Goal: Task Accomplishment & Management: Manage account settings

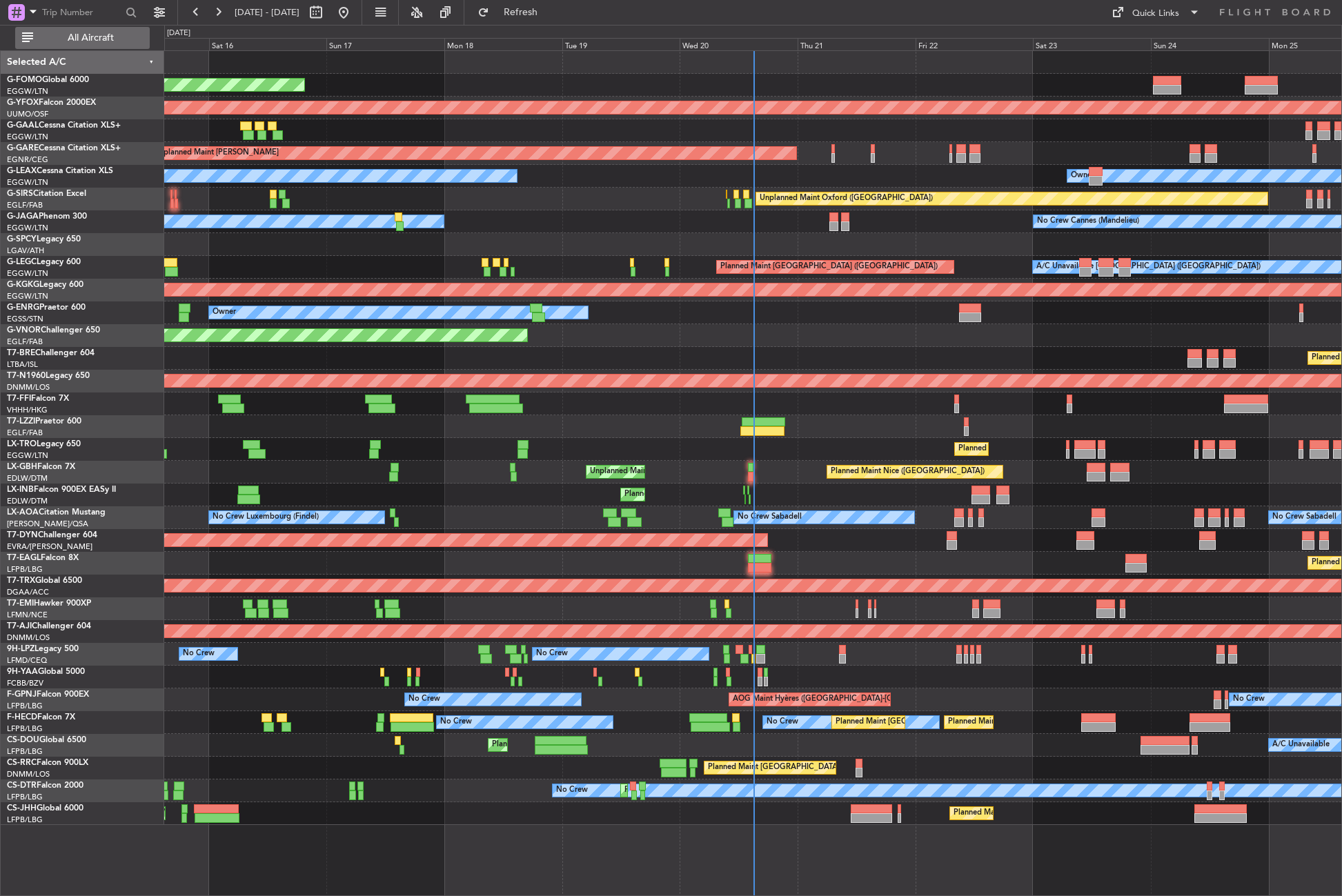
click at [84, 38] on span "All Aircraft" at bounding box center [90, 38] width 110 height 10
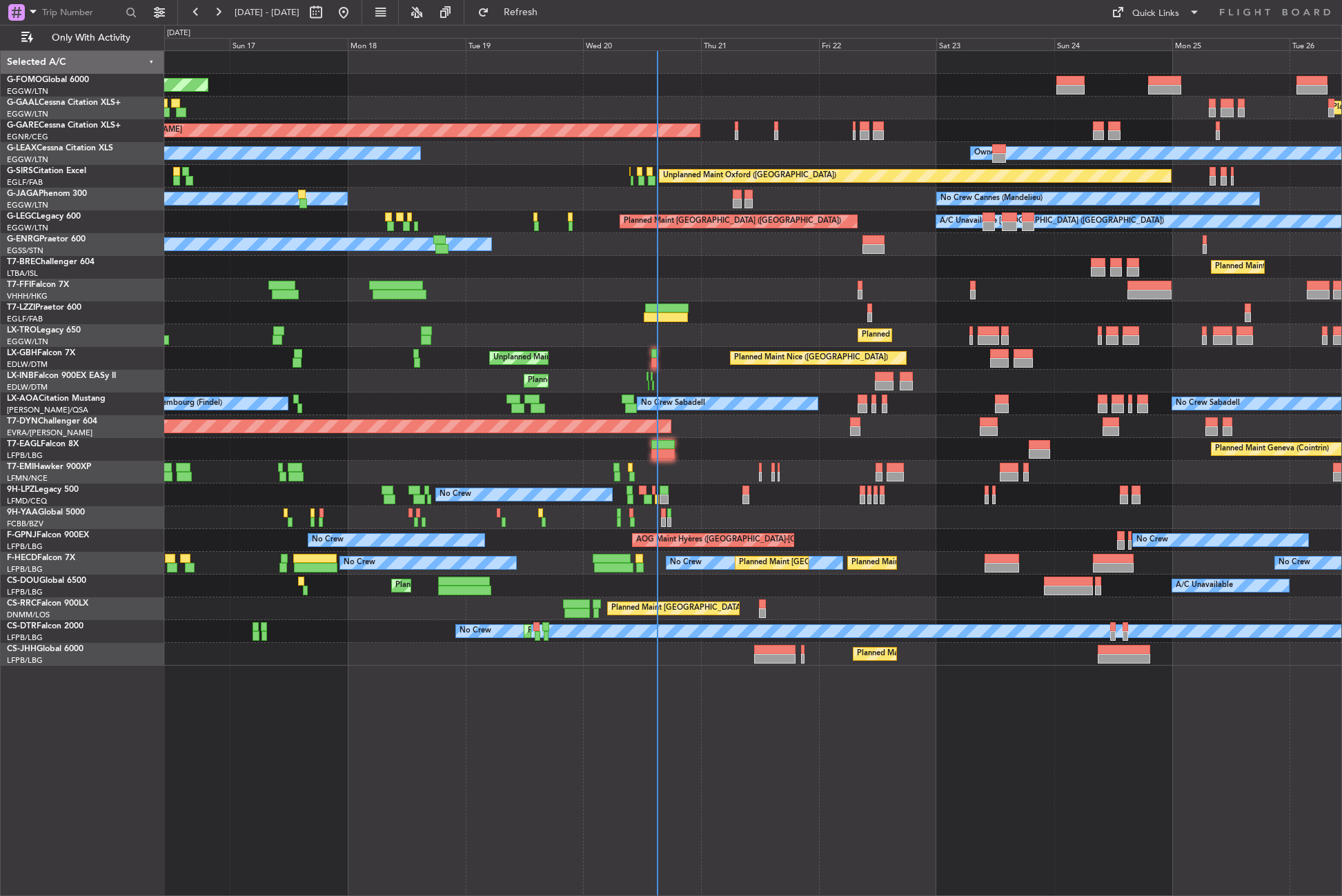
click at [405, 653] on div "Planned Maint Windsor Locks ([PERSON_NAME] Intl) Planned [GEOGRAPHIC_DATA] Plan…" at bounding box center [752, 358] width 1177 height 615
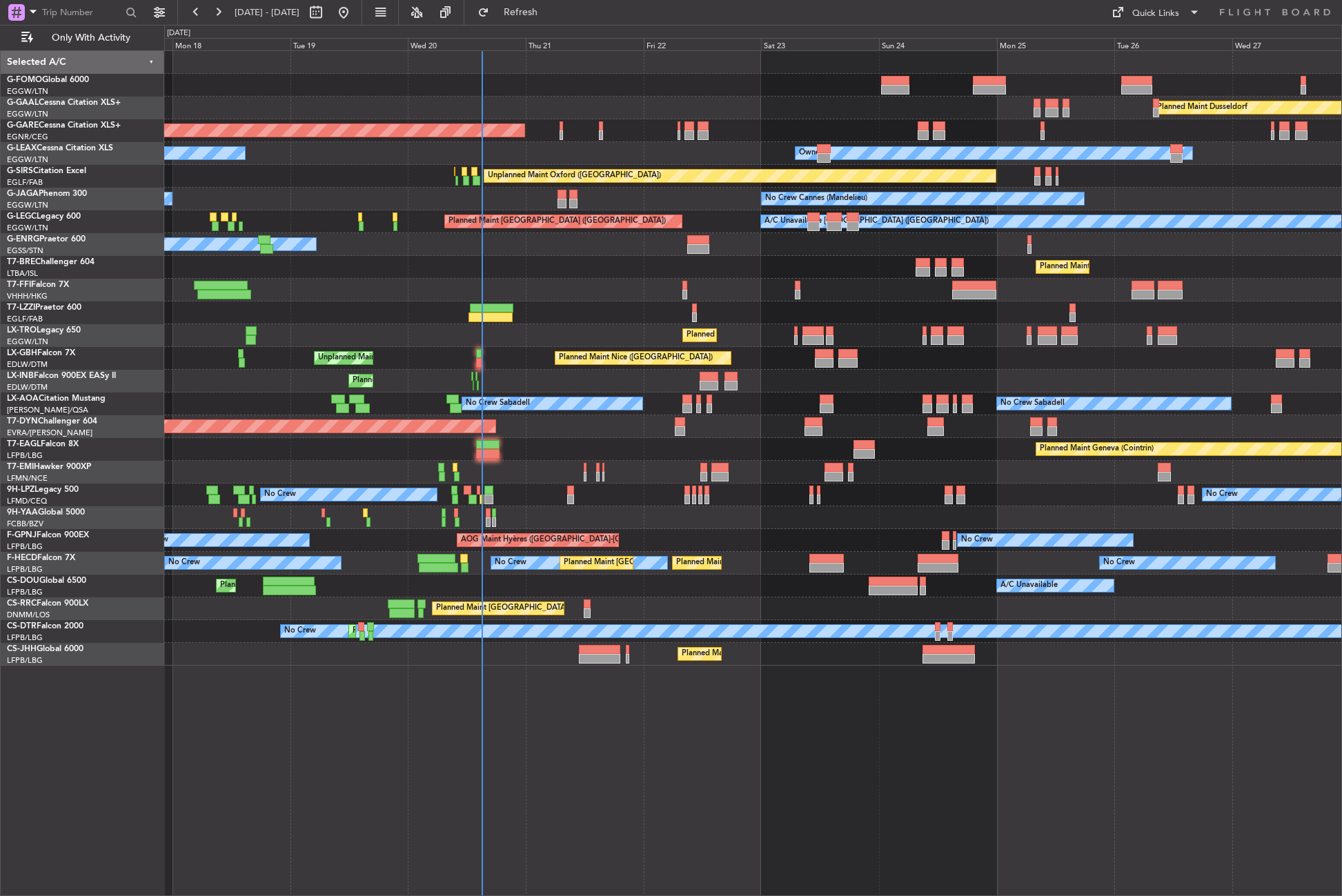
click at [366, 678] on div "Planned Maint Windsor Locks ([PERSON_NAME] Intl) Planned [GEOGRAPHIC_DATA] Unpl…" at bounding box center [752, 473] width 1177 height 846
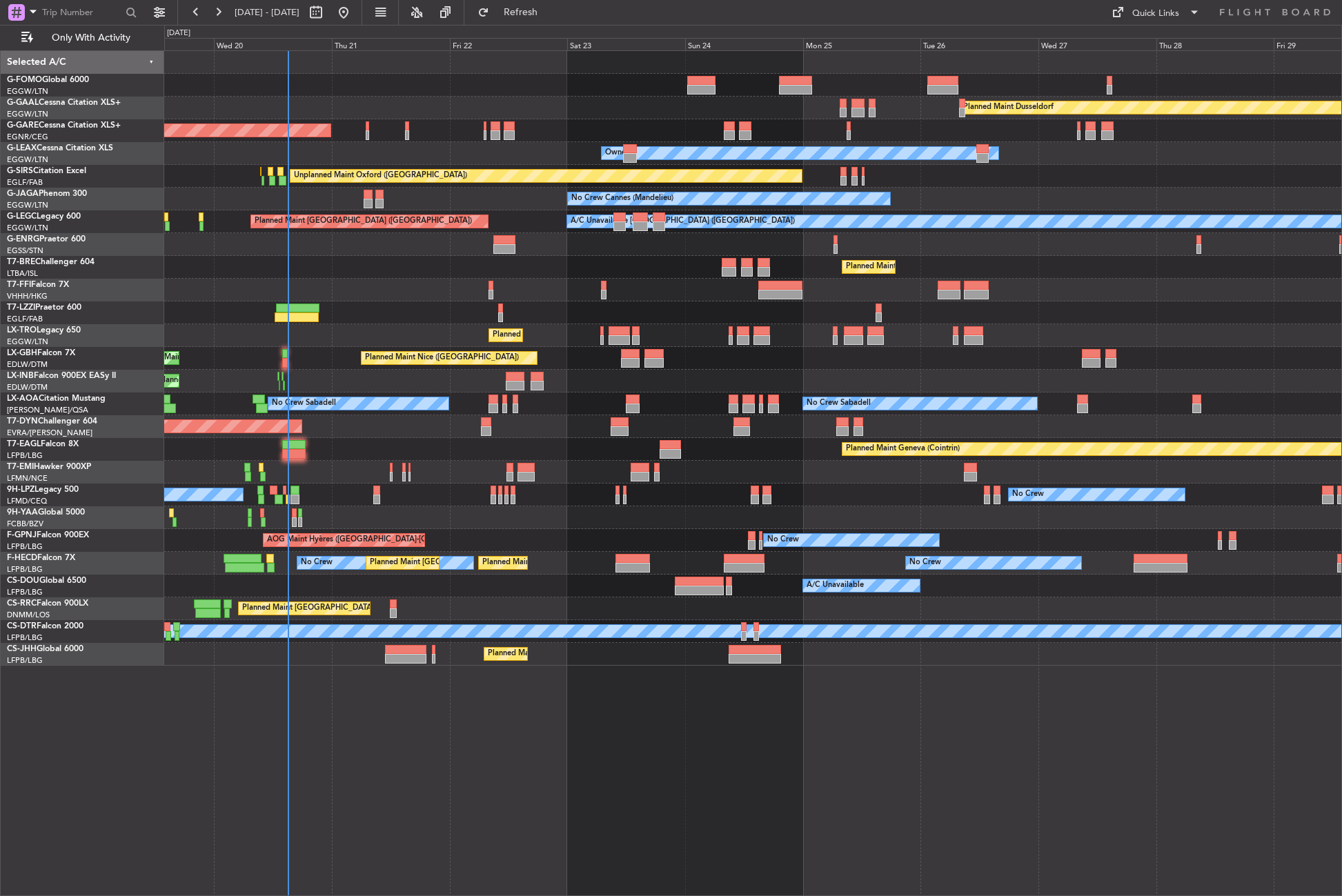
click at [340, 694] on div "Planned Maint Dusseldorf Unplanned Maint [PERSON_NAME] Owner Owner Unplanned Ma…" at bounding box center [752, 473] width 1177 height 846
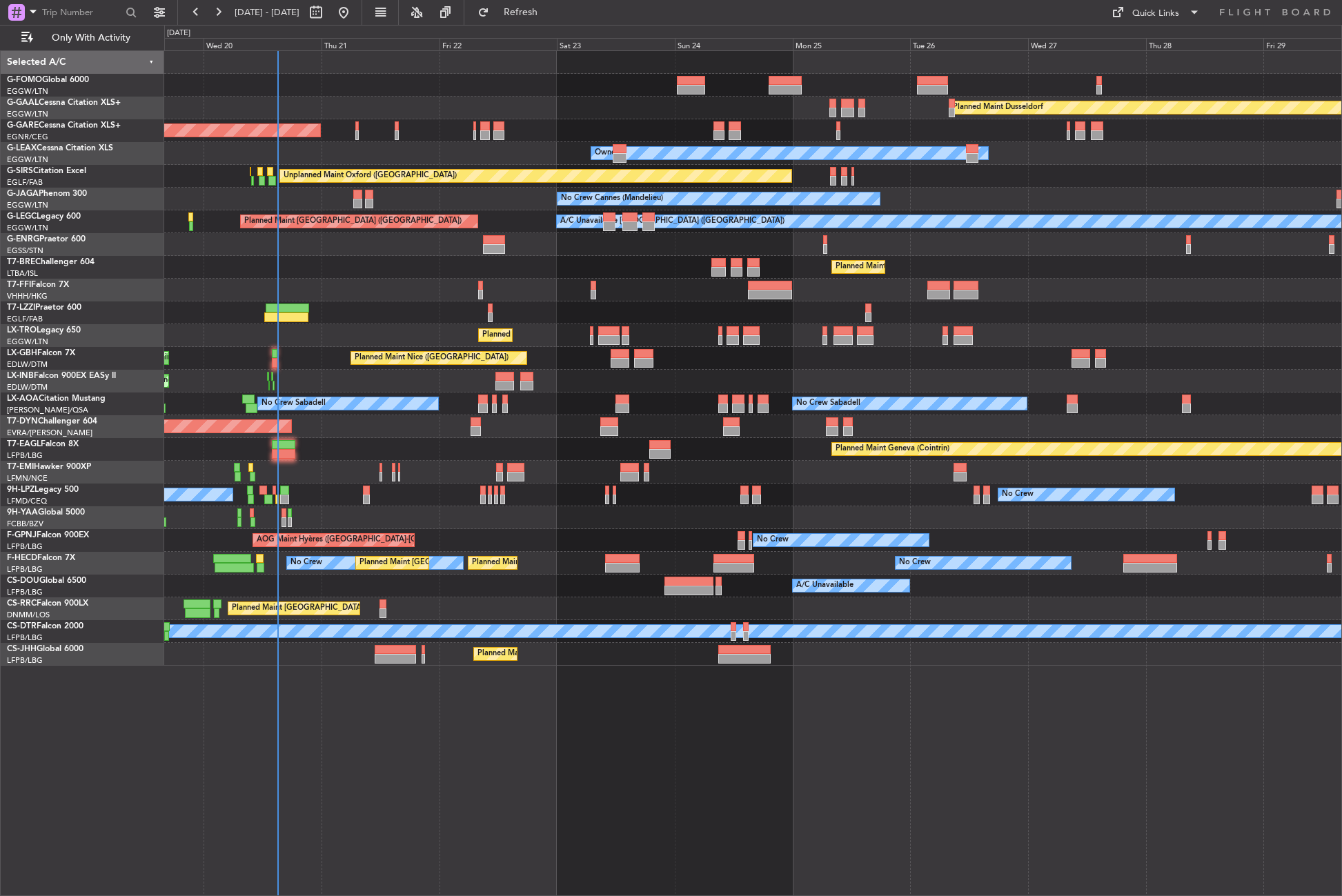
click at [292, 703] on div "Planned Maint Dusseldorf Unplanned Maint [PERSON_NAME] Owner Owner Unplanned Ma…" at bounding box center [752, 473] width 1177 height 846
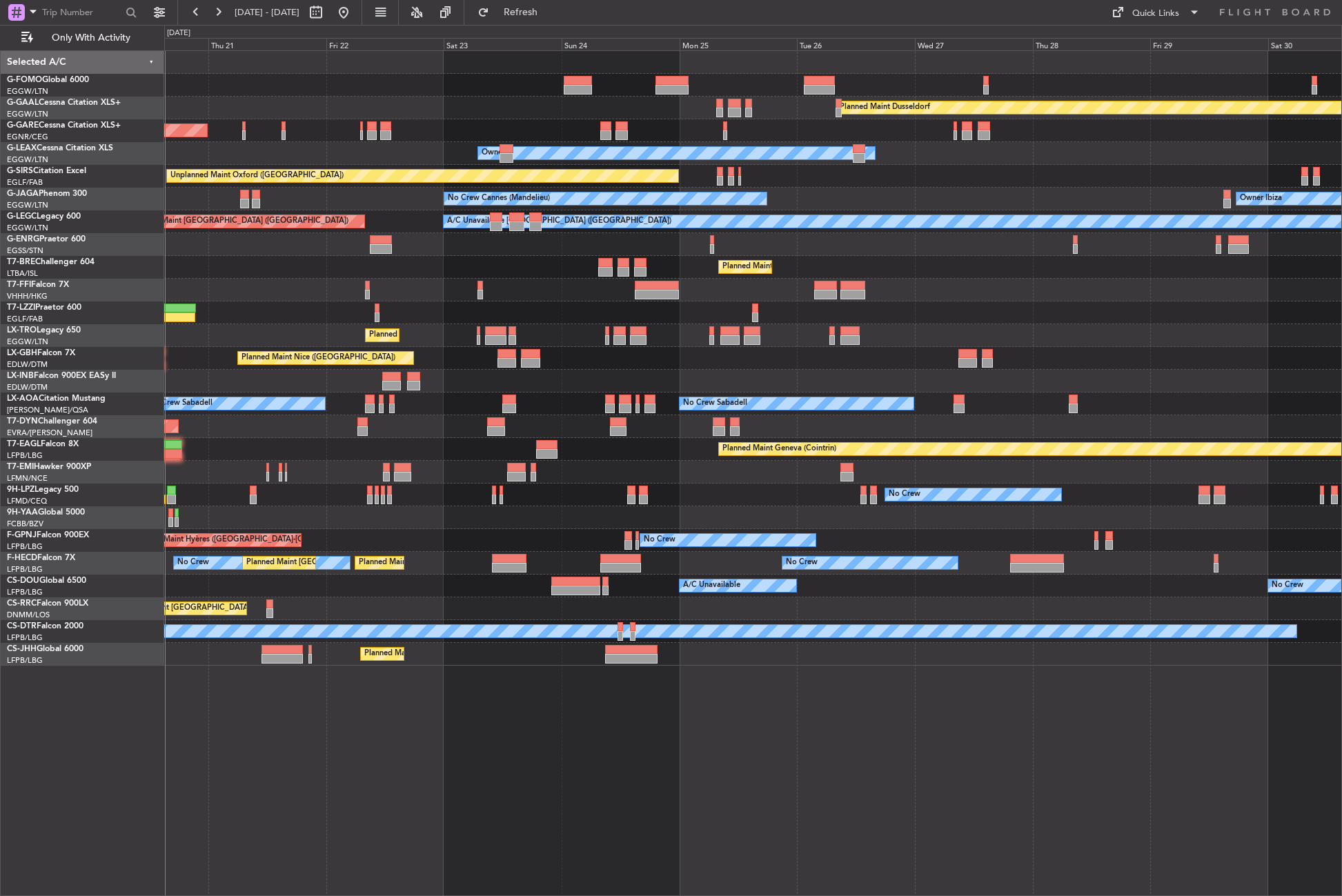
click at [295, 714] on div "Planned Maint Dusseldorf Unplanned Maint [PERSON_NAME] Owner Owner Unplanned Ma…" at bounding box center [752, 473] width 1177 height 846
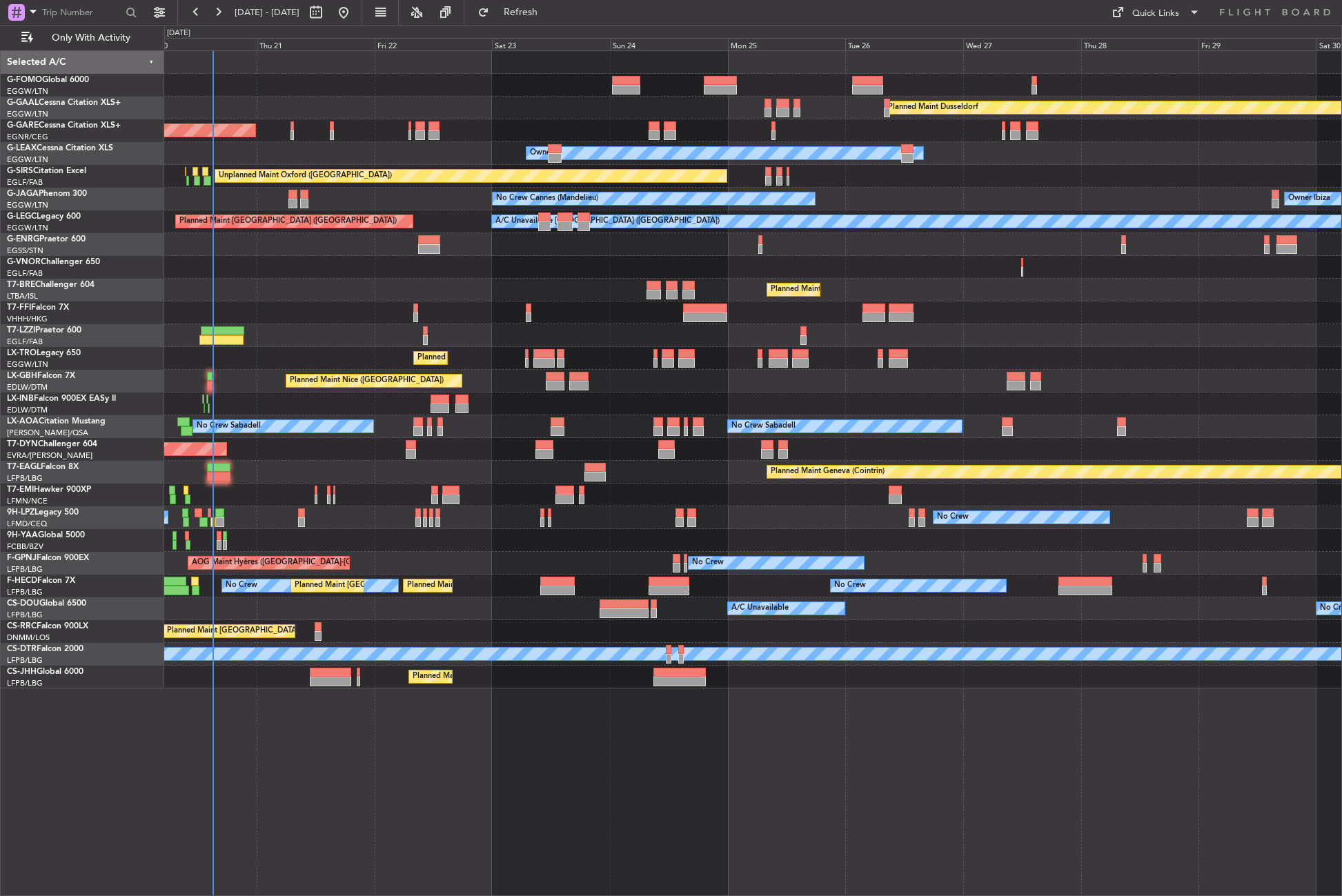
click at [340, 281] on div "Planned Maint Dusseldorf Unplanned Maint [PERSON_NAME] Owner Owner Unplanned Ma…" at bounding box center [752, 370] width 1177 height 638
click at [527, 20] on button "Refresh" at bounding box center [513, 13] width 83 height 22
click at [542, 7] on span "Refresh" at bounding box center [520, 12] width 58 height 10
click at [321, 451] on div "Planned Maint [GEOGRAPHIC_DATA]-[GEOGRAPHIC_DATA]" at bounding box center [752, 449] width 1177 height 22
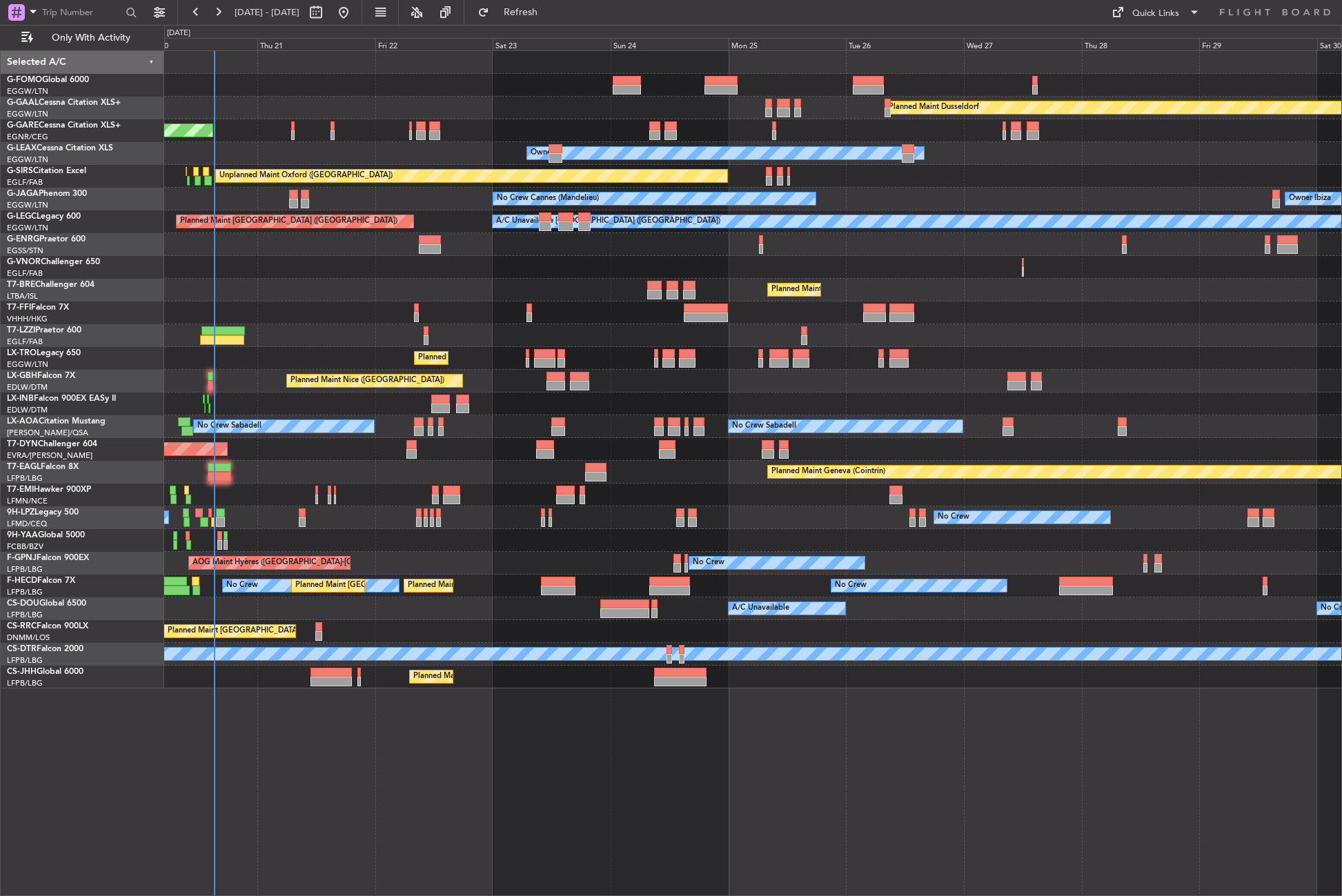
click at [321, 451] on div "Planned Maint [GEOGRAPHIC_DATA]-[GEOGRAPHIC_DATA]" at bounding box center [752, 449] width 1177 height 22
click at [325, 703] on div "Planned Maint Dusseldorf Unplanned Maint Chester Owner Owner Unplanned Maint Ox…" at bounding box center [752, 473] width 1177 height 846
click at [263, 482] on div "Planned Maint Geneva (Cointrin)" at bounding box center [752, 472] width 1177 height 22
click at [663, 767] on div "Planned Maint Dusseldorf Unplanned Maint Chester Owner Owner Unplanned Maint Ox…" at bounding box center [752, 473] width 1177 height 846
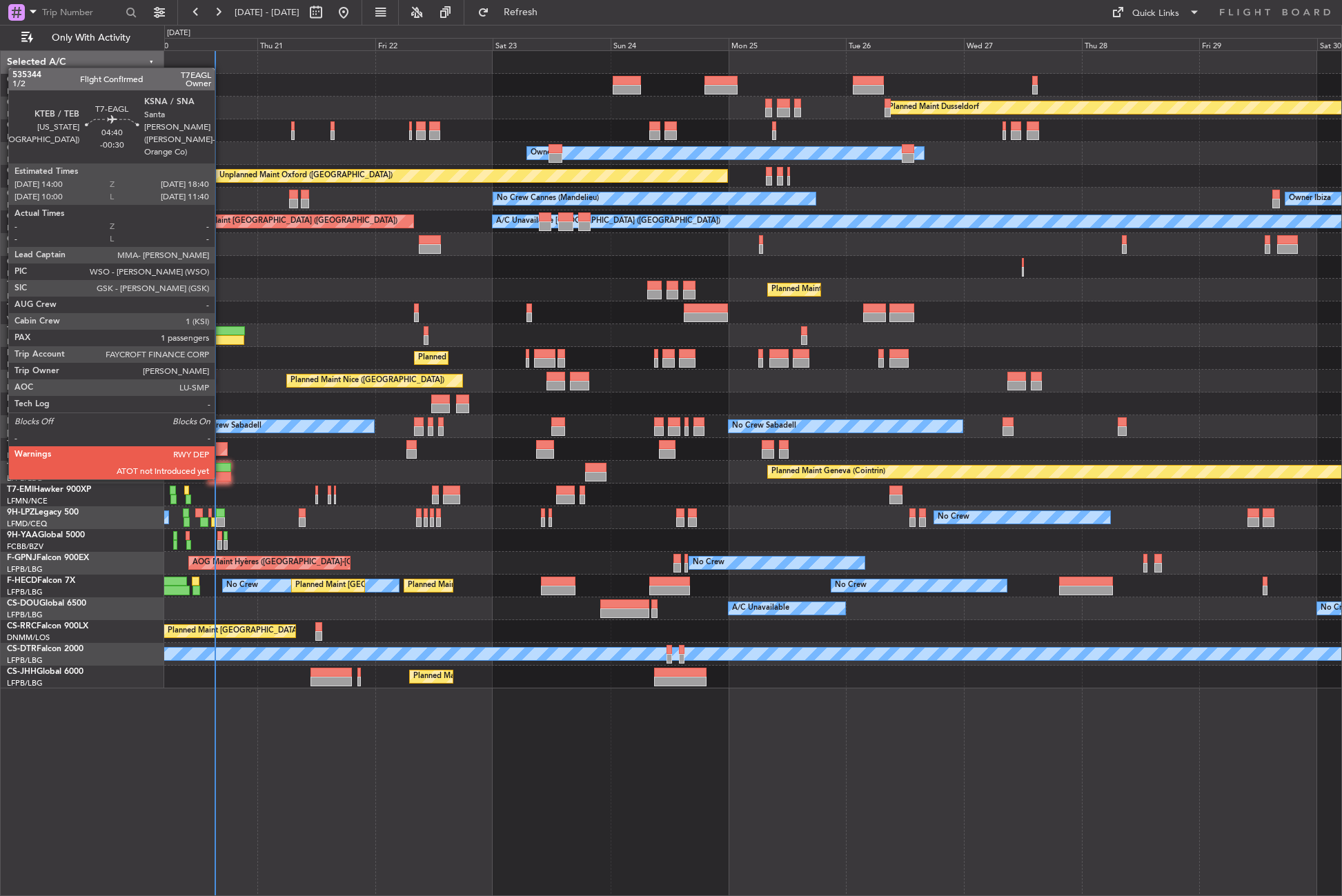
click at [221, 466] on div at bounding box center [219, 468] width 23 height 10
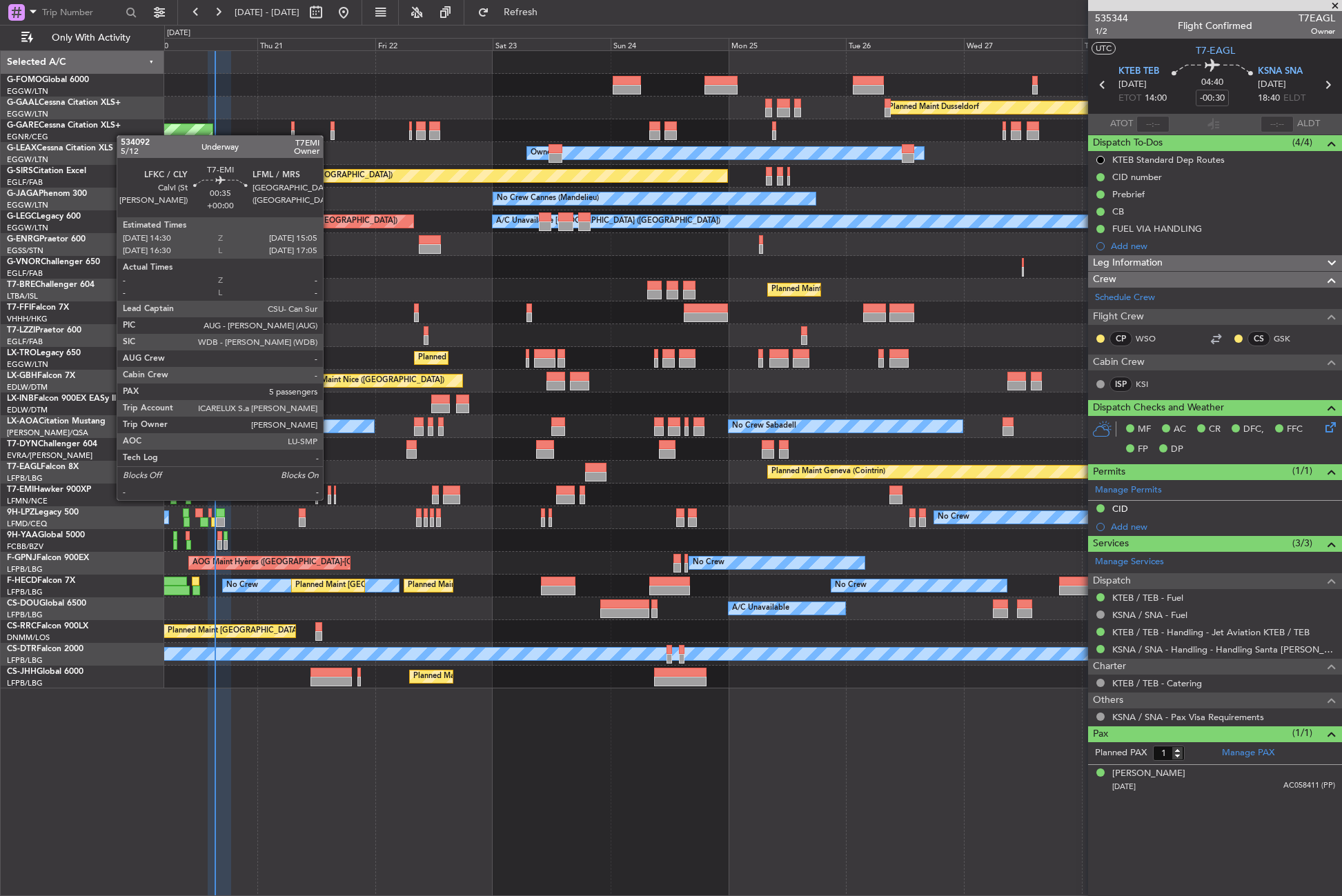
click at [329, 499] on div at bounding box center [329, 500] width 3 height 10
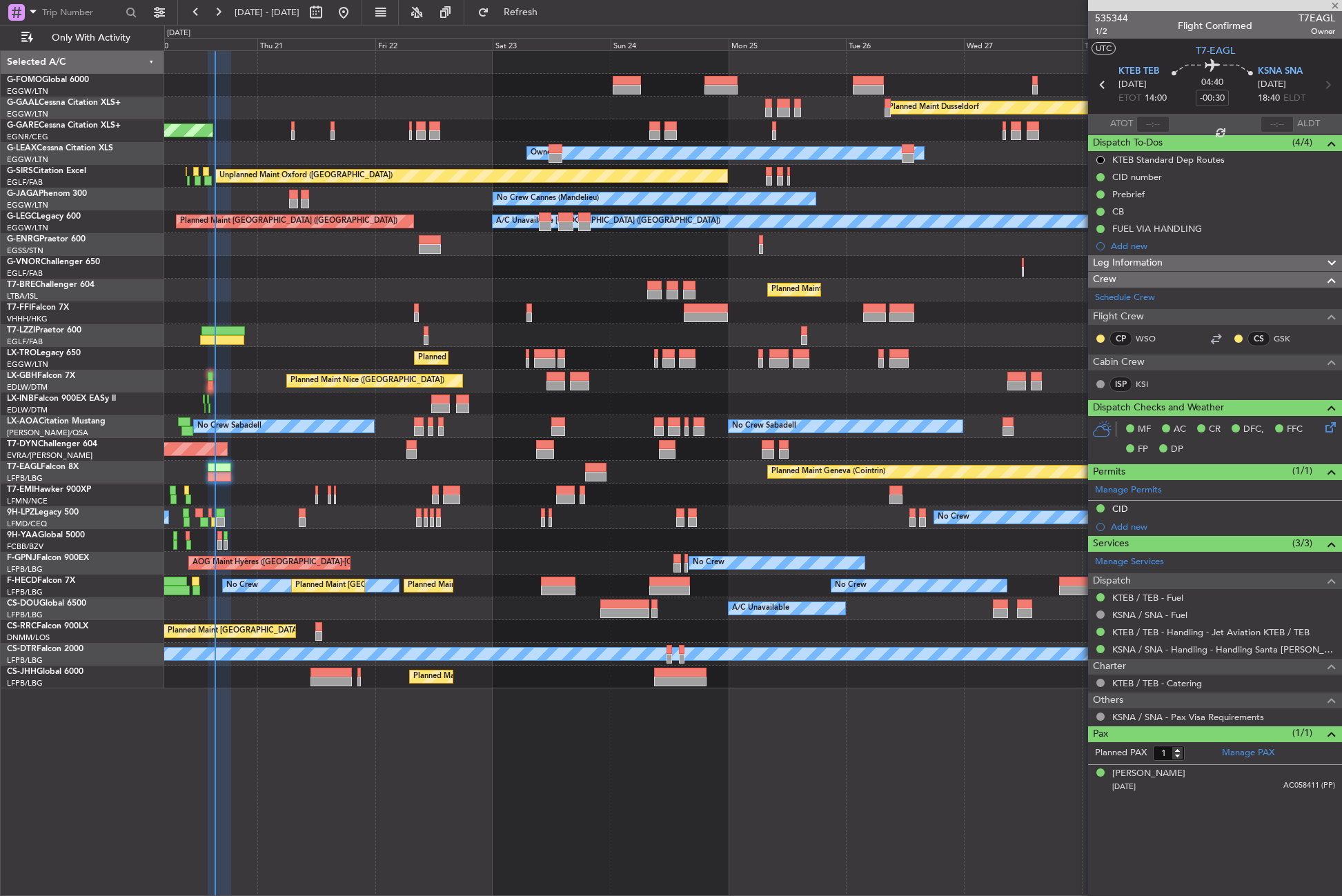
type input "5"
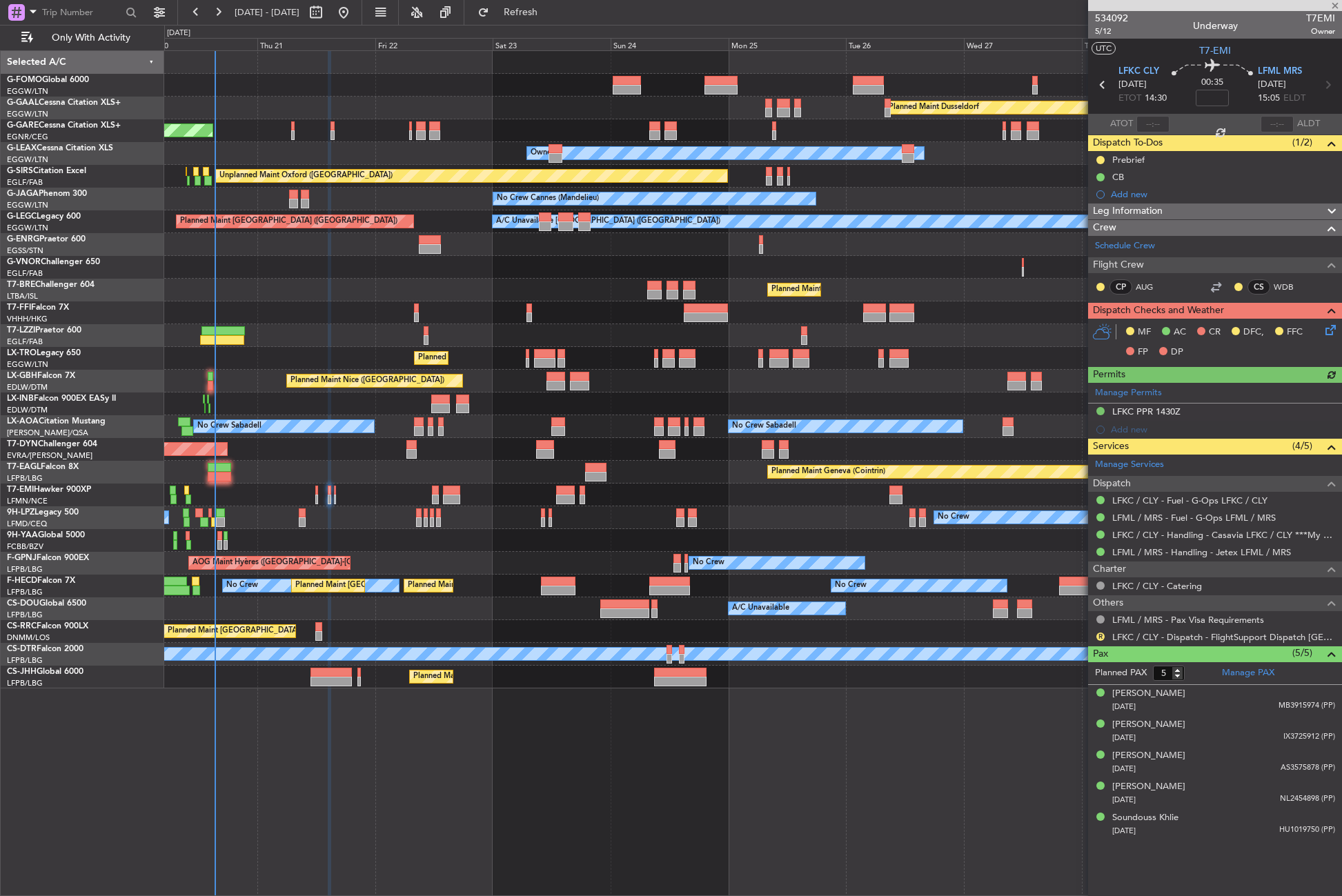
click at [595, 735] on div "Planned Maint Dusseldorf Unplanned Maint Chester Owner Owner Unplanned Maint Ox…" at bounding box center [752, 473] width 1177 height 846
click at [1101, 635] on button "R" at bounding box center [1101, 637] width 8 height 8
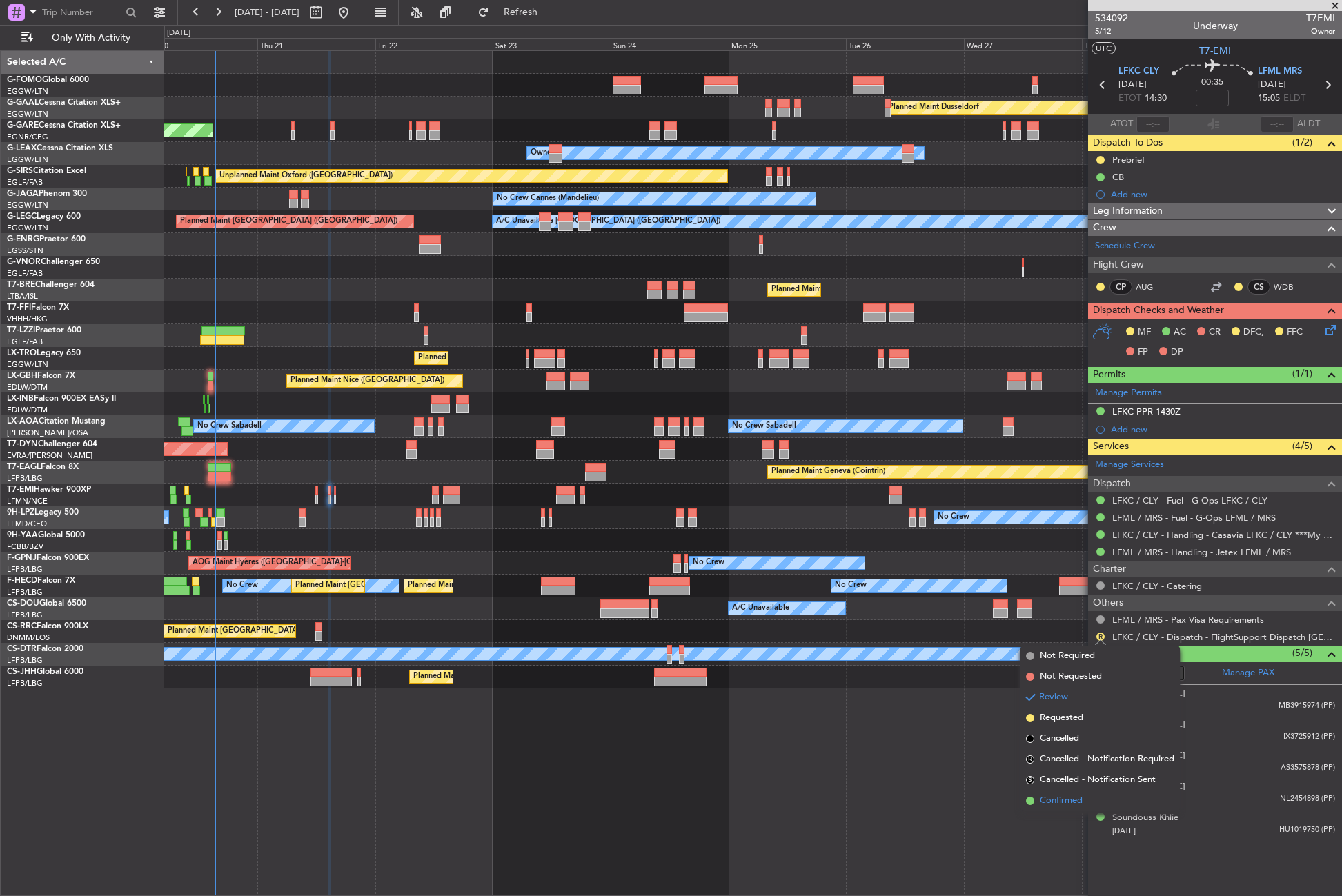
click at [1057, 804] on span "Confirmed" at bounding box center [1061, 801] width 43 height 14
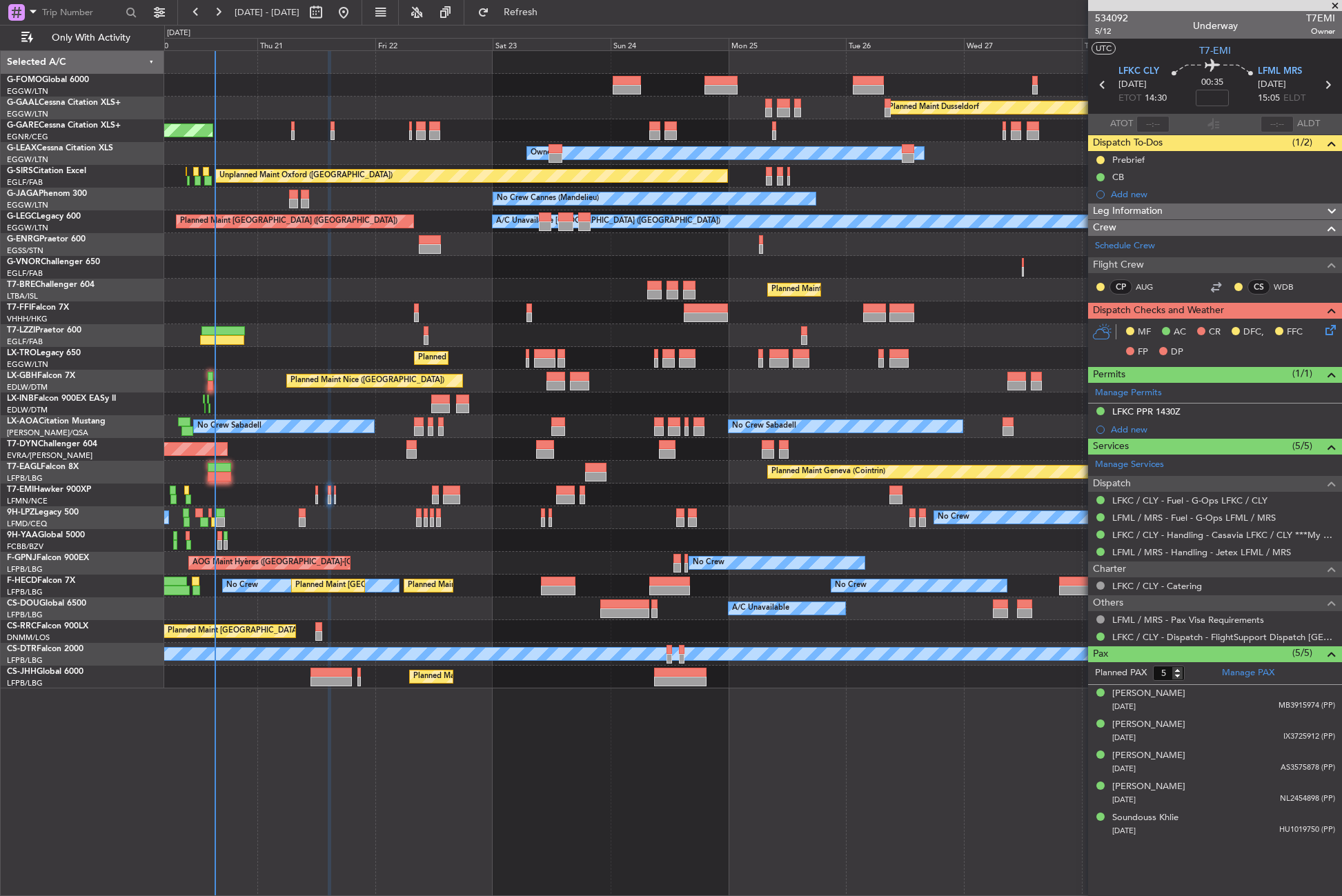
click at [372, 802] on div "Planned Maint Dusseldorf Unplanned Maint Chester Owner Owner Unplanned Maint Ox…" at bounding box center [752, 473] width 1177 height 846
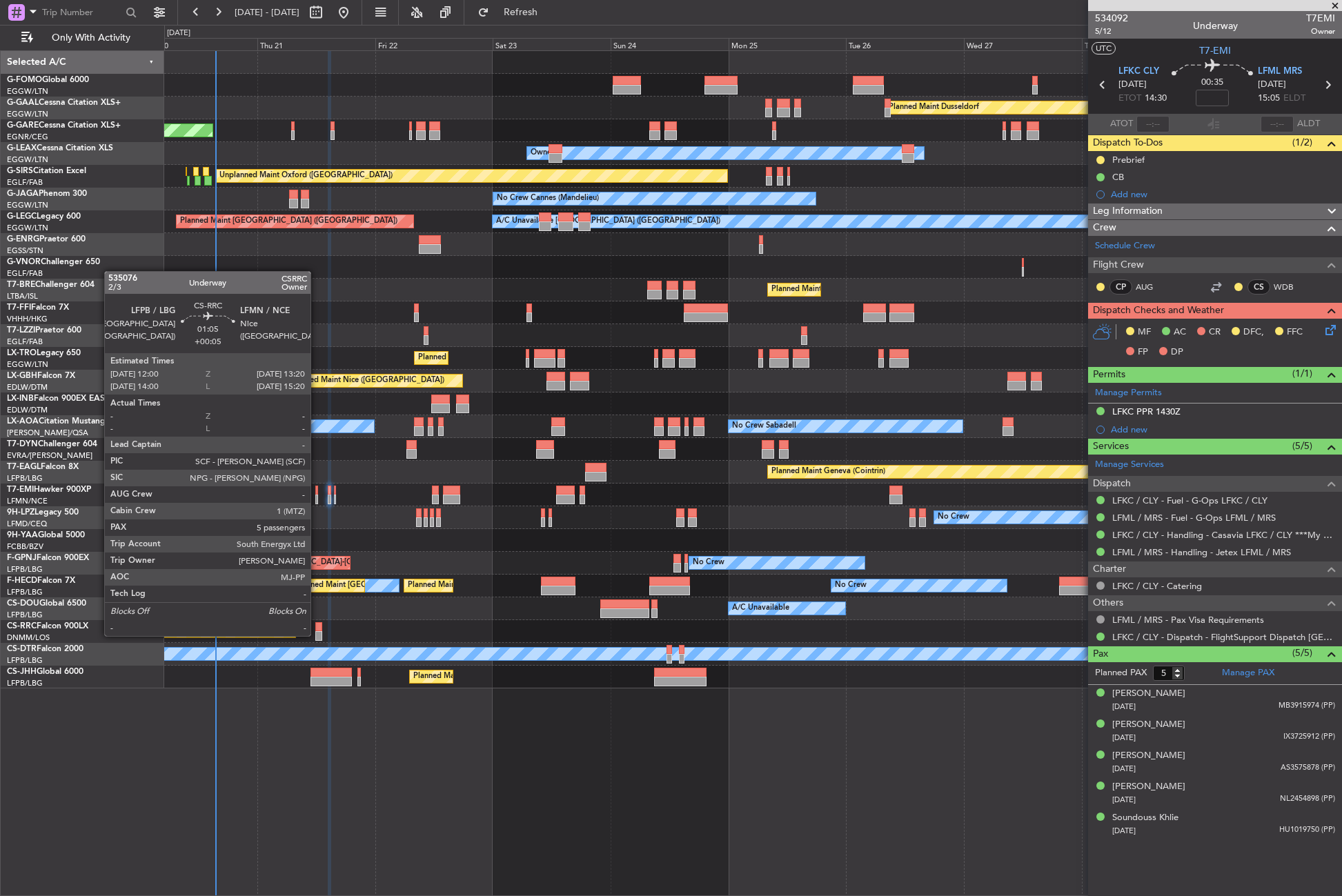
click at [317, 632] on div at bounding box center [318, 636] width 7 height 10
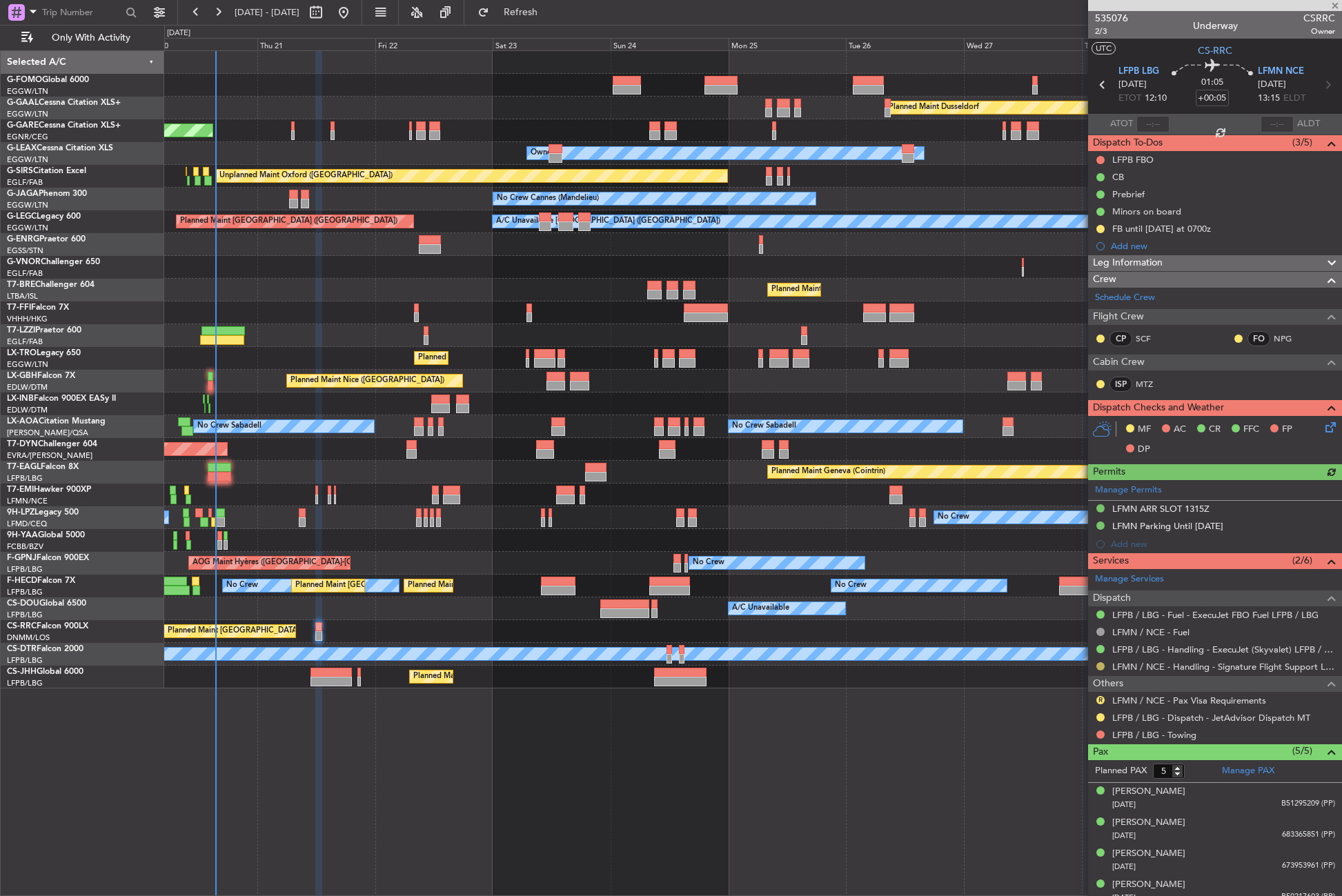
click at [1099, 667] on button at bounding box center [1101, 667] width 8 height 8
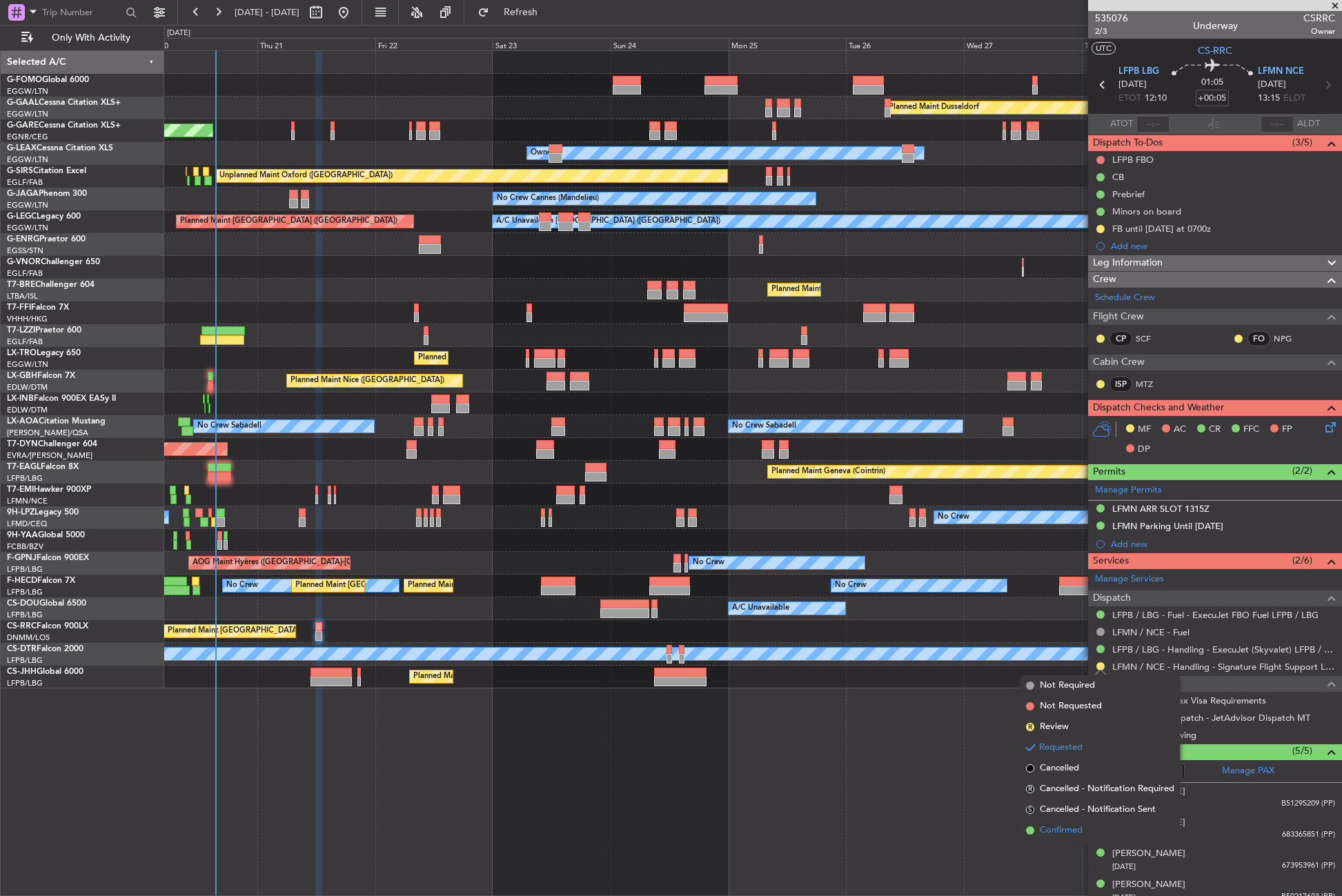
click at [1052, 827] on span "Confirmed" at bounding box center [1061, 830] width 43 height 14
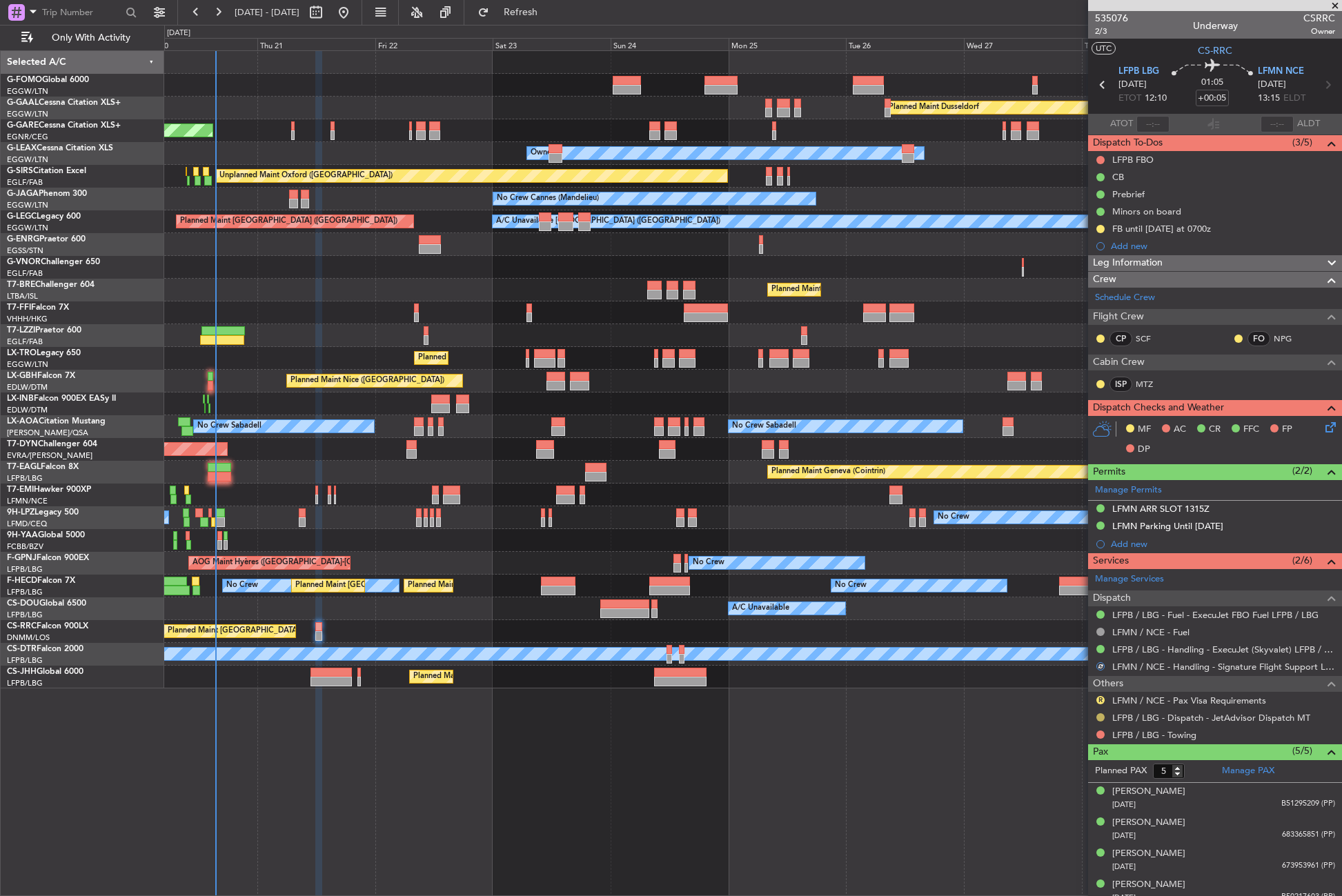
click at [1100, 716] on button at bounding box center [1101, 718] width 8 height 8
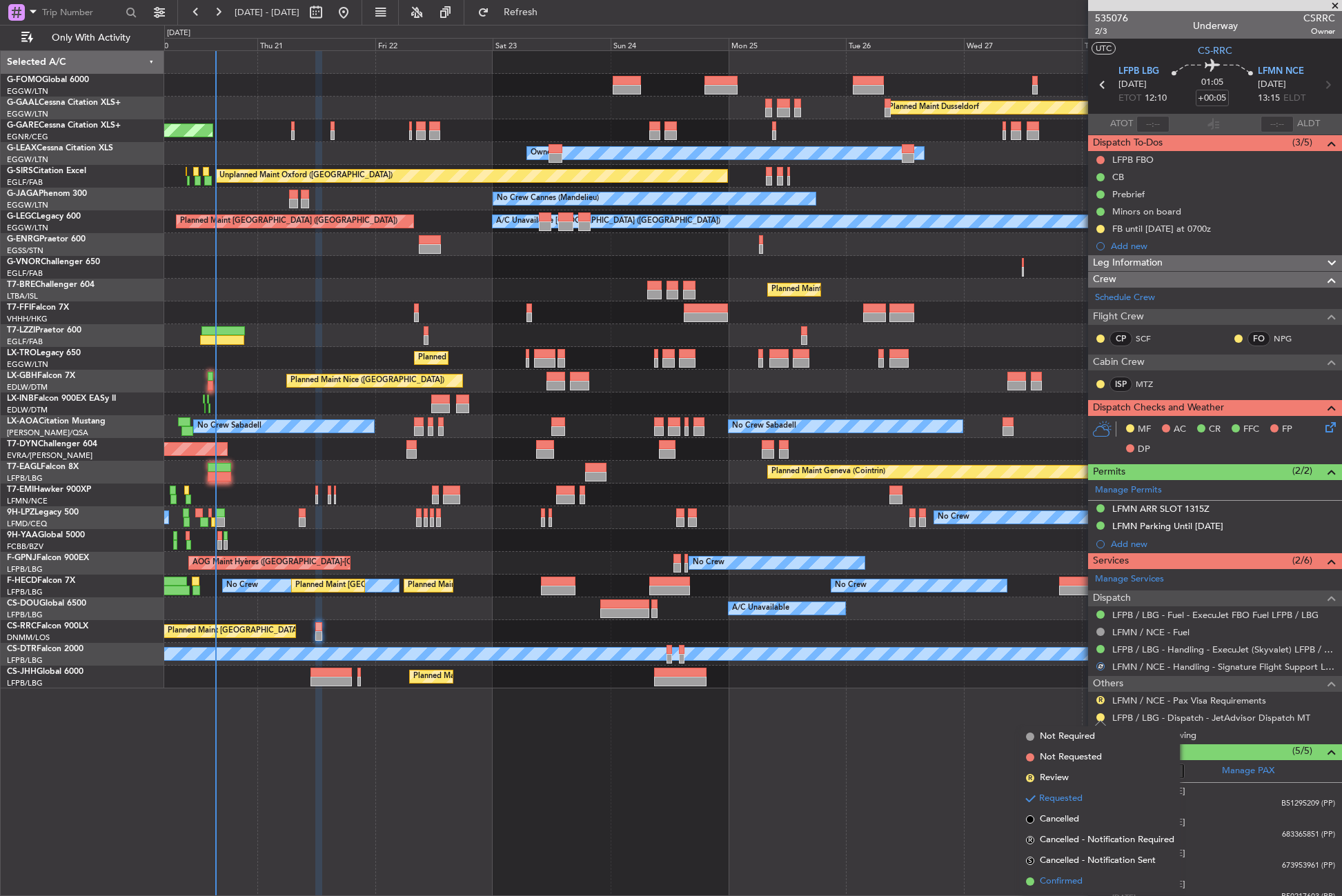
click at [1044, 882] on span "Confirmed" at bounding box center [1061, 882] width 43 height 14
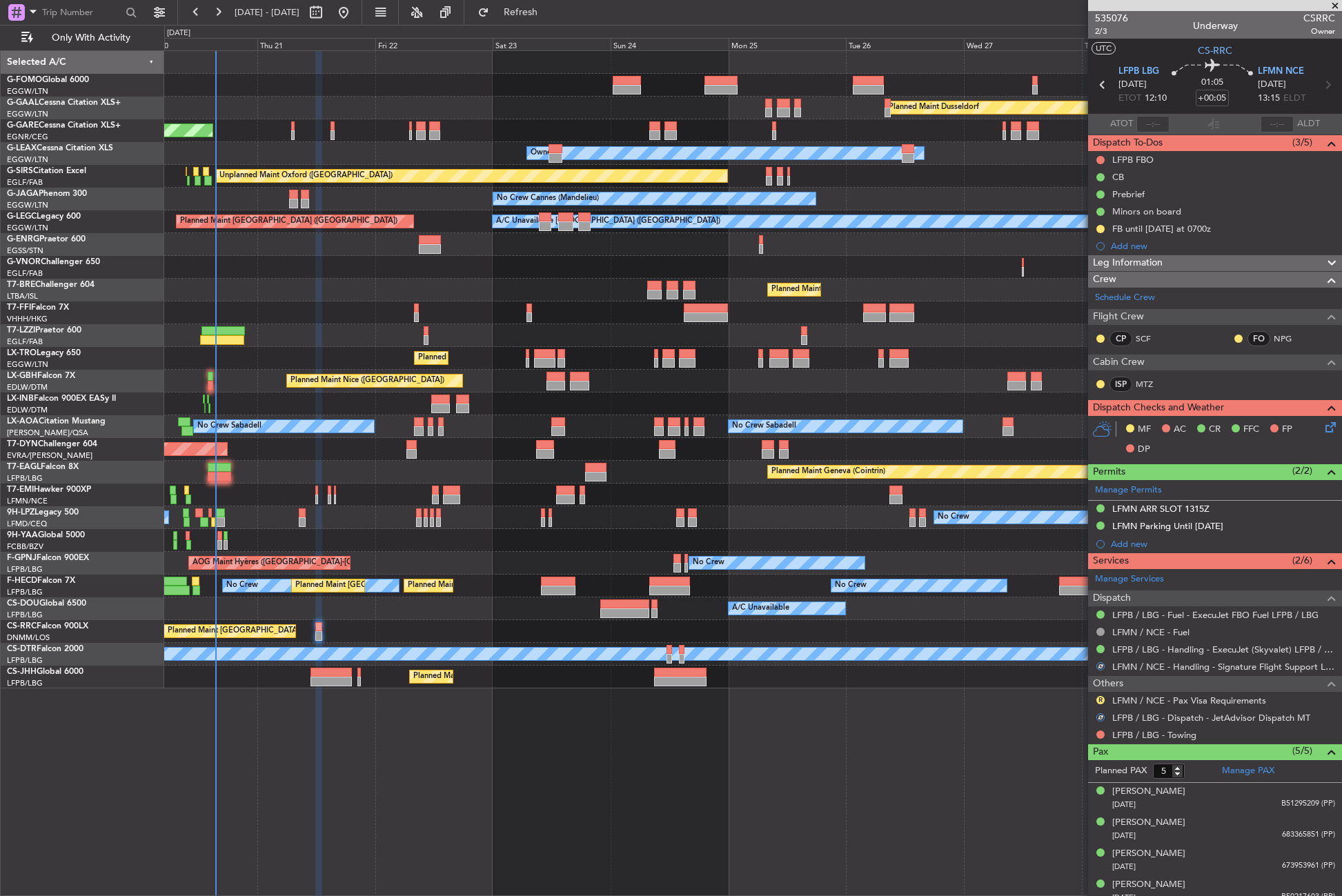
click at [820, 840] on div "Planned Maint Dusseldorf Unplanned Maint Chester Owner Owner Unplanned Maint Ox…" at bounding box center [752, 473] width 1177 height 846
click at [585, 847] on div "Planned Maint Dusseldorf Unplanned Maint Chester Owner Owner Unplanned Maint Ox…" at bounding box center [752, 473] width 1177 height 846
click at [500, 759] on div "Planned Maint Dusseldorf Unplanned Maint Chester Owner Owner Unplanned Maint Ox…" at bounding box center [752, 473] width 1177 height 846
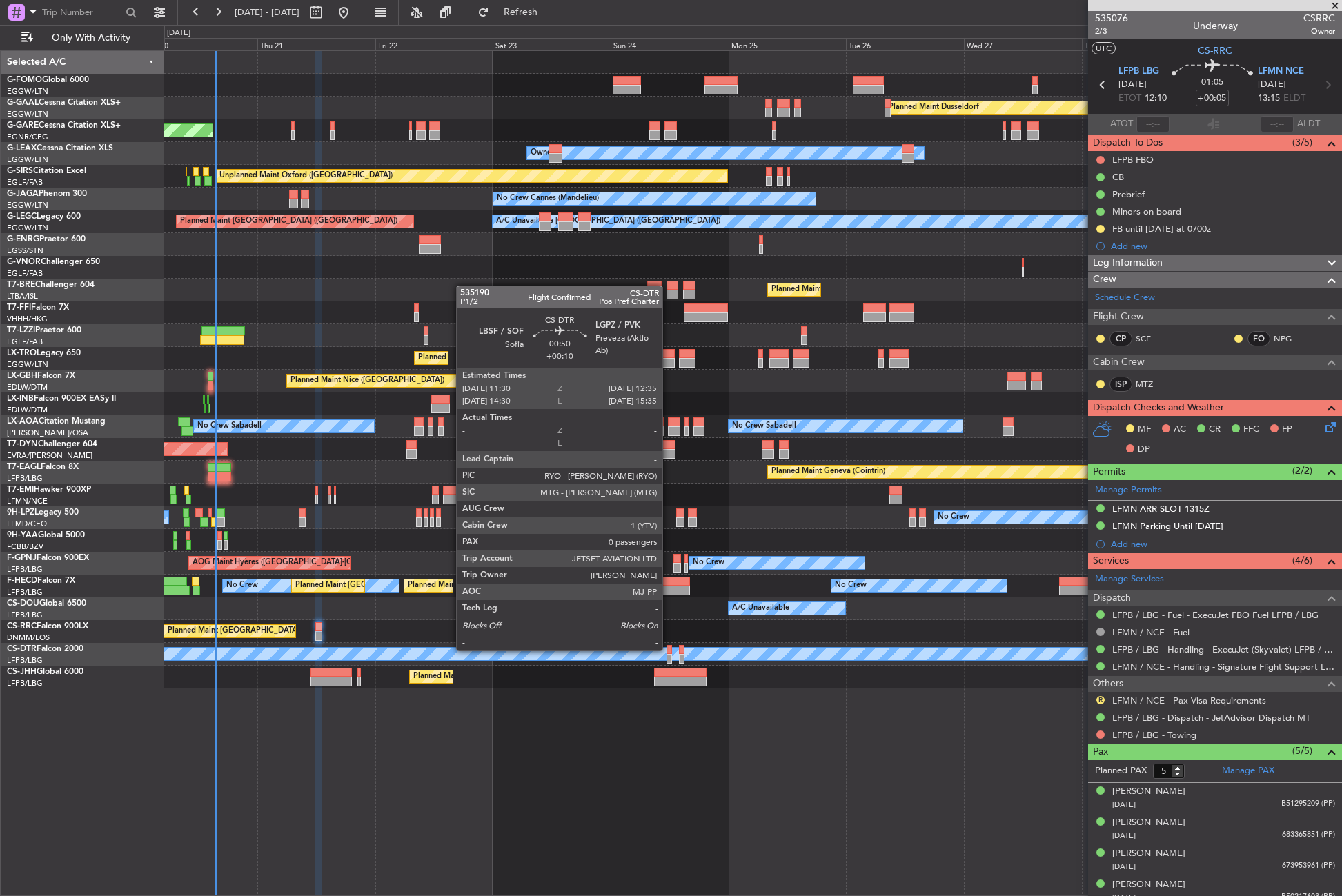
click at [668, 649] on div at bounding box center [669, 650] width 6 height 10
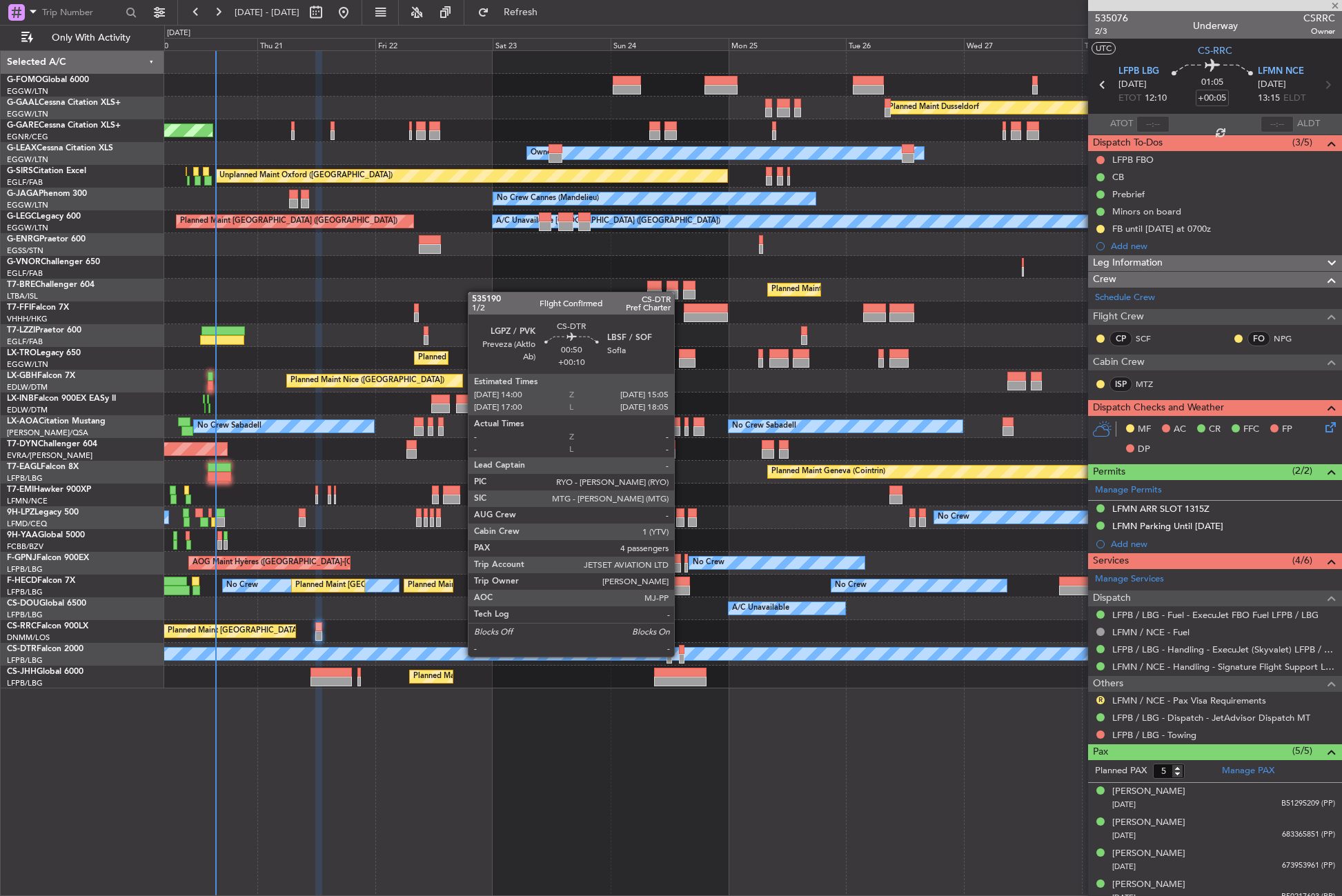
type input "+00:10"
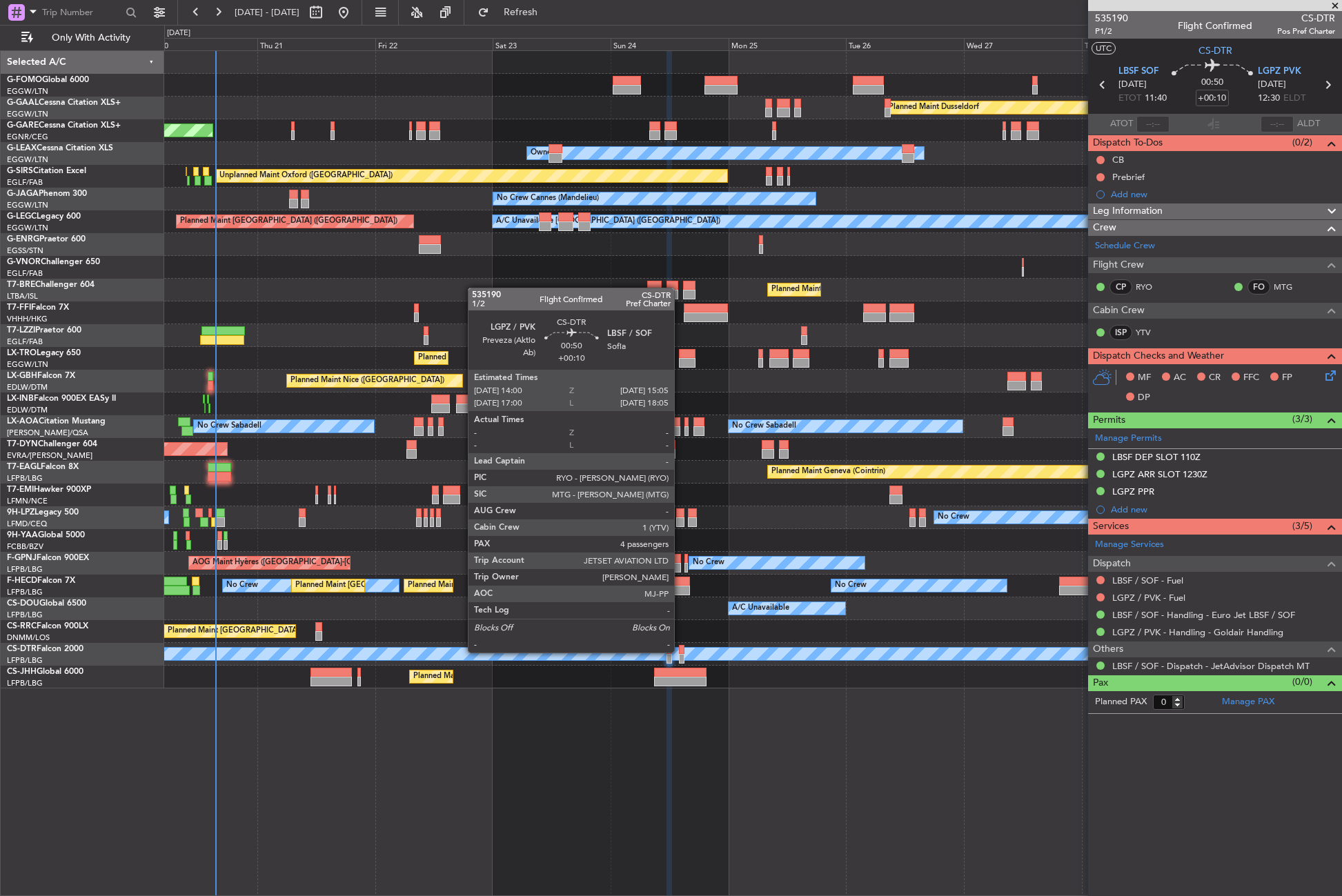
click at [680, 651] on div at bounding box center [681, 650] width 6 height 10
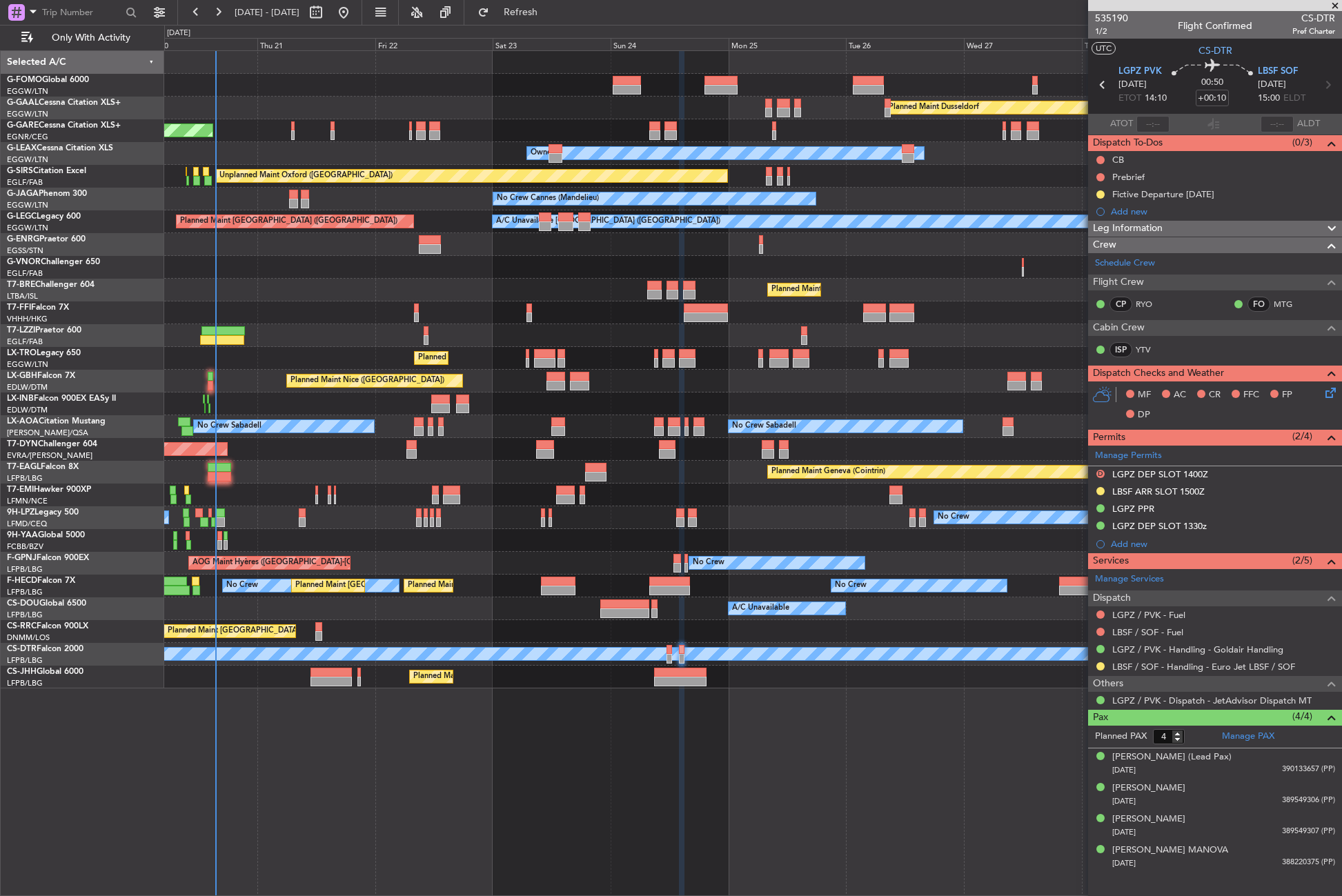
click at [351, 775] on div "Planned Maint Dusseldorf Unplanned Maint Chester Owner Owner Unplanned Maint Ox…" at bounding box center [752, 473] width 1177 height 846
click at [540, 8] on span "Refresh" at bounding box center [520, 12] width 58 height 10
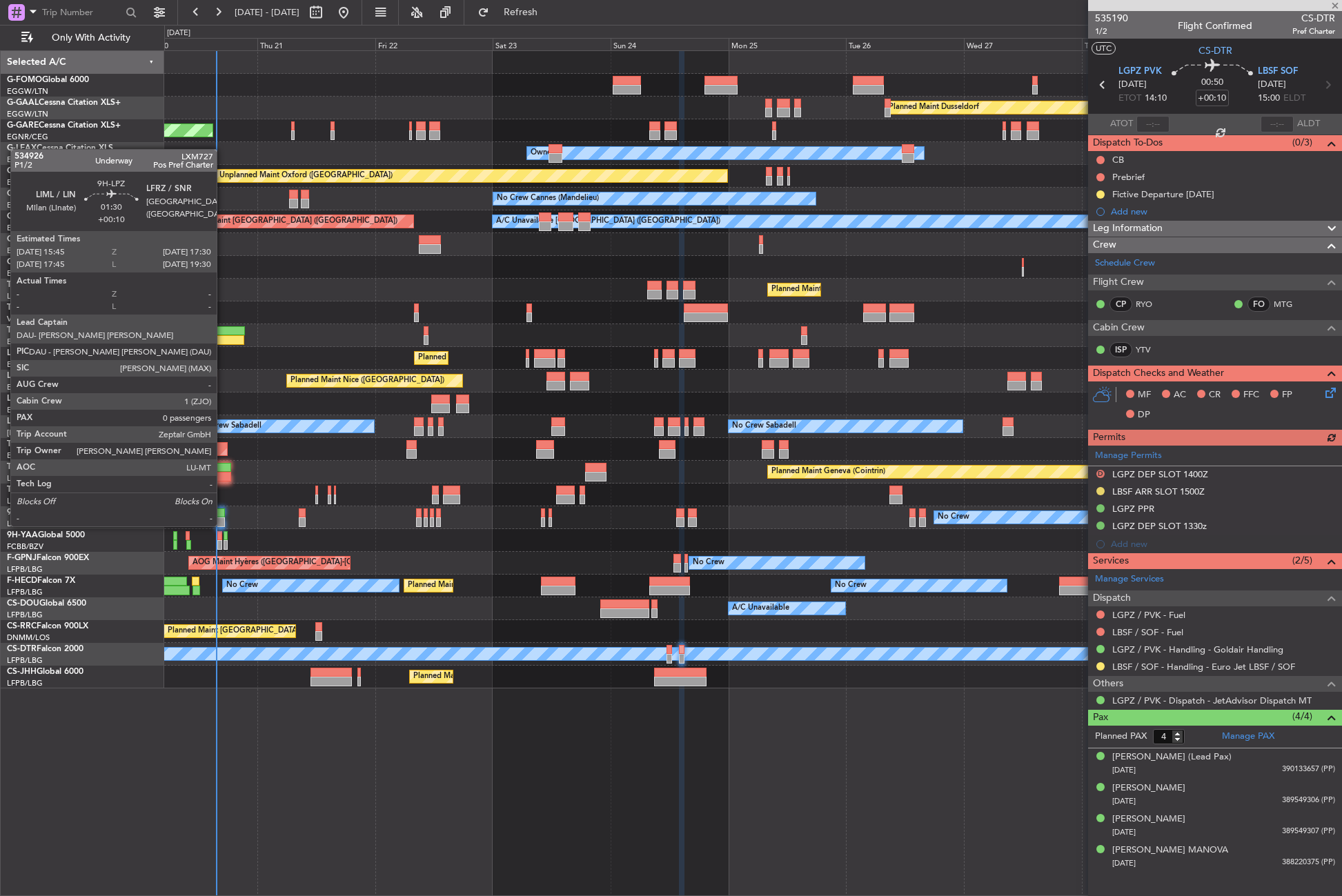
type input "0"
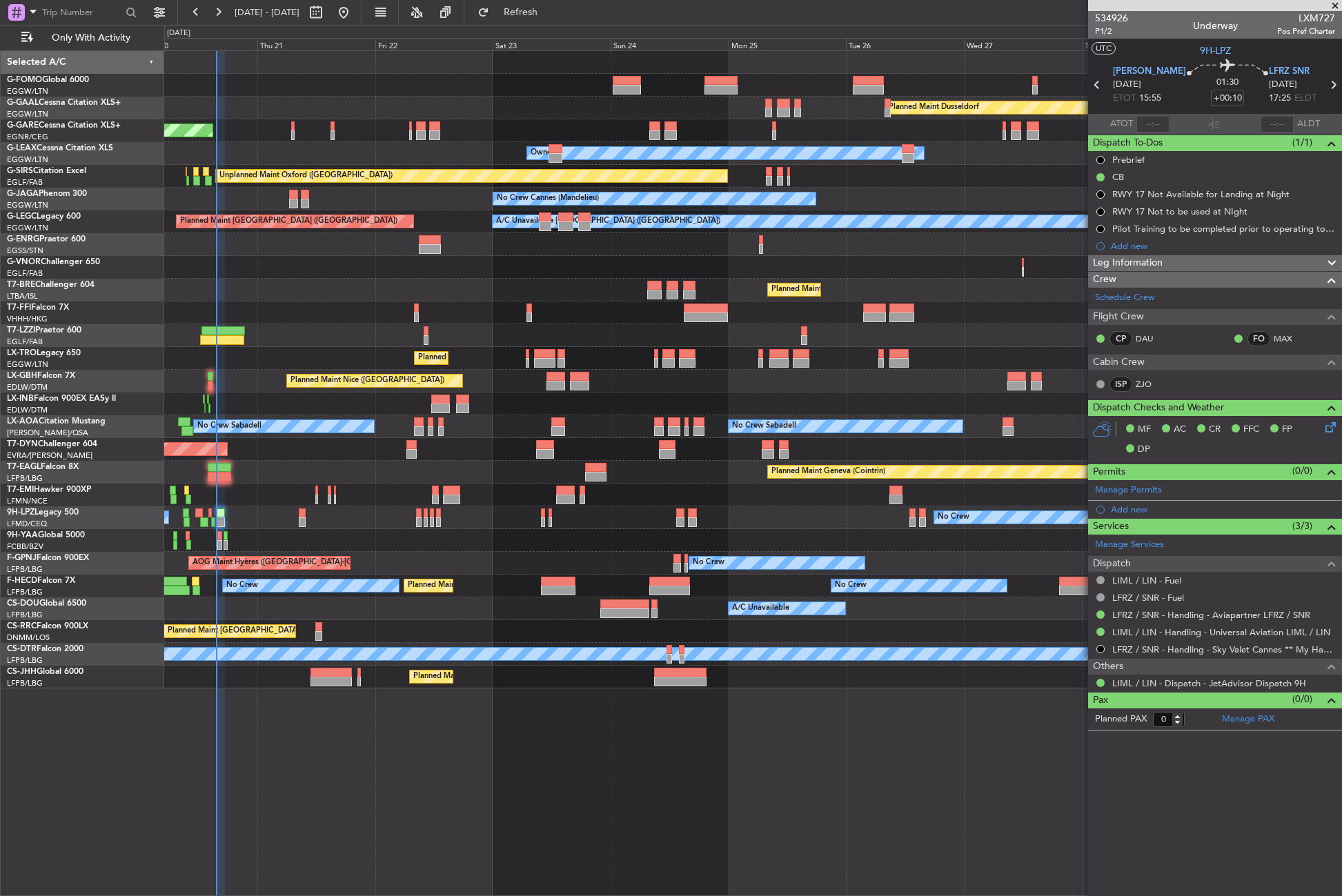
click at [499, 148] on div "Owner Owner" at bounding box center [752, 153] width 1177 height 22
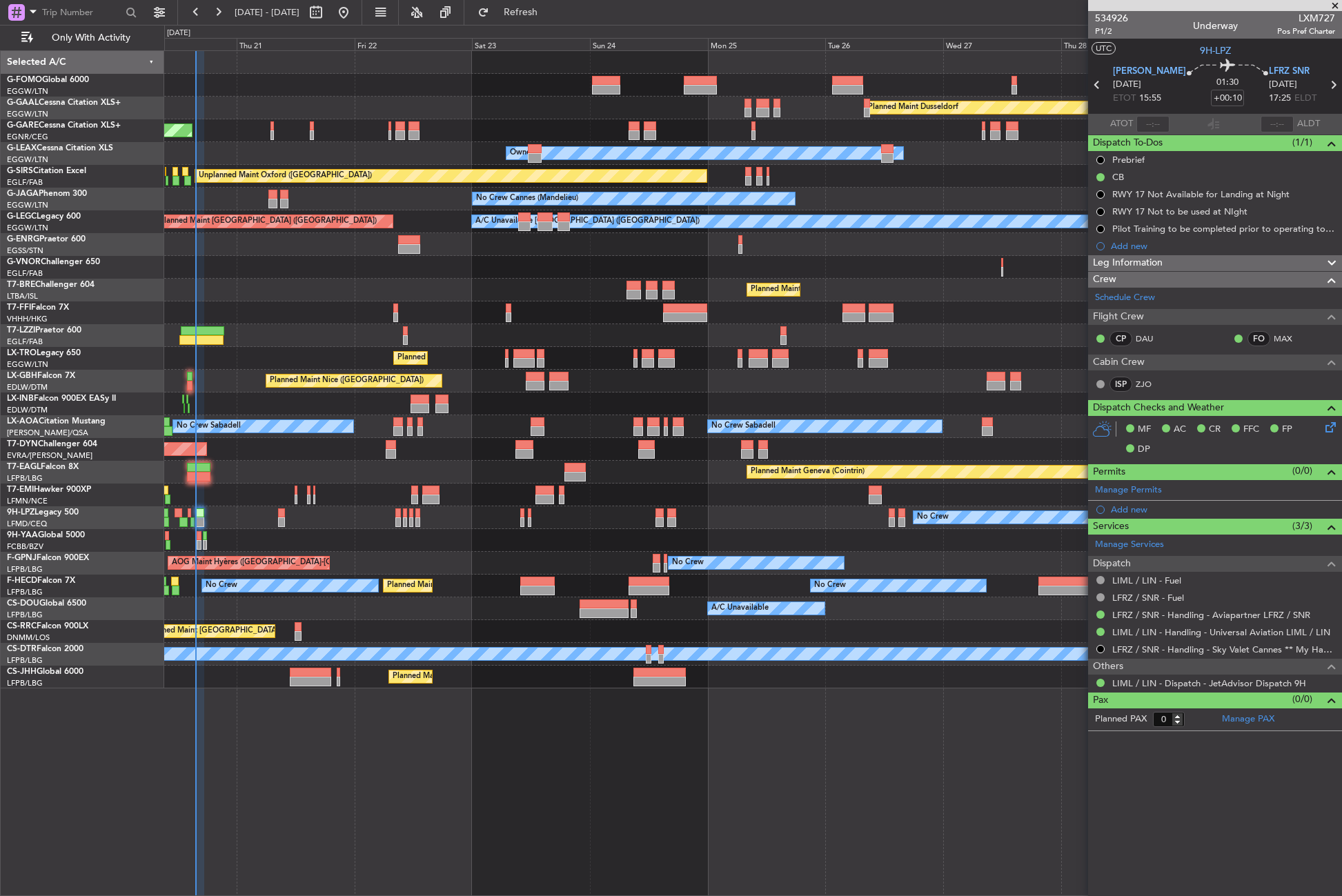
click at [231, 403] on div "Planned Maint Geneva (Cointrin)" at bounding box center [752, 404] width 1177 height 22
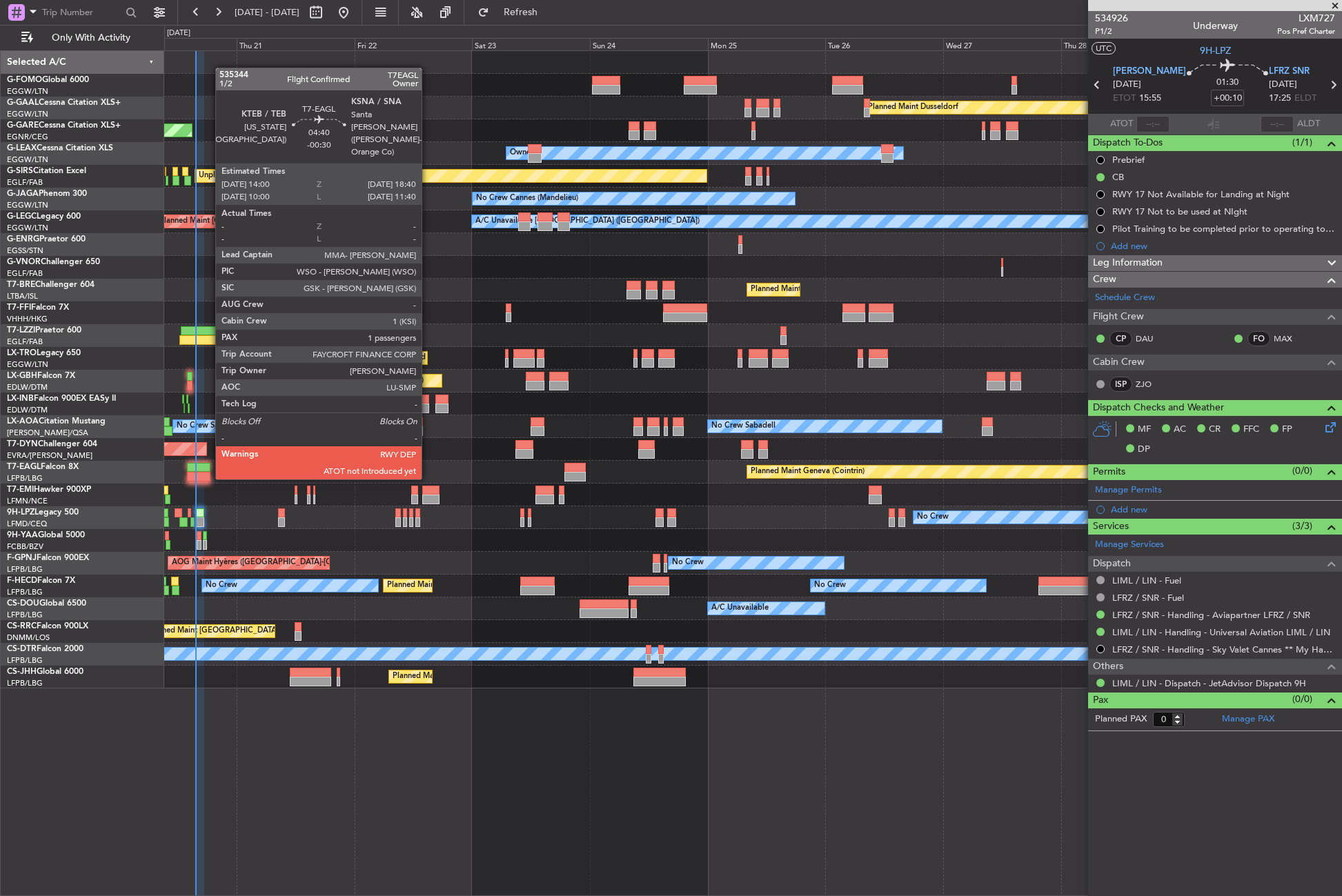
click at [209, 466] on div at bounding box center [198, 468] width 23 height 10
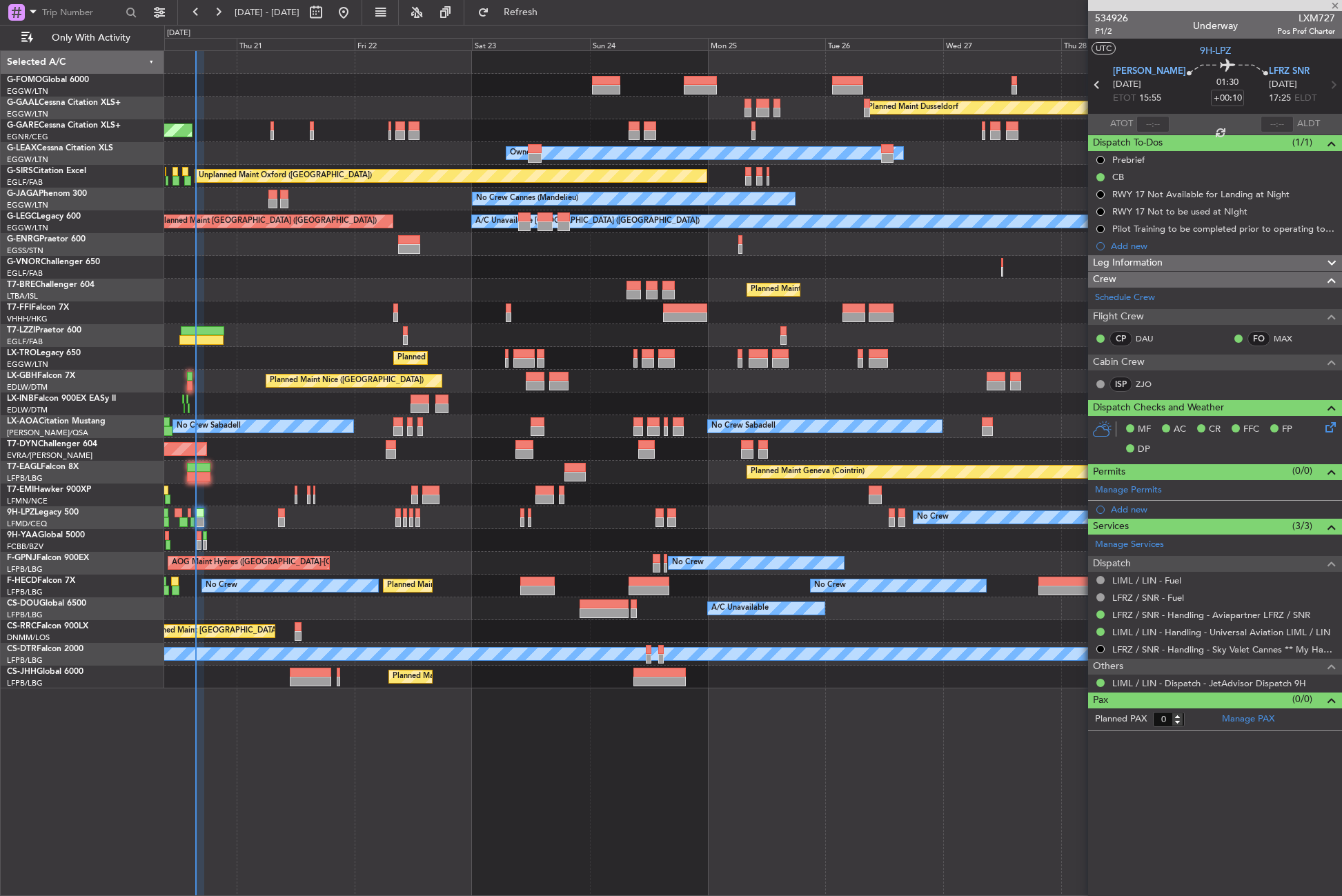
type input "-00:30"
type input "1"
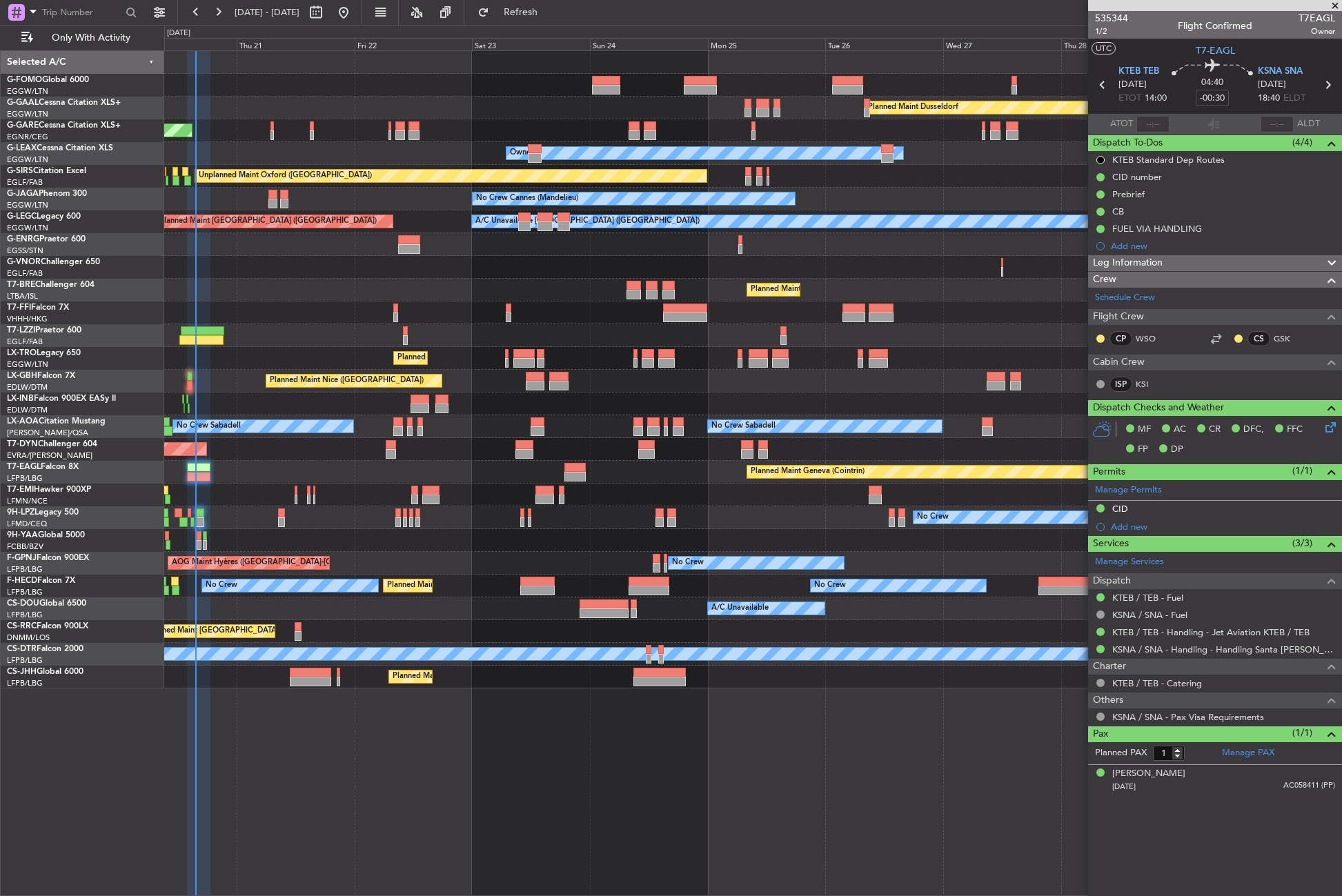
click at [265, 473] on div "Planned Maint Geneva (Cointrin)" at bounding box center [752, 472] width 1177 height 22
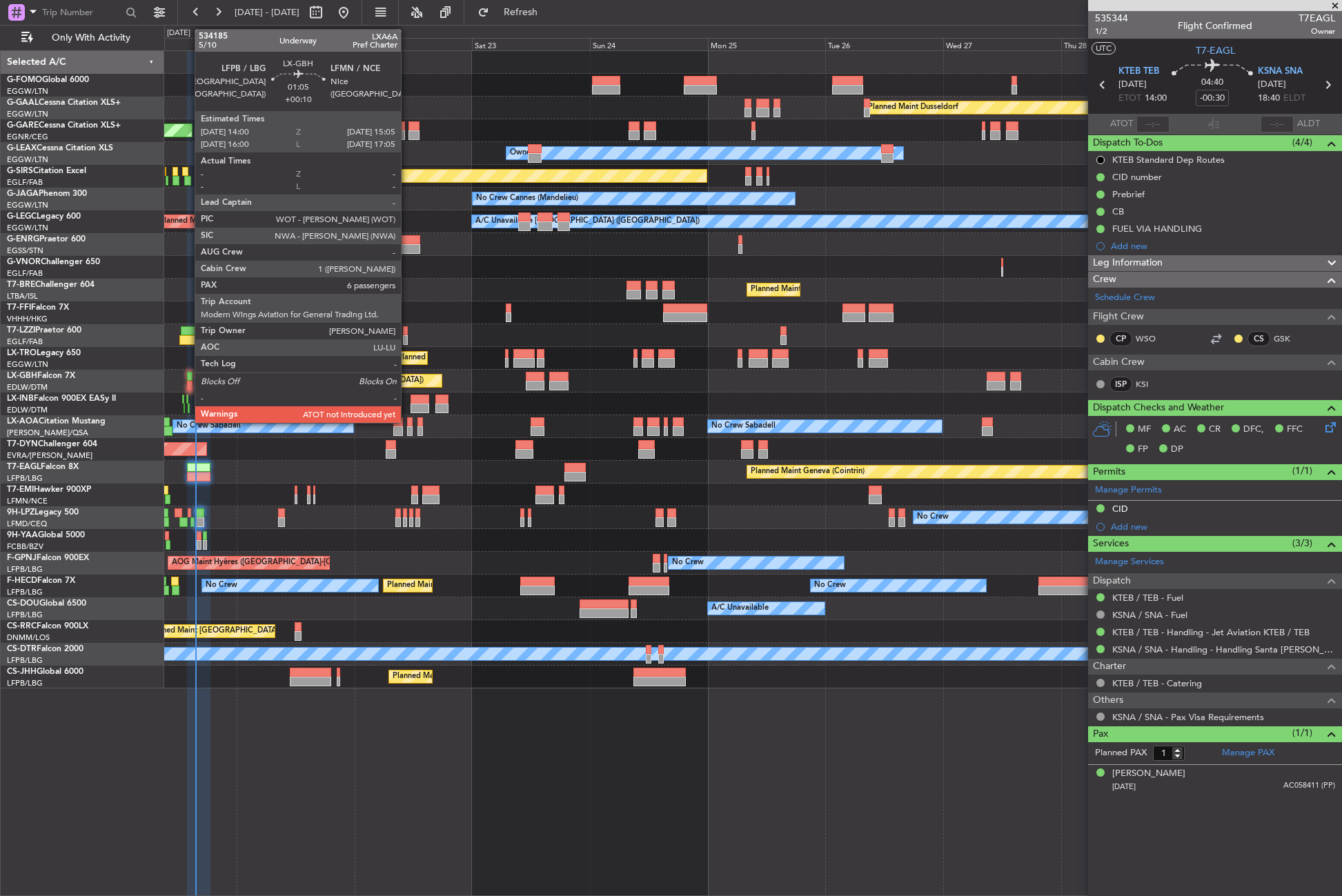
click at [189, 379] on div at bounding box center [189, 376] width 6 height 10
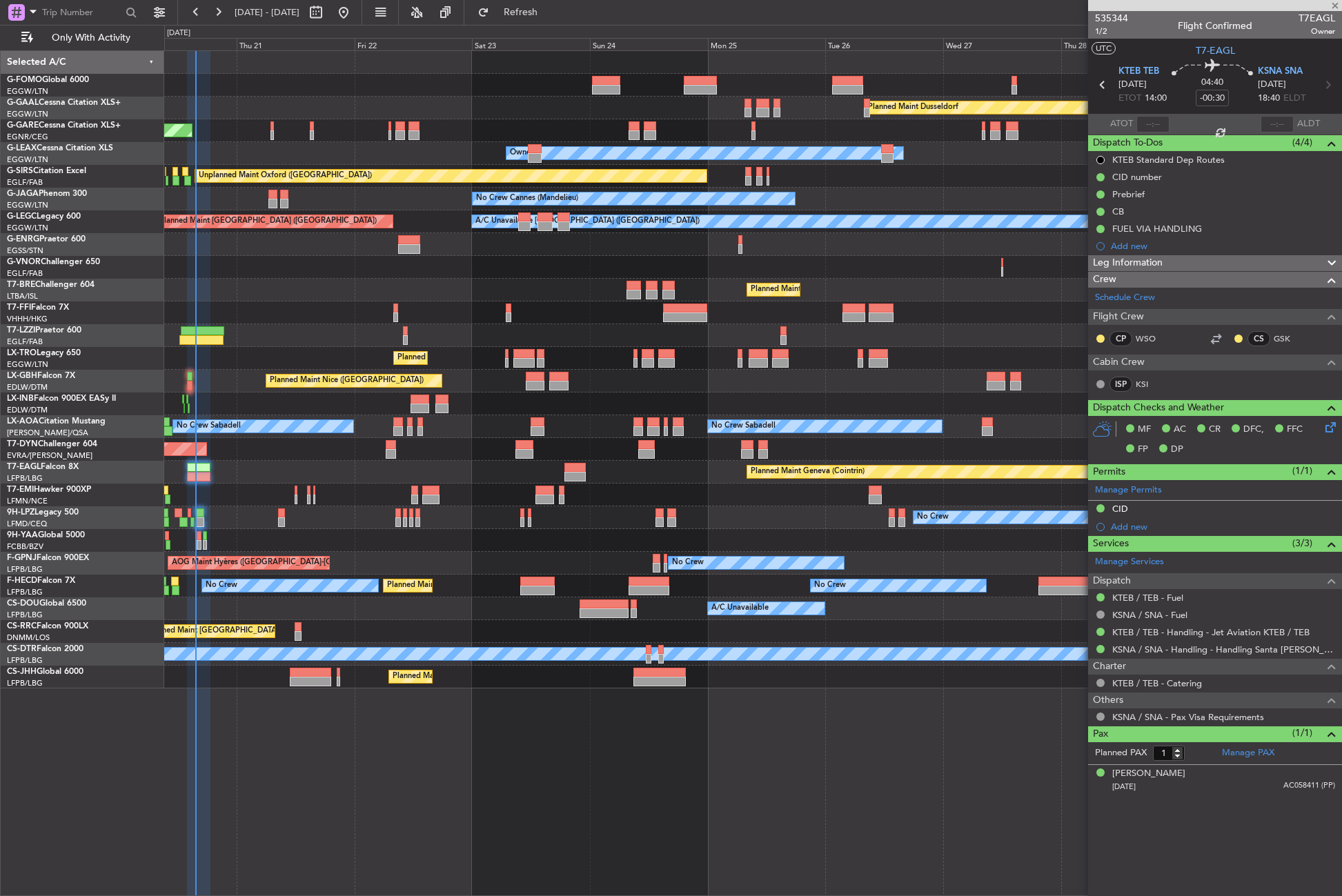
type input "+00:10"
type input "6"
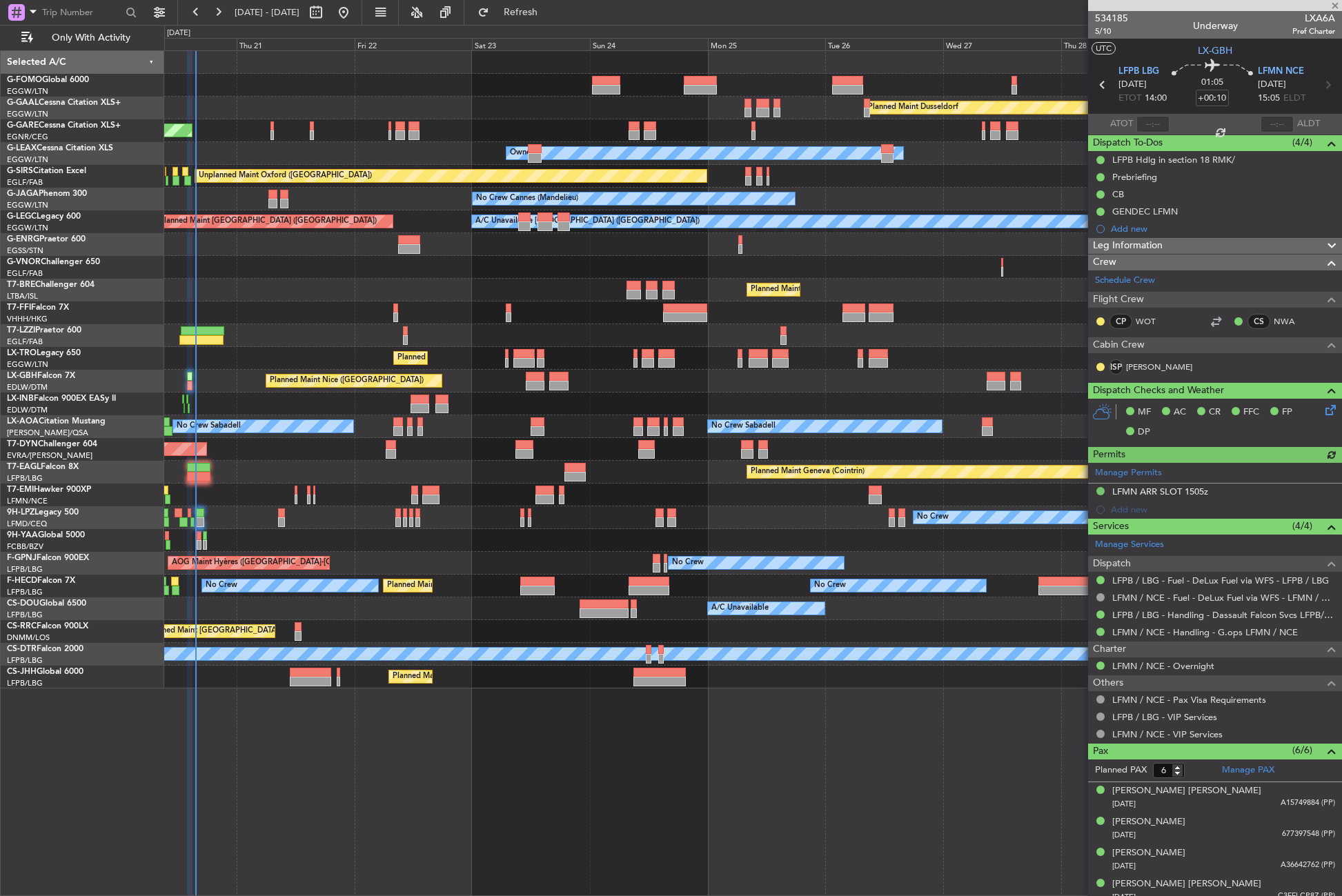
click at [1149, 126] on div at bounding box center [1153, 124] width 33 height 17
click at [1150, 123] on div at bounding box center [1153, 124] width 33 height 17
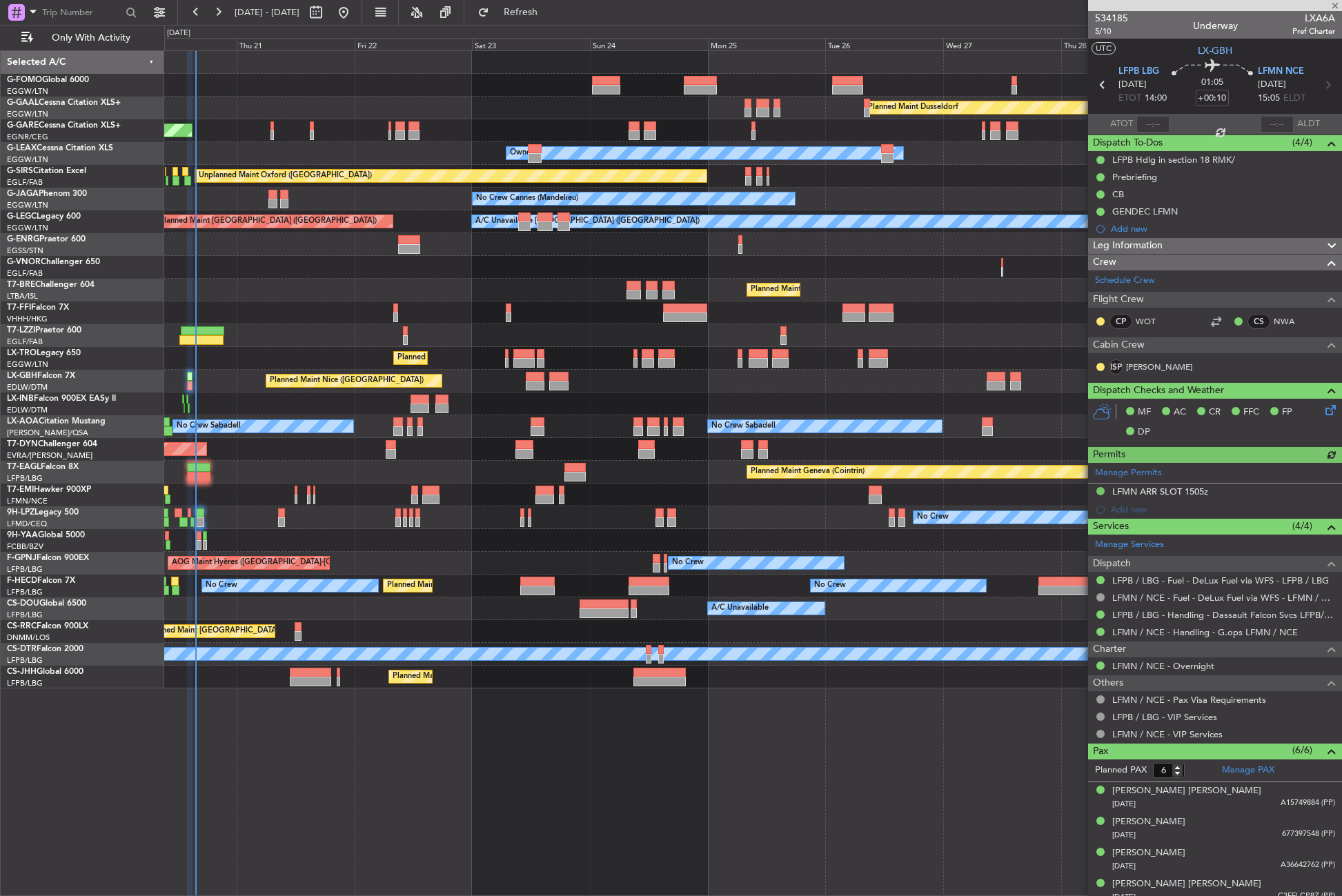
click at [1150, 123] on div at bounding box center [1153, 124] width 33 height 17
click at [1150, 123] on input "text" at bounding box center [1153, 124] width 33 height 17
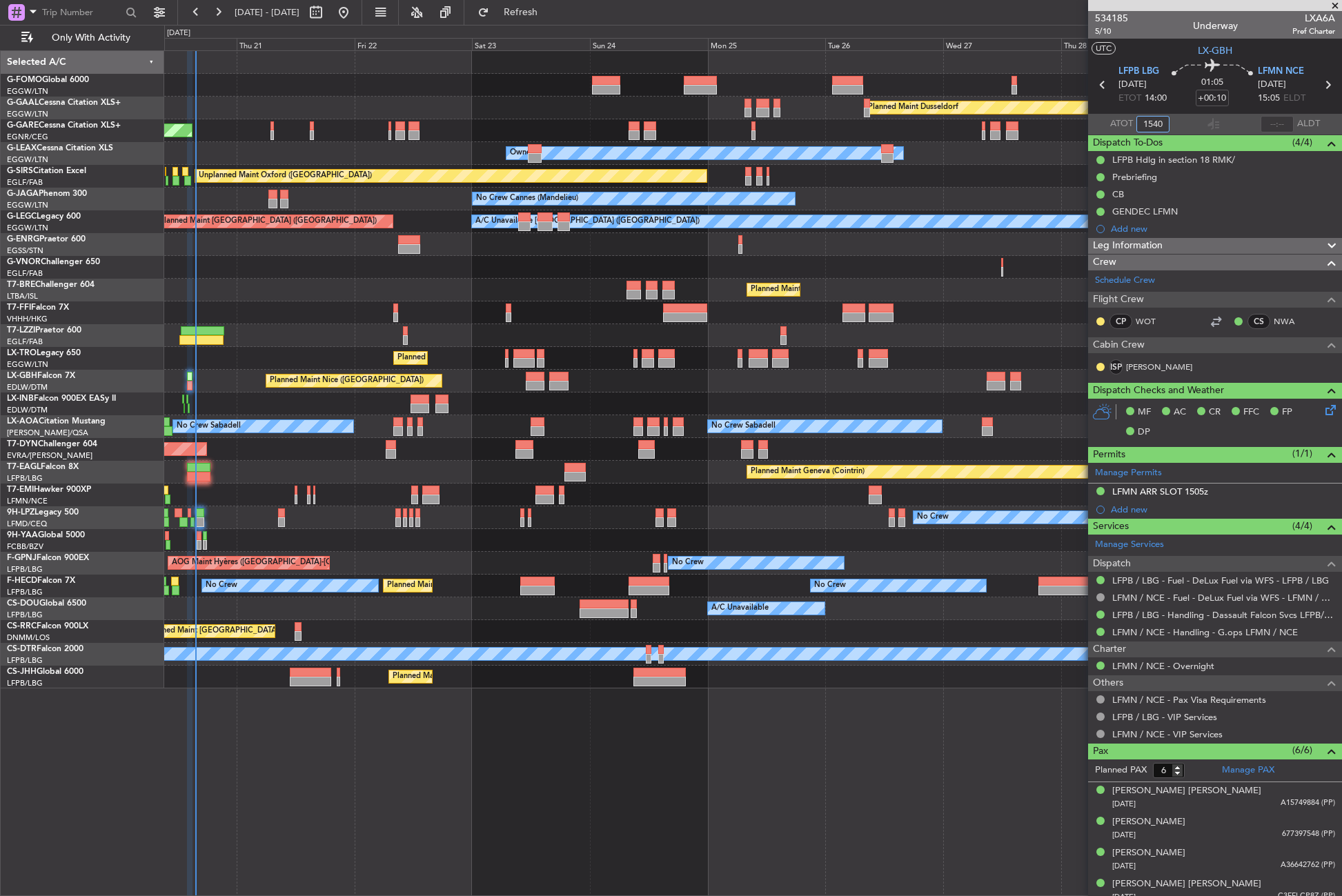
click at [277, 279] on div "Planned Maint [GEOGRAPHIC_DATA] ([GEOGRAPHIC_DATA])" at bounding box center [752, 290] width 1177 height 22
type input "15:40"
click at [413, 749] on div "Planned Maint Dusseldorf Unplanned Maint Chester Owner Owner Unplanned Maint Ox…" at bounding box center [752, 473] width 1177 height 846
click at [535, 12] on button "Refresh" at bounding box center [513, 13] width 83 height 22
click at [298, 257] on div "Planned Maint London ([GEOGRAPHIC_DATA])" at bounding box center [752, 267] width 1177 height 22
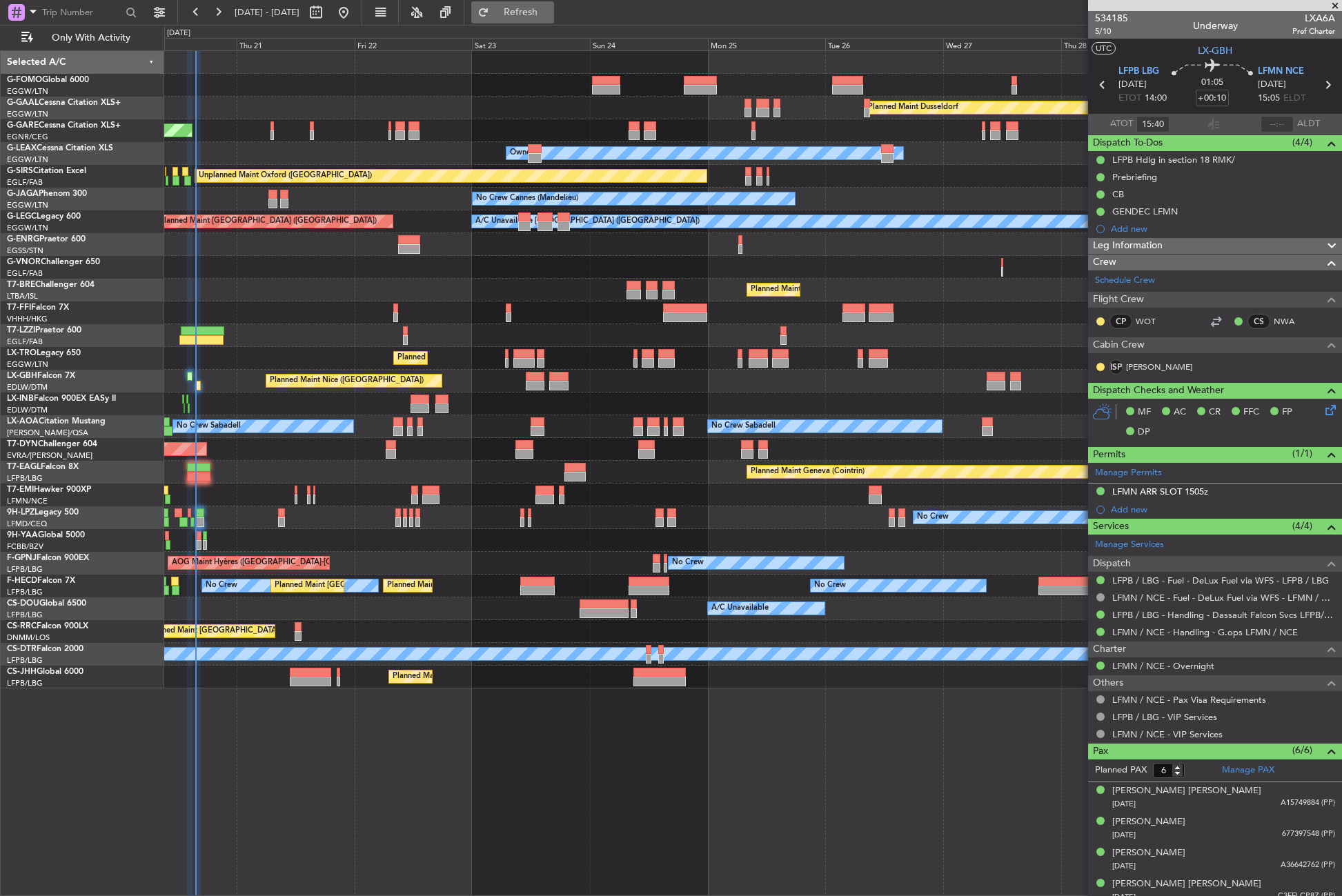
click at [550, 16] on span "Refresh" at bounding box center [520, 12] width 58 height 10
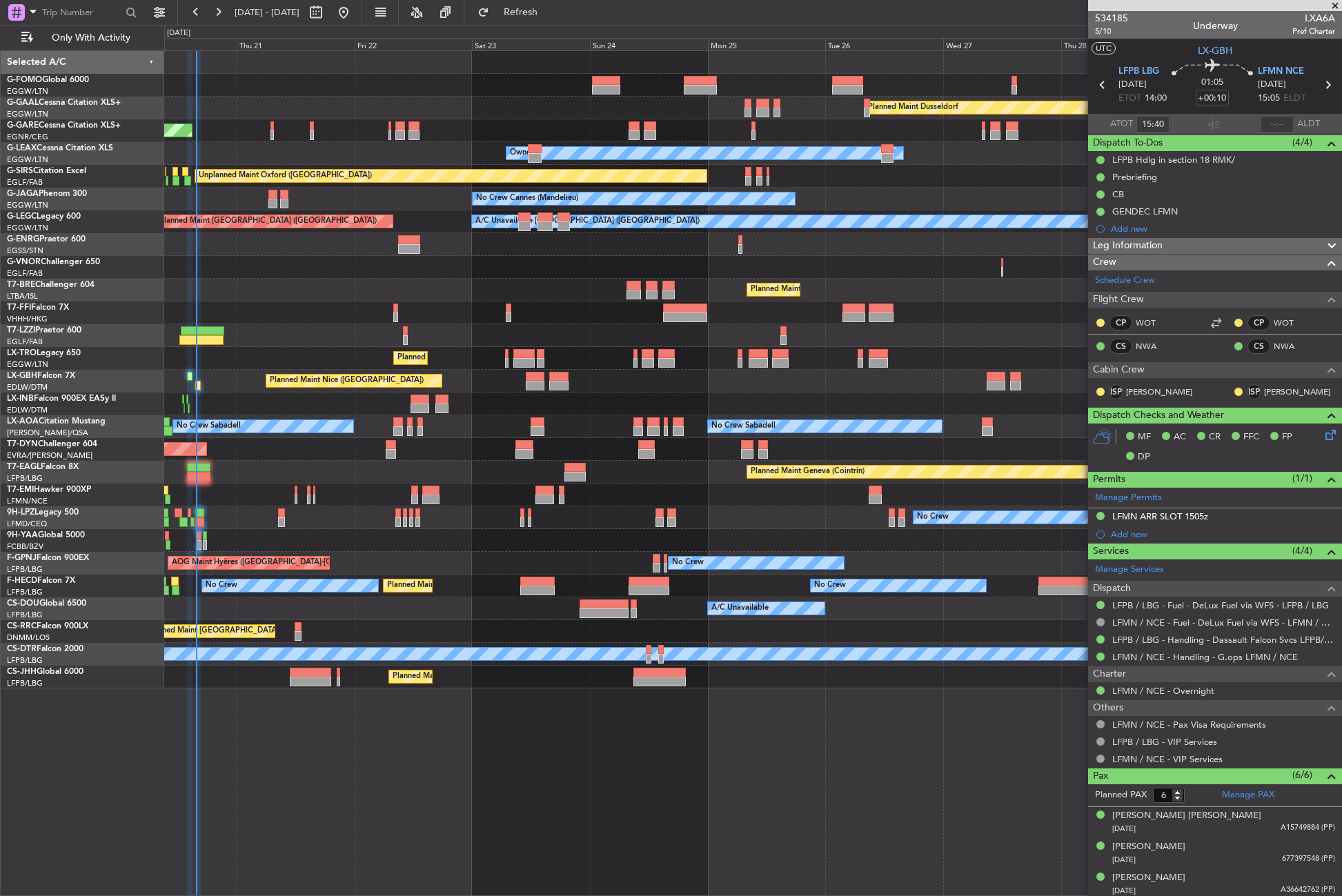
click at [326, 236] on div "Owner" at bounding box center [752, 245] width 1177 height 22
click at [450, 861] on div "Planned Maint Dusseldorf Unplanned Maint Chester Owner Owner Unplanned Maint Ox…" at bounding box center [752, 473] width 1177 height 846
click at [554, 3] on button "Refresh" at bounding box center [513, 13] width 83 height 22
click at [539, 16] on span "Refresh" at bounding box center [520, 12] width 58 height 10
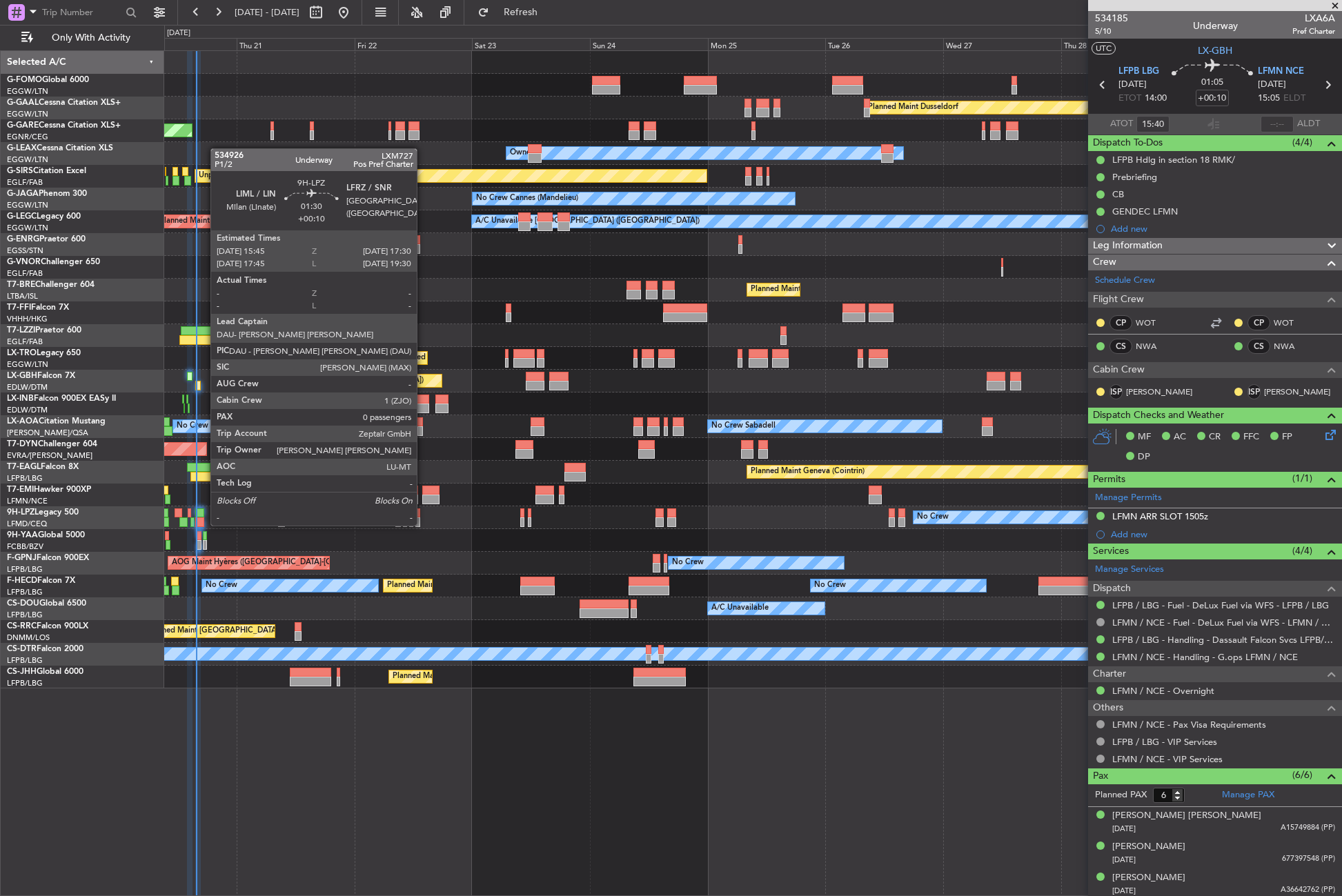
click at [204, 512] on div at bounding box center [199, 513] width 9 height 10
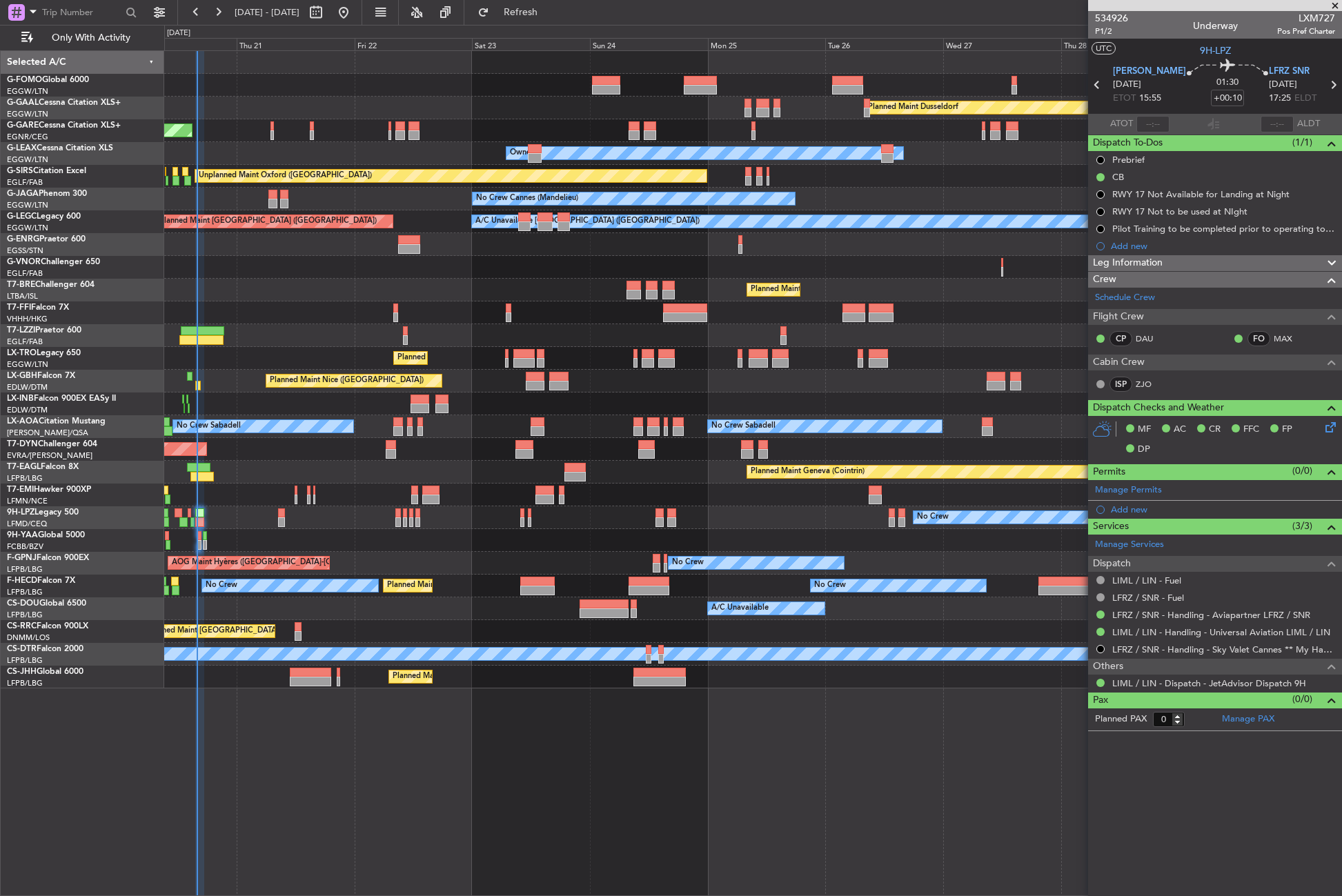
click at [327, 94] on div at bounding box center [752, 85] width 1177 height 22
click at [554, 2] on button "Refresh" at bounding box center [513, 13] width 83 height 22
click at [289, 303] on div at bounding box center [752, 313] width 1177 height 22
click at [550, 9] on span "Refresh" at bounding box center [520, 12] width 58 height 10
click at [1144, 610] on link "LFRZ / SNR - Handling - Aviapartner LFRZ / SNR" at bounding box center [1211, 615] width 198 height 12
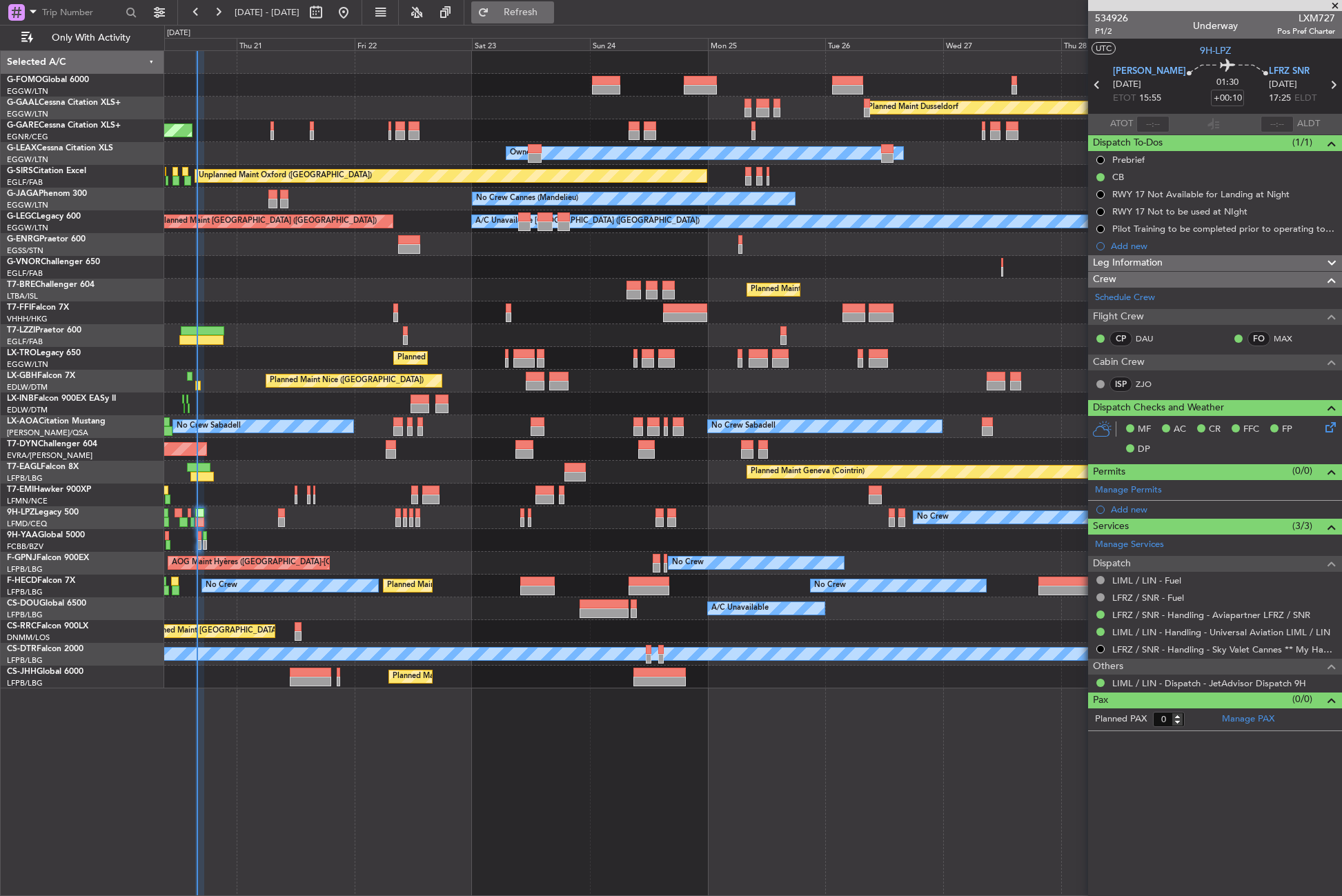
click at [522, 17] on button "Refresh" at bounding box center [513, 13] width 83 height 22
click at [447, 293] on div "Planned Maint [GEOGRAPHIC_DATA] ([GEOGRAPHIC_DATA])" at bounding box center [752, 290] width 1177 height 22
click at [235, 480] on div "Planned Maint Geneva (Cointrin)" at bounding box center [752, 472] width 1177 height 22
click at [347, 699] on div "Planned Maint Dusseldorf Unplanned Maint Chester Owner Owner Unplanned Maint Ox…" at bounding box center [752, 473] width 1177 height 846
click at [274, 295] on div "Planned Maint [GEOGRAPHIC_DATA] ([GEOGRAPHIC_DATA])" at bounding box center [752, 290] width 1177 height 22
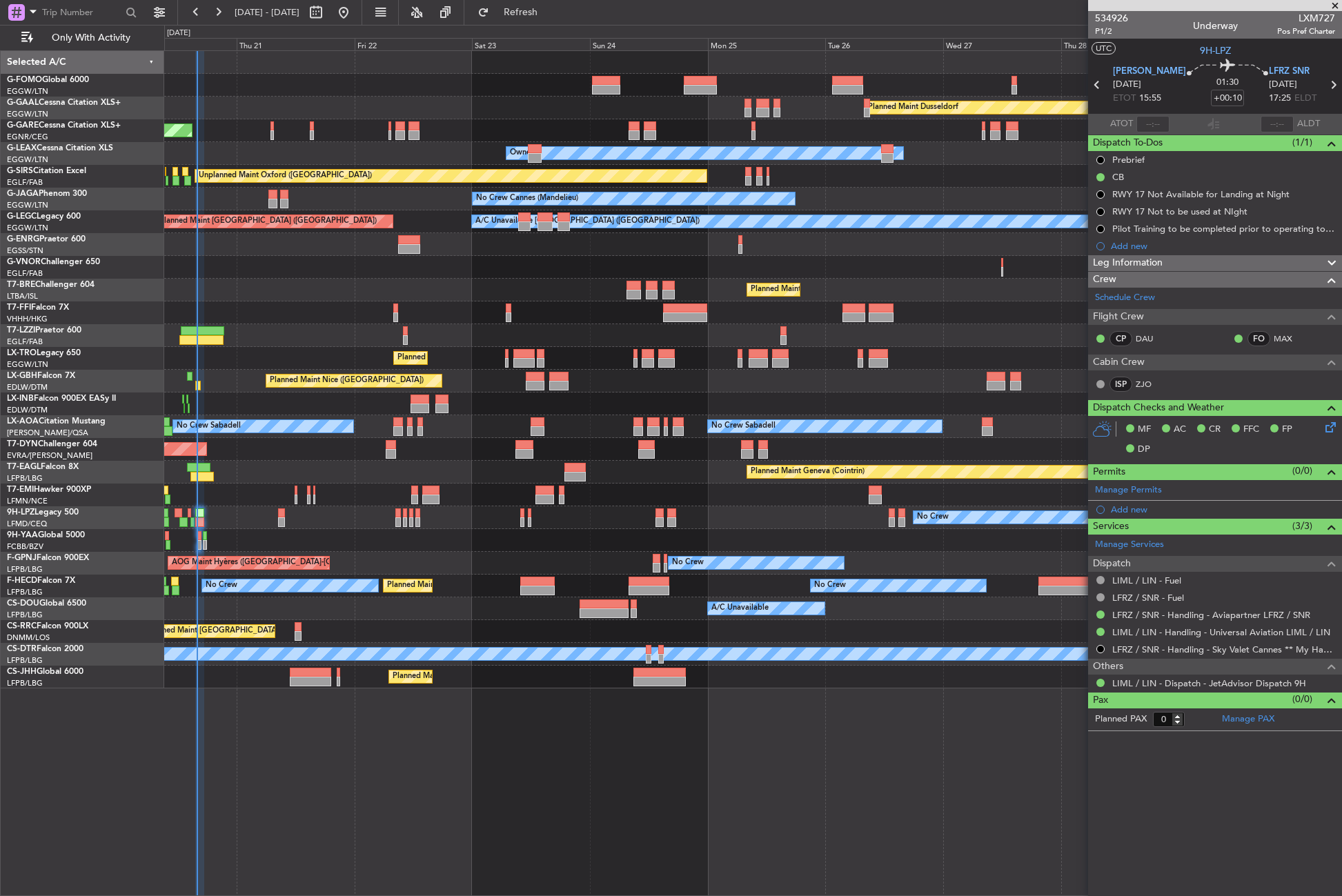
click at [388, 277] on div "Planned Maint London ([GEOGRAPHIC_DATA])" at bounding box center [752, 267] width 1177 height 22
click at [372, 270] on div "Planned Maint London ([GEOGRAPHIC_DATA])" at bounding box center [752, 267] width 1177 height 22
click at [408, 277] on div "Planned Maint London ([GEOGRAPHIC_DATA])" at bounding box center [752, 267] width 1177 height 22
click at [406, 277] on div "Planned Maint London ([GEOGRAPHIC_DATA])" at bounding box center [752, 267] width 1177 height 22
click at [540, 13] on span "Refresh" at bounding box center [520, 12] width 58 height 10
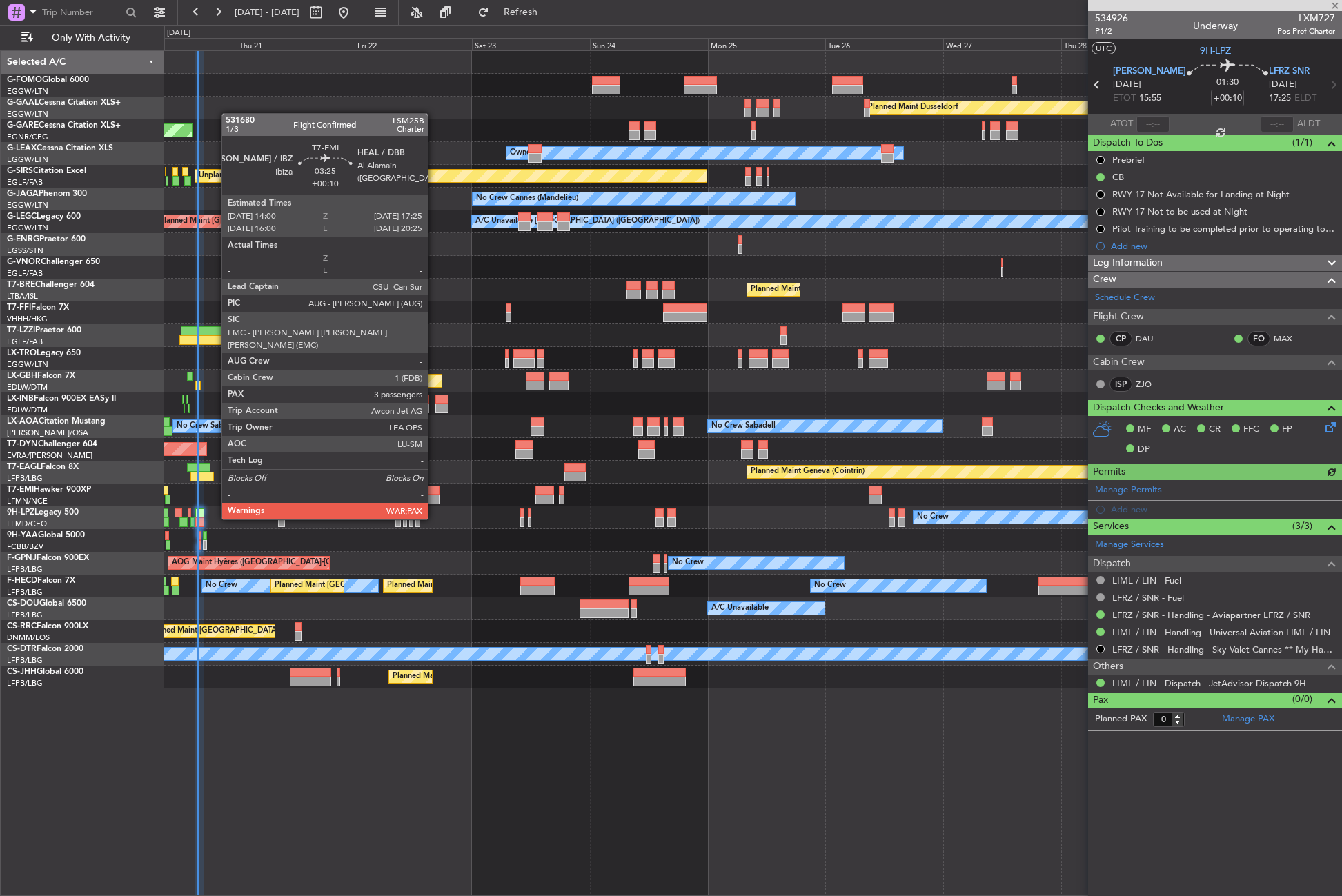
click at [434, 493] on div at bounding box center [431, 491] width 18 height 10
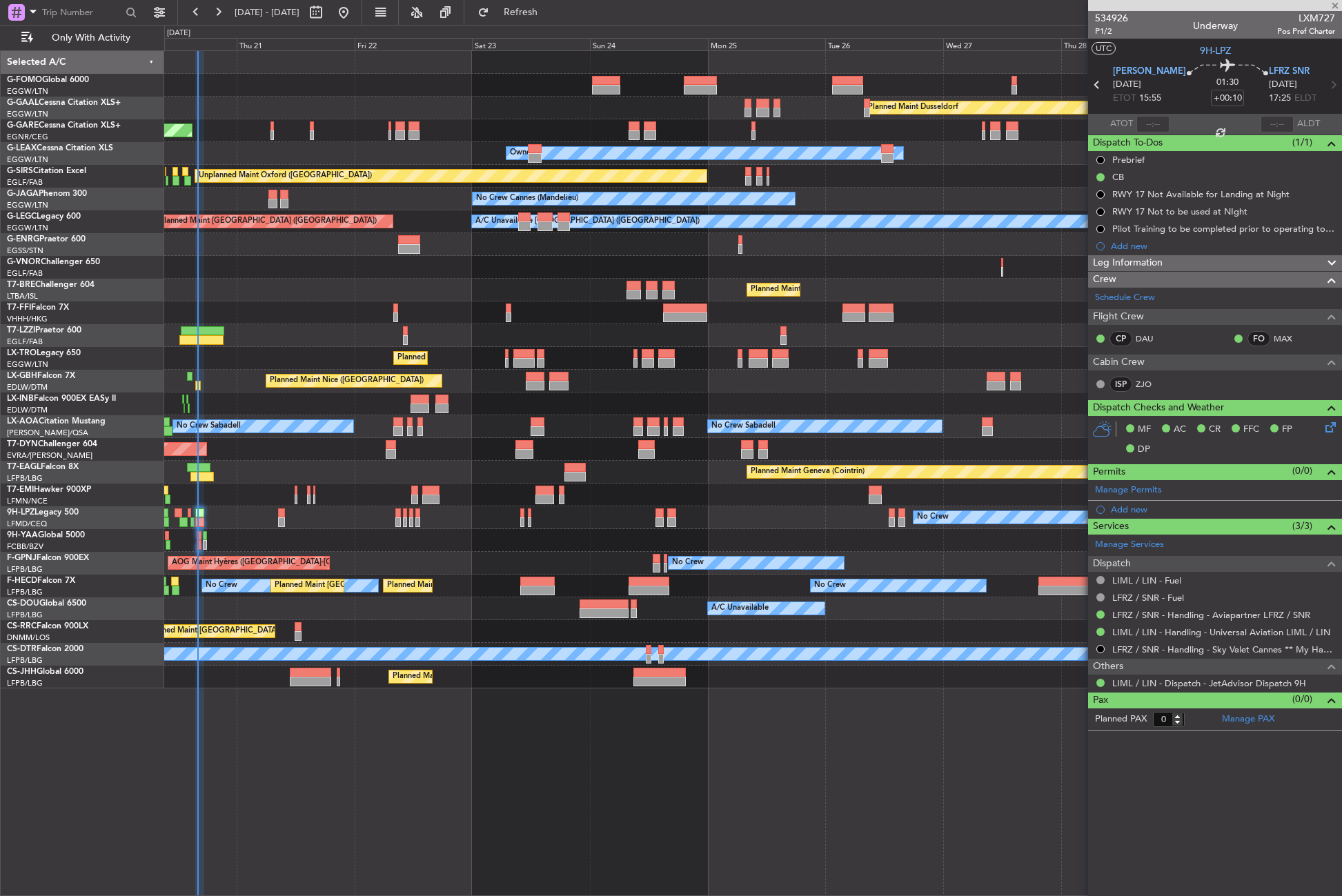
type input "3"
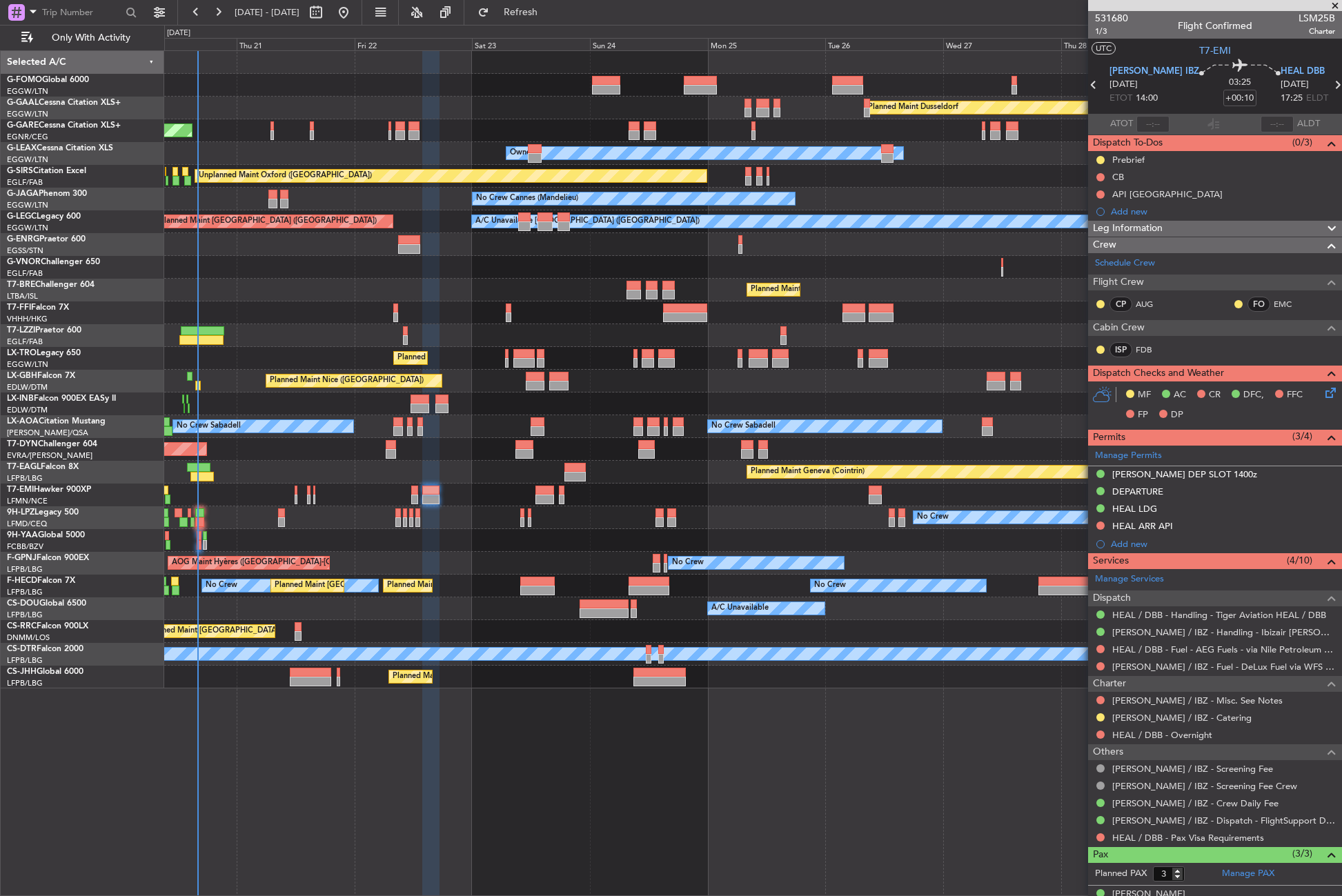
click at [447, 552] on div "No Crew AOG Maint Hyères (Toulon-Hyères) No Crew Planned Maint Paris (Le Bourge…" at bounding box center [752, 563] width 1177 height 22
click at [1101, 32] on span "1/3" at bounding box center [1111, 31] width 33 height 12
click at [1097, 179] on button at bounding box center [1101, 177] width 8 height 8
click at [1086, 245] on li "Completed" at bounding box center [1101, 238] width 73 height 21
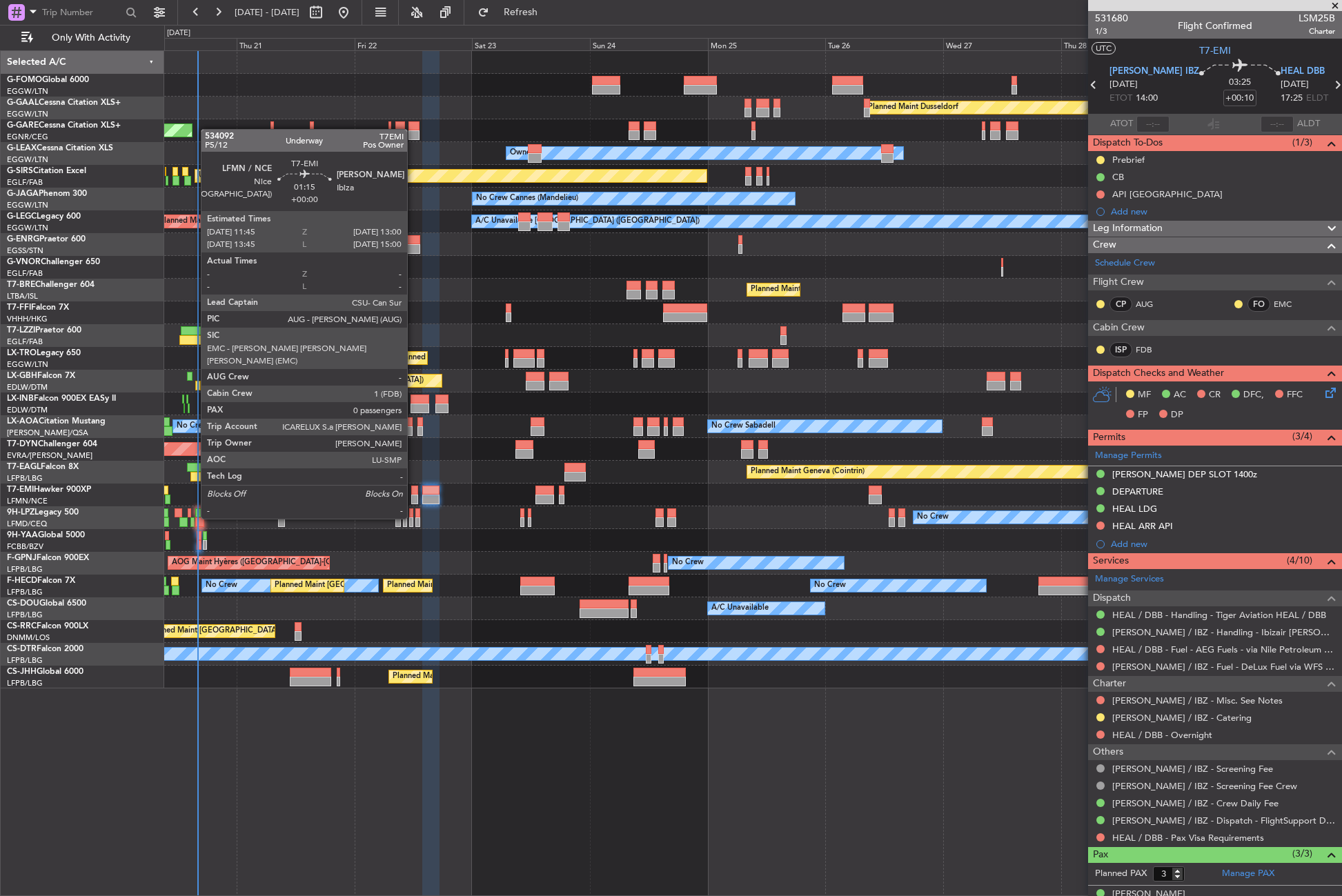
click at [413, 492] on div at bounding box center [414, 491] width 6 height 10
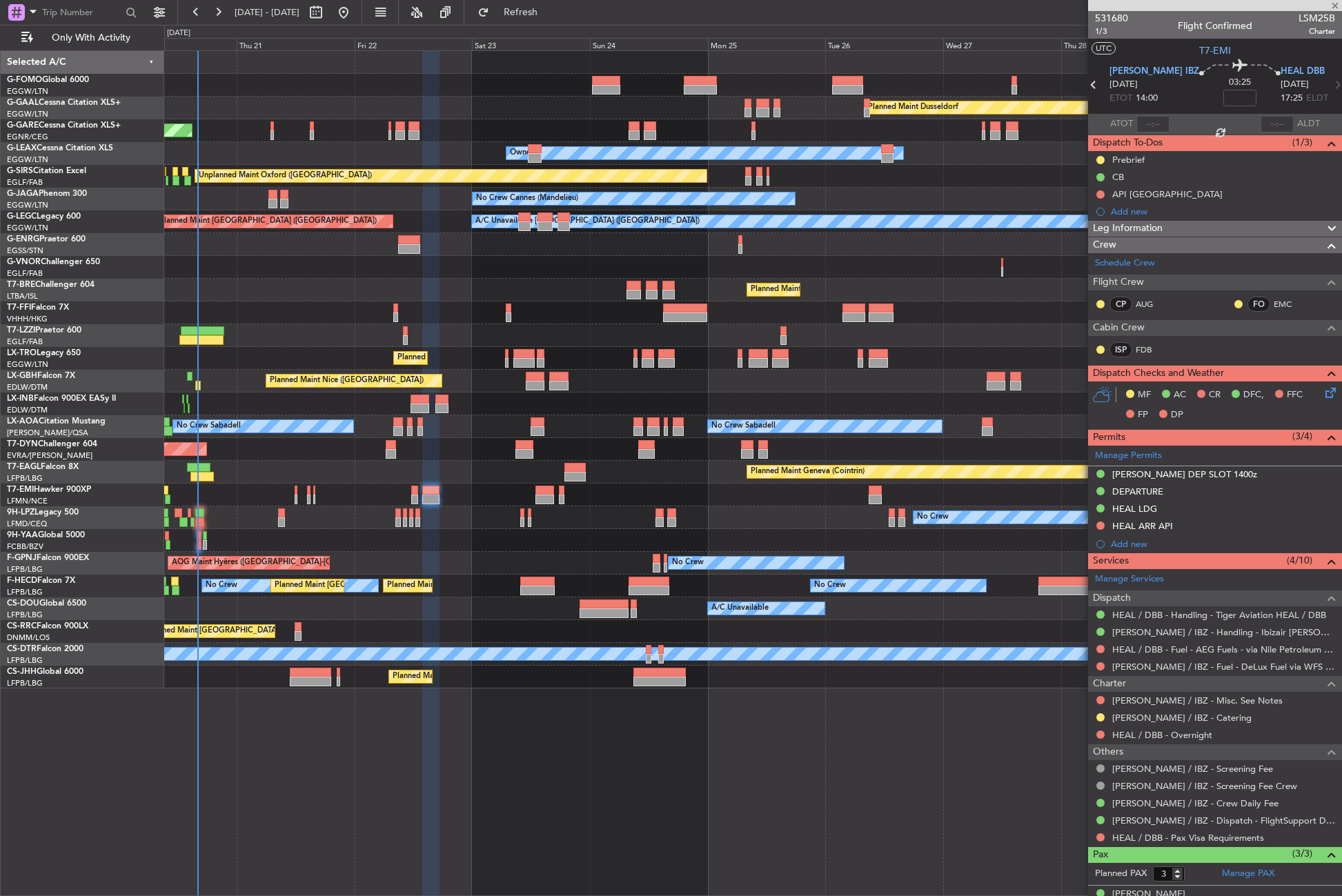
type input "0"
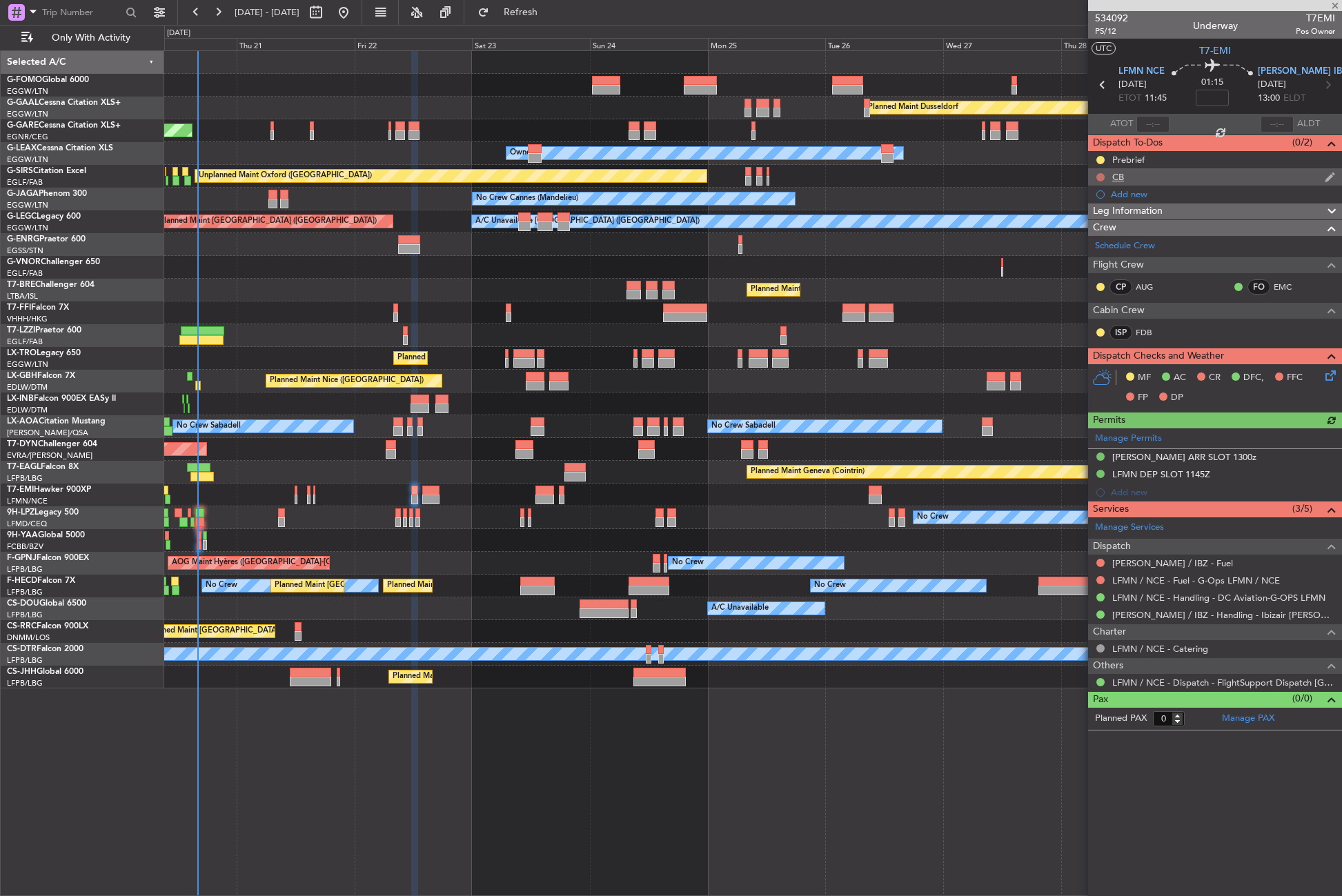
click at [1100, 177] on button at bounding box center [1101, 177] width 8 height 8
click at [1088, 237] on span "Completed" at bounding box center [1106, 237] width 46 height 14
click at [723, 809] on div "Planned Maint Dusseldorf Unplanned Maint Chester Owner Owner Unplanned Maint Ox…" at bounding box center [752, 473] width 1177 height 846
click at [480, 814] on div "Planned Maint Dusseldorf Unplanned Maint [PERSON_NAME] Owner Owner Unplanned Ma…" at bounding box center [752, 473] width 1177 height 846
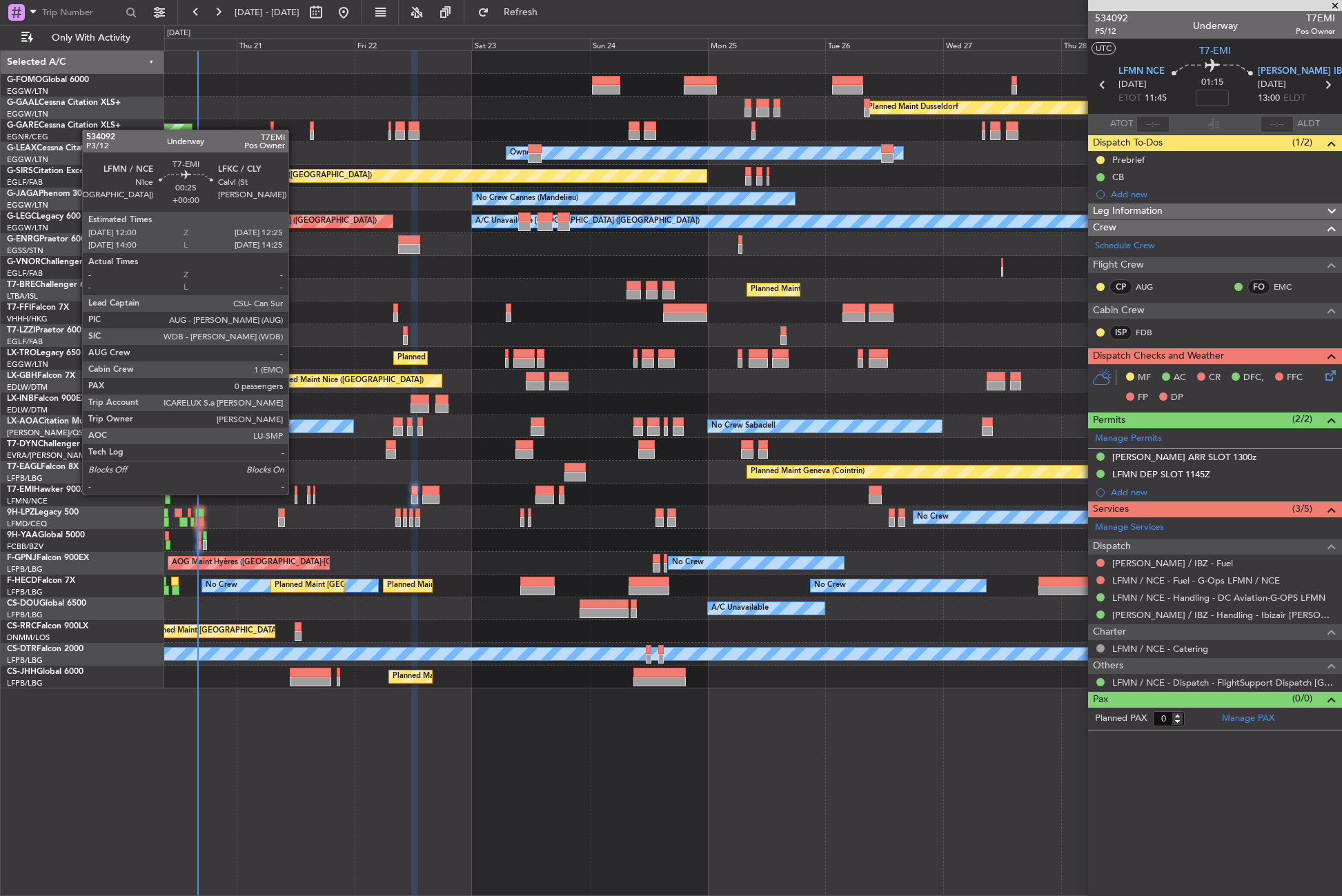
click at [295, 493] on div at bounding box center [296, 491] width 2 height 10
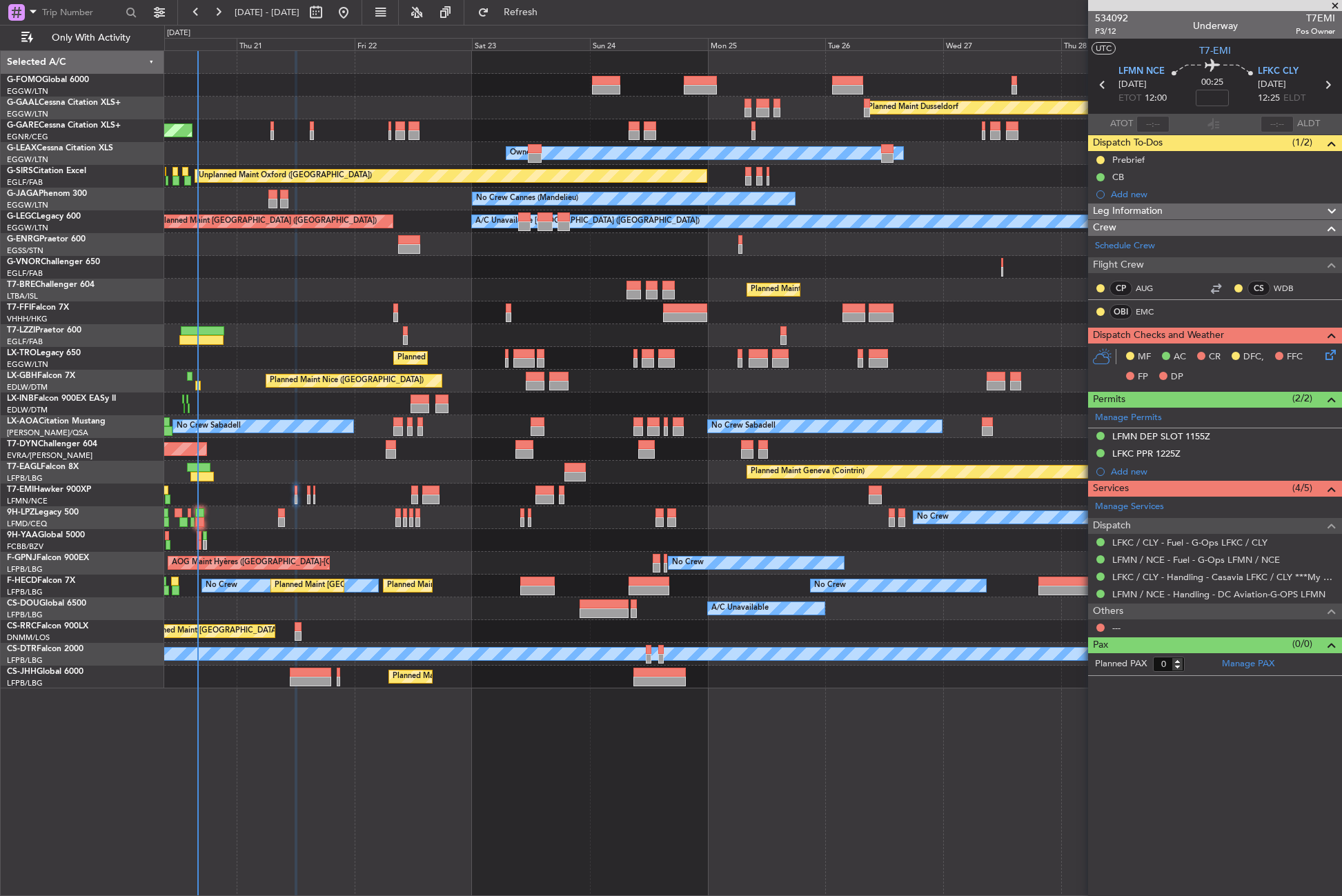
click at [335, 709] on div "Planned Maint Dusseldorf Unplanned Maint [PERSON_NAME] Owner Owner Unplanned Ma…" at bounding box center [752, 473] width 1177 height 846
click at [547, 7] on button "Refresh" at bounding box center [513, 13] width 83 height 22
click at [273, 297] on div "Planned Maint [GEOGRAPHIC_DATA] ([GEOGRAPHIC_DATA])" at bounding box center [752, 290] width 1177 height 22
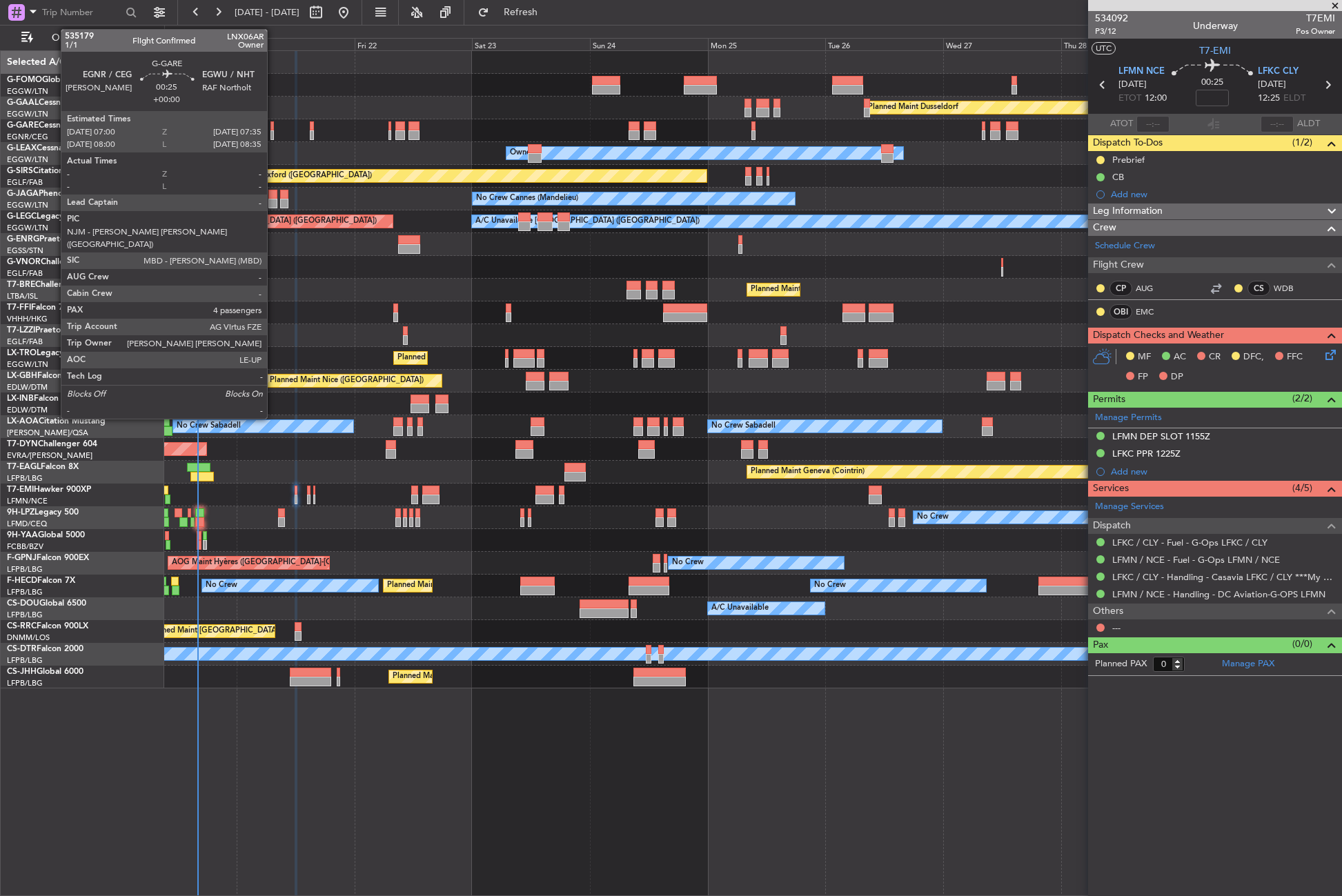
click at [273, 136] on div at bounding box center [272, 135] width 3 height 10
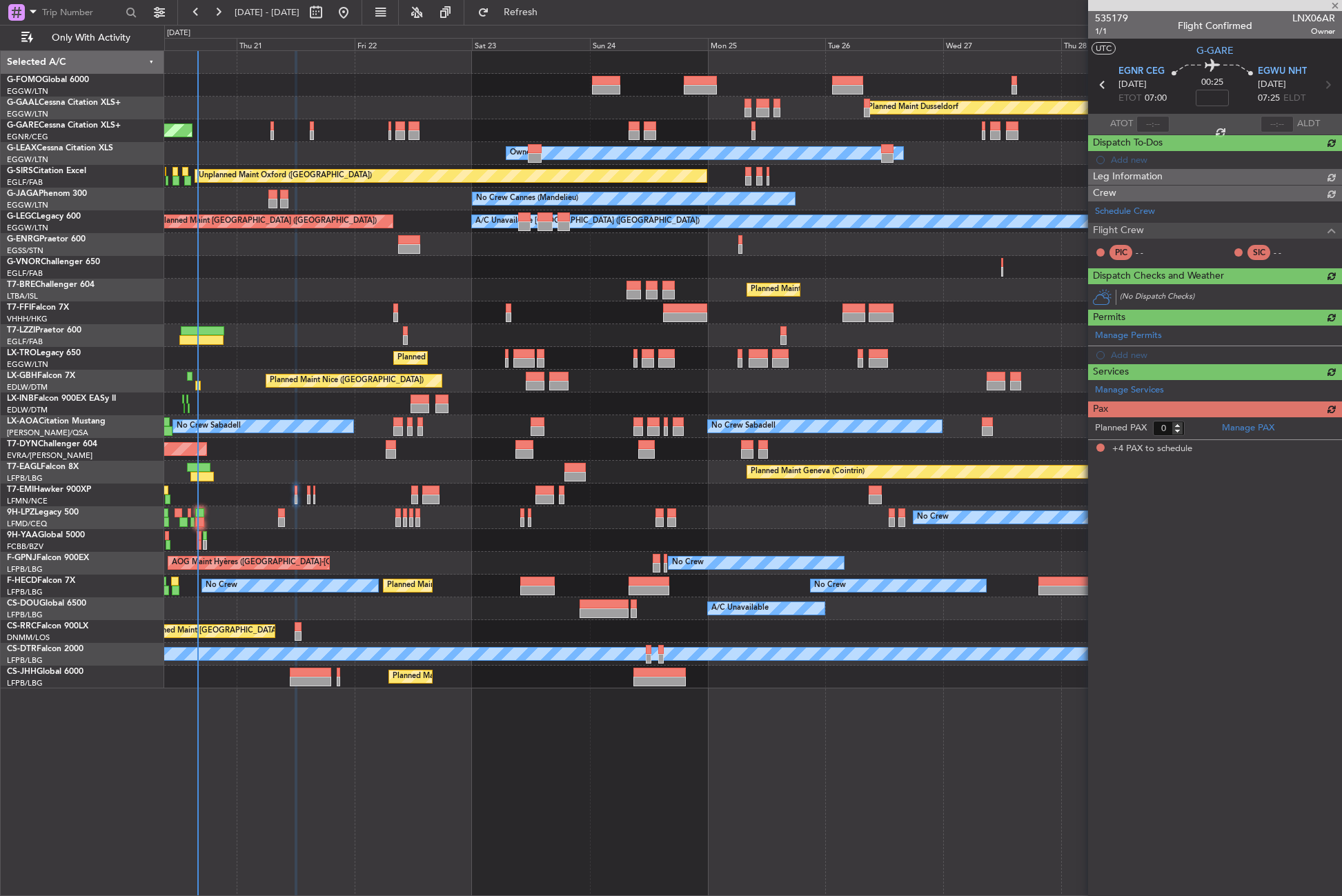
type input "4"
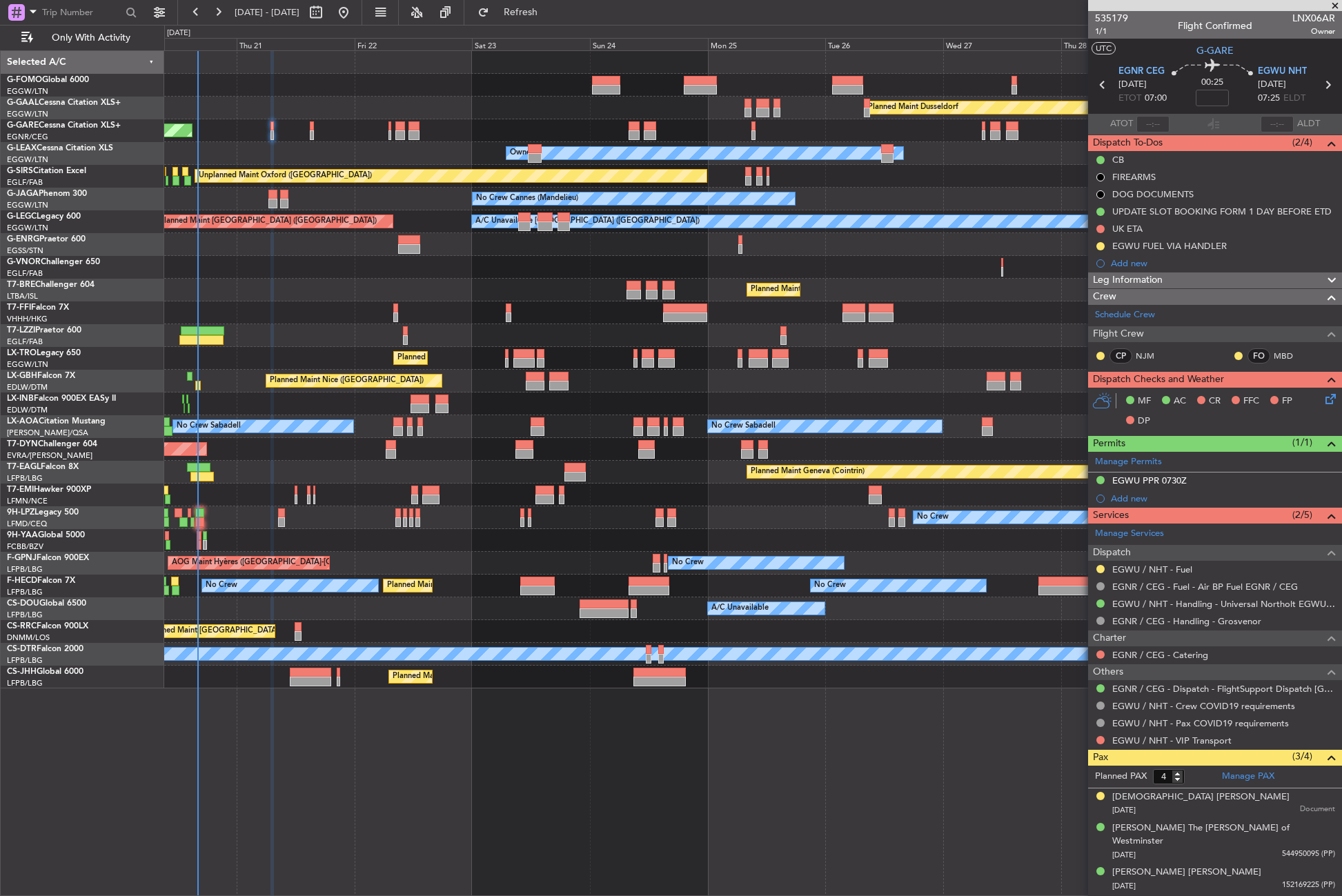
click at [391, 265] on div "Planned Maint London ([GEOGRAPHIC_DATA])" at bounding box center [752, 267] width 1177 height 22
click at [315, 310] on div at bounding box center [752, 313] width 1177 height 22
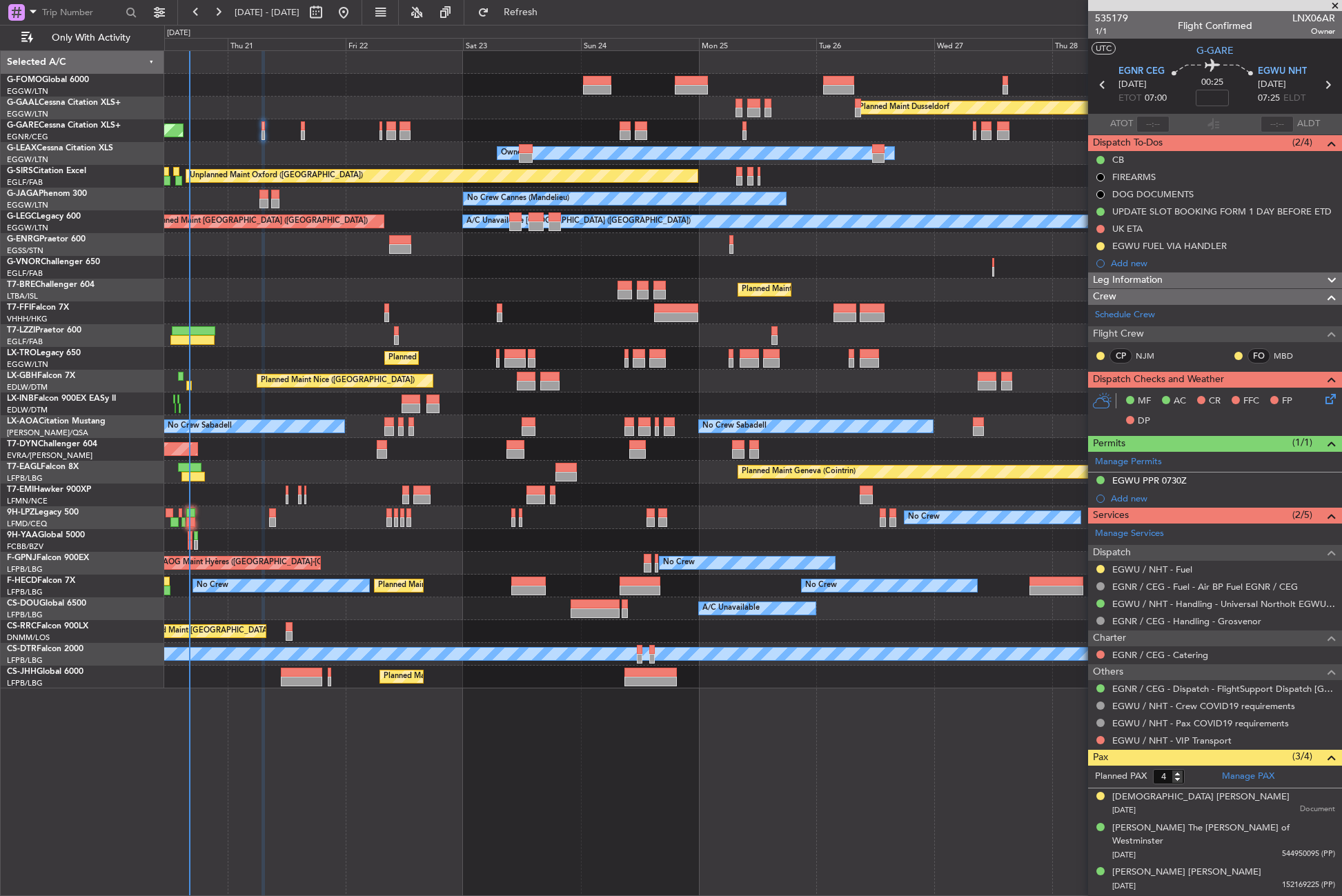
click at [306, 311] on div at bounding box center [752, 313] width 1177 height 22
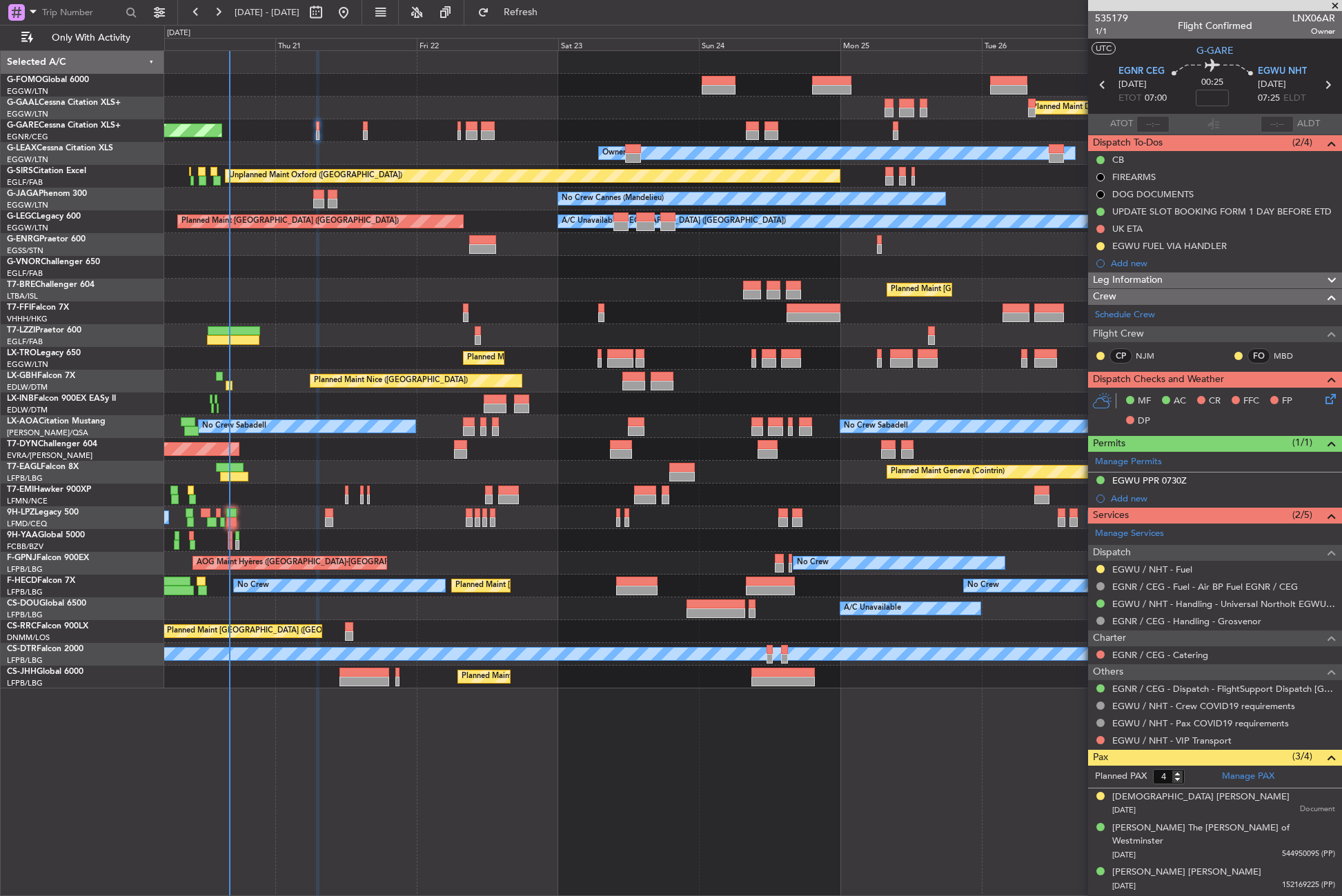
click at [388, 325] on div "Planned Maint Dusseldorf Unplanned Maint Chester Owner Owner Unplanned Maint Ox…" at bounding box center [752, 370] width 1177 height 638
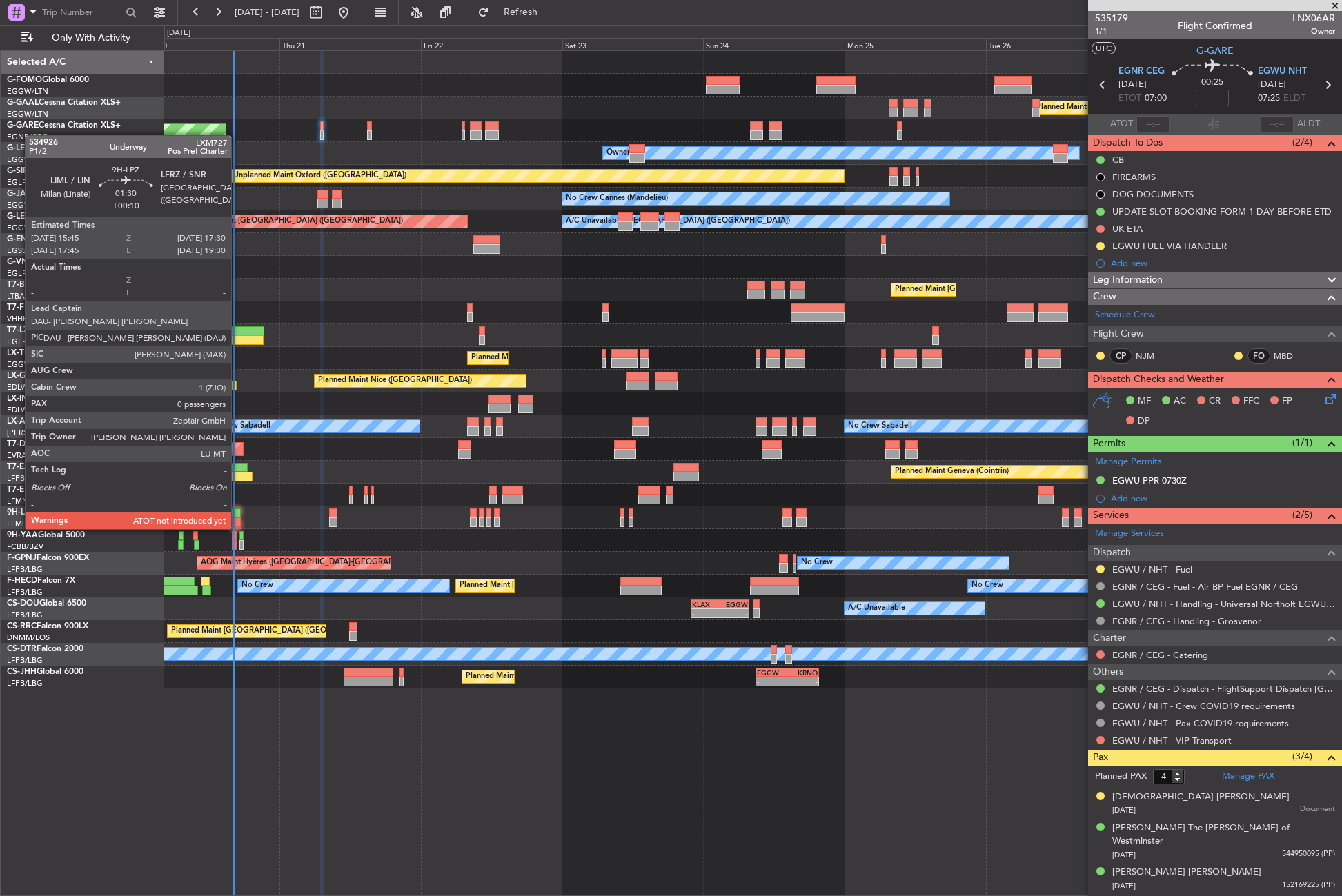
click at [237, 516] on div at bounding box center [235, 513] width 10 height 10
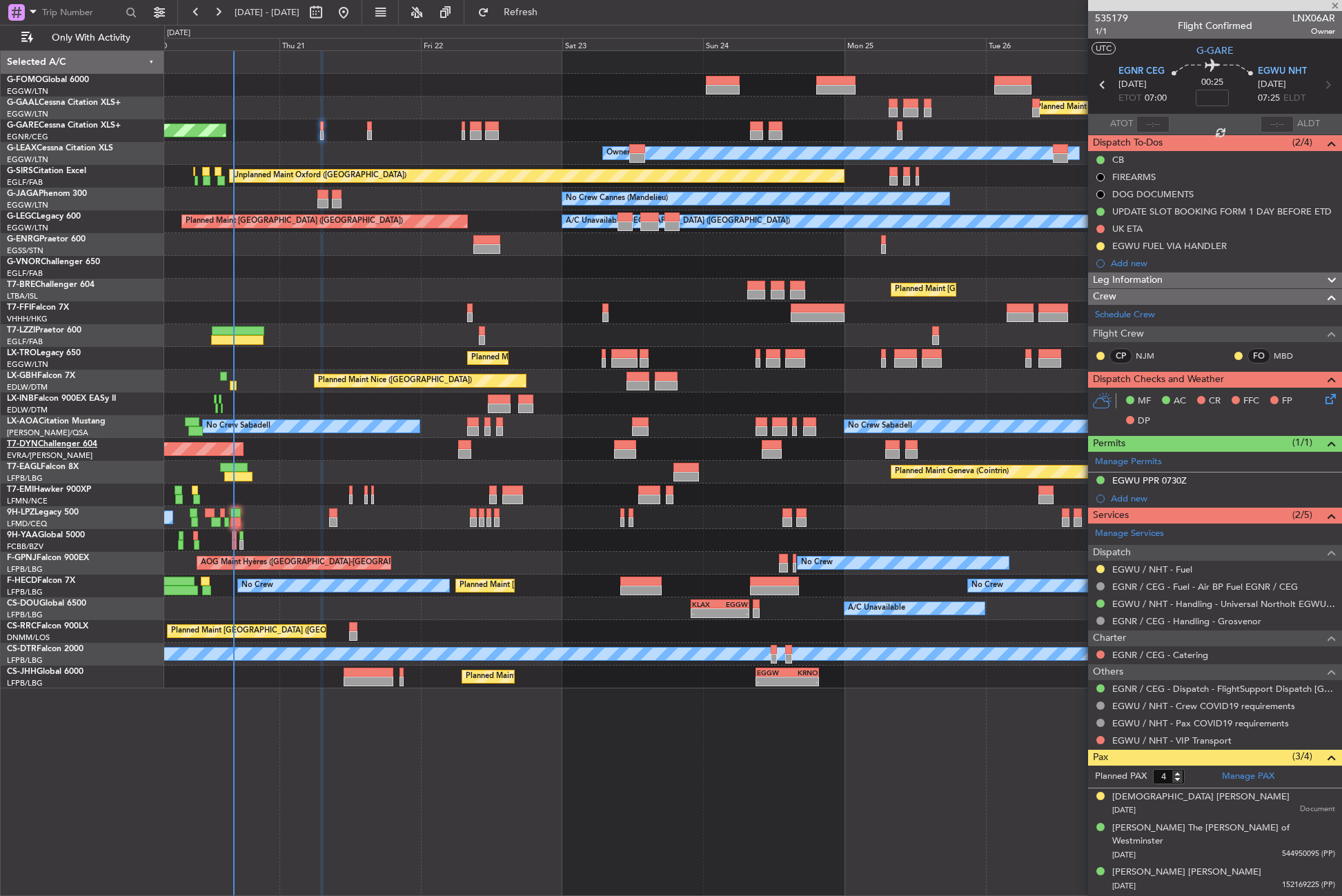
type input "+00:10"
type input "0"
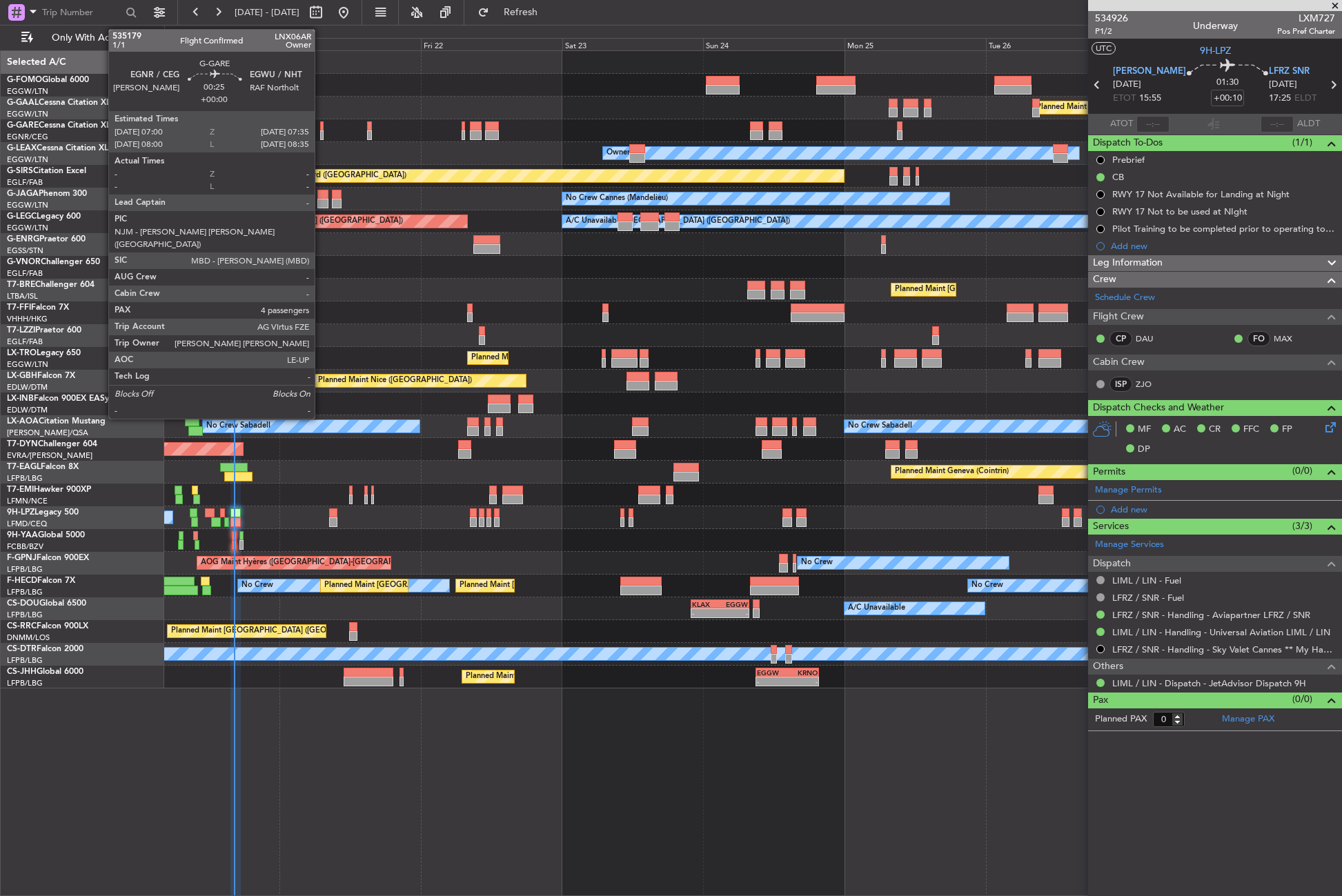
click at [321, 133] on div at bounding box center [322, 135] width 3 height 10
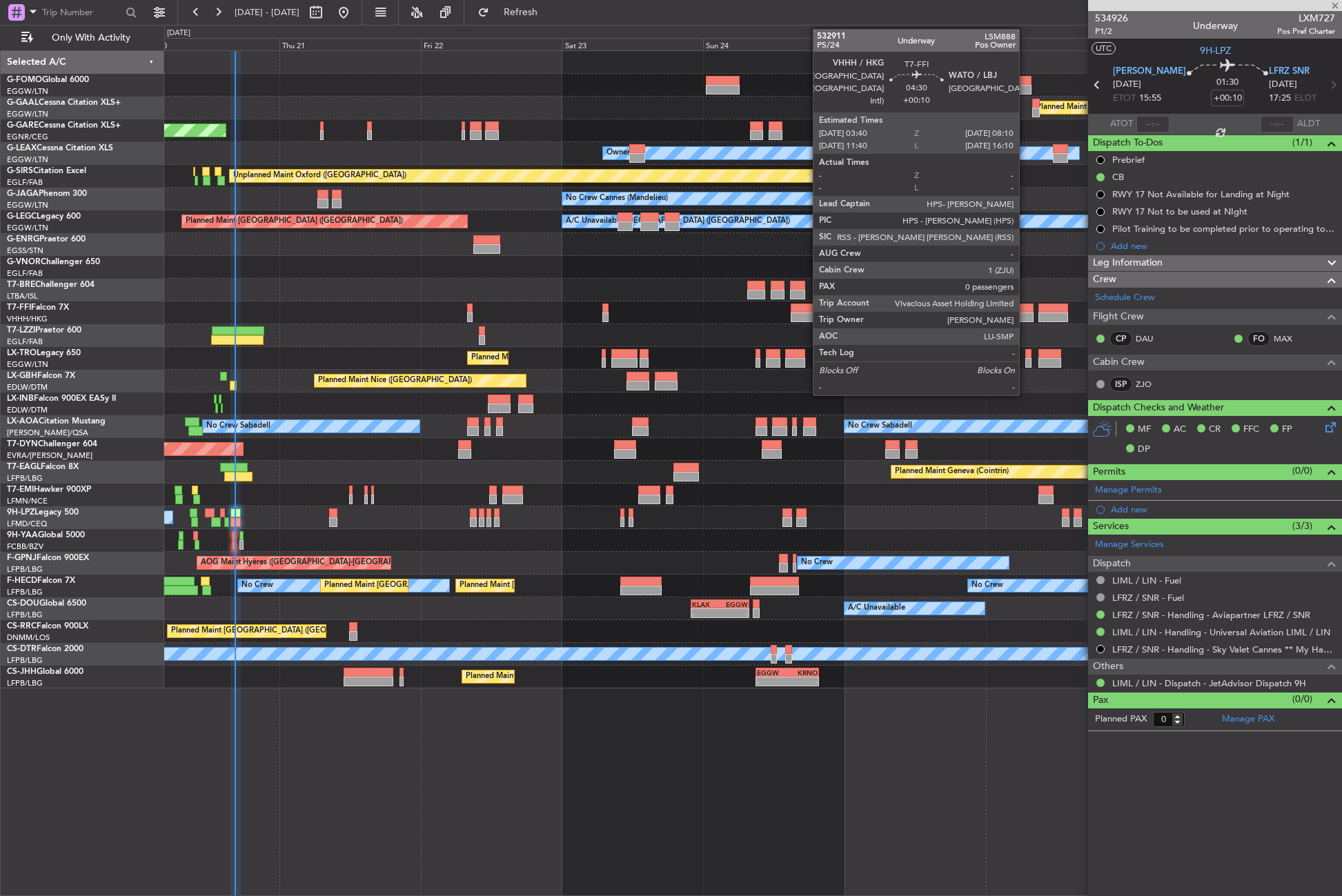
type input "4"
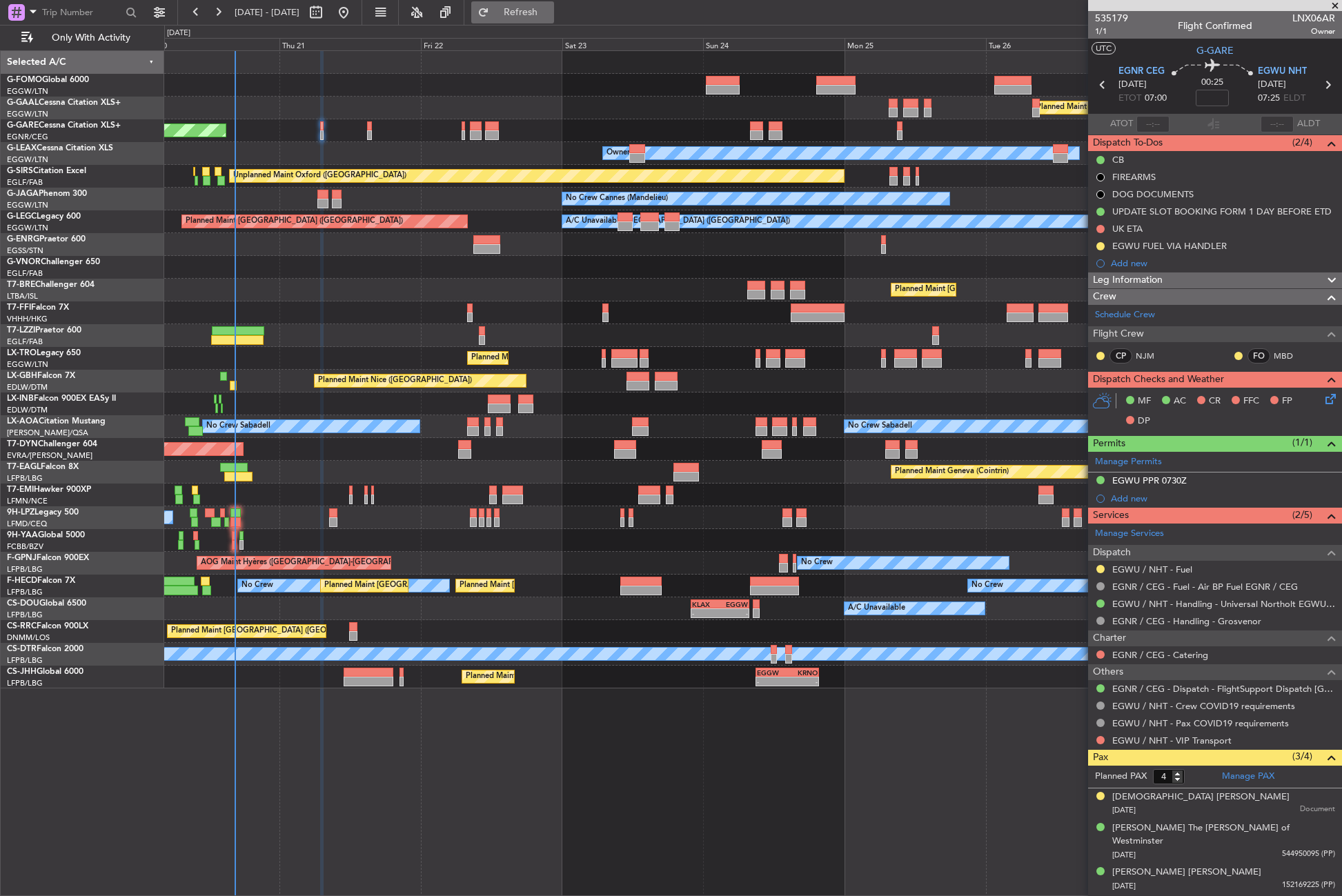
click at [533, 15] on button "Refresh" at bounding box center [513, 13] width 83 height 22
click at [1097, 571] on button at bounding box center [1101, 569] width 8 height 8
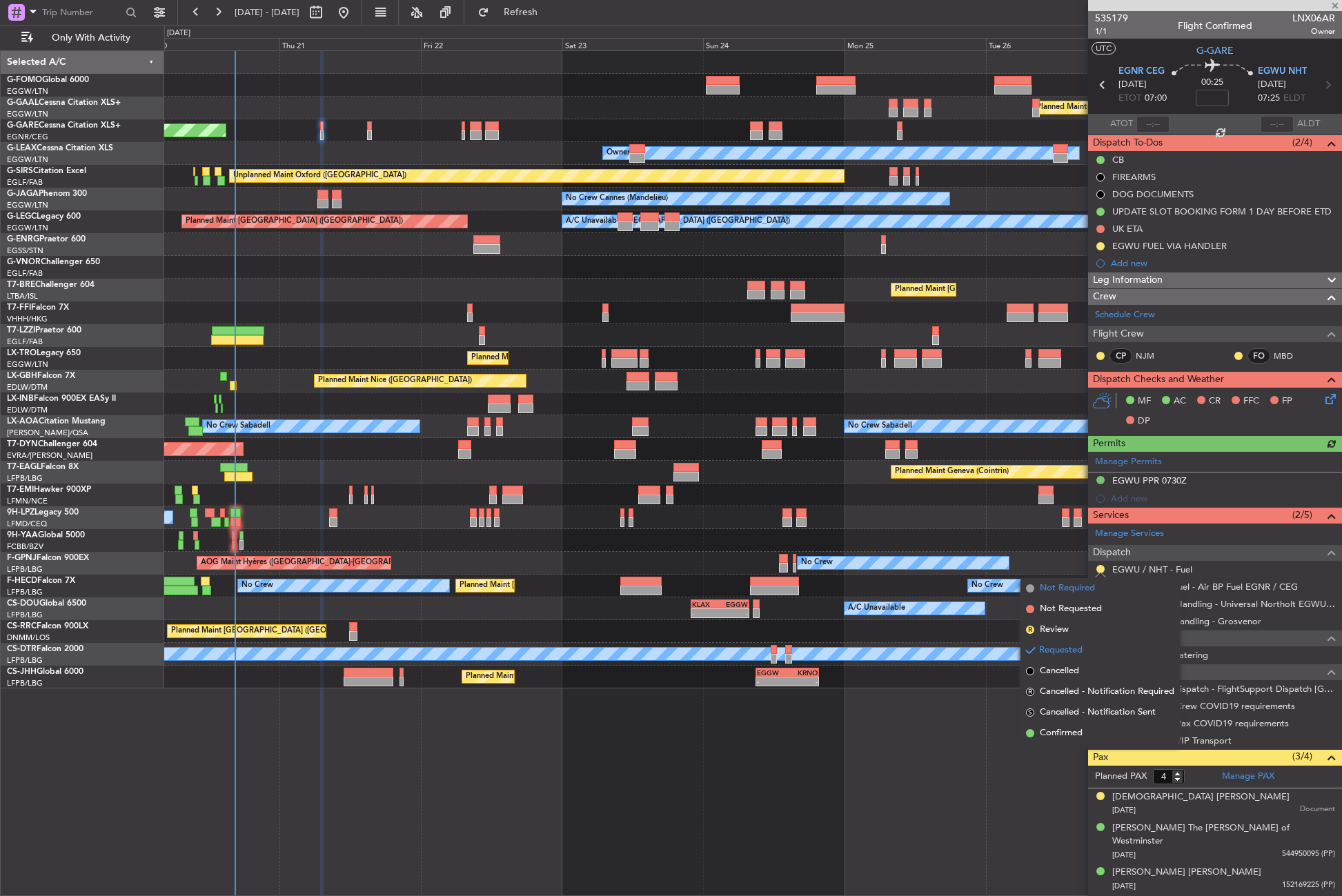
click at [1073, 585] on span "Not Required" at bounding box center [1067, 588] width 55 height 14
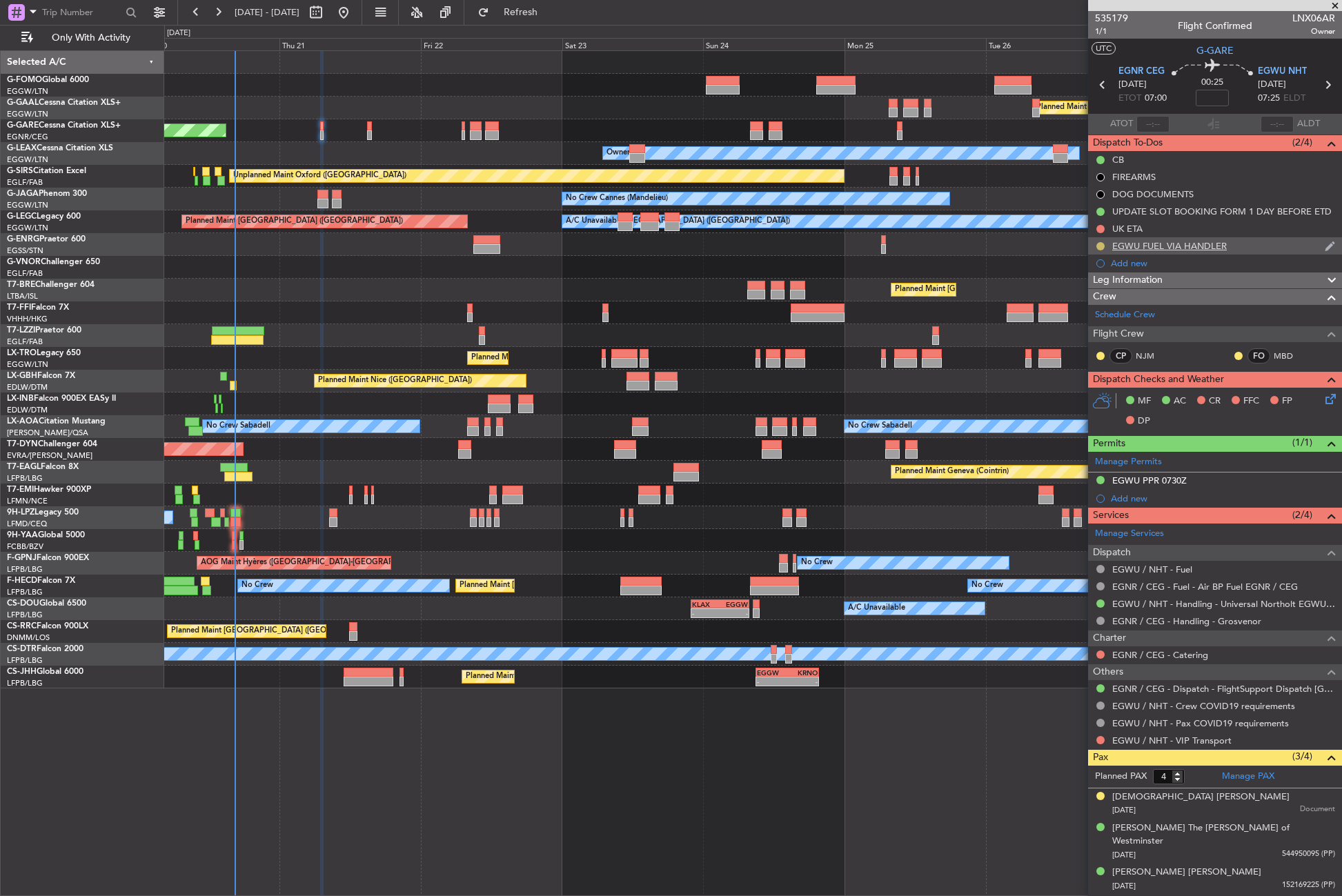
click at [1101, 245] on button at bounding box center [1101, 246] width 8 height 8
click at [1086, 331] on span "Cancelled" at bounding box center [1102, 327] width 39 height 14
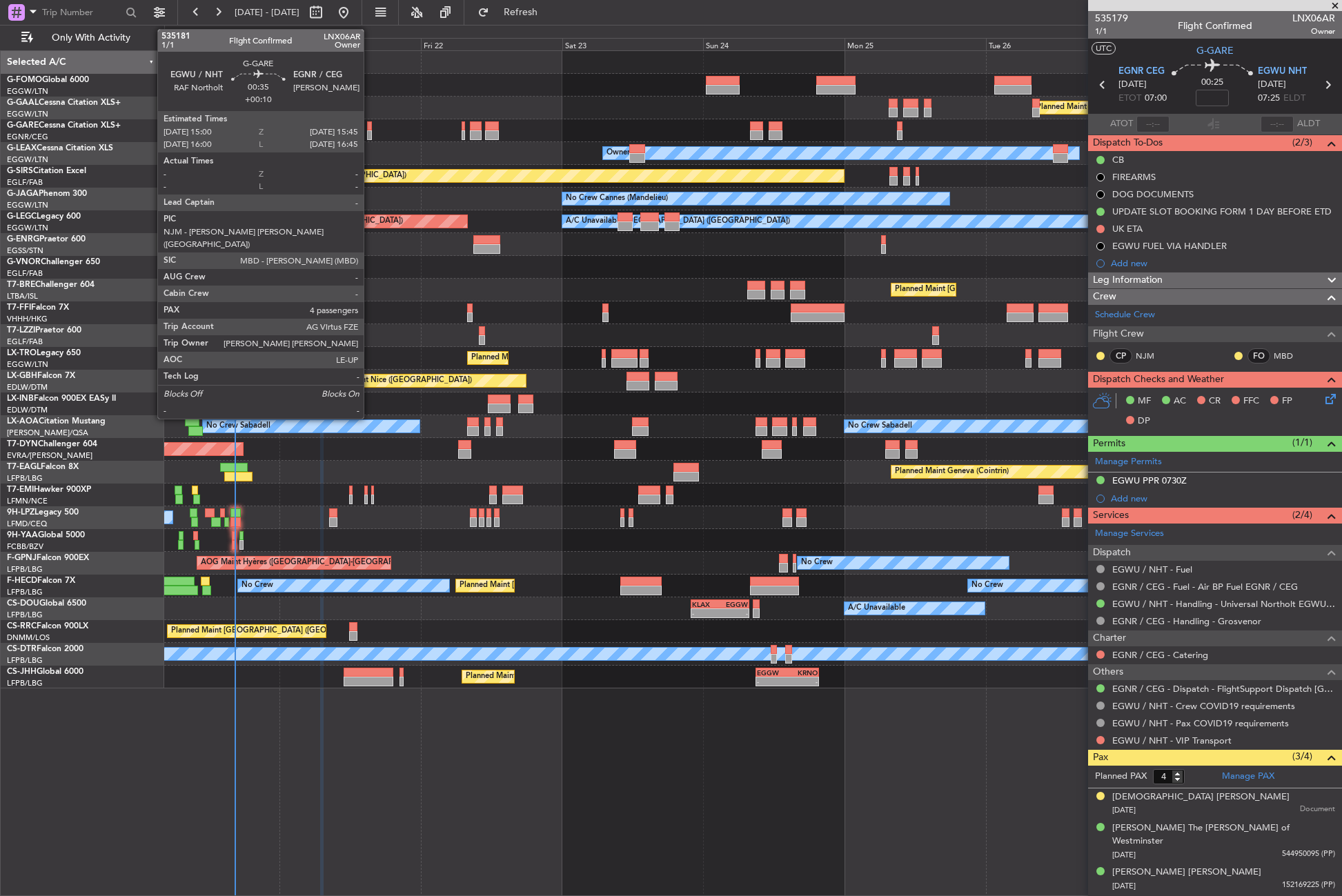
click at [370, 137] on div at bounding box center [369, 135] width 5 height 10
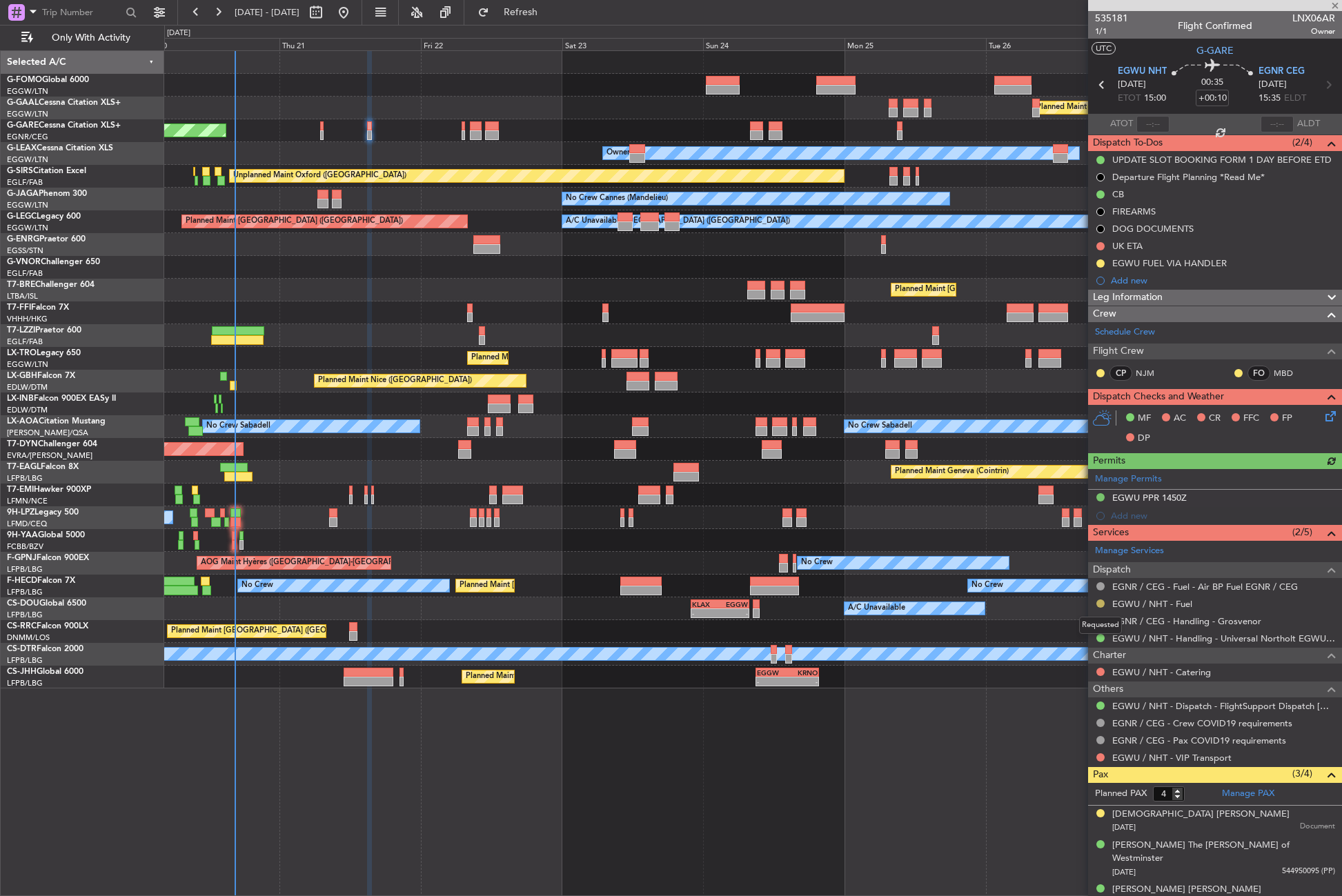
click at [1099, 604] on button at bounding box center [1101, 603] width 8 height 8
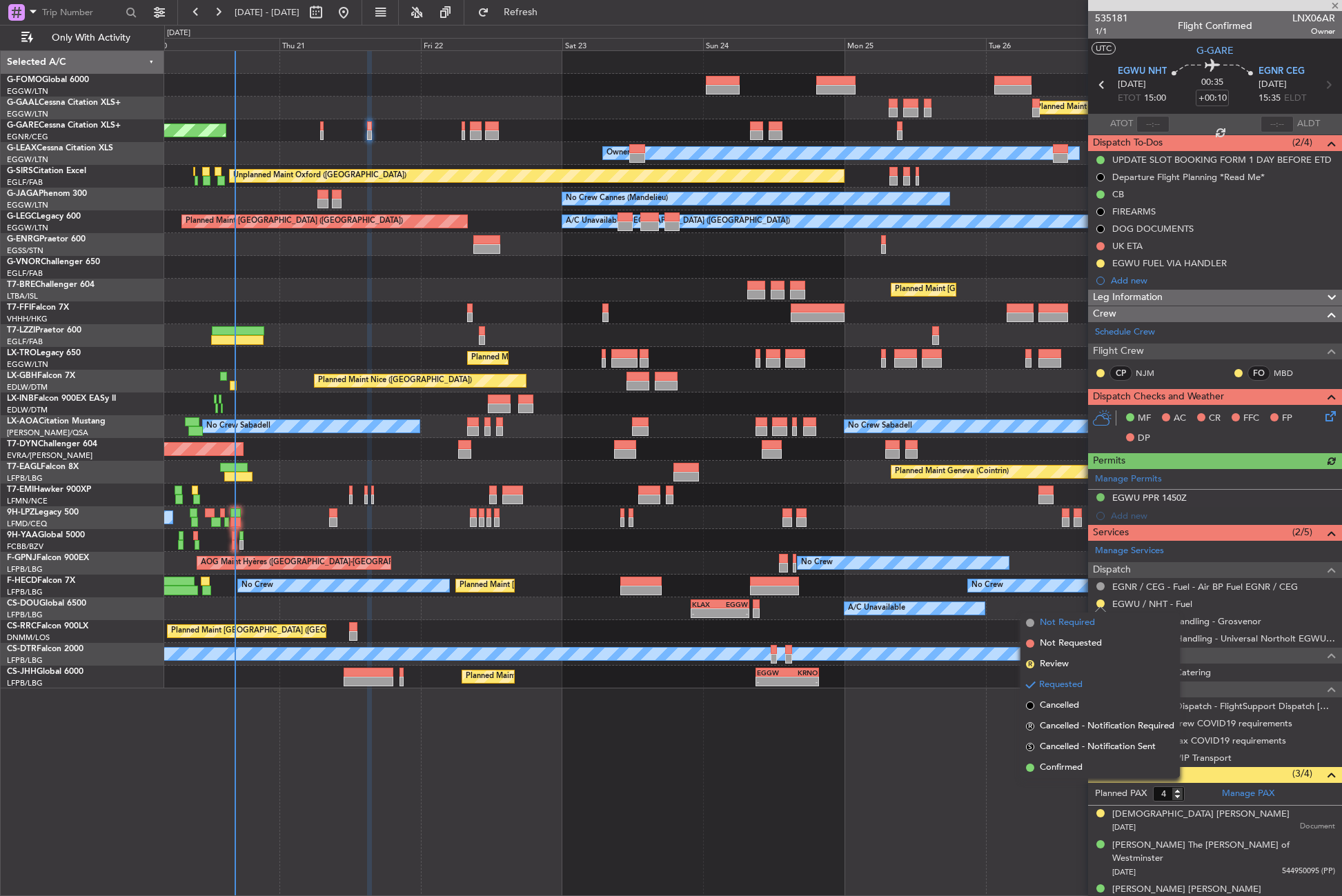
click at [1081, 620] on span "Not Required" at bounding box center [1067, 623] width 55 height 14
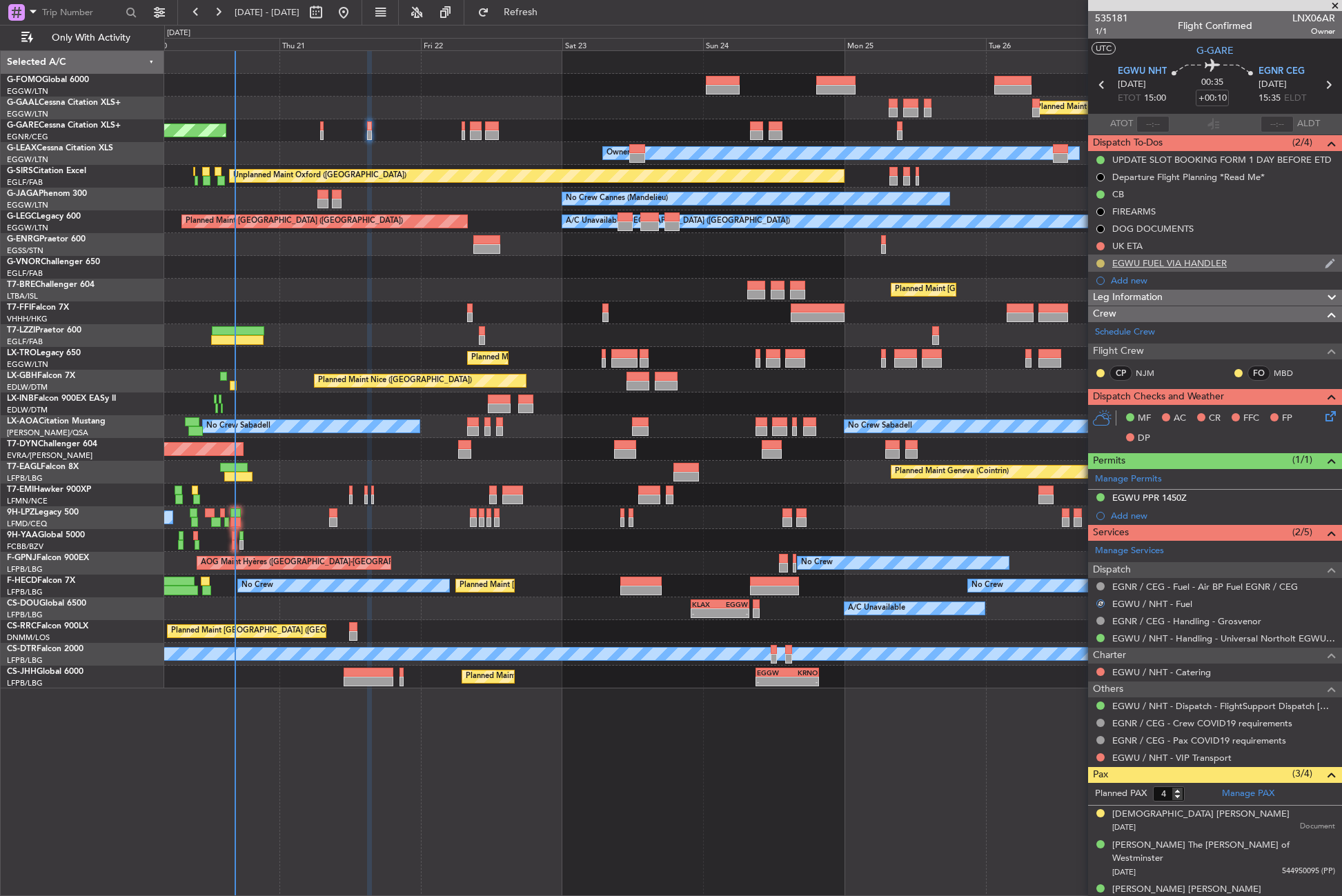
click at [1100, 265] on button at bounding box center [1101, 264] width 8 height 8
click at [1082, 284] on div "In Progress" at bounding box center [1101, 285] width 45 height 18
click at [1090, 346] on span "Cancelled" at bounding box center [1102, 344] width 39 height 14
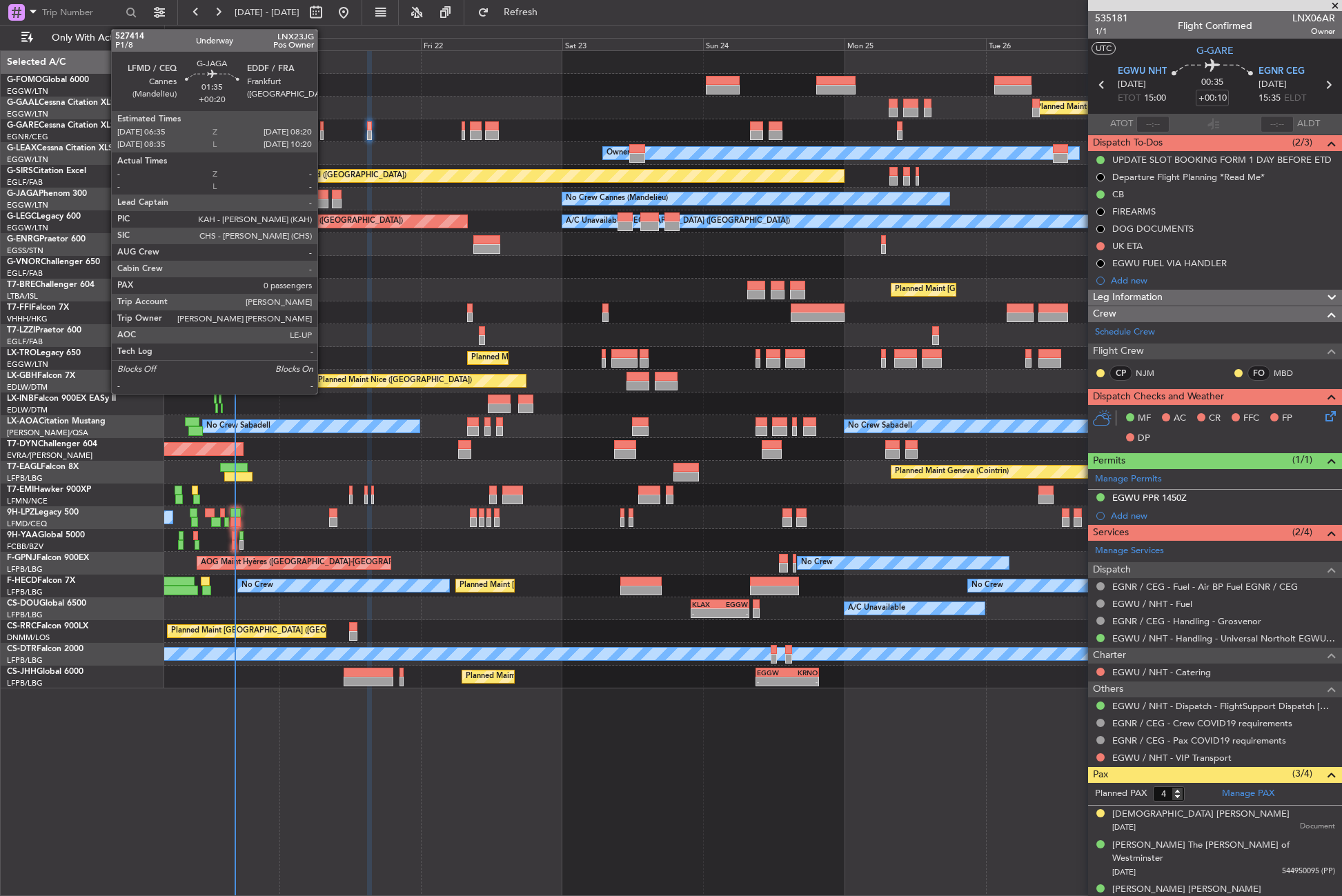
click at [324, 194] on div at bounding box center [322, 194] width 10 height 10
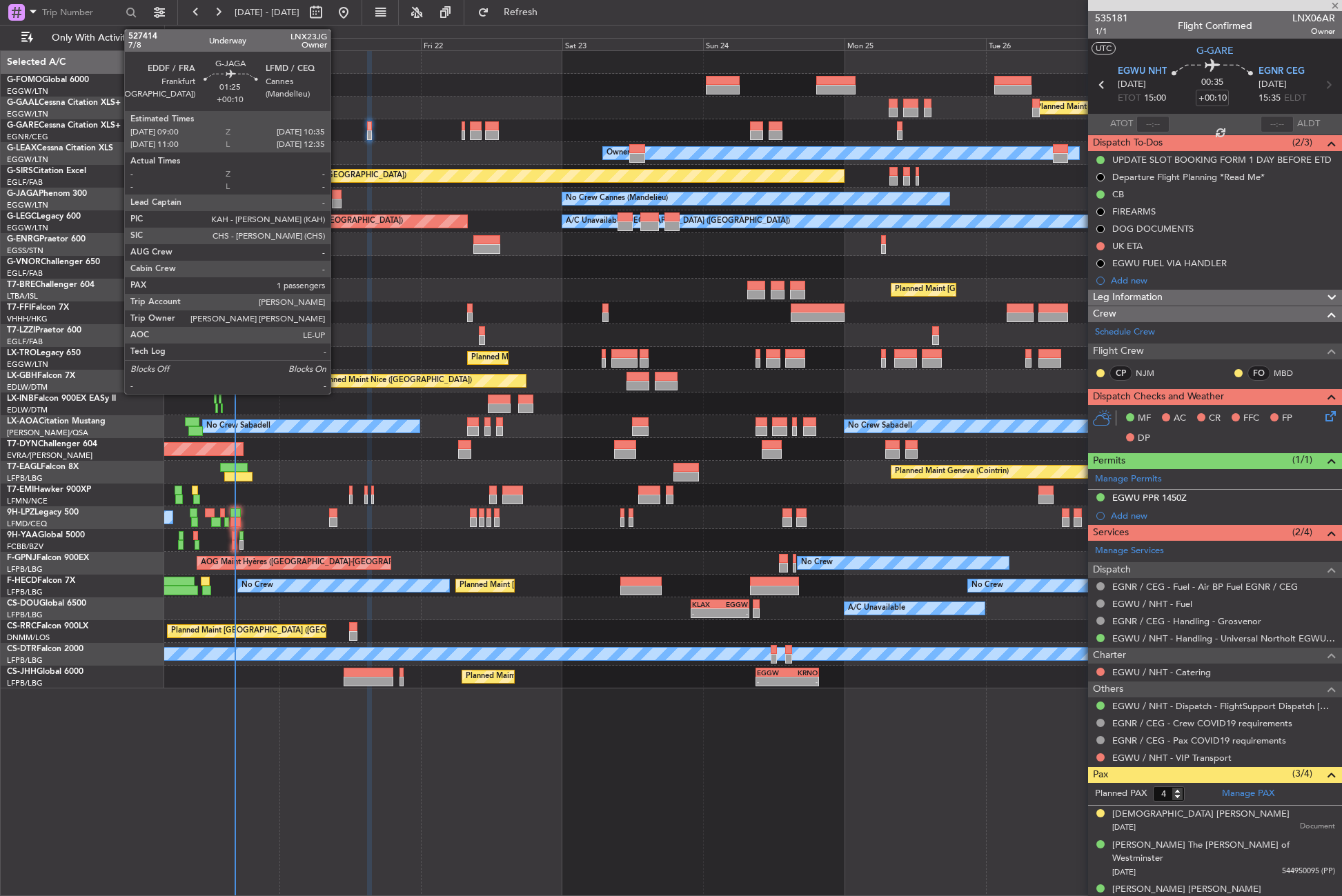
type input "+00:20"
type input "0"
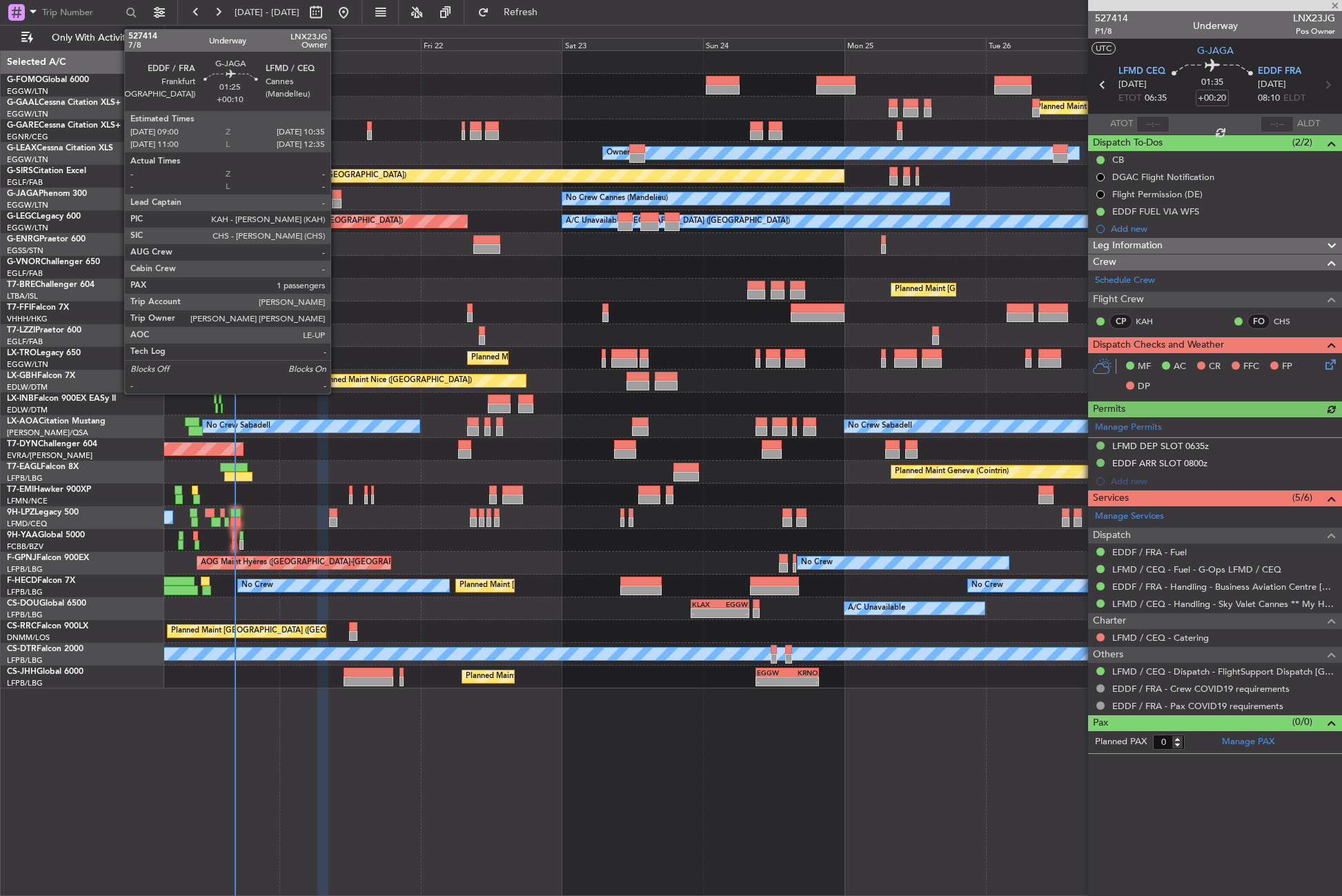
click at [336, 201] on div at bounding box center [336, 204] width 10 height 10
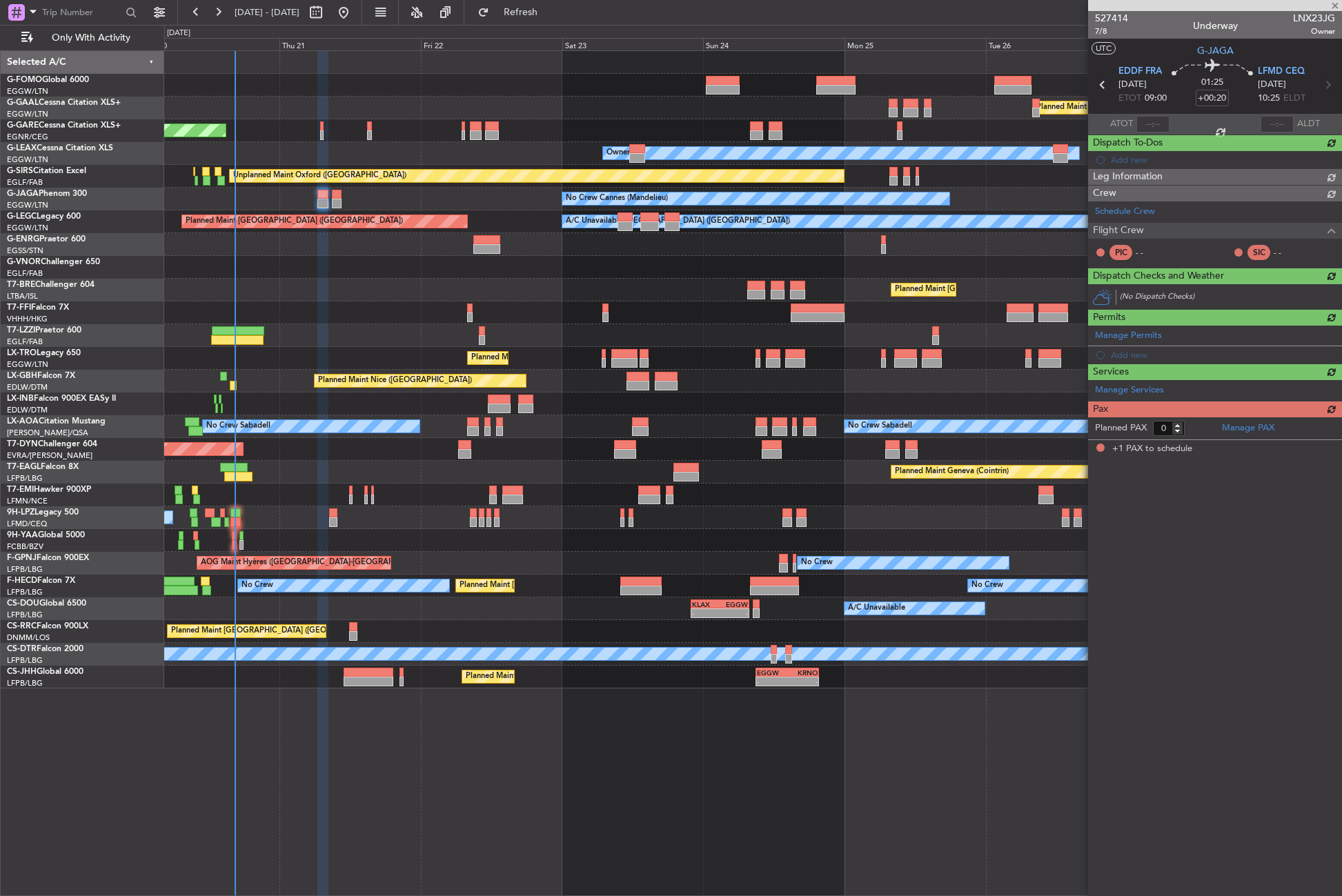
type input "+00:10"
type input "1"
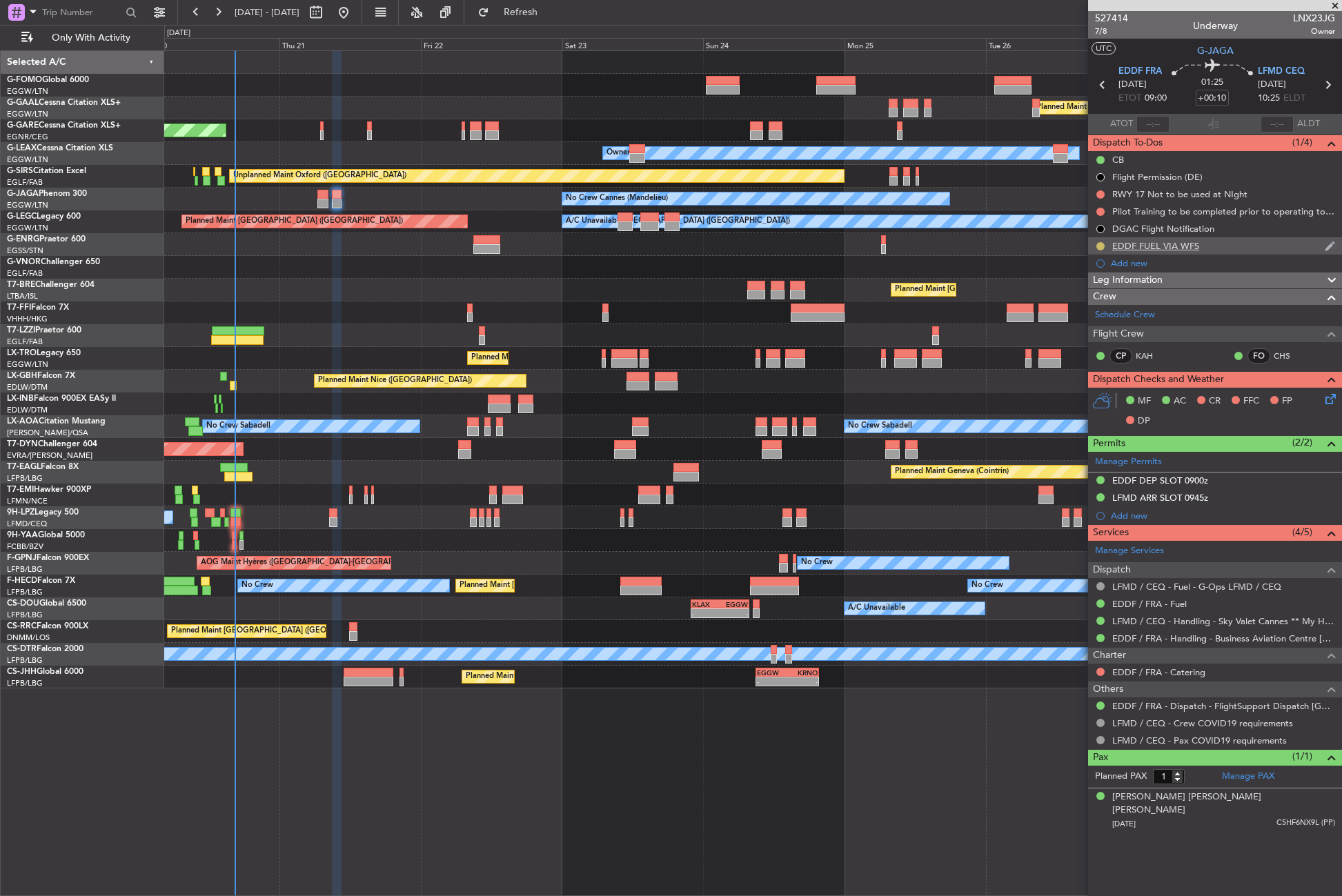
click at [1100, 245] on button at bounding box center [1101, 246] width 8 height 8
click at [1082, 313] on li "Completed" at bounding box center [1101, 307] width 74 height 21
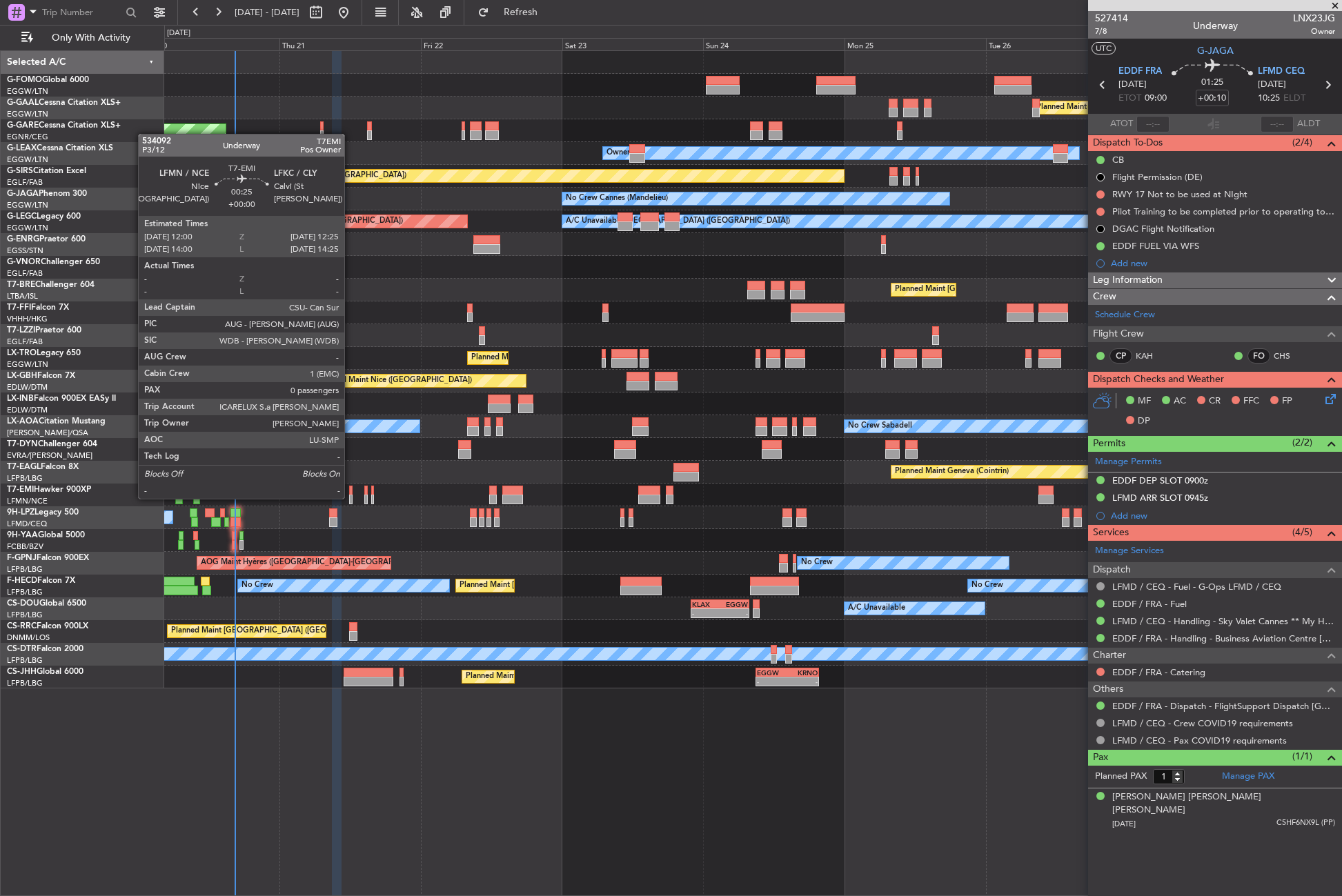
click at [351, 497] on div at bounding box center [350, 500] width 2 height 10
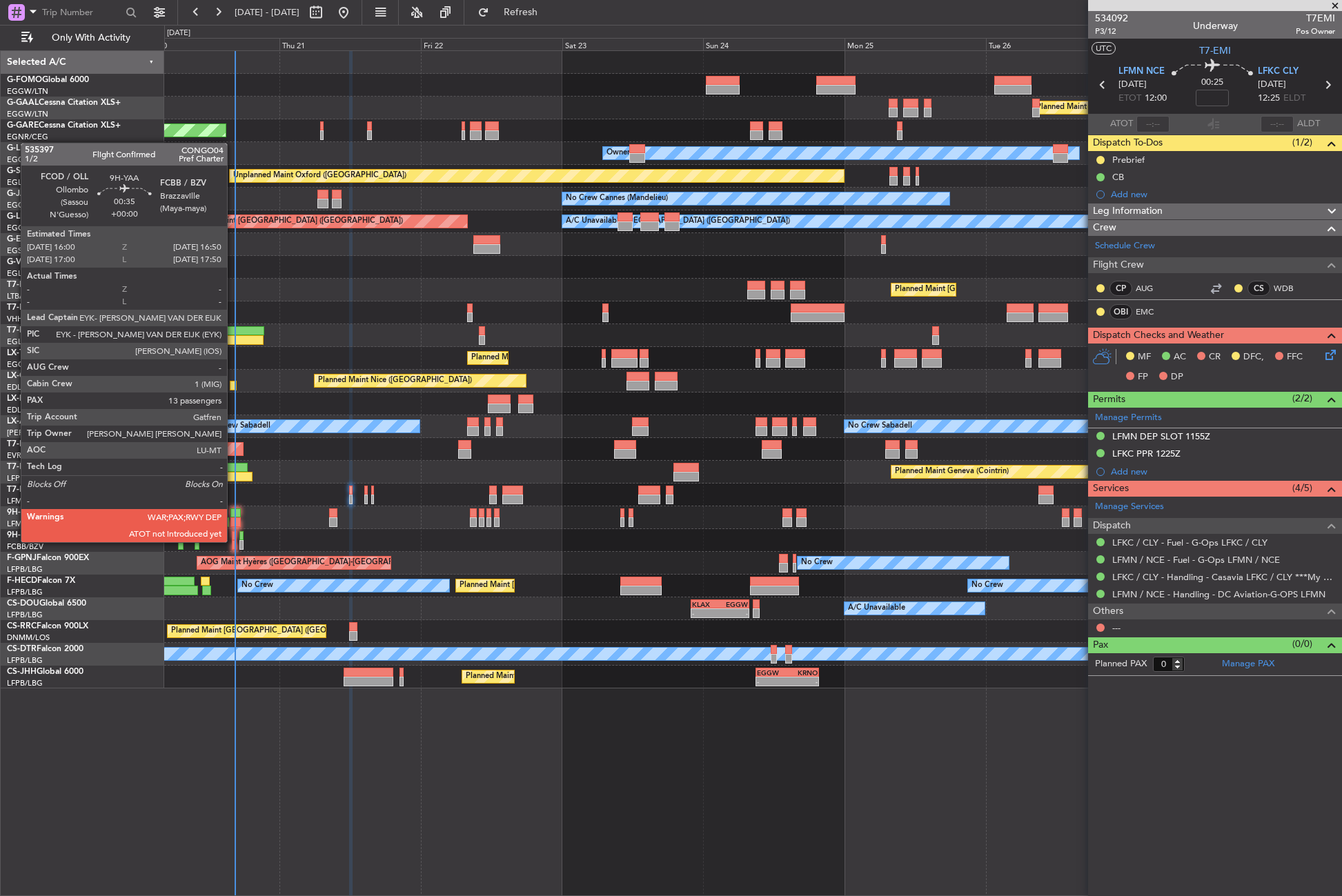
click at [233, 541] on div at bounding box center [234, 545] width 6 height 10
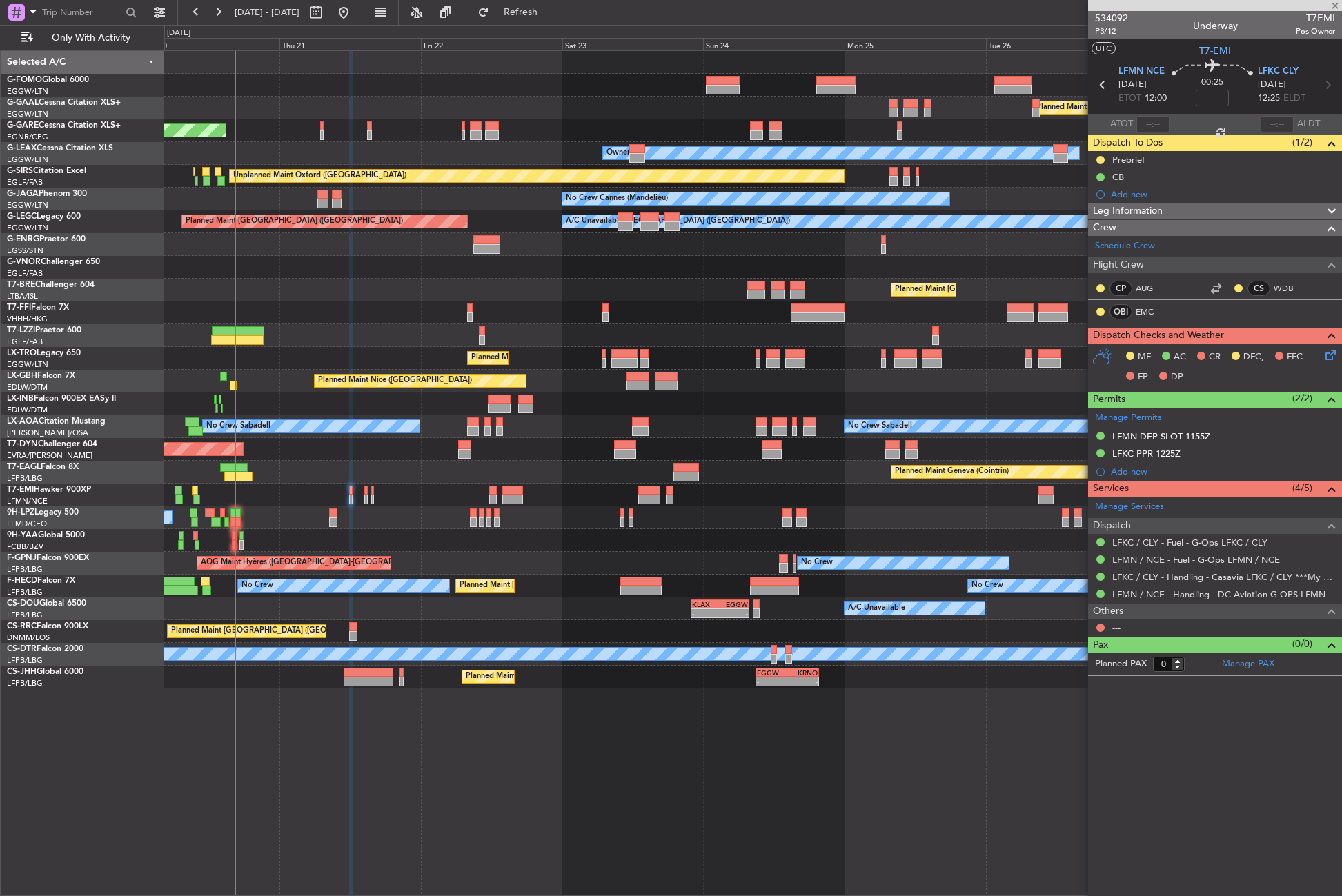
type input "13"
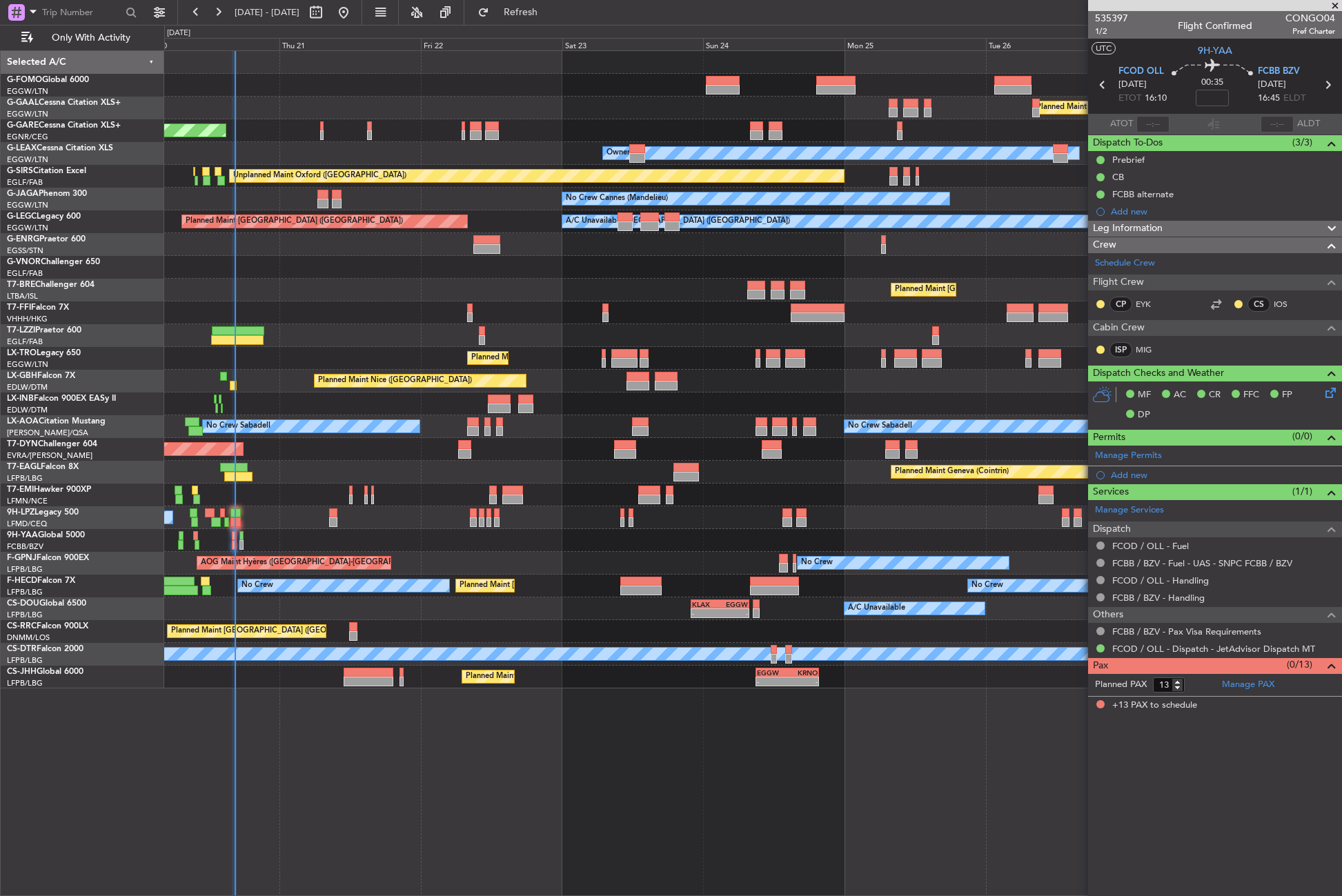
click at [567, 743] on div "Planned Maint Dusseldorf Unplanned Maint Chester Owner Owner Unplanned Maint Ox…" at bounding box center [752, 473] width 1177 height 846
click at [428, 324] on div "05:09 Z 16:02 Z VHHH 04:30 Z LTFE 15:20 Z" at bounding box center [752, 313] width 1177 height 22
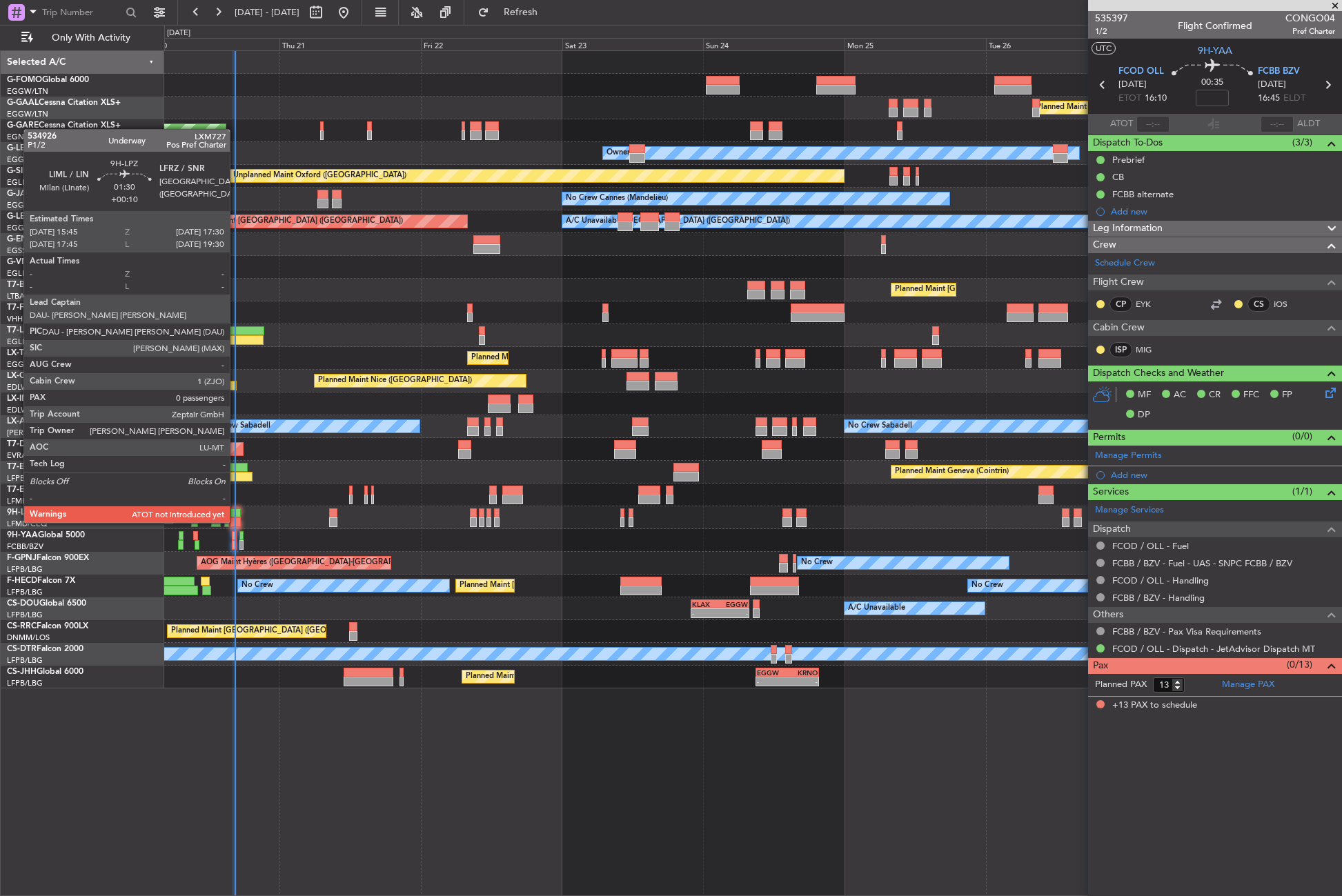
click at [236, 509] on div at bounding box center [235, 513] width 10 height 10
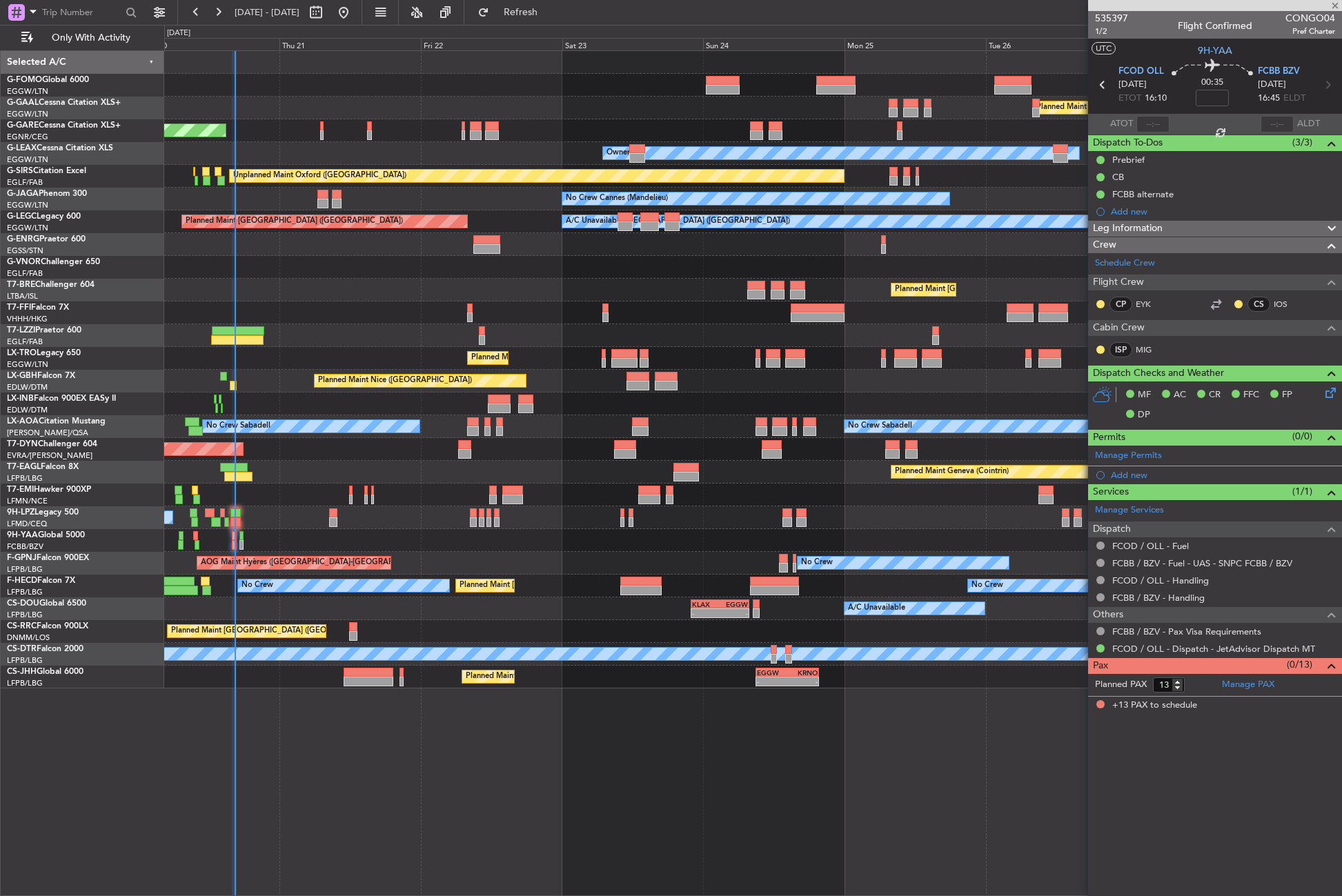
type input "+00:10"
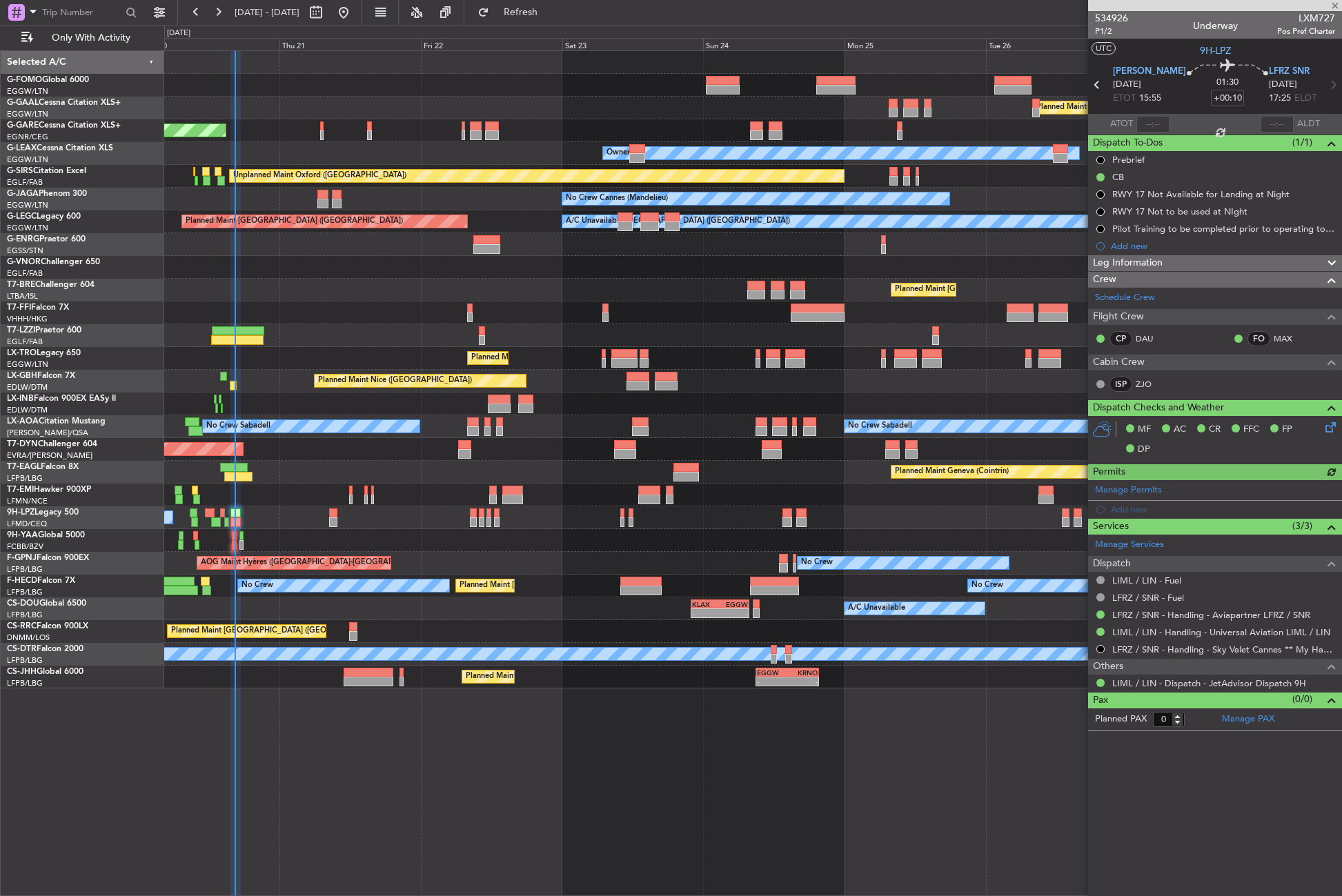
click at [306, 488] on div at bounding box center [752, 495] width 1177 height 22
click at [493, 747] on div "Planned Maint Dusseldorf Unplanned Maint Chester Owner Owner Unplanned Maint Ox…" at bounding box center [752, 473] width 1177 height 846
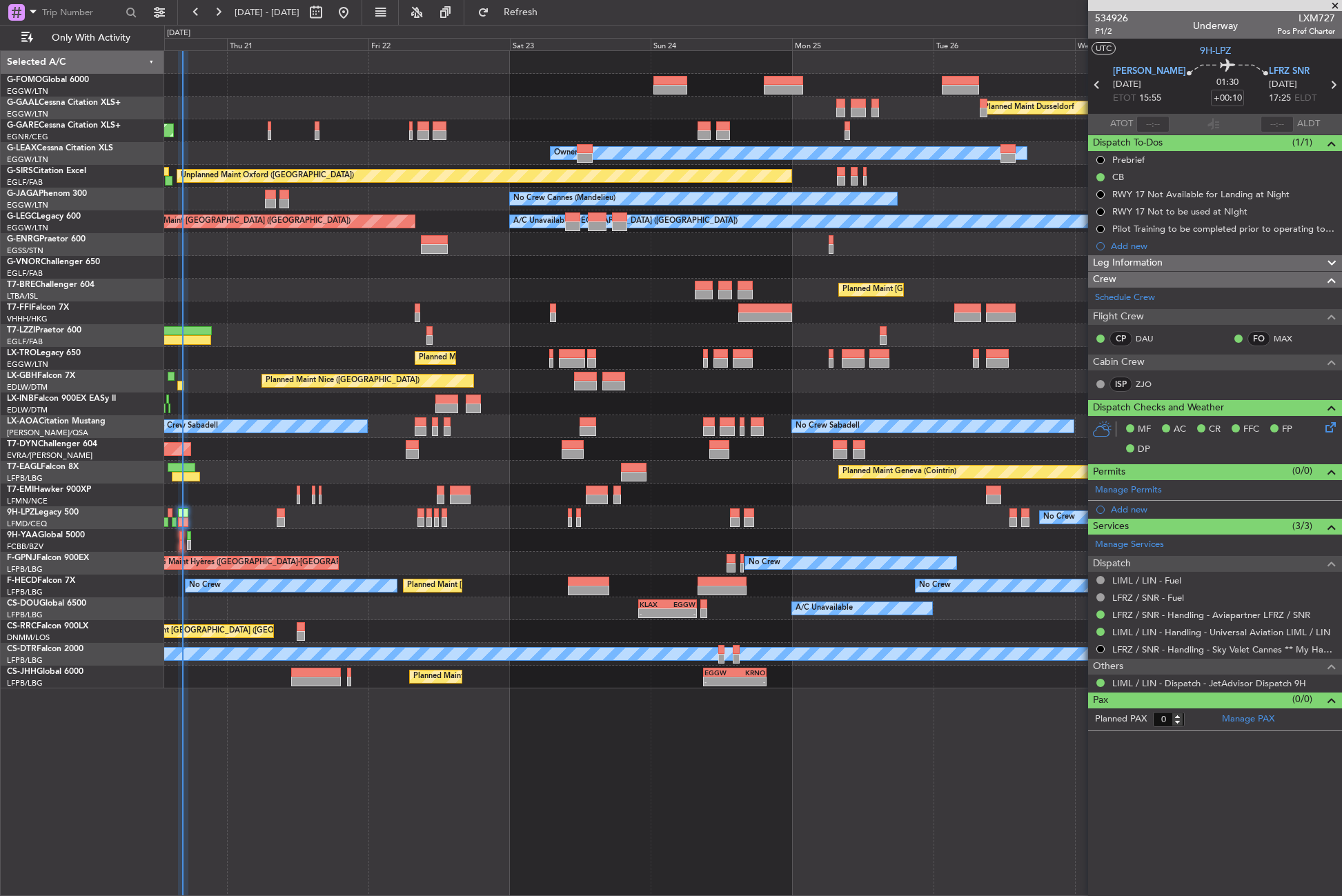
click at [427, 751] on div "Planned Maint Dusseldorf Unplanned Maint Chester Owner Owner Unplanned Maint Ox…" at bounding box center [752, 473] width 1177 height 846
click at [530, 17] on button "Refresh" at bounding box center [513, 13] width 83 height 22
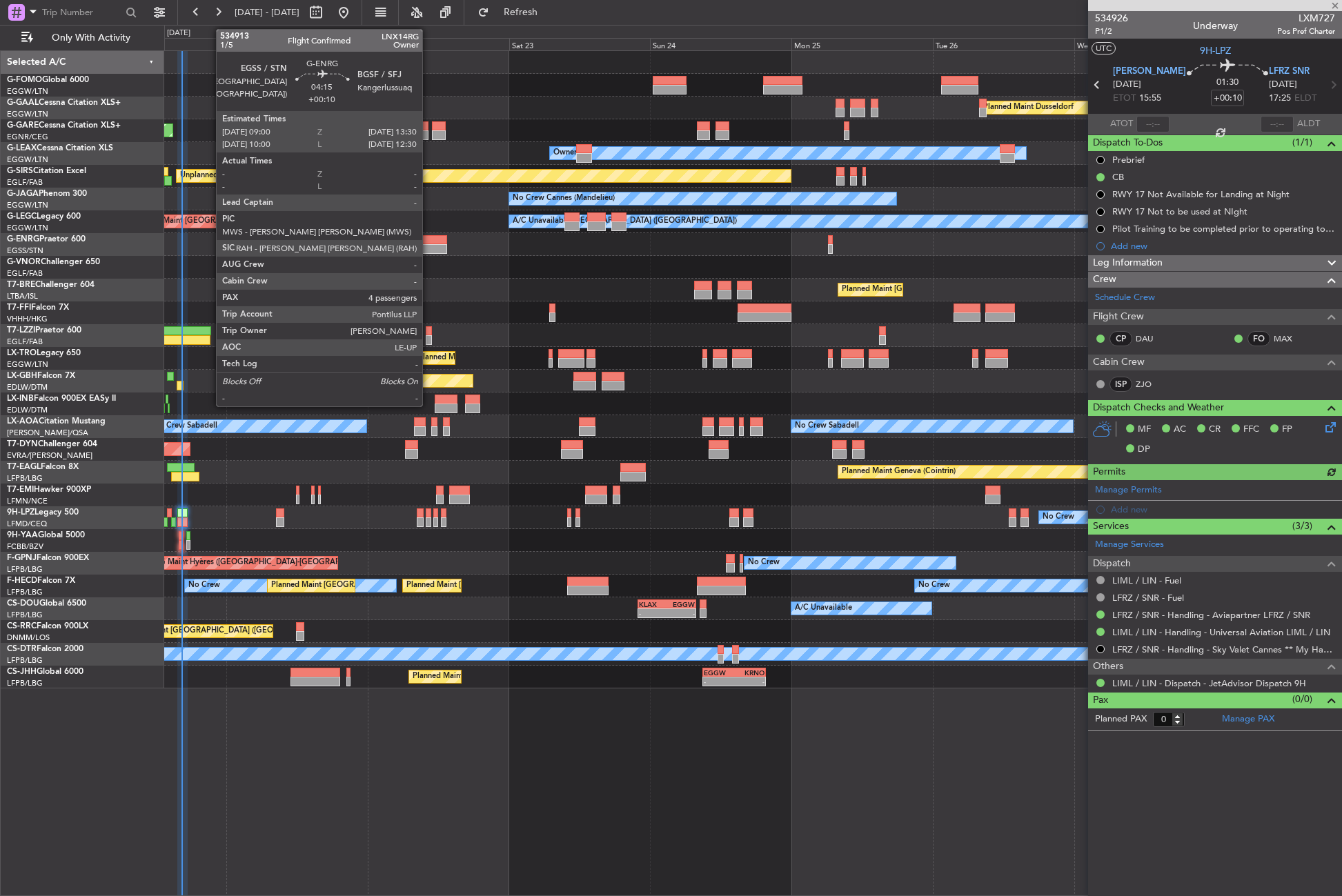
click at [428, 242] on div at bounding box center [434, 240] width 27 height 10
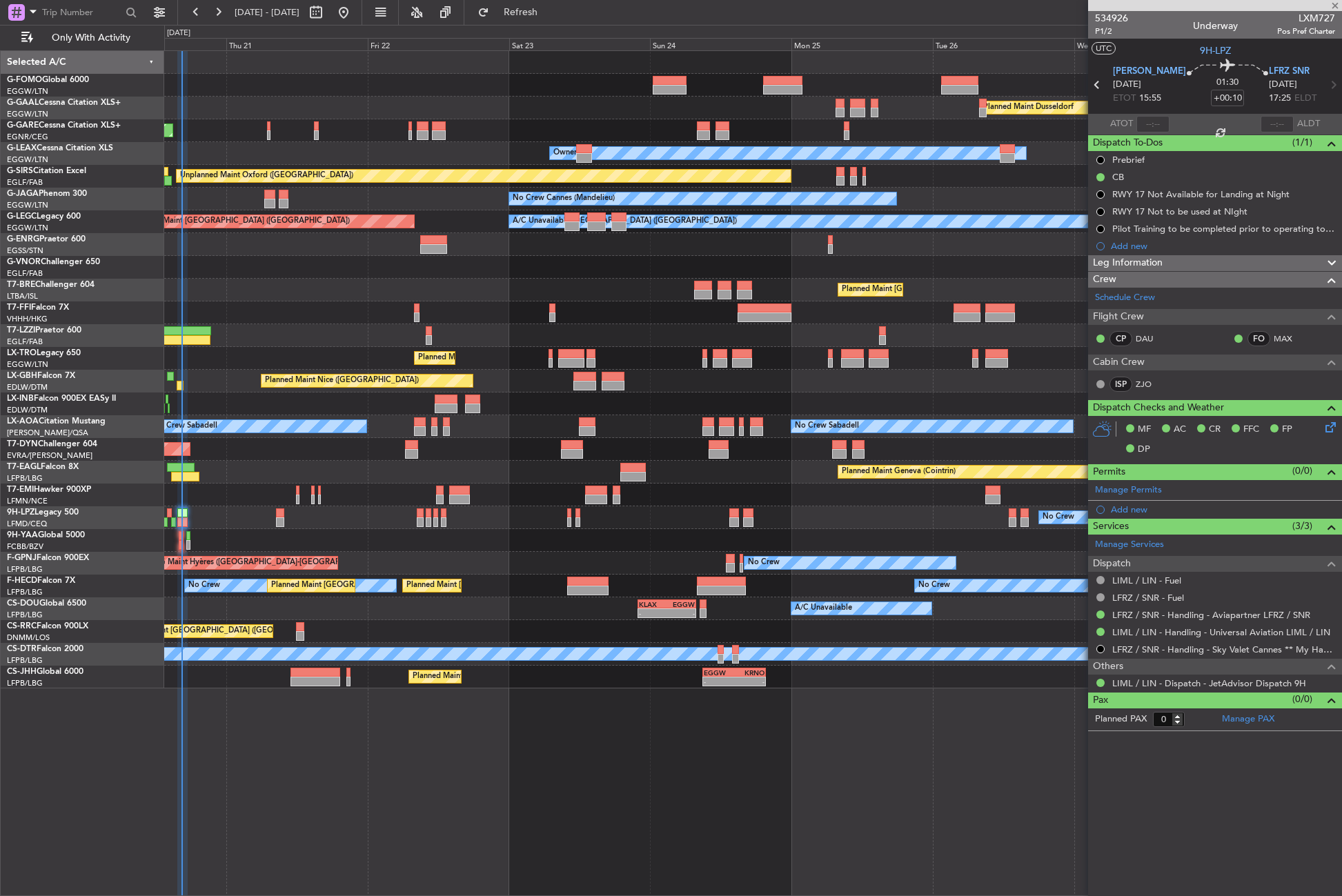
type input "4"
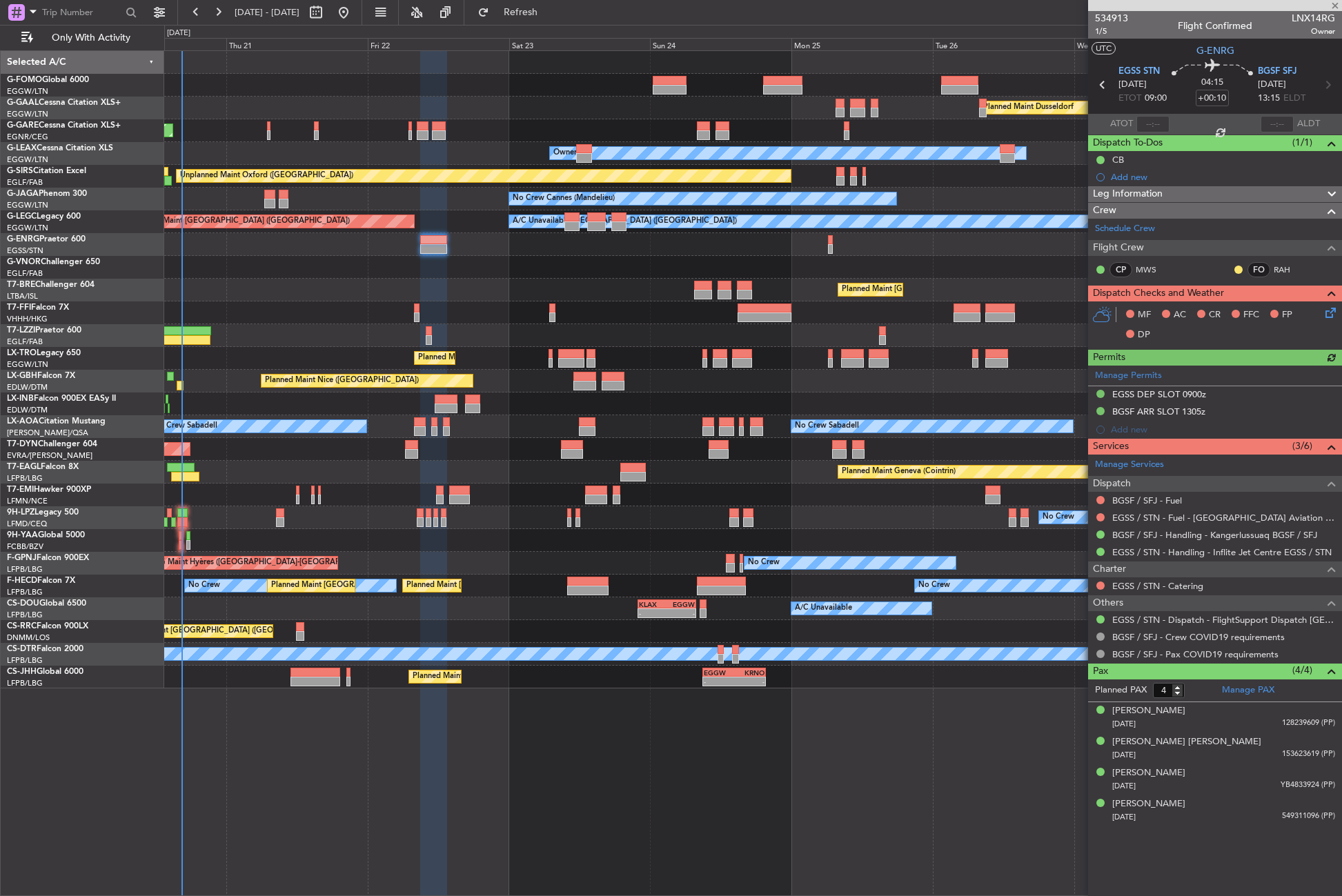
click at [548, 321] on div "05:09 Z 16:02 Z VHHH 04:30 Z LTFE 15:20 Z" at bounding box center [752, 313] width 1177 height 22
click at [517, 263] on div "Planned Maint London ([GEOGRAPHIC_DATA])" at bounding box center [752, 267] width 1177 height 22
click at [432, 781] on div at bounding box center [434, 474] width 27 height 846
click at [522, 11] on button "Refresh" at bounding box center [513, 13] width 83 height 22
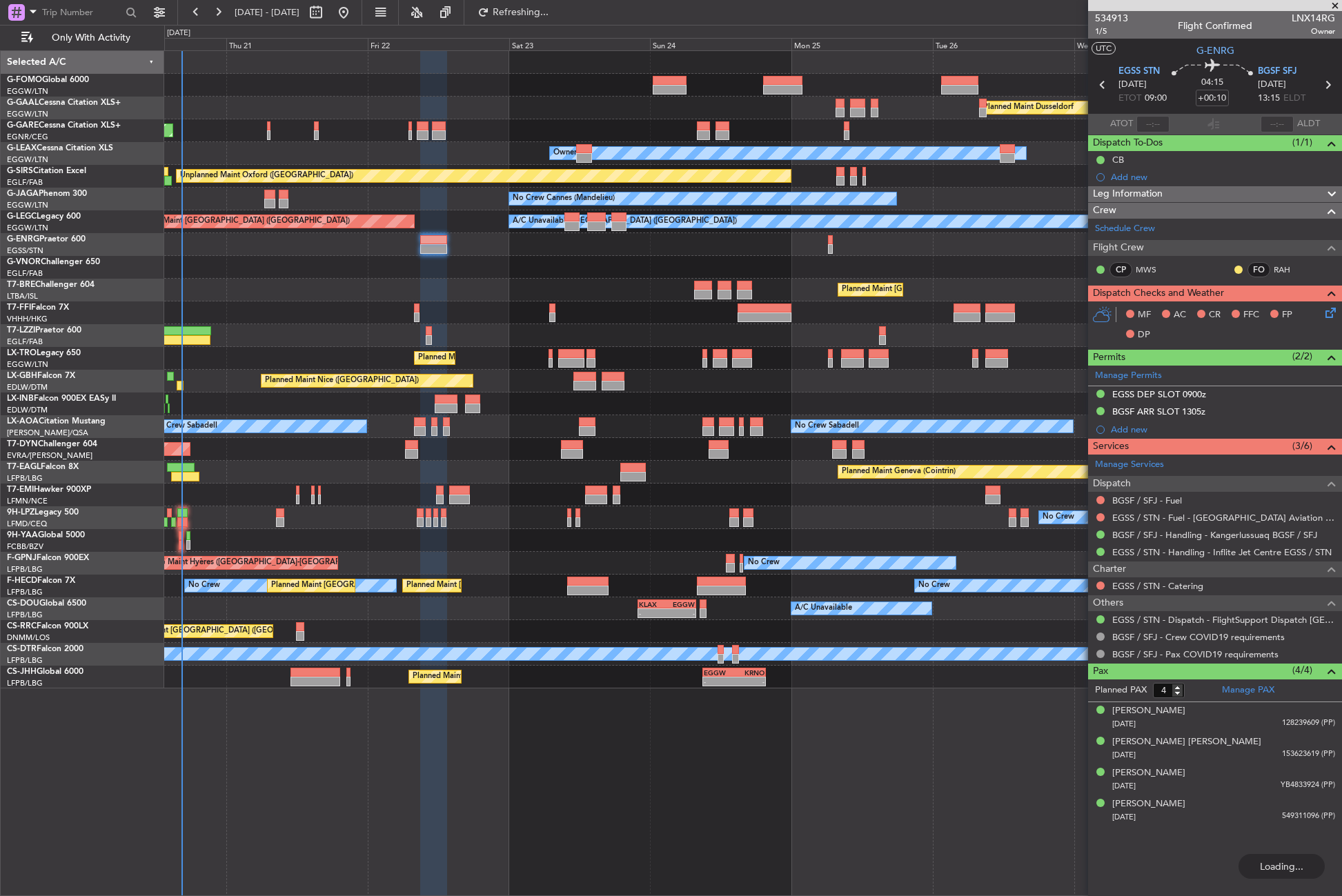
click at [484, 138] on div "Unplanned Maint [PERSON_NAME]" at bounding box center [752, 130] width 1177 height 22
click at [543, 274] on div "Planned Maint London ([GEOGRAPHIC_DATA])" at bounding box center [752, 267] width 1177 height 22
click at [524, 303] on div "05:09 Z 16:02 Z VHHH 04:30 Z LTFE 15:20 Z" at bounding box center [752, 313] width 1177 height 22
click at [414, 732] on div "Planned Maint Dusseldorf Unplanned Maint Chester Owner Owner Unplanned Maint Ox…" at bounding box center [752, 473] width 1177 height 846
click at [546, 4] on button "Refresh" at bounding box center [513, 13] width 83 height 22
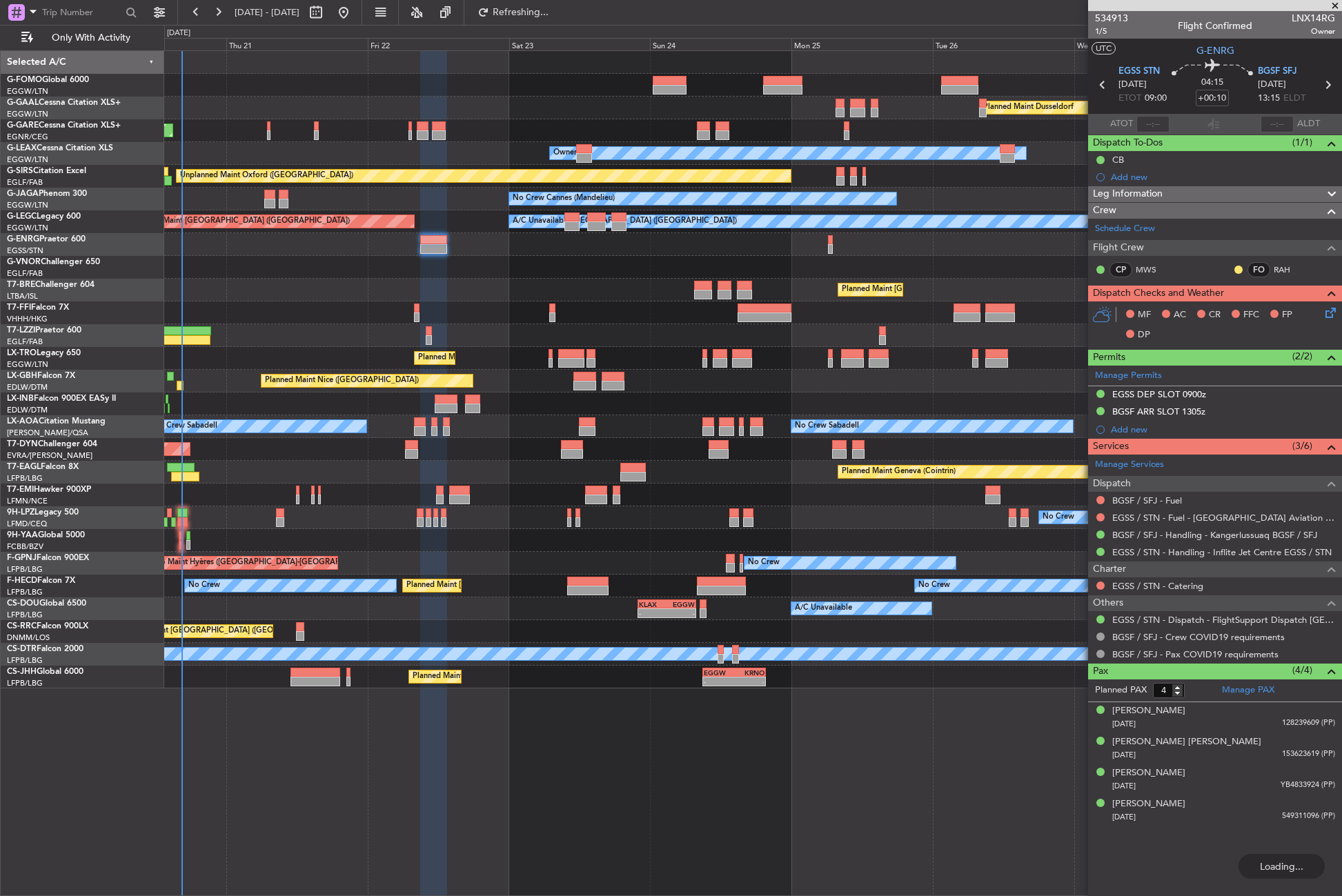
click at [234, 521] on div "No Crew No Crew" at bounding box center [752, 518] width 1177 height 22
click at [322, 794] on div "Planned Maint Dusseldorf Unplanned Maint Chester Owner Owner Unplanned Maint Ox…" at bounding box center [752, 473] width 1177 height 846
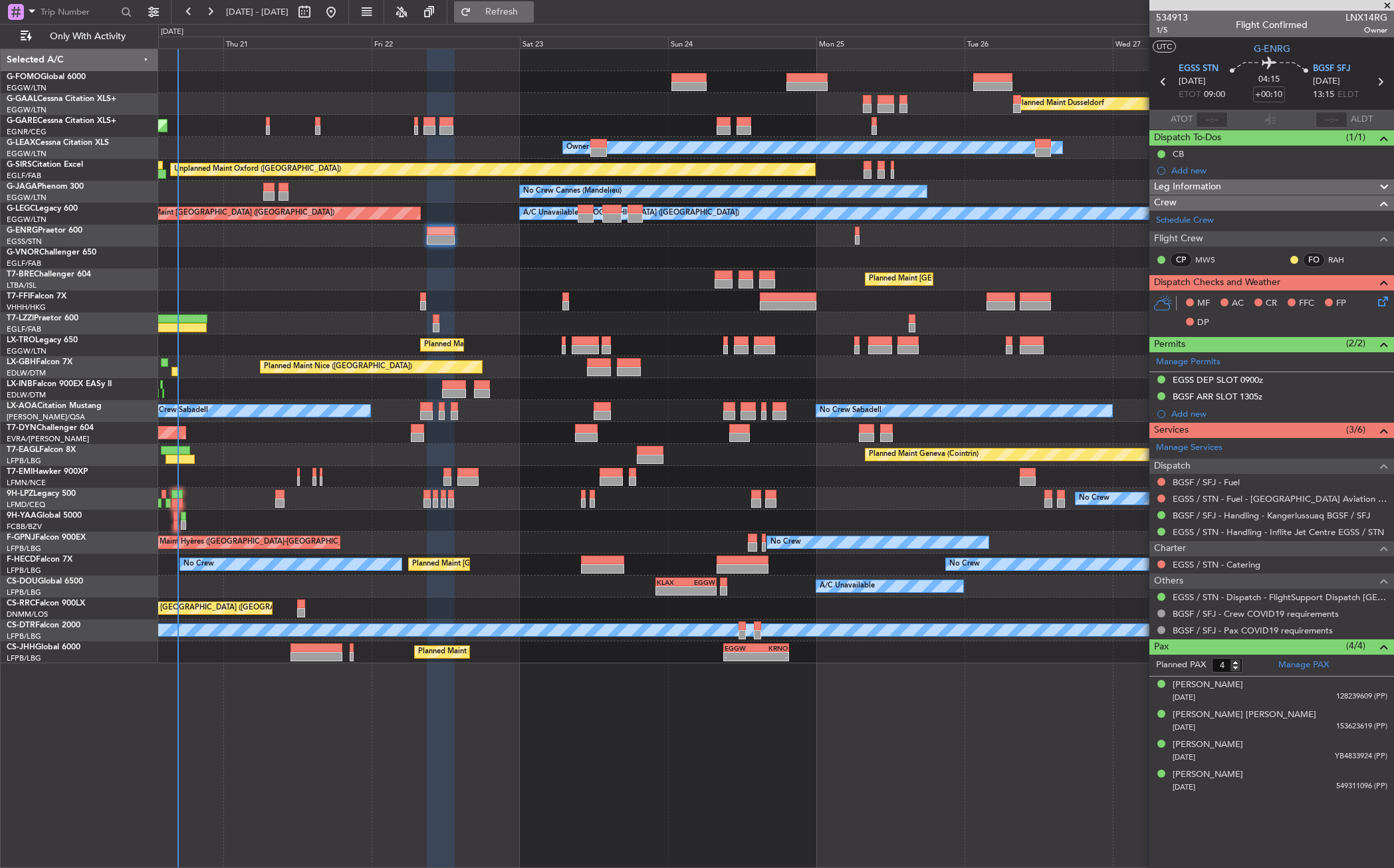
click at [519, 15] on span "Refresh" at bounding box center [501, 12] width 56 height 9
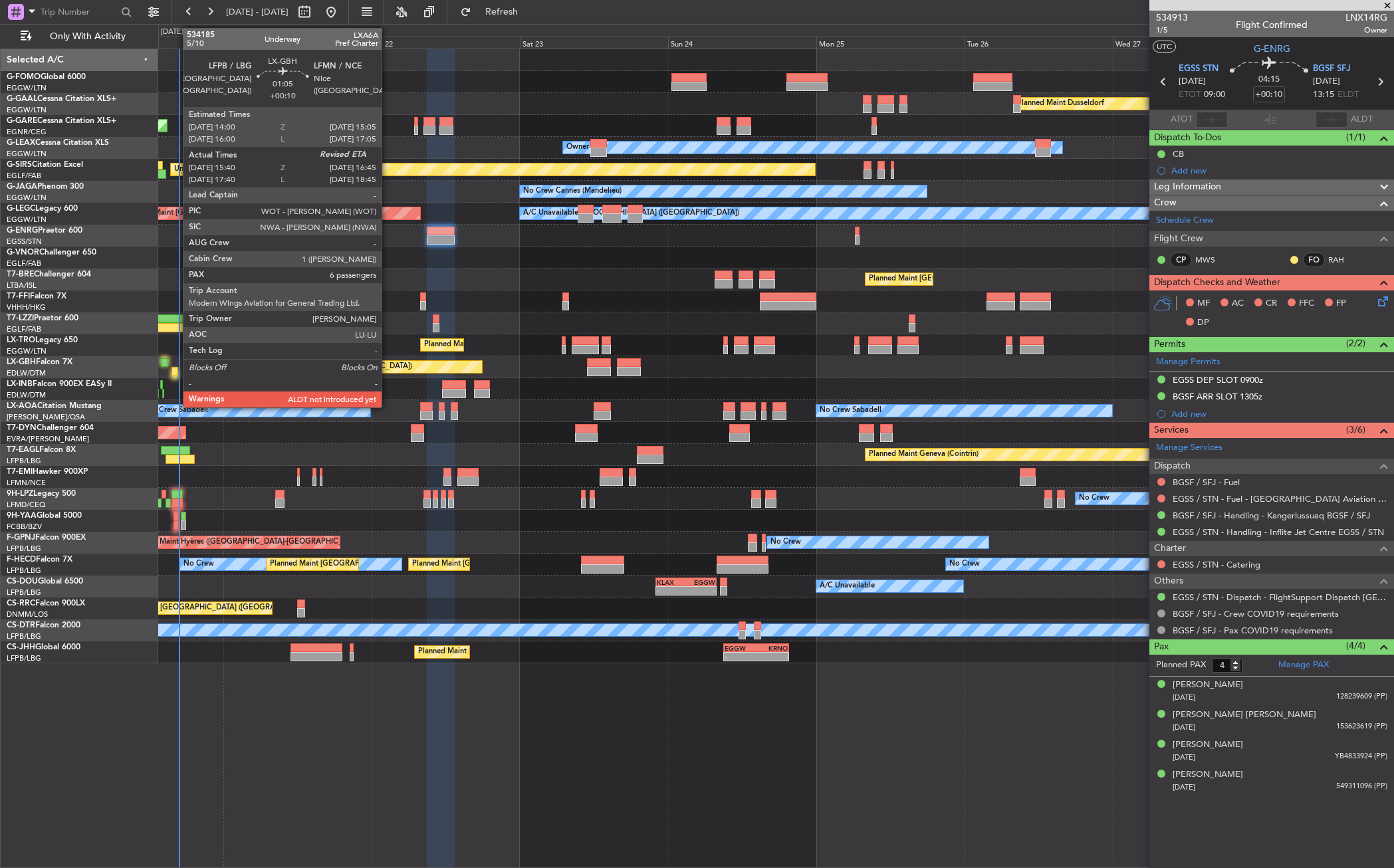
click at [176, 372] on div at bounding box center [175, 371] width 7 height 9
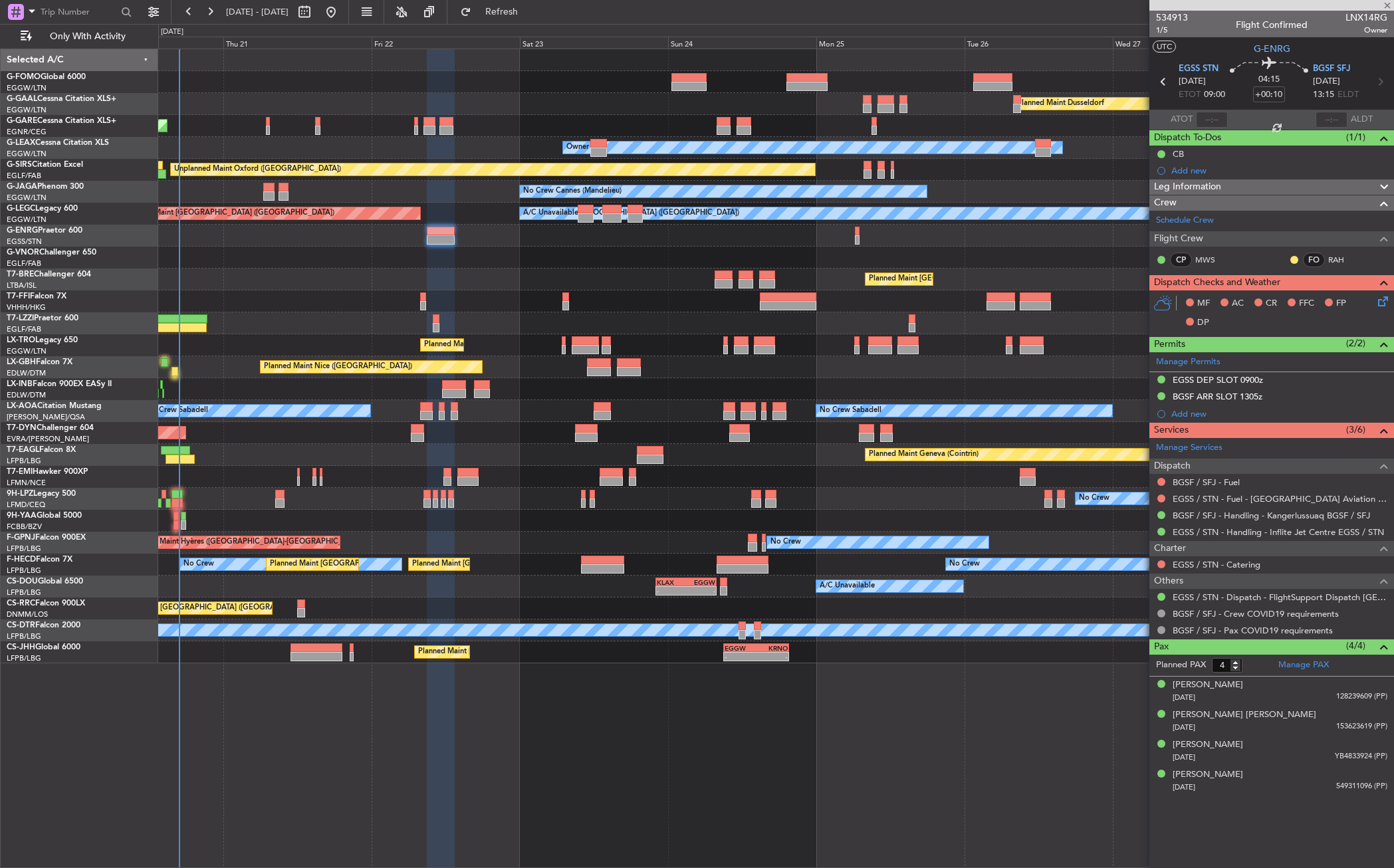
type input "15:40"
type input "6"
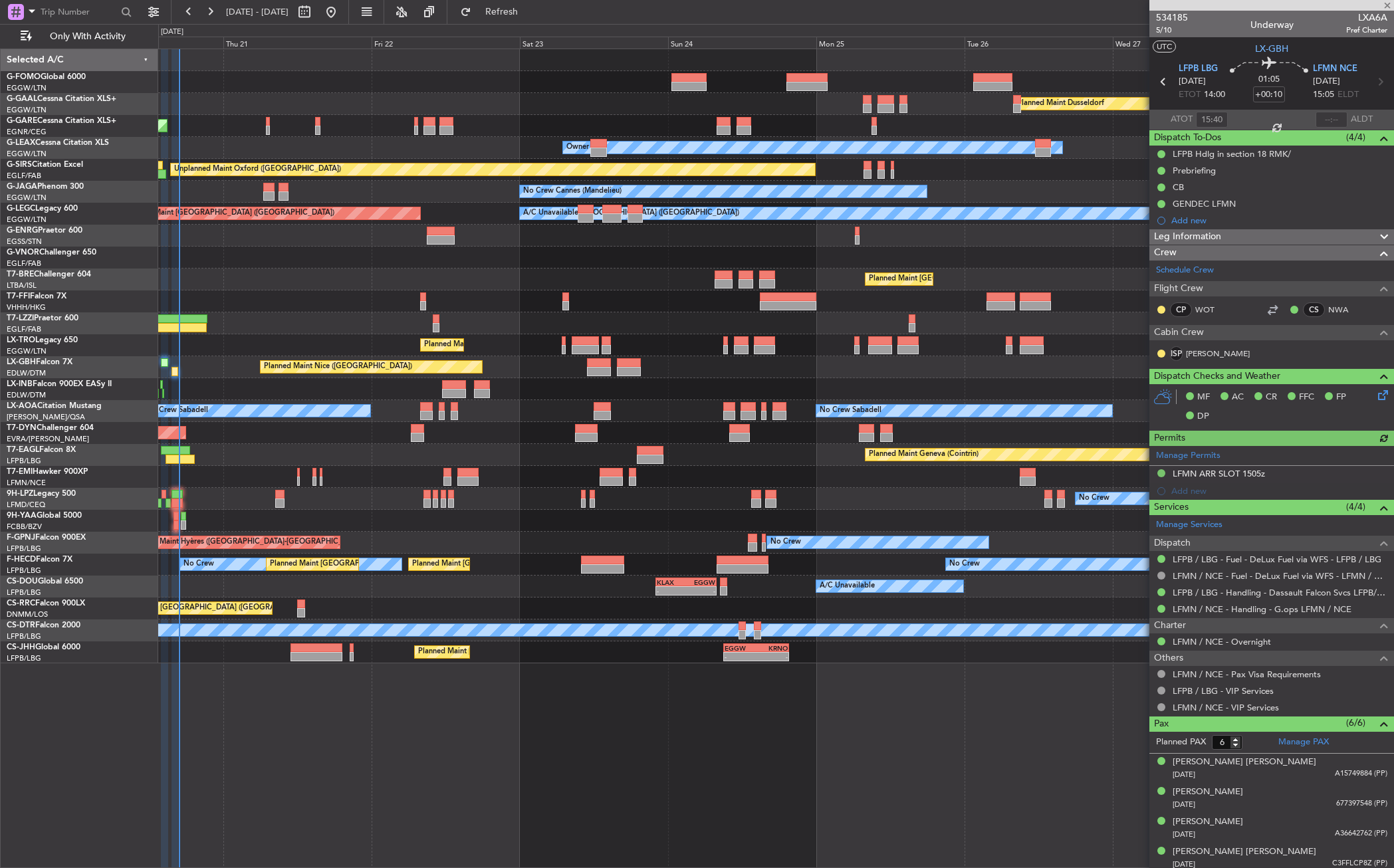
click at [1292, 120] on div at bounding box center [1331, 119] width 32 height 16
click at [1292, 119] on div at bounding box center [1331, 119] width 32 height 16
click at [1292, 119] on input "text" at bounding box center [1331, 119] width 32 height 16
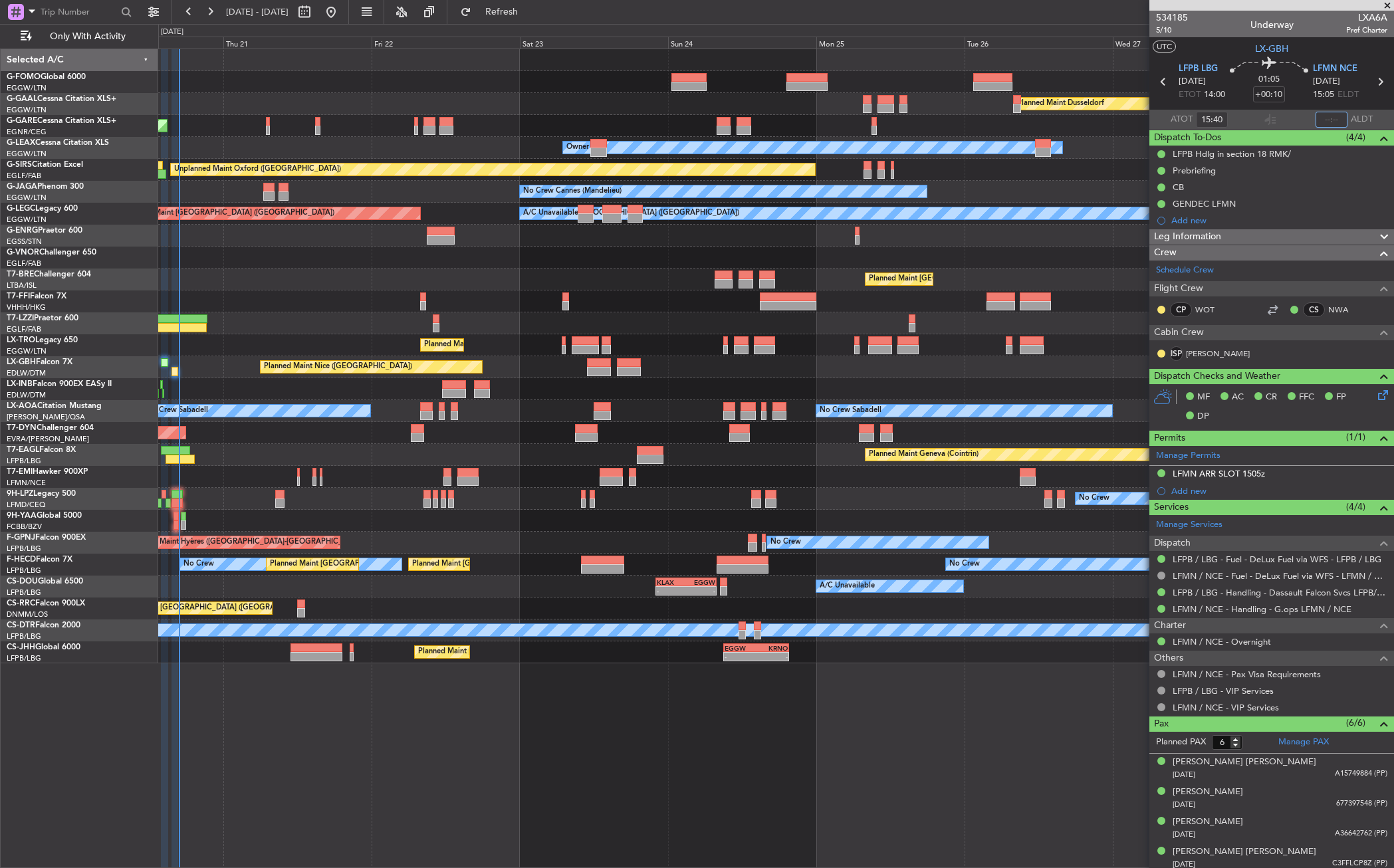
click at [1292, 119] on input "text" at bounding box center [1331, 119] width 32 height 16
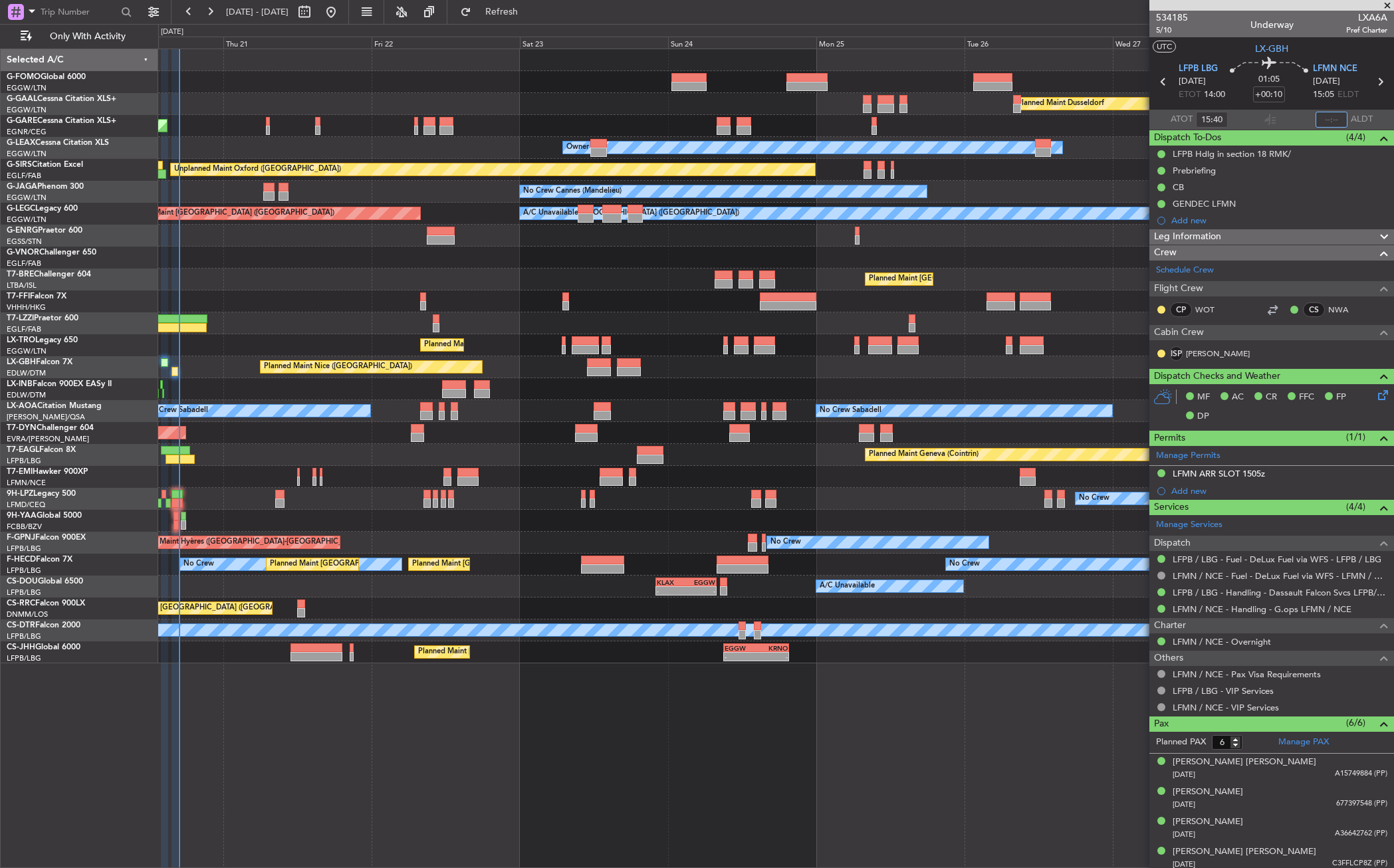
click at [1292, 119] on input "text" at bounding box center [1331, 119] width 32 height 16
click at [708, 313] on div at bounding box center [776, 323] width 1235 height 22
type input "16:51"
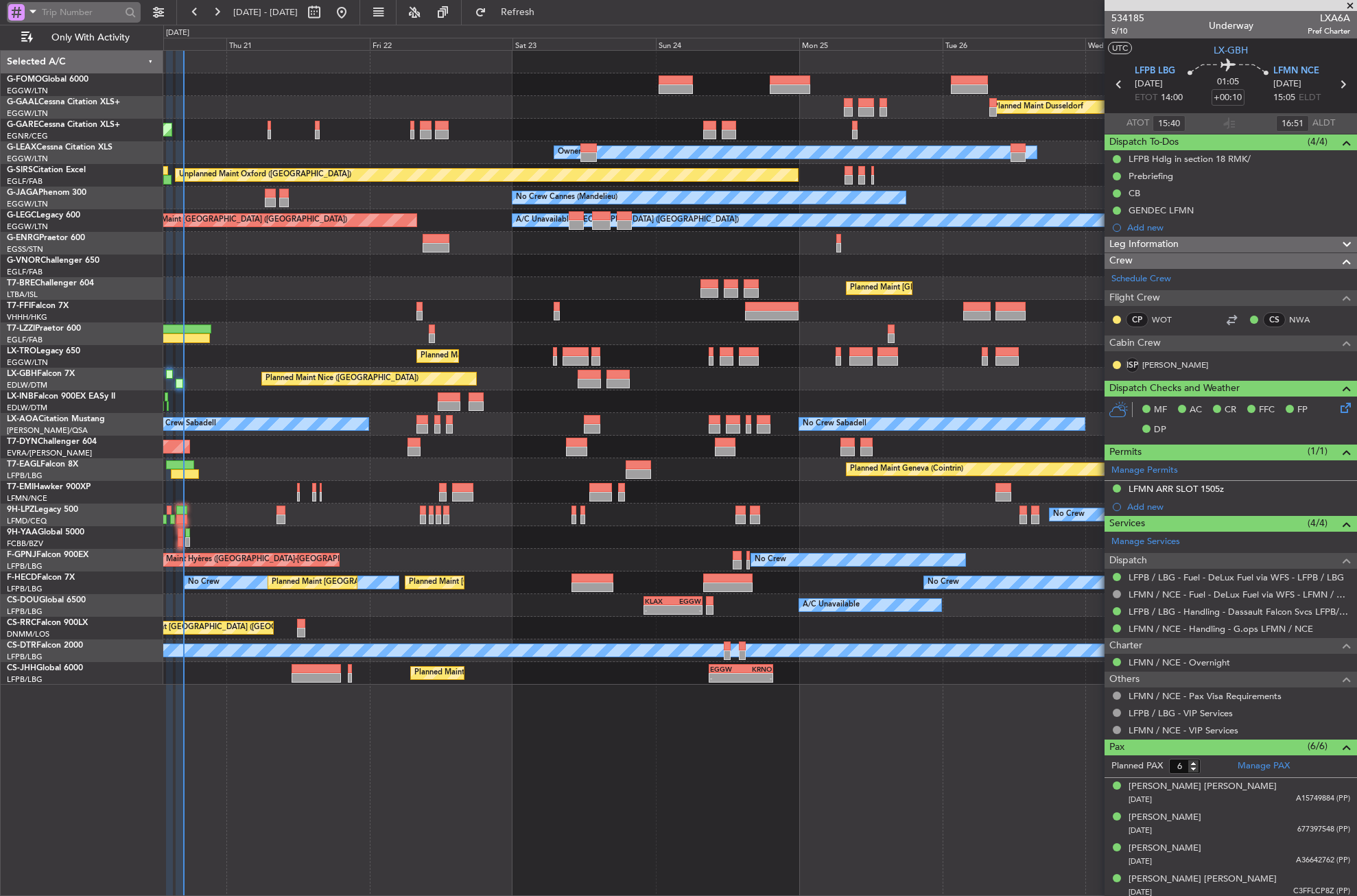
click at [36, 14] on span at bounding box center [33, 11] width 17 height 17
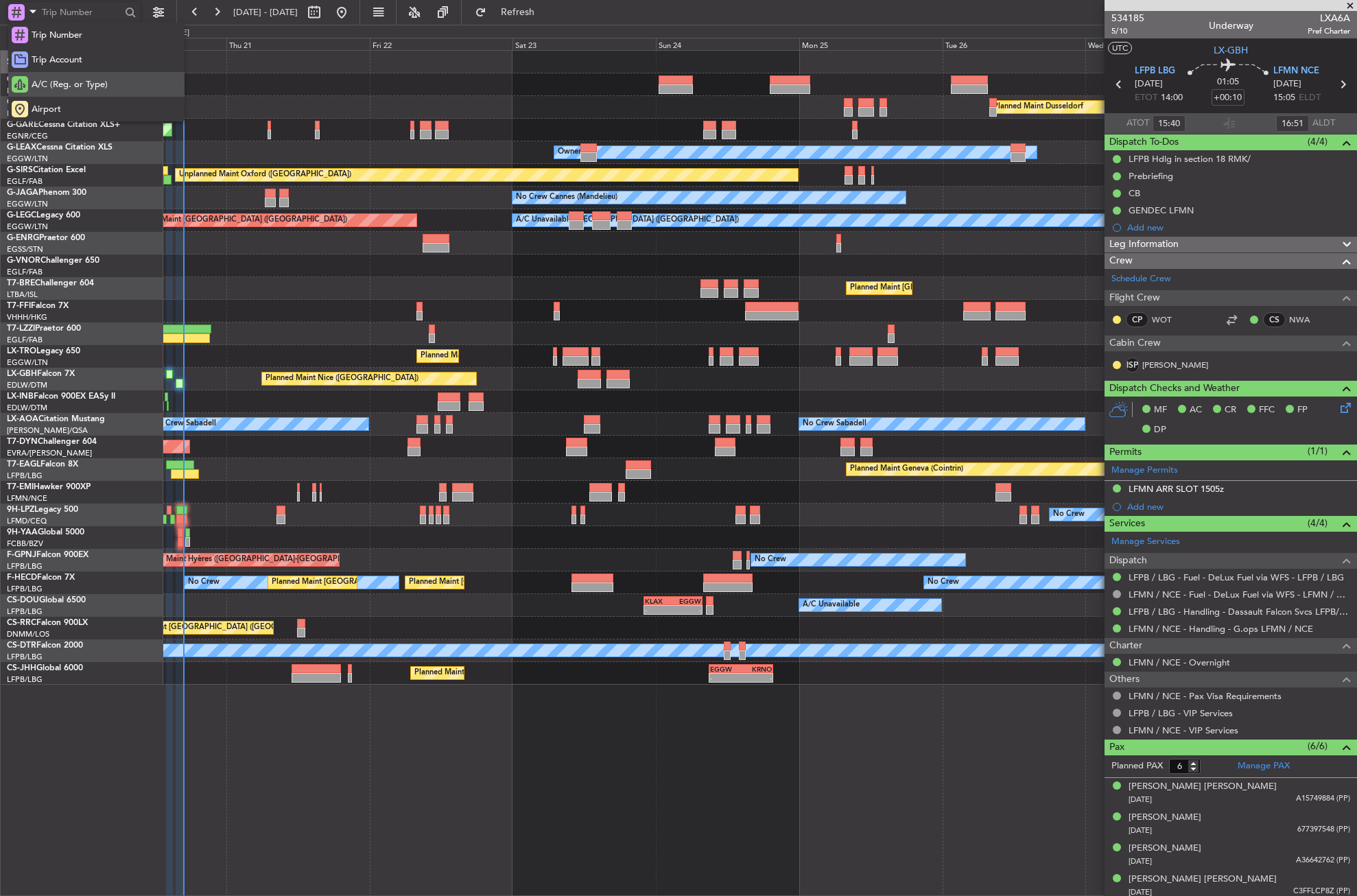
click at [64, 91] on span "A/C (Reg. or Type)" at bounding box center [70, 84] width 76 height 14
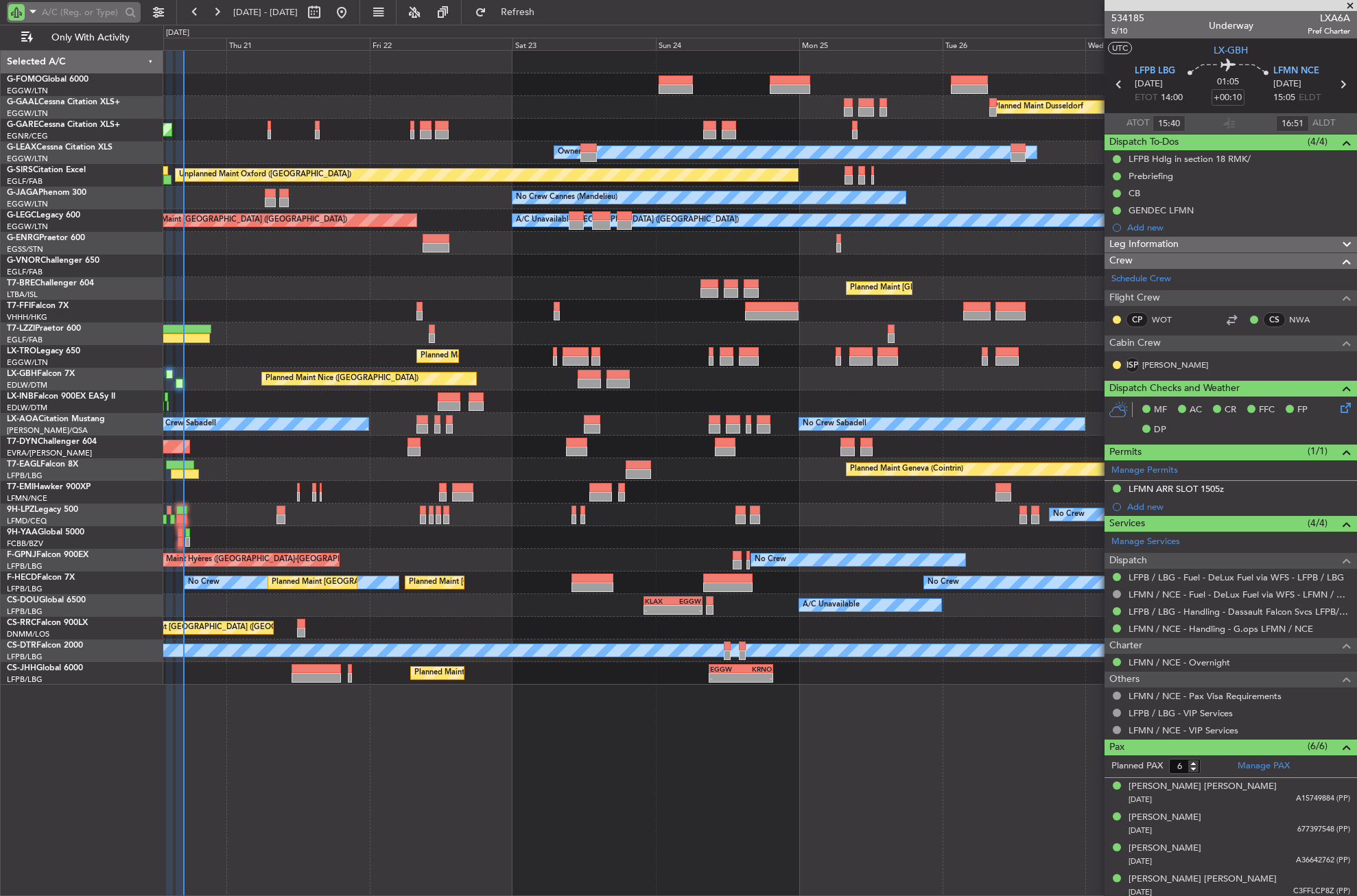
click at [28, 10] on span at bounding box center [33, 11] width 17 height 17
click at [47, 97] on div "Airport" at bounding box center [96, 109] width 176 height 25
click at [79, 14] on input "text" at bounding box center [81, 13] width 79 height 21
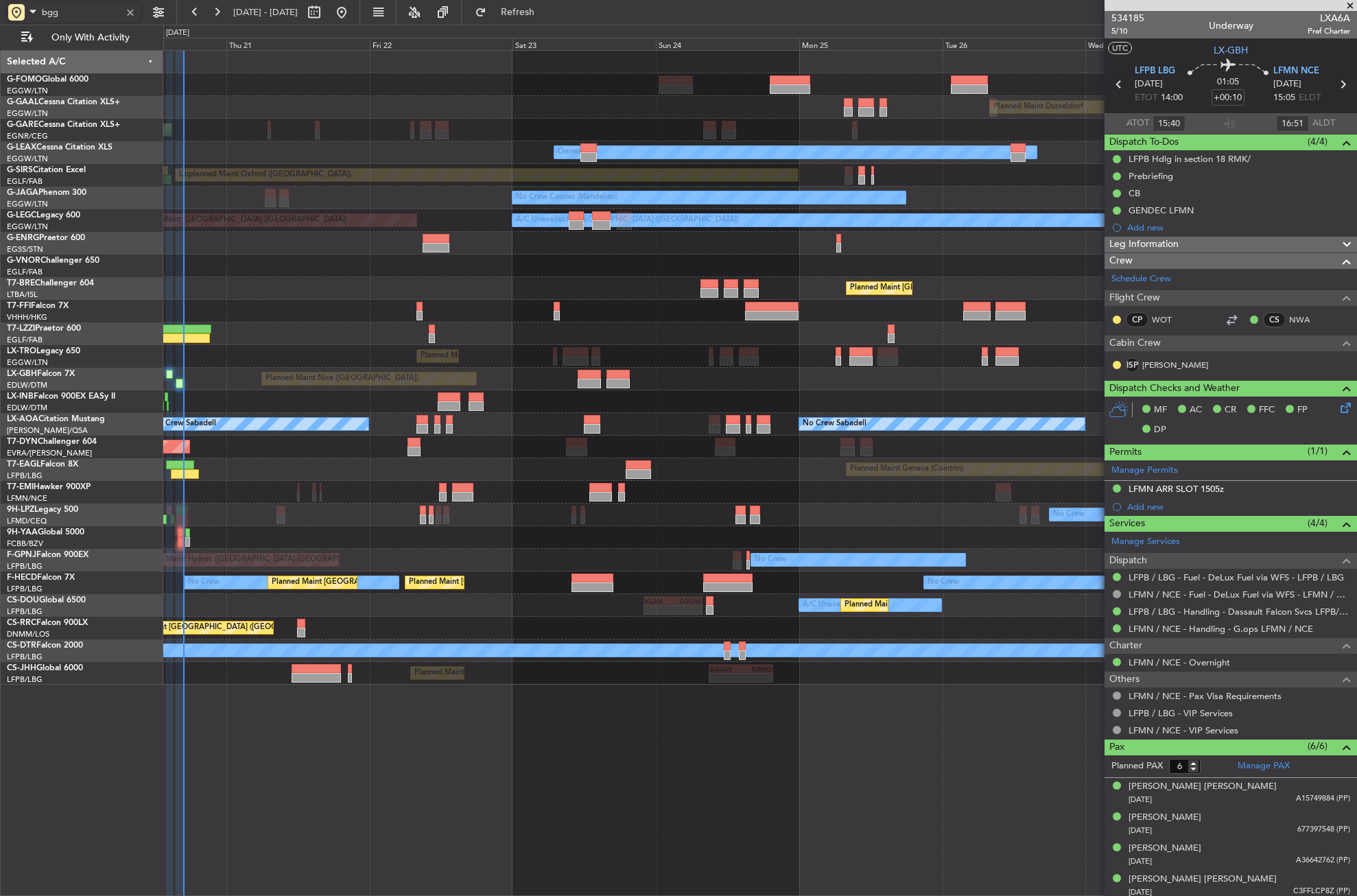
type input "bggh"
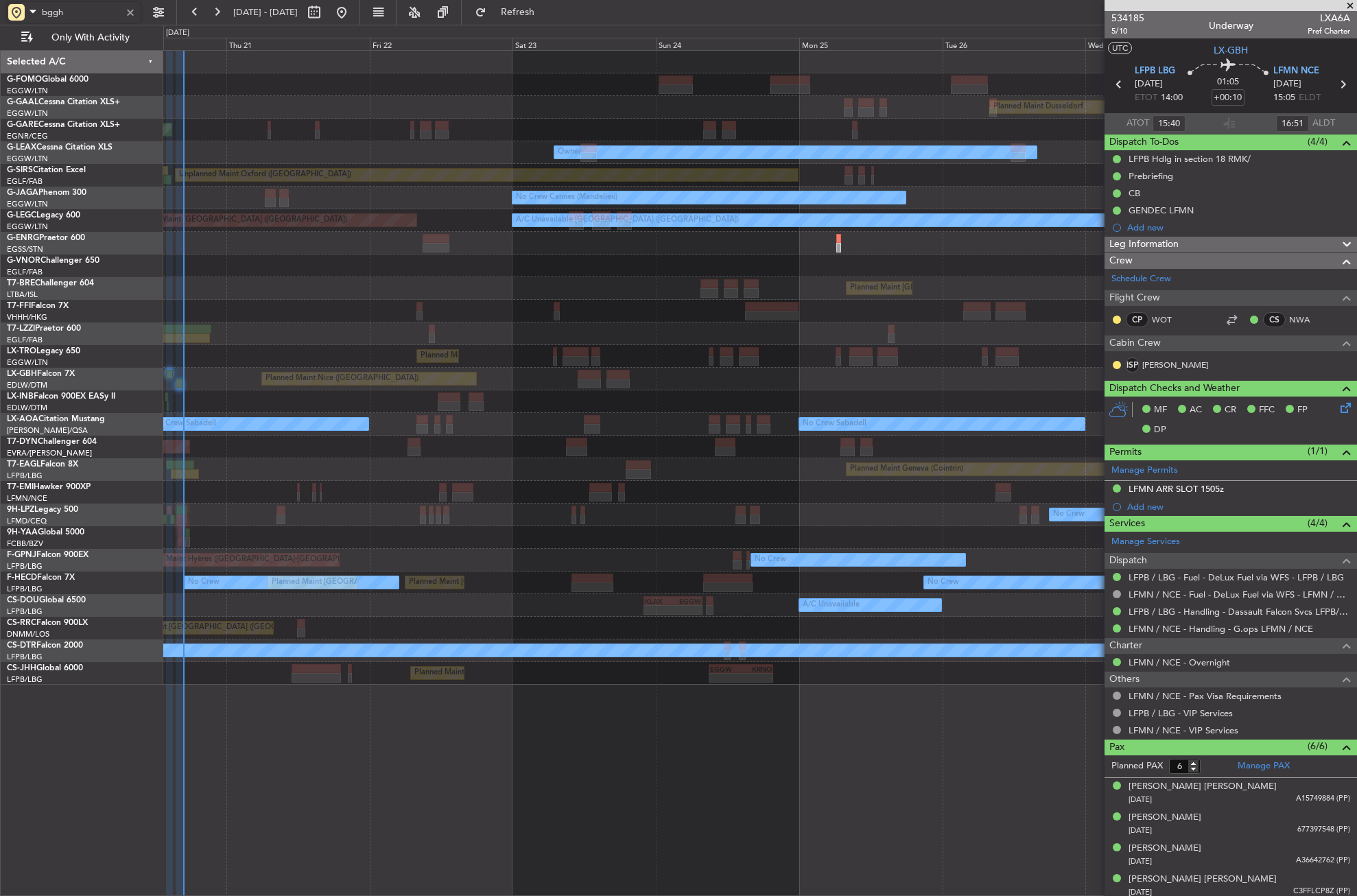
click at [293, 153] on div "Owner Owner" at bounding box center [759, 153] width 1193 height 22
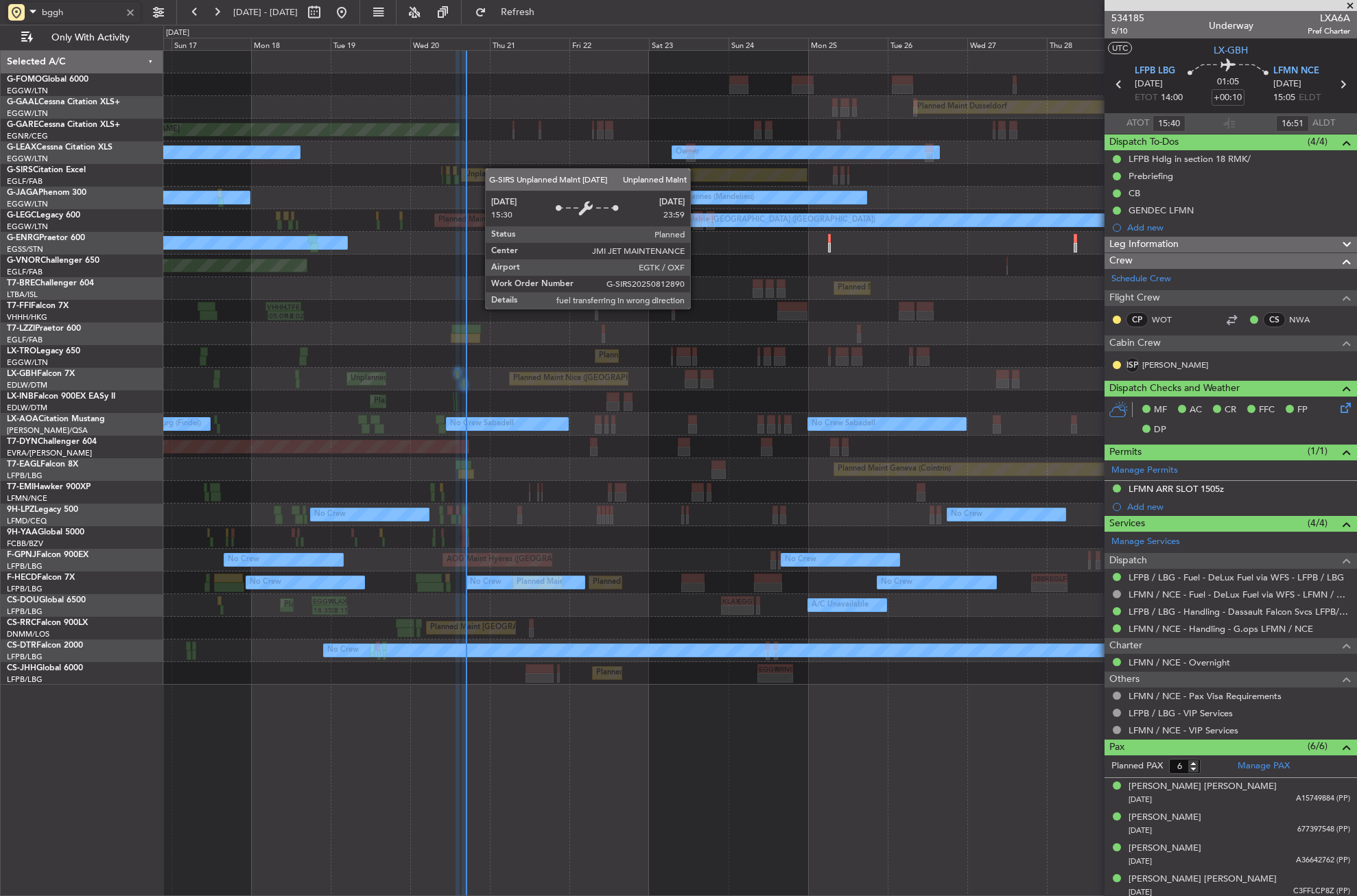
click at [754, 186] on div "Planned Maint Windsor Locks (Bradley Intl) Planned Maint Dusseldorf Planned Mai…" at bounding box center [759, 368] width 1193 height 634
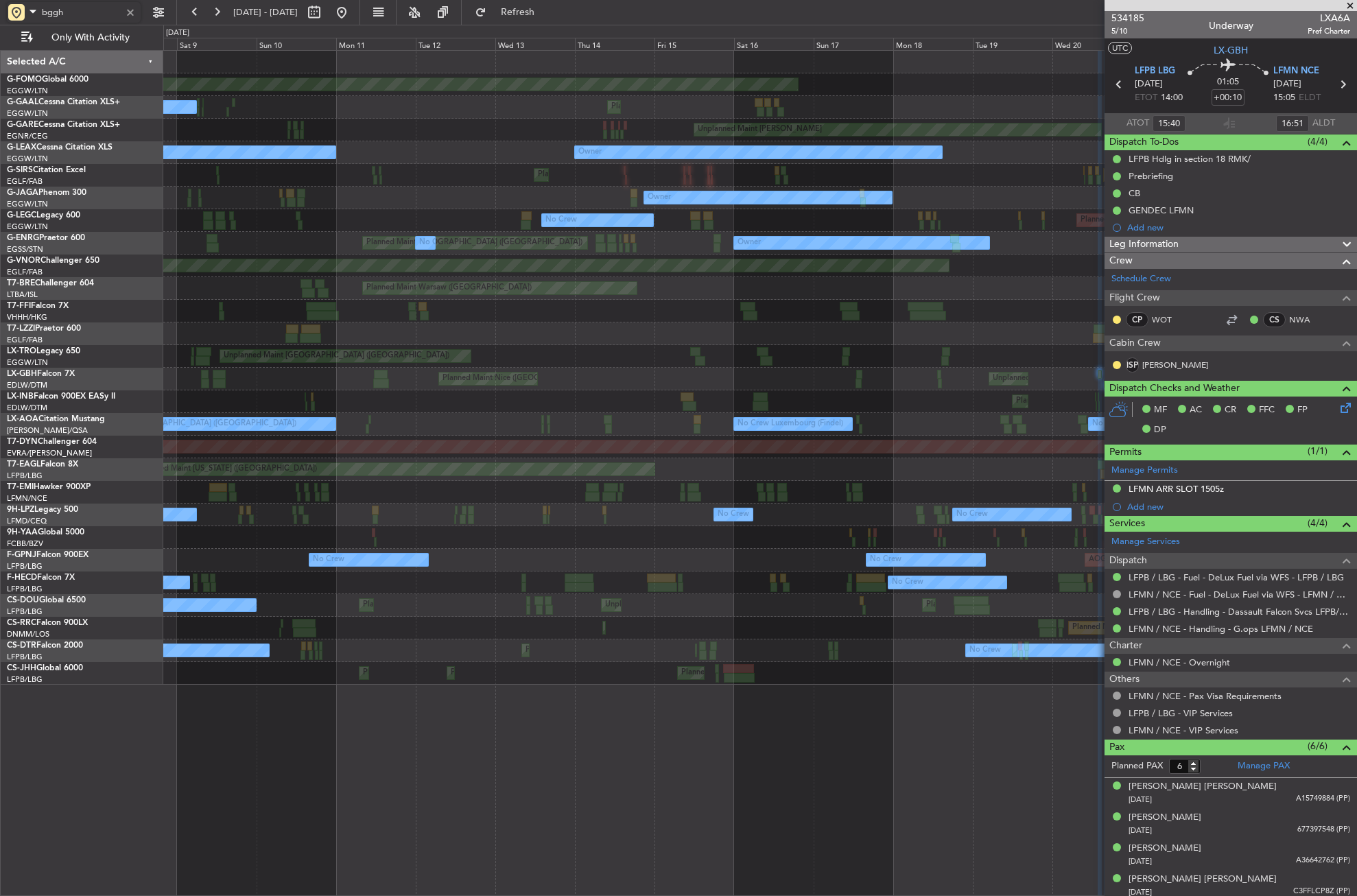
click at [759, 180] on div "Planned Maint Windsor Locks (Bradley Intl) Planned Maint No Crew Planned Maint …" at bounding box center [759, 368] width 1193 height 634
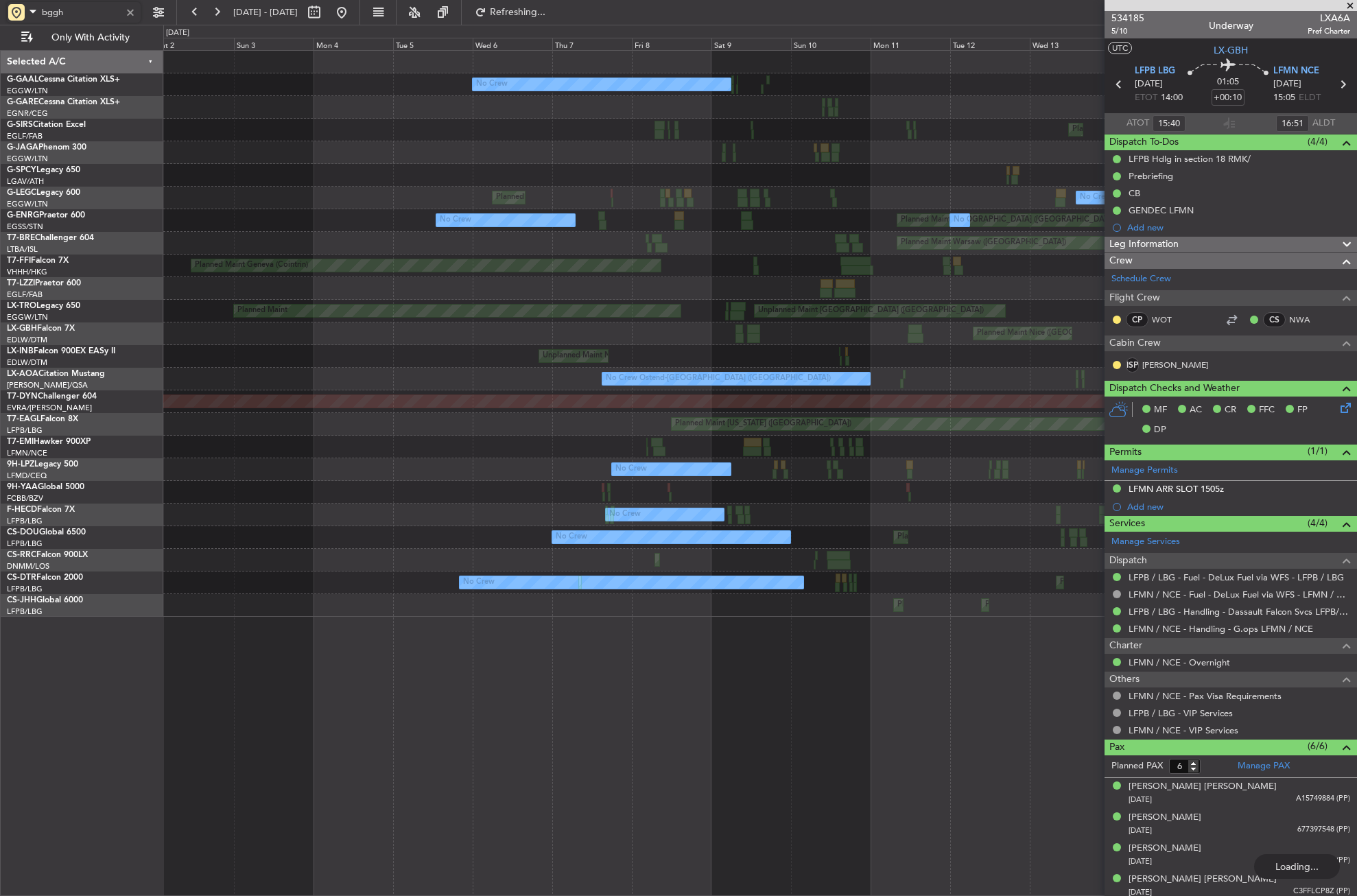
click at [802, 176] on div "Planned Maint No Crew Unplanned Maint Chester Planned Maint London (Farnborough…" at bounding box center [759, 334] width 1193 height 566
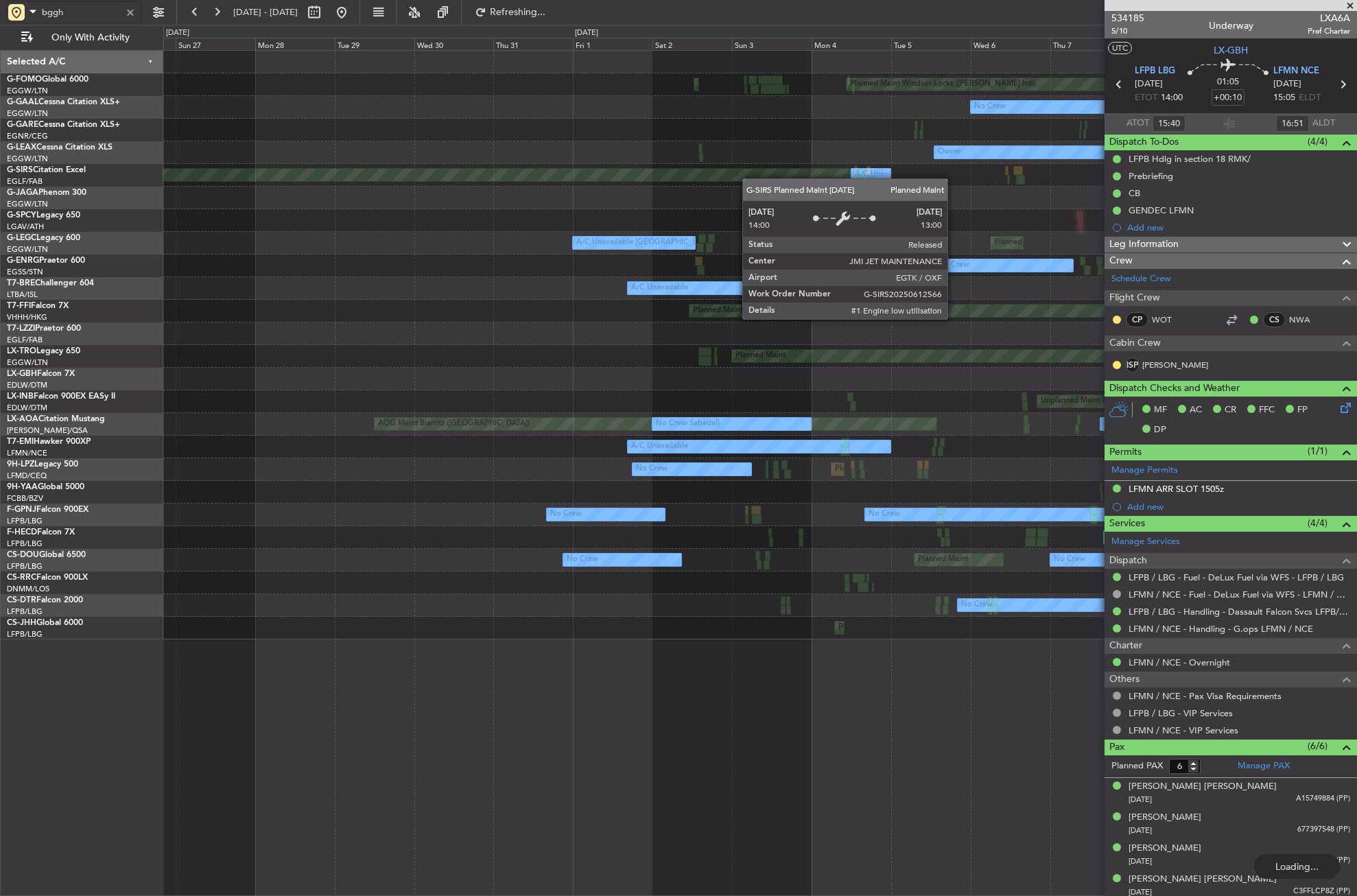
click at [760, 178] on div "Planned Maint Windsor Locks (Bradley Intl) Planned Maint Palma De Mallorca No C…" at bounding box center [759, 345] width 1193 height 589
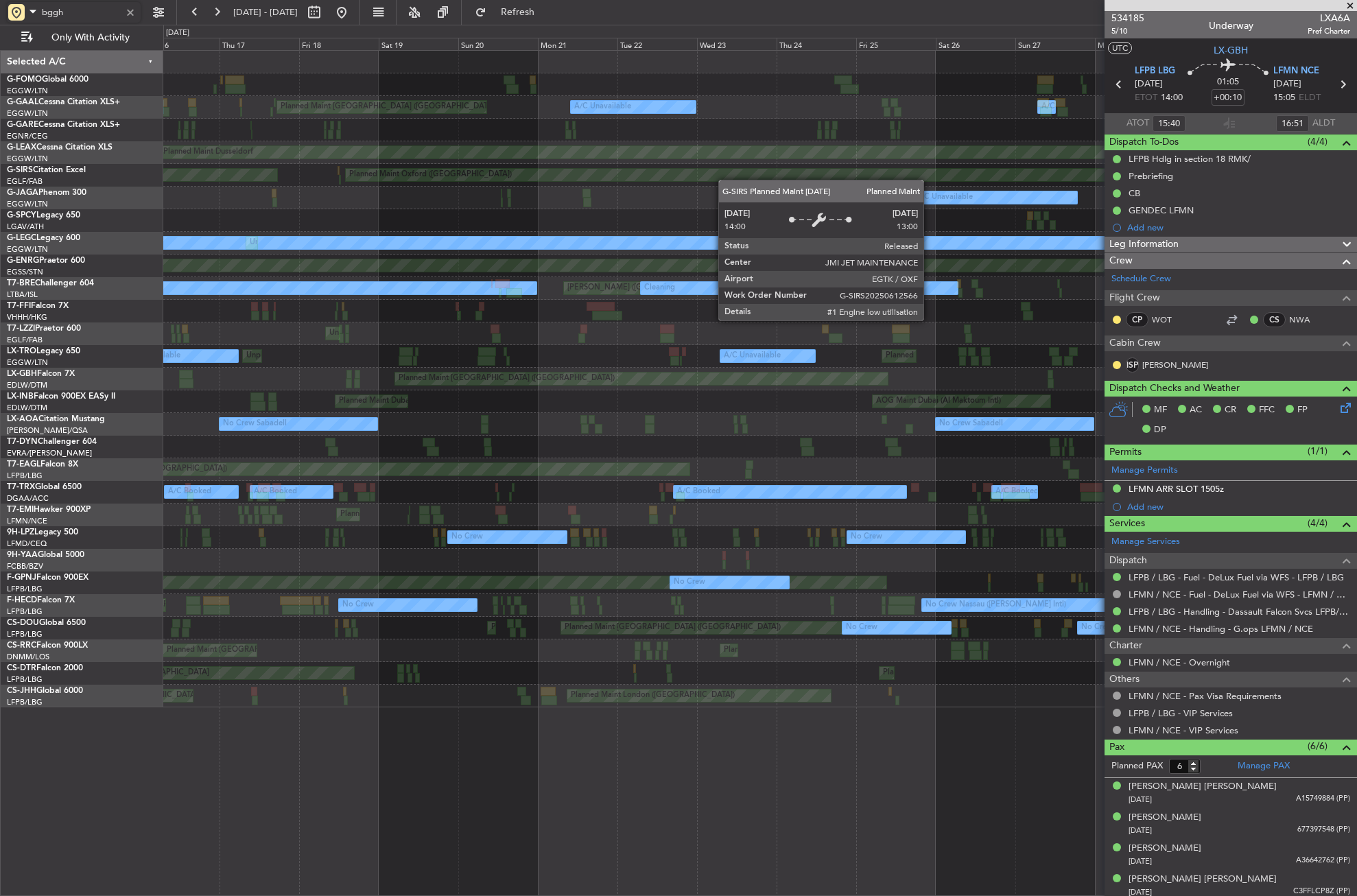
click at [789, 180] on div "Unplanned Maint New York (Teterboro) Planned Maint Palma De Mallorca Unplanned …" at bounding box center [759, 379] width 1193 height 657
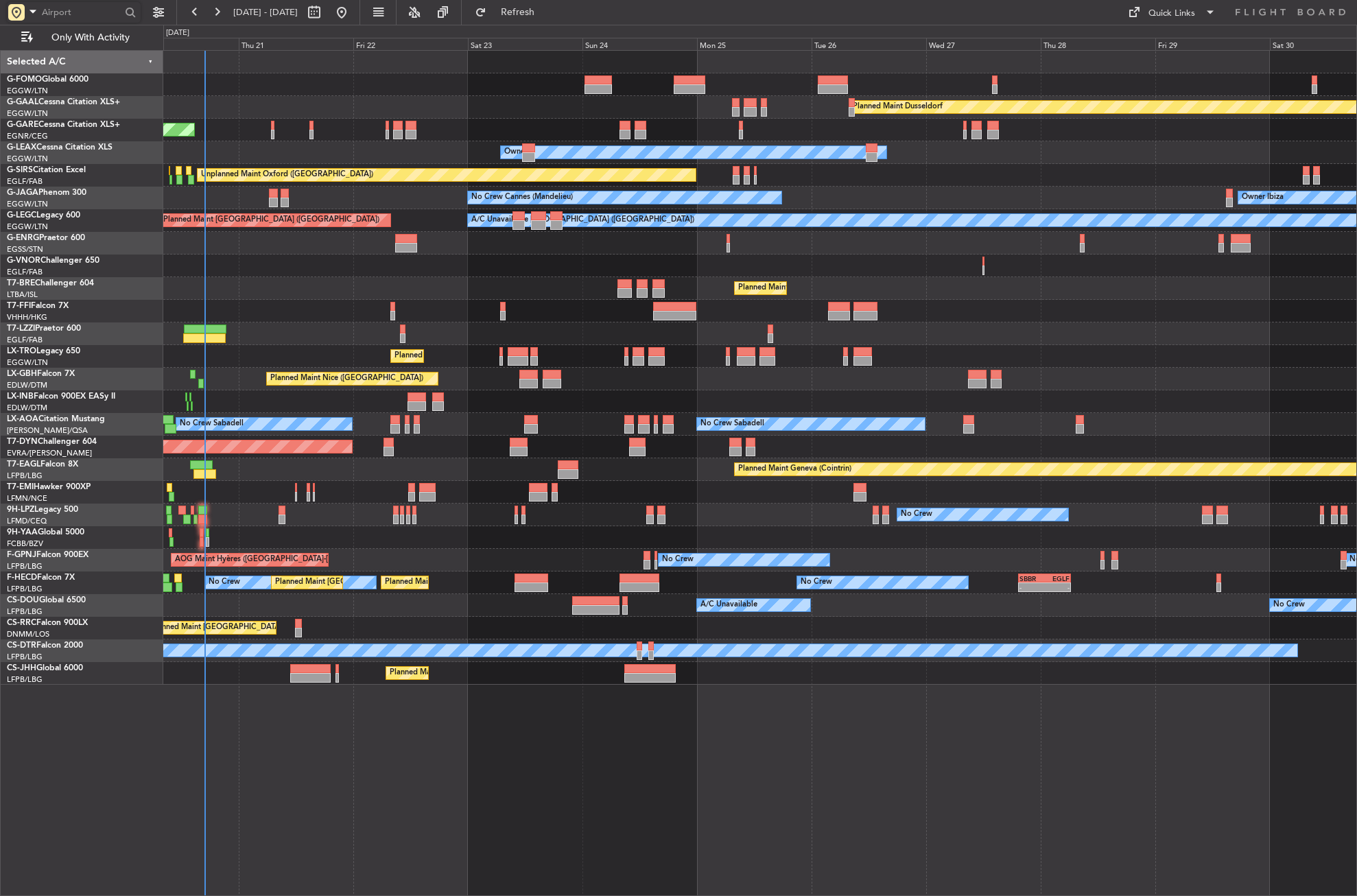
click at [270, 295] on div "Planned Maint [GEOGRAPHIC_DATA] ([GEOGRAPHIC_DATA])" at bounding box center [759, 289] width 1193 height 22
click at [536, 749] on div "Planned Maint Dusseldorf Unplanned Maint [PERSON_NAME] Owner Owner Unplanned Ma…" at bounding box center [760, 473] width 1194 height 846
click at [503, 727] on div "Planned Maint Dusseldorf Unplanned Maint [PERSON_NAME] Owner Owner Unplanned Ma…" at bounding box center [760, 473] width 1194 height 846
click at [476, 83] on div at bounding box center [759, 84] width 1193 height 22
click at [543, 10] on span "Refresh" at bounding box center [518, 12] width 58 height 10
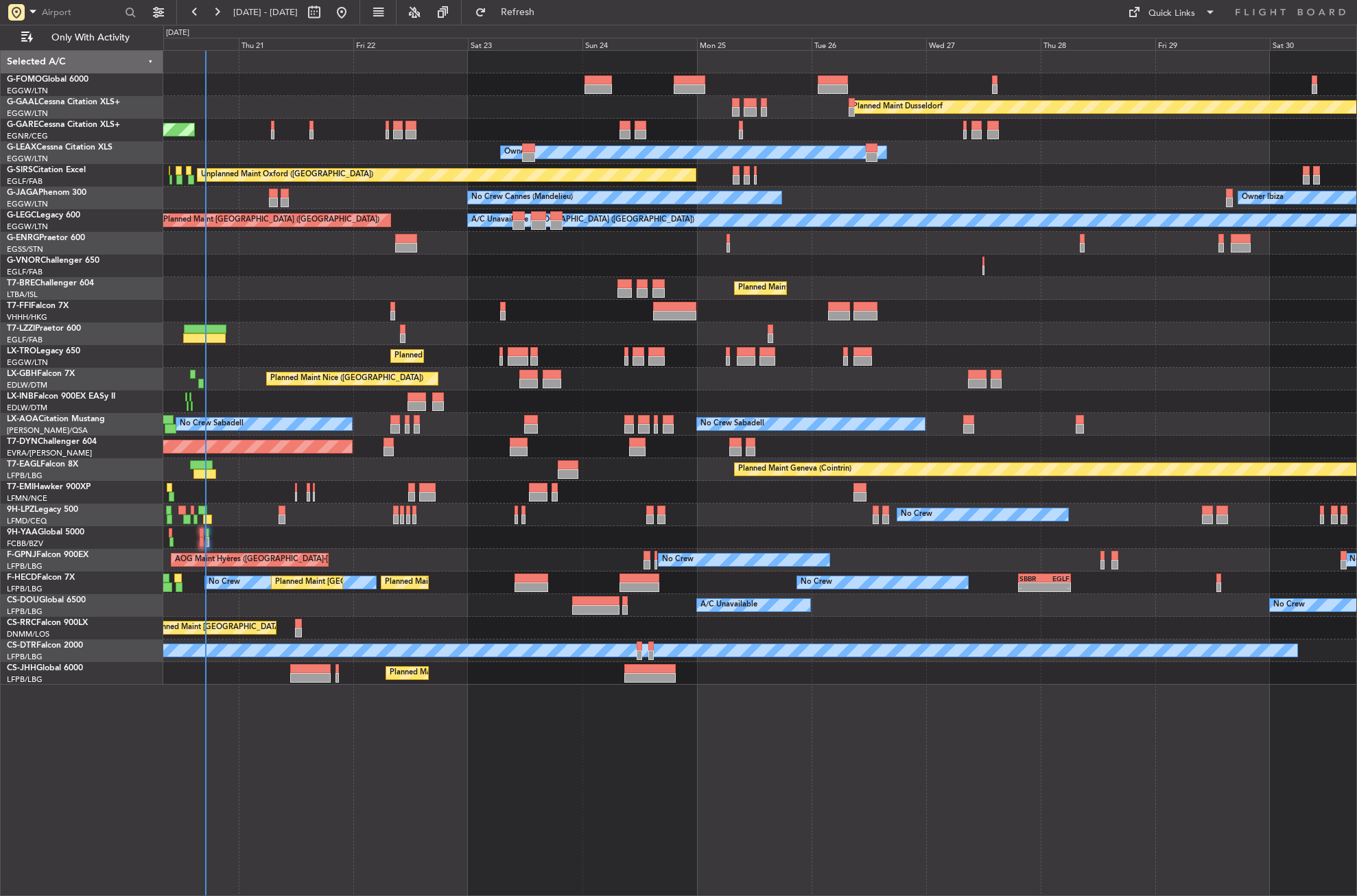
click at [284, 464] on div "Planned Maint Geneva (Cointrin)" at bounding box center [759, 470] width 1193 height 22
click at [419, 745] on div "Planned Maint Dusseldorf Unplanned Maint [PERSON_NAME] Owner Owner Unplanned Ma…" at bounding box center [760, 473] width 1194 height 846
click at [524, 9] on button "Refresh" at bounding box center [510, 13] width 83 height 22
click at [328, 83] on div at bounding box center [759, 84] width 1193 height 22
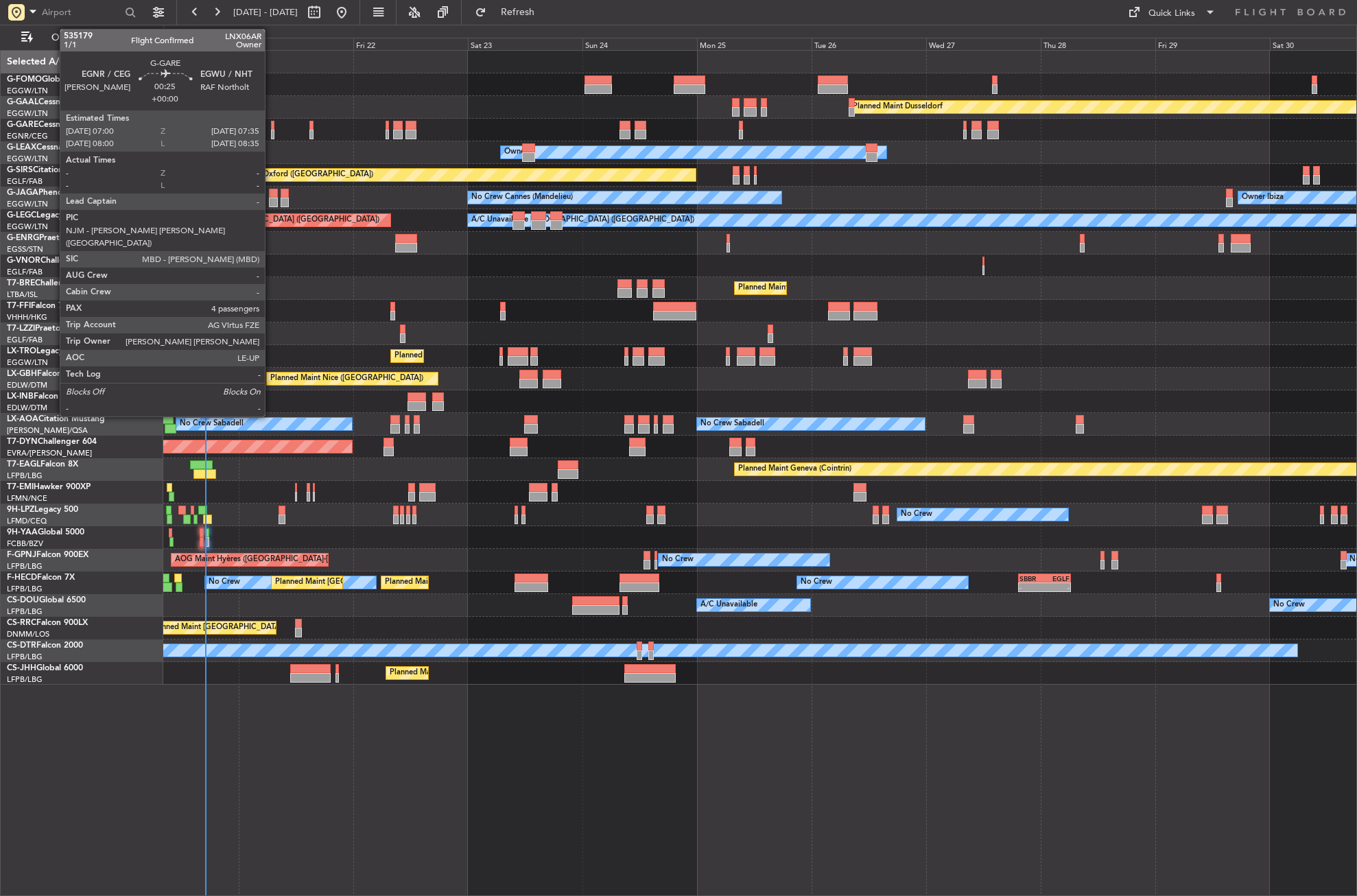
click at [271, 124] on div at bounding box center [273, 126] width 3 height 10
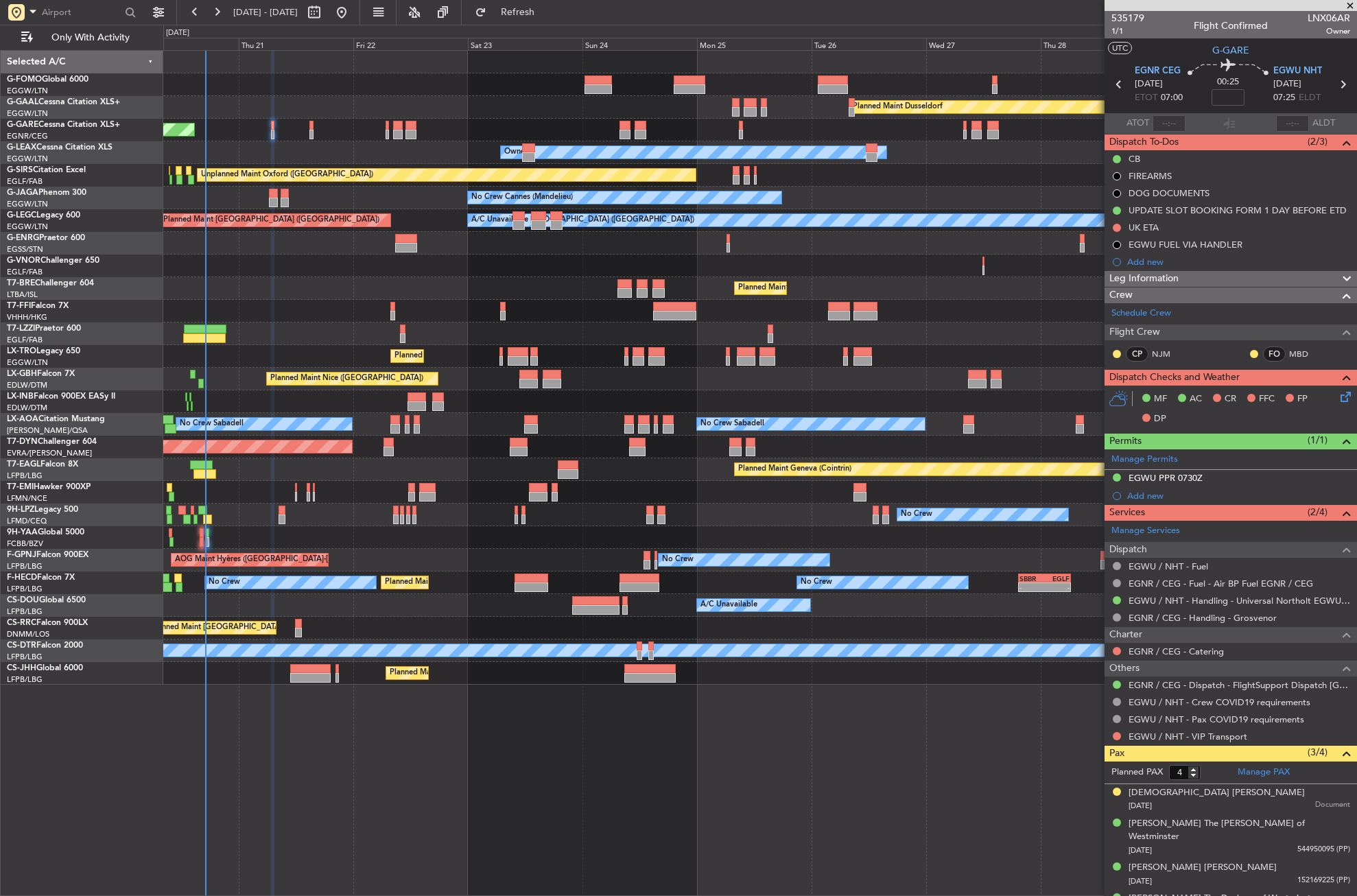
click at [258, 238] on div "Owner" at bounding box center [759, 243] width 1193 height 22
click at [540, 7] on button "Refresh" at bounding box center [510, 13] width 83 height 22
click at [291, 768] on div "Planned Maint Dusseldorf Unplanned Maint Chester Owner Owner Unplanned Maint Ox…" at bounding box center [760, 473] width 1194 height 846
click at [262, 119] on div "Unplanned Maint [PERSON_NAME]" at bounding box center [759, 130] width 1193 height 22
click at [68, 14] on input "text" at bounding box center [81, 13] width 79 height 21
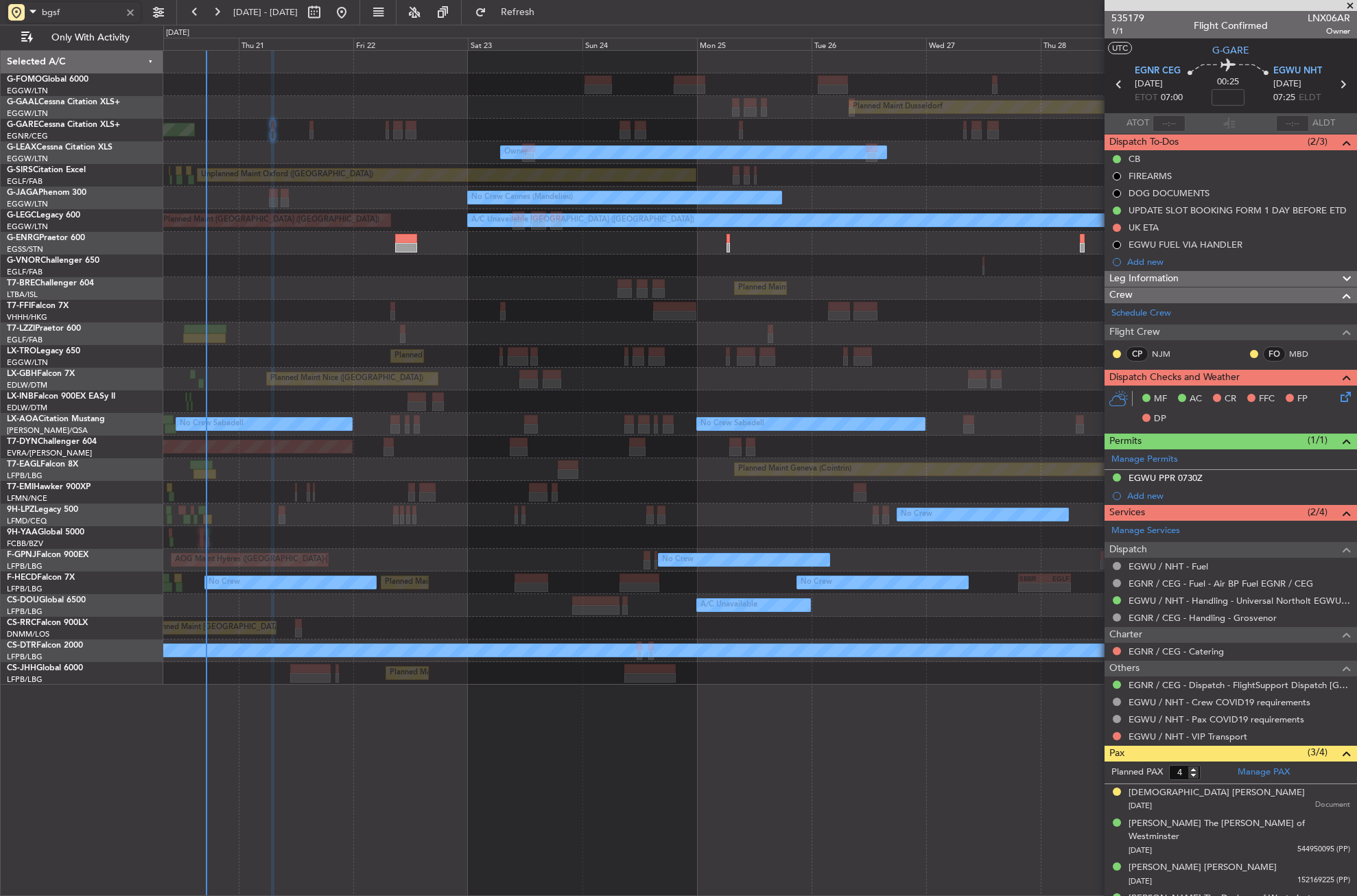
click at [325, 248] on div "Owner" at bounding box center [759, 243] width 1193 height 22
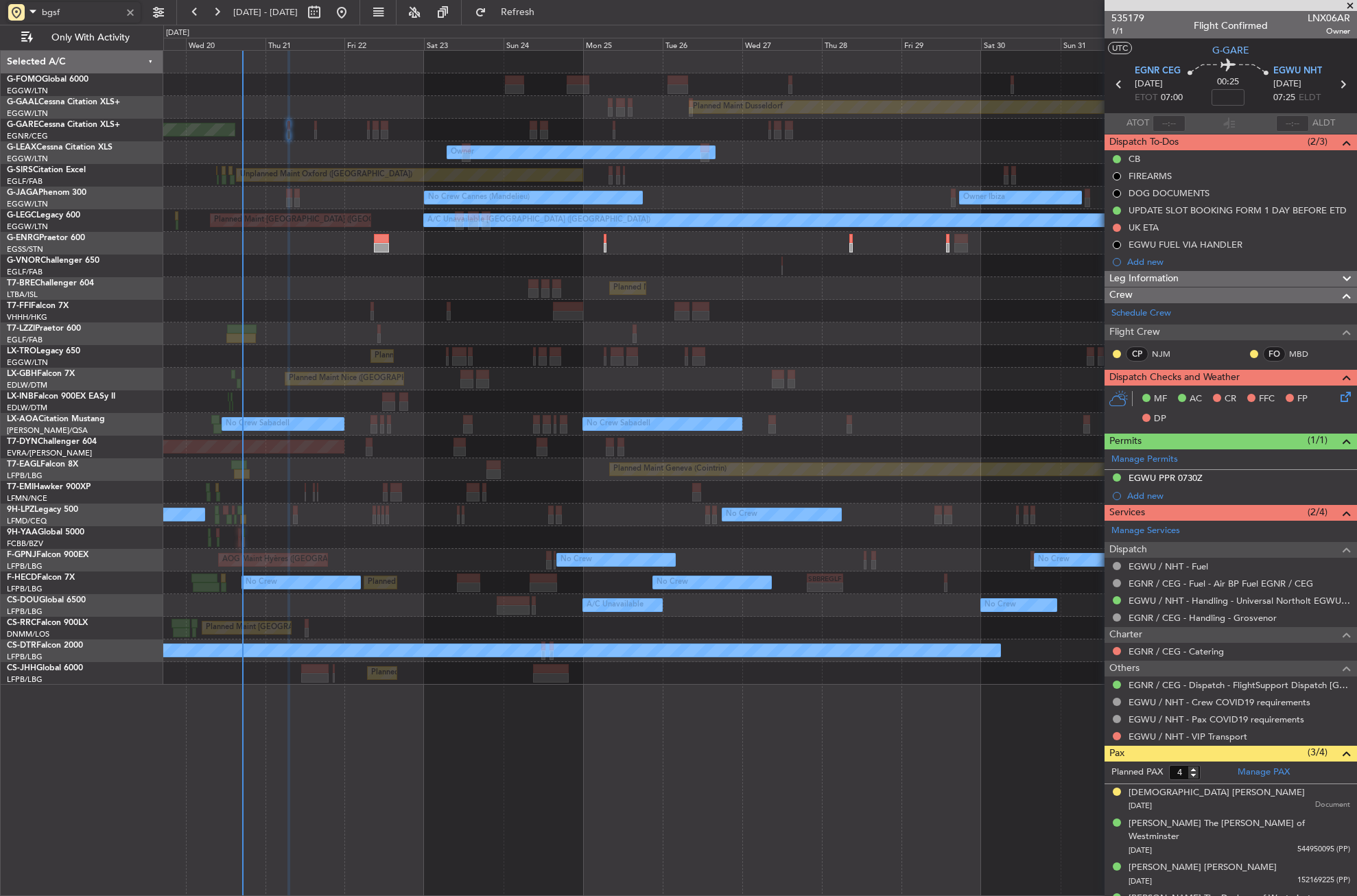
click at [739, 332] on div "Planned Maint Windsor Locks (Bradley Intl) Planned Maint Dusseldorf Unplanned M…" at bounding box center [759, 368] width 1193 height 634
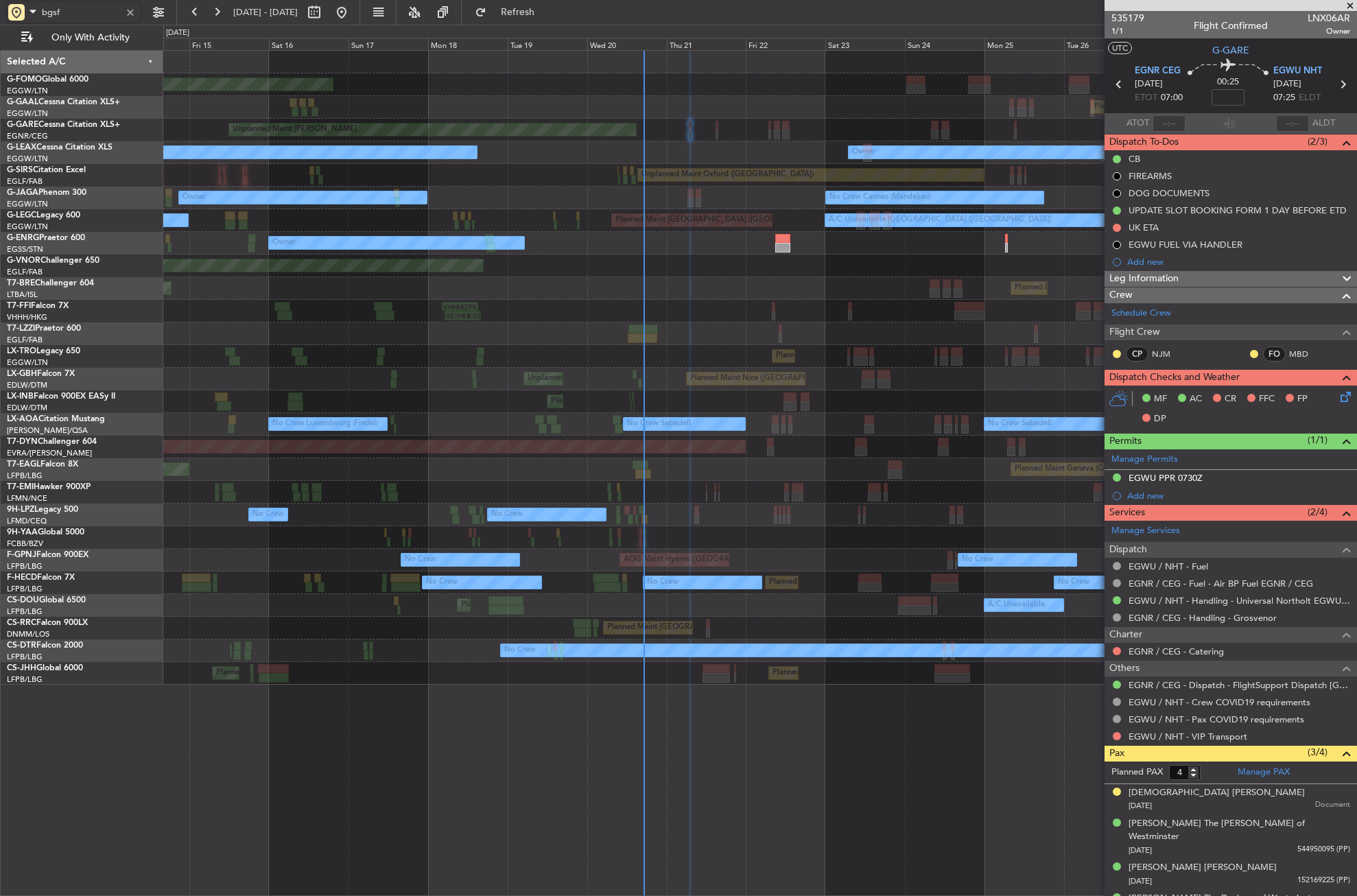
click at [731, 343] on div "Owner London (Farnborough)" at bounding box center [759, 334] width 1193 height 22
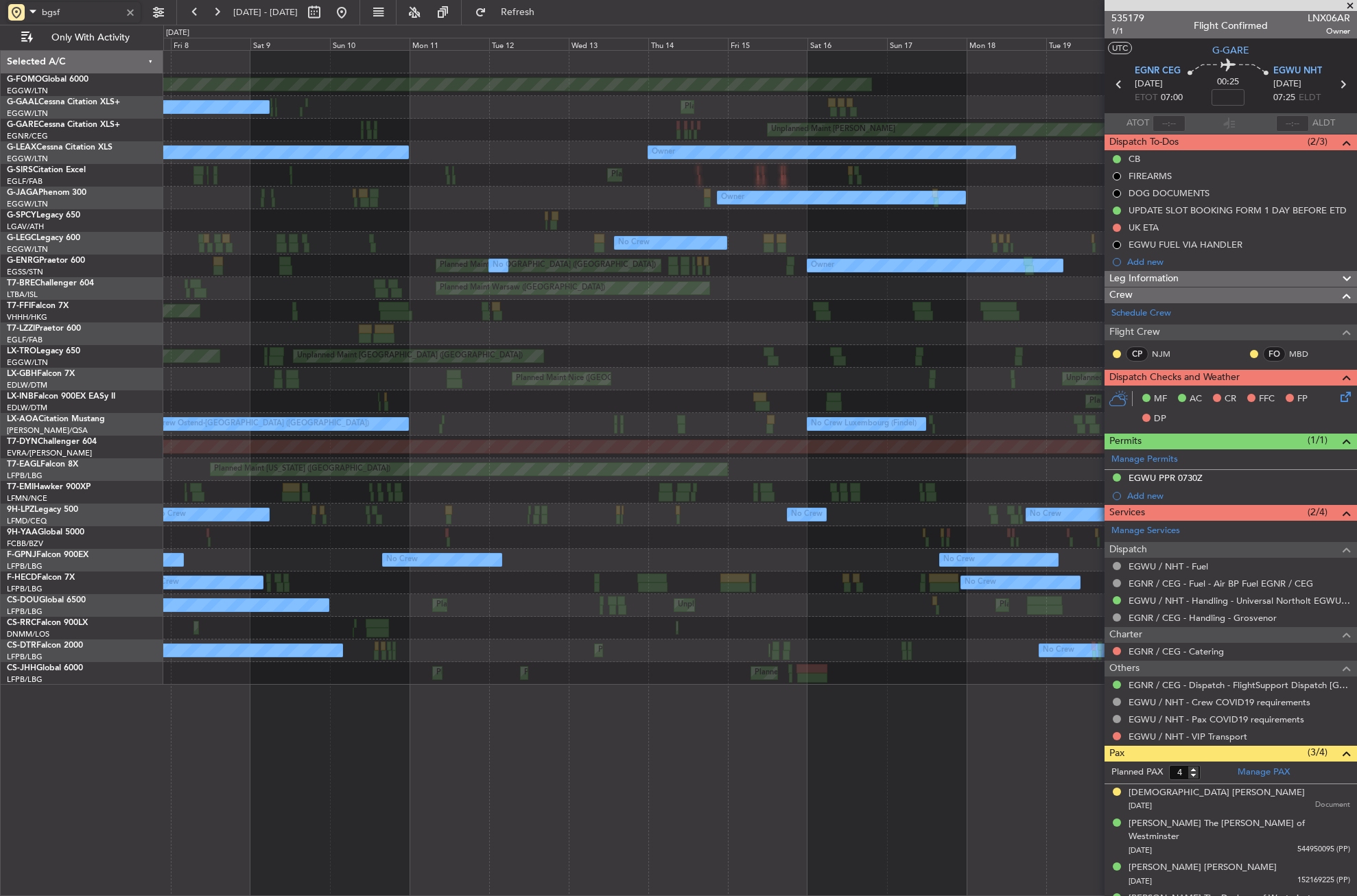
click at [719, 343] on div at bounding box center [759, 334] width 1193 height 22
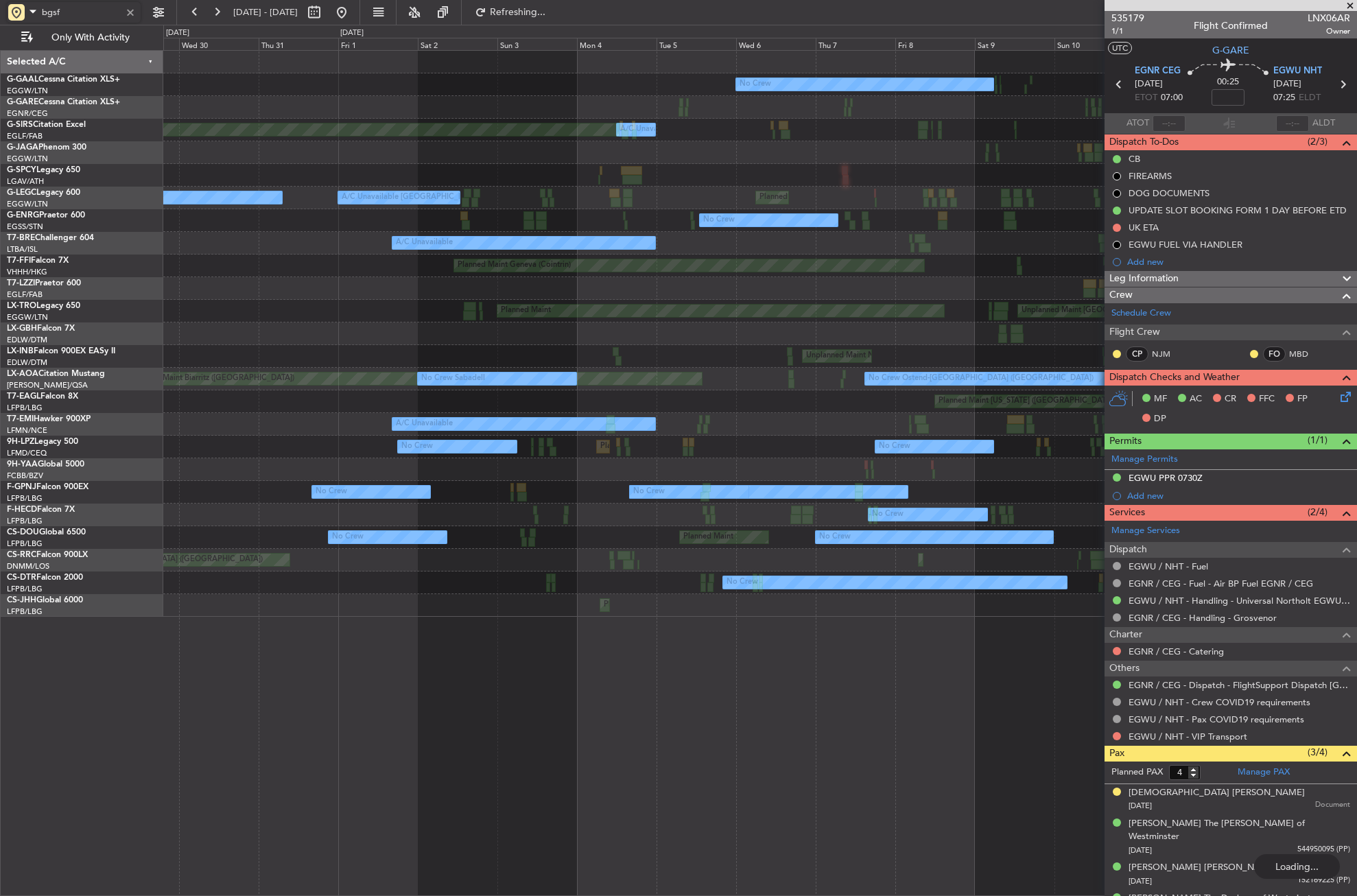
click at [936, 335] on div "No Crew Unplanned Maint London (Luton) Planned Maint Unplanned Maint Chester Pl…" at bounding box center [759, 334] width 1193 height 566
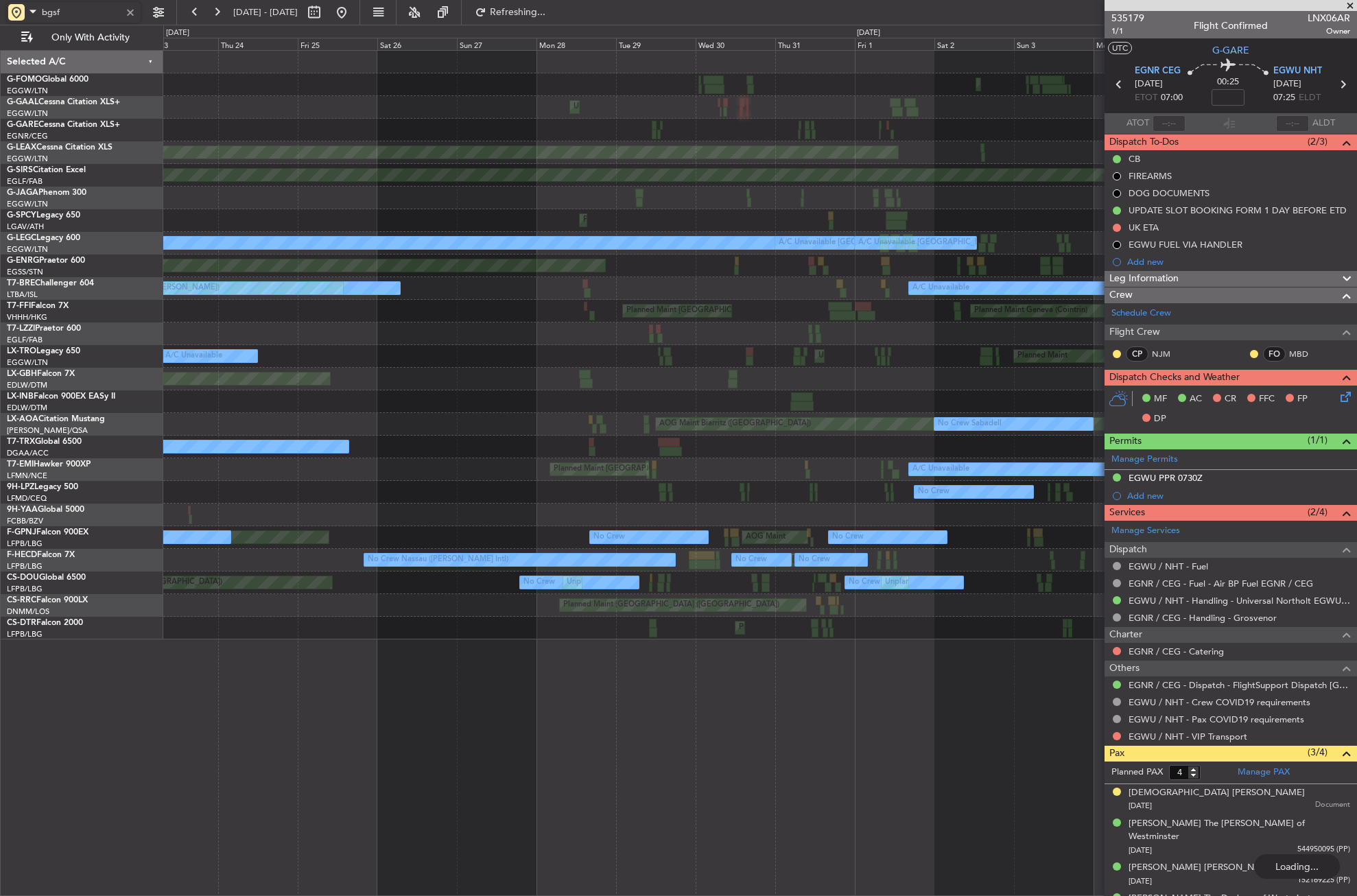
click at [918, 301] on div "Planned Maint Geneva (Cointrin) Planned Maint Hong Kong (Hong Kong Intl)" at bounding box center [759, 311] width 1193 height 22
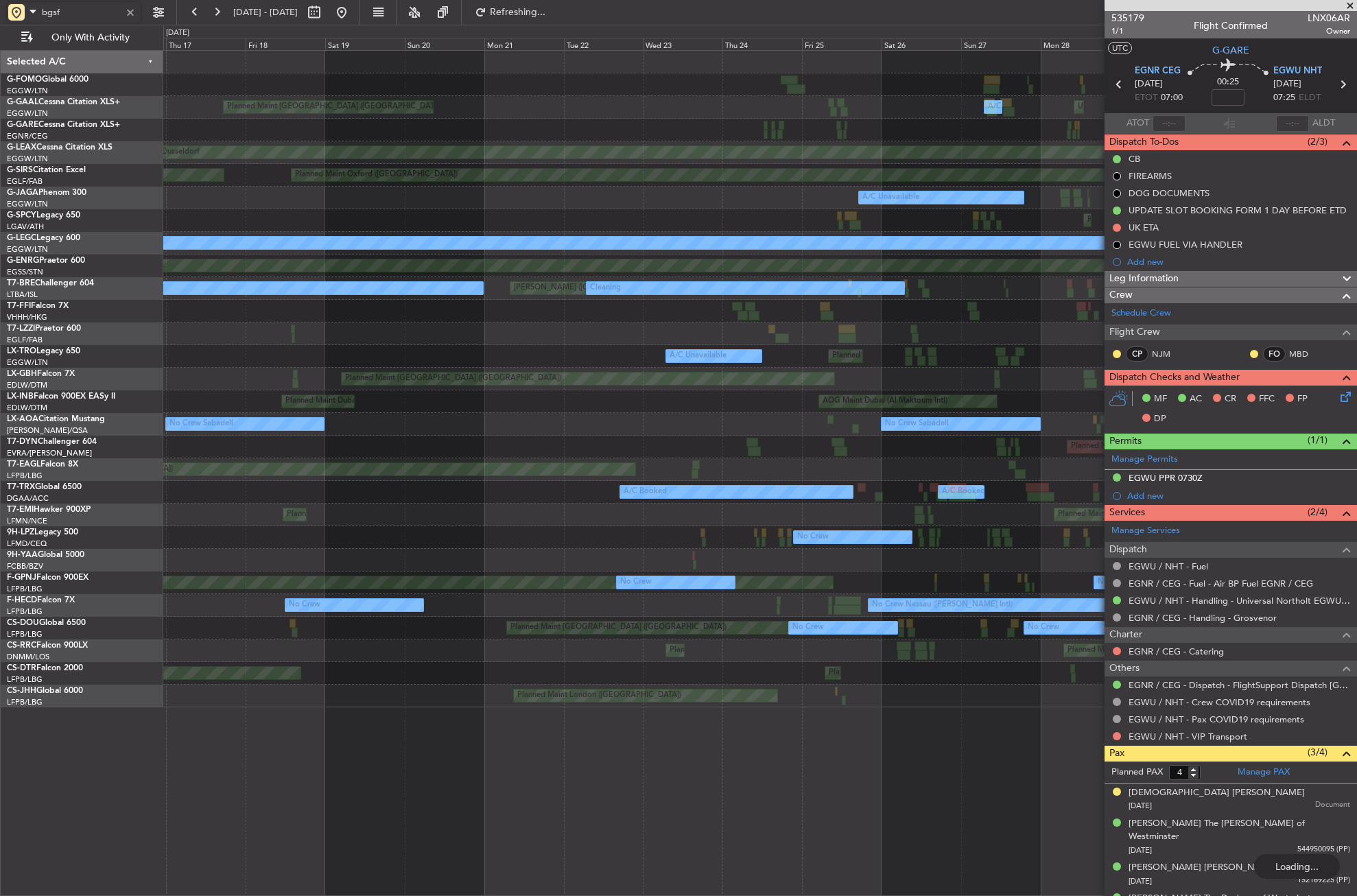
click at [799, 336] on div "Planned Maint Palma De Mallorca Planned Maint Windsor Locks (Bradley Intl) Unpl…" at bounding box center [759, 379] width 1193 height 657
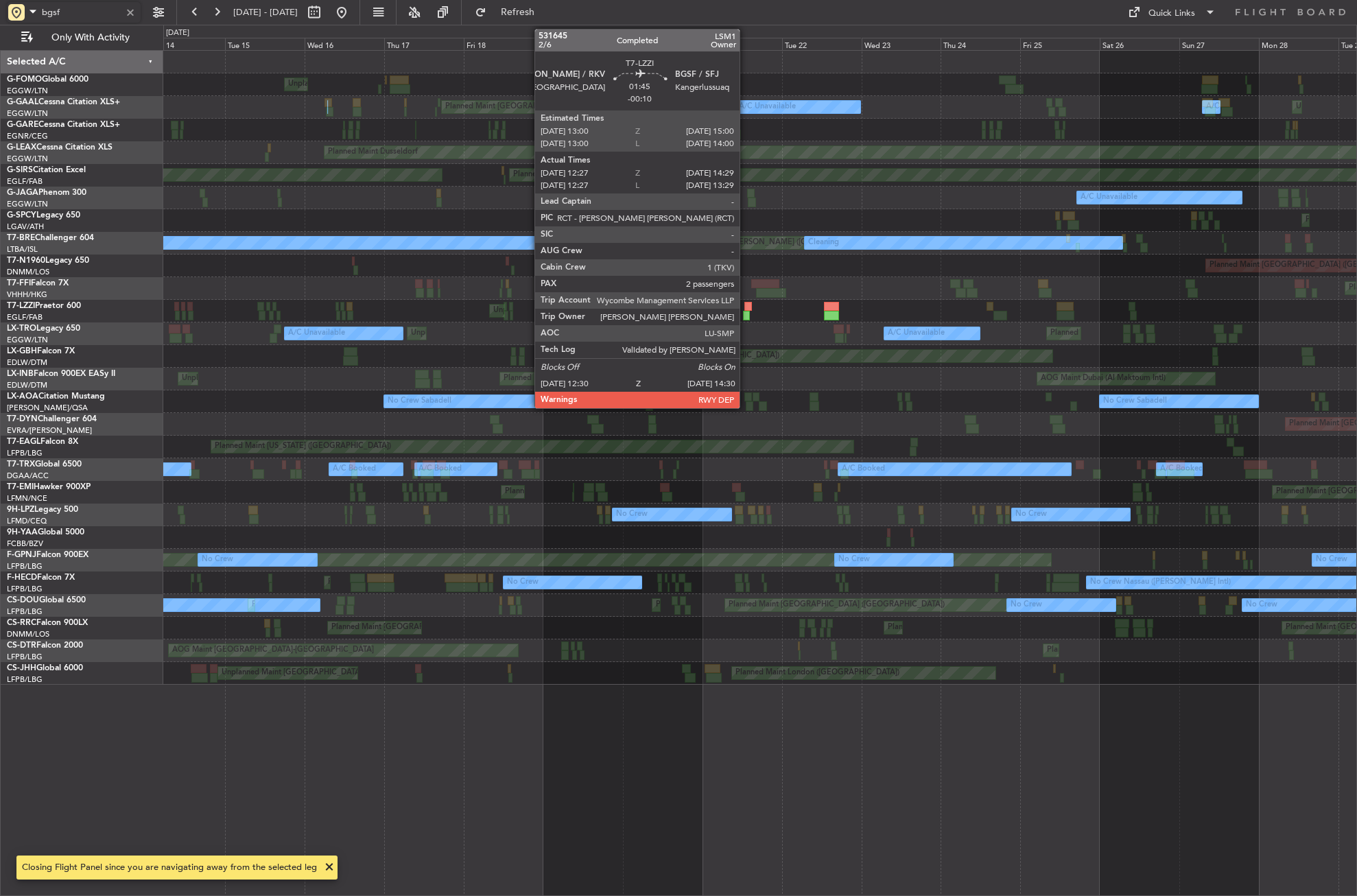
click at [746, 302] on div at bounding box center [748, 307] width 7 height 10
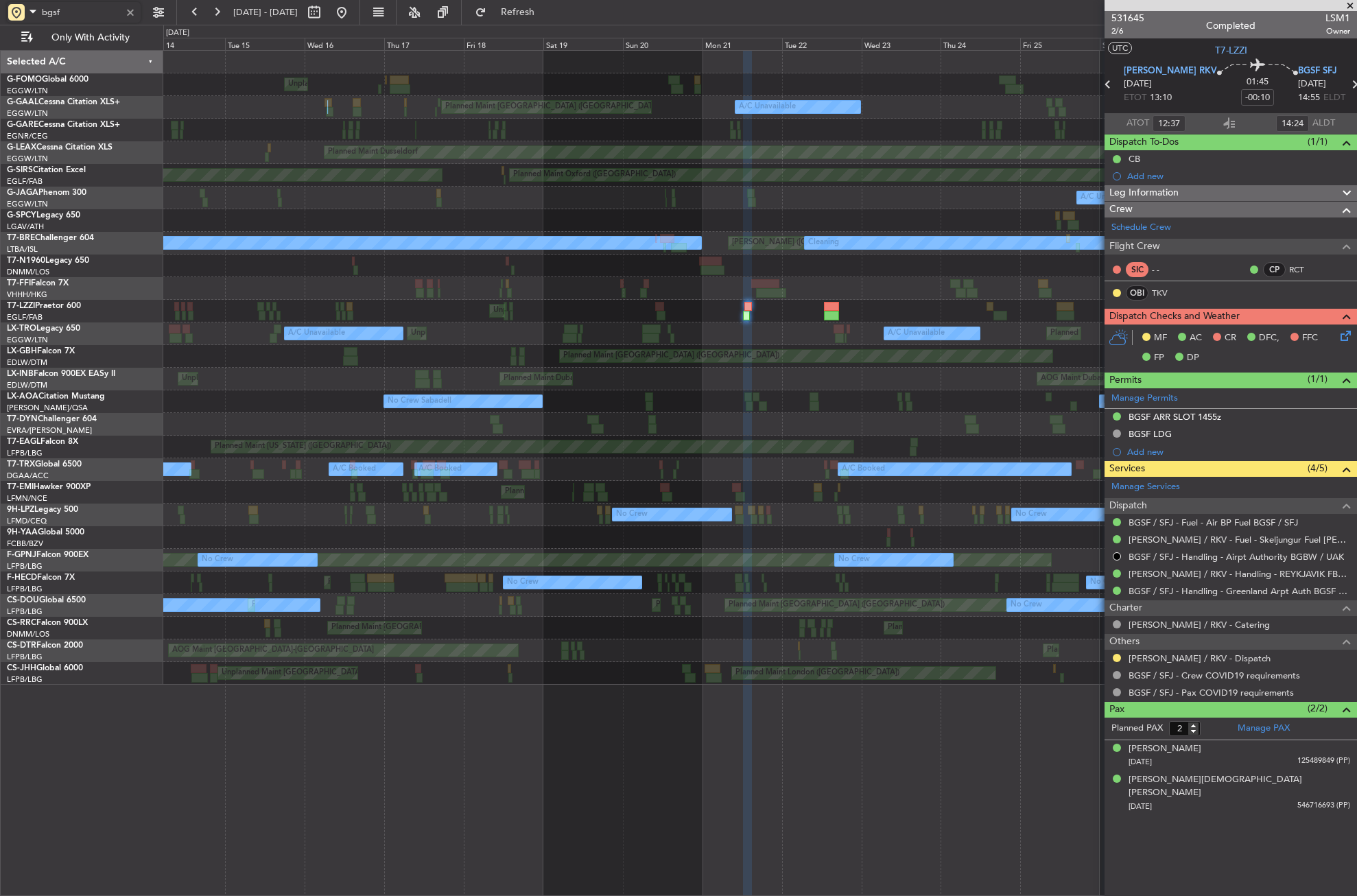
type input "bgsf"
click at [353, 12] on button at bounding box center [342, 13] width 22 height 22
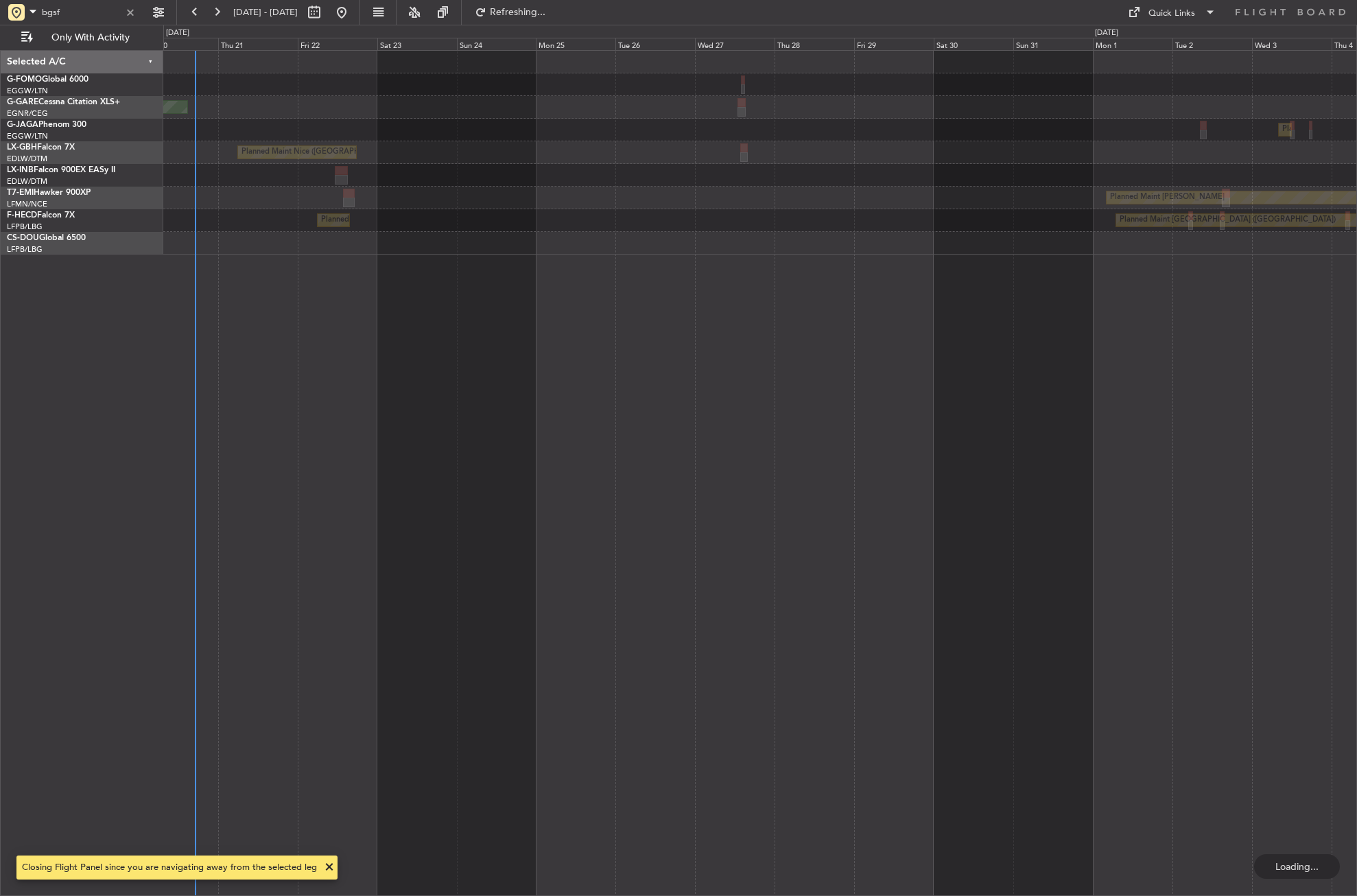
click at [335, 665] on div "Planned Maint Windsor Locks (Bradley Intl) Unplanned Maint Chester Planned Main…" at bounding box center [760, 473] width 1194 height 846
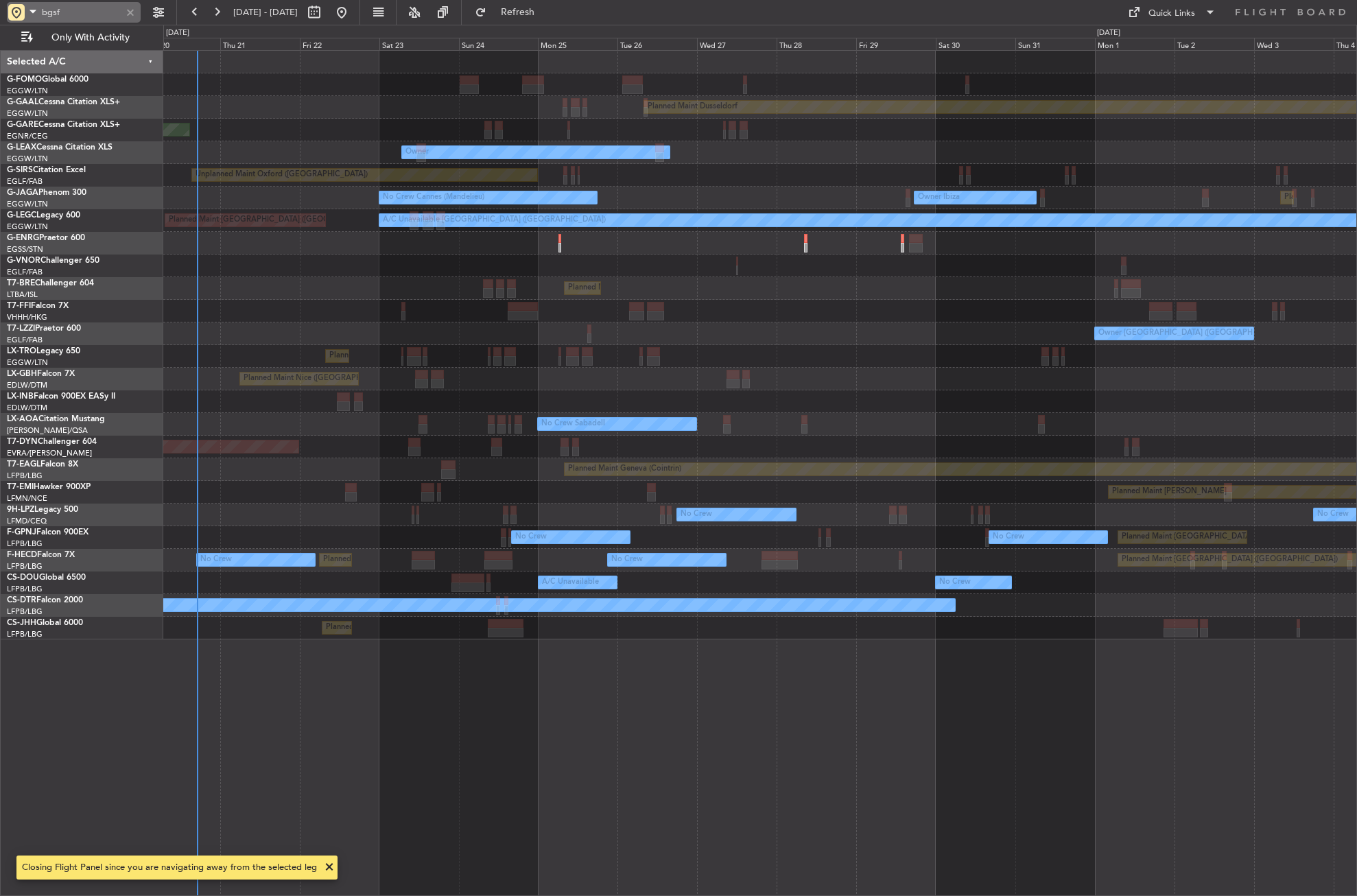
click at [126, 10] on div at bounding box center [130, 12] width 15 height 15
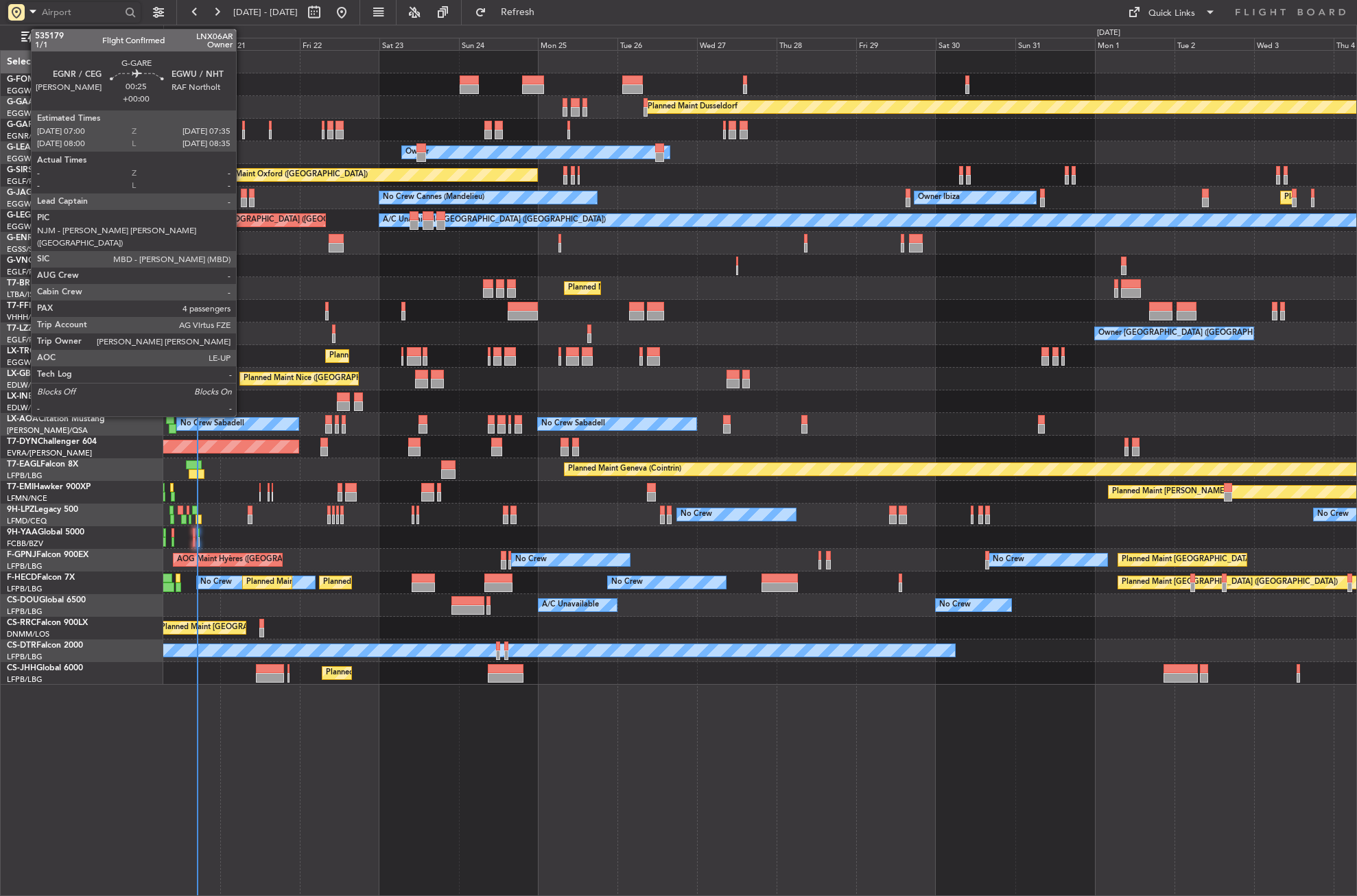
click at [242, 130] on div at bounding box center [243, 134] width 2 height 10
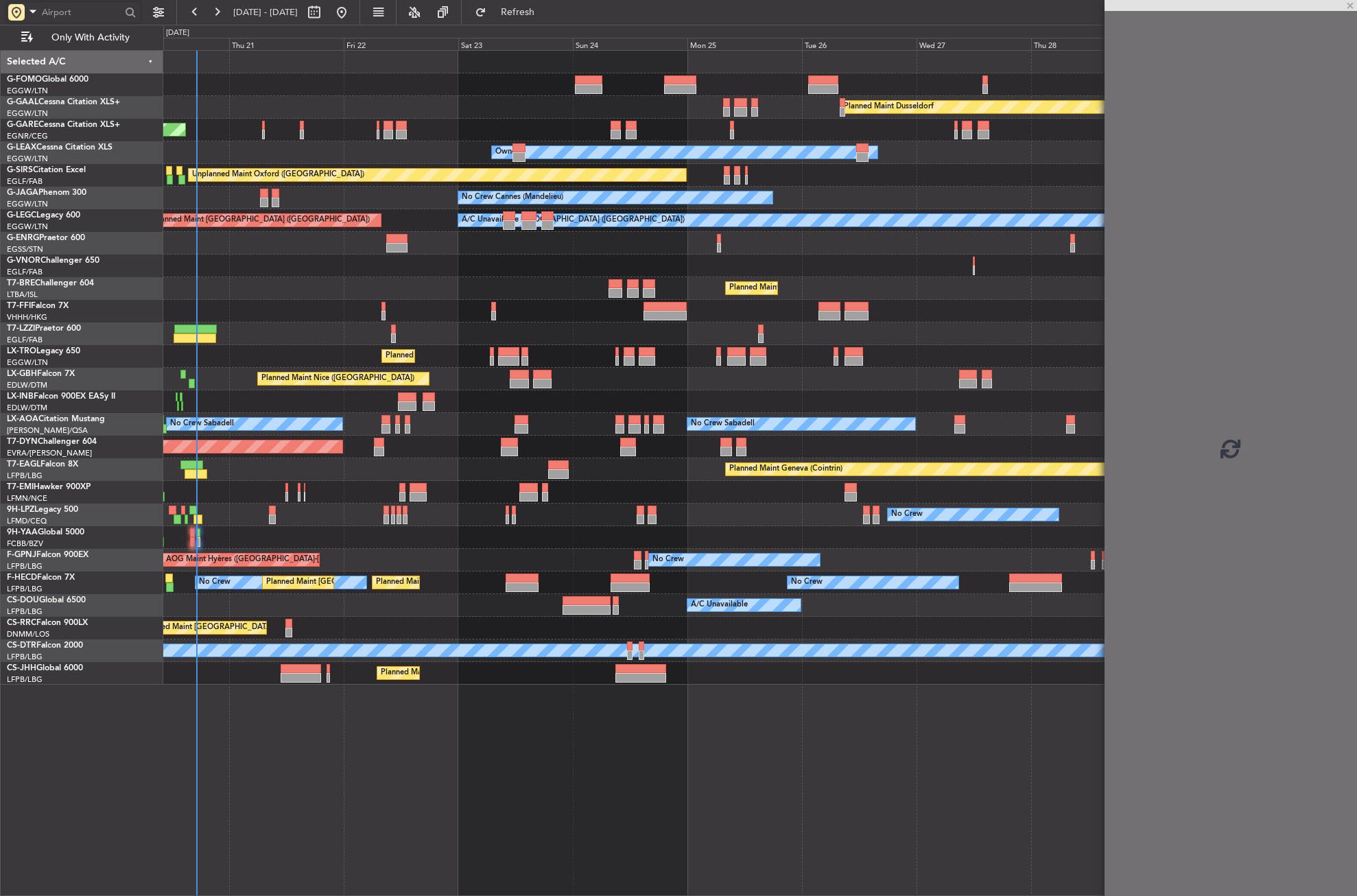
click at [289, 153] on div "Owner Owner" at bounding box center [759, 153] width 1193 height 22
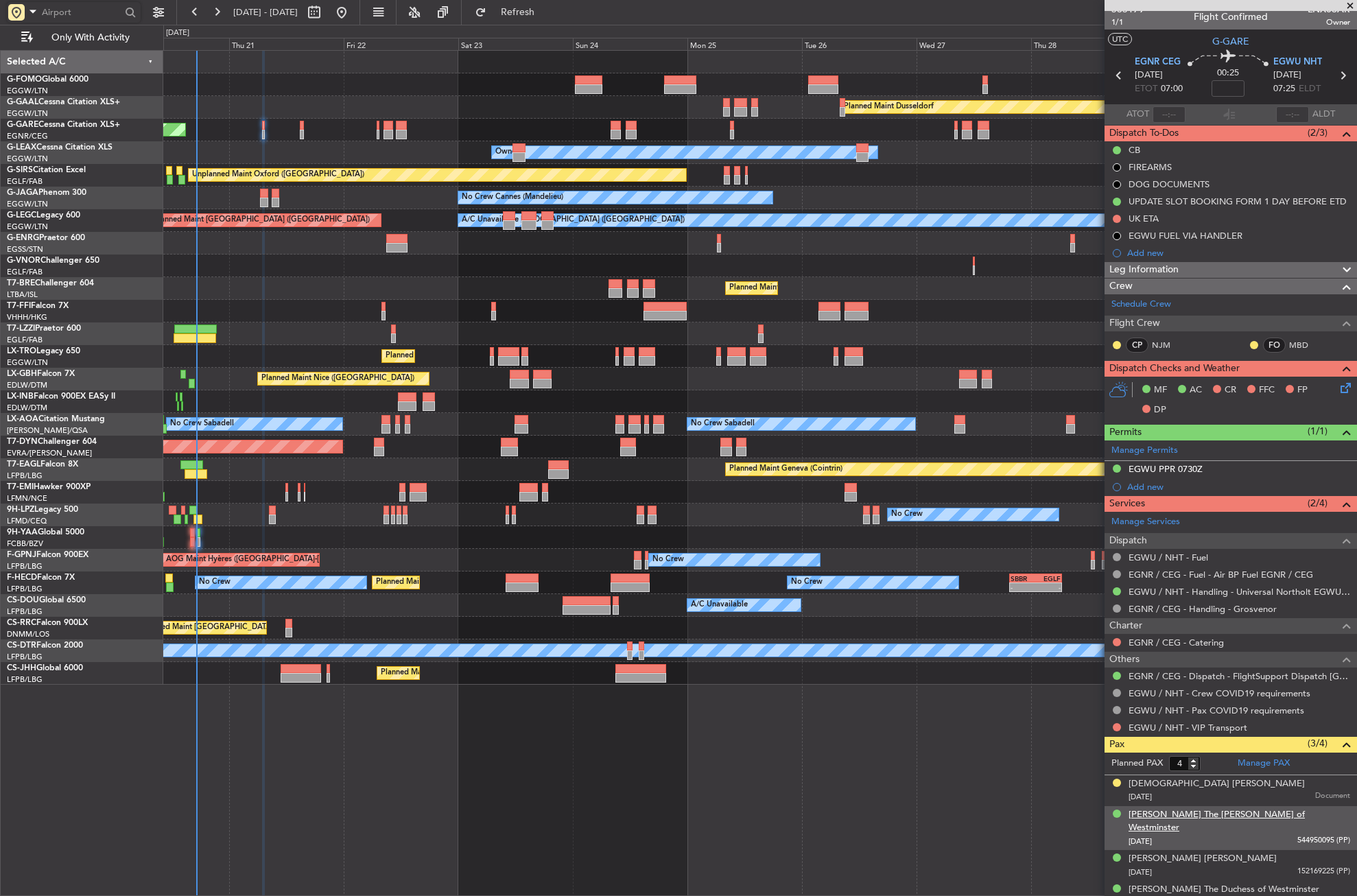
scroll to position [11, 0]
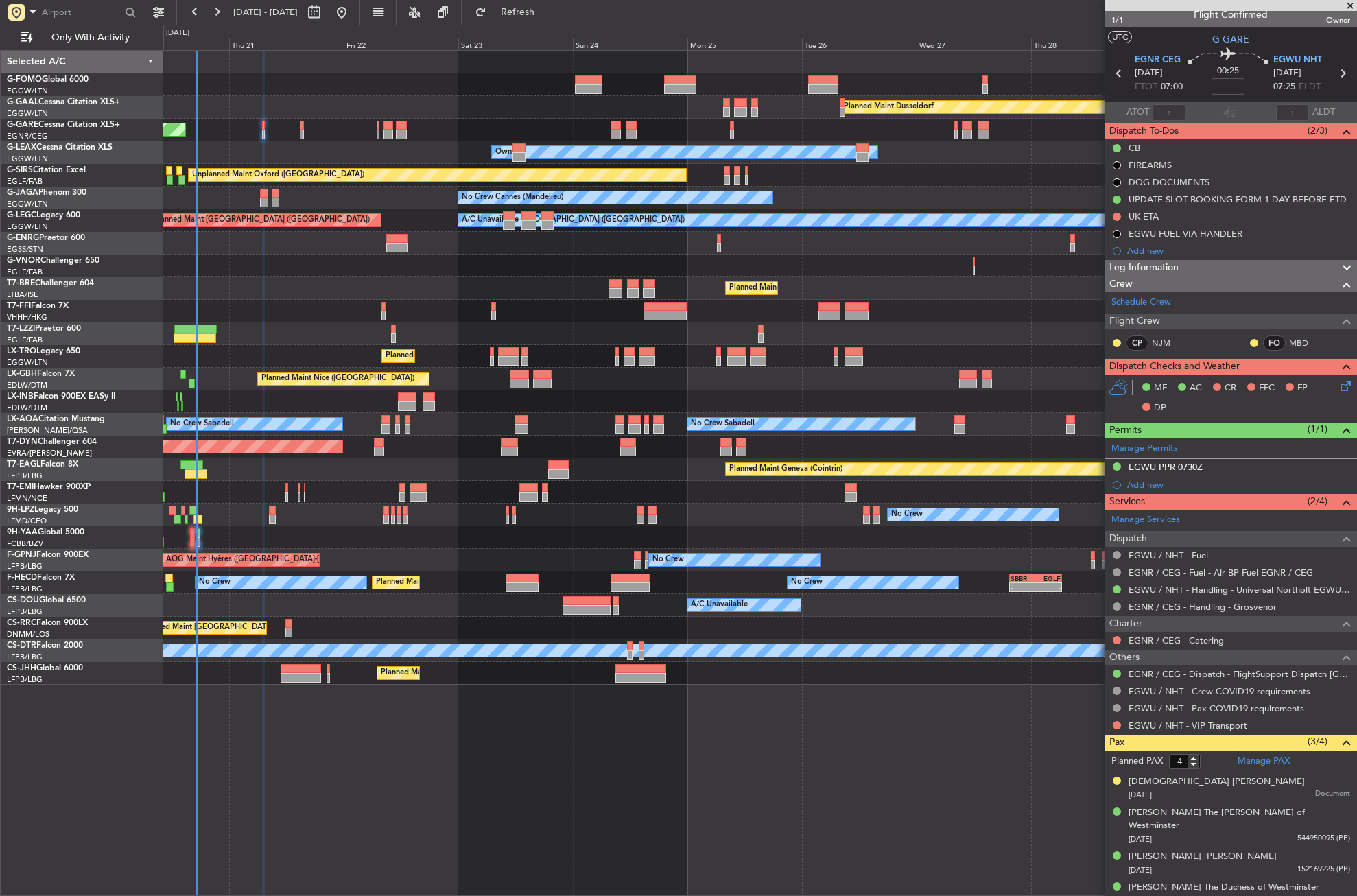
click at [343, 729] on div "Planned Maint Dusseldorf Unplanned Maint Chester Owner Owner Unplanned Maint Ox…" at bounding box center [760, 473] width 1194 height 846
click at [345, 747] on div "Planned Maint Dusseldorf Unplanned Maint Chester Owner Owner Unplanned Maint Ox…" at bounding box center [760, 473] width 1194 height 846
click at [308, 298] on div "Planned Maint [GEOGRAPHIC_DATA] ([GEOGRAPHIC_DATA])" at bounding box center [759, 289] width 1193 height 22
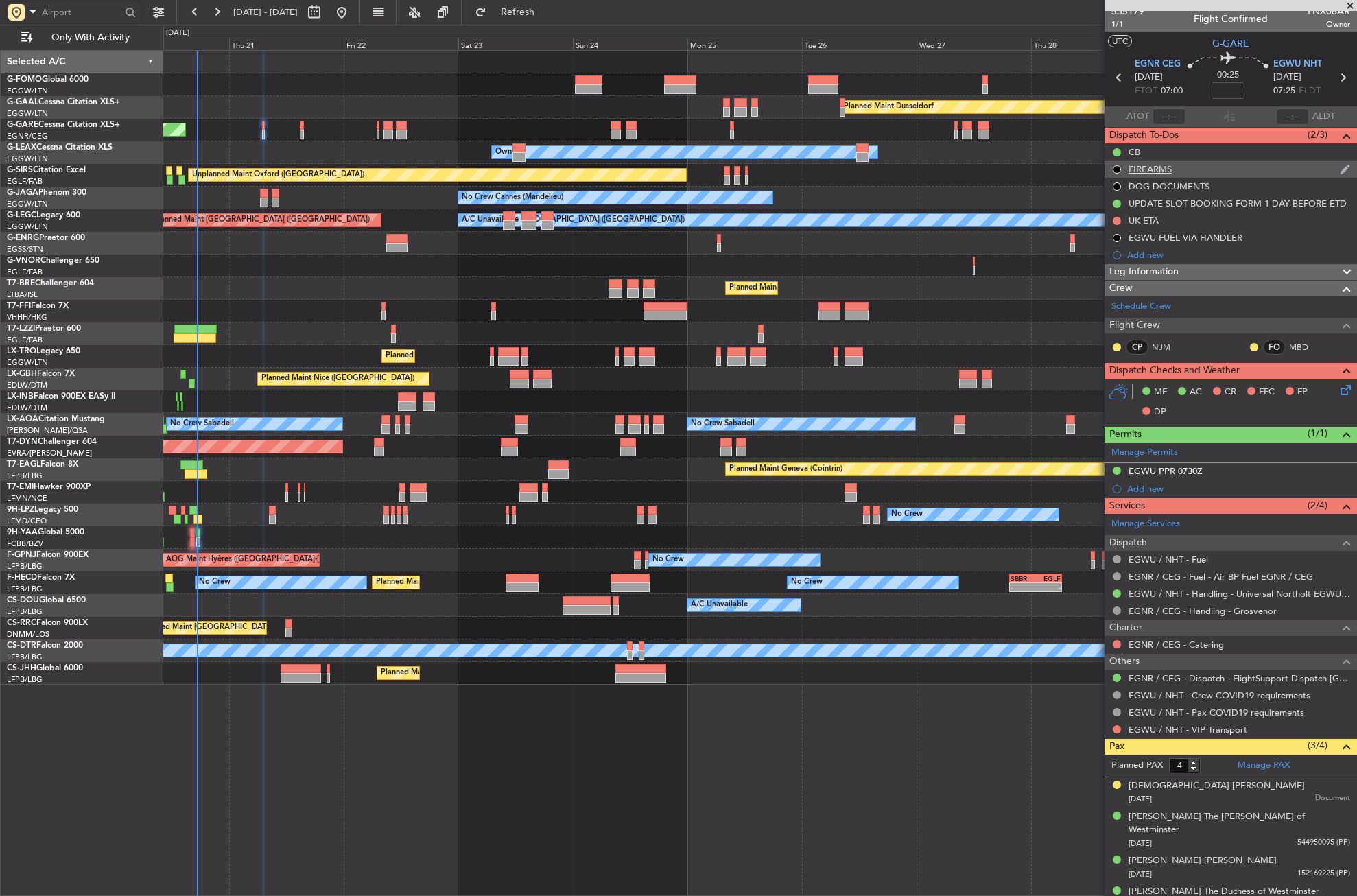
scroll to position [0, 0]
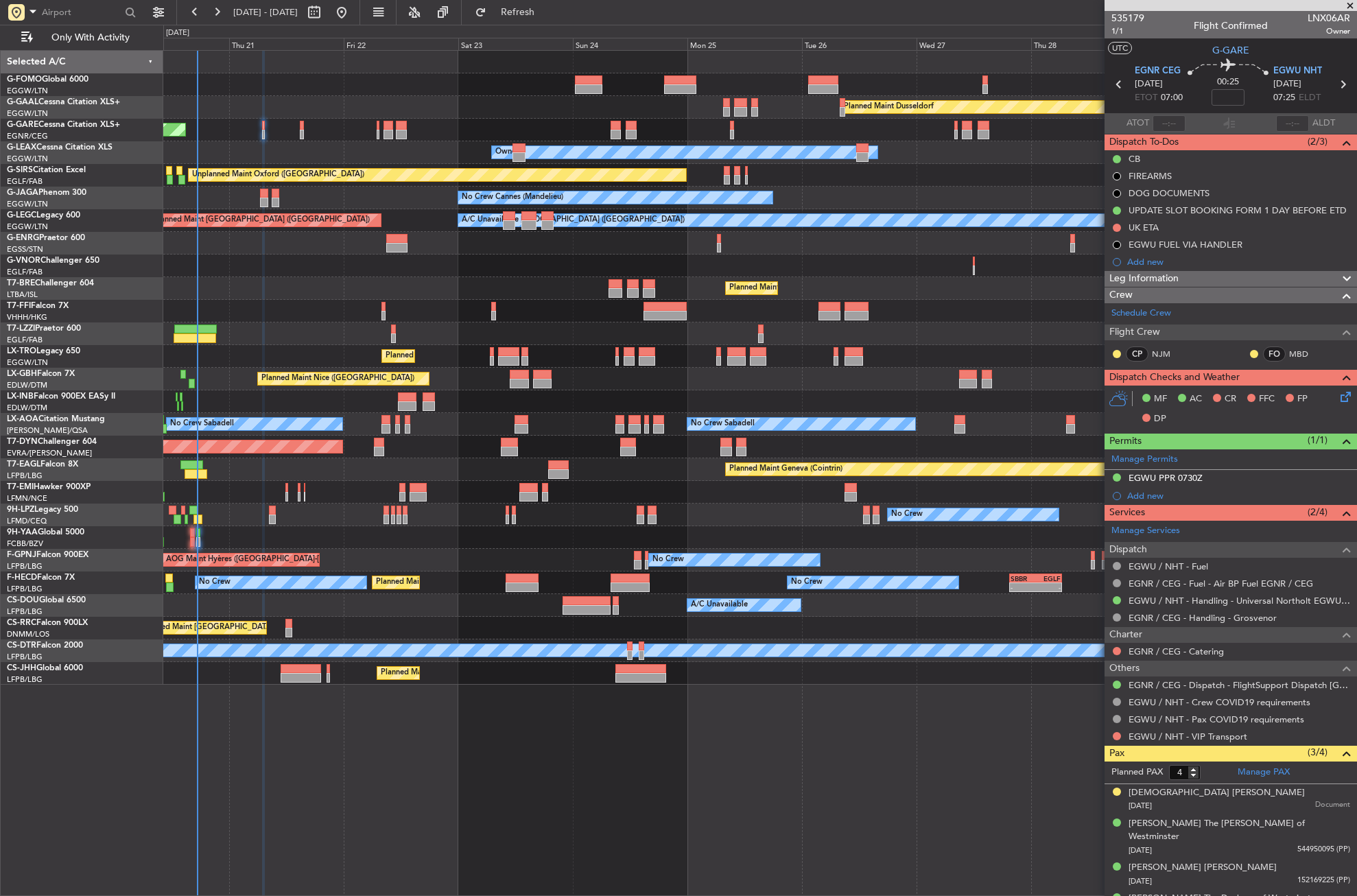
click at [565, 765] on div "Planned Maint Dusseldorf Unplanned Maint Chester Owner Owner Unplanned Maint Ox…" at bounding box center [760, 473] width 1194 height 846
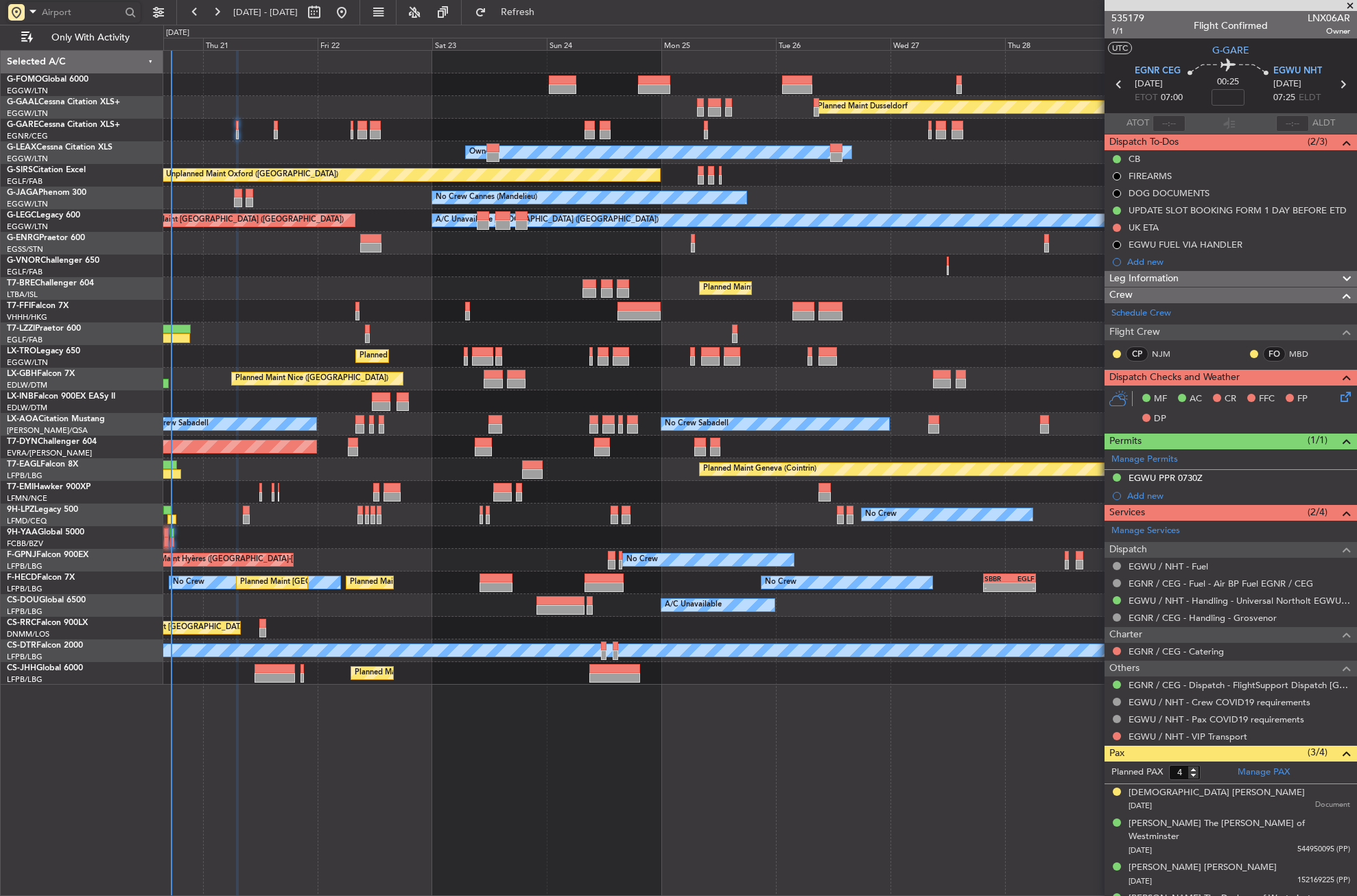
click at [293, 729] on div "Planned Maint Dusseldorf Unplanned Maint [PERSON_NAME] Owner Owner Unplanned Ma…" at bounding box center [760, 473] width 1194 height 846
click at [547, 10] on span "Refresh" at bounding box center [518, 12] width 58 height 10
click at [1192, 482] on div "EGWU PPR 0730Z" at bounding box center [1165, 478] width 74 height 12
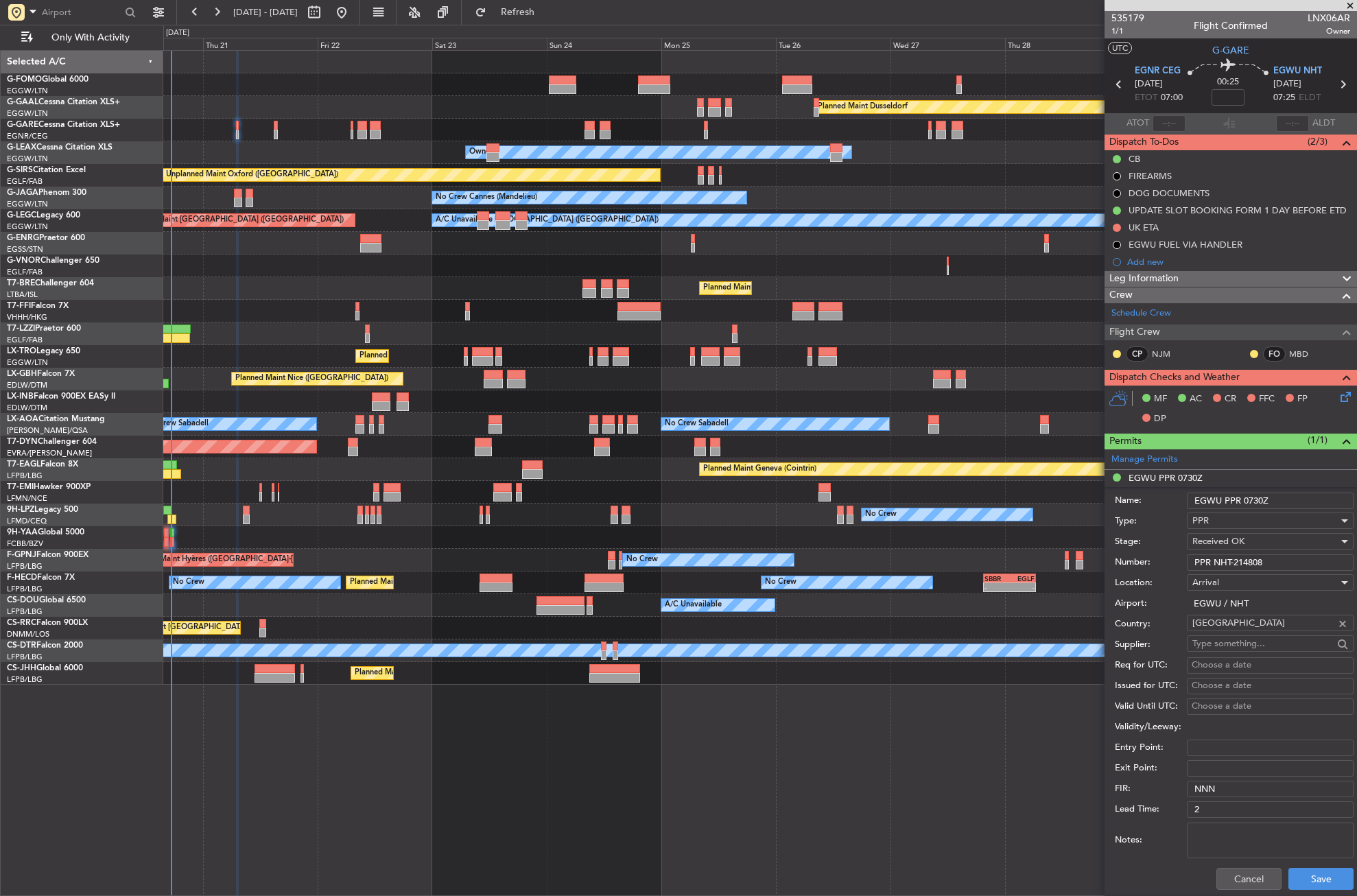
drag, startPoint x: 1277, startPoint y: 560, endPoint x: 1184, endPoint y: 565, distance: 93.1
click at [1184, 565] on div "Number: PPR NHT-214808" at bounding box center [1235, 563] width 238 height 21
drag, startPoint x: 1238, startPoint y: 878, endPoint x: 1081, endPoint y: 848, distance: 159.8
click at [1236, 878] on button "Cancel" at bounding box center [1249, 879] width 65 height 22
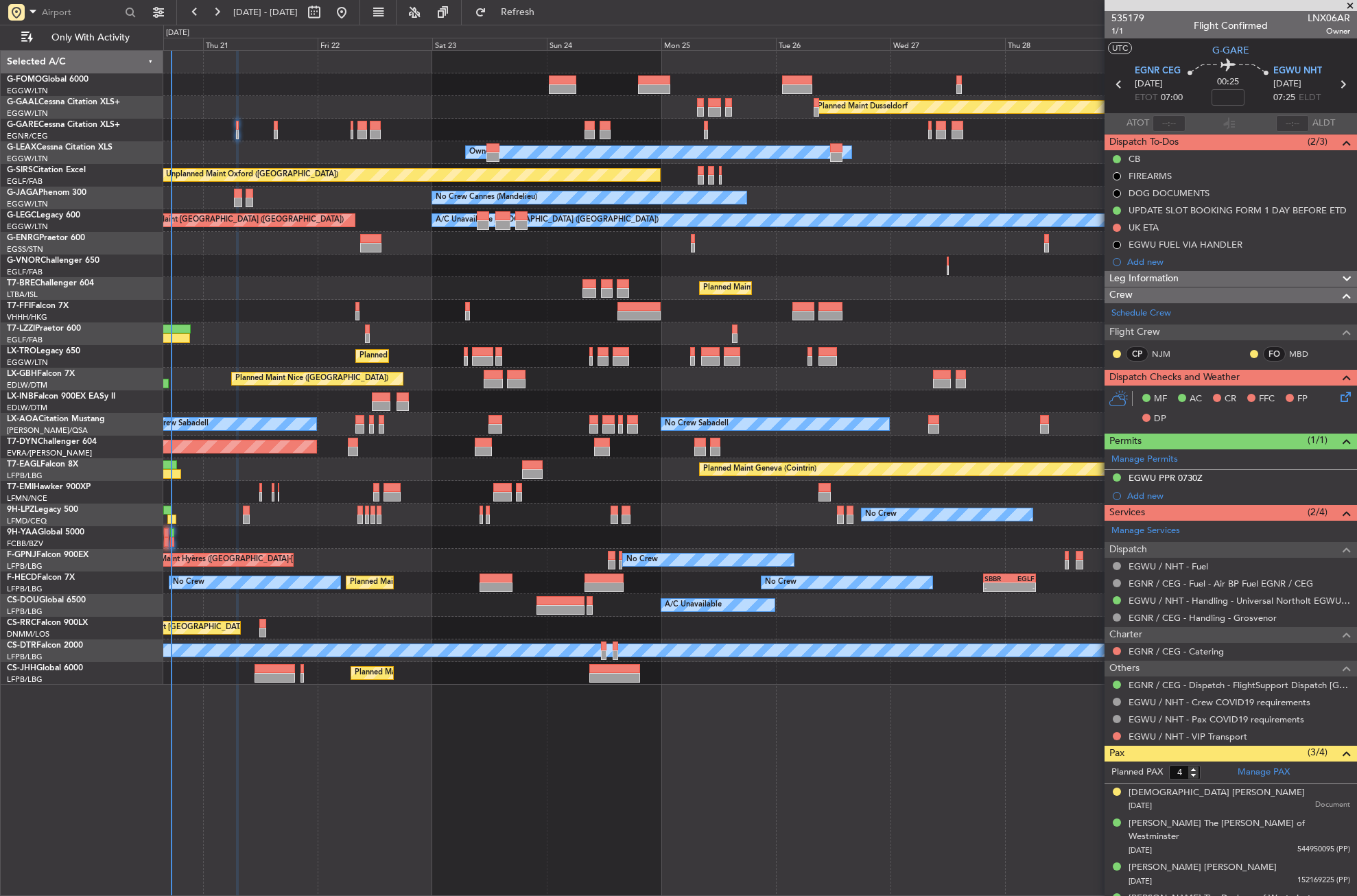
click at [786, 820] on div "Planned Maint Dusseldorf Unplanned Maint Chester Owner Owner Unplanned Maint Ox…" at bounding box center [760, 473] width 1194 height 846
click at [1212, 469] on hr at bounding box center [1231, 469] width 253 height 1
click at [1208, 476] on div "EGWU PPR 0730Z" at bounding box center [1231, 479] width 253 height 17
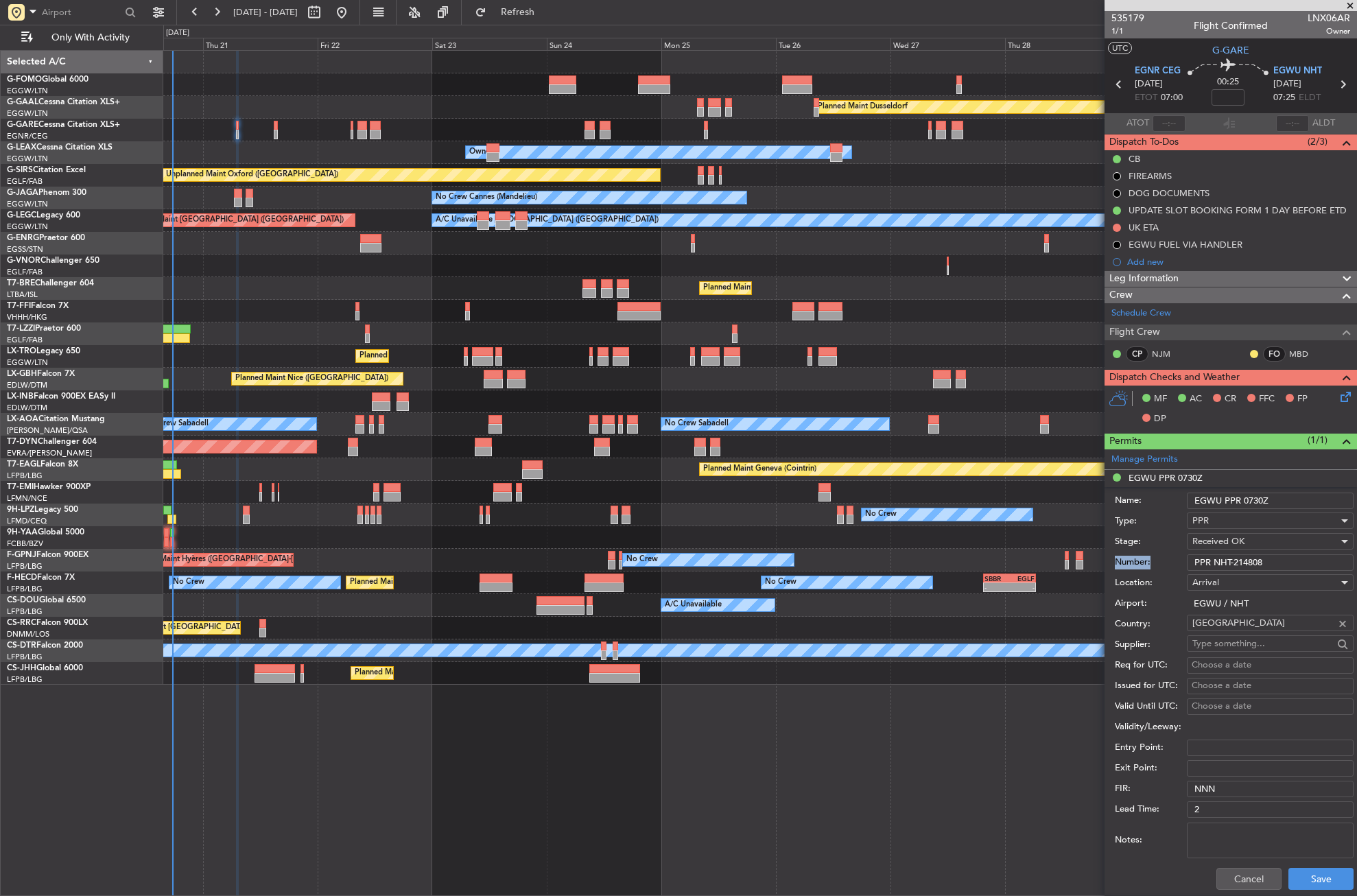
click at [1263, 553] on div "Number: PPR NHT-214808" at bounding box center [1235, 563] width 238 height 21
copy label "Number:"
drag, startPoint x: 1219, startPoint y: 875, endPoint x: 1213, endPoint y: 859, distance: 17.1
click at [1219, 875] on button "Cancel" at bounding box center [1249, 879] width 65 height 22
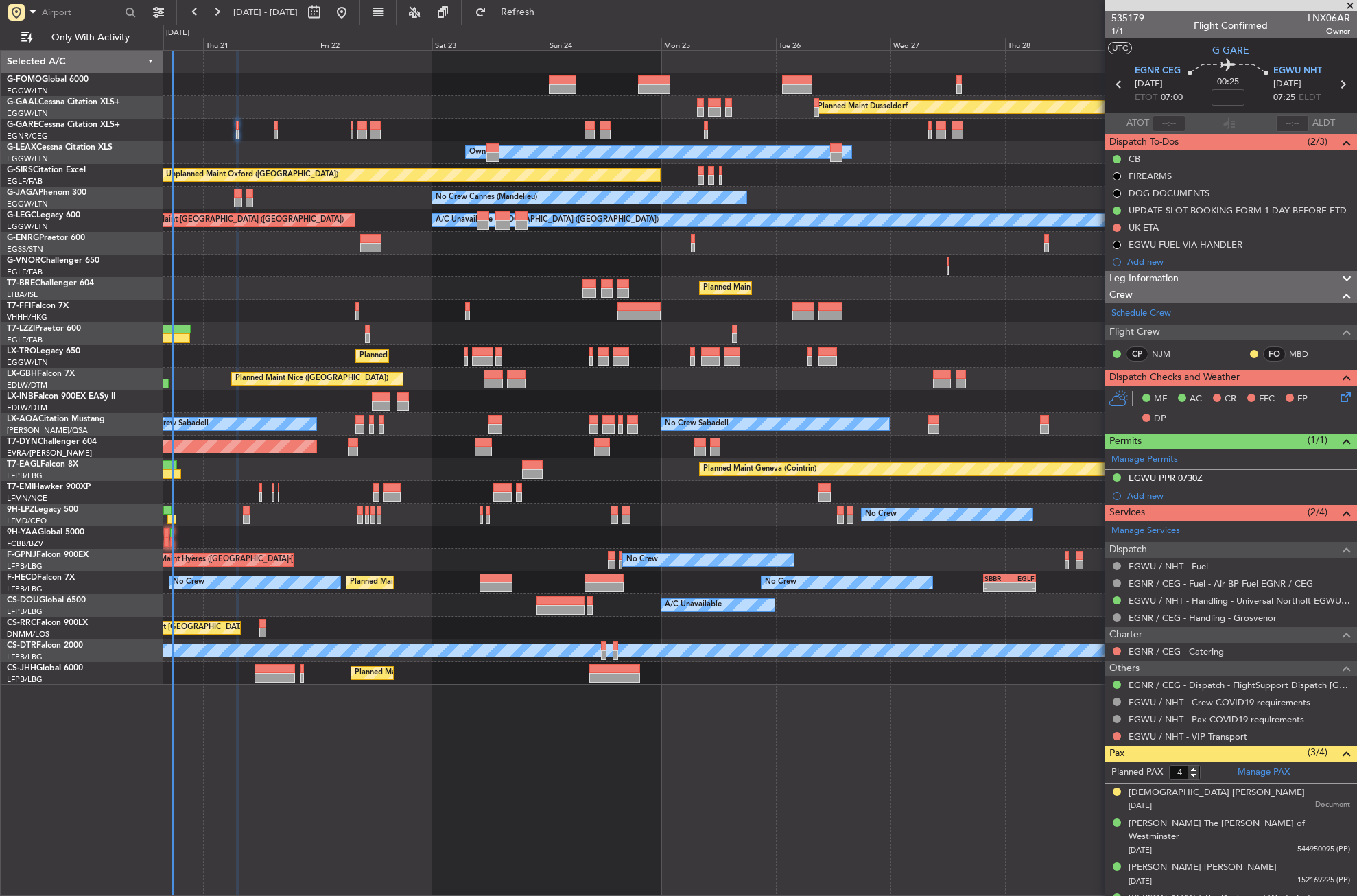
click at [1150, 277] on span "Leg Information" at bounding box center [1144, 279] width 69 height 16
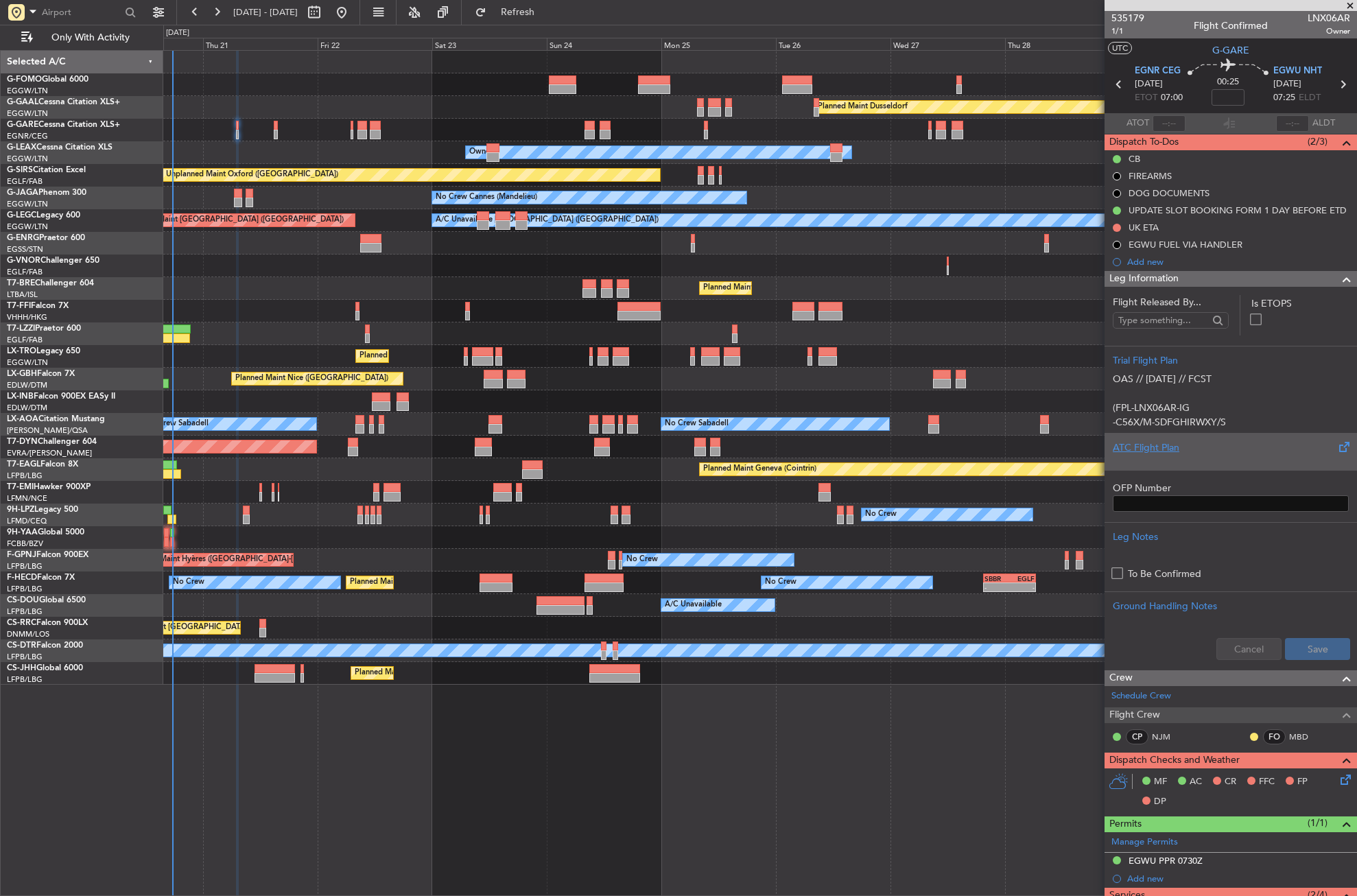
click at [1159, 454] on div "ATC Flight Plan" at bounding box center [1231, 448] width 236 height 14
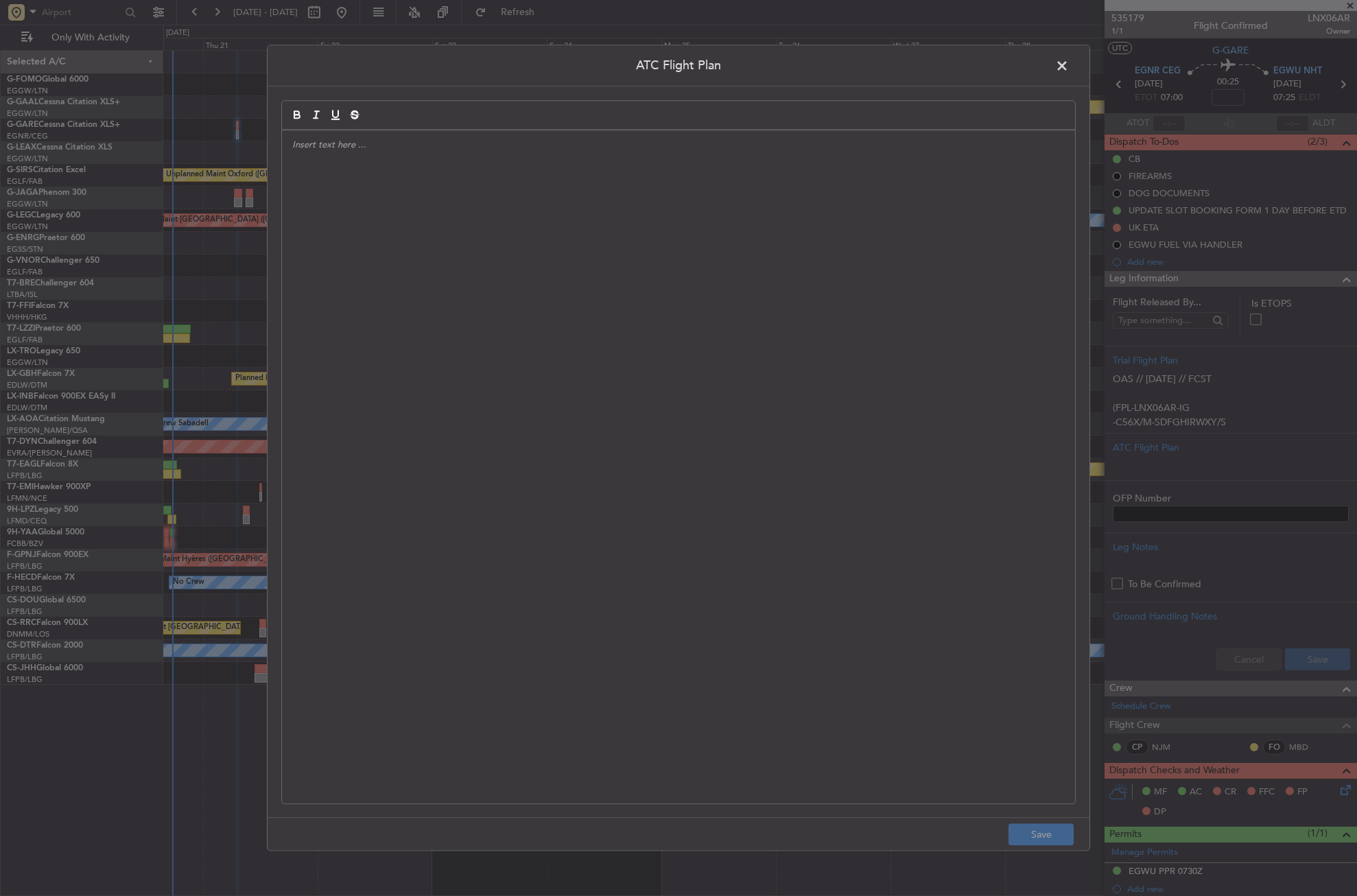
click at [815, 372] on div at bounding box center [679, 467] width 793 height 673
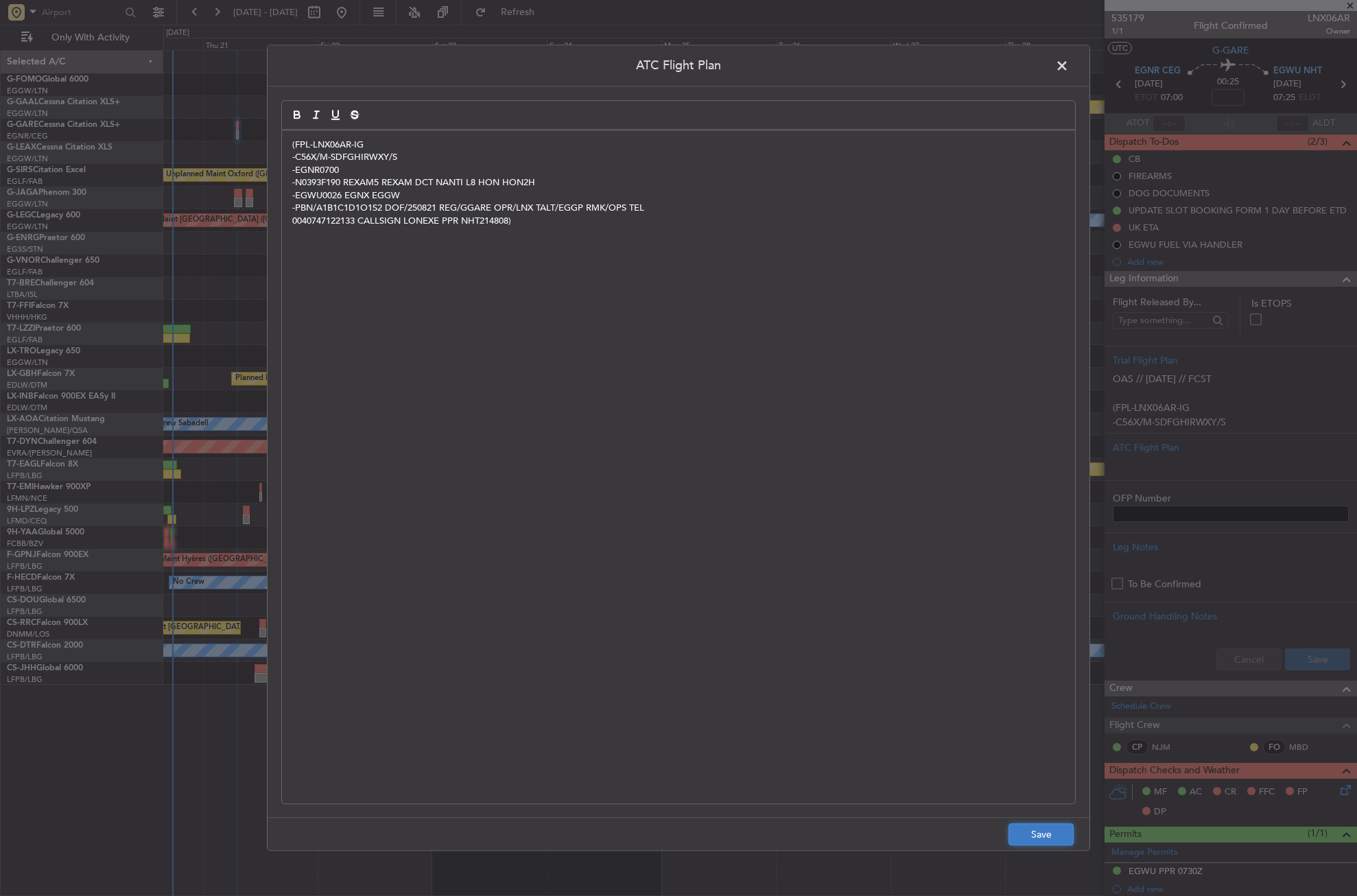
click at [1037, 829] on button "Save" at bounding box center [1041, 836] width 65 height 22
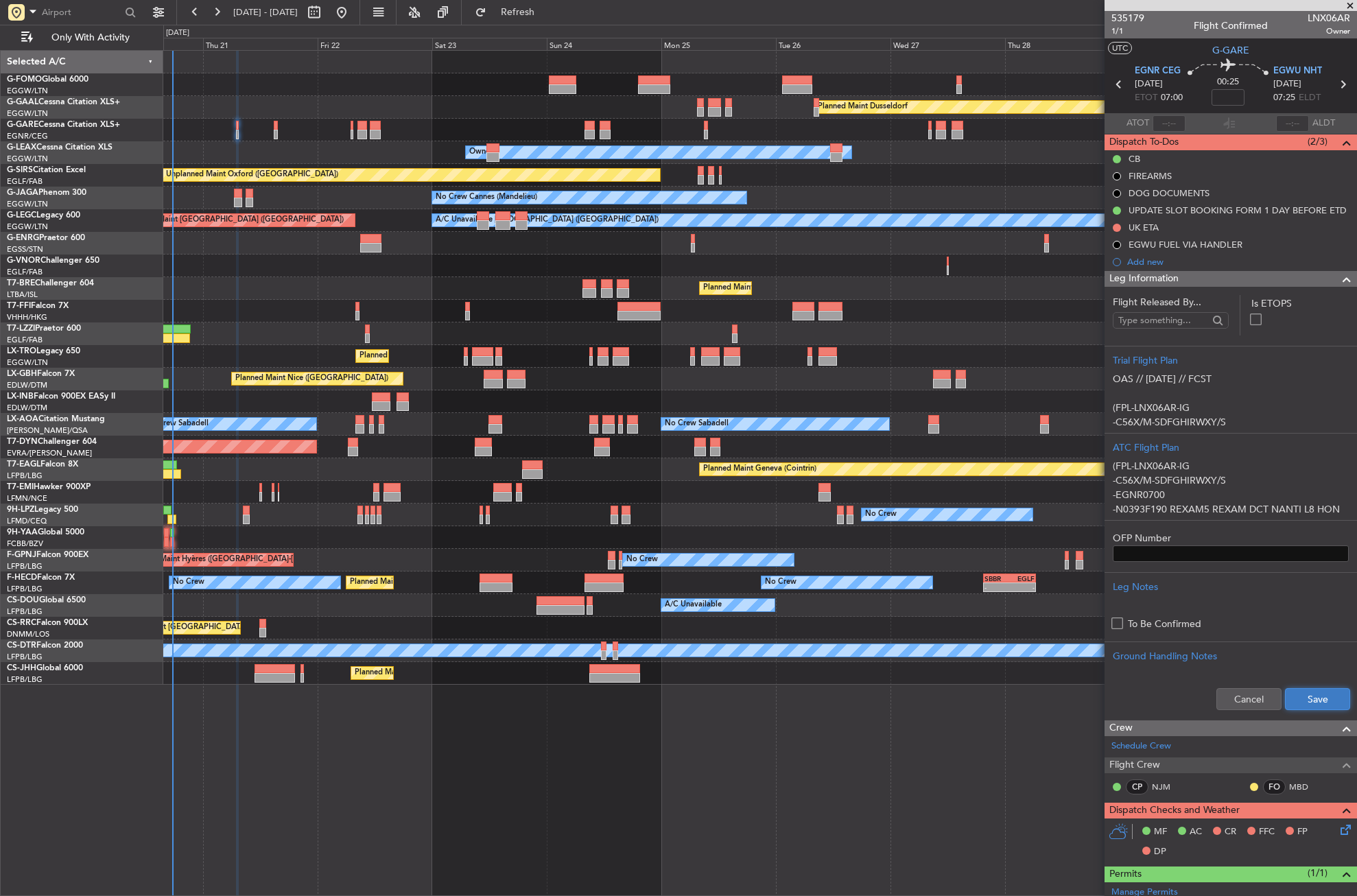
click at [1289, 705] on button "Save" at bounding box center [1318, 700] width 65 height 22
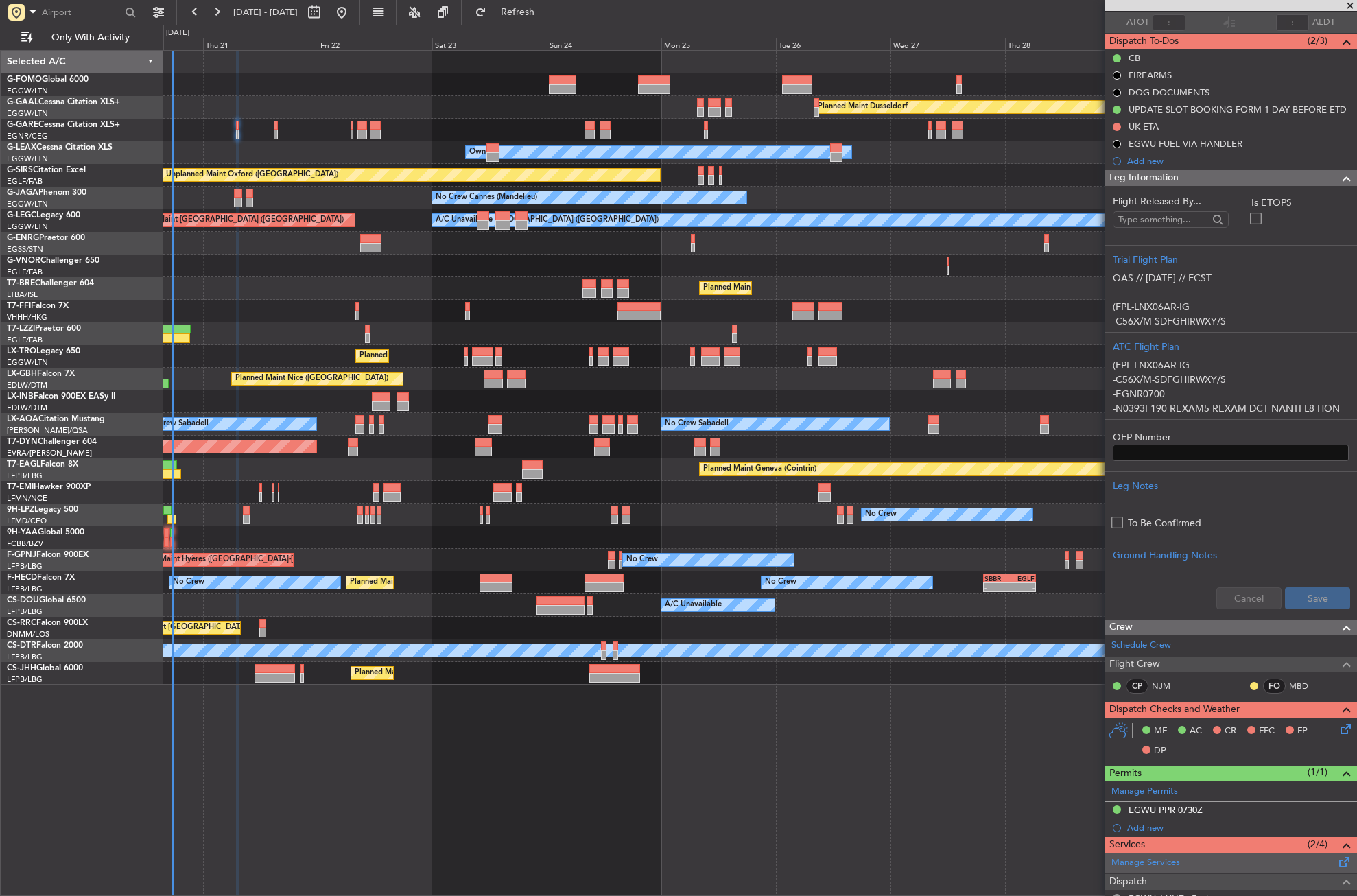
scroll to position [274, 0]
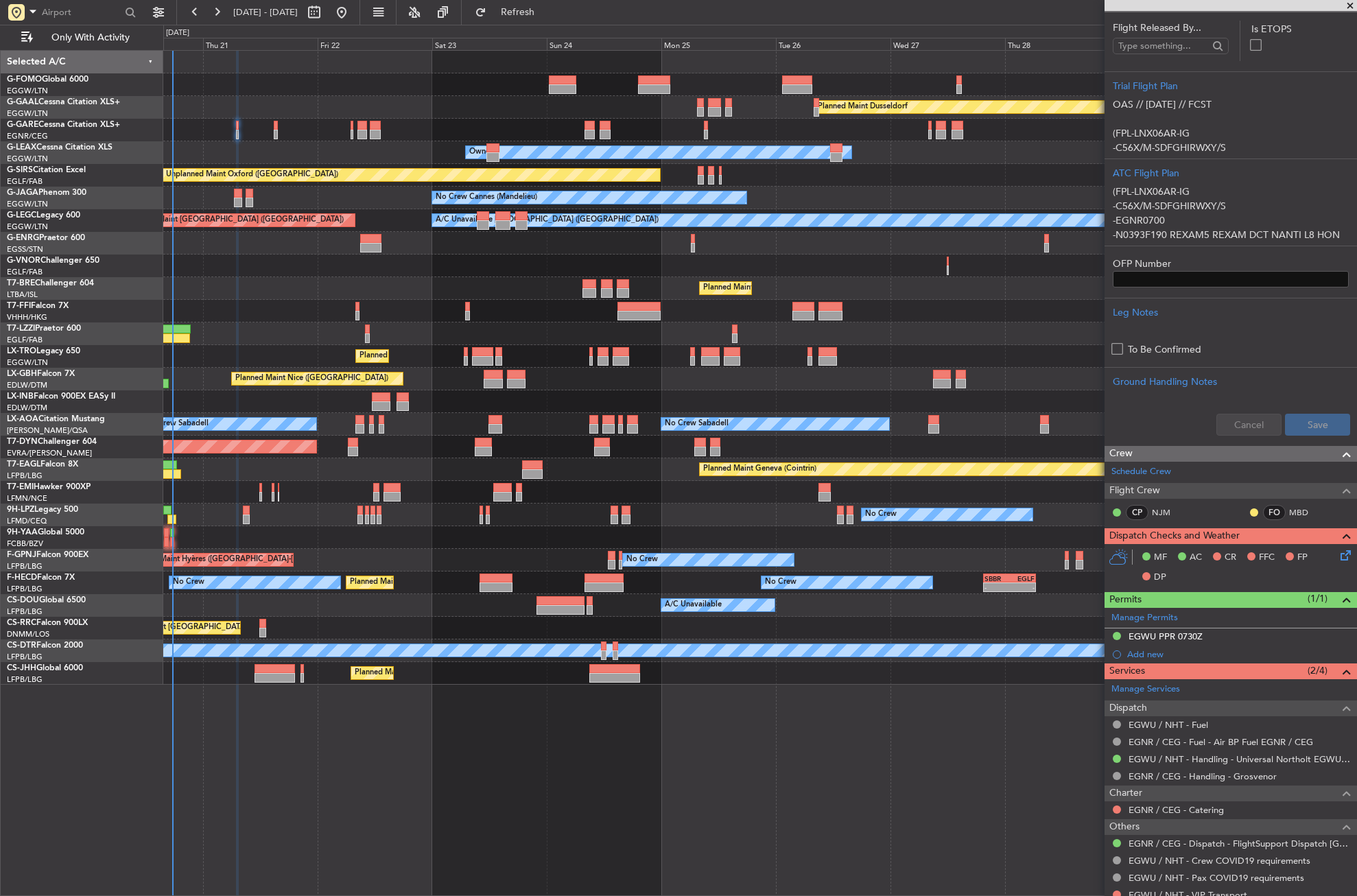
click at [1338, 557] on icon at bounding box center [1343, 553] width 11 height 11
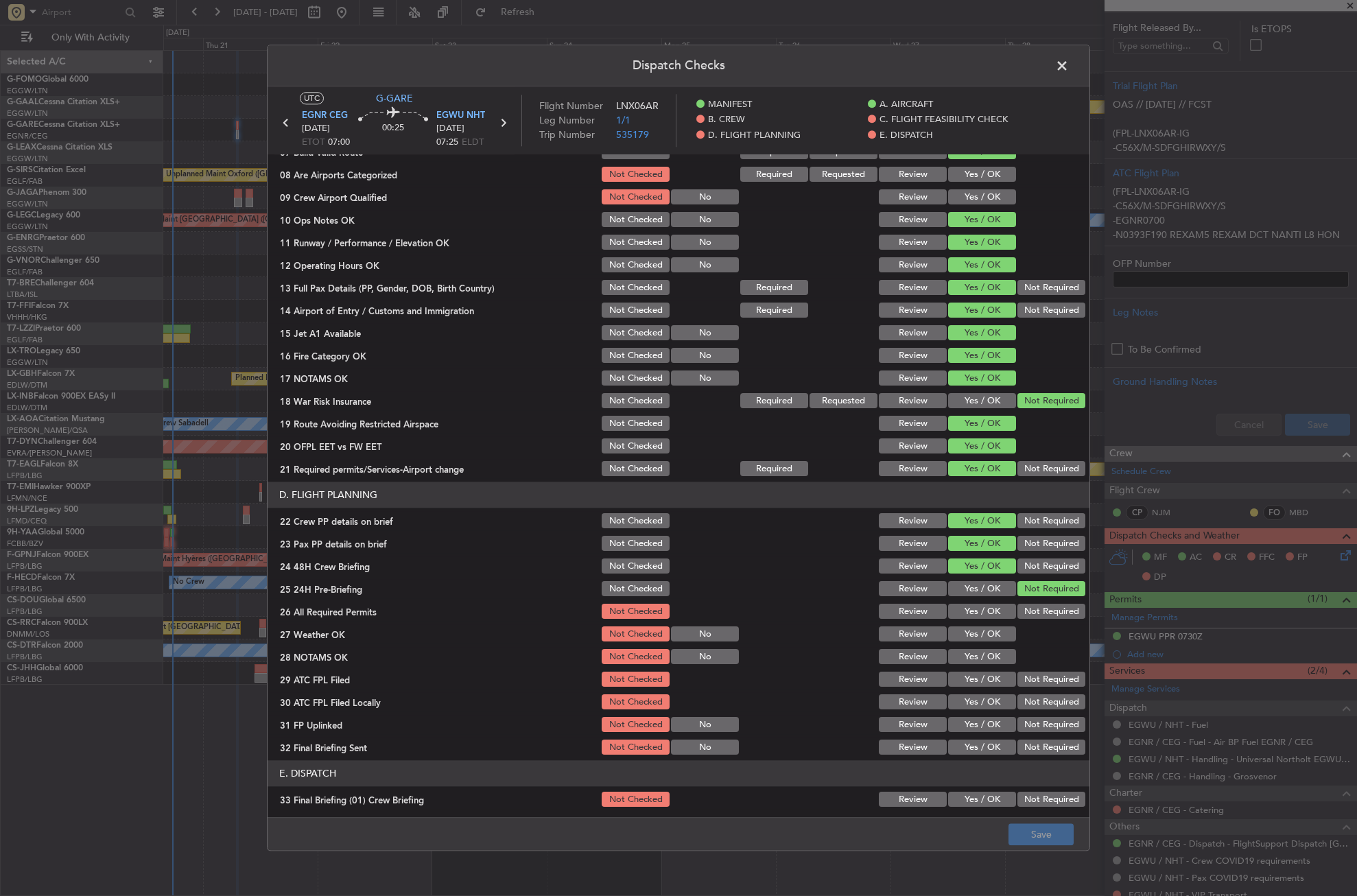
scroll to position [343, 0]
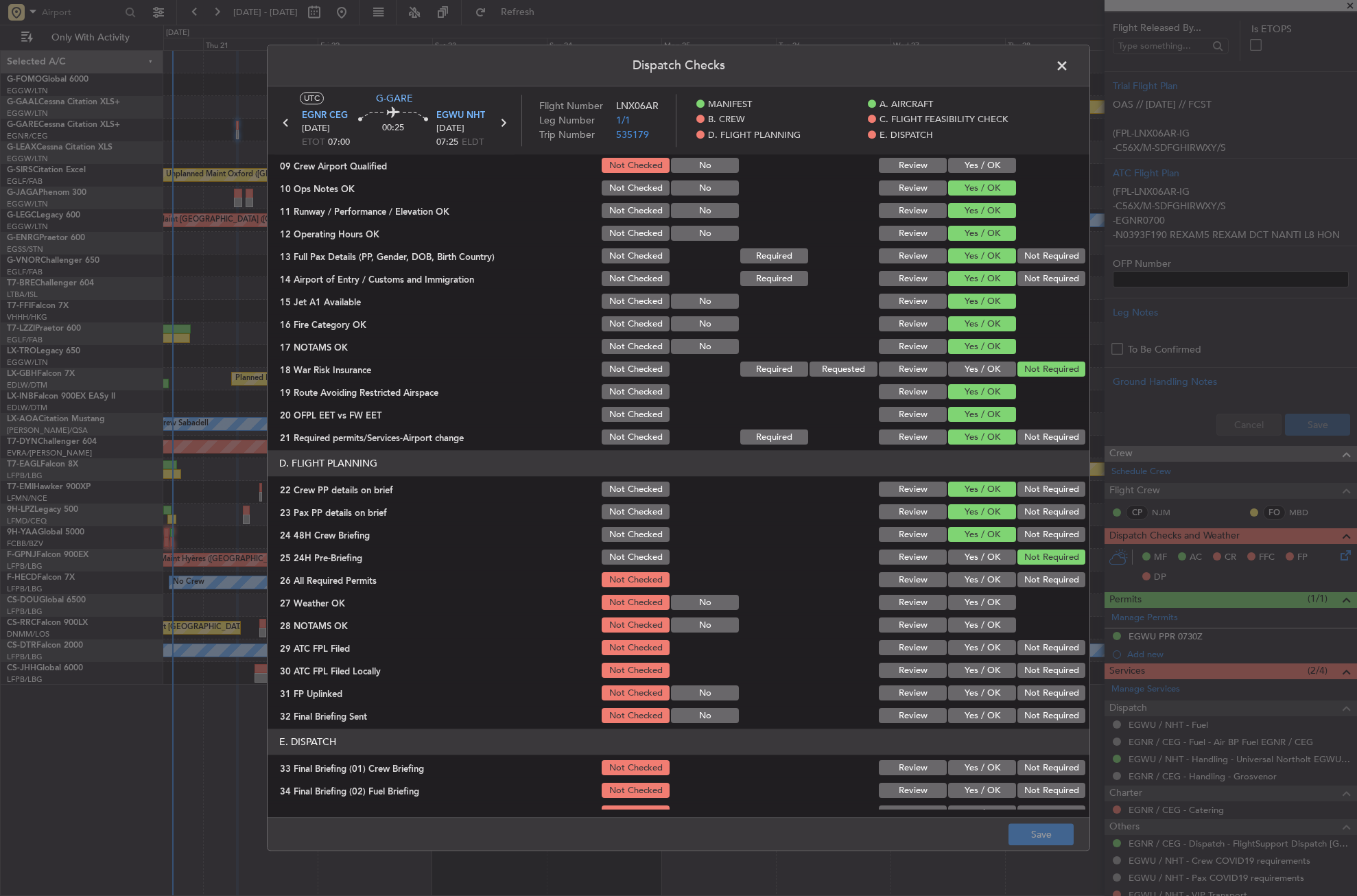
click at [960, 580] on button "Yes / OK" at bounding box center [982, 580] width 68 height 15
click at [961, 595] on div "Yes / OK" at bounding box center [980, 603] width 69 height 19
click at [959, 601] on button "Yes / OK" at bounding box center [982, 603] width 68 height 15
click at [960, 617] on div "Yes / OK" at bounding box center [980, 626] width 69 height 19
click at [960, 619] on button "Yes / OK" at bounding box center [982, 626] width 68 height 15
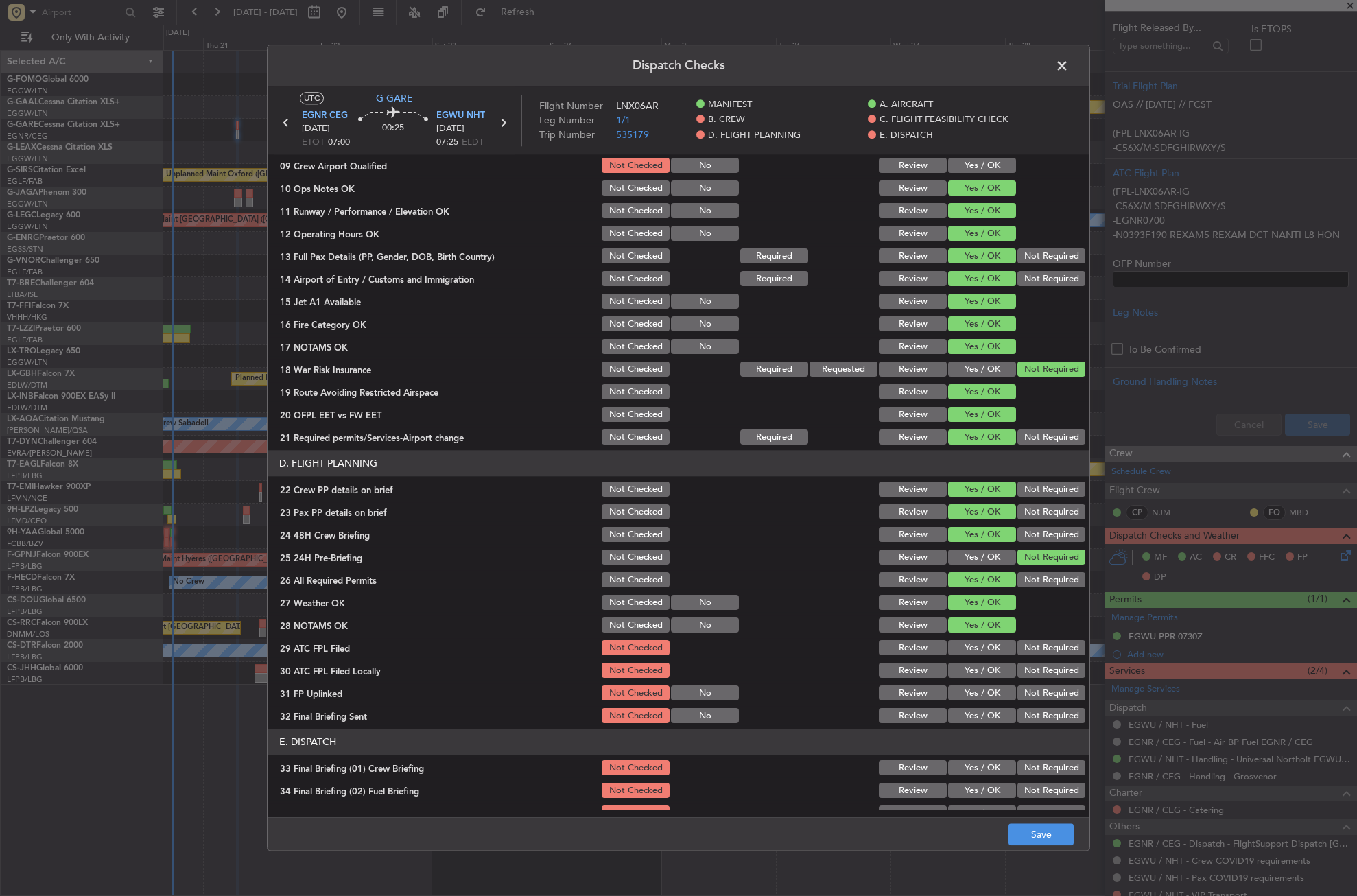
click at [961, 645] on button "Yes / OK" at bounding box center [982, 648] width 68 height 15
click at [1022, 661] on section "D. FLIGHT PLANNING 22 Crew PP details on brief Not Checked Review Yes / OK Not …" at bounding box center [679, 588] width 822 height 275
click at [1018, 671] on button "Not Required" at bounding box center [1051, 671] width 68 height 15
click at [1002, 688] on div "Yes / OK" at bounding box center [980, 694] width 69 height 19
drag, startPoint x: 1002, startPoint y: 691, endPoint x: 1010, endPoint y: 700, distance: 12.0
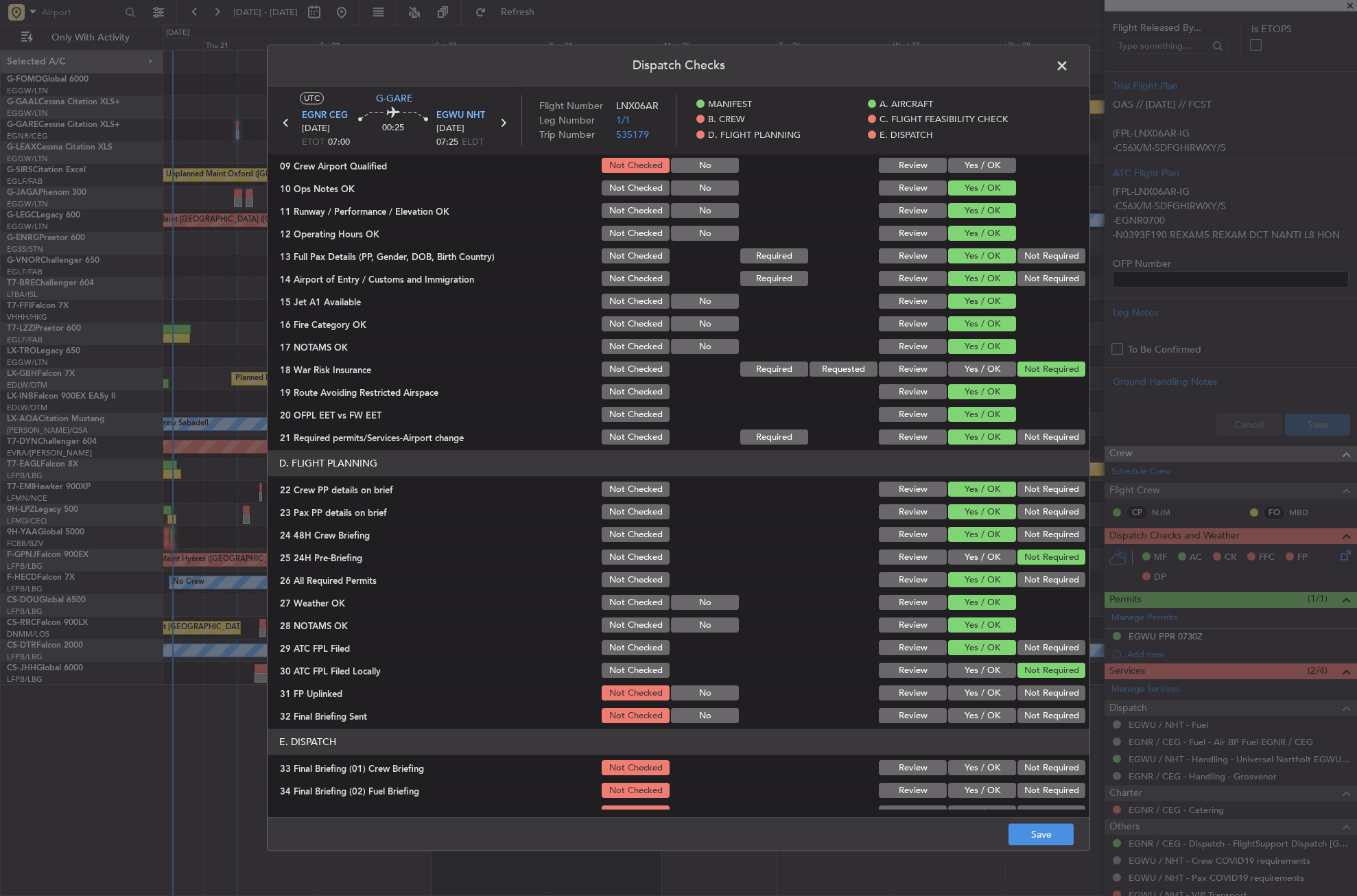
click at [1002, 695] on button "Yes / OK" at bounding box center [982, 693] width 68 height 15
click at [1022, 713] on button "Not Required" at bounding box center [1051, 716] width 68 height 15
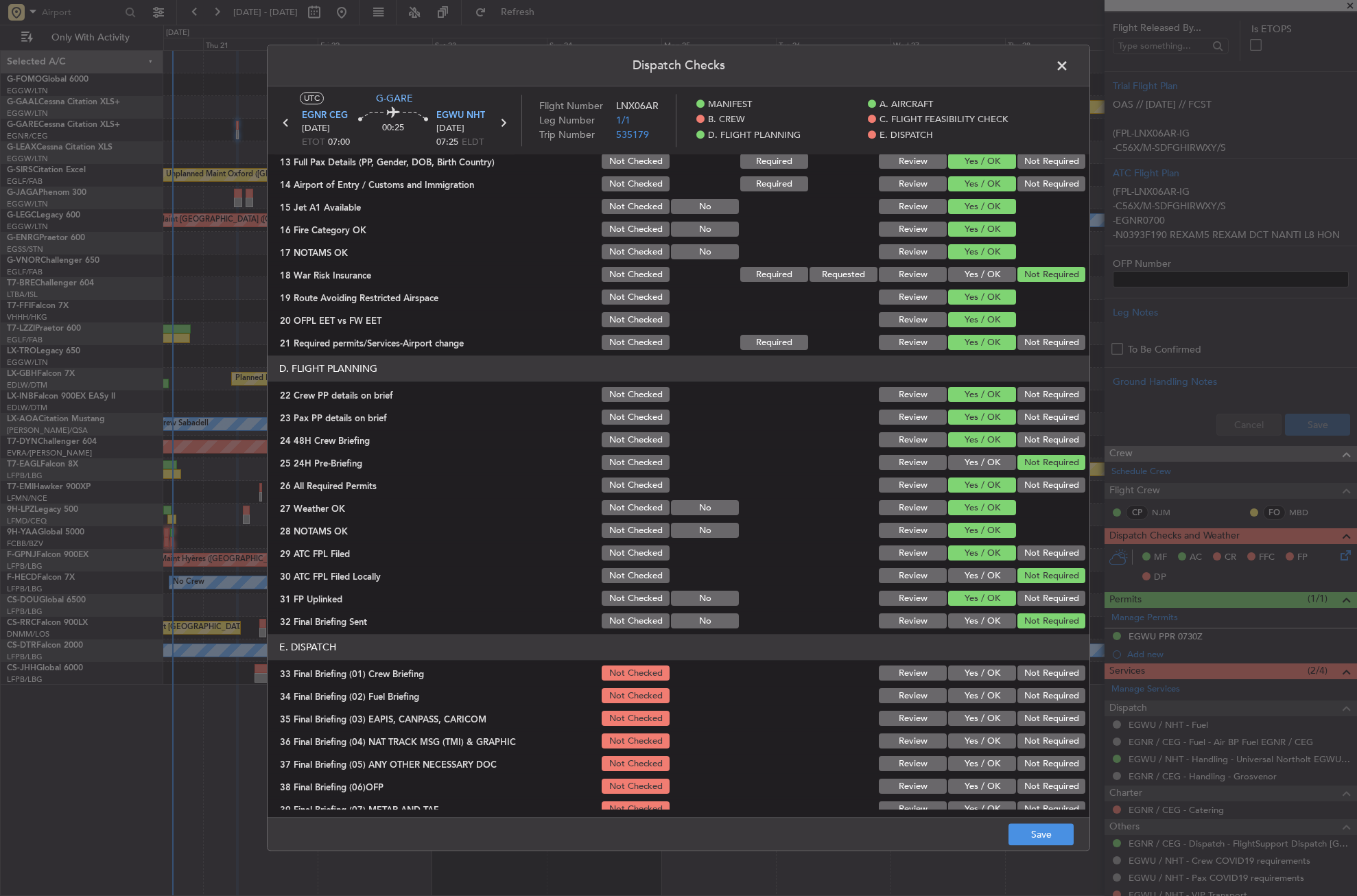
scroll to position [549, 0]
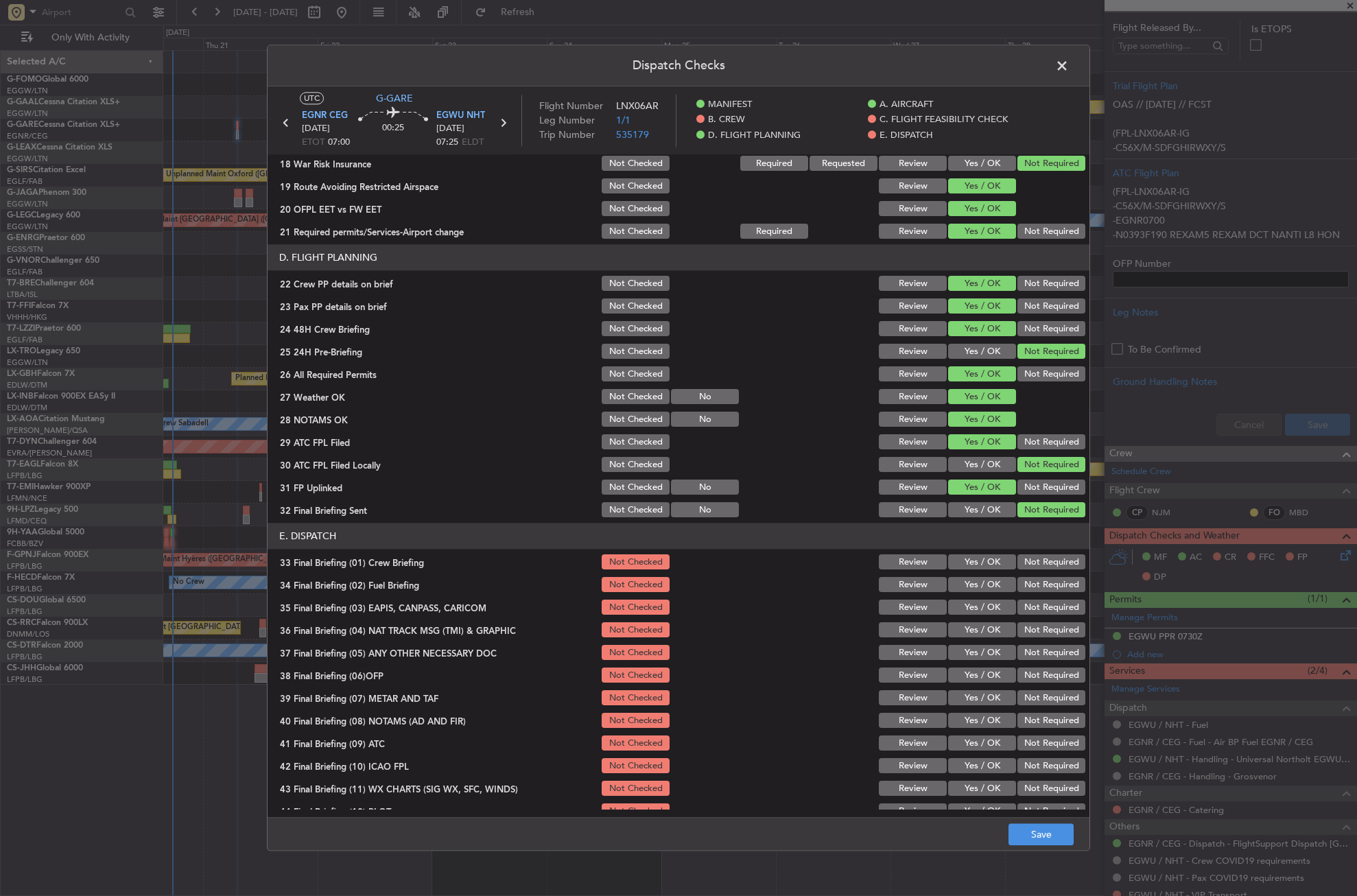
drag, startPoint x: 951, startPoint y: 558, endPoint x: 956, endPoint y: 578, distance: 20.6
click at [951, 560] on button "Yes / OK" at bounding box center [982, 562] width 68 height 15
click at [956, 580] on button "Yes / OK" at bounding box center [982, 585] width 68 height 15
drag, startPoint x: 1008, startPoint y: 604, endPoint x: 1013, endPoint y: 613, distance: 10.3
click at [1016, 606] on div "Not Required" at bounding box center [1050, 608] width 69 height 19
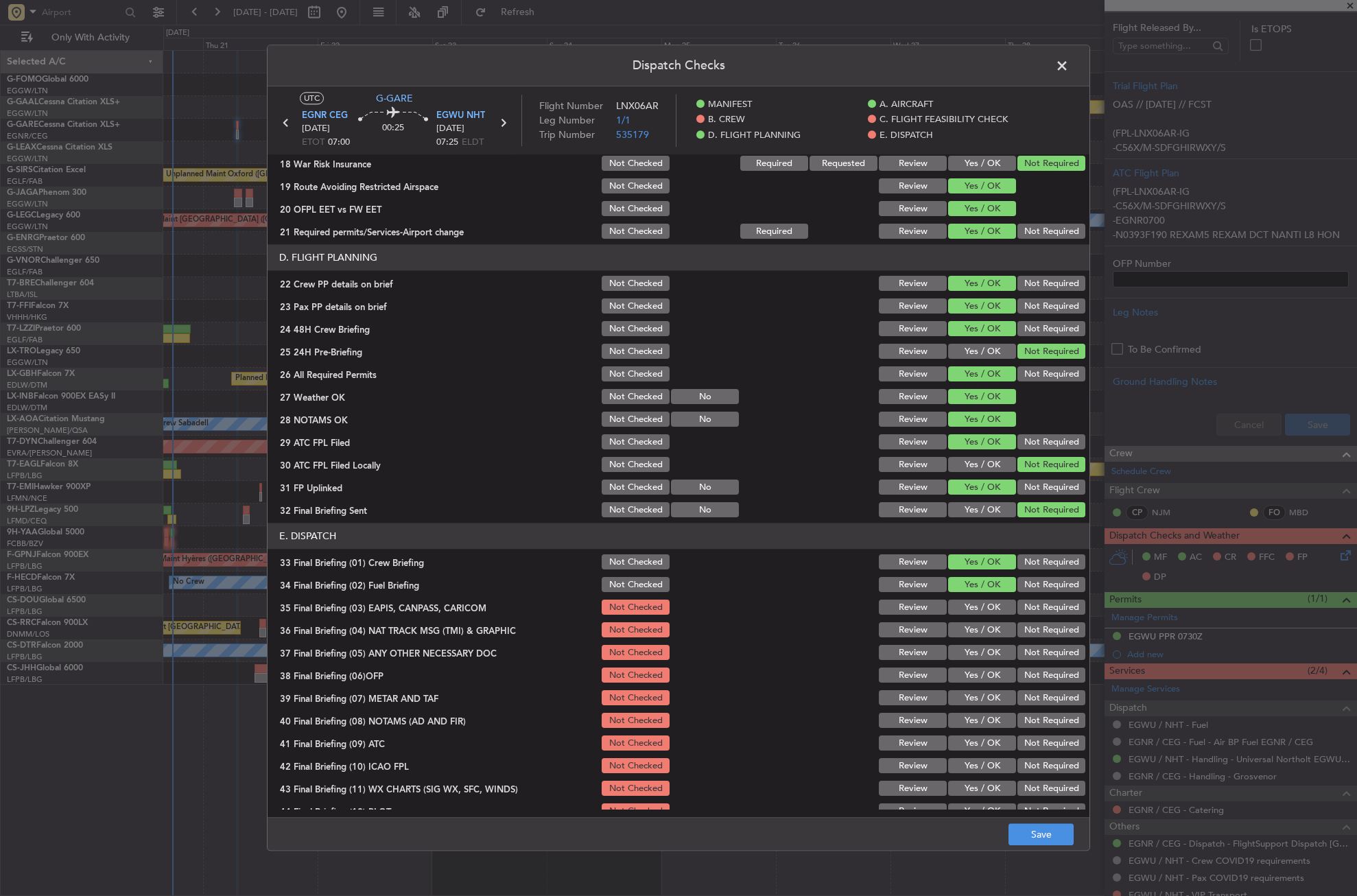
click at [1018, 608] on button "Not Required" at bounding box center [1051, 607] width 68 height 15
click at [1020, 625] on button "Not Required" at bounding box center [1051, 630] width 68 height 15
drag, startPoint x: 987, startPoint y: 646, endPoint x: 972, endPoint y: 673, distance: 30.9
click at [982, 654] on button "Yes / OK" at bounding box center [982, 653] width 68 height 15
click at [971, 680] on button "Yes / OK" at bounding box center [982, 676] width 68 height 15
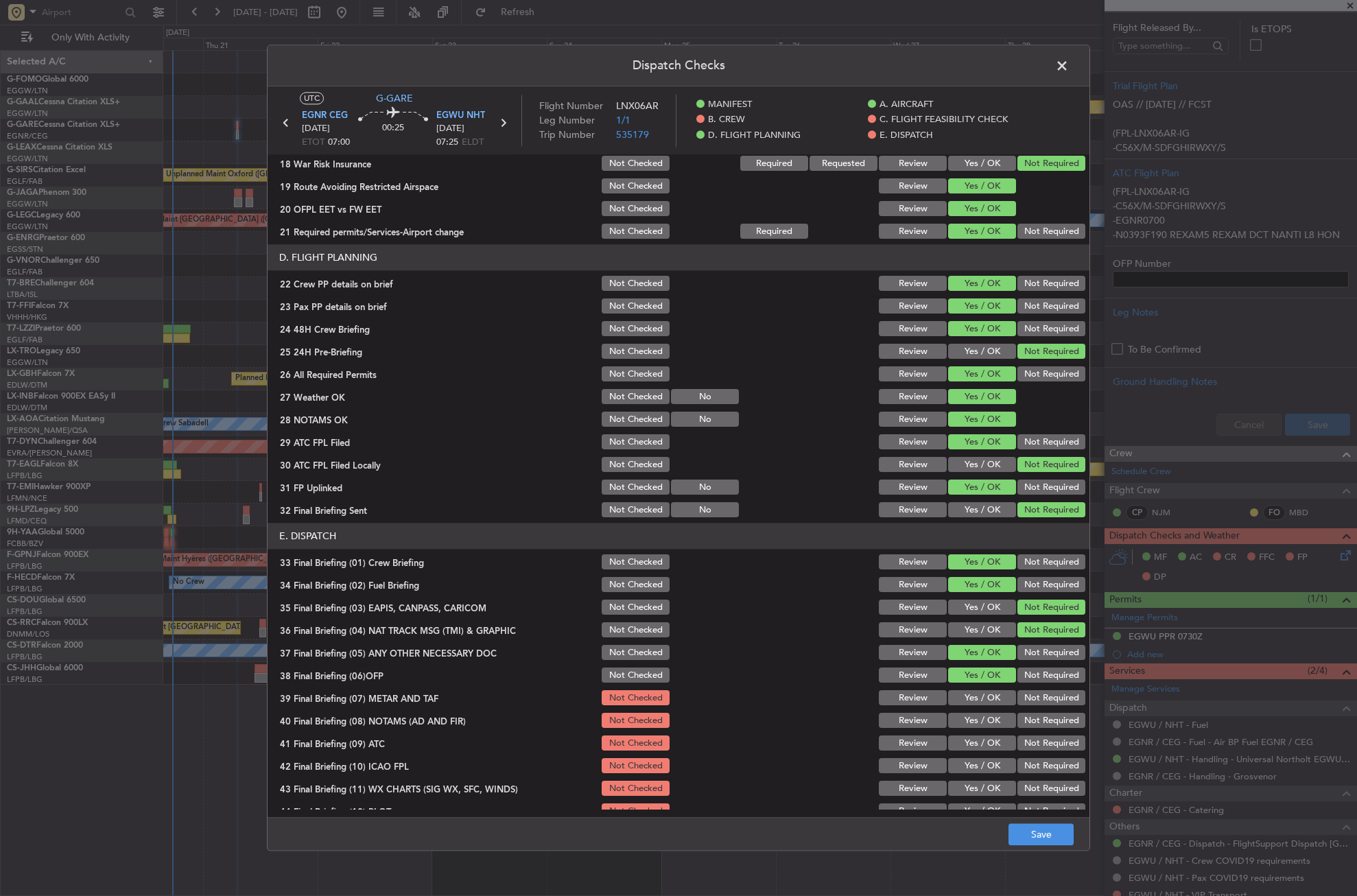
click at [976, 698] on button "Yes / OK" at bounding box center [982, 698] width 68 height 15
click at [975, 714] on button "Yes / OK" at bounding box center [982, 721] width 68 height 15
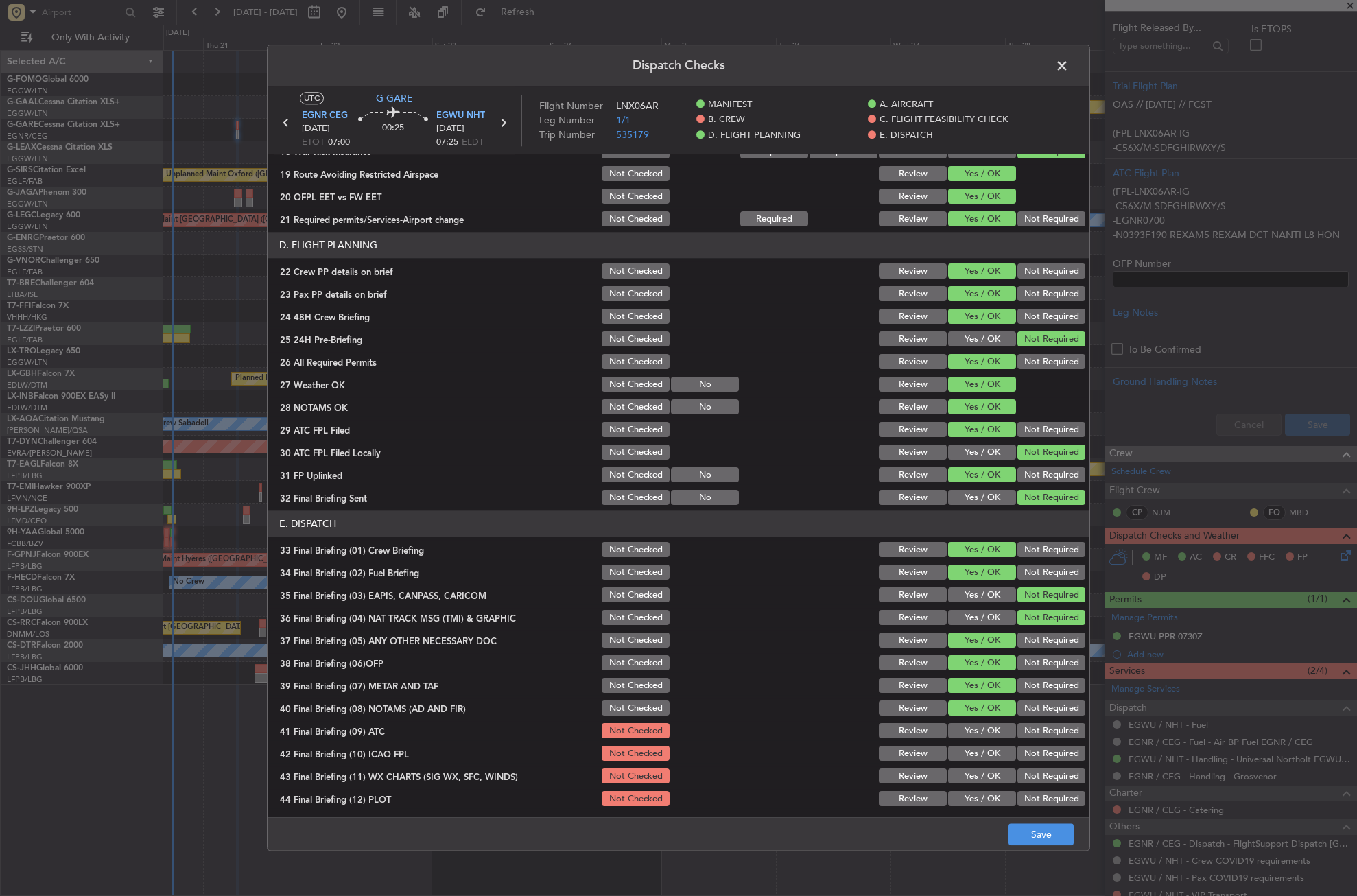
scroll to position [564, 0]
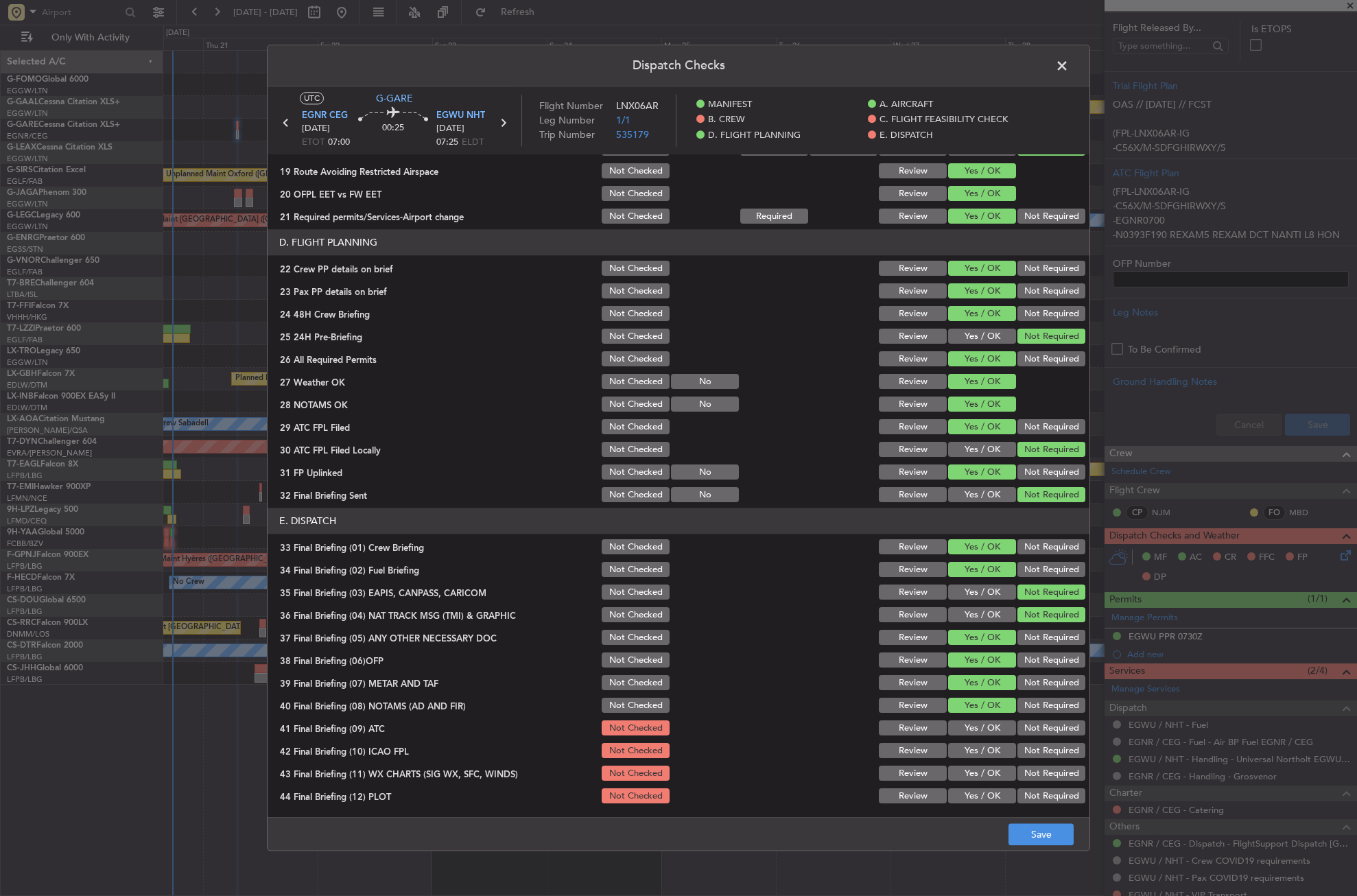
click at [968, 727] on button "Yes / OK" at bounding box center [982, 728] width 68 height 15
click at [1018, 747] on button "Not Required" at bounding box center [1051, 751] width 68 height 15
click at [986, 765] on div "Yes / OK" at bounding box center [980, 774] width 69 height 19
click at [999, 774] on button "Yes / OK" at bounding box center [982, 774] width 68 height 15
click at [1021, 789] on div "Not Required" at bounding box center [1050, 797] width 69 height 19
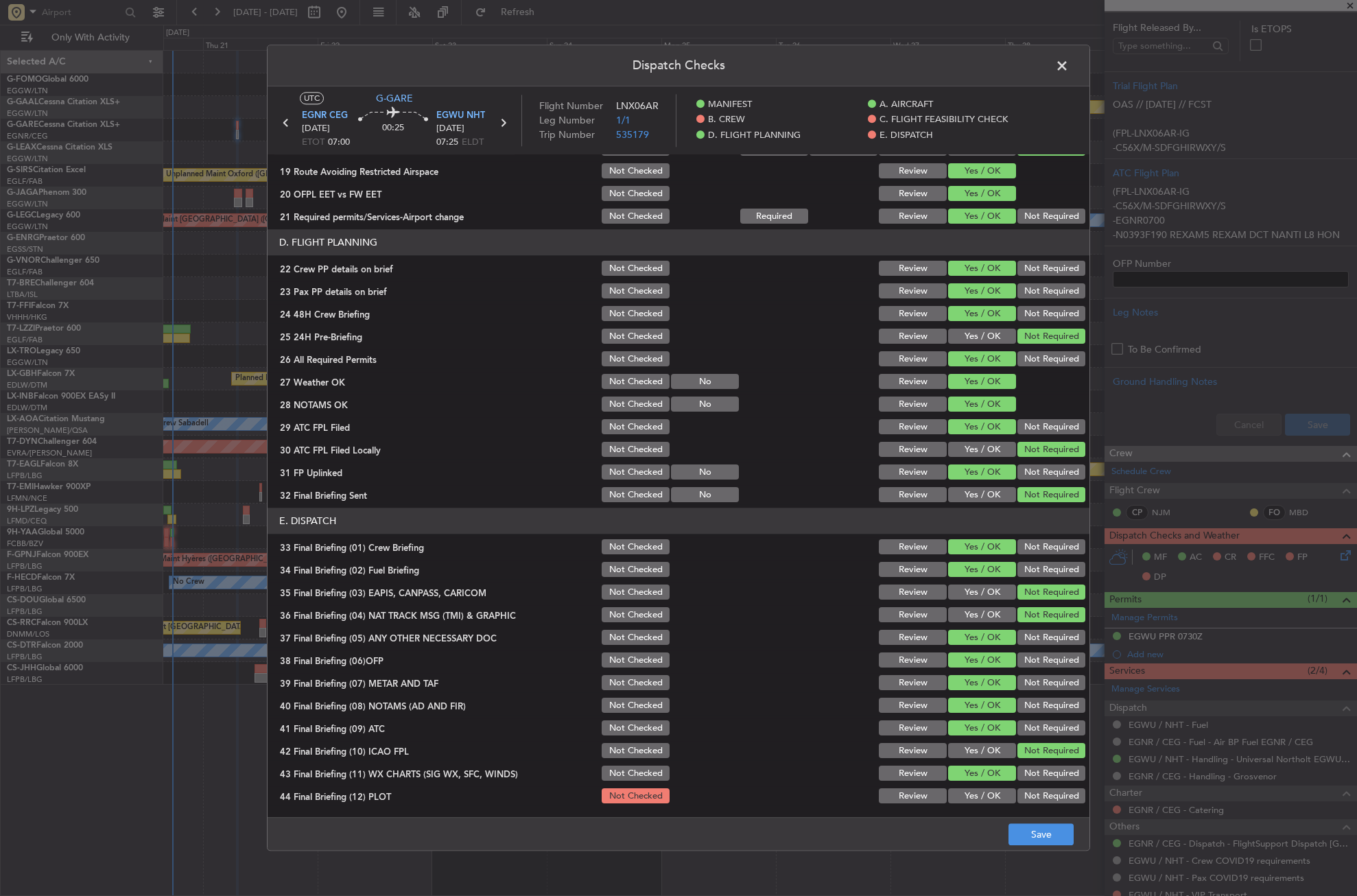
click at [1019, 794] on button "Not Required" at bounding box center [1051, 797] width 68 height 15
click at [1022, 825] on button "Save" at bounding box center [1041, 836] width 65 height 22
drag, startPoint x: 1062, startPoint y: 61, endPoint x: 1040, endPoint y: 129, distance: 71.5
click at [1069, 61] on span at bounding box center [1069, 69] width 0 height 28
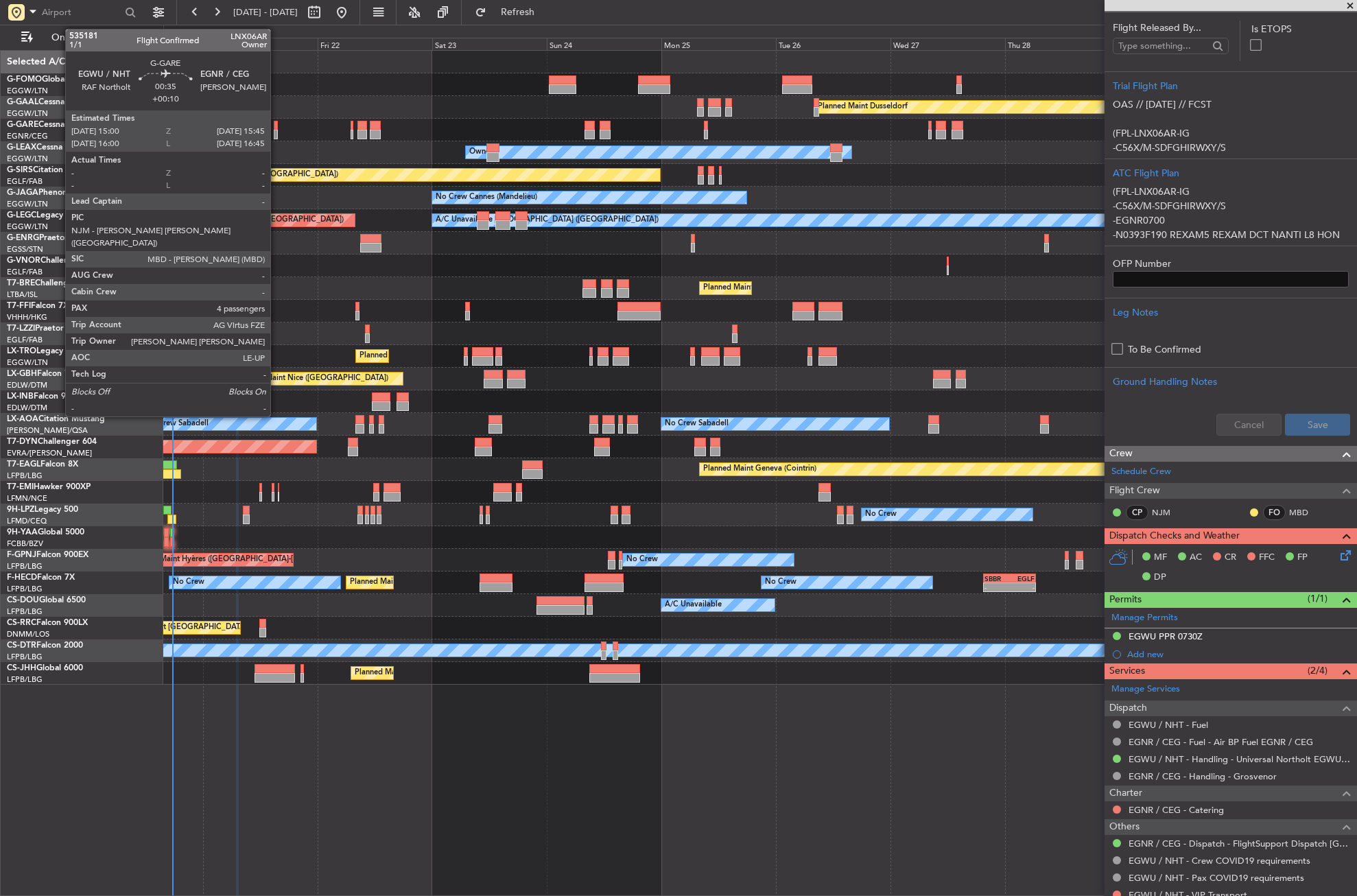
click at [277, 131] on div at bounding box center [275, 134] width 4 height 10
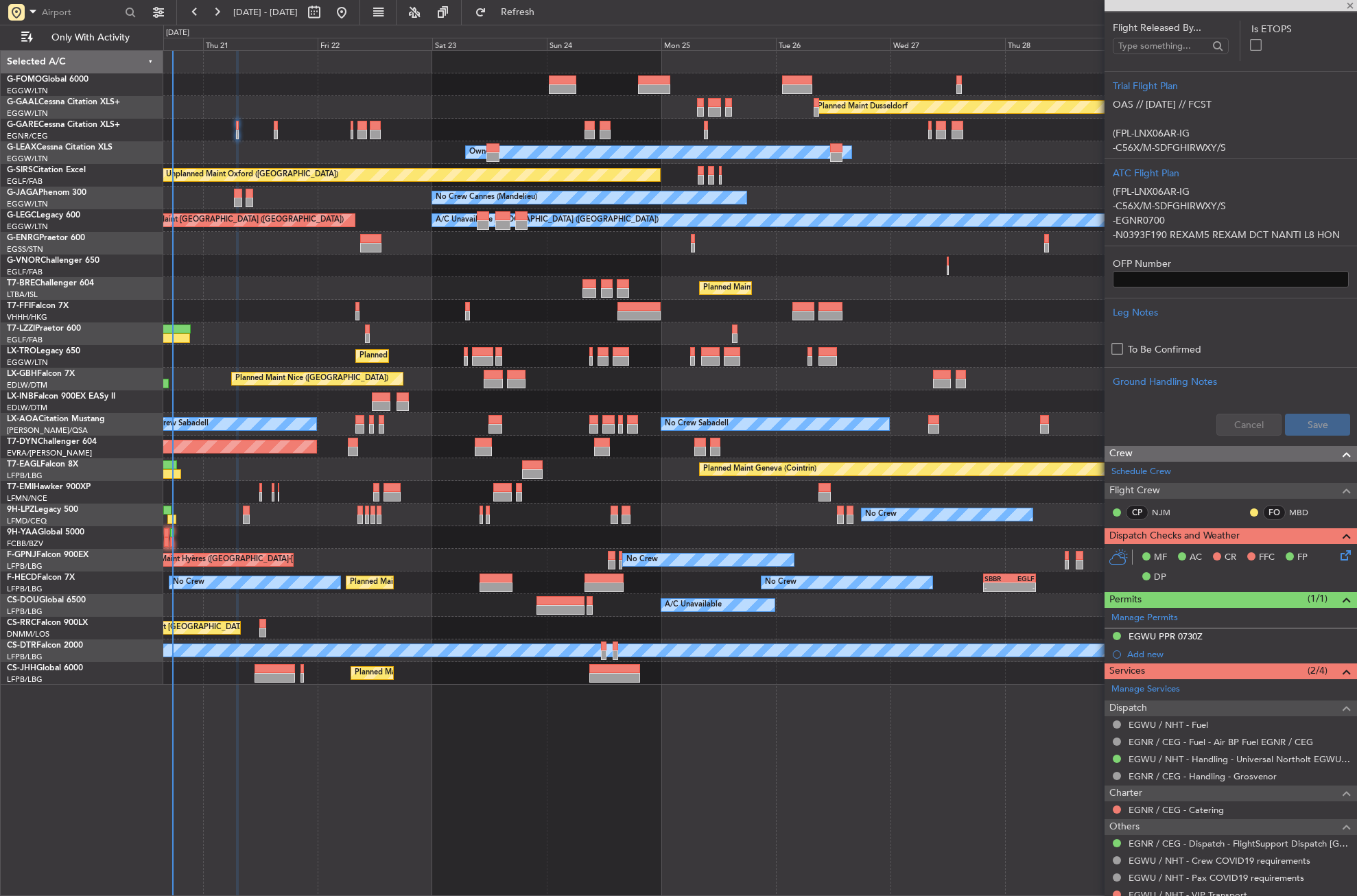
type input "+00:10"
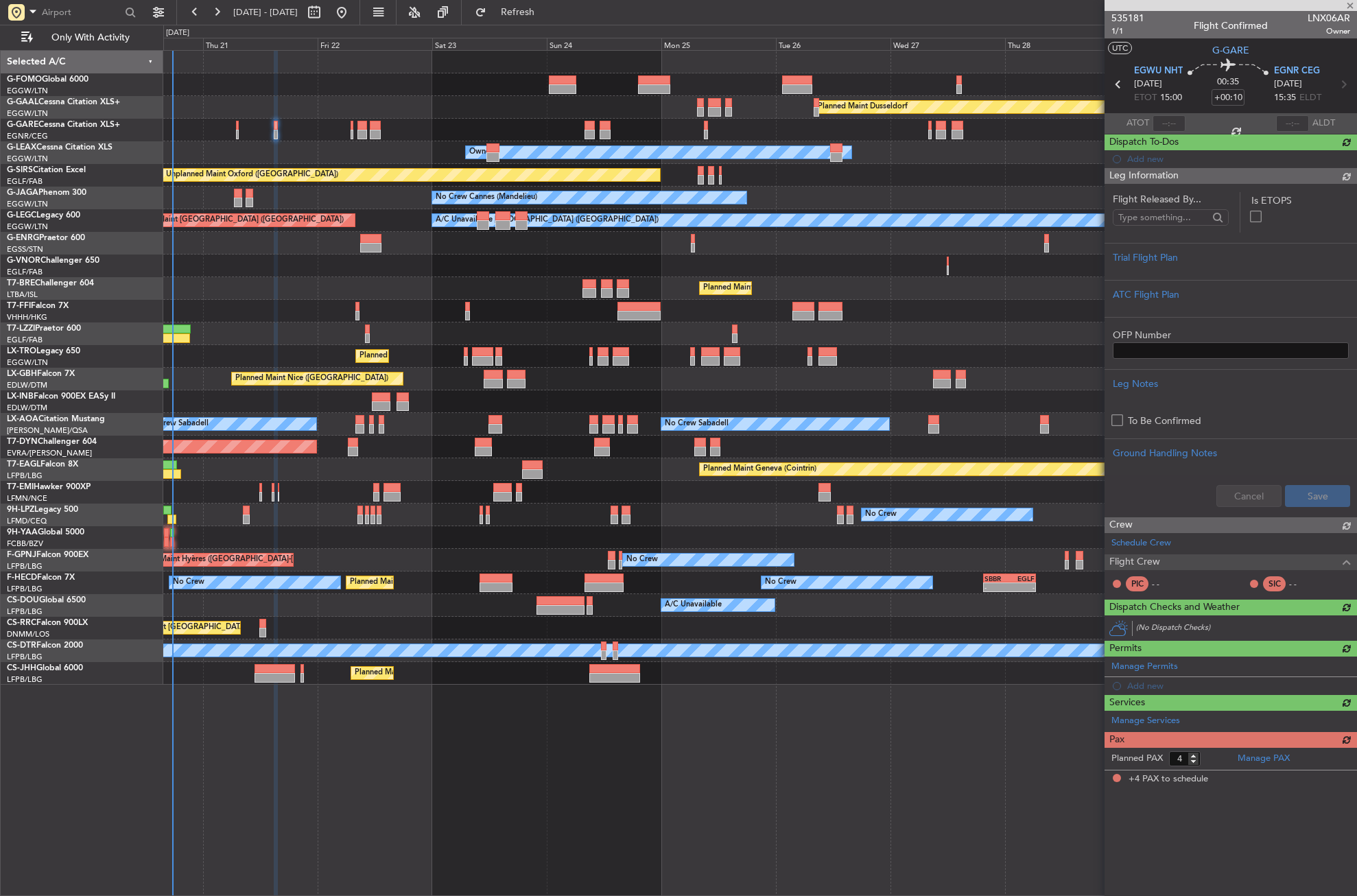
scroll to position [0, 0]
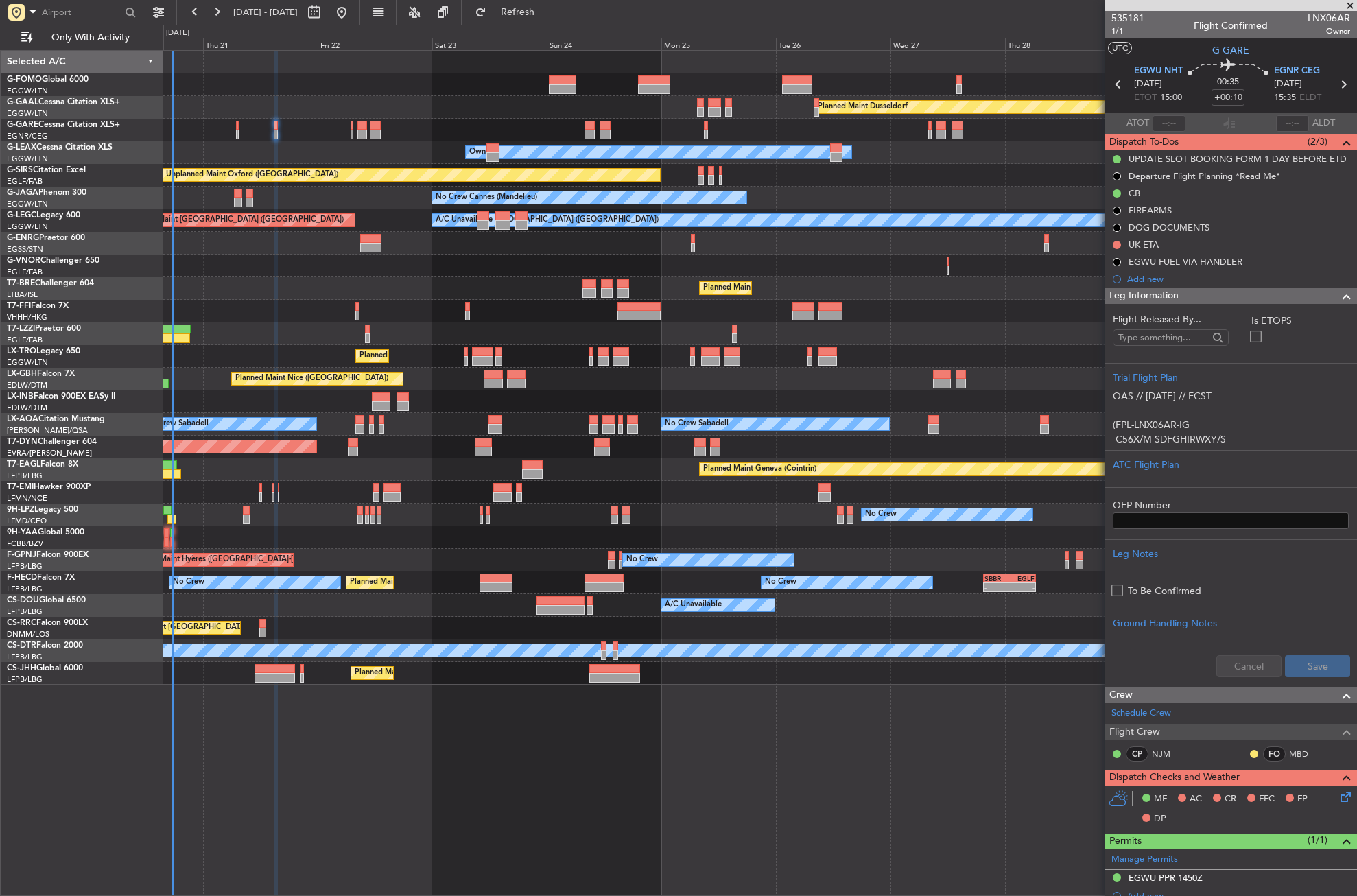
click at [251, 284] on div "Planned Maint [GEOGRAPHIC_DATA] ([GEOGRAPHIC_DATA])" at bounding box center [759, 289] width 1193 height 22
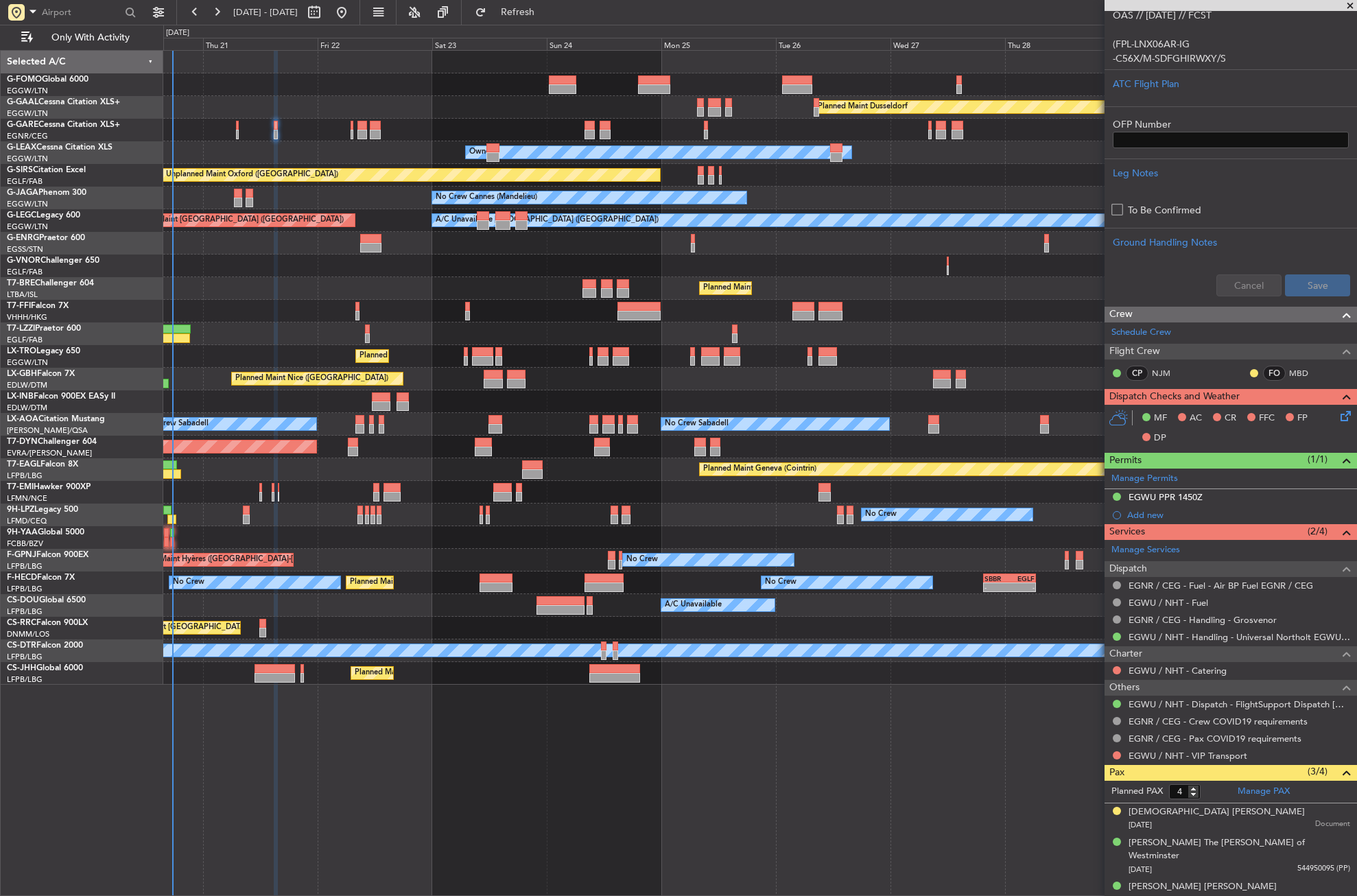
scroll to position [411, 0]
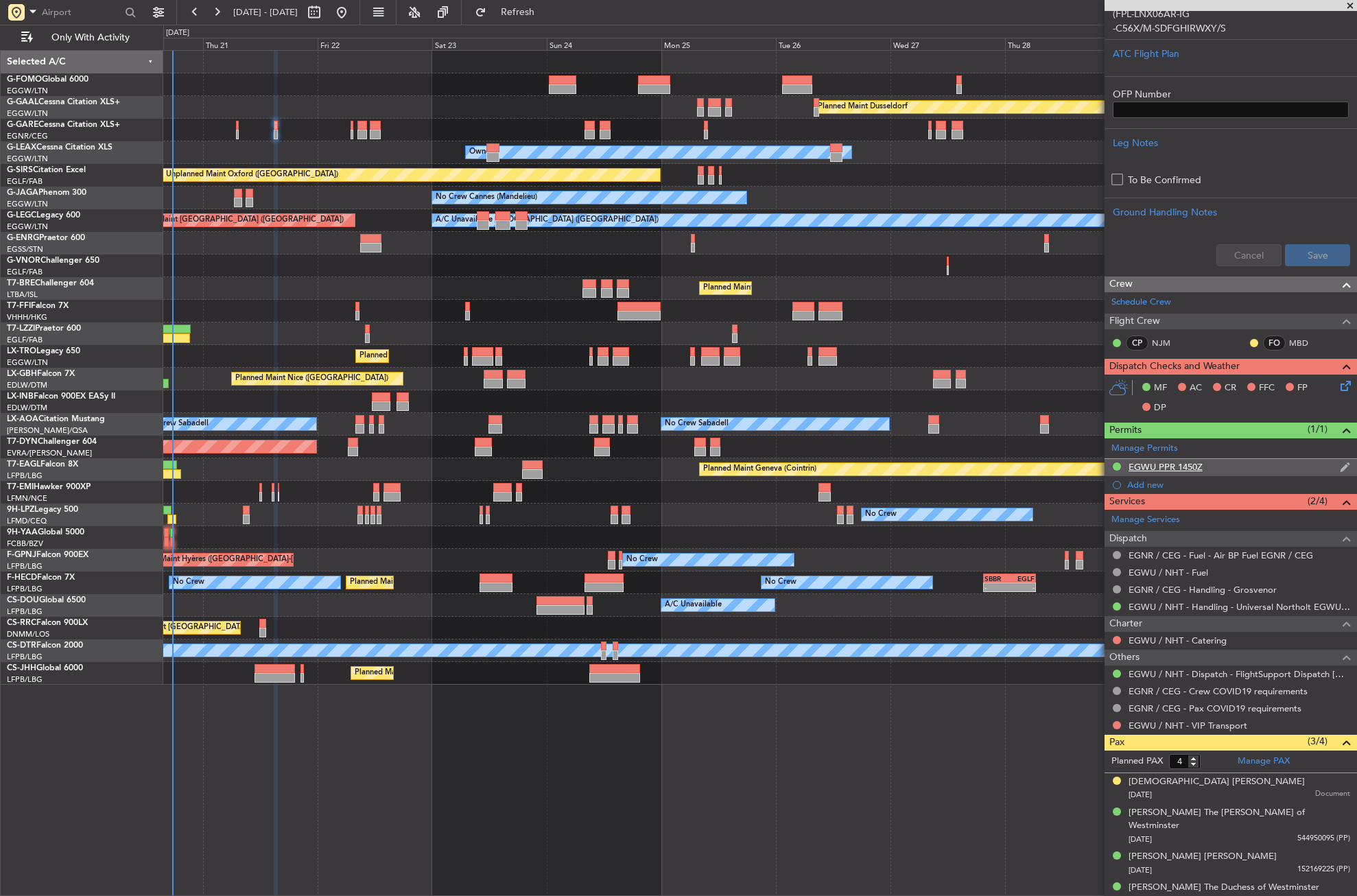
click at [1204, 468] on div "EGWU PPR 1450Z" at bounding box center [1231, 467] width 253 height 17
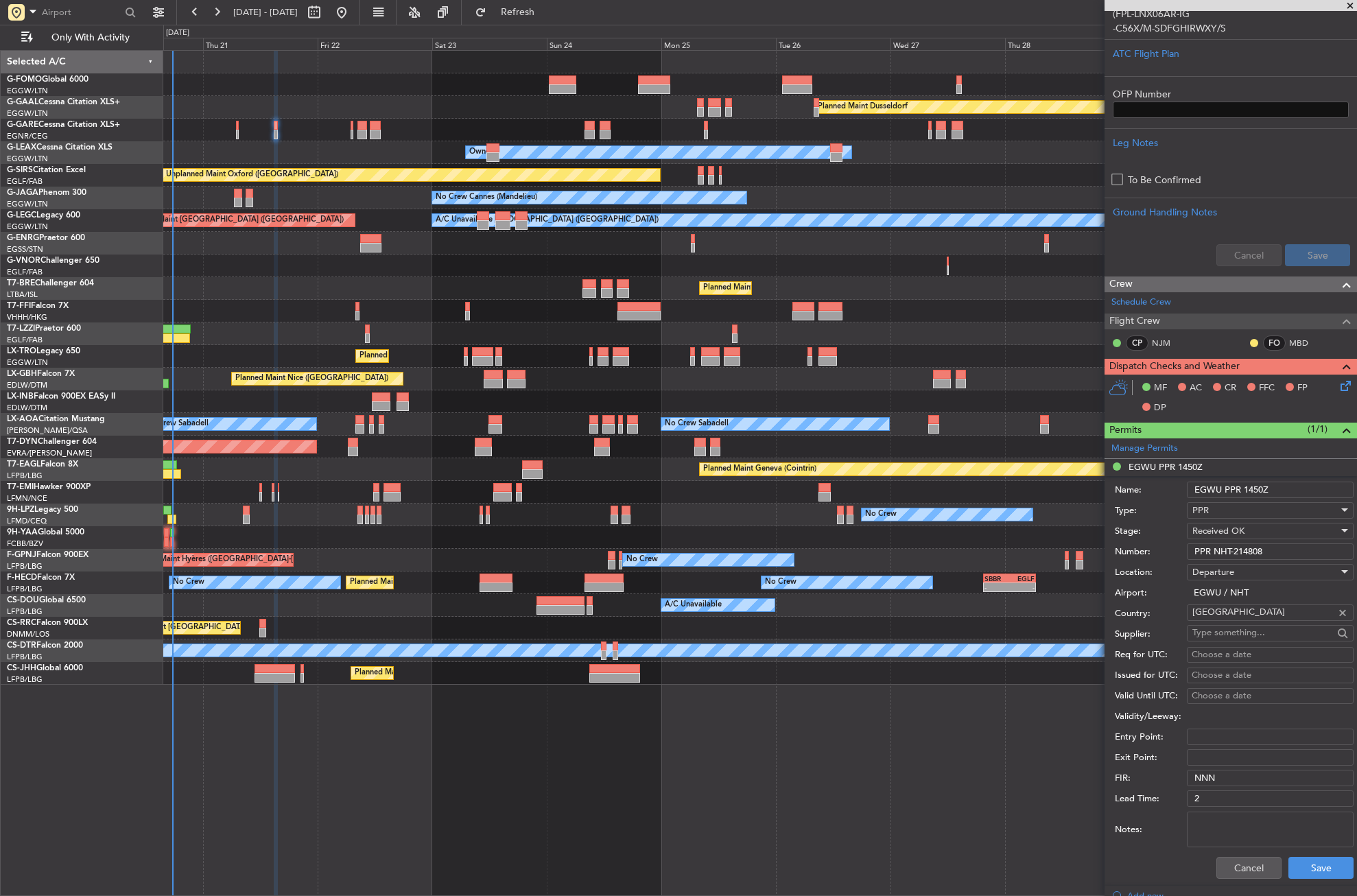
click at [1239, 542] on div "Number: PPR NHT-214808" at bounding box center [1235, 552] width 238 height 21
click at [1231, 544] on input "PPR NHT-214808" at bounding box center [1270, 552] width 167 height 17
click at [1219, 864] on button "Cancel" at bounding box center [1249, 868] width 65 height 22
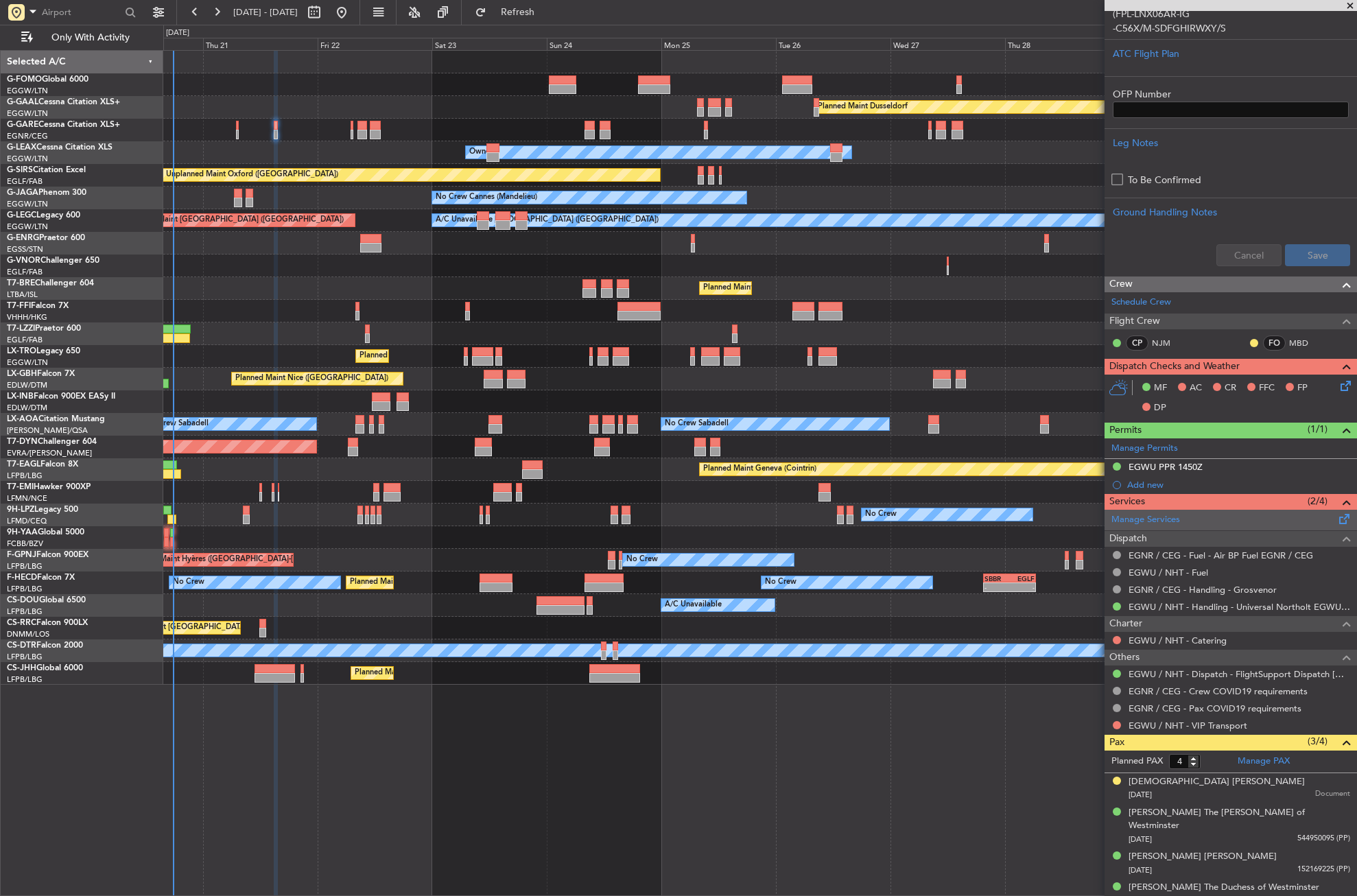
scroll to position [137, 0]
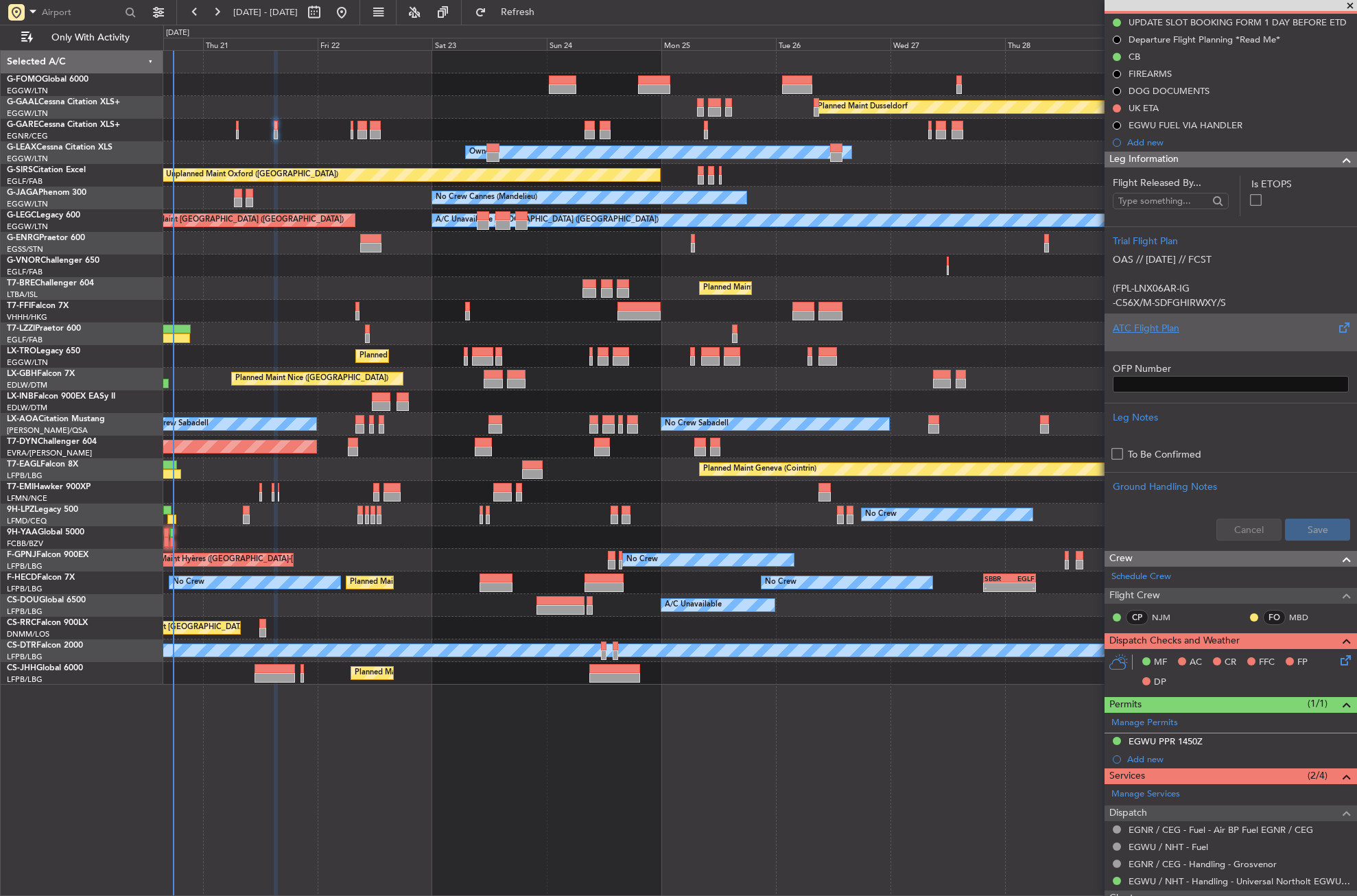
click at [1141, 321] on div "ATC Flight Plan" at bounding box center [1231, 328] width 236 height 14
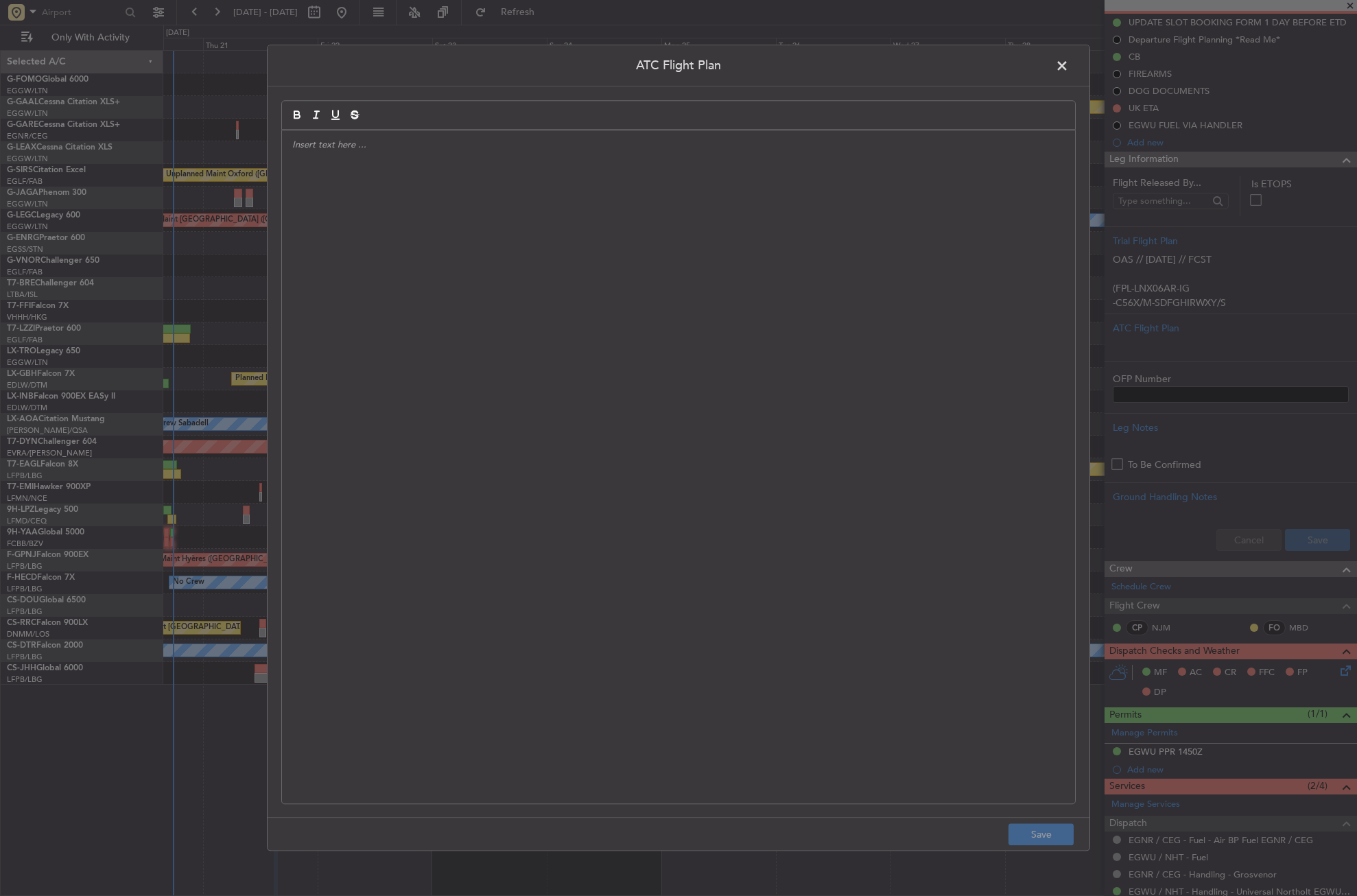
drag, startPoint x: 1141, startPoint y: 320, endPoint x: 686, endPoint y: 307, distance: 455.2
click at [686, 307] on div at bounding box center [679, 467] width 793 height 673
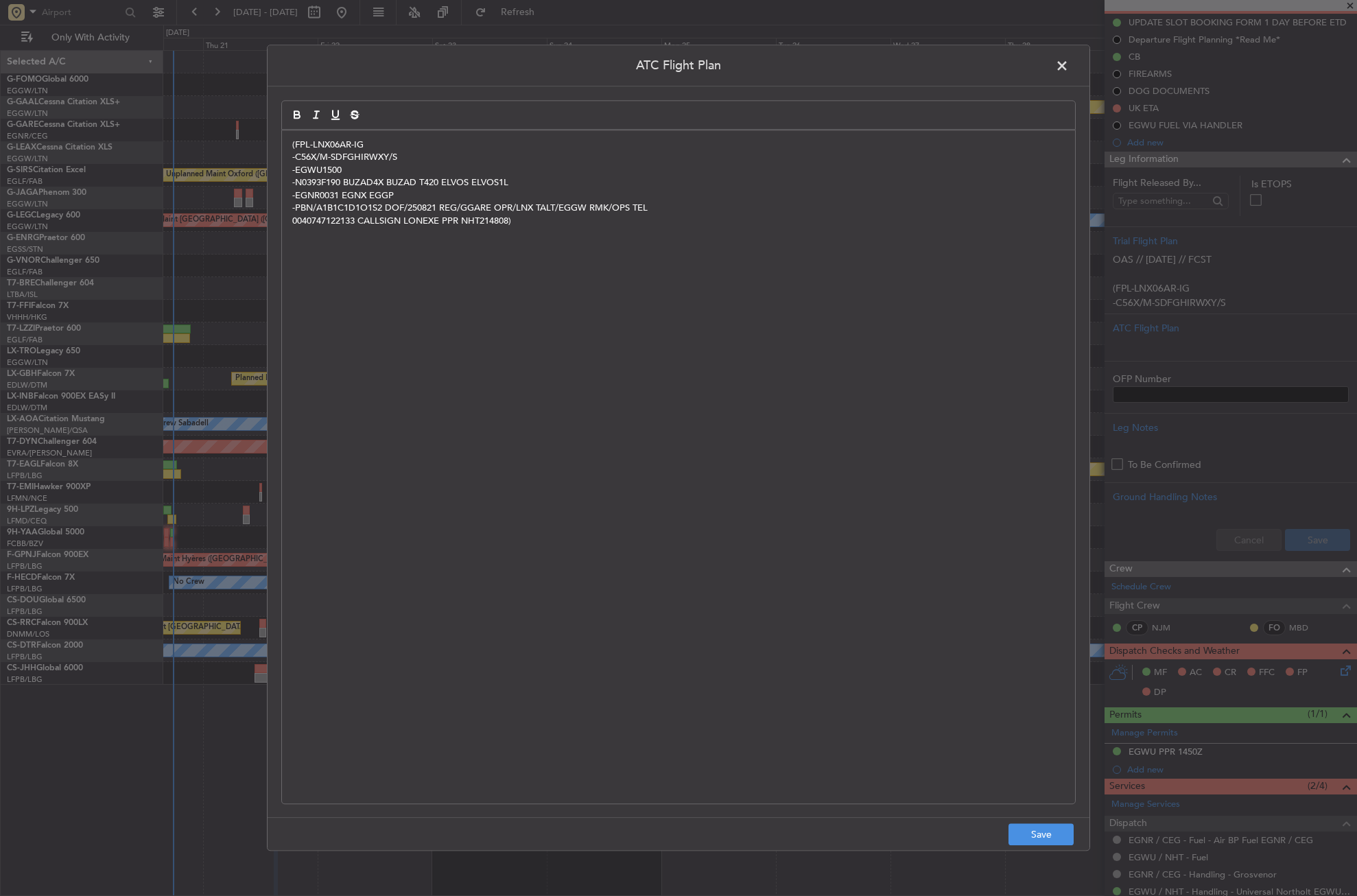
scroll to position [0, 0]
drag, startPoint x: 686, startPoint y: 307, endPoint x: 1029, endPoint y: 836, distance: 630.5
click at [1029, 836] on button "Save" at bounding box center [1041, 836] width 65 height 22
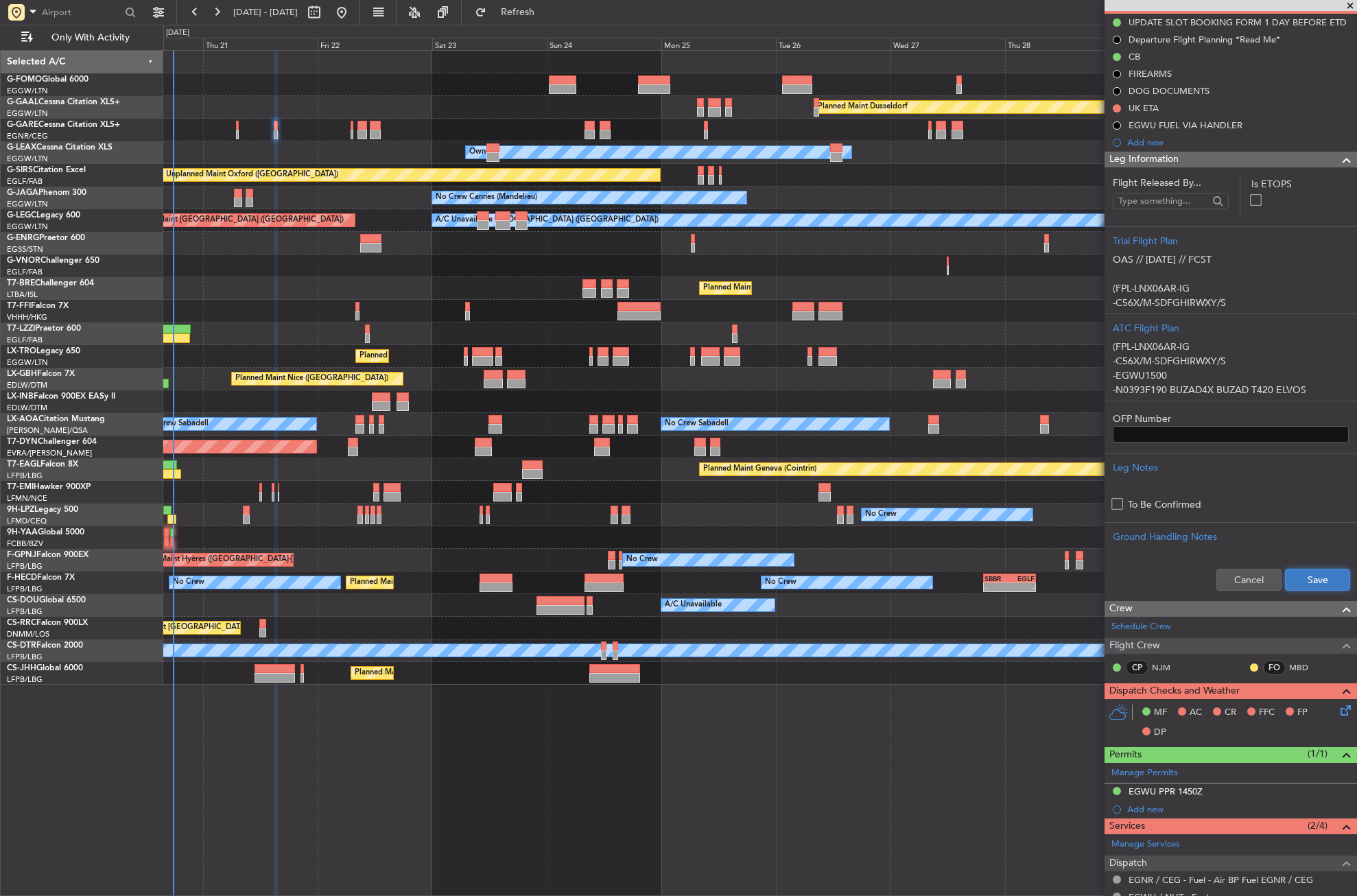
click at [1298, 582] on button "Save" at bounding box center [1318, 580] width 65 height 22
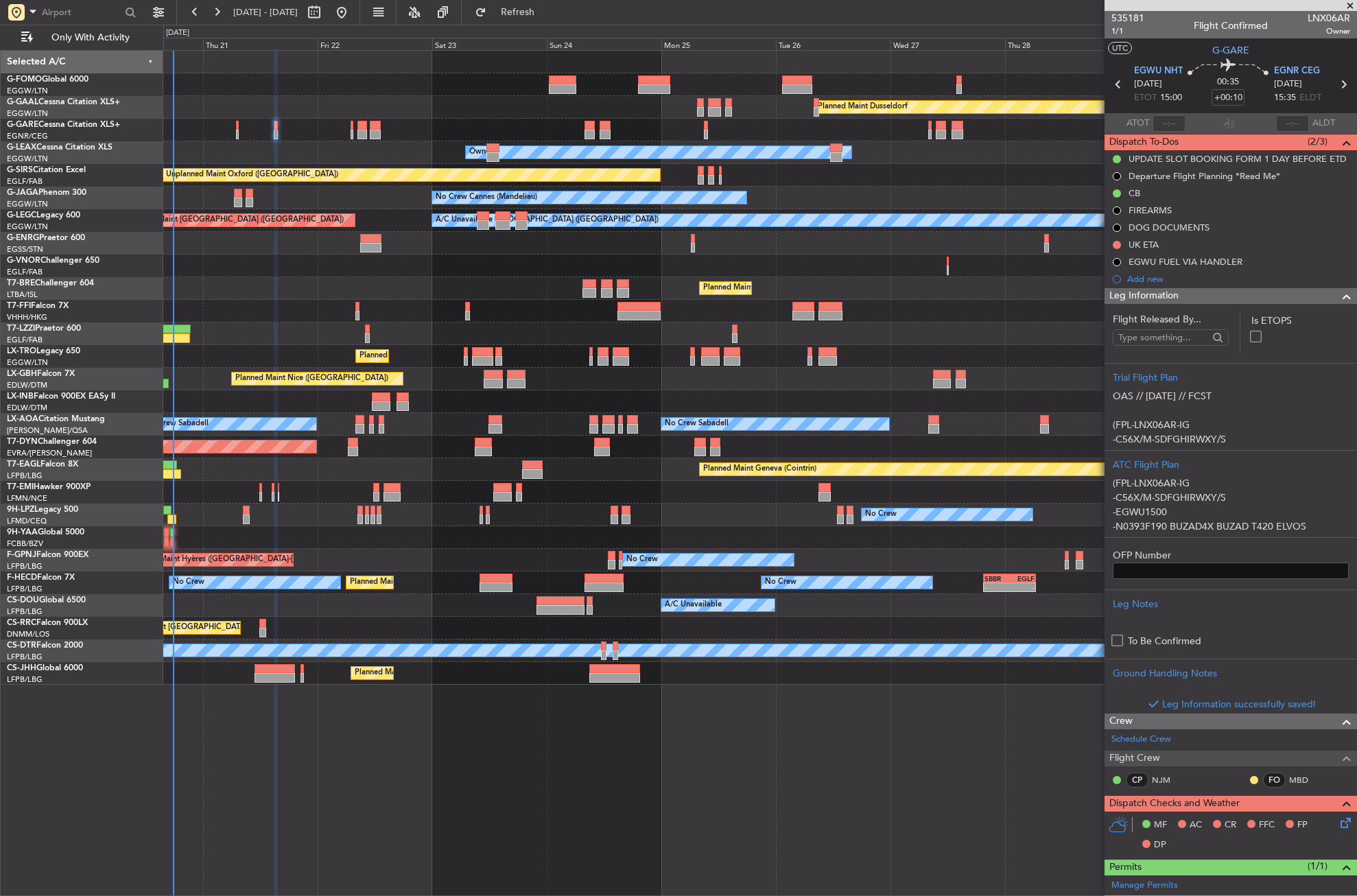
click at [1157, 292] on span "Leg Information" at bounding box center [1144, 297] width 69 height 16
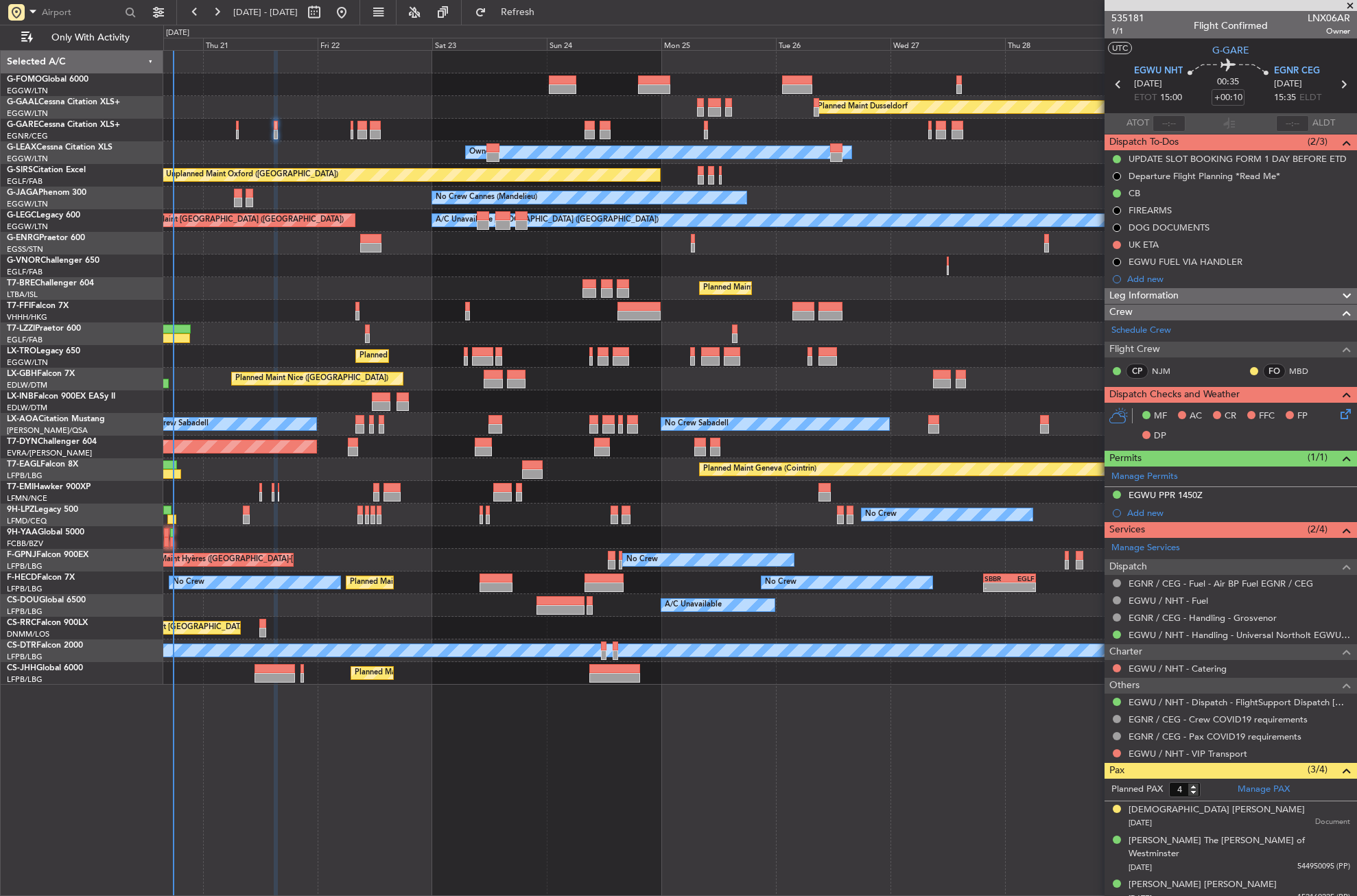
click at [1338, 410] on icon at bounding box center [1343, 412] width 11 height 11
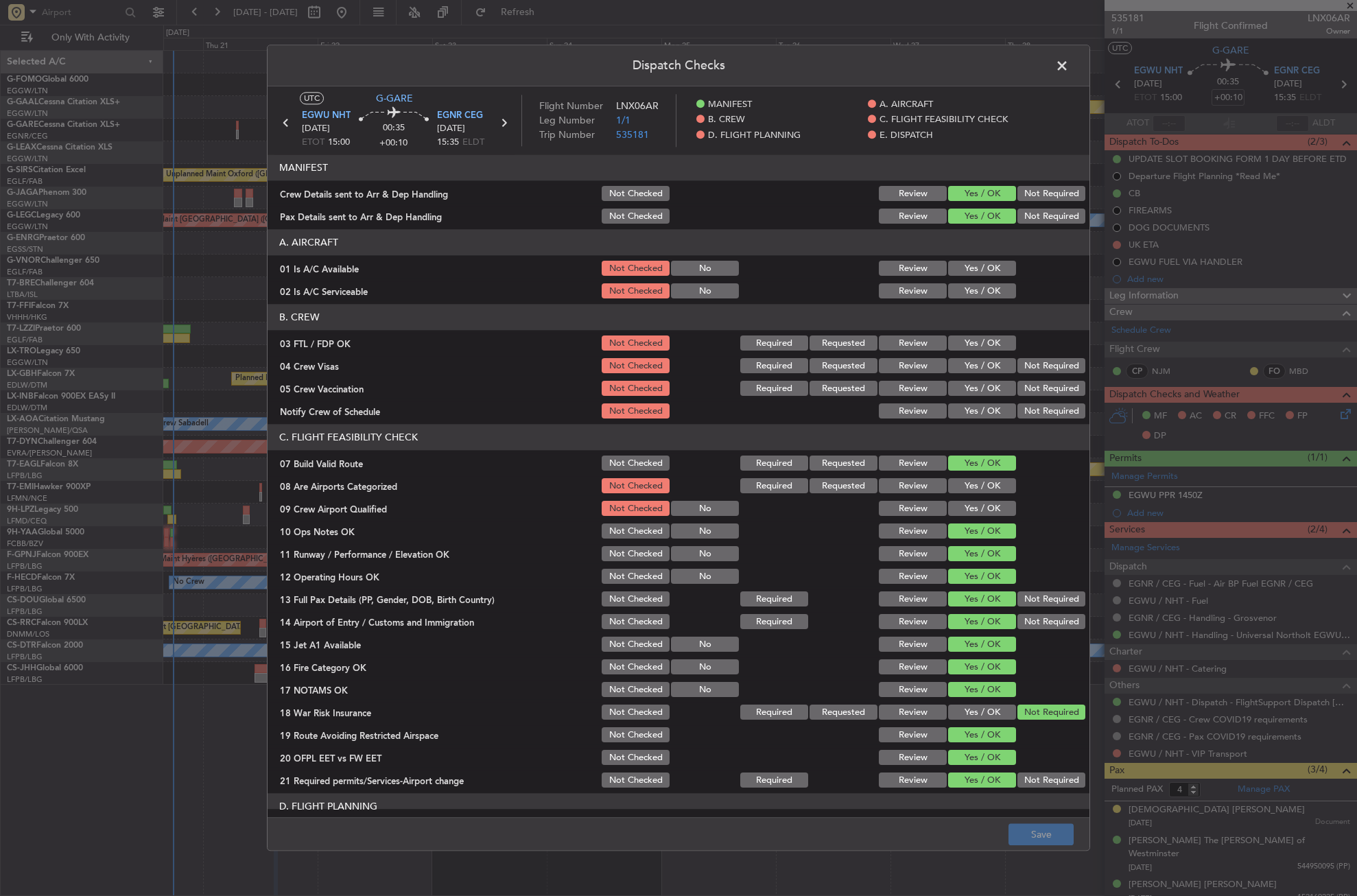
click at [968, 273] on button "Yes / OK" at bounding box center [982, 269] width 68 height 15
click at [968, 283] on div "Yes / OK" at bounding box center [980, 292] width 69 height 19
click at [968, 285] on button "Yes / OK" at bounding box center [982, 291] width 68 height 15
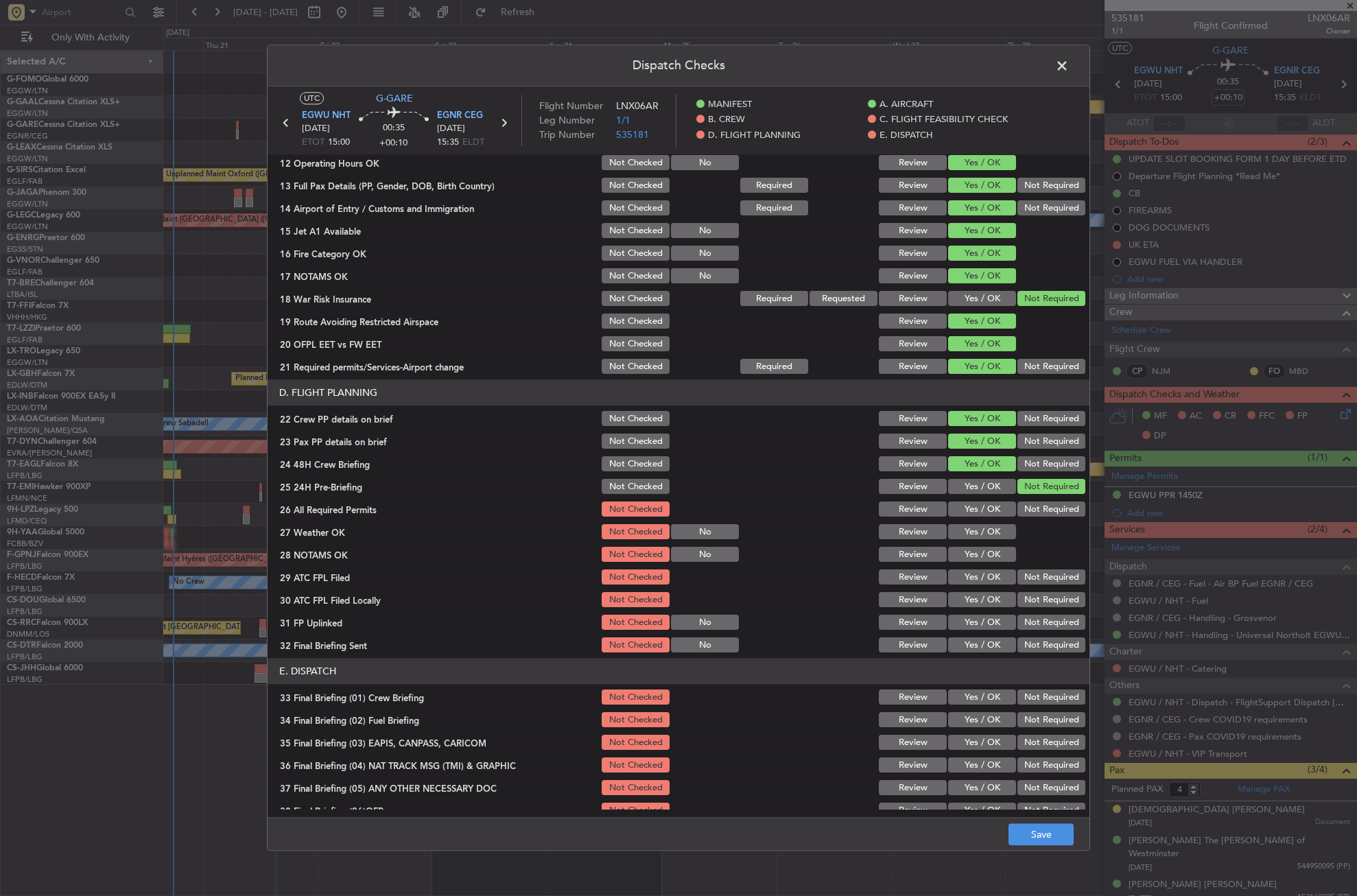
scroll to position [480, 0]
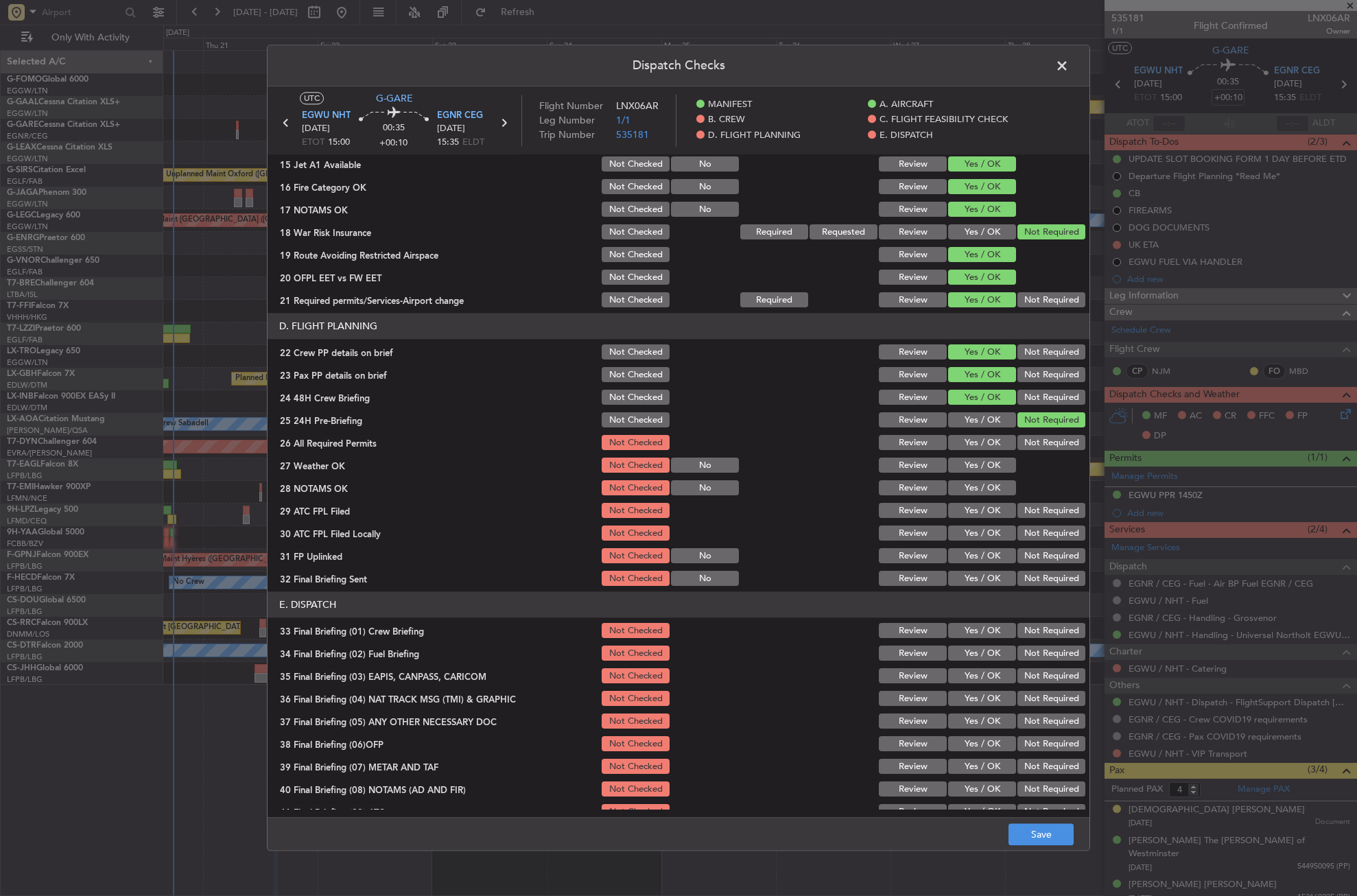
click at [975, 439] on button "Yes / OK" at bounding box center [982, 443] width 68 height 15
click at [967, 459] on button "Yes / OK" at bounding box center [982, 466] width 68 height 15
click at [971, 488] on button "Yes / OK" at bounding box center [982, 488] width 68 height 15
click at [967, 502] on div "Yes / OK" at bounding box center [980, 511] width 69 height 19
click at [968, 505] on button "Yes / OK" at bounding box center [982, 511] width 68 height 15
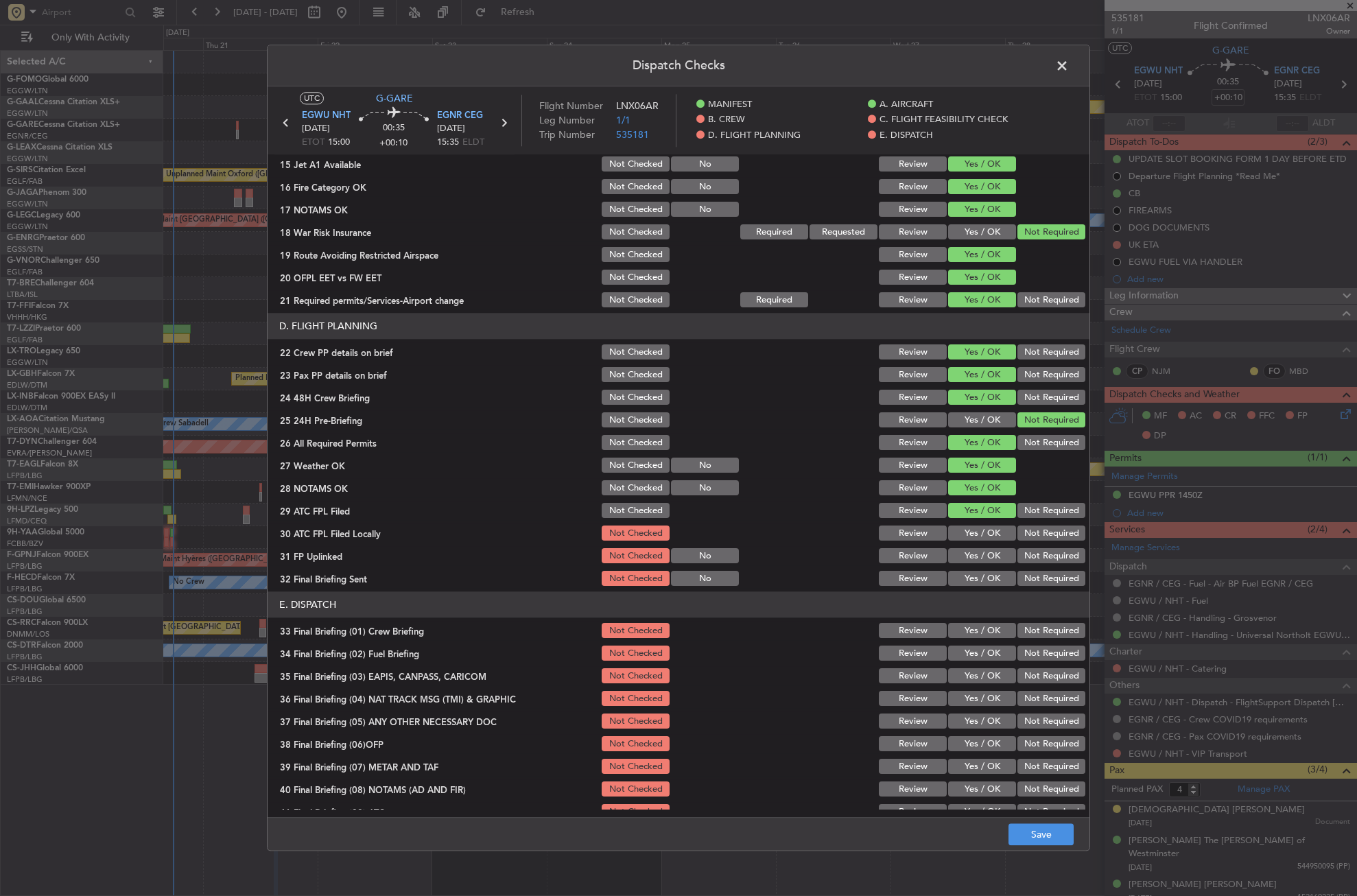
drag, startPoint x: 1021, startPoint y: 535, endPoint x: 1005, endPoint y: 539, distance: 16.5
click at [1018, 536] on button "Not Required" at bounding box center [1051, 533] width 68 height 15
click at [995, 554] on button "Yes / OK" at bounding box center [982, 557] width 68 height 15
click at [1022, 581] on button "Not Required" at bounding box center [1051, 579] width 68 height 15
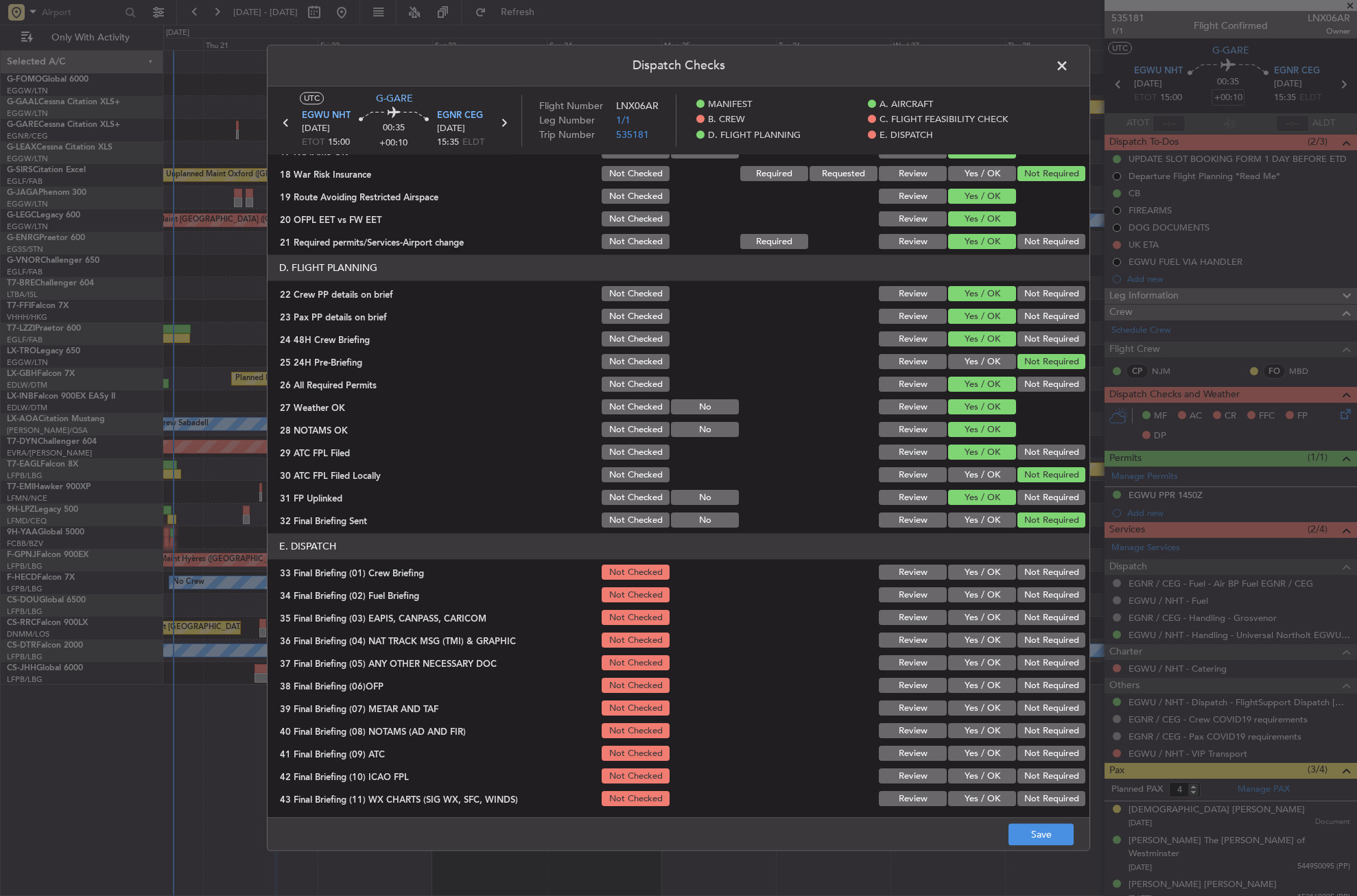
scroll to position [564, 0]
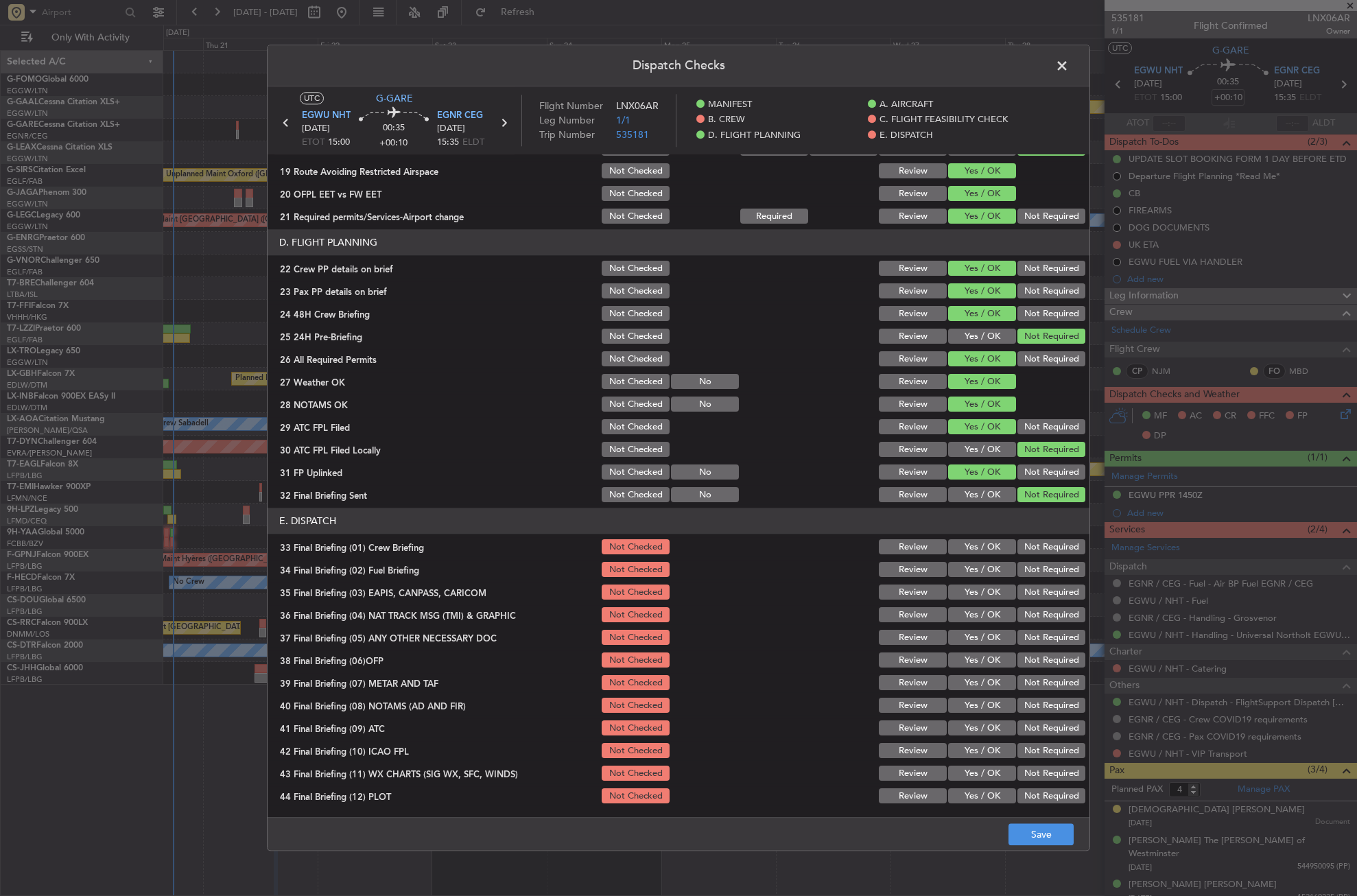
click at [968, 536] on section "E. DISPATCH 33 Final Briefing (01) Crew Briefing Not Checked Review Yes / OK No…" at bounding box center [679, 657] width 822 height 298
click at [967, 548] on button "Yes / OK" at bounding box center [982, 547] width 68 height 15
click at [971, 568] on button "Yes / OK" at bounding box center [982, 570] width 68 height 15
drag, startPoint x: 1025, startPoint y: 595, endPoint x: 1024, endPoint y: 604, distance: 9.1
click at [1025, 595] on button "Not Required" at bounding box center [1051, 592] width 68 height 15
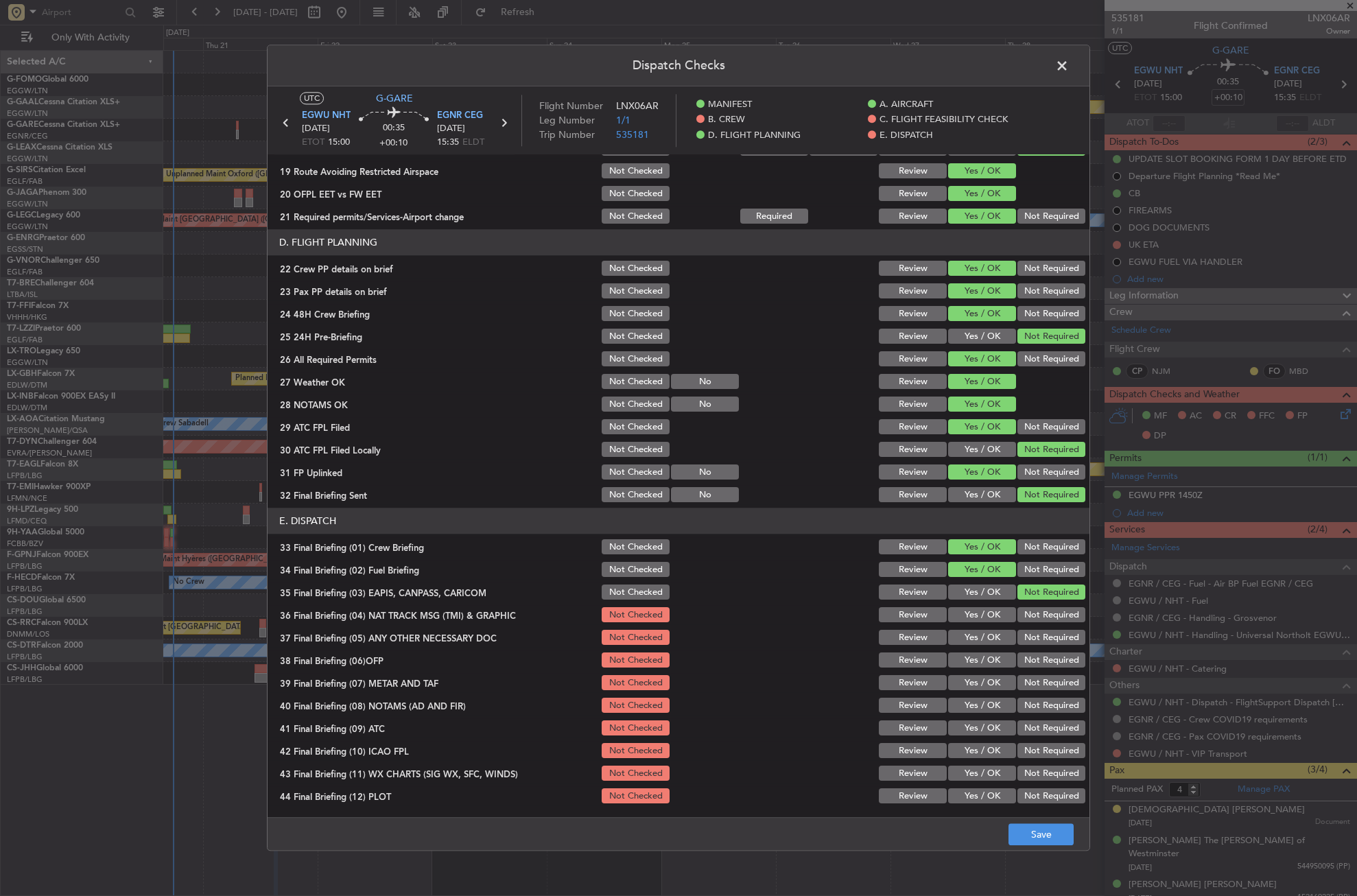
click at [1022, 610] on button "Not Required" at bounding box center [1051, 615] width 68 height 15
click at [987, 633] on button "Yes / OK" at bounding box center [982, 638] width 68 height 15
click at [979, 661] on button "Yes / OK" at bounding box center [982, 661] width 68 height 15
click at [975, 676] on button "Yes / OK" at bounding box center [982, 683] width 68 height 15
click at [974, 697] on div "Yes / OK" at bounding box center [980, 706] width 69 height 19
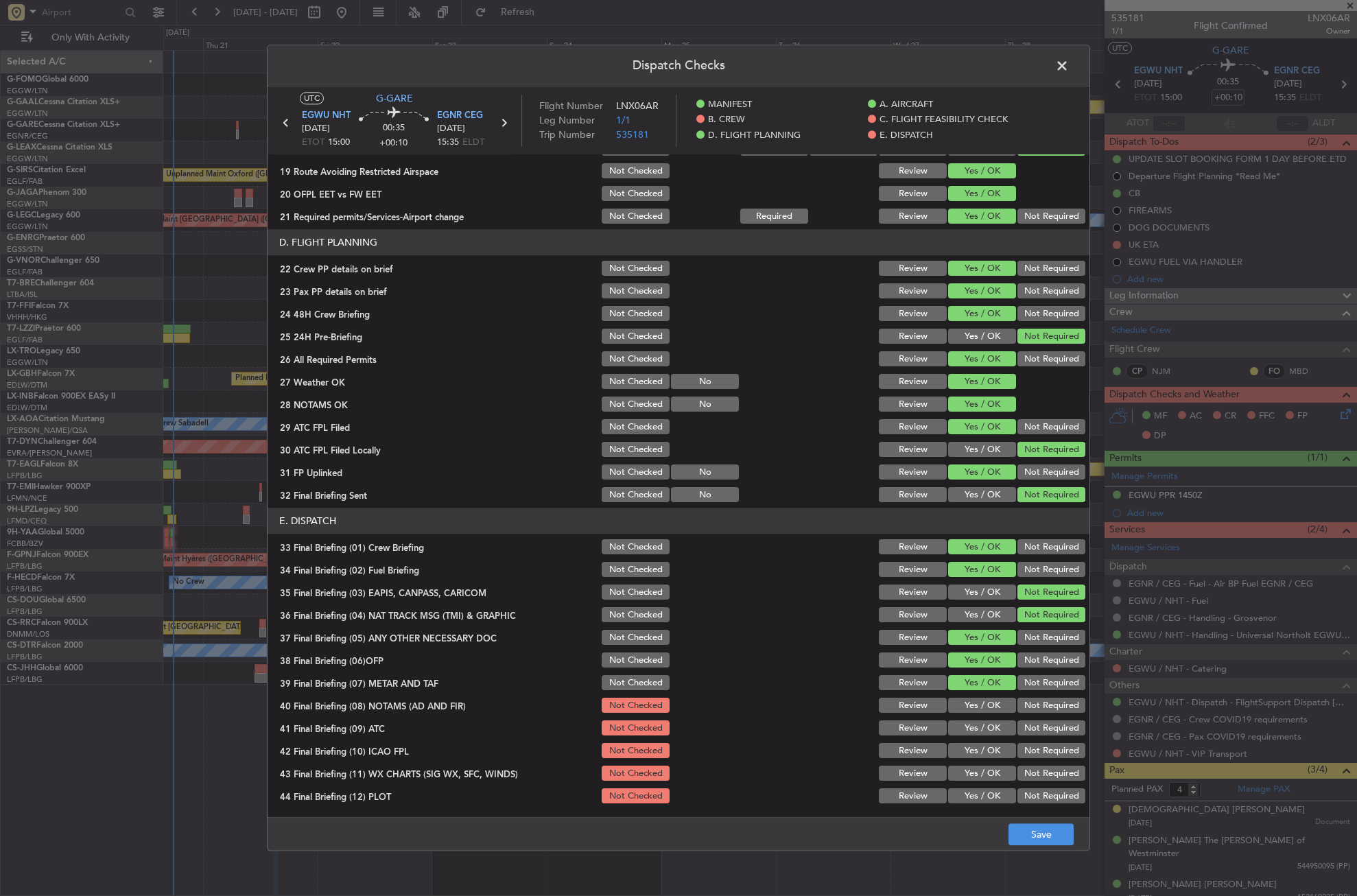
drag, startPoint x: 969, startPoint y: 700, endPoint x: 967, endPoint y: 720, distance: 20.1
click at [969, 702] on button "Yes / OK" at bounding box center [982, 706] width 68 height 15
click at [967, 723] on button "Yes / OK" at bounding box center [982, 728] width 68 height 15
click at [1018, 755] on button "Not Required" at bounding box center [1051, 751] width 68 height 15
click at [986, 776] on button "Yes / OK" at bounding box center [982, 774] width 68 height 15
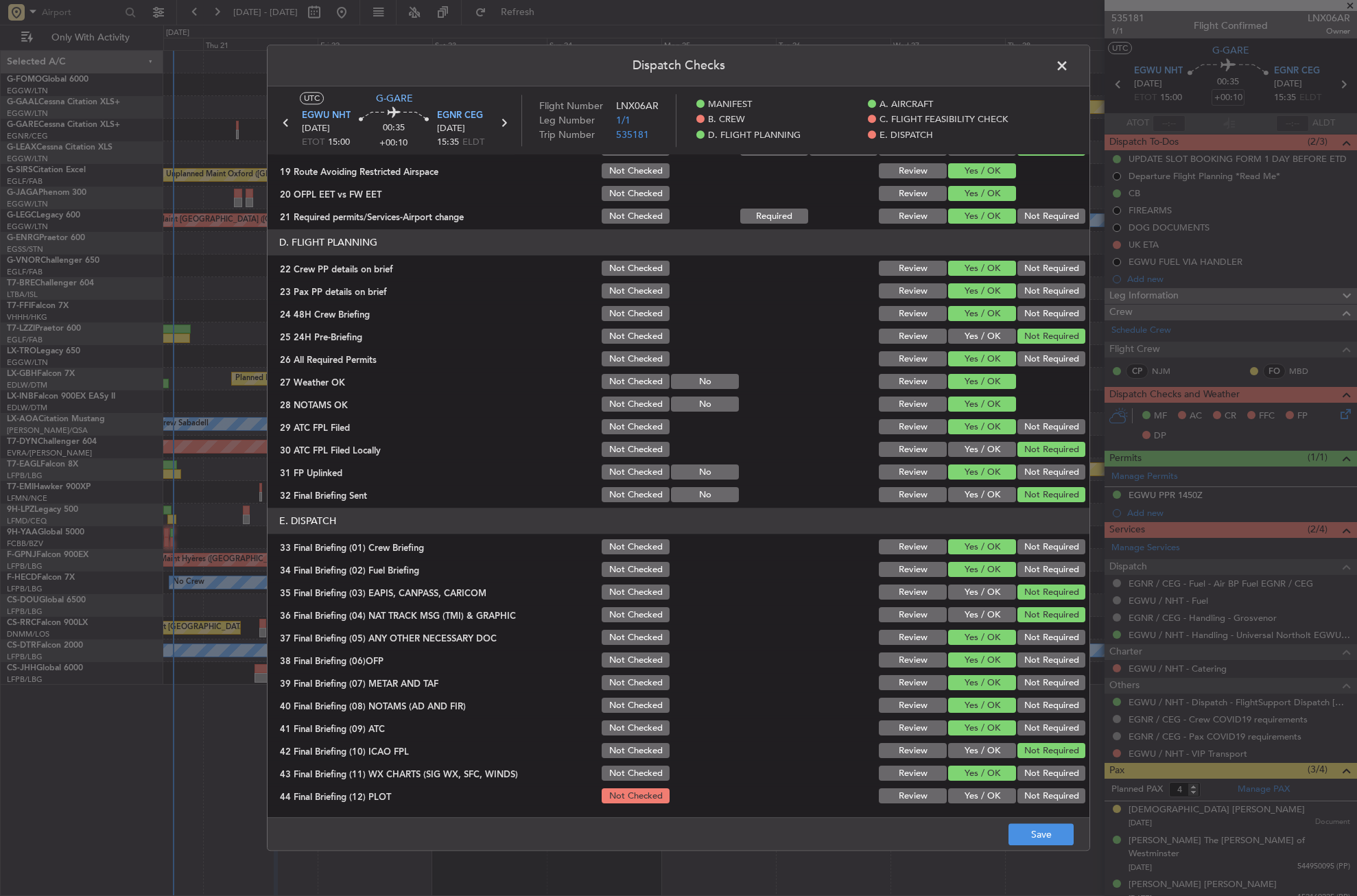
click at [1021, 790] on button "Not Required" at bounding box center [1051, 797] width 68 height 15
click at [1031, 825] on button "Save" at bounding box center [1041, 836] width 65 height 22
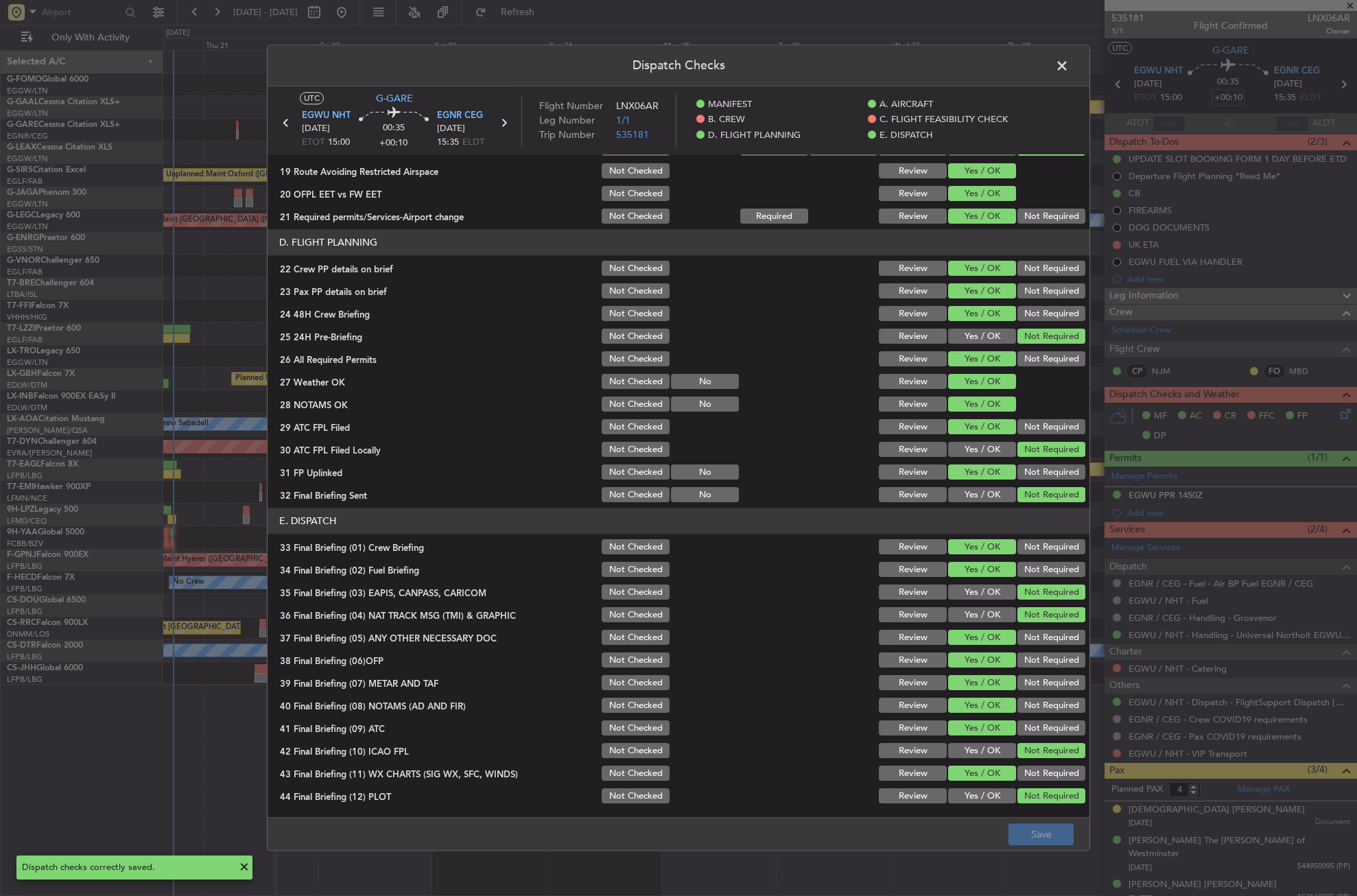
click at [1069, 64] on span at bounding box center [1069, 69] width 0 height 28
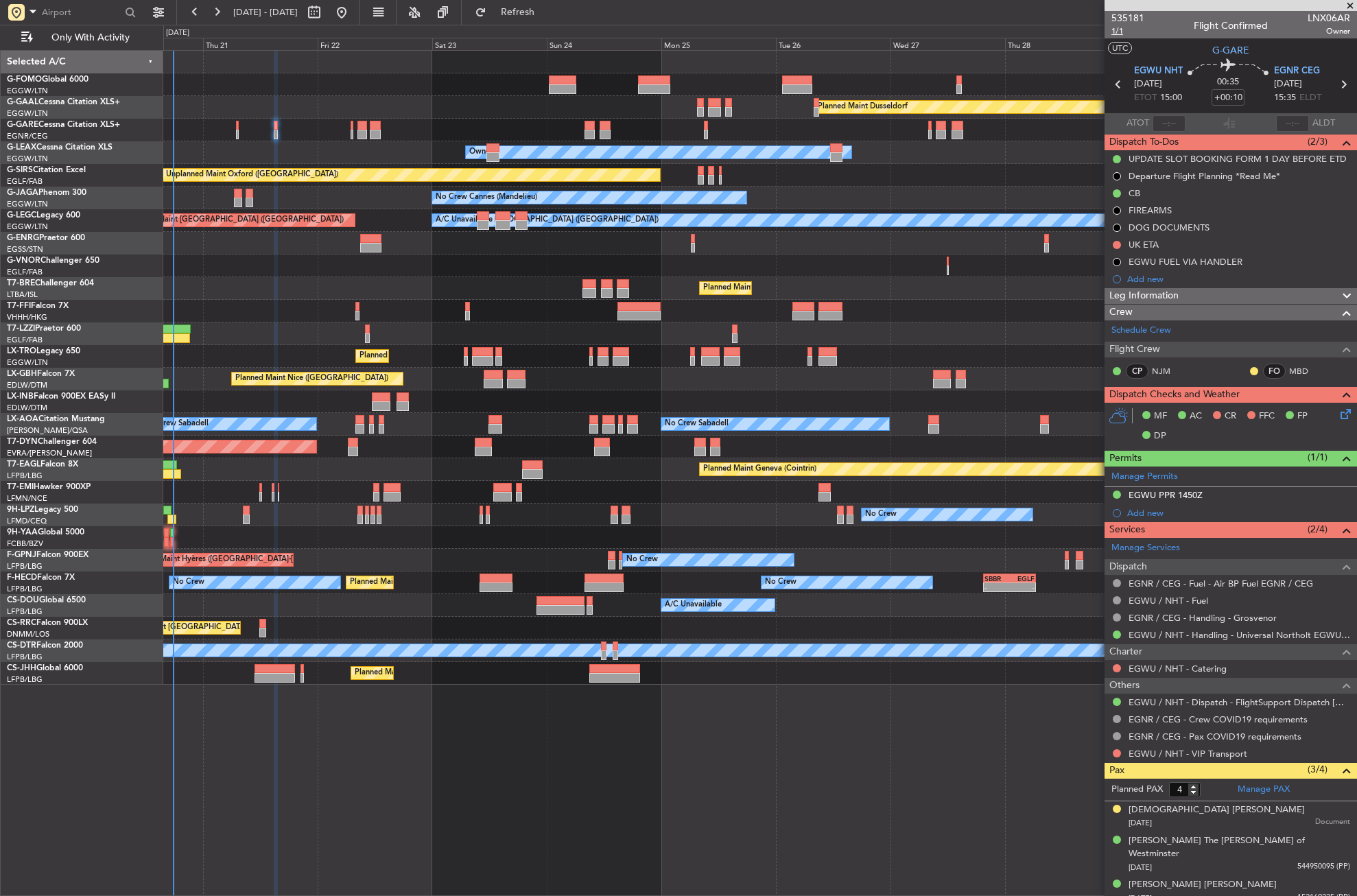
click at [1119, 33] on span "1/1" at bounding box center [1127, 31] width 33 height 12
click at [533, 13] on button "Refresh" at bounding box center [510, 13] width 83 height 22
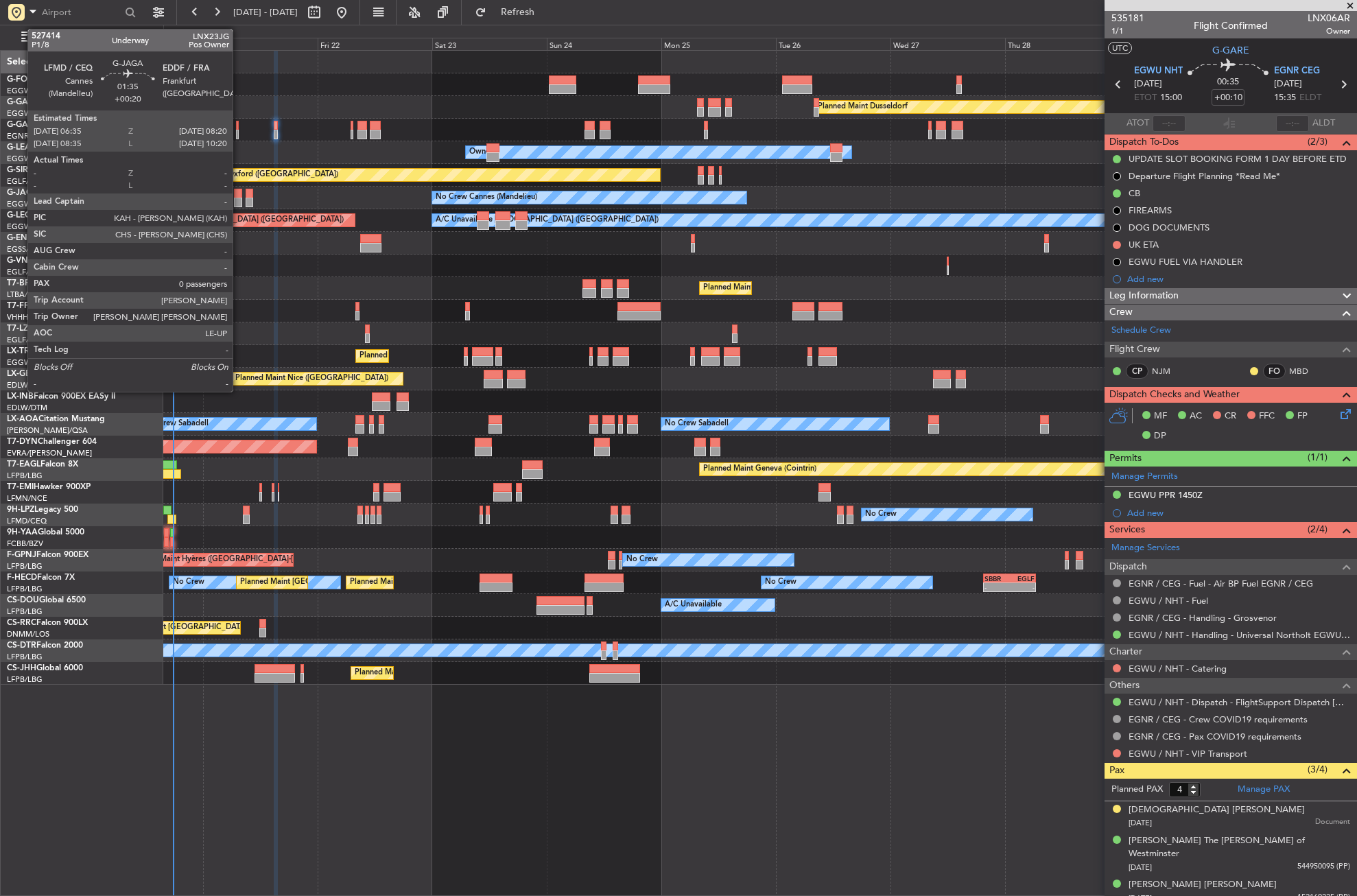
click at [238, 191] on div at bounding box center [238, 193] width 9 height 10
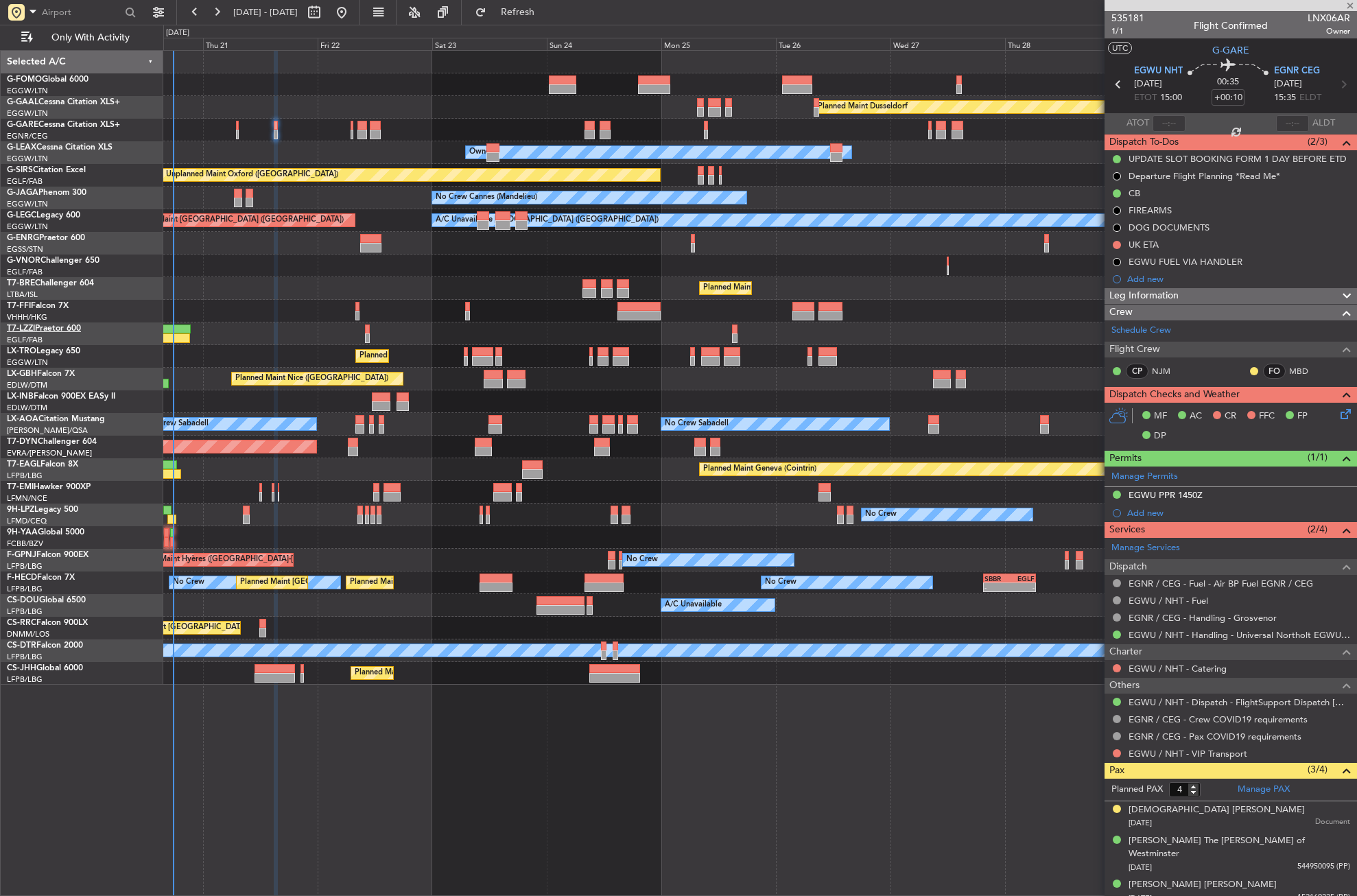
type input "+00:20"
type input "0"
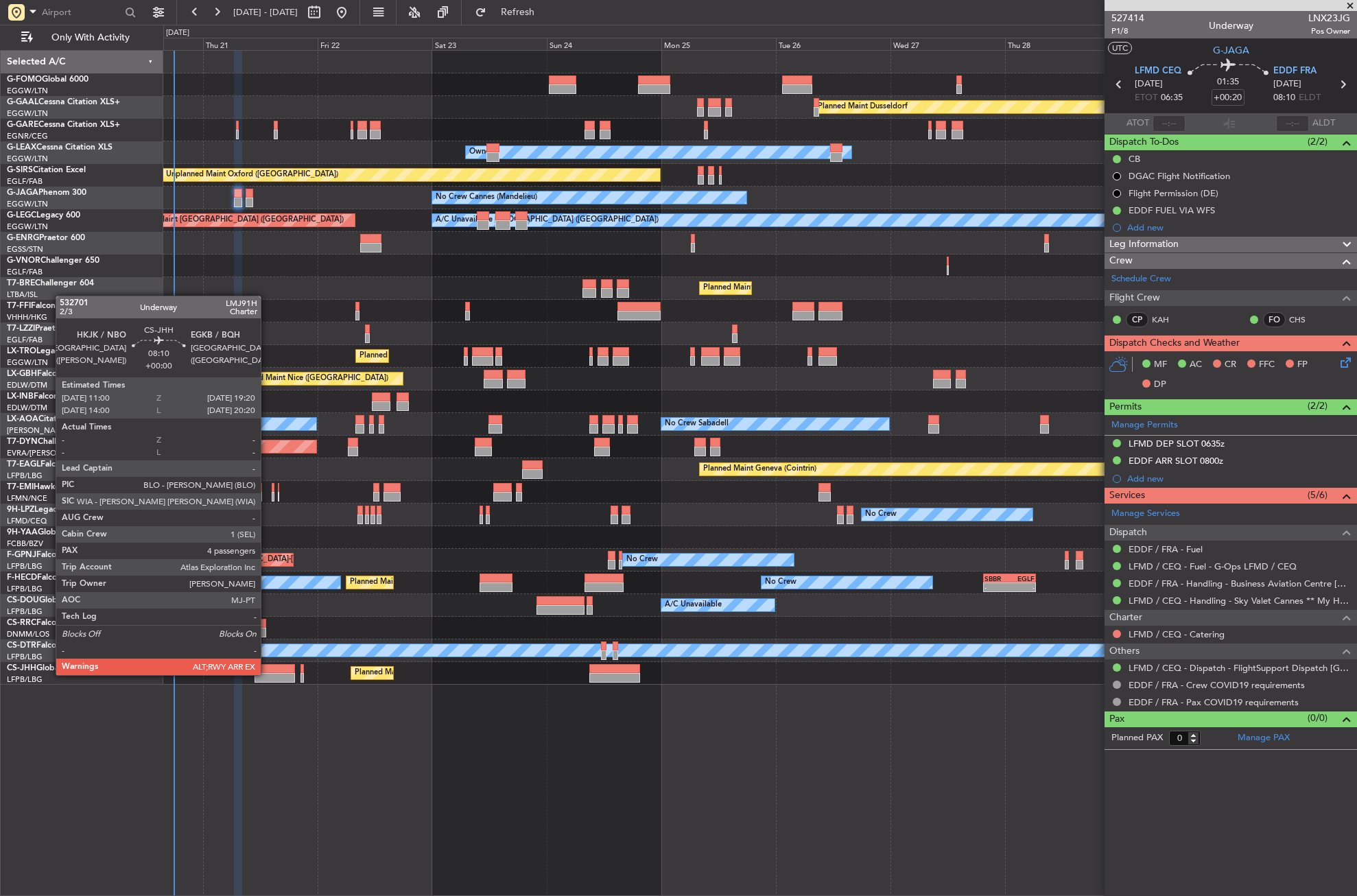
click at [267, 674] on div at bounding box center [274, 678] width 40 height 10
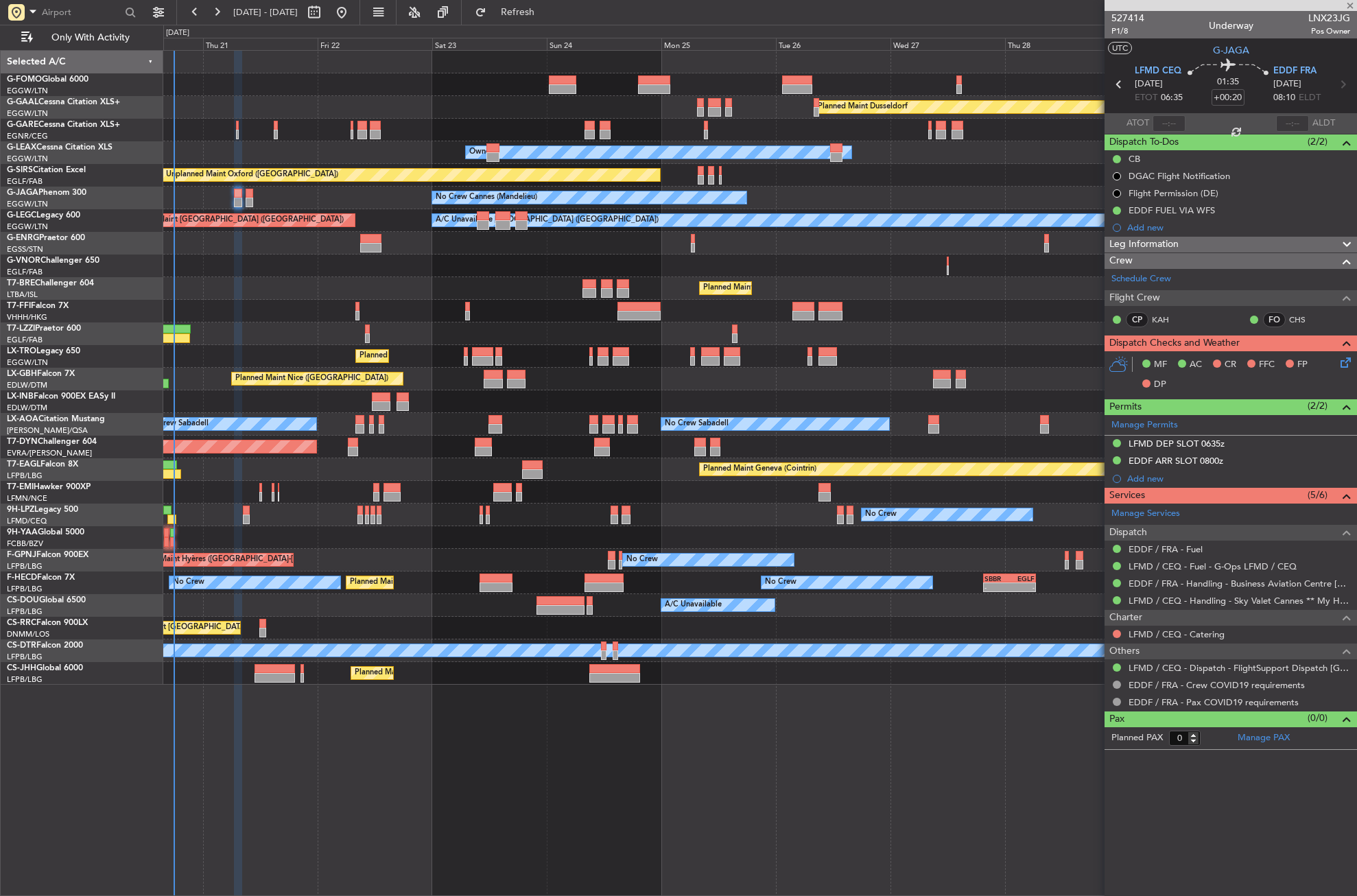
type input "4"
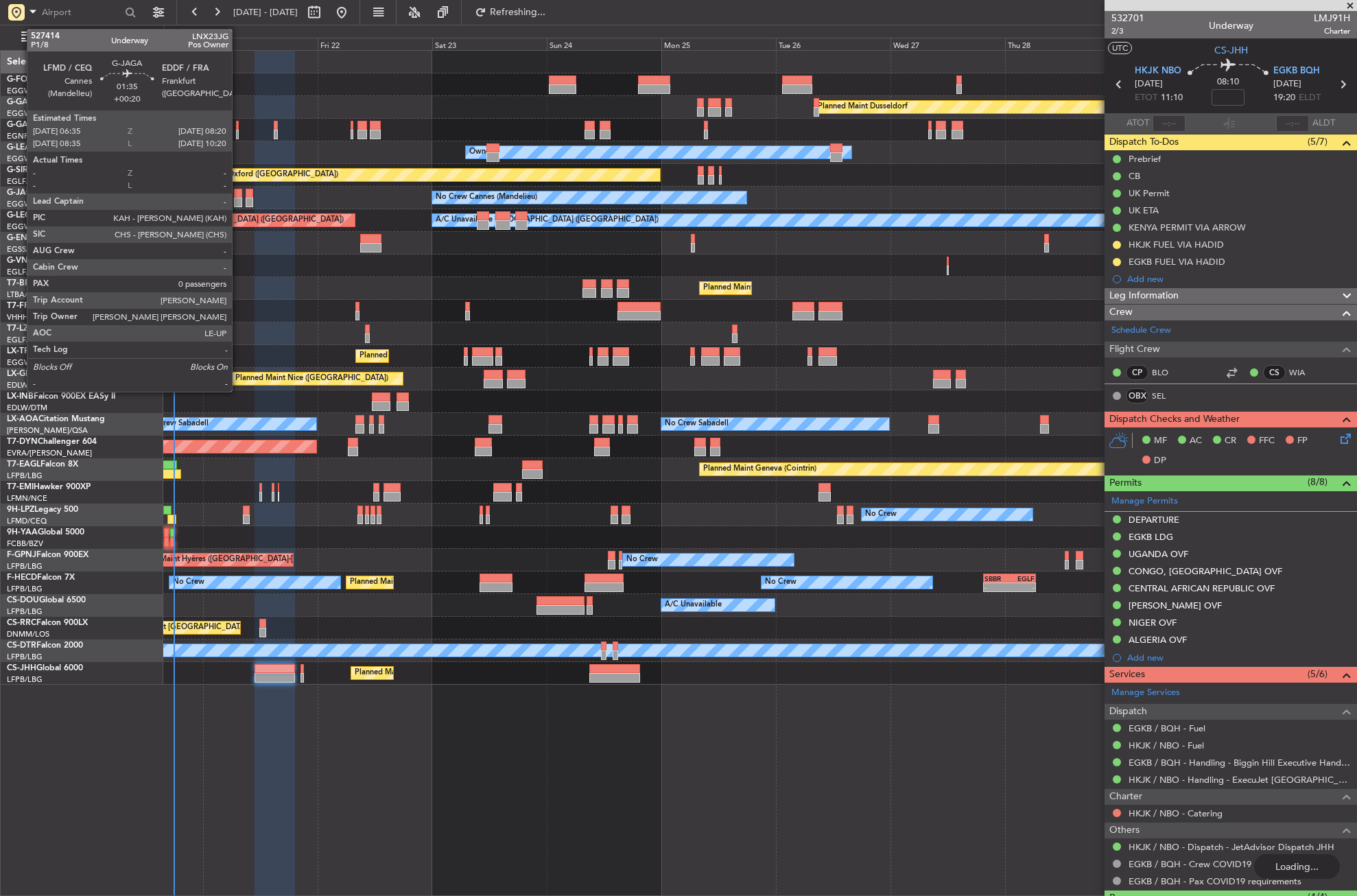
click at [238, 204] on div at bounding box center [238, 203] width 9 height 10
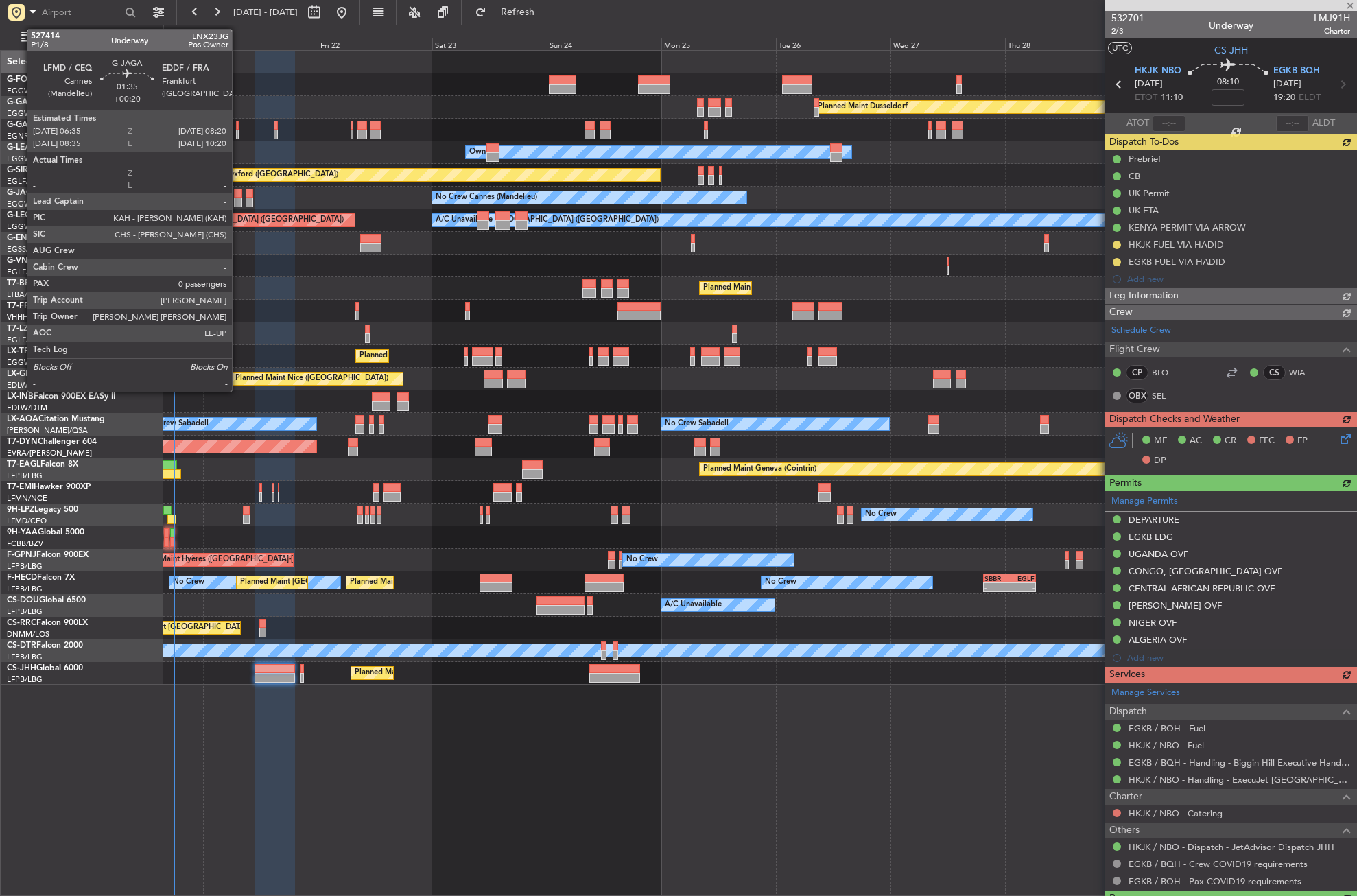
type input "+00:20"
type input "0"
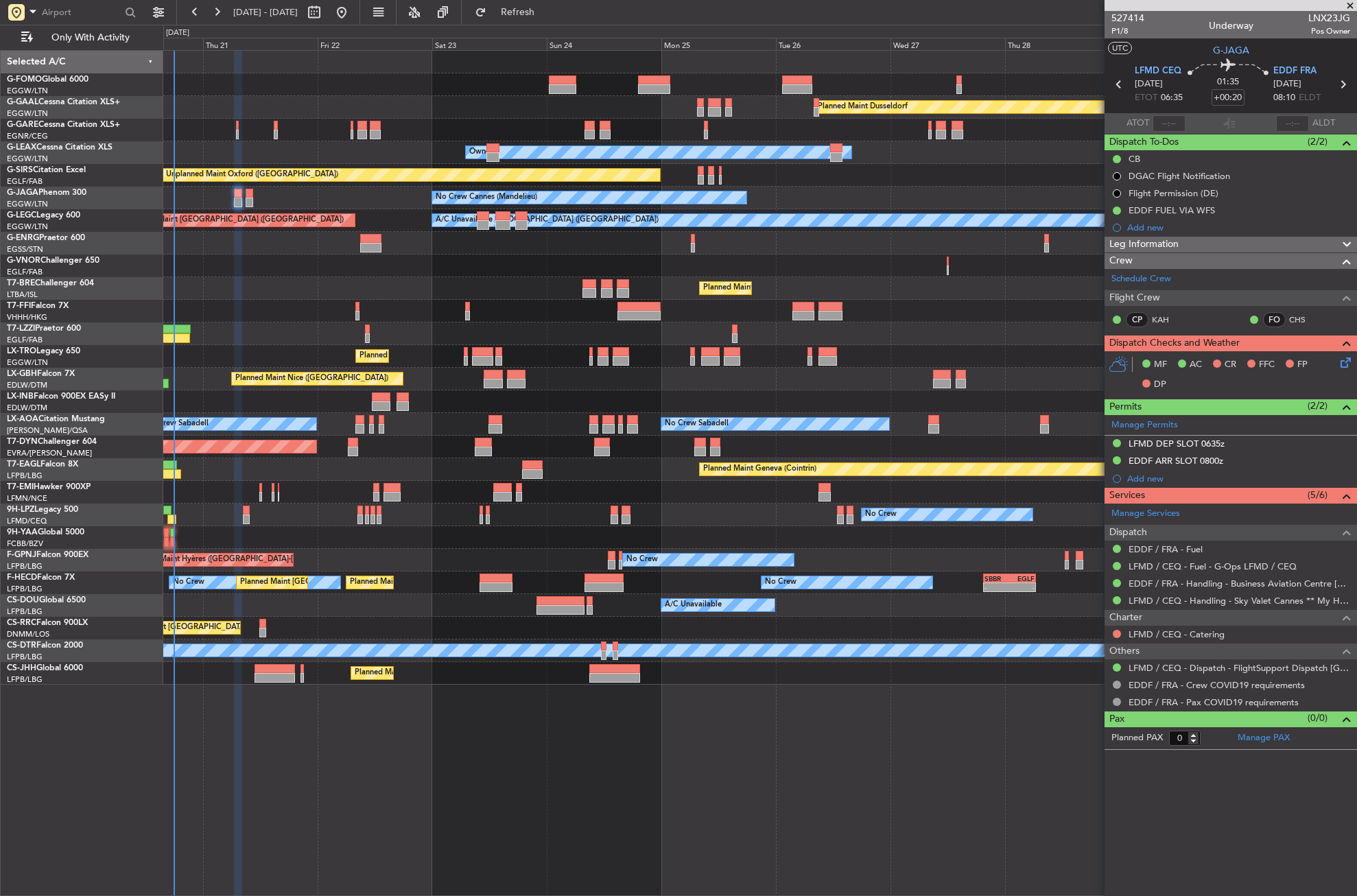
click at [452, 720] on div "Planned Maint Dusseldorf Unplanned Maint [PERSON_NAME] Owner Owner Unplanned Ma…" at bounding box center [760, 473] width 1194 height 846
click at [1192, 441] on div "LFMD DEP SLOT 0635z" at bounding box center [1177, 444] width 96 height 12
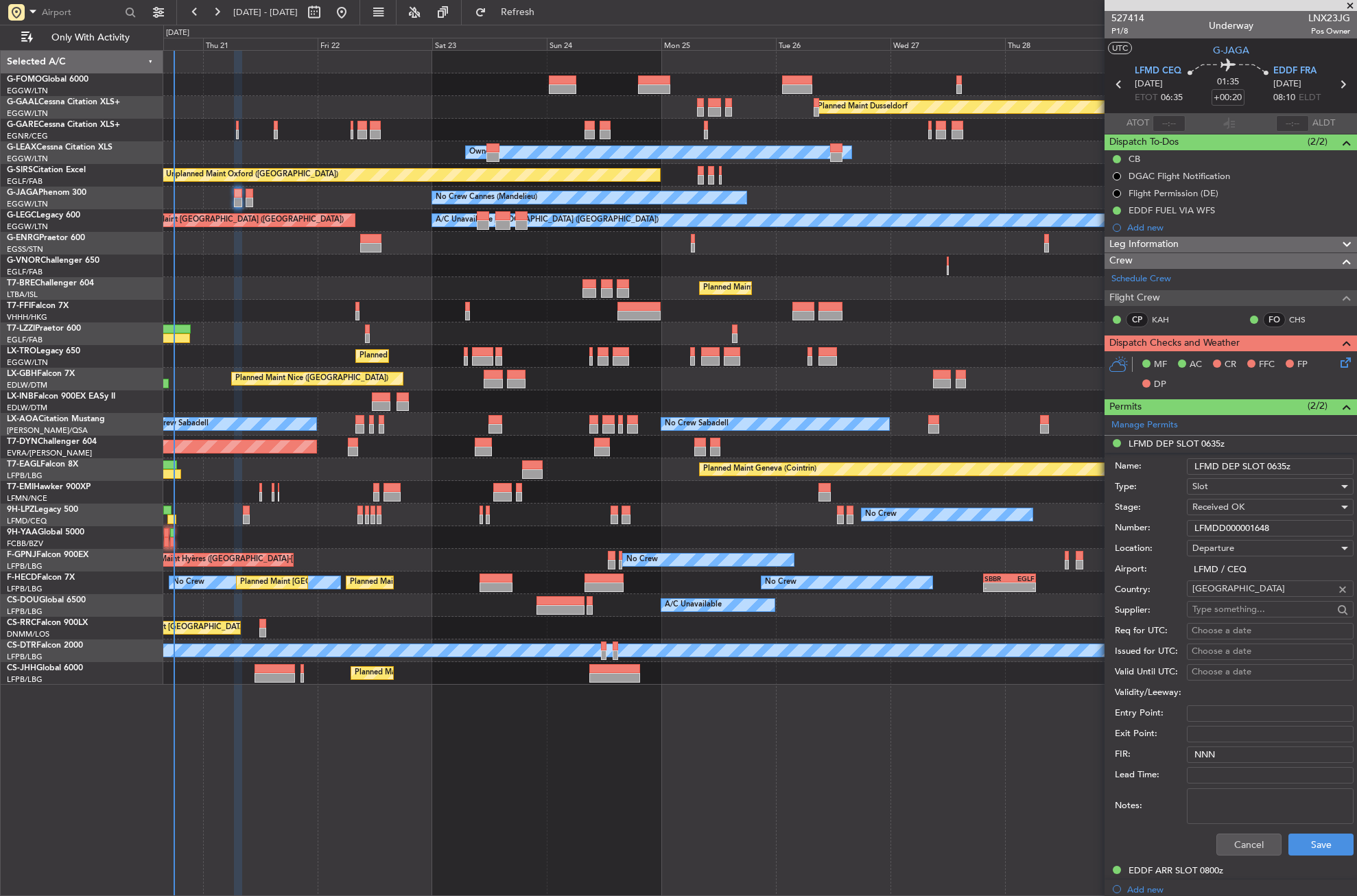
click at [1226, 522] on input "LFMDD000001648" at bounding box center [1270, 528] width 167 height 17
drag, startPoint x: 1265, startPoint y: 845, endPoint x: 1256, endPoint y: 828, distance: 19.2
click at [1265, 845] on button "Cancel" at bounding box center [1249, 845] width 65 height 22
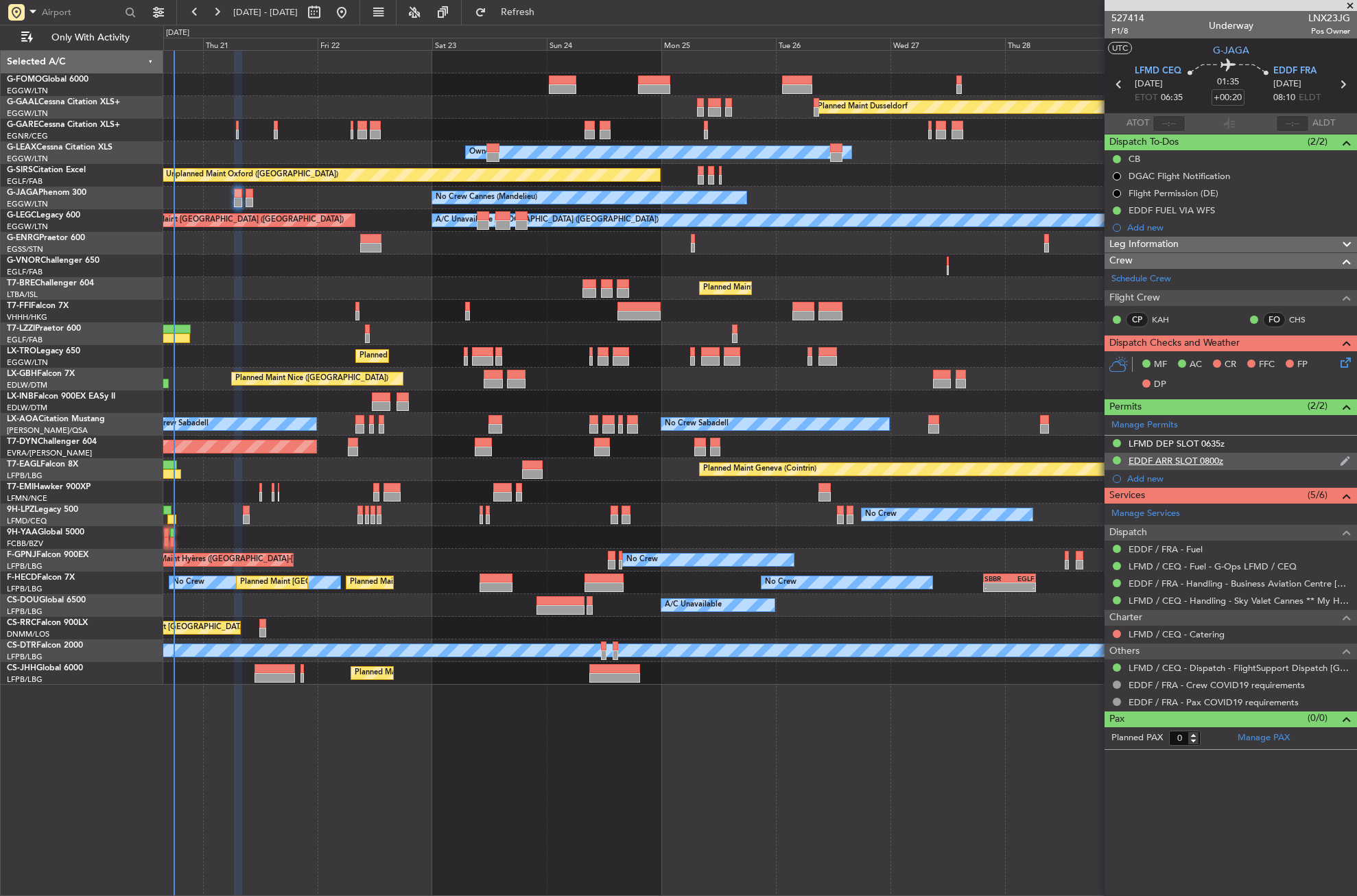
click at [1142, 467] on div "EDDF ARR SLOT 0800z" at bounding box center [1231, 462] width 253 height 17
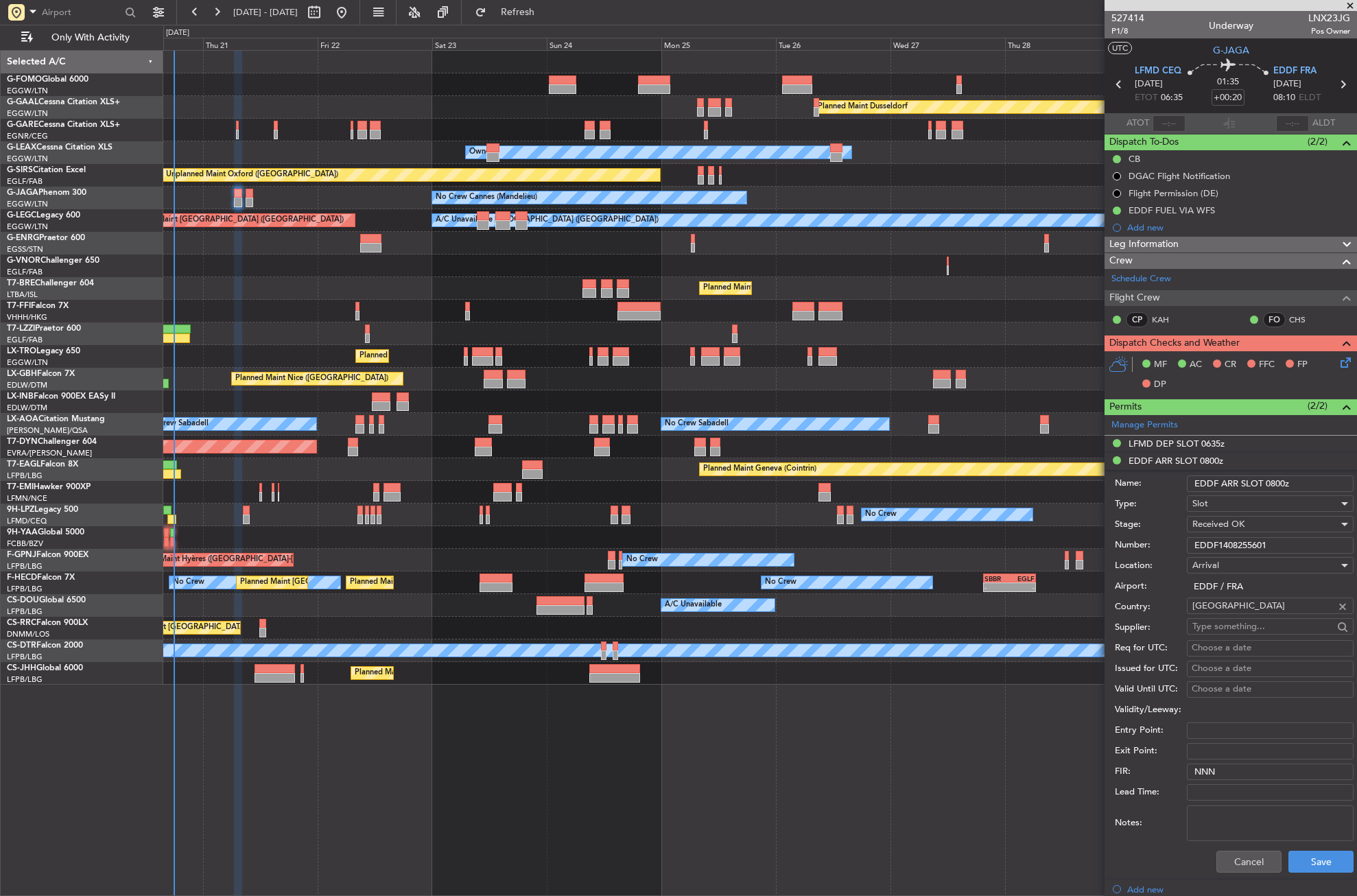
click at [1231, 551] on input "EDDF1408255601" at bounding box center [1270, 545] width 167 height 17
click at [1236, 851] on button "Cancel" at bounding box center [1249, 862] width 65 height 22
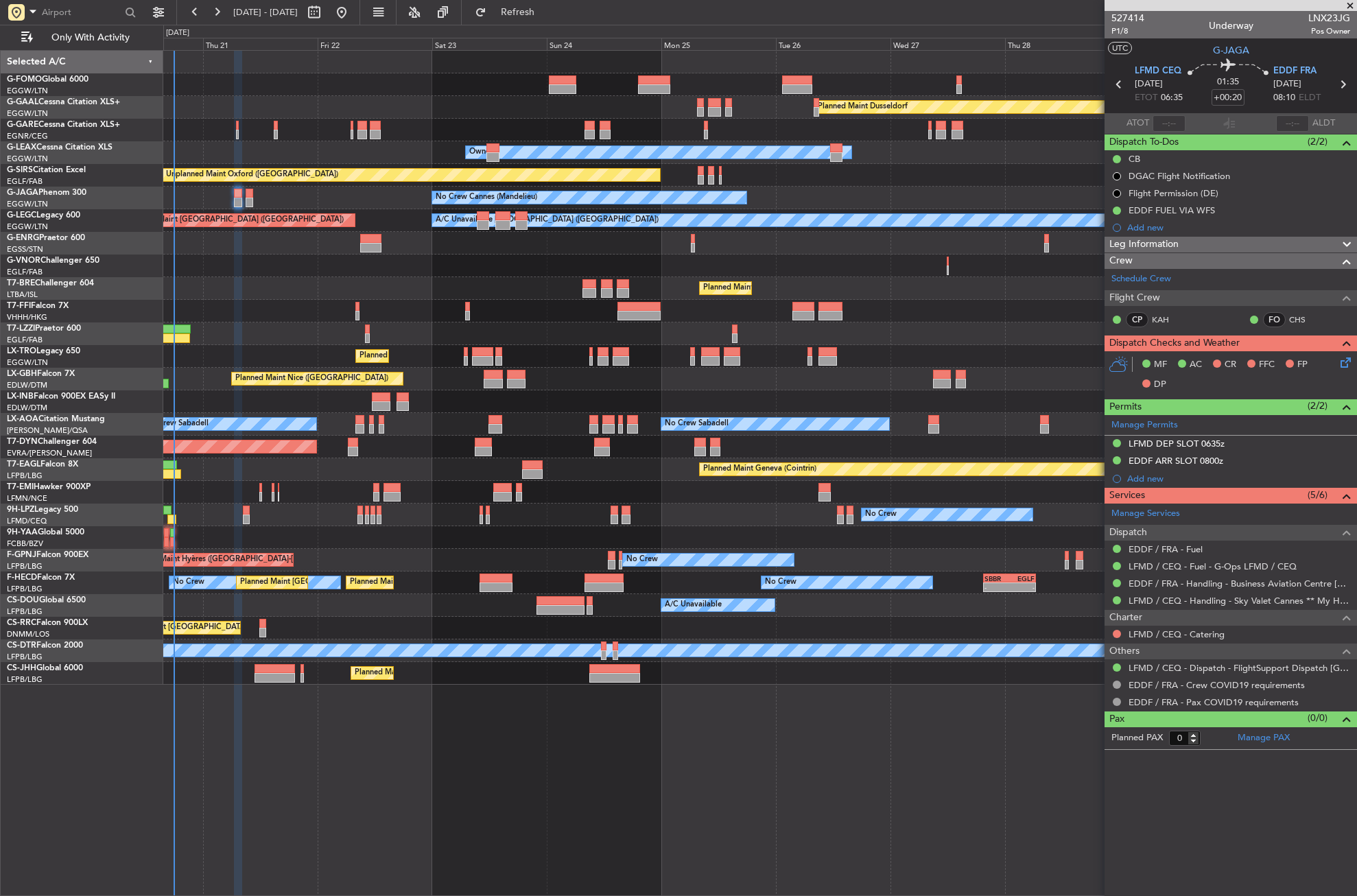
click at [357, 727] on div "Planned Maint Dusseldorf Unplanned Maint [PERSON_NAME] Owner Owner Unplanned Ma…" at bounding box center [760, 473] width 1194 height 846
click at [1161, 243] on span "Leg Information" at bounding box center [1144, 245] width 69 height 16
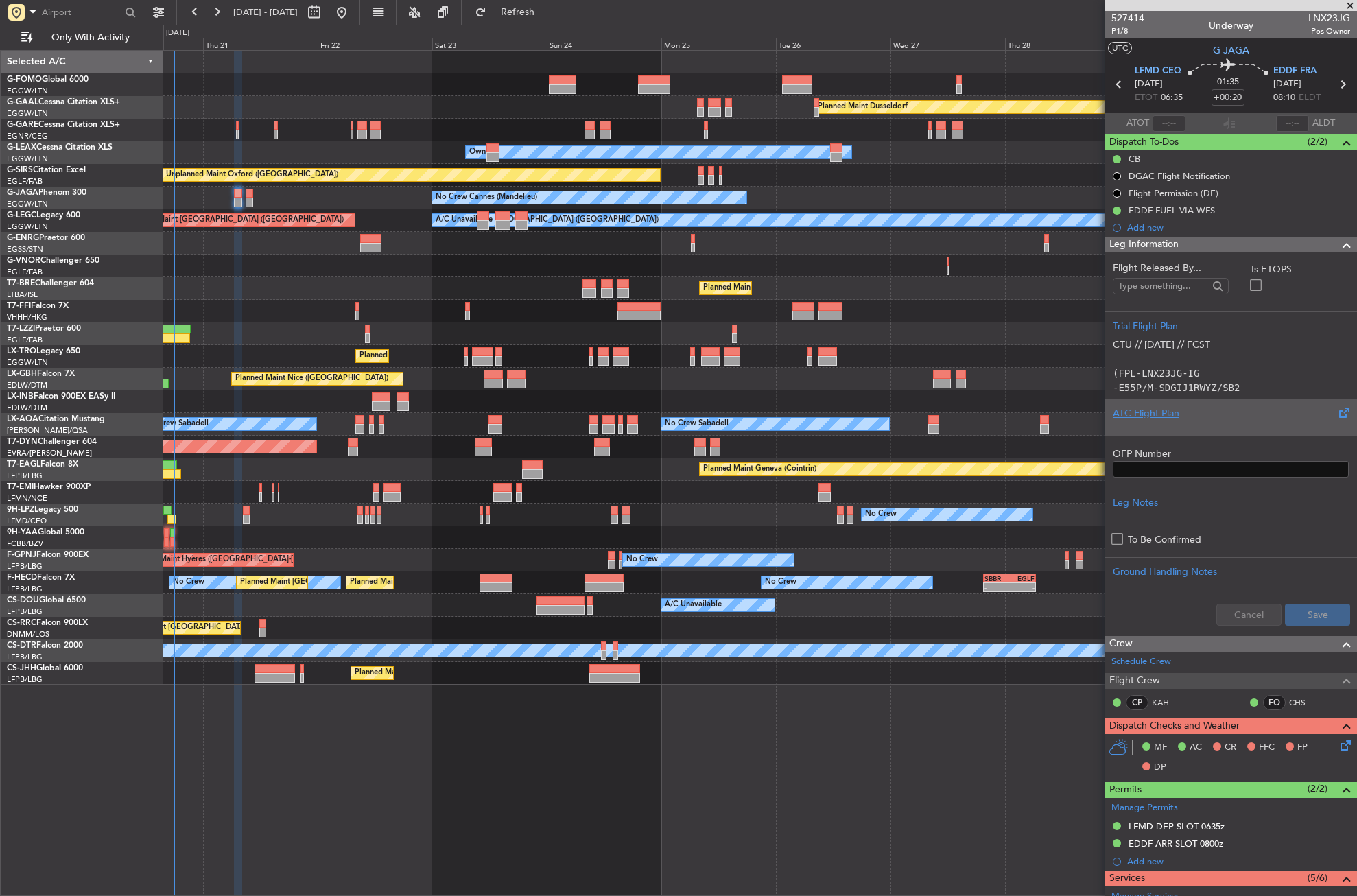
click at [1132, 409] on div "ATC Flight Plan" at bounding box center [1231, 413] width 236 height 14
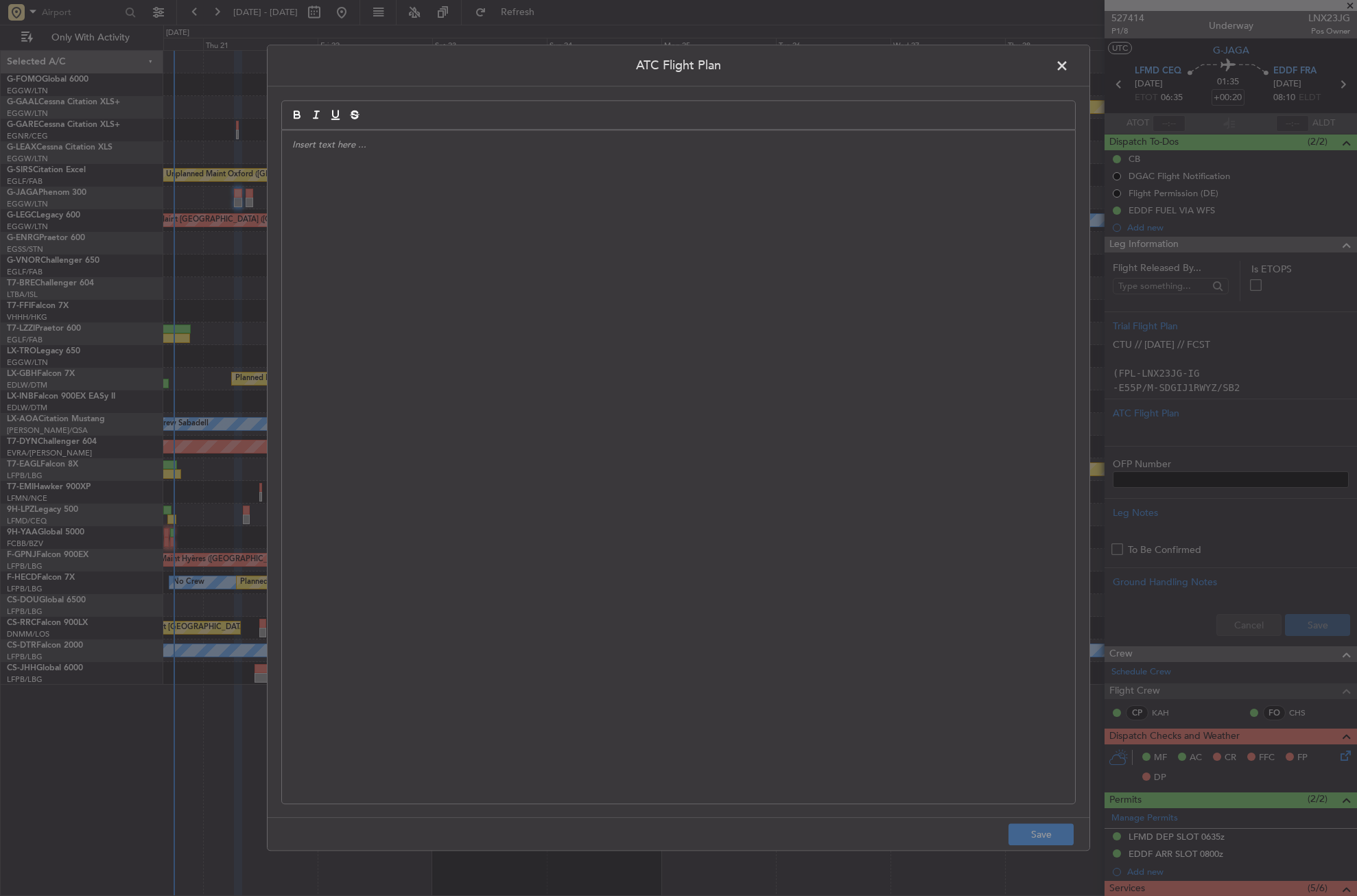
click at [459, 292] on div at bounding box center [679, 467] width 793 height 673
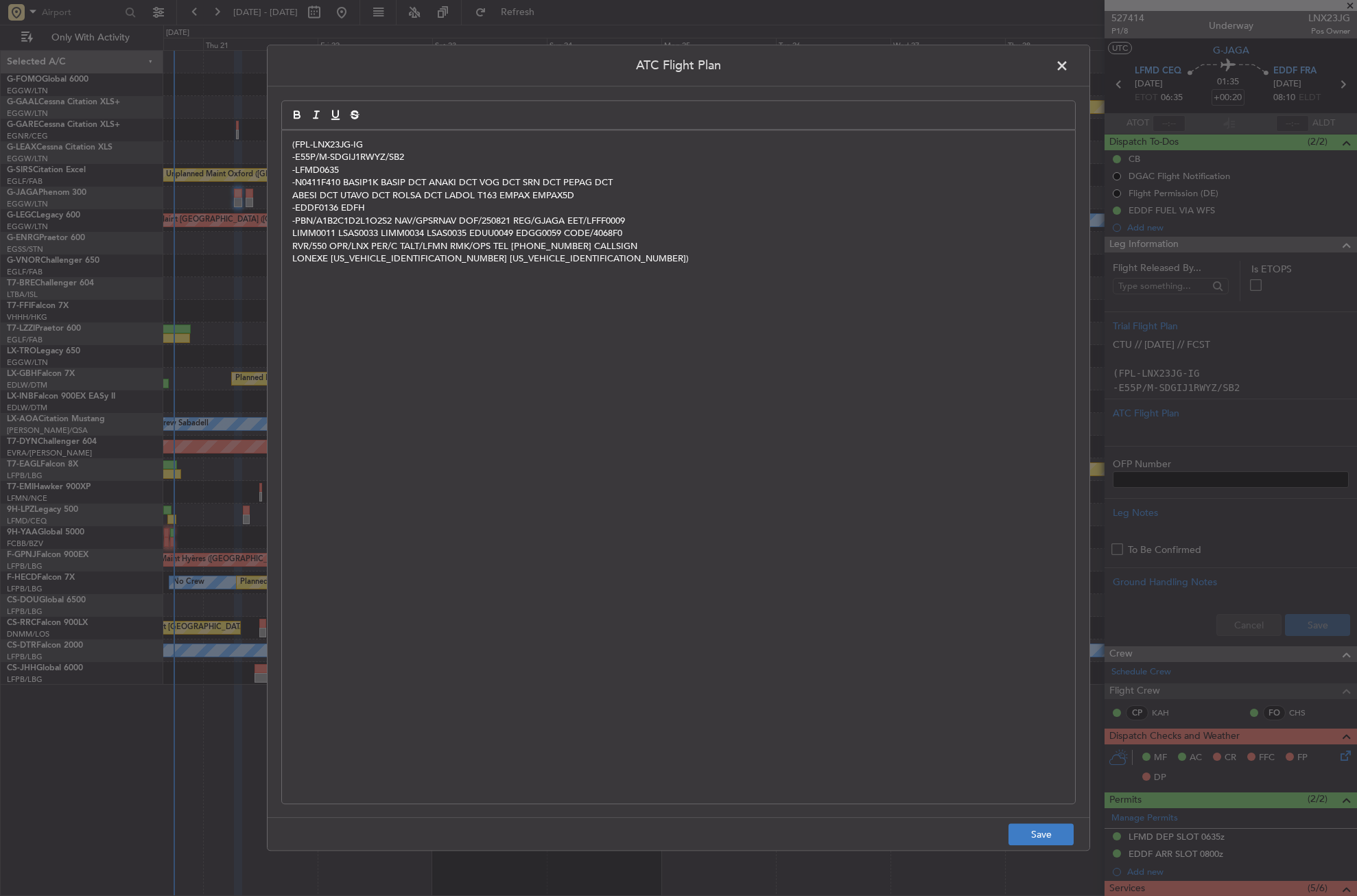
scroll to position [0, 0]
click at [1026, 830] on button "Save" at bounding box center [1041, 836] width 65 height 22
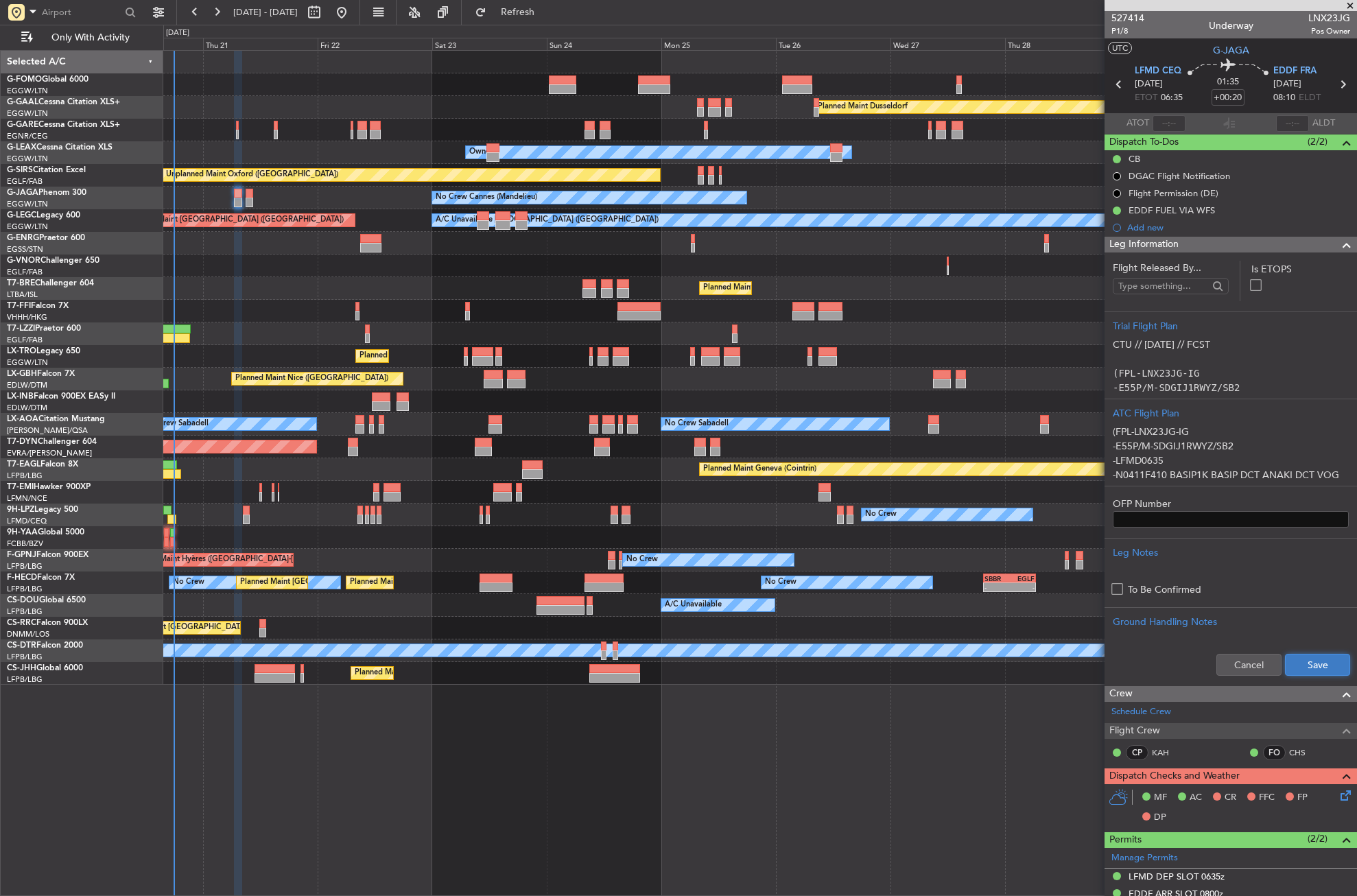
click at [1308, 660] on button "Save" at bounding box center [1318, 665] width 65 height 22
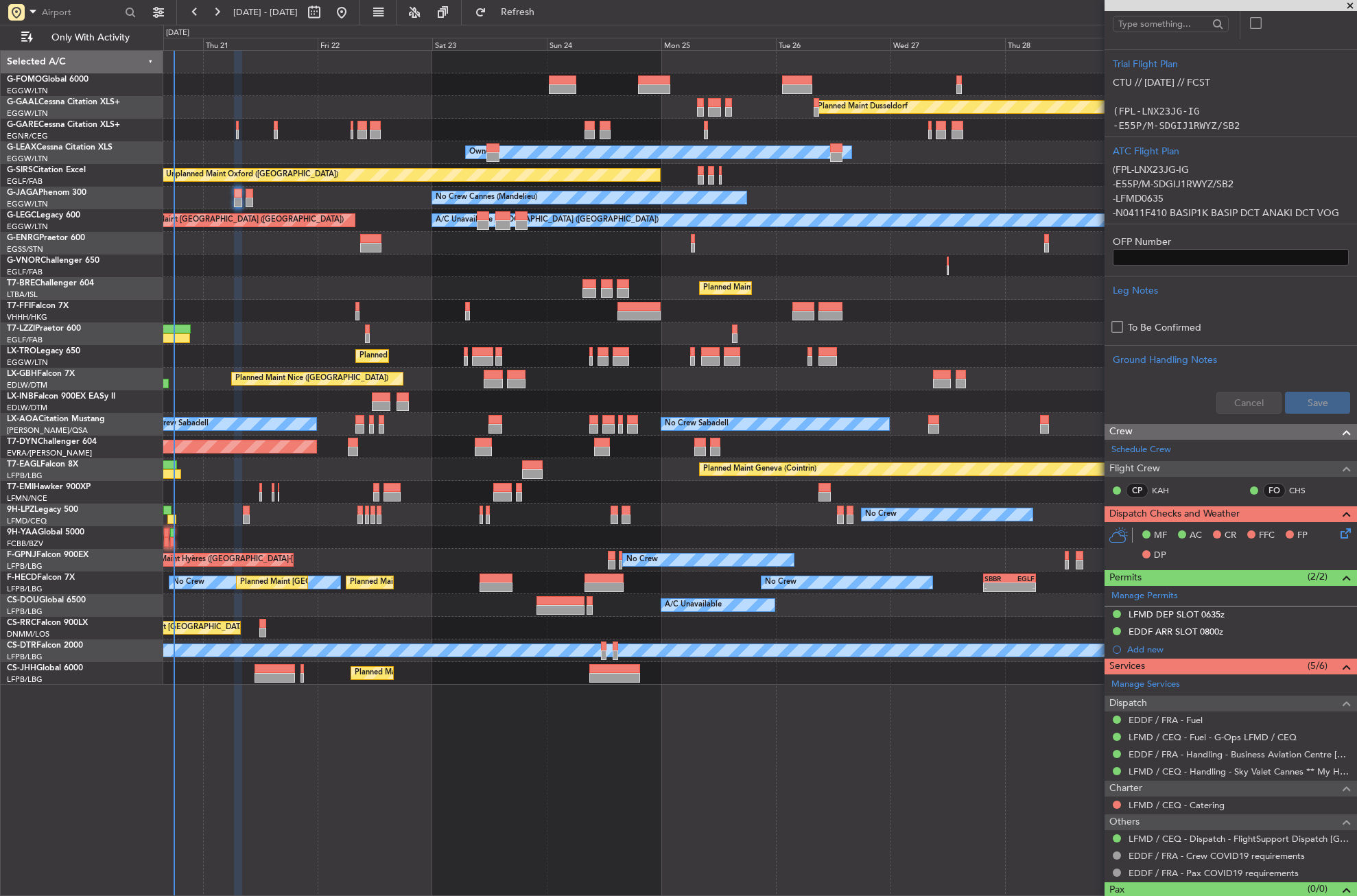
scroll to position [274, 0]
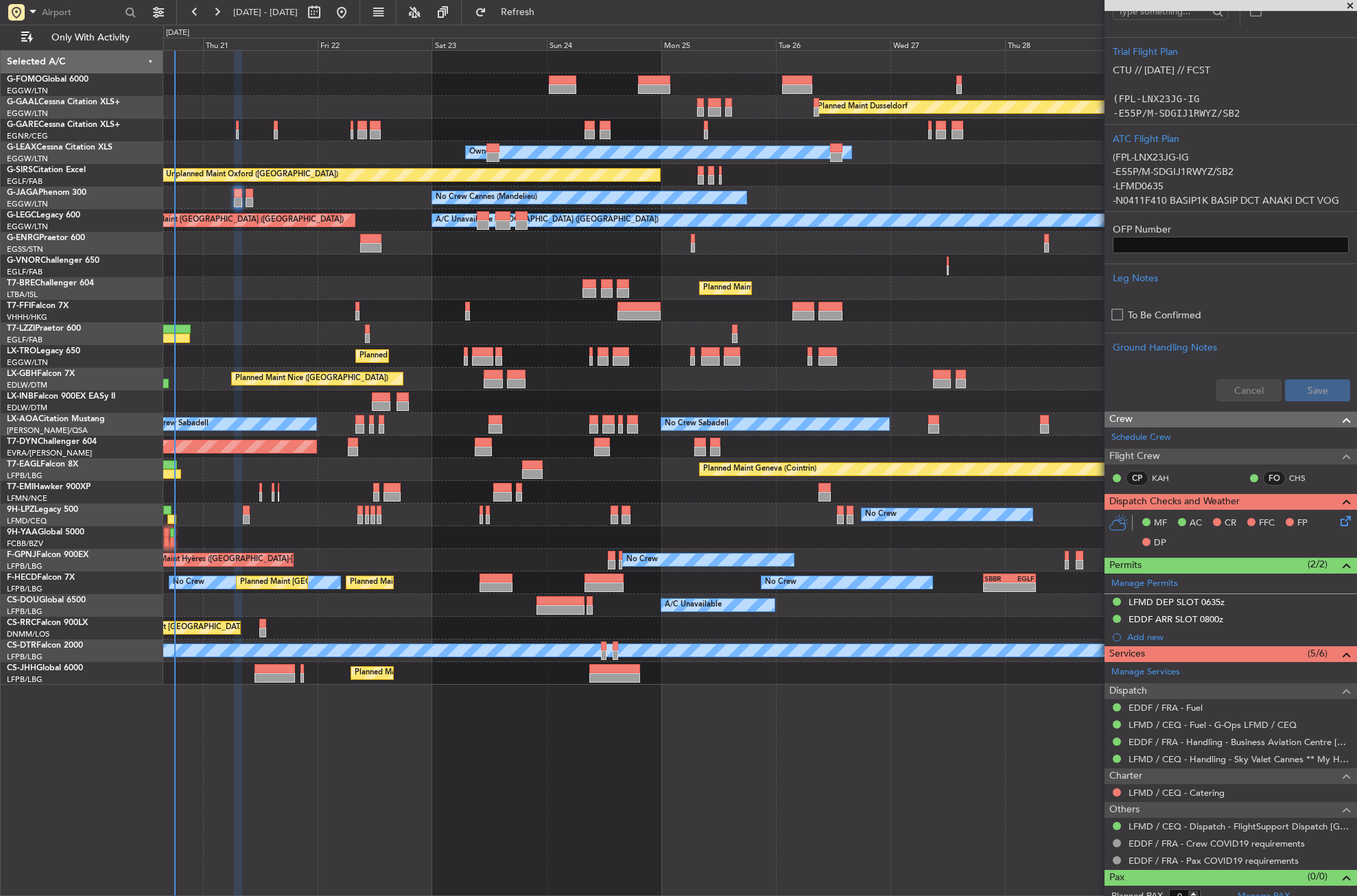
click at [1338, 524] on icon at bounding box center [1343, 519] width 11 height 11
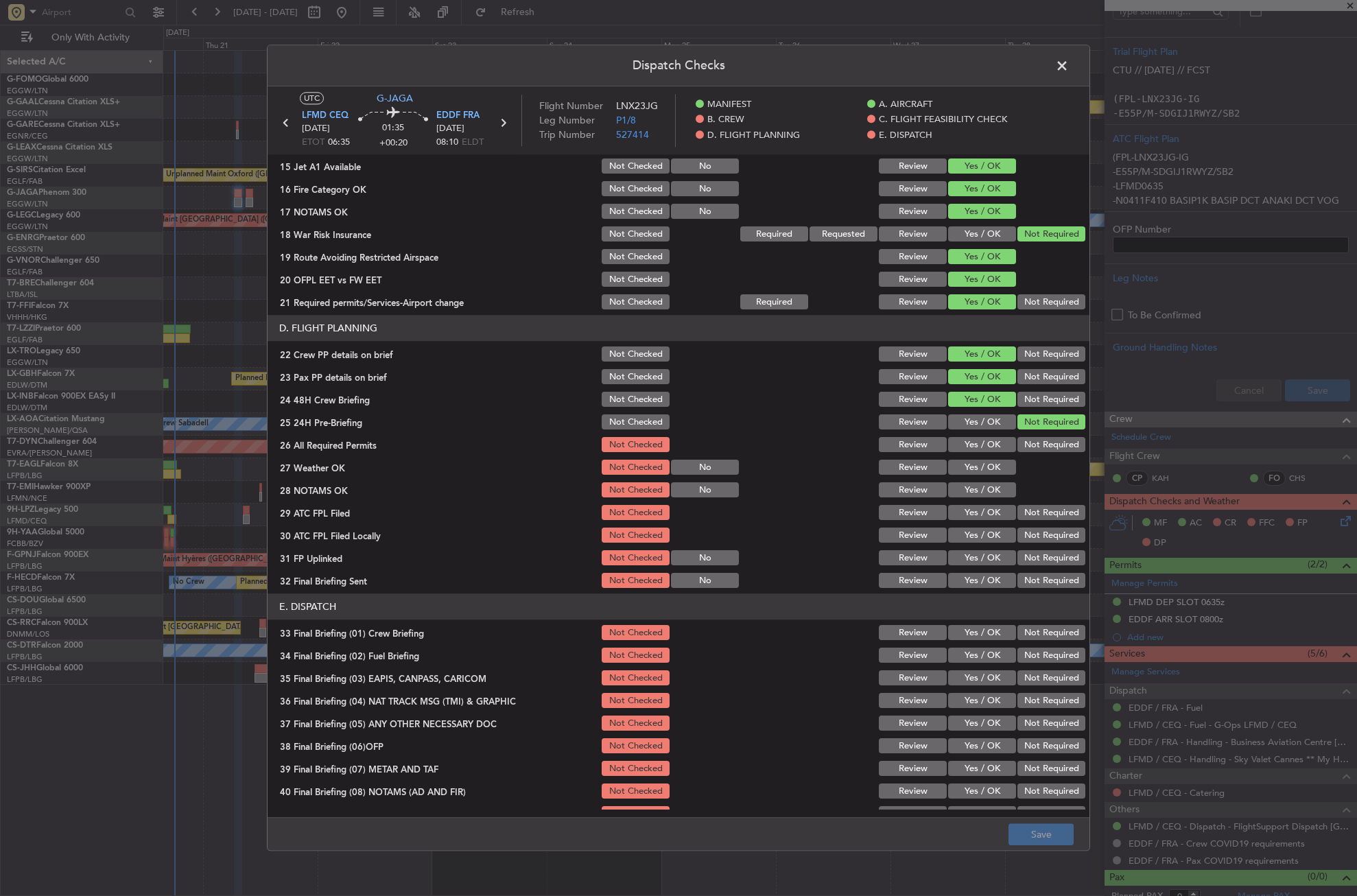
scroll to position [480, 0]
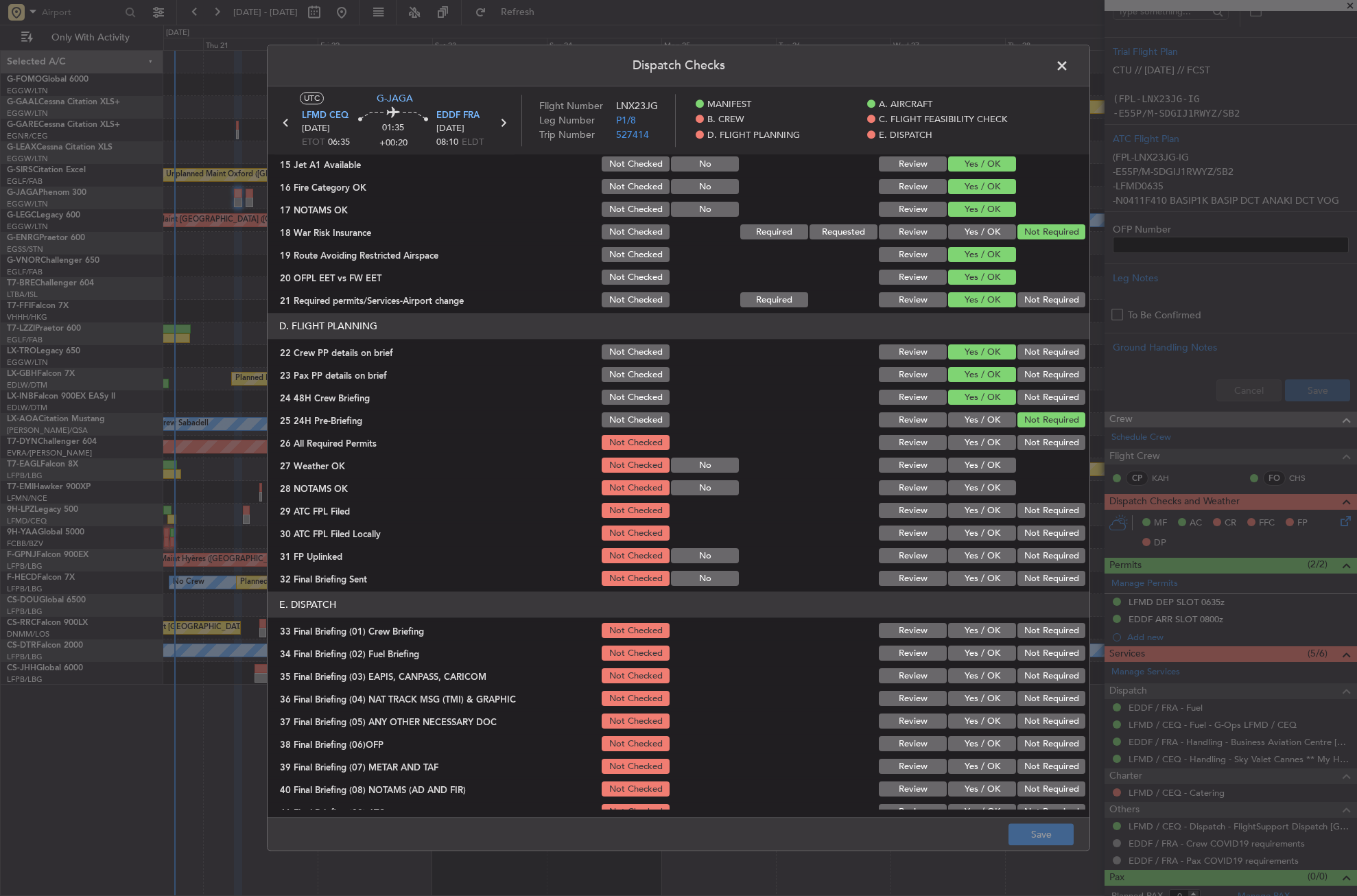
click at [965, 442] on button "Yes / OK" at bounding box center [982, 443] width 68 height 15
click at [969, 465] on button "Yes / OK" at bounding box center [982, 466] width 68 height 15
click at [971, 484] on button "Yes / OK" at bounding box center [982, 488] width 68 height 15
click at [971, 504] on button "Yes / OK" at bounding box center [982, 511] width 68 height 15
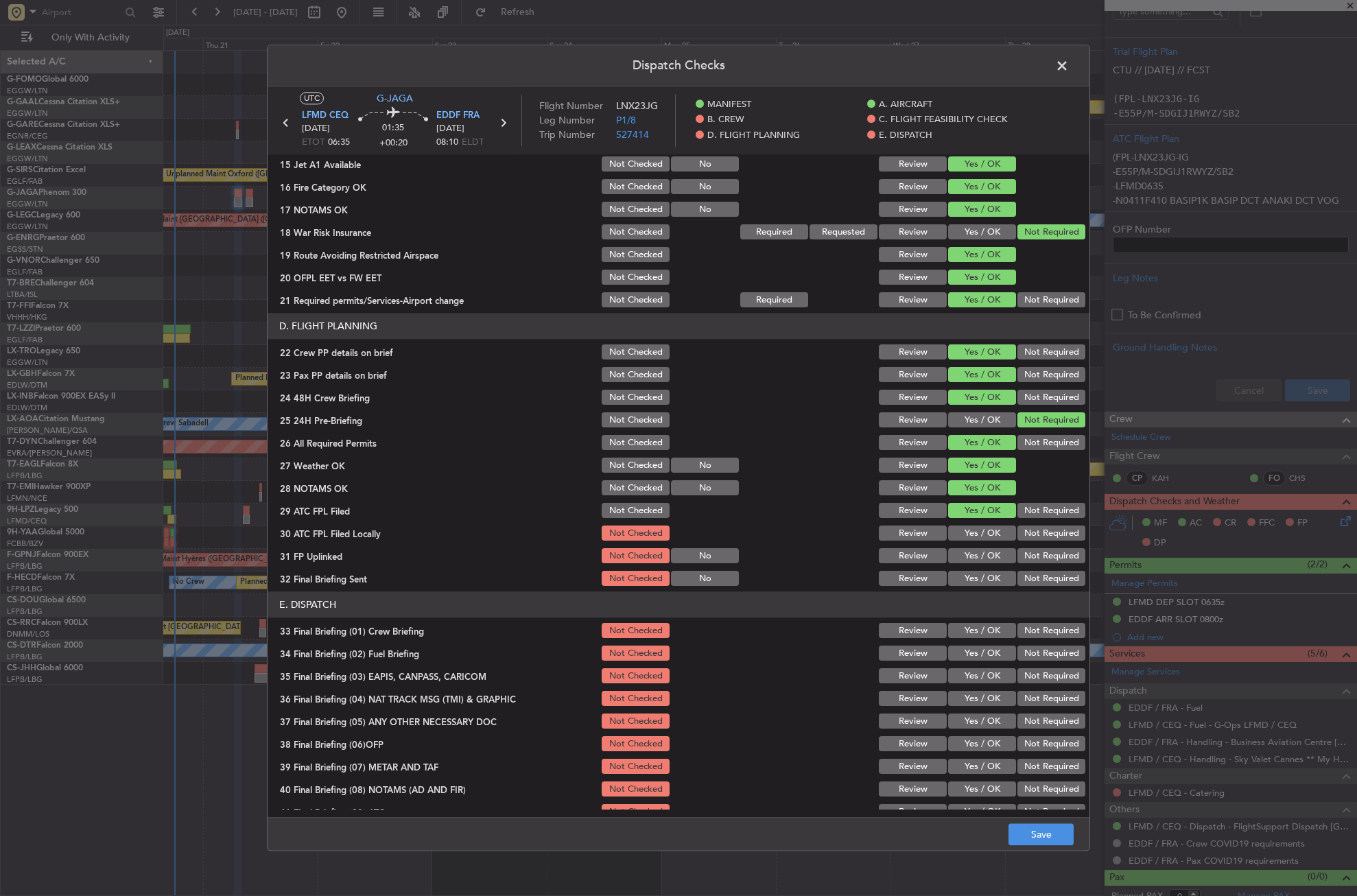
click at [1028, 527] on button "Not Required" at bounding box center [1051, 533] width 68 height 15
click at [991, 550] on button "Yes / OK" at bounding box center [982, 557] width 68 height 15
click at [1038, 579] on button "Not Required" at bounding box center [1051, 579] width 68 height 15
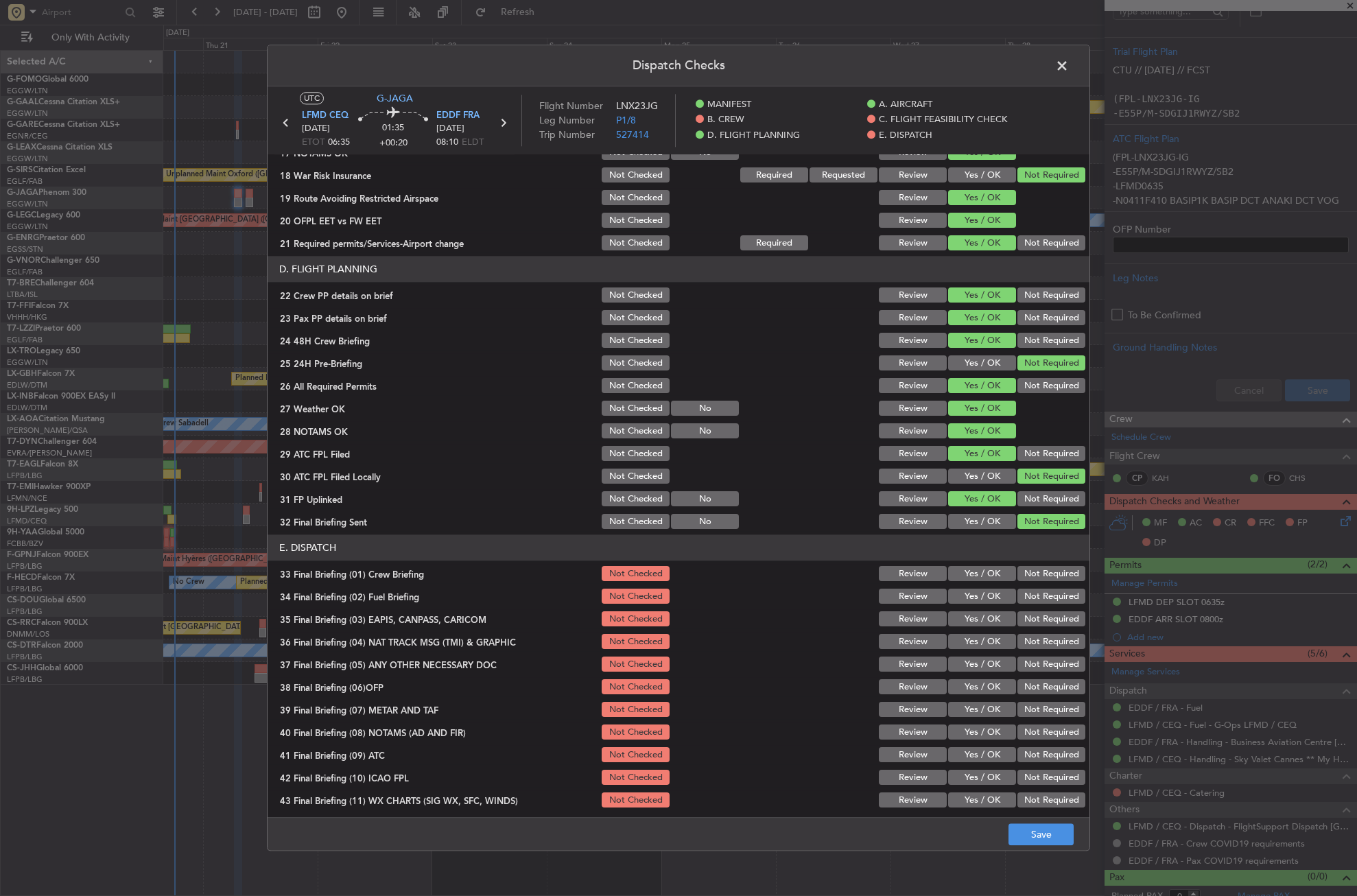
scroll to position [564, 0]
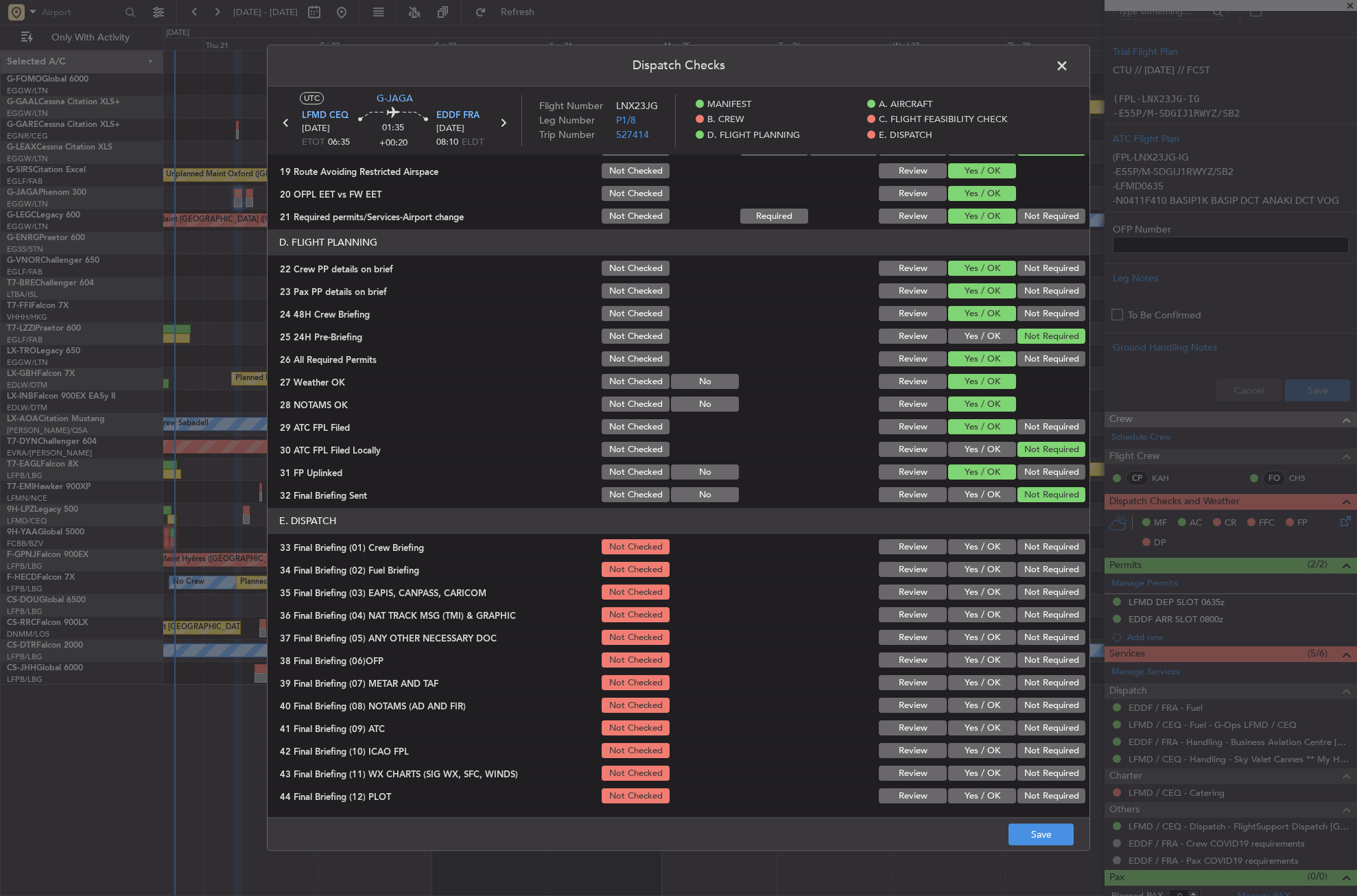
click at [982, 545] on button "Yes / OK" at bounding box center [982, 547] width 68 height 15
click at [974, 558] on section "E. DISPATCH 33 Final Briefing (01) Crew Briefing Not Checked Review Yes / OK No…" at bounding box center [679, 657] width 822 height 298
click at [976, 563] on button "Yes / OK" at bounding box center [982, 570] width 68 height 15
drag, startPoint x: 1037, startPoint y: 600, endPoint x: 1029, endPoint y: 589, distance: 13.6
click at [1036, 599] on div "Not Required" at bounding box center [1050, 593] width 69 height 19
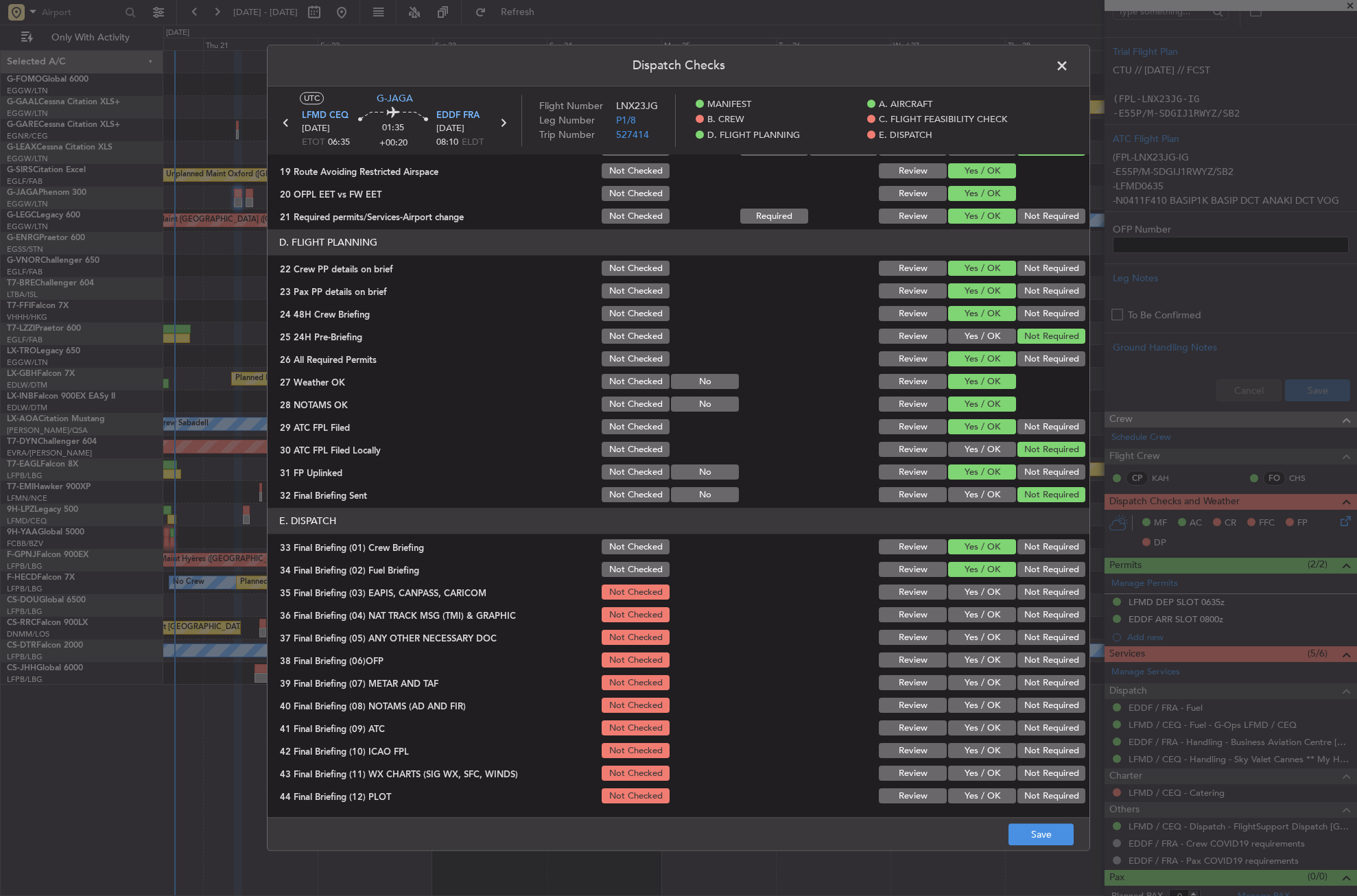
click at [1029, 589] on button "Not Required" at bounding box center [1051, 592] width 68 height 15
click at [1029, 604] on section "E. DISPATCH 33 Final Briefing (01) Crew Briefing Not Checked Review Yes / OK No…" at bounding box center [679, 657] width 822 height 298
click at [1016, 623] on div "Not Required" at bounding box center [1050, 615] width 69 height 19
click at [1018, 619] on button "Not Required" at bounding box center [1051, 615] width 68 height 15
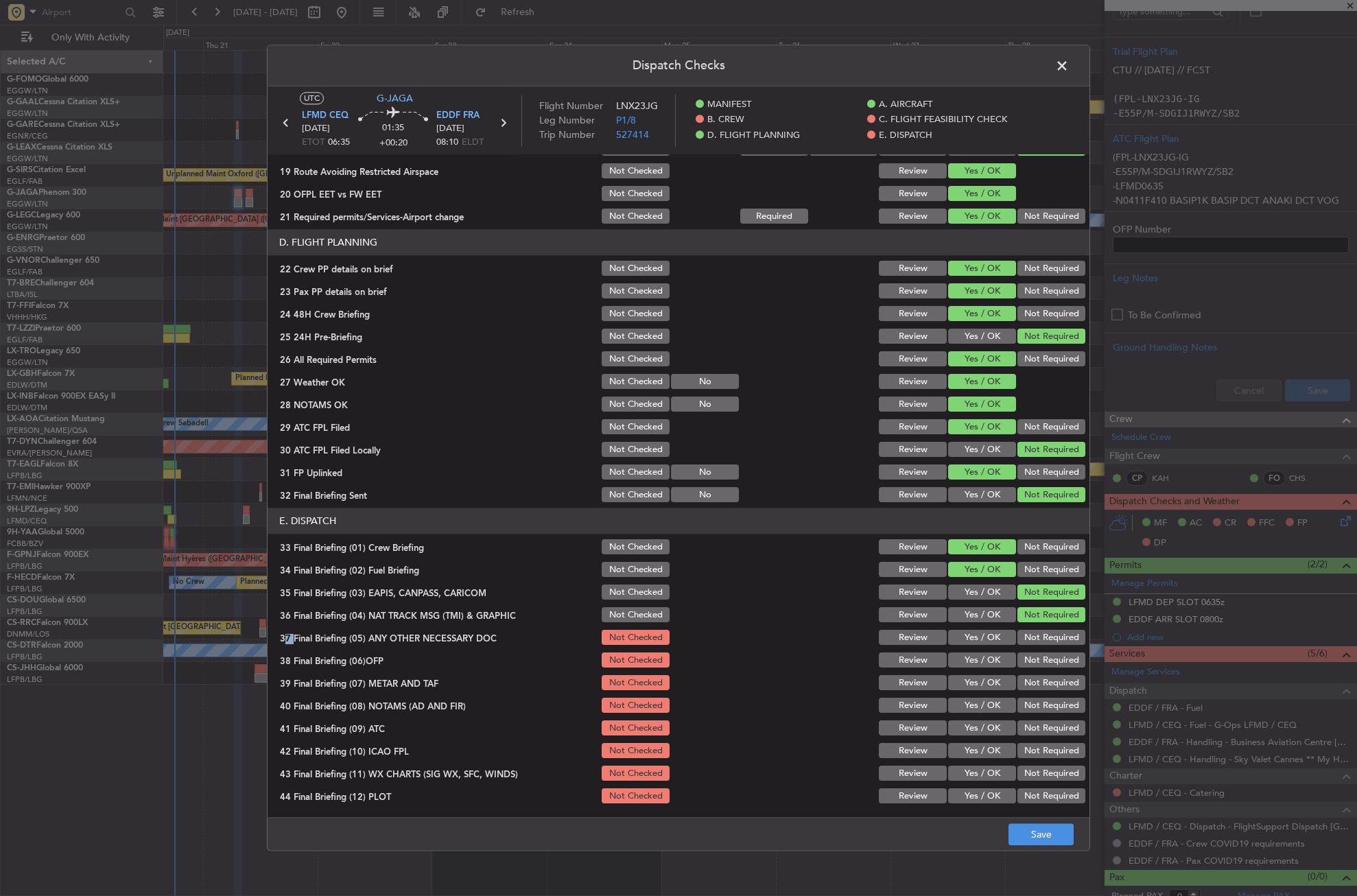
click at [992, 634] on button "Yes / OK" at bounding box center [982, 638] width 68 height 15
click at [983, 650] on section "E. DISPATCH 33 Final Briefing (01) Crew Briefing Not Checked Review Yes / OK No…" at bounding box center [679, 657] width 822 height 298
drag, startPoint x: 983, startPoint y: 650, endPoint x: 980, endPoint y: 655, distance: 5.8
click at [980, 655] on button "Yes / OK" at bounding box center [982, 661] width 68 height 15
click at [975, 680] on button "Yes / OK" at bounding box center [982, 683] width 68 height 15
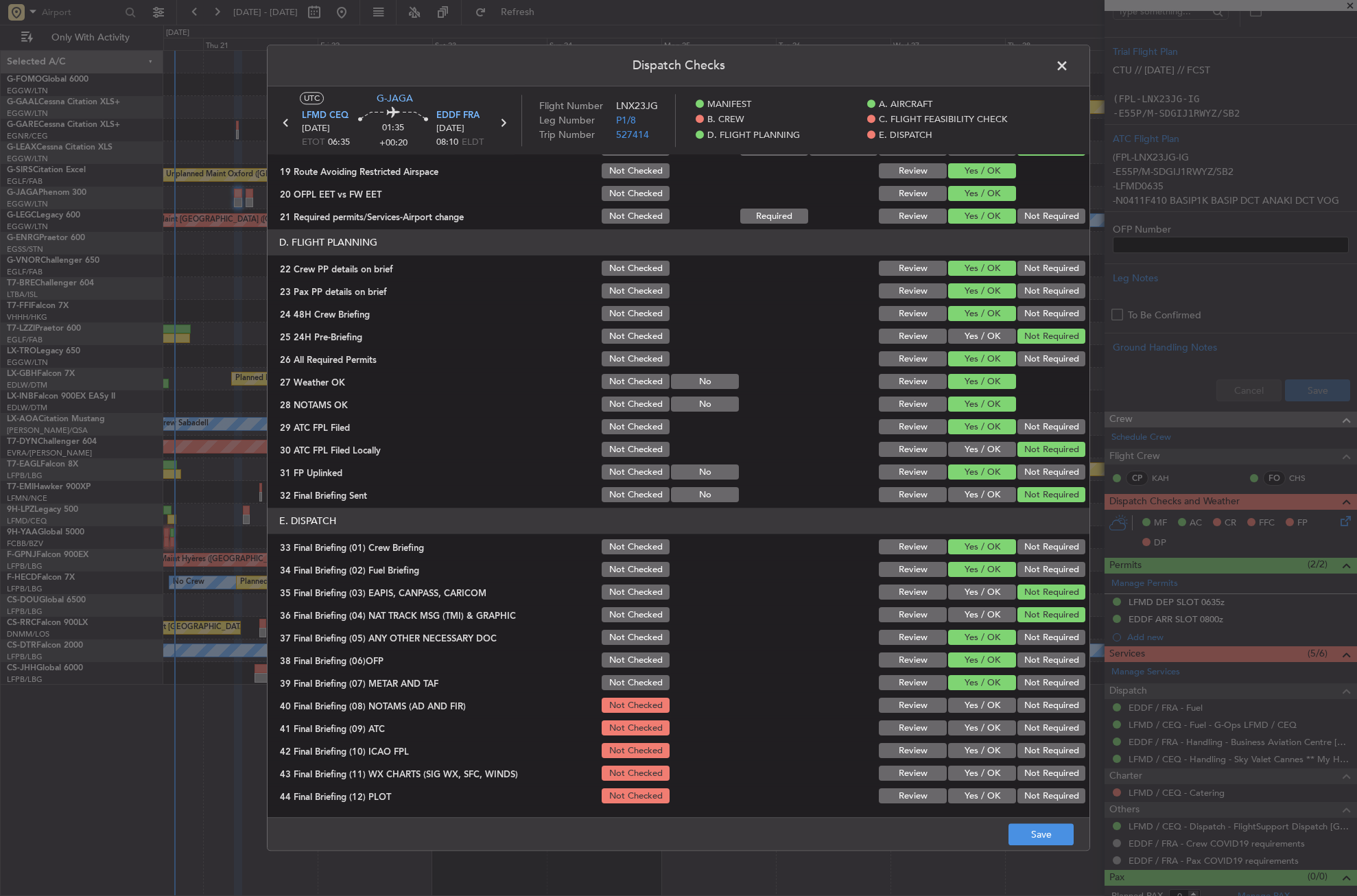
click at [975, 700] on div "Yes / OK" at bounding box center [980, 706] width 69 height 19
click at [969, 711] on button "Yes / OK" at bounding box center [982, 706] width 68 height 15
click at [970, 727] on button "Yes / OK" at bounding box center [982, 728] width 68 height 15
drag, startPoint x: 1034, startPoint y: 761, endPoint x: 1026, endPoint y: 761, distance: 8.0
click at [1033, 761] on section "E. DISPATCH 33 Final Briefing (01) Crew Briefing Not Checked Review Yes / OK No…" at bounding box center [679, 657] width 822 height 298
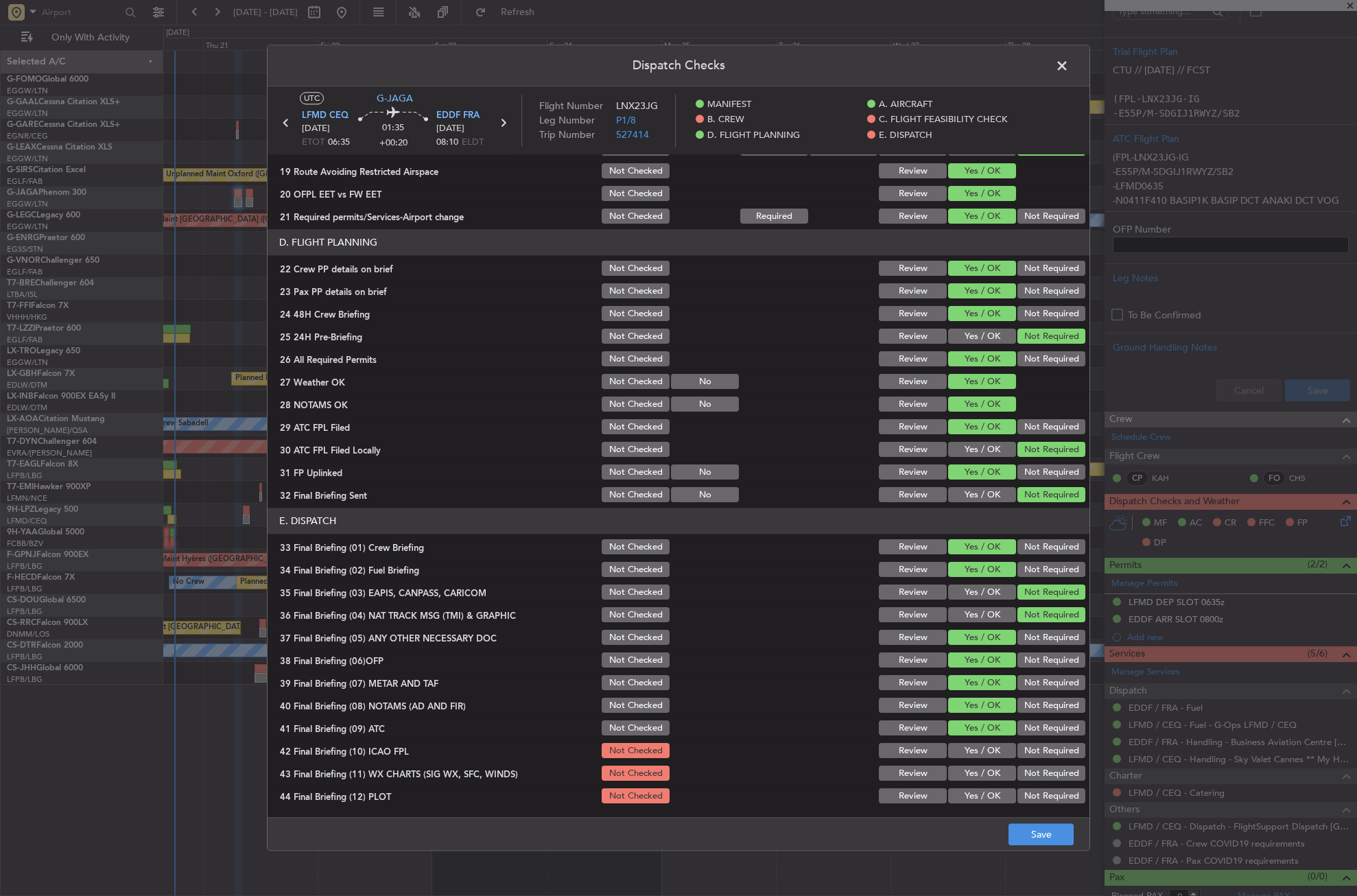
click at [1018, 751] on button "Not Required" at bounding box center [1051, 751] width 68 height 15
drag, startPoint x: 988, startPoint y: 776, endPoint x: 1010, endPoint y: 785, distance: 23.8
click at [989, 777] on button "Yes / OK" at bounding box center [982, 774] width 68 height 15
click at [1033, 793] on button "Not Required" at bounding box center [1051, 797] width 68 height 15
click at [1034, 827] on button "Save" at bounding box center [1041, 836] width 65 height 22
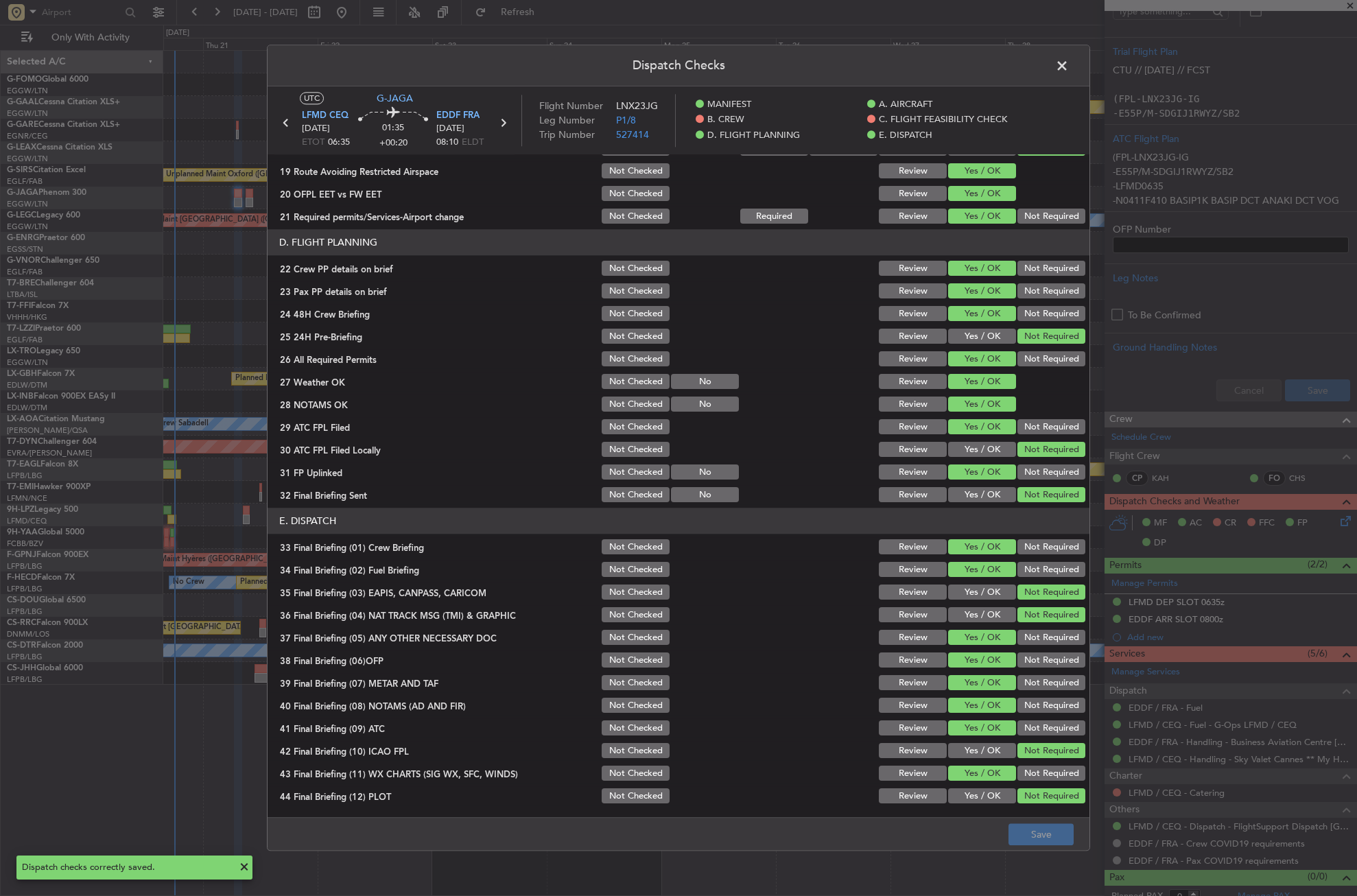
click at [1069, 63] on span at bounding box center [1069, 69] width 0 height 28
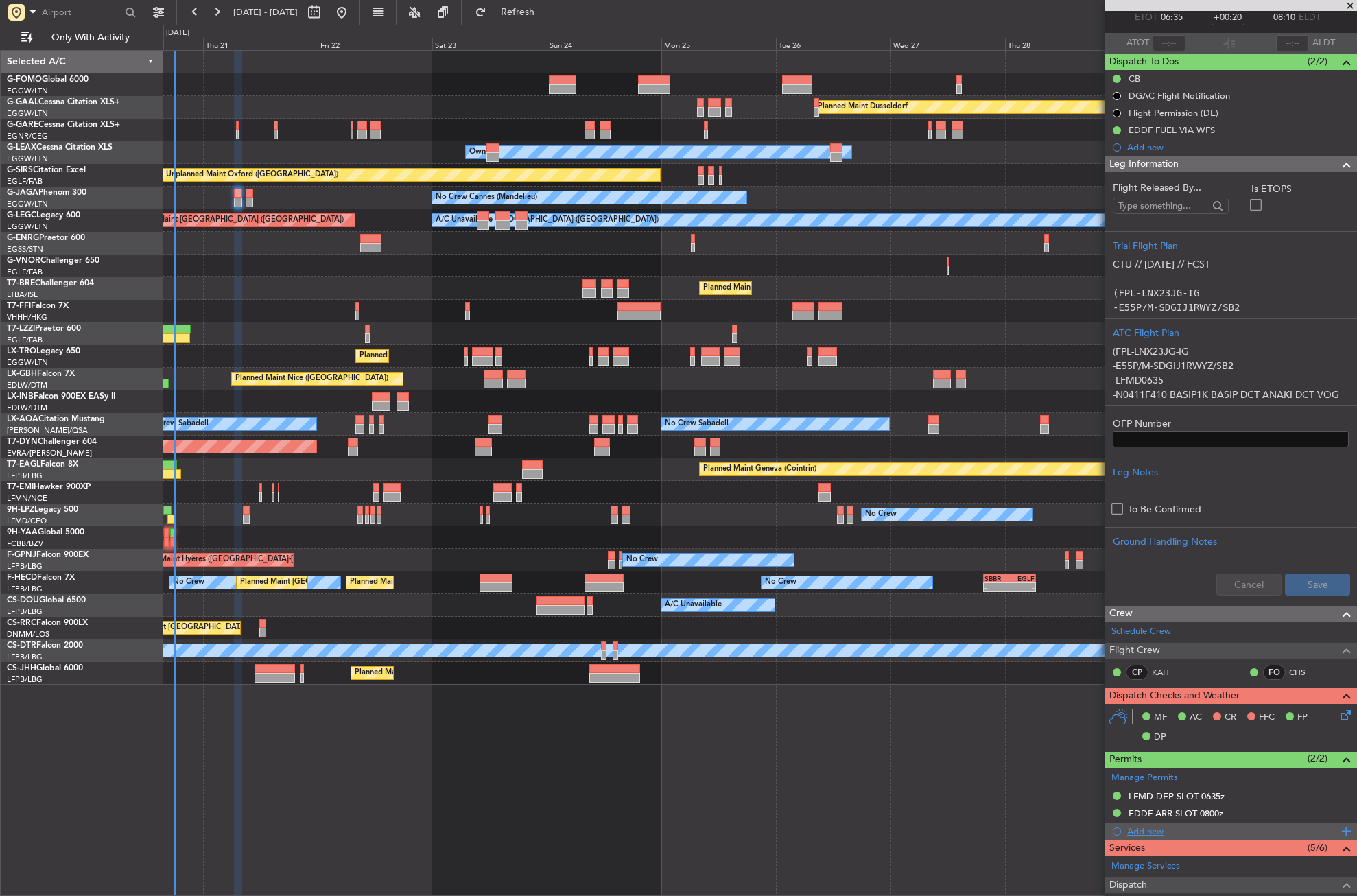
scroll to position [0, 0]
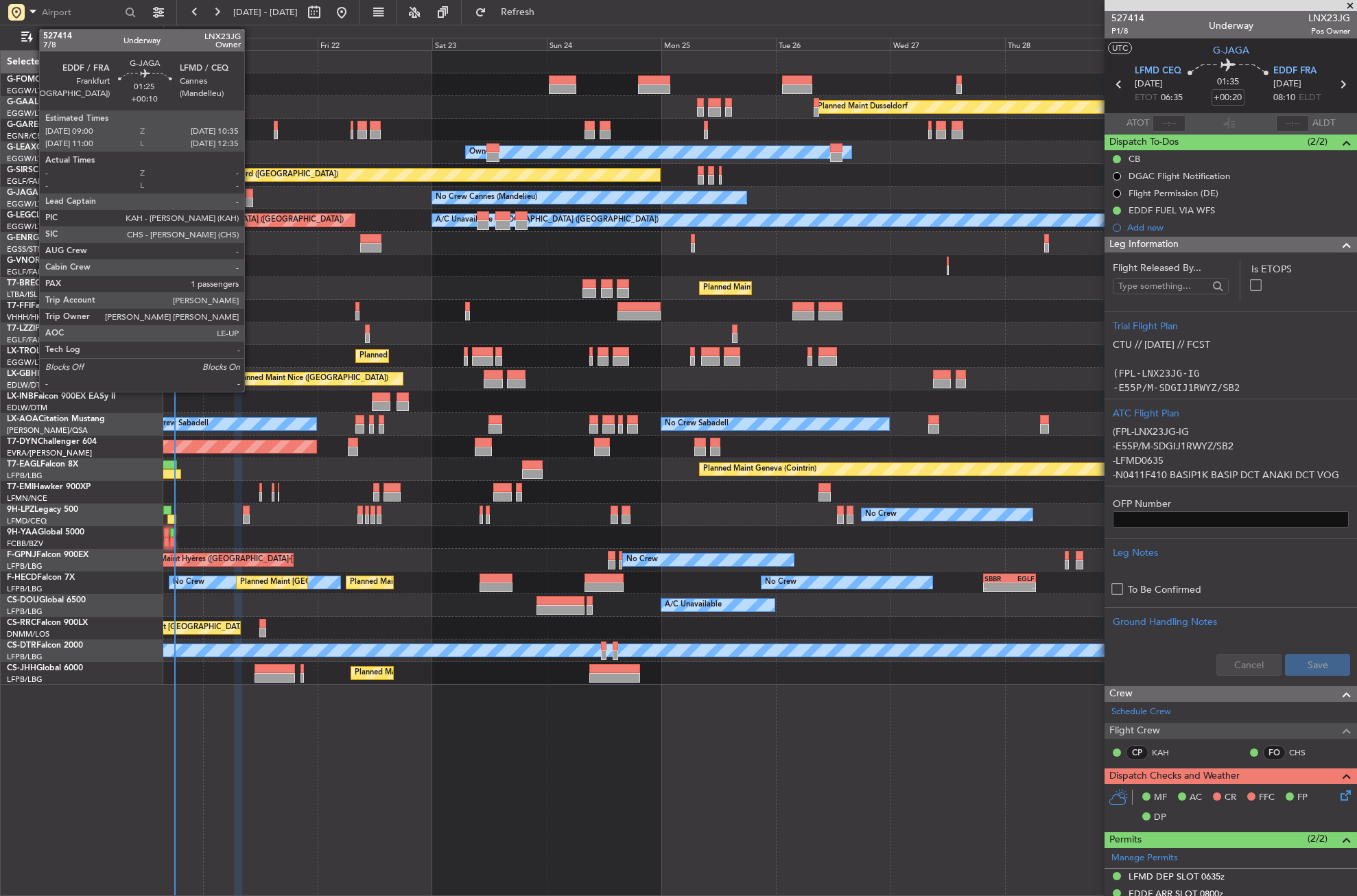
click at [250, 206] on div at bounding box center [250, 203] width 8 height 10
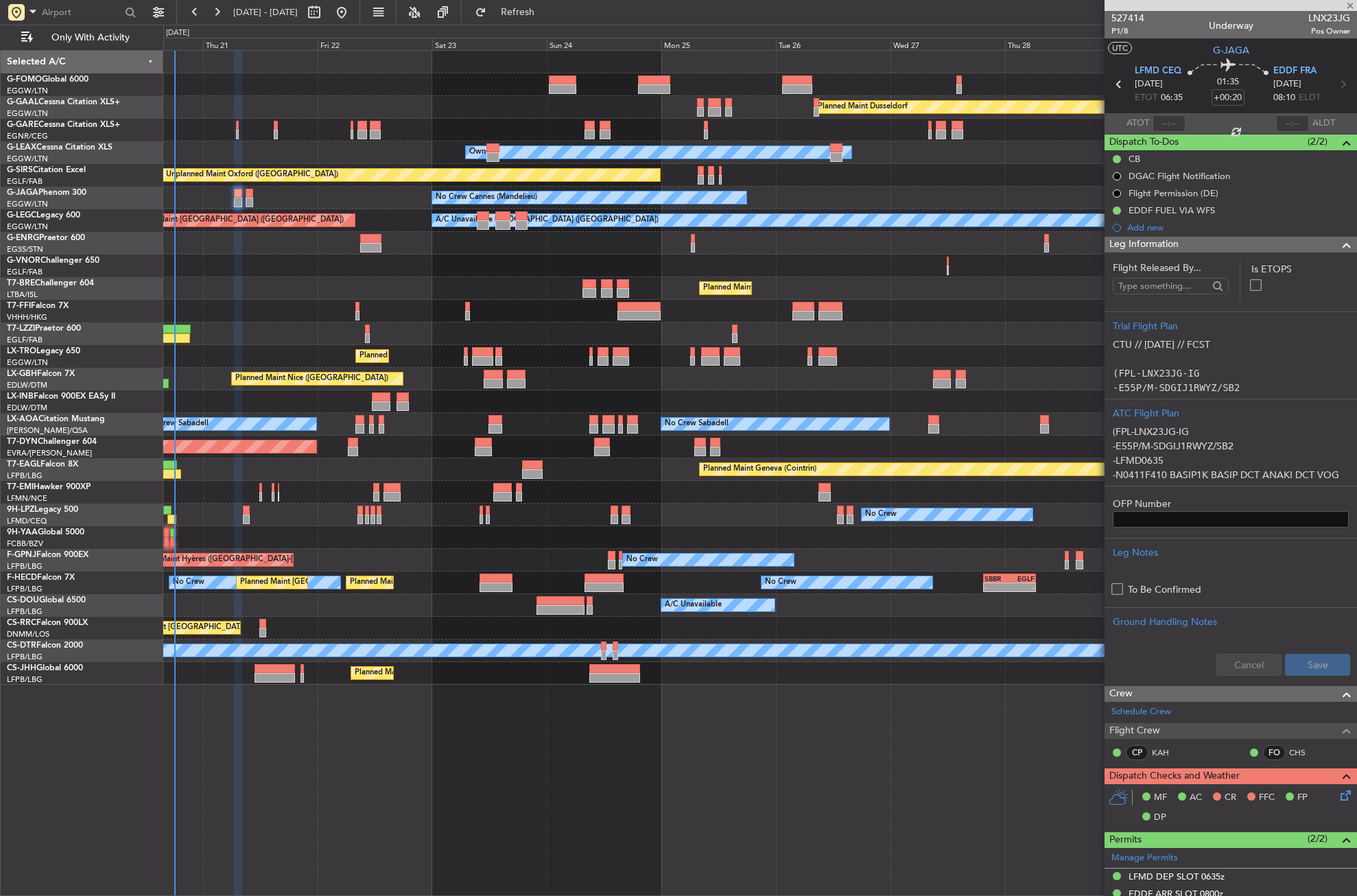
type input "+00:10"
type input "1"
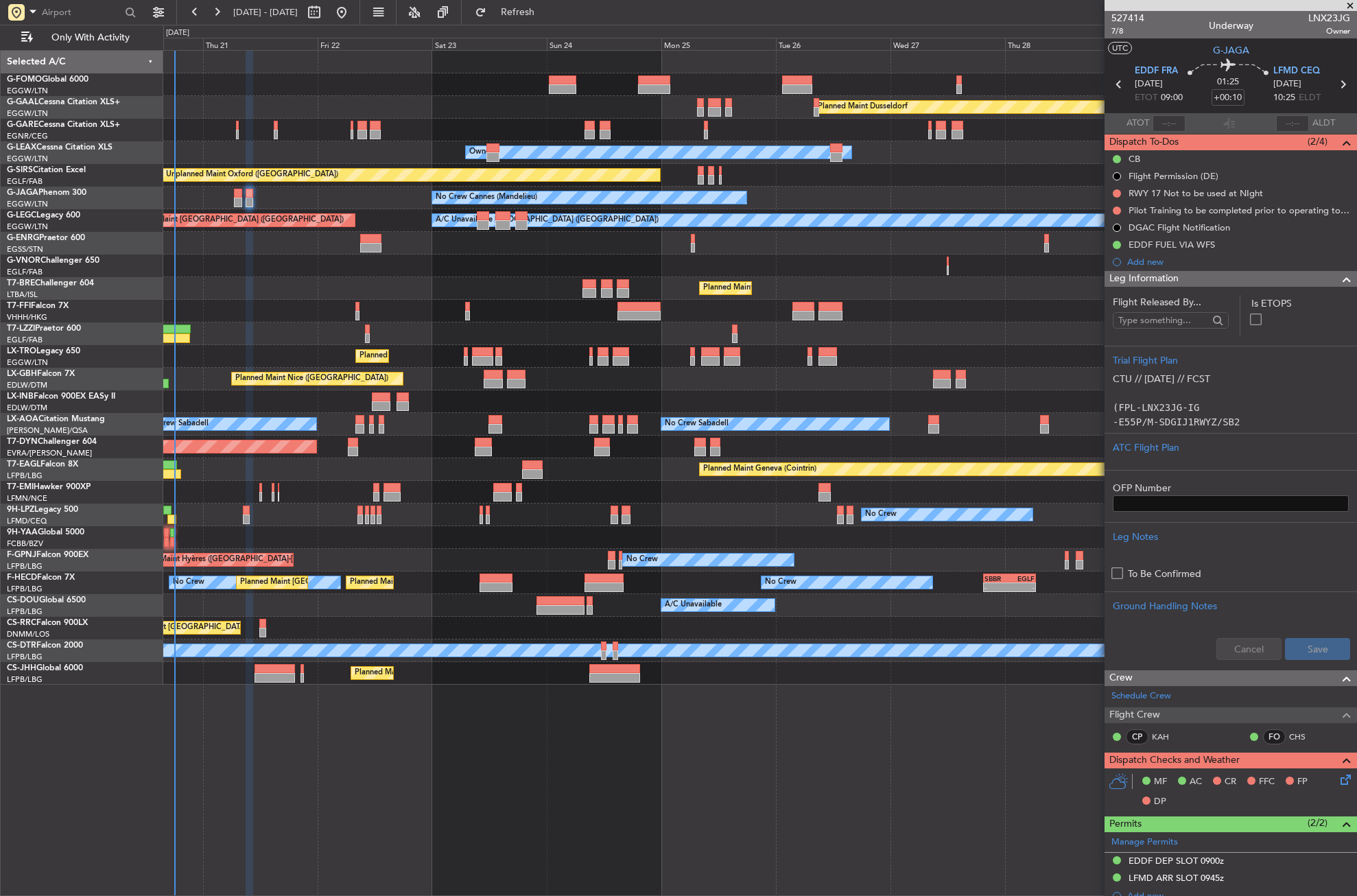
click at [487, 254] on div "Owner" at bounding box center [759, 243] width 1193 height 22
click at [460, 709] on div "Planned Maint Dusseldorf Unplanned Maint [PERSON_NAME] Owner Owner Unplanned Ma…" at bounding box center [760, 473] width 1194 height 846
click at [1121, 208] on button at bounding box center [1117, 211] width 8 height 8
click at [1106, 290] on span "Cancelled" at bounding box center [1120, 291] width 39 height 14
click at [1121, 188] on div at bounding box center [1117, 194] width 11 height 11
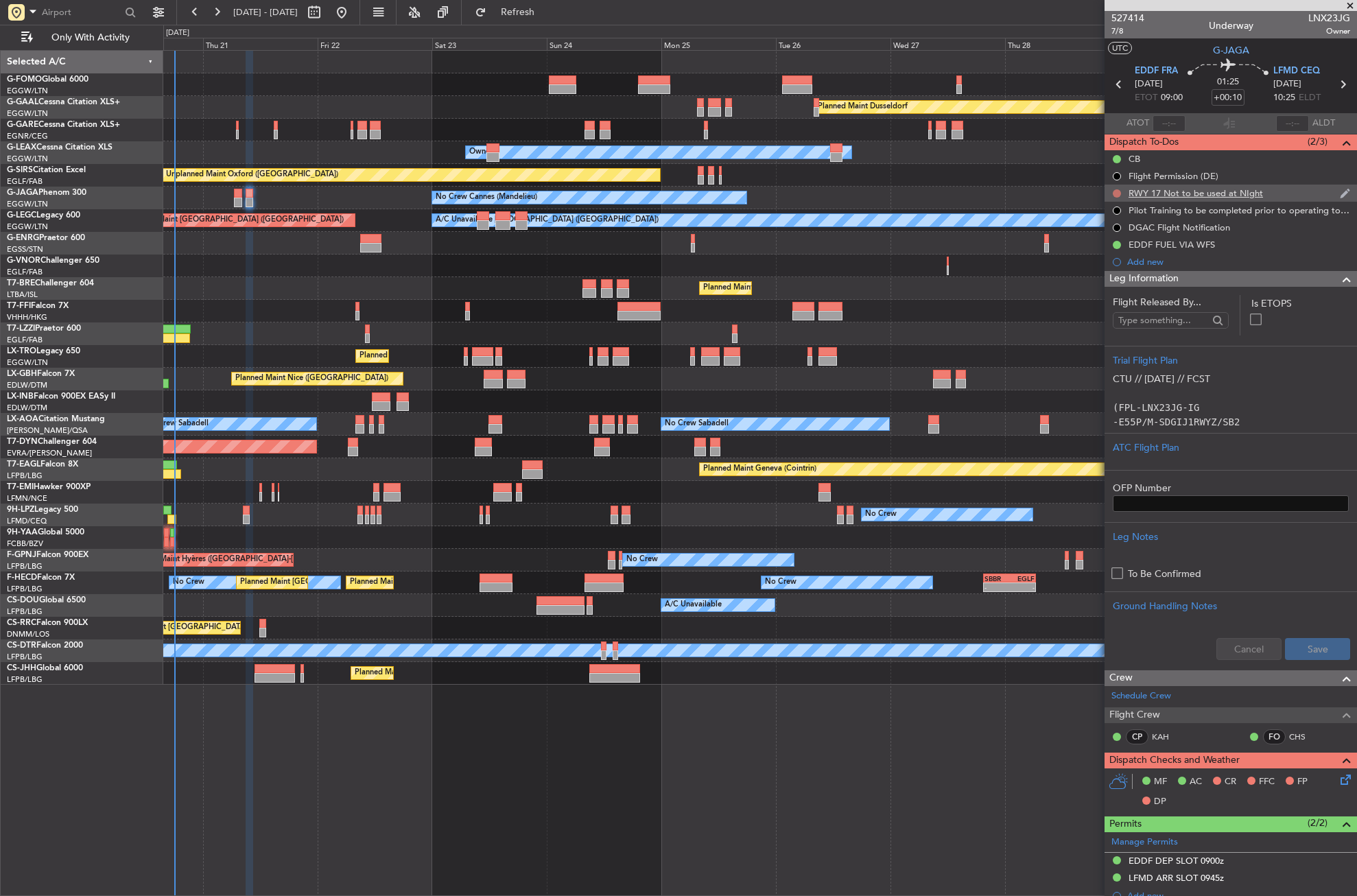
click at [1116, 191] on button at bounding box center [1117, 193] width 8 height 8
click at [1101, 266] on li "Cancelled" at bounding box center [1117, 274] width 72 height 21
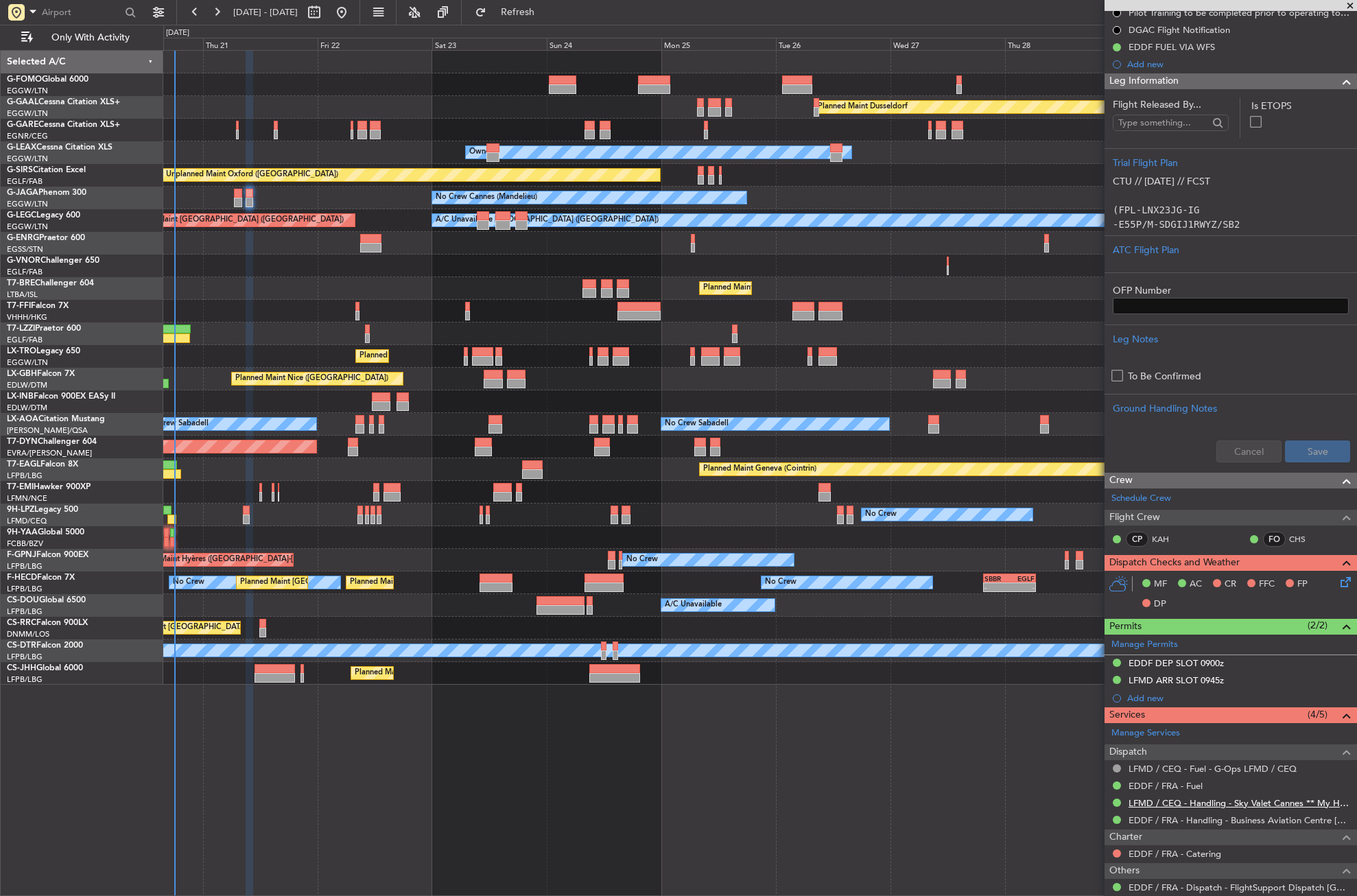
scroll to position [164, 0]
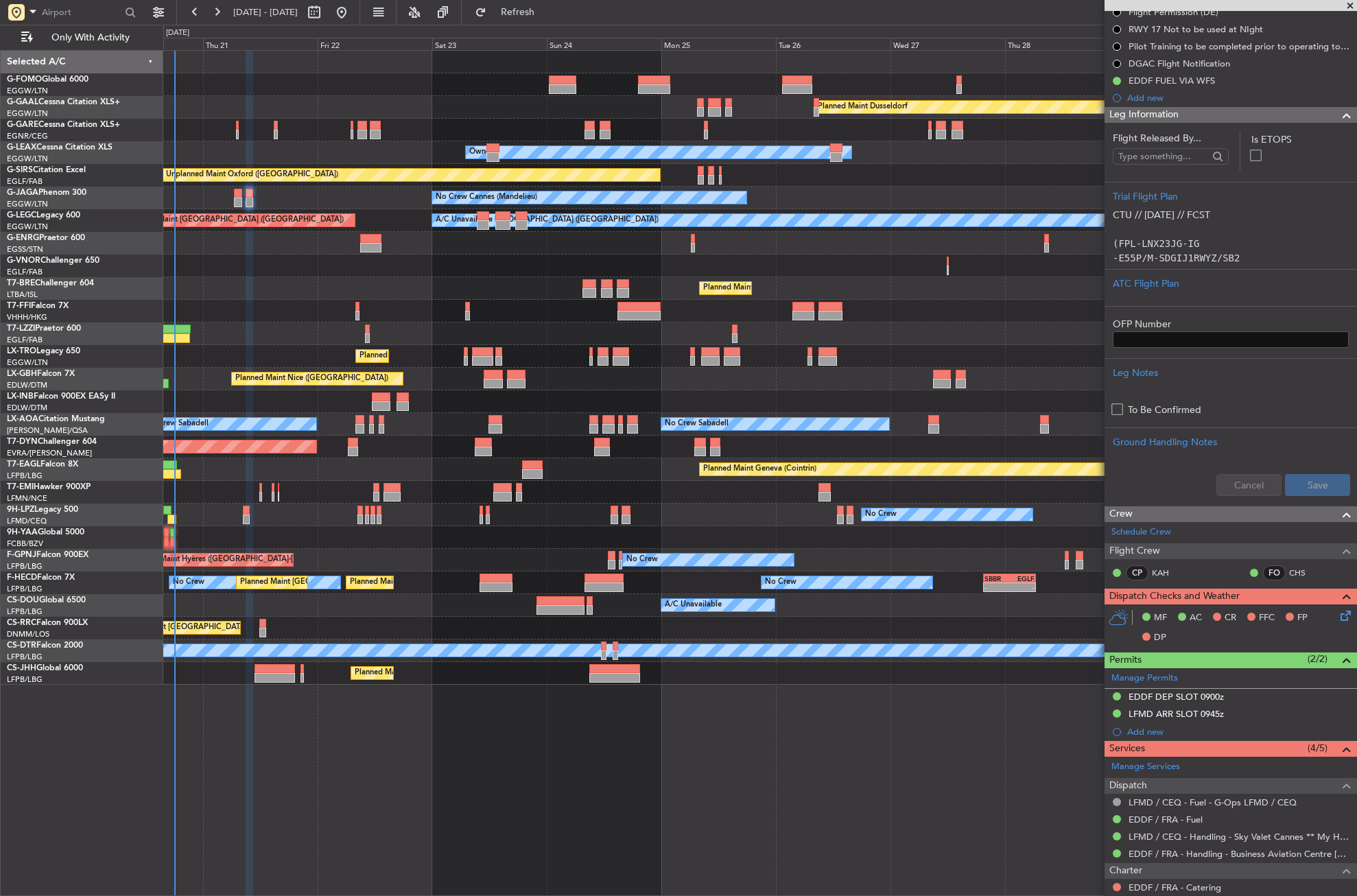
click at [1193, 689] on div "EDDF DEP SLOT 0900z" at bounding box center [1231, 698] width 253 height 17
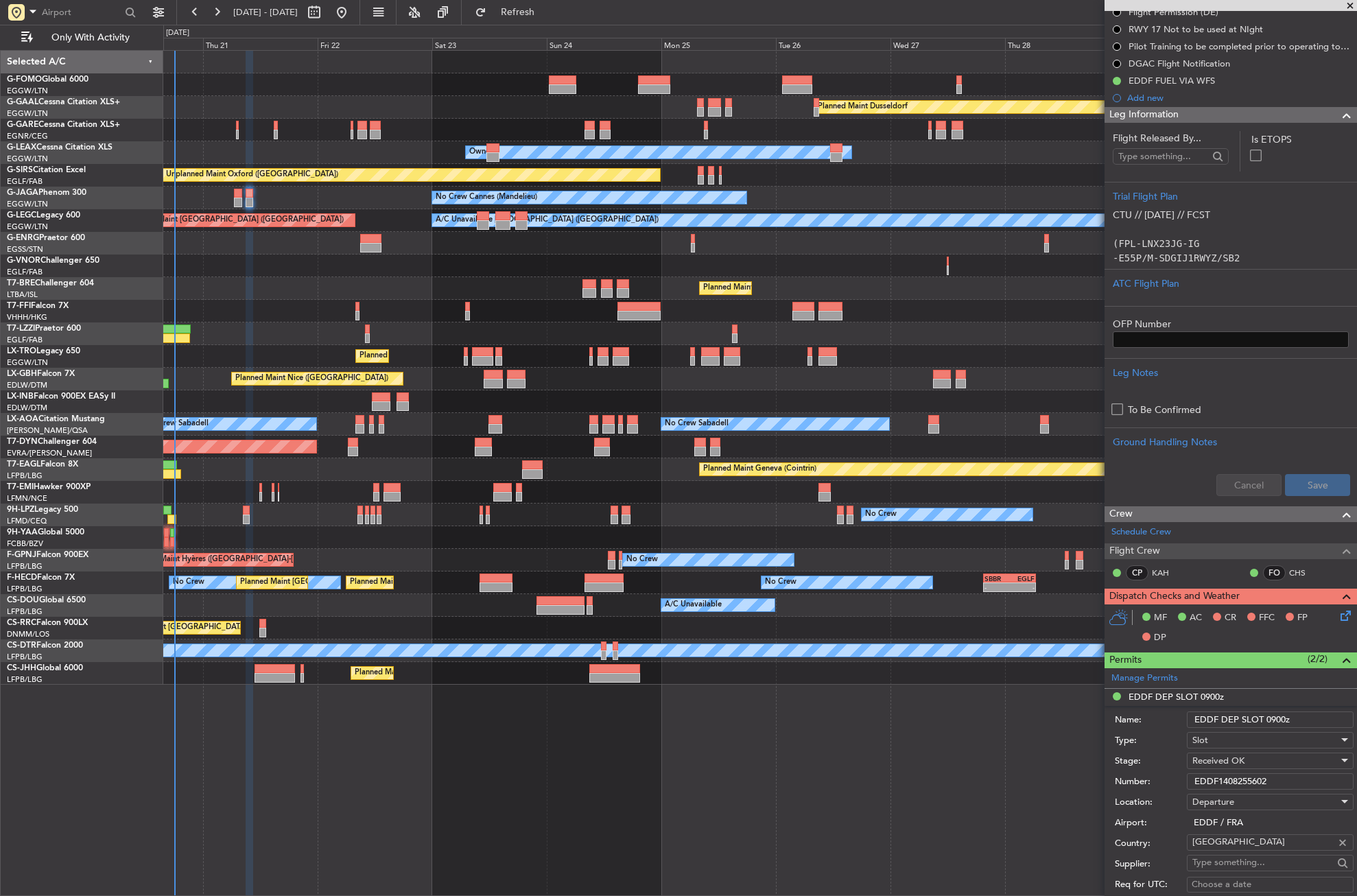
click at [1219, 778] on input "EDDF1408255602" at bounding box center [1270, 782] width 167 height 17
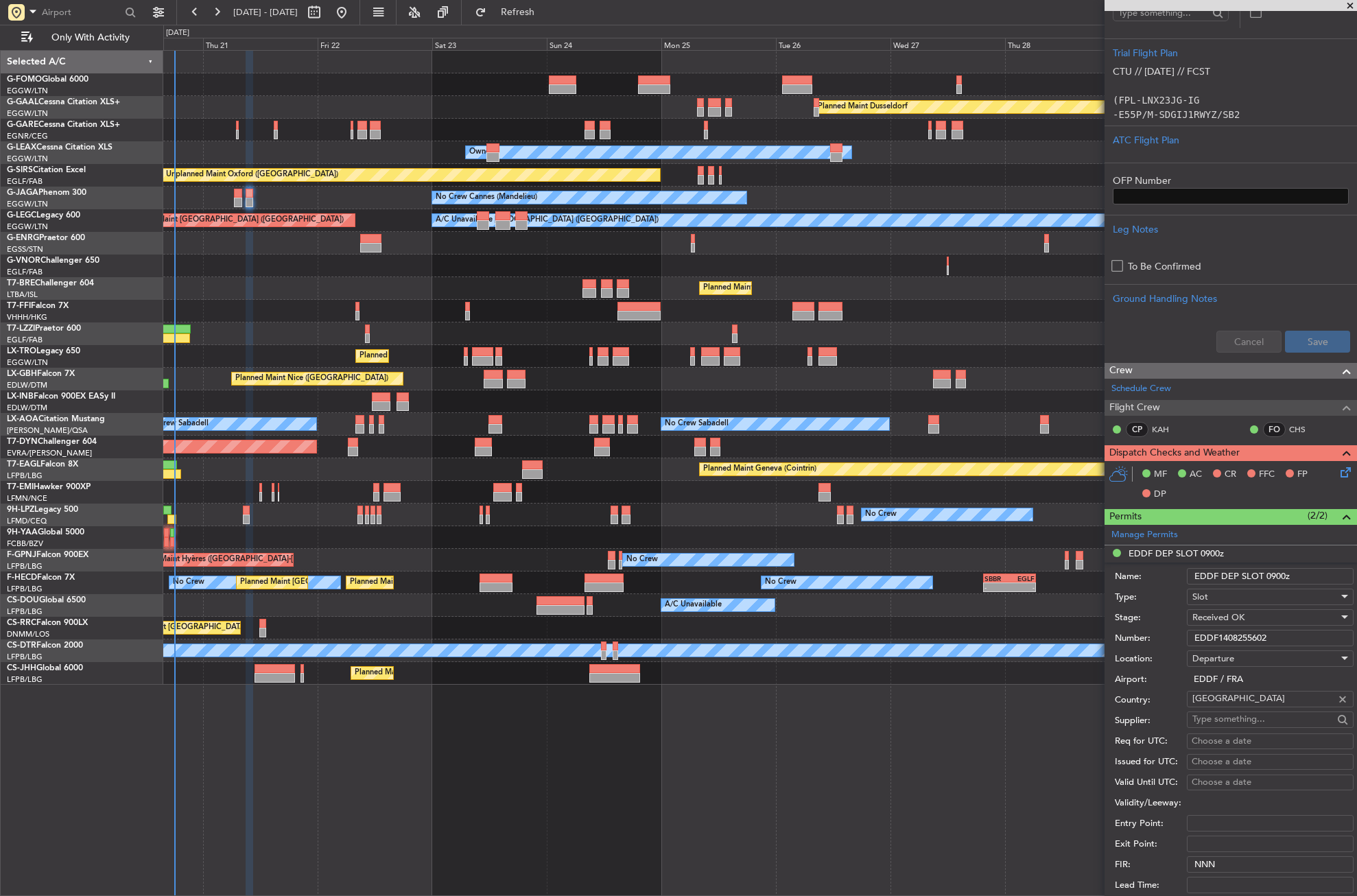
scroll to position [439, 0]
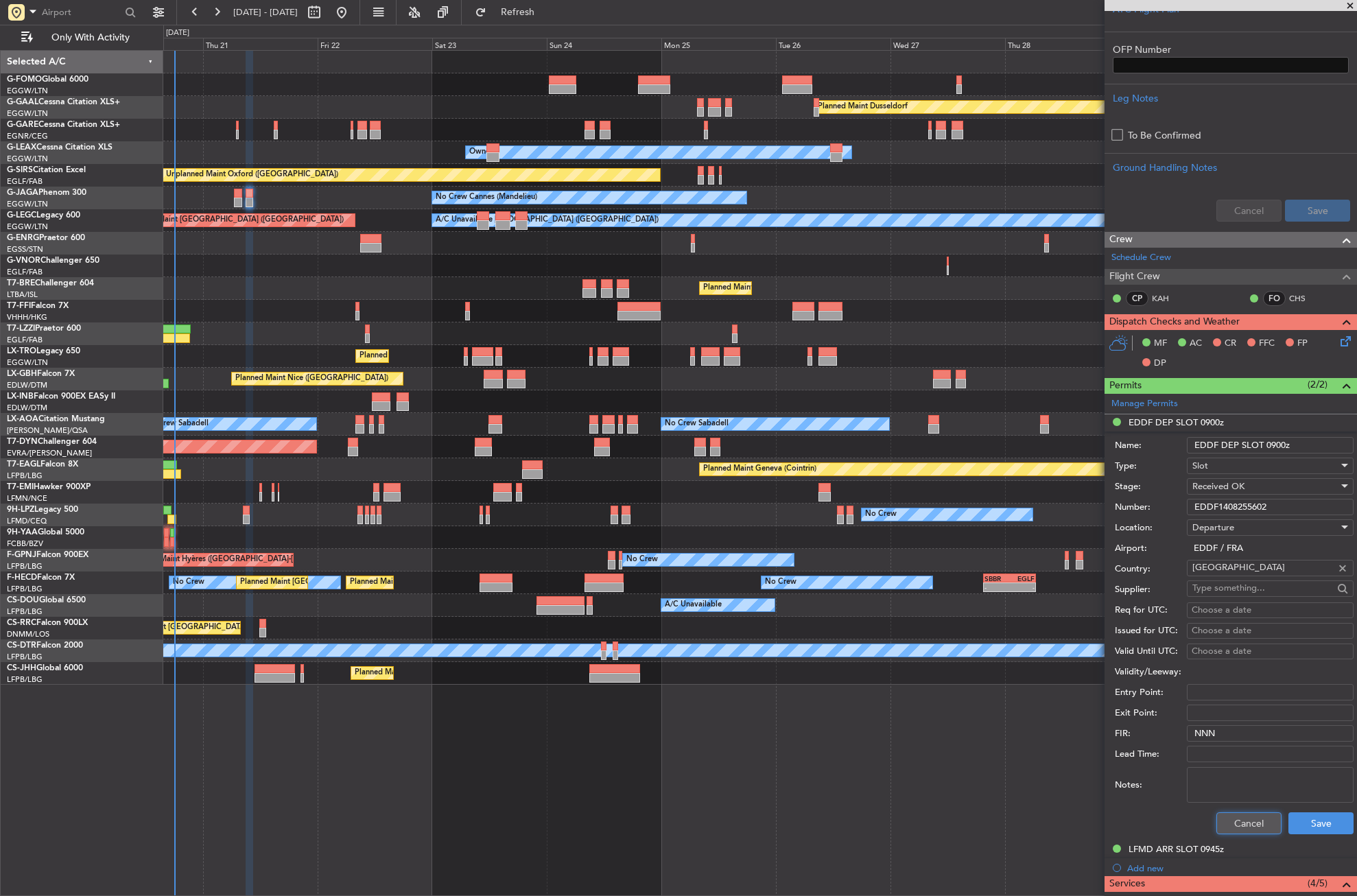
drag, startPoint x: 1236, startPoint y: 825, endPoint x: 1222, endPoint y: 825, distance: 14.0
click at [1234, 825] on button "Cancel" at bounding box center [1249, 824] width 65 height 22
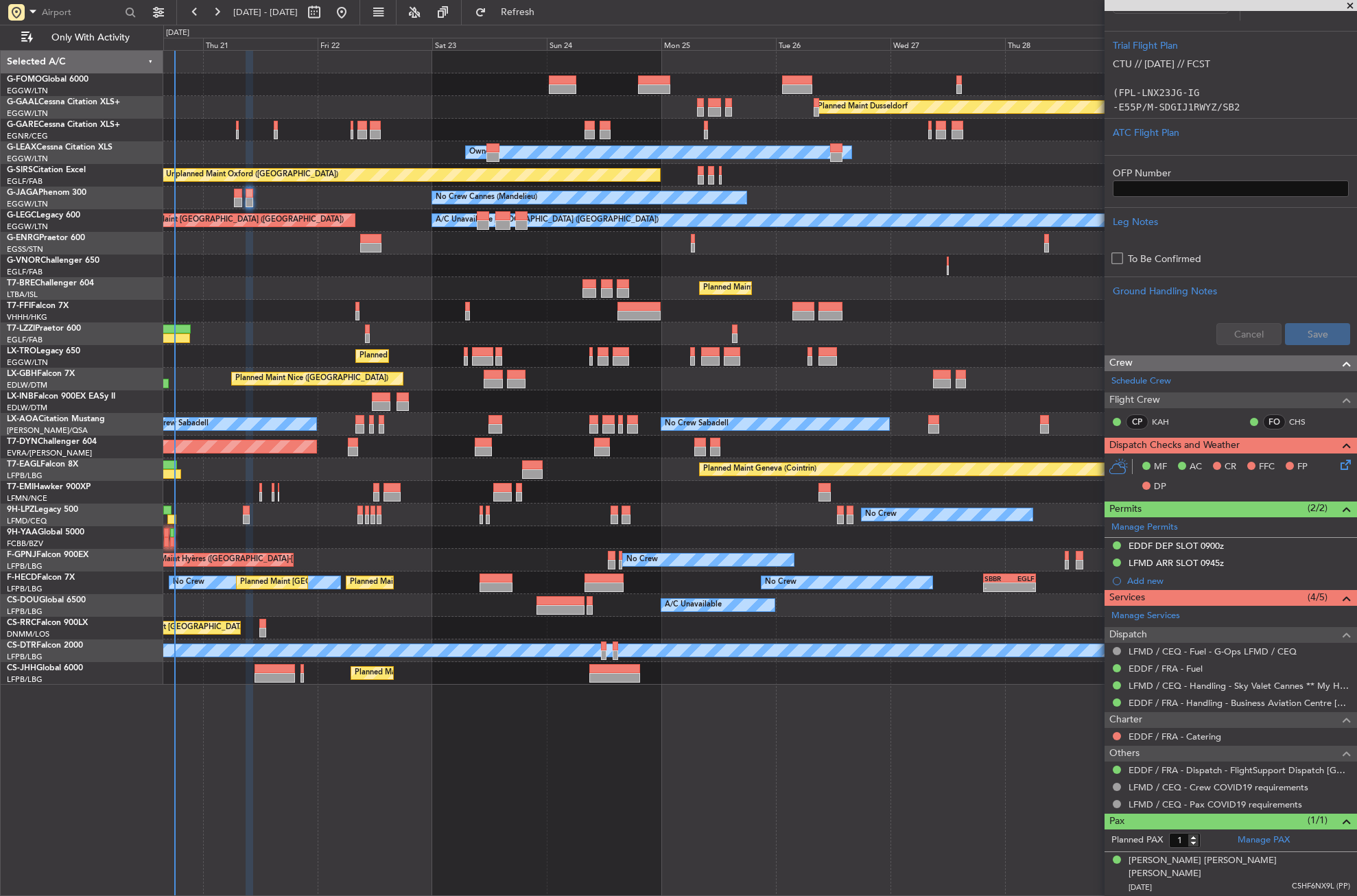
scroll to position [301, 0]
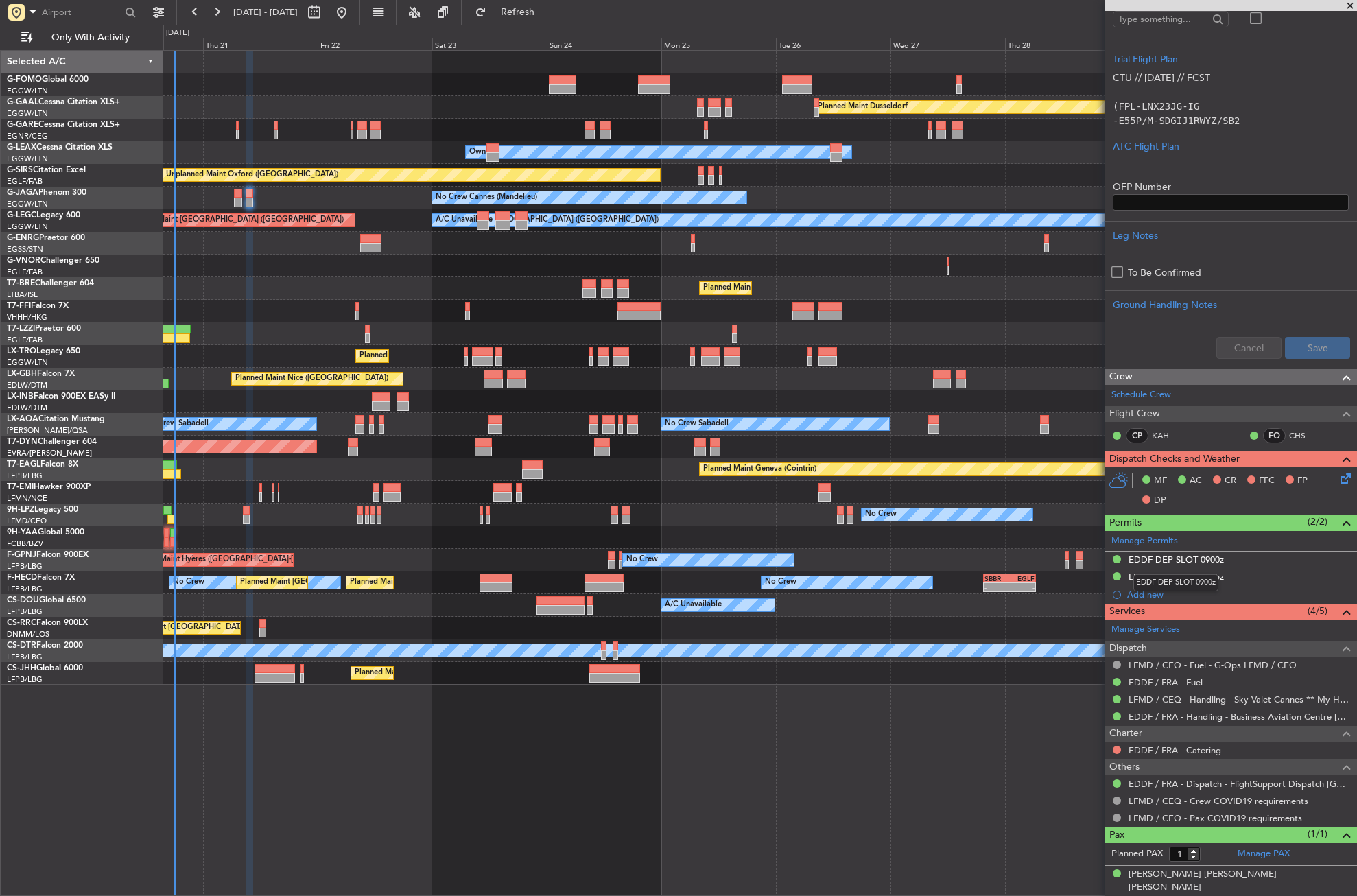
drag, startPoint x: 1200, startPoint y: 570, endPoint x: 1204, endPoint y: 577, distance: 8.1
click at [1200, 570] on mat-tooltip-component "EDDF DEP SLOT 0900z" at bounding box center [1176, 583] width 104 height 37
click at [1236, 575] on div "LFMD ARR SLOT 0945z" at bounding box center [1231, 578] width 253 height 17
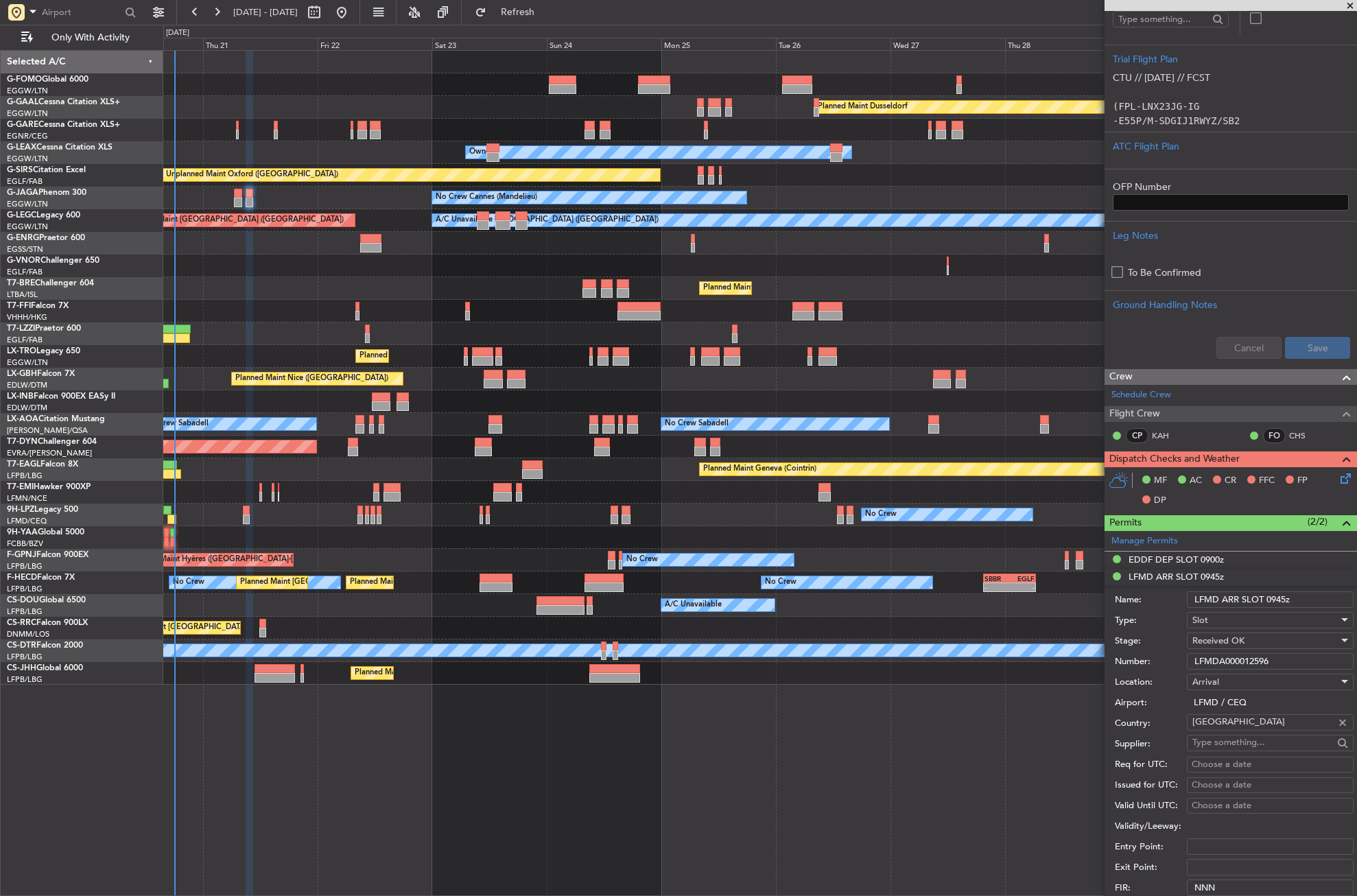
scroll to position [439, 0]
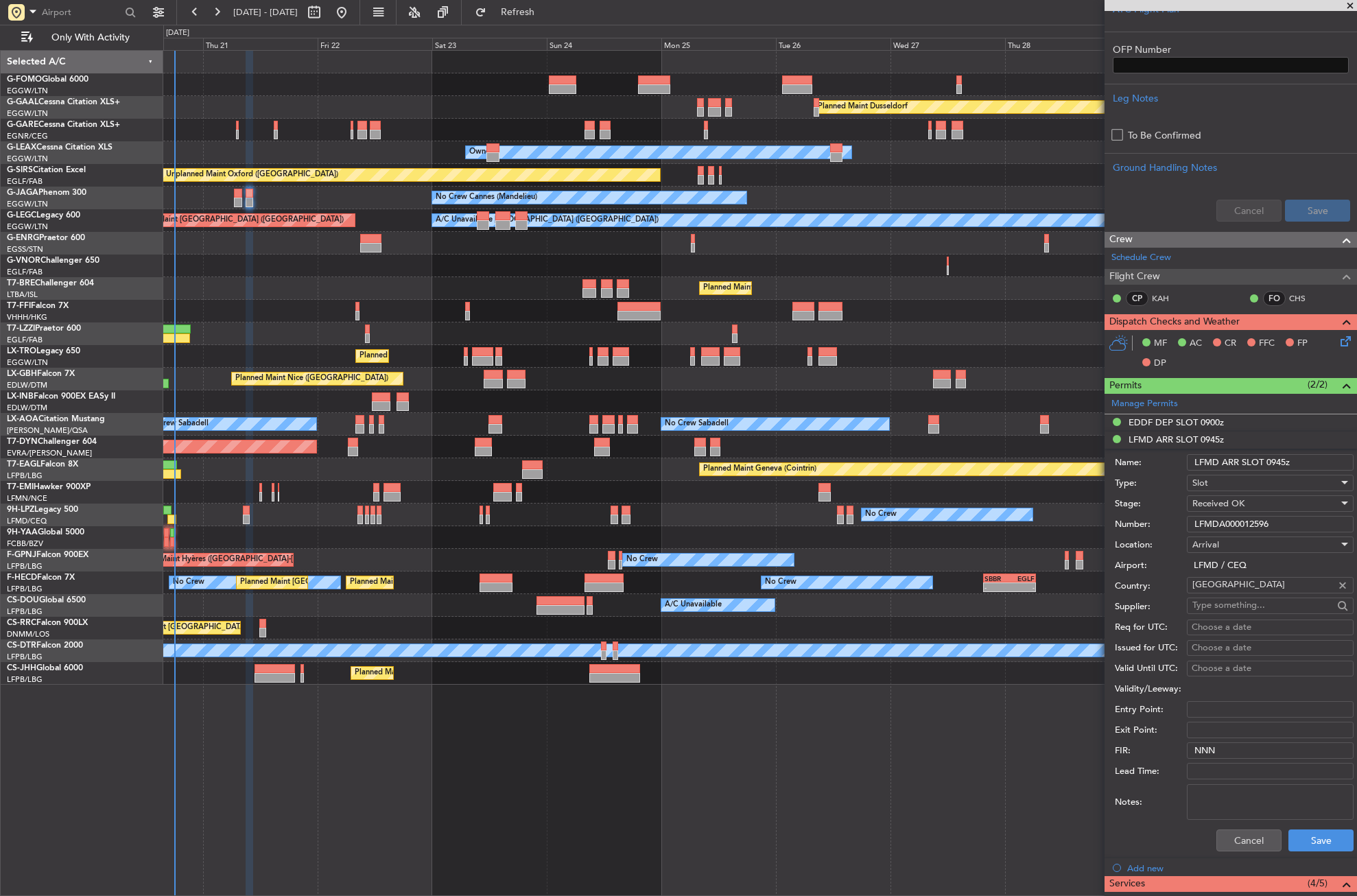
click at [1216, 513] on div "Received OK" at bounding box center [1266, 504] width 146 height 21
click at [1229, 827] on div at bounding box center [678, 448] width 1357 height 896
click at [1224, 526] on input "LFMDA000012596" at bounding box center [1270, 524] width 167 height 17
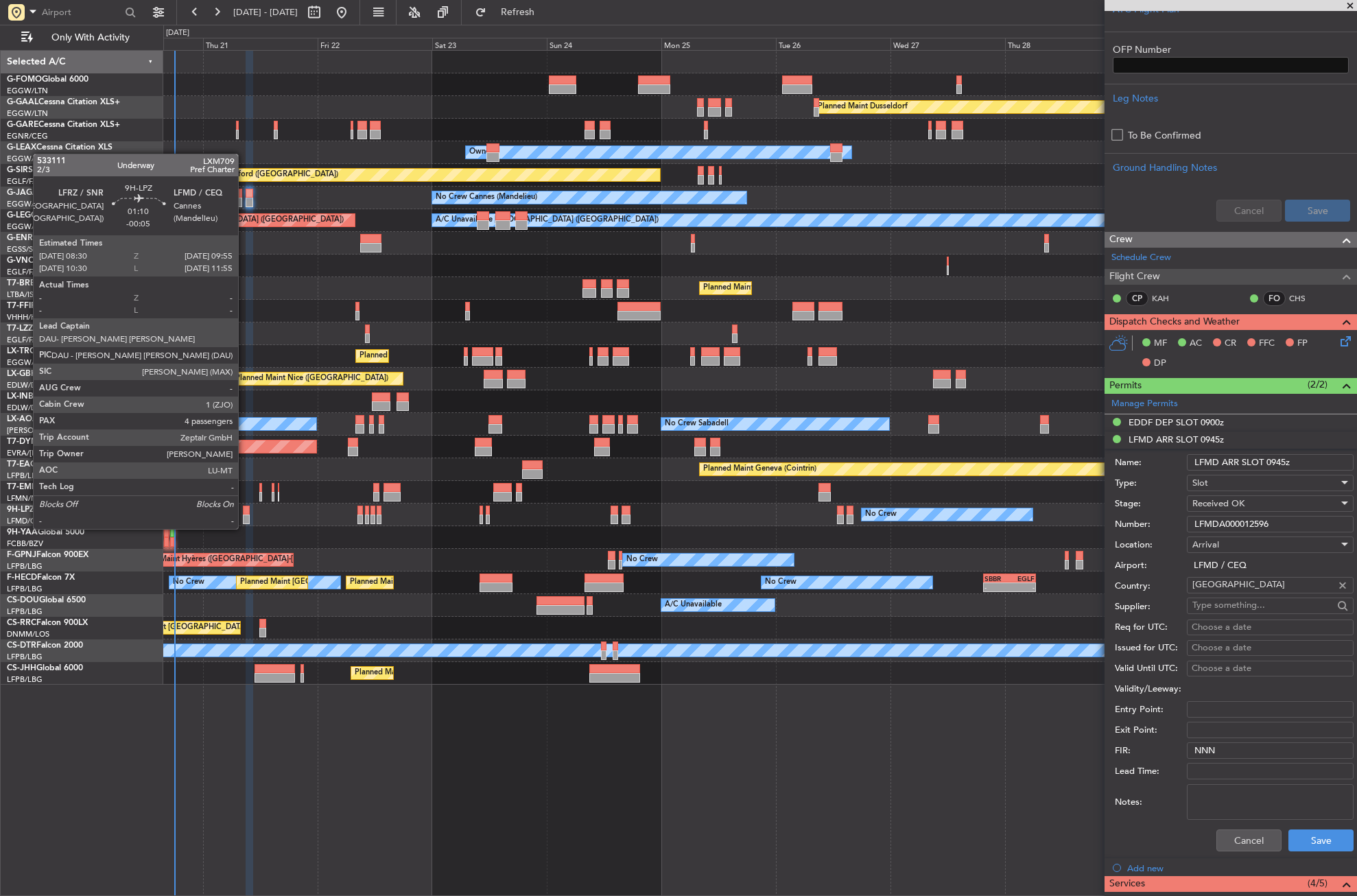
click at [244, 515] on div at bounding box center [246, 519] width 7 height 10
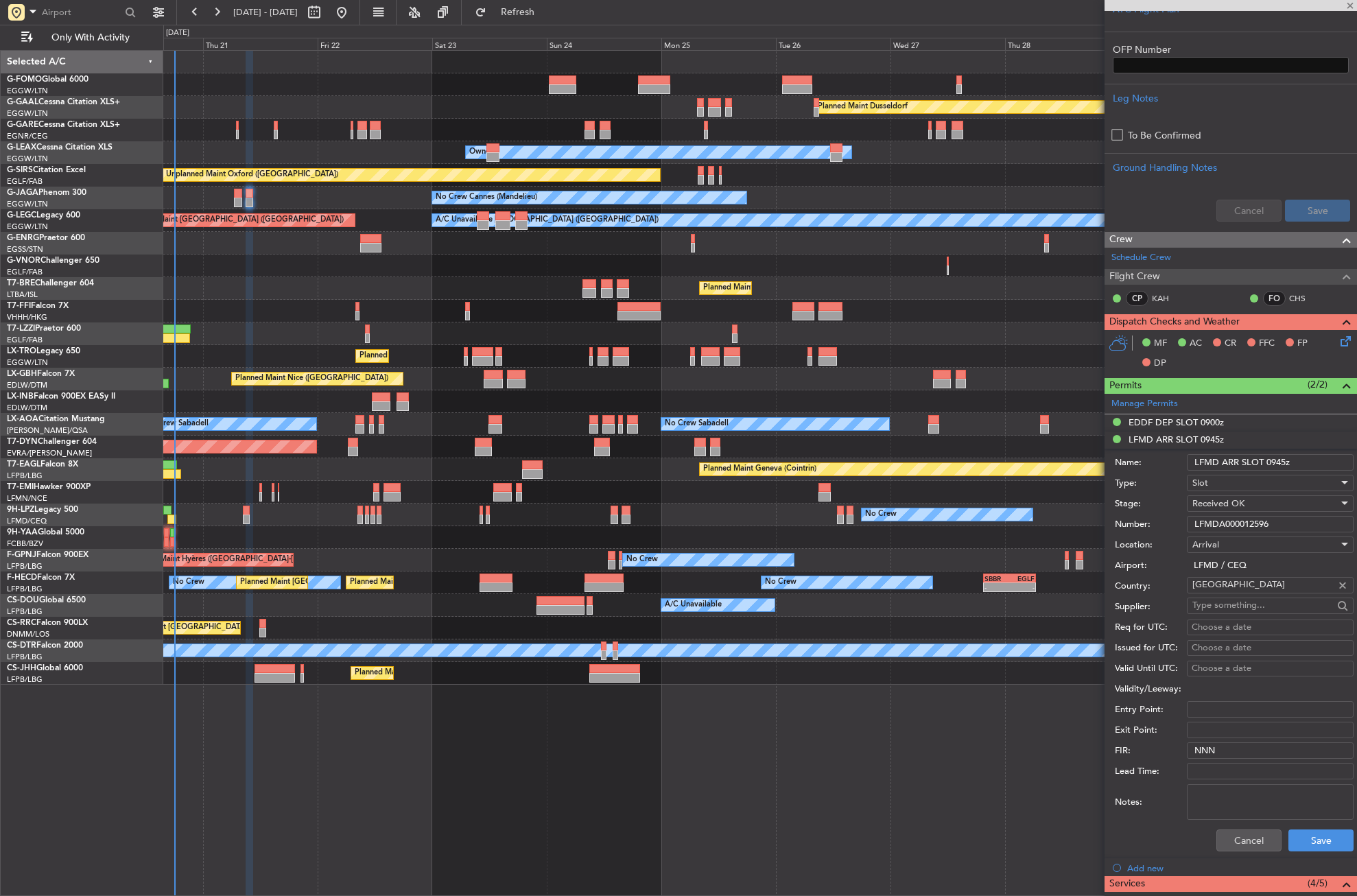
type input "-00:05"
type input "4"
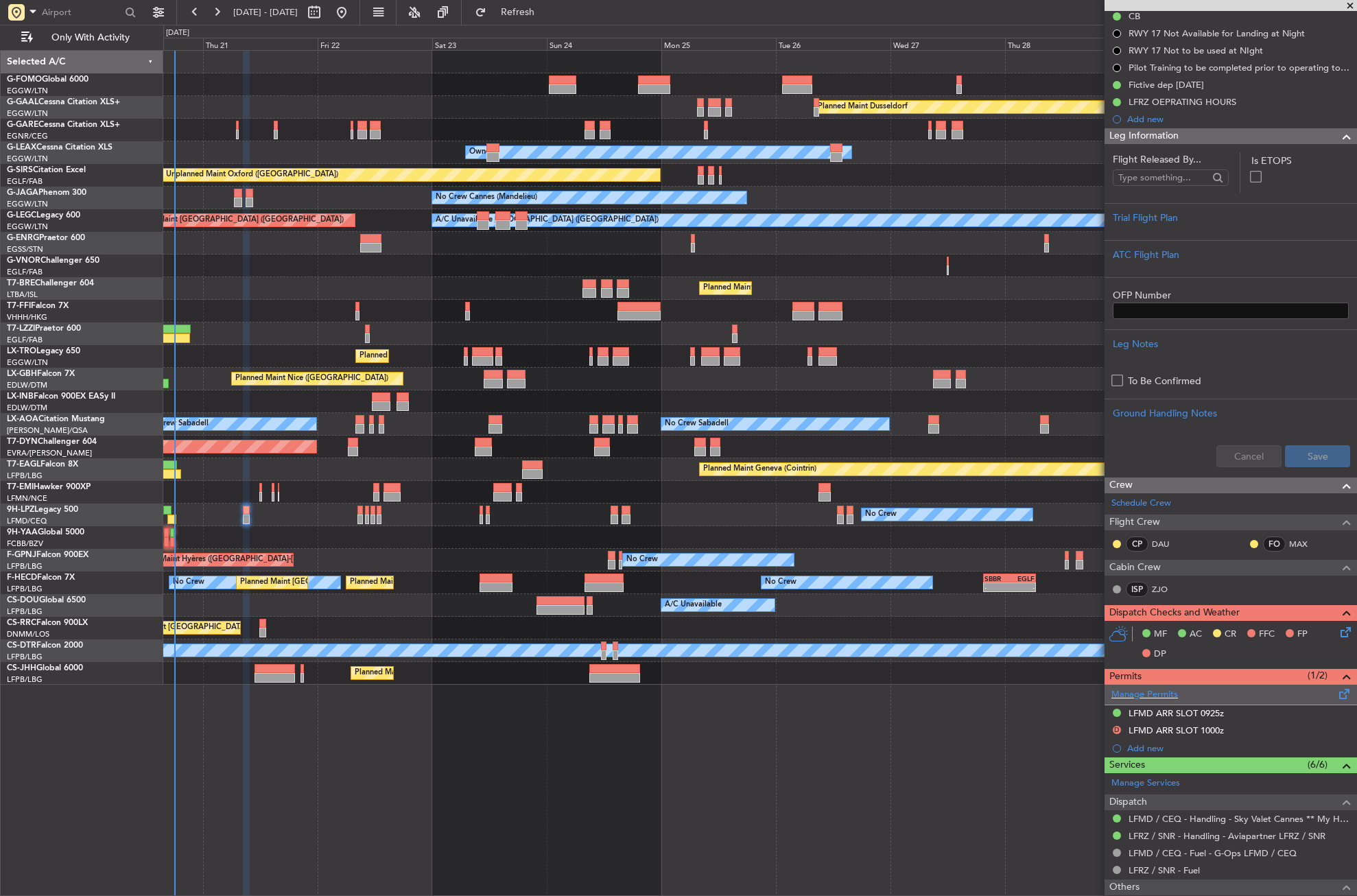
scroll to position [0, 0]
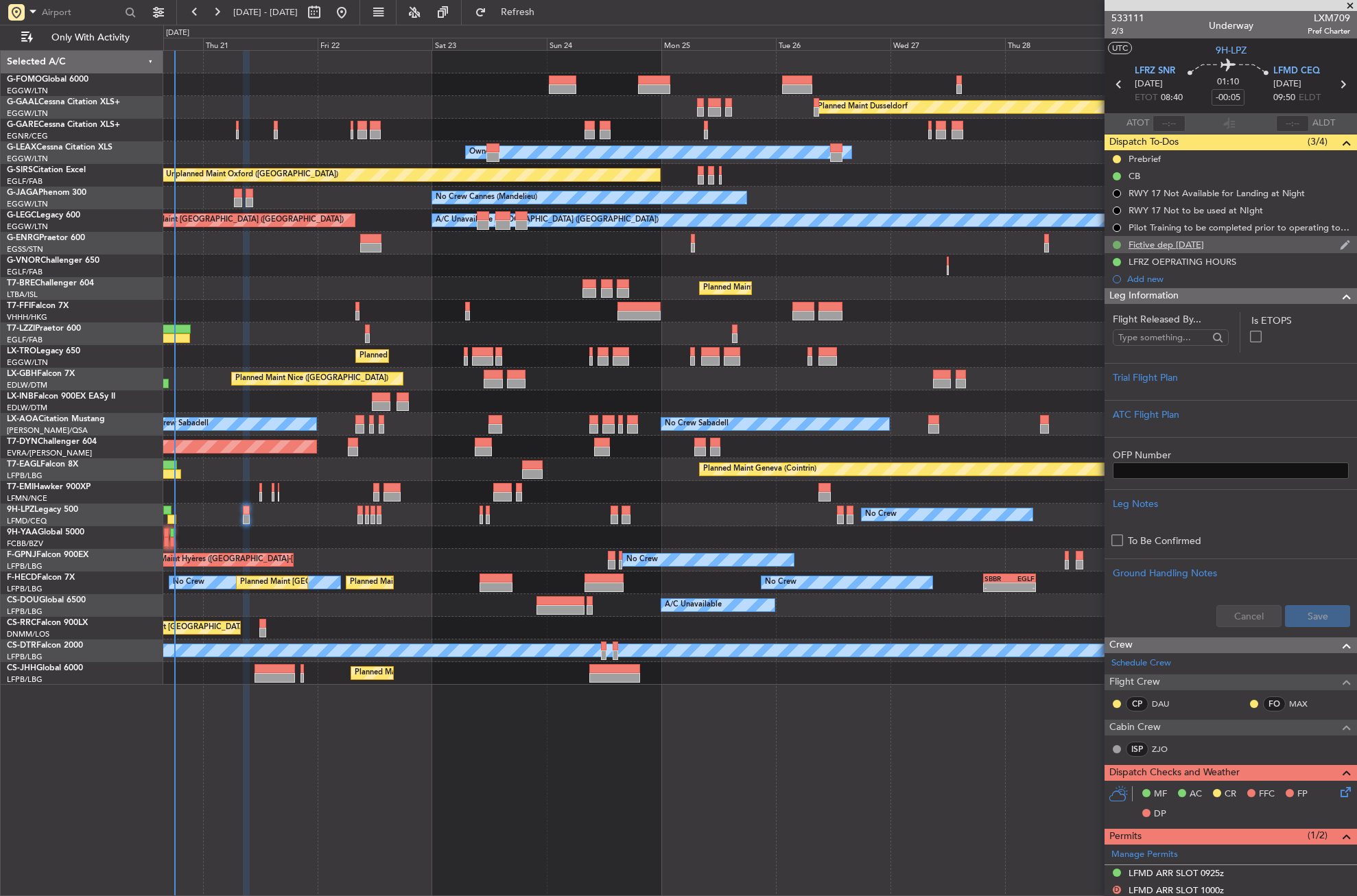
click at [1118, 242] on button at bounding box center [1117, 245] width 8 height 8
click at [1096, 326] on li "Cancelled" at bounding box center [1118, 326] width 73 height 21
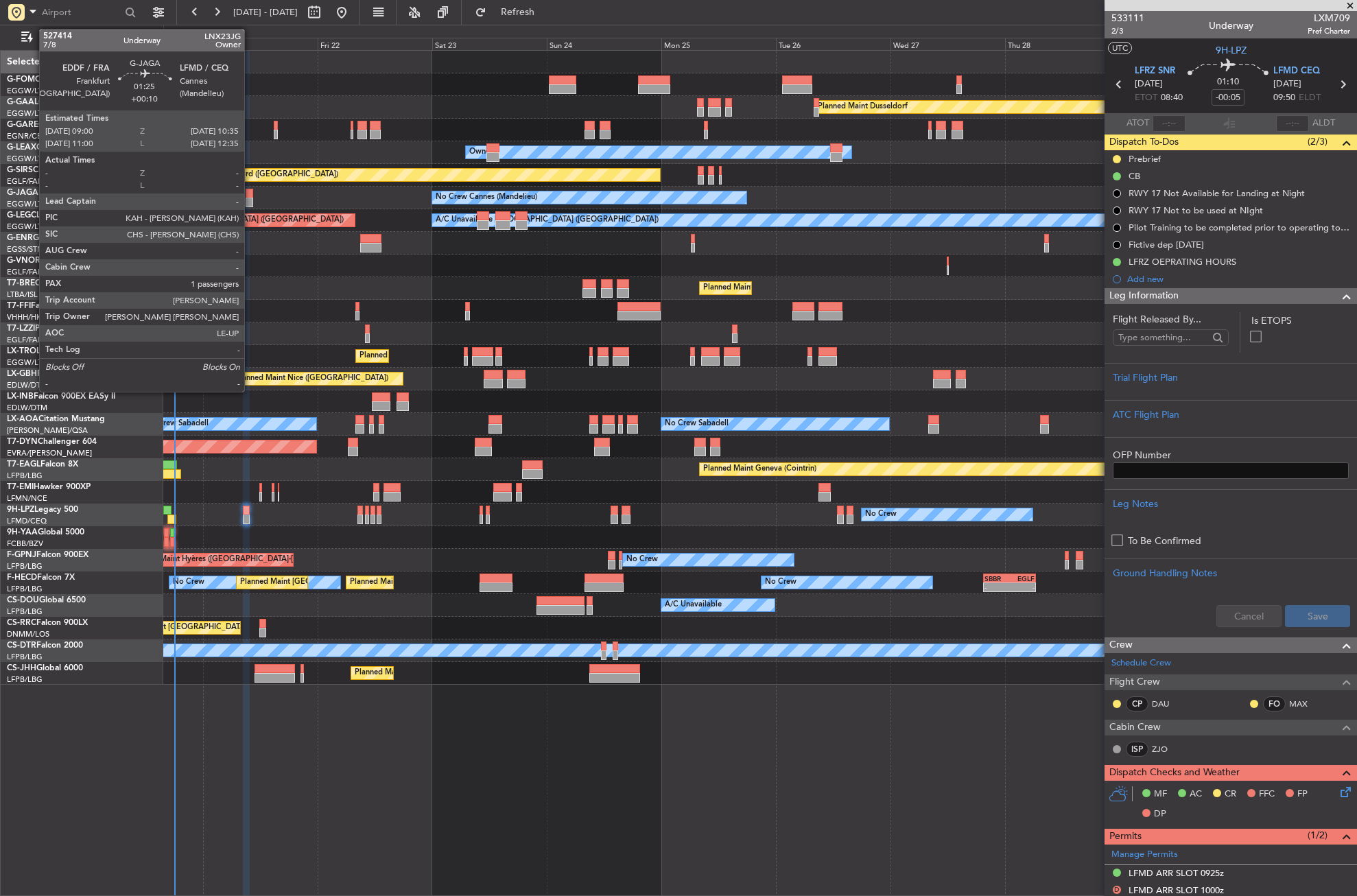
click at [250, 201] on div at bounding box center [250, 203] width 8 height 10
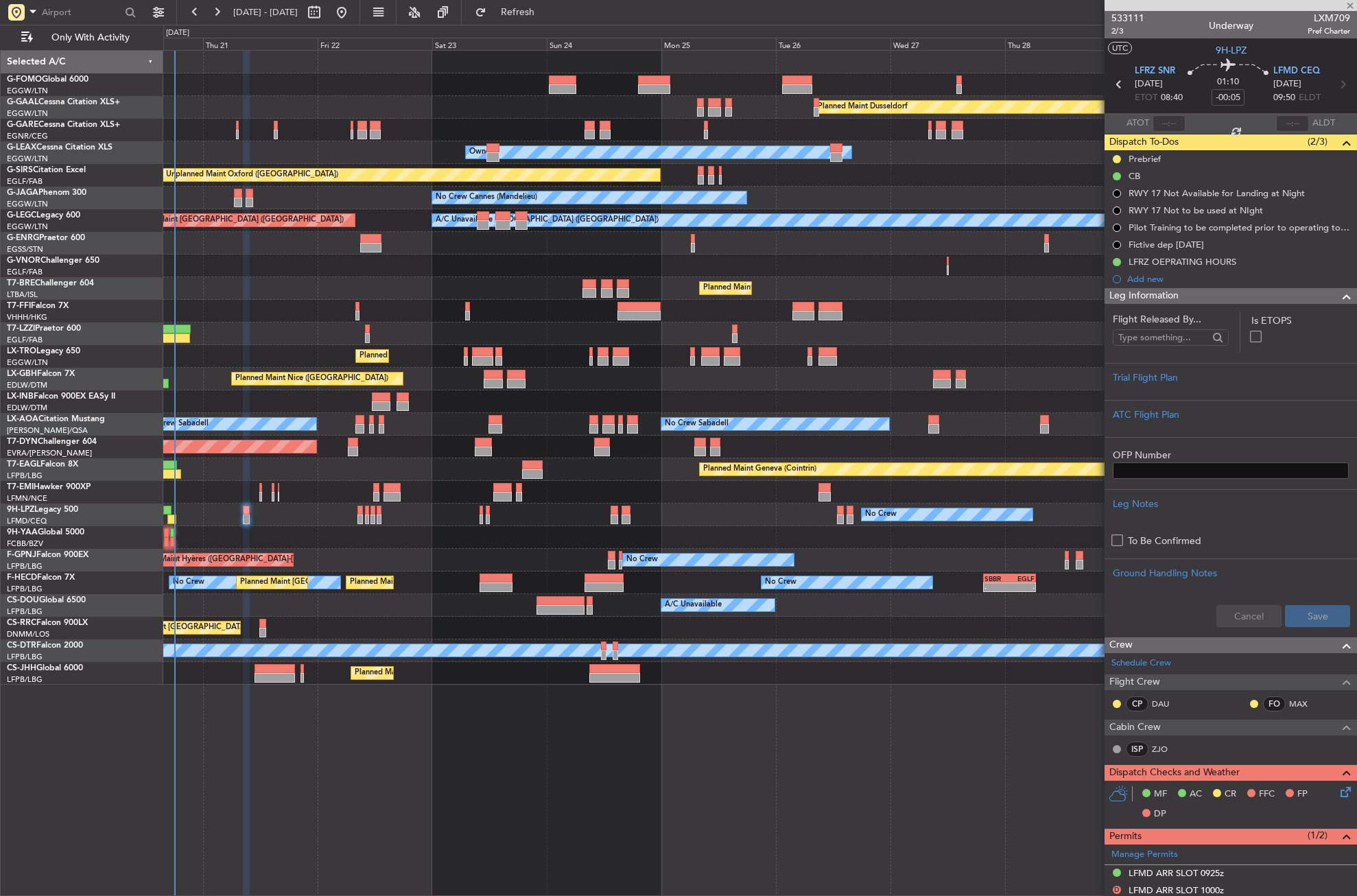
type input "+00:10"
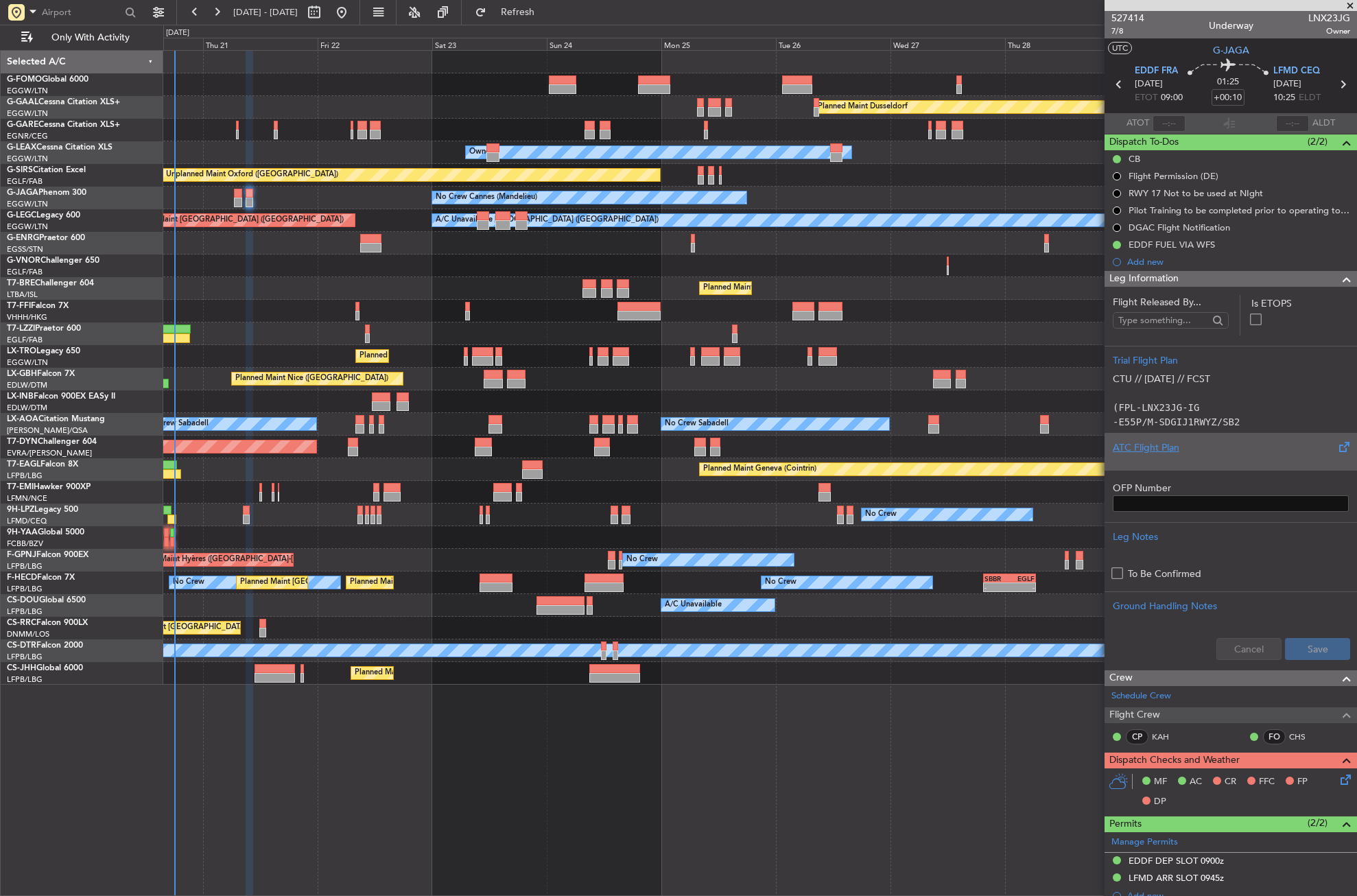
click at [1163, 447] on div "ATC Flight Plan" at bounding box center [1231, 448] width 236 height 14
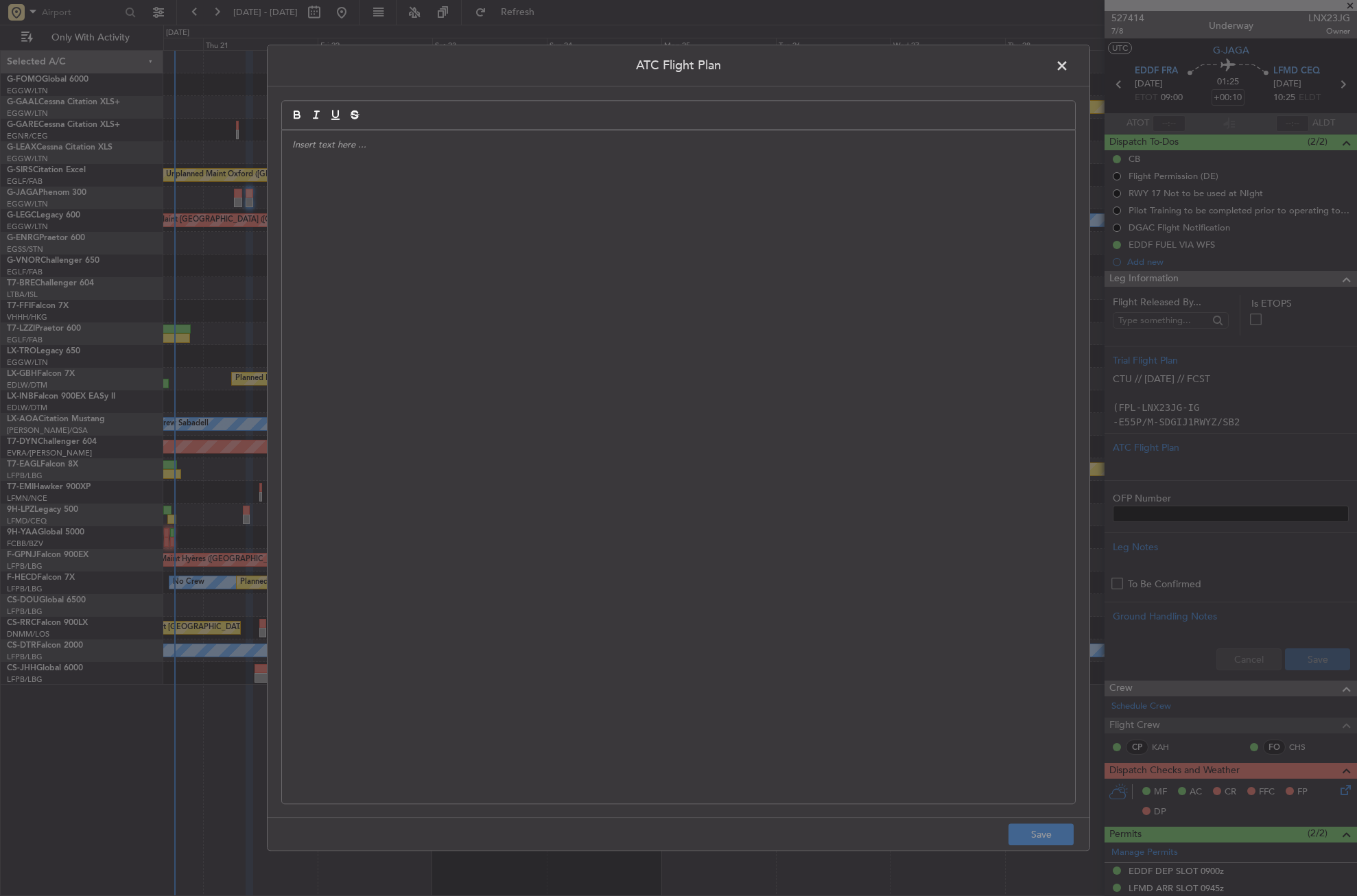
click at [794, 355] on div at bounding box center [679, 467] width 793 height 673
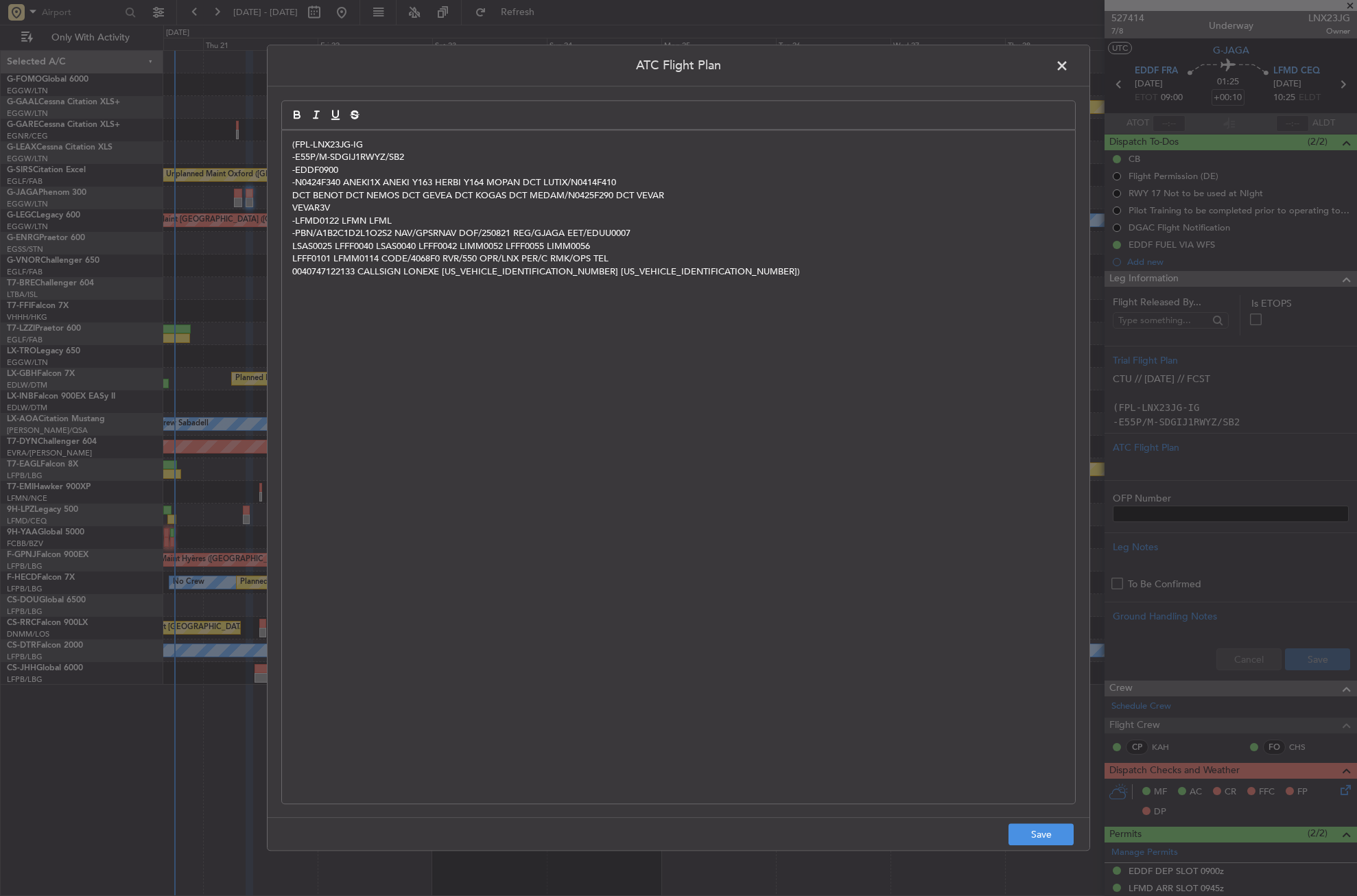
click at [1029, 823] on footer "Save" at bounding box center [679, 834] width 822 height 33
click at [1039, 828] on button "Save" at bounding box center [1041, 836] width 65 height 22
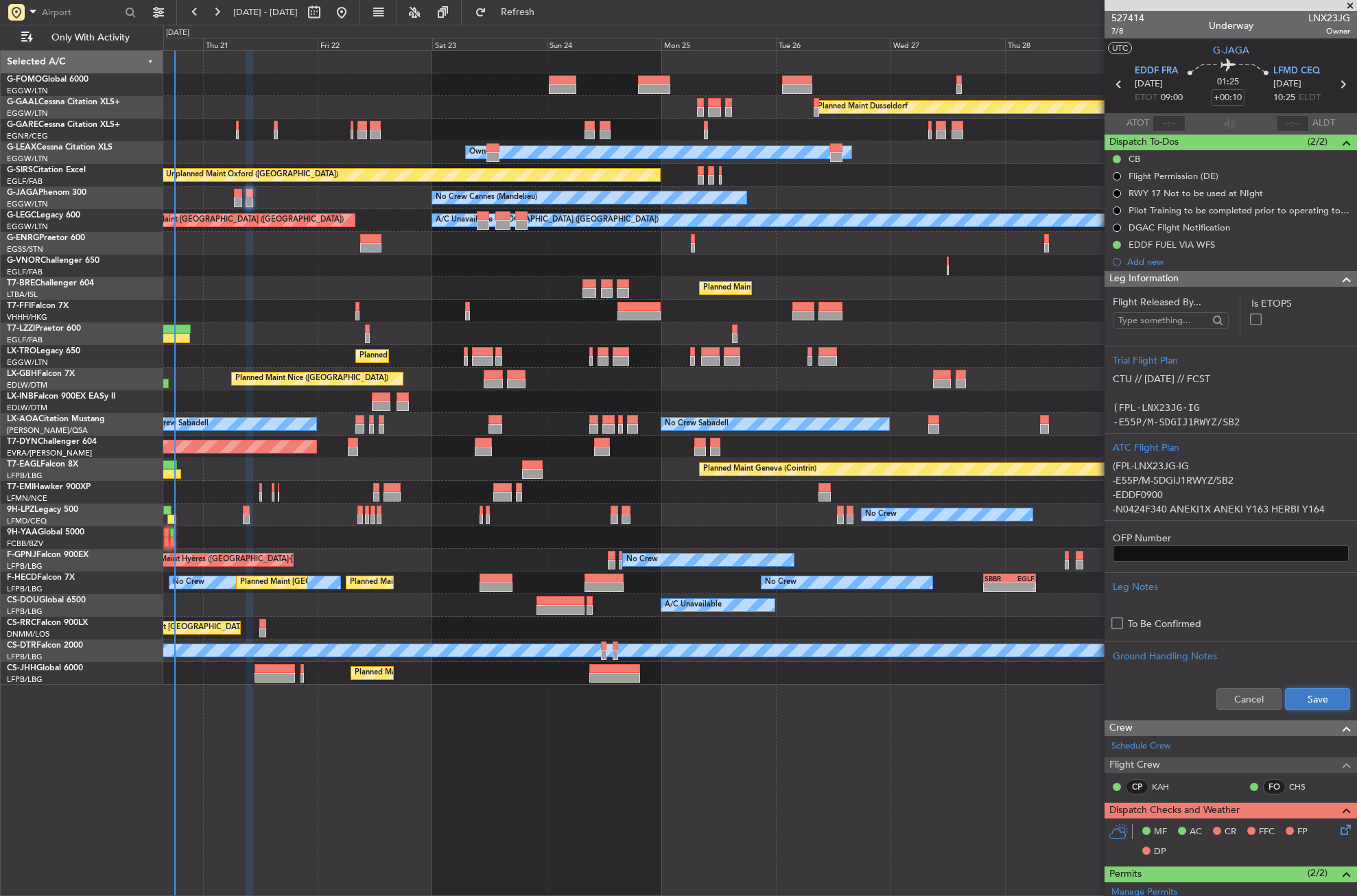
click at [1292, 691] on button "Save" at bounding box center [1318, 700] width 65 height 22
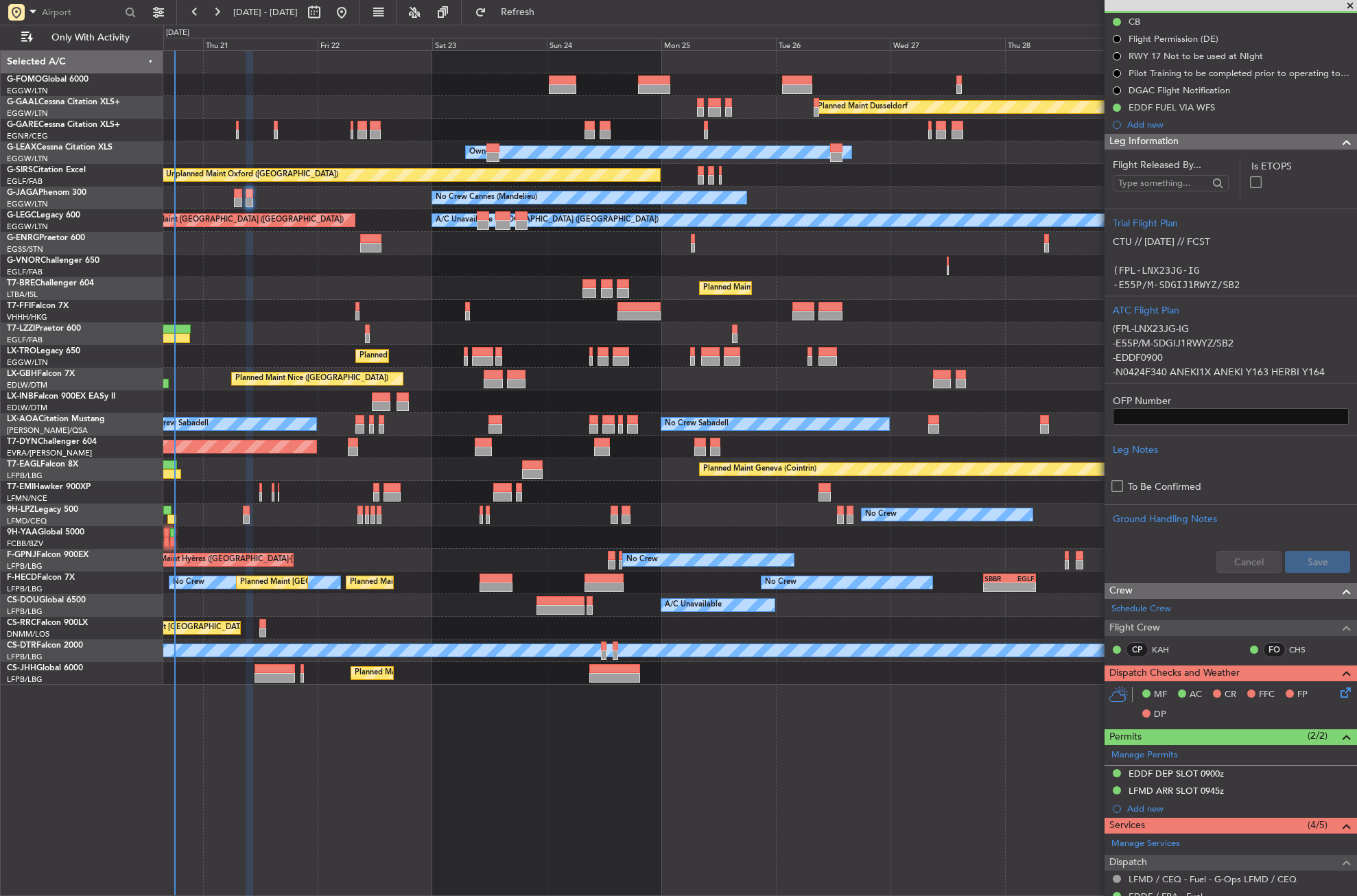
click at [1338, 690] on icon at bounding box center [1343, 690] width 11 height 11
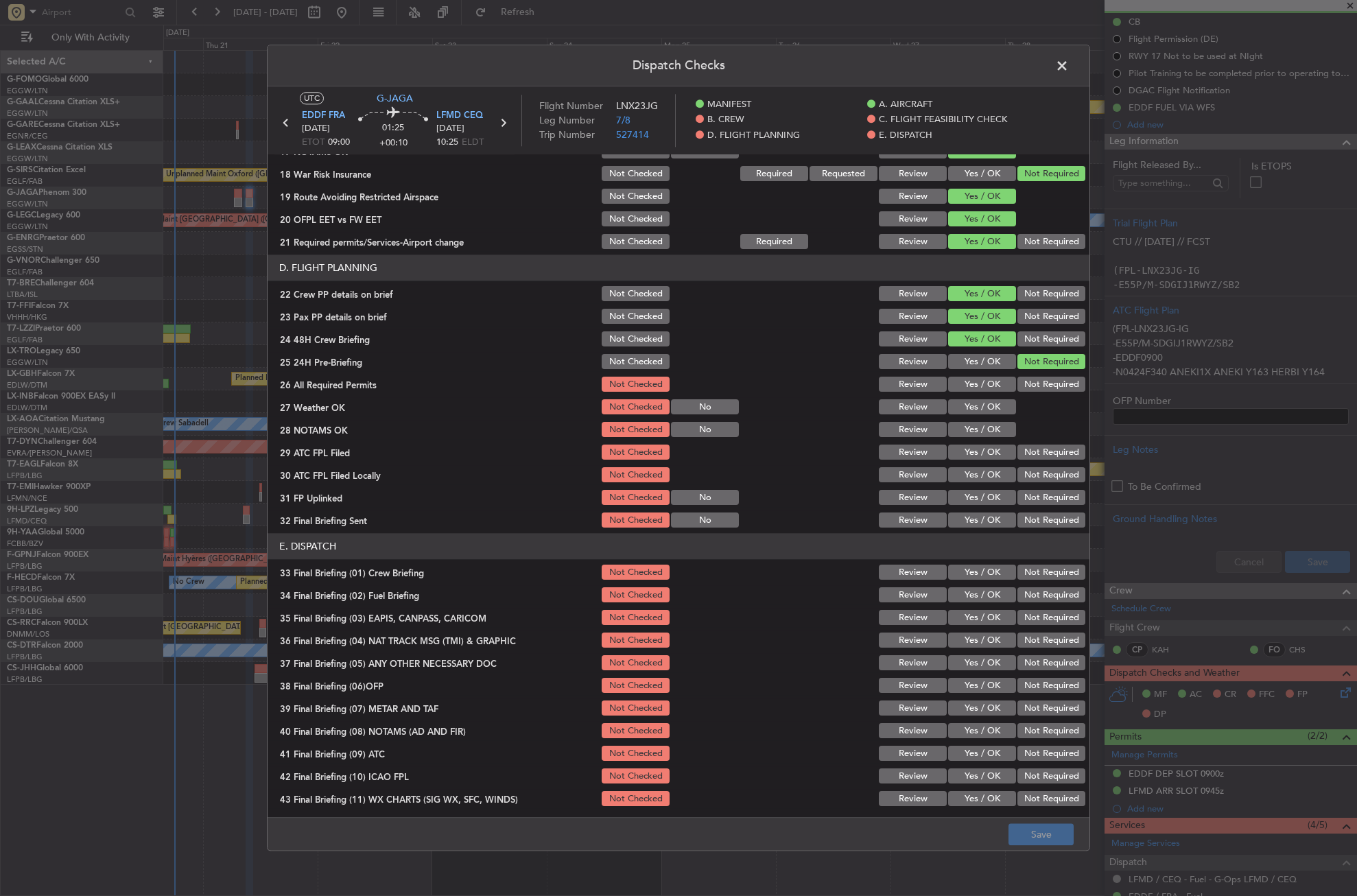
scroll to position [564, 0]
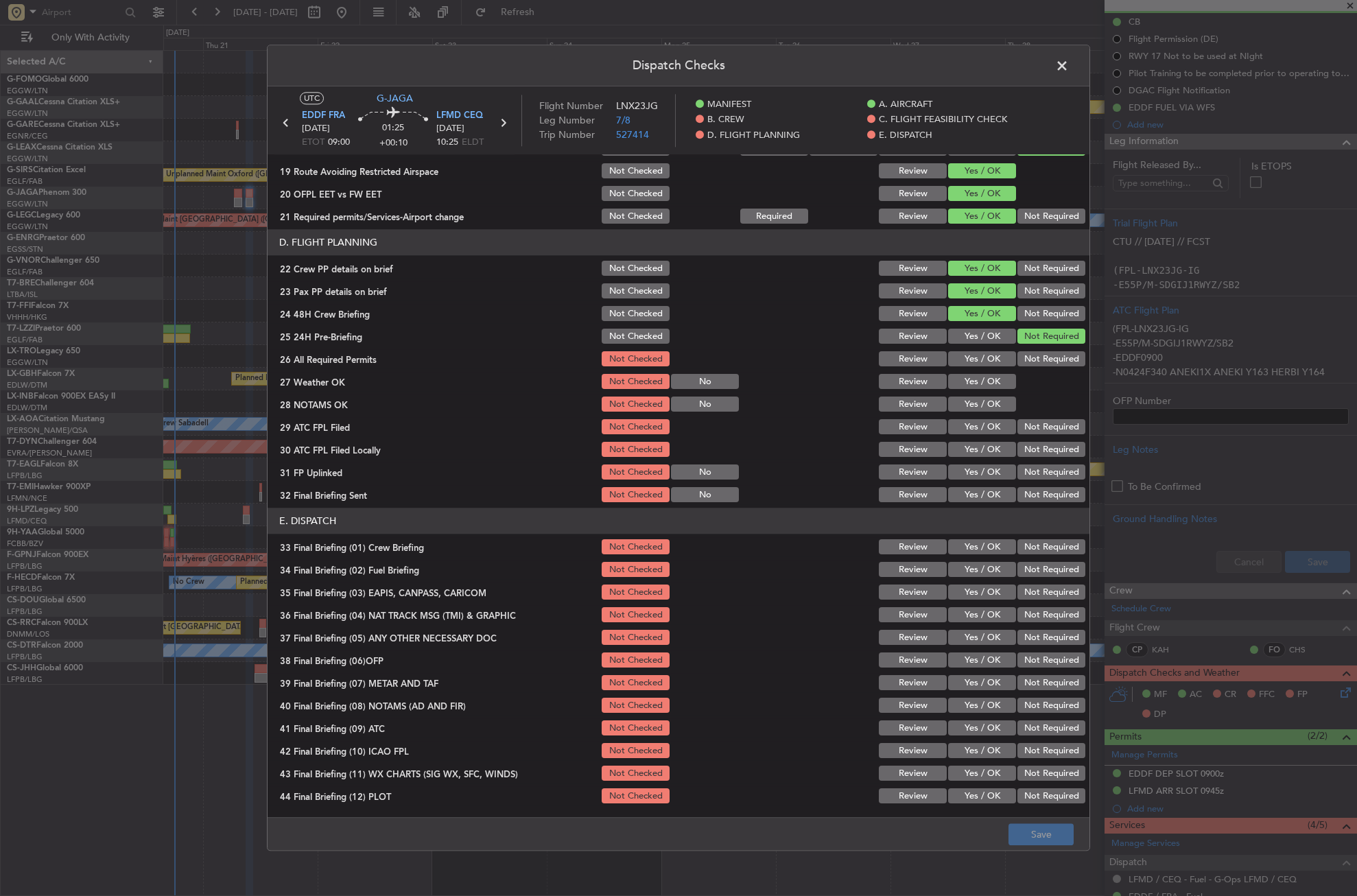
click at [975, 363] on button "Yes / OK" at bounding box center [982, 359] width 68 height 15
click at [975, 378] on button "Yes / OK" at bounding box center [982, 382] width 68 height 15
click at [973, 396] on div "Yes / OK" at bounding box center [980, 405] width 69 height 19
click at [971, 421] on button "Yes / OK" at bounding box center [982, 427] width 68 height 15
click at [969, 403] on button "Yes / OK" at bounding box center [982, 405] width 68 height 15
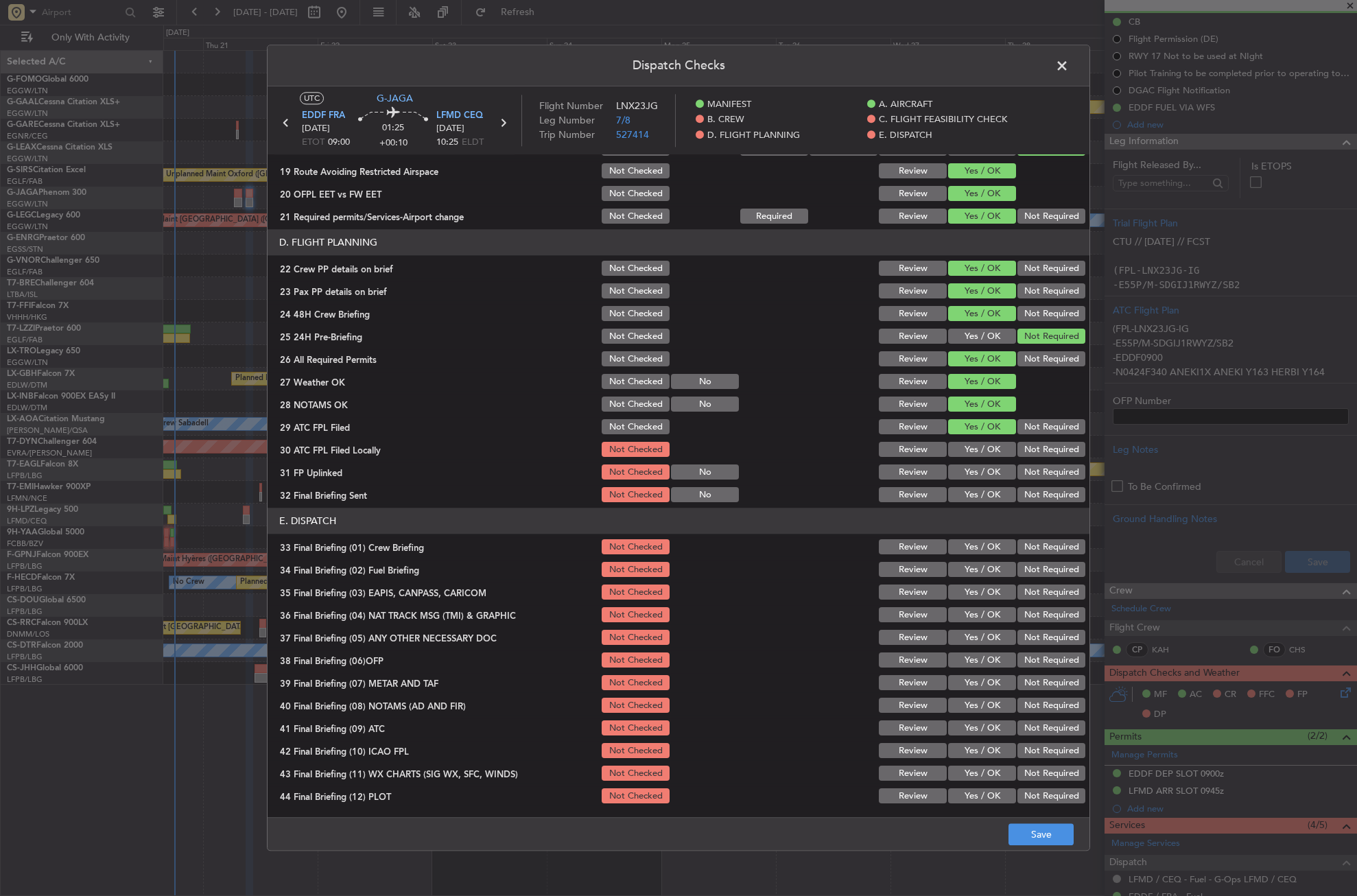
click at [1018, 446] on button "Not Required" at bounding box center [1051, 450] width 68 height 15
click at [988, 473] on button "Yes / OK" at bounding box center [982, 472] width 68 height 15
click at [1030, 487] on div "Not Required" at bounding box center [1050, 495] width 69 height 19
click at [1024, 490] on button "Not Required" at bounding box center [1051, 495] width 68 height 15
click at [975, 542] on button "Yes / OK" at bounding box center [982, 547] width 68 height 15
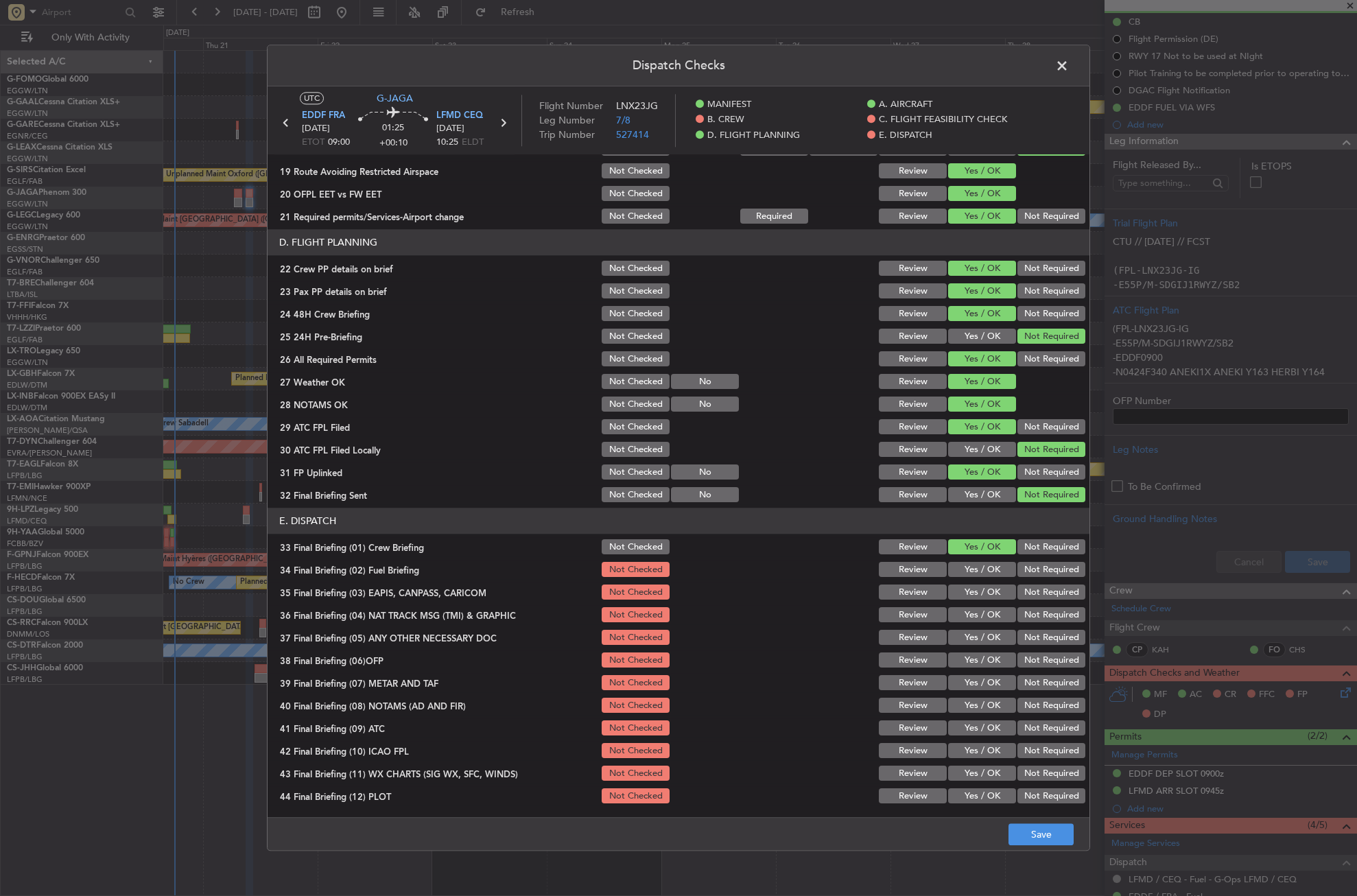
click at [975, 564] on button "Yes / OK" at bounding box center [982, 570] width 68 height 15
drag, startPoint x: 1025, startPoint y: 584, endPoint x: 1025, endPoint y: 593, distance: 9.0
click at [1025, 586] on div "Not Required" at bounding box center [1050, 593] width 69 height 19
click at [1024, 589] on button "Not Required" at bounding box center [1051, 592] width 68 height 15
click at [1023, 612] on button "Not Required" at bounding box center [1051, 615] width 68 height 15
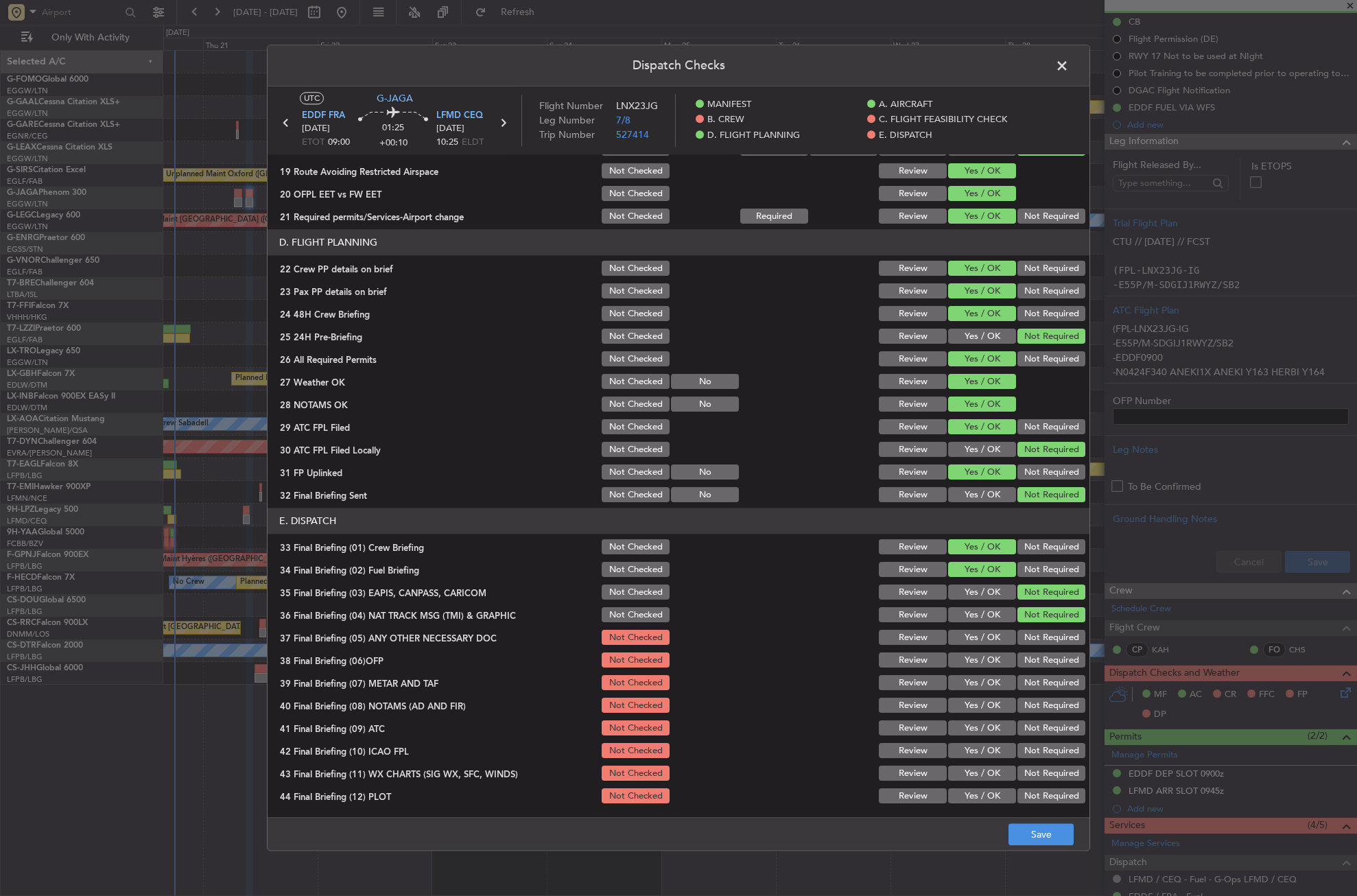
drag, startPoint x: 987, startPoint y: 628, endPoint x: 983, endPoint y: 634, distance: 7.2
click at [986, 630] on section "E. DISPATCH 33 Final Briefing (01) Crew Briefing Not Checked Review Yes / OK No…" at bounding box center [679, 657] width 822 height 298
click at [981, 639] on button "Yes / OK" at bounding box center [982, 638] width 68 height 15
click at [981, 657] on button "Yes / OK" at bounding box center [982, 661] width 68 height 15
drag, startPoint x: 981, startPoint y: 676, endPoint x: 983, endPoint y: 683, distance: 7.3
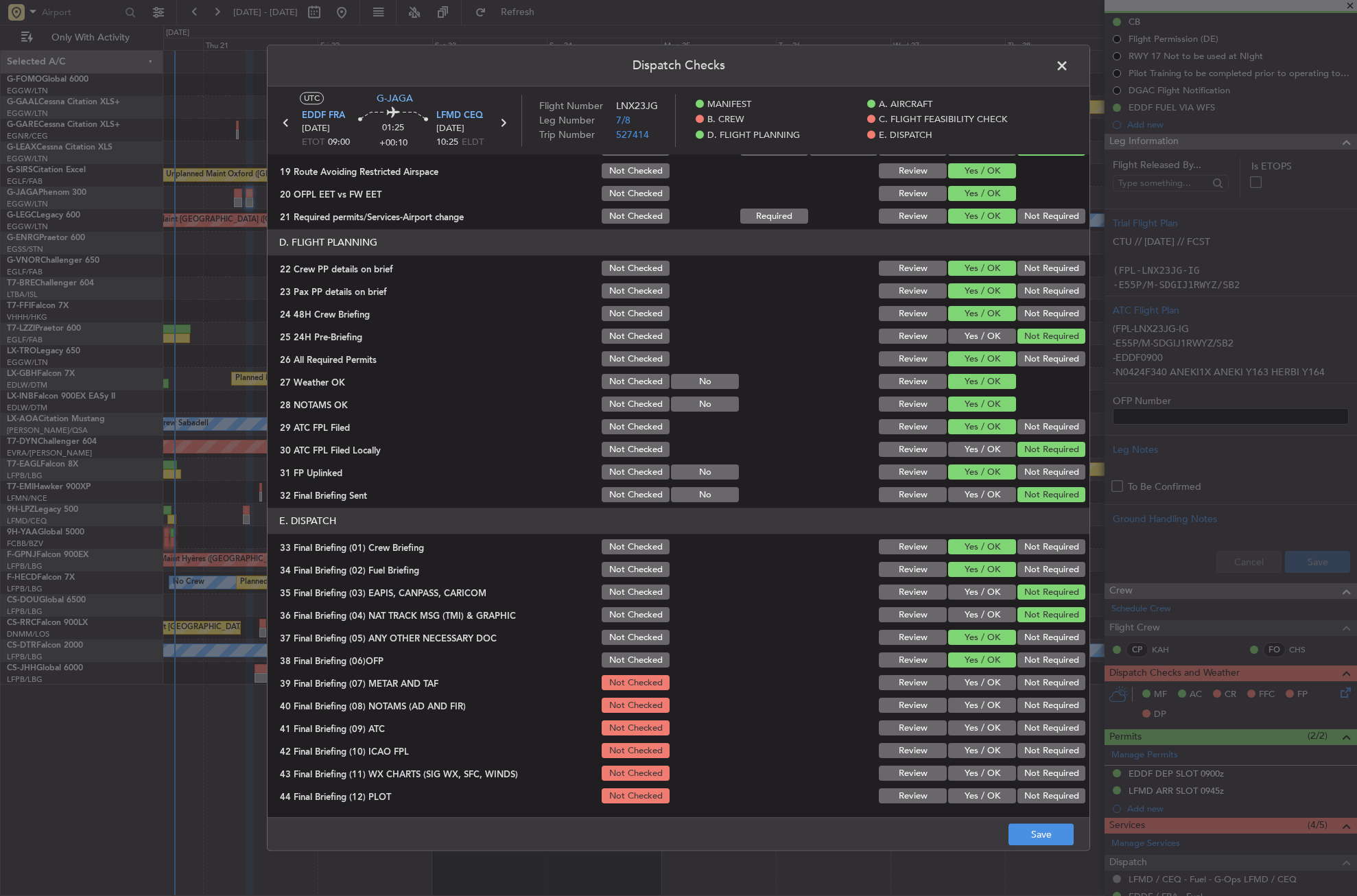
click at [981, 677] on button "Yes / OK" at bounding box center [982, 683] width 68 height 15
click at [984, 701] on button "Yes / OK" at bounding box center [982, 706] width 68 height 15
click at [990, 727] on button "Yes / OK" at bounding box center [982, 728] width 68 height 15
click at [1021, 744] on button "Not Required" at bounding box center [1051, 751] width 68 height 15
click at [988, 770] on button "Yes / OK" at bounding box center [982, 774] width 68 height 15
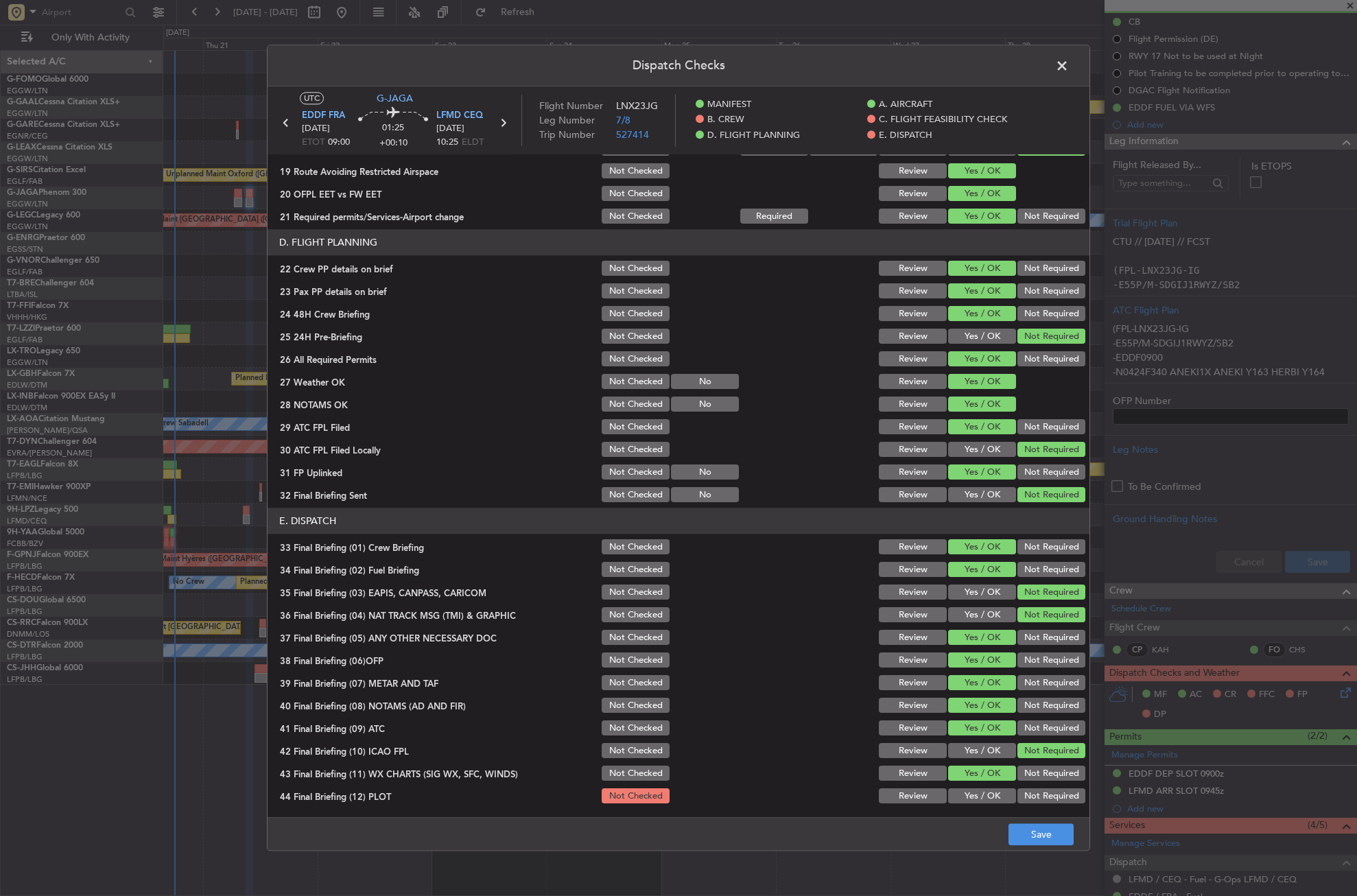
click at [1025, 793] on button "Not Required" at bounding box center [1051, 797] width 68 height 15
click at [1033, 832] on button "Save" at bounding box center [1041, 836] width 65 height 22
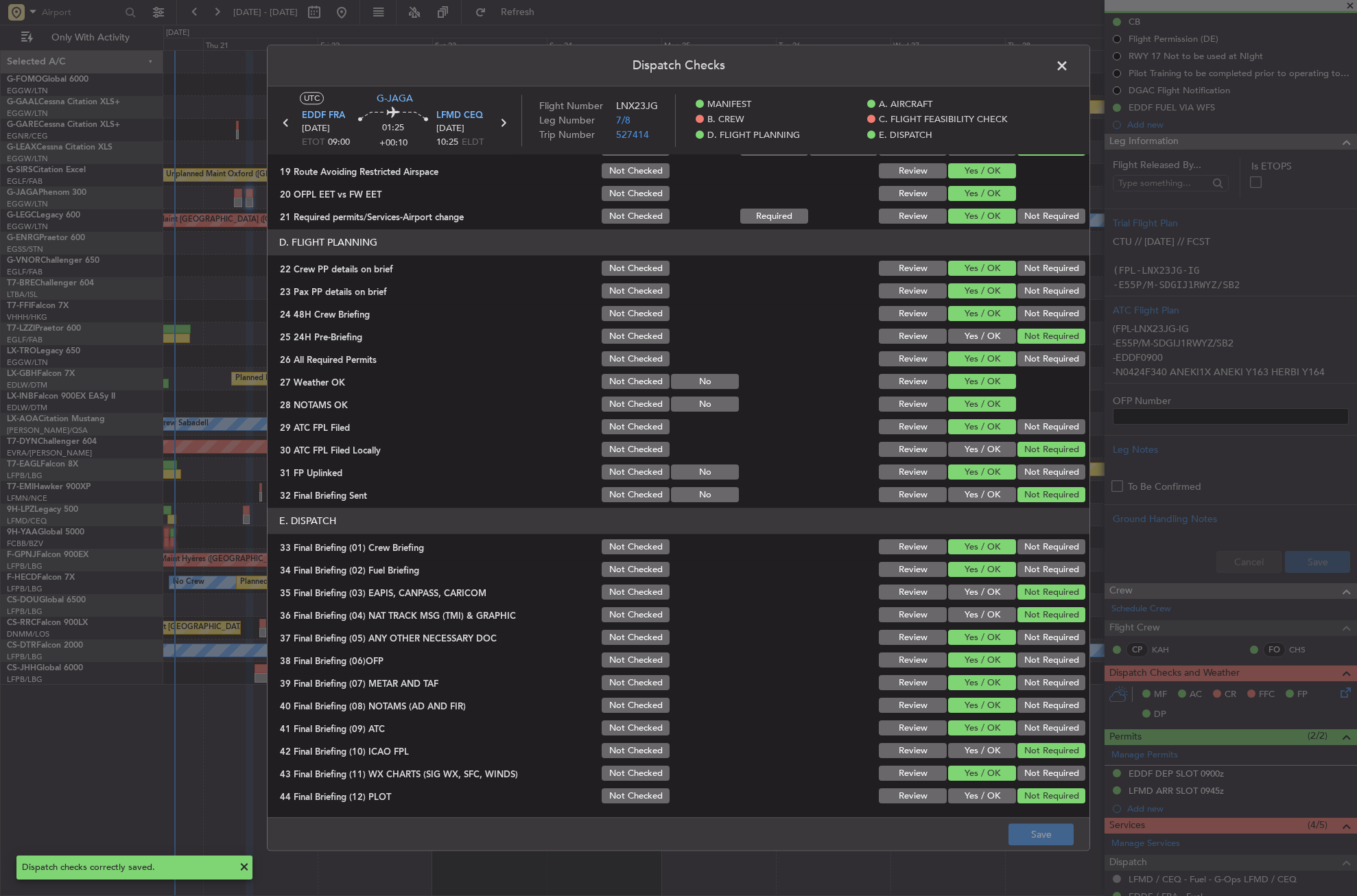
click at [1069, 66] on span at bounding box center [1069, 69] width 0 height 28
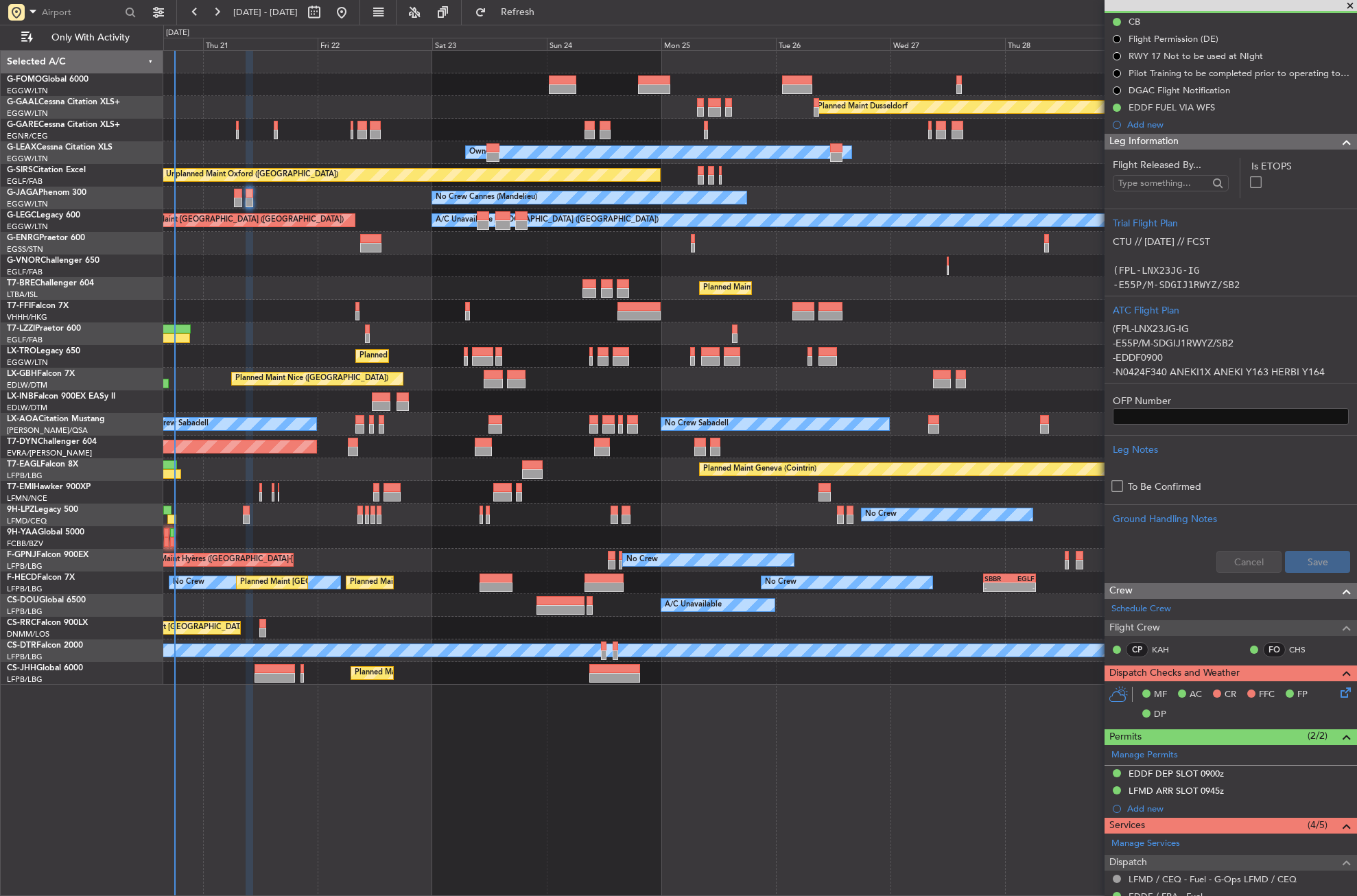
click at [376, 745] on div "Planned Maint Dusseldorf Unplanned Maint Chester Owner Owner Unplanned Maint Ox…" at bounding box center [760, 473] width 1194 height 846
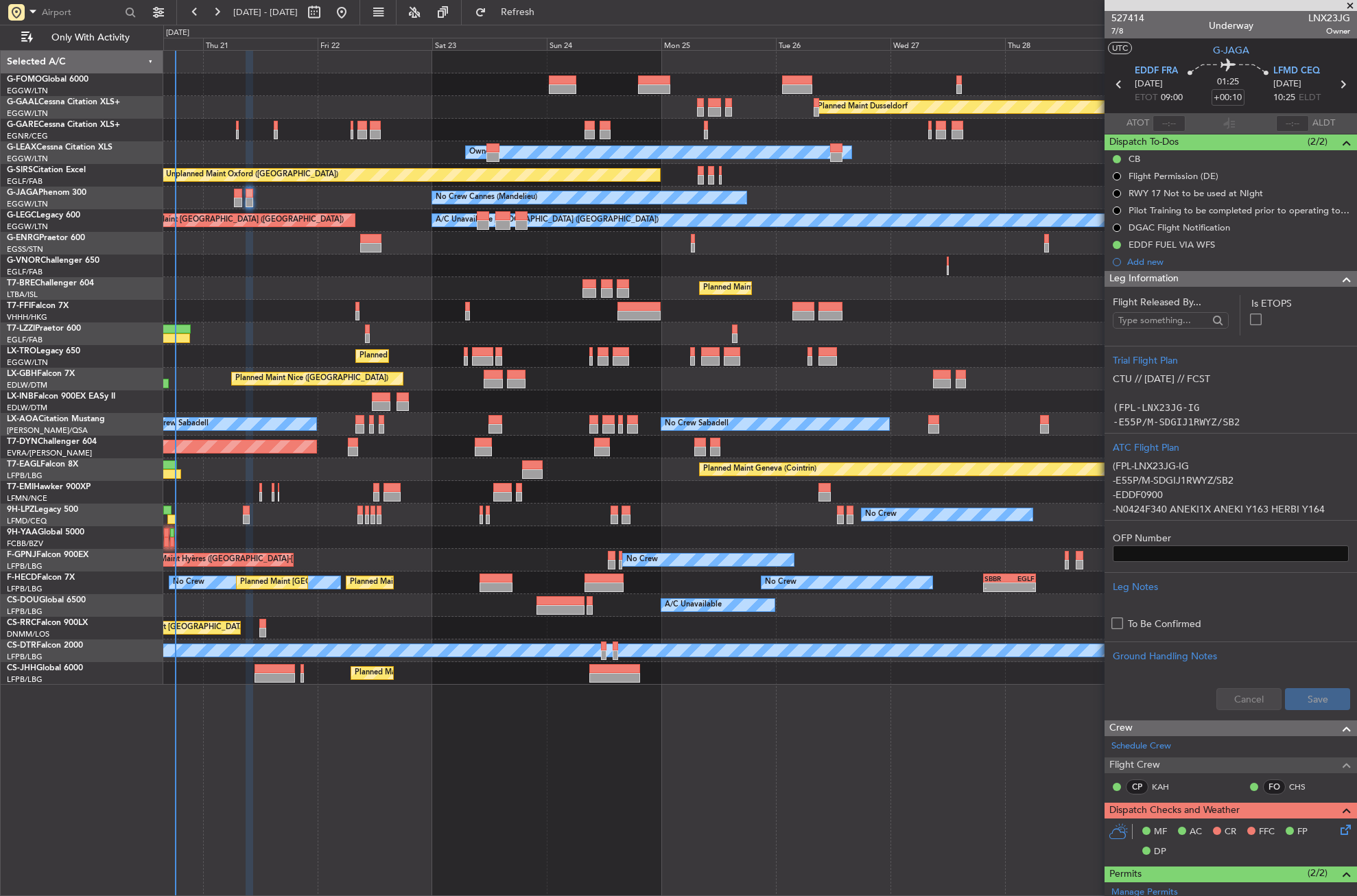
click at [314, 796] on div "Planned Maint Dusseldorf Unplanned Maint Chester Owner Owner Unplanned Maint Ox…" at bounding box center [760, 473] width 1194 height 846
click at [416, 723] on div "Planned Maint Dusseldorf Unplanned Maint Chester Owner Owner Unplanned Maint Ox…" at bounding box center [760, 473] width 1194 height 846
click at [409, 736] on div "Planned Maint Dusseldorf Unplanned Maint Chester Owner Owner Unplanned Maint Ox…" at bounding box center [760, 473] width 1194 height 846
click at [1208, 276] on div "Leg Information" at bounding box center [1231, 279] width 253 height 16
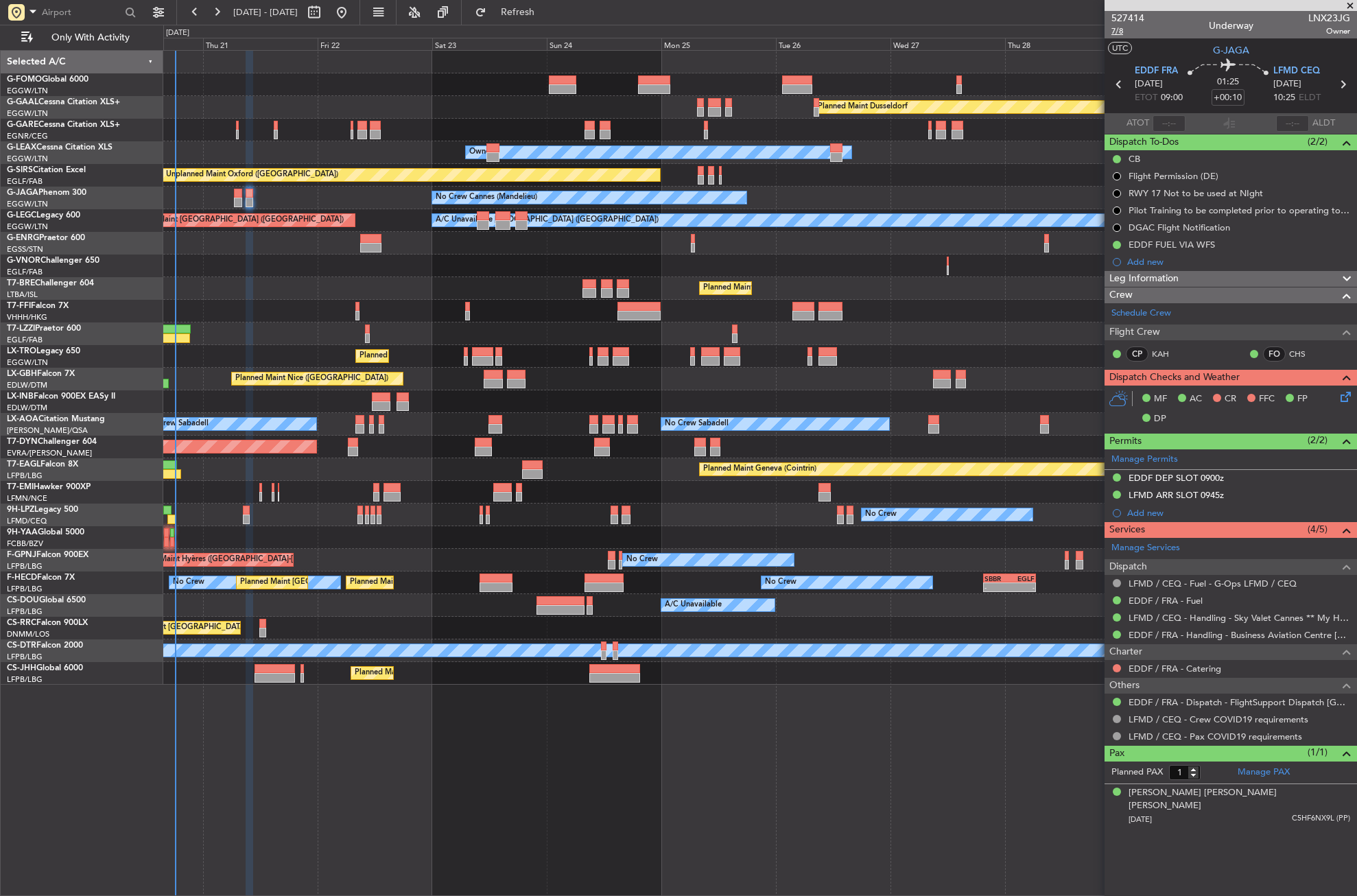
click at [1116, 33] on span "7/8" at bounding box center [1127, 31] width 33 height 12
click at [539, 18] on button "Refresh" at bounding box center [510, 13] width 83 height 22
click at [317, 333] on div "Owner London (Farnborough)" at bounding box center [759, 334] width 1193 height 22
click at [289, 317] on div "VHHH 04:30 Z LTFE 15:20 Z 05:09 Z 16:02 Z" at bounding box center [759, 311] width 1193 height 22
click at [261, 297] on div "Planned Maint [GEOGRAPHIC_DATA] ([GEOGRAPHIC_DATA])" at bounding box center [759, 289] width 1193 height 22
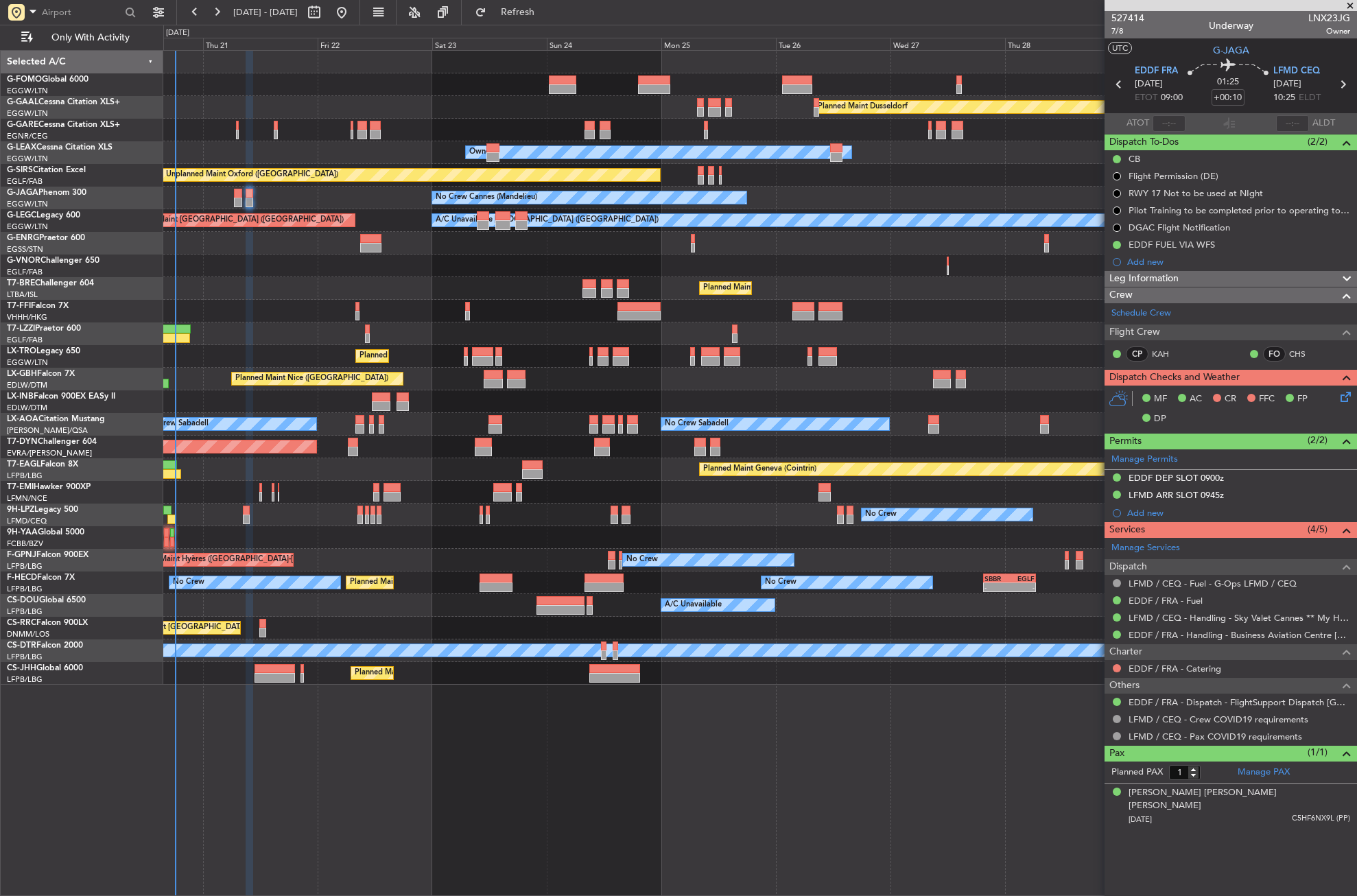
click at [261, 297] on div "Planned Maint [GEOGRAPHIC_DATA] ([GEOGRAPHIC_DATA])" at bounding box center [759, 289] width 1193 height 22
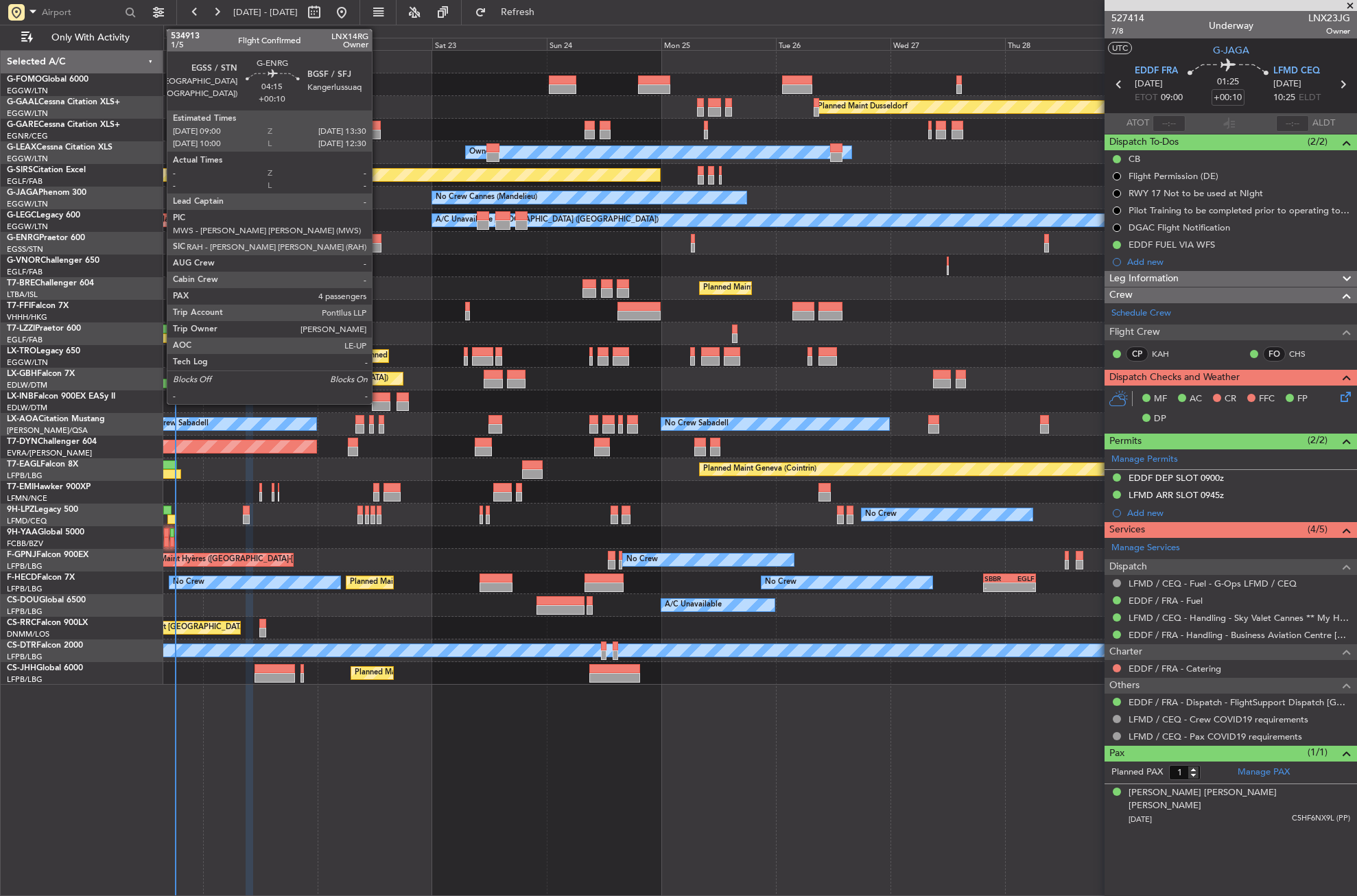
click at [378, 241] on div at bounding box center [371, 239] width 22 height 10
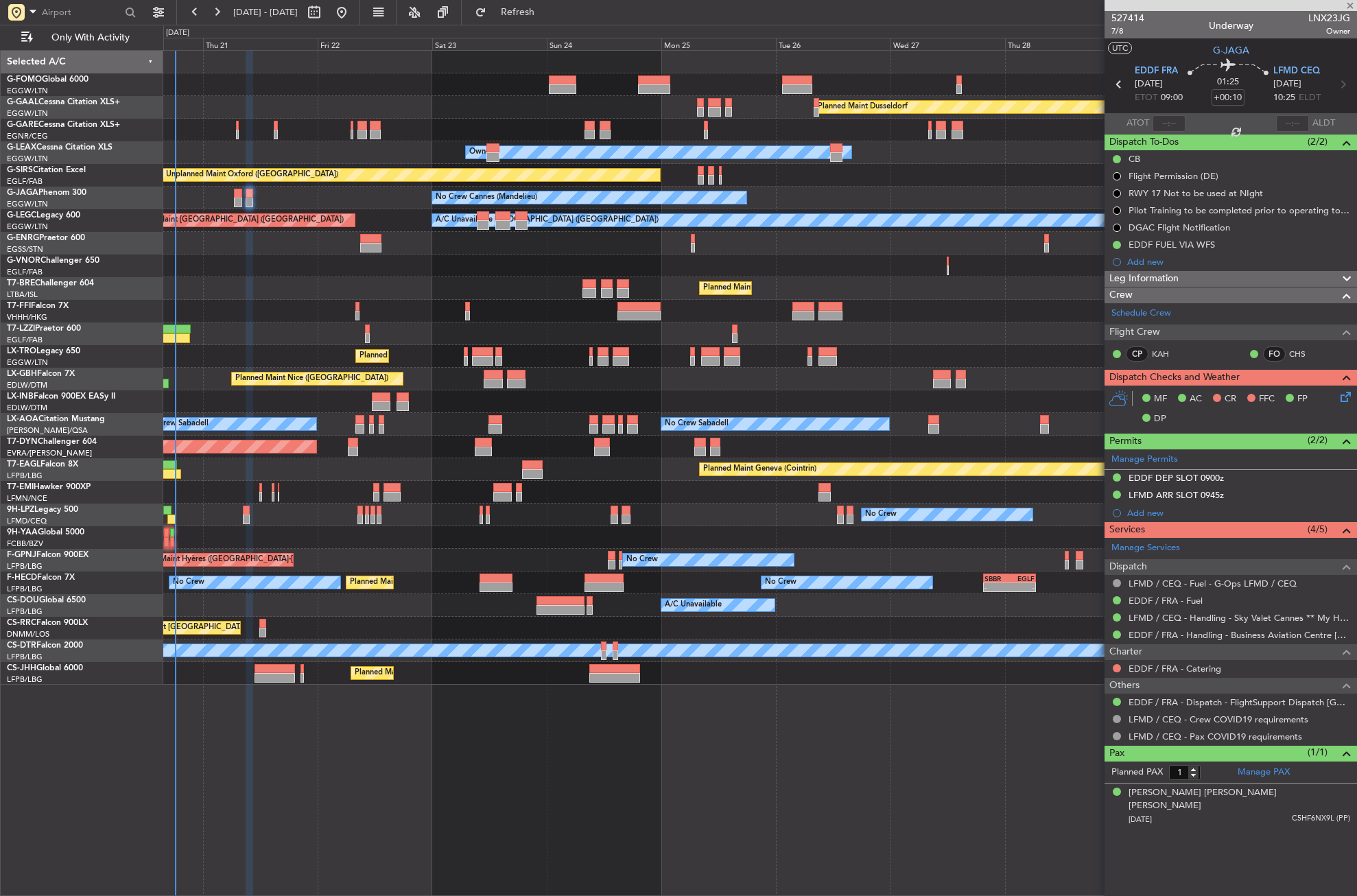
type input "4"
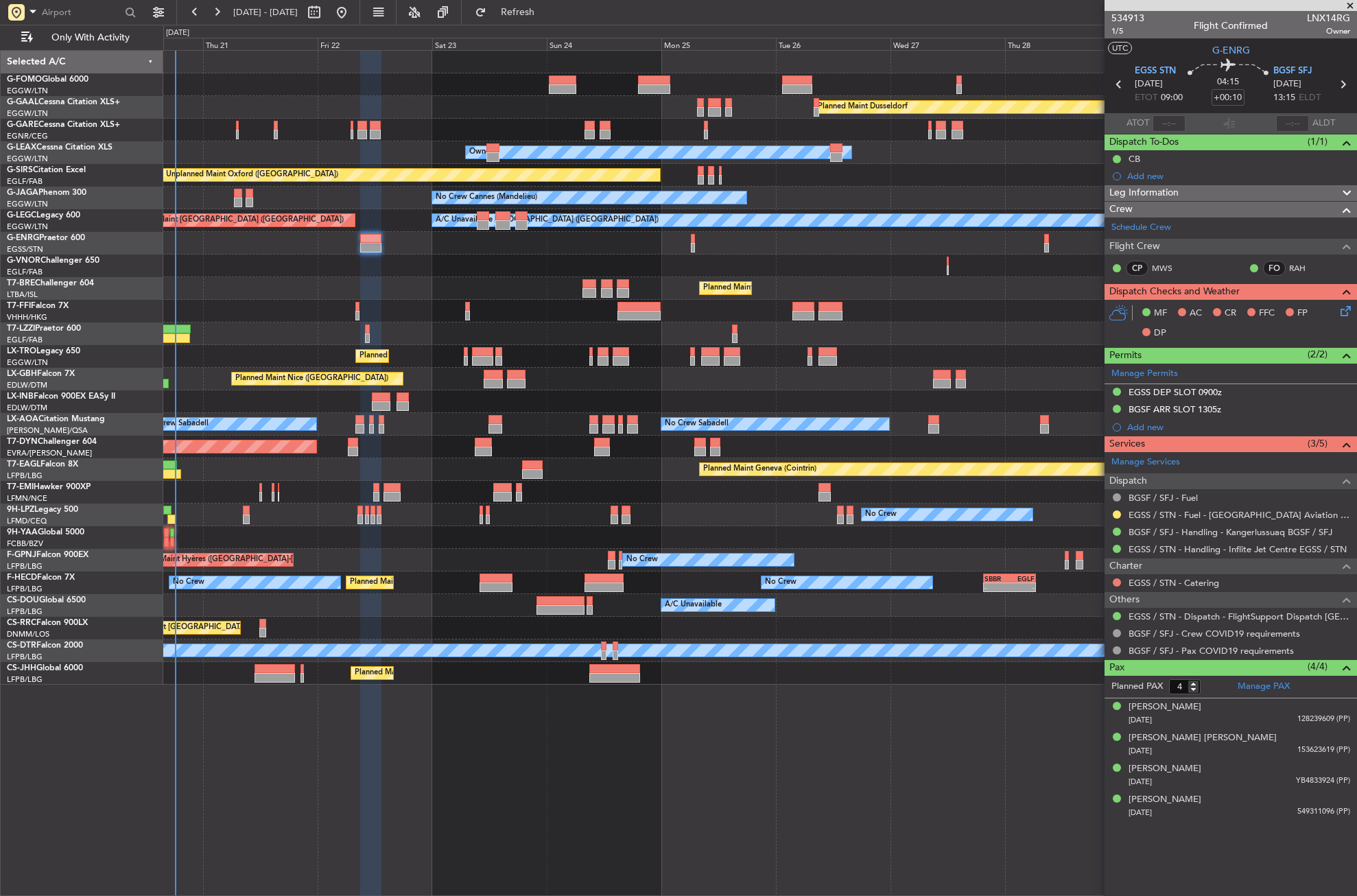
click at [808, 763] on div "Planned Maint Dusseldorf Unplanned Maint Chester Owner Owner Unplanned Maint Ox…" at bounding box center [760, 473] width 1194 height 846
click at [343, 742] on div "Planned Maint Dusseldorf Unplanned Maint Chester Owner Owner Unplanned Maint Ox…" at bounding box center [760, 473] width 1194 height 846
click at [417, 797] on div "Planned Maint Dusseldorf Unplanned Maint Chester Owner Owner Unplanned Maint Ox…" at bounding box center [760, 473] width 1194 height 846
click at [217, 317] on div "VHHH 04:30 Z LTFE 15:20 Z 05:09 Z 16:02 Z" at bounding box center [759, 311] width 1193 height 22
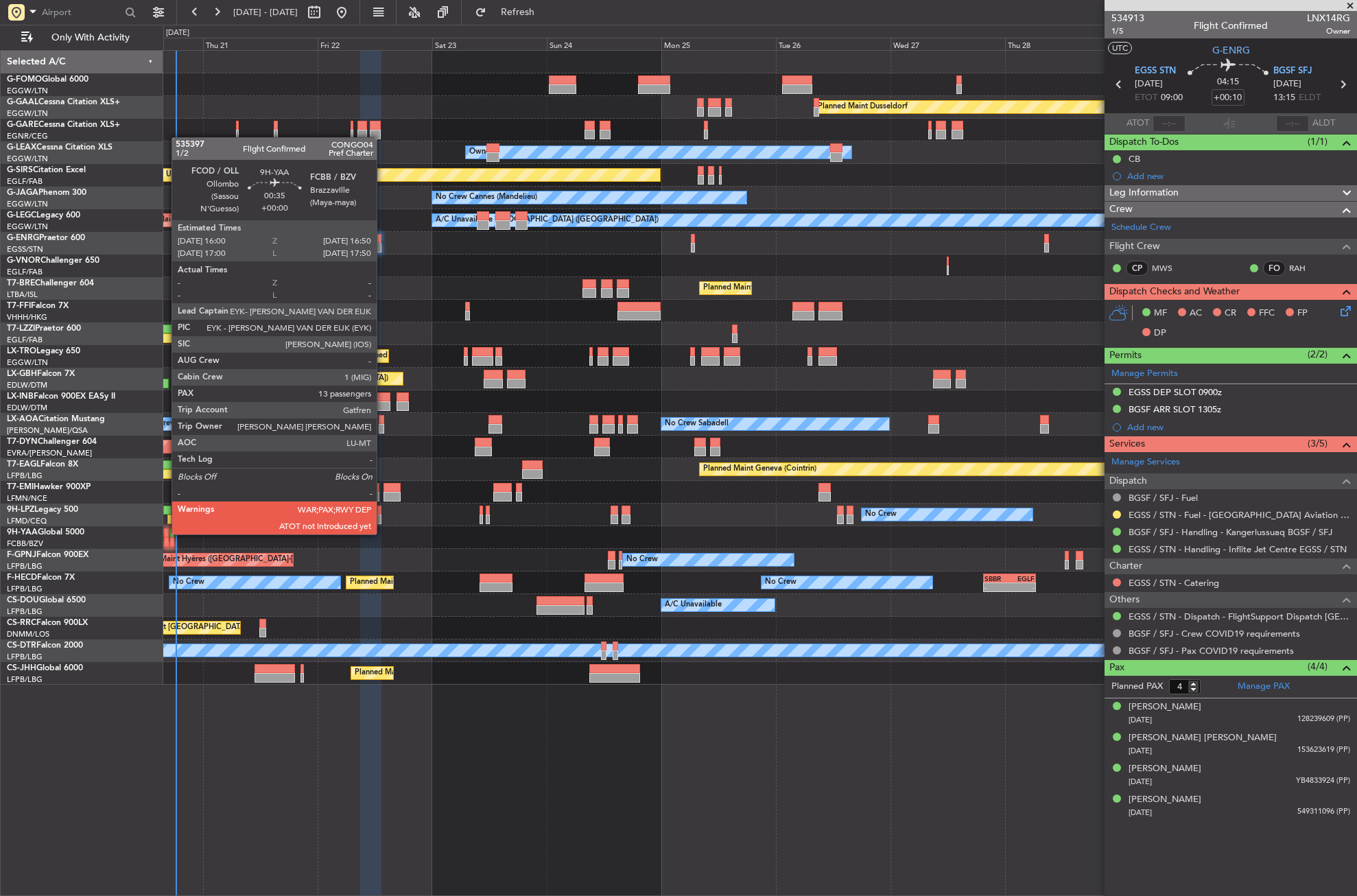
click at [165, 533] on div at bounding box center [165, 533] width 4 height 10
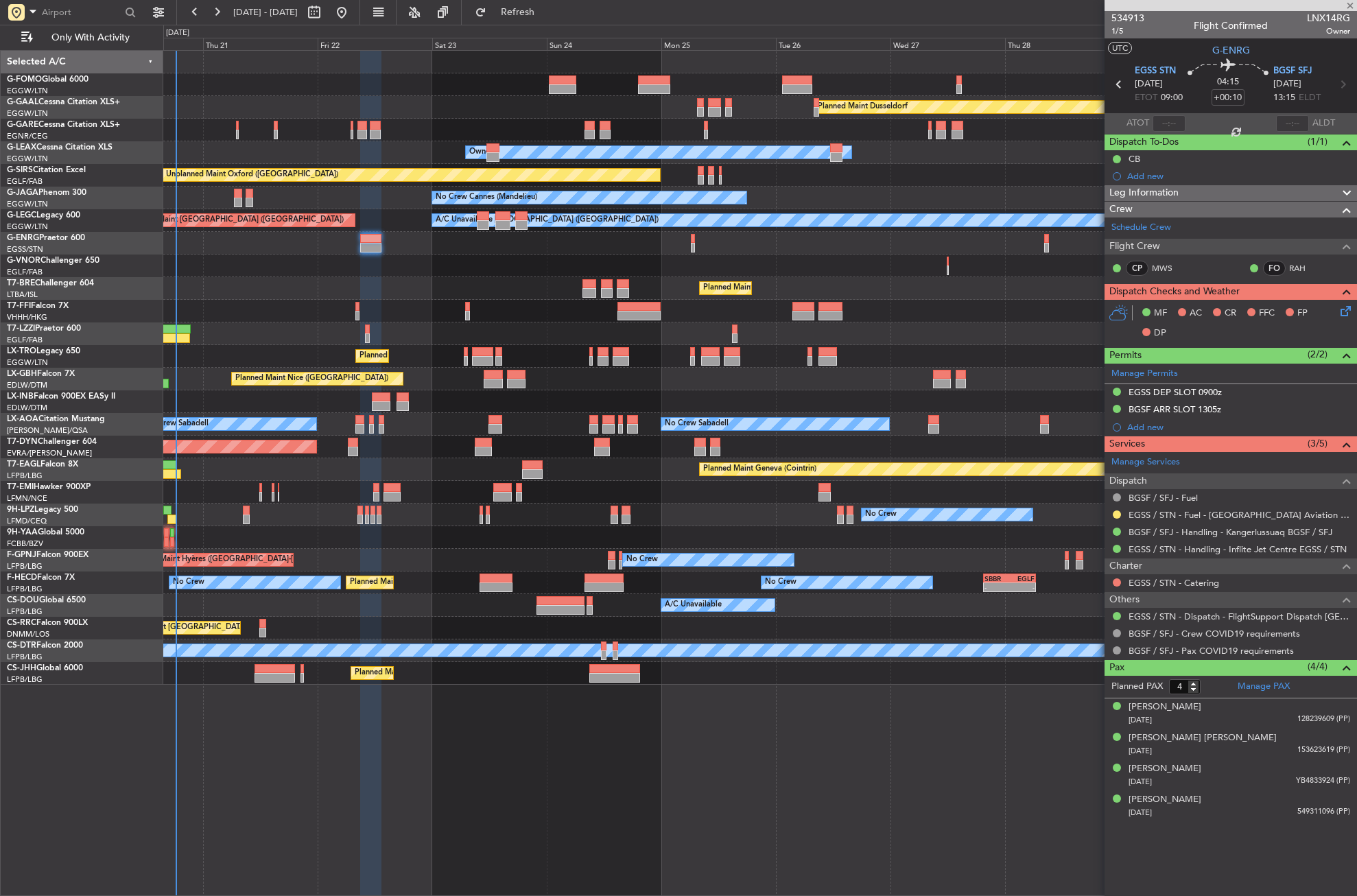
type input "13"
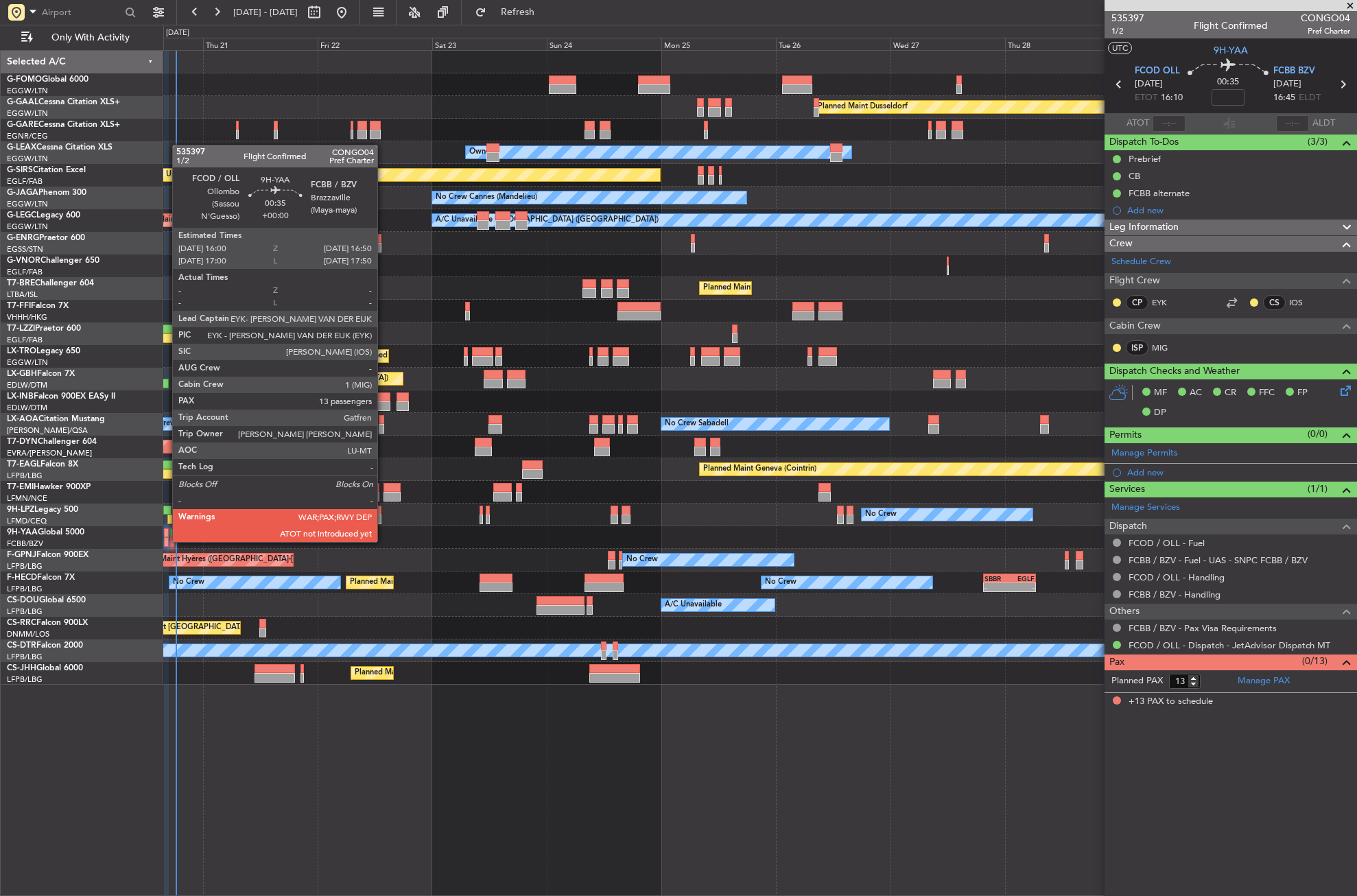
click at [165, 540] on div at bounding box center [165, 542] width 4 height 10
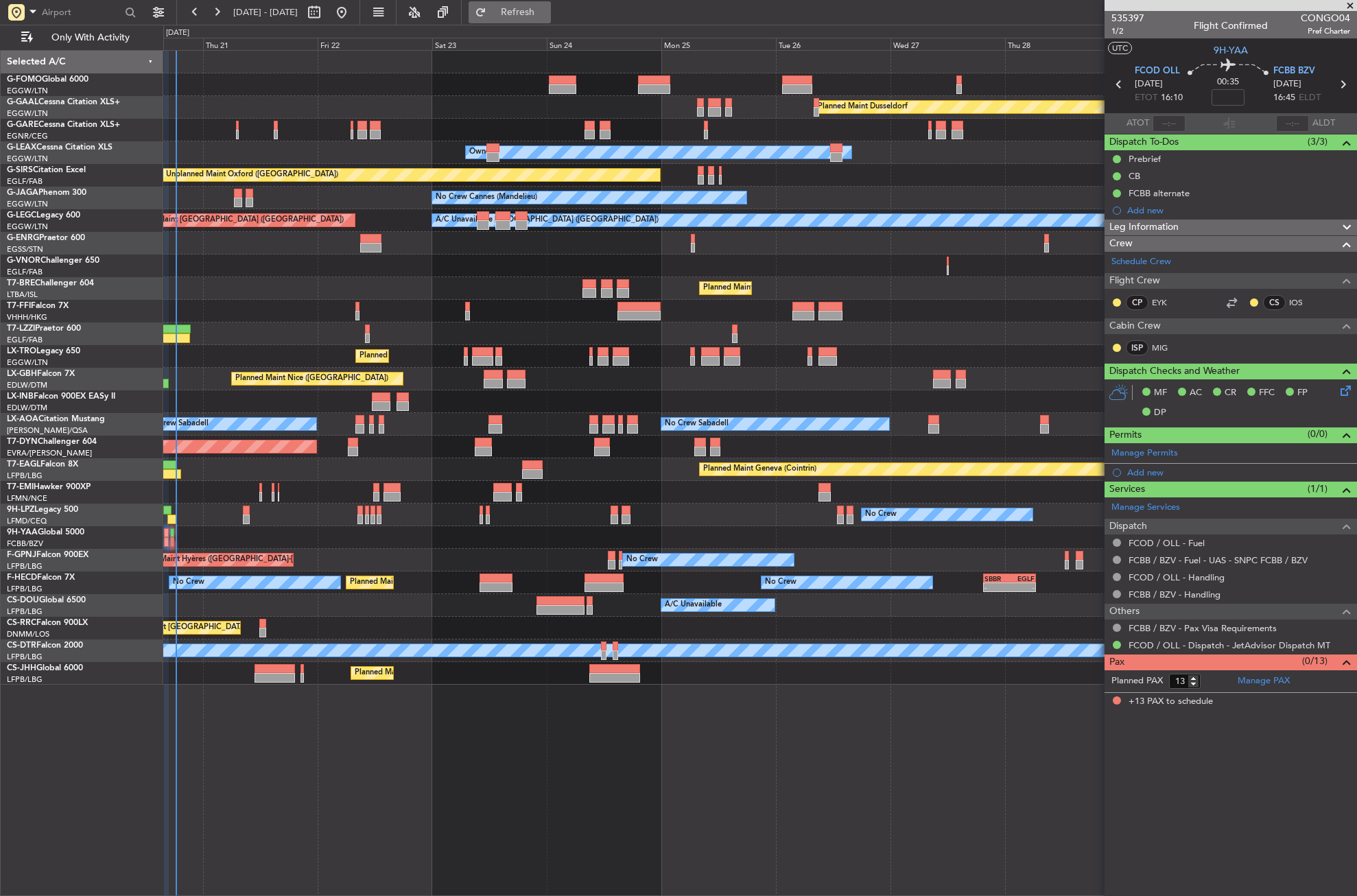
click at [526, 8] on button "Refresh" at bounding box center [510, 13] width 83 height 22
type input "18:16"
click at [489, 76] on div at bounding box center [759, 84] width 1193 height 22
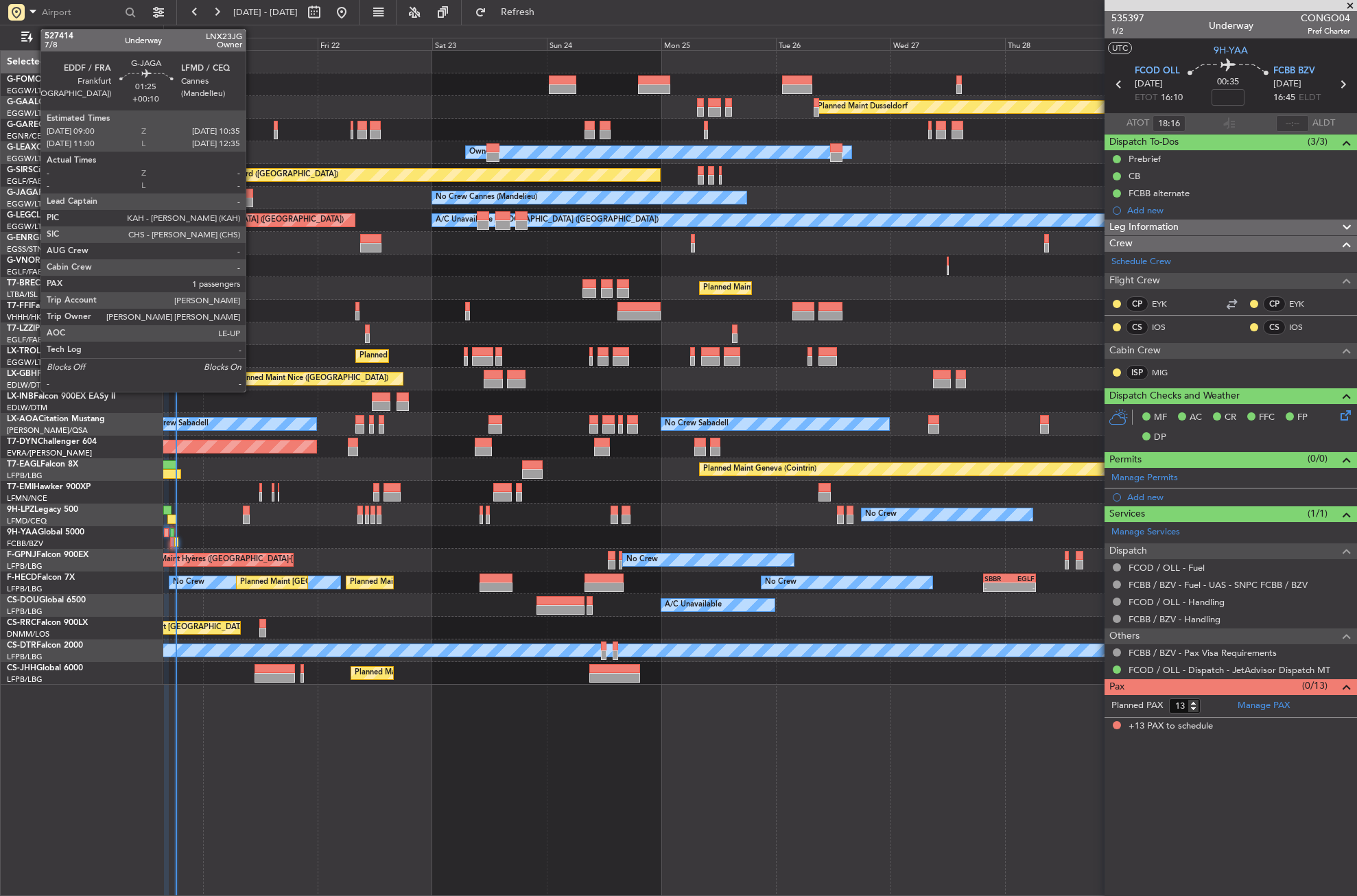
click at [252, 202] on div at bounding box center [250, 203] width 8 height 10
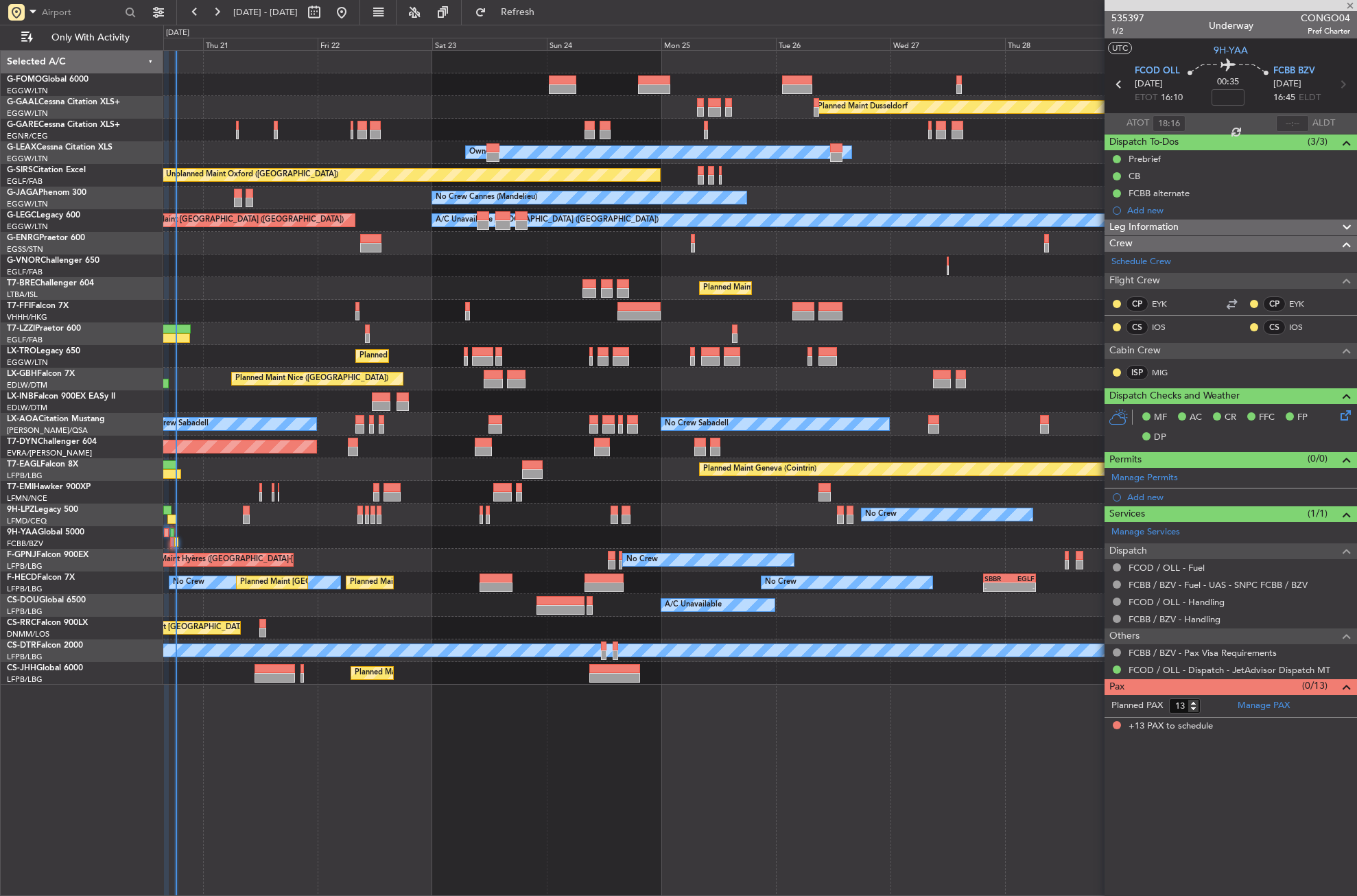
type input "+00:10"
type input "1"
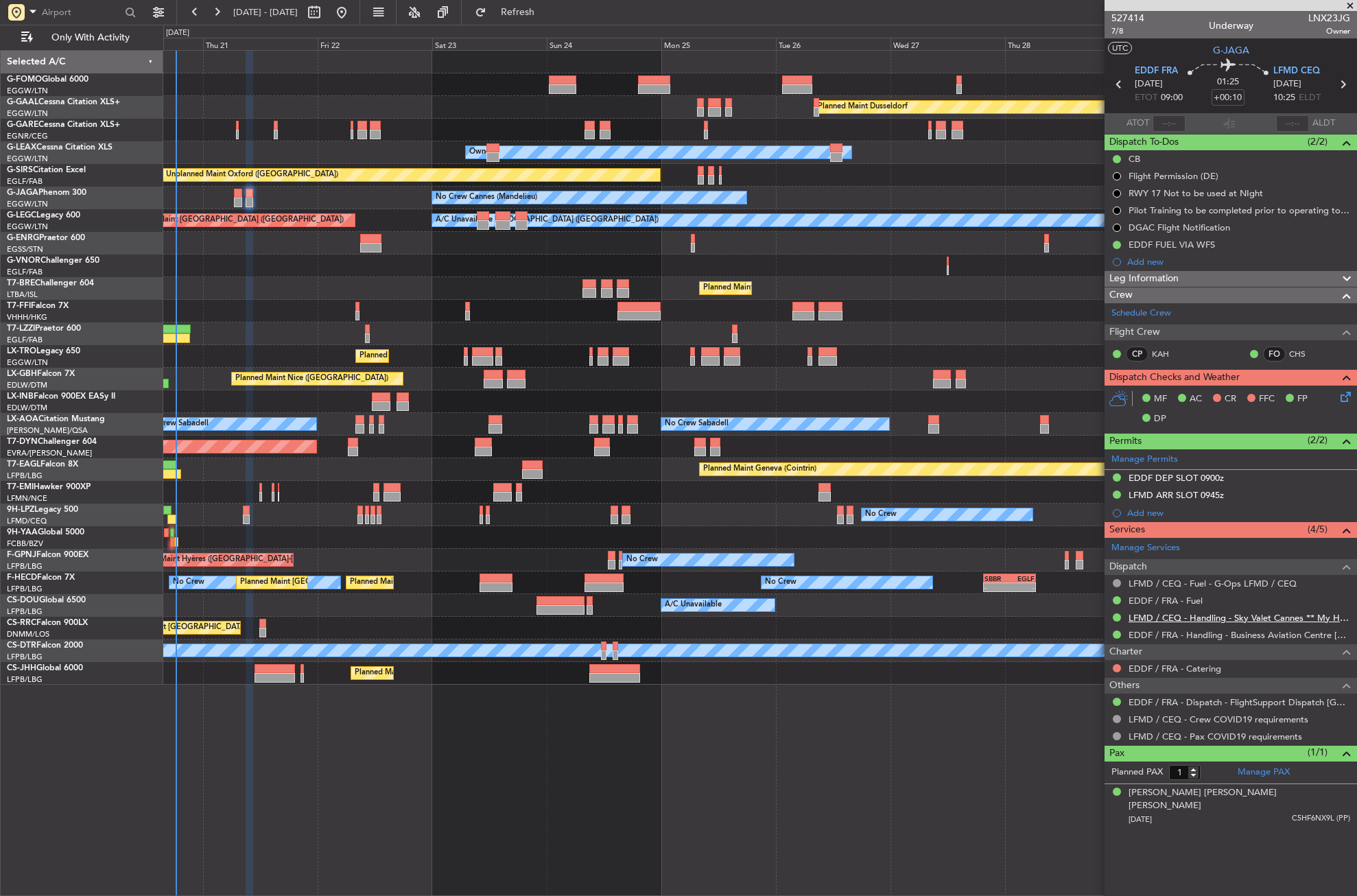
click at [1219, 619] on link "LFMD / CEQ - Handling - Sky Valet Cannes ** My Handling**LFMD / CEQ" at bounding box center [1239, 618] width 222 height 12
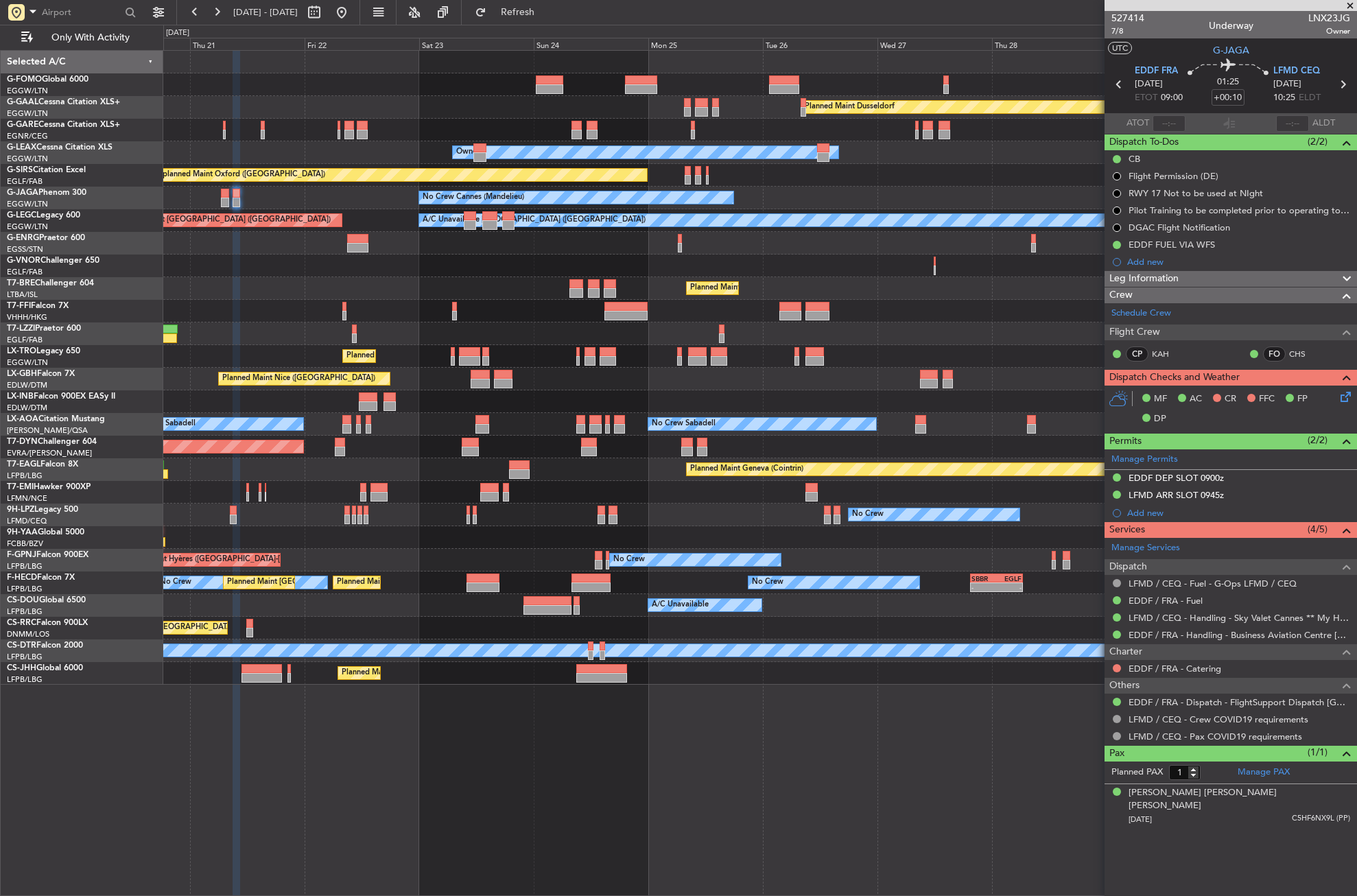
click at [274, 293] on div "Planned Maint [GEOGRAPHIC_DATA] ([GEOGRAPHIC_DATA])" at bounding box center [759, 289] width 1193 height 22
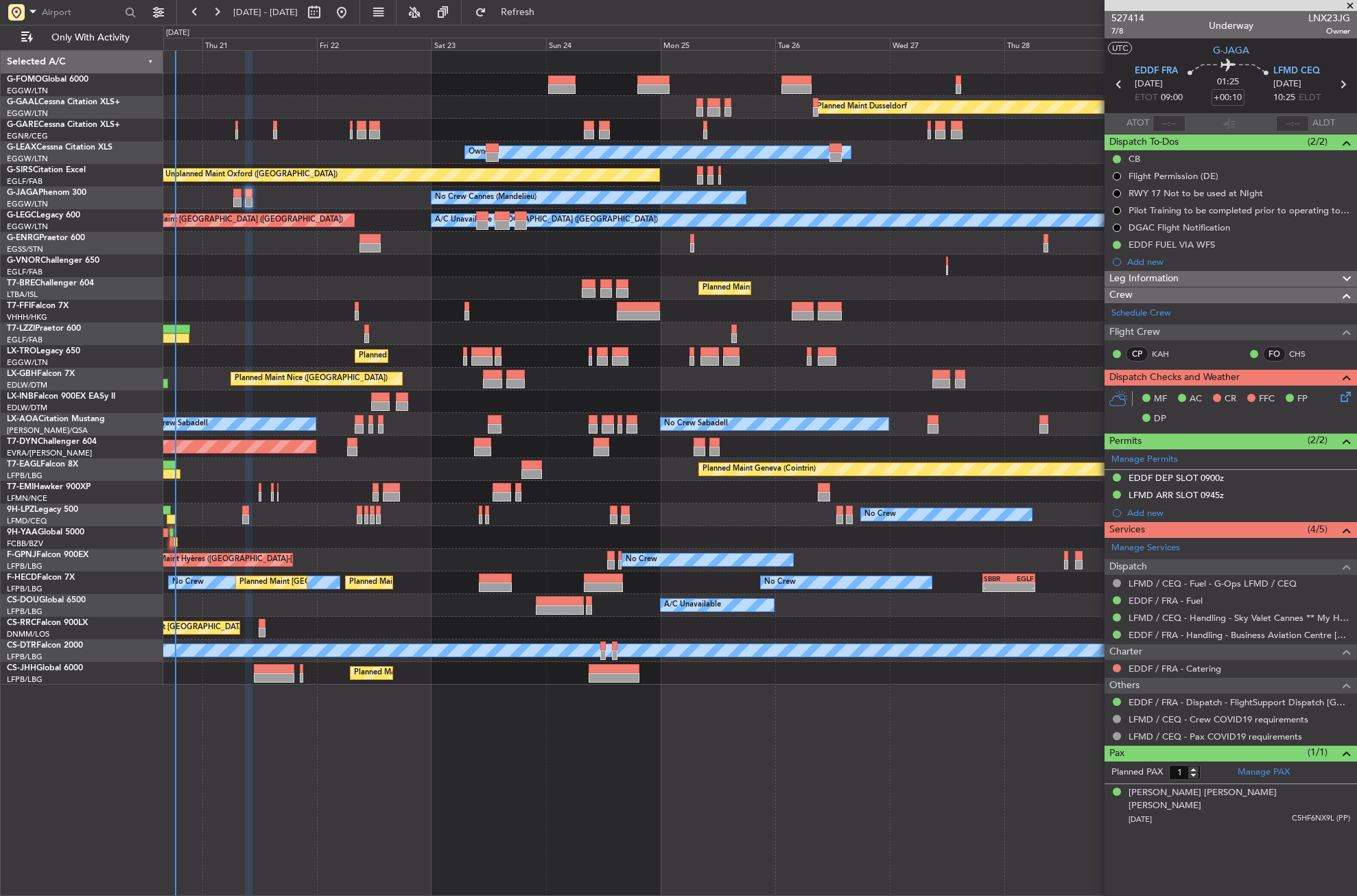
click at [287, 297] on div "Planned Maint [GEOGRAPHIC_DATA] ([GEOGRAPHIC_DATA])" at bounding box center [759, 289] width 1193 height 22
click at [313, 792] on div "Planned Maint Dusseldorf Unplanned Maint Chester Owner Owner Unplanned Maint Ox…" at bounding box center [760, 473] width 1194 height 846
click at [547, 7] on span "Refresh" at bounding box center [518, 12] width 58 height 10
click at [273, 526] on div at bounding box center [759, 537] width 1193 height 22
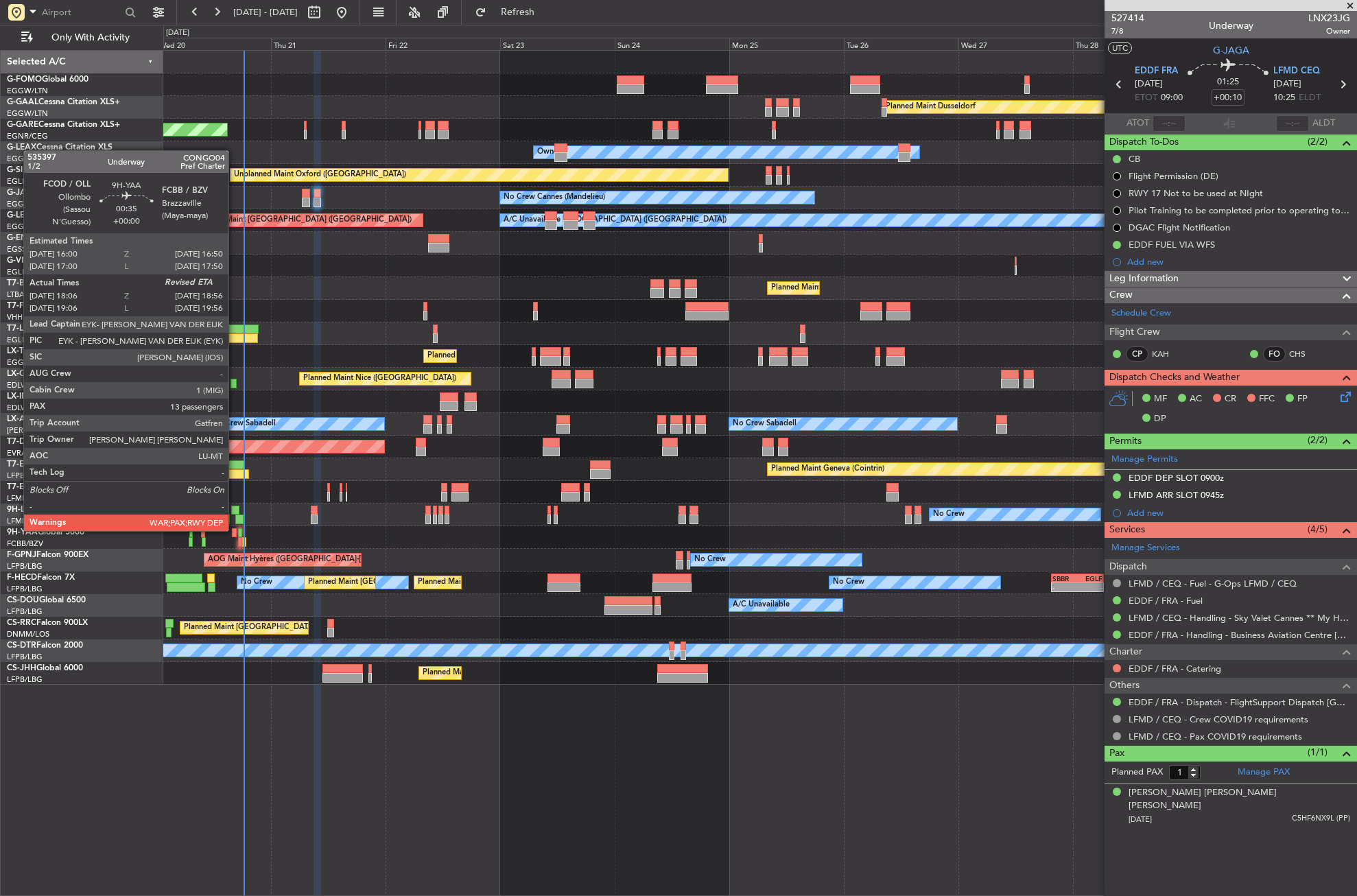
click at [235, 529] on div at bounding box center [234, 533] width 4 height 10
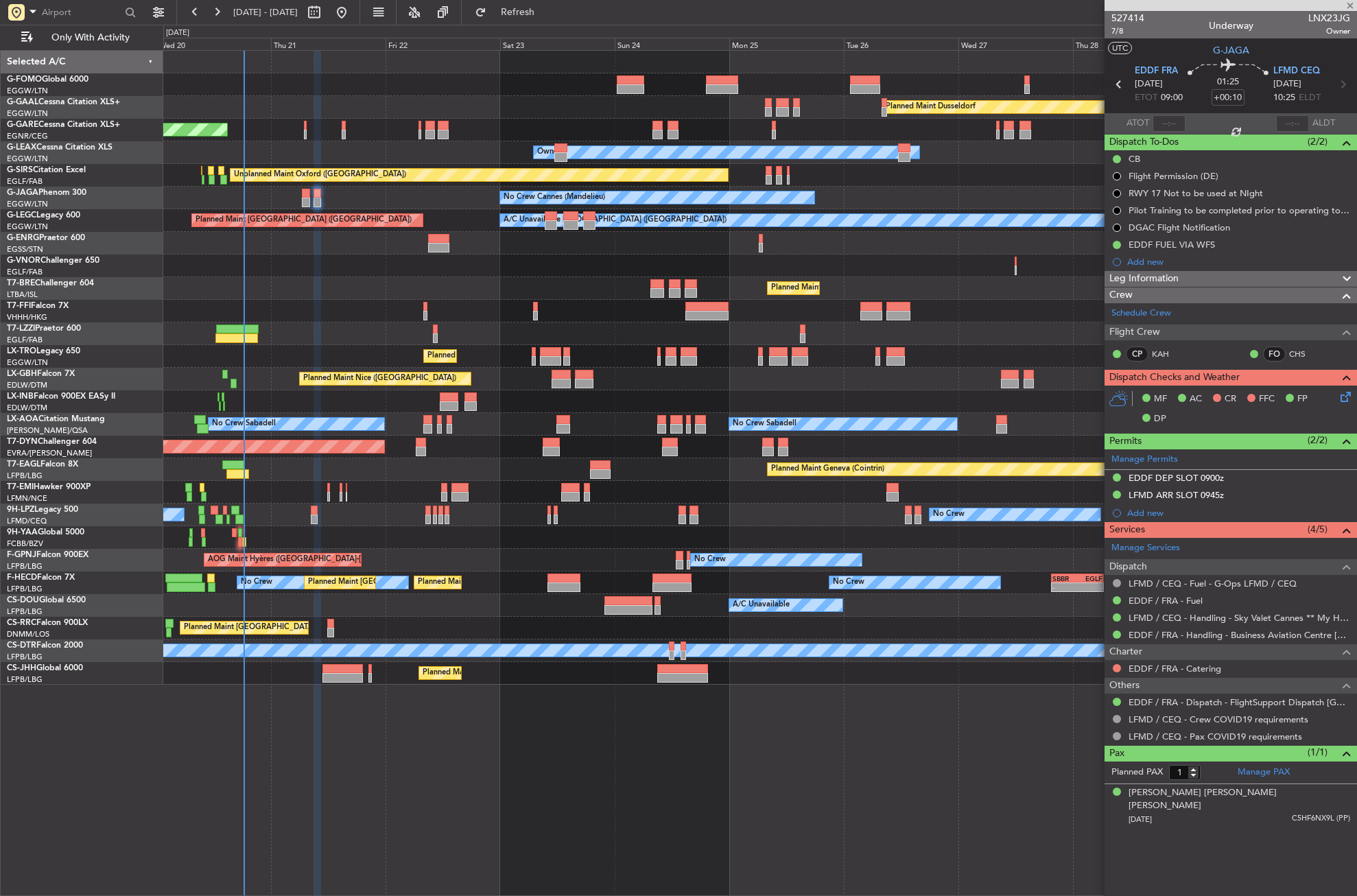
type input "18:16"
type input "13"
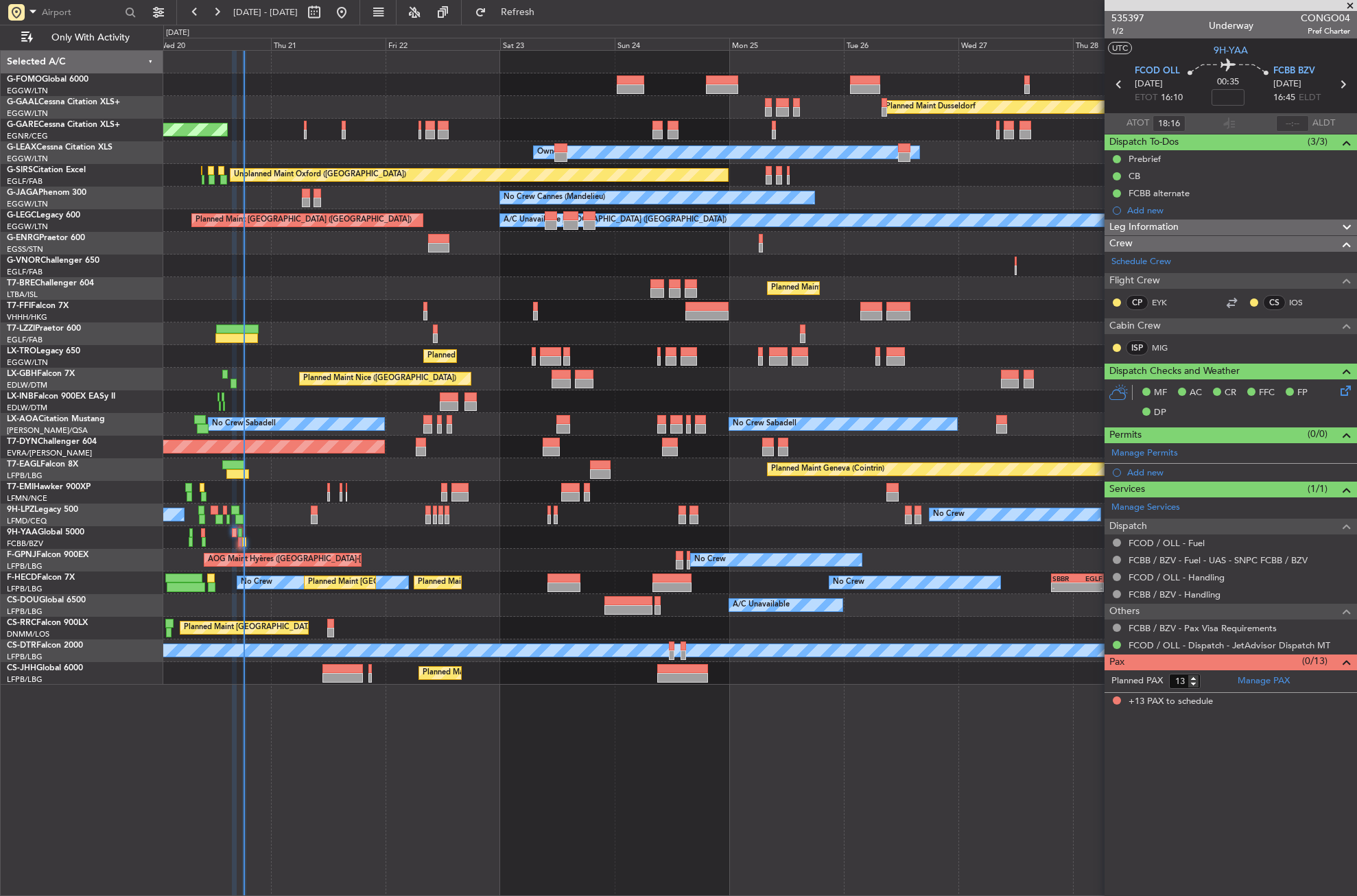
click at [302, 525] on div "No Crew No Crew" at bounding box center [759, 515] width 1193 height 22
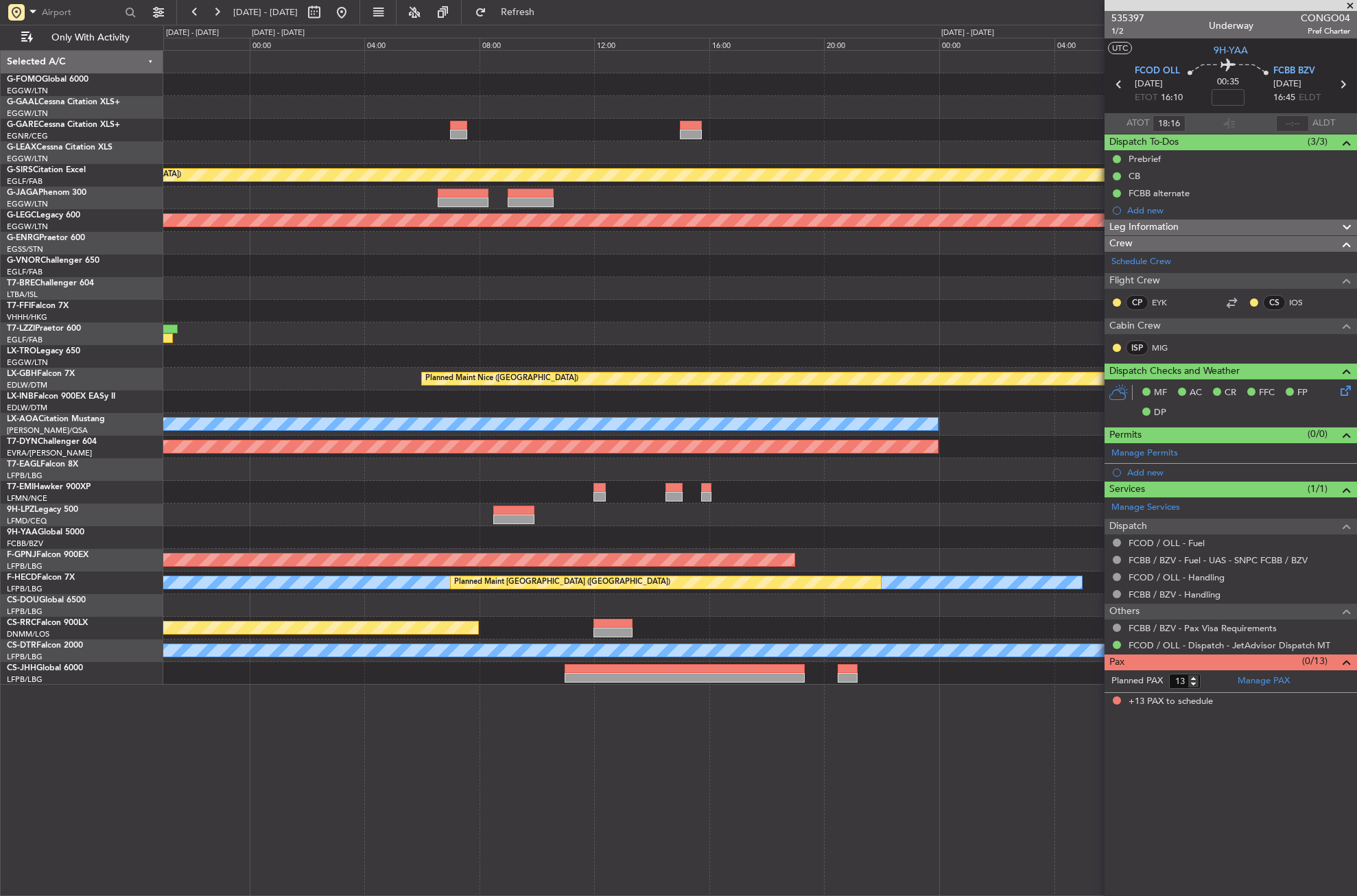
click at [669, 541] on div "Unplanned Maint Chester Unplanned Maint Oxford (Kidlington) No Crew Cannes (Man…" at bounding box center [759, 368] width 1193 height 634
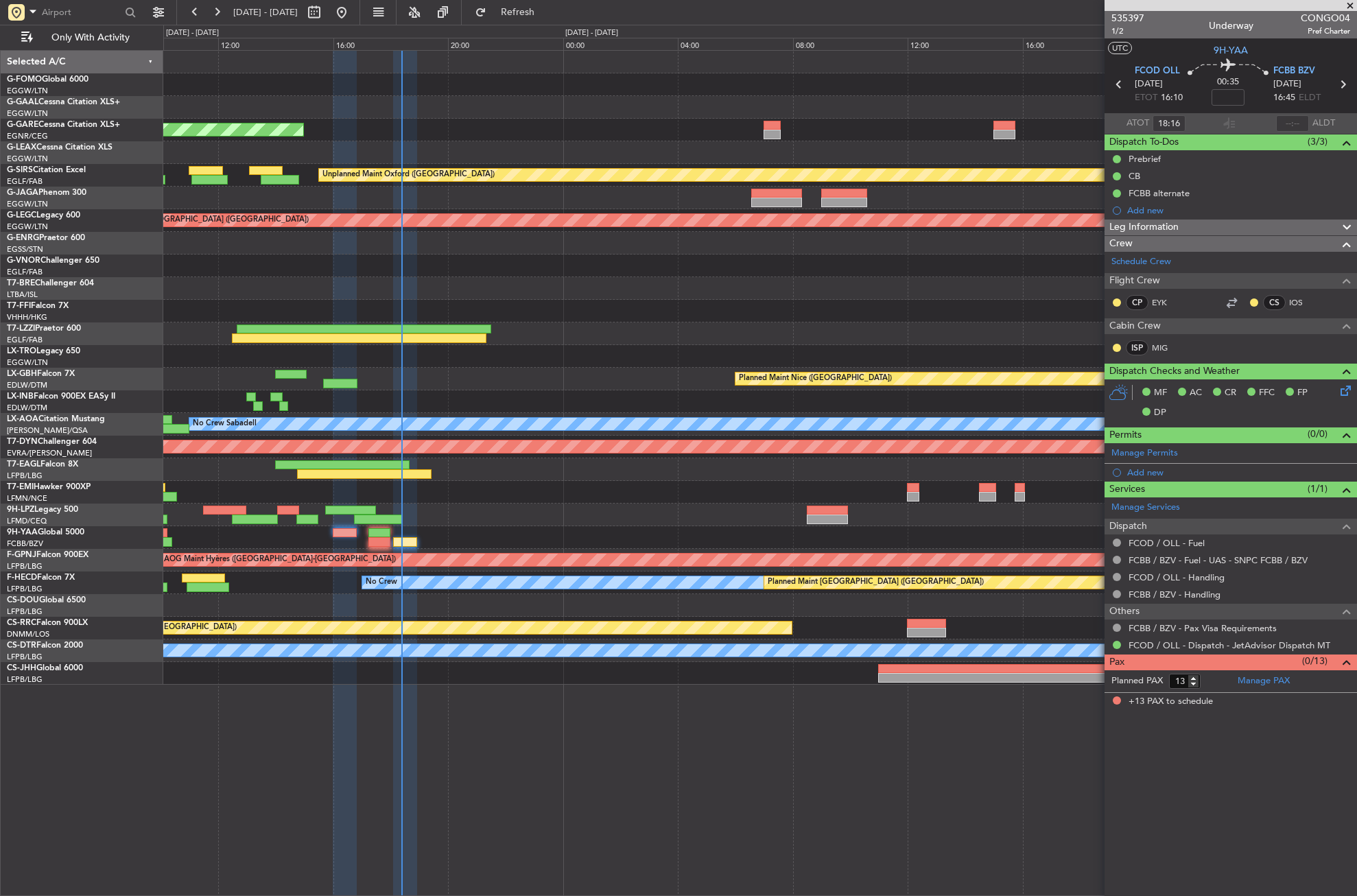
click at [622, 526] on div at bounding box center [759, 537] width 1193 height 22
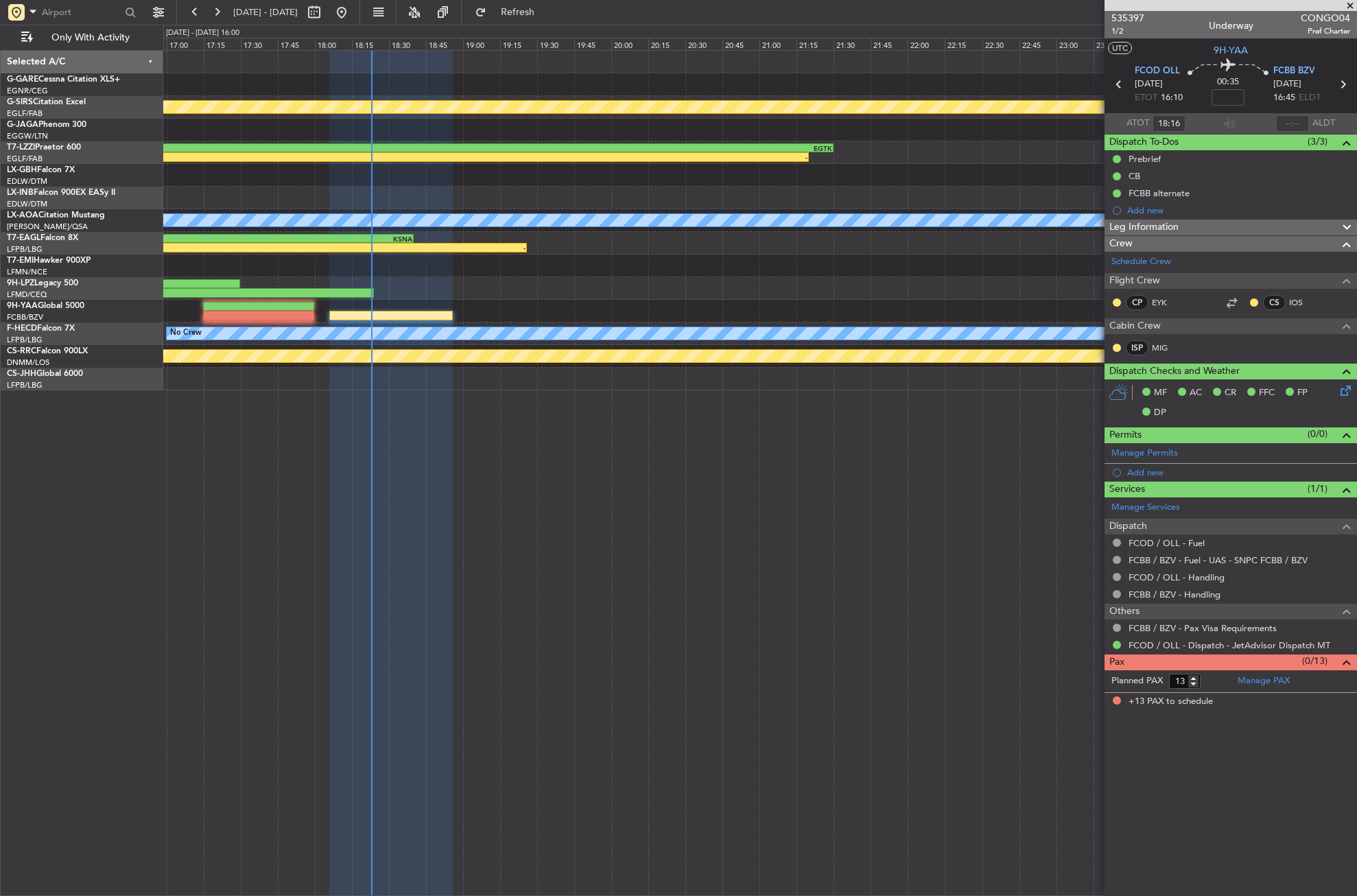
click at [454, 405] on div at bounding box center [391, 474] width 124 height 846
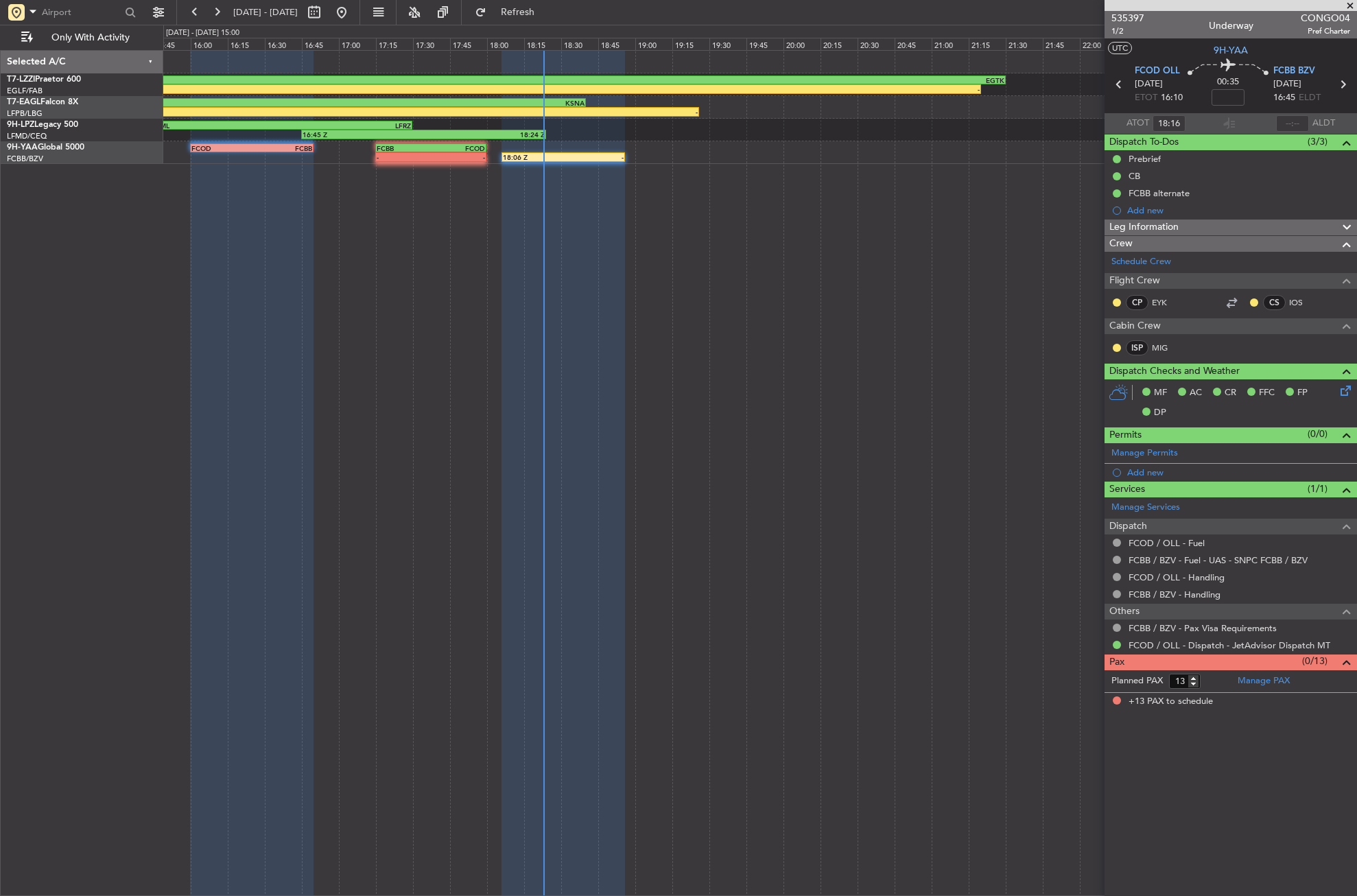
click at [373, 255] on div "TBPB 12:40 Z EGTK 21:30 Z 12:30 Z - 14:46 Z - KTEB 14:00 Z KSNA 18:40 Z LIML 15…" at bounding box center [760, 473] width 1194 height 846
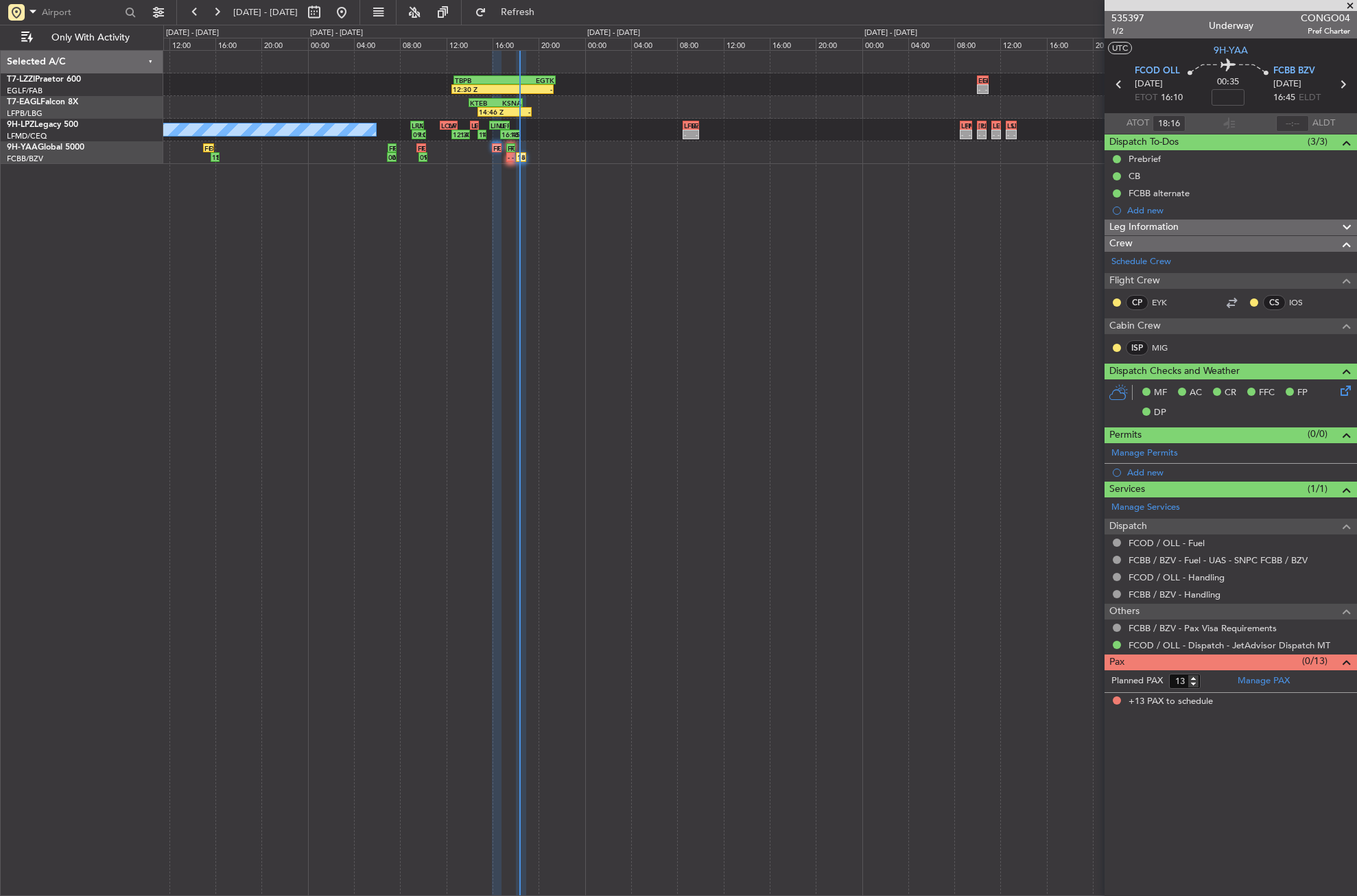
click at [501, 426] on div "TBPB 12:40 Z EGTK 21:30 Z 12:30 Z - - - EGTK 10:00 Z EIDW 11:00 Z 14:46 Z - KTE…" at bounding box center [760, 473] width 1194 height 846
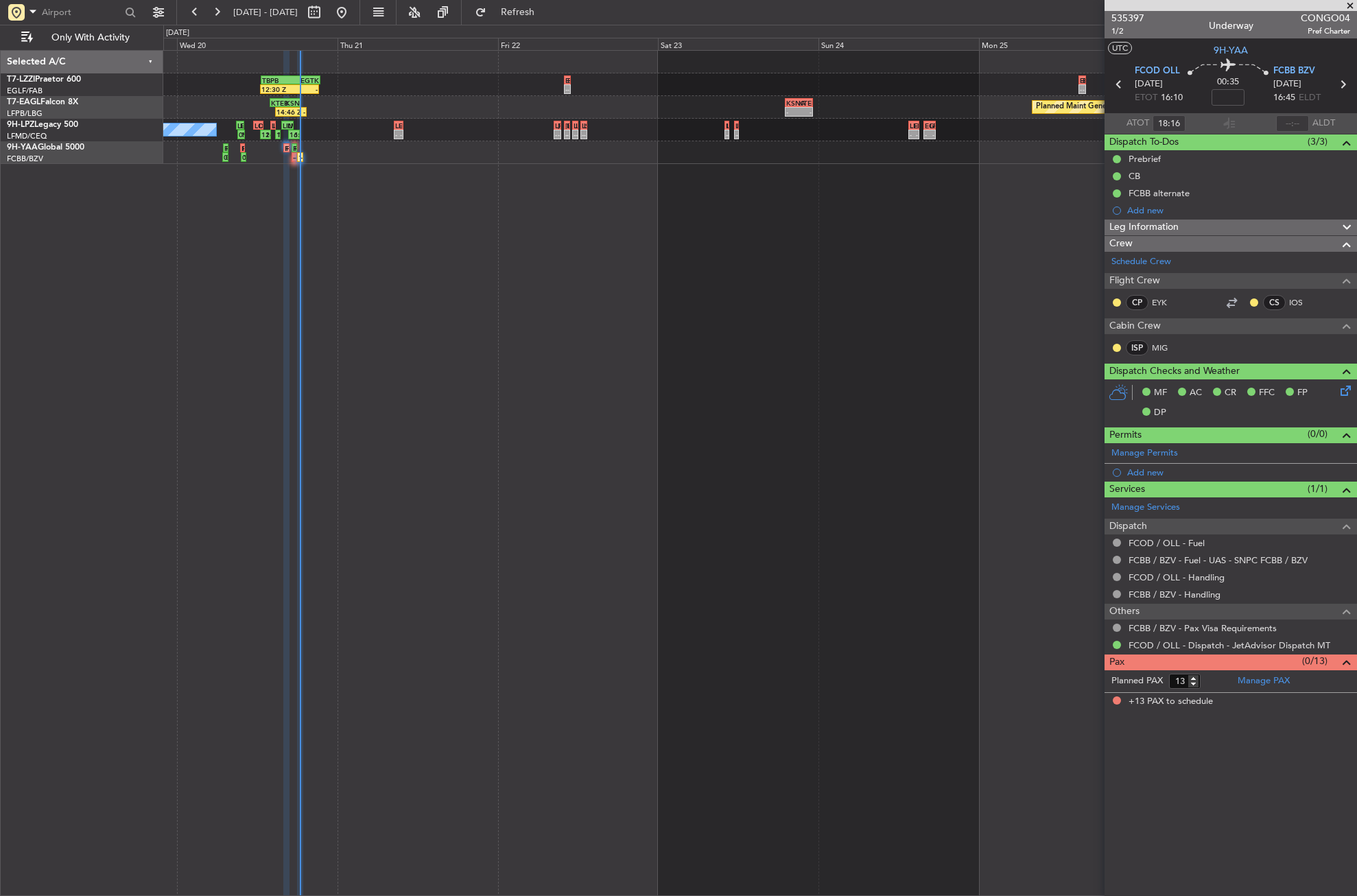
click at [418, 460] on div "TBPB 12:40 Z EGTK 21:30 Z 12:30 Z - - - EGTK 10:00 Z EIDW 11:00 Z - - EIDW 15:0…" at bounding box center [760, 473] width 1194 height 846
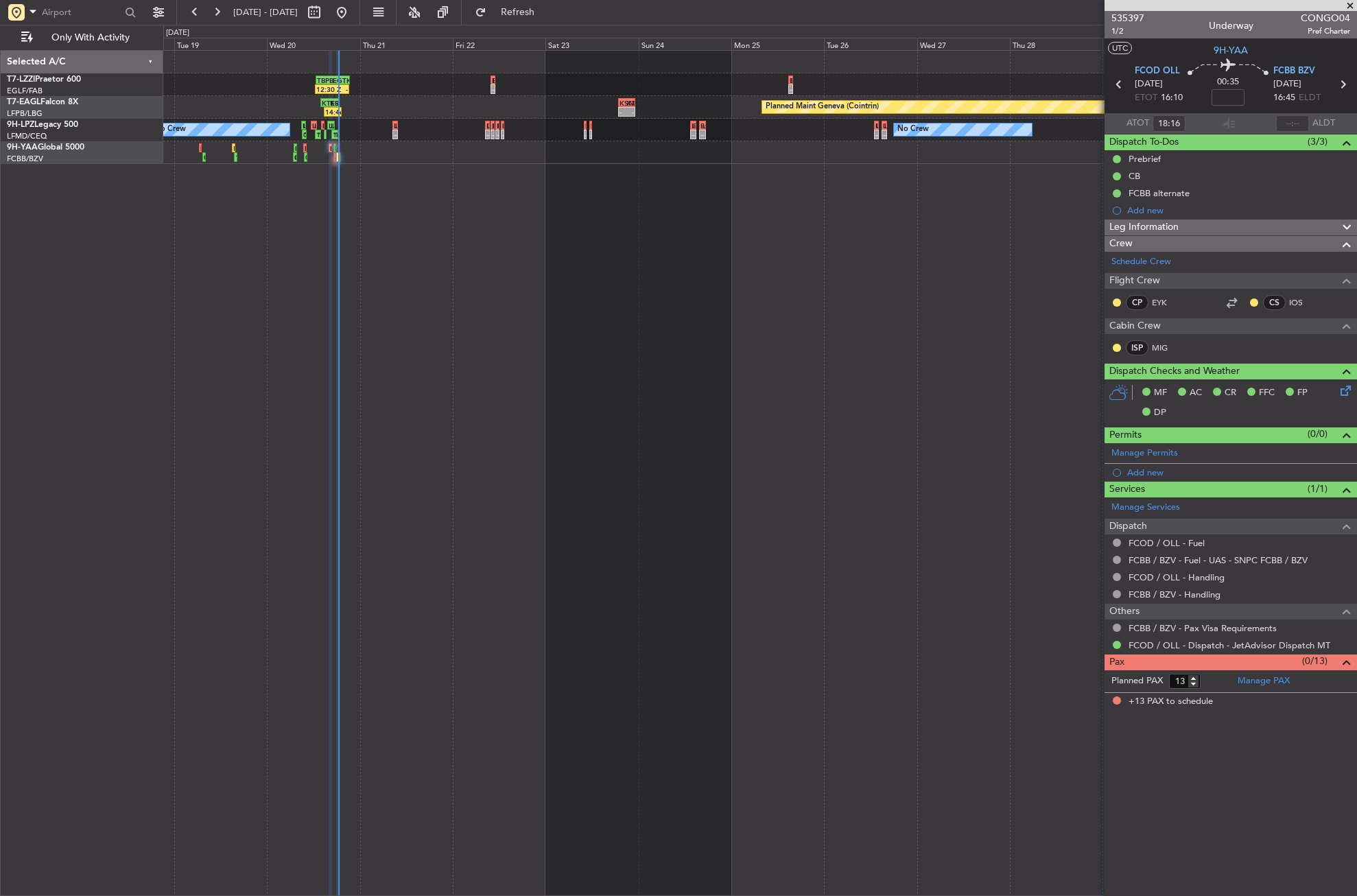
click at [401, 475] on div "TBPB 12:40 Z EGTK 21:30 Z 12:30 Z - - - EGTK 10:00 Z EIDW 11:00 Z - - EIDW 15:0…" at bounding box center [760, 473] width 1194 height 846
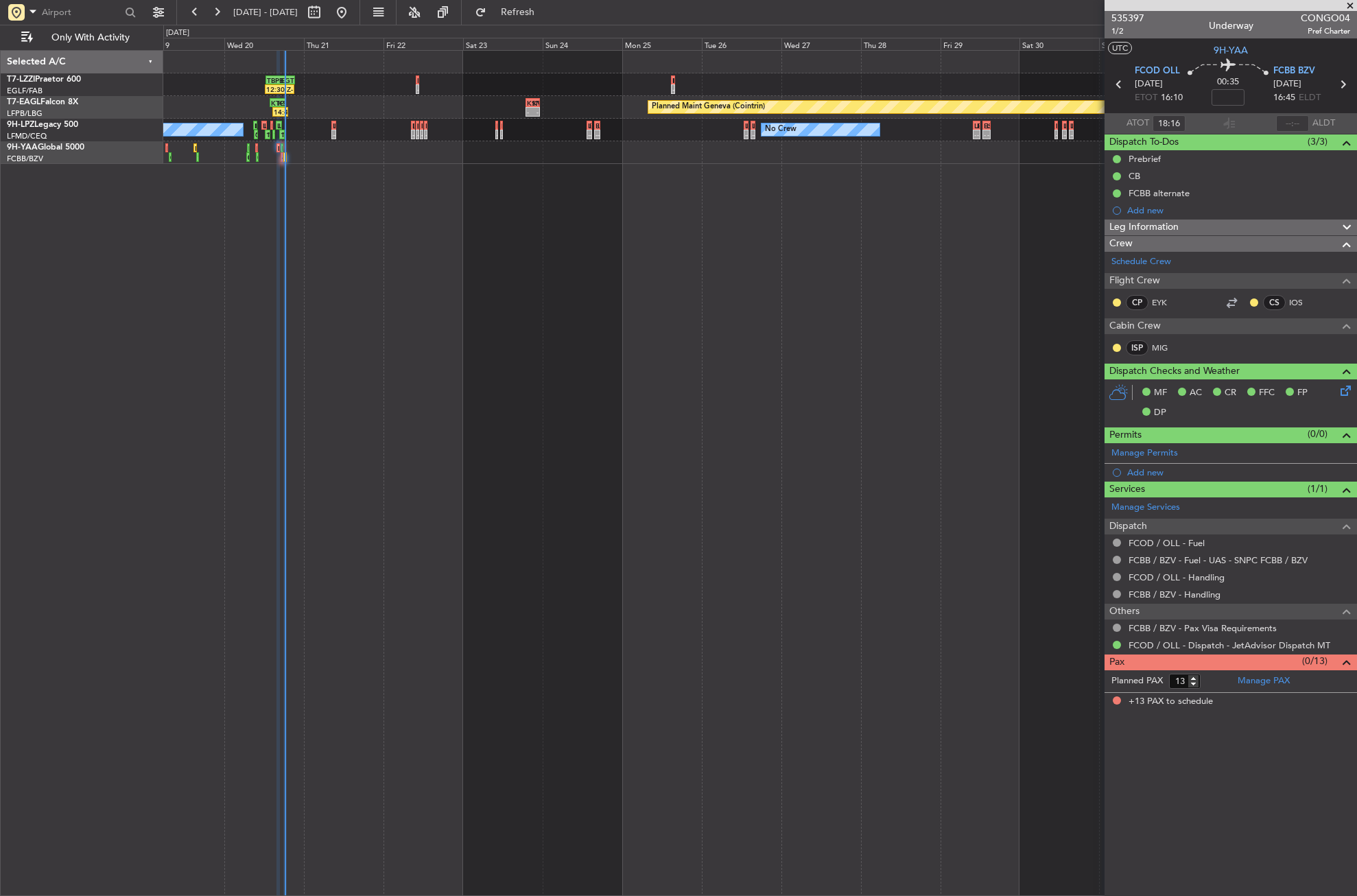
click at [382, 471] on div "TBPB 12:40 Z EGTK 21:30 Z 12:30 Z - - - EGTK 10:00 Z EIDW 11:00 Z - - EIDW 15:0…" at bounding box center [760, 473] width 1194 height 846
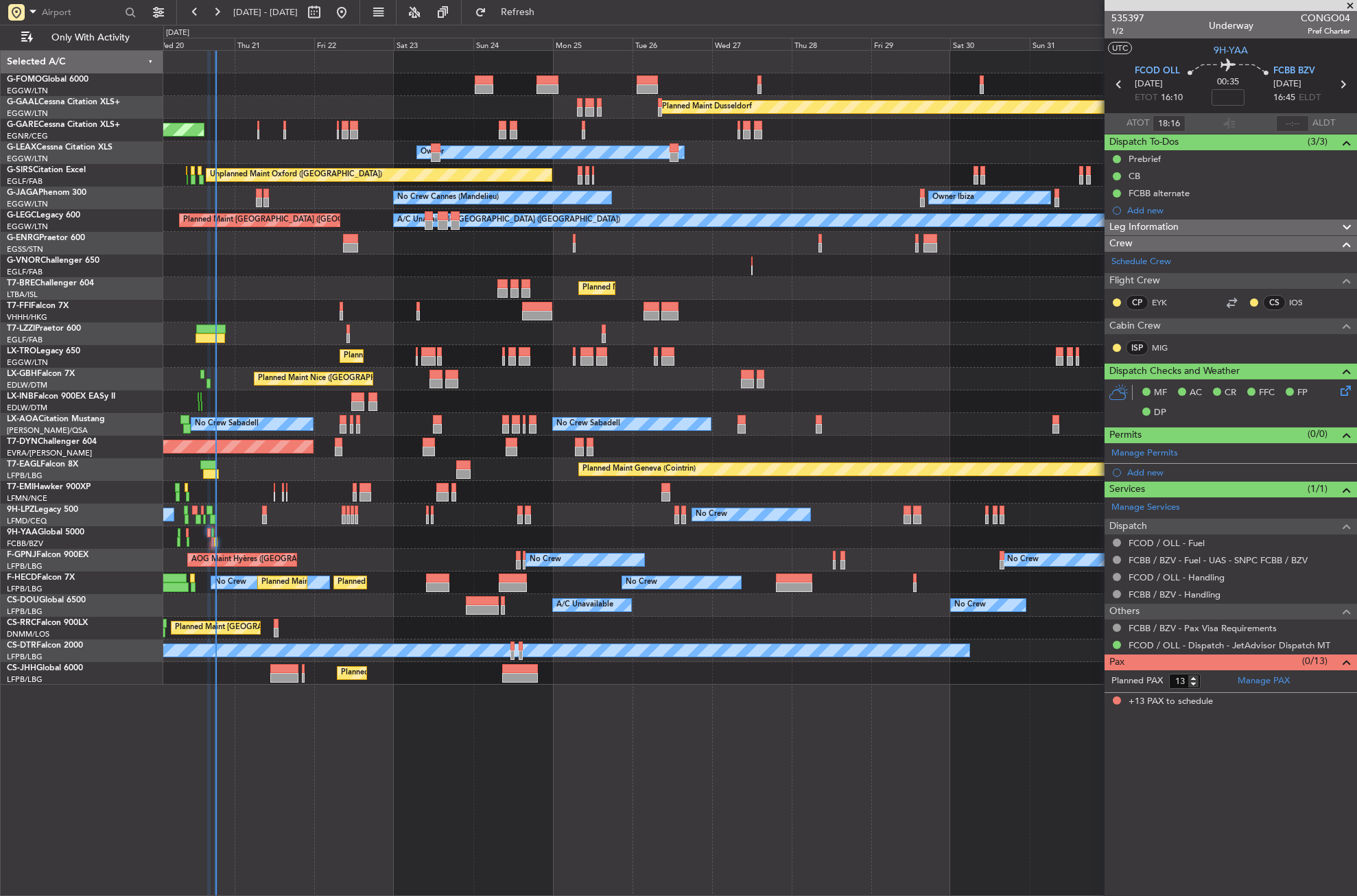
click at [258, 308] on div at bounding box center [759, 311] width 1193 height 22
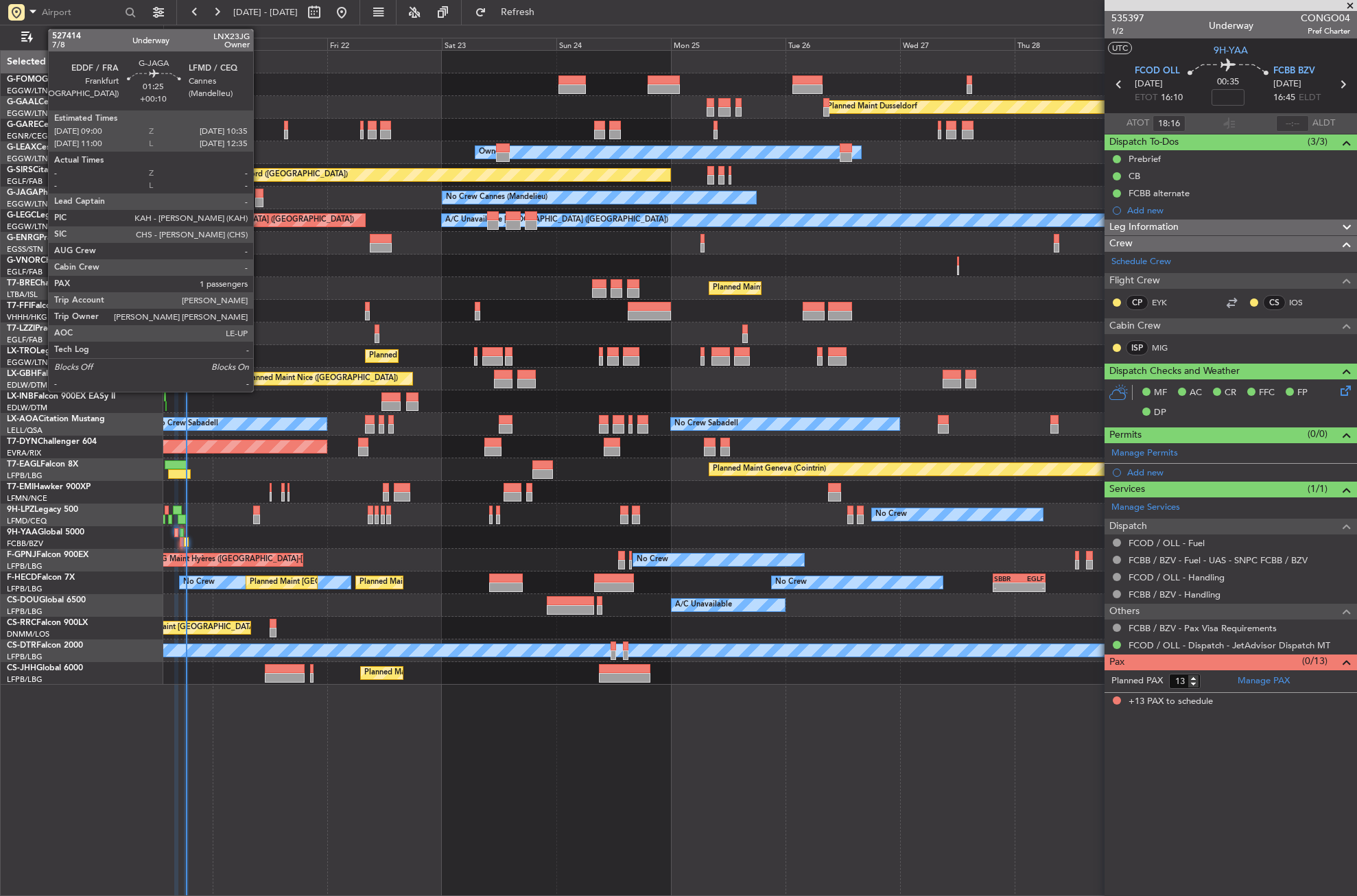
click at [259, 197] on div at bounding box center [259, 193] width 8 height 10
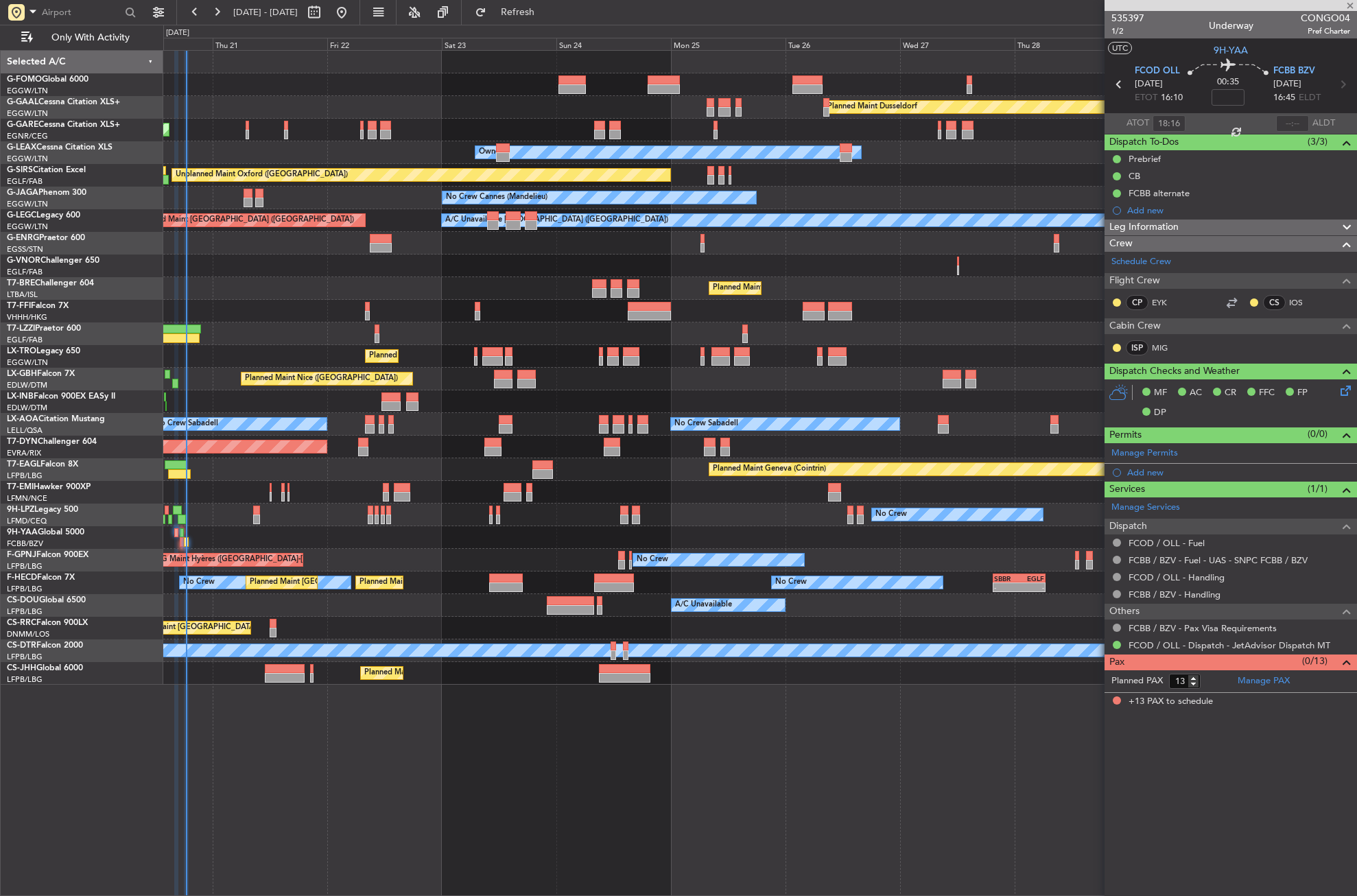
type input "+00:10"
type input "1"
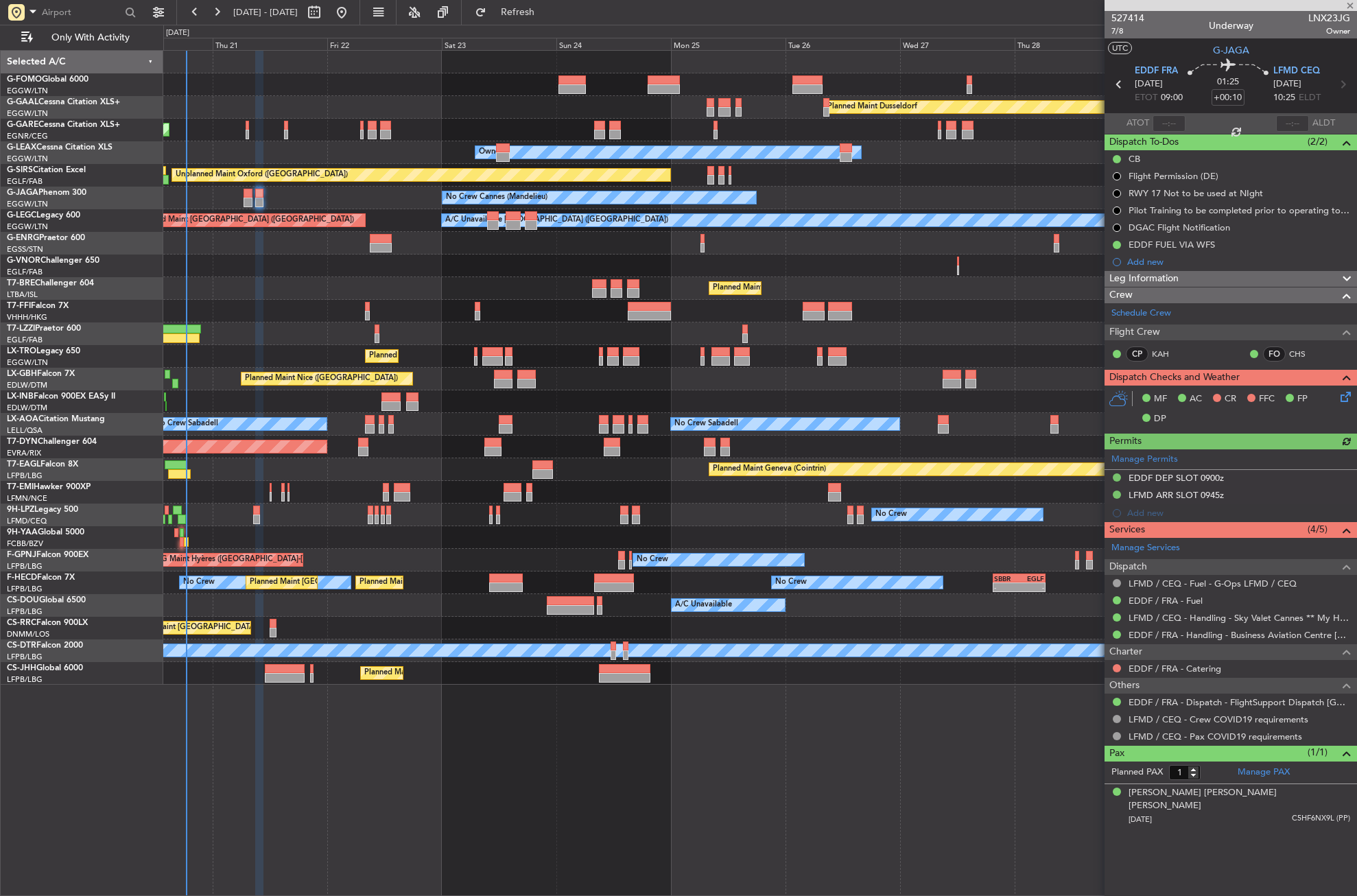
click at [290, 257] on div "Planned Maint London ([GEOGRAPHIC_DATA])" at bounding box center [759, 266] width 1193 height 22
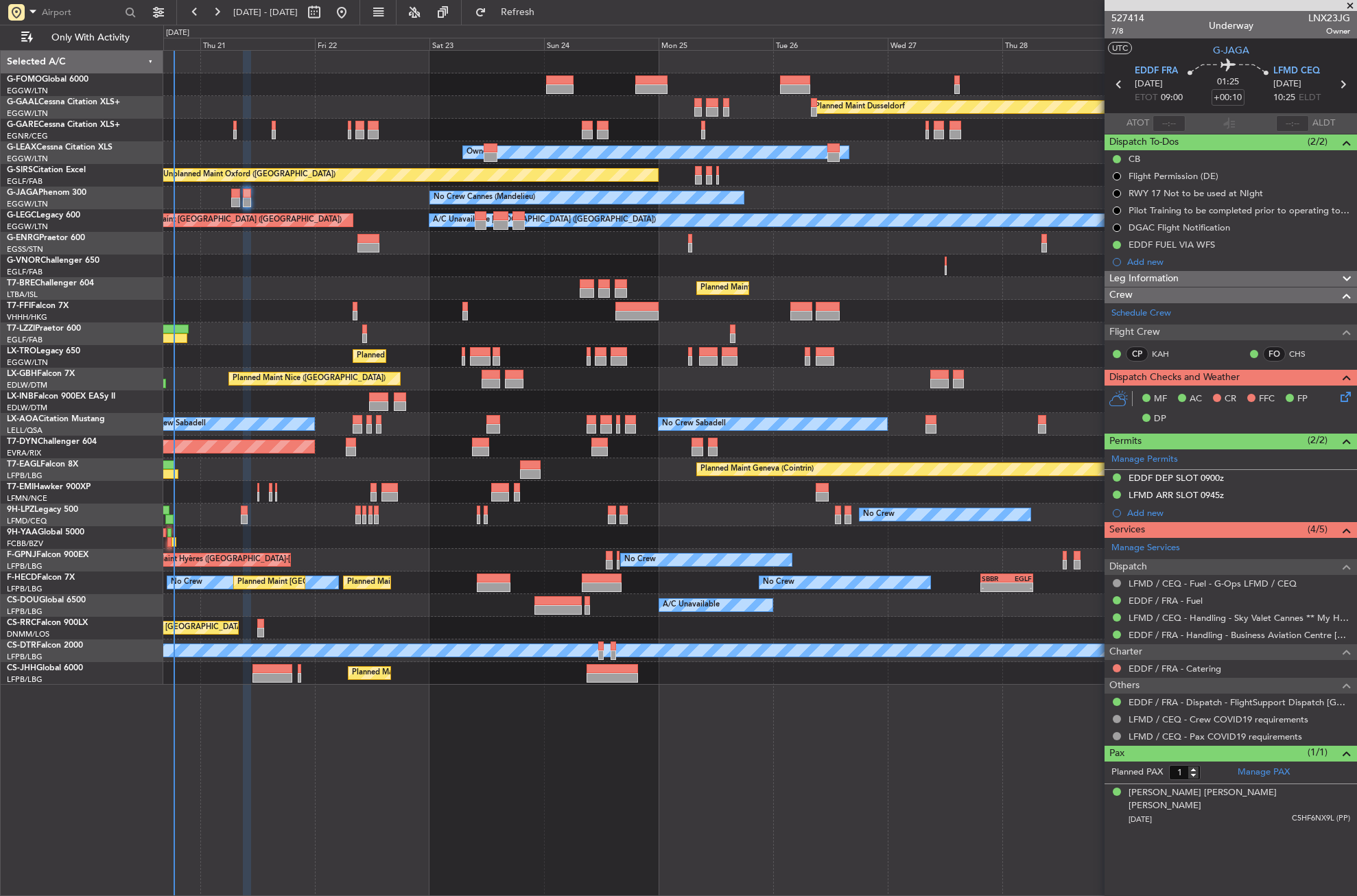
click at [280, 271] on div "Planned Maint London ([GEOGRAPHIC_DATA])" at bounding box center [759, 266] width 1193 height 22
click at [268, 286] on div "Planned Maint [GEOGRAPHIC_DATA] ([GEOGRAPHIC_DATA])" at bounding box center [759, 289] width 1193 height 22
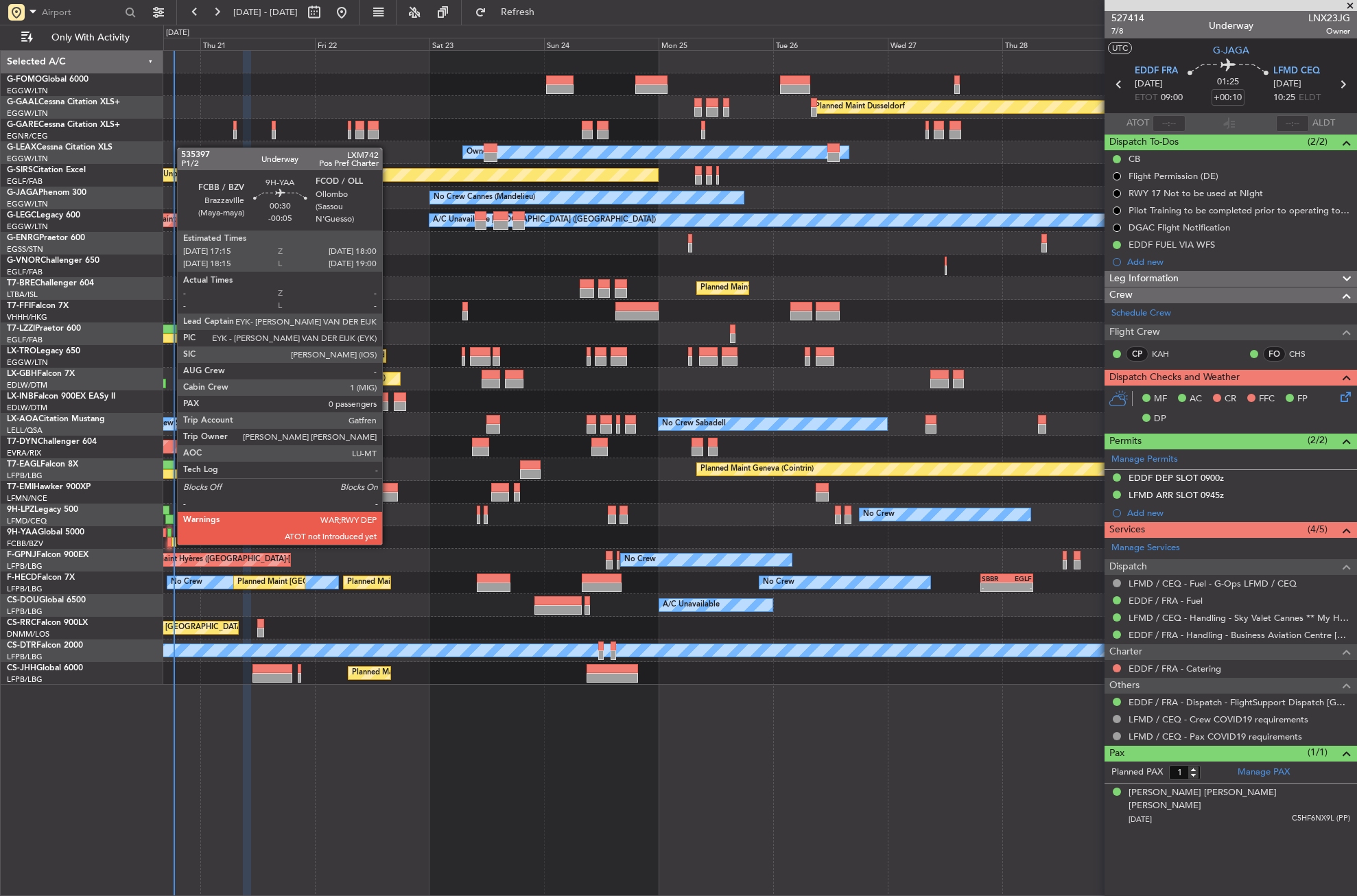
click at [170, 544] on div at bounding box center [169, 542] width 4 height 10
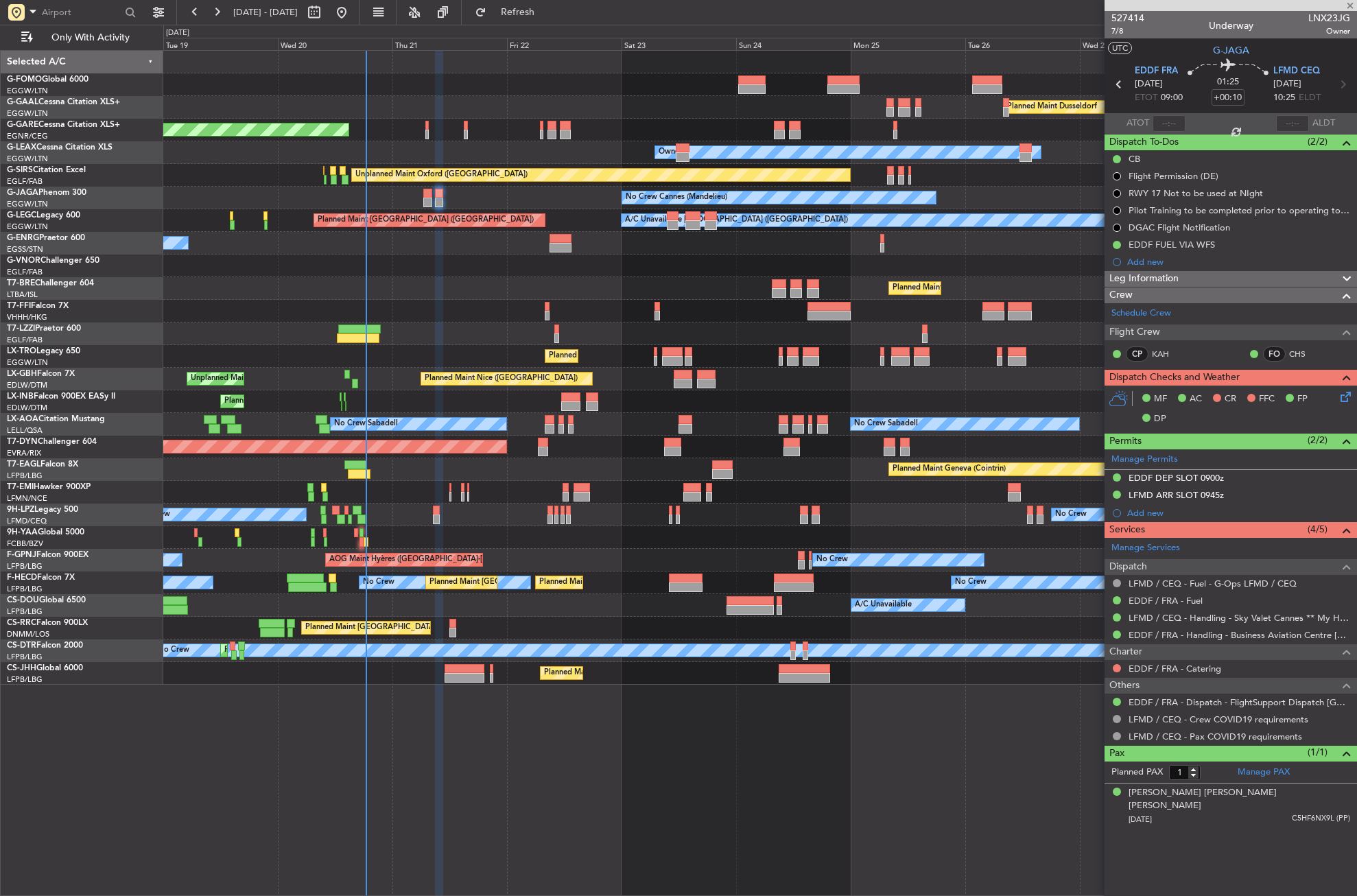
click at [406, 522] on div "Planned Maint Windsor Locks (Bradley Intl) Planned Maint Dusseldorf Unplanned M…" at bounding box center [759, 368] width 1193 height 634
type input "-00:05"
type input "0"
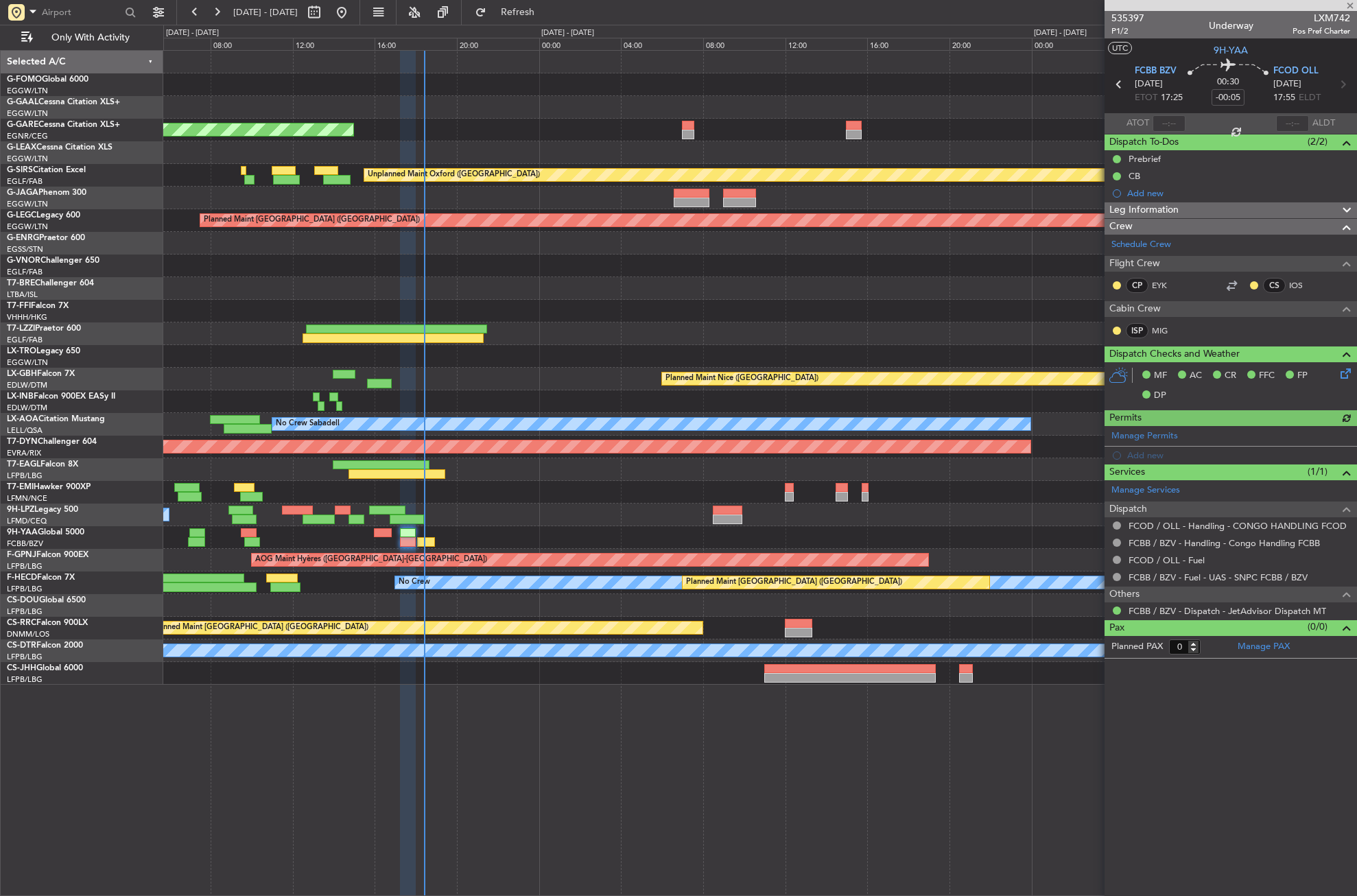
click at [692, 479] on div "Unplanned Maint Chester Unplanned Maint Oxford (Kidlington) No Crew Cannes (Man…" at bounding box center [759, 368] width 1193 height 634
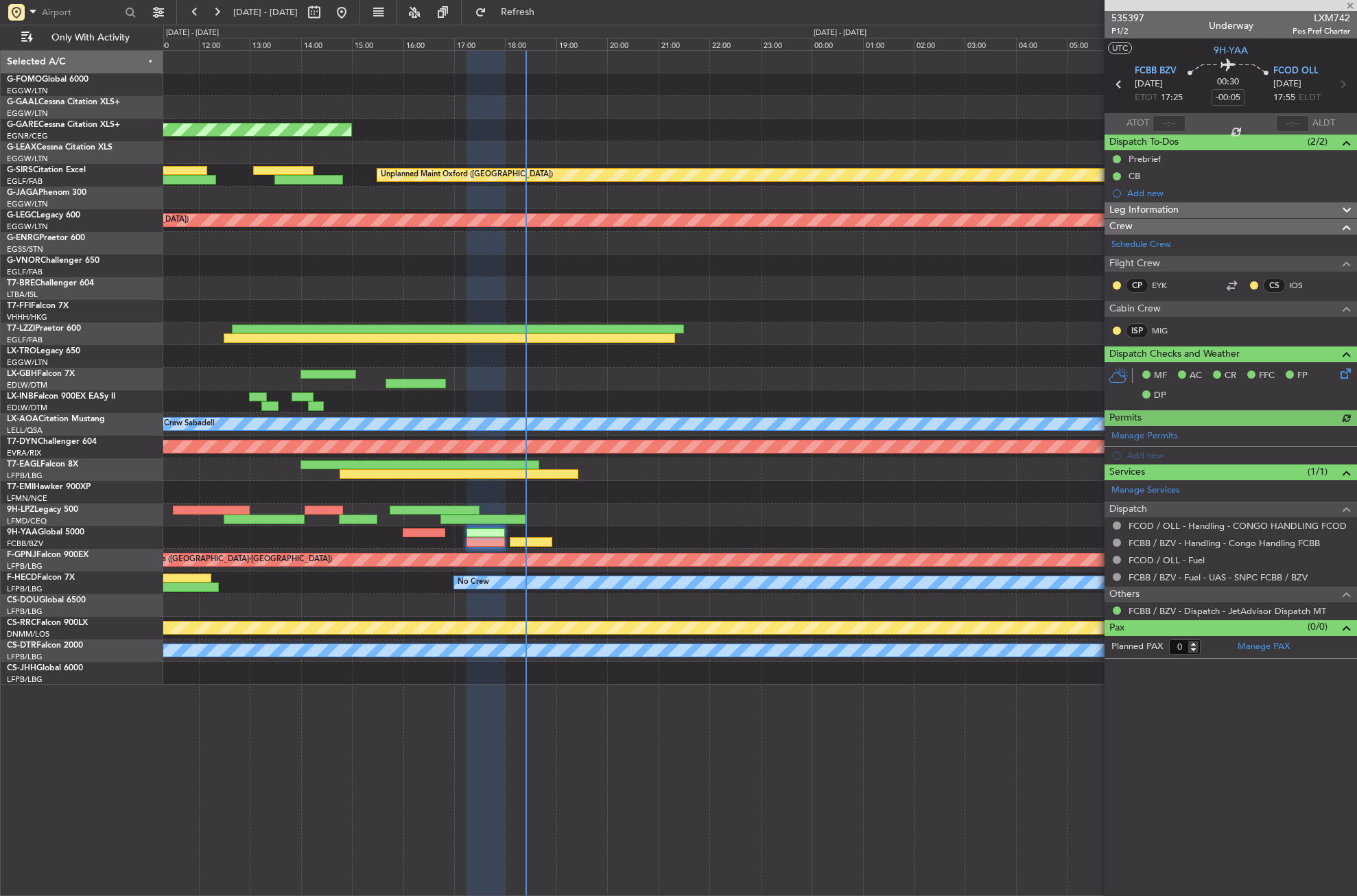
click at [749, 489] on div "Unplanned Maint Chester Unplanned Maint Oxford (Kidlington) Planned Maint Londo…" at bounding box center [759, 368] width 1193 height 634
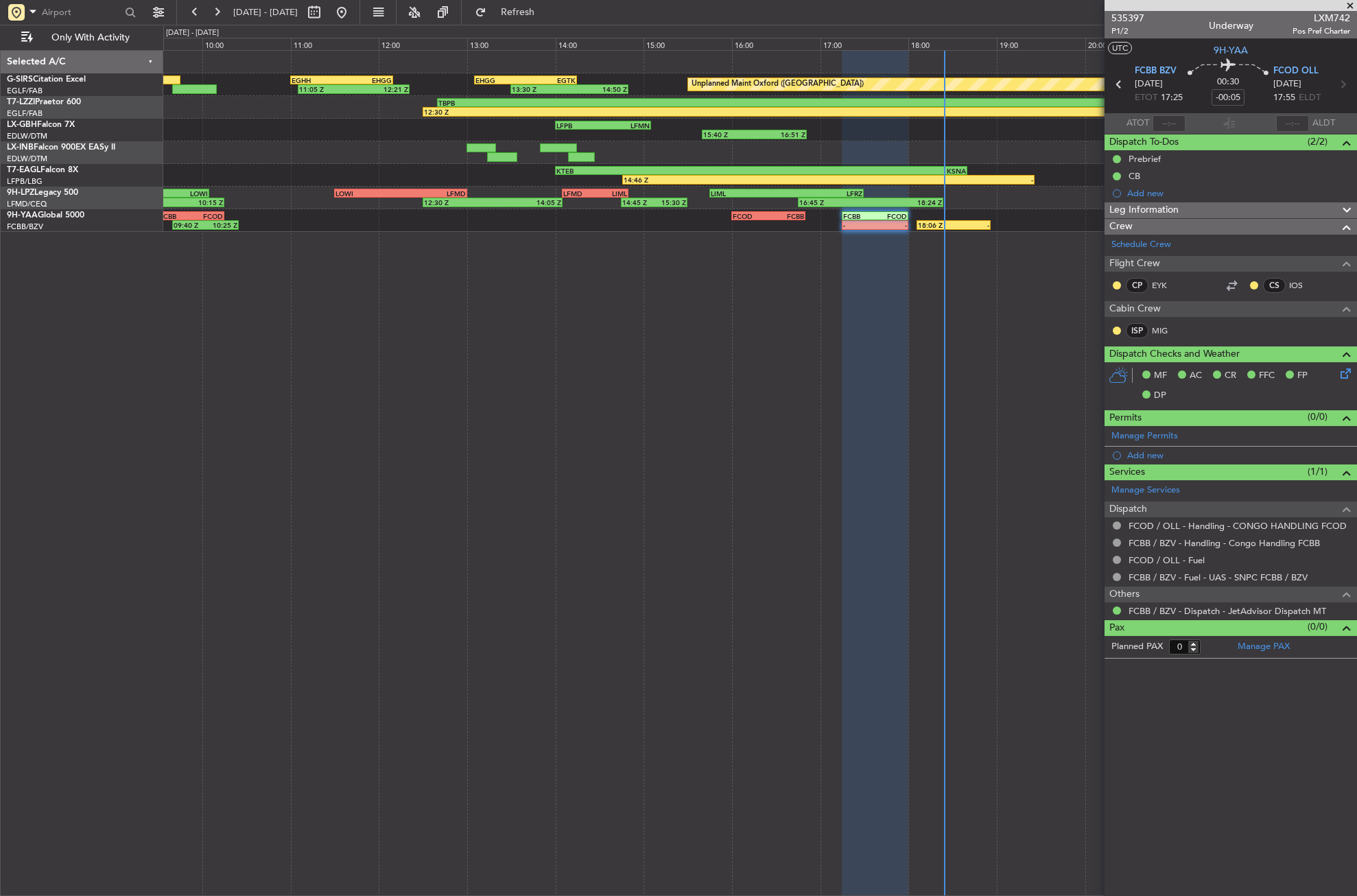
click at [715, 298] on div "Unplanned Maint Oxford (Kidlington) EHGG 13:05 Z EGTK 14:15 Z 13:30 Z 14:50 Z 1…" at bounding box center [760, 473] width 1194 height 846
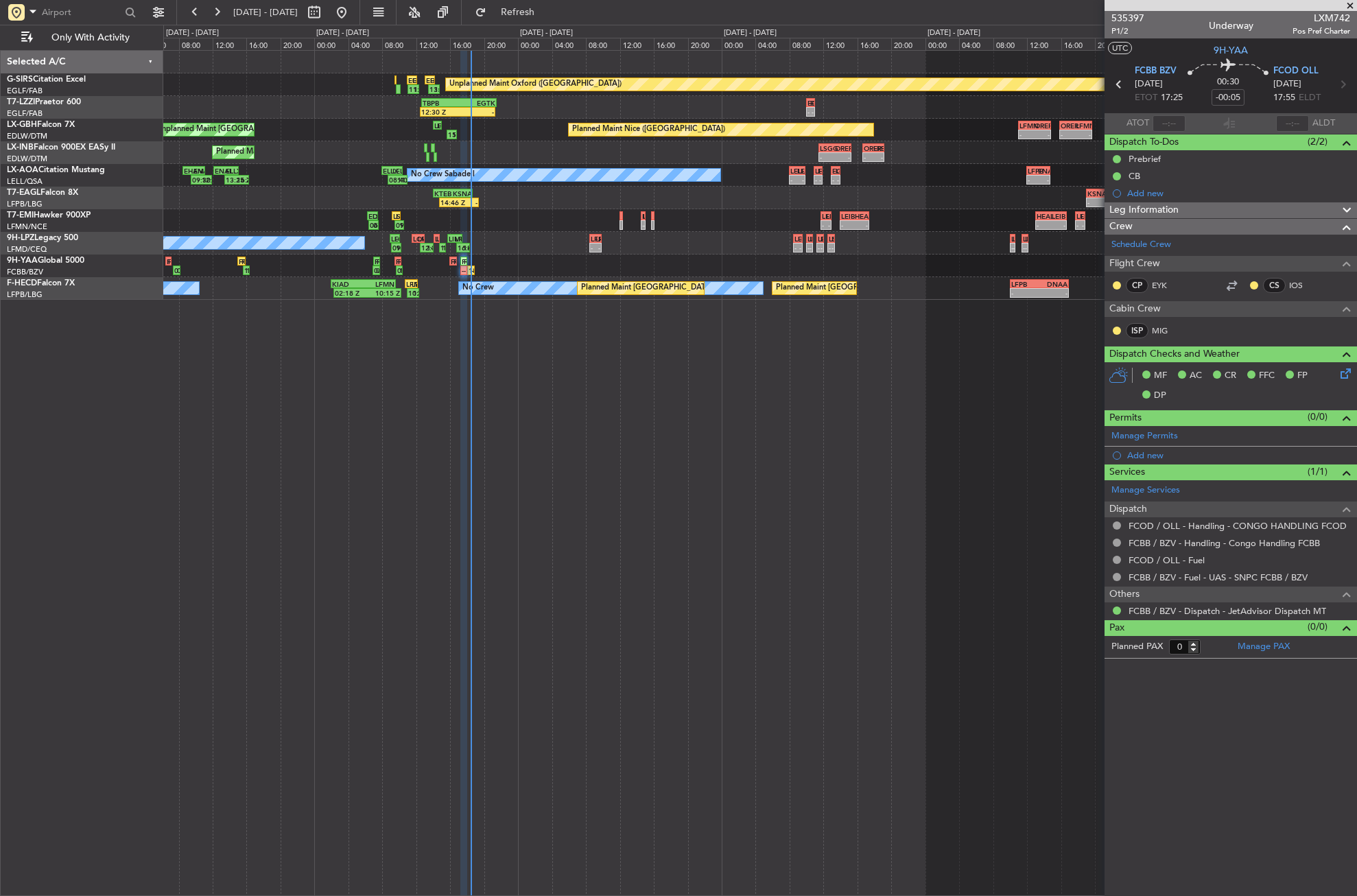
click at [463, 360] on div "Unplanned Maint Oxford (Kidlington) EHGG 13:05 Z EGTK 14:15 Z 13:30 Z 14:50 Z 1…" at bounding box center [760, 473] width 1194 height 846
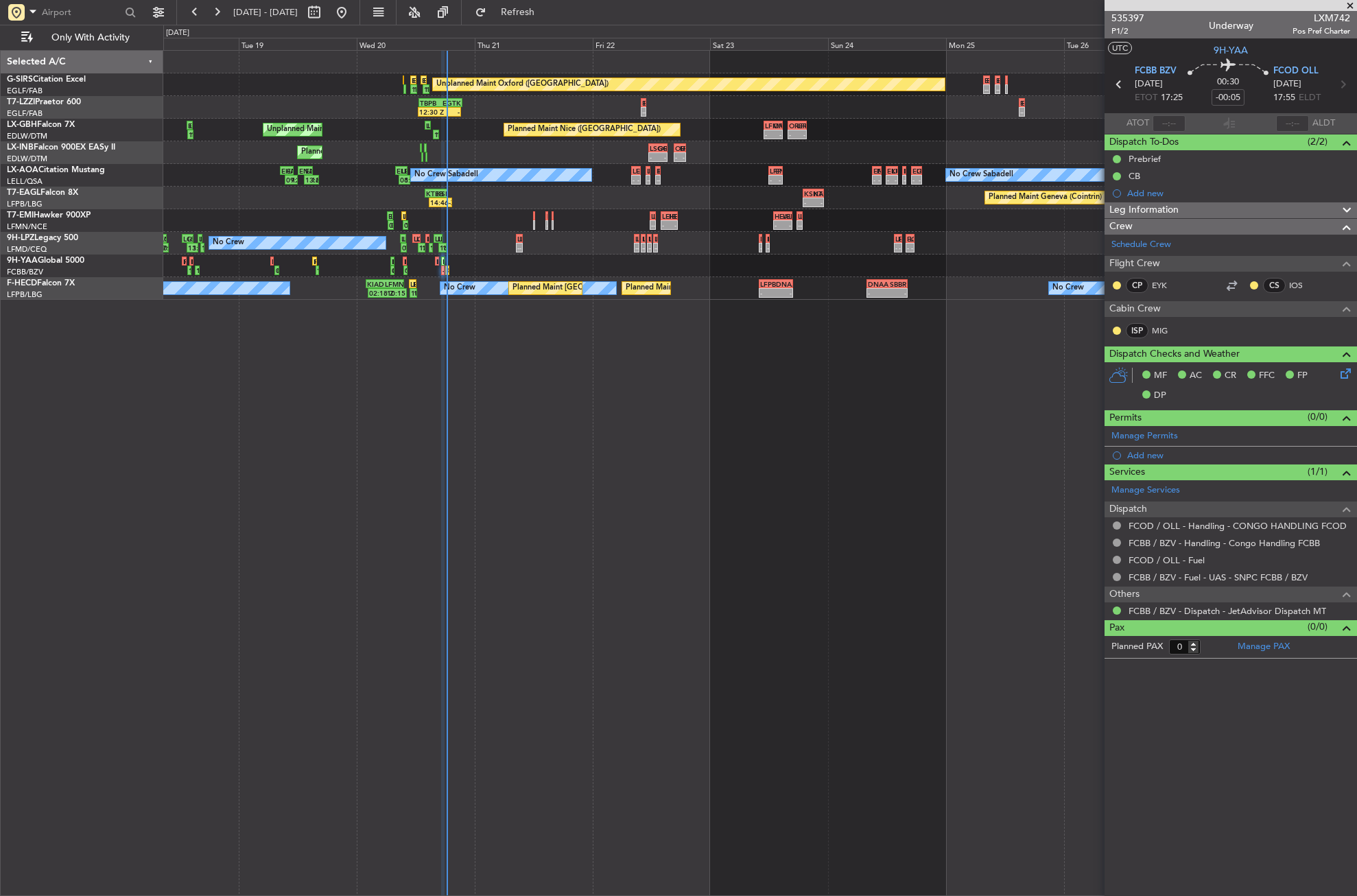
click at [369, 378] on div "Unplanned Maint Oxford (Kidlington) EHGG 13:05 Z EGTK 14:15 Z 13:30 Z 14:50 Z 1…" at bounding box center [760, 473] width 1194 height 846
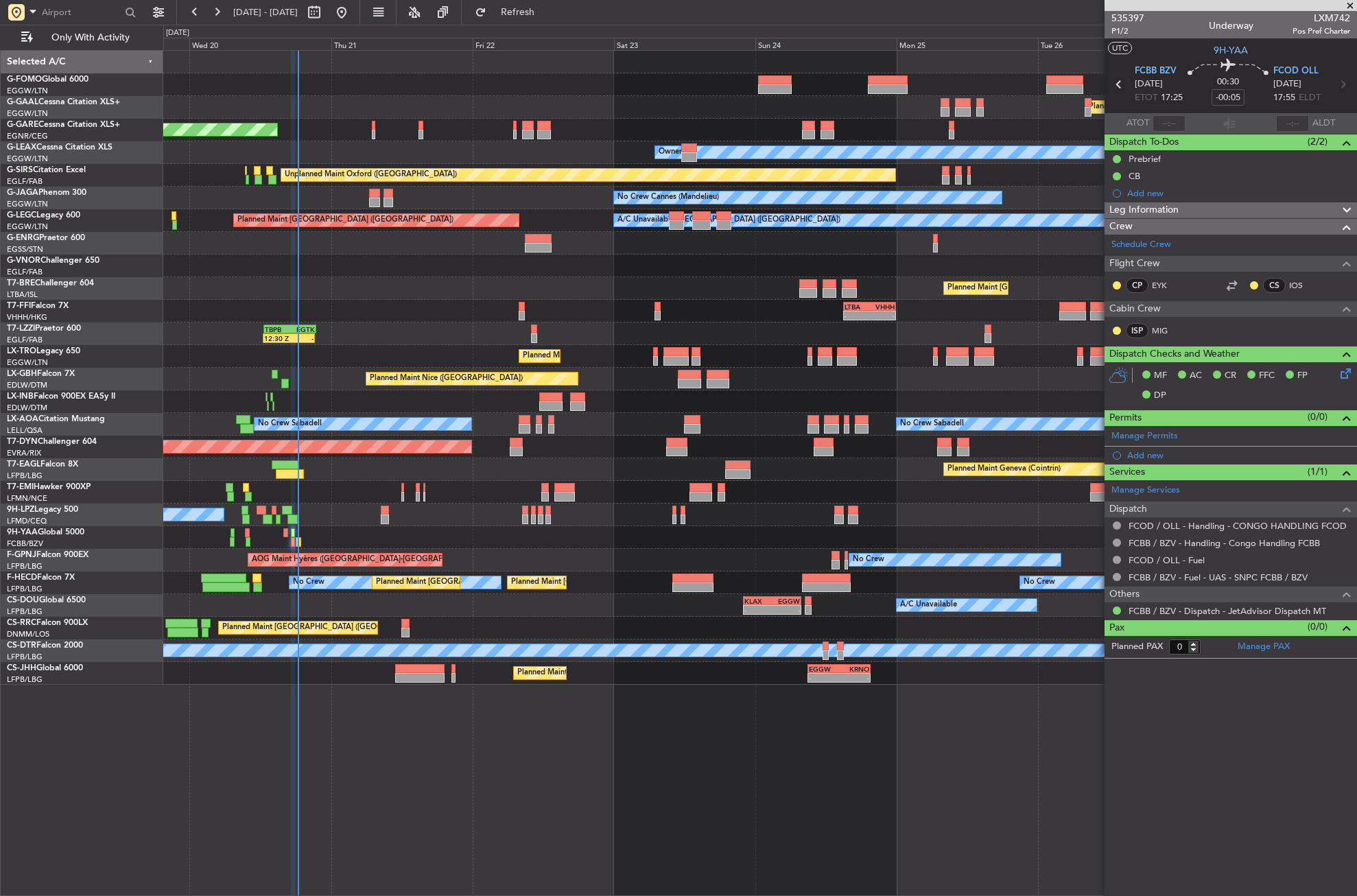
click at [234, 782] on div "Planned Maint Dusseldorf Unplanned Maint Chester Owner Owner Unplanned Maint Ox…" at bounding box center [760, 473] width 1194 height 846
click at [334, 692] on div "Planned Maint Dusseldorf Unplanned Maint Chester Owner Owner Unplanned Maint Ox…" at bounding box center [760, 473] width 1194 height 846
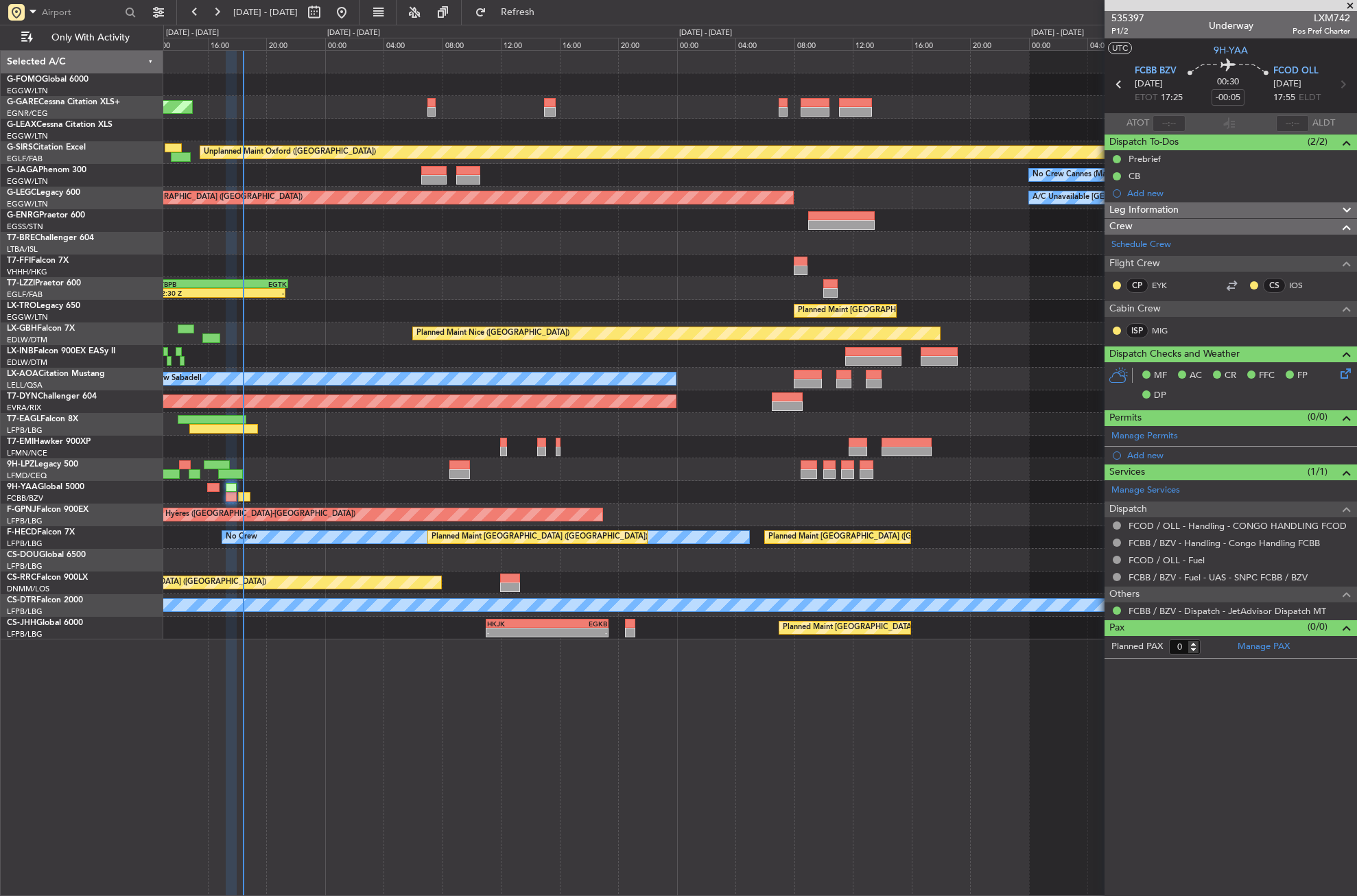
click at [482, 679] on div "- - KACK 00:35 Z EGGW 06:15 Z Unplanned Maint Chester Owner Unplanned Maint Oxf…" at bounding box center [760, 473] width 1194 height 846
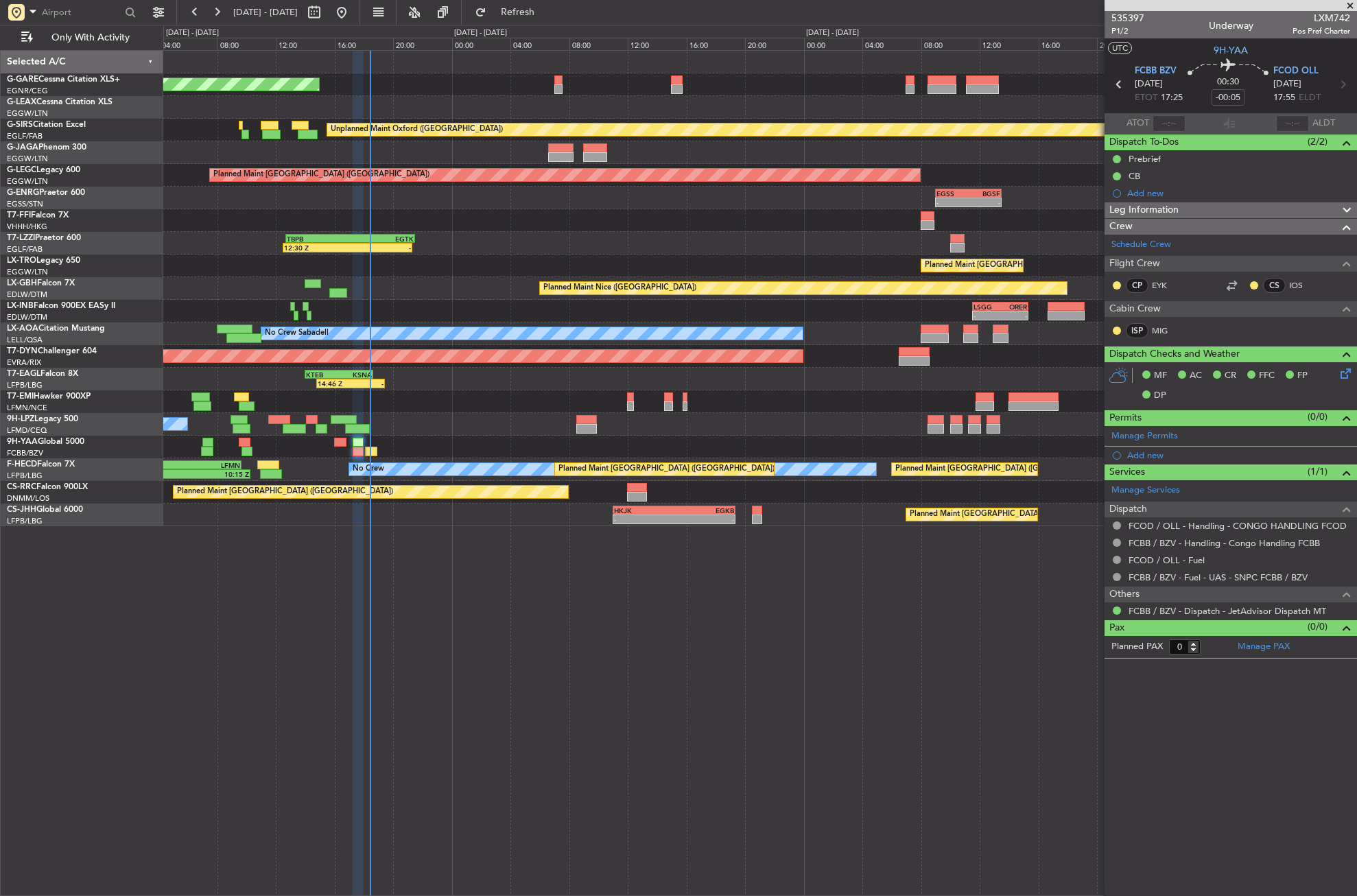
click at [423, 619] on div "Unplanned Maint Chester Owner Unplanned Maint Oxford (Kidlington) No Crew Canne…" at bounding box center [760, 473] width 1194 height 846
click at [394, 258] on div "Planned Maint London (Luton) - - EGFF 08:30 Z LGST 12:50 Z" at bounding box center [759, 266] width 1193 height 22
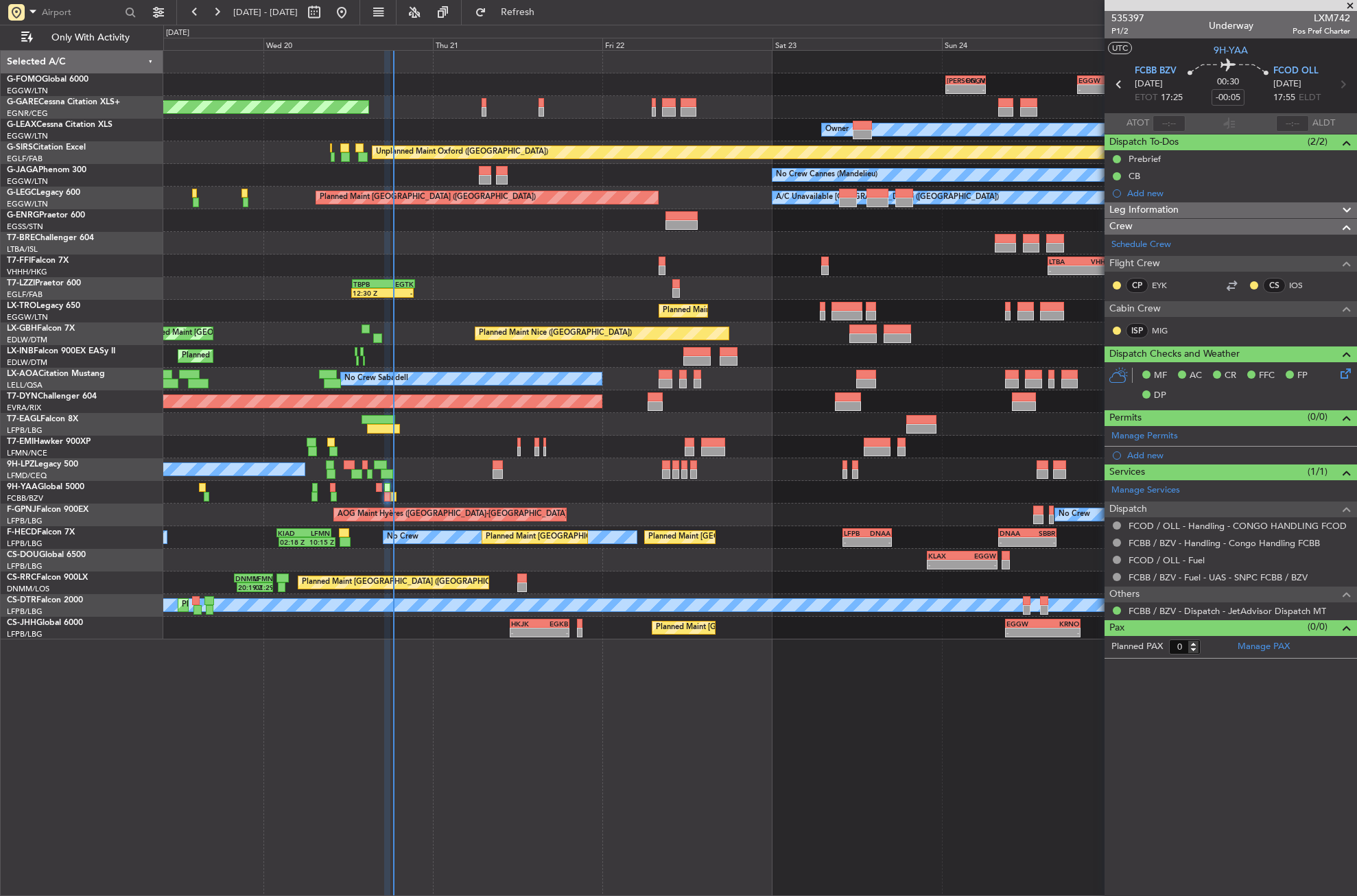
click at [368, 286] on div "12:30 Z - TBPB 12:40 Z EGTK 21:30 Z" at bounding box center [759, 289] width 1193 height 22
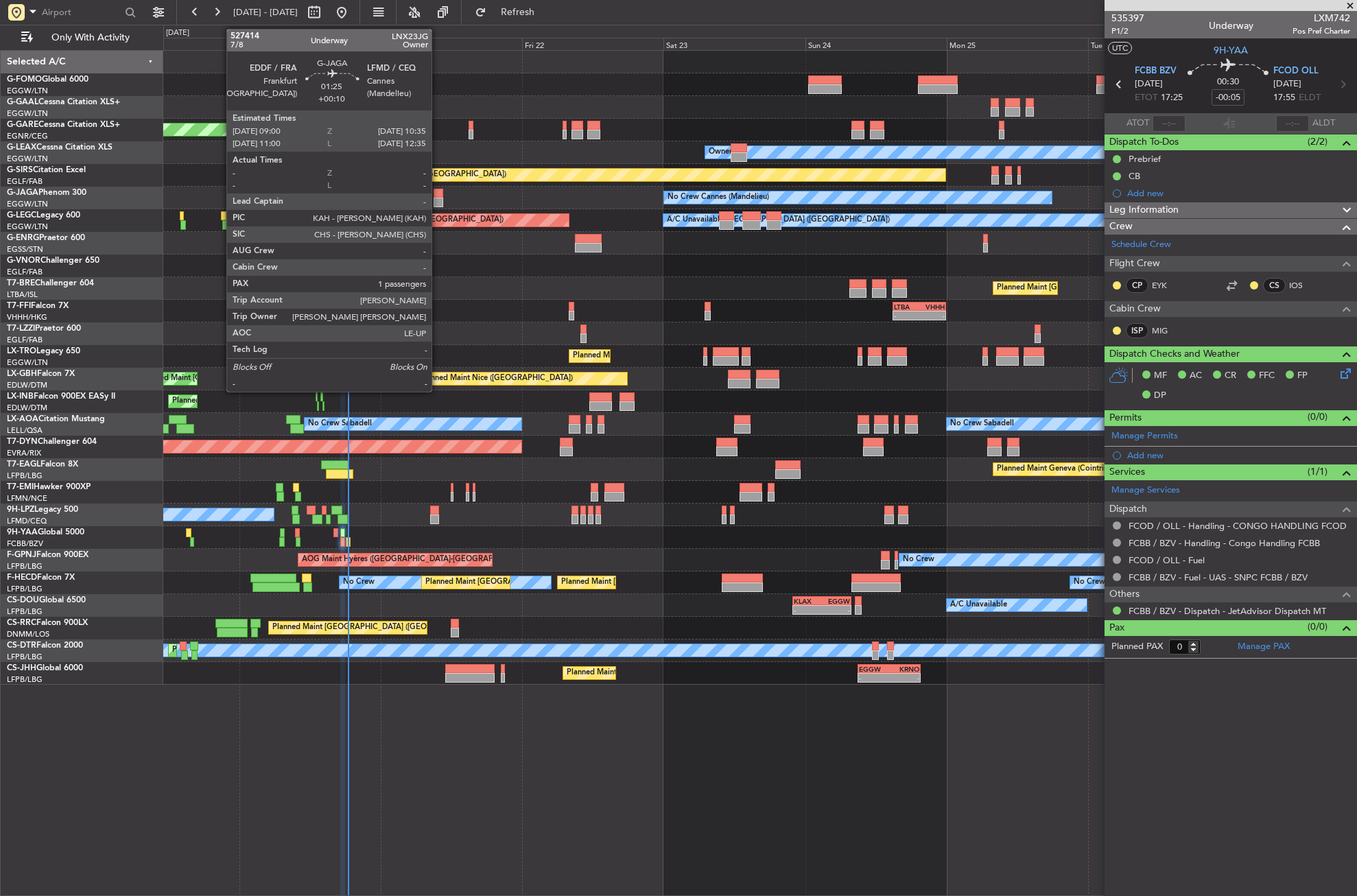
click at [438, 196] on div at bounding box center [439, 193] width 10 height 10
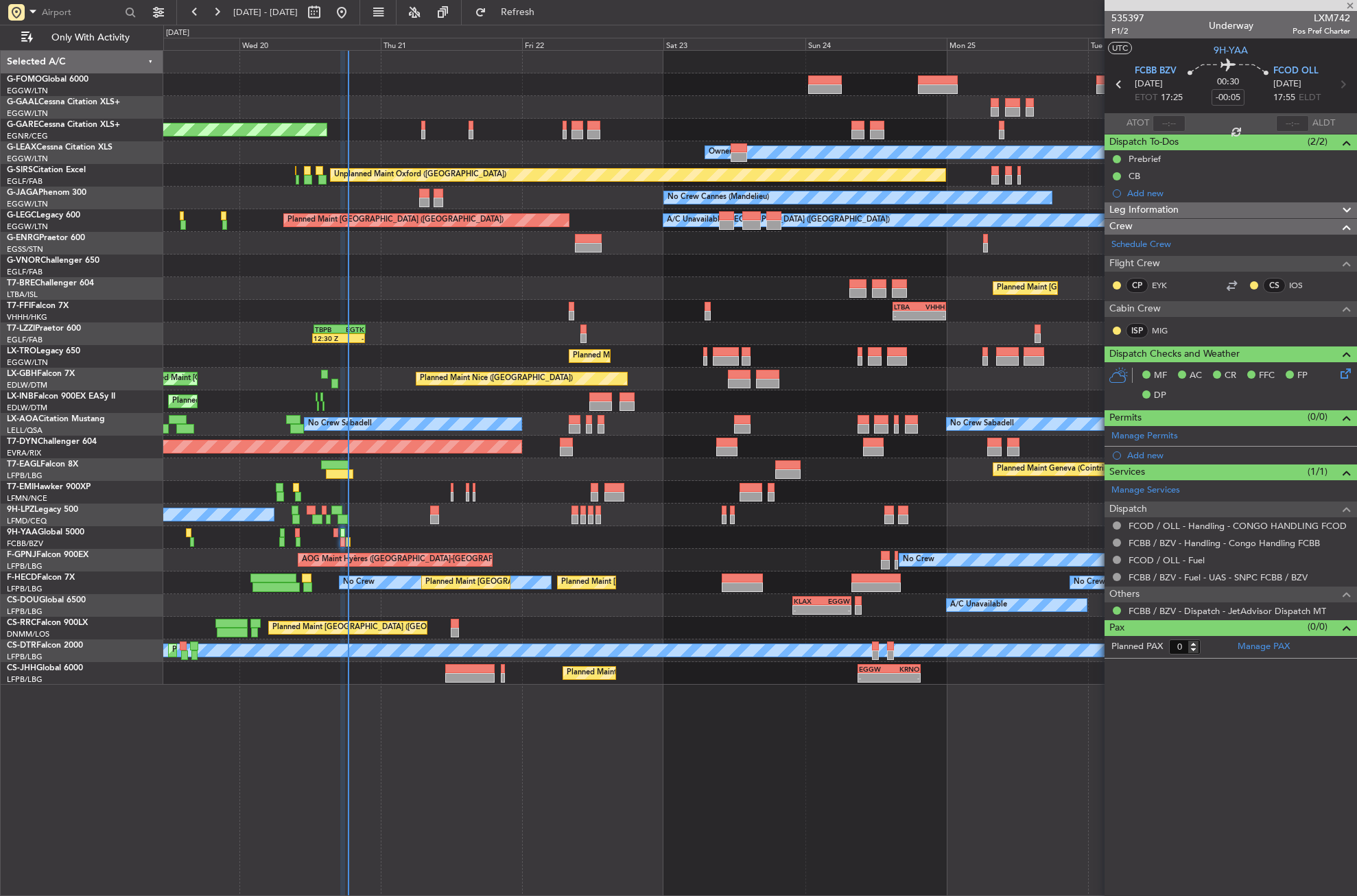
type input "+00:10"
type input "1"
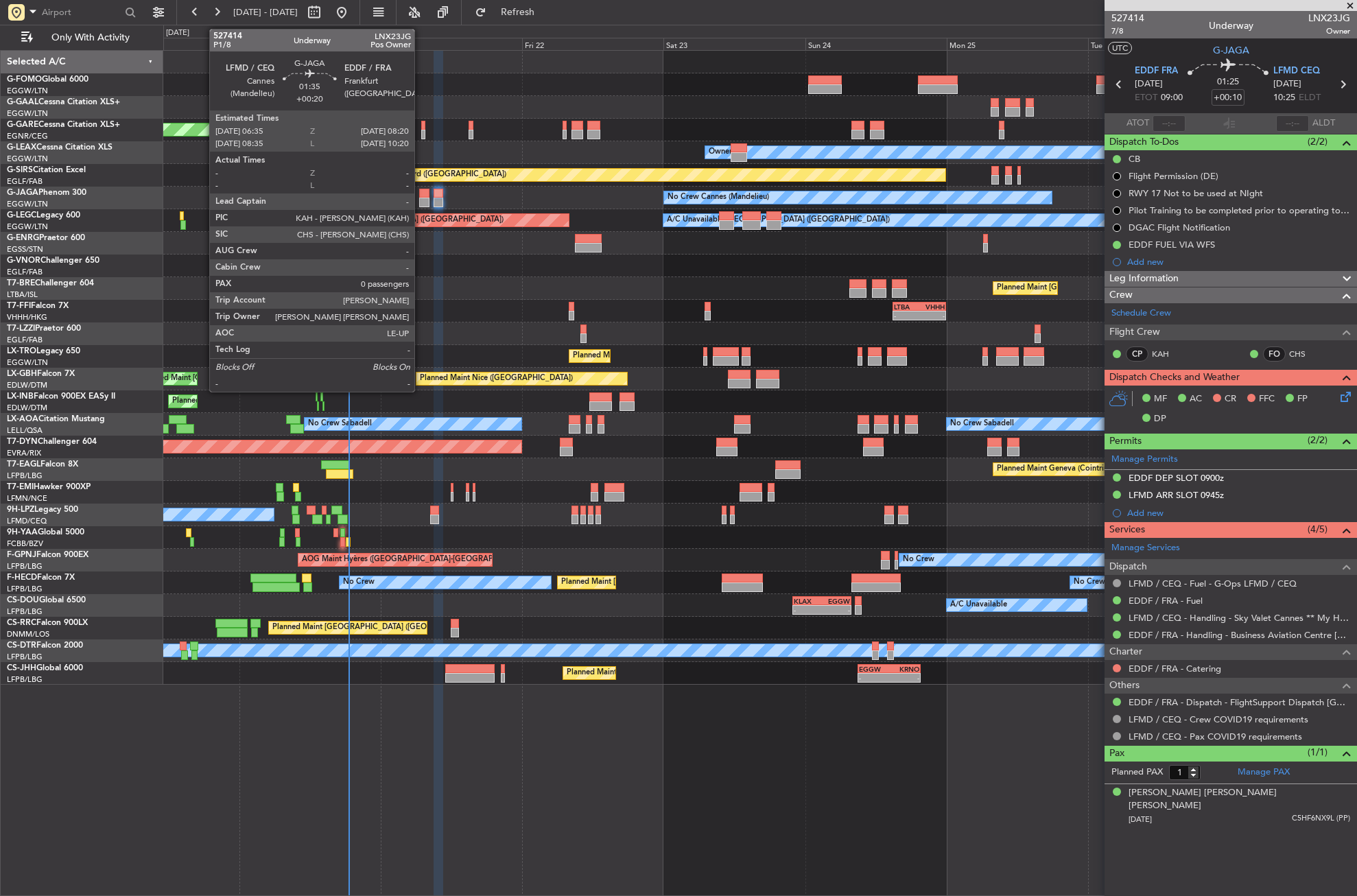
click at [421, 192] on div at bounding box center [425, 193] width 11 height 10
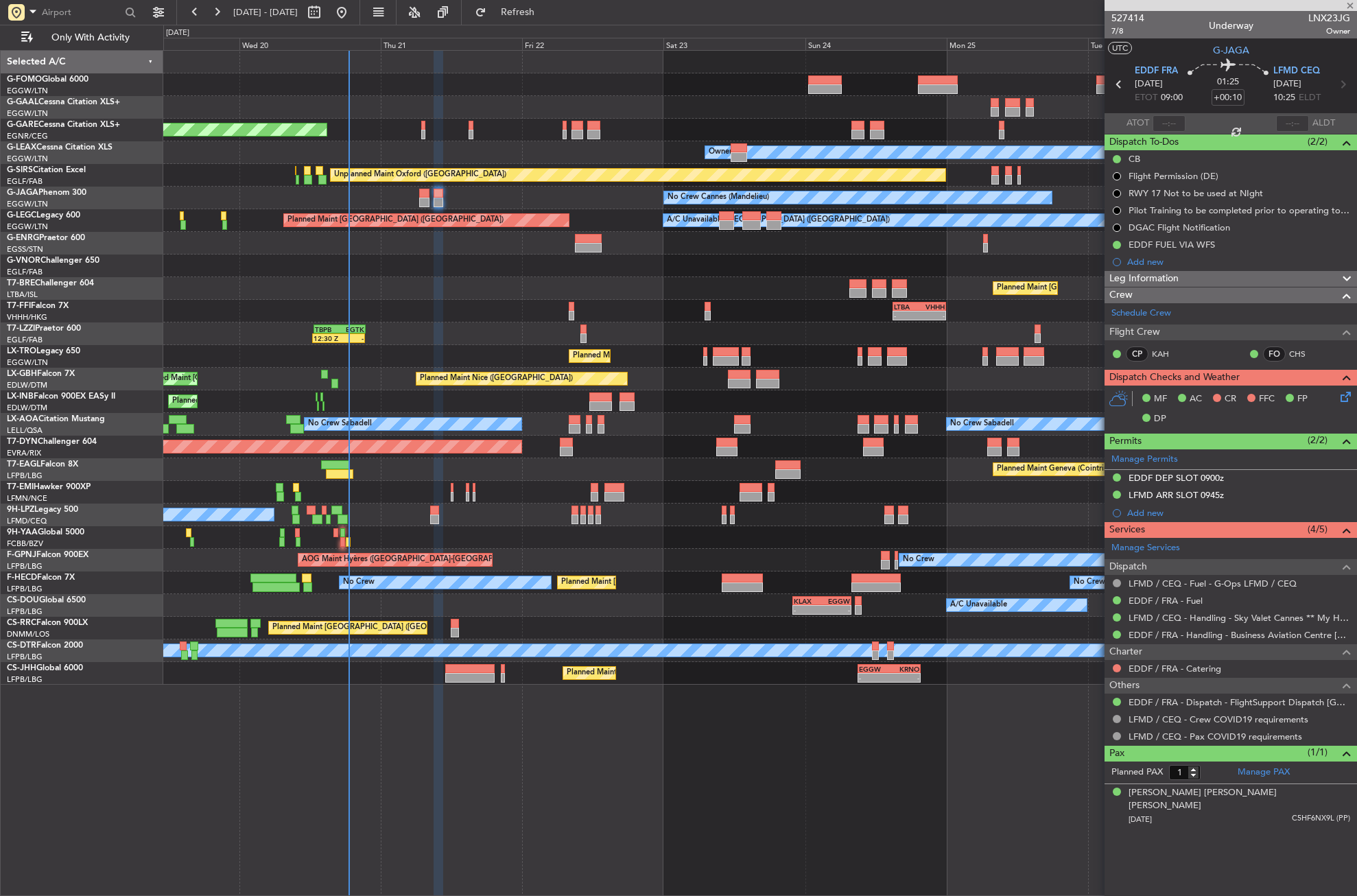
type input "+00:20"
type input "0"
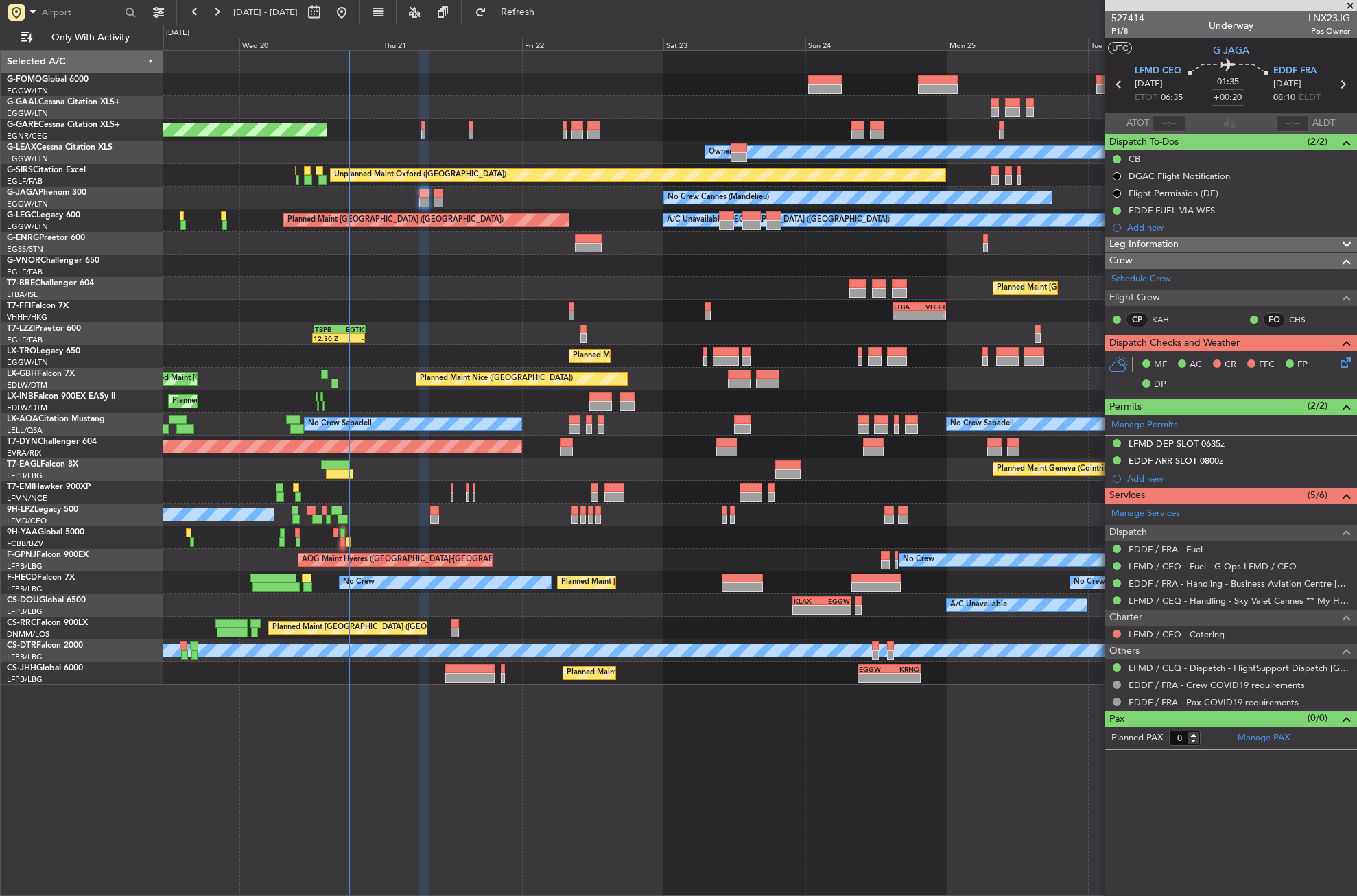
click at [456, 298] on div "Planned Maint [GEOGRAPHIC_DATA] ([GEOGRAPHIC_DATA])" at bounding box center [759, 289] width 1193 height 22
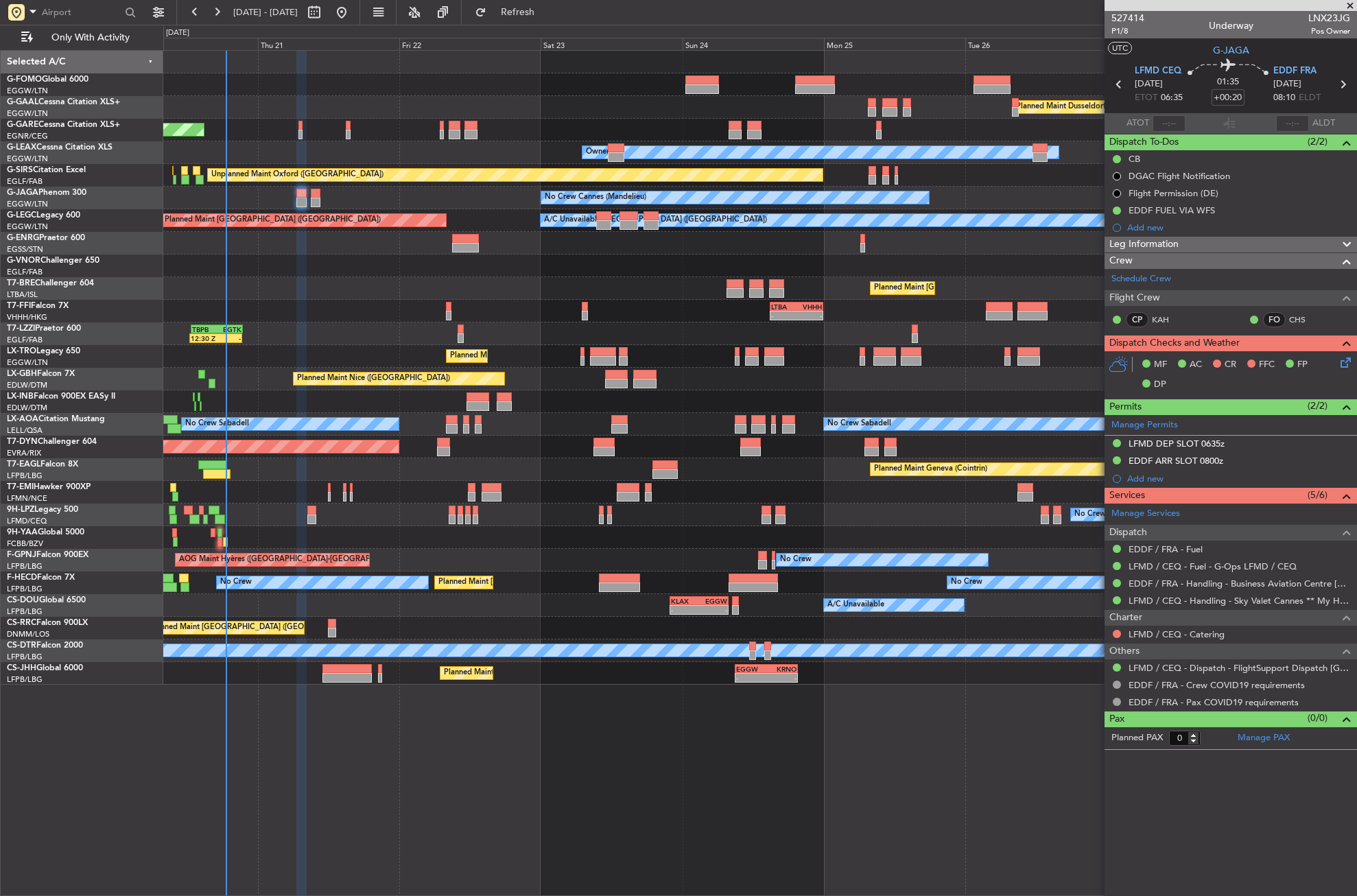
click at [287, 281] on div "Planned Maint [GEOGRAPHIC_DATA] ([GEOGRAPHIC_DATA])" at bounding box center [759, 289] width 1193 height 22
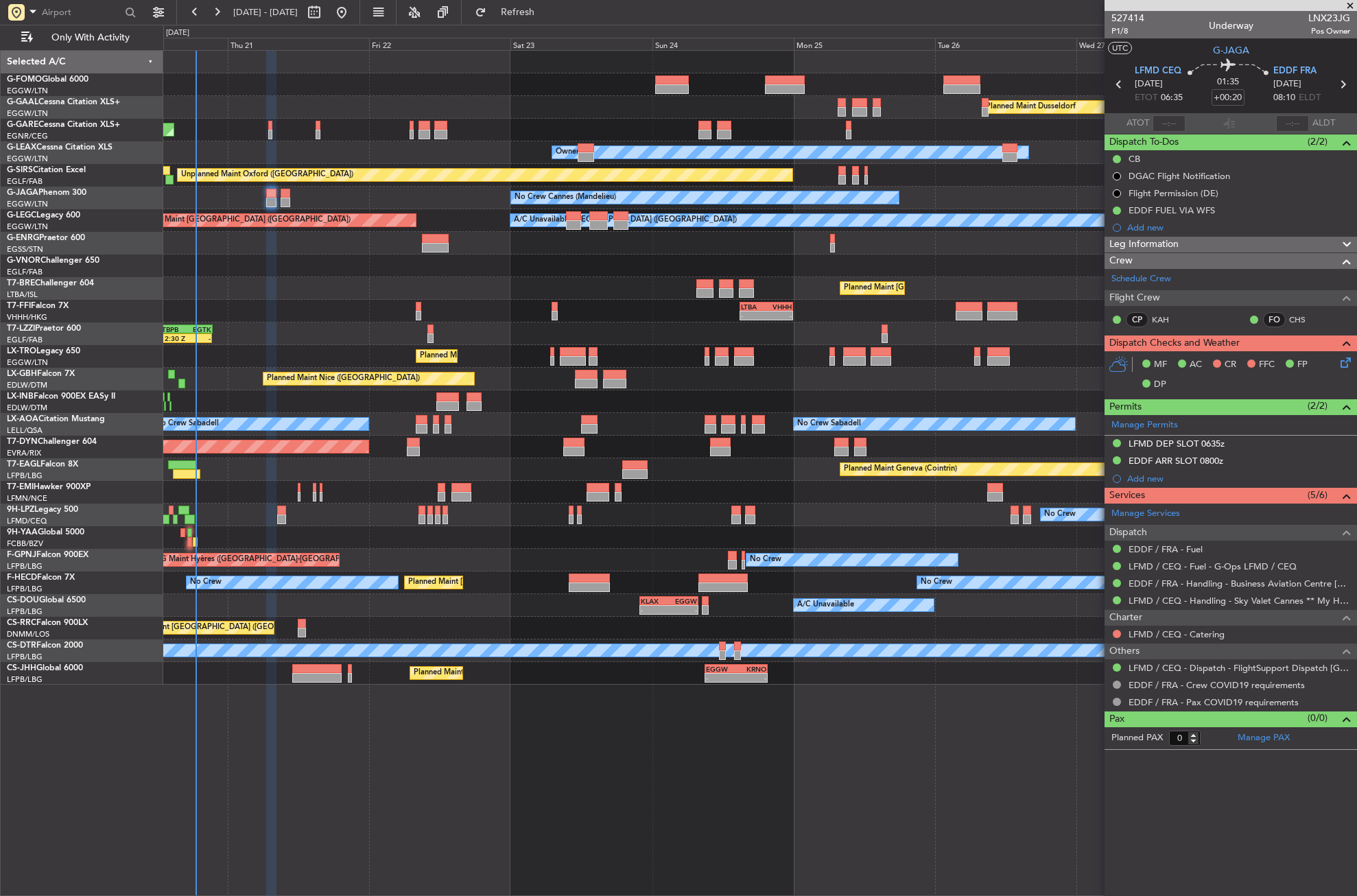
click at [301, 279] on div "Planned Maint [GEOGRAPHIC_DATA] ([GEOGRAPHIC_DATA])" at bounding box center [759, 289] width 1193 height 22
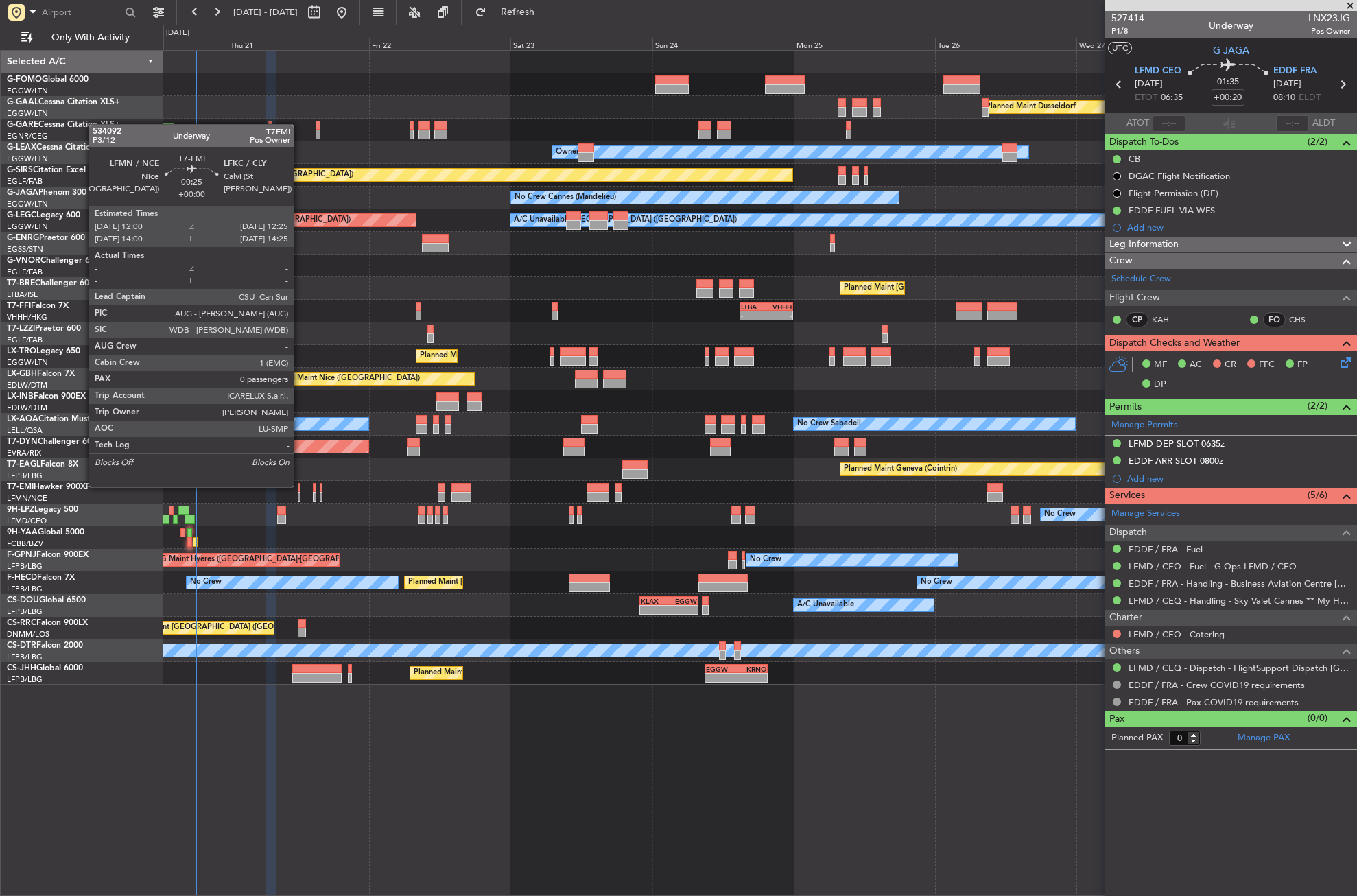
click at [300, 486] on div at bounding box center [299, 488] width 2 height 10
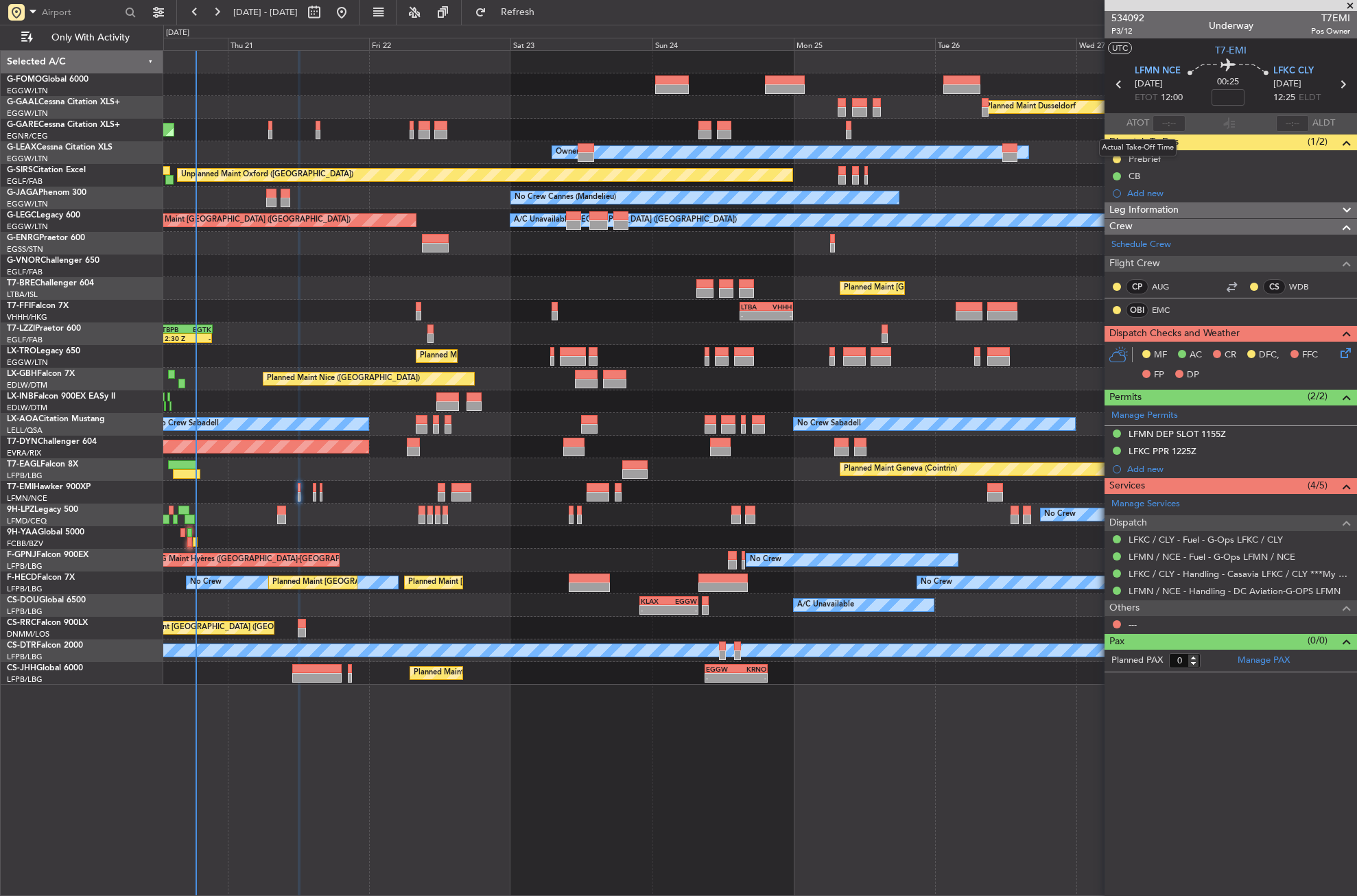
click at [1115, 155] on div "Actual Take-Off Time" at bounding box center [1138, 148] width 78 height 17
click at [1118, 157] on button at bounding box center [1117, 159] width 8 height 8
click at [1106, 213] on span "Completed" at bounding box center [1122, 219] width 45 height 14
click at [1173, 444] on div "LFKC PPR 1225Z" at bounding box center [1231, 452] width 253 height 17
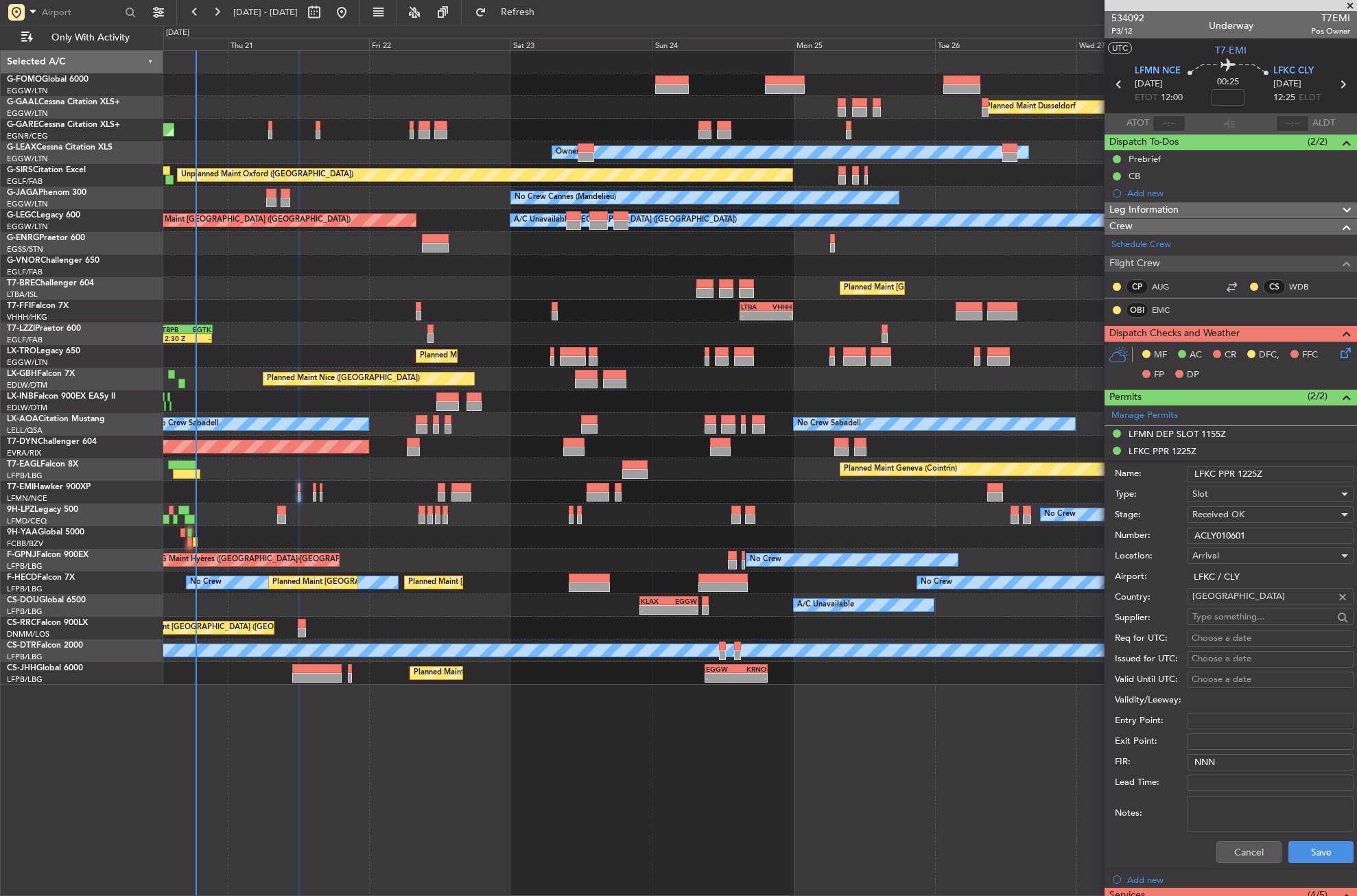
drag, startPoint x: 1251, startPoint y: 537, endPoint x: 1187, endPoint y: 539, distance: 64.0
click at [1187, 539] on input "ACLY010601" at bounding box center [1270, 536] width 167 height 17
drag, startPoint x: 1235, startPoint y: 471, endPoint x: 1192, endPoint y: 475, distance: 43.2
click at [1192, 475] on input "LFKC PPR 1225Z" at bounding box center [1270, 474] width 167 height 17
click at [1193, 531] on input "ACLY010601" at bounding box center [1270, 536] width 167 height 17
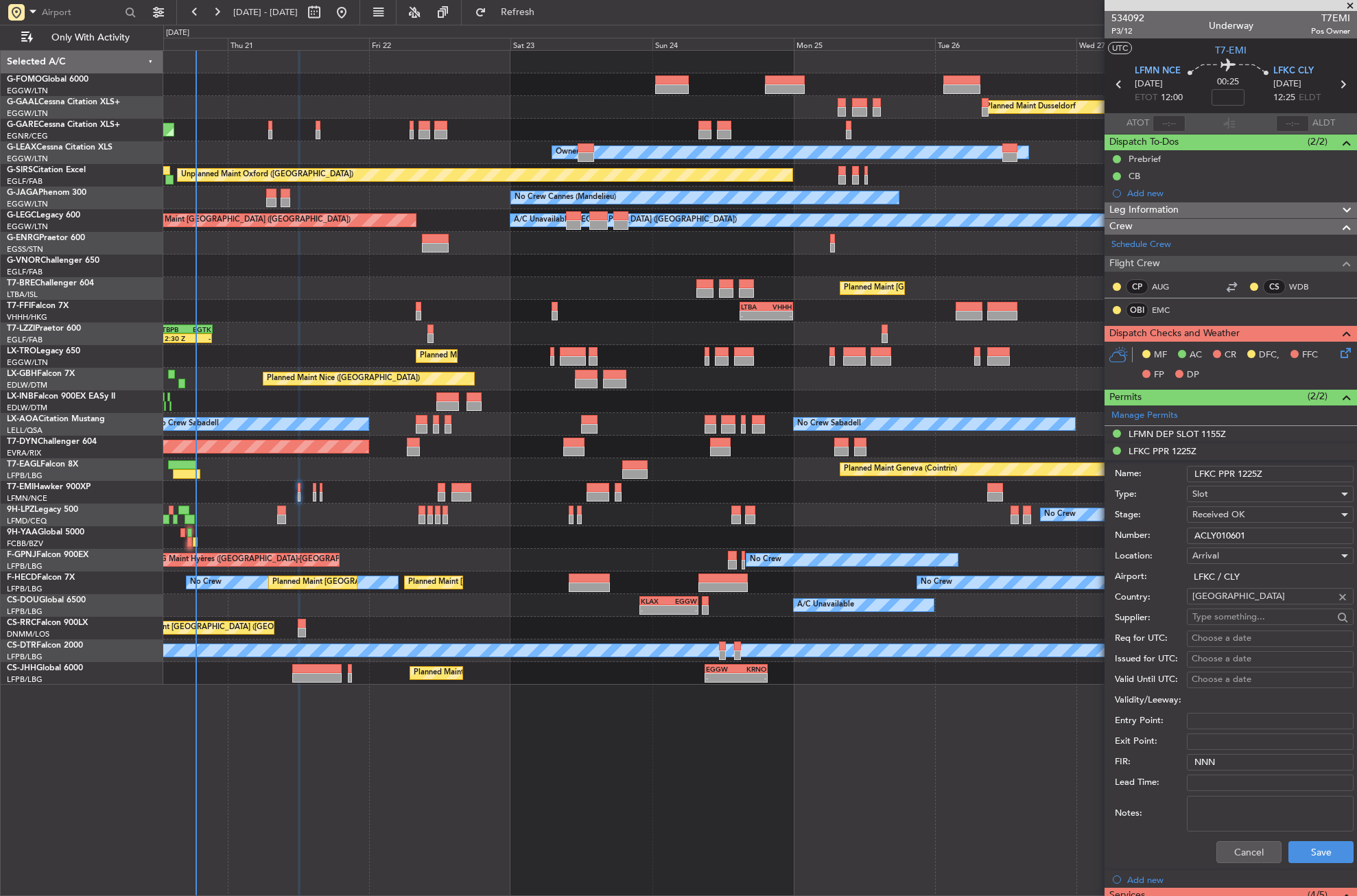
paste input "LFKC PPR"
type input "LFKC PPR ACLY010601"
drag, startPoint x: 1283, startPoint y: 536, endPoint x: 1190, endPoint y: 537, distance: 93.0
click at [1190, 537] on input "LFKC PPR ACLY010601" at bounding box center [1270, 536] width 167 height 17
click at [1249, 848] on button "Cancel" at bounding box center [1249, 852] width 65 height 22
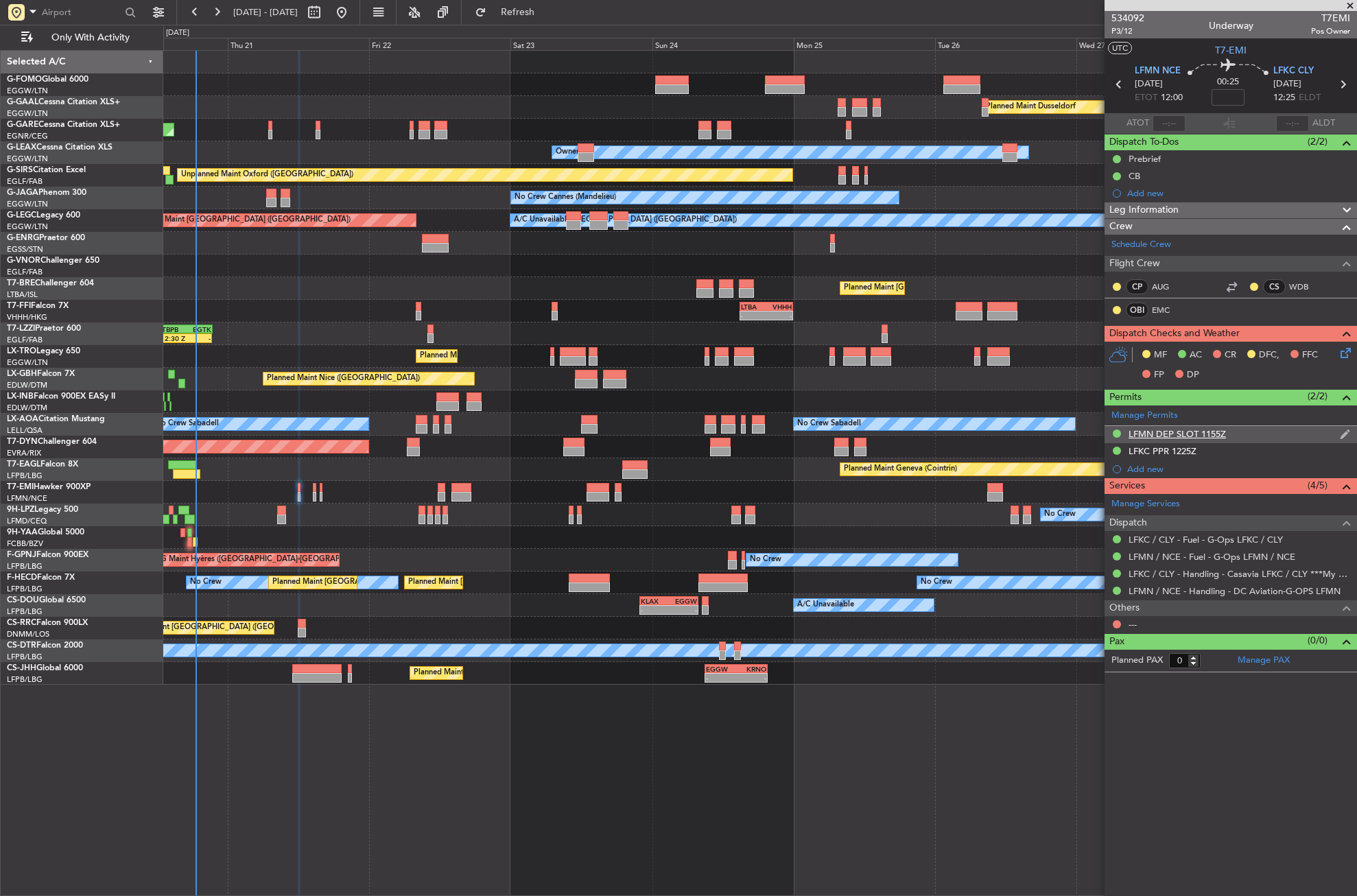
click at [1196, 429] on div "LFMN DEP SLOT 1155Z" at bounding box center [1177, 434] width 98 height 12
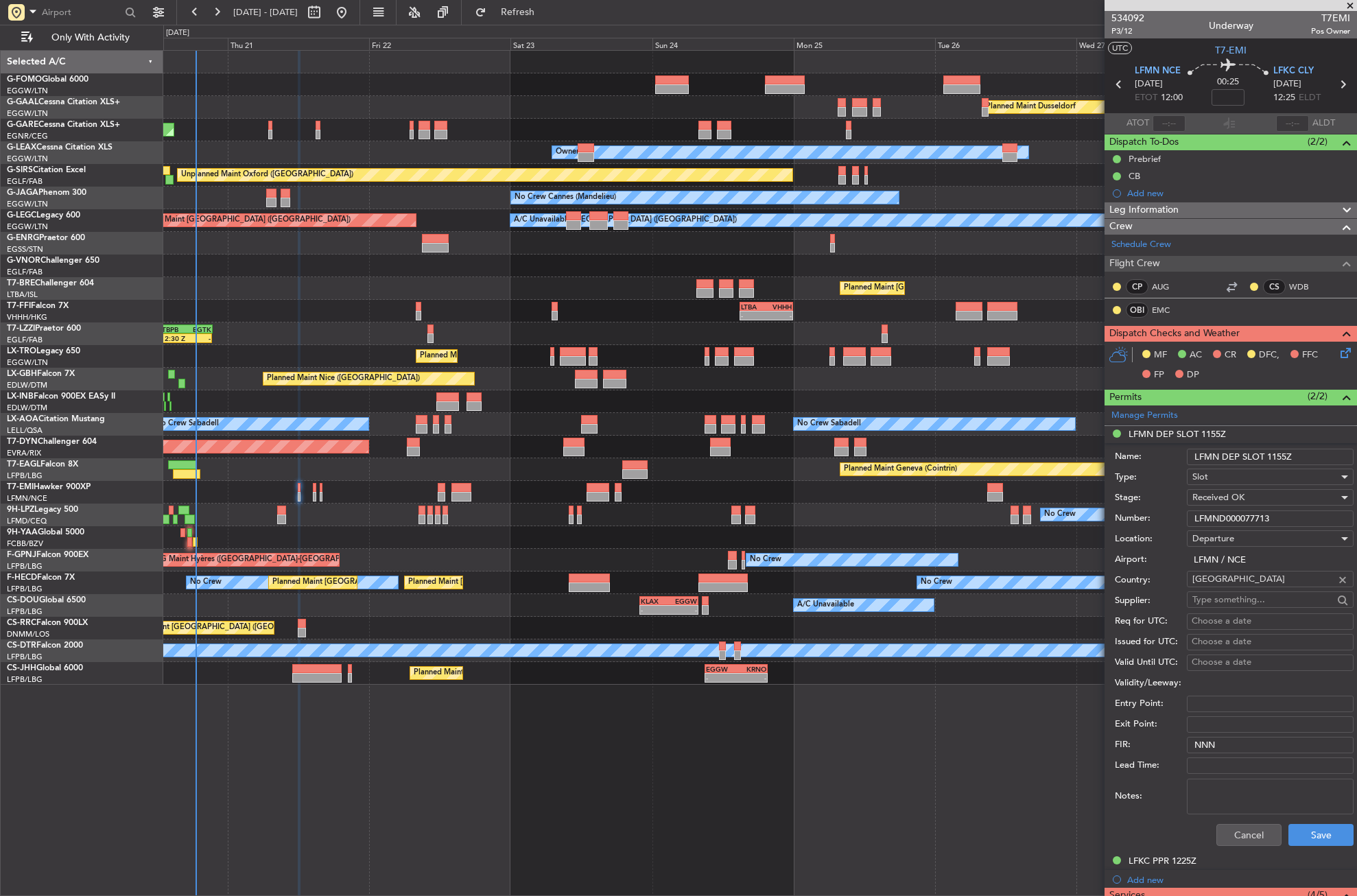
click at [1207, 515] on input "LFMND000077713" at bounding box center [1270, 518] width 167 height 17
drag, startPoint x: 1221, startPoint y: 838, endPoint x: 589, endPoint y: 775, distance: 635.1
click at [1221, 837] on button "Cancel" at bounding box center [1249, 836] width 65 height 22
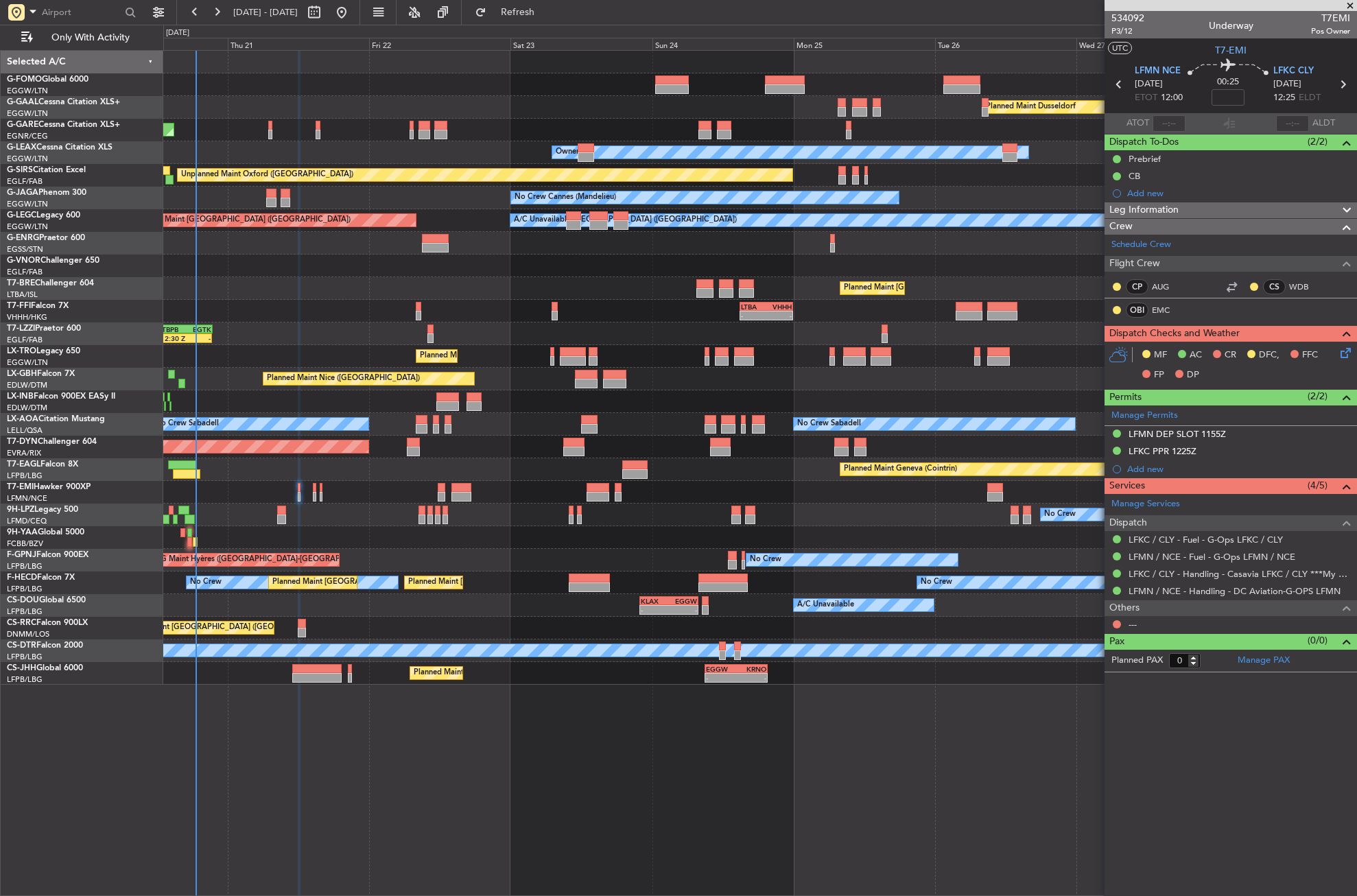
click at [1173, 208] on span "Leg Information" at bounding box center [1144, 211] width 69 height 16
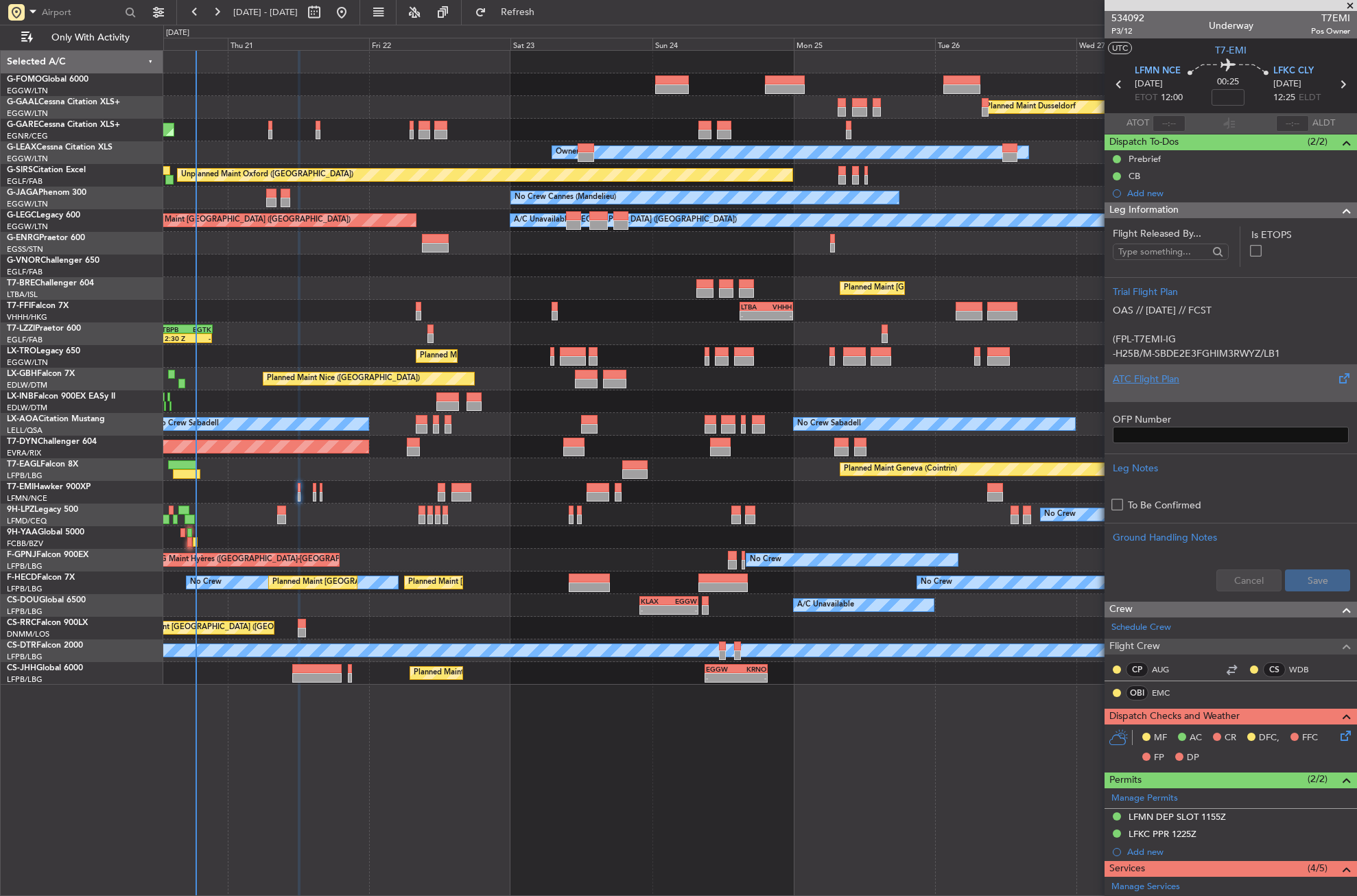
click at [1157, 382] on div "ATC Flight Plan" at bounding box center [1231, 379] width 236 height 14
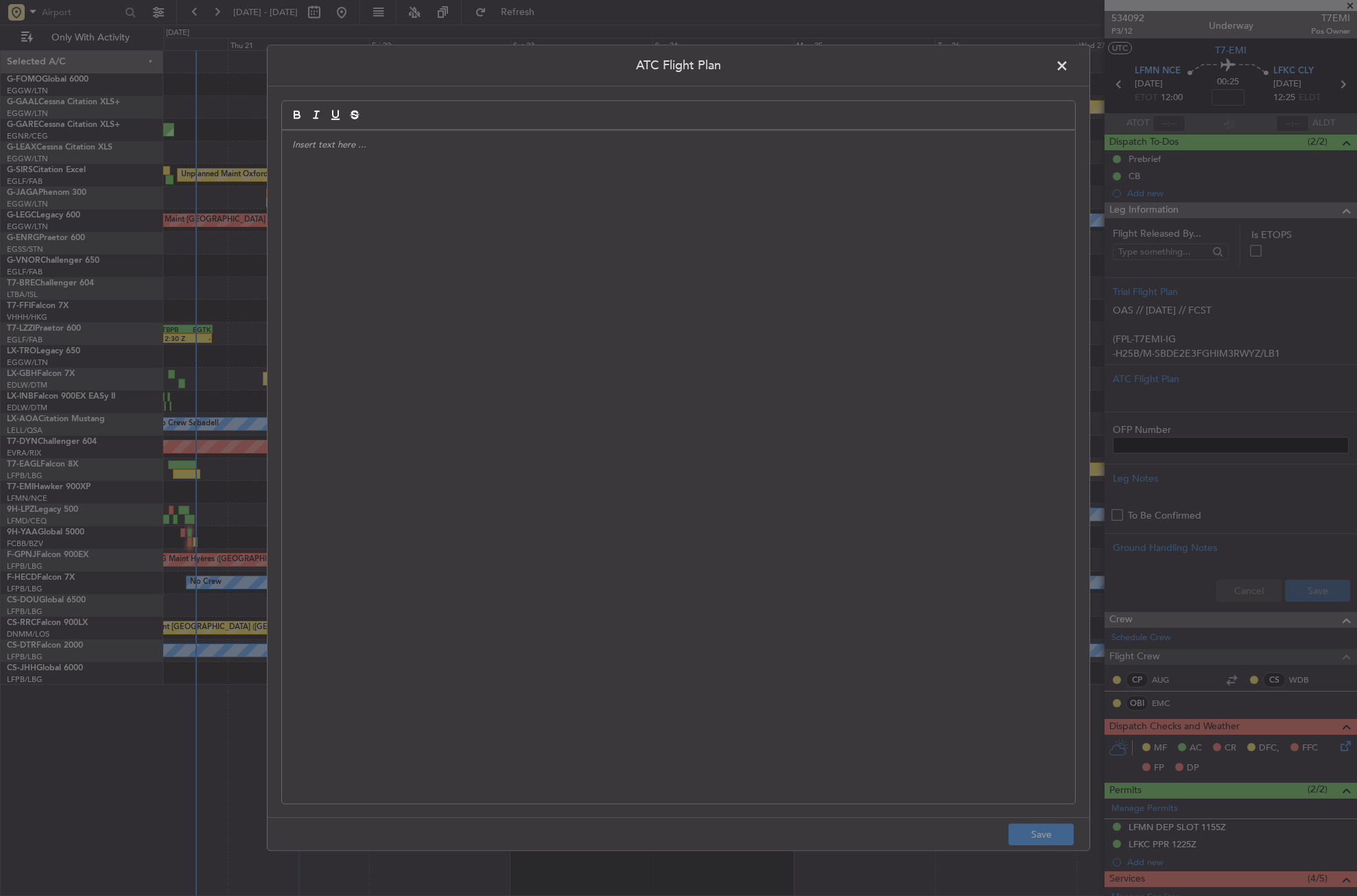
click at [653, 380] on div at bounding box center [679, 467] width 793 height 673
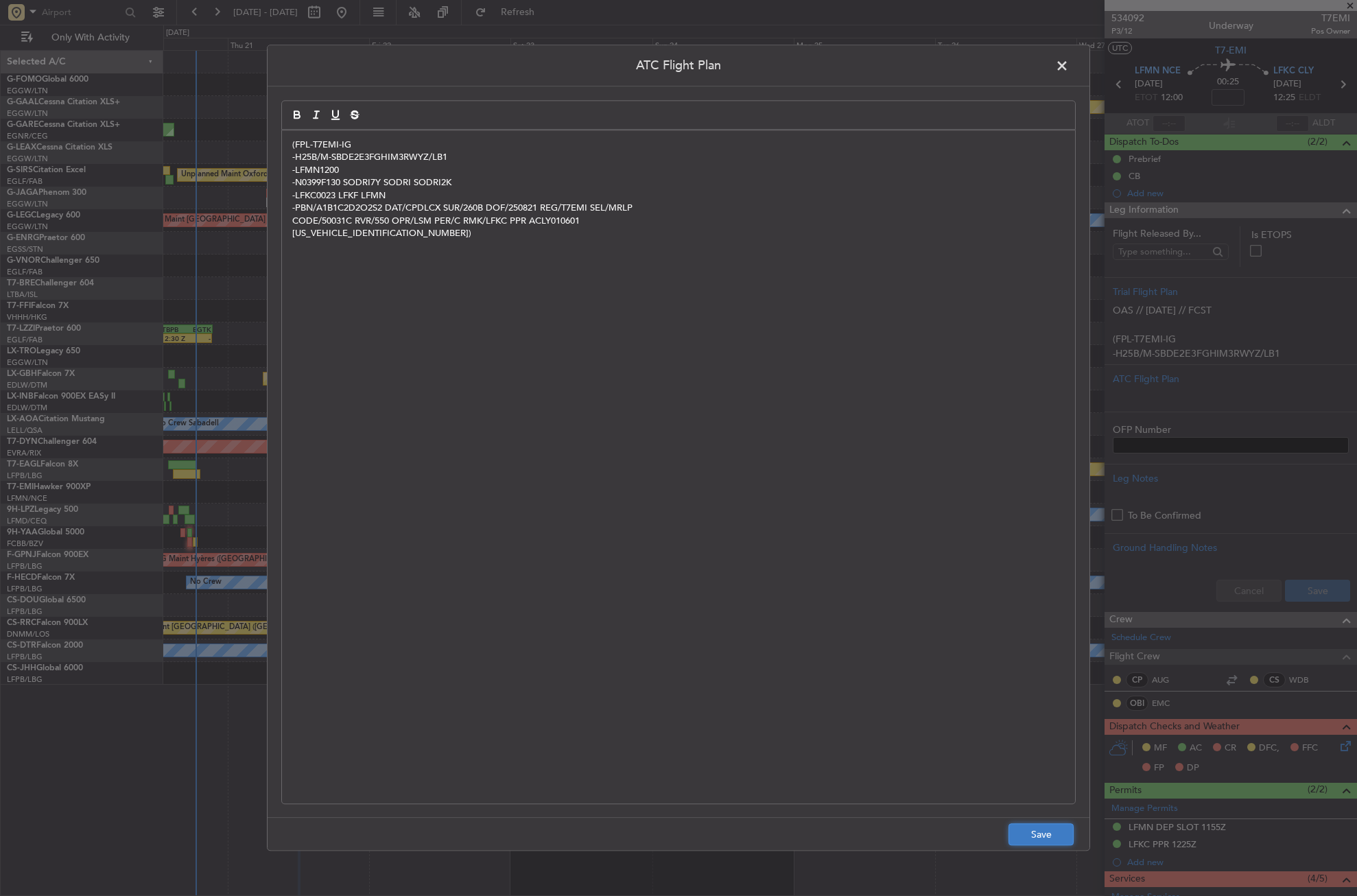
click at [1013, 830] on button "Save" at bounding box center [1041, 836] width 65 height 22
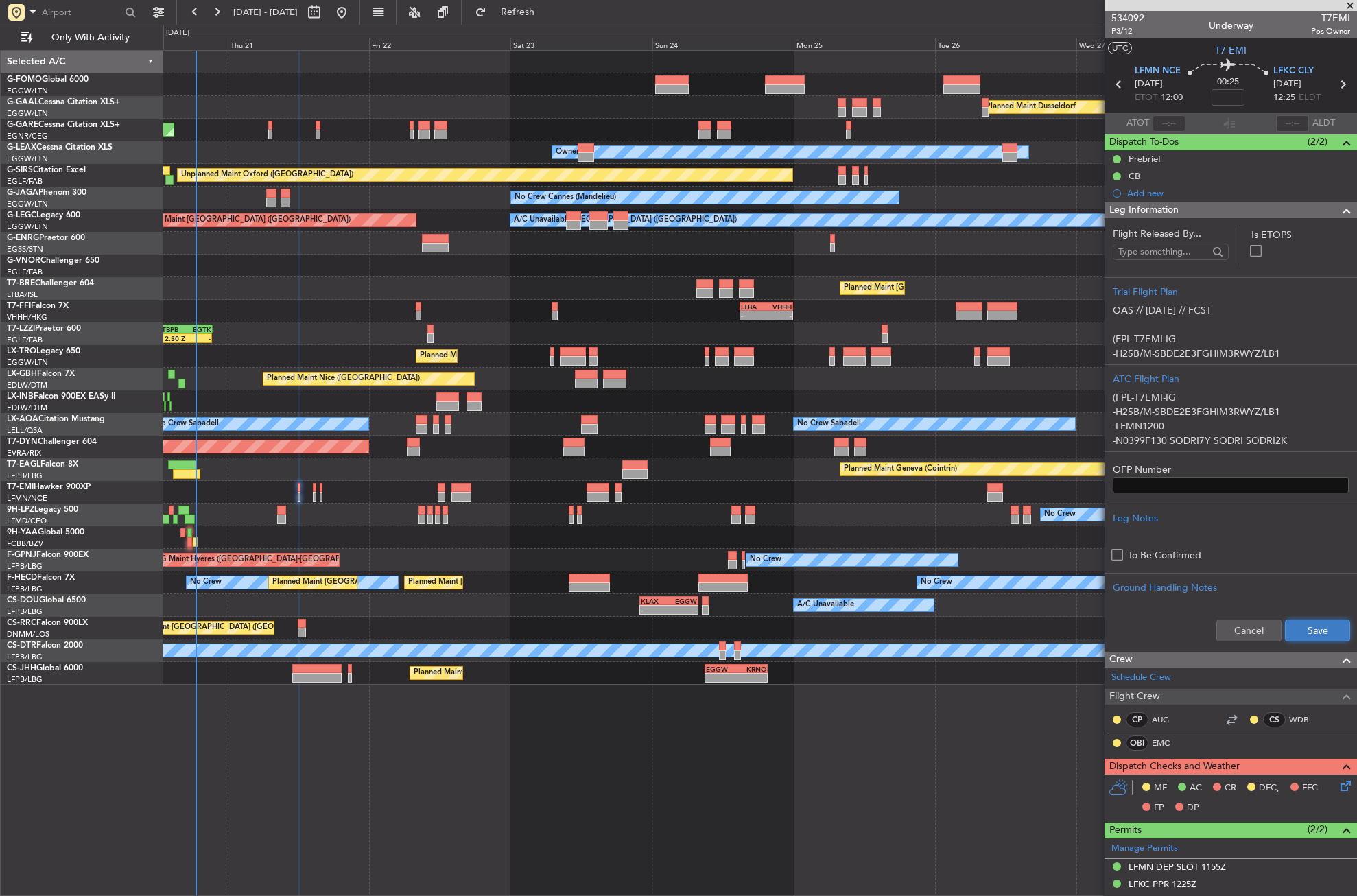
click at [1312, 624] on button "Save" at bounding box center [1318, 630] width 65 height 22
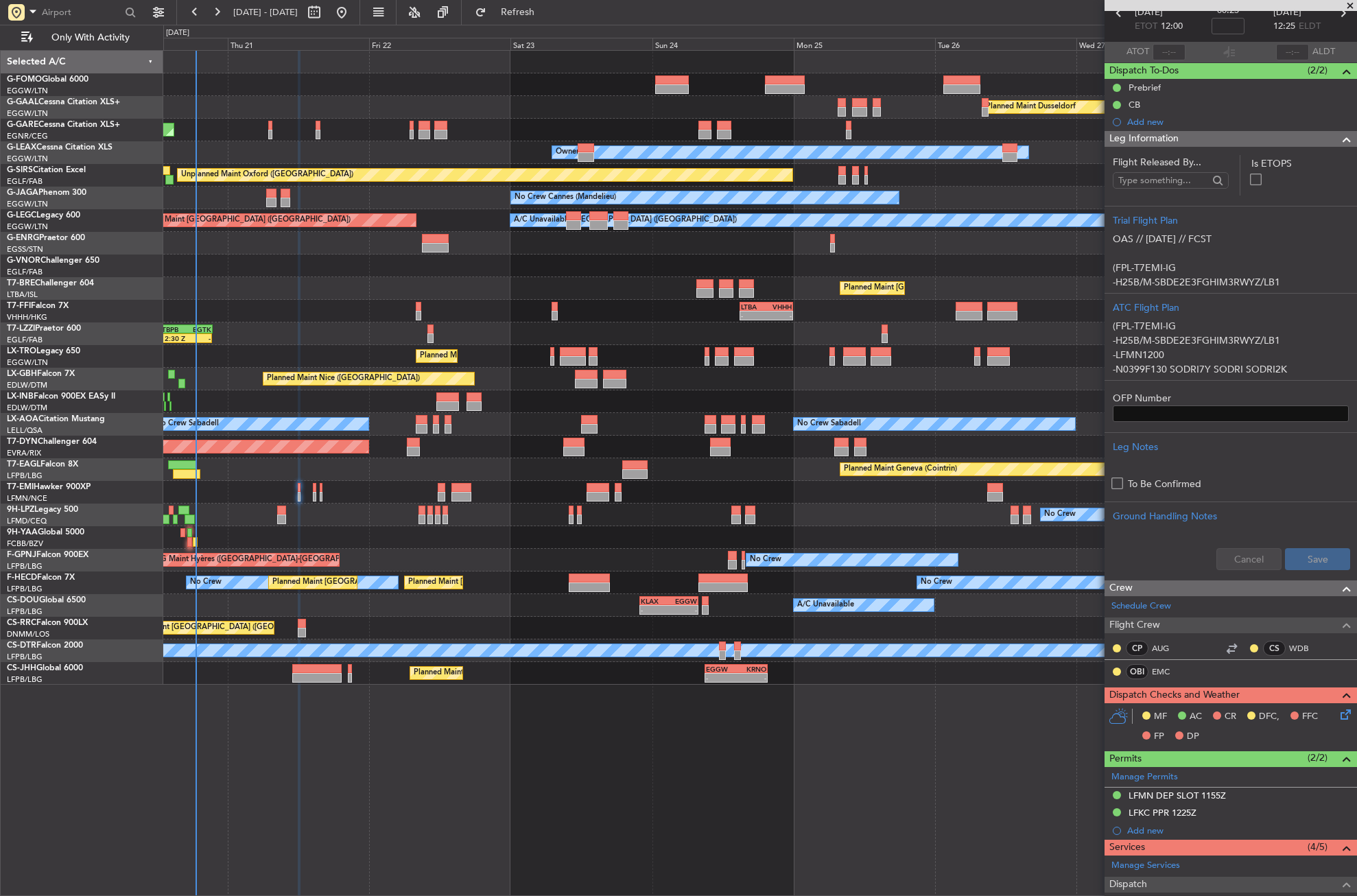
scroll to position [2, 0]
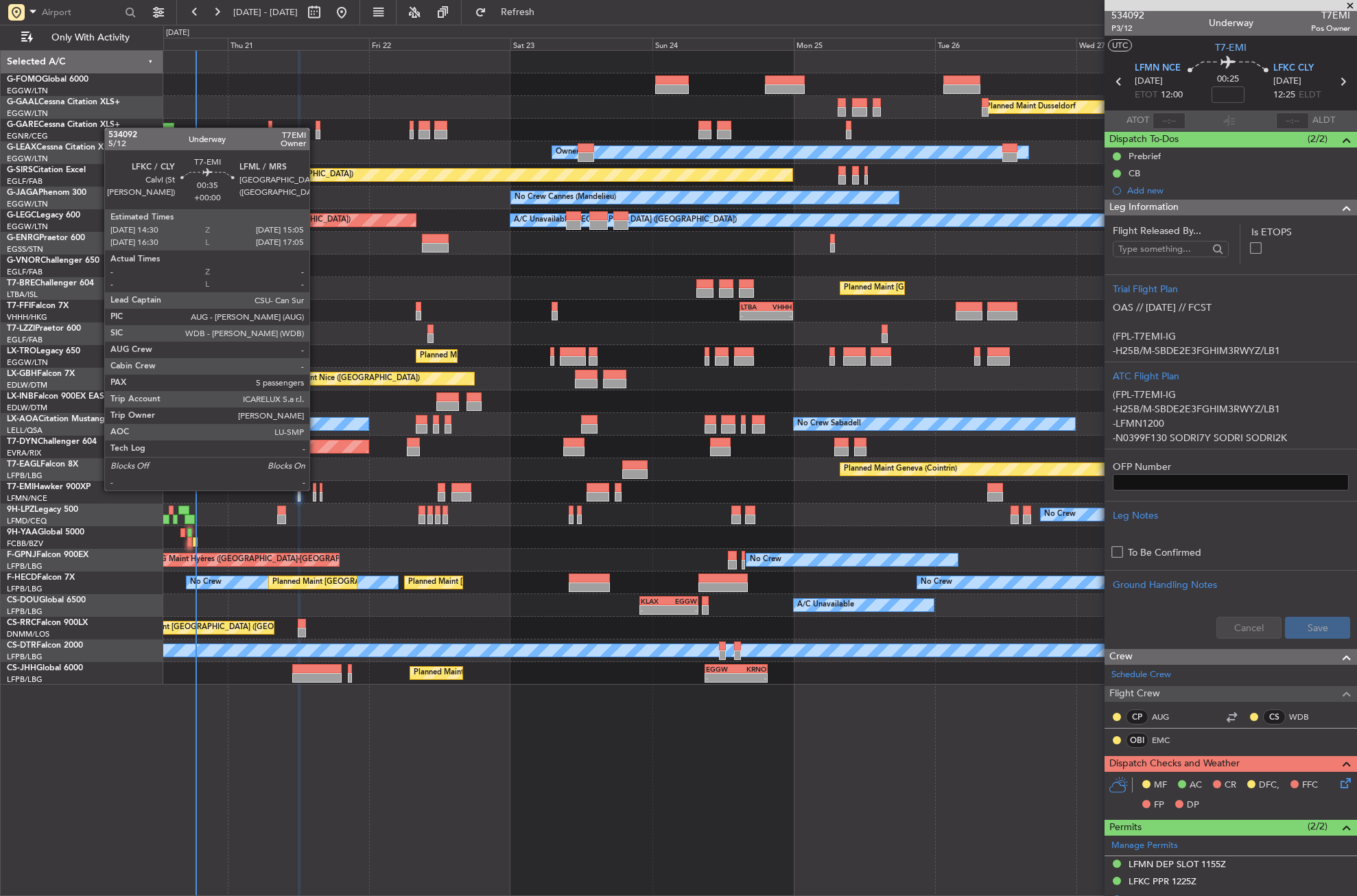
click at [316, 489] on div at bounding box center [315, 488] width 4 height 10
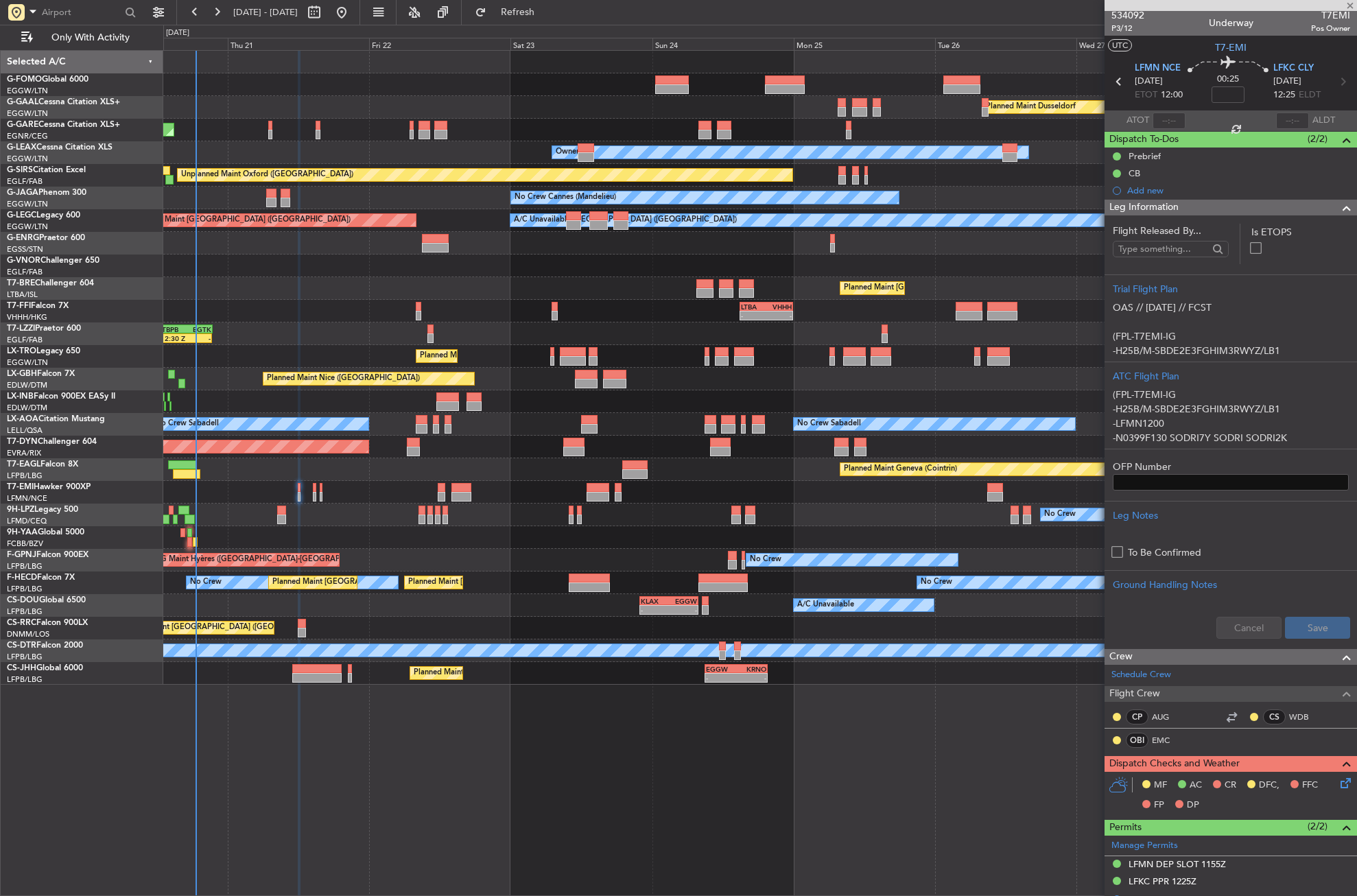
type input "5"
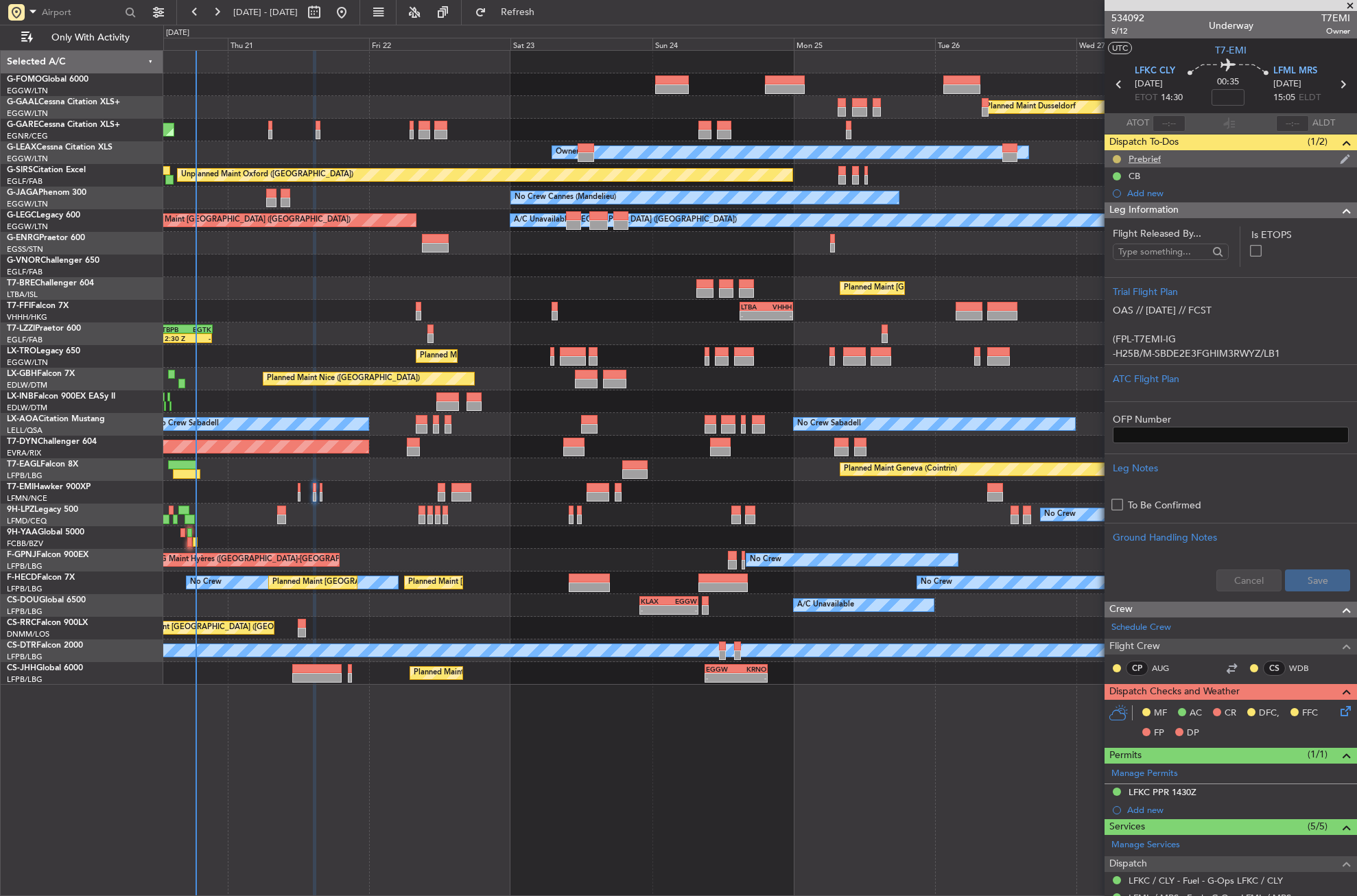
click at [1116, 158] on button at bounding box center [1117, 159] width 8 height 8
click at [1105, 221] on span "Completed" at bounding box center [1122, 219] width 45 height 14
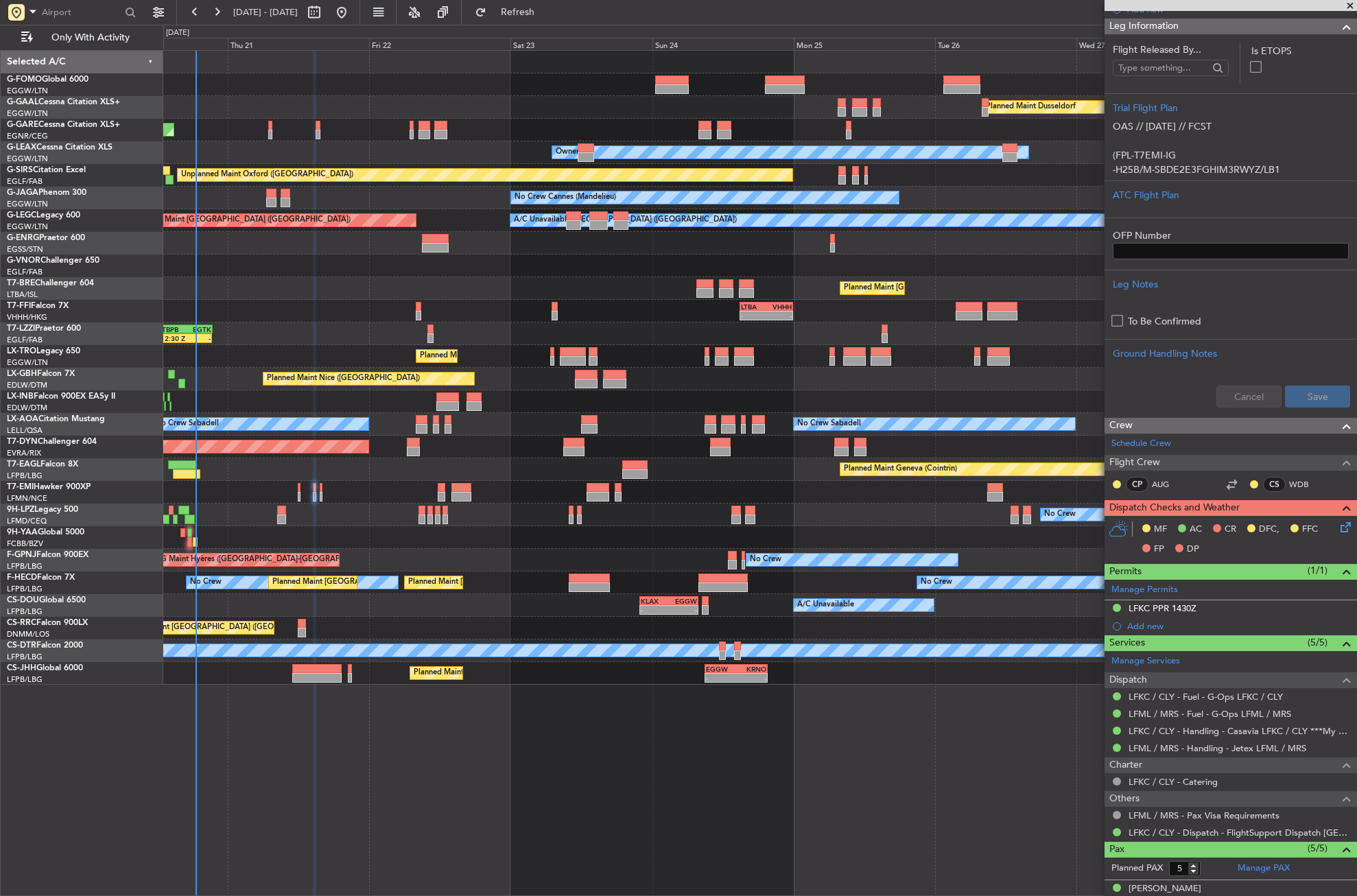
scroll to position [206, 0]
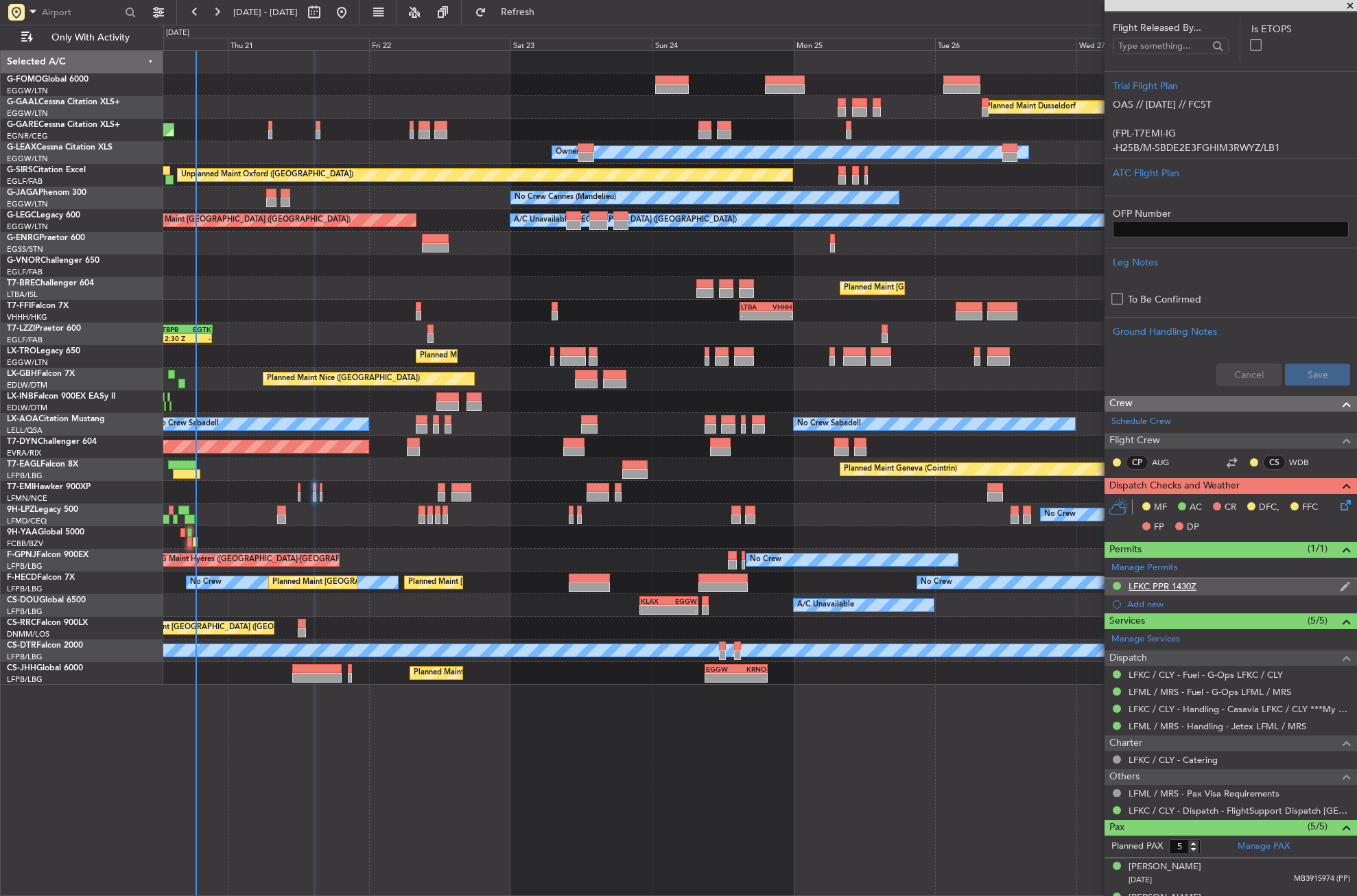
click at [1154, 584] on div "LFKC PPR 1430Z" at bounding box center [1162, 586] width 68 height 12
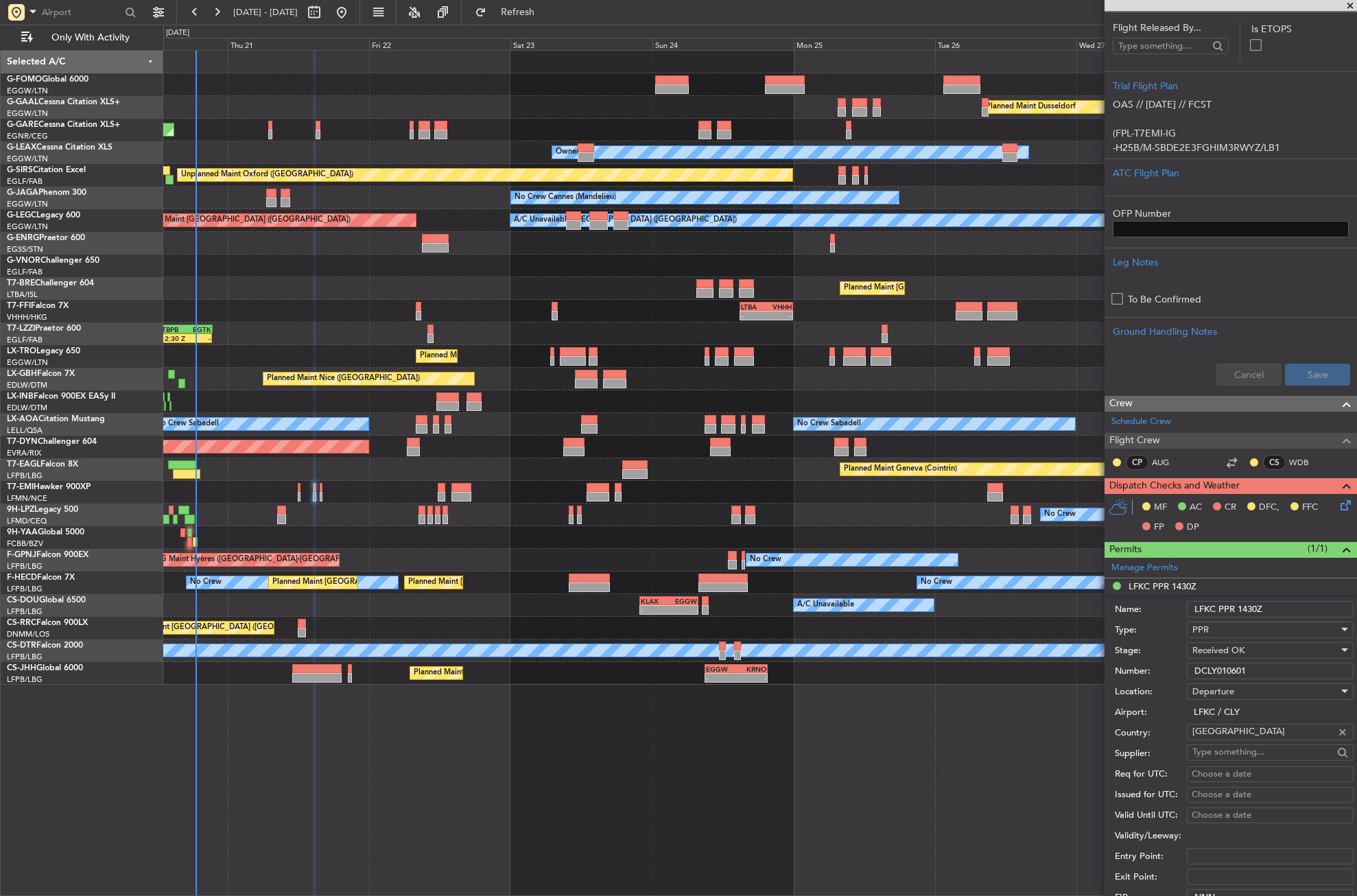
drag, startPoint x: 1237, startPoint y: 612, endPoint x: 1192, endPoint y: 616, distance: 45.2
click at [1192, 616] on input "LFKC PPR 1430Z" at bounding box center [1270, 609] width 167 height 17
click at [1192, 664] on input "DCLY010601" at bounding box center [1270, 671] width 167 height 17
paste input "LFKC PPR"
type input "LFKC PPR DCLY010601"
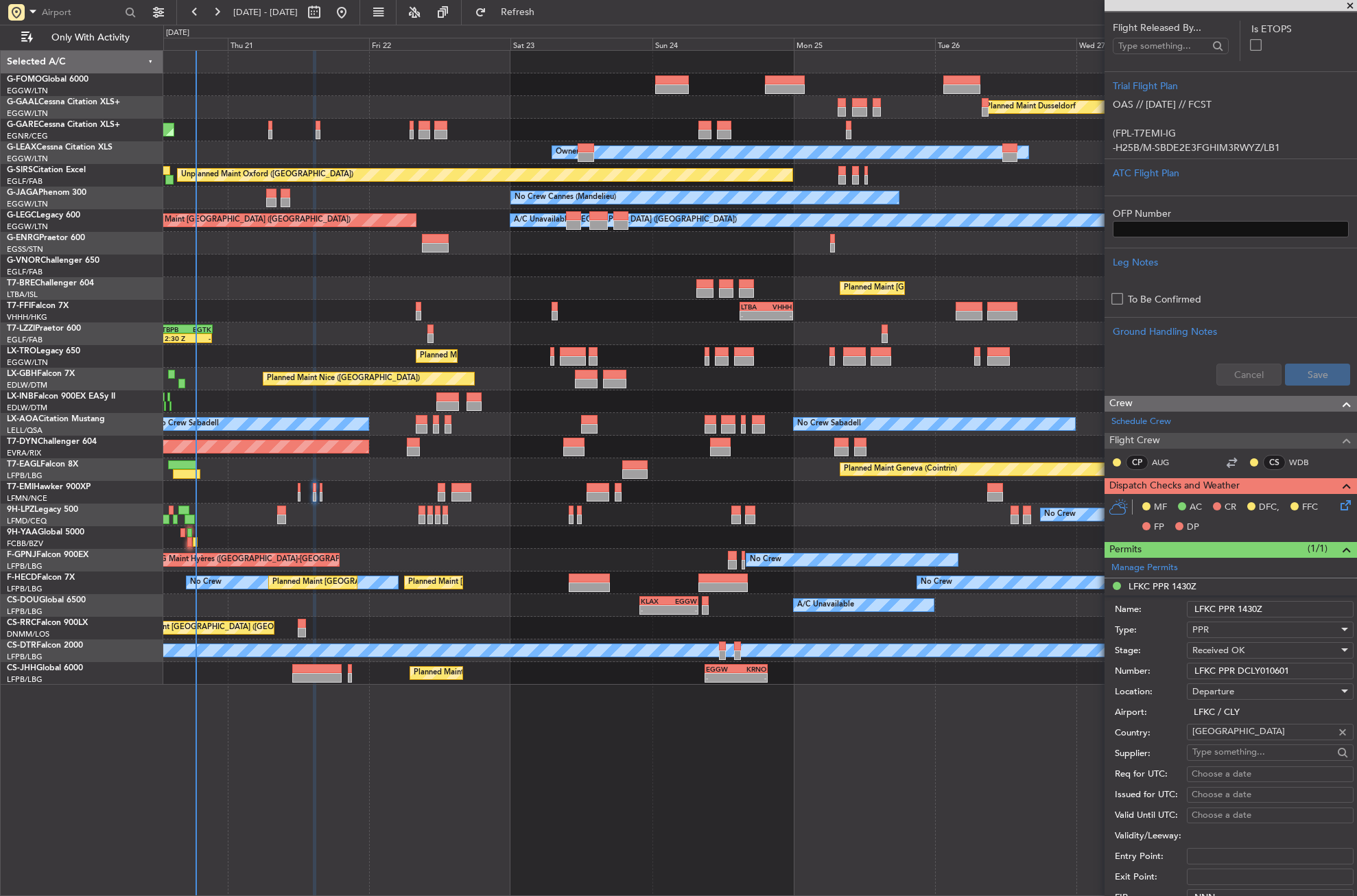
drag, startPoint x: 1296, startPoint y: 670, endPoint x: 1187, endPoint y: 679, distance: 109.4
click at [1187, 679] on div "Number: LFKC PPR DCLY010601" at bounding box center [1235, 671] width 238 height 21
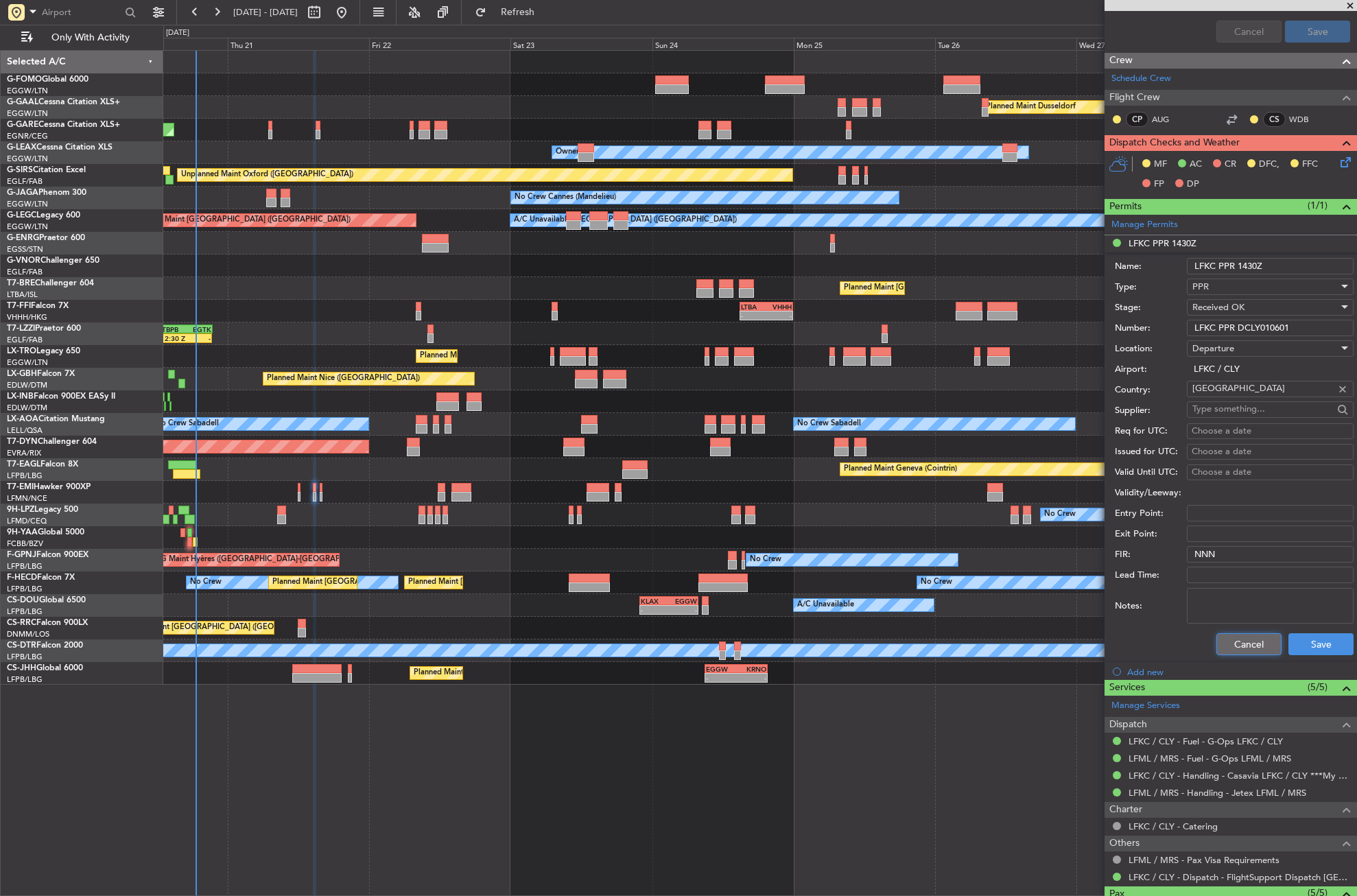
click at [1221, 642] on button "Cancel" at bounding box center [1249, 645] width 65 height 22
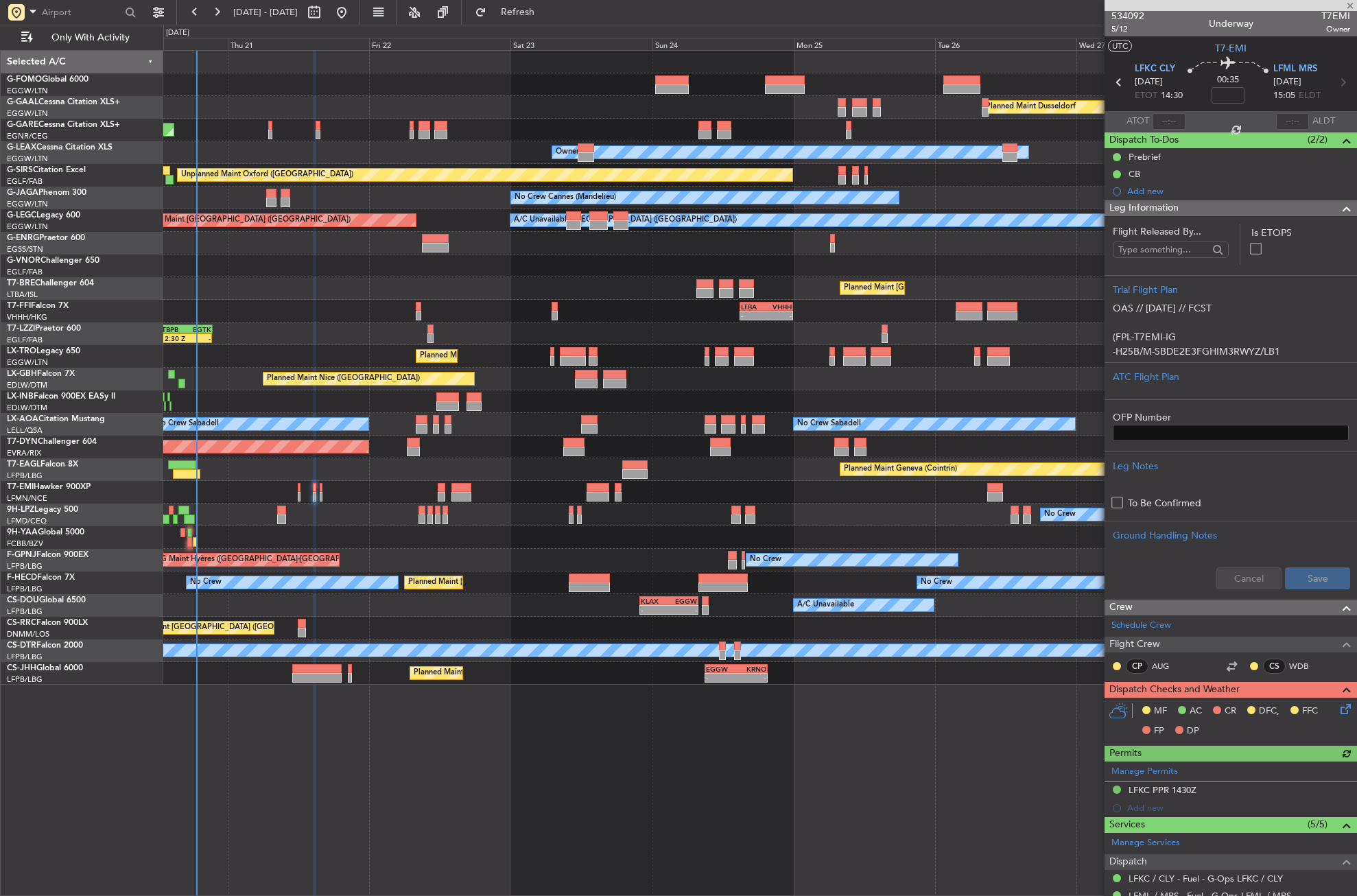
scroll to position [0, 0]
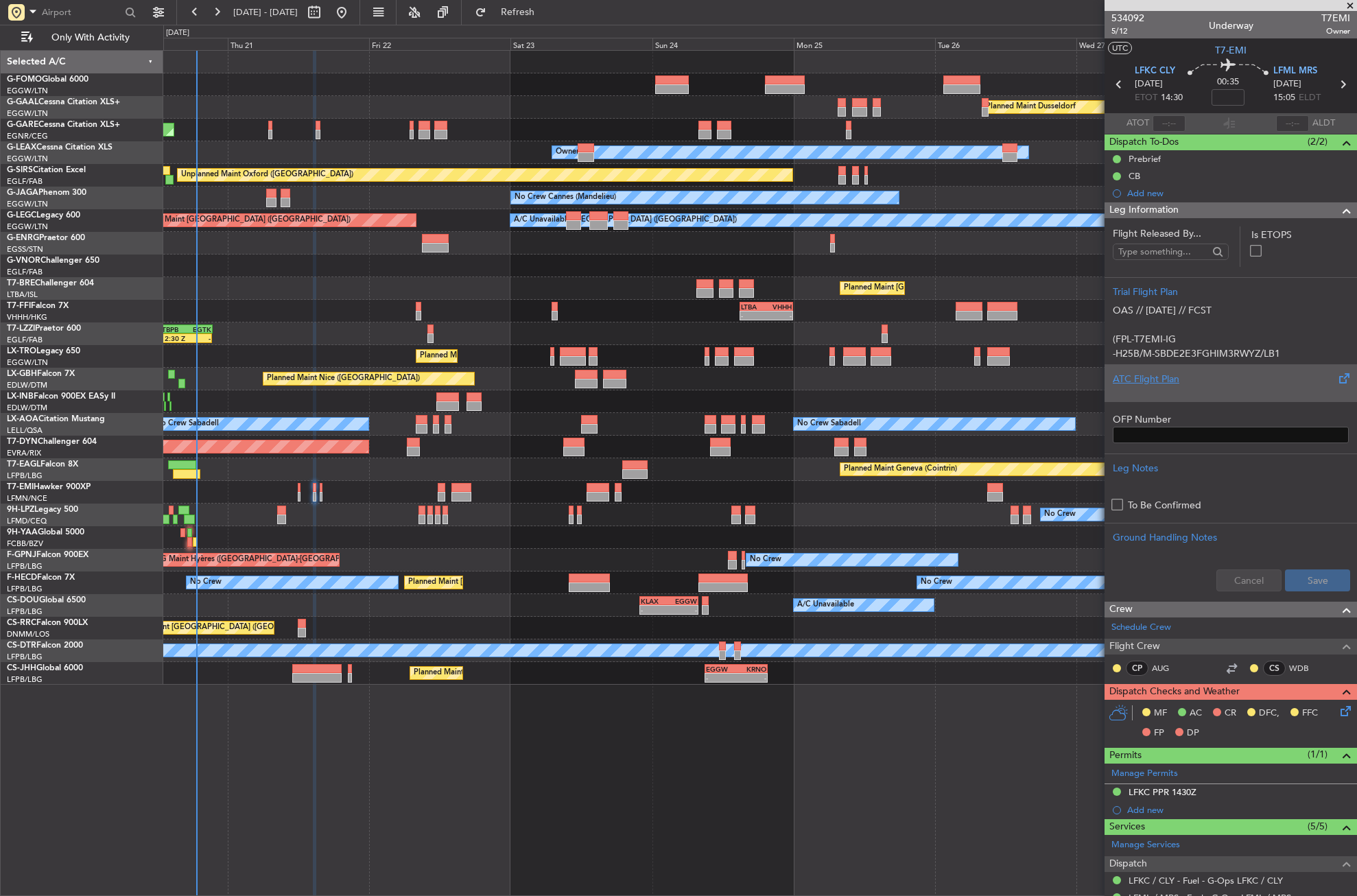
click at [1159, 381] on div "ATC Flight Plan" at bounding box center [1231, 379] width 236 height 14
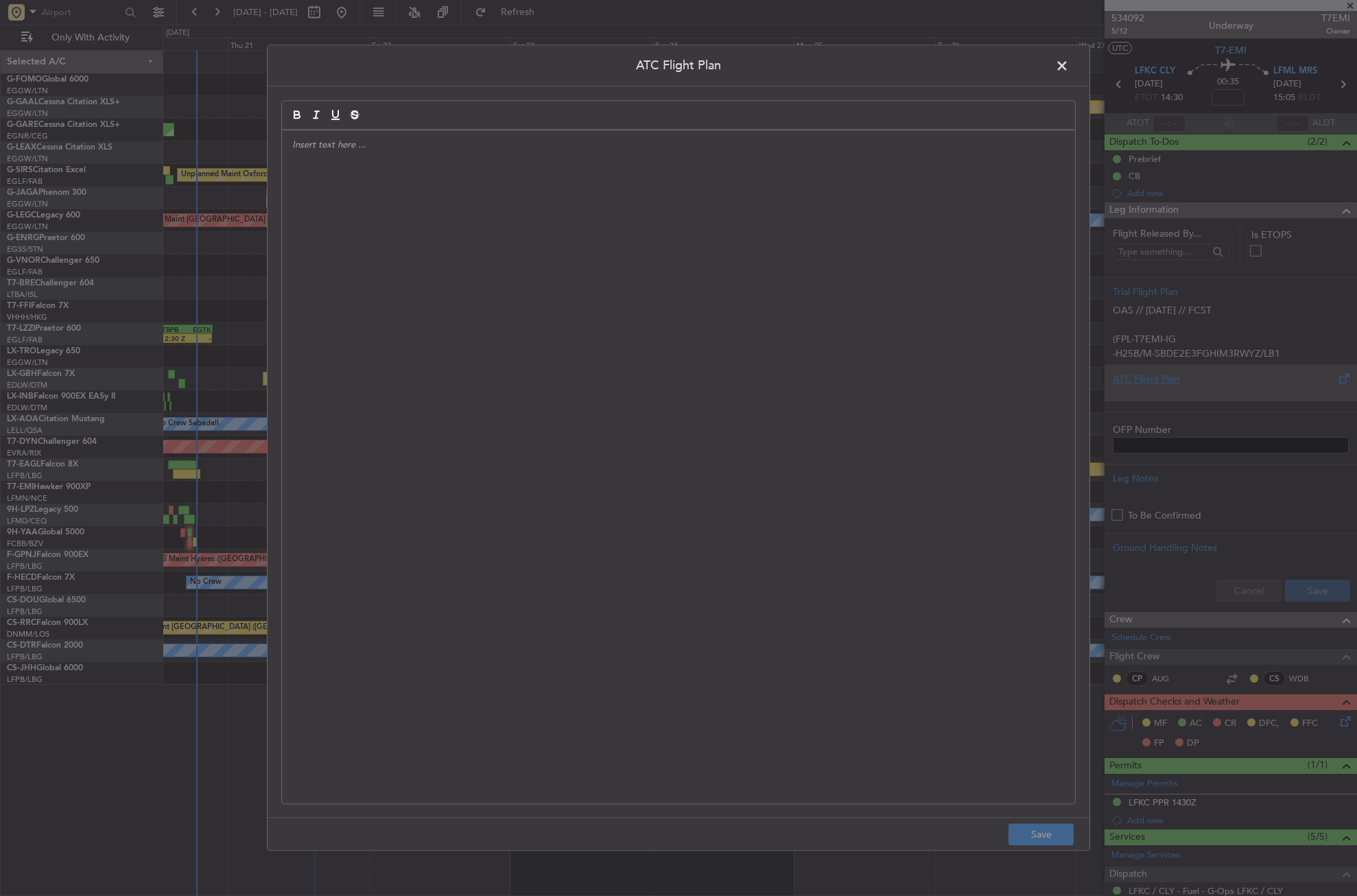
click at [714, 328] on div at bounding box center [679, 467] width 793 height 673
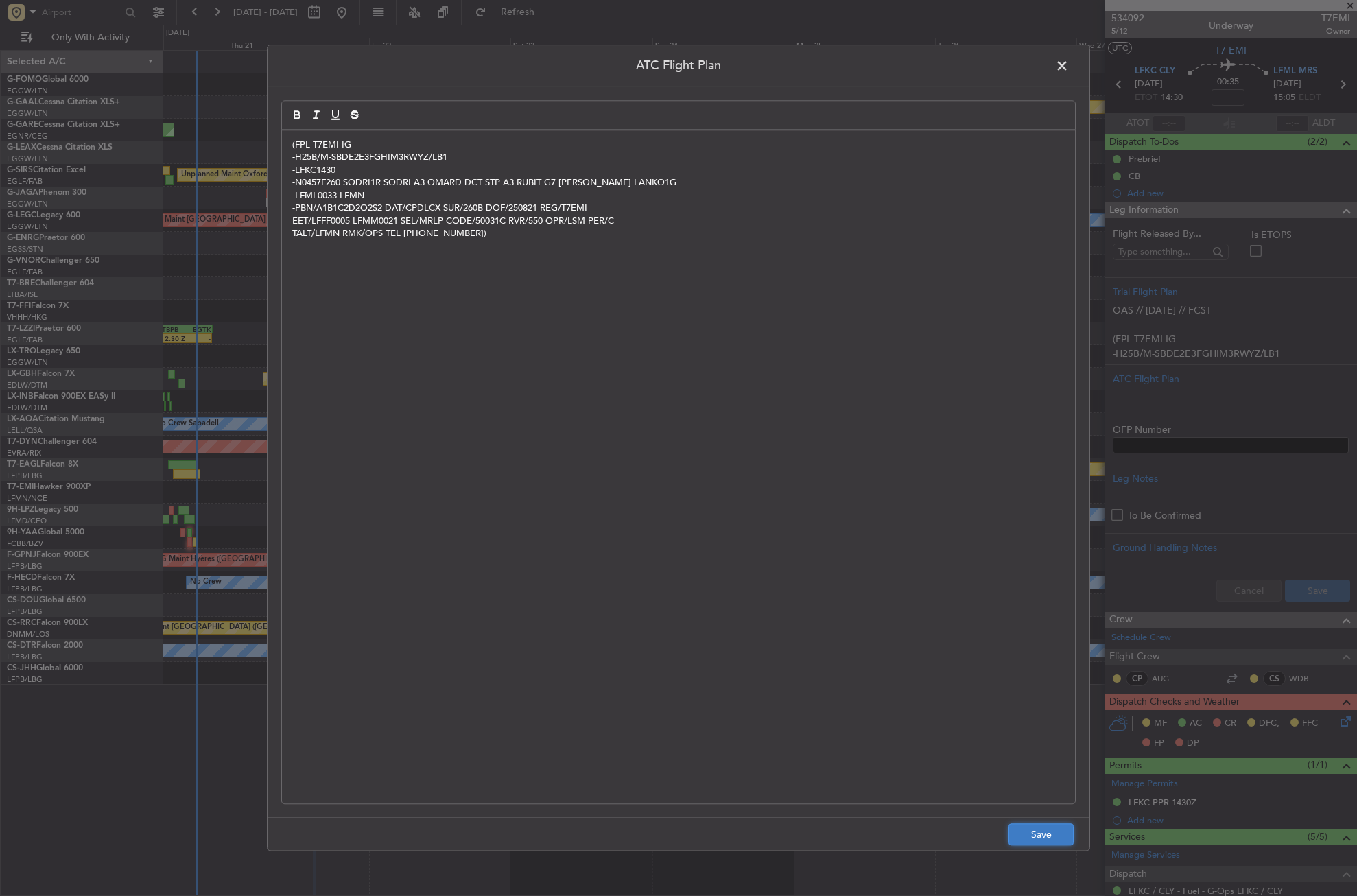
click at [1032, 828] on button "Save" at bounding box center [1041, 836] width 65 height 22
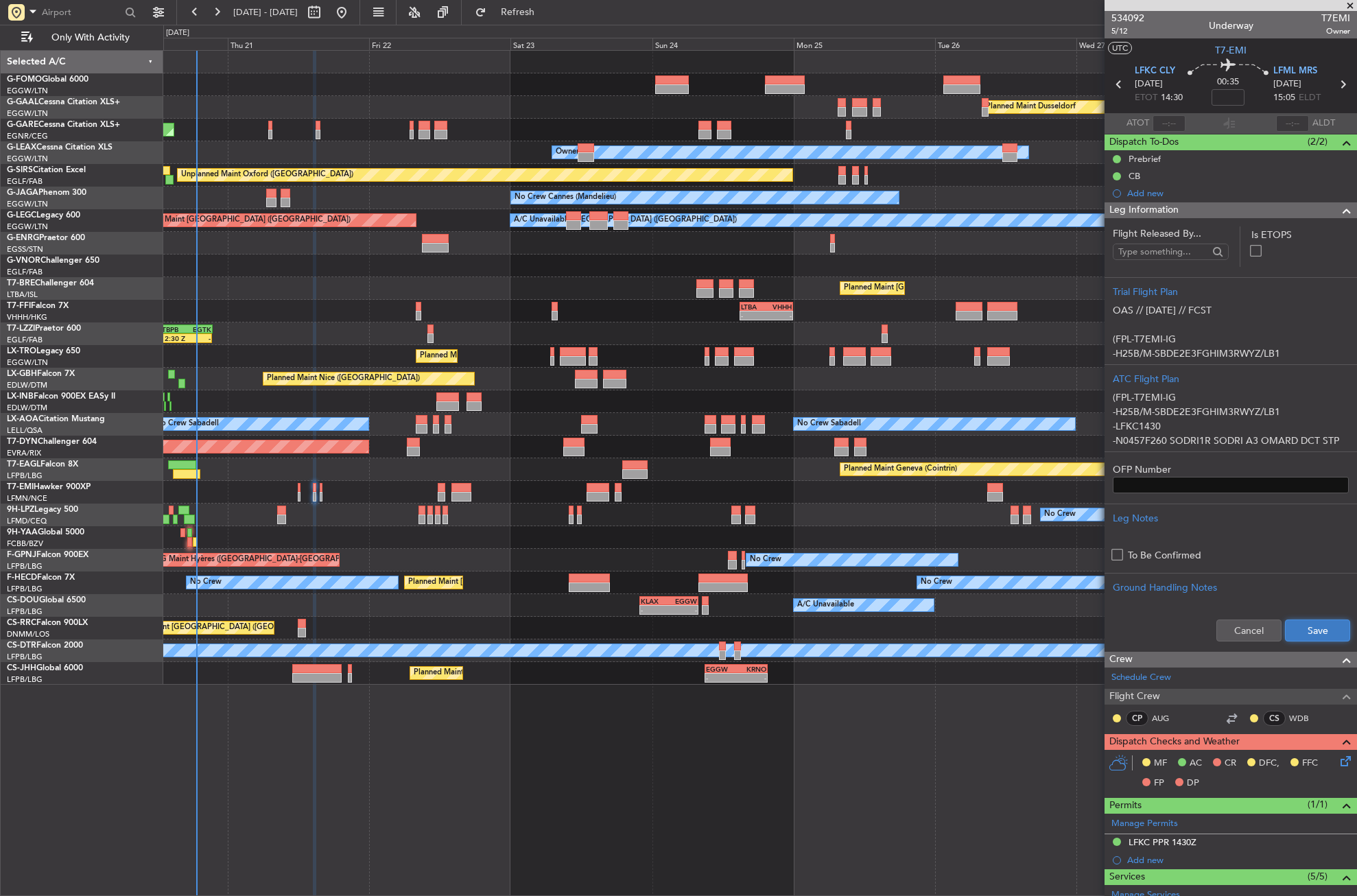
click at [1285, 633] on button "Save" at bounding box center [1318, 630] width 65 height 22
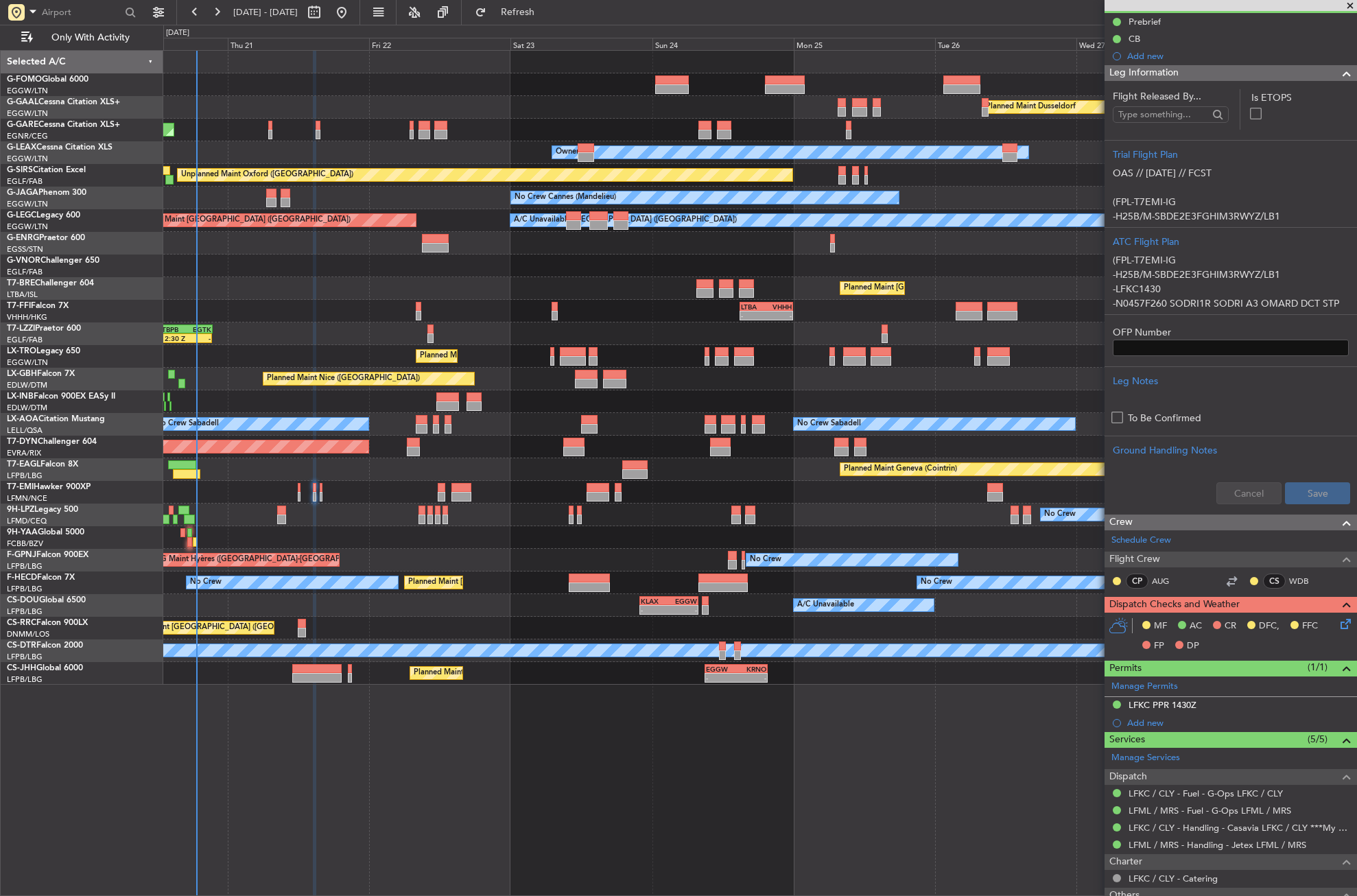
click at [1339, 618] on icon at bounding box center [1343, 622] width 11 height 11
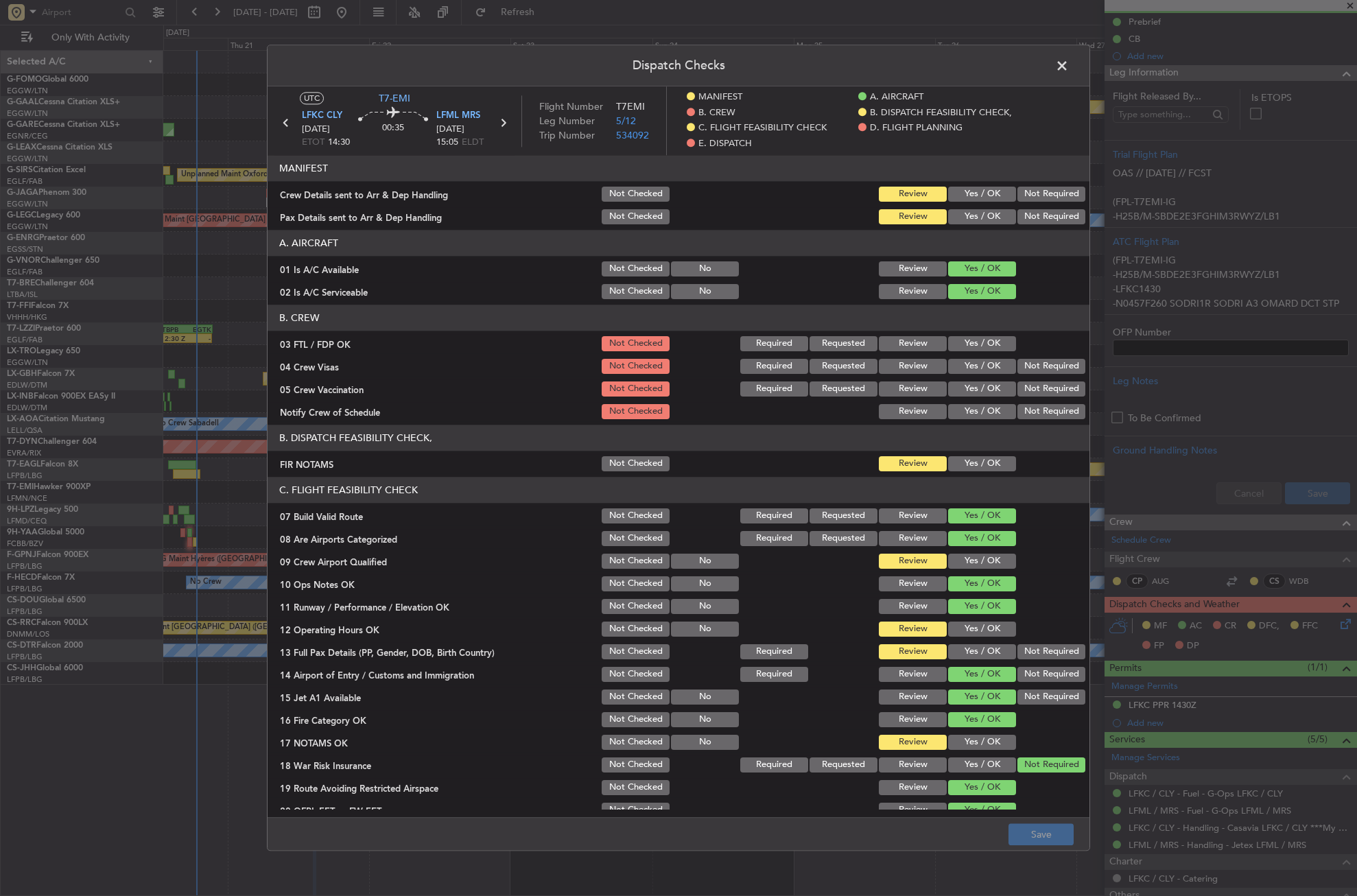
click at [975, 462] on button "Yes / OK" at bounding box center [982, 464] width 68 height 15
click at [975, 556] on button "Yes / OK" at bounding box center [982, 561] width 68 height 15
click at [974, 625] on button "Yes / OK" at bounding box center [982, 629] width 68 height 15
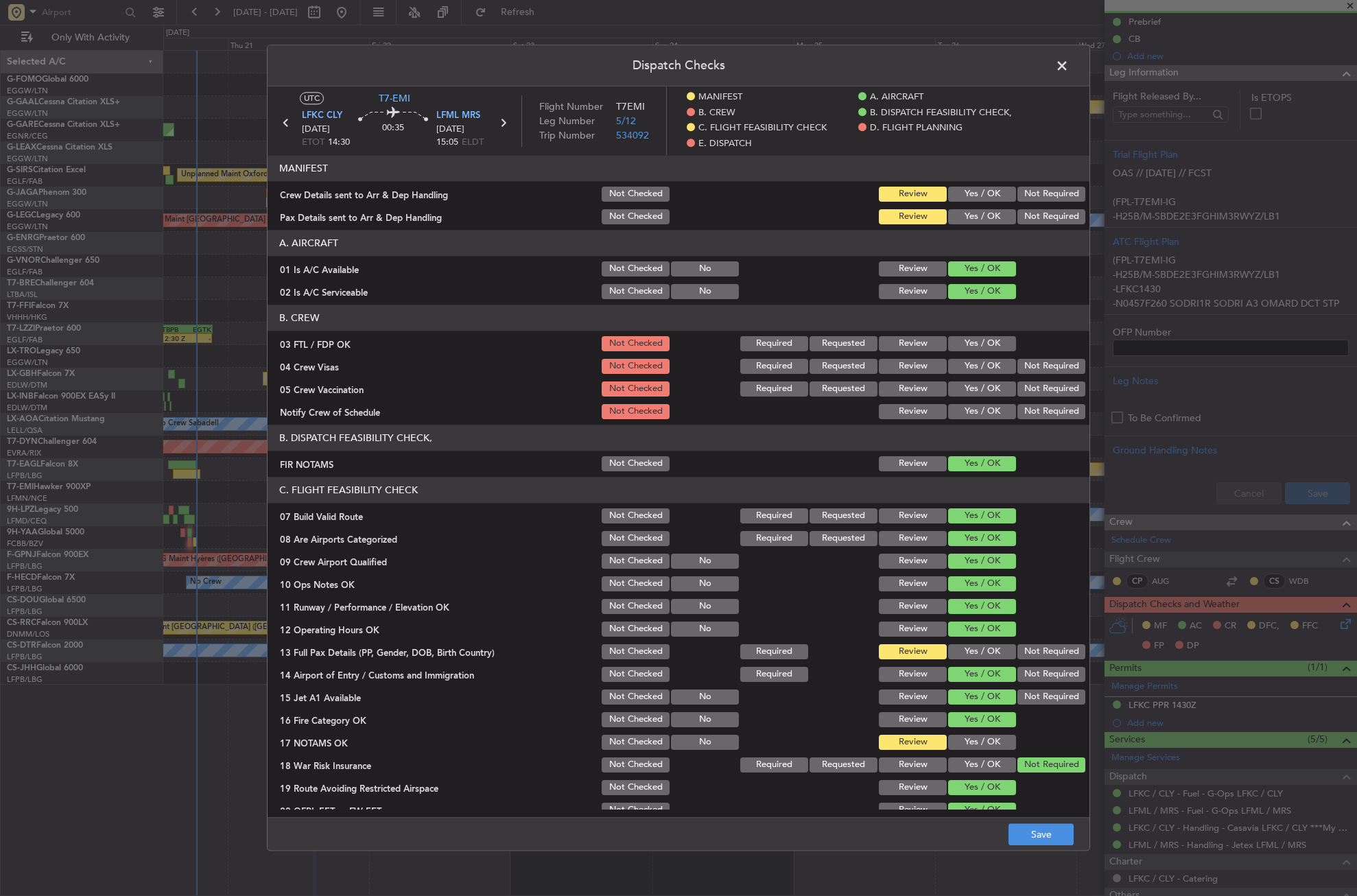
click at [969, 649] on button "Yes / OK" at bounding box center [982, 652] width 68 height 15
click at [966, 736] on button "Yes / OK" at bounding box center [982, 742] width 68 height 15
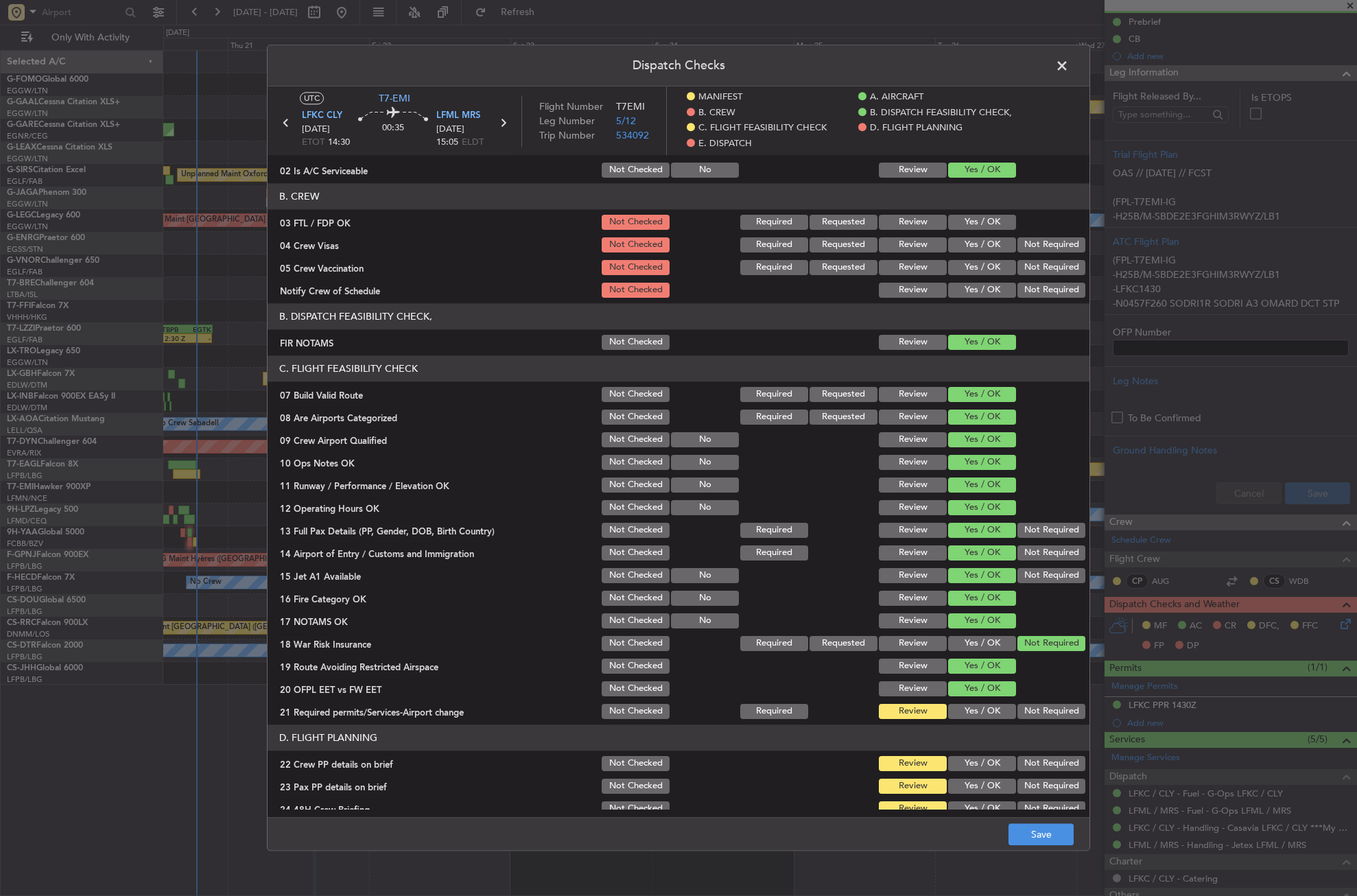
scroll to position [343, 0]
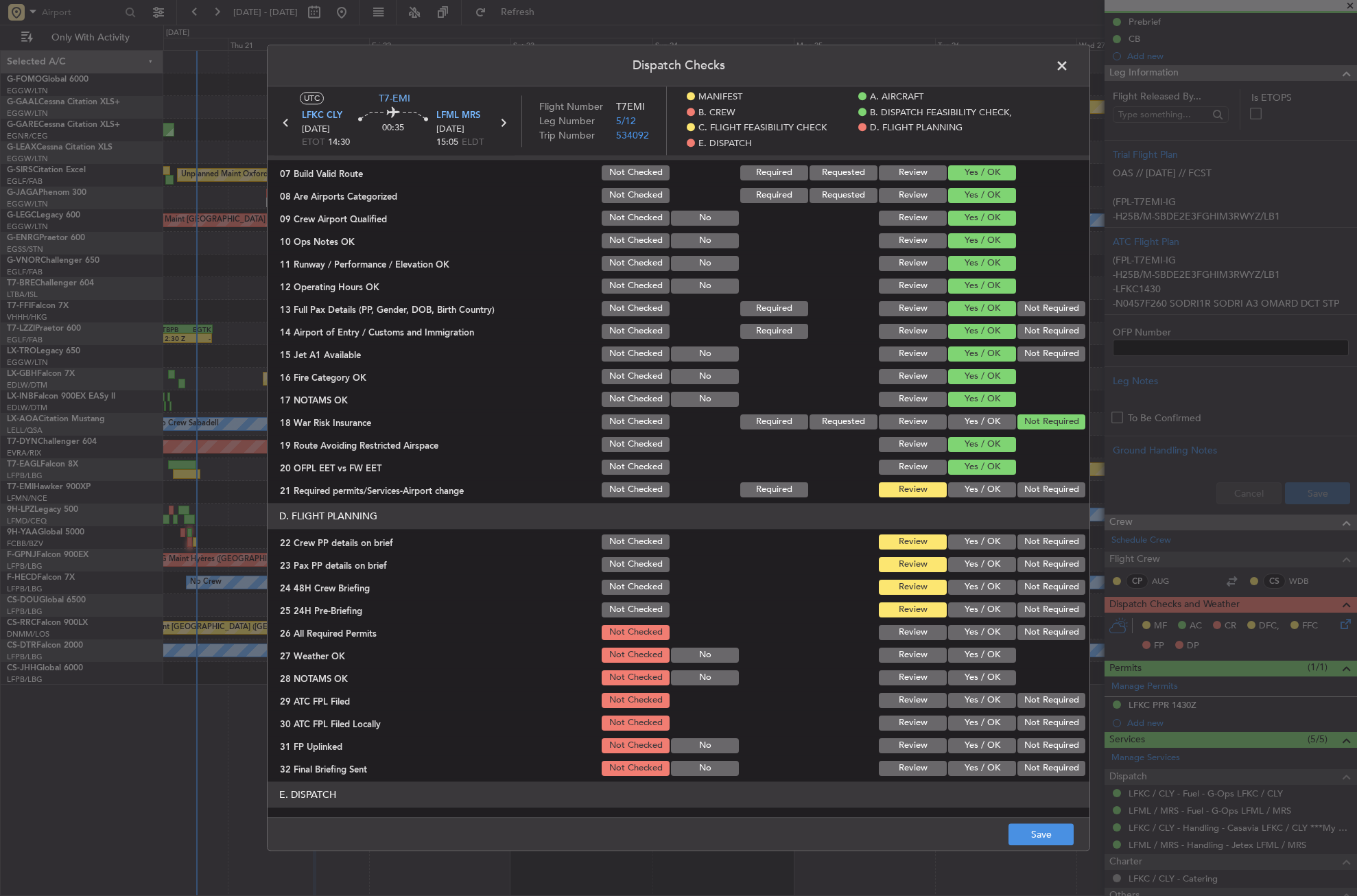
click at [960, 484] on button "Yes / OK" at bounding box center [982, 490] width 68 height 15
click at [970, 541] on button "Yes / OK" at bounding box center [982, 541] width 68 height 15
click at [971, 559] on button "Yes / OK" at bounding box center [982, 564] width 68 height 15
click at [969, 584] on button "Yes / OK" at bounding box center [982, 587] width 68 height 15
click at [1024, 606] on button "Not Required" at bounding box center [1051, 610] width 68 height 15
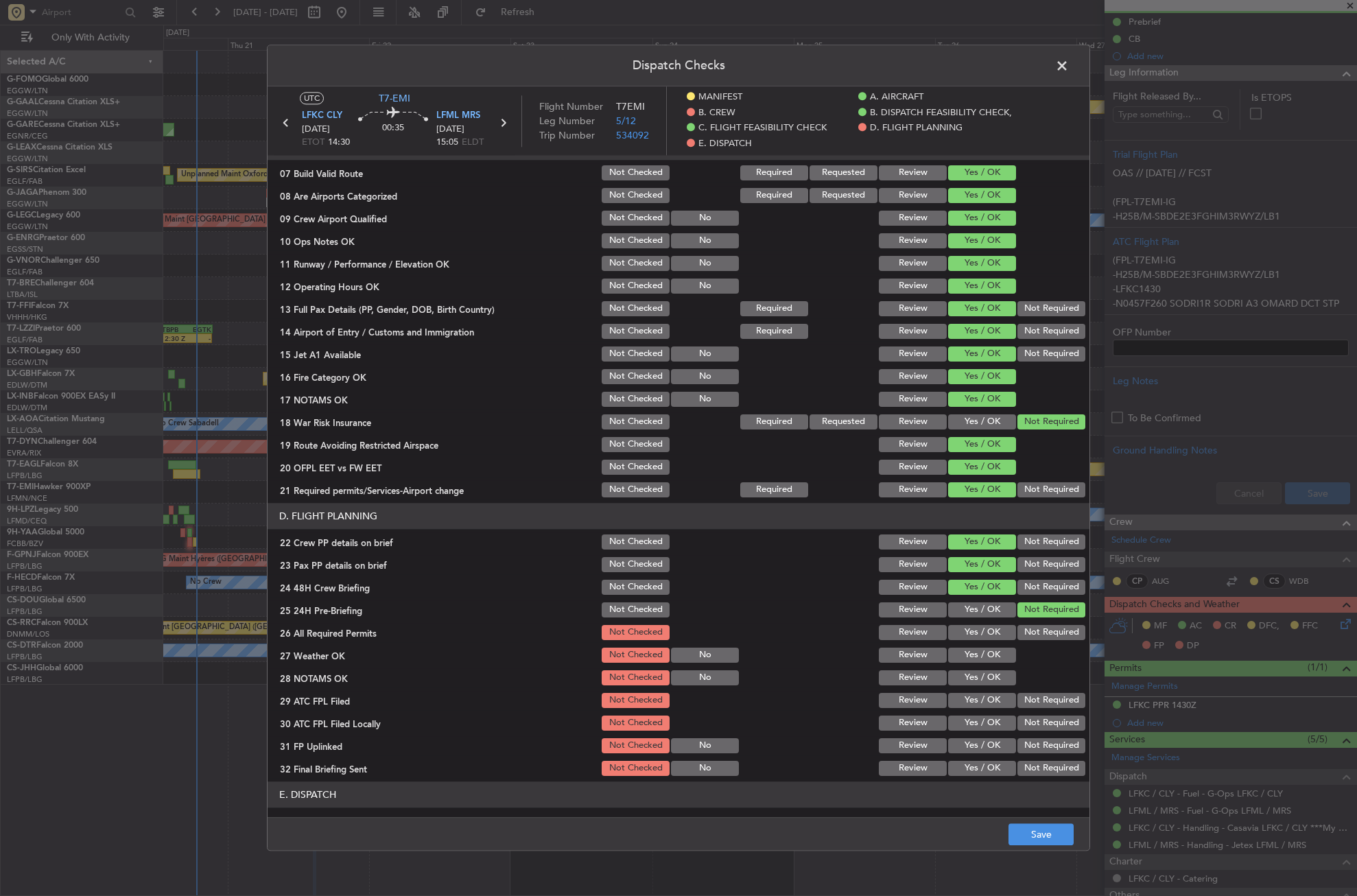
click at [993, 625] on button "Yes / OK" at bounding box center [982, 632] width 68 height 15
click at [982, 657] on button "Yes / OK" at bounding box center [982, 655] width 68 height 15
click at [975, 673] on button "Yes / OK" at bounding box center [982, 677] width 68 height 15
click at [975, 700] on button "Yes / OK" at bounding box center [982, 700] width 68 height 15
click at [1030, 720] on button "Not Required" at bounding box center [1051, 723] width 68 height 15
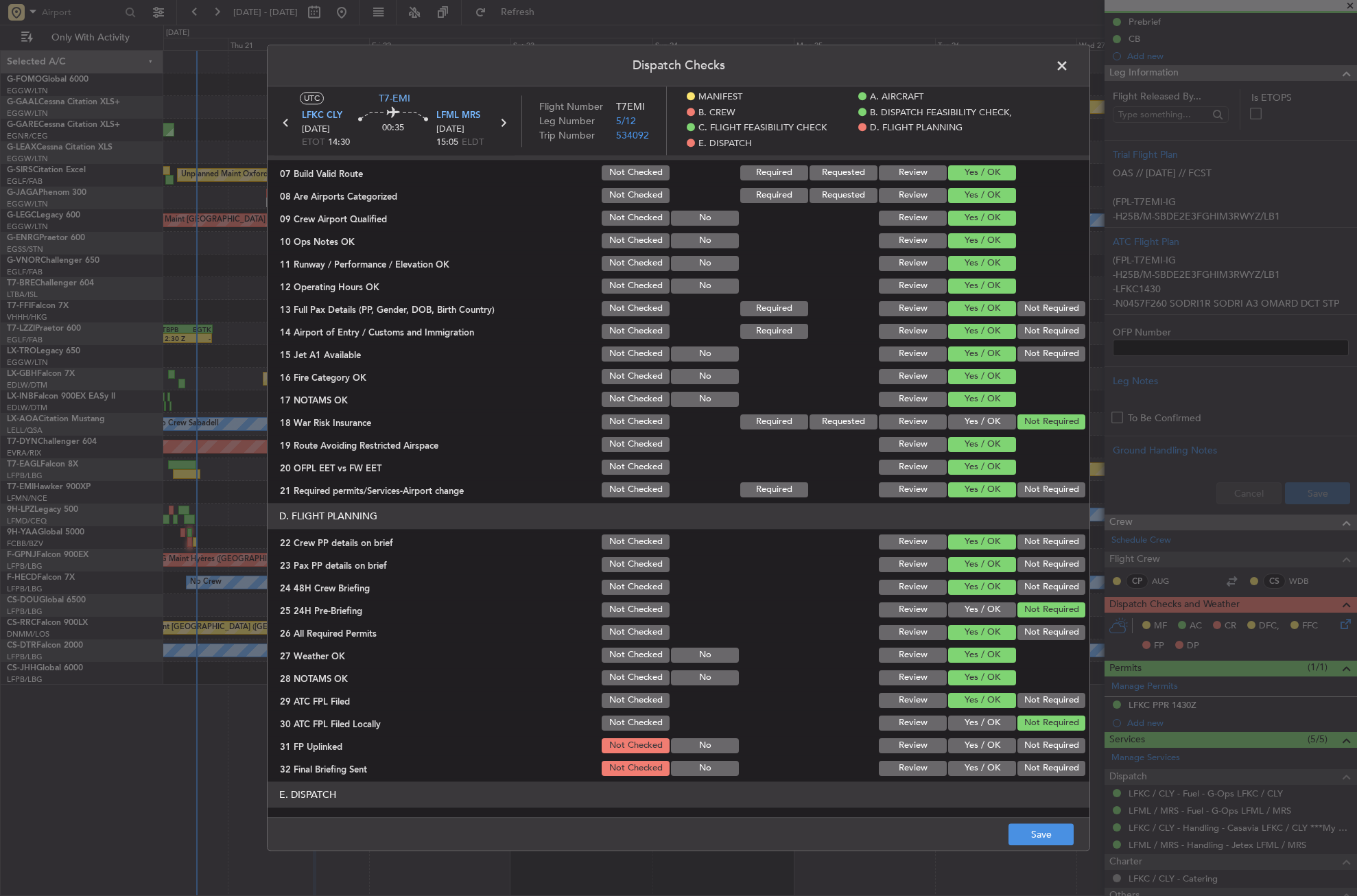
click at [996, 740] on button "Yes / OK" at bounding box center [982, 746] width 68 height 15
click at [1018, 758] on section "D. FLIGHT PLANNING 22 Crew PP details on brief Not Checked Review Yes / OK Not …" at bounding box center [679, 641] width 822 height 275
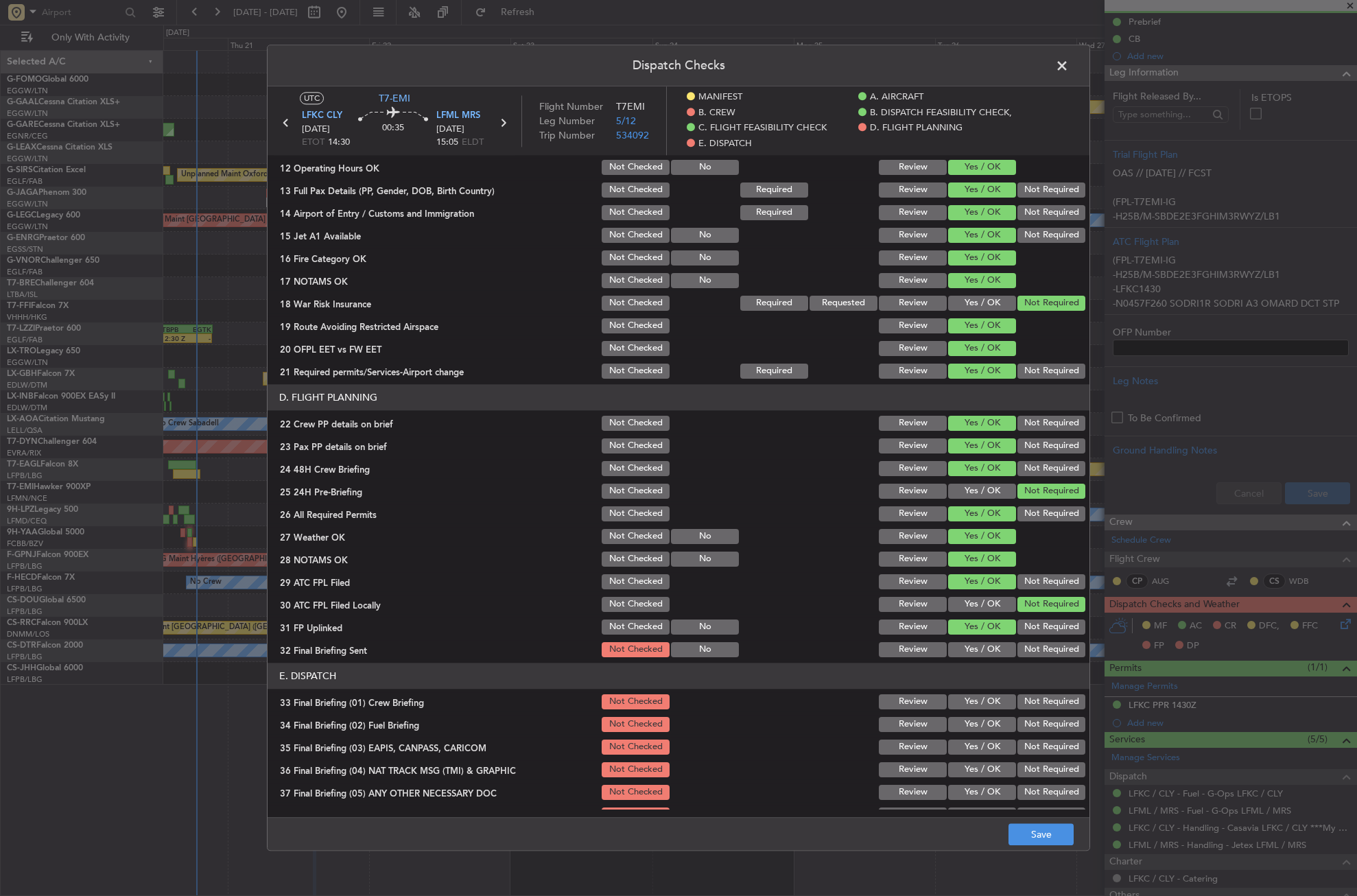
scroll to position [549, 0]
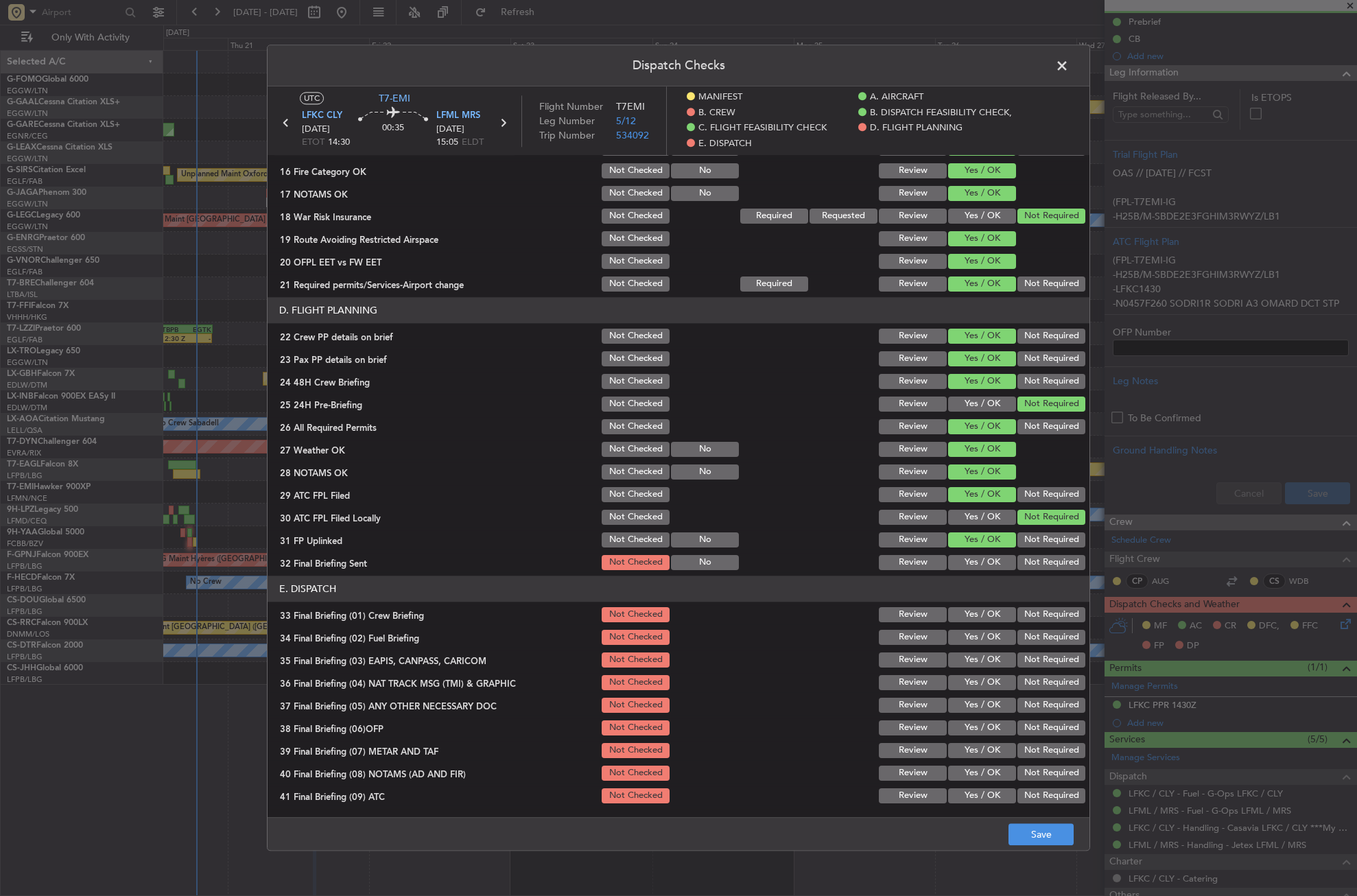
click at [1026, 557] on button "Not Required" at bounding box center [1051, 562] width 68 height 15
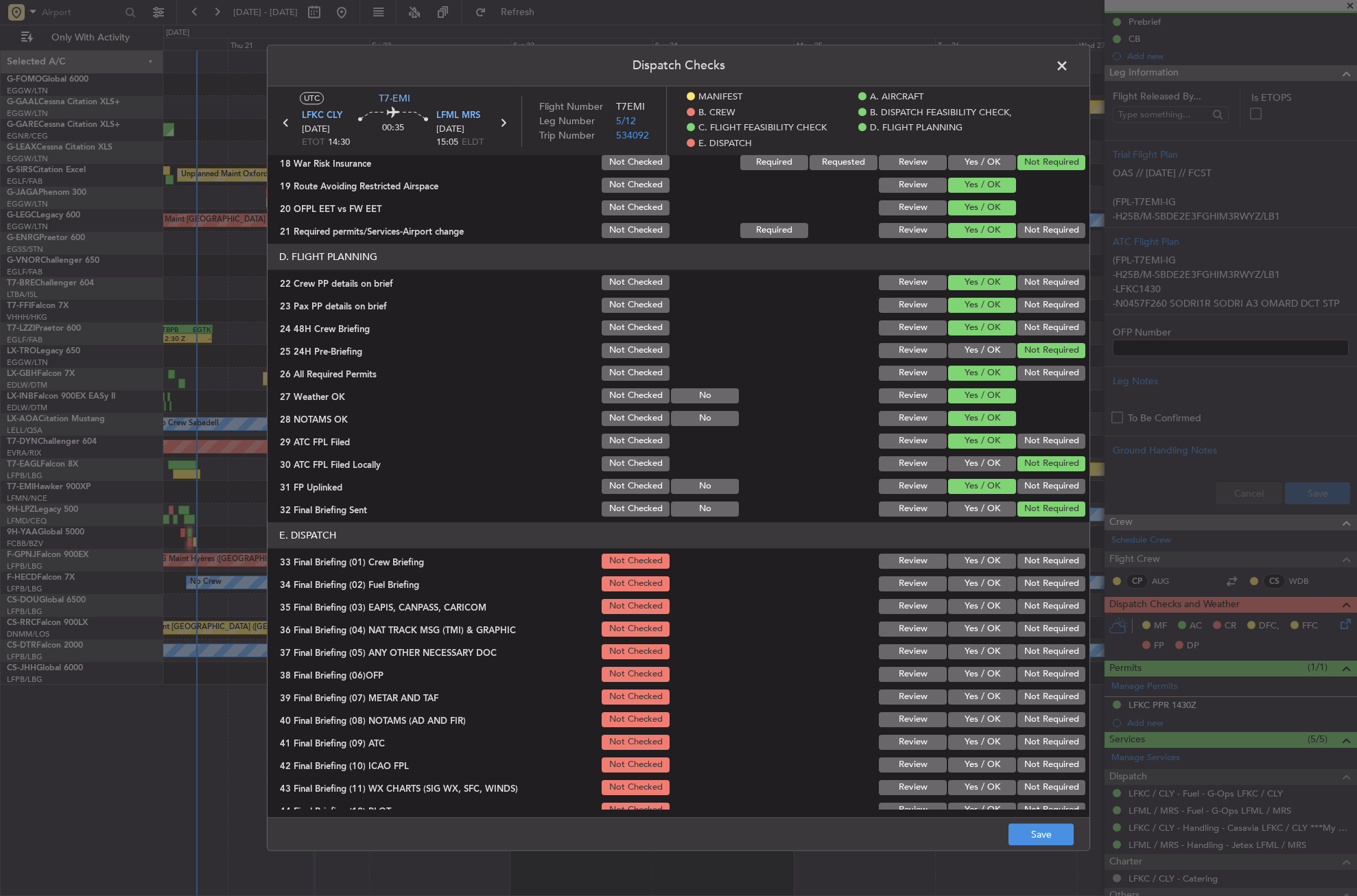
scroll to position [617, 0]
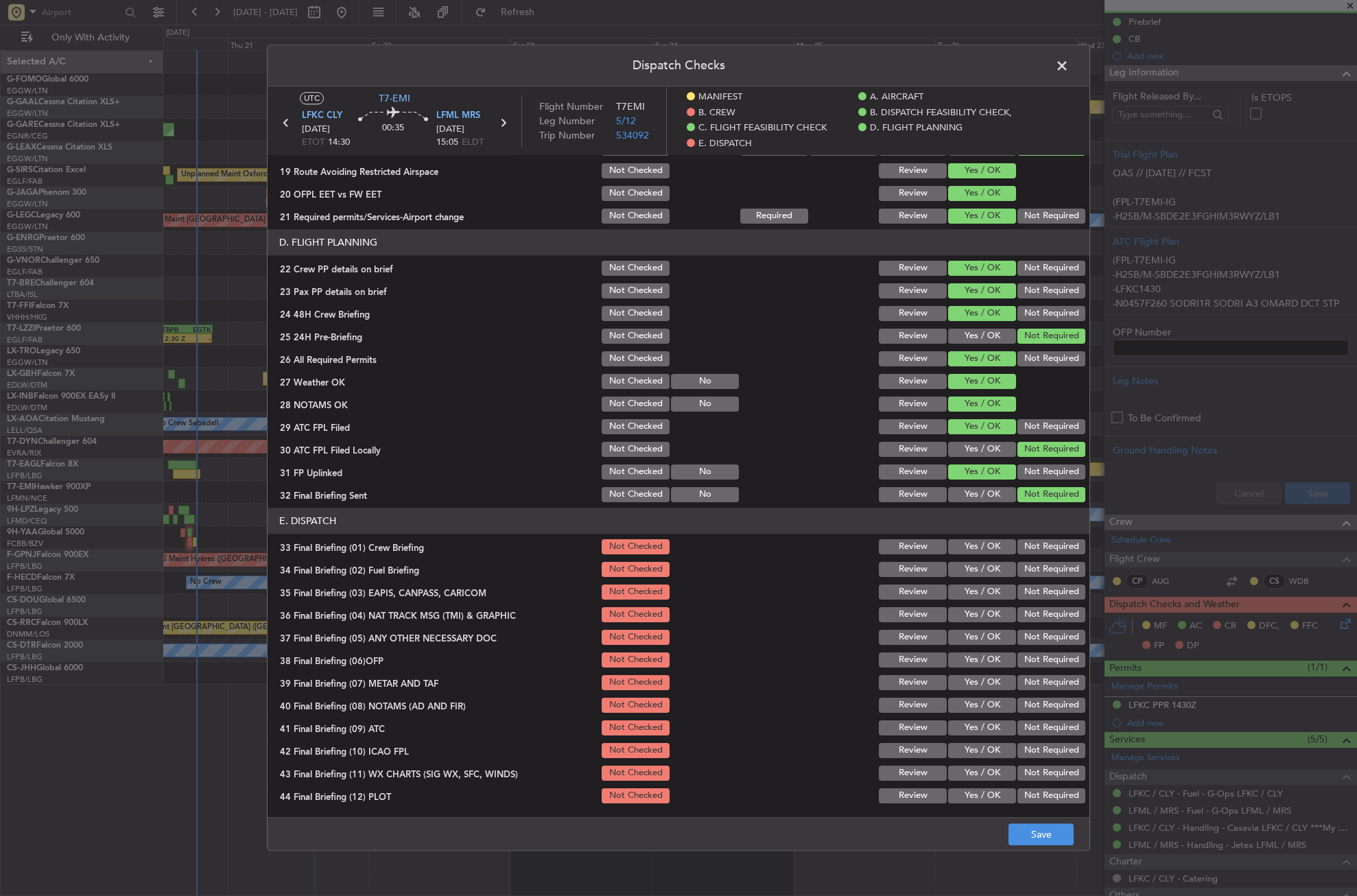
click at [975, 548] on button "Yes / OK" at bounding box center [982, 546] width 68 height 15
click at [975, 566] on button "Yes / OK" at bounding box center [982, 569] width 68 height 15
click at [1021, 588] on button "Not Required" at bounding box center [1051, 592] width 68 height 15
click at [1018, 619] on button "Not Required" at bounding box center [1051, 615] width 68 height 15
click at [975, 638] on button "Yes / OK" at bounding box center [982, 637] width 68 height 15
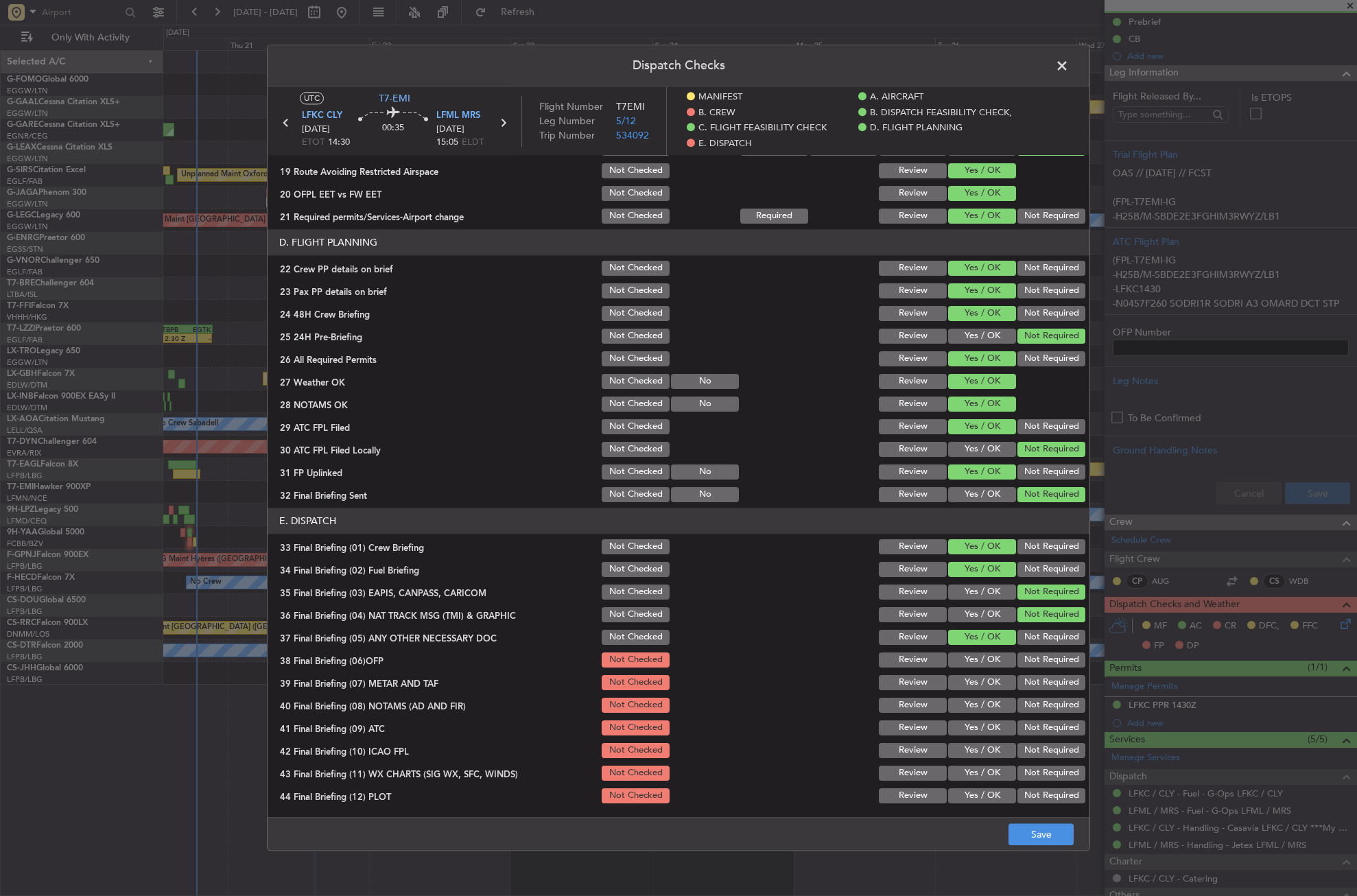
click at [975, 654] on button "Yes / OK" at bounding box center [982, 660] width 68 height 15
click at [975, 675] on button "Yes / OK" at bounding box center [982, 682] width 68 height 15
click at [972, 705] on button "Yes / OK" at bounding box center [982, 705] width 68 height 15
click at [971, 719] on div "Yes / OK" at bounding box center [980, 728] width 69 height 19
click at [971, 730] on button "Yes / OK" at bounding box center [982, 727] width 68 height 15
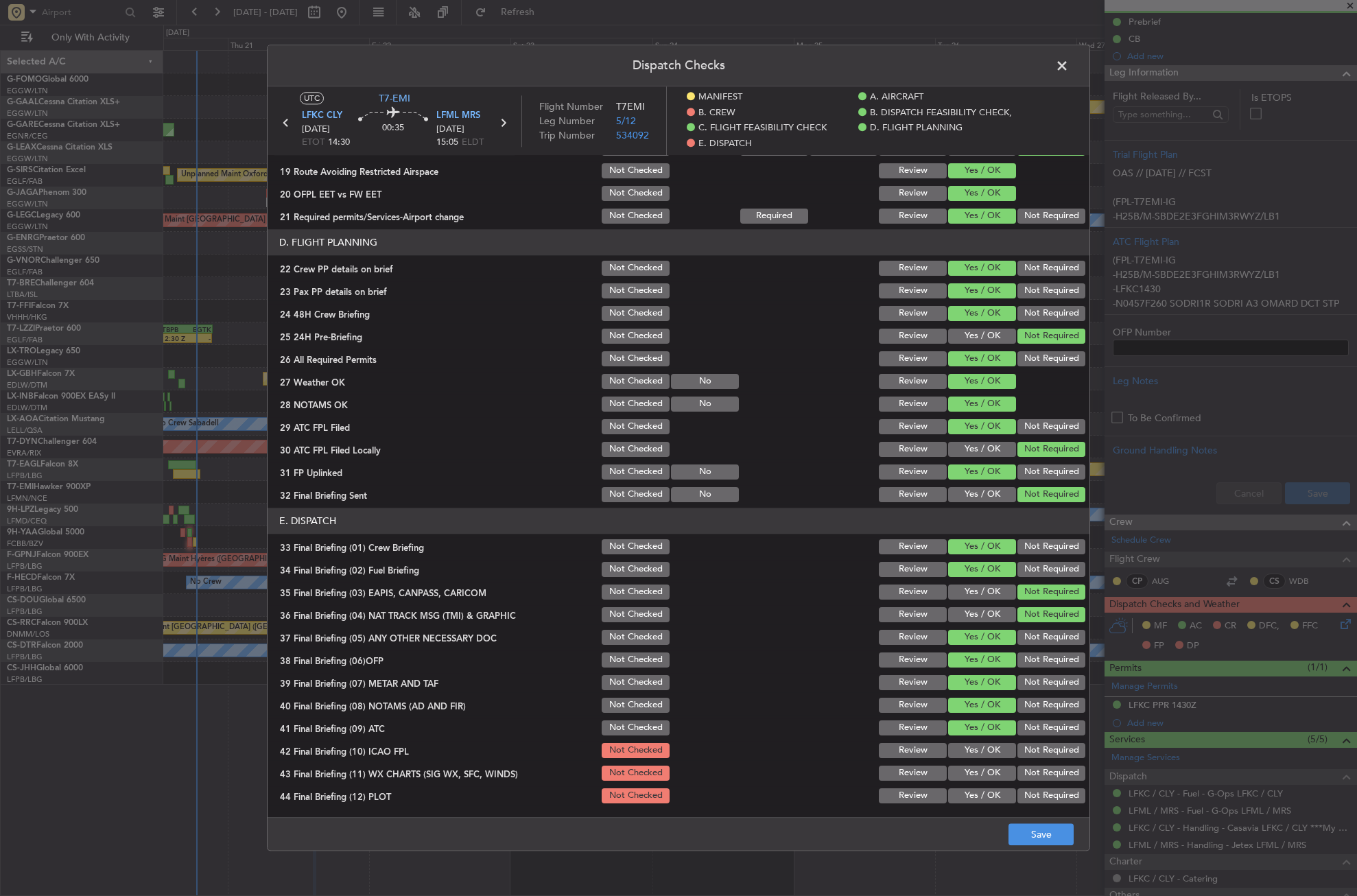
click at [1018, 745] on button "Not Required" at bounding box center [1051, 751] width 68 height 15
click at [991, 774] on button "Yes / OK" at bounding box center [982, 773] width 68 height 15
click at [1021, 794] on button "Not Required" at bounding box center [1051, 796] width 68 height 15
click at [1029, 820] on footer "Save" at bounding box center [679, 834] width 822 height 33
click at [1026, 825] on button "Save" at bounding box center [1041, 836] width 65 height 22
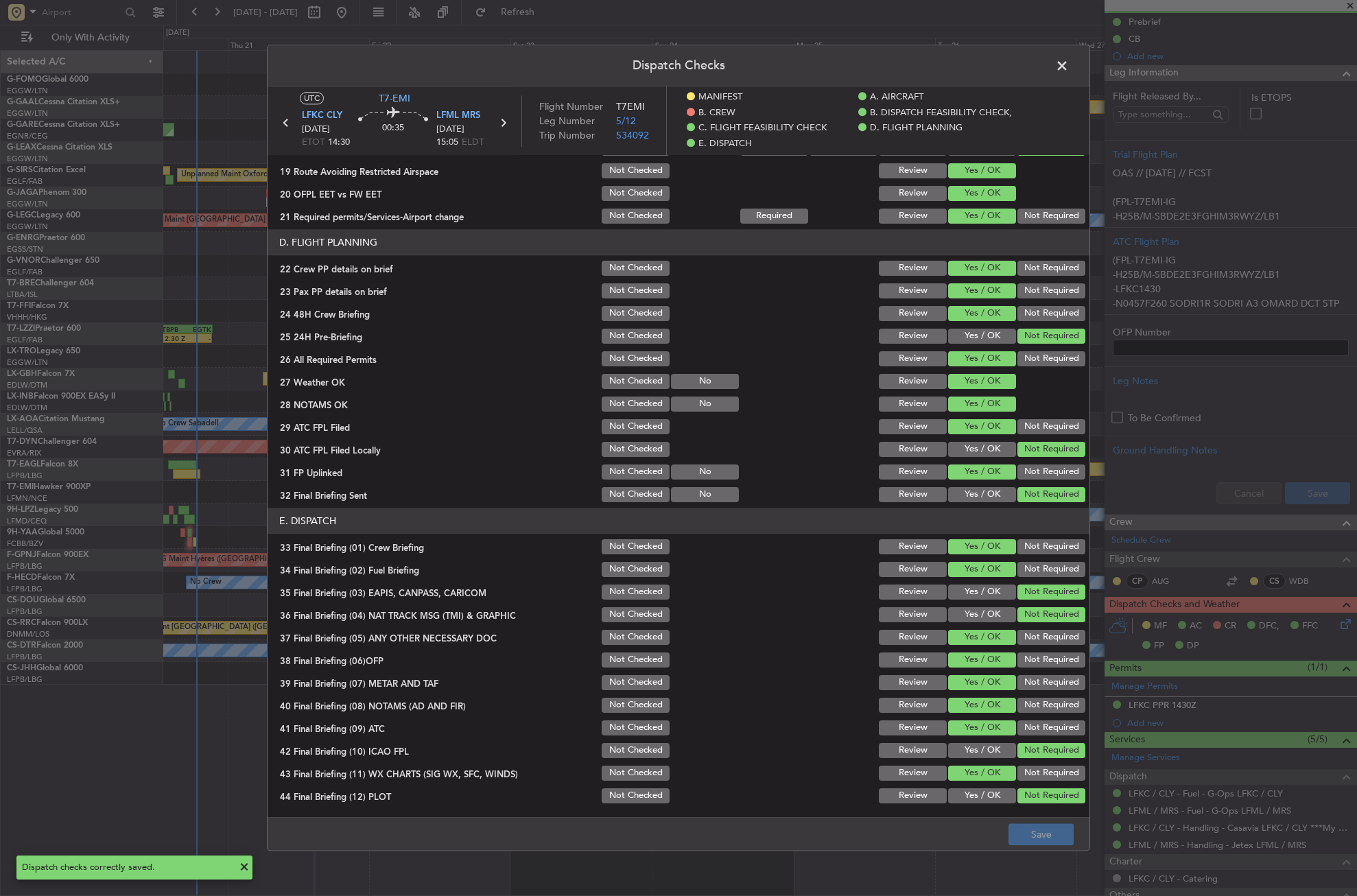
click at [1069, 61] on span at bounding box center [1069, 69] width 0 height 28
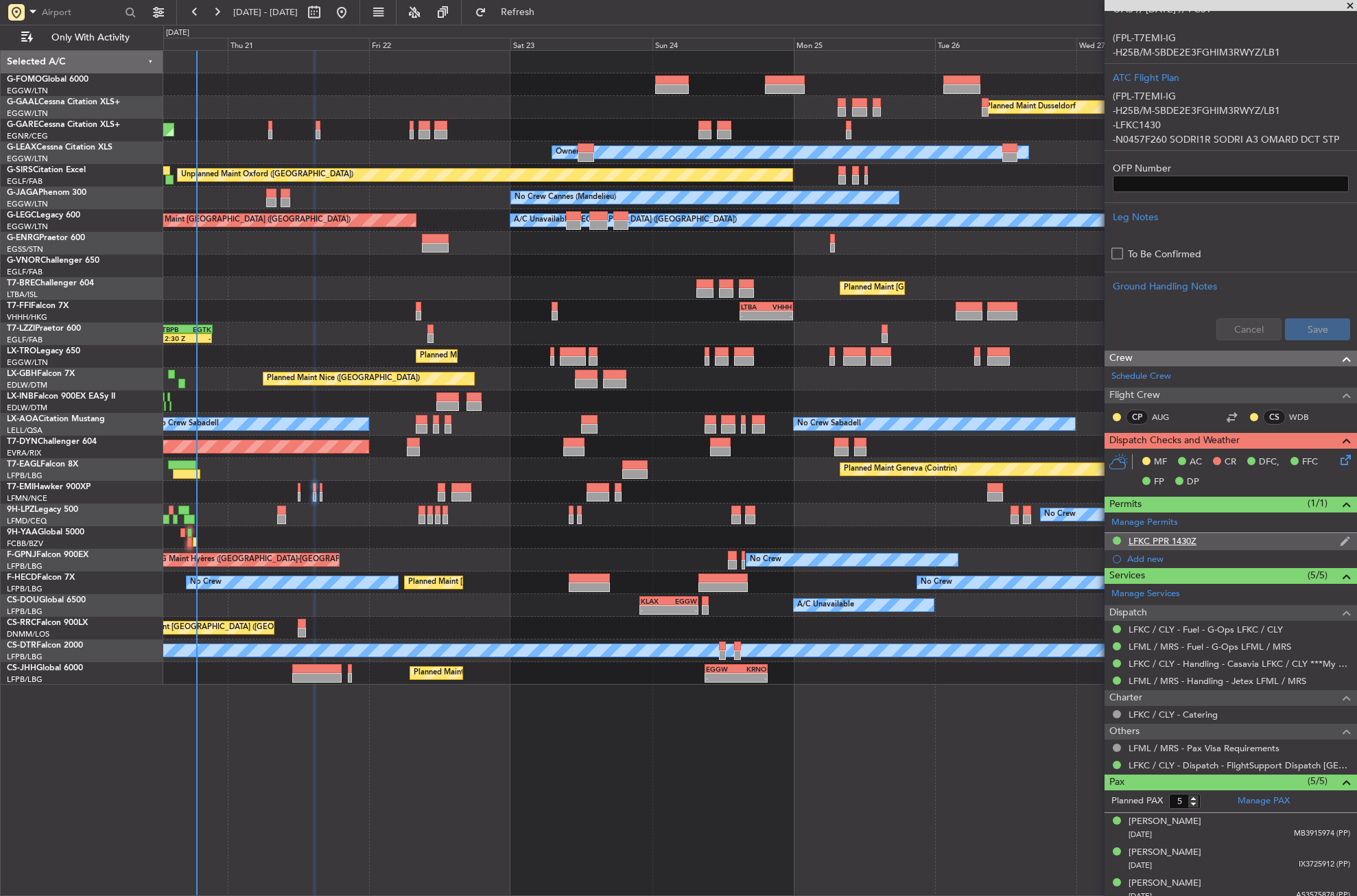
scroll to position [372, 0]
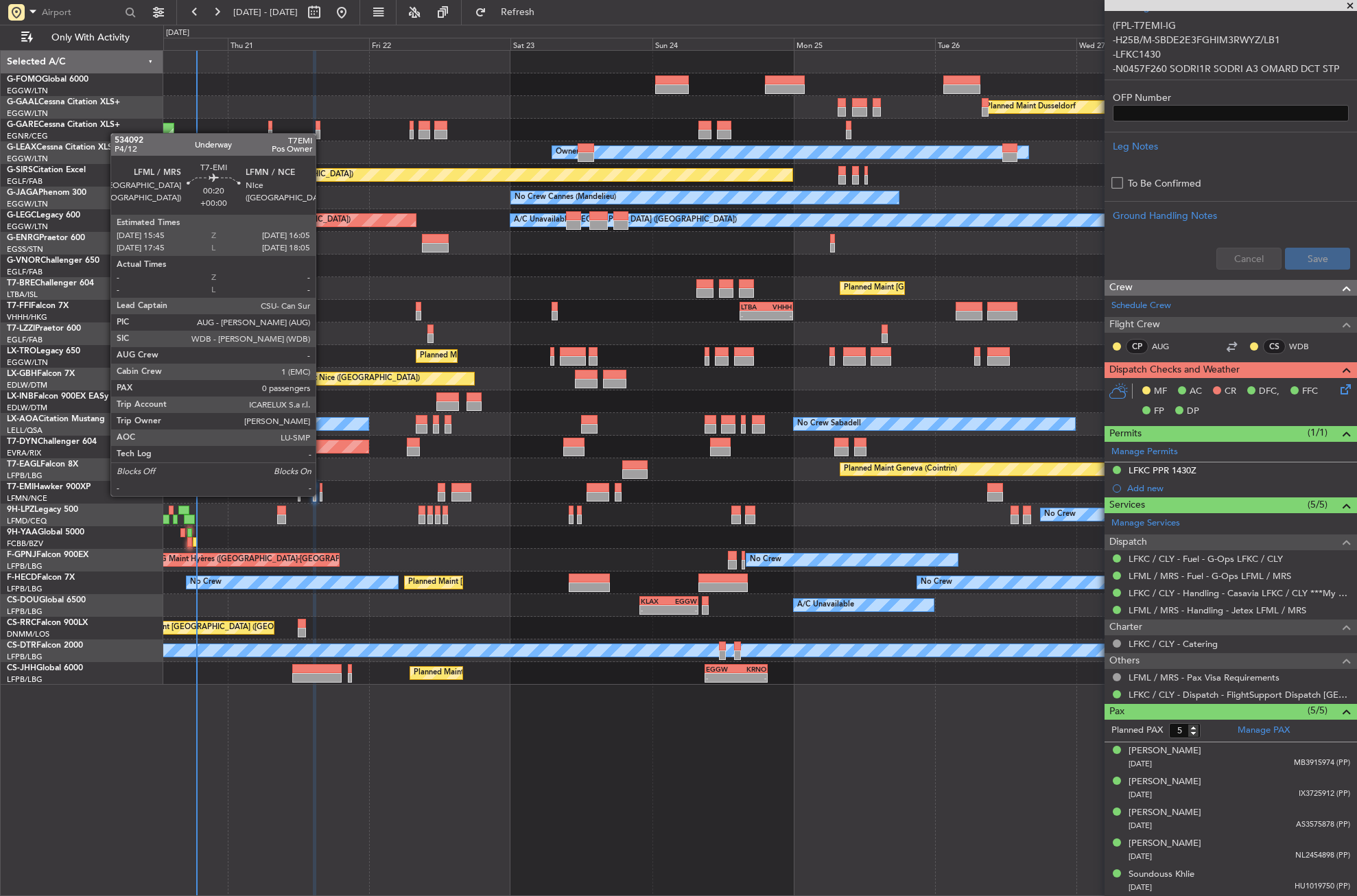
click at [322, 495] on div at bounding box center [320, 497] width 2 height 10
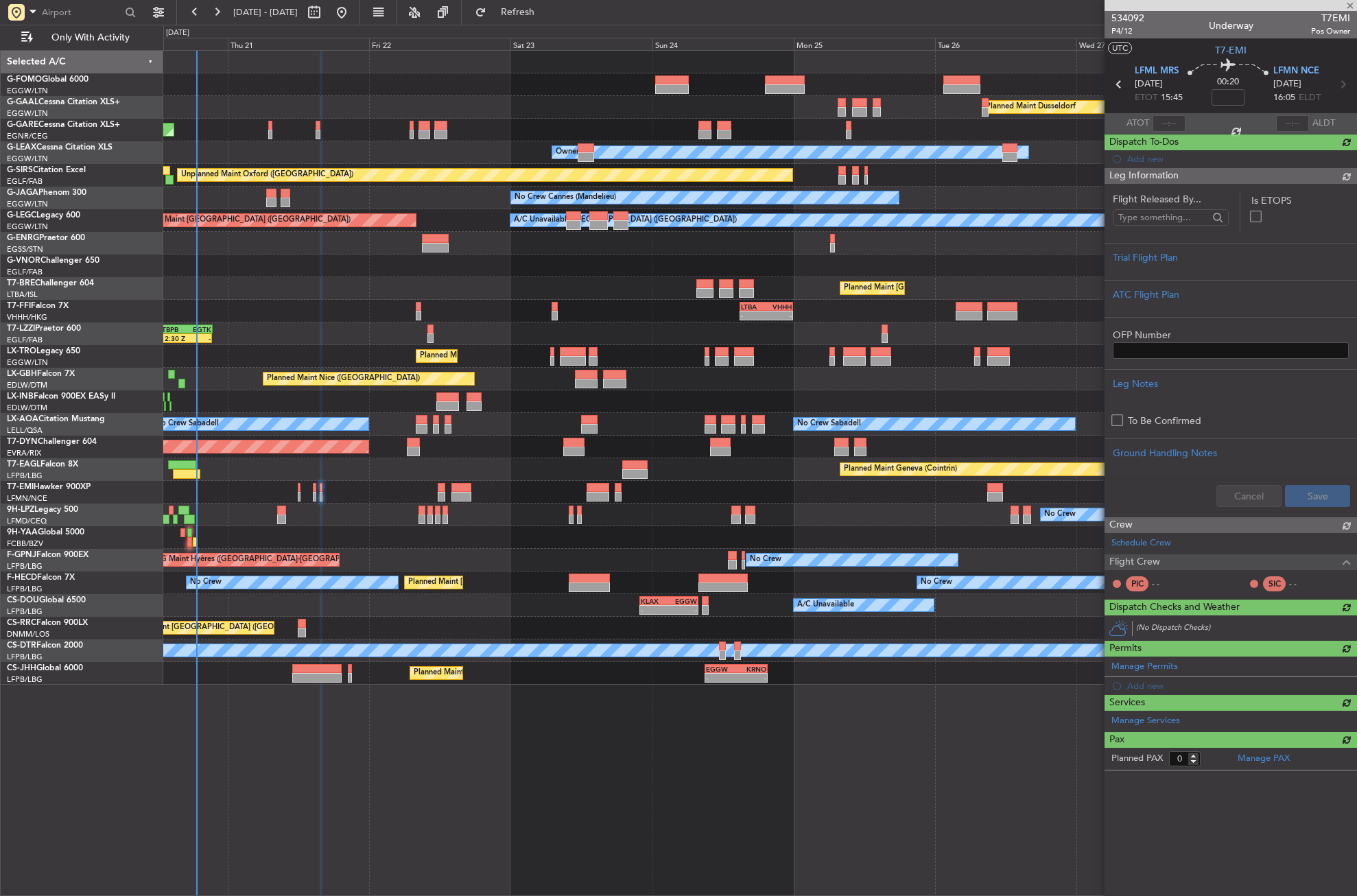
scroll to position [0, 0]
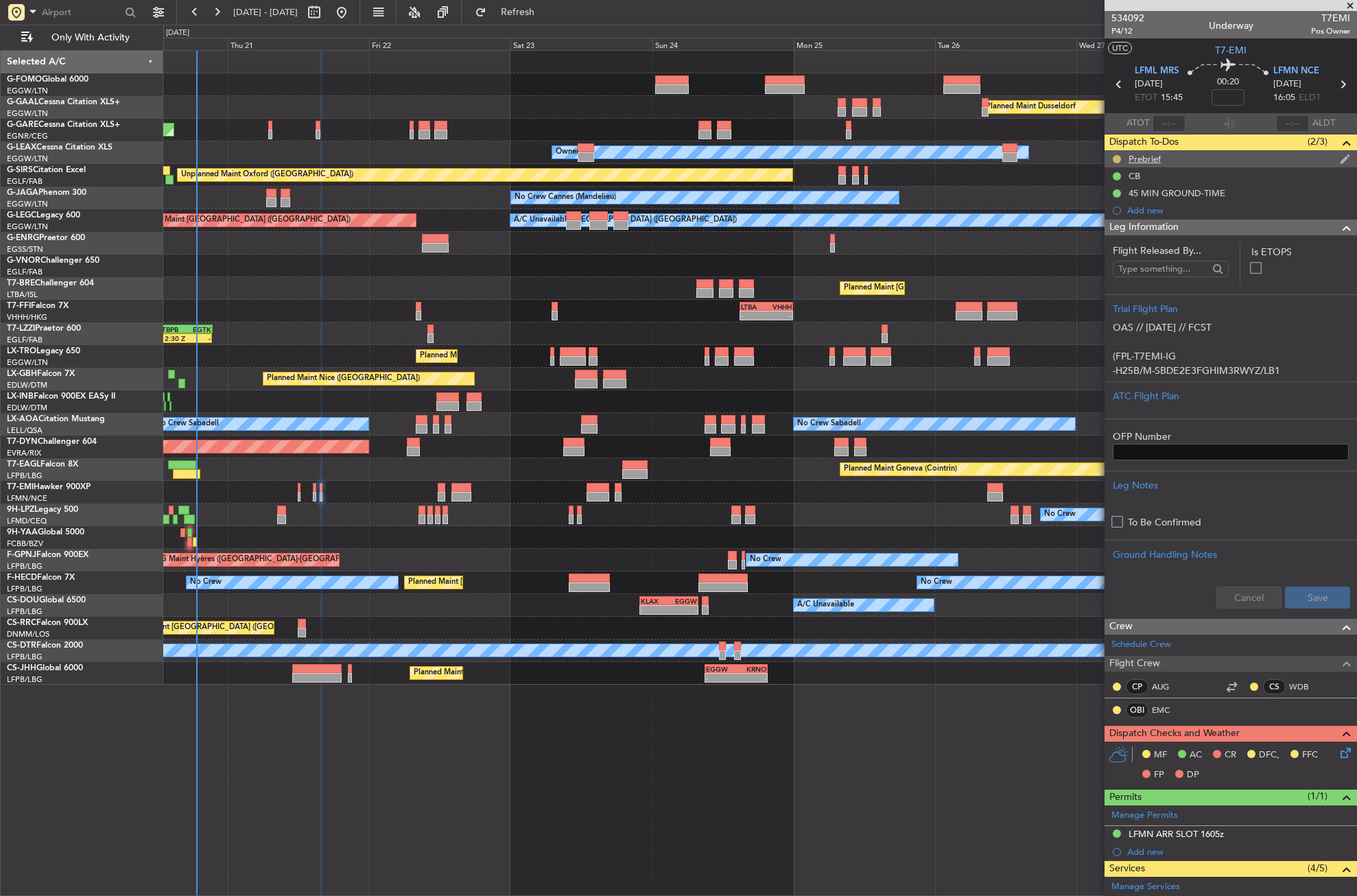
click at [1118, 157] on button at bounding box center [1117, 159] width 8 height 8
click at [1109, 214] on span "Completed" at bounding box center [1122, 219] width 45 height 14
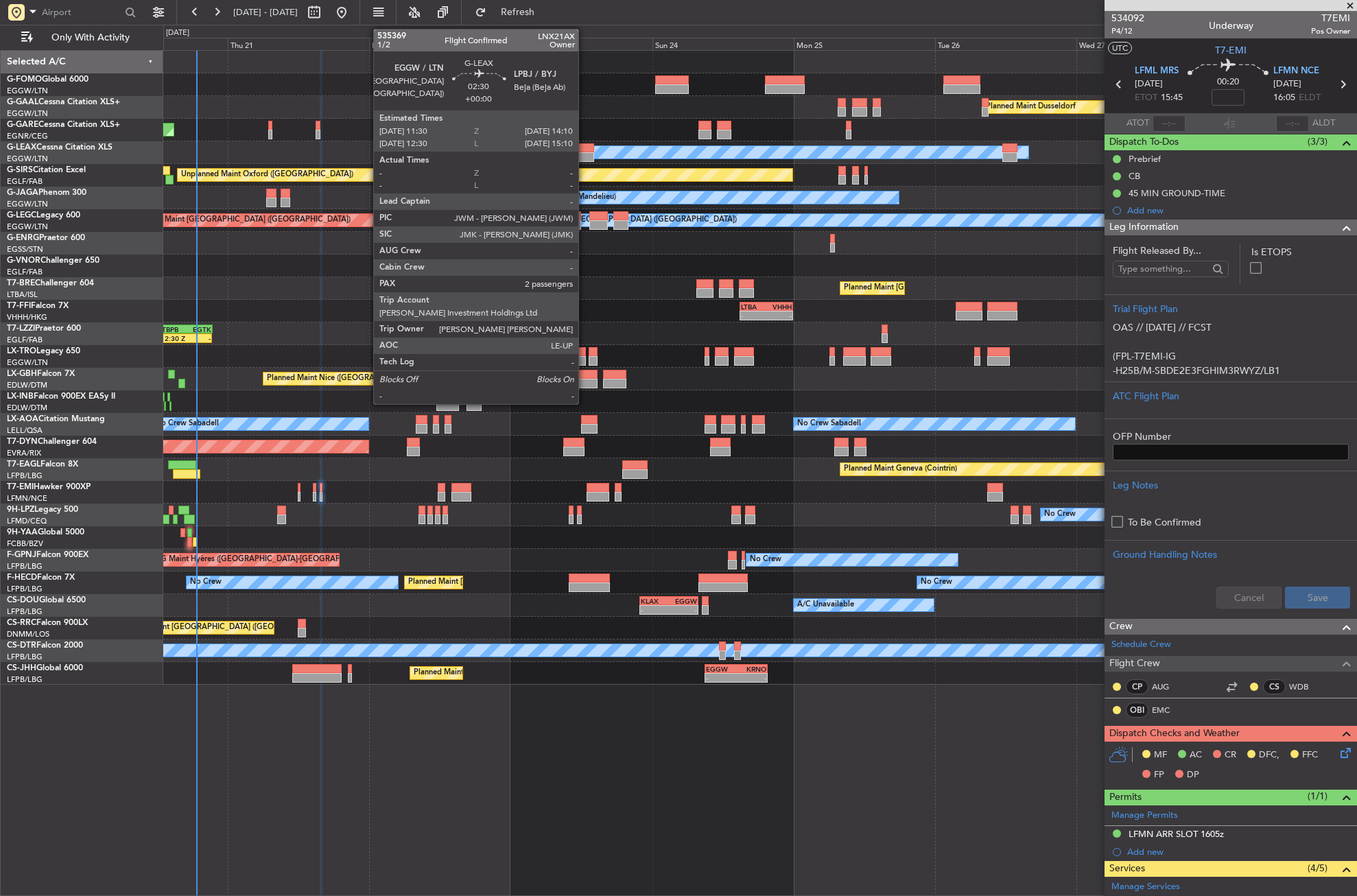
click at [584, 149] on div at bounding box center [586, 148] width 16 height 10
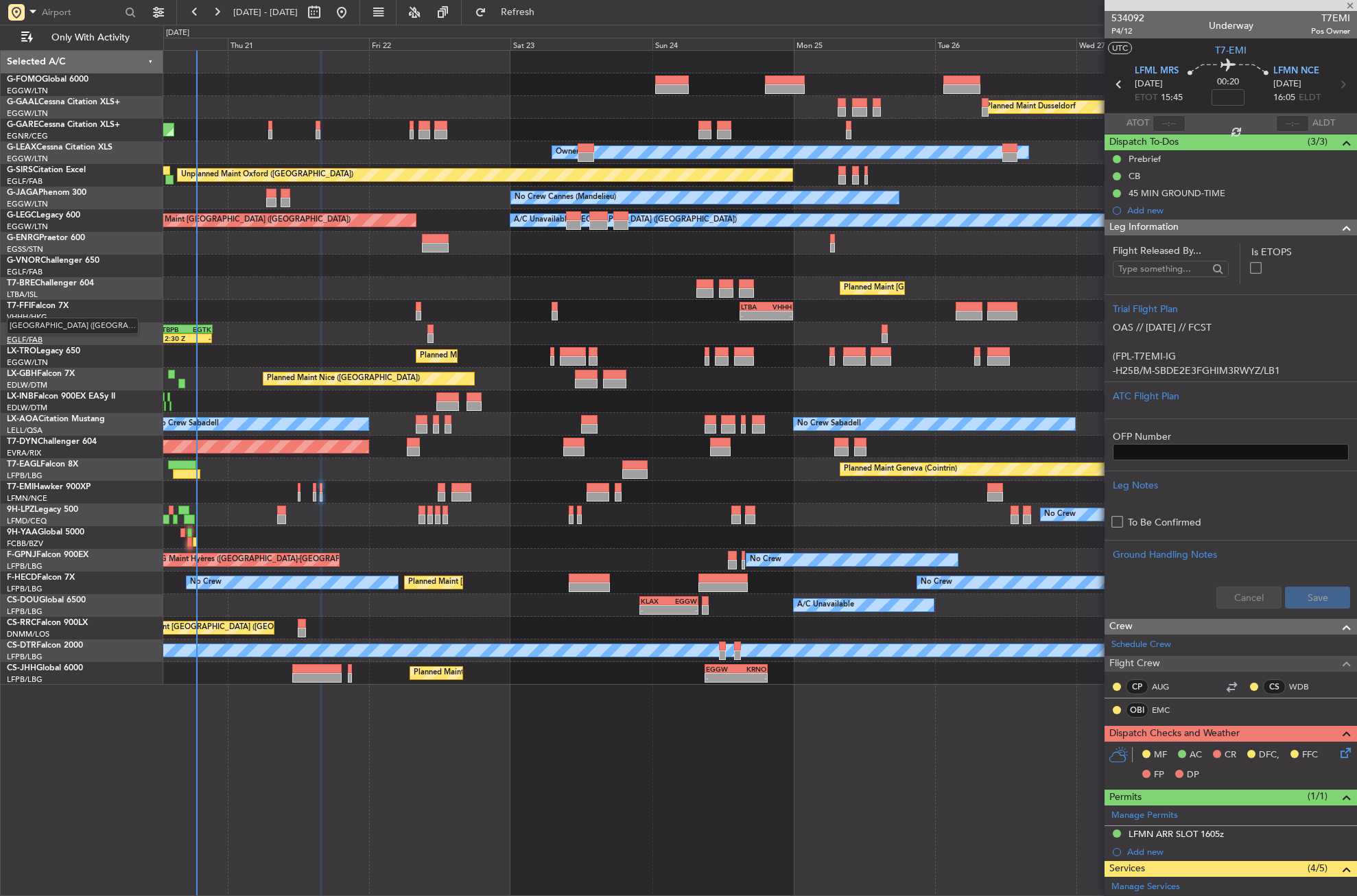
type input "2"
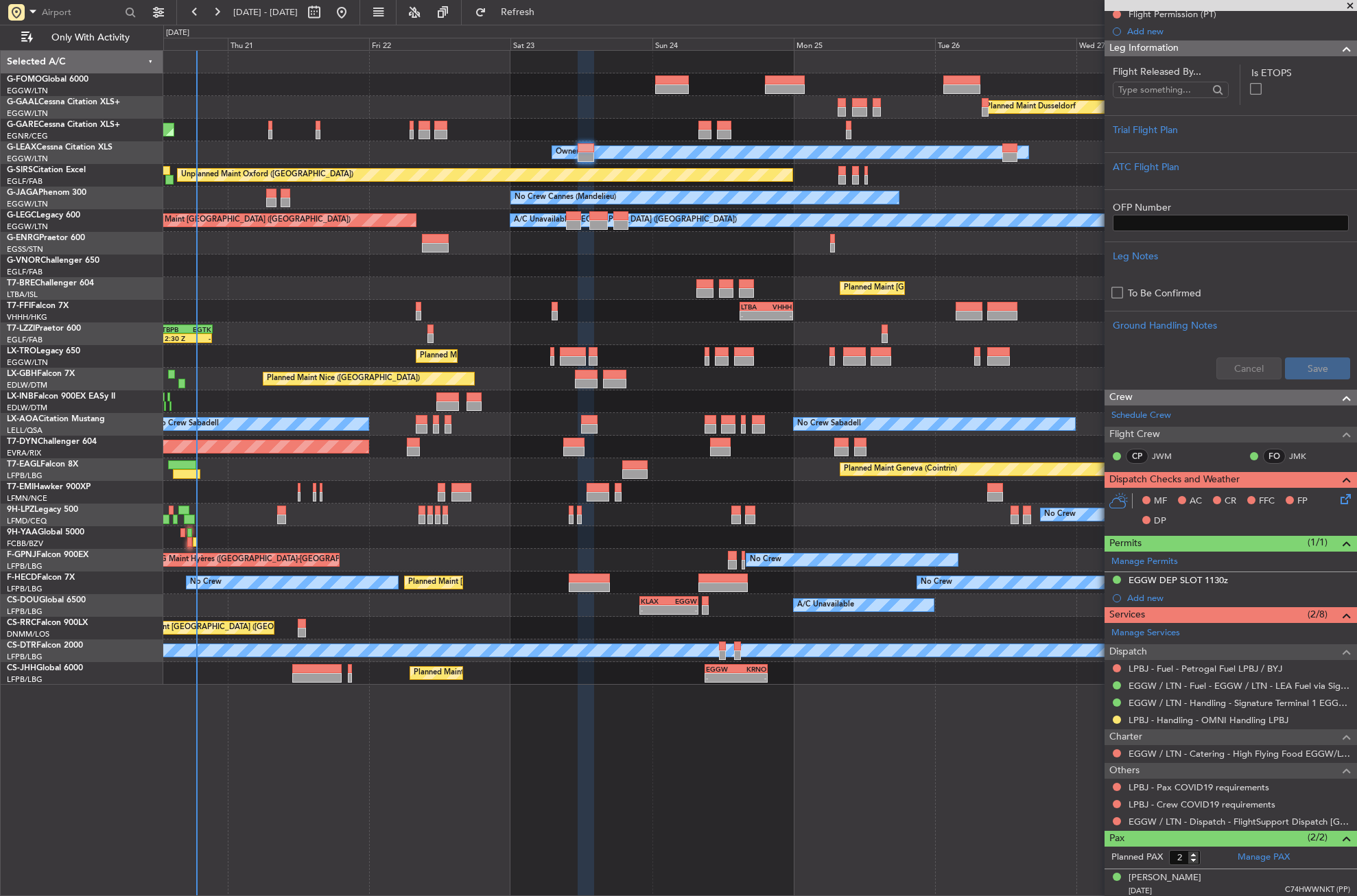
scroll to position [196, 0]
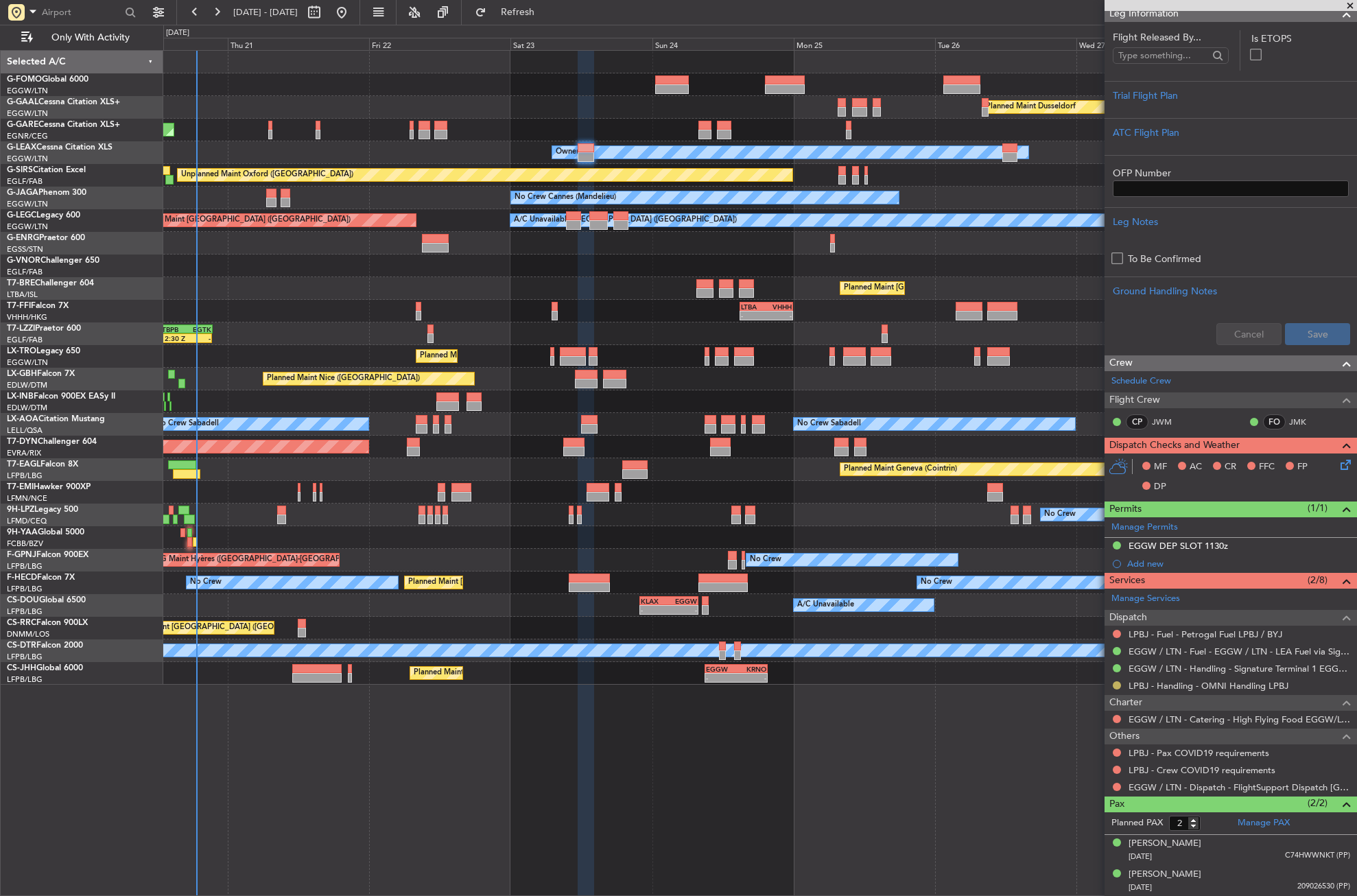
click at [1121, 683] on button at bounding box center [1117, 685] width 8 height 8
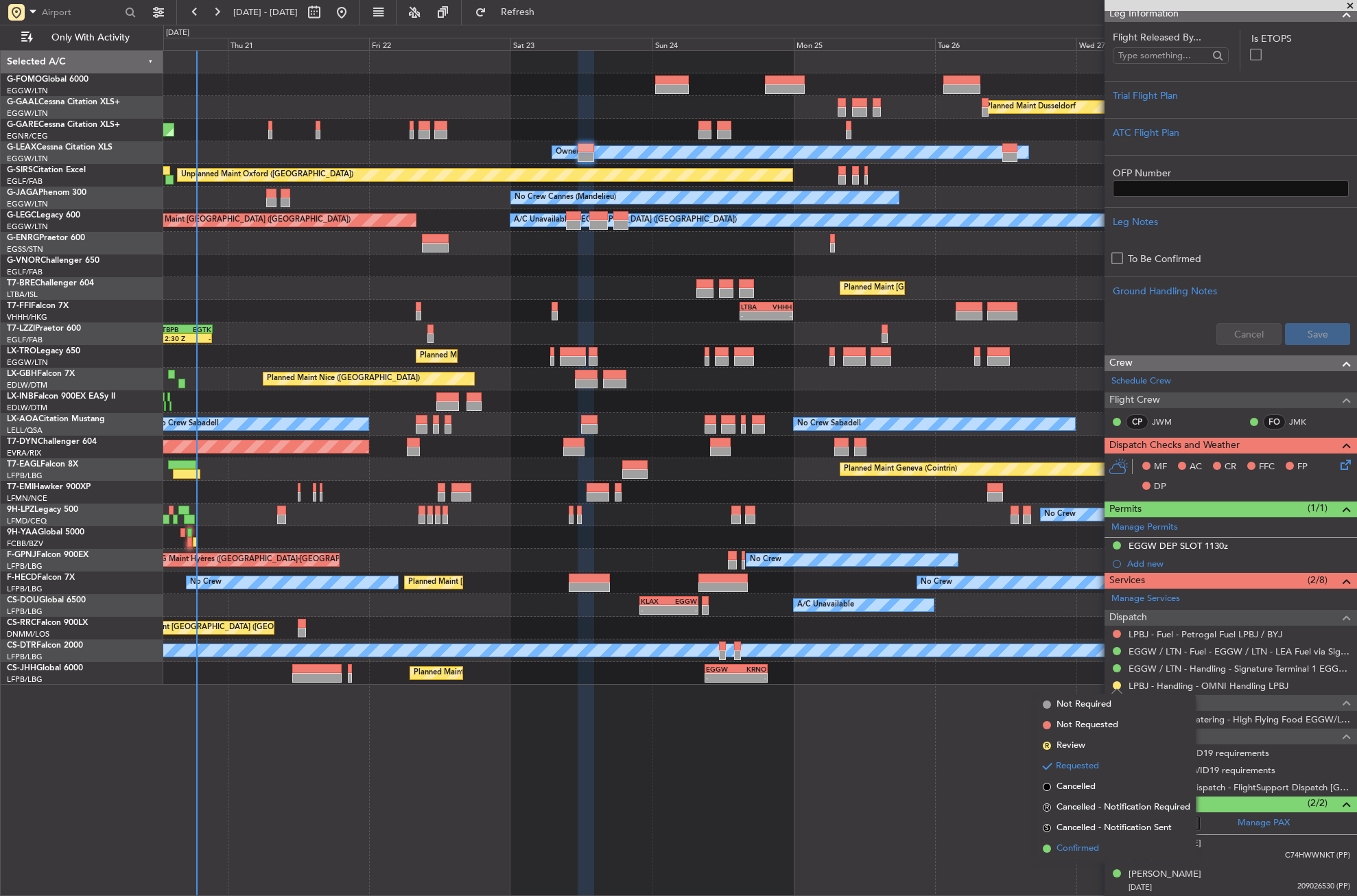
click at [1074, 840] on li "Confirmed" at bounding box center [1116, 849] width 158 height 21
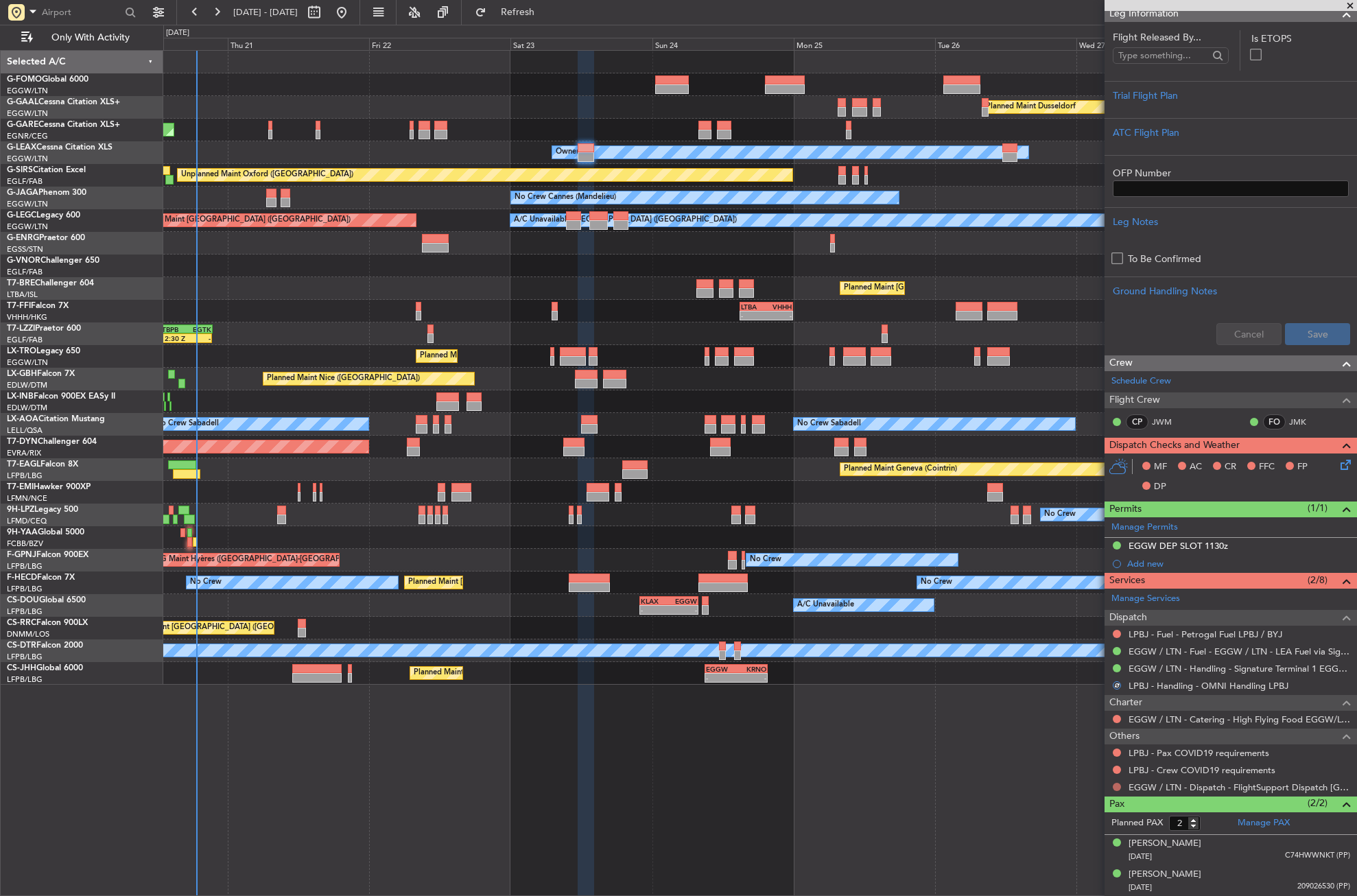
click at [1115, 783] on button at bounding box center [1117, 787] width 8 height 8
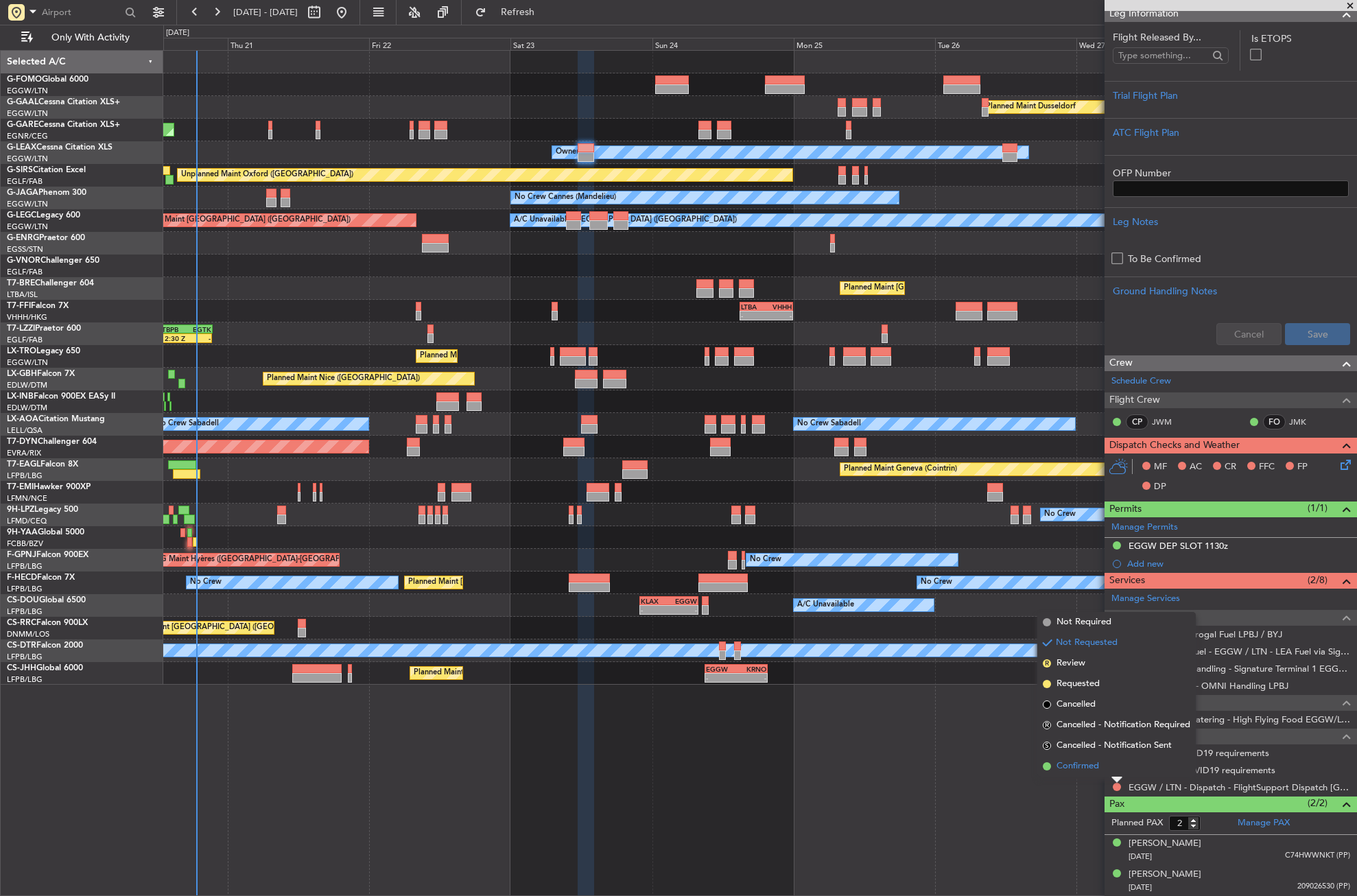
click at [1078, 766] on span "Confirmed" at bounding box center [1078, 766] width 43 height 14
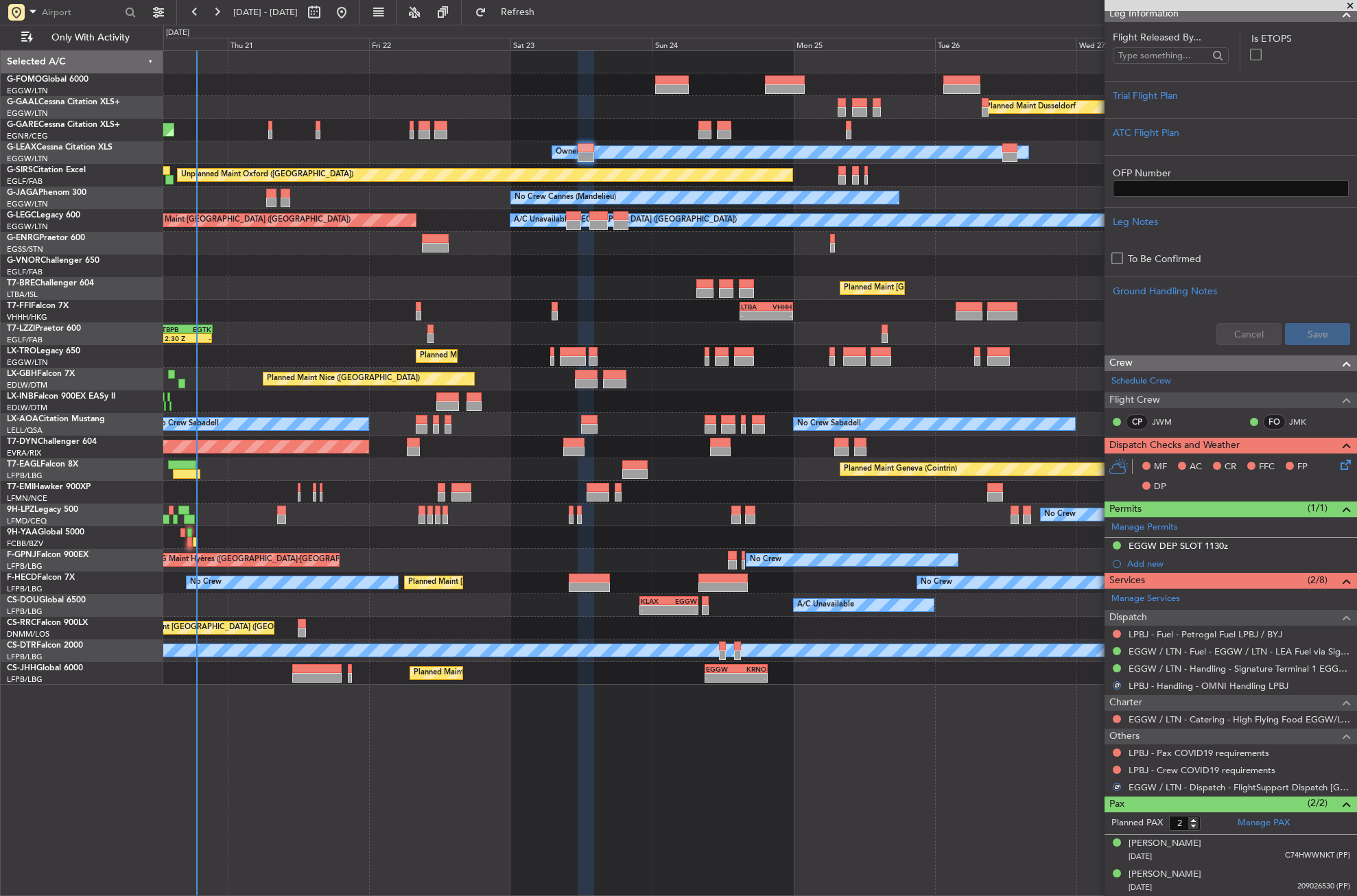
click at [1112, 745] on div "LPBJ - Pax COVID19 requirements" at bounding box center [1231, 754] width 253 height 17
click at [1116, 749] on button at bounding box center [1117, 753] width 8 height 8
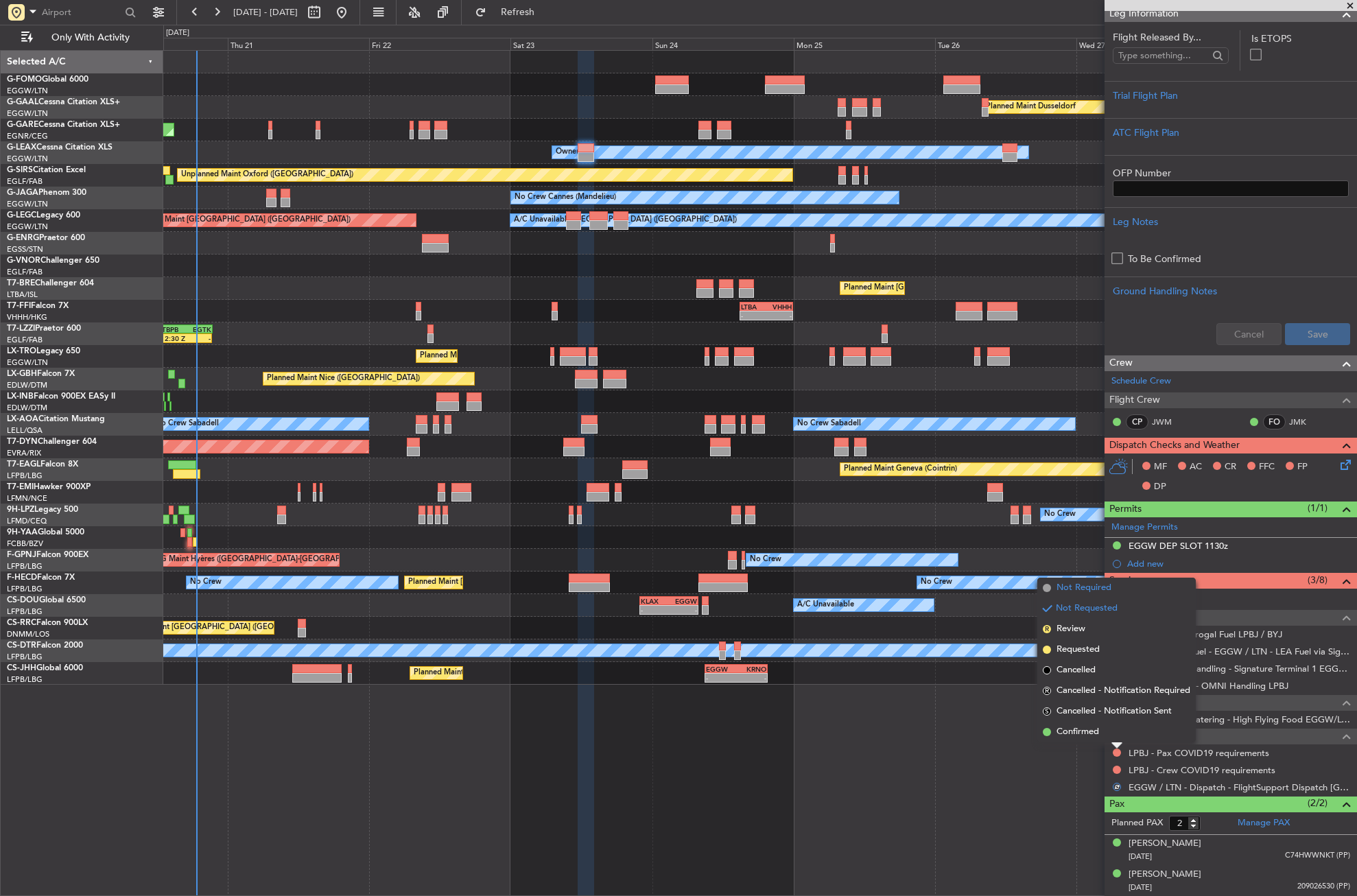
click at [1088, 580] on li "Not Required" at bounding box center [1116, 588] width 158 height 21
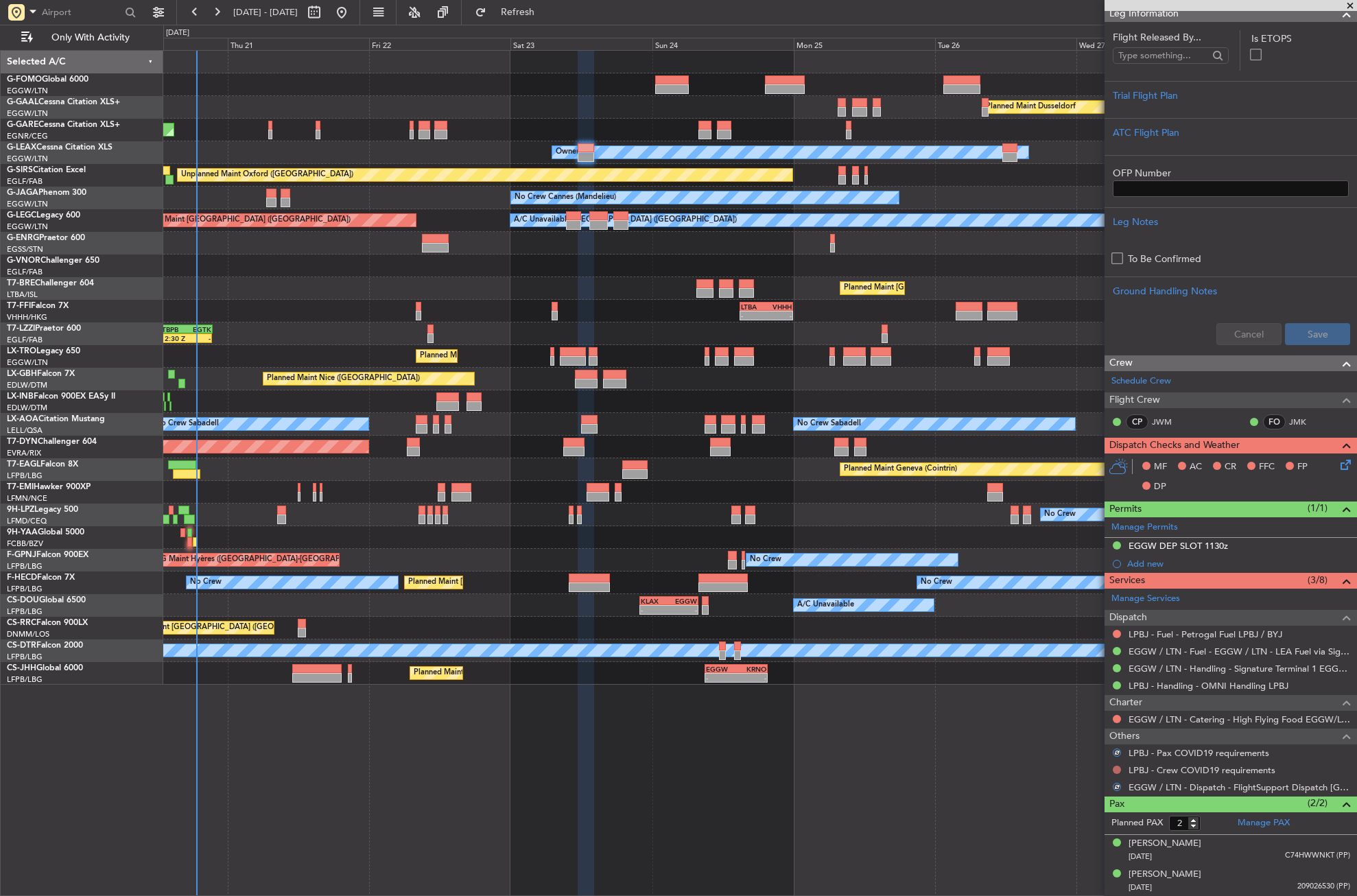
click at [1114, 766] on button at bounding box center [1117, 770] width 8 height 8
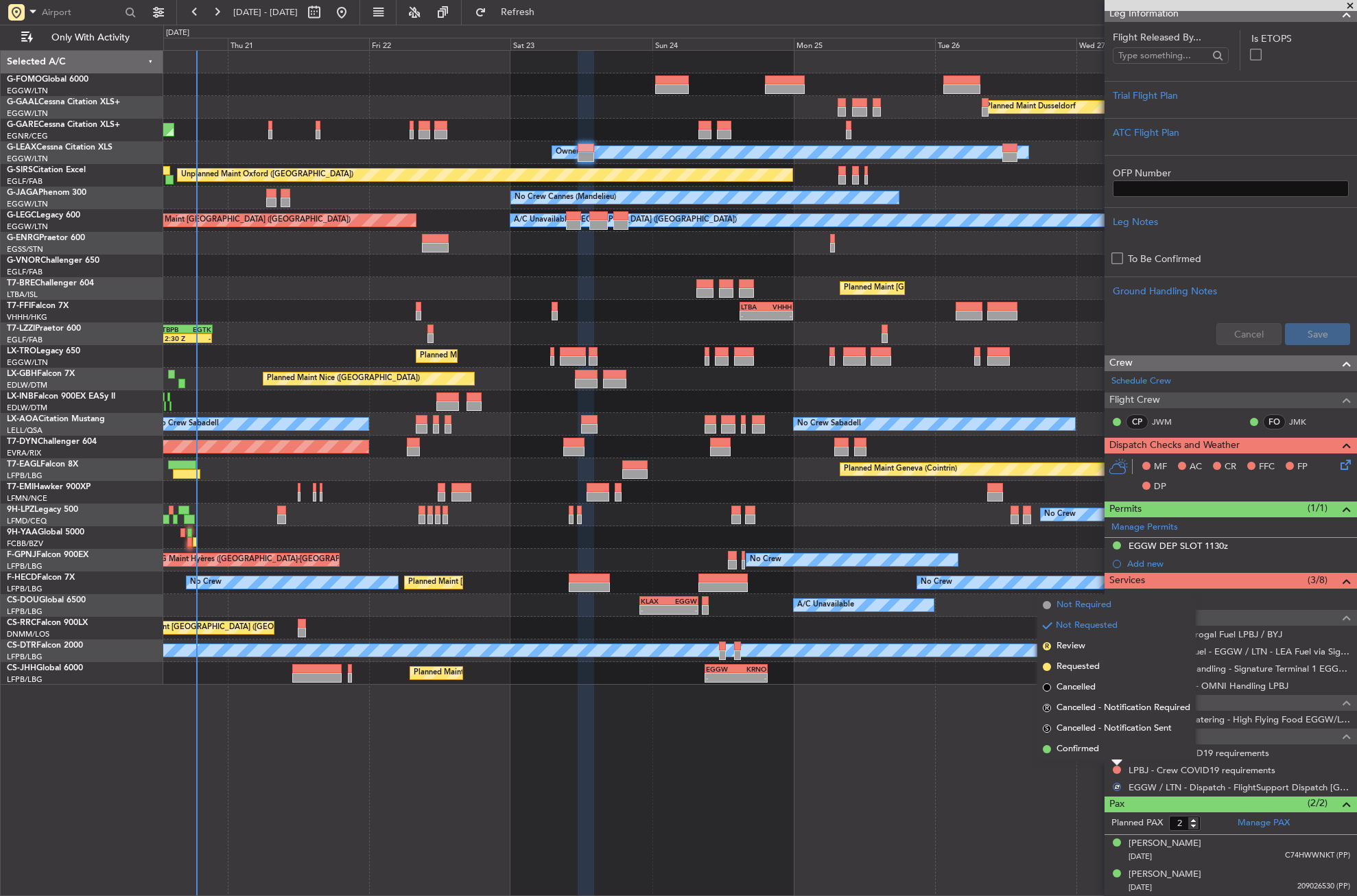
click at [1075, 607] on span "Not Required" at bounding box center [1084, 605] width 55 height 14
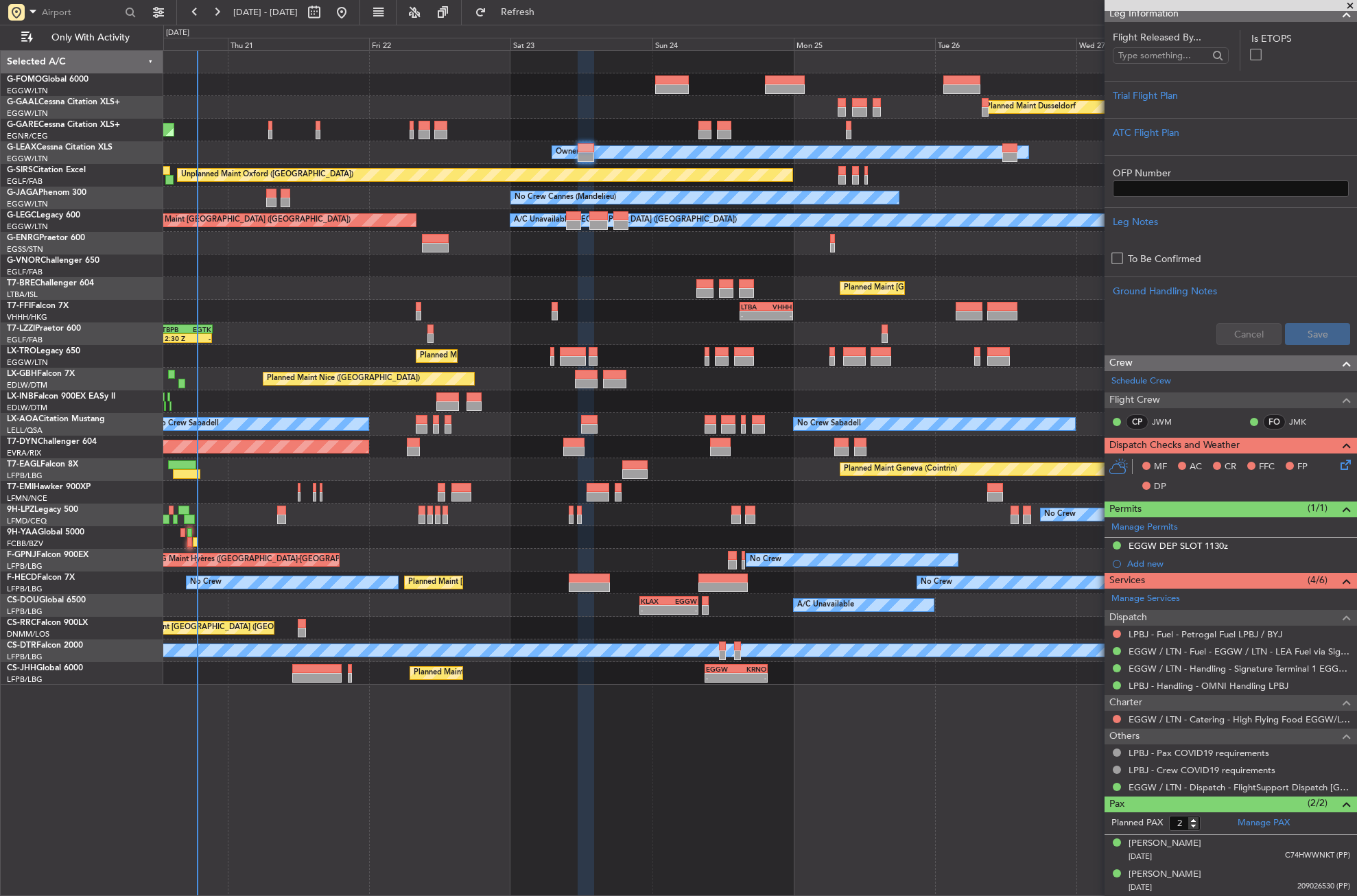
click at [475, 731] on div "Planned Maint Dusseldorf Unplanned Maint Chester Owner Owner Unplanned Maint Ox…" at bounding box center [760, 473] width 1194 height 846
click at [545, 13] on span "Refresh" at bounding box center [518, 12] width 58 height 10
click at [215, 525] on div "No Crew No Crew" at bounding box center [759, 515] width 1193 height 22
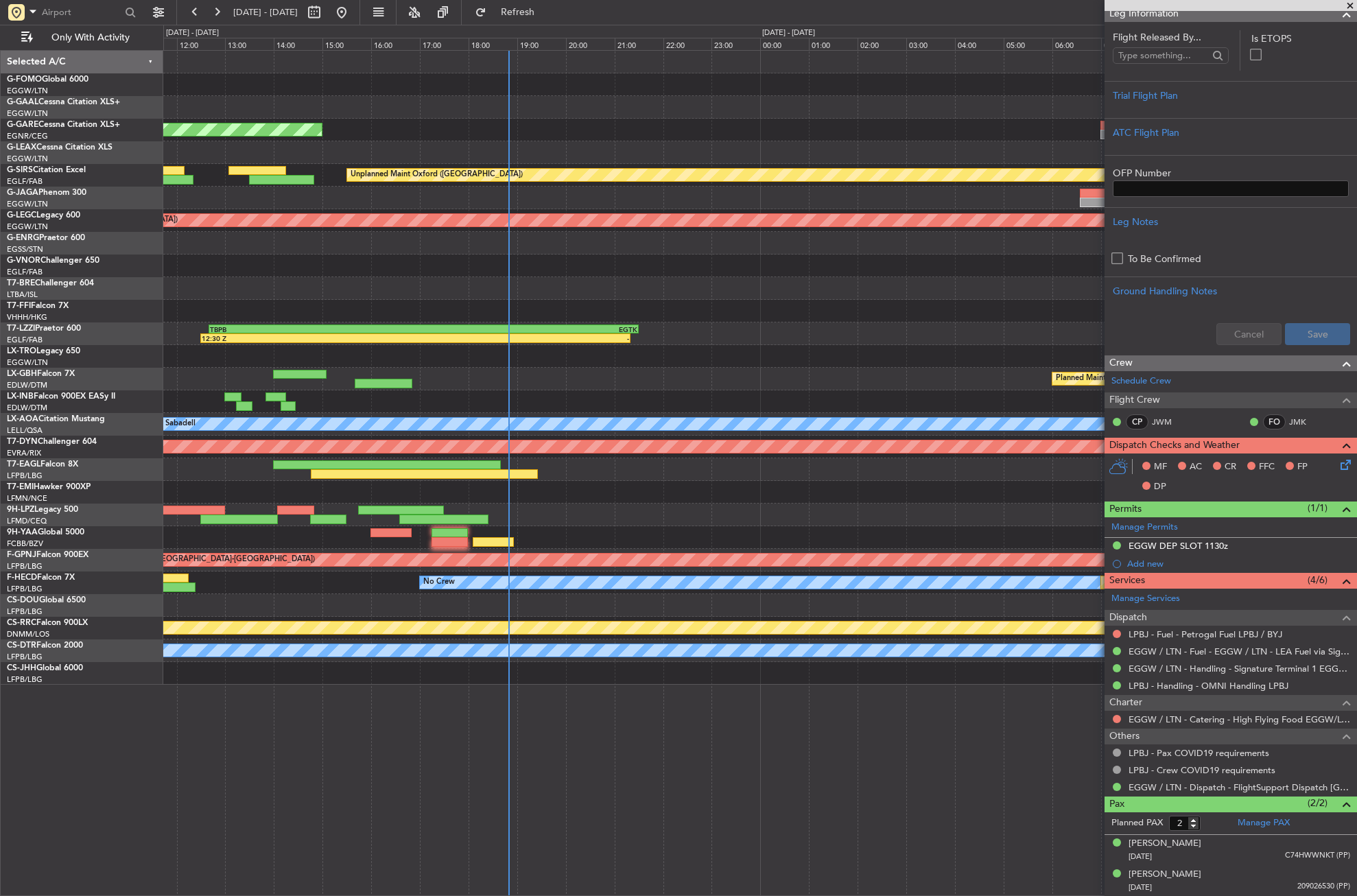
click at [729, 504] on div "No Crew" at bounding box center [759, 515] width 1193 height 22
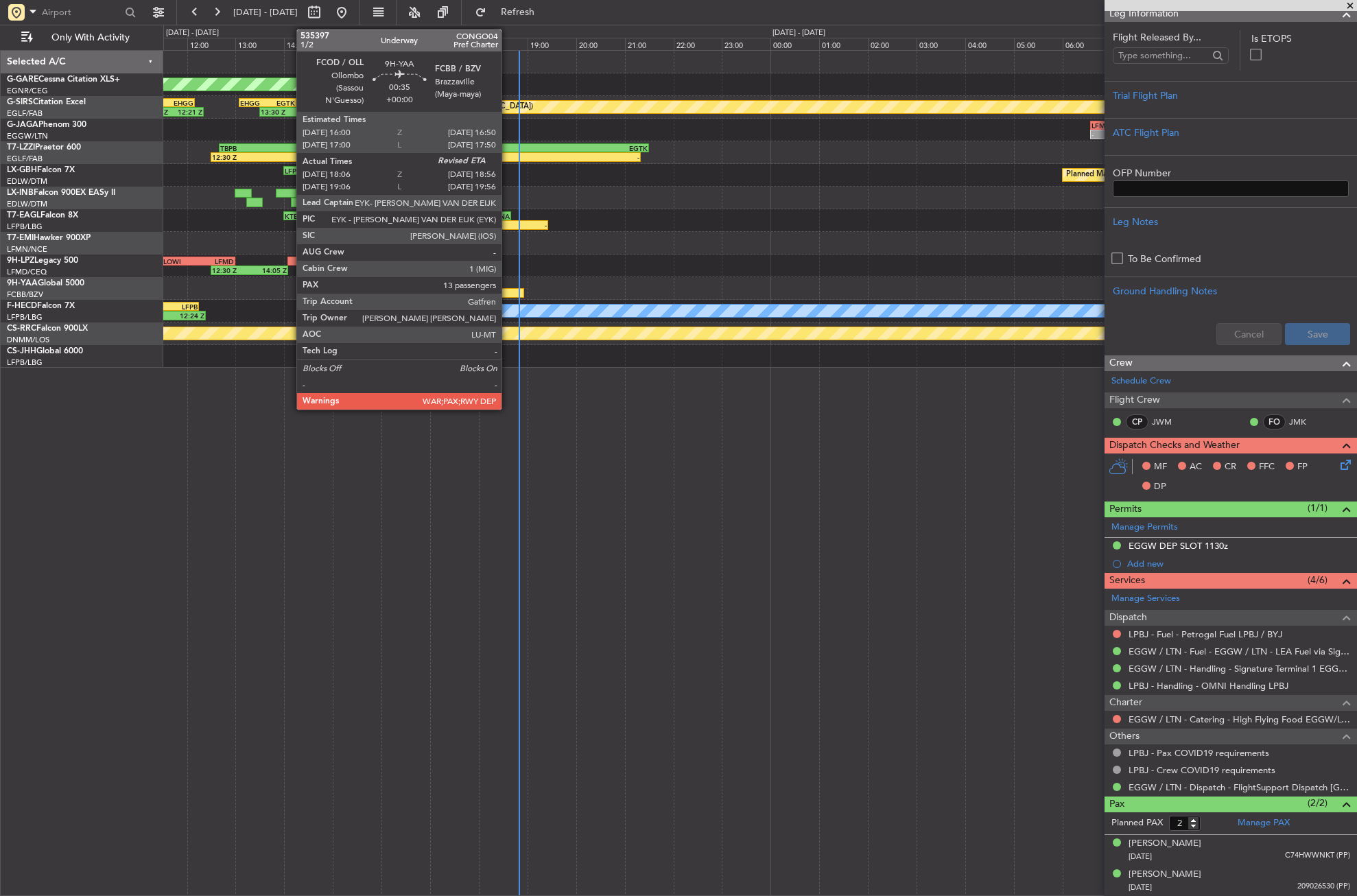
click at [508, 292] on div at bounding box center [504, 293] width 41 height 10
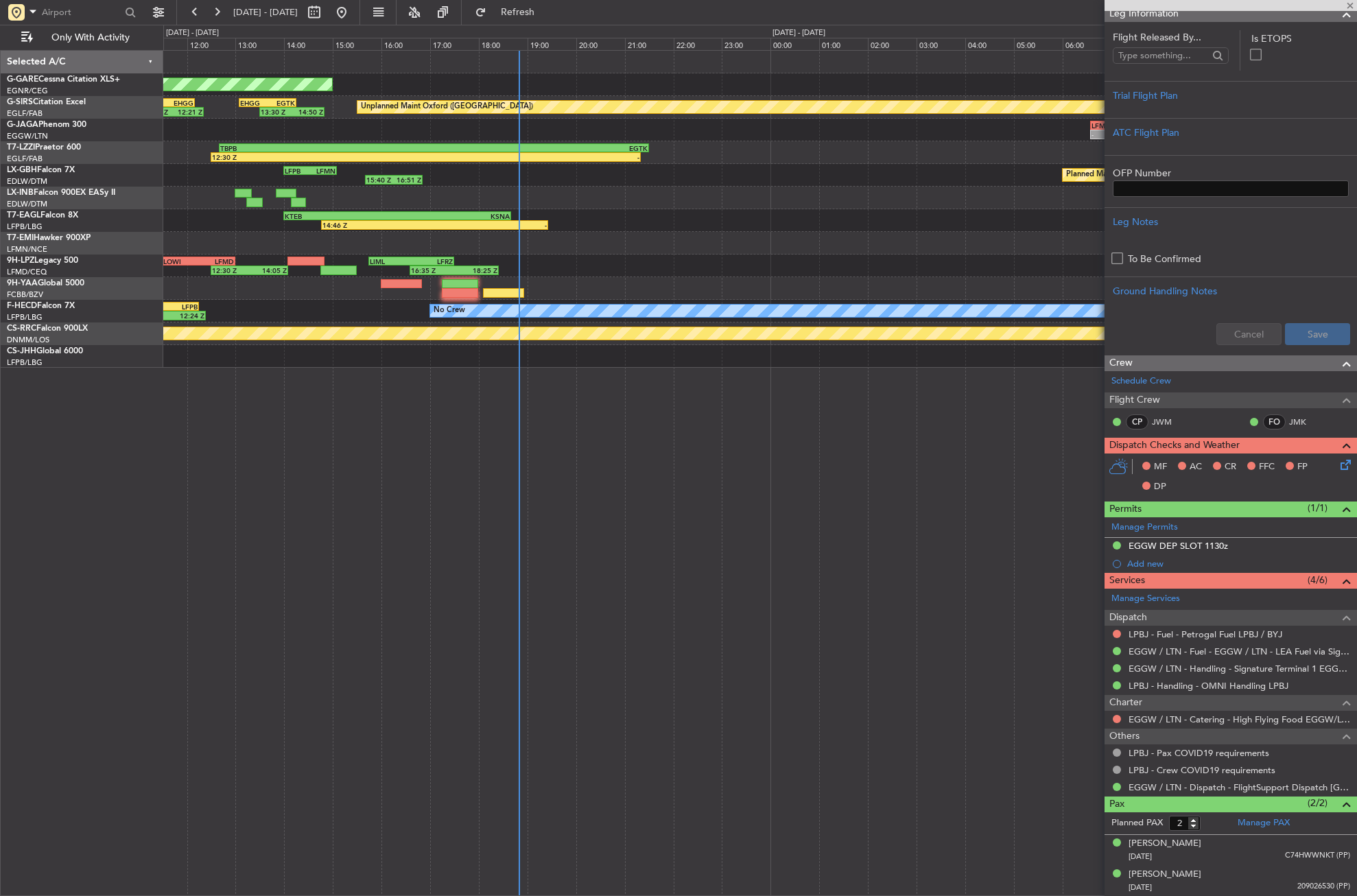
type input "18:16"
type input "13"
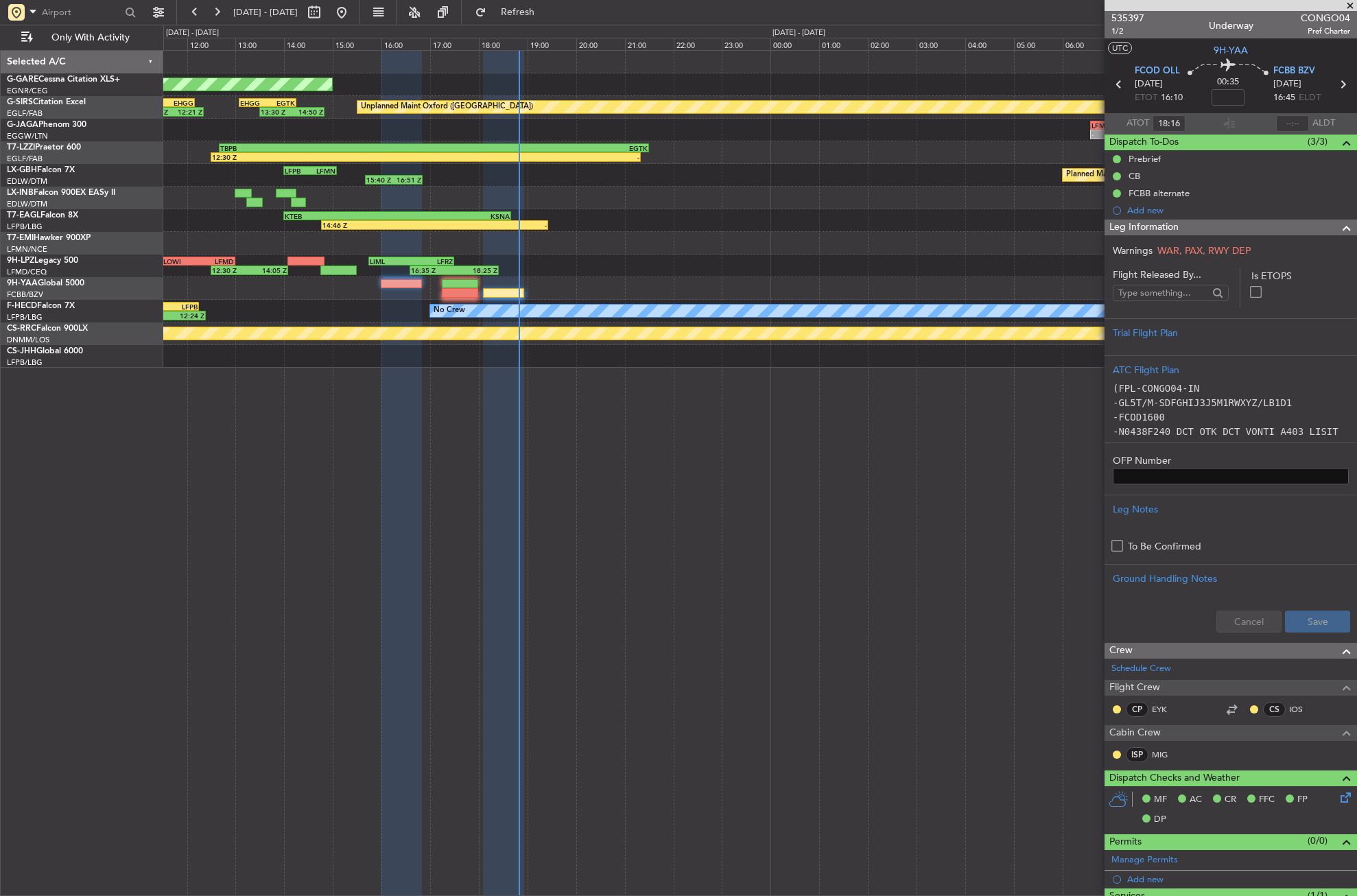
click at [444, 424] on div "Unplanned Maint Chester Unplanned Maint Oxford (Kidlington) 11:05 Z 12:21 Z EGH…" at bounding box center [760, 473] width 1194 height 846
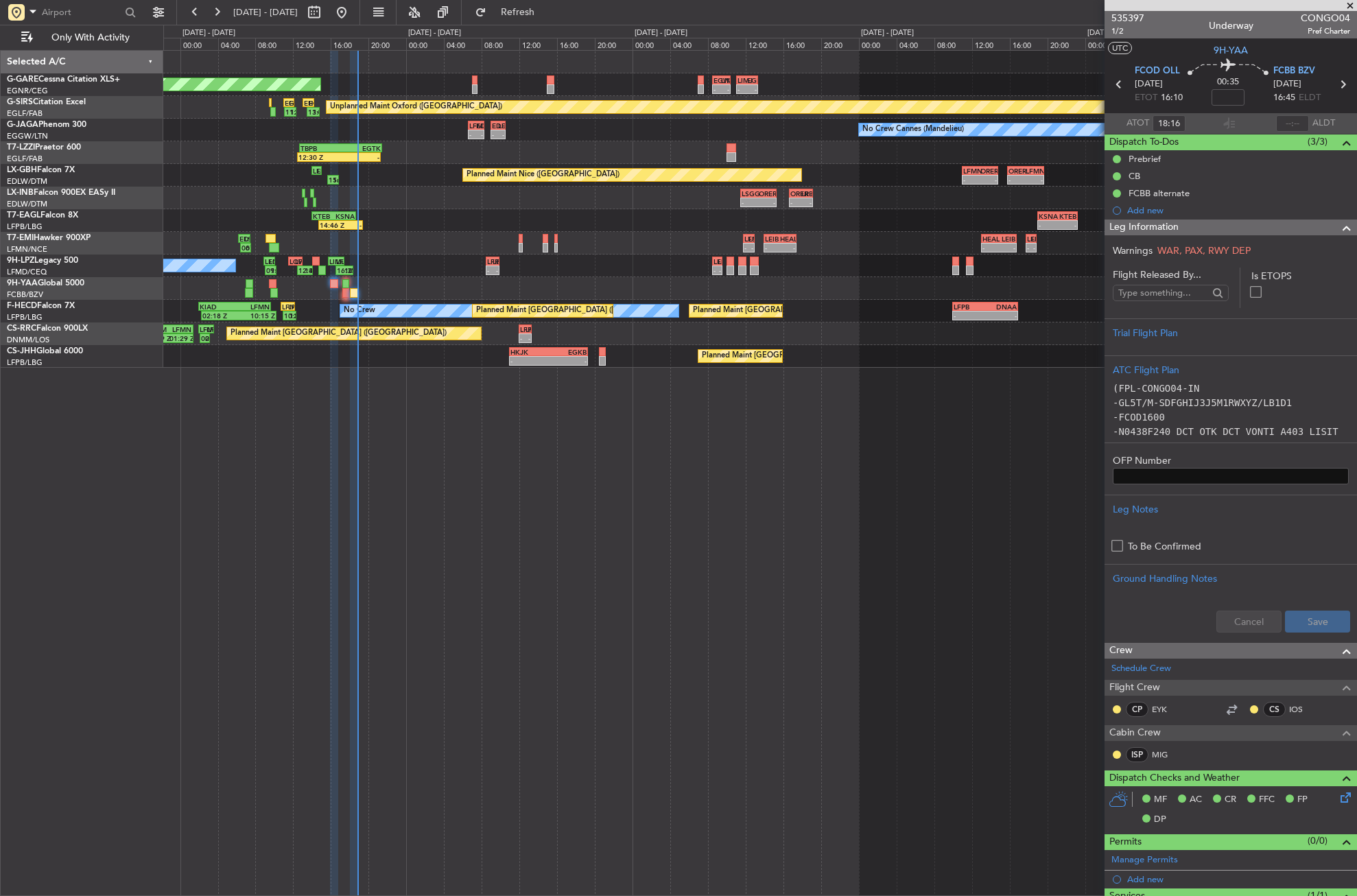
click at [406, 465] on div "Unplanned Maint Chester - - EGWU 08:30 Z LIMJ 10:25 Z - - LIMJ 11:05 Z EGNR 13:…" at bounding box center [760, 473] width 1194 height 846
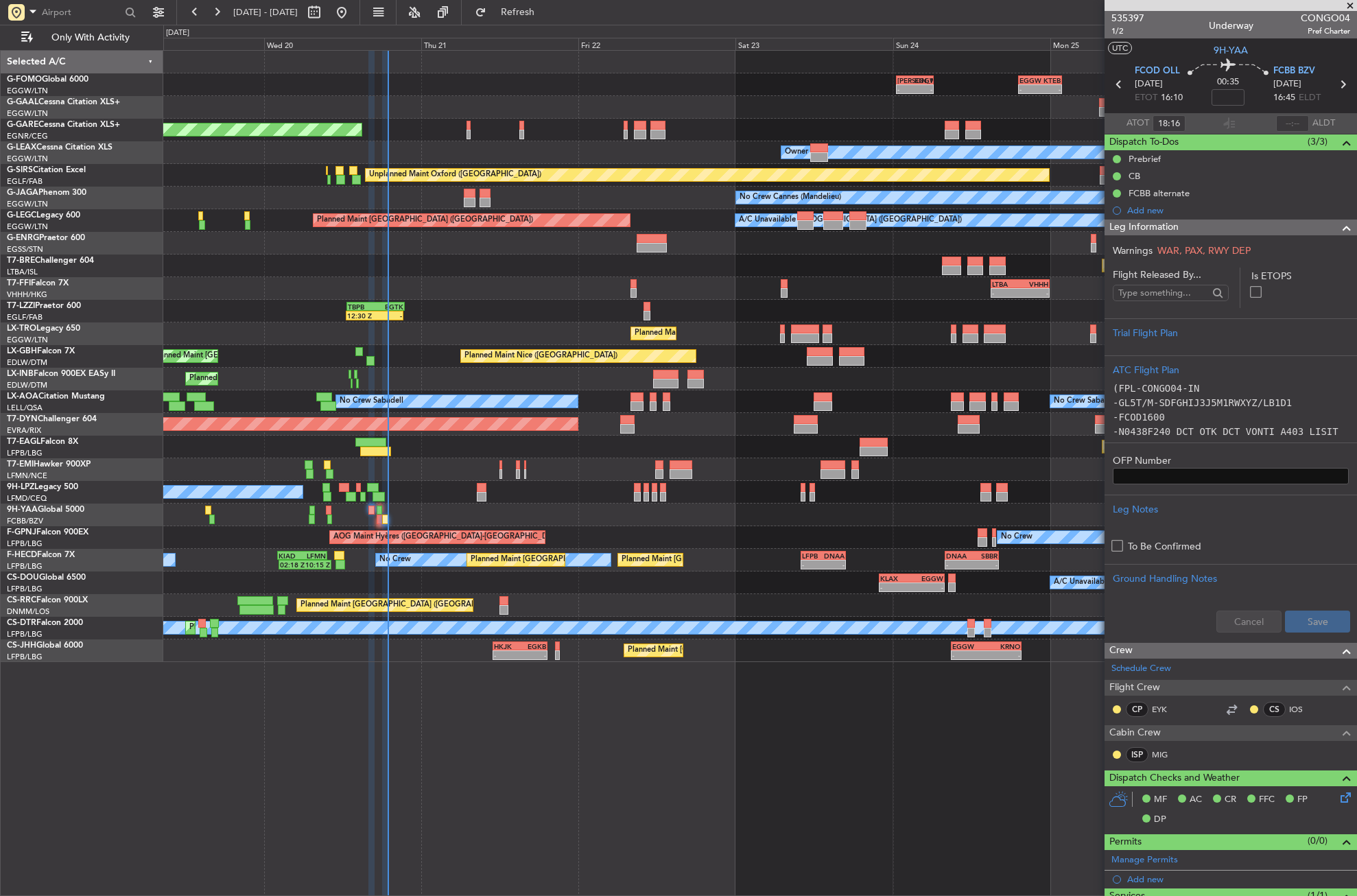
click at [457, 492] on div "No Crew No Crew" at bounding box center [759, 492] width 1193 height 22
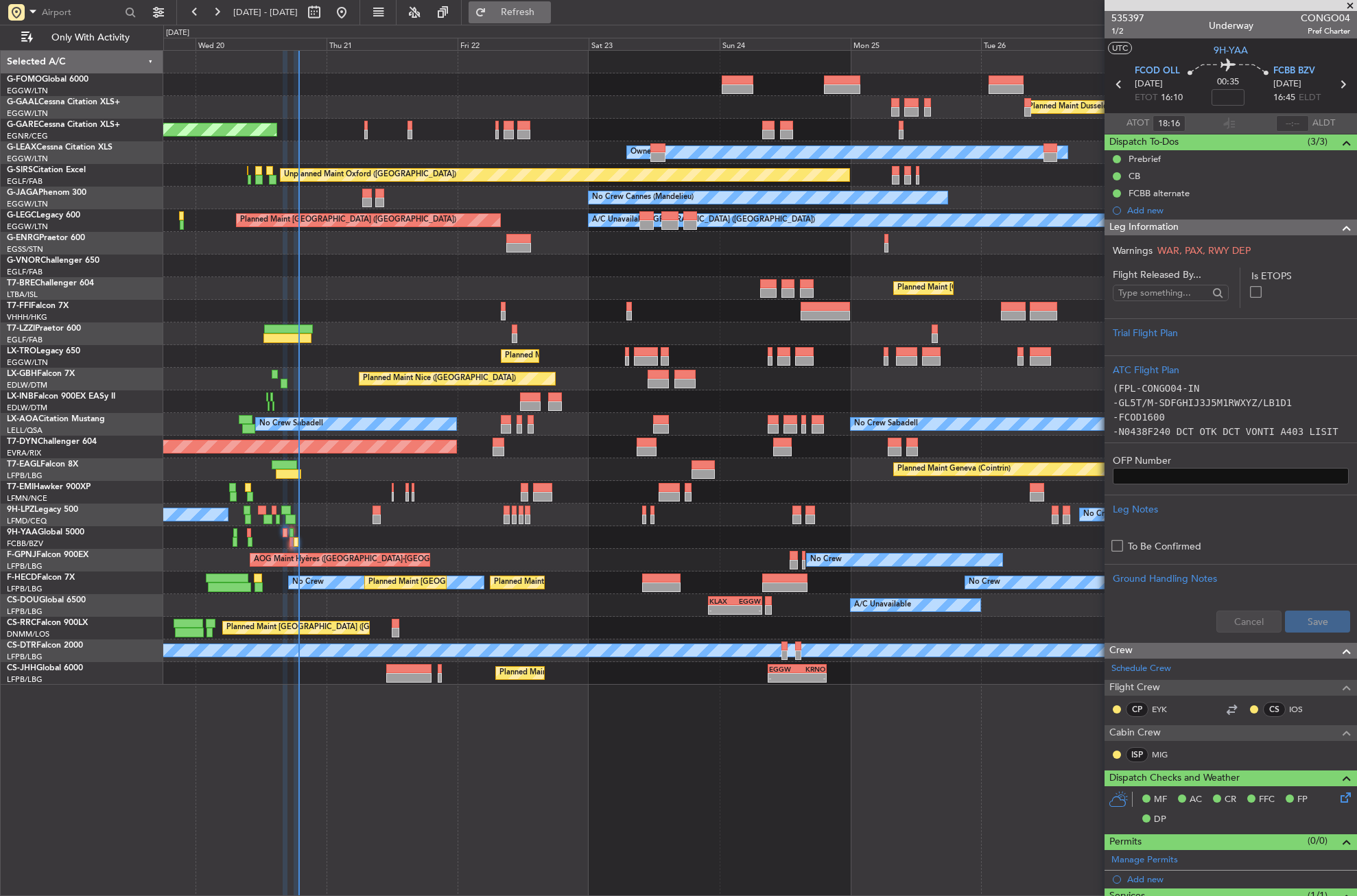
click at [542, 6] on button "Refresh" at bounding box center [510, 13] width 83 height 22
type input "18:47"
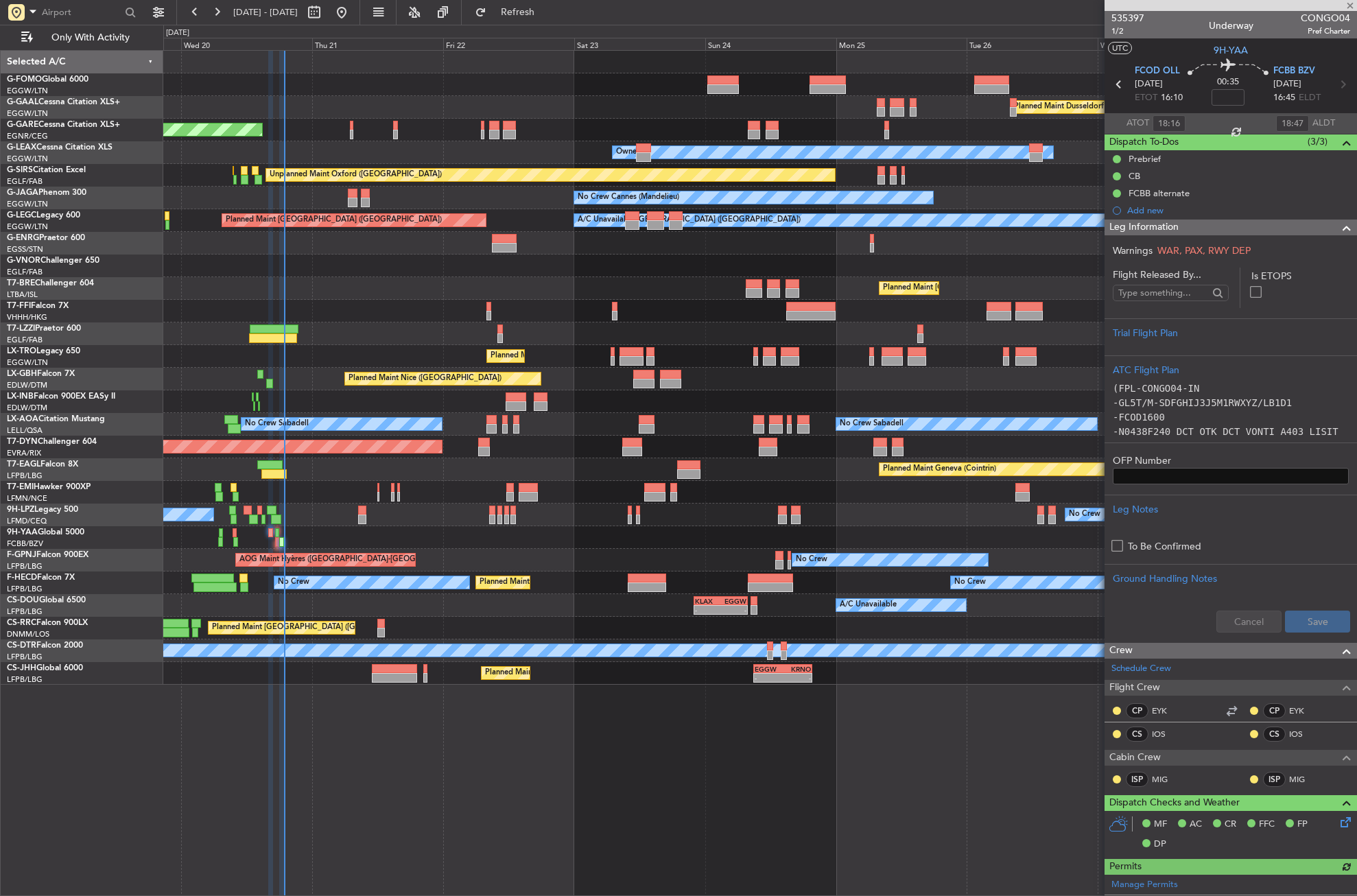
click at [304, 531] on div at bounding box center [759, 537] width 1193 height 22
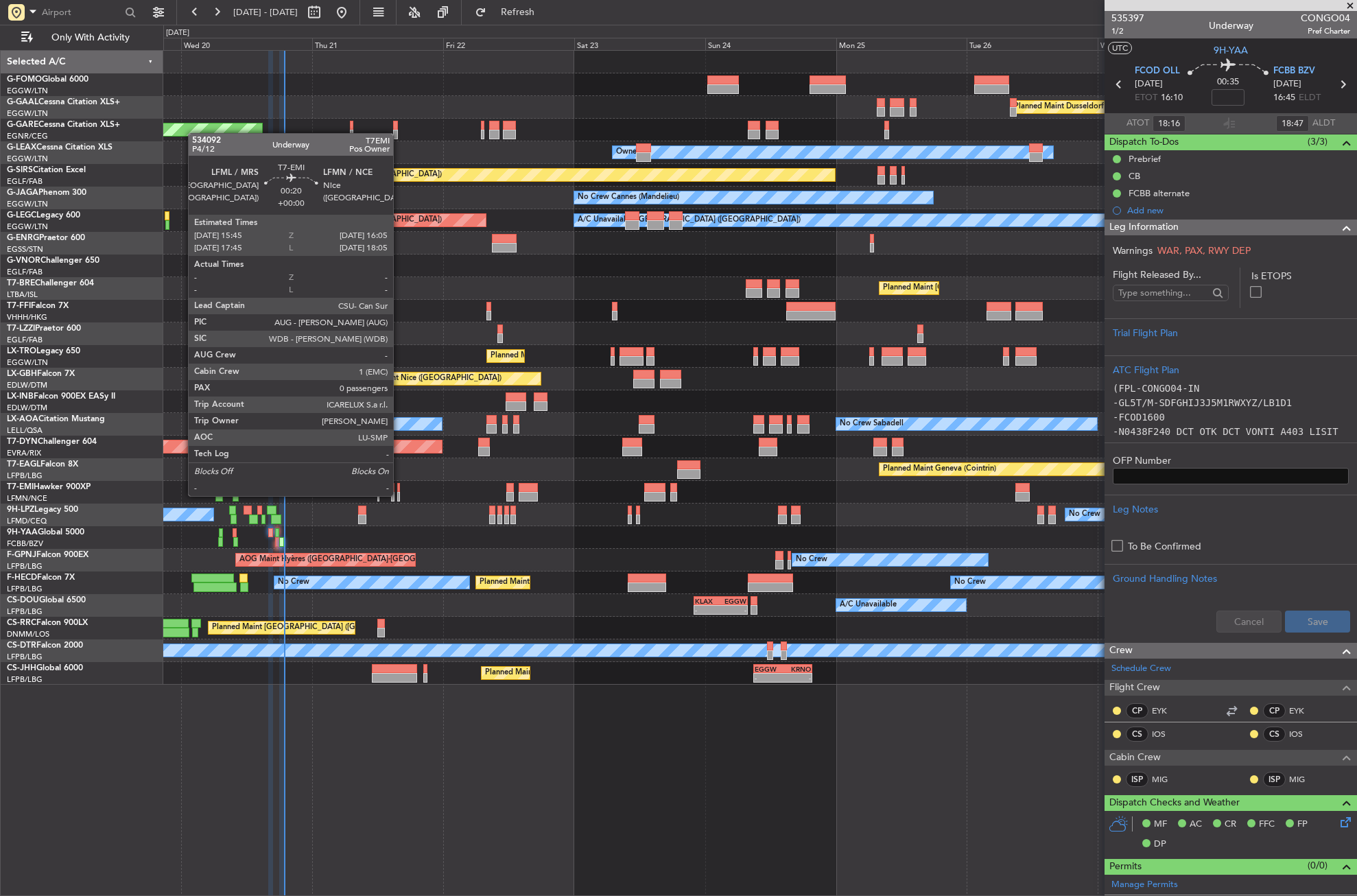
click at [399, 495] on div at bounding box center [398, 497] width 2 height 10
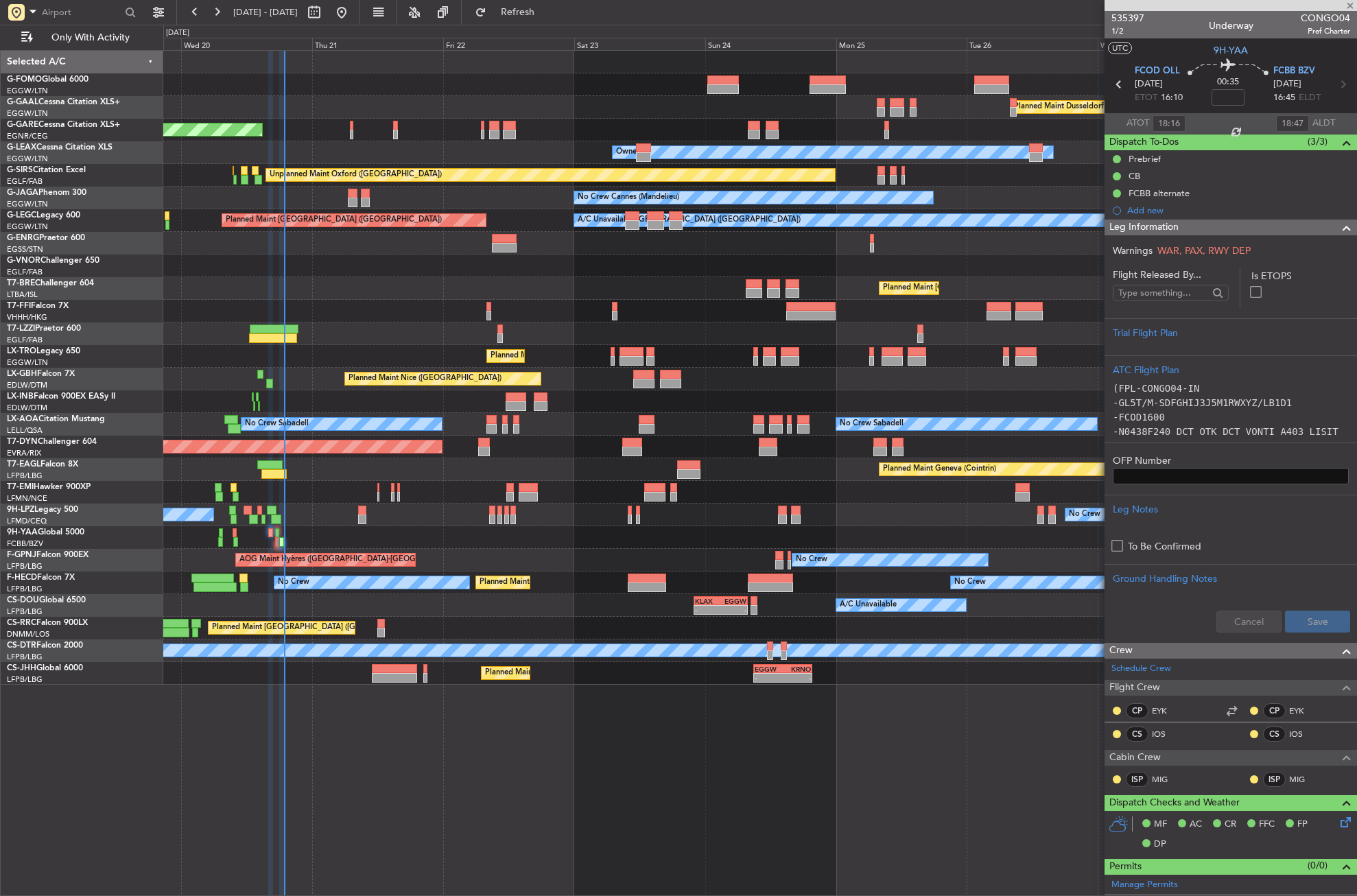
type input "0"
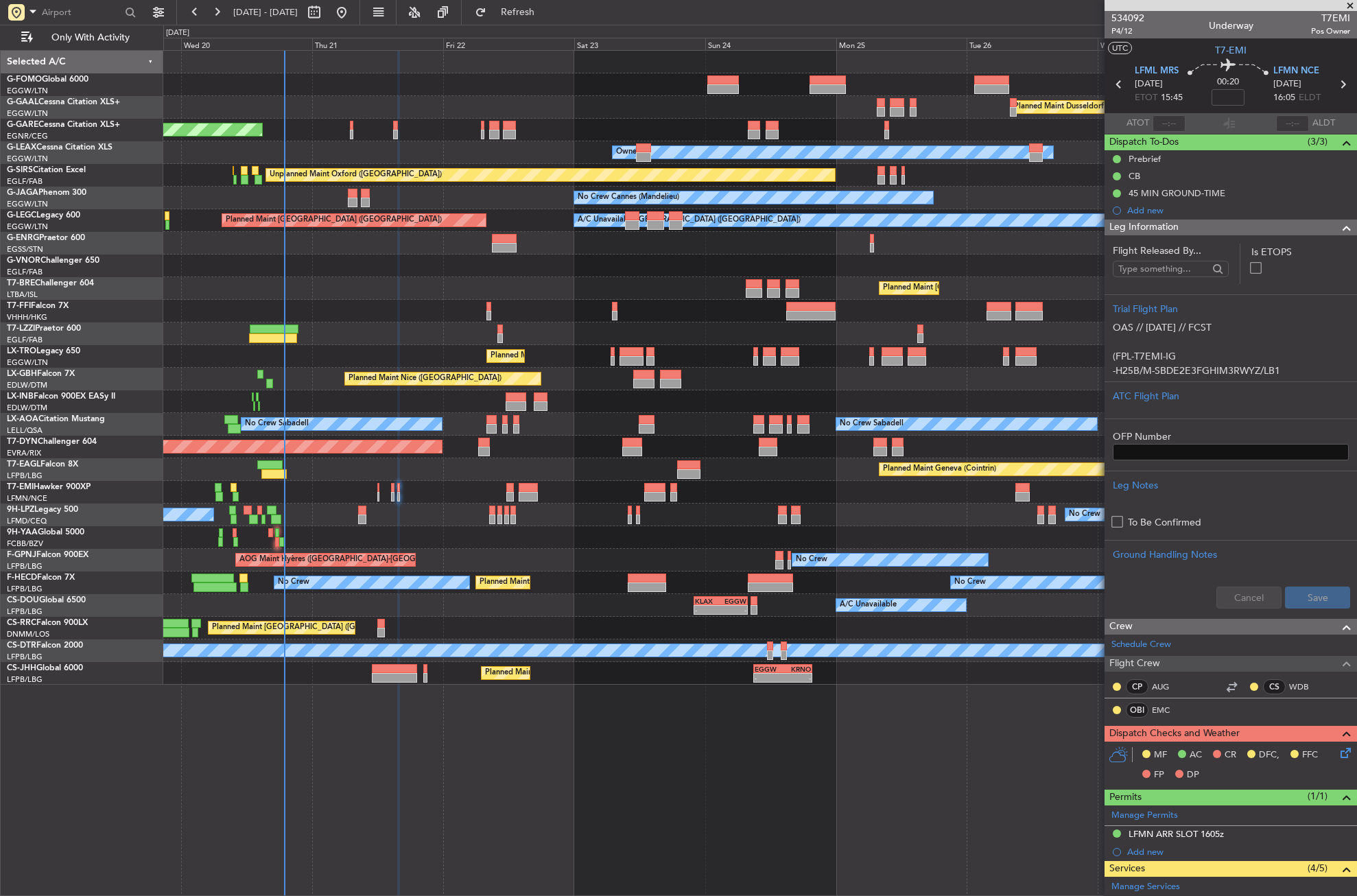
click at [505, 745] on div "Planned Maint Dusseldorf Unplanned Maint Chester Owner Owner Unplanned Maint Ox…" at bounding box center [760, 473] width 1194 height 846
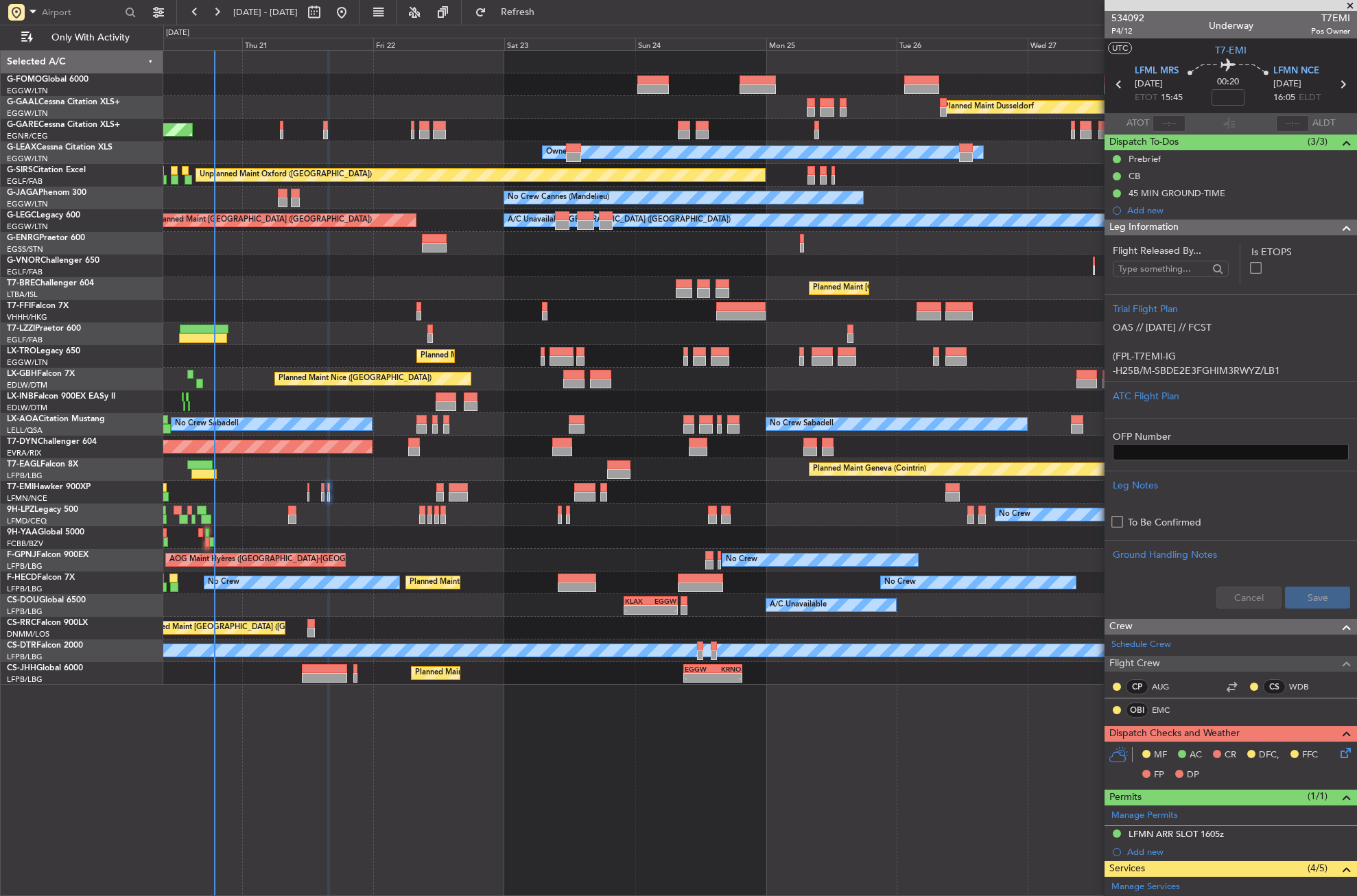
click at [406, 755] on div "Planned Maint Dusseldorf Unplanned Maint [PERSON_NAME] Owner Owner Unplanned Ma…" at bounding box center [760, 473] width 1194 height 846
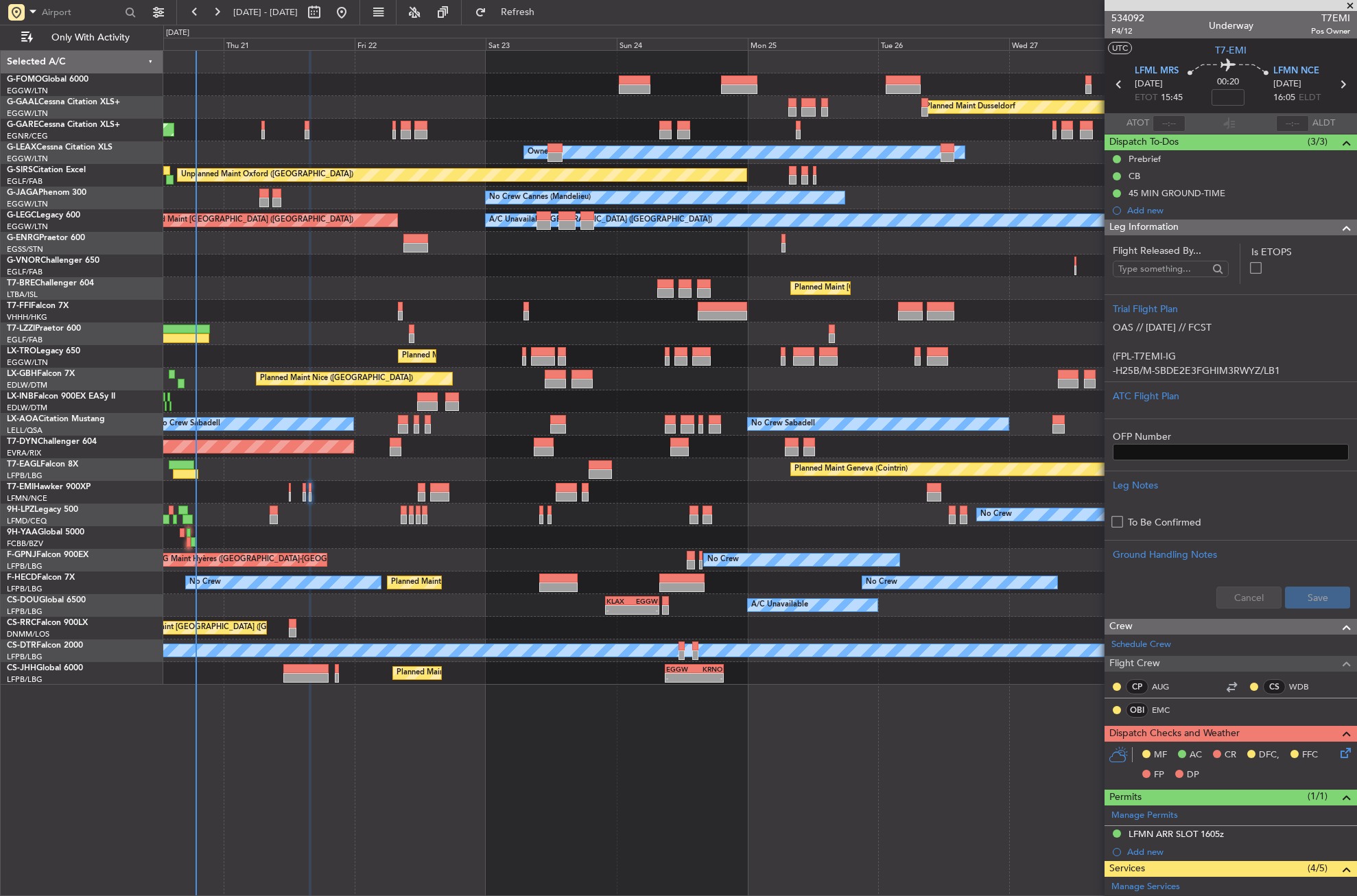
click at [499, 744] on div "Planned Maint Dusseldorf Unplanned Maint [PERSON_NAME] Owner Owner Unplanned Ma…" at bounding box center [760, 473] width 1194 height 846
click at [498, 754] on div "Planned Maint Dusseldorf Unplanned Maint [PERSON_NAME] Owner Owner Unplanned Ma…" at bounding box center [760, 473] width 1194 height 846
click at [494, 756] on div "Planned Maint Dusseldorf Unplanned Maint [PERSON_NAME] Owner Owner Unplanned Ma…" at bounding box center [760, 473] width 1194 height 846
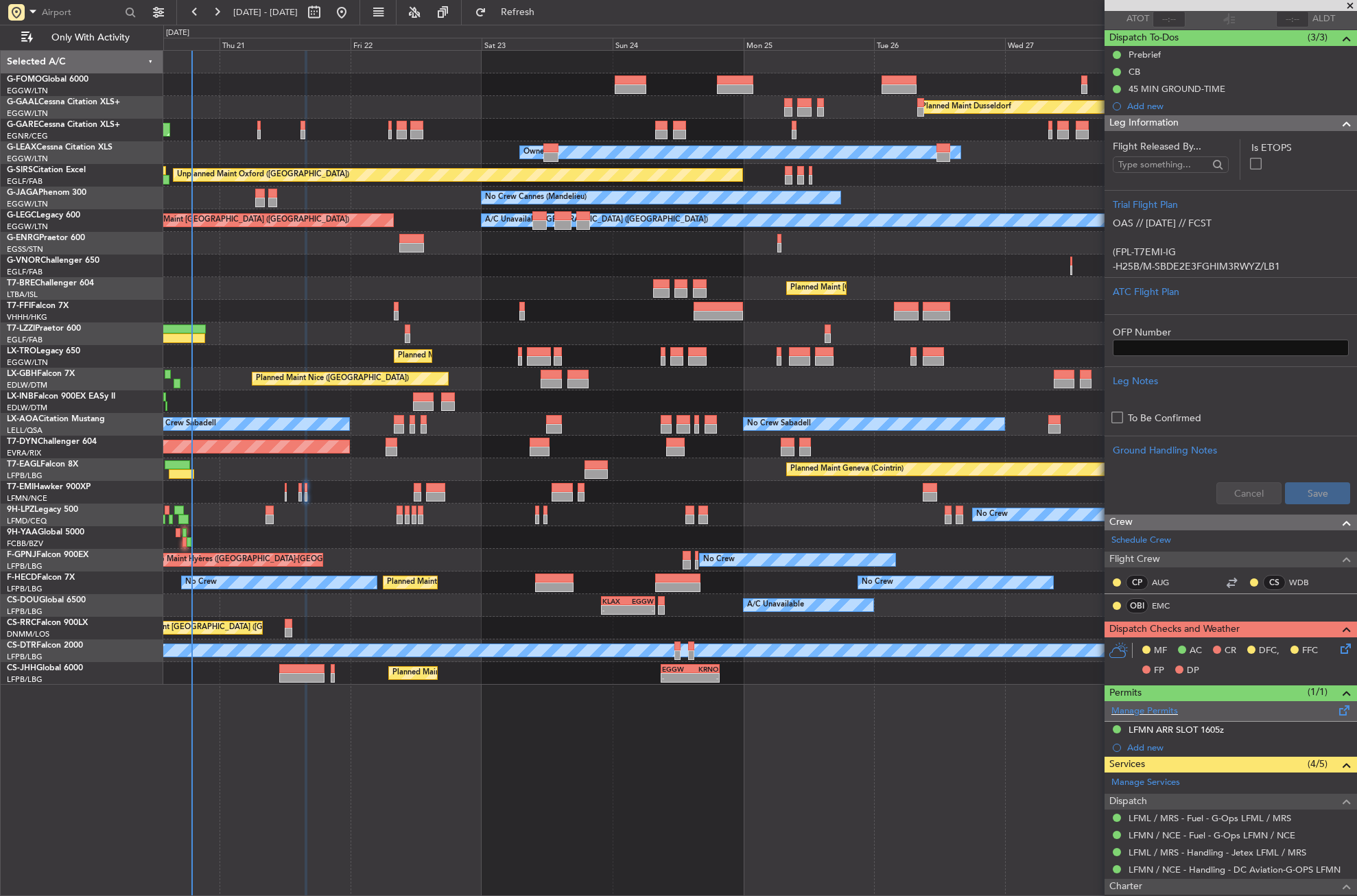
scroll to position [138, 0]
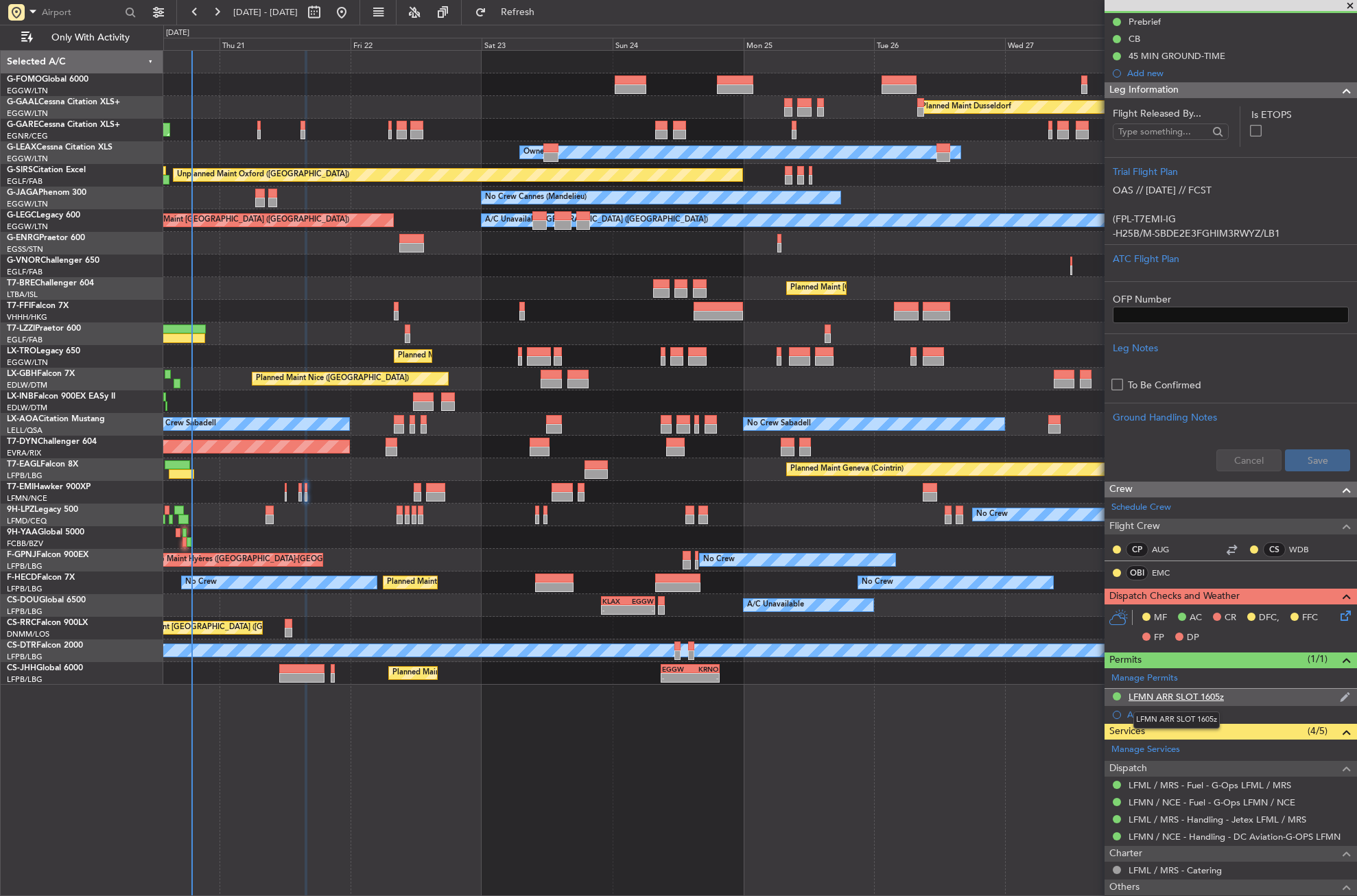
click at [1162, 699] on div "LFMN ARR SLOT 1605z" at bounding box center [1177, 696] width 95 height 12
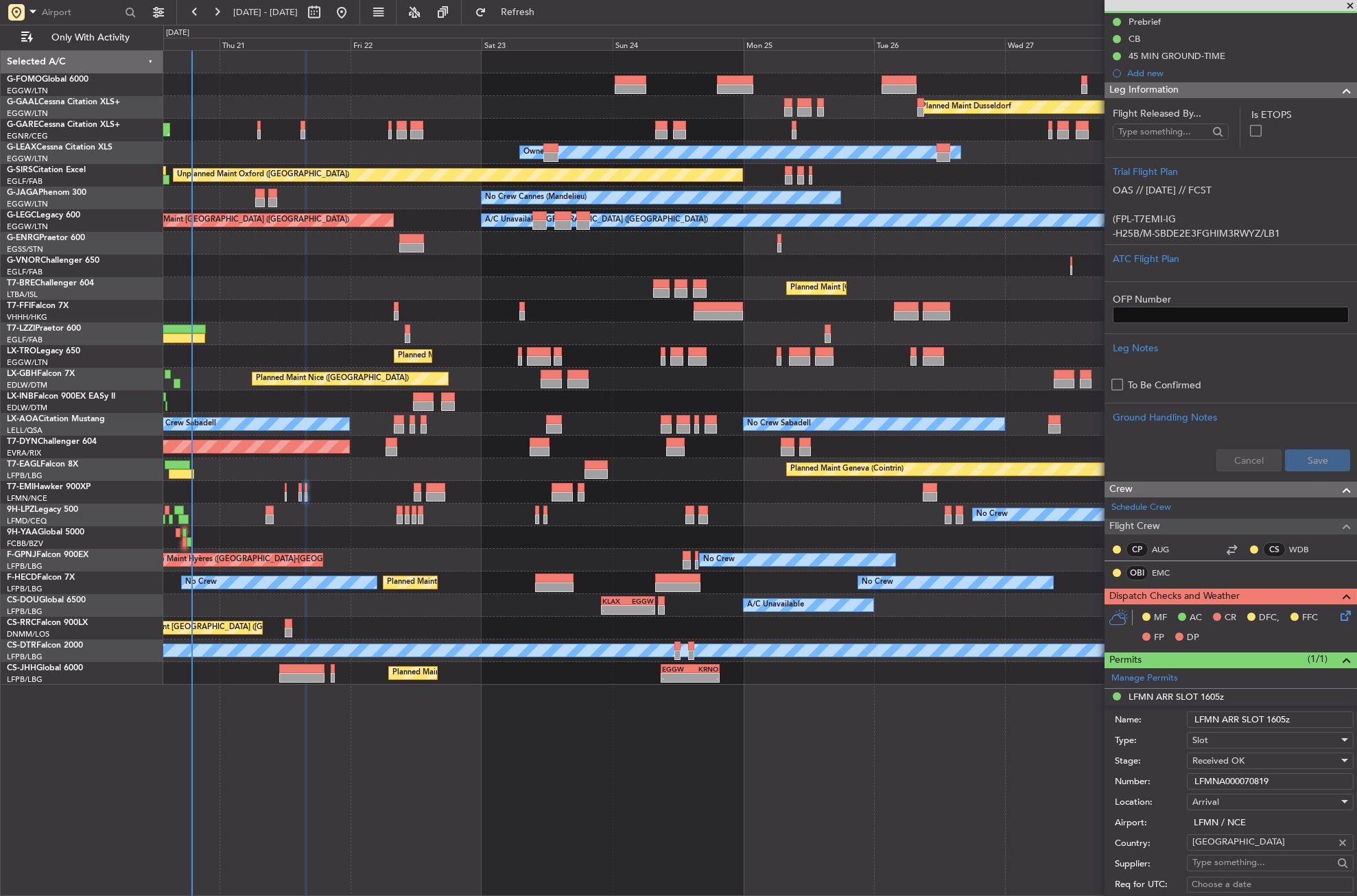
click at [1239, 775] on input "LFMNA000070819" at bounding box center [1270, 782] width 167 height 17
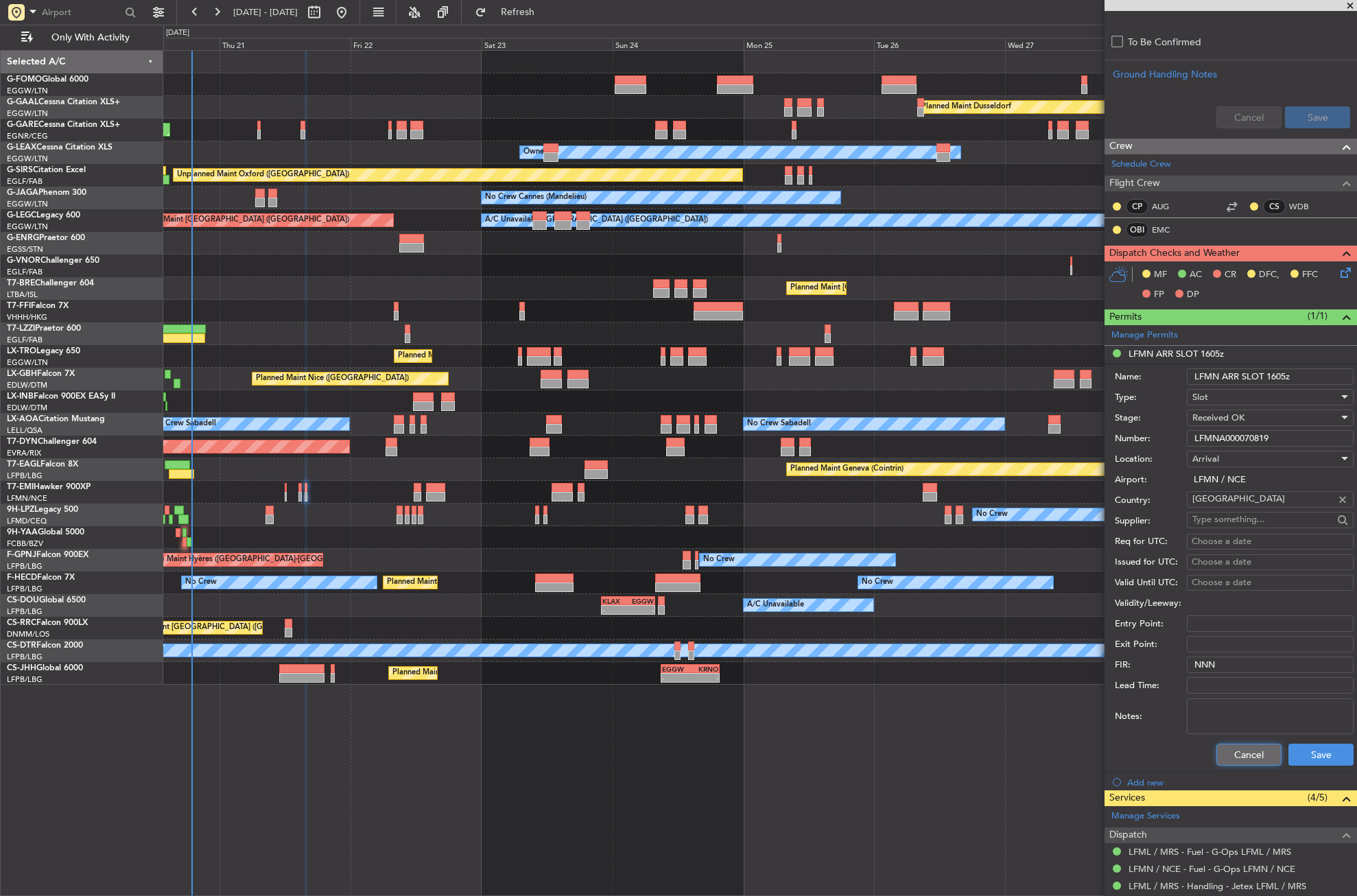
click at [1235, 759] on button "Cancel" at bounding box center [1249, 755] width 65 height 22
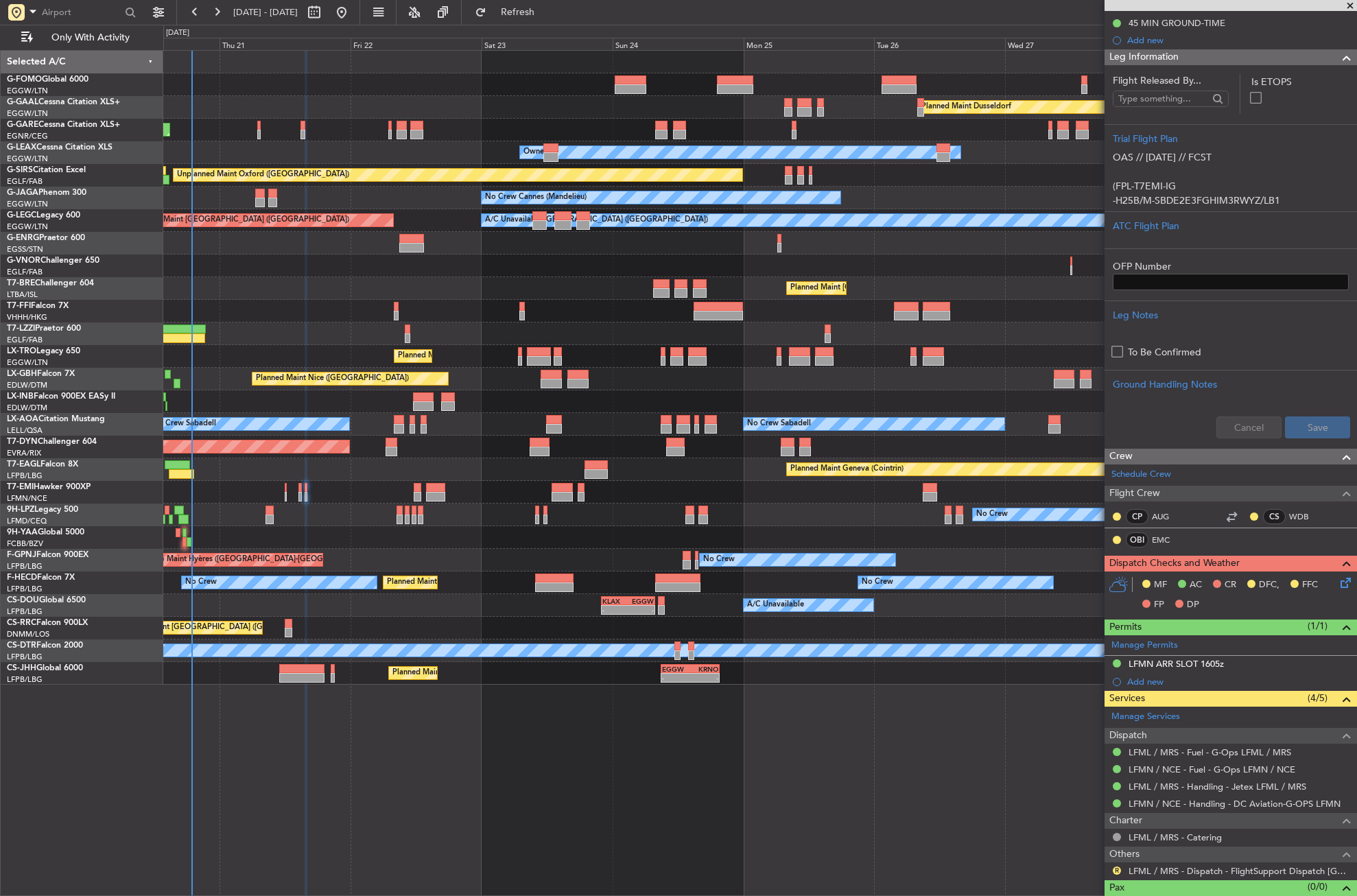
scroll to position [192, 0]
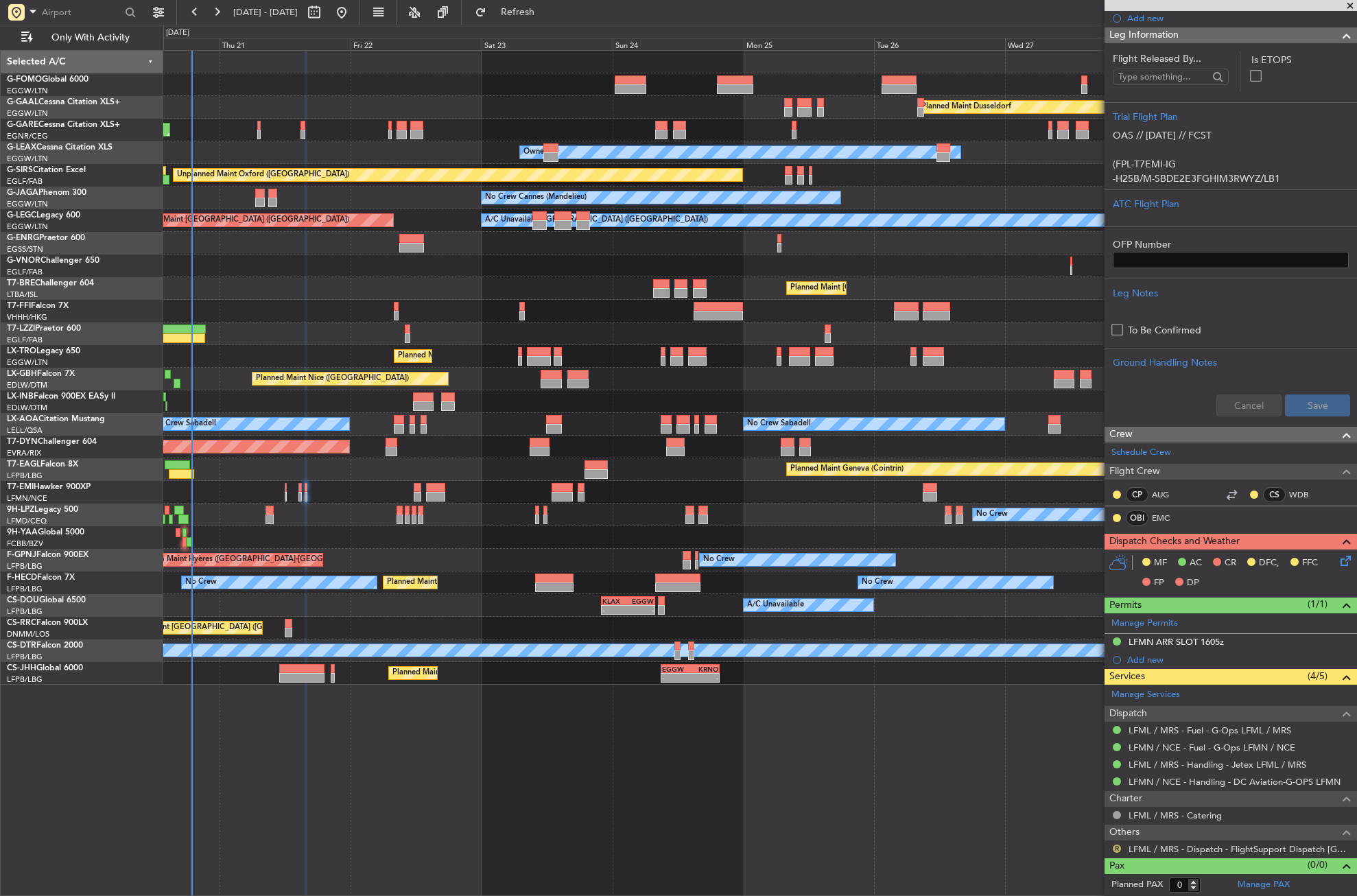
click at [1115, 846] on button "R" at bounding box center [1117, 849] width 8 height 8
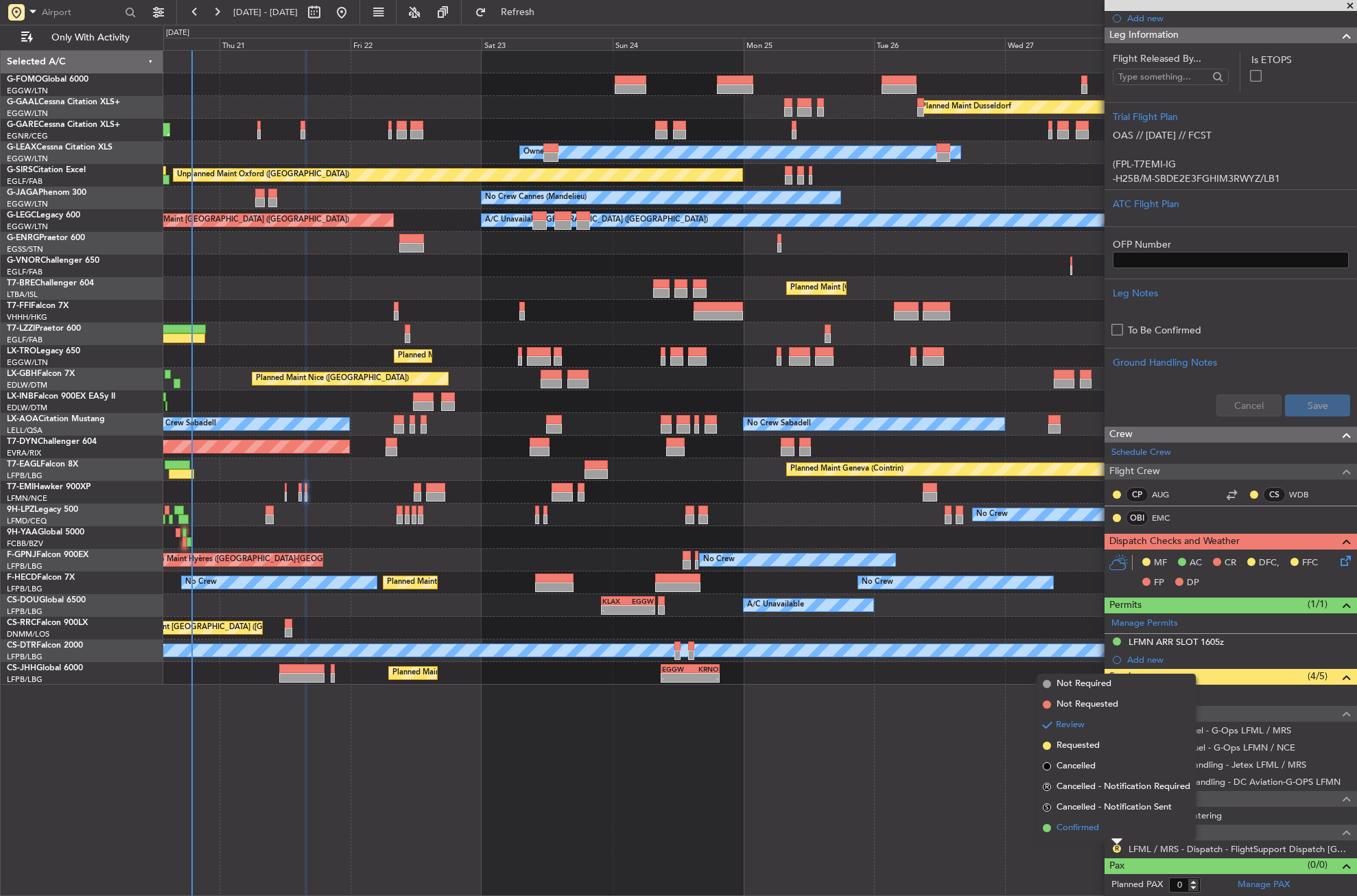
click at [1091, 824] on span "Confirmed" at bounding box center [1078, 828] width 43 height 14
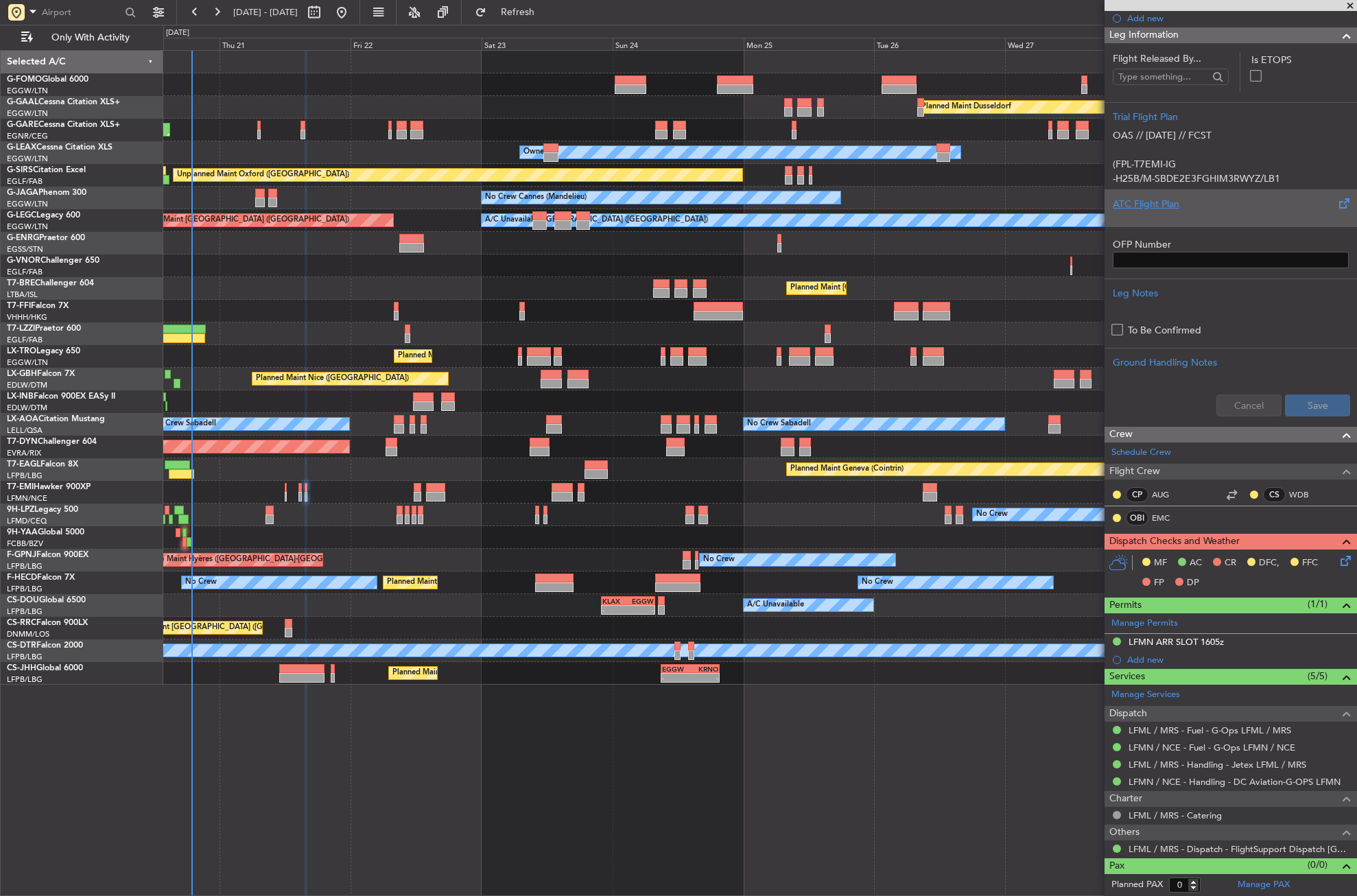
click at [1173, 209] on div "ATC Flight Plan" at bounding box center [1231, 204] width 236 height 14
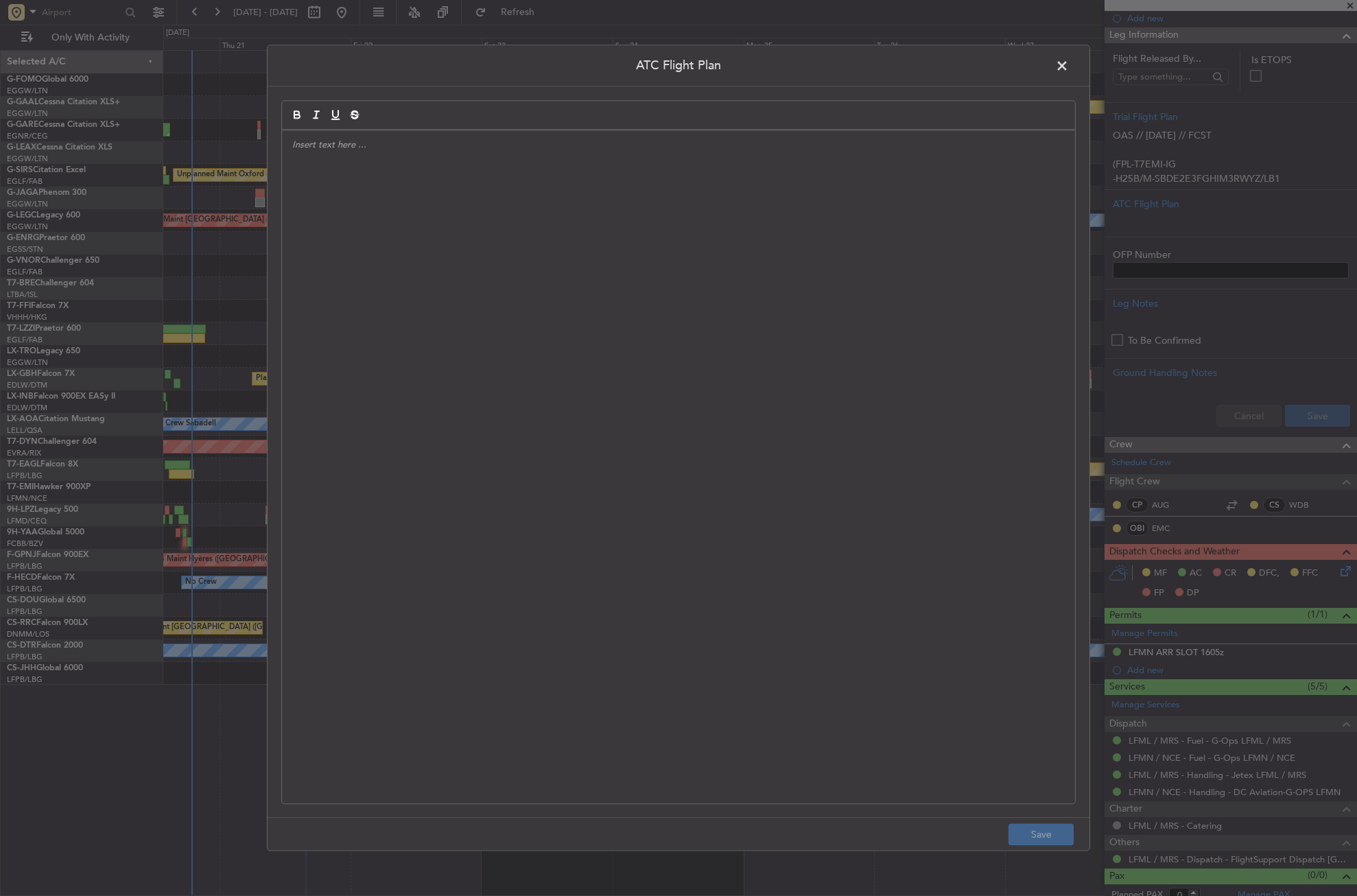
click at [537, 359] on div at bounding box center [679, 467] width 793 height 673
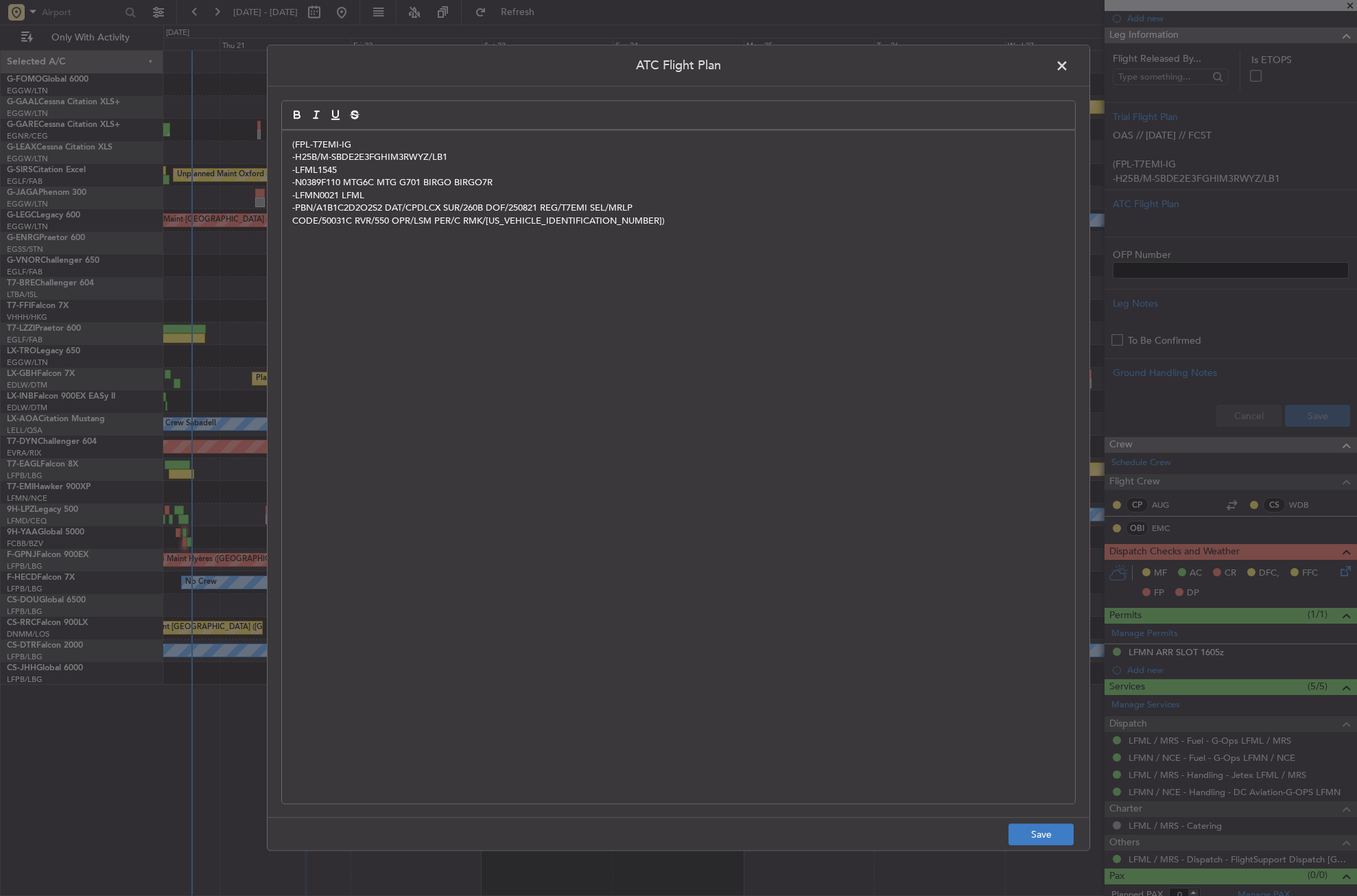
scroll to position [0, 0]
click at [1051, 840] on button "Save" at bounding box center [1041, 836] width 65 height 22
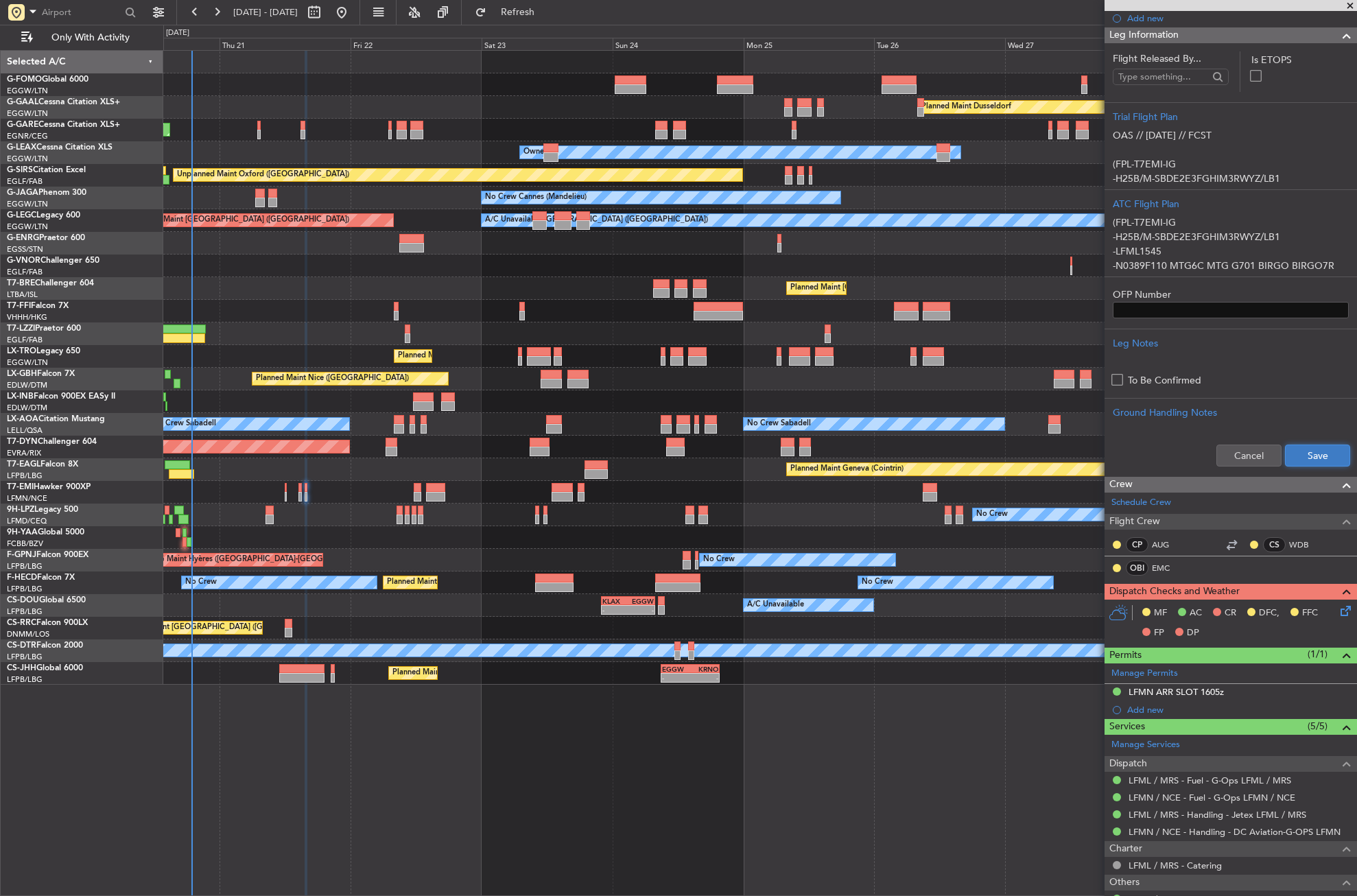
click at [1293, 454] on button "Save" at bounding box center [1318, 456] width 65 height 22
click at [1338, 611] on icon at bounding box center [1343, 609] width 11 height 11
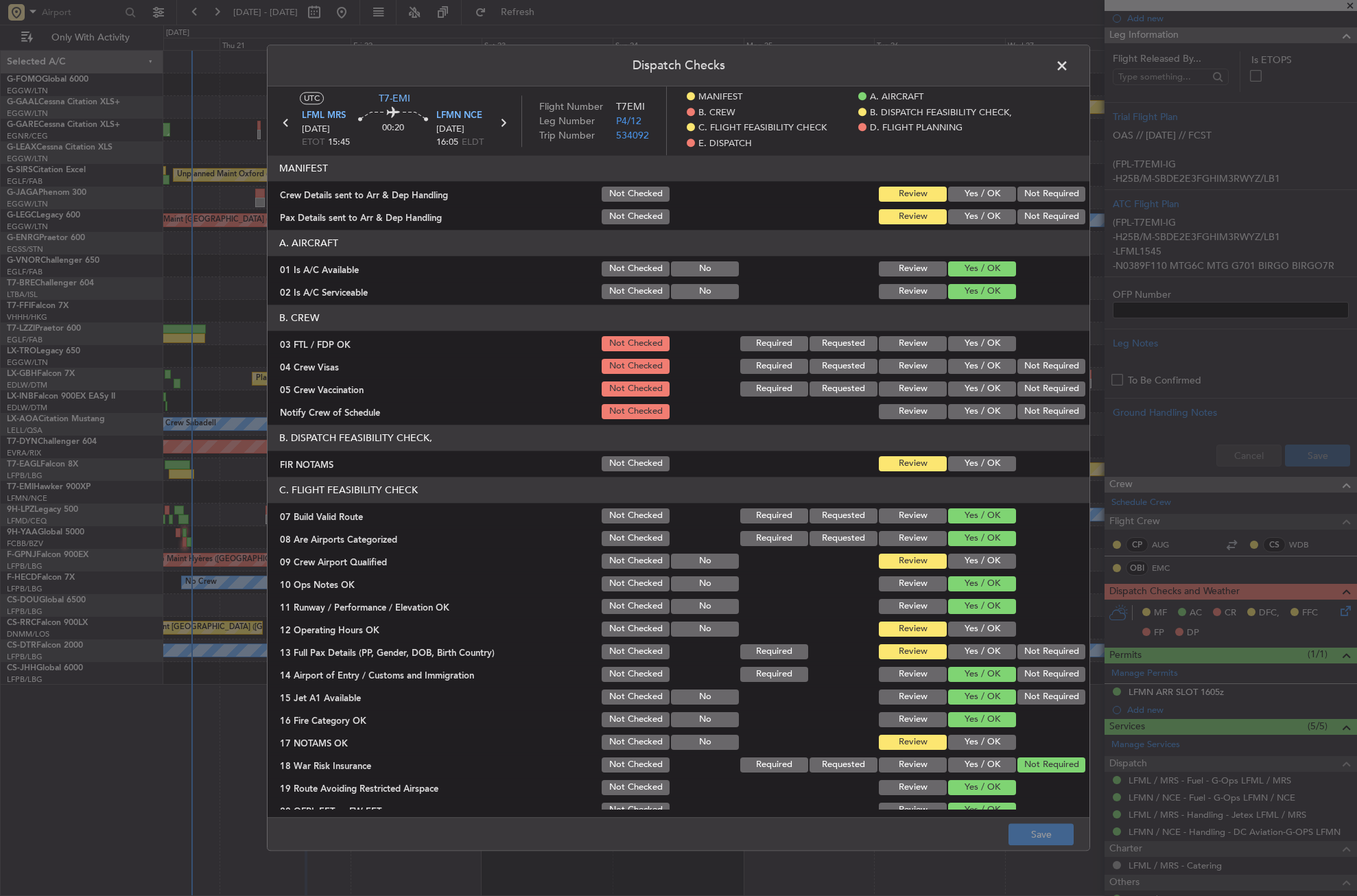
click at [971, 457] on button "Yes / OK" at bounding box center [982, 464] width 68 height 15
click at [965, 553] on div "Yes / OK" at bounding box center [980, 561] width 69 height 19
click at [965, 556] on button "Yes / OK" at bounding box center [982, 561] width 68 height 15
click at [967, 624] on button "Yes / OK" at bounding box center [982, 629] width 68 height 15
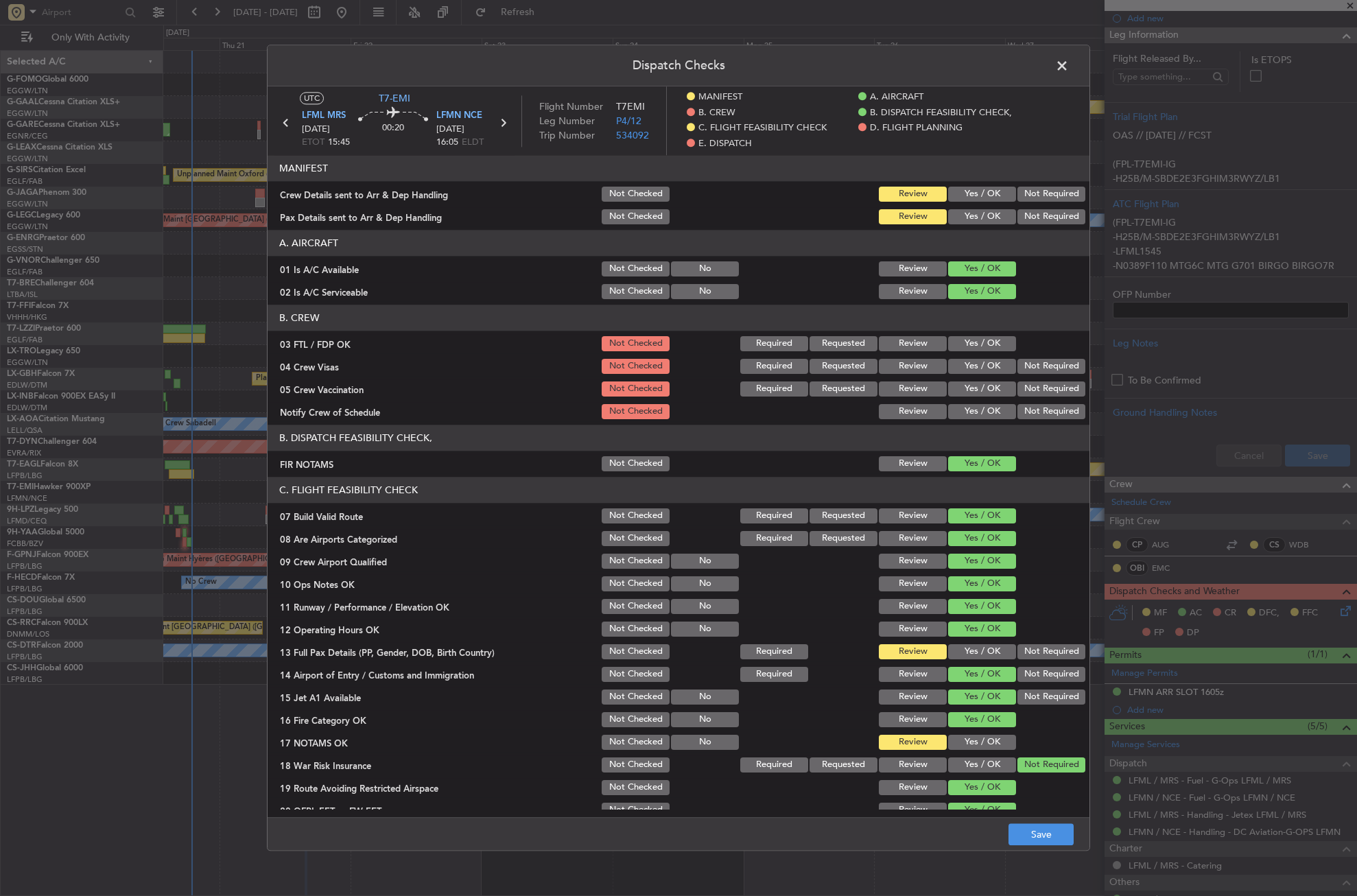
click at [970, 639] on div "Yes / OK" at bounding box center [980, 629] width 69 height 19
click at [970, 642] on div "Yes / OK" at bounding box center [980, 652] width 69 height 19
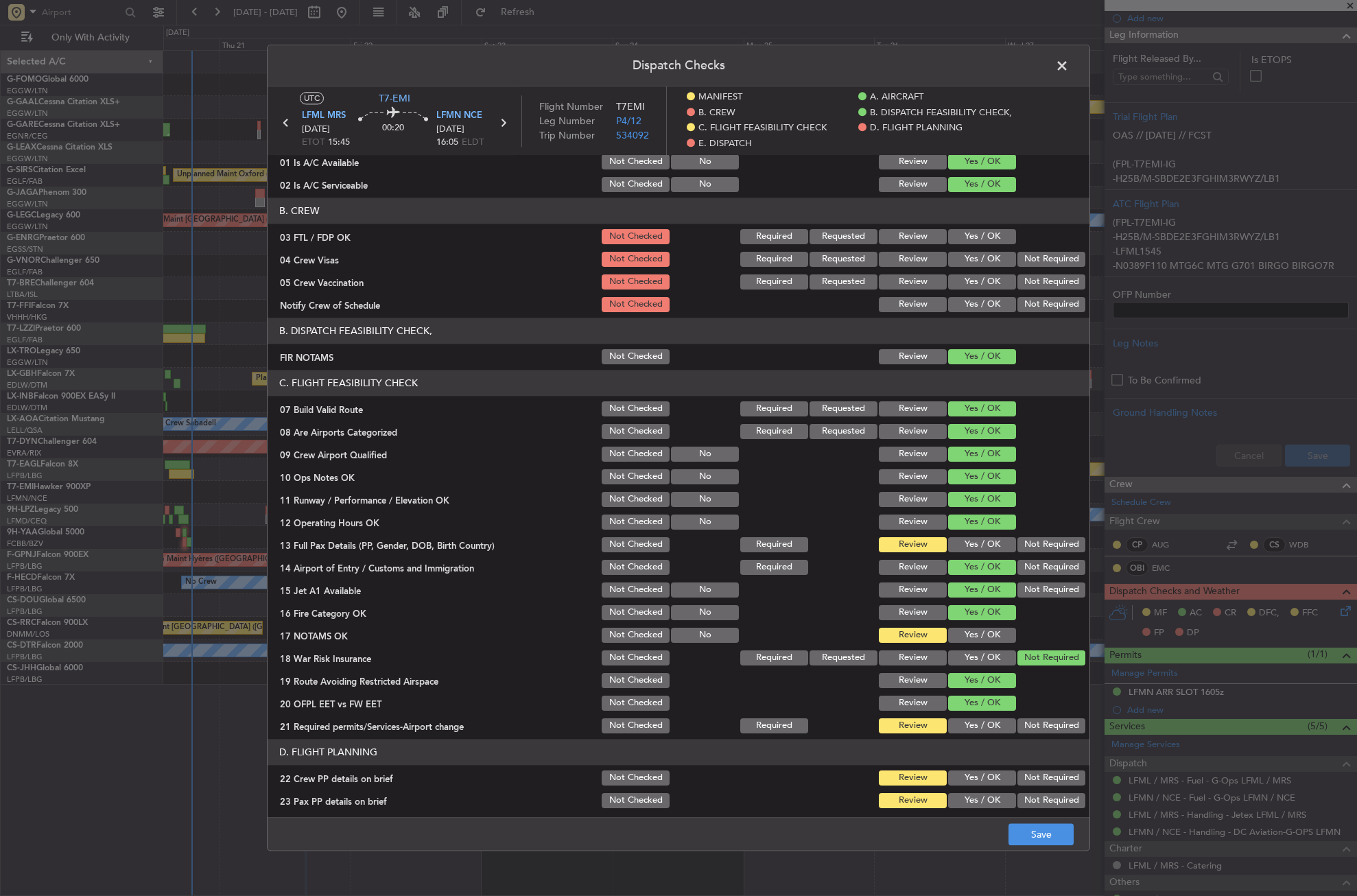
scroll to position [138, 0]
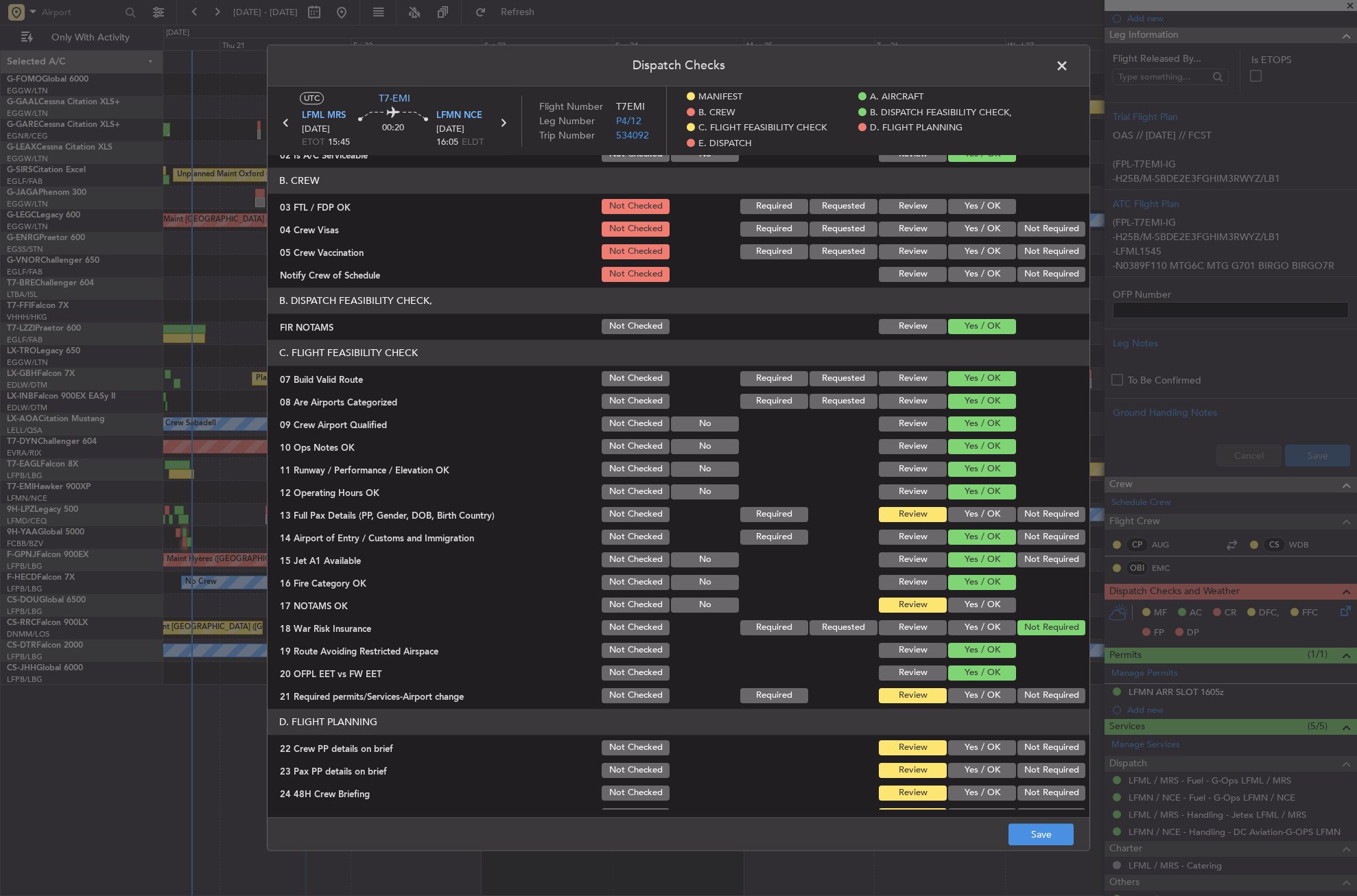
click at [977, 518] on button "Yes / OK" at bounding box center [982, 514] width 68 height 15
click at [975, 603] on button "Yes / OK" at bounding box center [982, 605] width 68 height 15
click at [986, 690] on button "Yes / OK" at bounding box center [982, 696] width 68 height 15
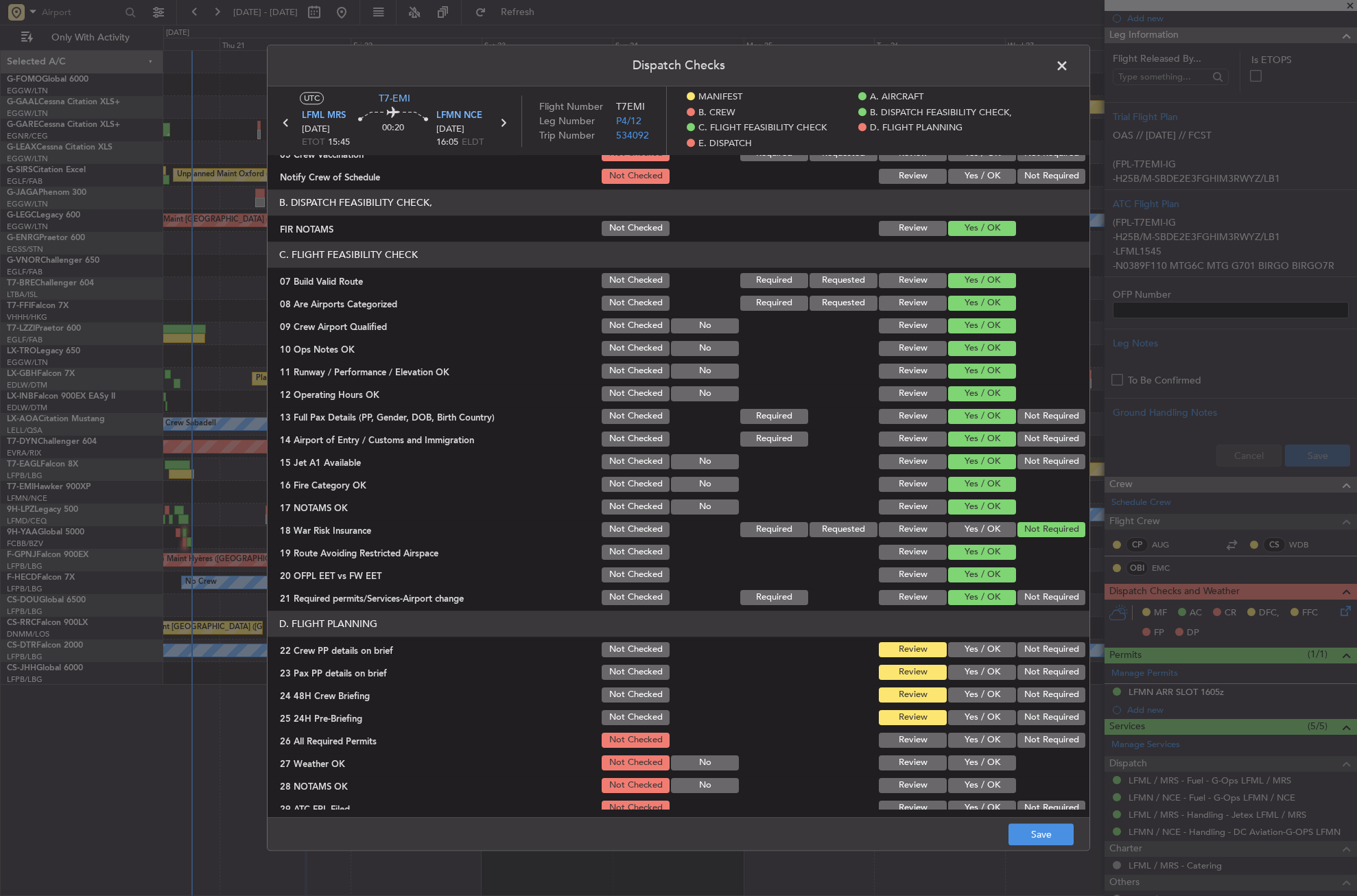
scroll to position [412, 0]
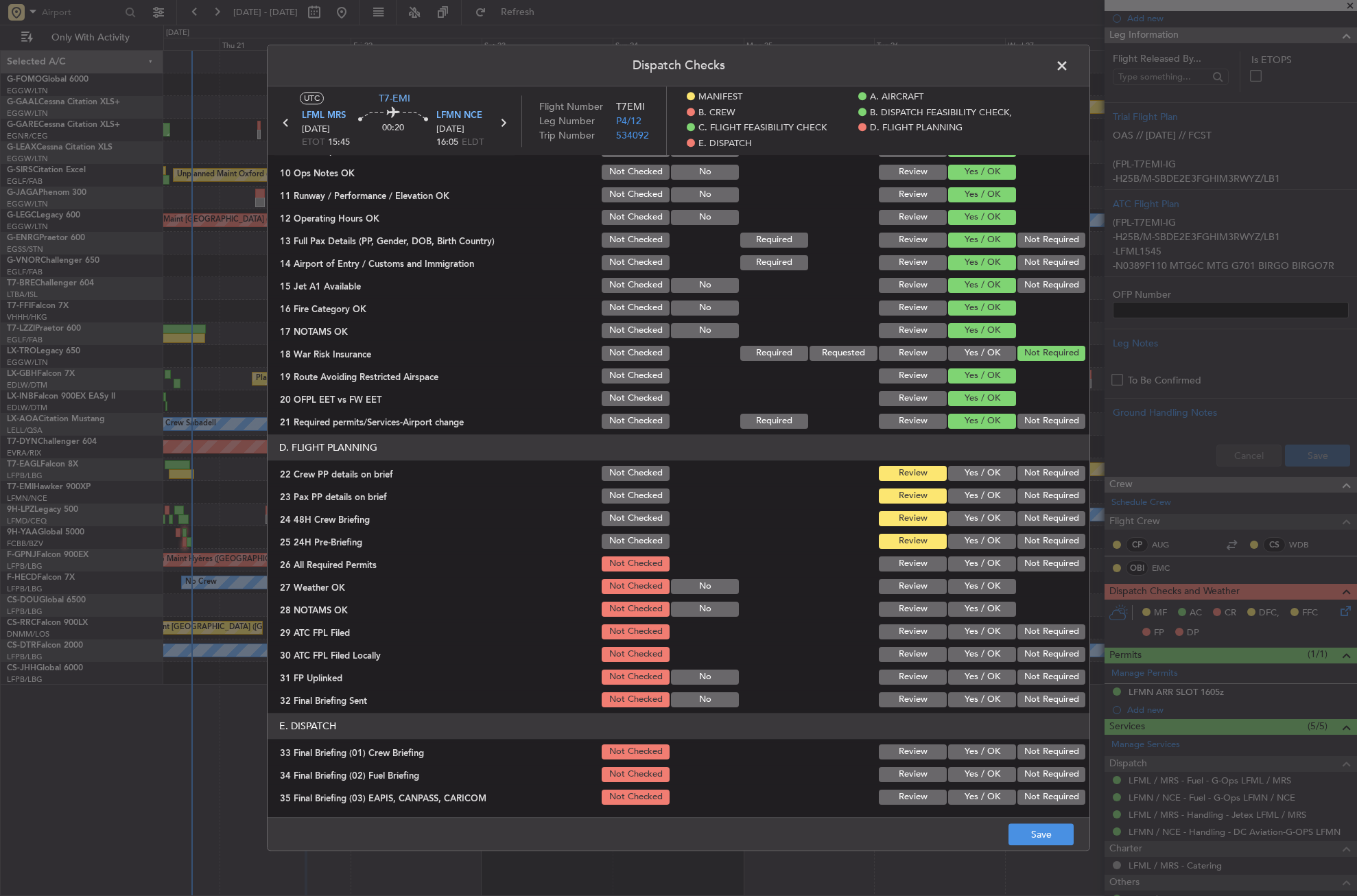
click at [960, 479] on button "Yes / OK" at bounding box center [982, 473] width 68 height 15
click at [960, 494] on button "Yes / OK" at bounding box center [982, 496] width 68 height 15
click at [962, 511] on button "Yes / OK" at bounding box center [982, 518] width 68 height 15
drag, startPoint x: 1032, startPoint y: 536, endPoint x: 1018, endPoint y: 544, distance: 16.1
click at [1029, 537] on button "Not Required" at bounding box center [1051, 541] width 68 height 15
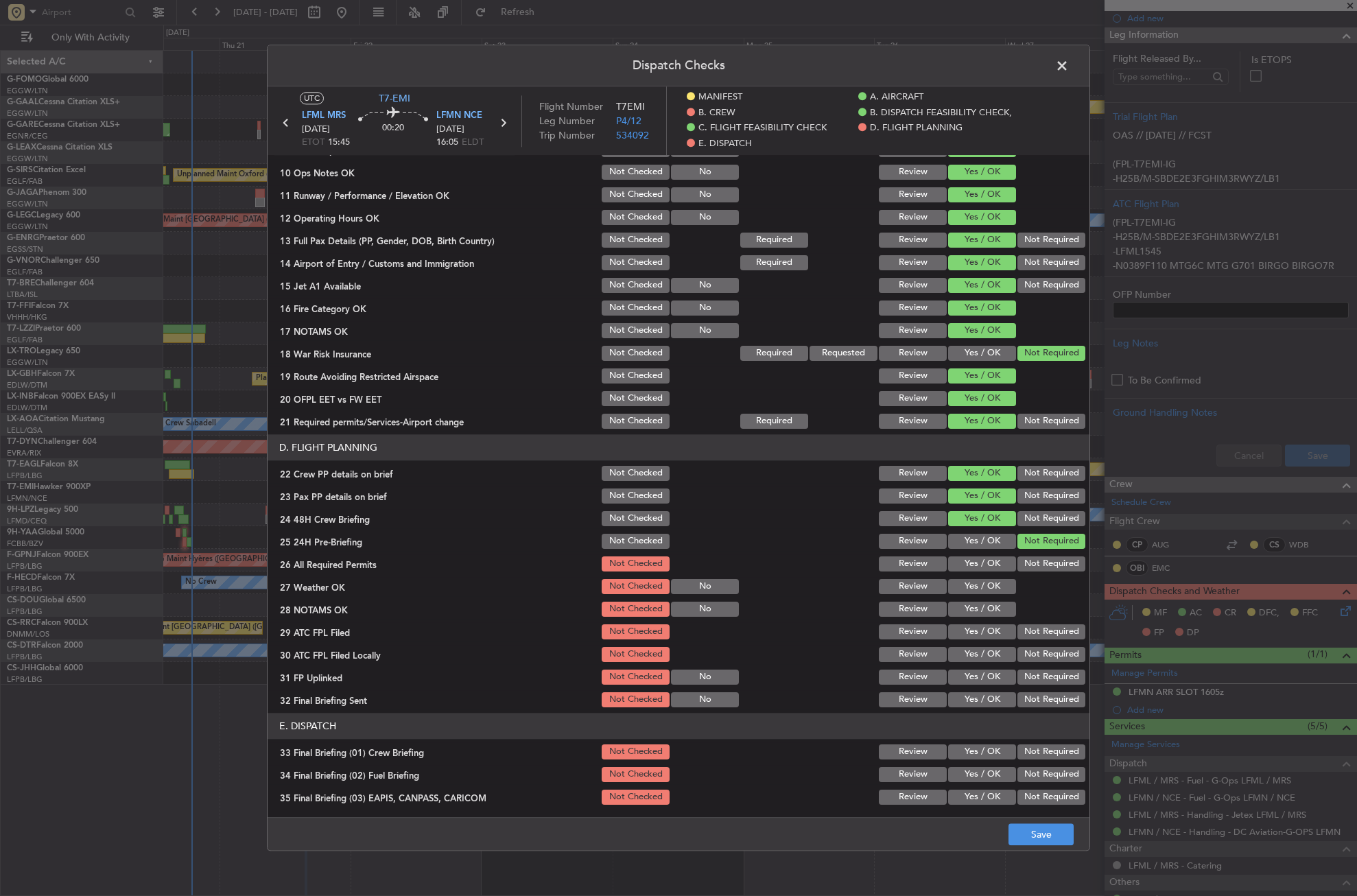
drag, startPoint x: 972, startPoint y: 556, endPoint x: 971, endPoint y: 580, distance: 24.0
click at [971, 557] on div "Yes / OK" at bounding box center [980, 564] width 69 height 19
click at [970, 572] on button "Yes / OK" at bounding box center [982, 564] width 68 height 15
click at [971, 584] on button "Yes / OK" at bounding box center [982, 587] width 68 height 15
click at [972, 611] on button "Yes / OK" at bounding box center [982, 609] width 68 height 15
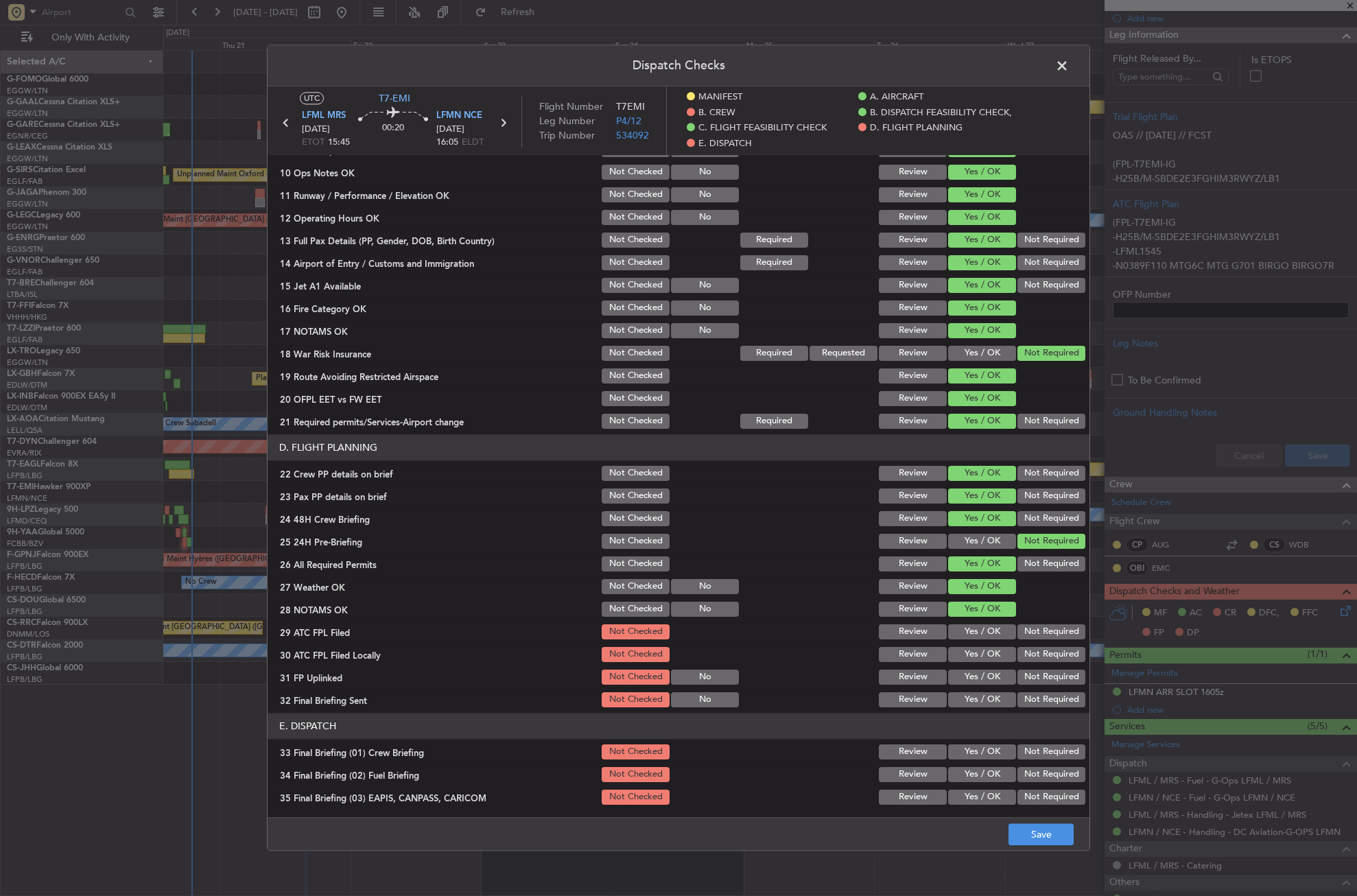
click at [979, 626] on button "Yes / OK" at bounding box center [982, 632] width 68 height 15
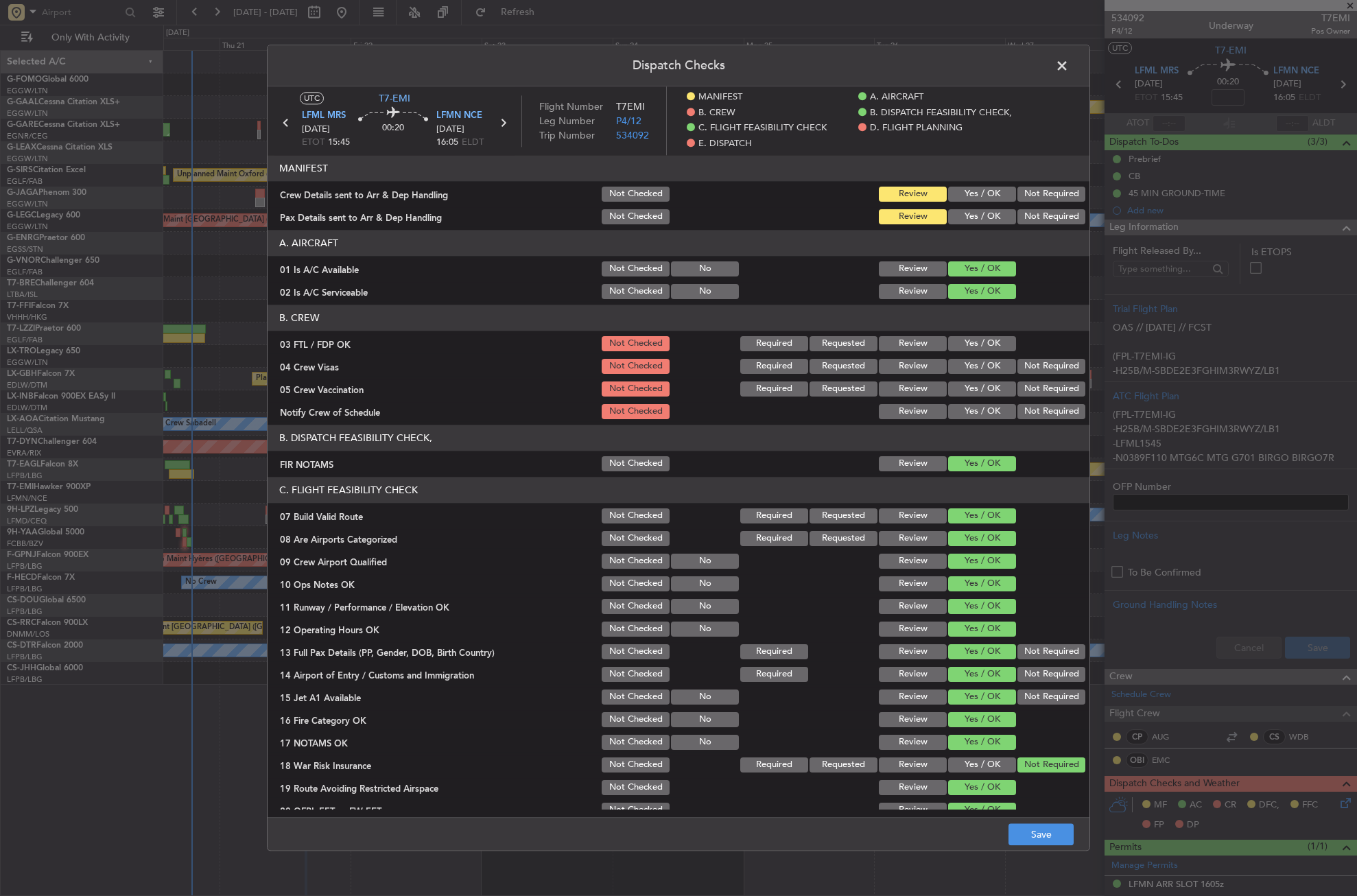
scroll to position [412, 0]
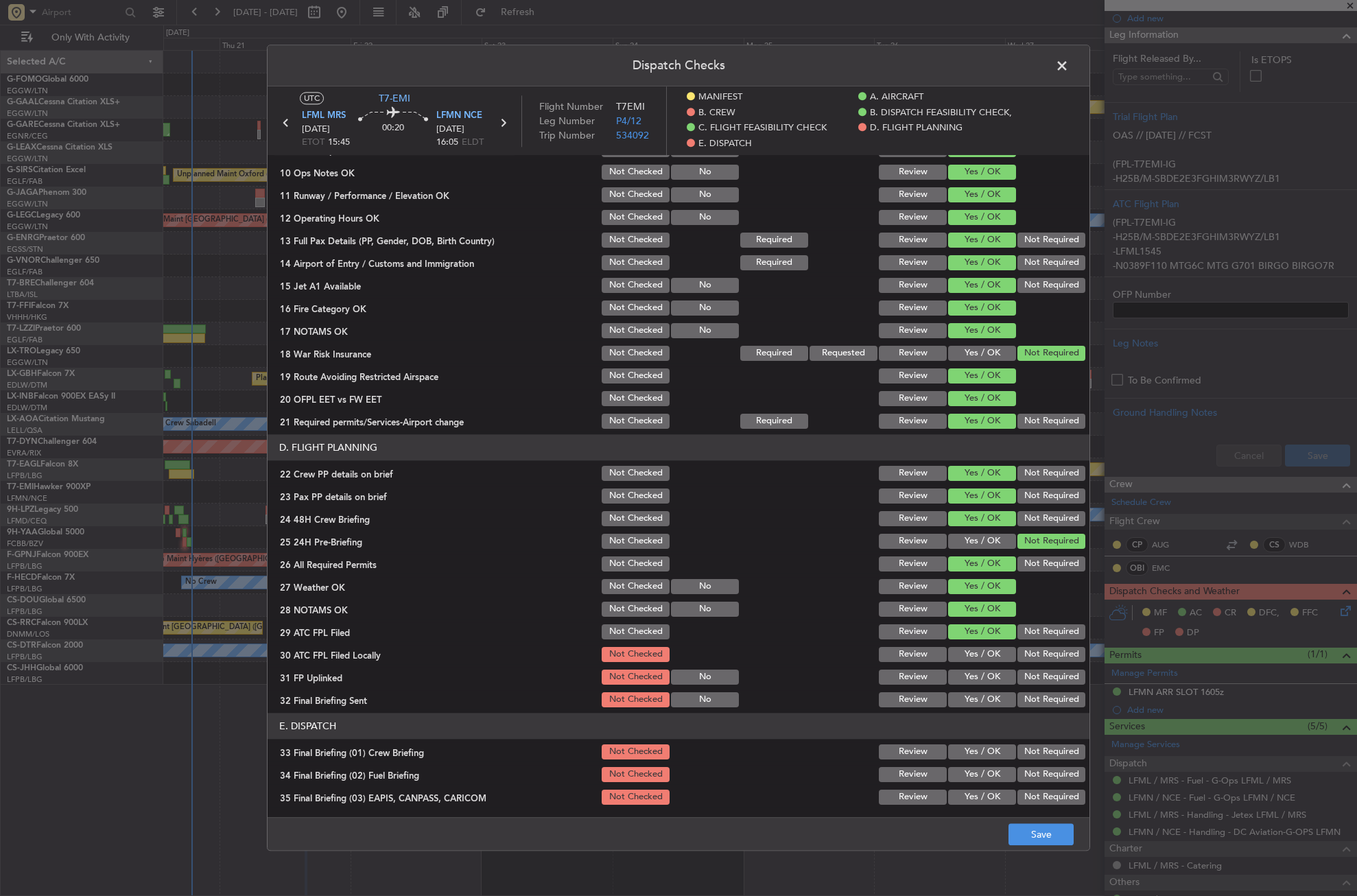
click at [1022, 645] on section "D. FLIGHT PLANNING 22 Crew PP details on brief Not Checked Review Yes / OK Not …" at bounding box center [679, 572] width 822 height 275
click at [1018, 651] on button "Not Required" at bounding box center [1051, 654] width 68 height 15
click at [996, 668] on div "Yes / OK" at bounding box center [980, 677] width 69 height 19
click at [992, 674] on button "Yes / OK" at bounding box center [982, 677] width 68 height 15
click at [1022, 697] on button "Not Required" at bounding box center [1051, 700] width 68 height 15
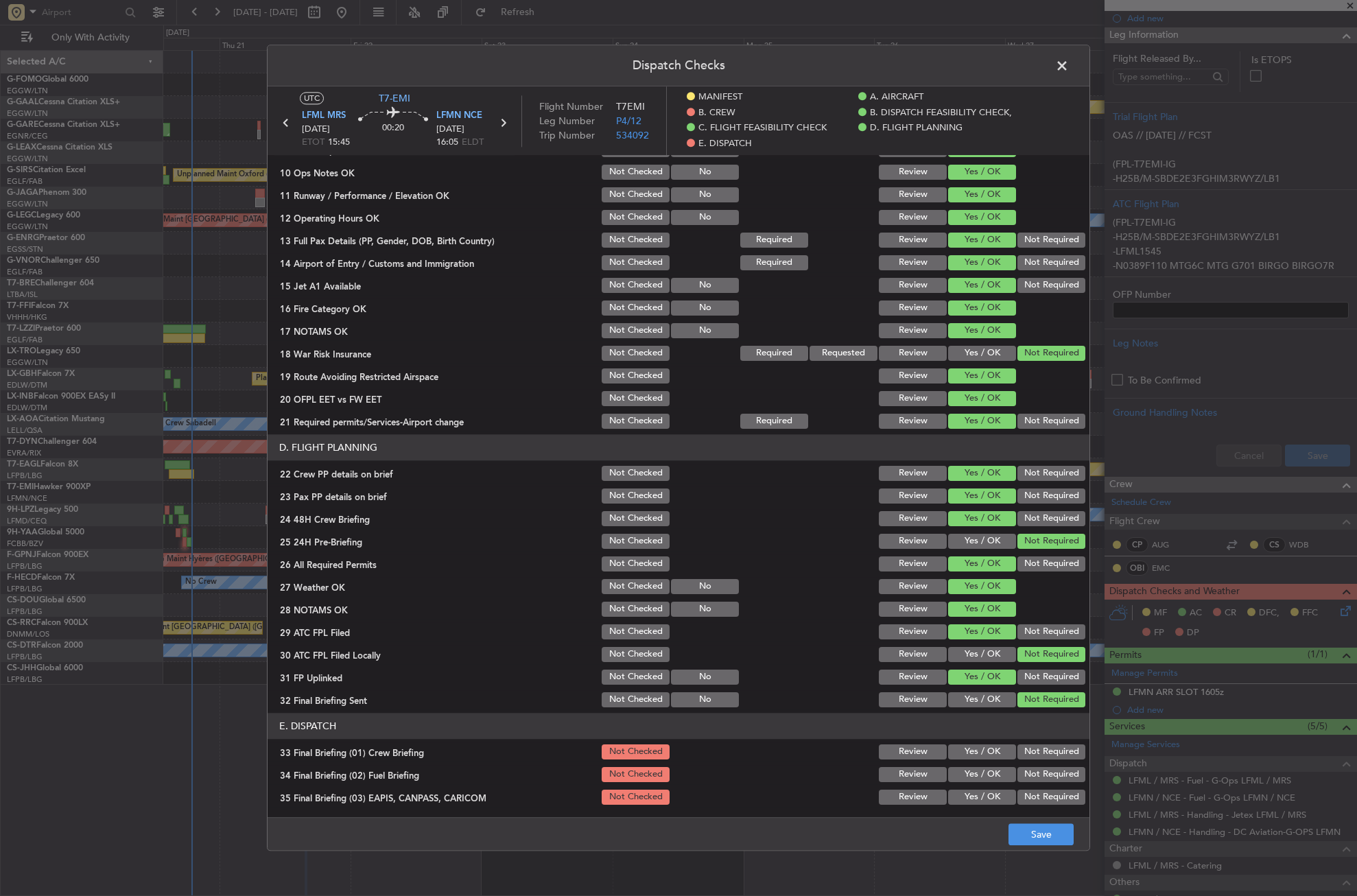
scroll to position [617, 0]
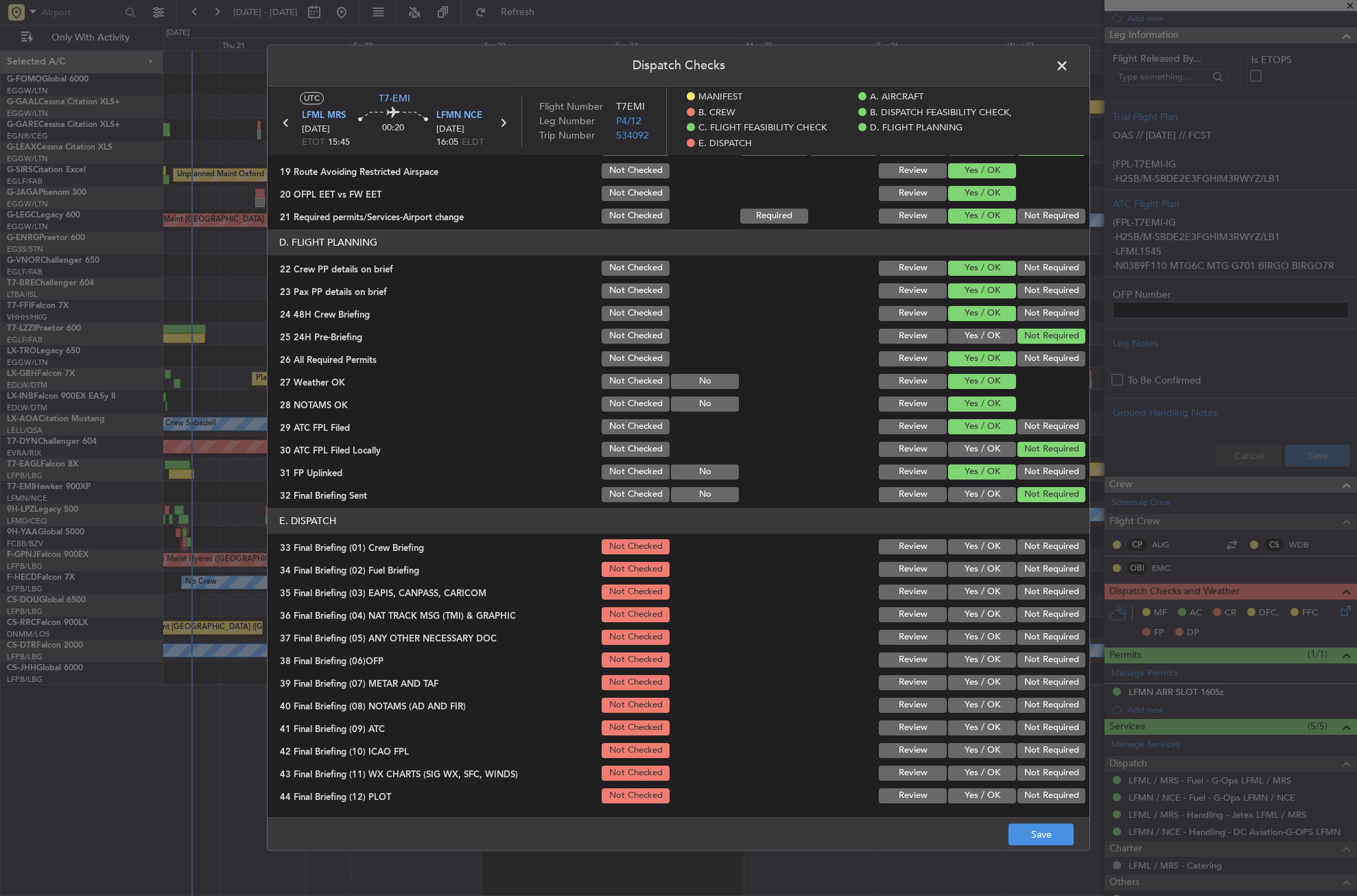
click at [983, 541] on button "Yes / OK" at bounding box center [982, 546] width 68 height 15
click at [975, 568] on button "Yes / OK" at bounding box center [982, 569] width 68 height 15
click at [1020, 592] on button "Not Required" at bounding box center [1051, 592] width 68 height 15
click at [1021, 610] on button "Not Required" at bounding box center [1051, 615] width 68 height 15
drag, startPoint x: 986, startPoint y: 634, endPoint x: 981, endPoint y: 658, distance: 24.5
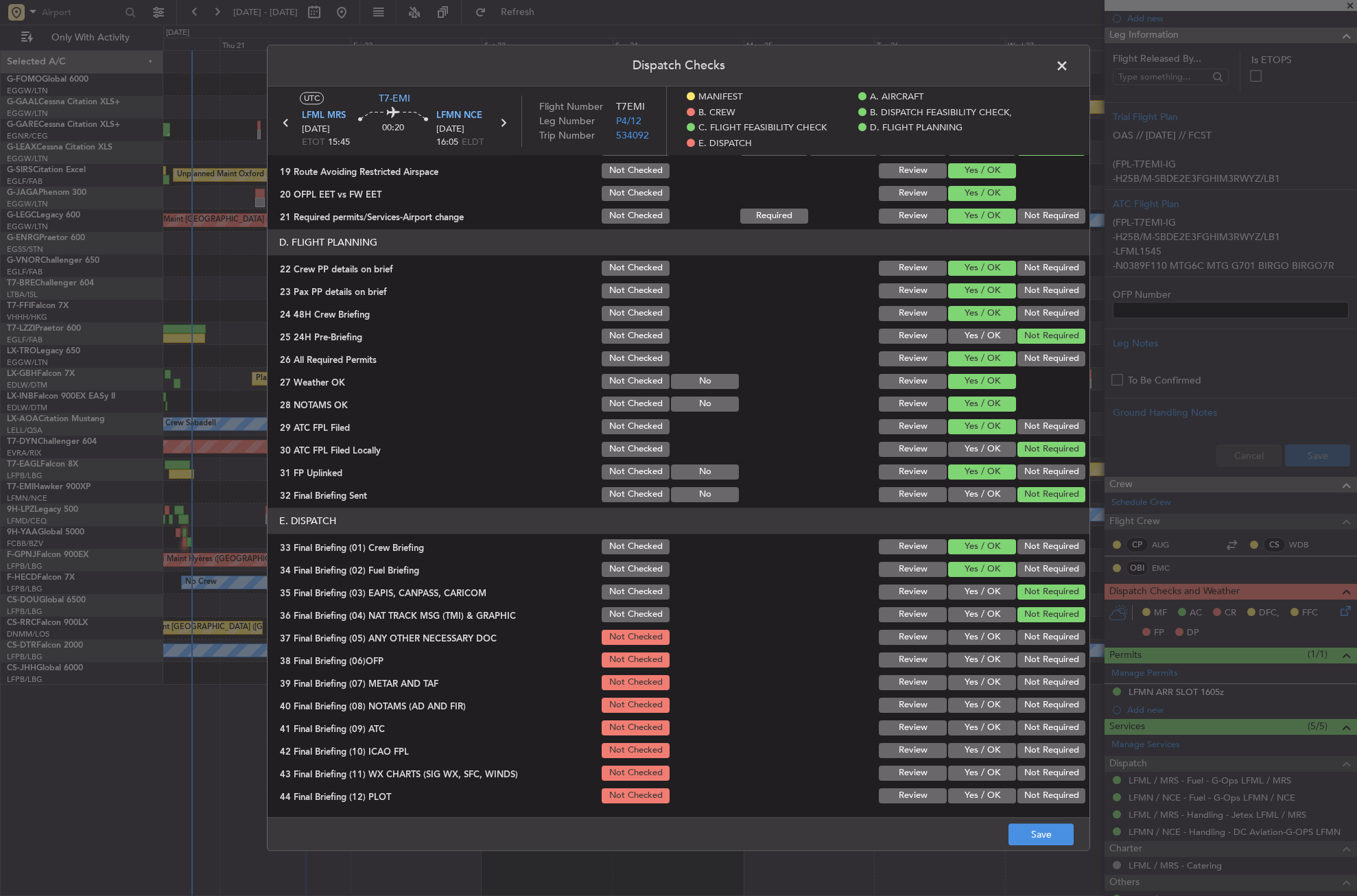
click at [983, 635] on button "Yes / OK" at bounding box center [982, 637] width 68 height 15
click at [981, 658] on button "Yes / OK" at bounding box center [982, 660] width 68 height 15
click at [979, 677] on button "Yes / OK" at bounding box center [982, 682] width 68 height 15
click at [975, 696] on div "Yes / OK" at bounding box center [980, 705] width 69 height 19
click at [974, 708] on button "Yes / OK" at bounding box center [982, 705] width 68 height 15
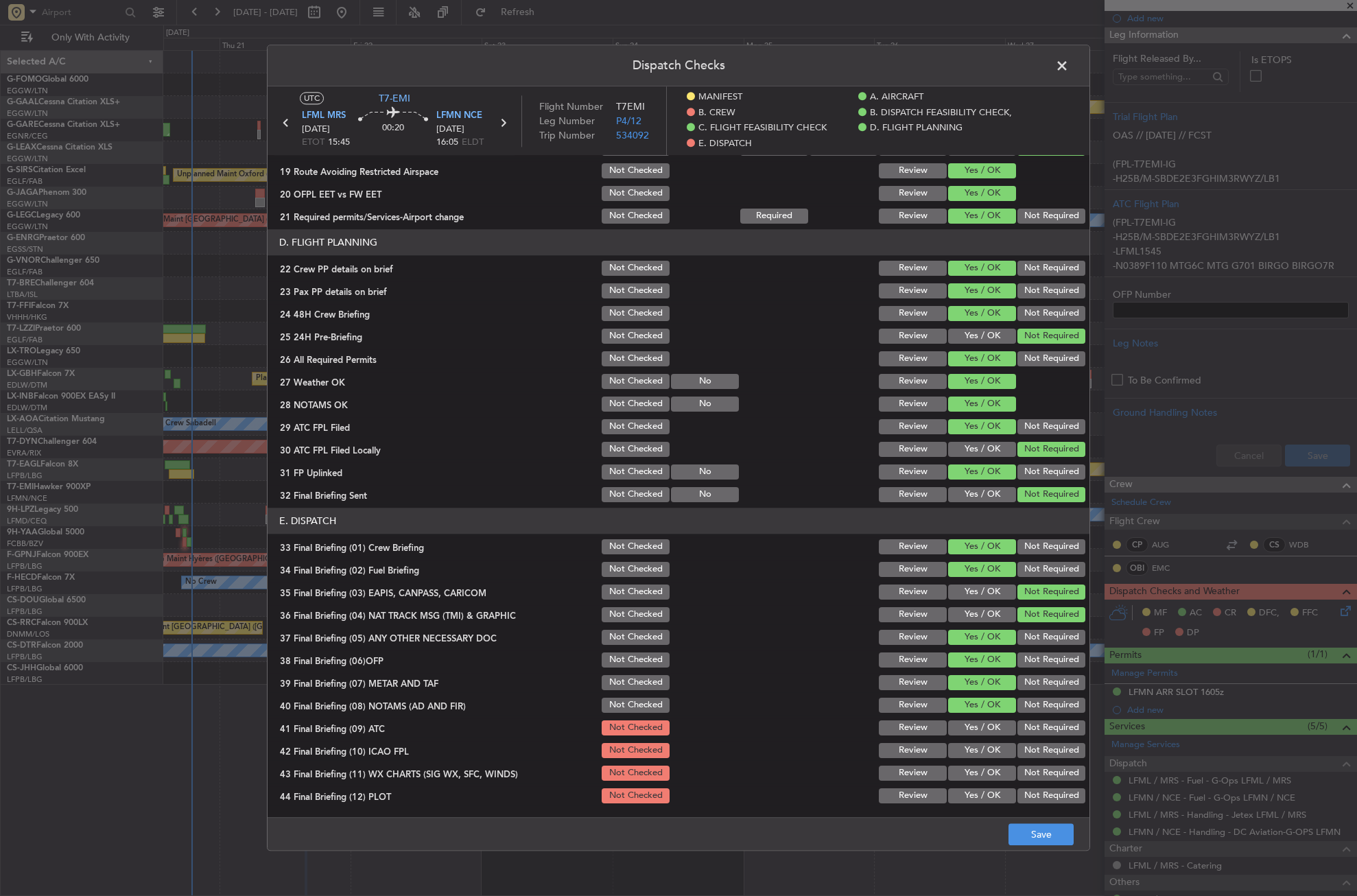
click at [966, 731] on button "Yes / OK" at bounding box center [982, 727] width 68 height 15
click at [967, 753] on button "Yes / OK" at bounding box center [982, 751] width 68 height 15
click at [1031, 743] on div "Not Required" at bounding box center [1050, 751] width 69 height 19
click at [975, 769] on button "Yes / OK" at bounding box center [982, 773] width 68 height 15
click at [1018, 790] on button "Not Required" at bounding box center [1051, 796] width 68 height 15
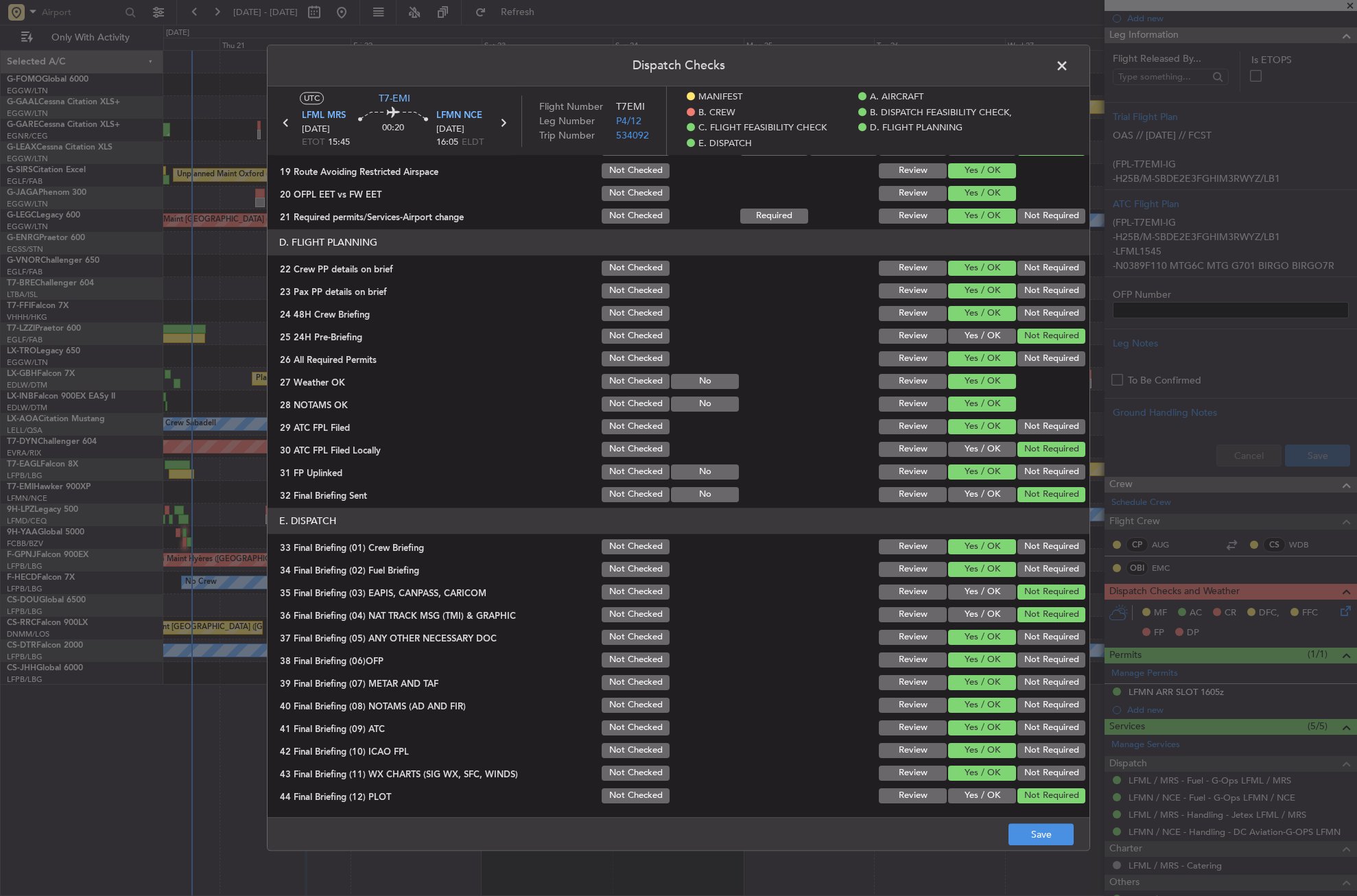
click at [1024, 747] on button "Not Required" at bounding box center [1051, 751] width 68 height 15
click at [1026, 822] on footer "Save" at bounding box center [679, 834] width 822 height 33
click at [1029, 832] on button "Save" at bounding box center [1041, 836] width 65 height 22
click at [1069, 67] on span at bounding box center [1069, 69] width 0 height 28
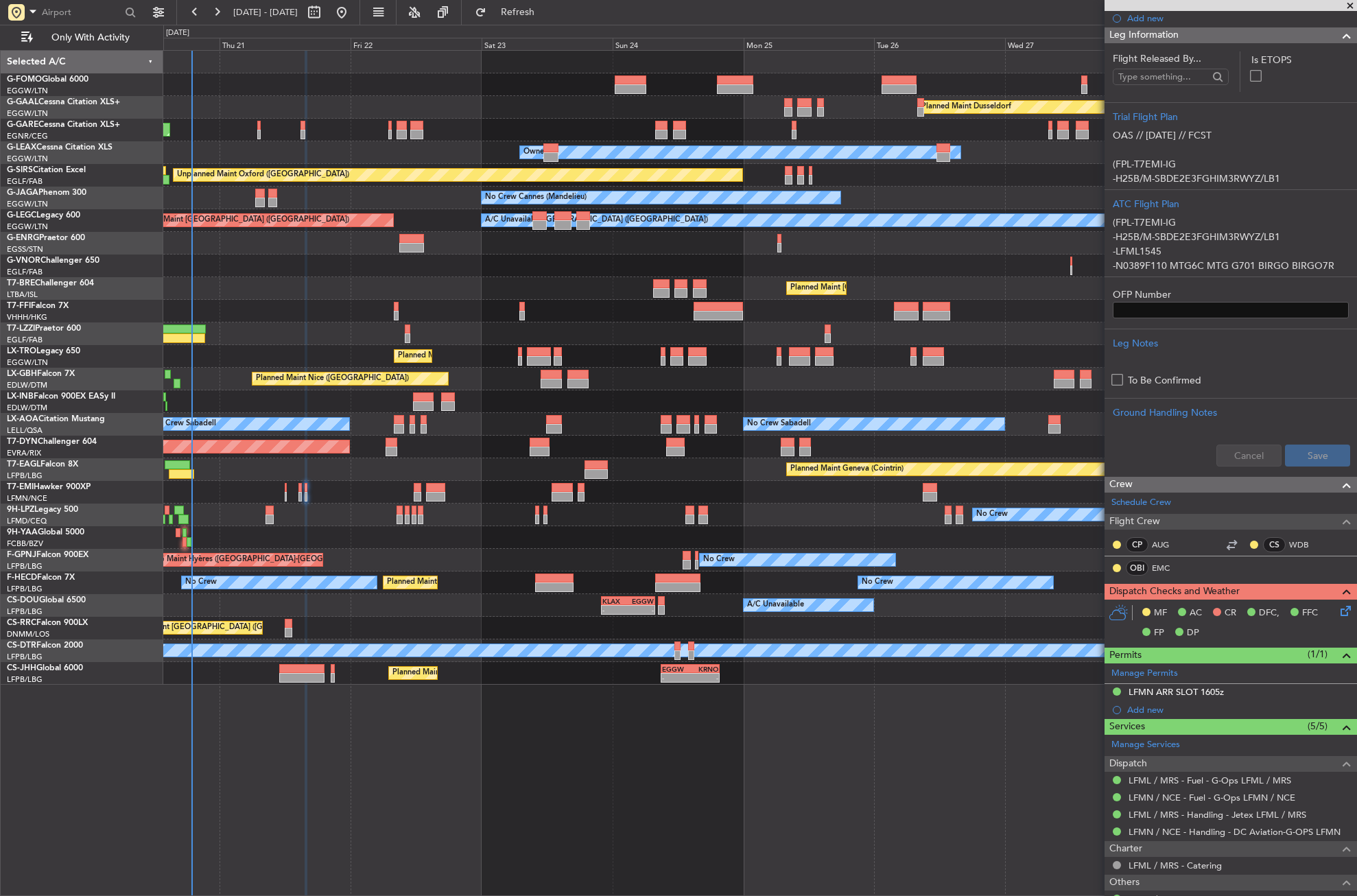
click at [1342, 605] on icon at bounding box center [1343, 609] width 11 height 11
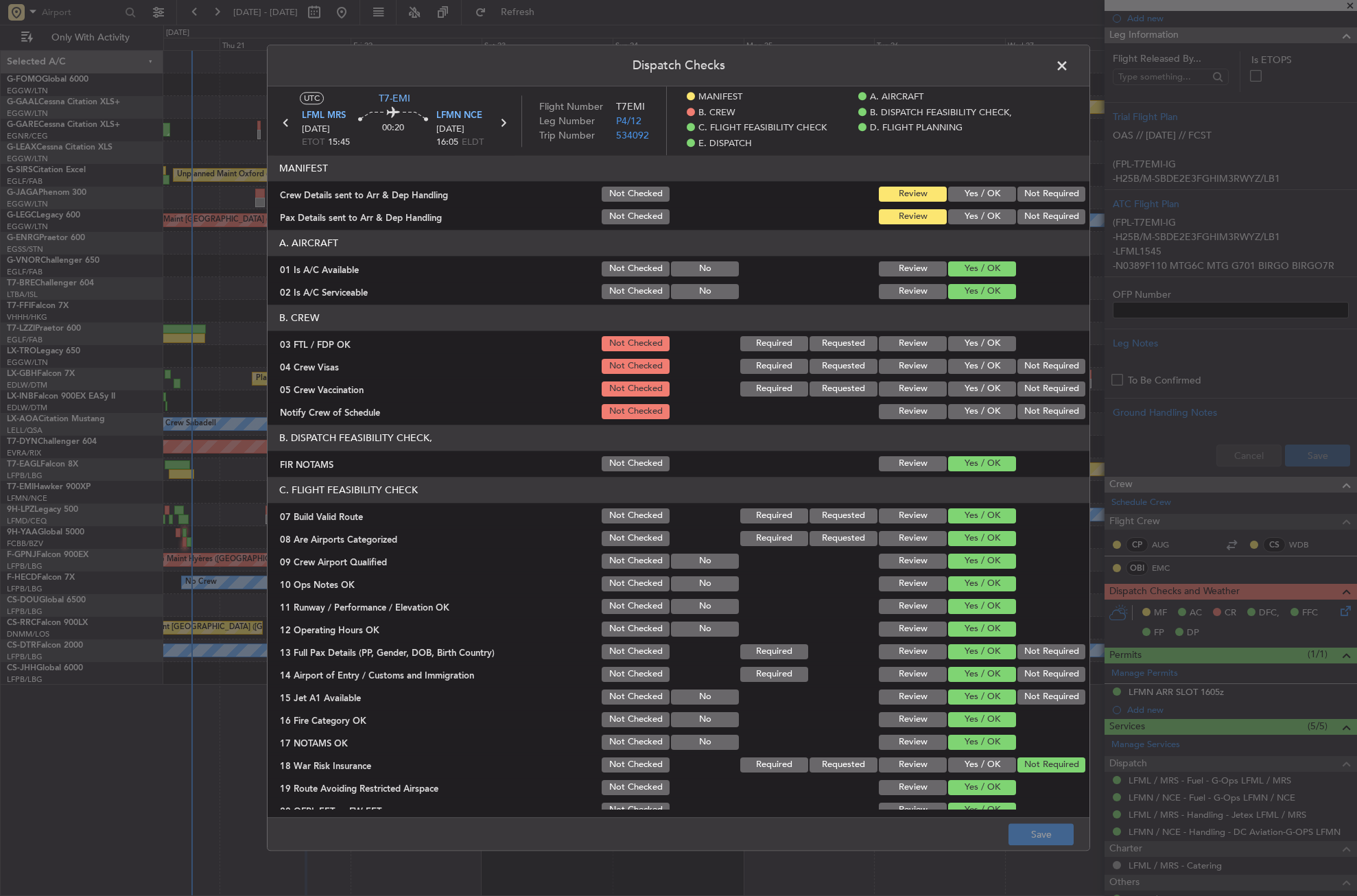
click at [971, 347] on button "Yes / OK" at bounding box center [982, 343] width 68 height 15
click at [1018, 367] on button "Not Required" at bounding box center [1051, 366] width 68 height 15
click at [1018, 385] on button "Not Required" at bounding box center [1051, 389] width 68 height 15
click at [977, 405] on button "Yes / OK" at bounding box center [982, 411] width 68 height 15
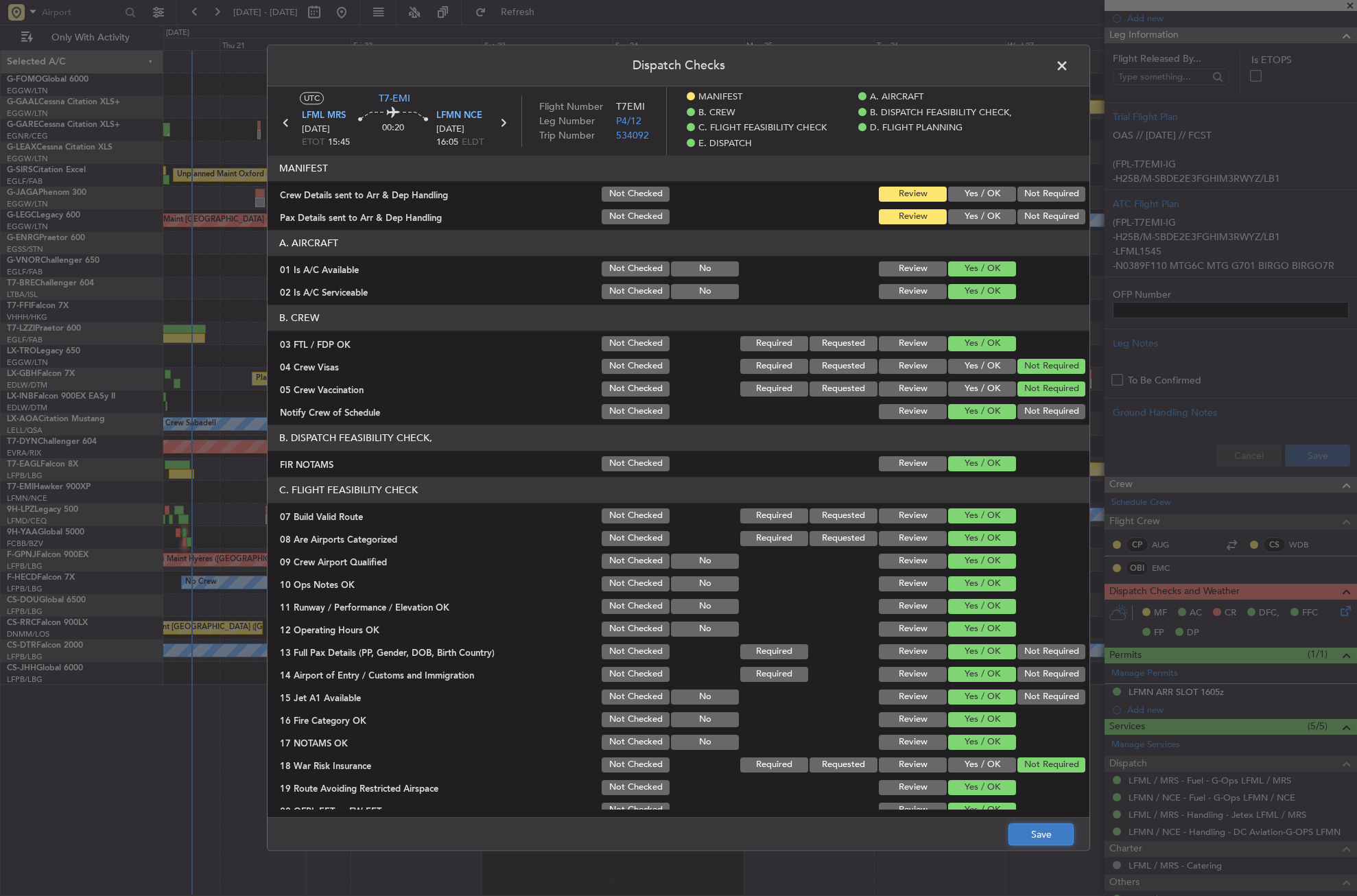
click at [1020, 836] on button "Save" at bounding box center [1041, 836] width 65 height 22
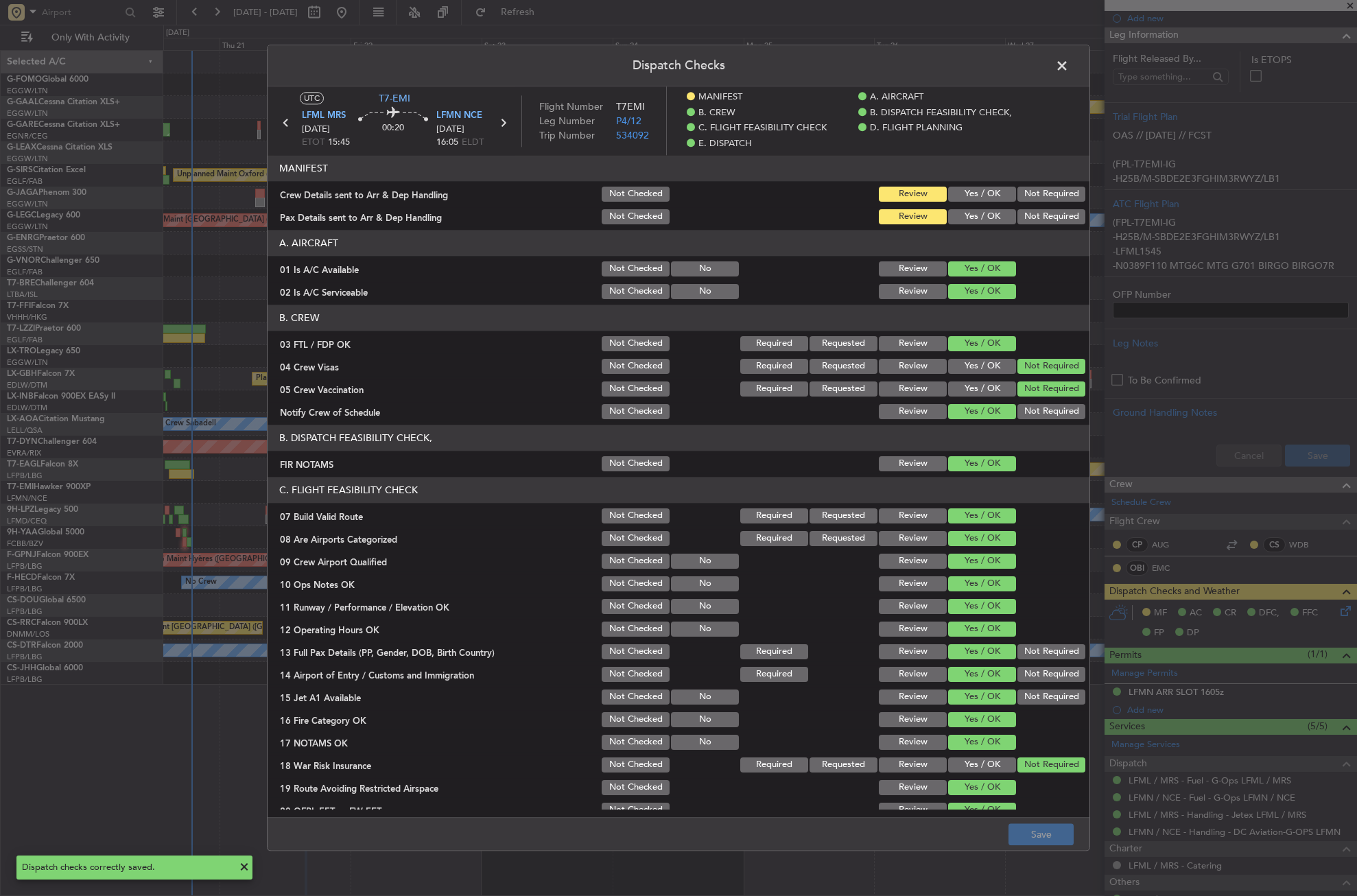
click at [1069, 60] on span at bounding box center [1069, 69] width 0 height 28
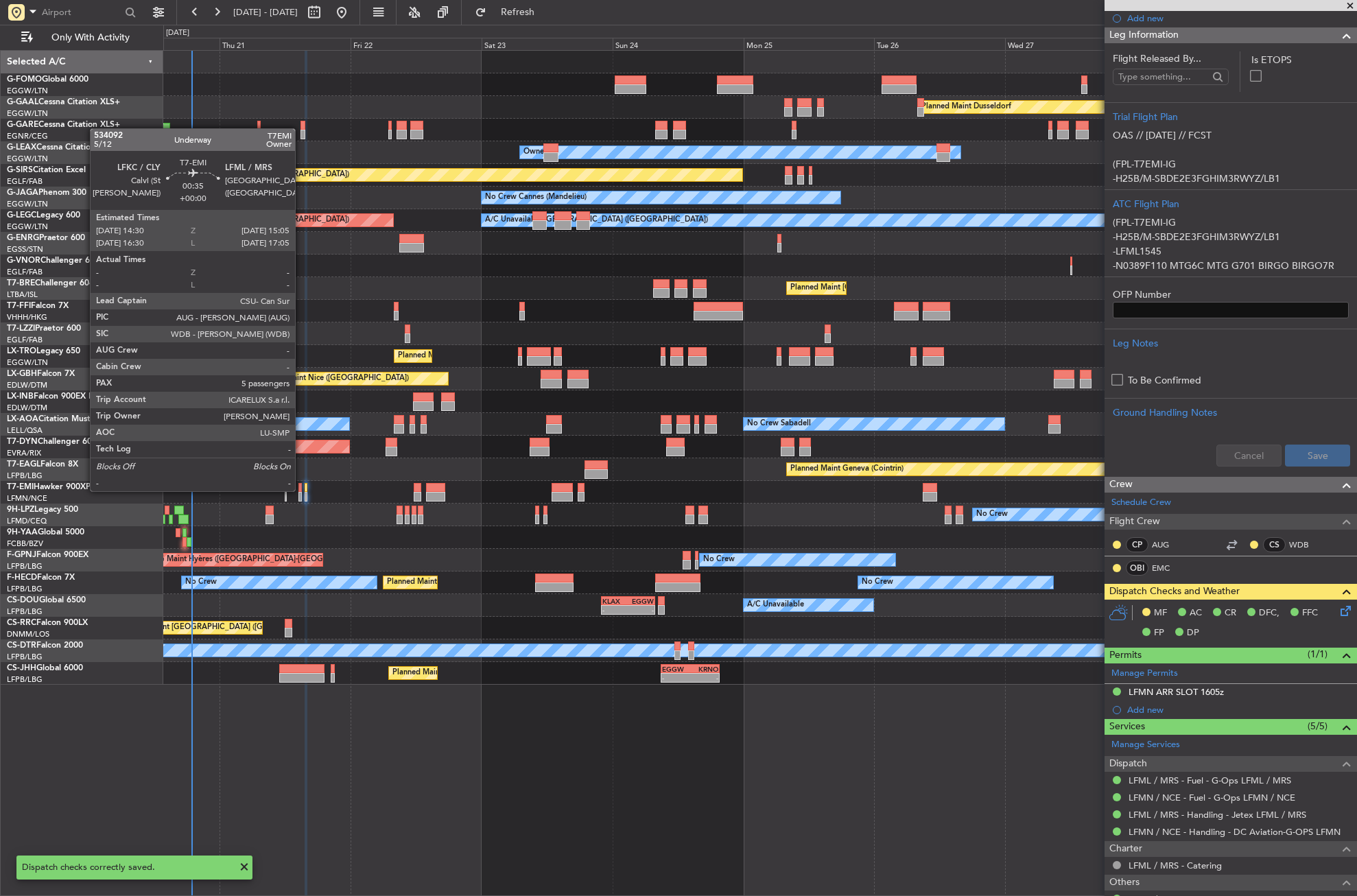
click at [301, 490] on div at bounding box center [300, 488] width 3 height 10
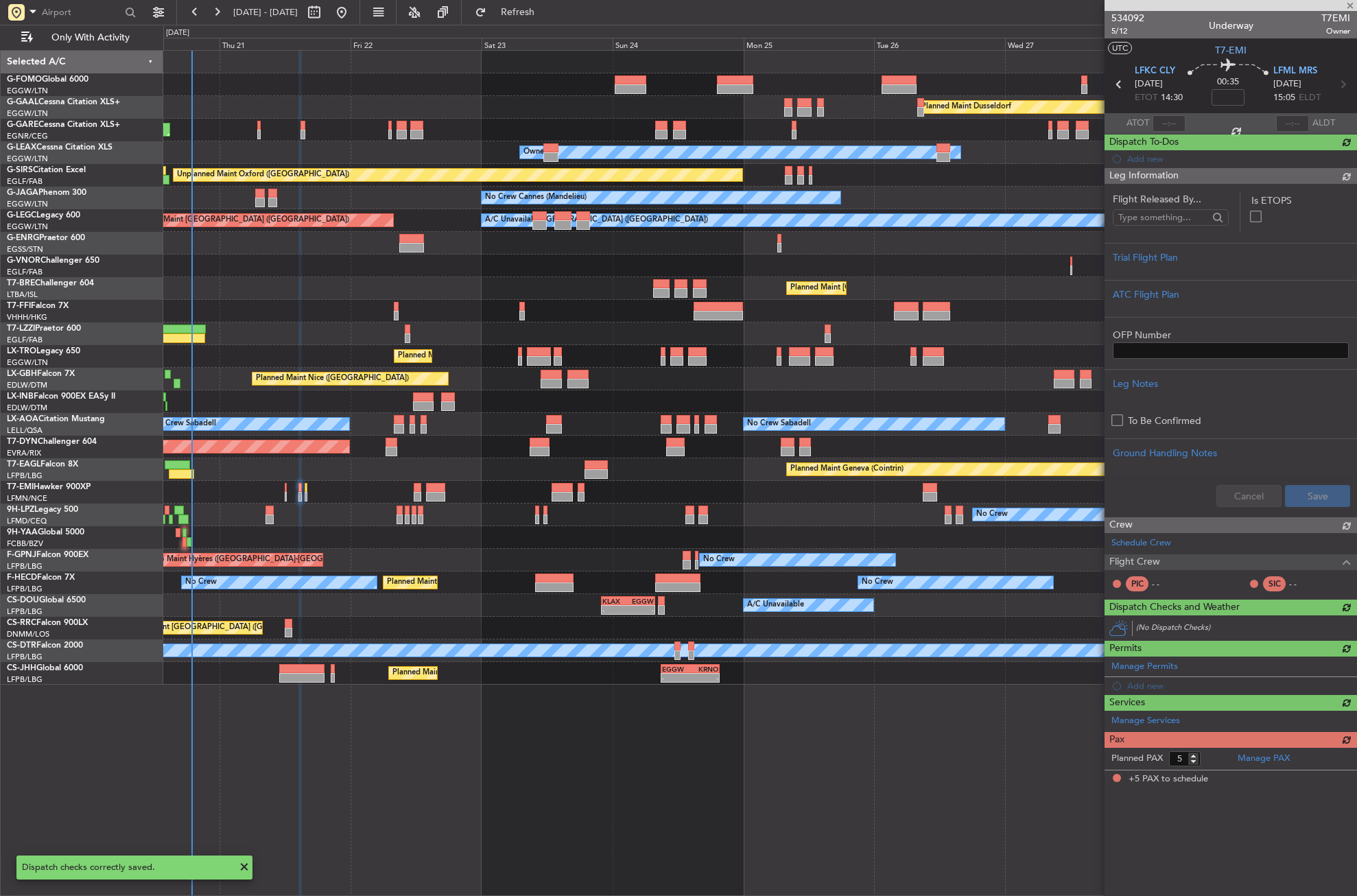
scroll to position [0, 0]
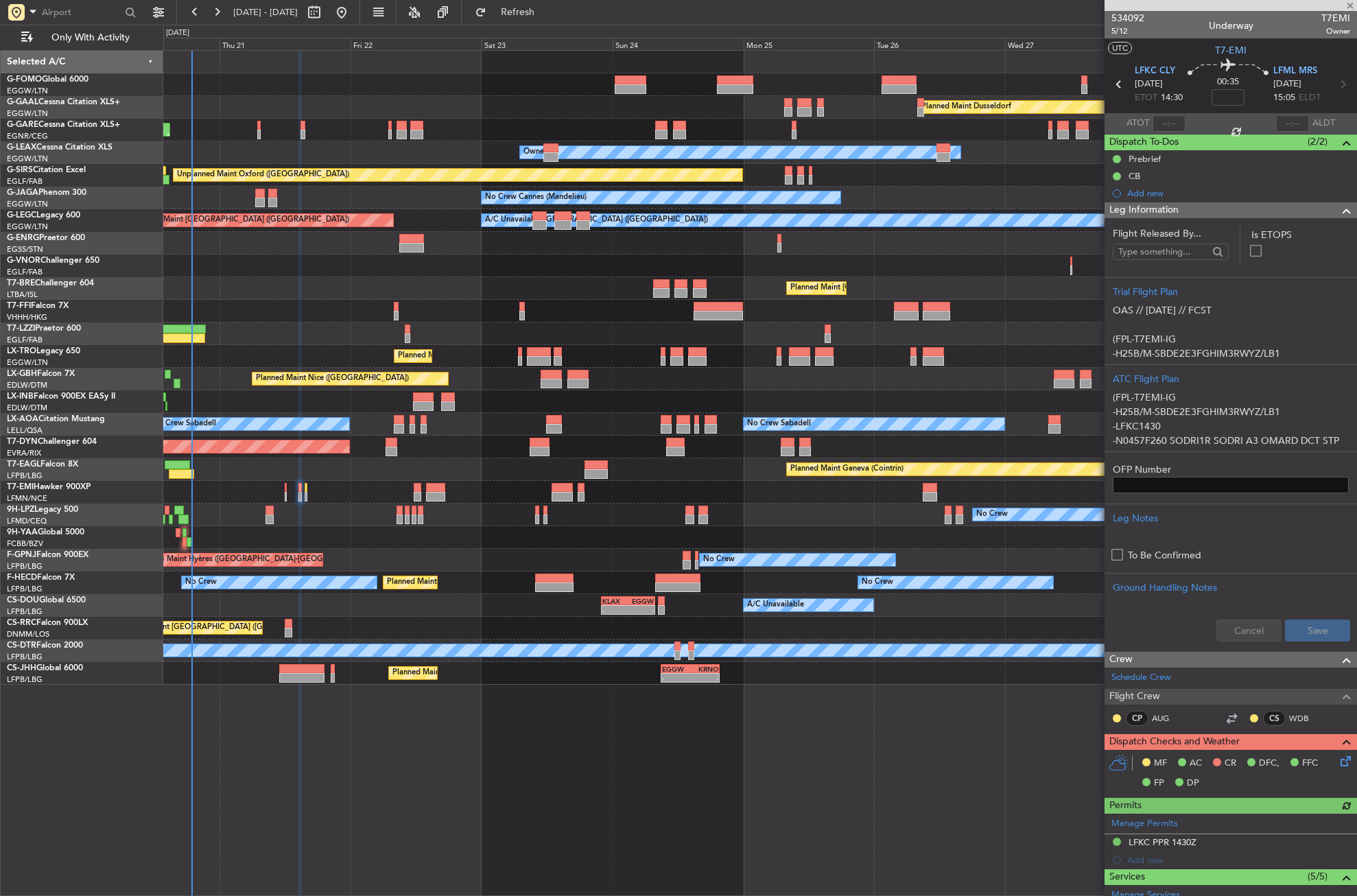
click at [1338, 760] on icon at bounding box center [1343, 759] width 11 height 11
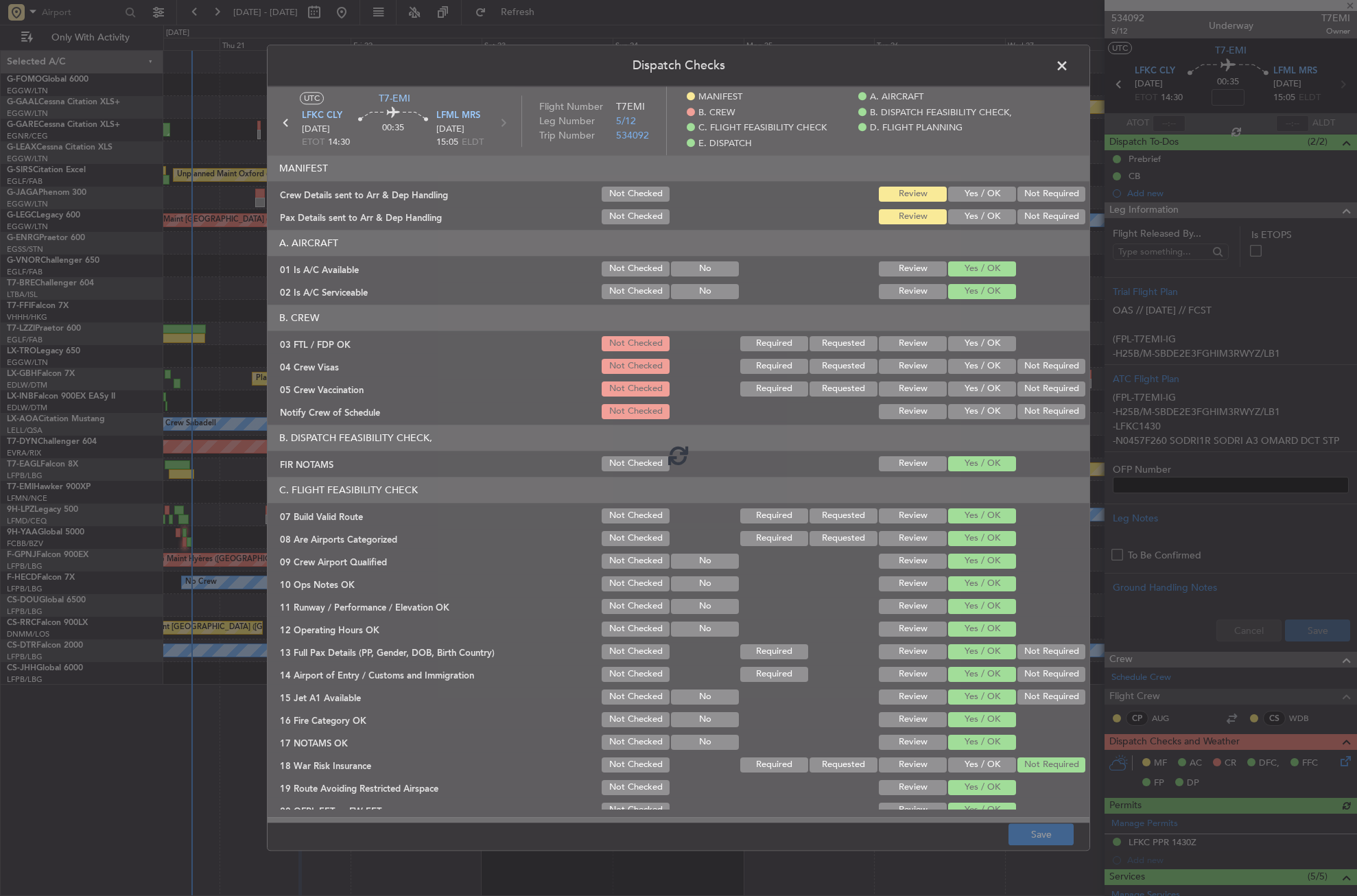
click at [979, 346] on div at bounding box center [679, 455] width 822 height 736
click at [974, 340] on div at bounding box center [679, 455] width 822 height 736
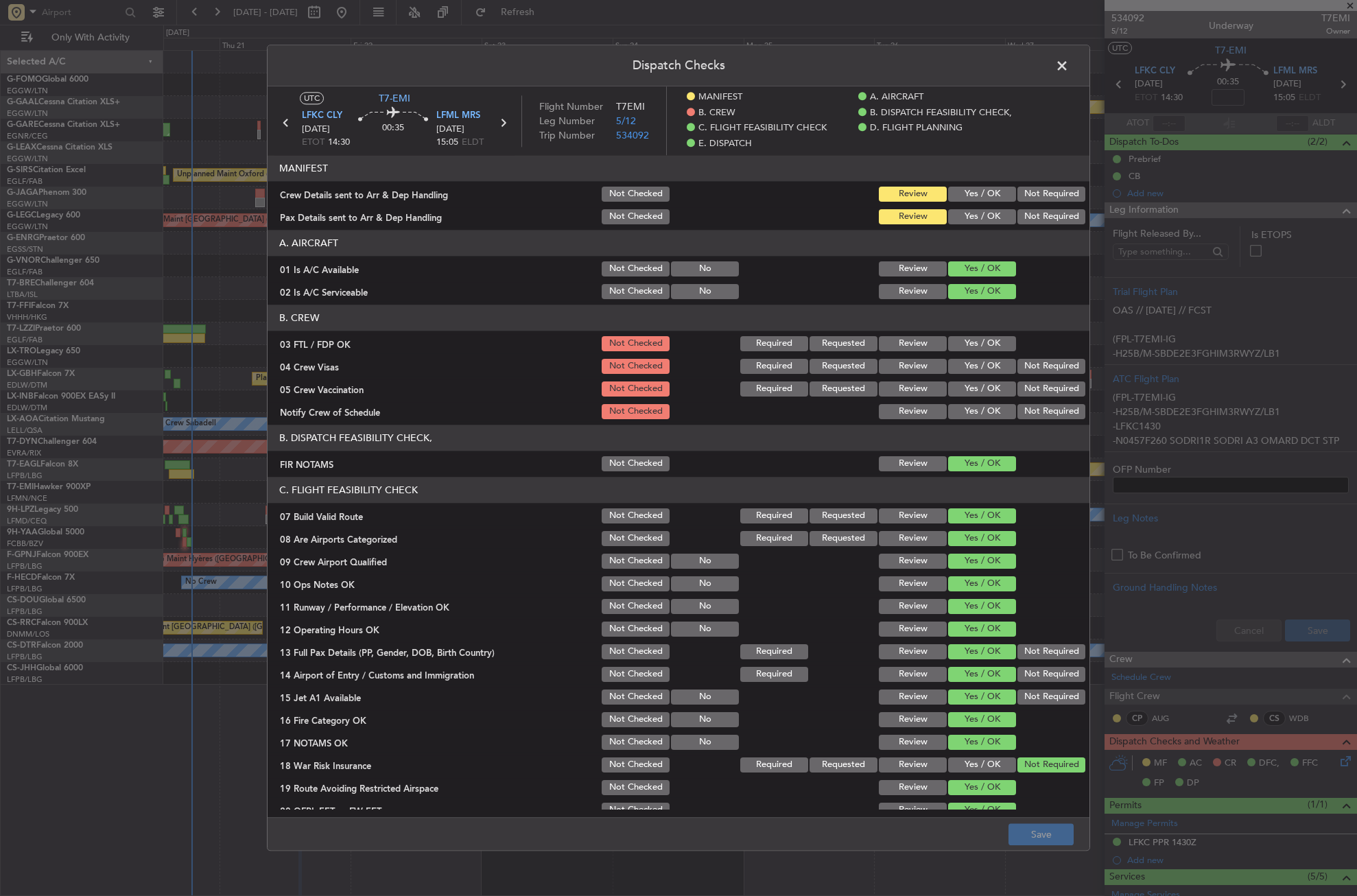
click at [974, 340] on button "Yes / OK" at bounding box center [982, 343] width 68 height 15
click at [1018, 367] on button "Not Required" at bounding box center [1051, 366] width 68 height 15
click at [1021, 380] on div "Not Required" at bounding box center [1050, 389] width 69 height 19
click at [1018, 389] on button "Not Required" at bounding box center [1051, 389] width 68 height 15
click at [987, 403] on div "Yes / OK" at bounding box center [980, 412] width 69 height 19
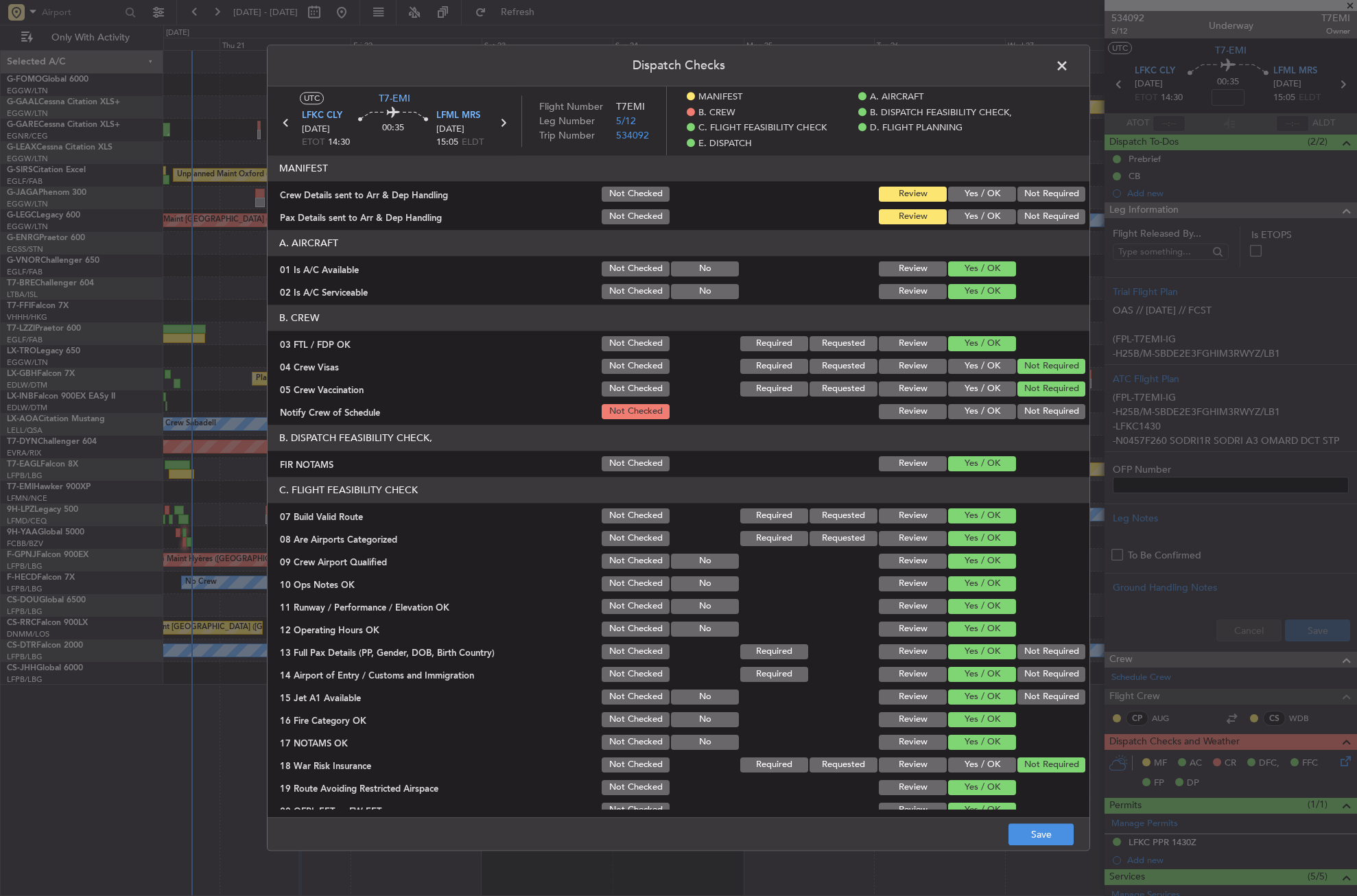
click at [987, 406] on button "Yes / OK" at bounding box center [982, 411] width 68 height 15
click at [1018, 833] on button "Save" at bounding box center [1041, 836] width 65 height 22
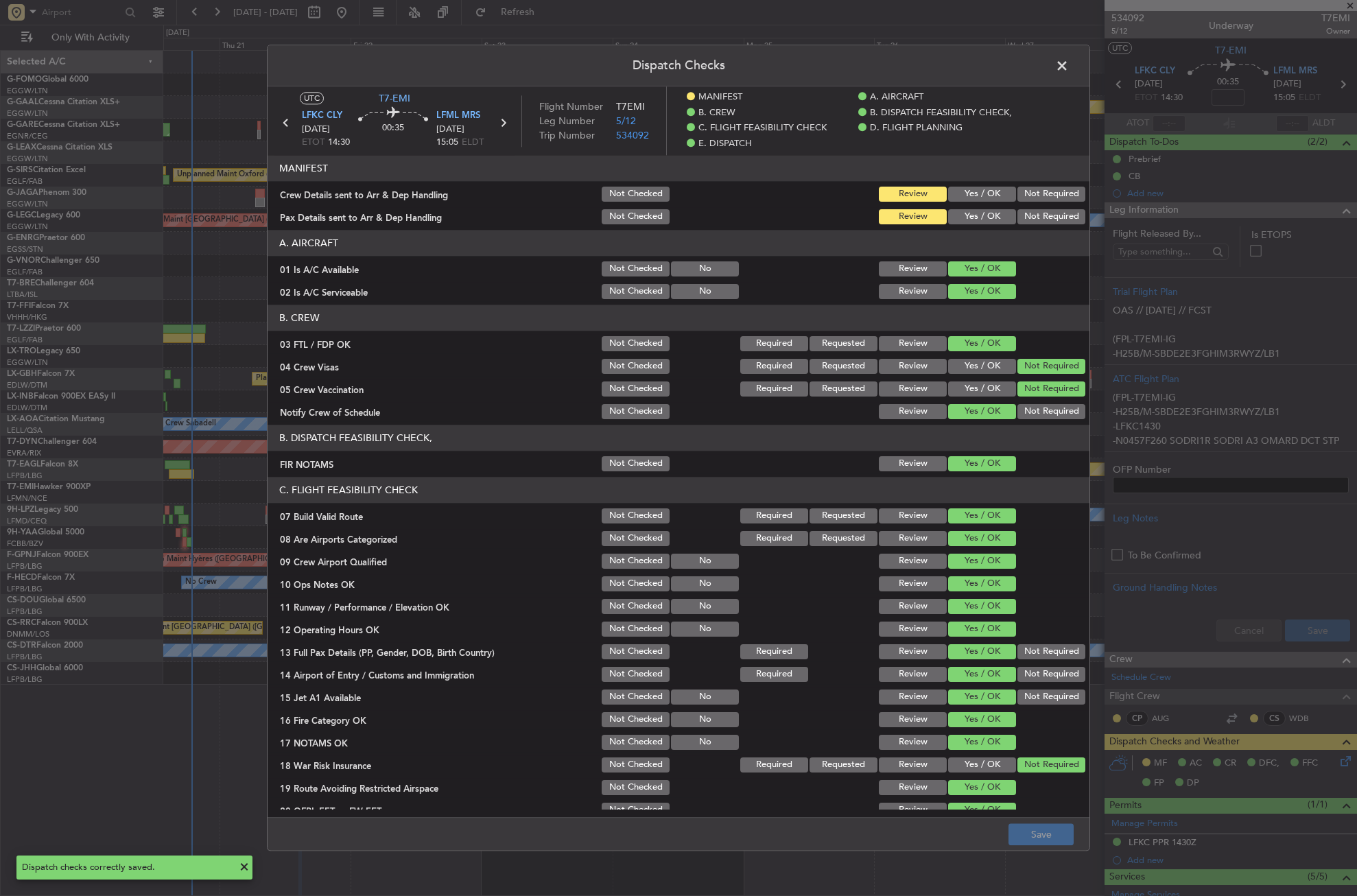
click at [1069, 65] on span at bounding box center [1069, 69] width 0 height 28
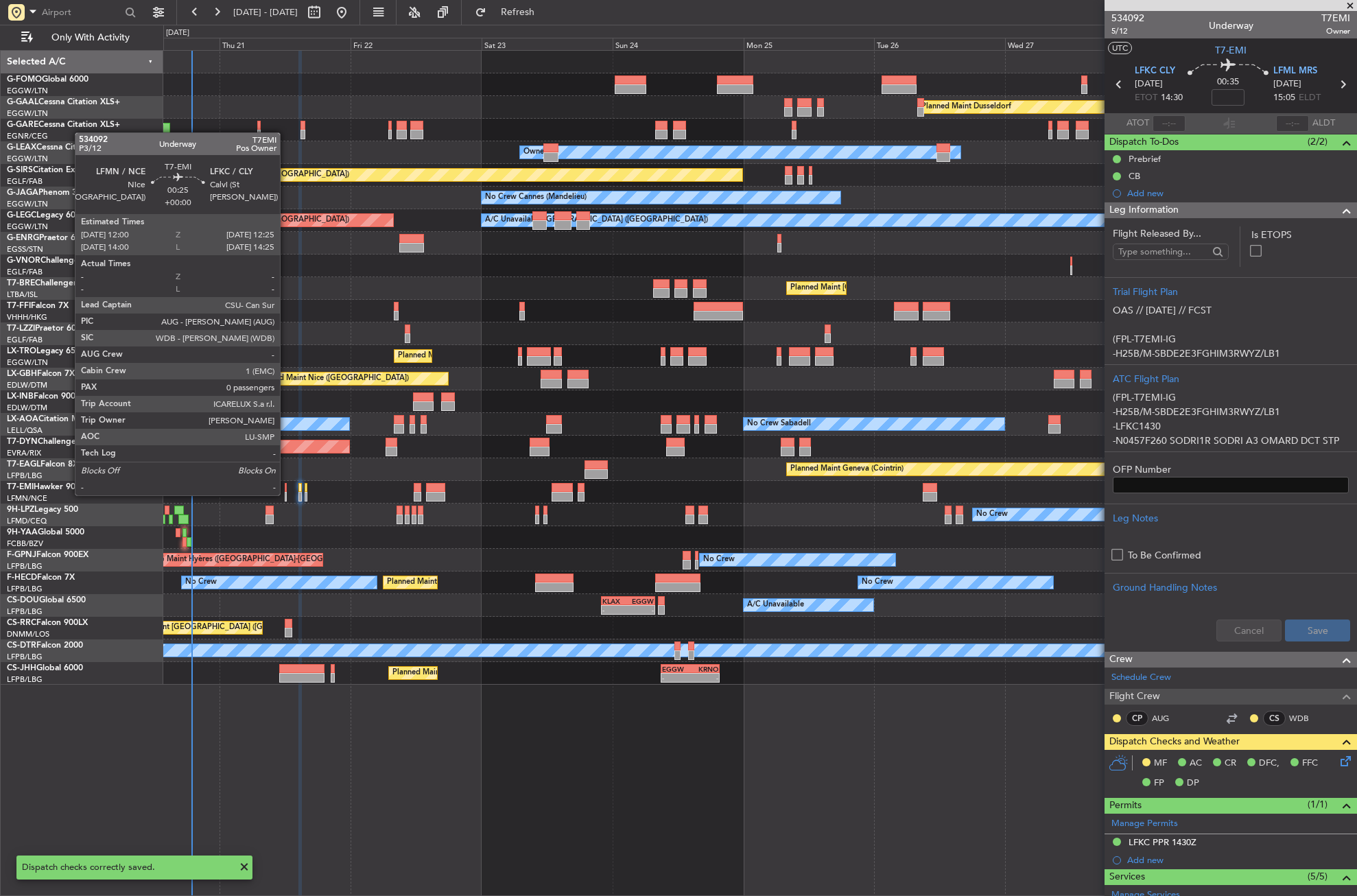
click at [286, 495] on div at bounding box center [285, 497] width 2 height 10
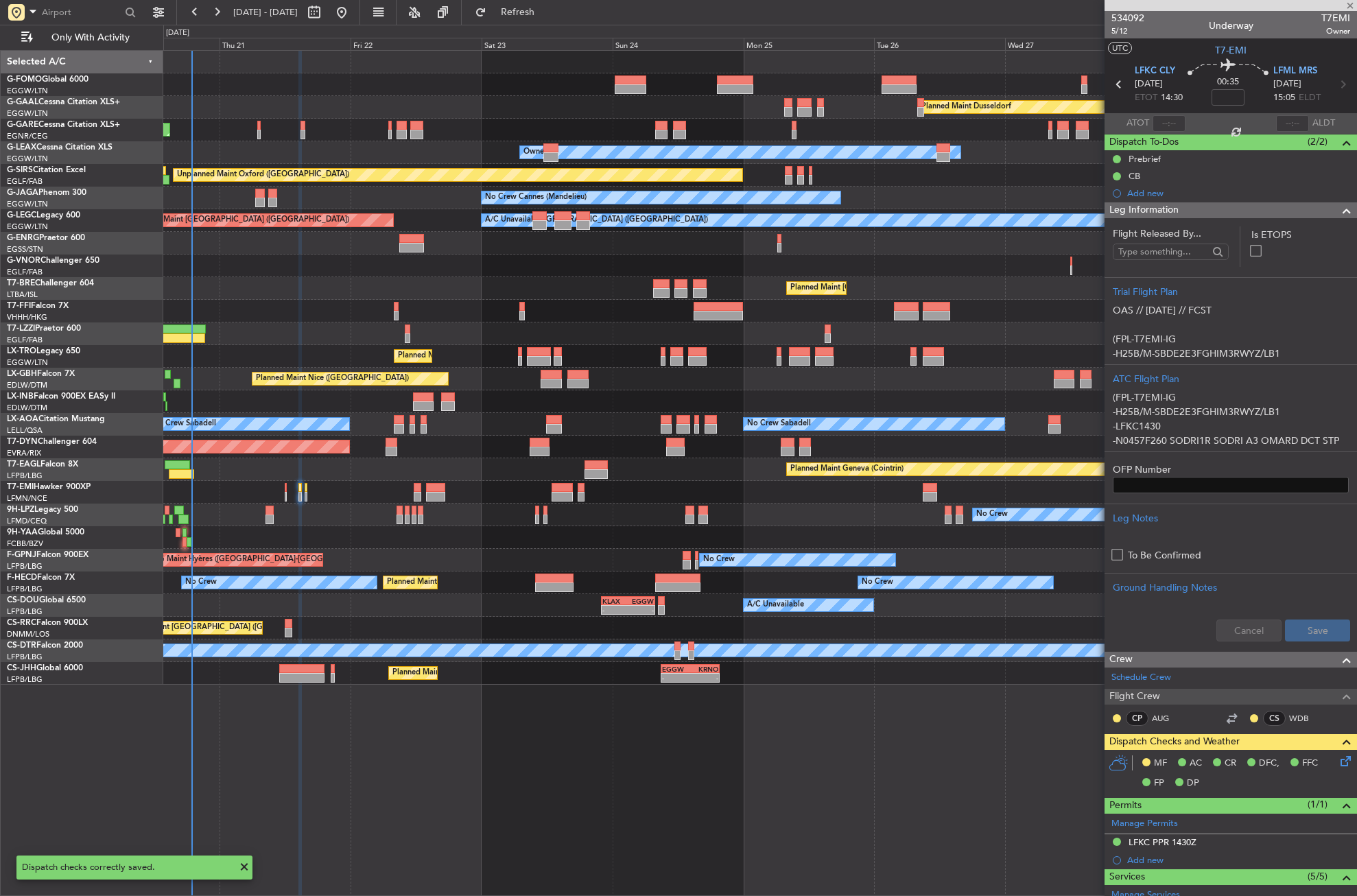
type input "0"
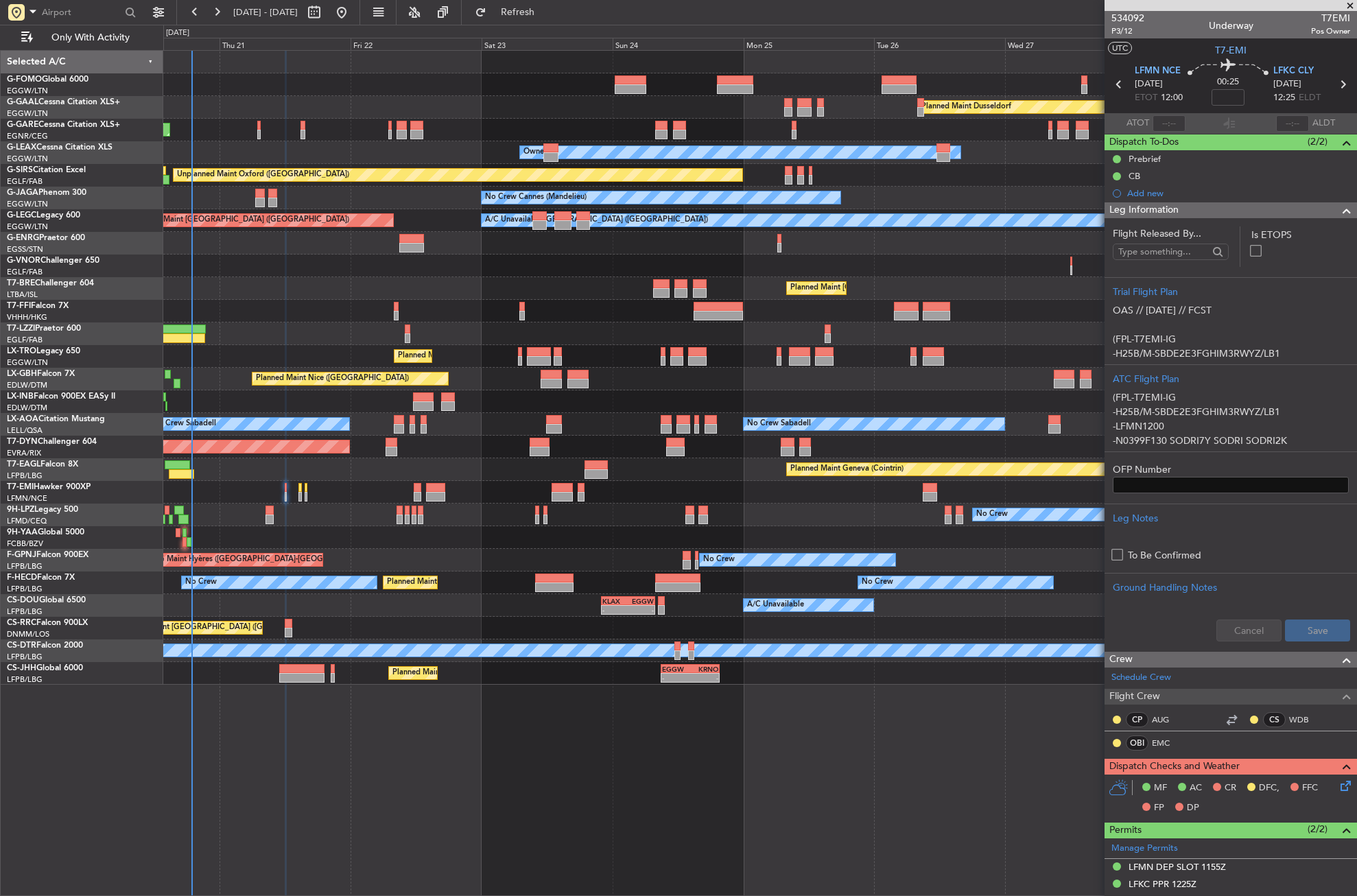
click at [1338, 785] on icon at bounding box center [1343, 784] width 11 height 11
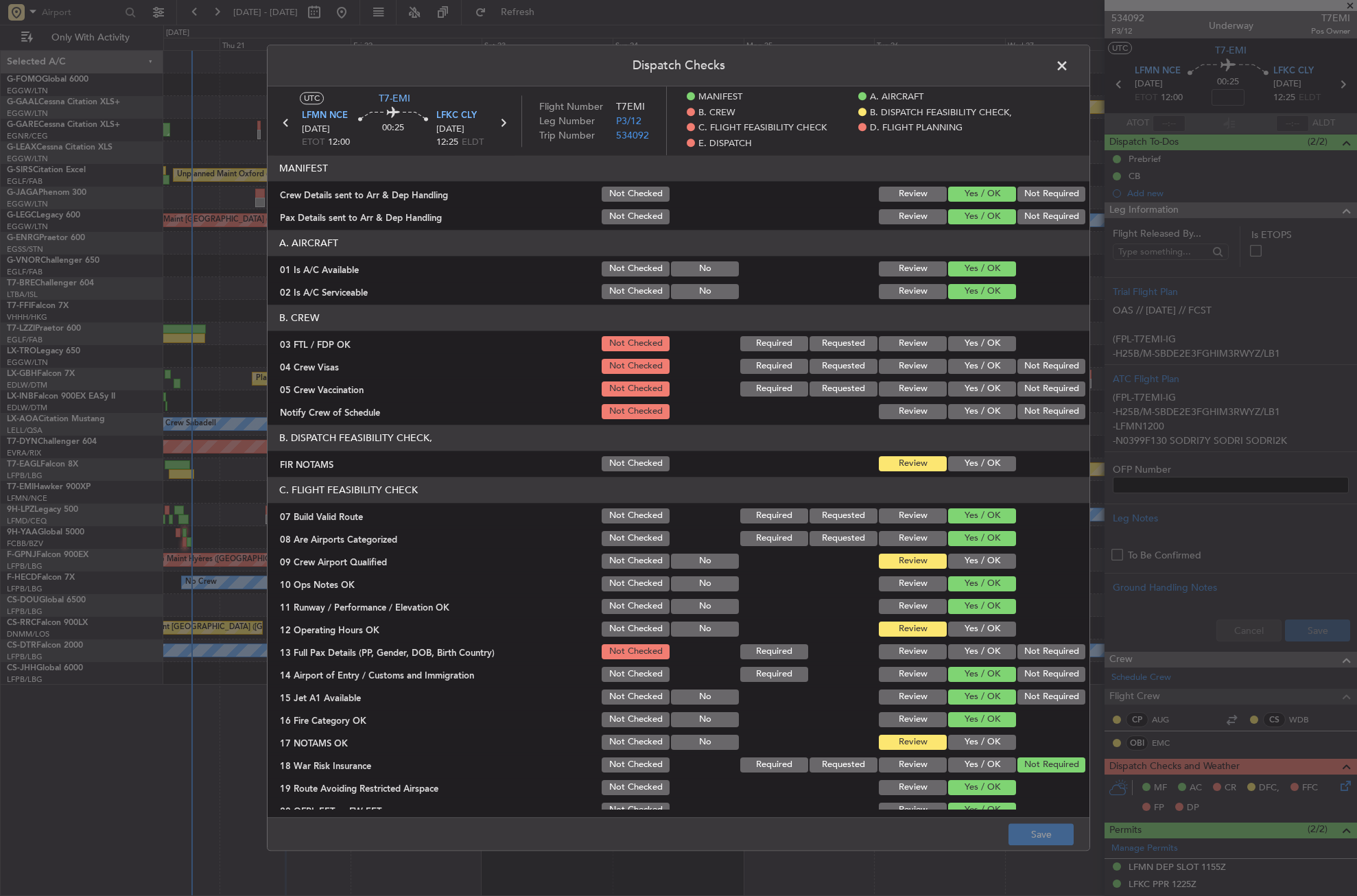
click at [991, 351] on button "Yes / OK" at bounding box center [982, 343] width 68 height 15
click at [1031, 363] on button "Not Required" at bounding box center [1051, 366] width 68 height 15
click at [1026, 383] on button "Not Required" at bounding box center [1051, 389] width 68 height 15
click at [994, 414] on button "Yes / OK" at bounding box center [982, 411] width 68 height 15
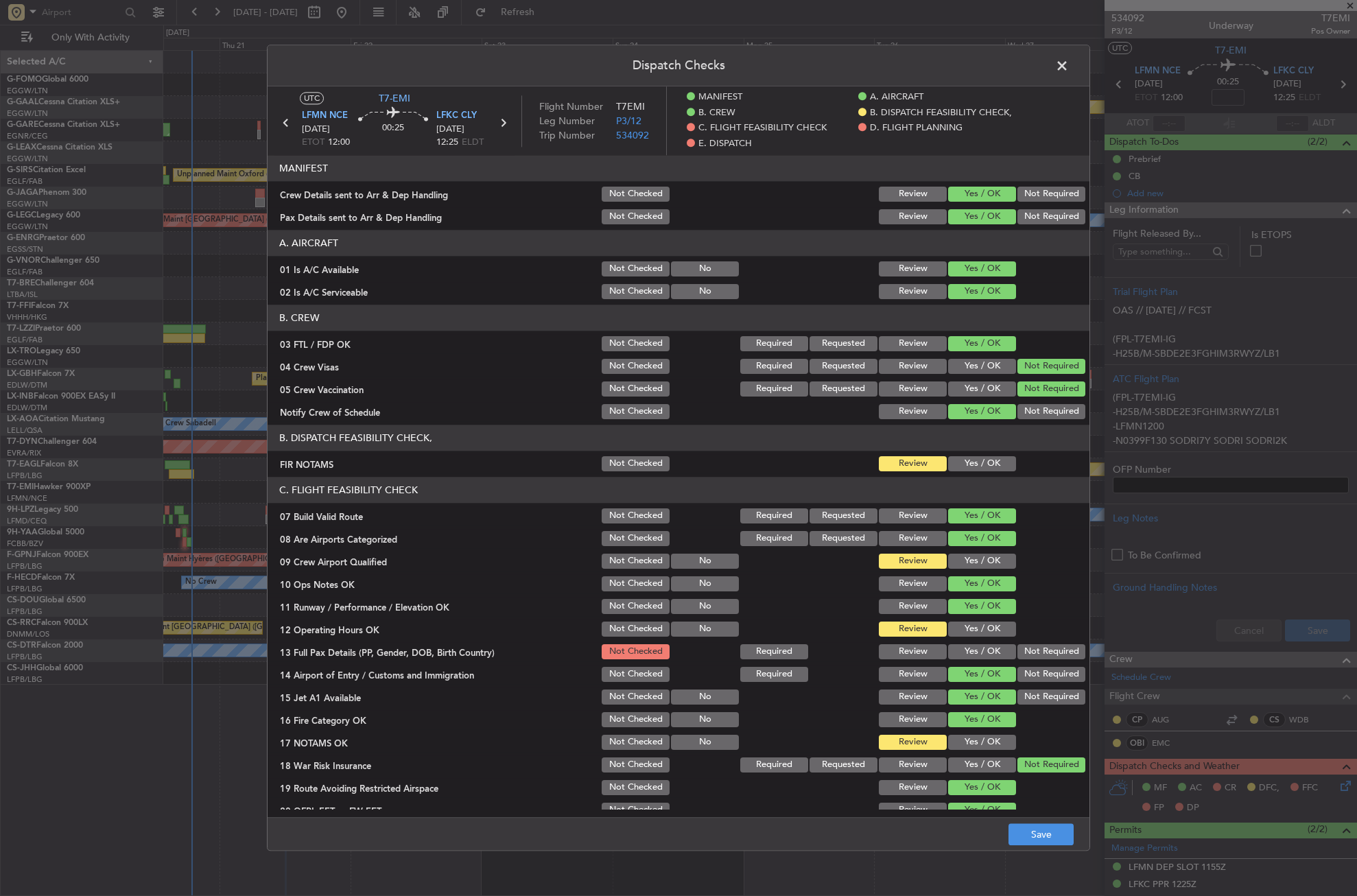
click at [980, 457] on button "Yes / OK" at bounding box center [982, 464] width 68 height 15
click at [962, 564] on button "Yes / OK" at bounding box center [982, 561] width 68 height 15
click at [957, 617] on section "C. FLIGHT FEASIBILITY CHECK 07 Build Valid Route Not Checked Required Requested…" at bounding box center [679, 660] width 822 height 366
click at [955, 625] on button "Yes / OK" at bounding box center [982, 629] width 68 height 15
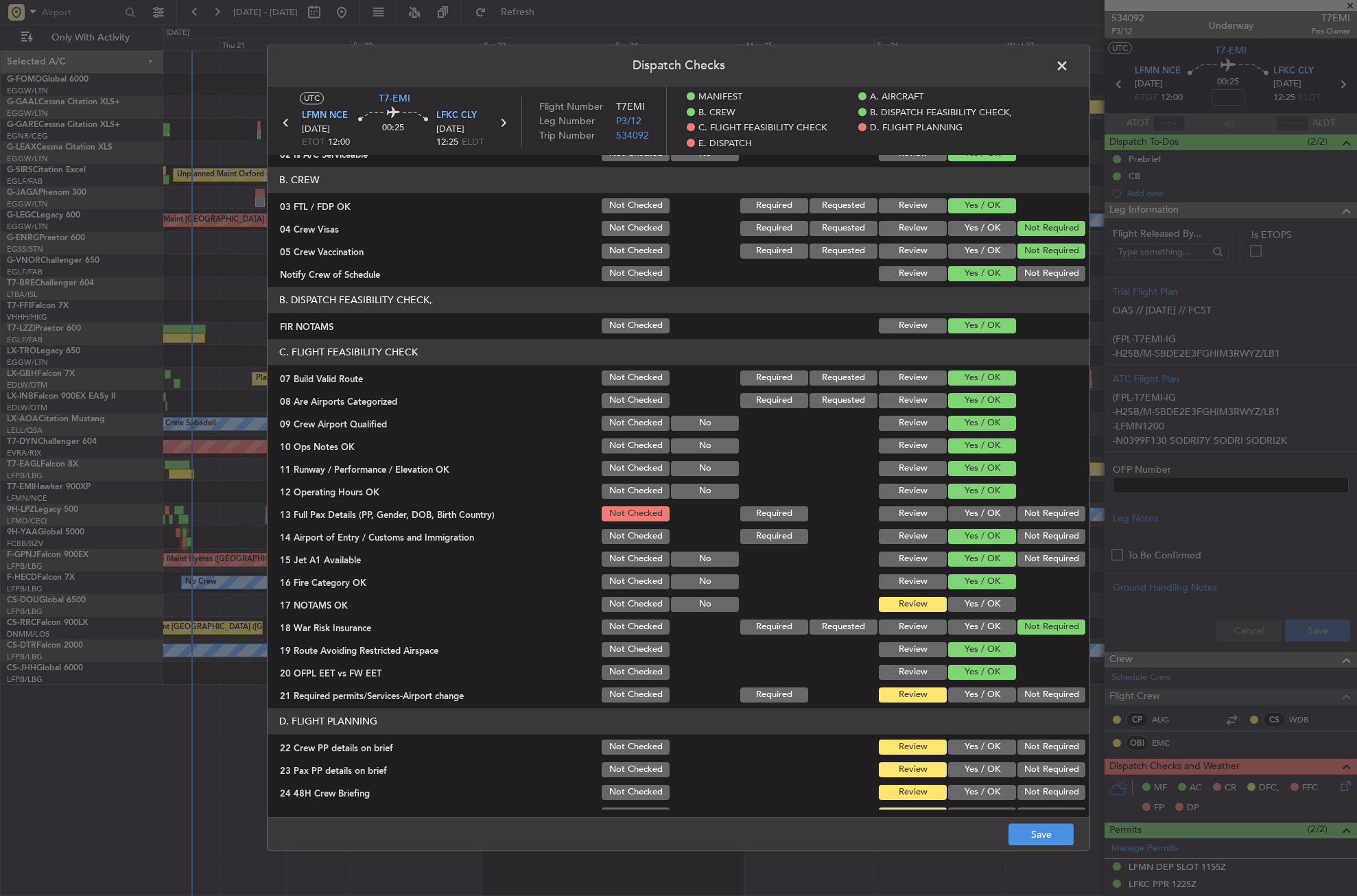
scroll to position [206, 0]
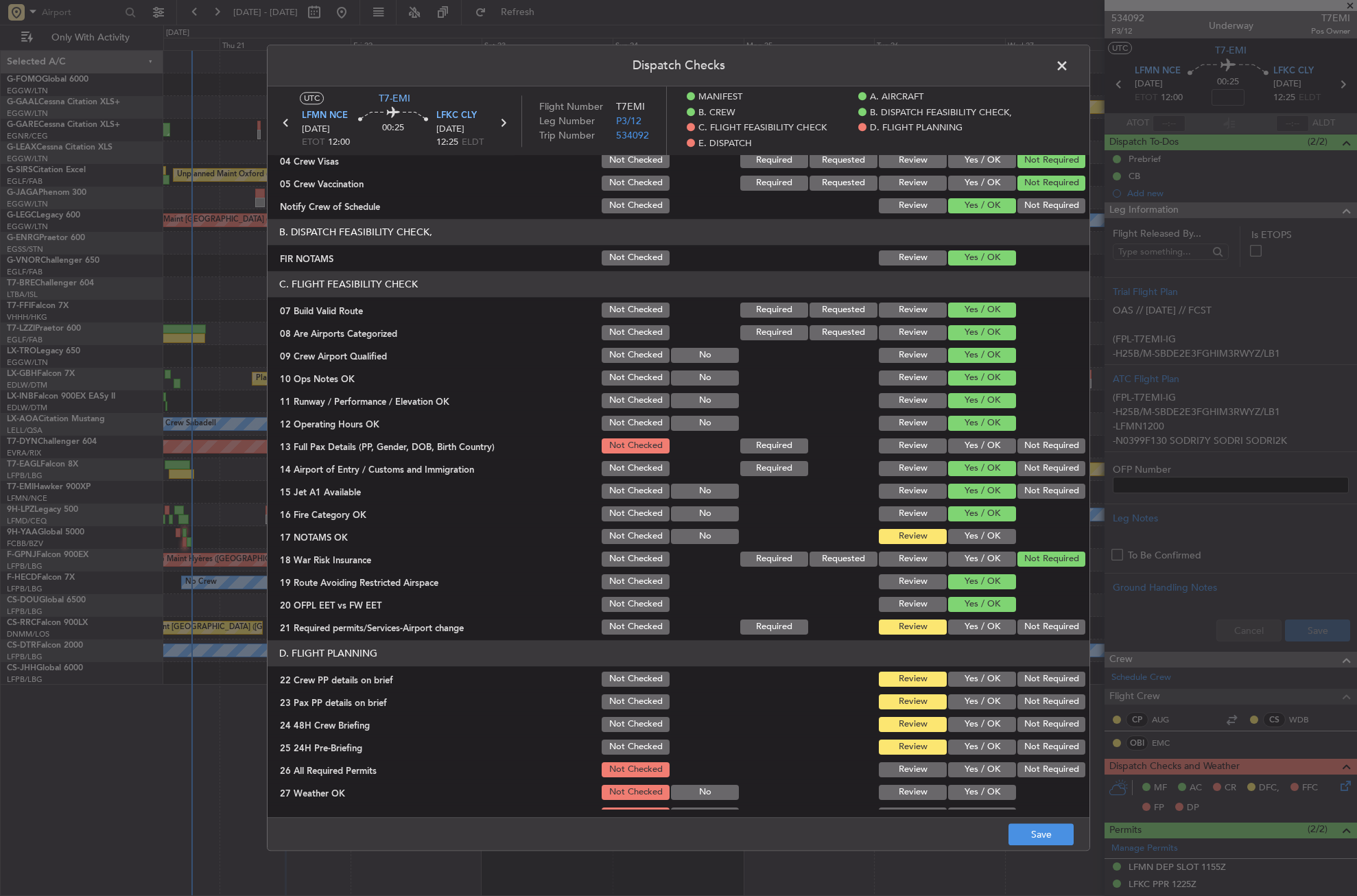
click at [998, 448] on button "Yes / OK" at bounding box center [982, 446] width 68 height 15
click at [1032, 440] on button "Not Required" at bounding box center [1051, 446] width 68 height 15
click at [980, 538] on button "Yes / OK" at bounding box center [982, 537] width 68 height 15
click at [968, 619] on button "Yes / OK" at bounding box center [982, 626] width 68 height 15
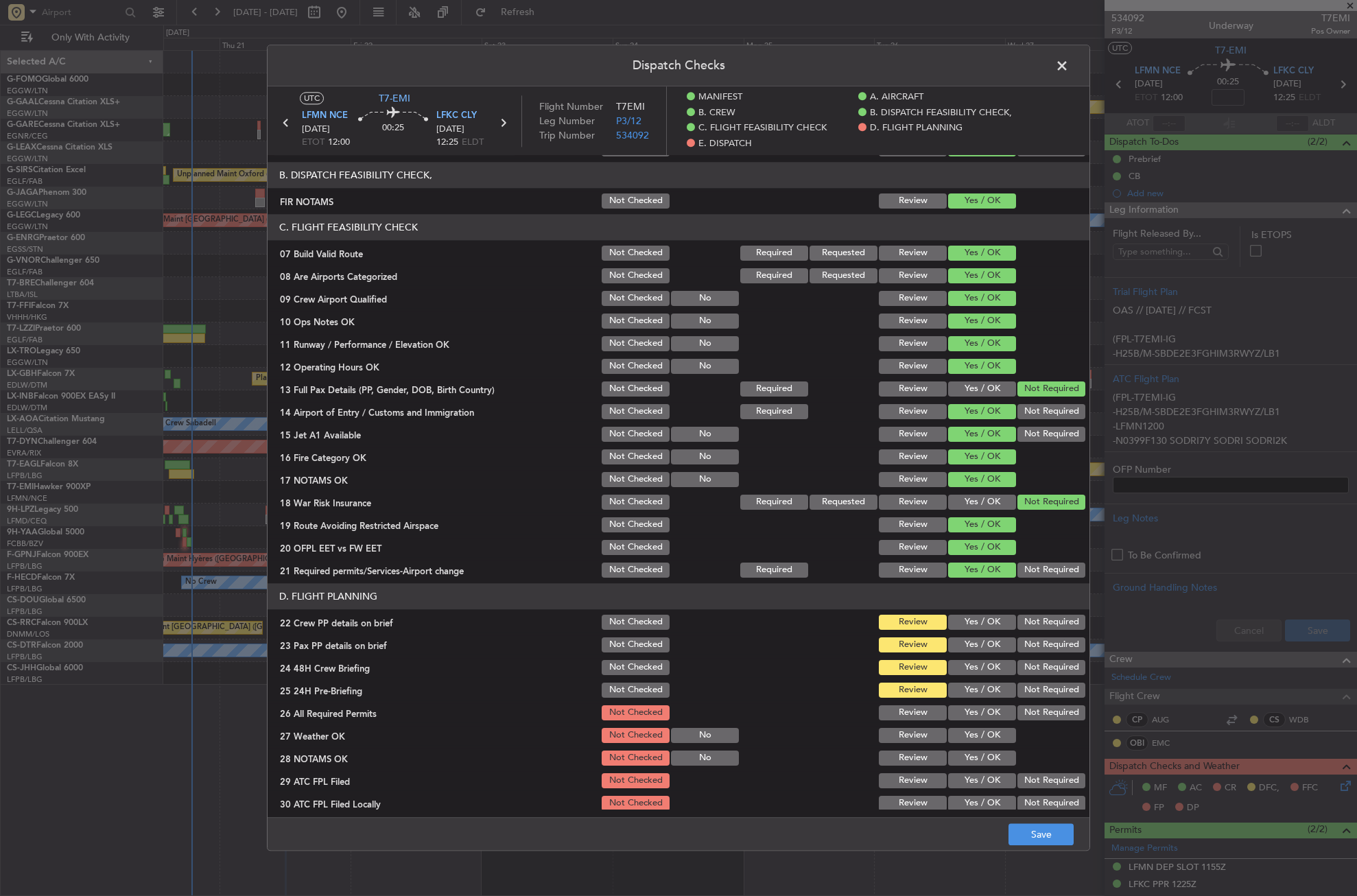
scroll to position [412, 0]
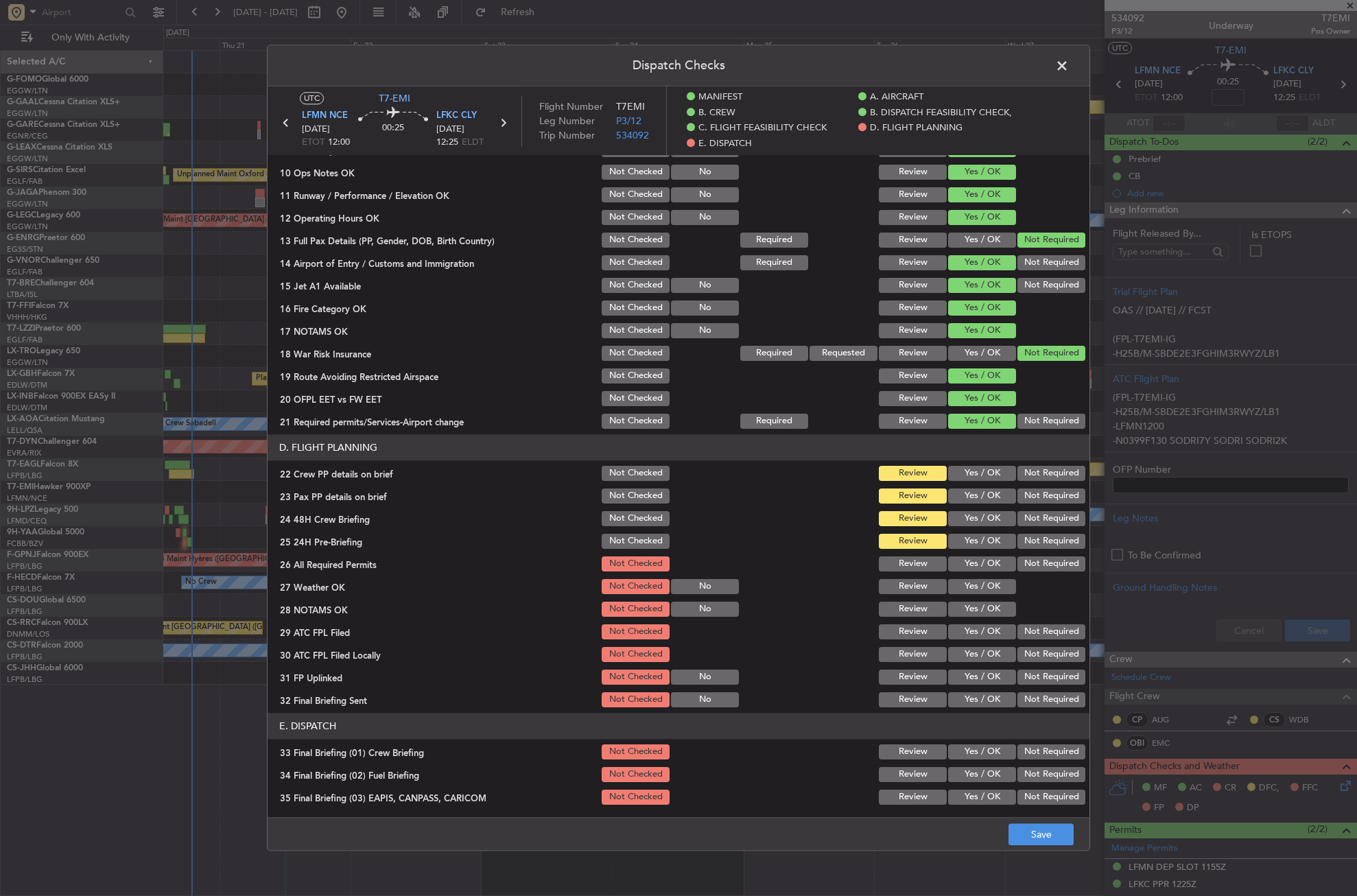
click at [994, 475] on button "Yes / OK" at bounding box center [982, 473] width 68 height 15
click at [984, 491] on button "Yes / OK" at bounding box center [982, 496] width 68 height 15
click at [982, 511] on button "Yes / OK" at bounding box center [982, 518] width 68 height 15
click at [1018, 539] on button "Not Required" at bounding box center [1051, 541] width 68 height 15
click at [986, 571] on button "Yes / OK" at bounding box center [982, 564] width 68 height 15
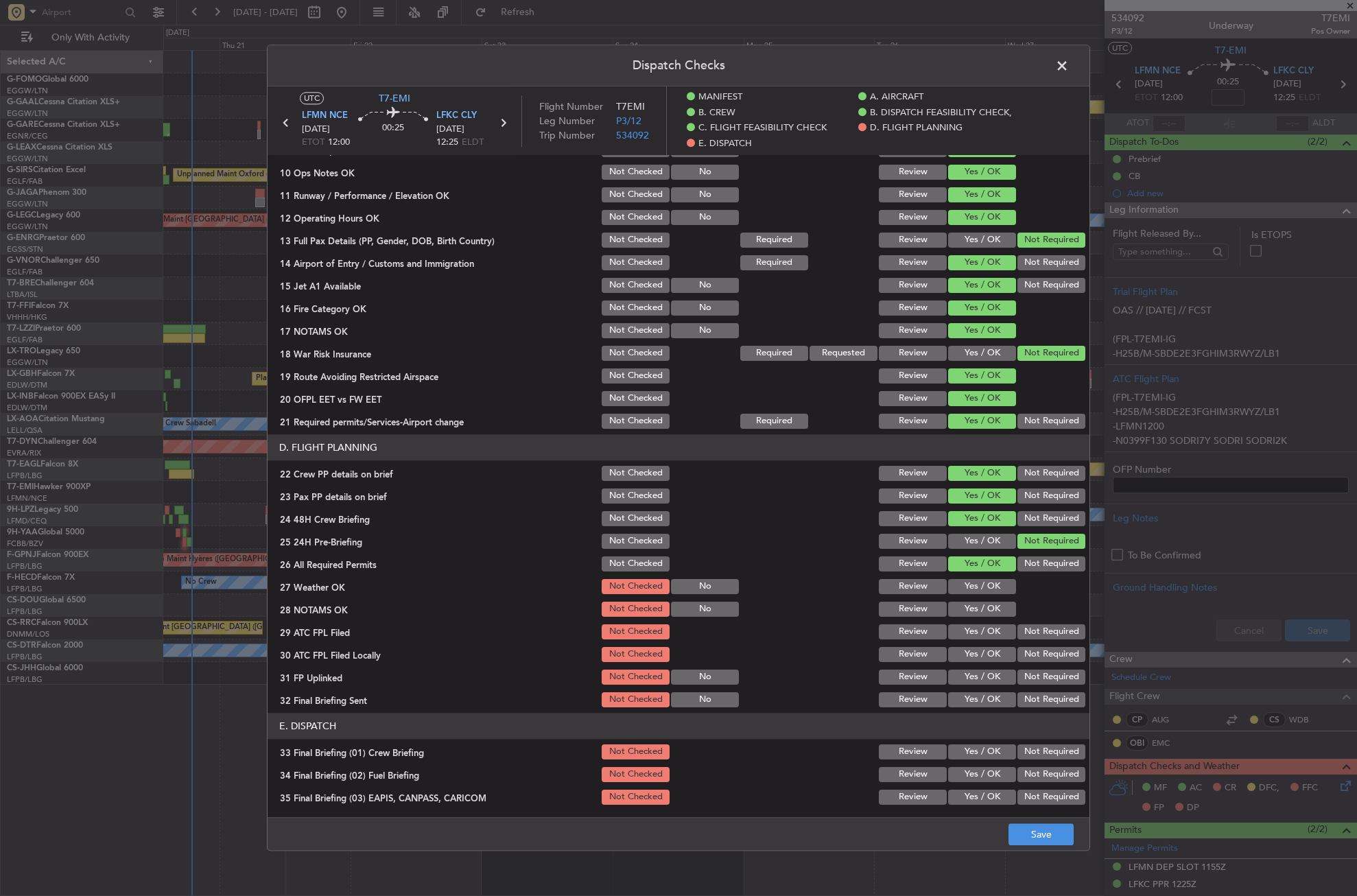
click at [985, 580] on button "Yes / OK" at bounding box center [982, 587] width 68 height 15
click at [979, 606] on button "Yes / OK" at bounding box center [982, 609] width 68 height 15
click at [968, 630] on button "Yes / OK" at bounding box center [982, 632] width 68 height 15
click at [1018, 655] on button "Not Required" at bounding box center [1051, 654] width 68 height 15
click at [987, 675] on button "Yes / OK" at bounding box center [982, 677] width 68 height 15
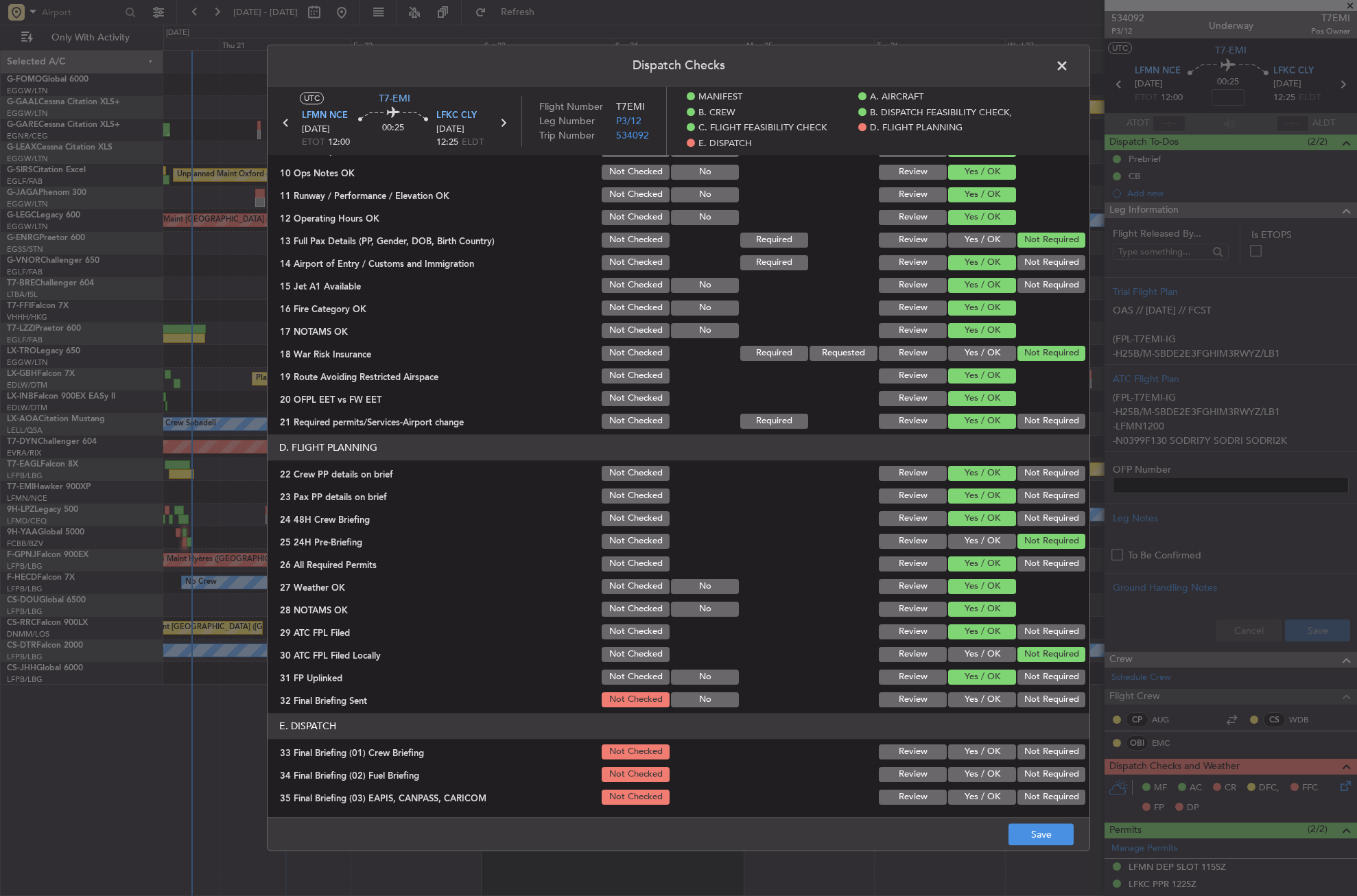
click at [1025, 695] on button "Not Required" at bounding box center [1051, 700] width 68 height 15
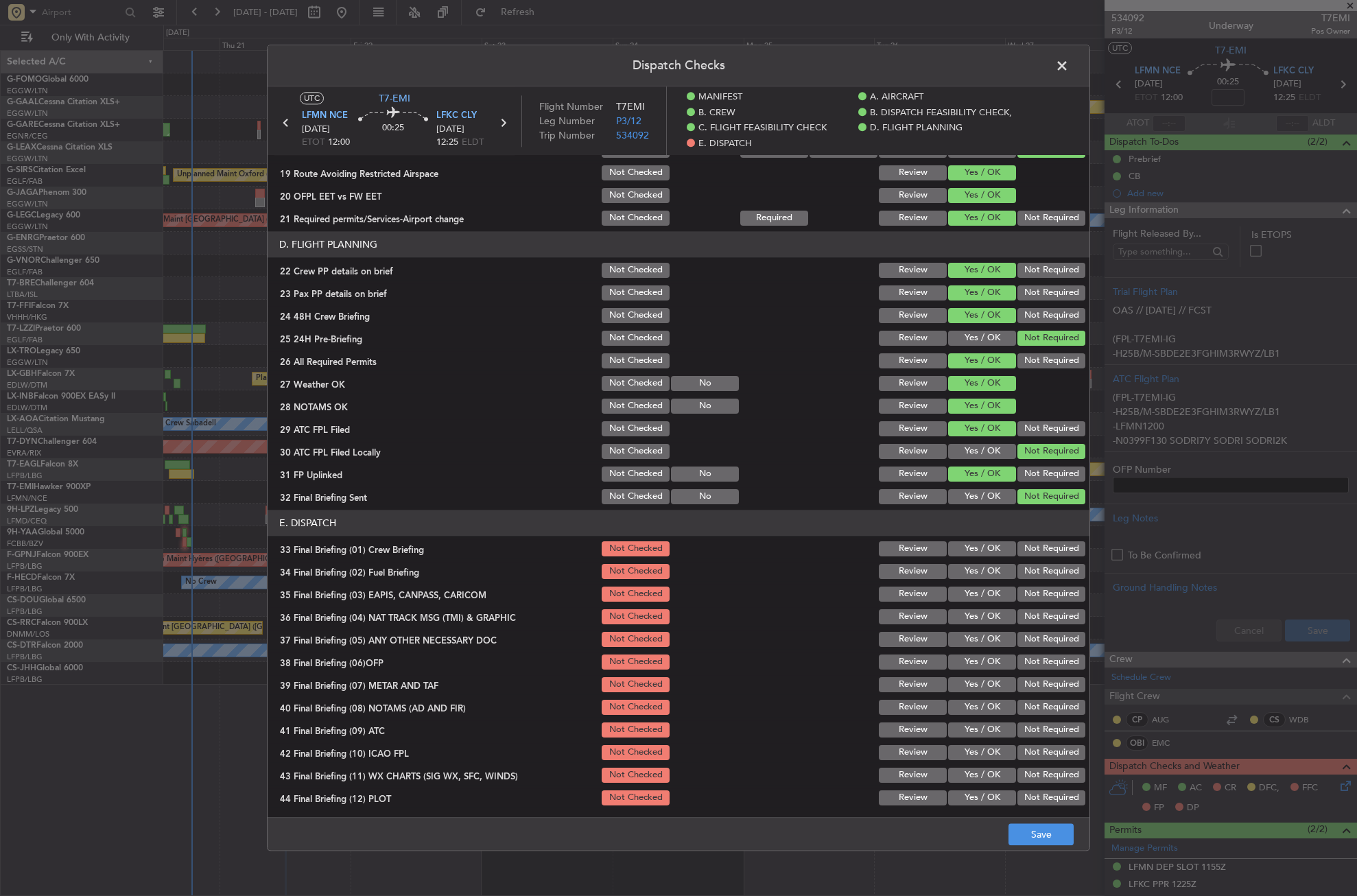
scroll to position [617, 0]
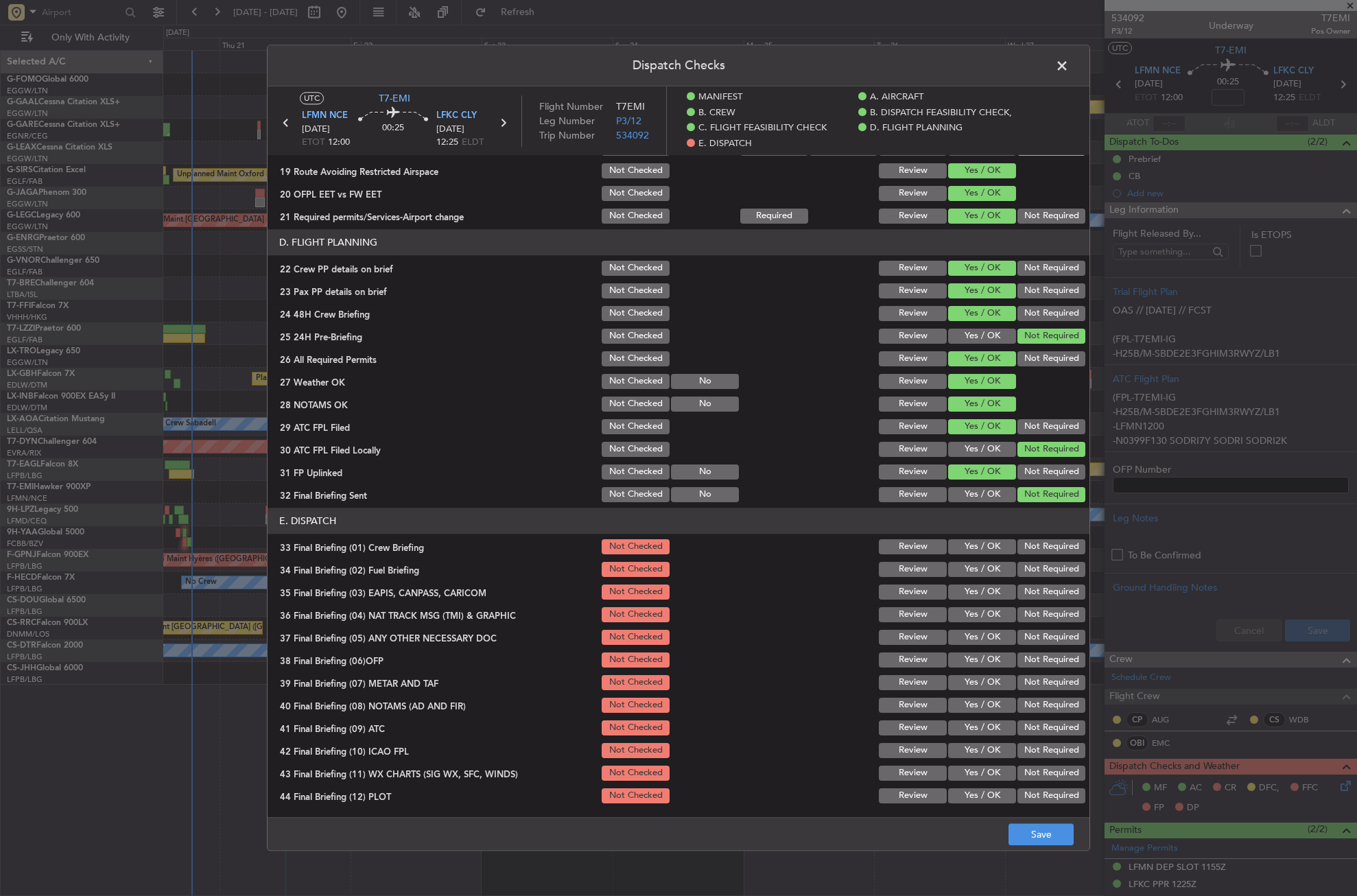
click at [983, 549] on button "Yes / OK" at bounding box center [982, 546] width 68 height 15
click at [980, 578] on div "Yes / OK" at bounding box center [980, 569] width 69 height 19
click at [991, 569] on button "Yes / OK" at bounding box center [982, 569] width 68 height 15
click at [1018, 592] on button "Not Required" at bounding box center [1051, 592] width 68 height 15
click at [1023, 609] on button "Not Required" at bounding box center [1051, 615] width 68 height 15
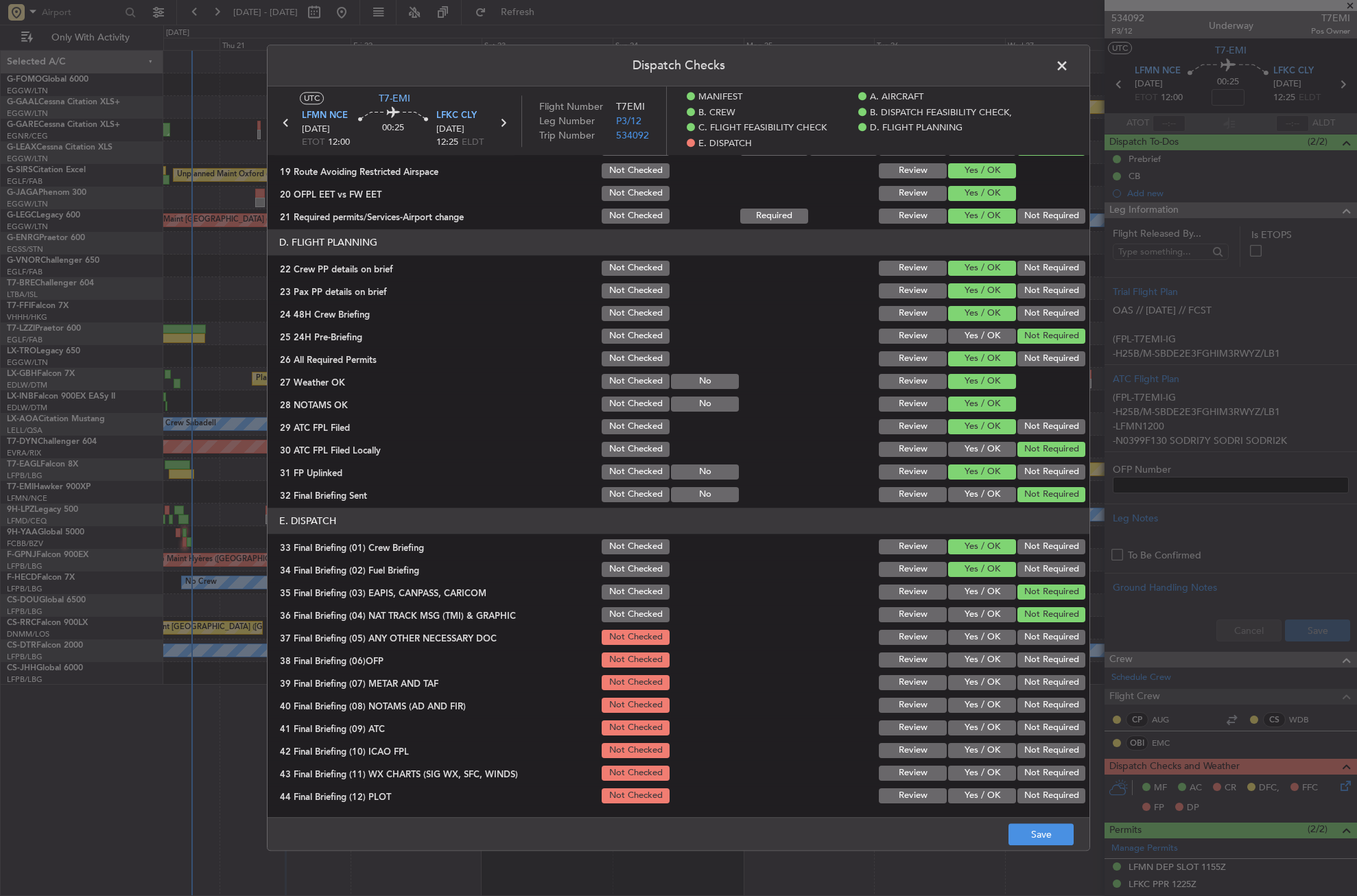
drag, startPoint x: 995, startPoint y: 629, endPoint x: 985, endPoint y: 643, distance: 17.2
click at [989, 638] on div "Yes / OK" at bounding box center [980, 638] width 69 height 19
click at [985, 643] on button "Yes / OK" at bounding box center [982, 637] width 68 height 15
click at [981, 654] on button "Yes / OK" at bounding box center [982, 660] width 68 height 15
click at [978, 677] on button "Yes / OK" at bounding box center [982, 682] width 68 height 15
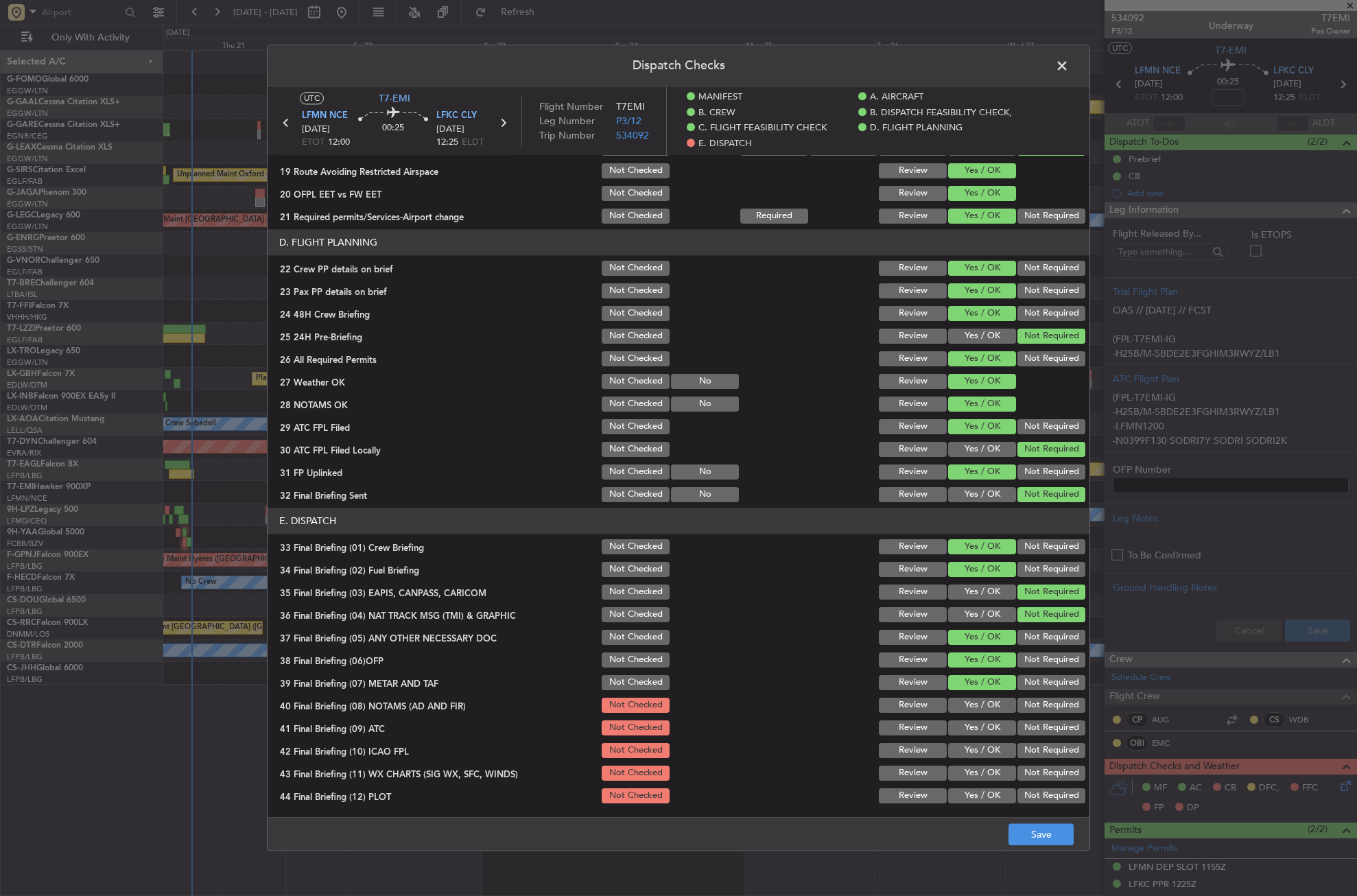
click at [975, 707] on button "Yes / OK" at bounding box center [982, 705] width 68 height 15
click at [971, 723] on button "Yes / OK" at bounding box center [982, 727] width 68 height 15
click at [1001, 739] on section "E. DISPATCH 33 Final Briefing (01) Crew Briefing Not Checked Review Yes / OK No…" at bounding box center [679, 657] width 822 height 298
drag, startPoint x: 1010, startPoint y: 745, endPoint x: 1006, endPoint y: 754, distance: 9.8
click at [1018, 747] on button "Not Required" at bounding box center [1051, 751] width 68 height 15
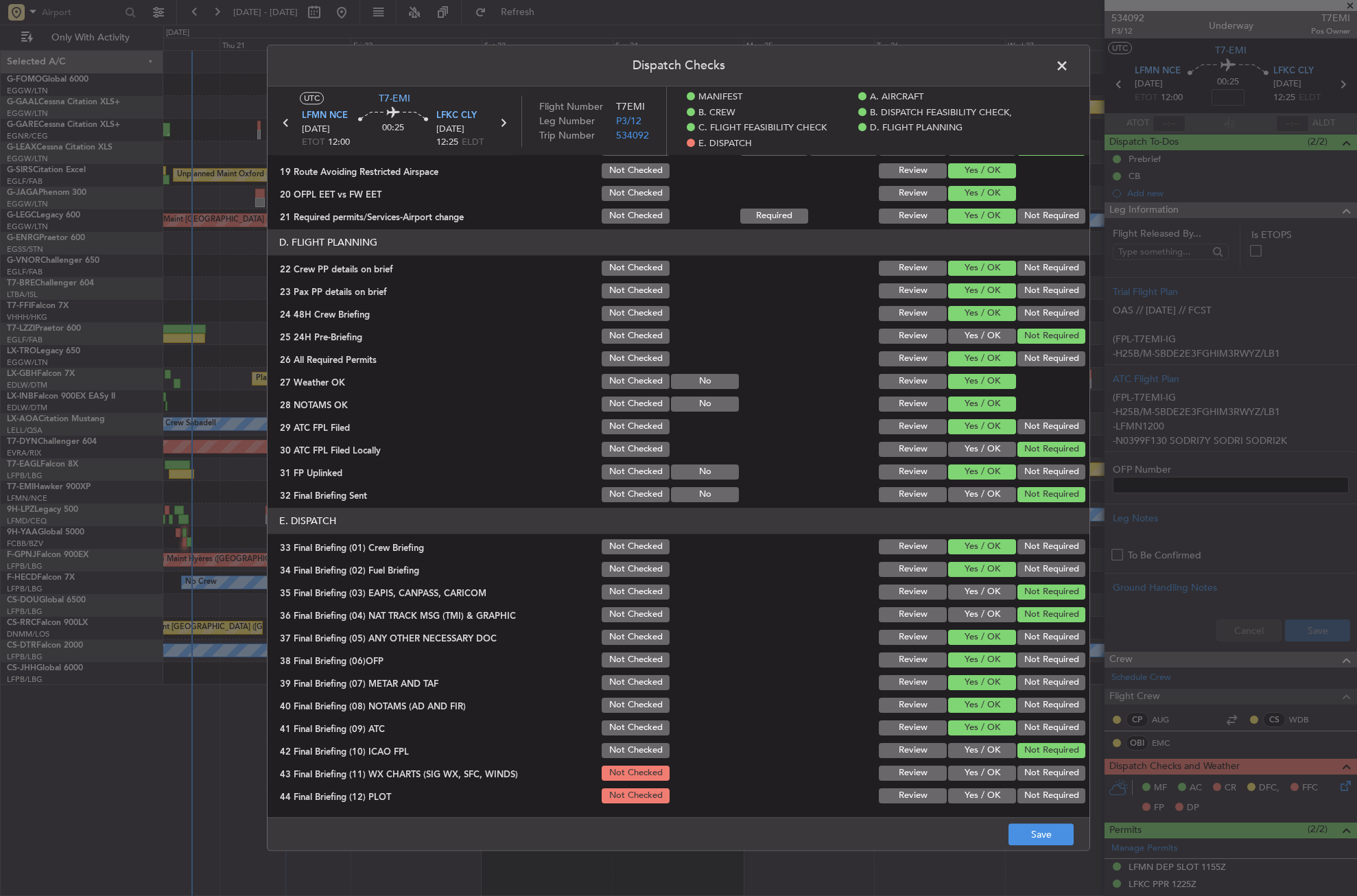
click at [995, 768] on button "Yes / OK" at bounding box center [982, 773] width 68 height 15
click at [1018, 789] on div "Not Required" at bounding box center [1050, 796] width 69 height 19
click at [1029, 796] on button "Not Required" at bounding box center [1051, 796] width 68 height 15
click at [1039, 834] on button "Save" at bounding box center [1041, 836] width 65 height 22
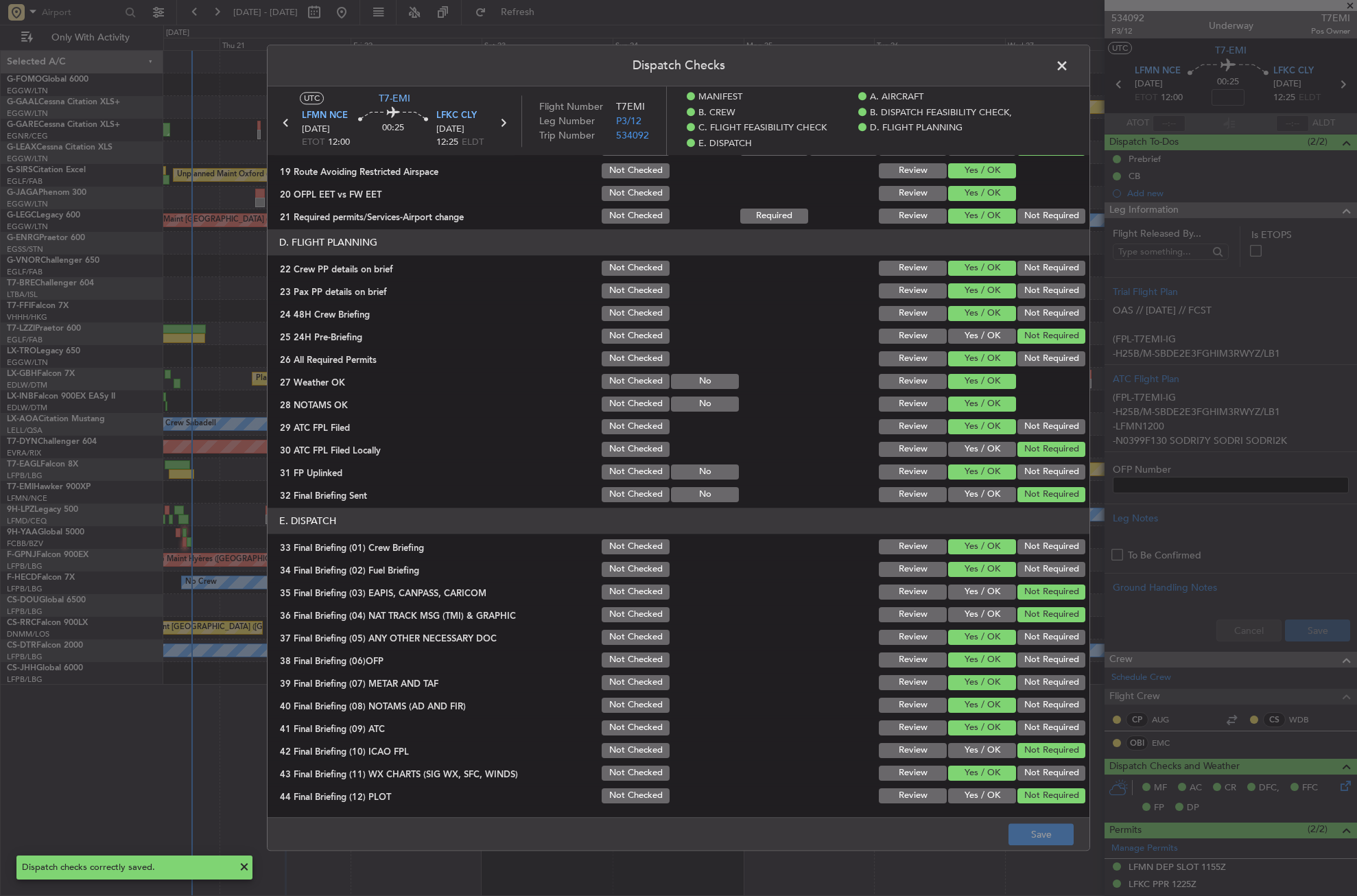
click at [1069, 65] on span at bounding box center [1069, 69] width 0 height 28
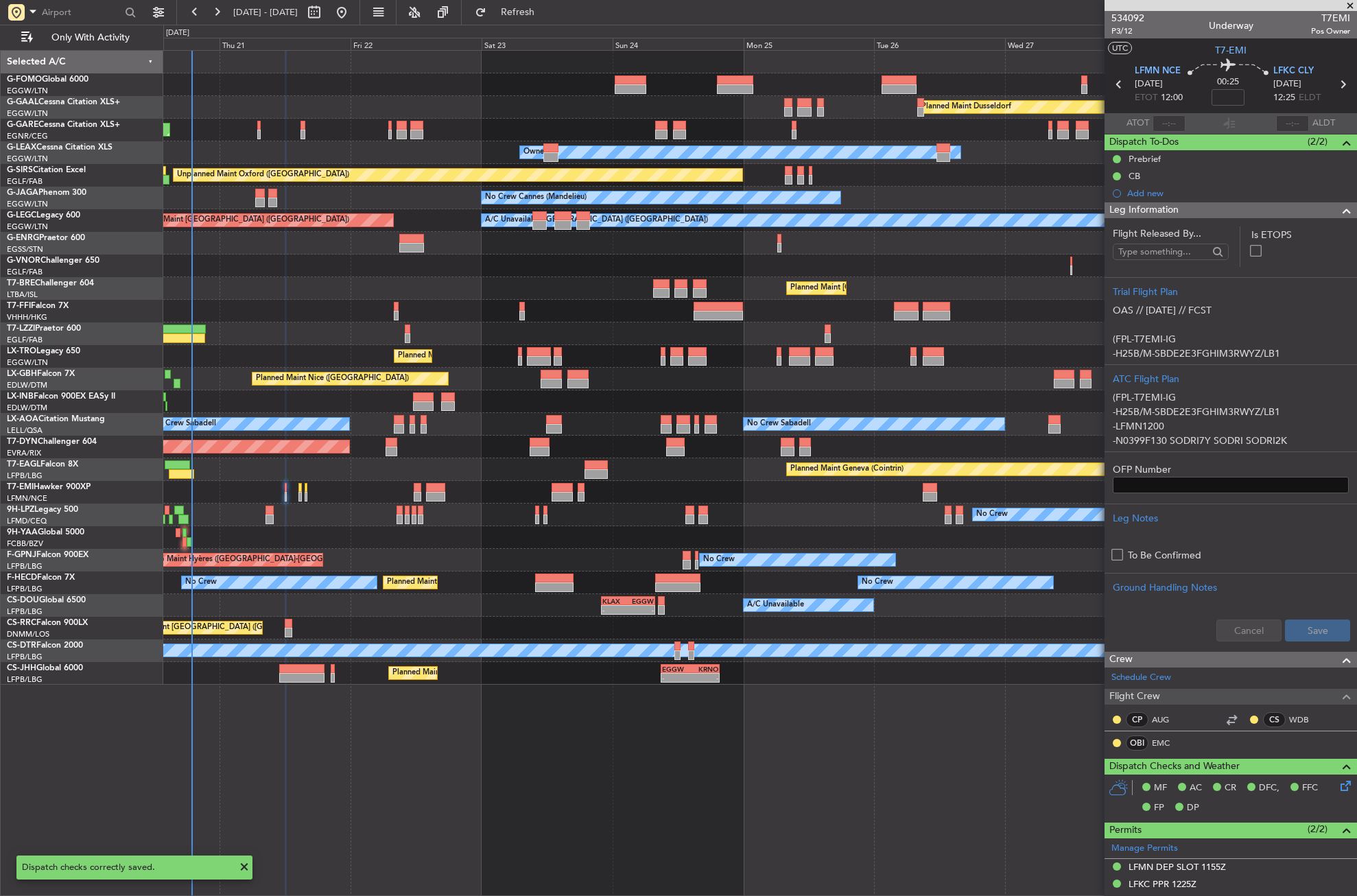
click at [1191, 216] on div "Leg Information" at bounding box center [1231, 211] width 253 height 16
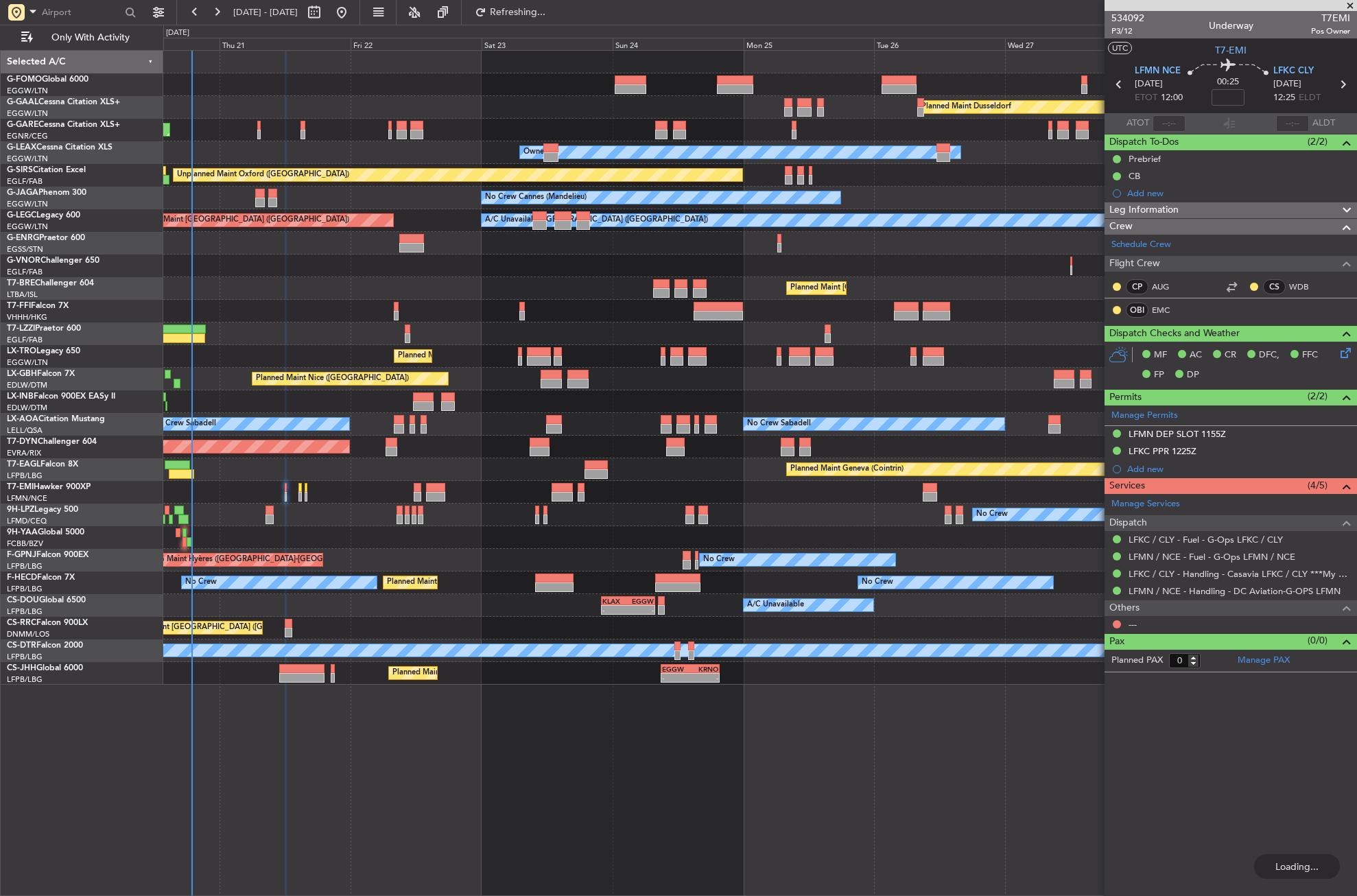
click at [1116, 621] on div "Manage Services Dispatch LFKC / CLY - Fuel - G-Ops LFKC / CLY LFMN / NCE - Fuel…" at bounding box center [1231, 564] width 253 height 139
click at [1116, 625] on button at bounding box center [1117, 624] width 8 height 8
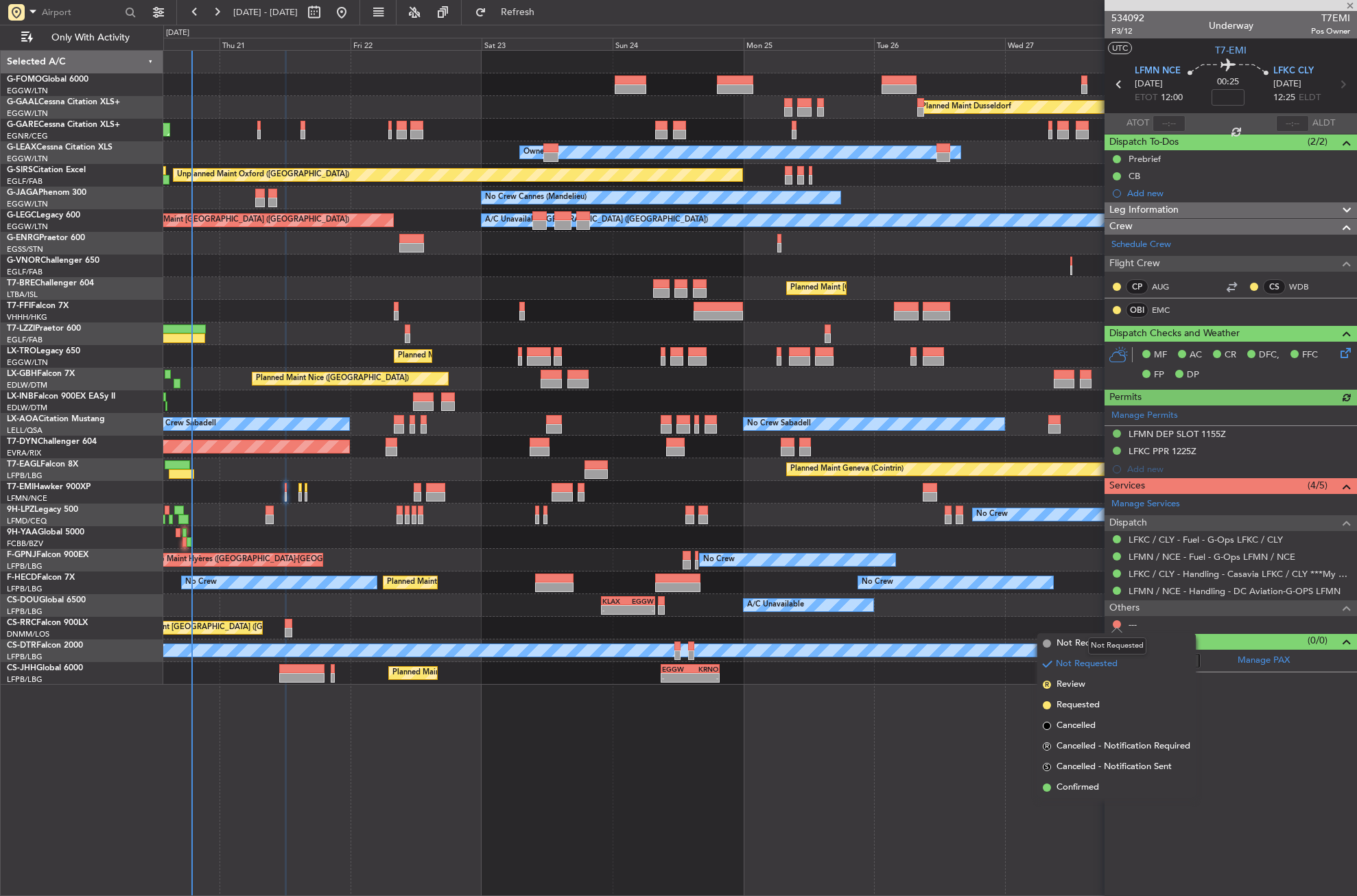
click at [1107, 637] on mat-tooltip-component "Not Requested" at bounding box center [1118, 646] width 78 height 37
click at [1111, 623] on div at bounding box center [1117, 625] width 11 height 11
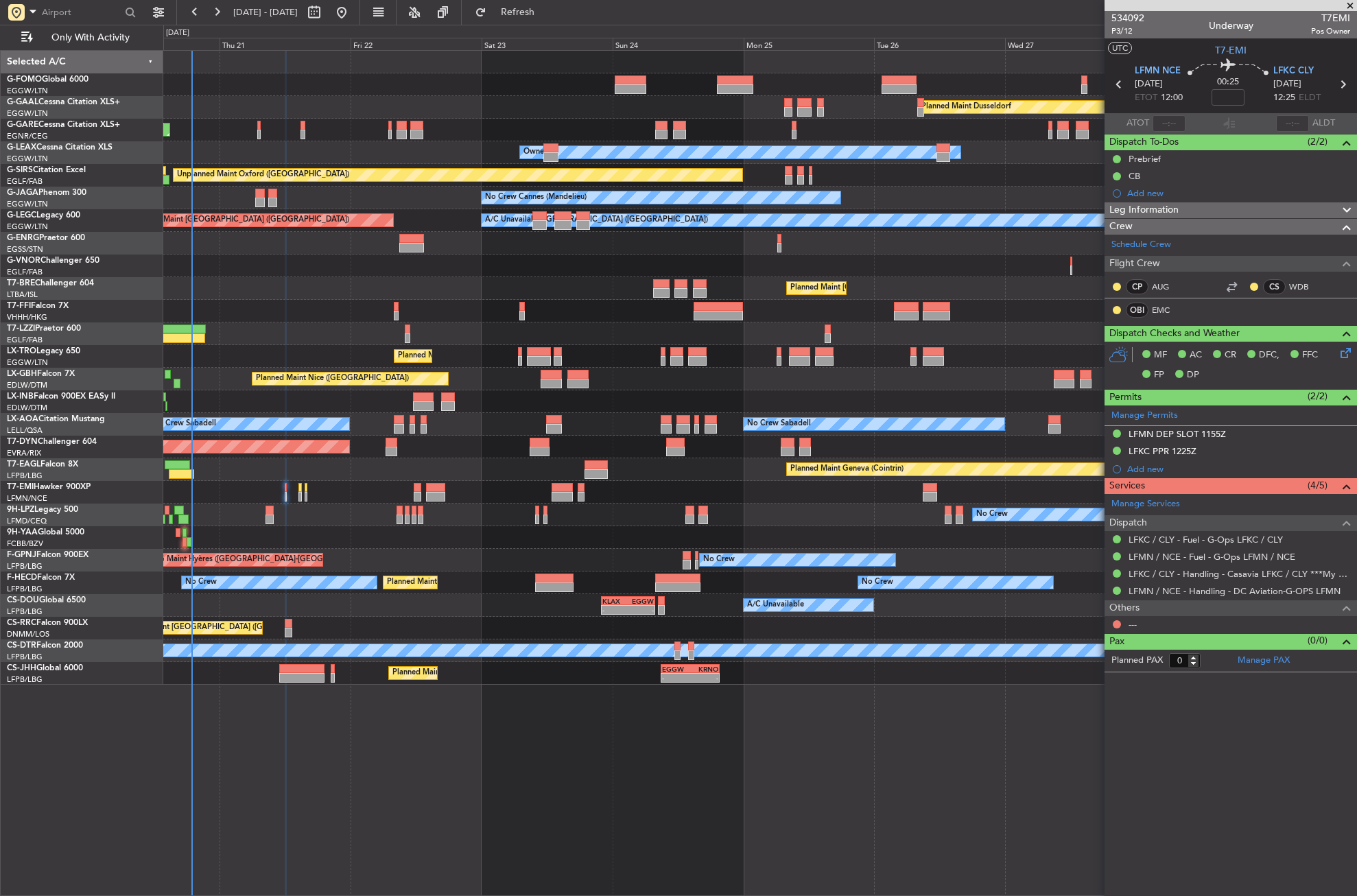
click at [1115, 619] on div at bounding box center [1117, 625] width 11 height 11
click at [1119, 621] on button at bounding box center [1117, 624] width 8 height 8
click at [1090, 637] on span "Not Required" at bounding box center [1084, 643] width 55 height 14
click at [1131, 32] on span "P3/12" at bounding box center [1127, 31] width 33 height 12
click at [527, 17] on button "Refresh" at bounding box center [510, 13] width 83 height 22
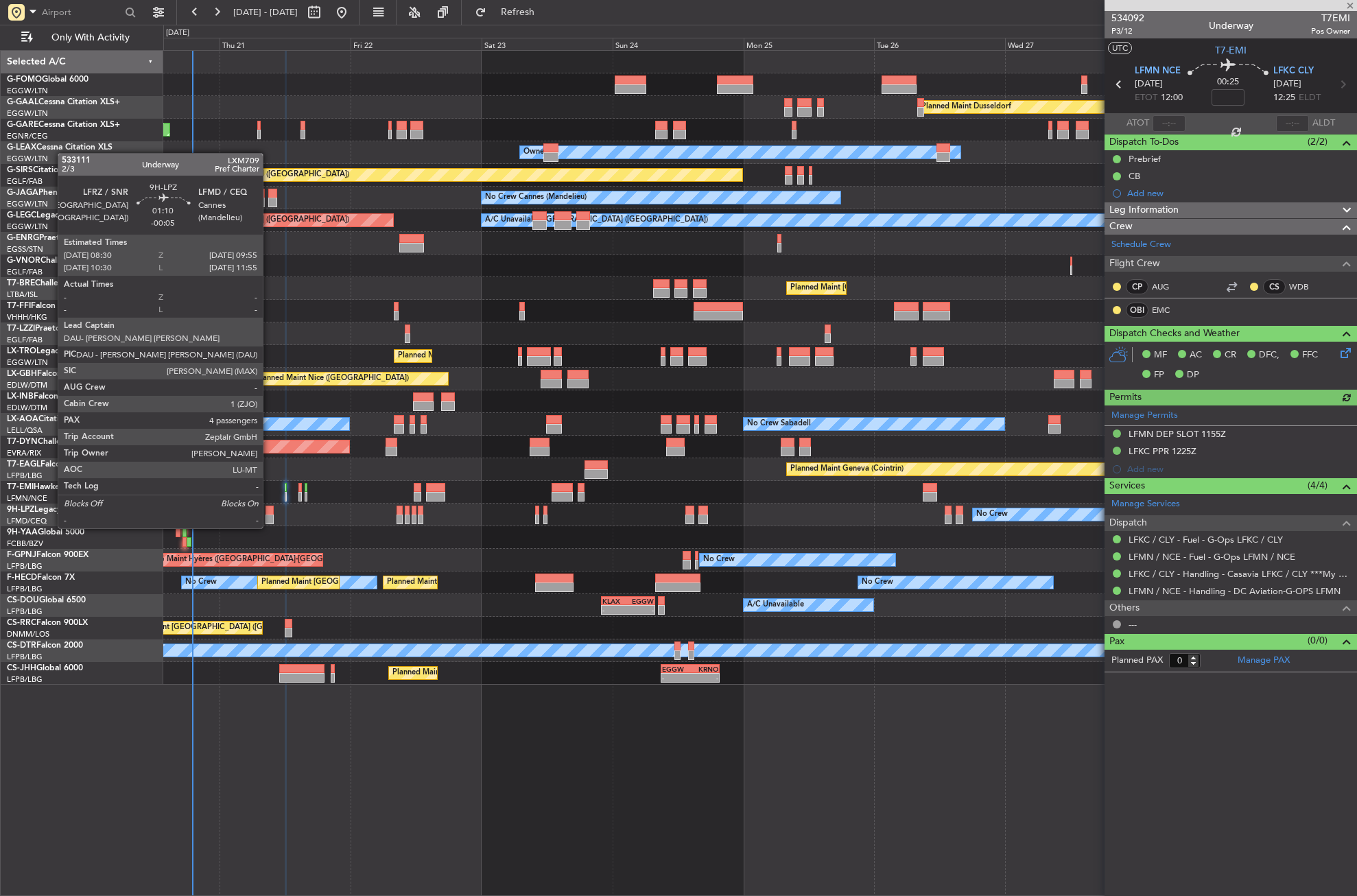
click at [269, 514] on div at bounding box center [269, 519] width 8 height 10
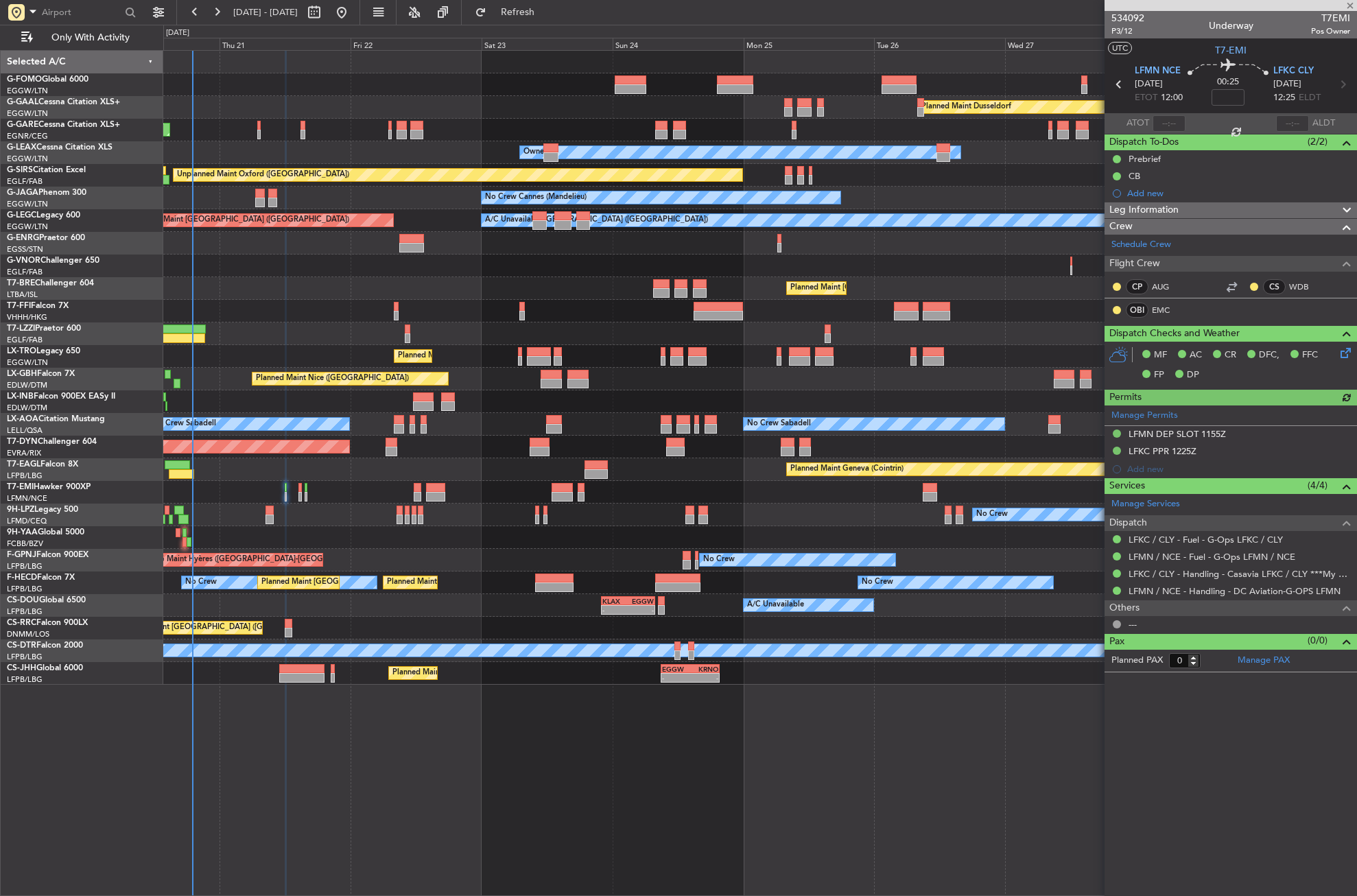
type input "-00:05"
type input "4"
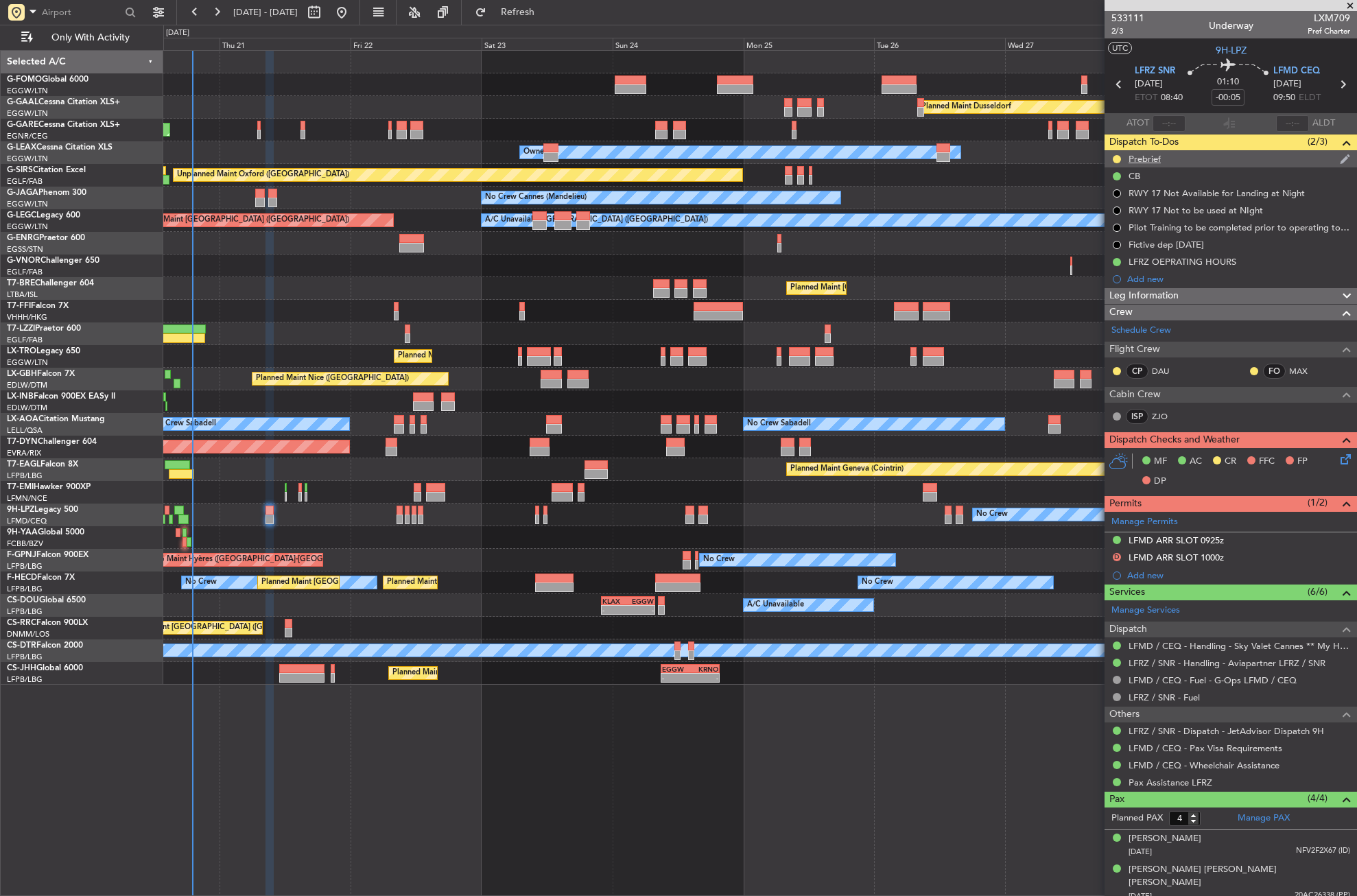
click at [1152, 158] on div "Prebrief" at bounding box center [1145, 158] width 33 height 12
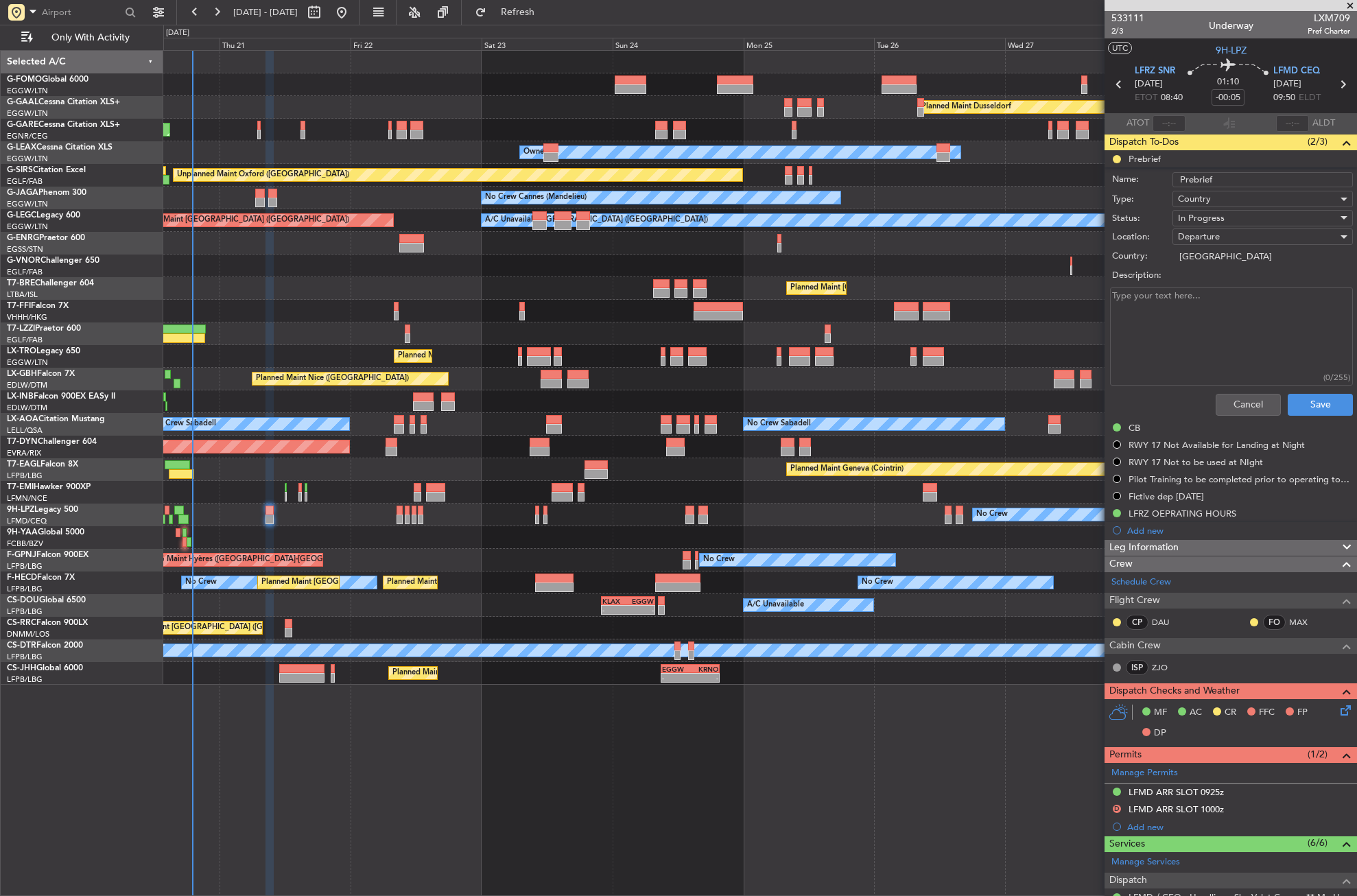
click at [1197, 293] on textarea "Description:" at bounding box center [1232, 336] width 243 height 98
type textarea "3000"
click at [1229, 214] on div "In Progress" at bounding box center [1258, 219] width 160 height 21
click at [1207, 289] on span "Completed" at bounding box center [1257, 287] width 161 height 21
click at [1299, 413] on button "Save" at bounding box center [1320, 405] width 65 height 22
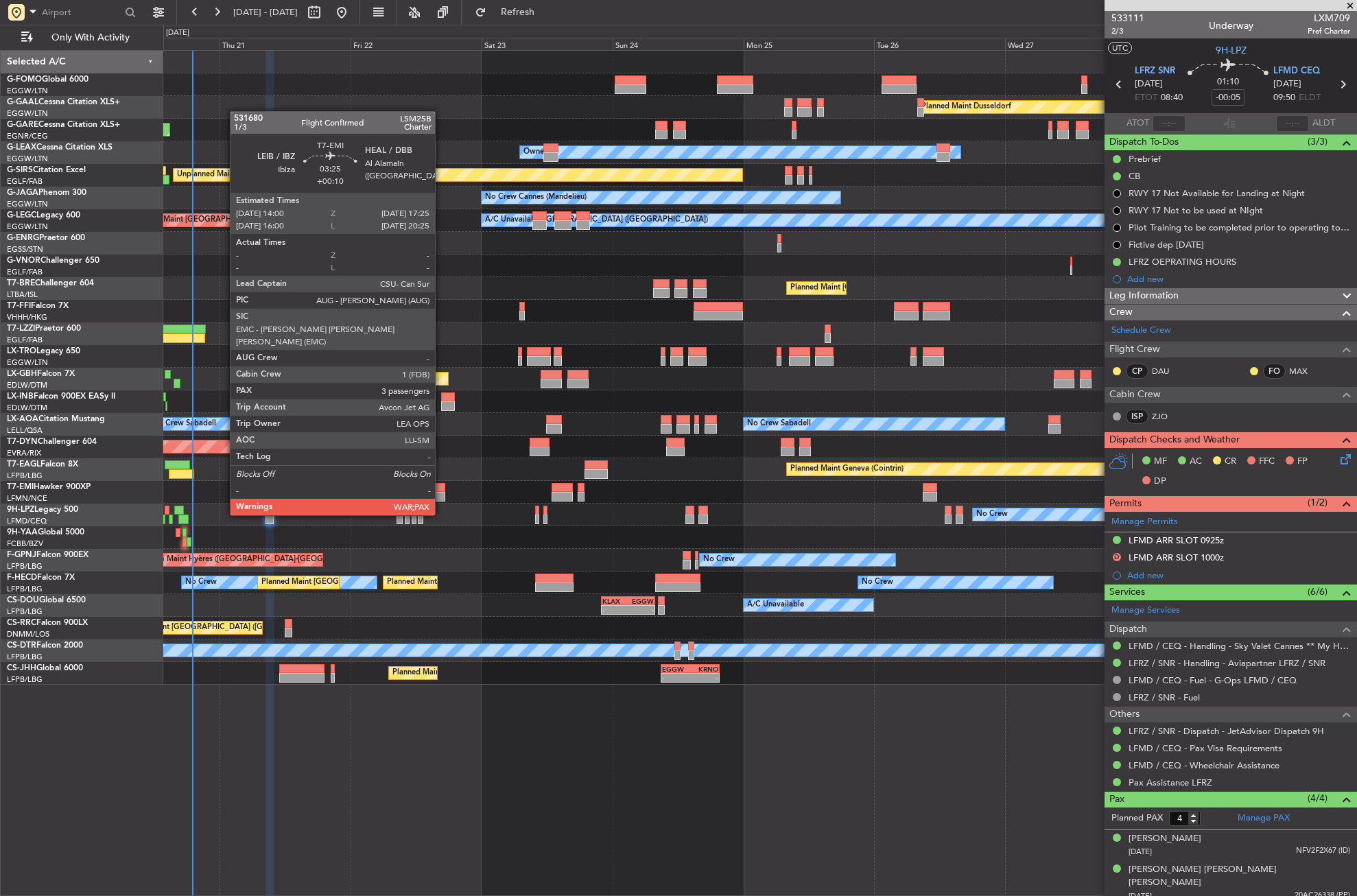
click at [441, 489] on div at bounding box center [436, 488] width 19 height 10
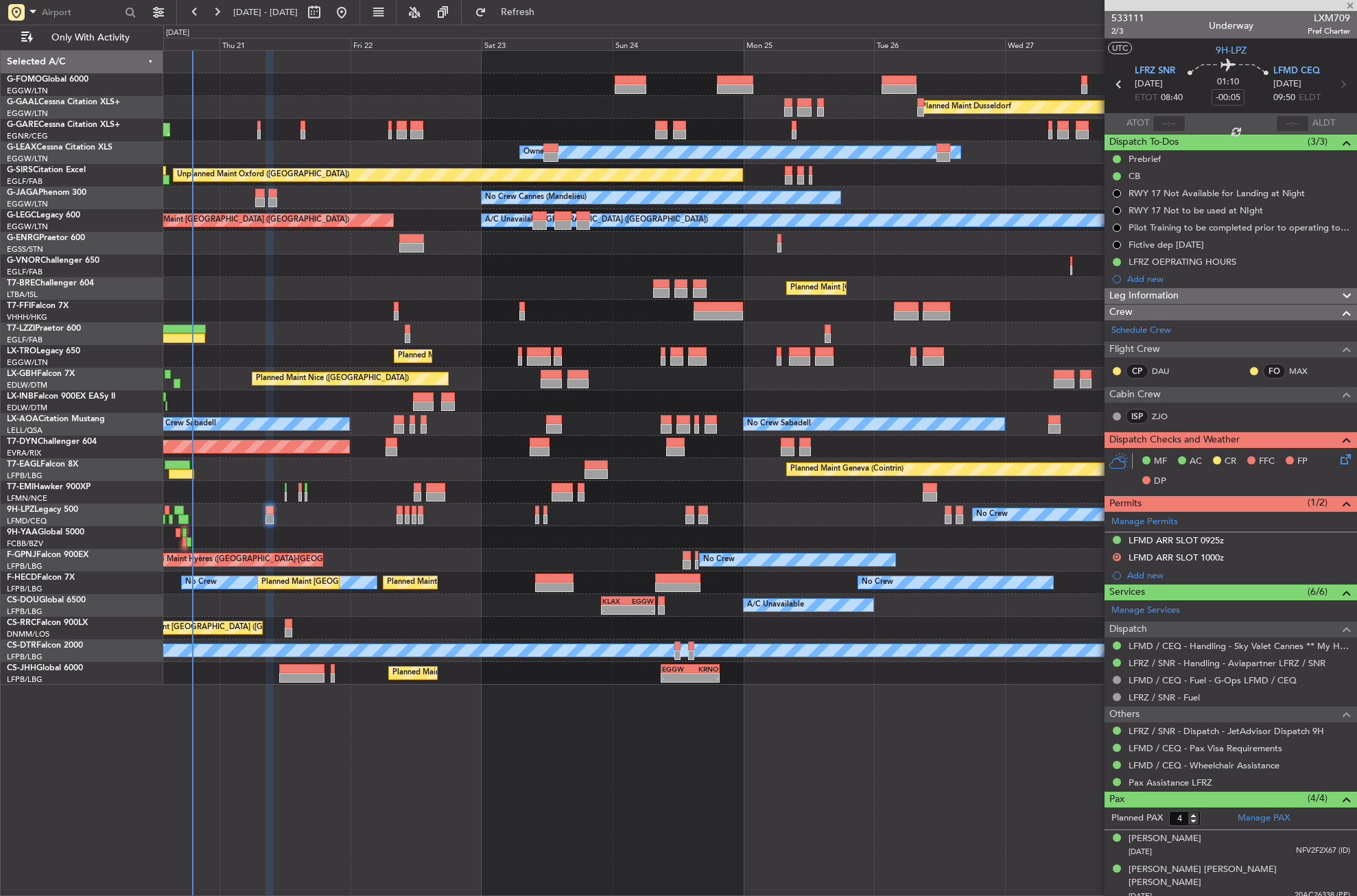
type input "+00:10"
type input "3"
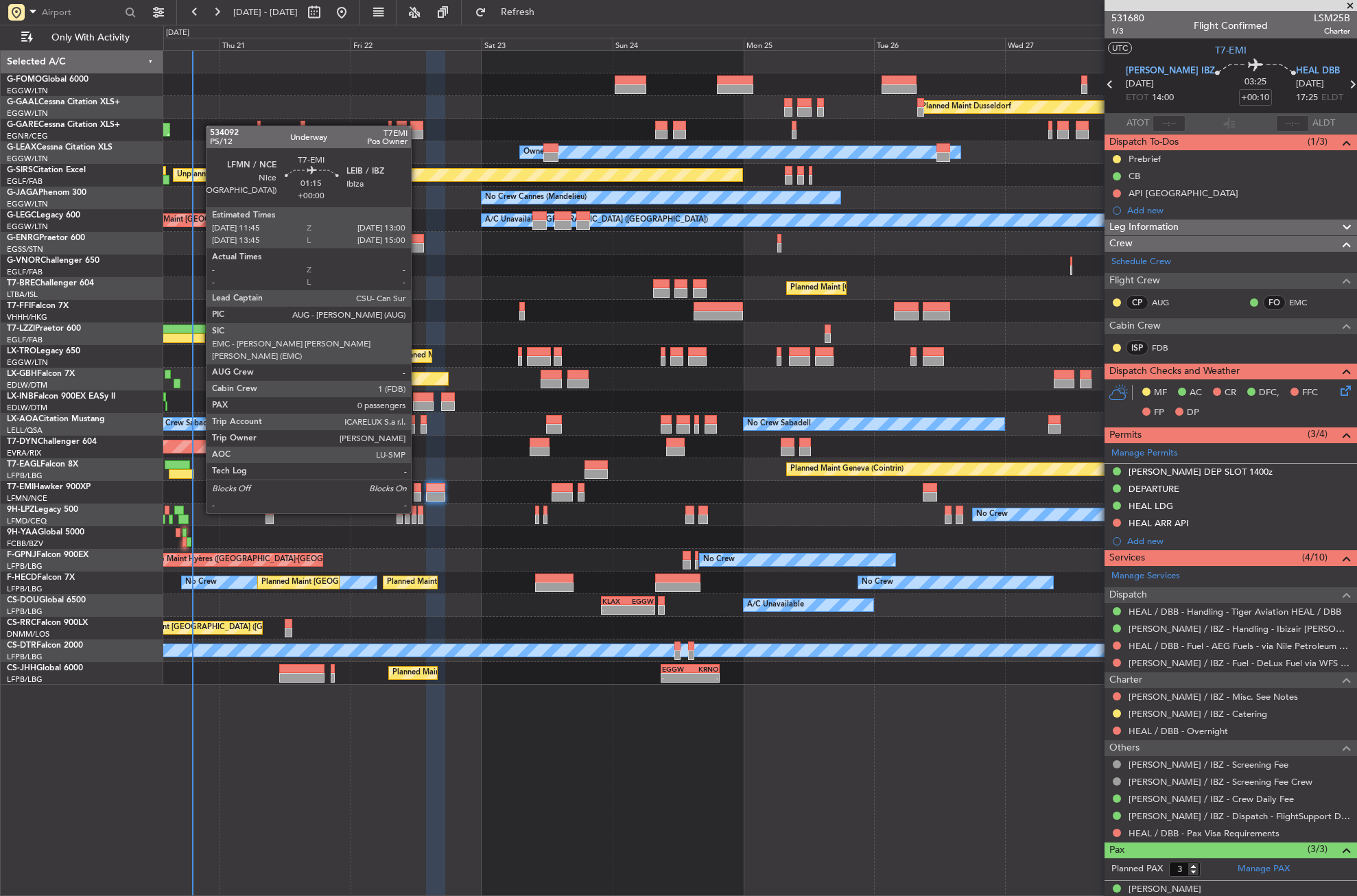
click at [417, 487] on div at bounding box center [417, 488] width 7 height 10
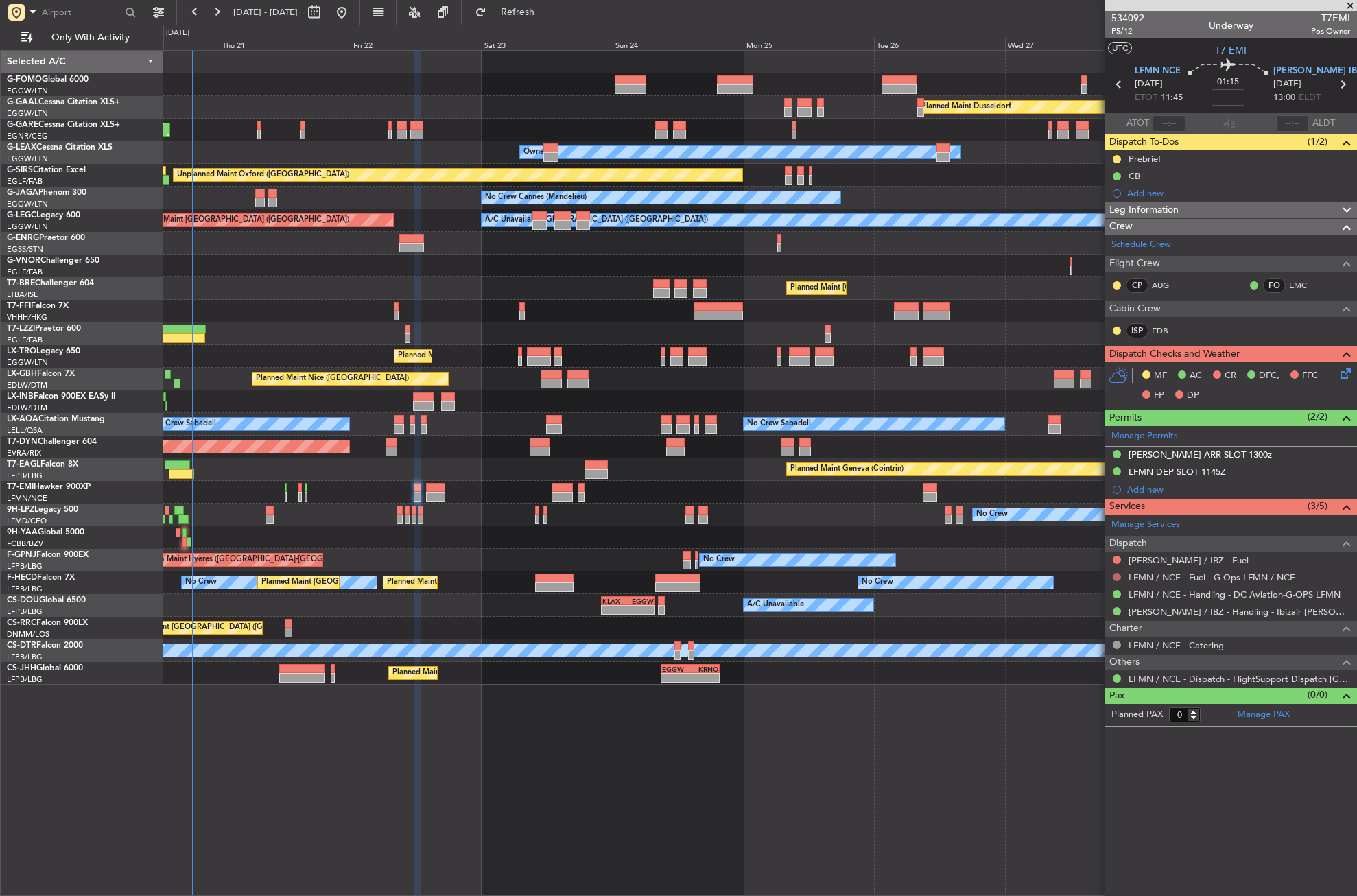
click at [1115, 573] on button at bounding box center [1117, 577] width 8 height 8
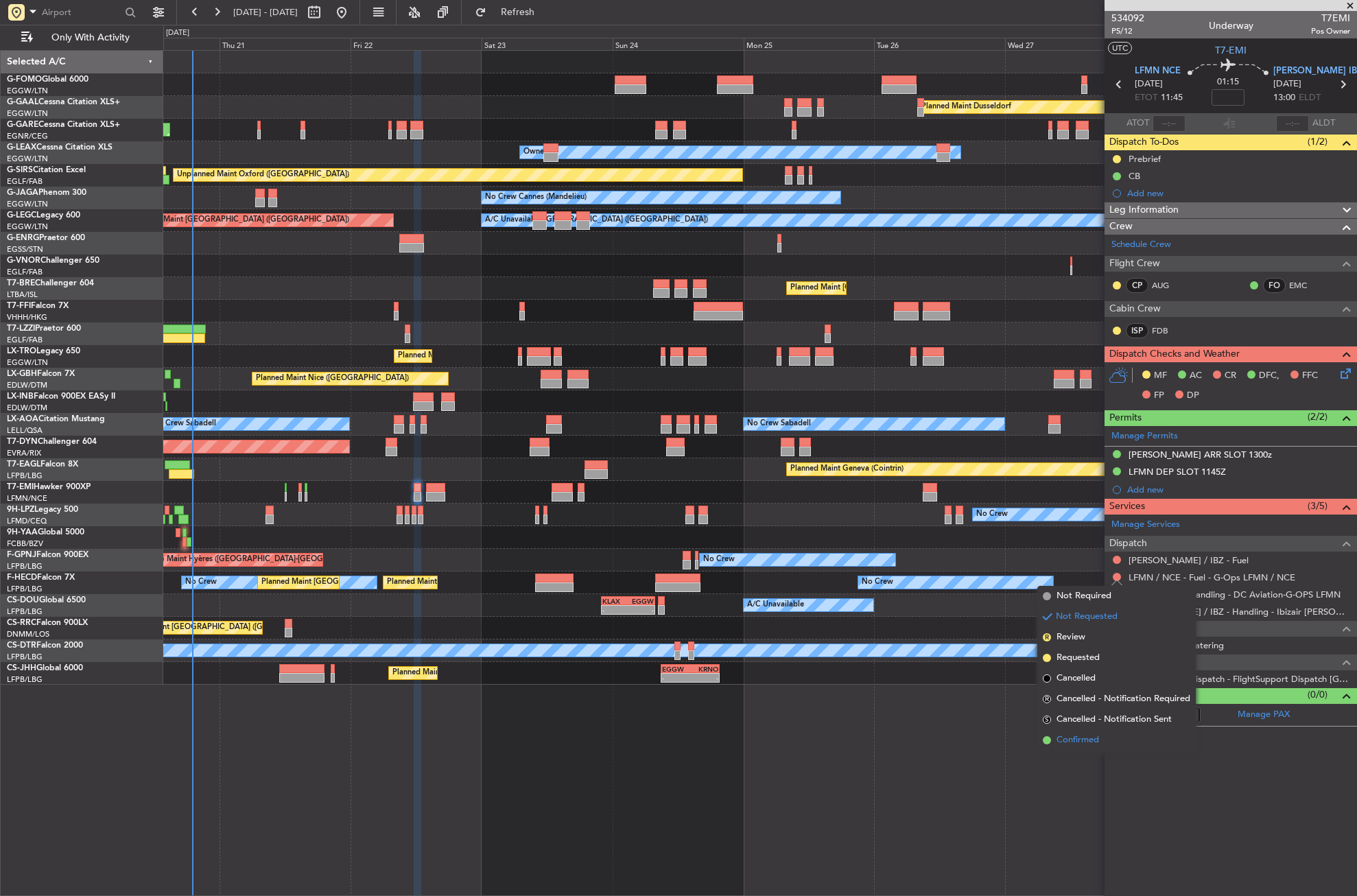
click at [1064, 736] on span "Confirmed" at bounding box center [1078, 740] width 43 height 14
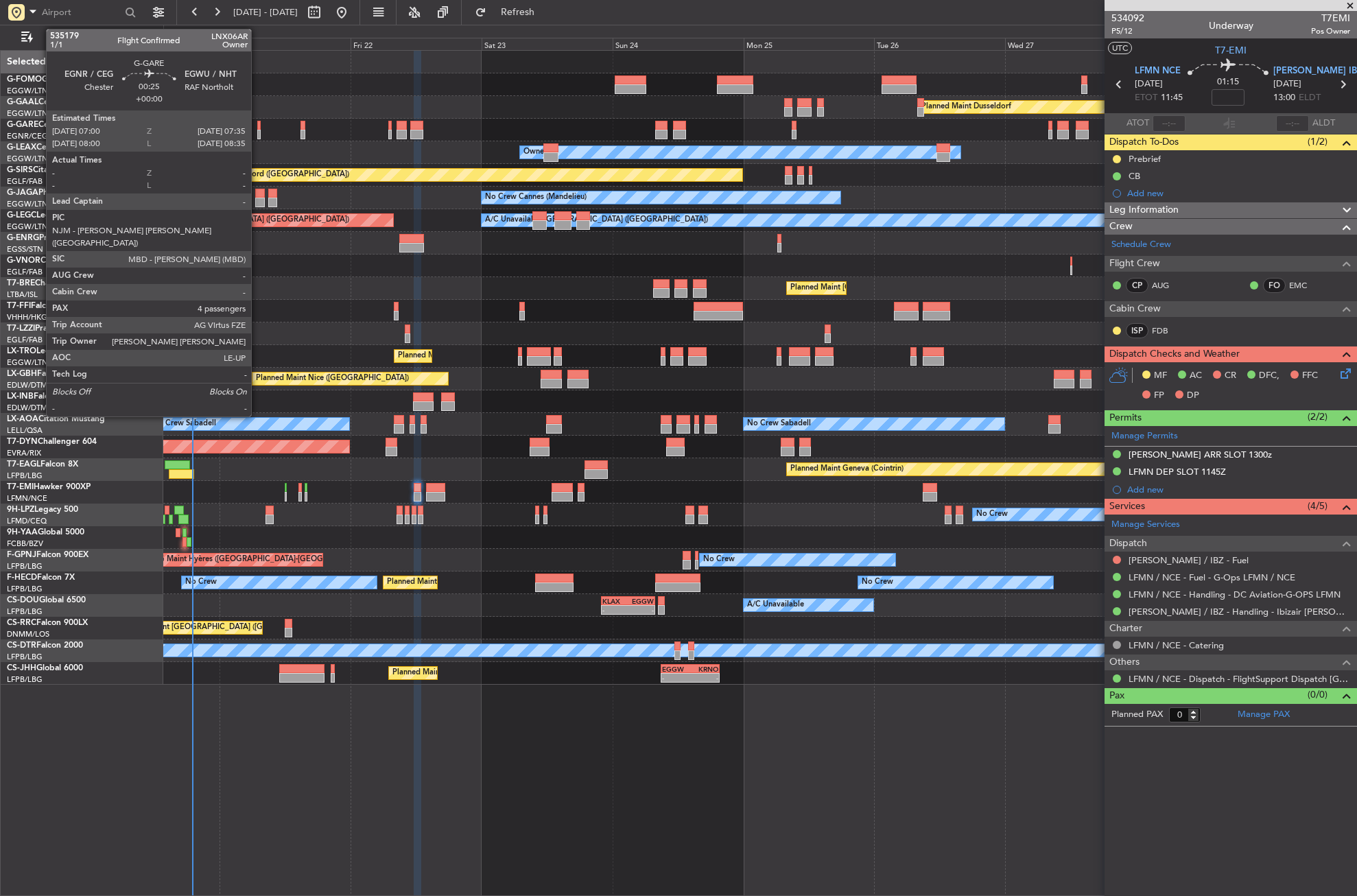
click at [258, 126] on div at bounding box center [259, 126] width 3 height 10
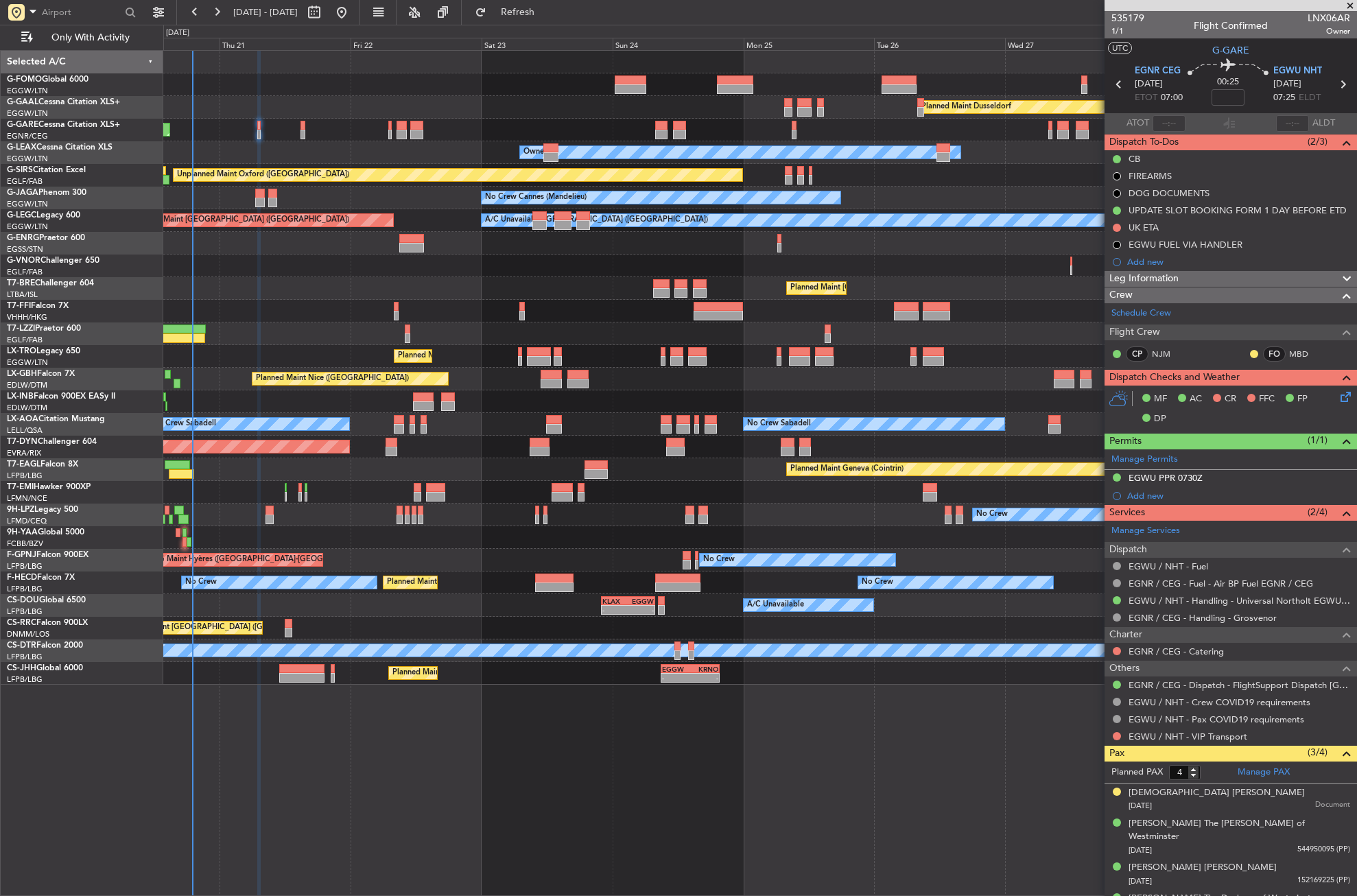
click at [318, 298] on div "Planned Maint [GEOGRAPHIC_DATA] ([GEOGRAPHIC_DATA])" at bounding box center [759, 289] width 1193 height 22
click at [365, 289] on div "Planned Maint [GEOGRAPHIC_DATA] ([GEOGRAPHIC_DATA])" at bounding box center [759, 289] width 1193 height 22
click at [338, 820] on div "Planned Maint Dusseldorf Unplanned Maint [PERSON_NAME] Owner Owner Unplanned Ma…" at bounding box center [760, 473] width 1194 height 846
click at [331, 285] on div "Planned Maint [GEOGRAPHIC_DATA] ([GEOGRAPHIC_DATA])" at bounding box center [759, 289] width 1193 height 22
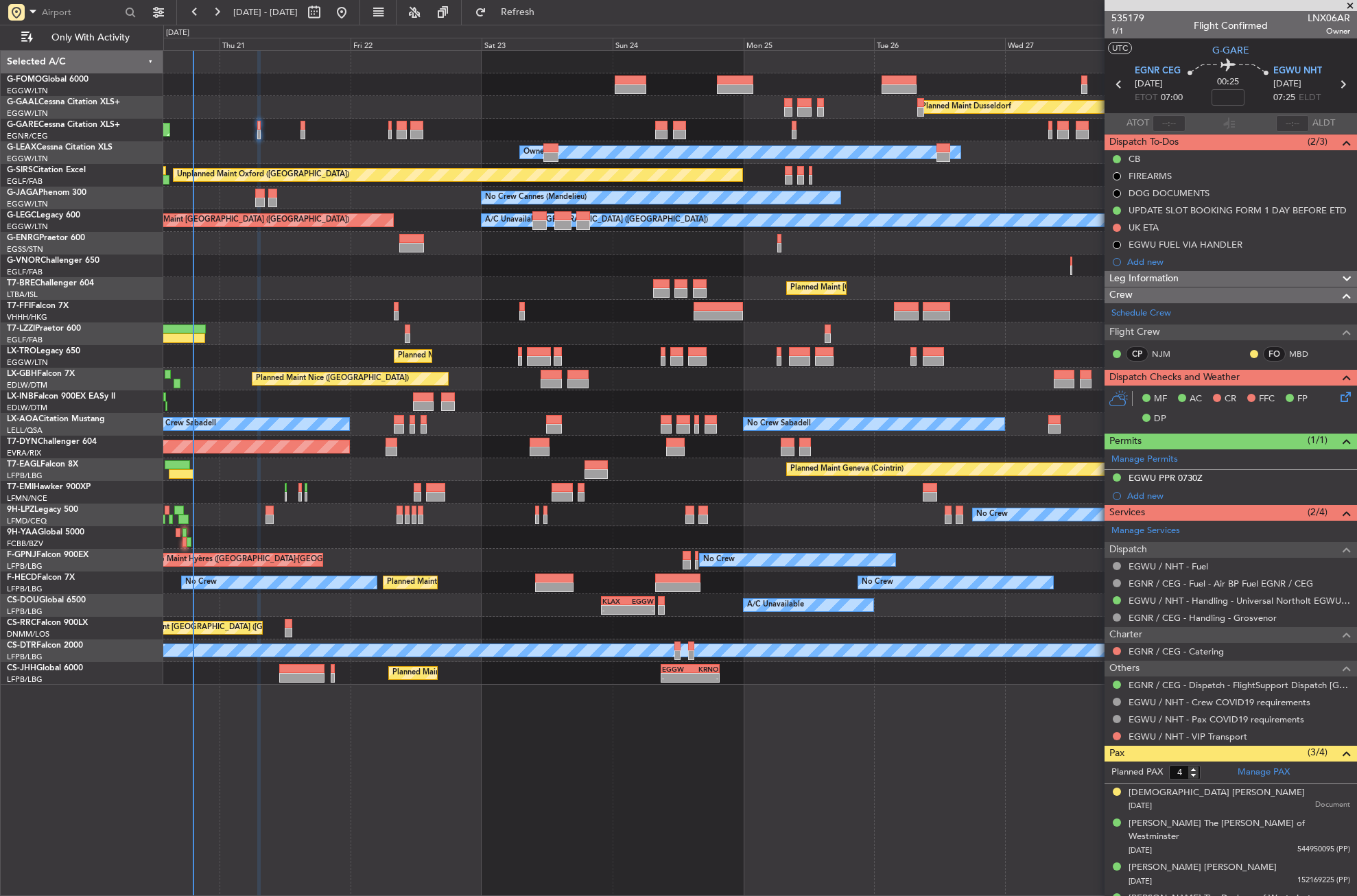
click at [316, 322] on div "VHHH 04:30 Z LTFE 15:20 Z 05:09 Z 16:02 Z" at bounding box center [759, 311] width 1193 height 22
click at [310, 316] on div "VHHH 04:30 Z LTFE 15:20 Z 05:09 Z 16:02 Z" at bounding box center [759, 311] width 1193 height 22
click at [289, 289] on div "Planned Maint [GEOGRAPHIC_DATA] ([GEOGRAPHIC_DATA])" at bounding box center [759, 289] width 1193 height 22
click at [374, 283] on div "Planned Maint [GEOGRAPHIC_DATA] ([GEOGRAPHIC_DATA])" at bounding box center [759, 289] width 1193 height 22
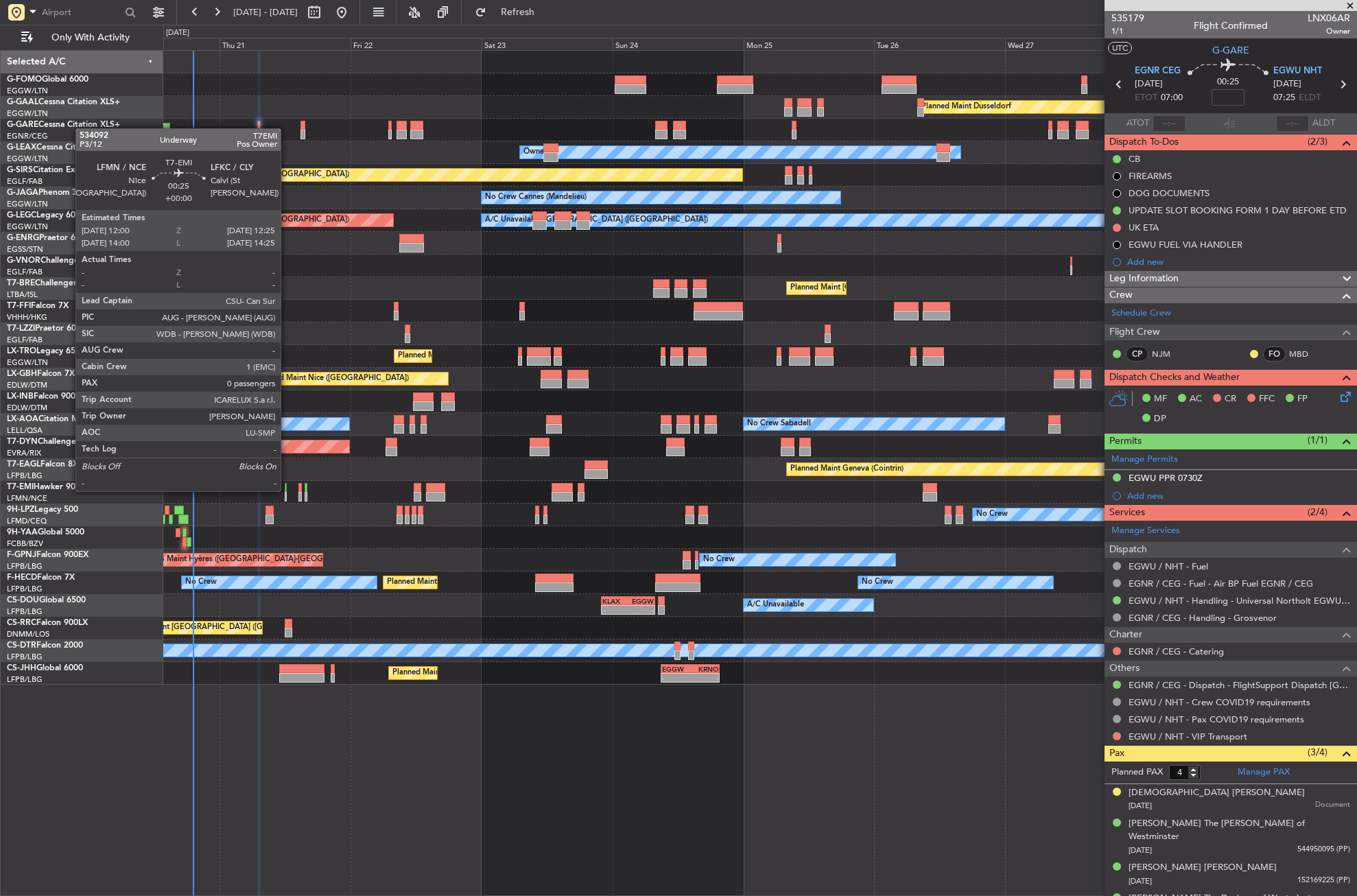
click at [287, 490] on div at bounding box center [285, 488] width 2 height 10
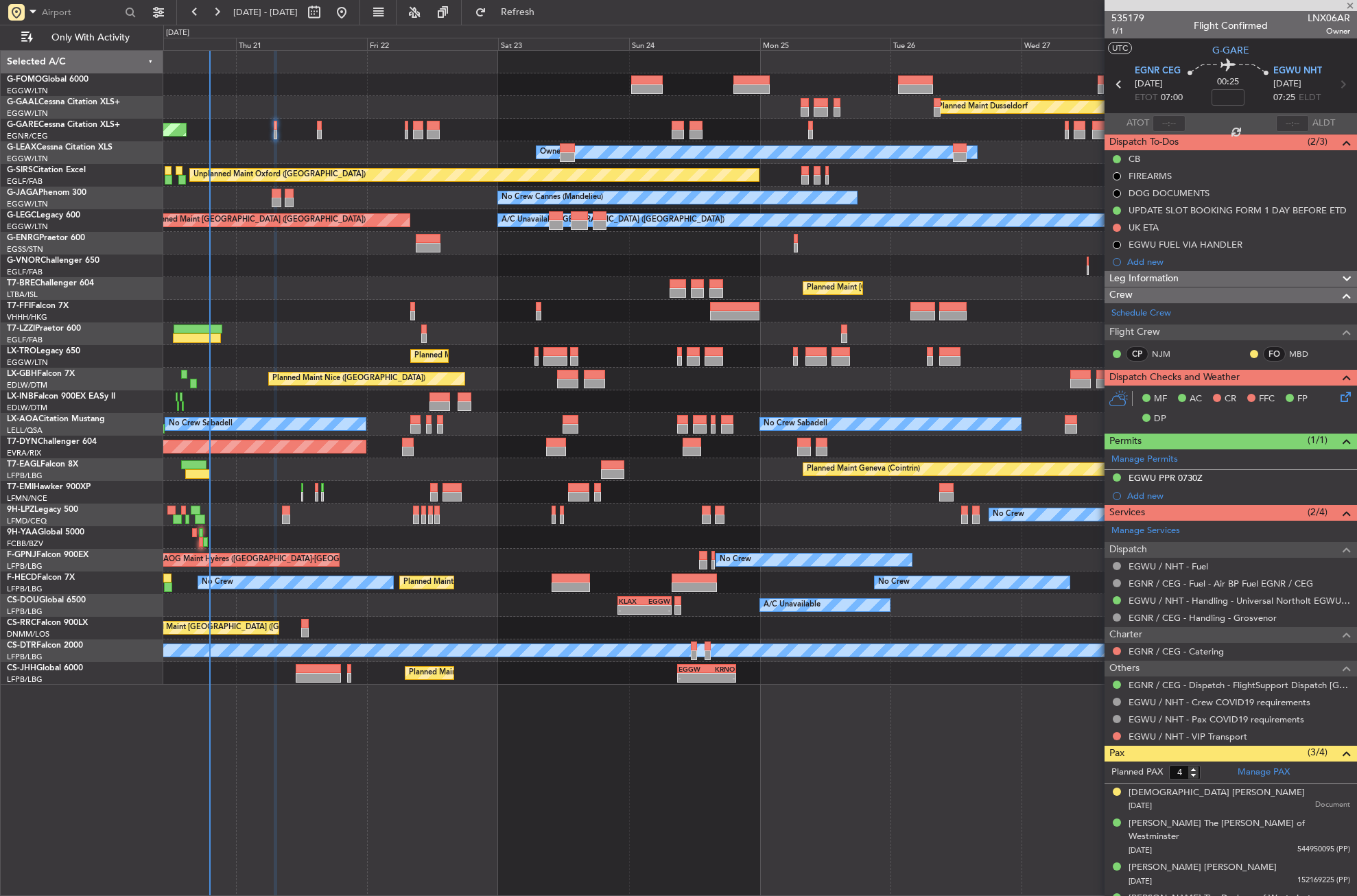
click at [264, 480] on div "Planned Maint Dusseldorf Unplanned Maint [PERSON_NAME] Owner Owner Unplanned Ma…" at bounding box center [759, 368] width 1193 height 634
type input "0"
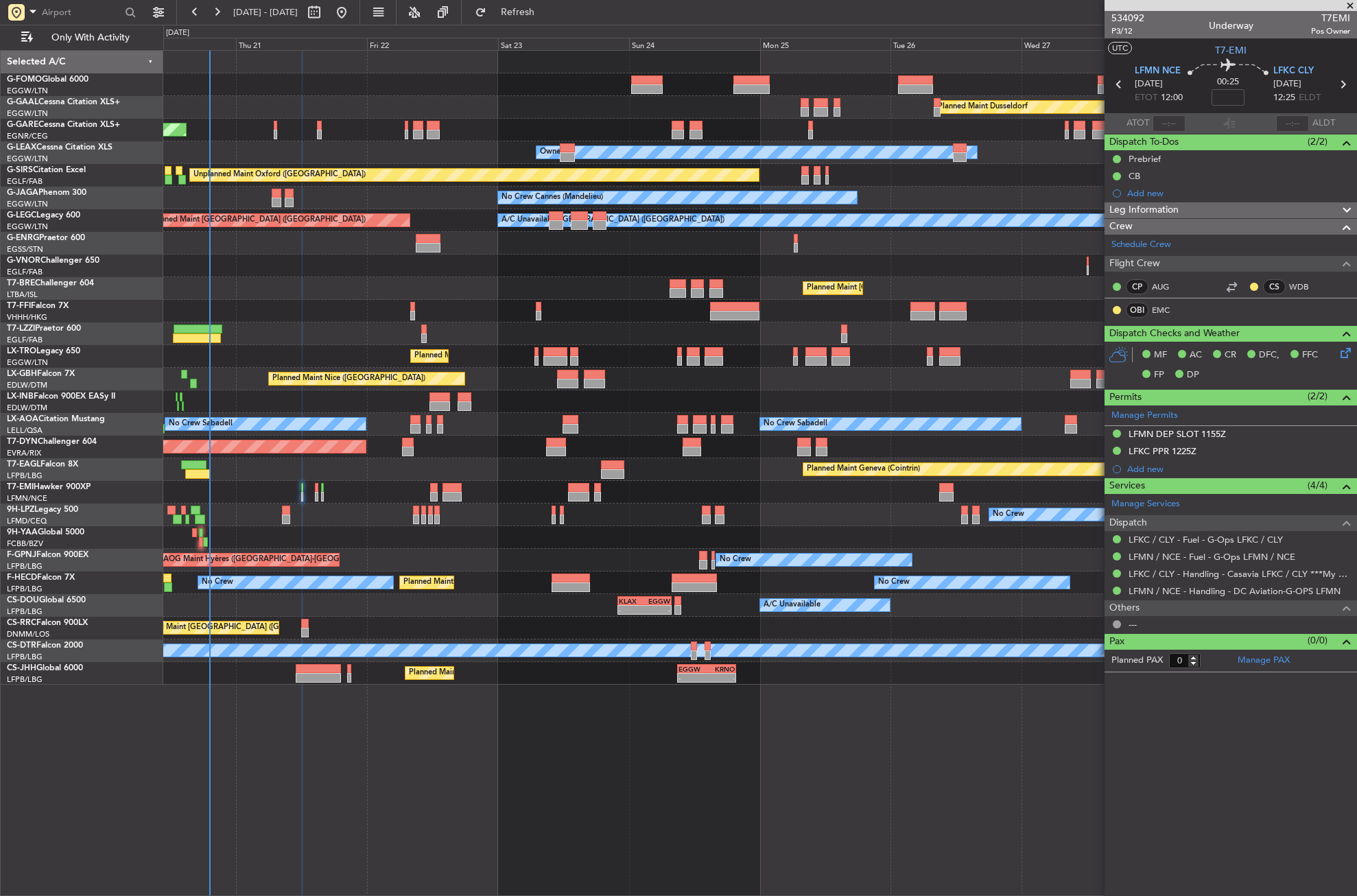
click at [173, 695] on div "Planned Maint Dusseldorf Unplanned Maint [PERSON_NAME] Owner Owner Unplanned Ma…" at bounding box center [760, 473] width 1194 height 846
click at [459, 766] on div "Planned Maint Dusseldorf Unplanned Maint [PERSON_NAME] Owner Owner Unplanned Ma…" at bounding box center [760, 473] width 1194 height 846
click at [547, 7] on span "Refresh" at bounding box center [518, 12] width 58 height 10
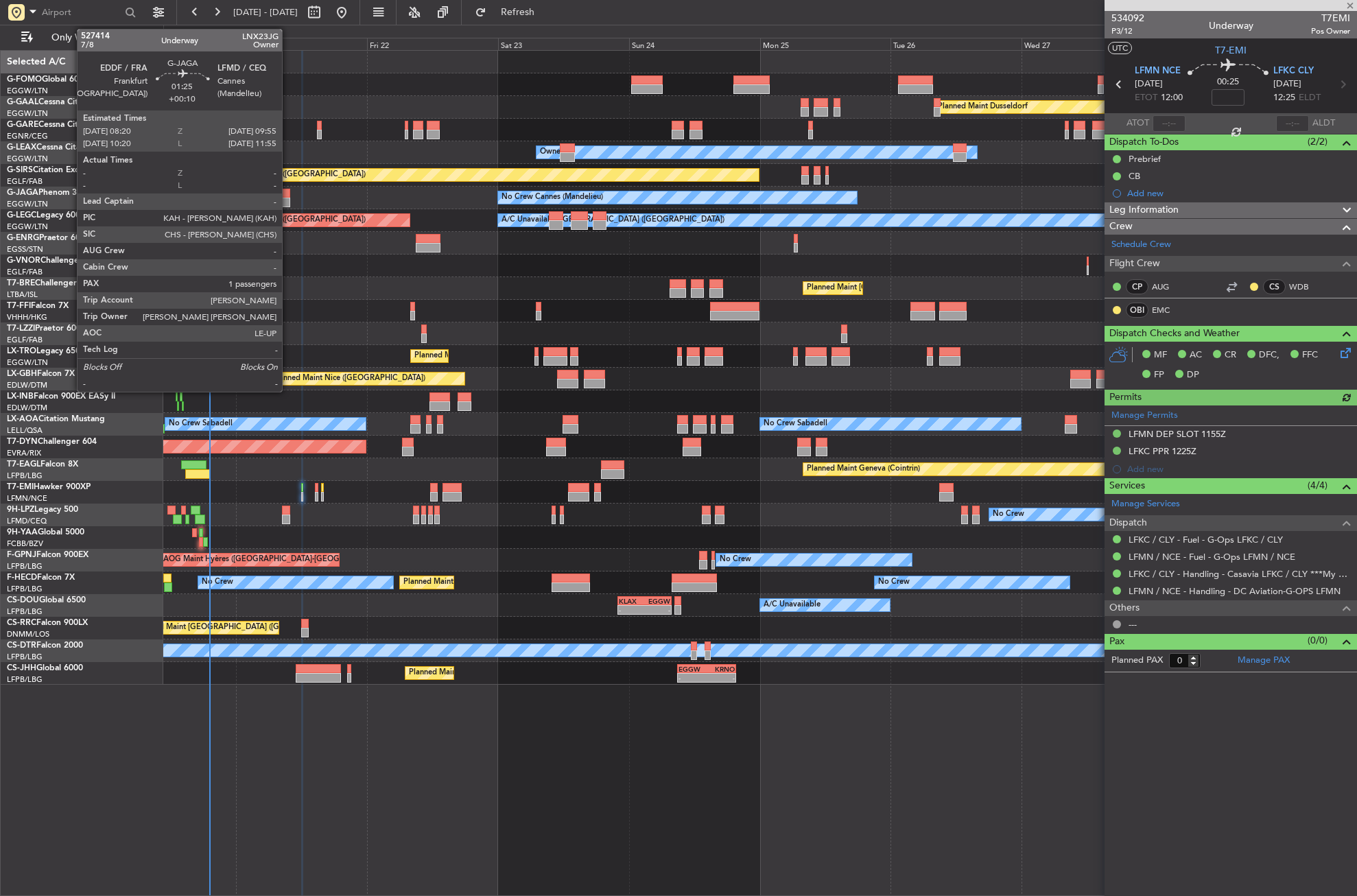
click at [289, 204] on div at bounding box center [285, 203] width 9 height 10
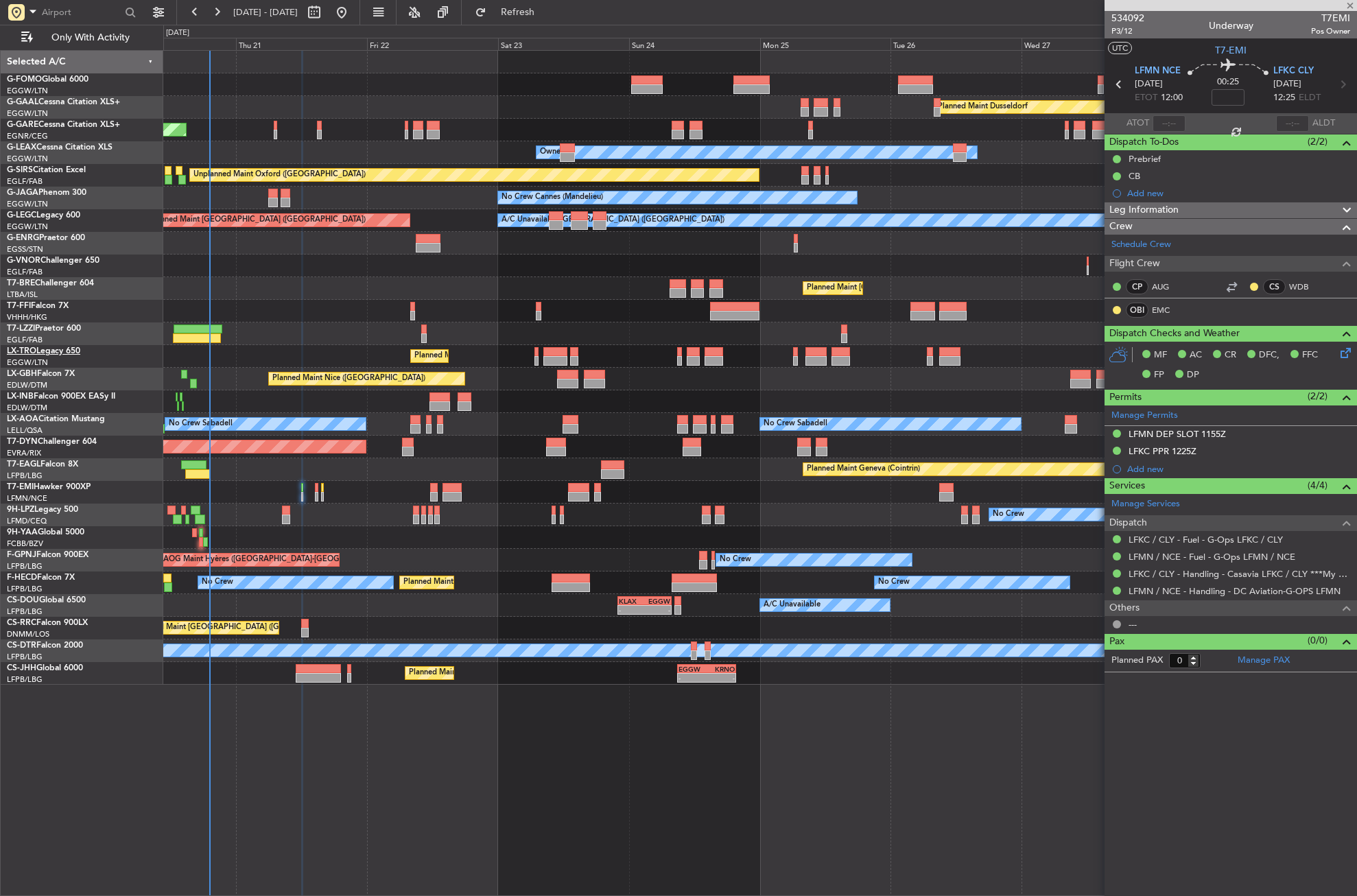
type input "+00:10"
type input "1"
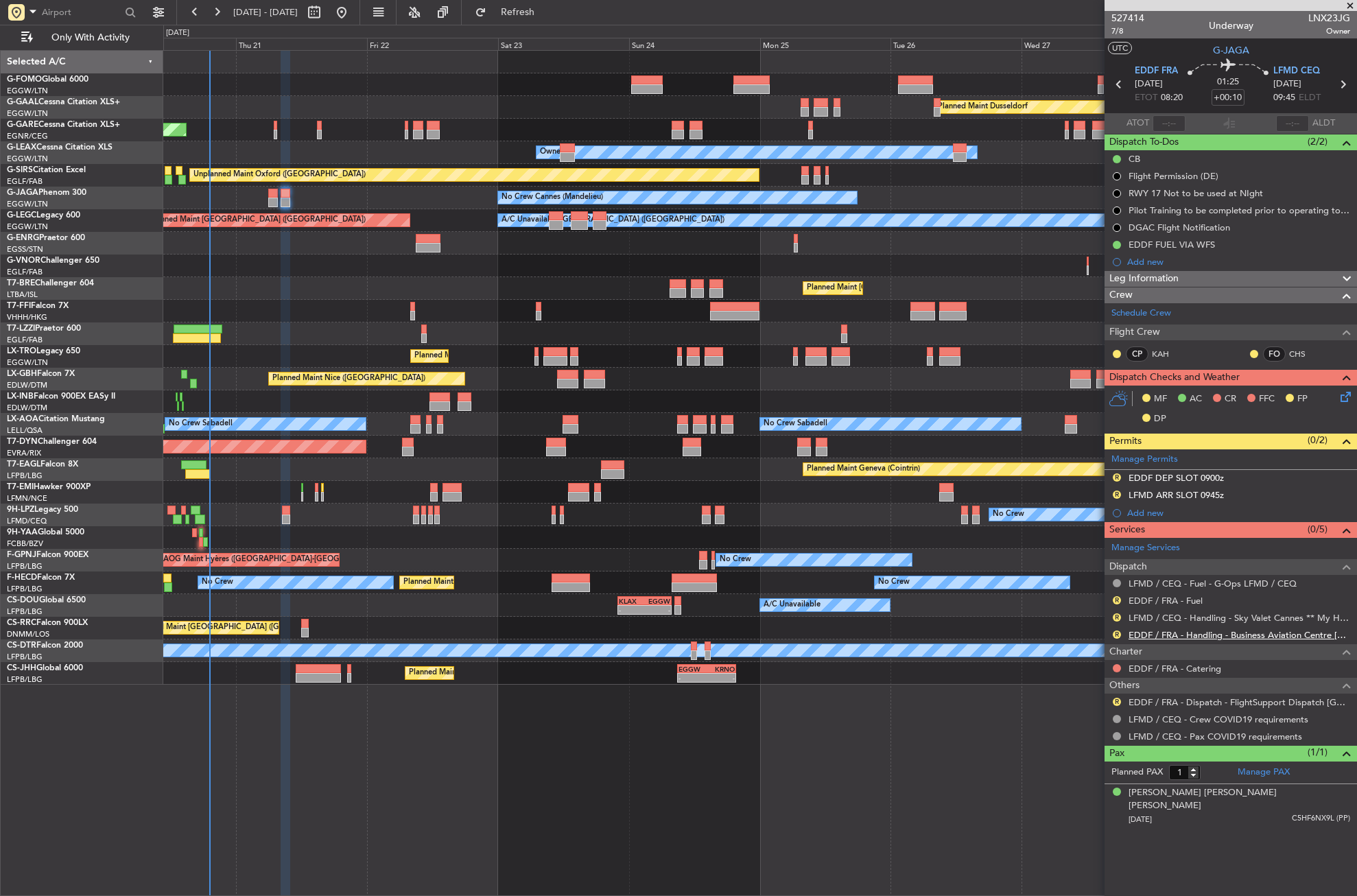
click at [1240, 633] on link "EDDF / FRA - Handling - Business Aviation Centre [GEOGRAPHIC_DATA] ([PERSON_NAM…" at bounding box center [1239, 635] width 222 height 12
click at [309, 198] on div "No Crew Cannes (Mandelieu) Owner Ibiza" at bounding box center [759, 198] width 1193 height 22
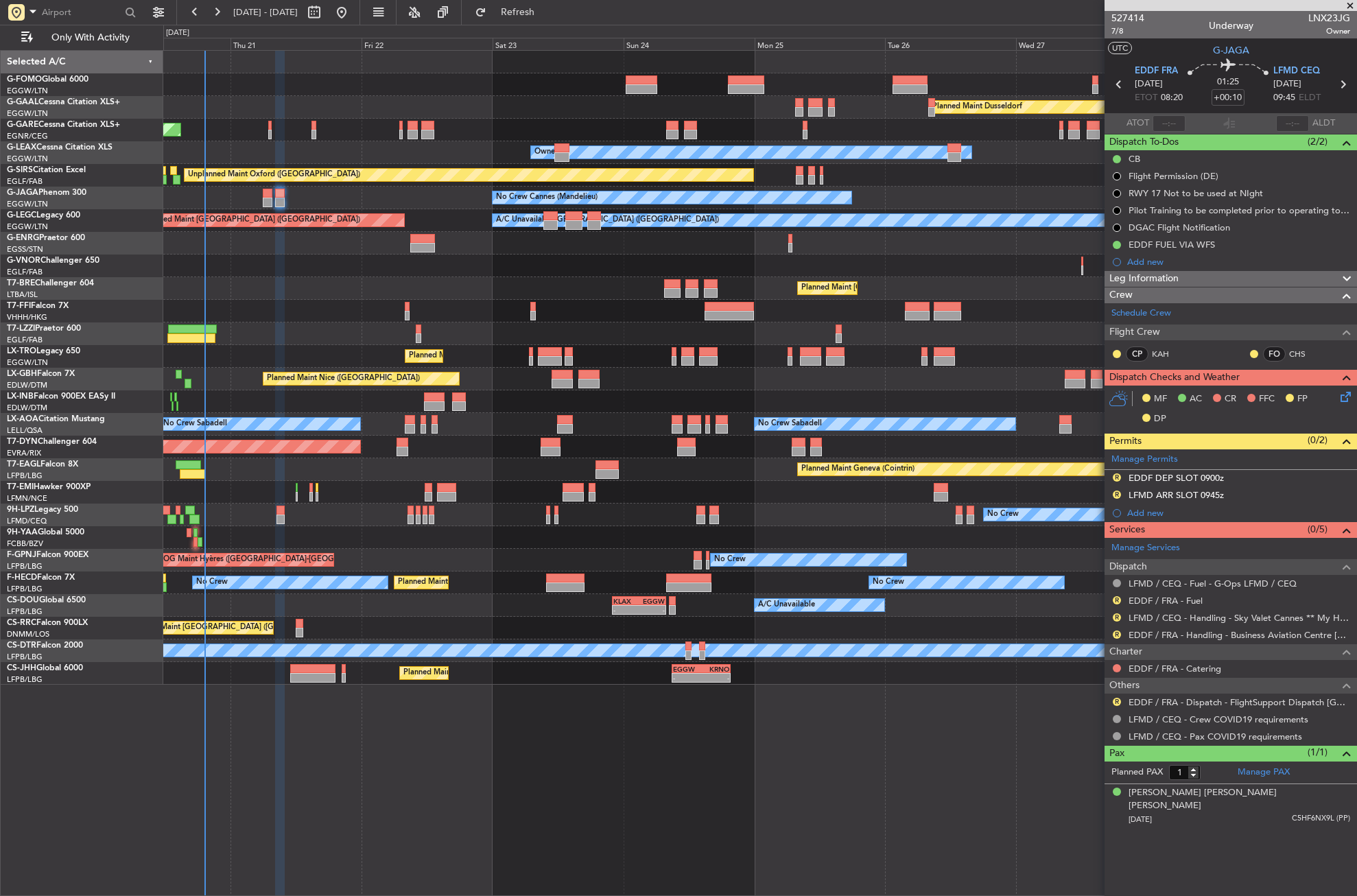
click at [332, 200] on div "No Crew Cannes (Mandelieu) Owner Ibiza" at bounding box center [759, 198] width 1193 height 22
click at [266, 743] on div "Planned Maint Dusseldorf Unplanned Maint Chester Owner Owner Unplanned Maint Ox…" at bounding box center [760, 473] width 1194 height 846
click at [355, 735] on div "Planned Maint Dusseldorf Unplanned Maint Chester Owner Owner Unplanned Maint Ox…" at bounding box center [760, 473] width 1194 height 846
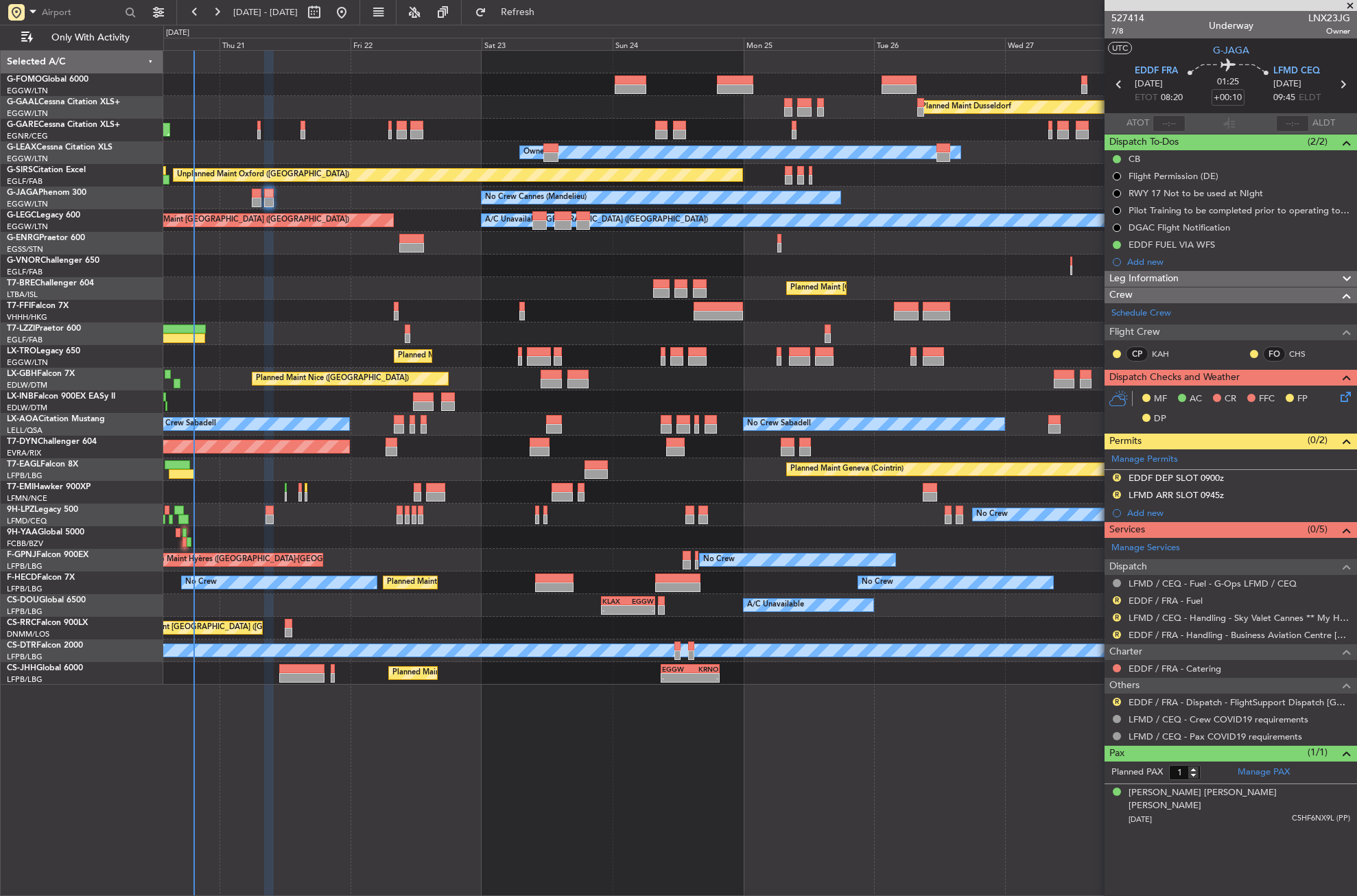
click at [351, 743] on div "Planned Maint Dusseldorf Unplanned Maint [PERSON_NAME] Owner Owner Unplanned Ma…" at bounding box center [760, 473] width 1194 height 846
click at [250, 281] on div "Planned Maint [GEOGRAPHIC_DATA] ([GEOGRAPHIC_DATA])" at bounding box center [759, 289] width 1193 height 22
click at [1183, 479] on div "EDDF DEP SLOT 0900z" at bounding box center [1177, 478] width 95 height 12
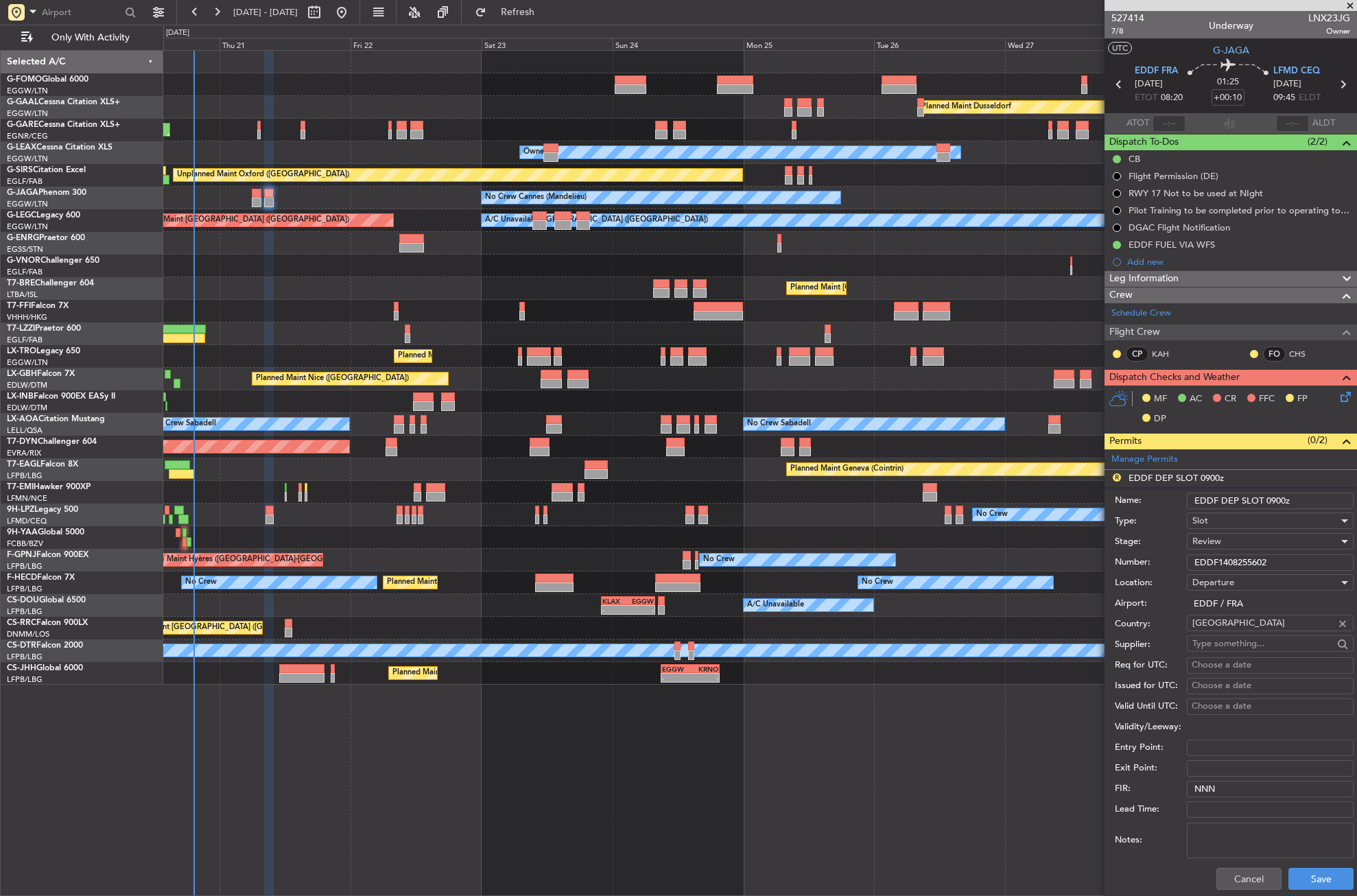
click at [1281, 502] on input "EDDF DEP SLOT 0900z" at bounding box center [1270, 501] width 167 height 17
click at [1300, 499] on input "EDDF DEP SLOT 0845z" at bounding box center [1270, 501] width 167 height 17
type input "EDDF DEP SLOT 0845z / tolerance 15min 0830 FPL"
click at [1207, 547] on div "Review" at bounding box center [1266, 541] width 146 height 21
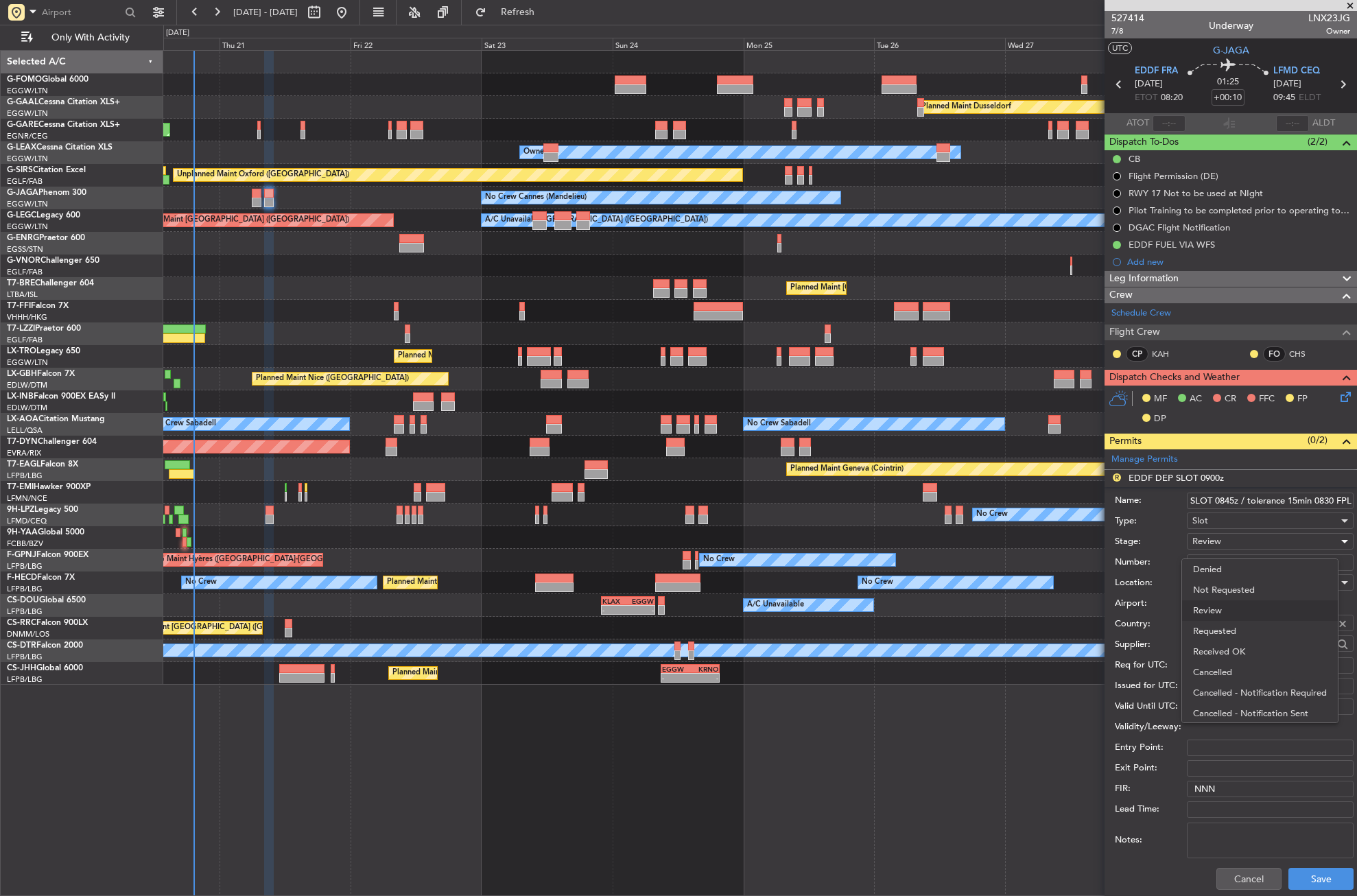
scroll to position [0, 0]
click at [1216, 650] on span "Received OK" at bounding box center [1265, 652] width 144 height 21
click at [1300, 881] on button "Save" at bounding box center [1321, 879] width 65 height 22
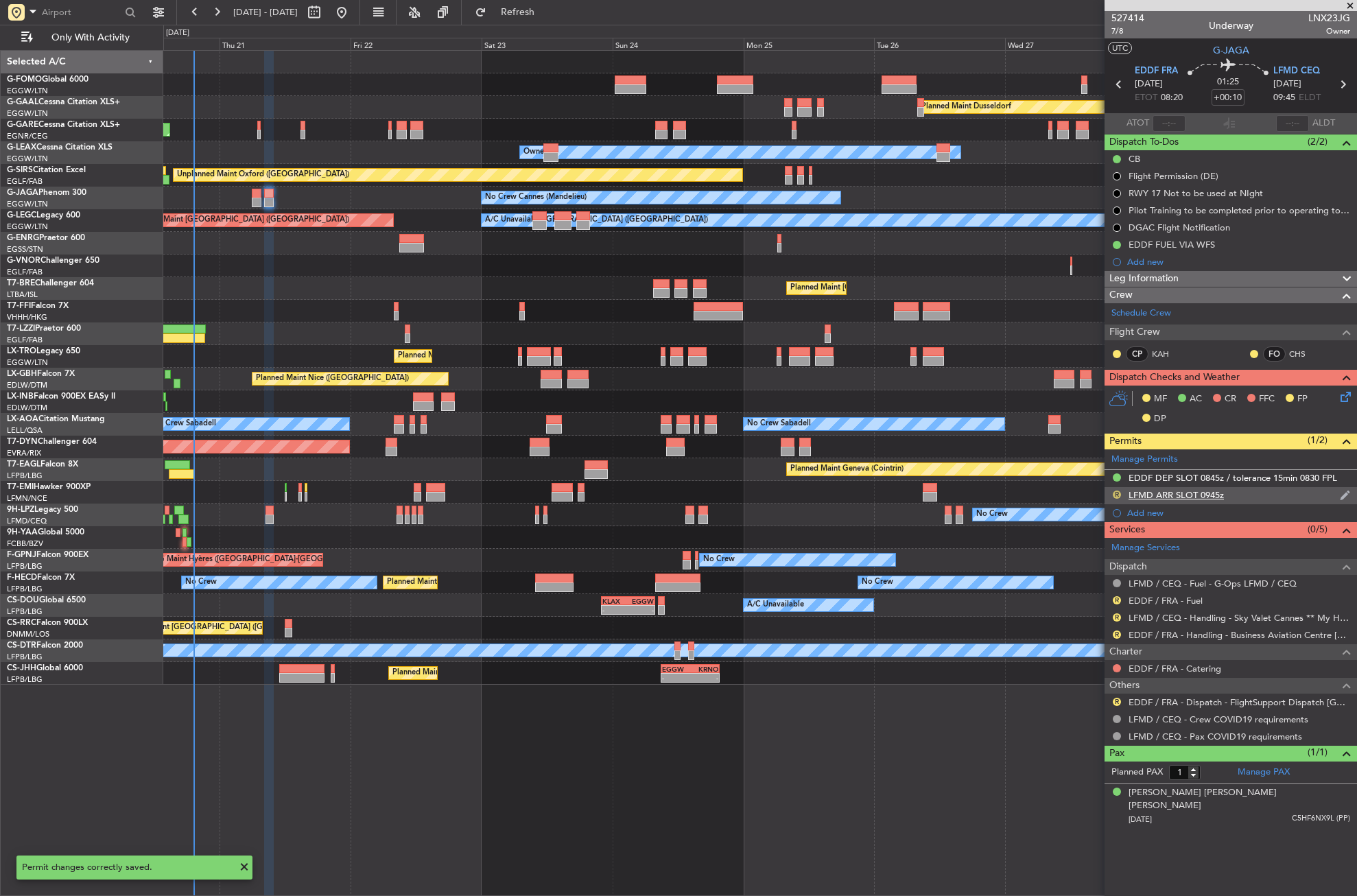
click at [1117, 493] on button "R" at bounding box center [1117, 495] width 8 height 8
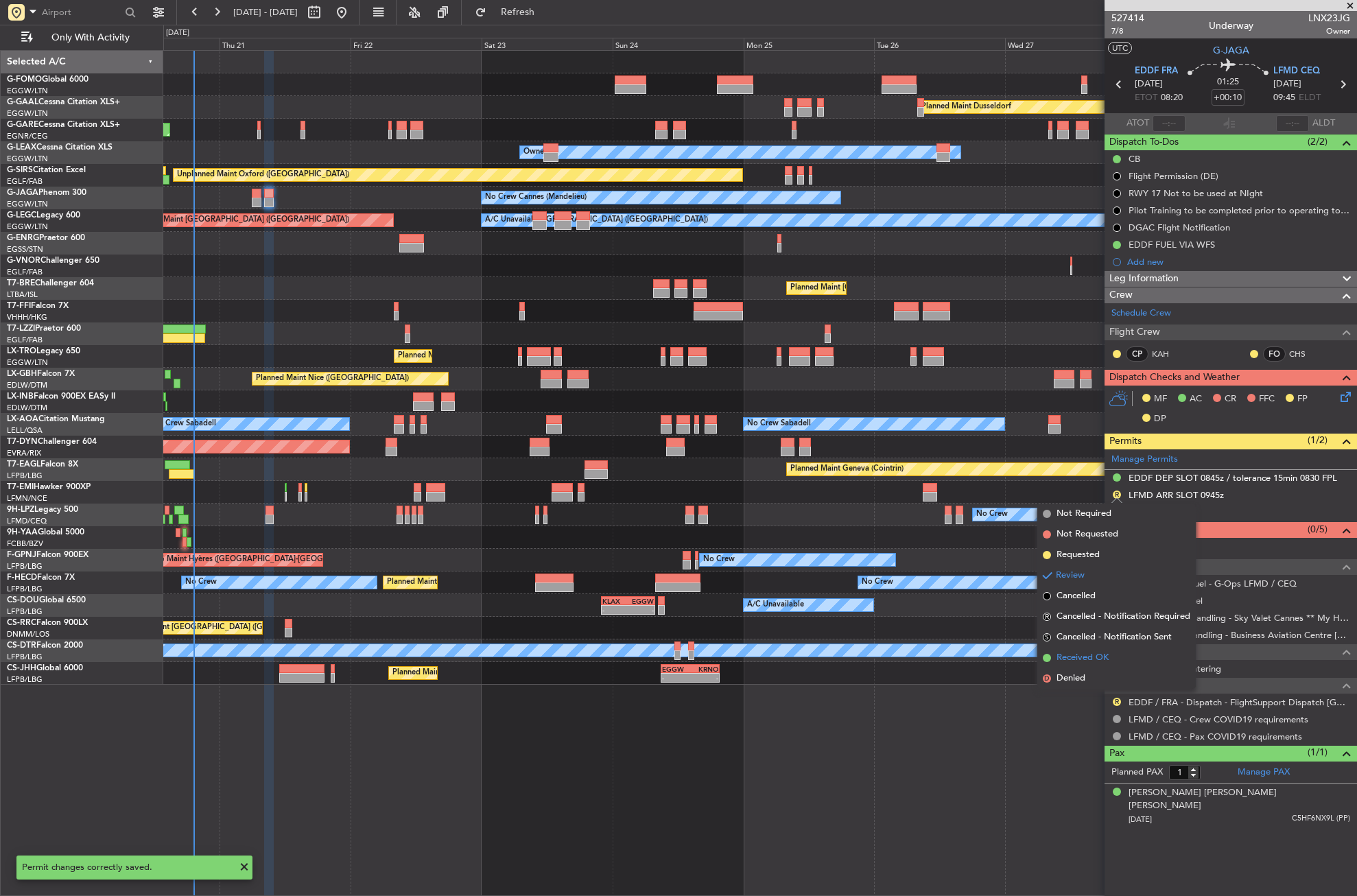
click at [1091, 650] on li "Received OK" at bounding box center [1116, 658] width 158 height 21
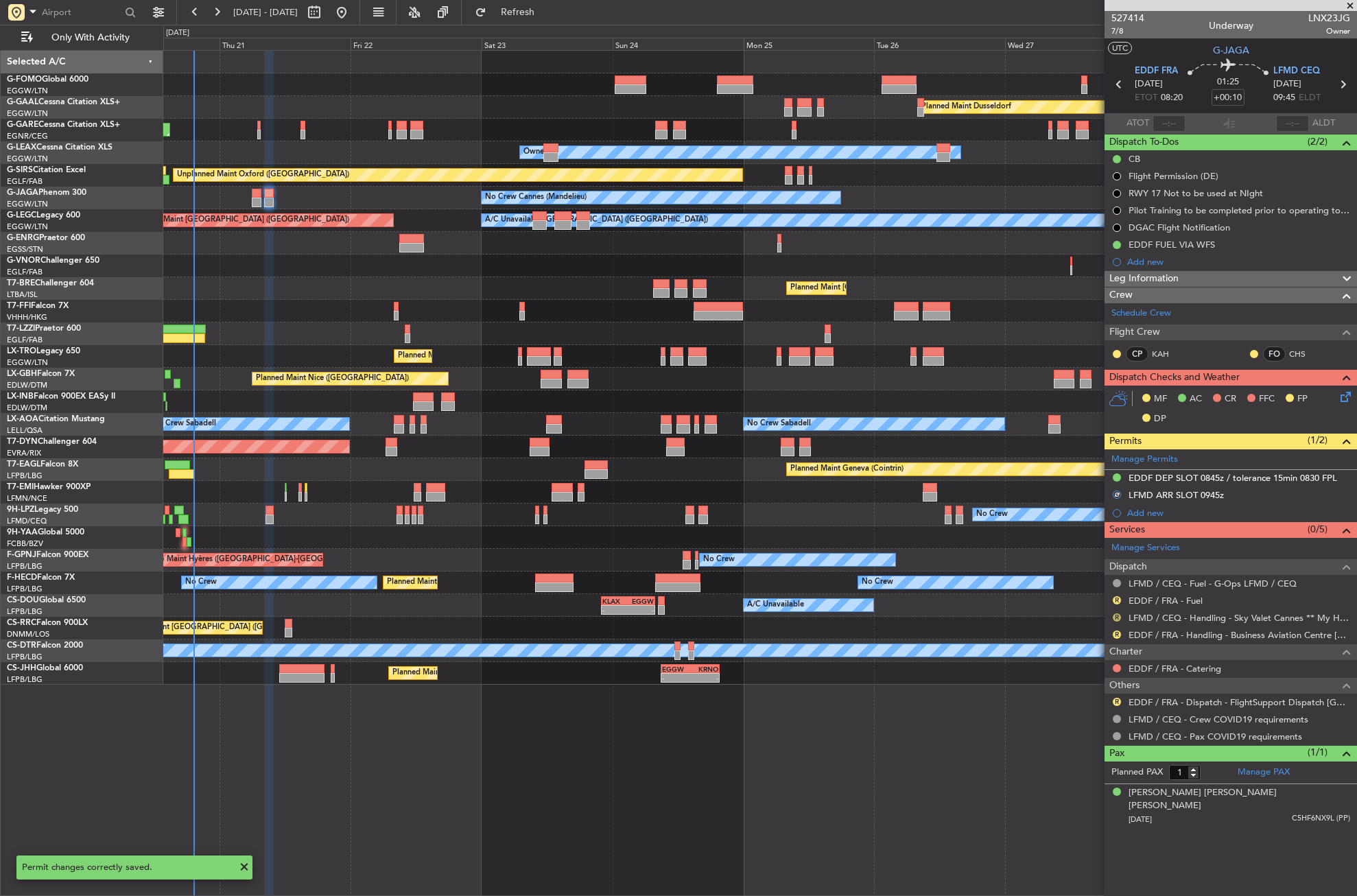
click at [1116, 615] on button "R" at bounding box center [1117, 618] width 8 height 8
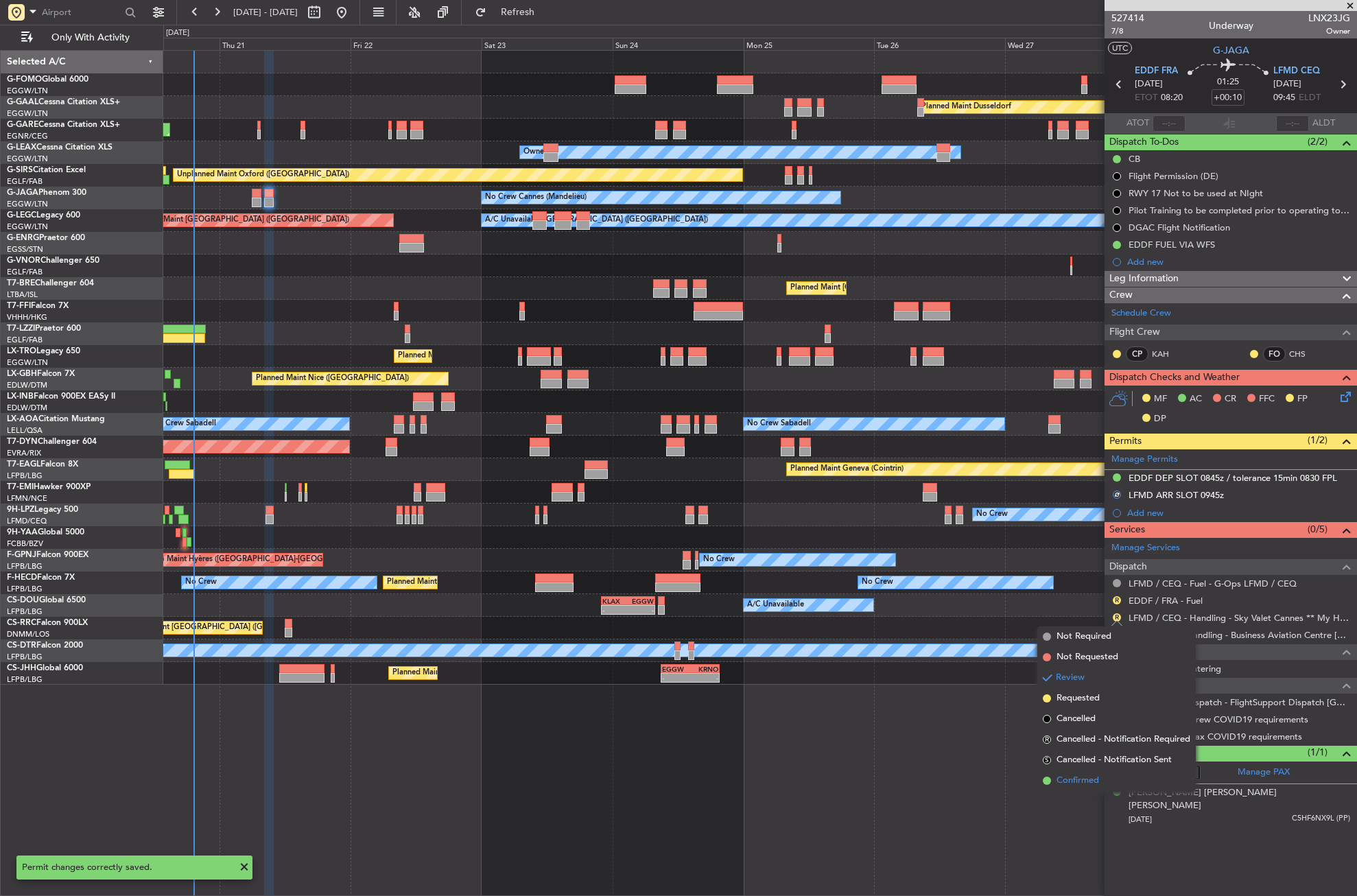
click at [1074, 777] on span "Confirmed" at bounding box center [1078, 781] width 43 height 14
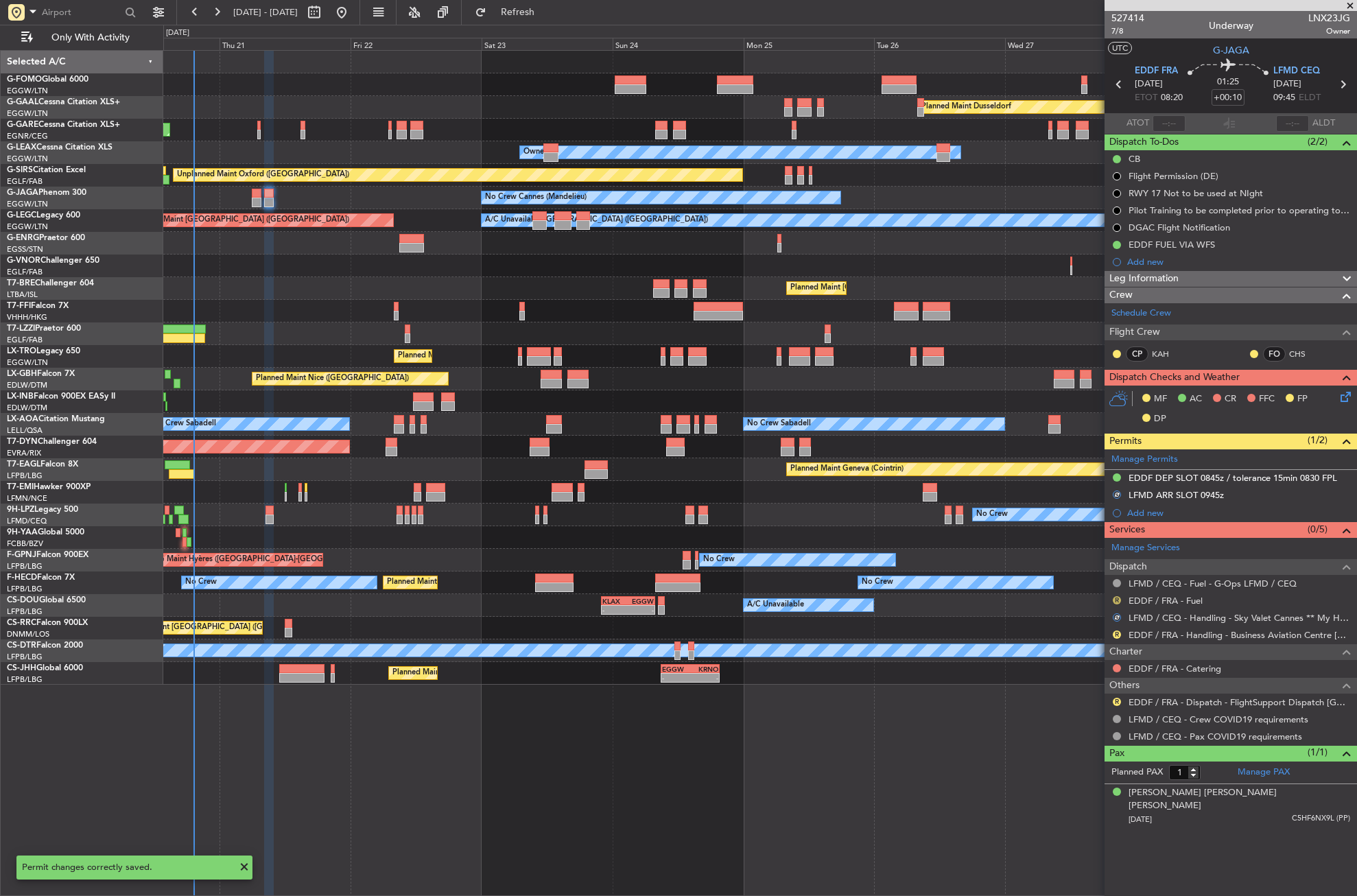
click at [1118, 596] on button "R" at bounding box center [1117, 600] width 8 height 8
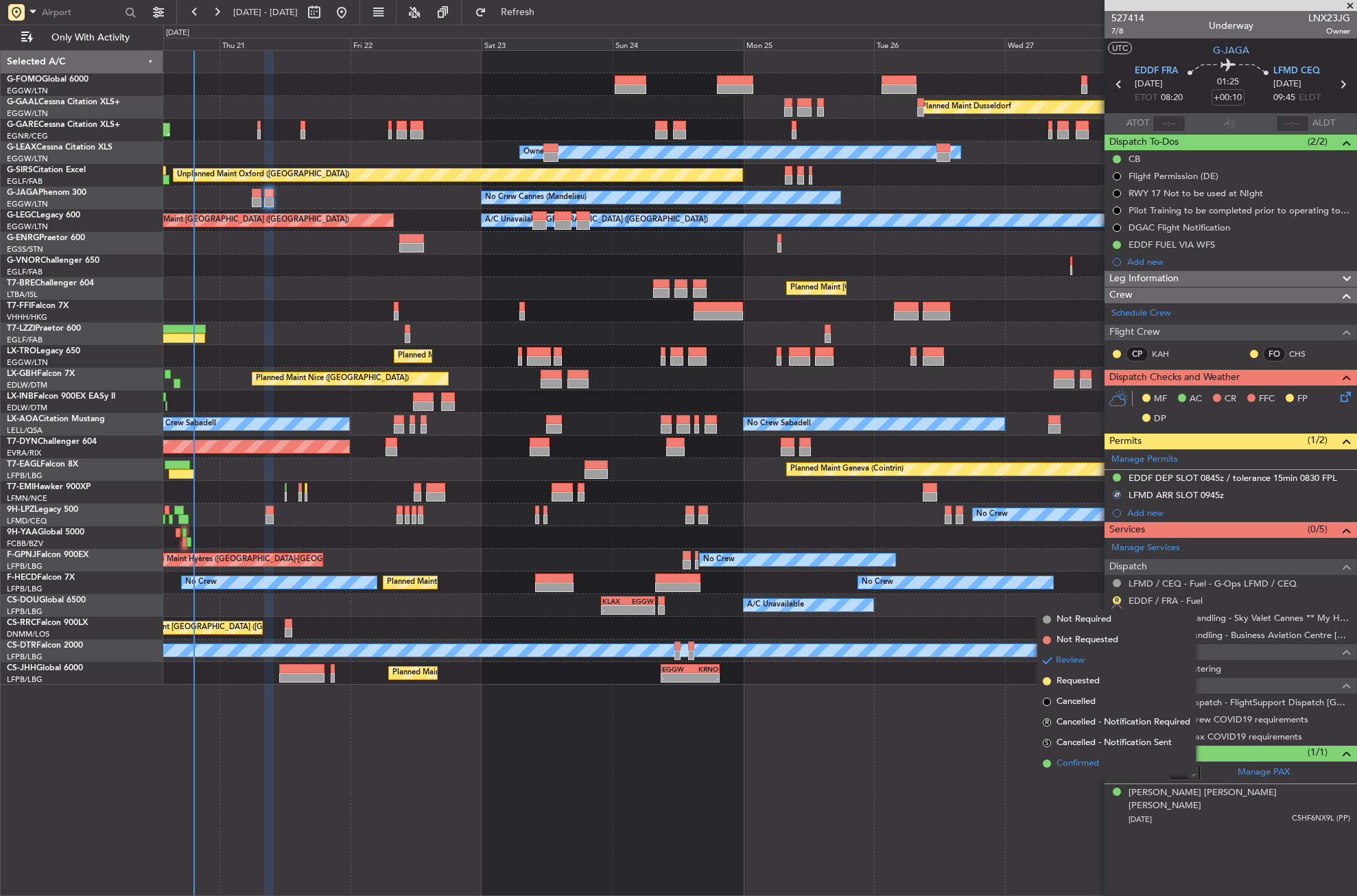
click at [1073, 754] on li "Confirmed" at bounding box center [1116, 764] width 158 height 21
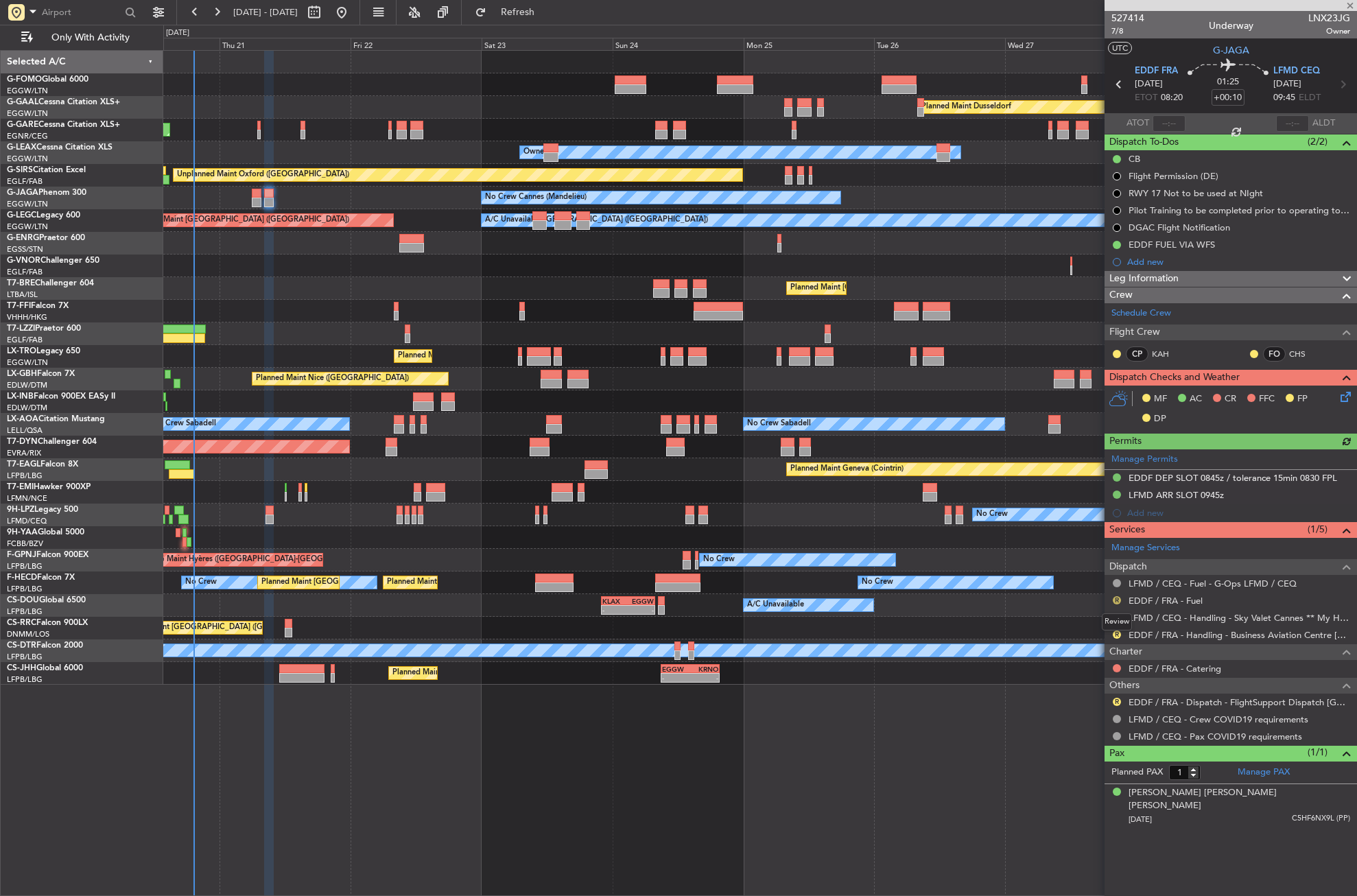
click at [1116, 599] on button "R" at bounding box center [1117, 600] width 8 height 8
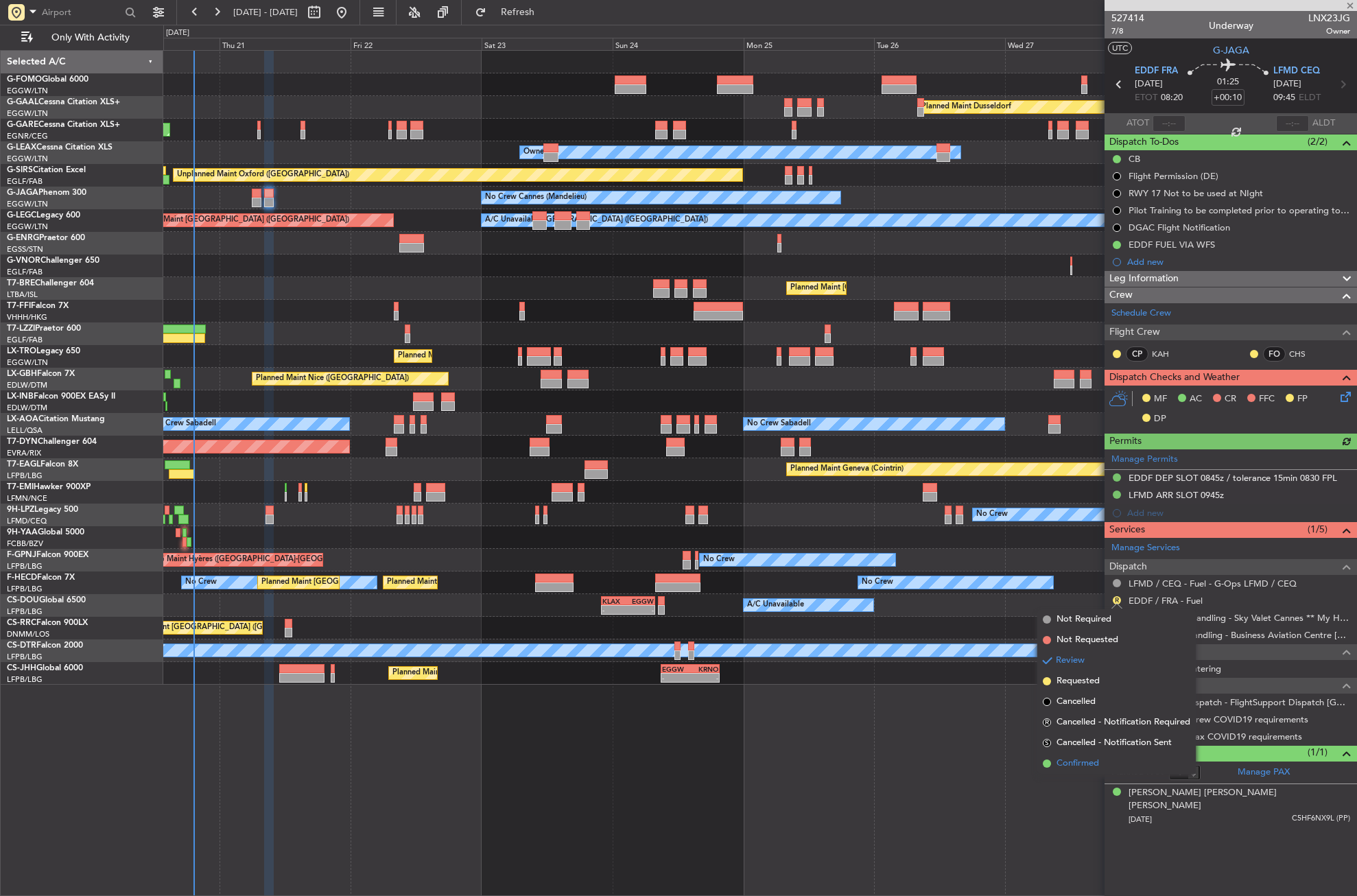
click at [1071, 762] on span "Confirmed" at bounding box center [1078, 763] width 43 height 14
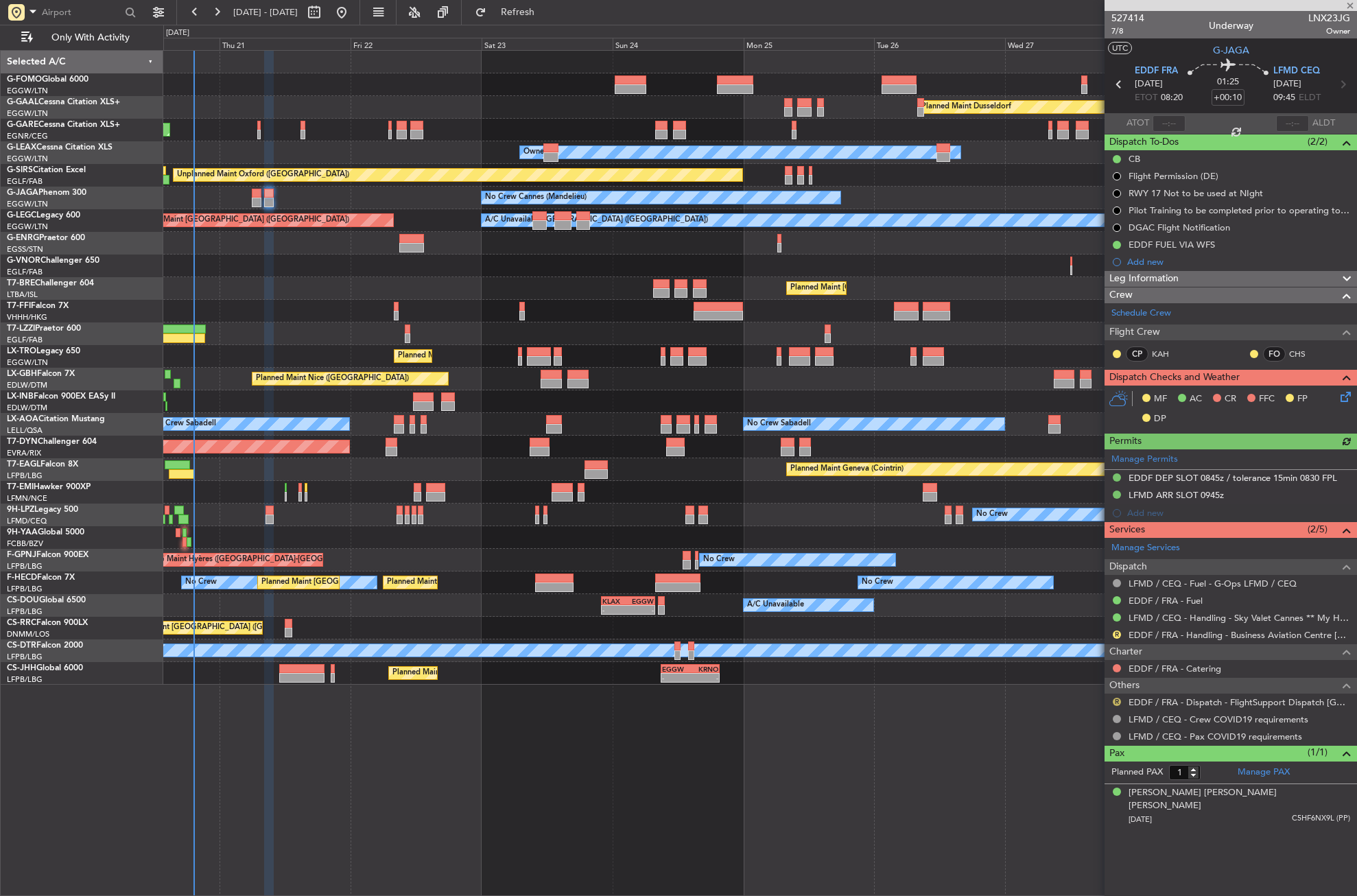
click at [1116, 698] on button "R" at bounding box center [1117, 702] width 8 height 8
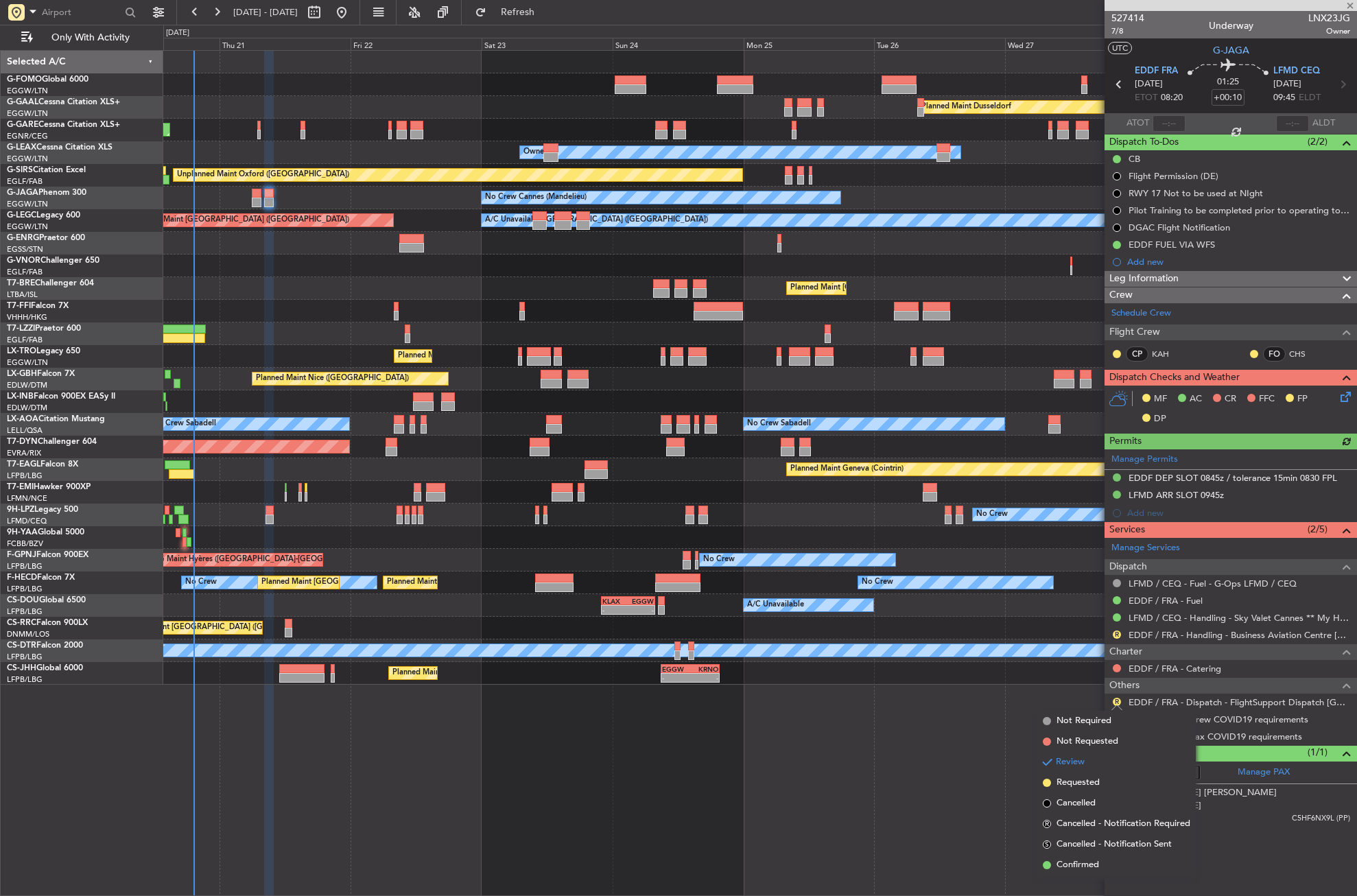
click at [1061, 870] on span "Confirmed" at bounding box center [1078, 865] width 43 height 14
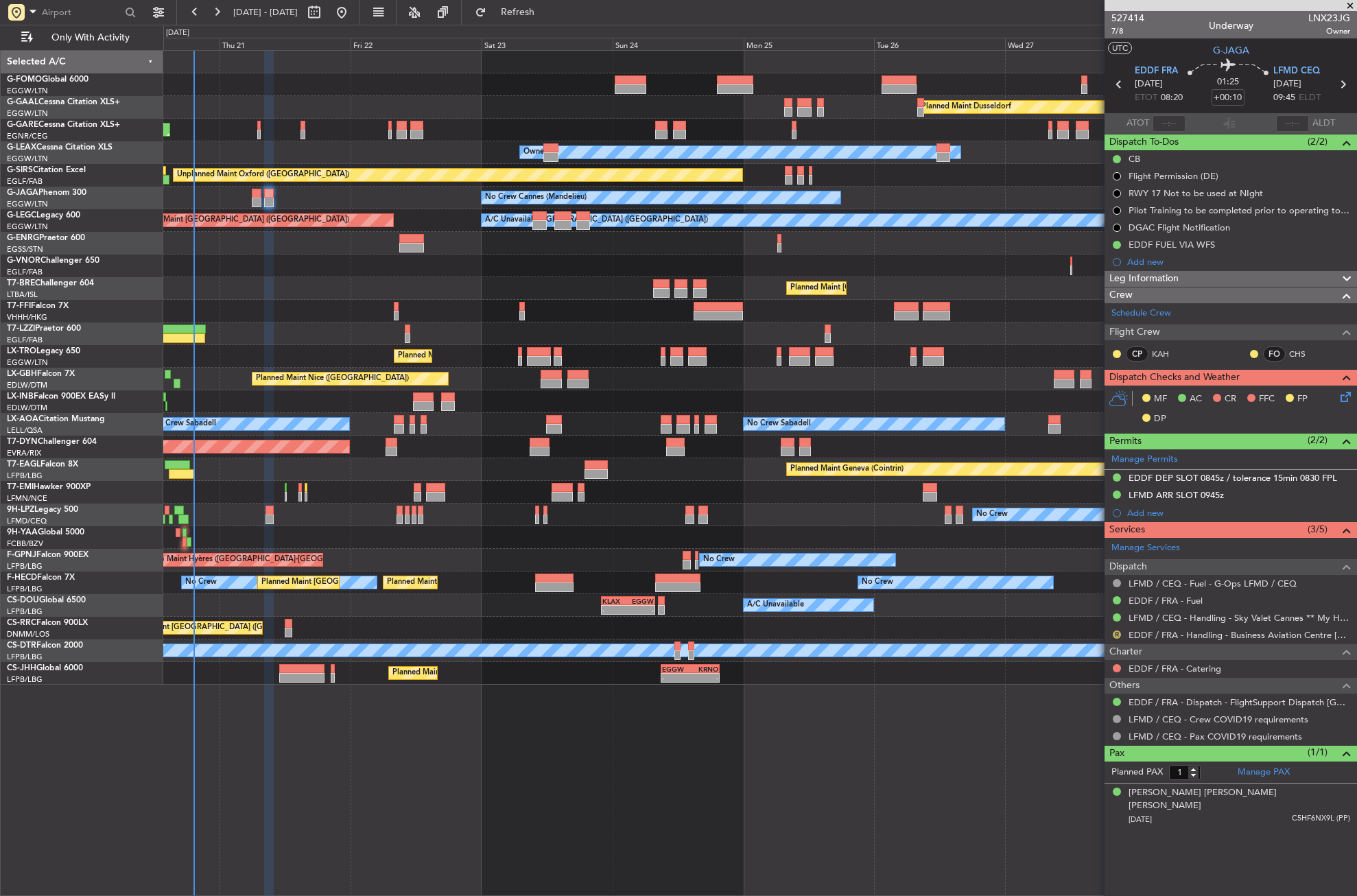
click at [1119, 632] on button "R" at bounding box center [1117, 634] width 8 height 8
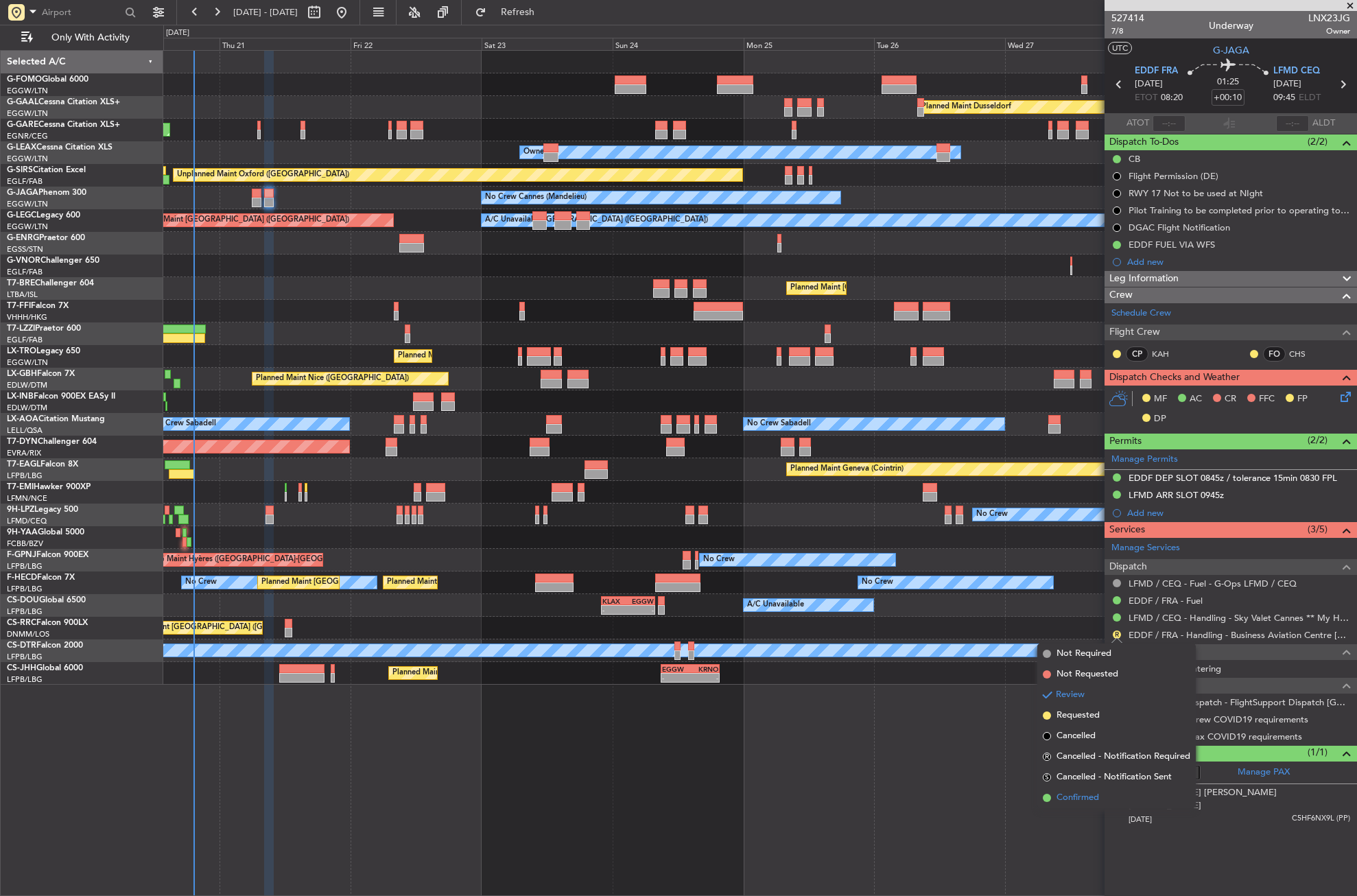
click at [1090, 796] on span "Confirmed" at bounding box center [1078, 797] width 43 height 14
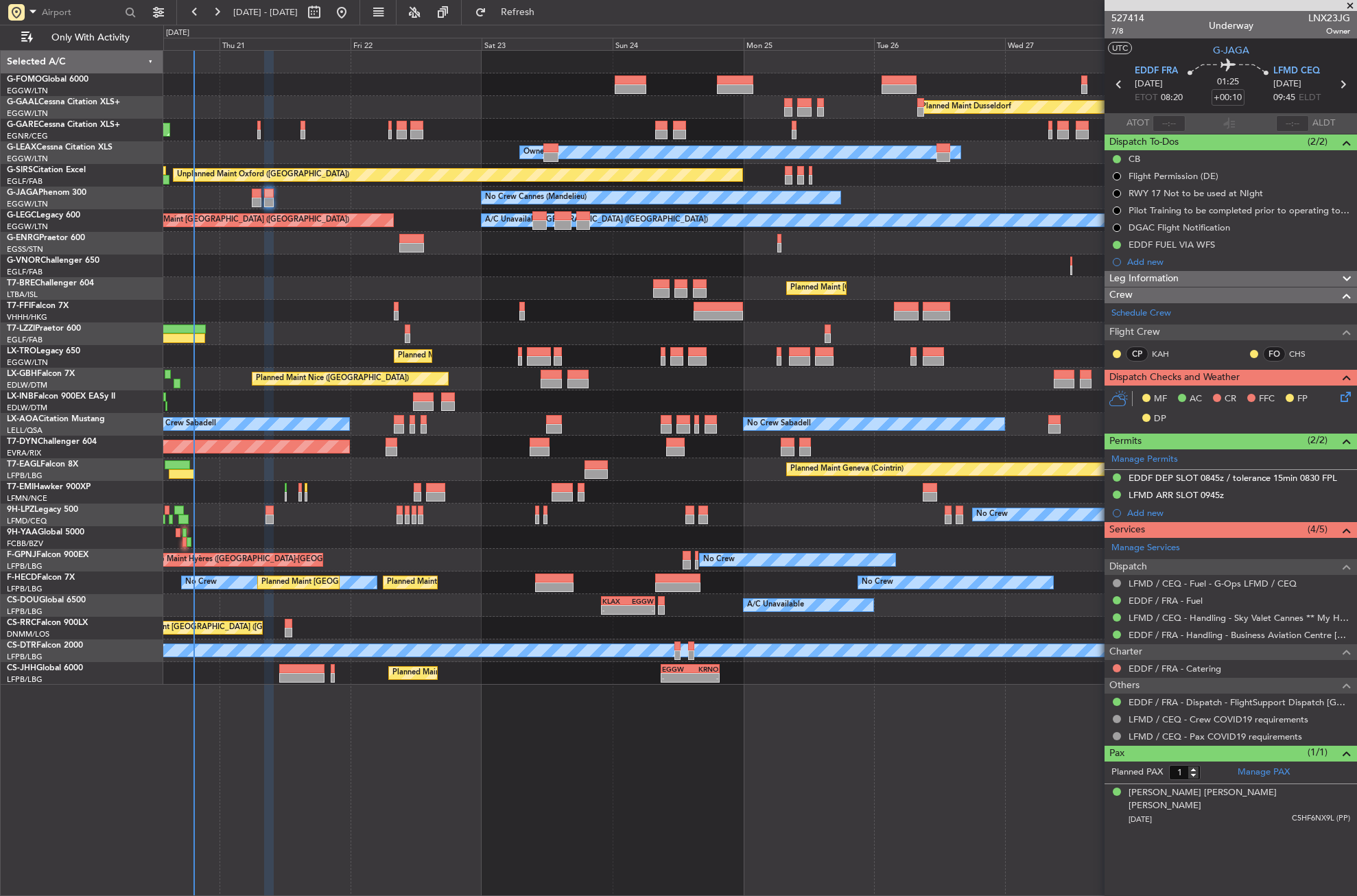
click at [1343, 394] on icon at bounding box center [1343, 394] width 11 height 11
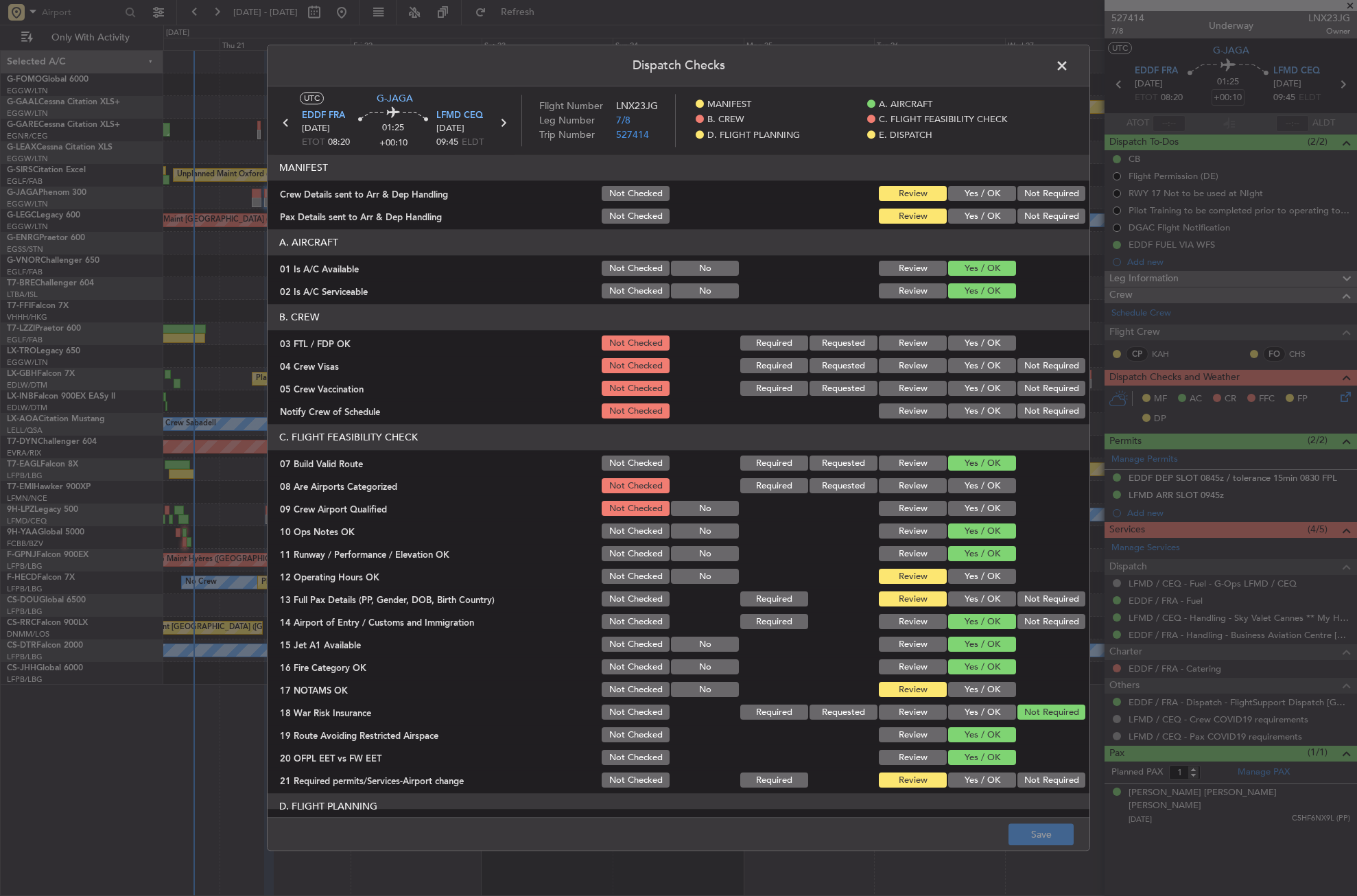
click at [966, 212] on button "Yes / OK" at bounding box center [982, 216] width 68 height 15
click at [963, 188] on button "Yes / OK" at bounding box center [982, 194] width 68 height 15
click at [948, 575] on button "Yes / OK" at bounding box center [982, 576] width 68 height 15
click at [957, 595] on button "Yes / OK" at bounding box center [982, 599] width 68 height 15
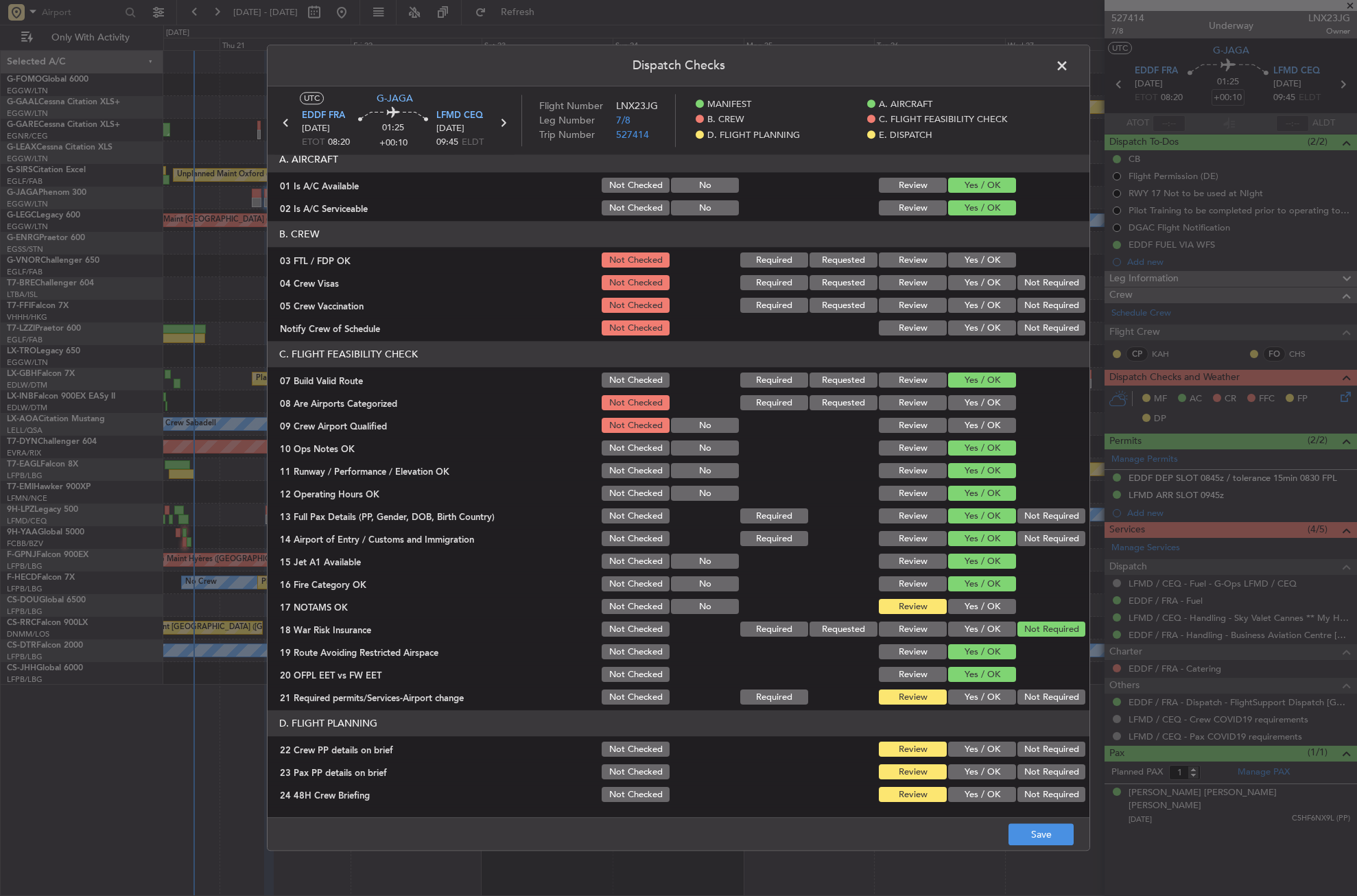
scroll to position [206, 0]
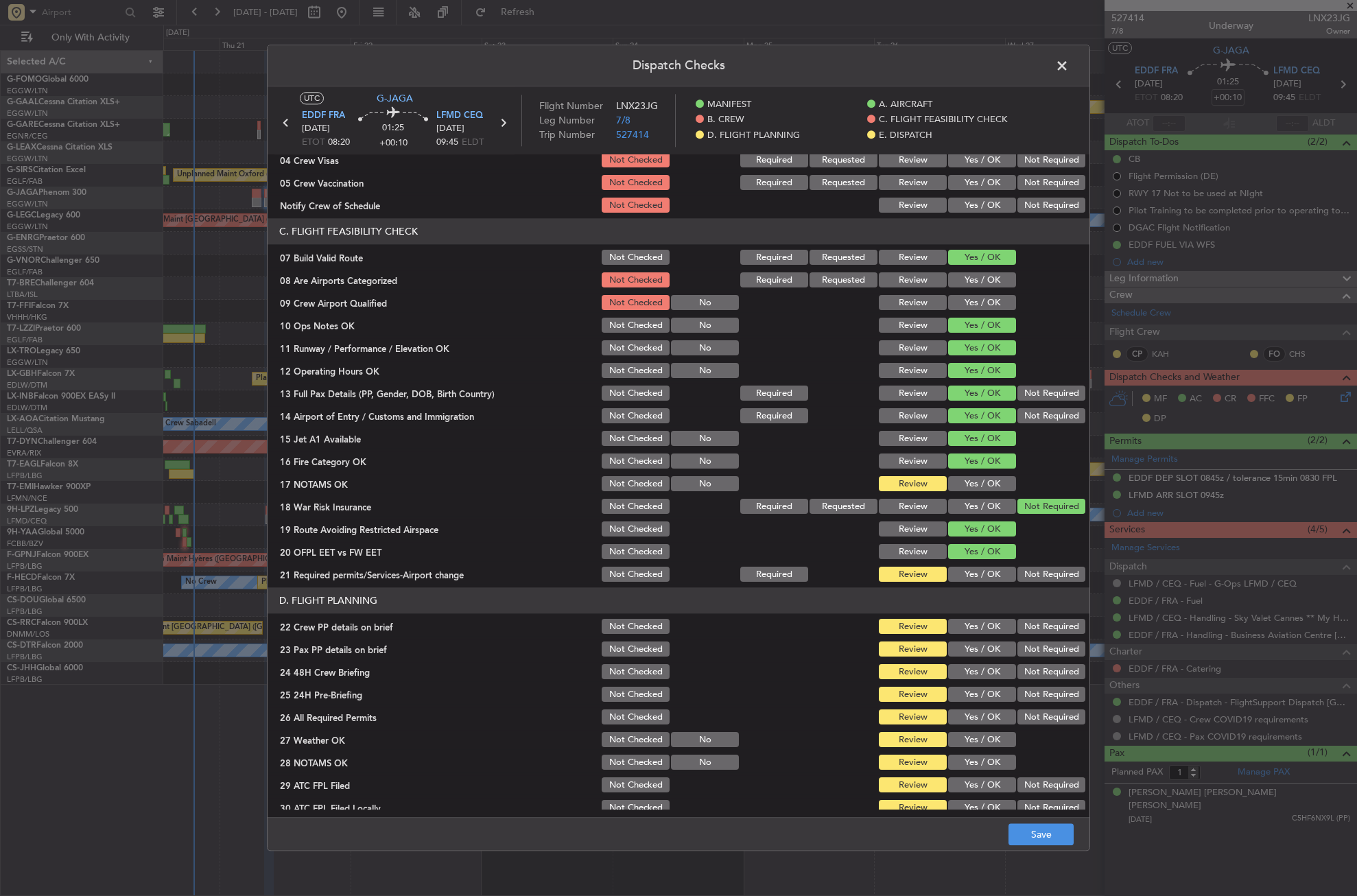
click at [951, 481] on button "Yes / OK" at bounding box center [982, 484] width 68 height 15
click at [969, 572] on button "Yes / OK" at bounding box center [982, 575] width 68 height 15
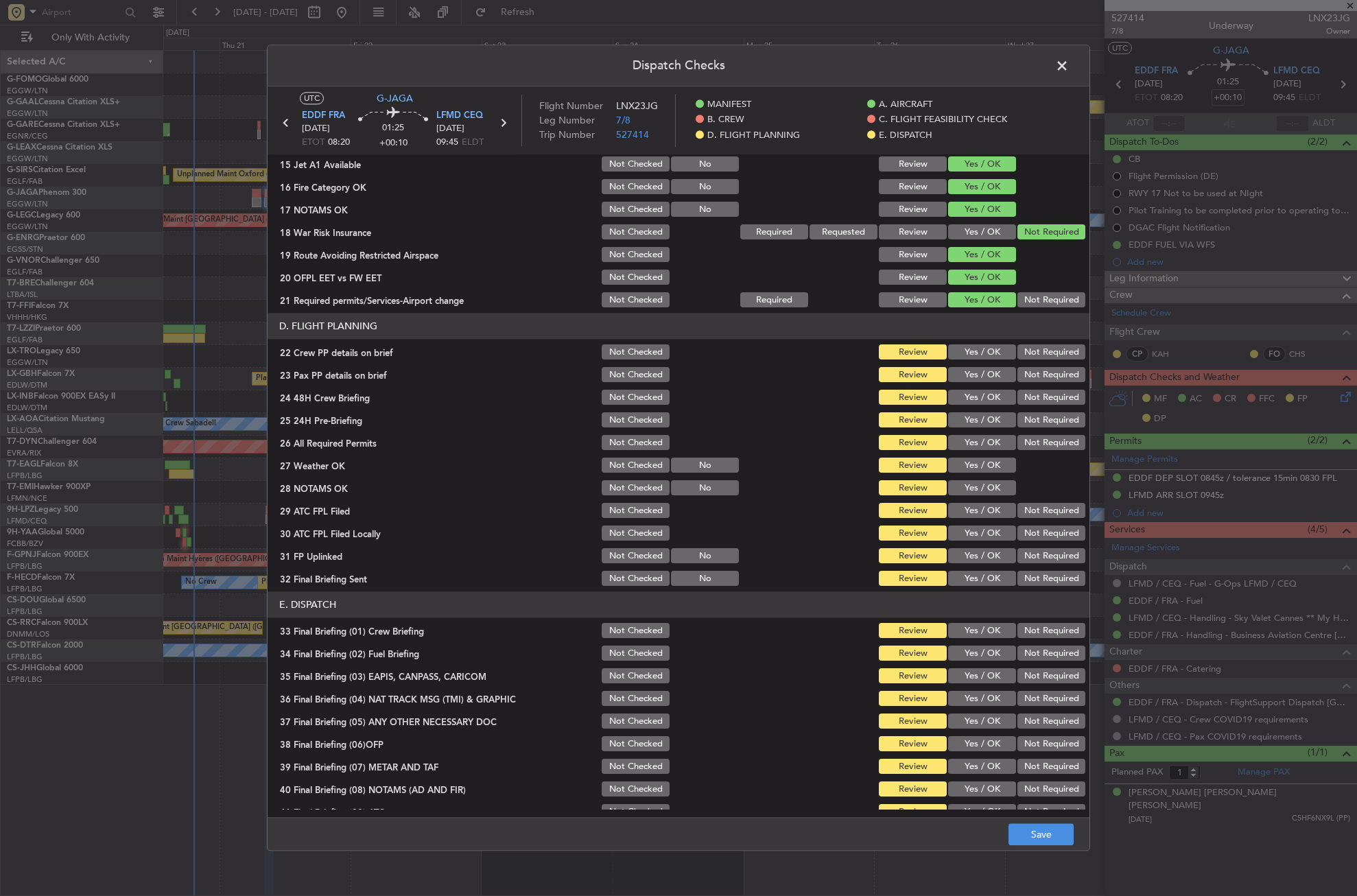
click at [962, 359] on button "Yes / OK" at bounding box center [982, 352] width 68 height 15
click at [967, 377] on button "Yes / OK" at bounding box center [982, 375] width 68 height 15
drag, startPoint x: 973, startPoint y: 389, endPoint x: 1002, endPoint y: 403, distance: 32.2
click at [974, 390] on div "Yes / OK" at bounding box center [980, 398] width 69 height 19
click at [992, 399] on button "Yes / OK" at bounding box center [982, 398] width 68 height 15
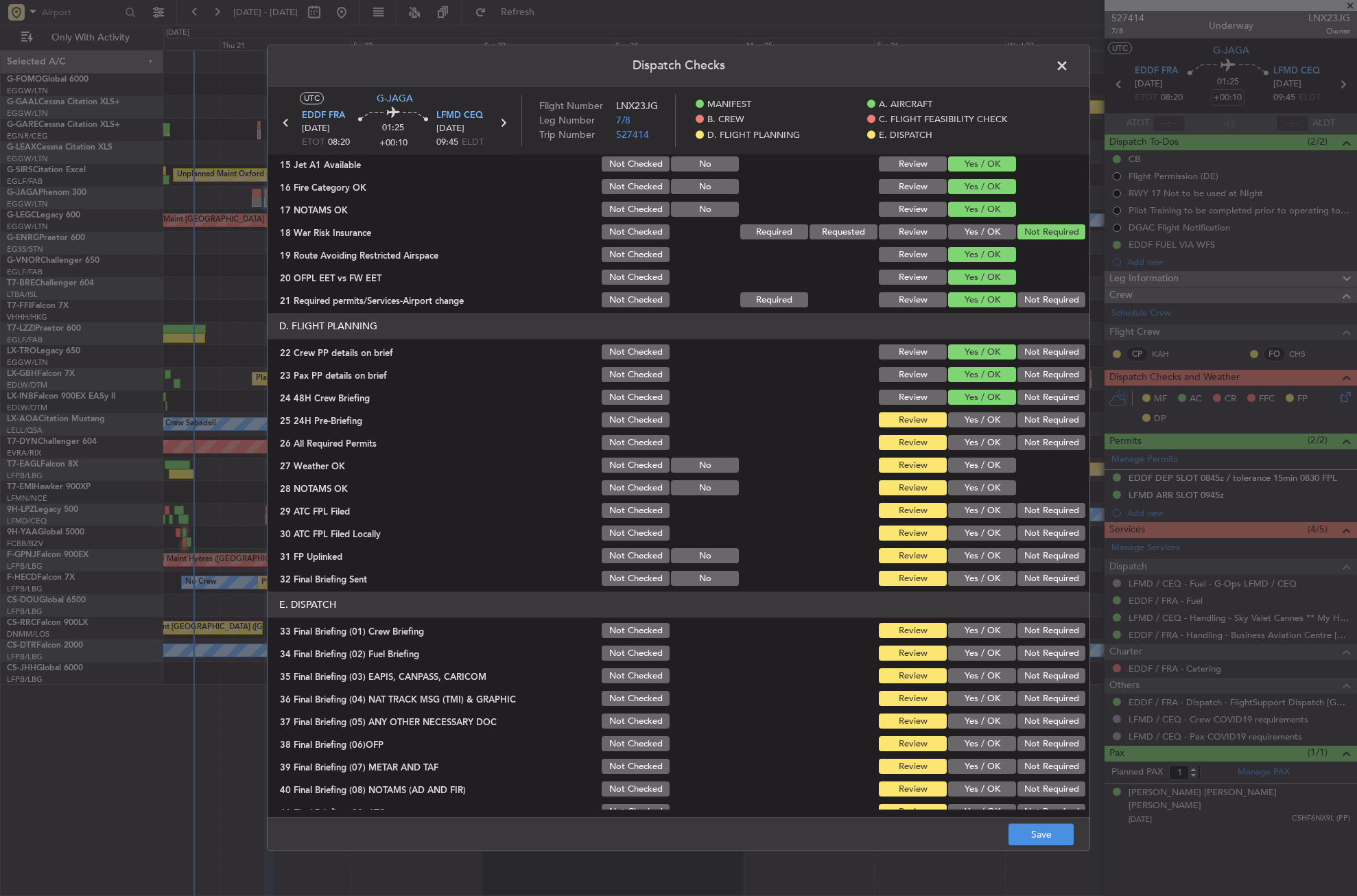
click at [1027, 421] on button "Not Required" at bounding box center [1051, 421] width 68 height 15
drag, startPoint x: 979, startPoint y: 446, endPoint x: 975, endPoint y: 466, distance: 20.4
click at [979, 448] on button "Yes / OK" at bounding box center [982, 443] width 68 height 15
drag, startPoint x: 975, startPoint y: 466, endPoint x: 972, endPoint y: 479, distance: 13.3
click at [975, 467] on button "Yes / OK" at bounding box center [982, 466] width 68 height 15
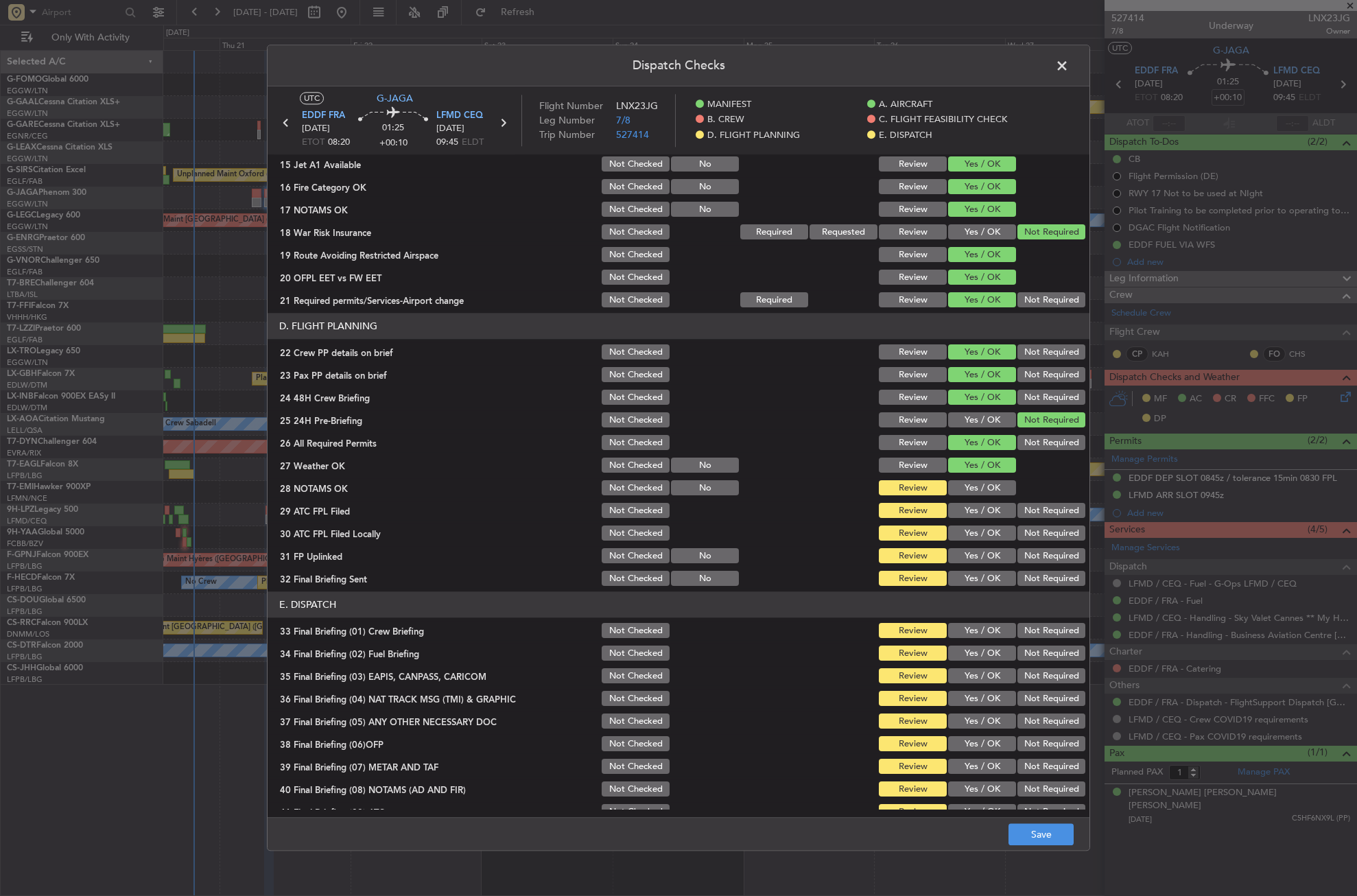
click at [971, 483] on button "Yes / OK" at bounding box center [982, 488] width 68 height 15
click at [967, 506] on button "Yes / OK" at bounding box center [982, 511] width 68 height 15
click at [1002, 525] on div "Yes / OK" at bounding box center [980, 533] width 69 height 19
drag, startPoint x: 1019, startPoint y: 529, endPoint x: 984, endPoint y: 554, distance: 43.0
click at [1018, 530] on button "Not Required" at bounding box center [1051, 533] width 68 height 15
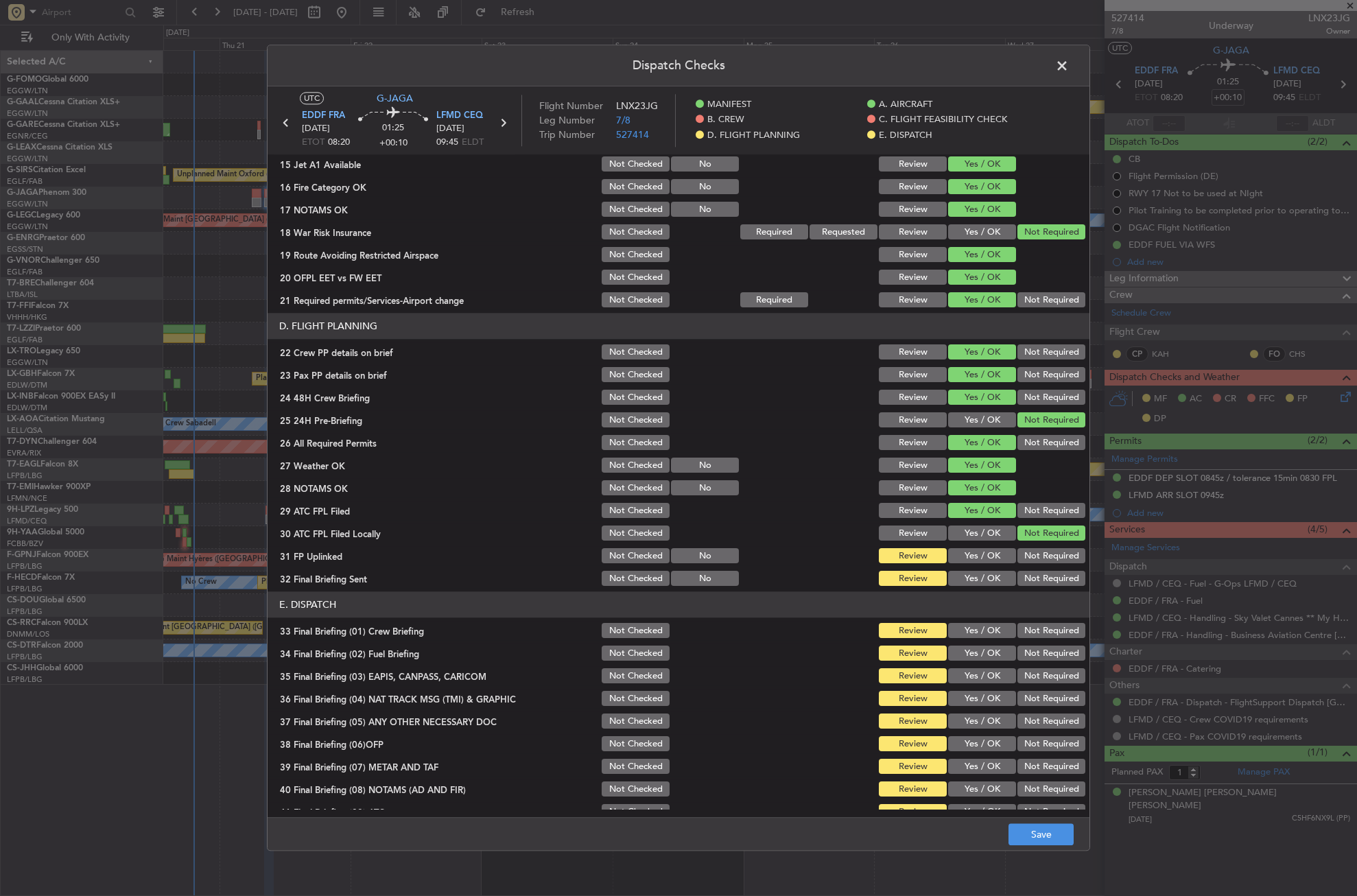
drag, startPoint x: 984, startPoint y: 554, endPoint x: 1001, endPoint y: 572, distance: 24.8
click at [984, 555] on button "Yes / OK" at bounding box center [982, 557] width 68 height 15
click at [1020, 582] on button "Not Required" at bounding box center [1051, 579] width 68 height 15
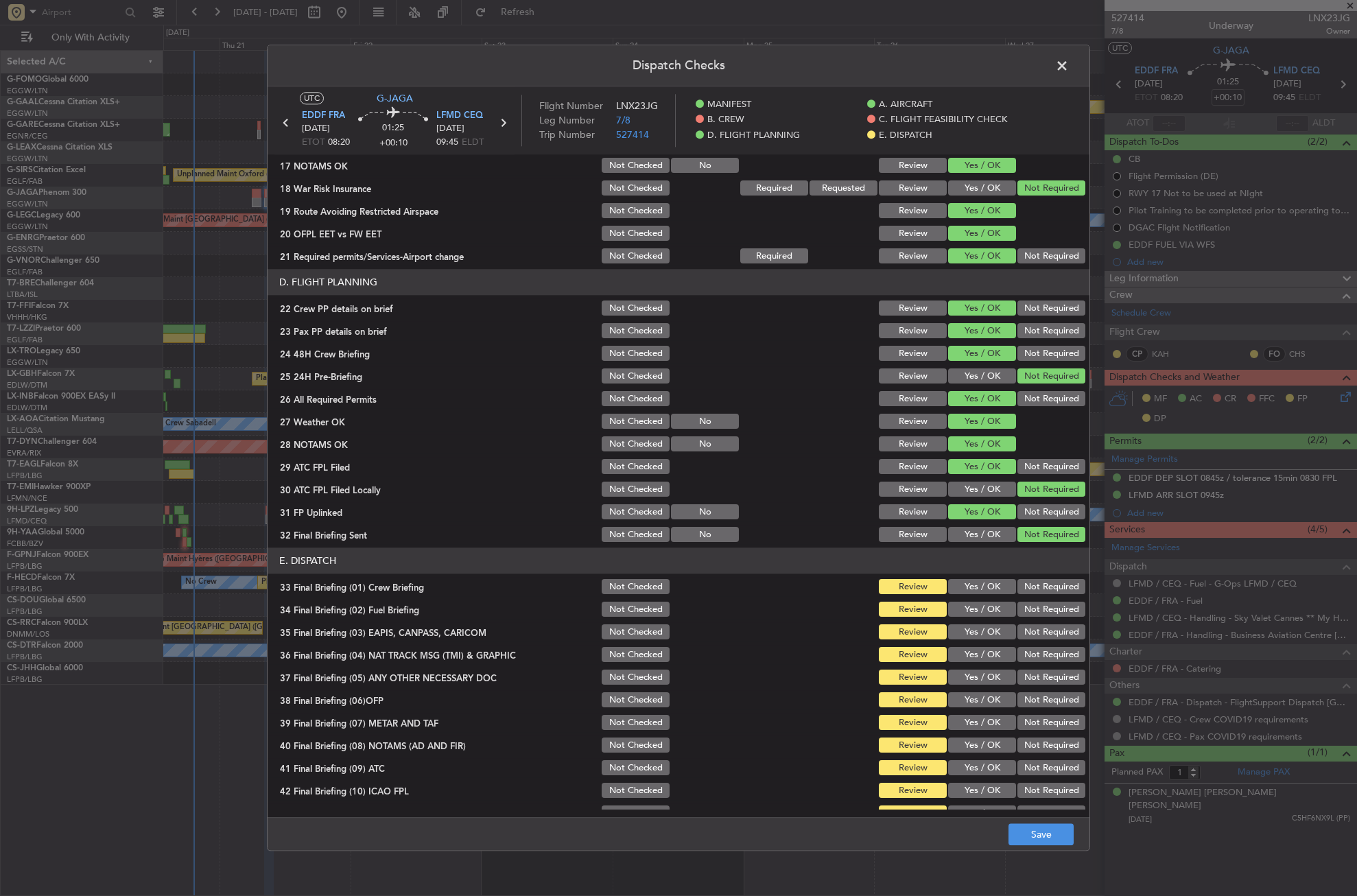
scroll to position [564, 0]
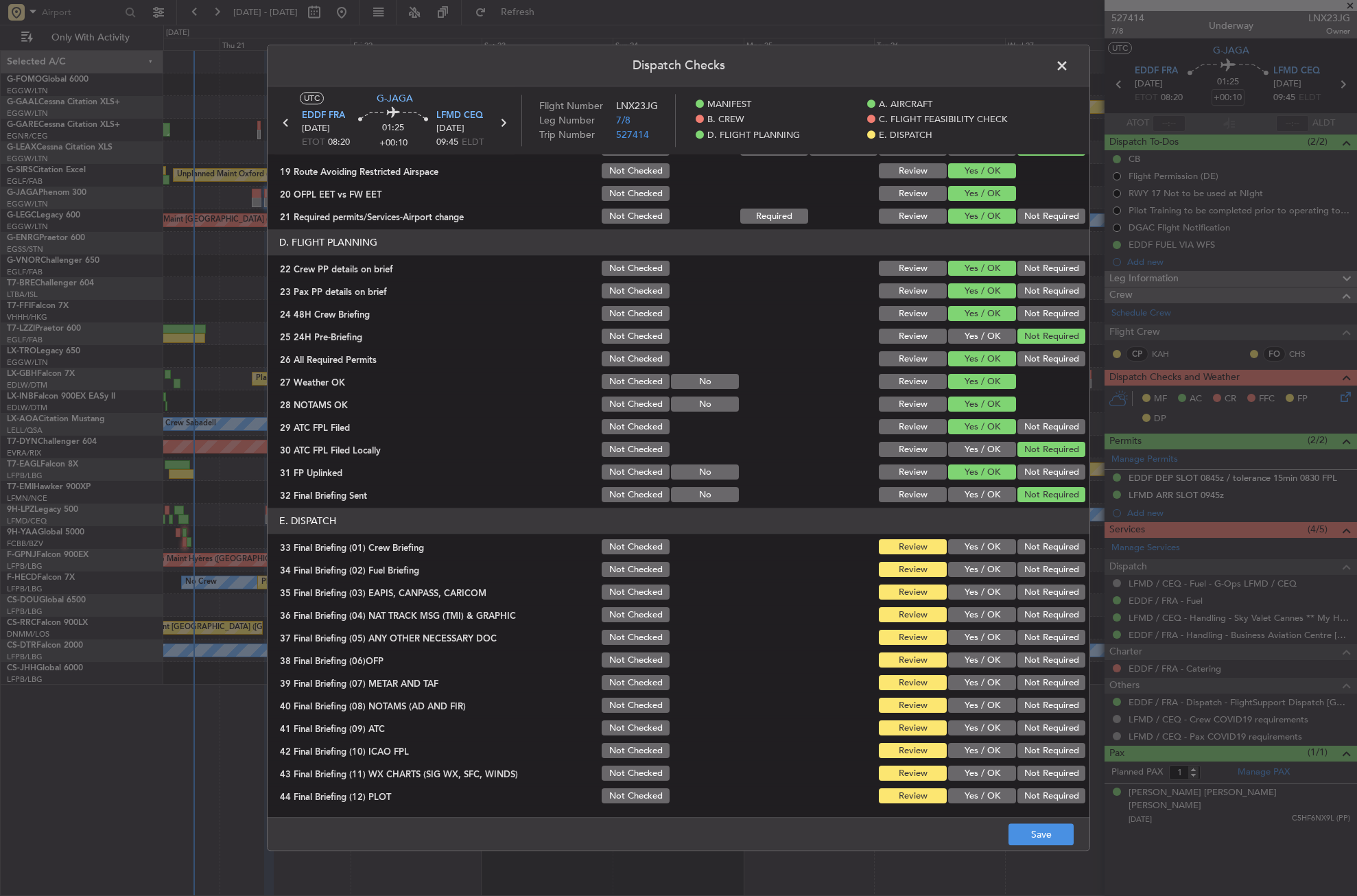
click at [986, 548] on button "Yes / OK" at bounding box center [982, 547] width 68 height 15
click at [985, 568] on button "Yes / OK" at bounding box center [982, 570] width 68 height 15
drag, startPoint x: 1014, startPoint y: 586, endPoint x: 1011, endPoint y: 598, distance: 12.4
click at [1018, 587] on button "Not Required" at bounding box center [1051, 592] width 68 height 15
click at [1018, 609] on button "Not Required" at bounding box center [1051, 615] width 68 height 15
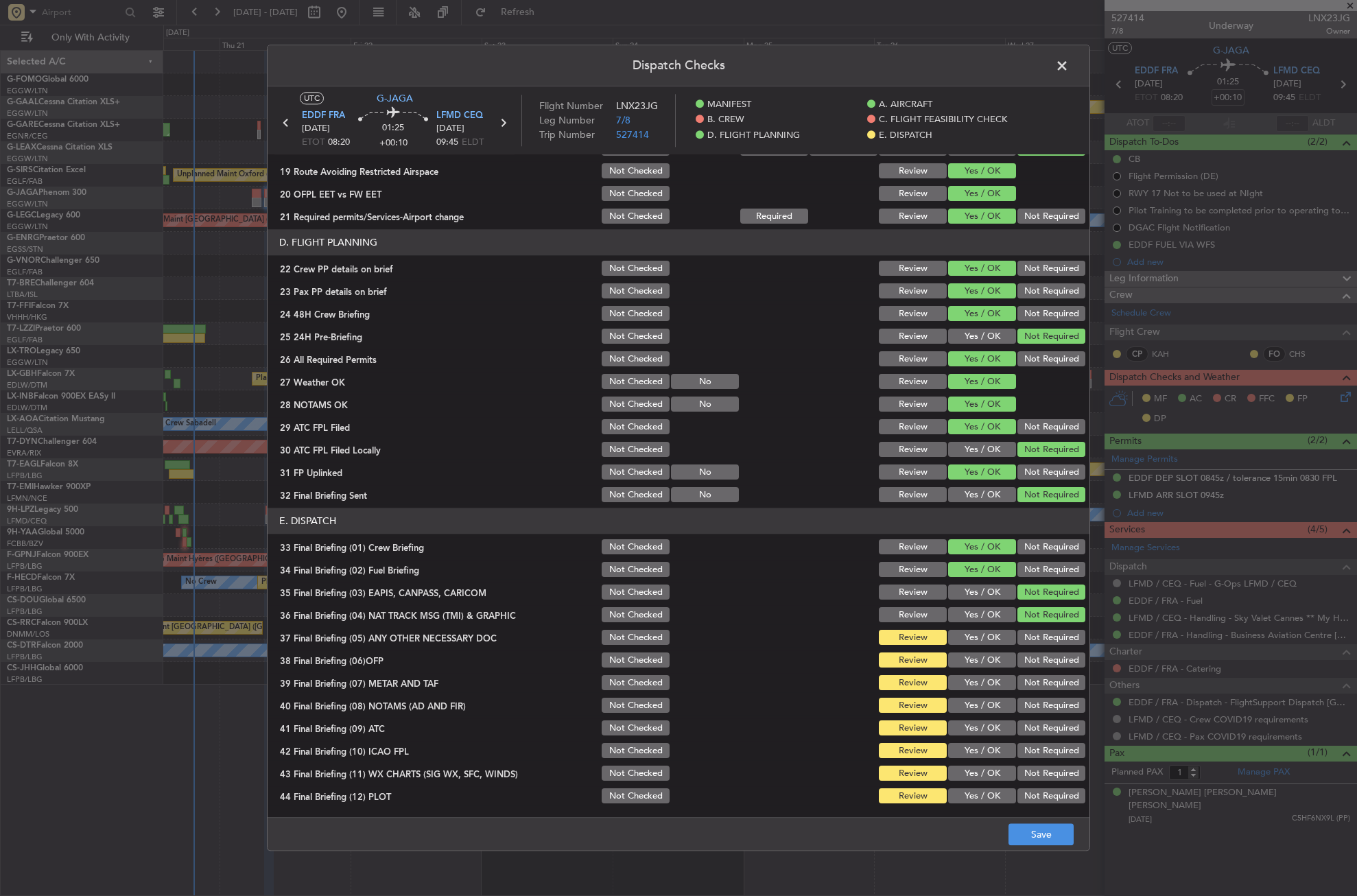
drag, startPoint x: 992, startPoint y: 636, endPoint x: 987, endPoint y: 654, distance: 18.7
click at [991, 641] on button "Yes / OK" at bounding box center [982, 638] width 68 height 15
click at [987, 654] on button "Yes / OK" at bounding box center [982, 661] width 68 height 15
click at [981, 686] on button "Yes / OK" at bounding box center [982, 683] width 68 height 15
click at [976, 702] on button "Yes / OK" at bounding box center [982, 706] width 68 height 15
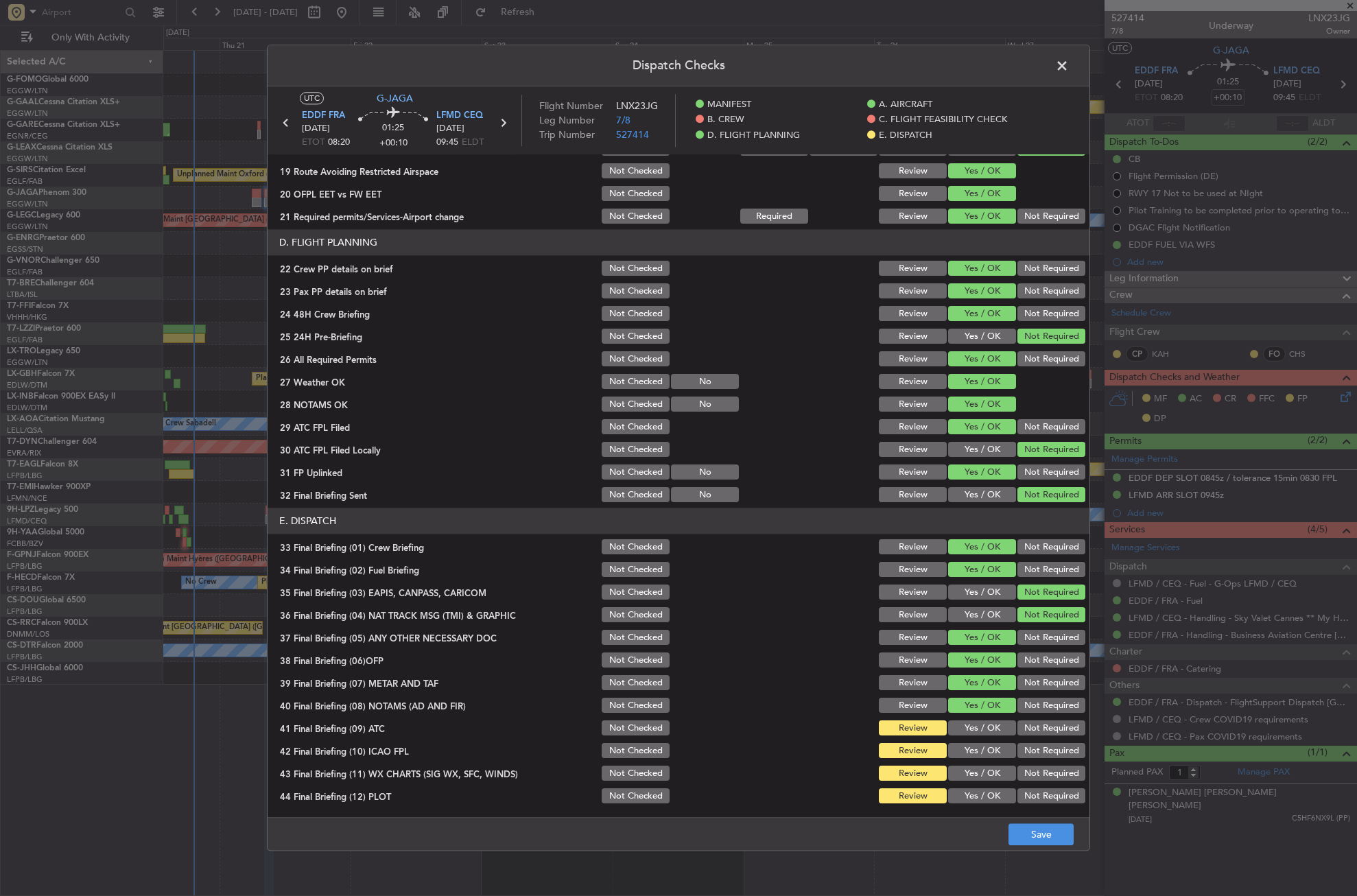
click at [974, 721] on button "Yes / OK" at bounding box center [982, 728] width 68 height 15
click at [979, 753] on button "Yes / OK" at bounding box center [982, 751] width 68 height 15
click at [979, 767] on button "Yes / OK" at bounding box center [982, 774] width 68 height 15
click at [976, 793] on button "Yes / OK" at bounding box center [982, 797] width 68 height 15
click at [1027, 747] on button "Not Required" at bounding box center [1051, 751] width 68 height 15
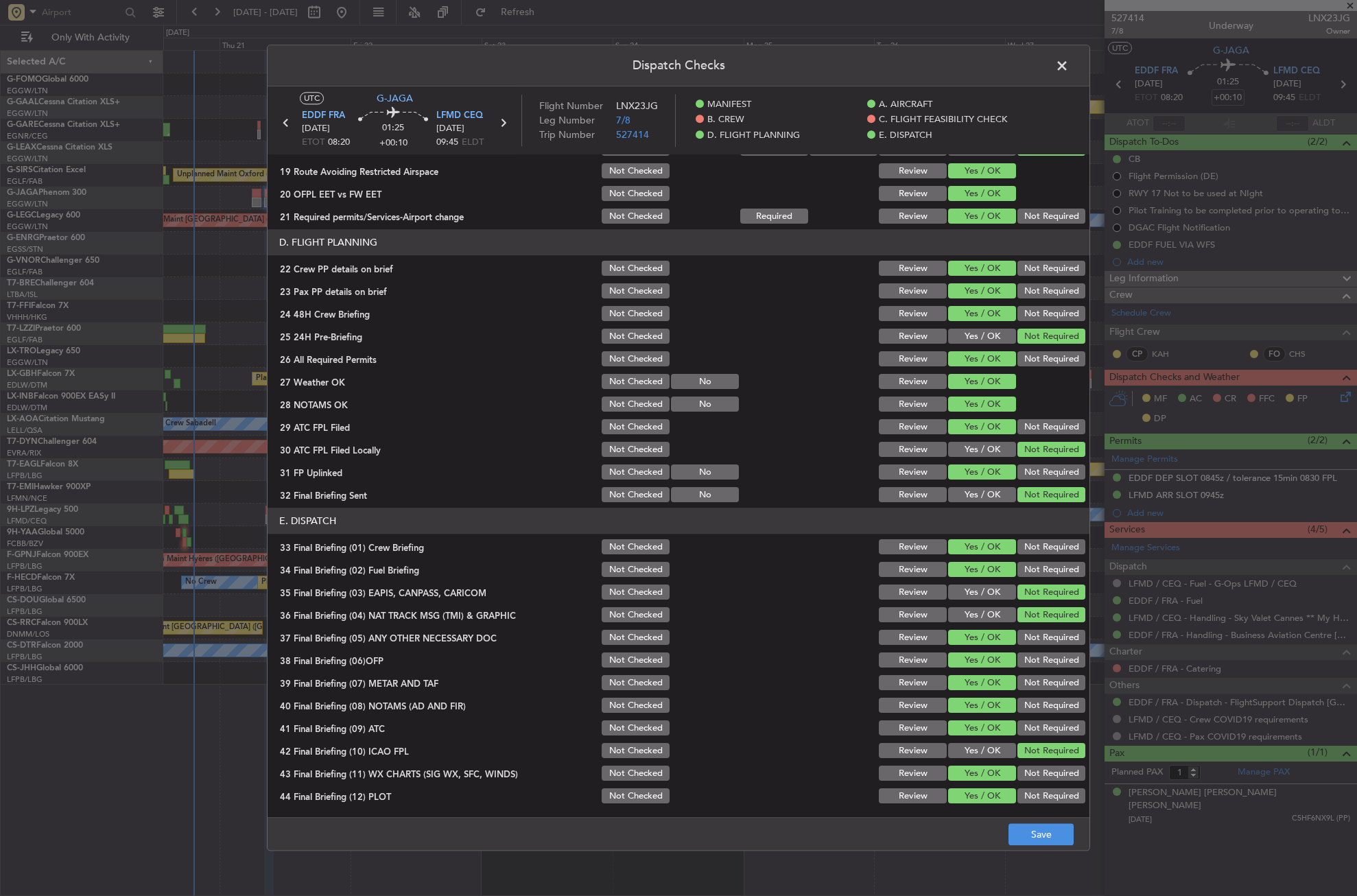
click at [1026, 793] on button "Not Required" at bounding box center [1051, 797] width 68 height 15
click at [1033, 835] on button "Save" at bounding box center [1041, 836] width 65 height 22
click at [1069, 67] on span at bounding box center [1069, 69] width 0 height 28
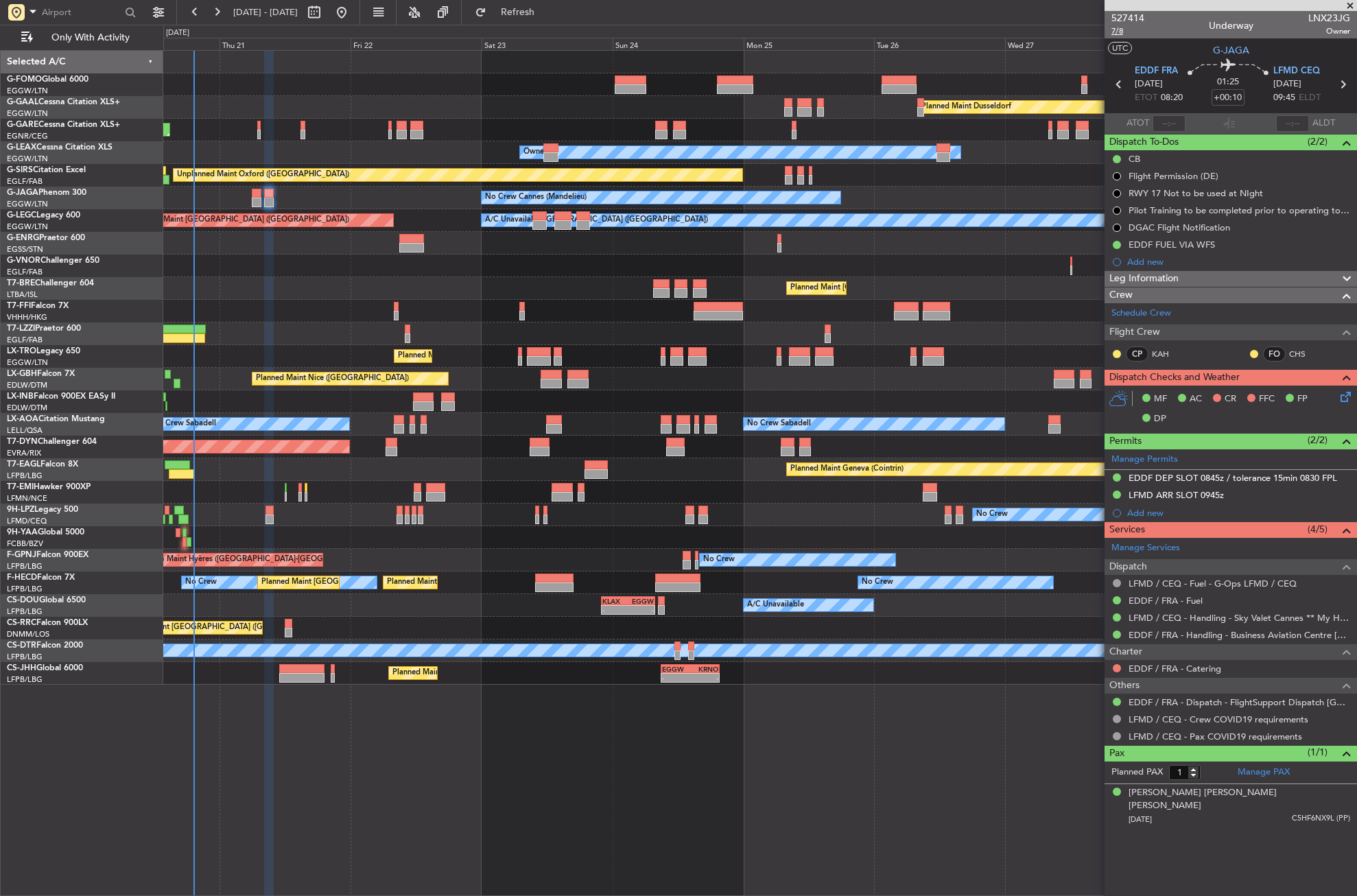
click at [1122, 32] on span "7/8" at bounding box center [1127, 31] width 33 height 12
click at [1196, 273] on div "Leg Information" at bounding box center [1231, 279] width 253 height 16
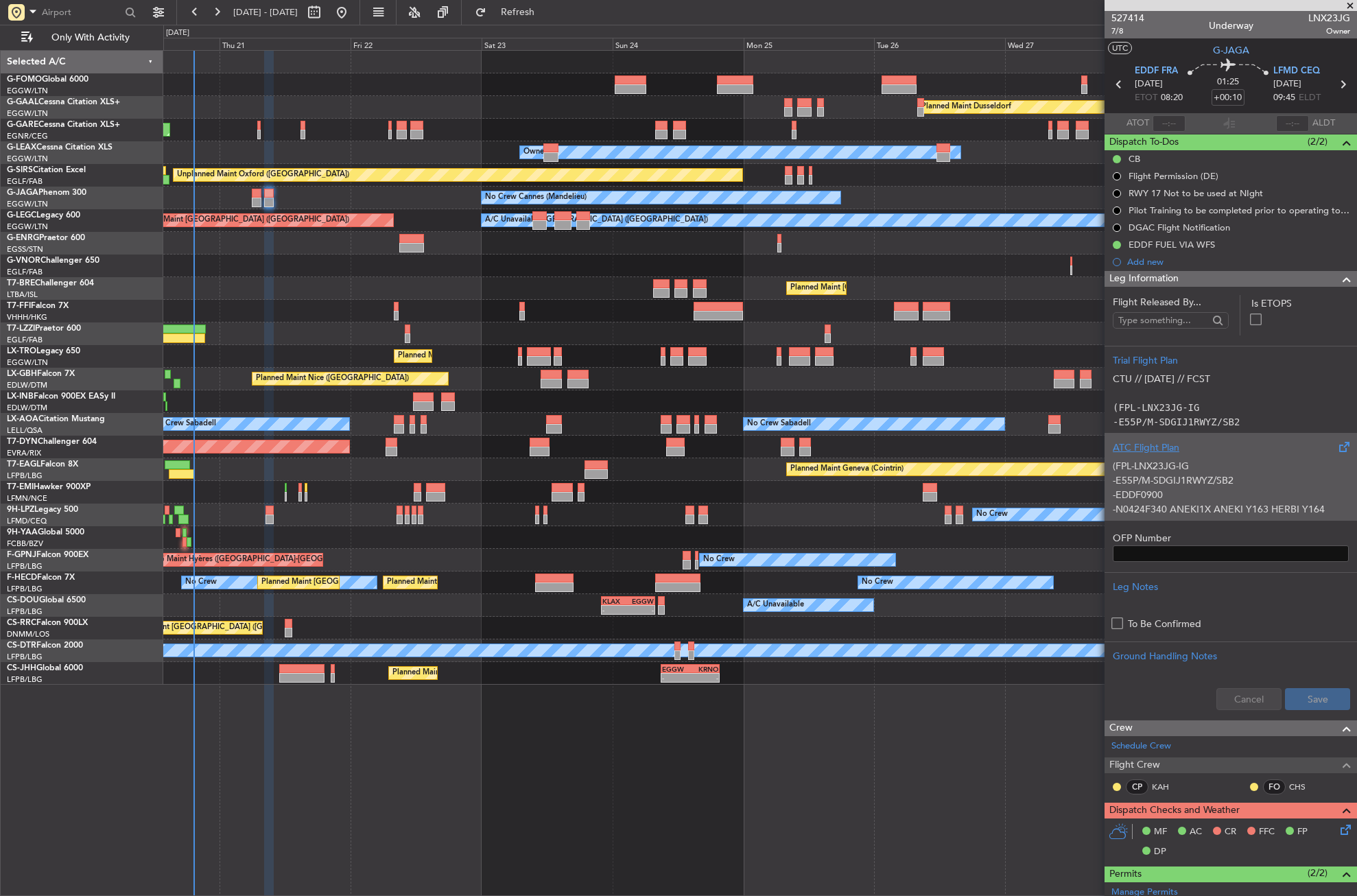
click at [1188, 489] on p "-EDDF0900" at bounding box center [1231, 495] width 236 height 14
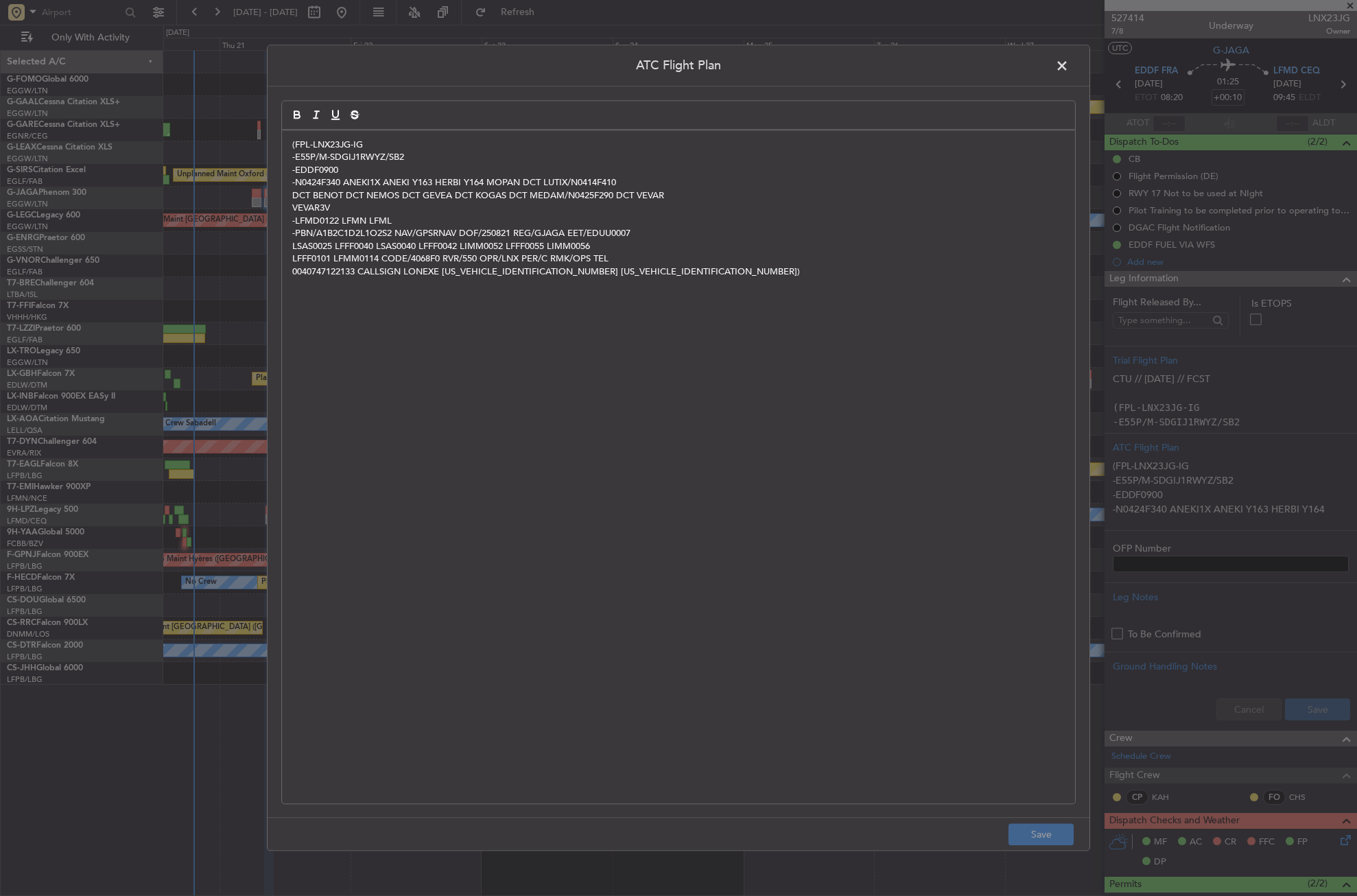
click at [334, 169] on p "-EDDF0900" at bounding box center [679, 170] width 773 height 13
click at [1022, 827] on button "Save" at bounding box center [1041, 836] width 65 height 22
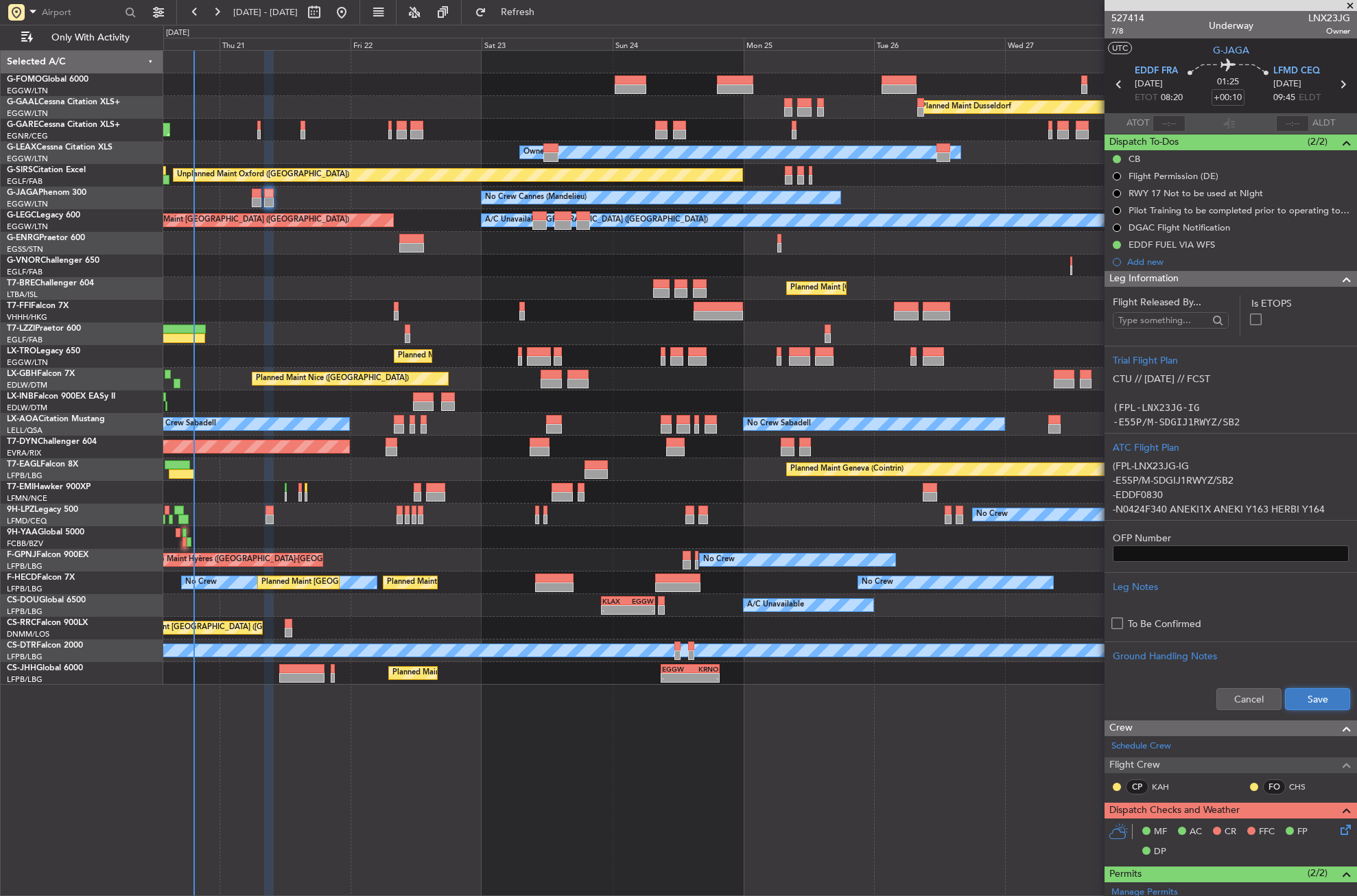
click at [1293, 696] on button "Save" at bounding box center [1318, 700] width 65 height 22
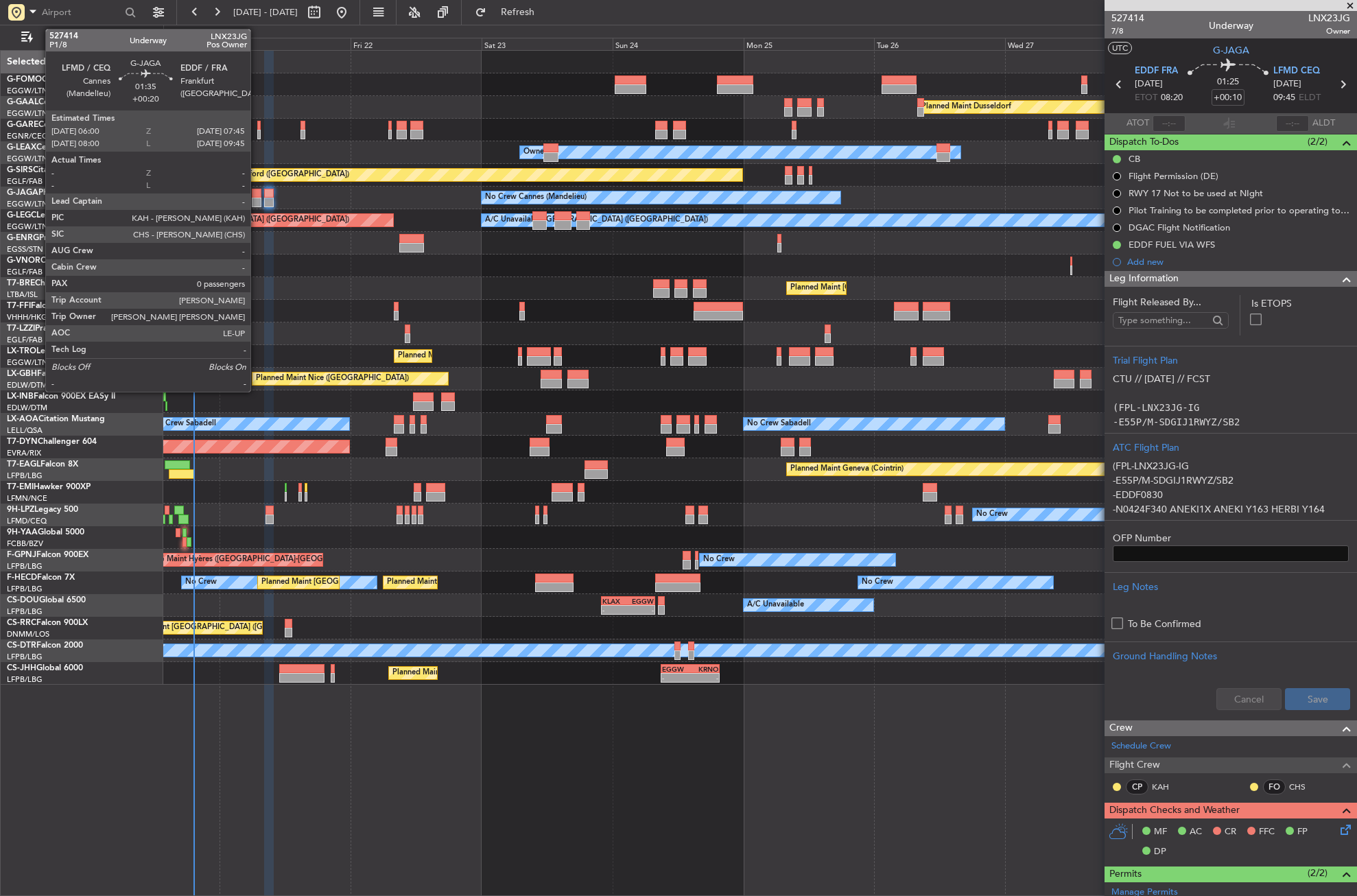
click at [257, 199] on div at bounding box center [257, 203] width 10 height 10
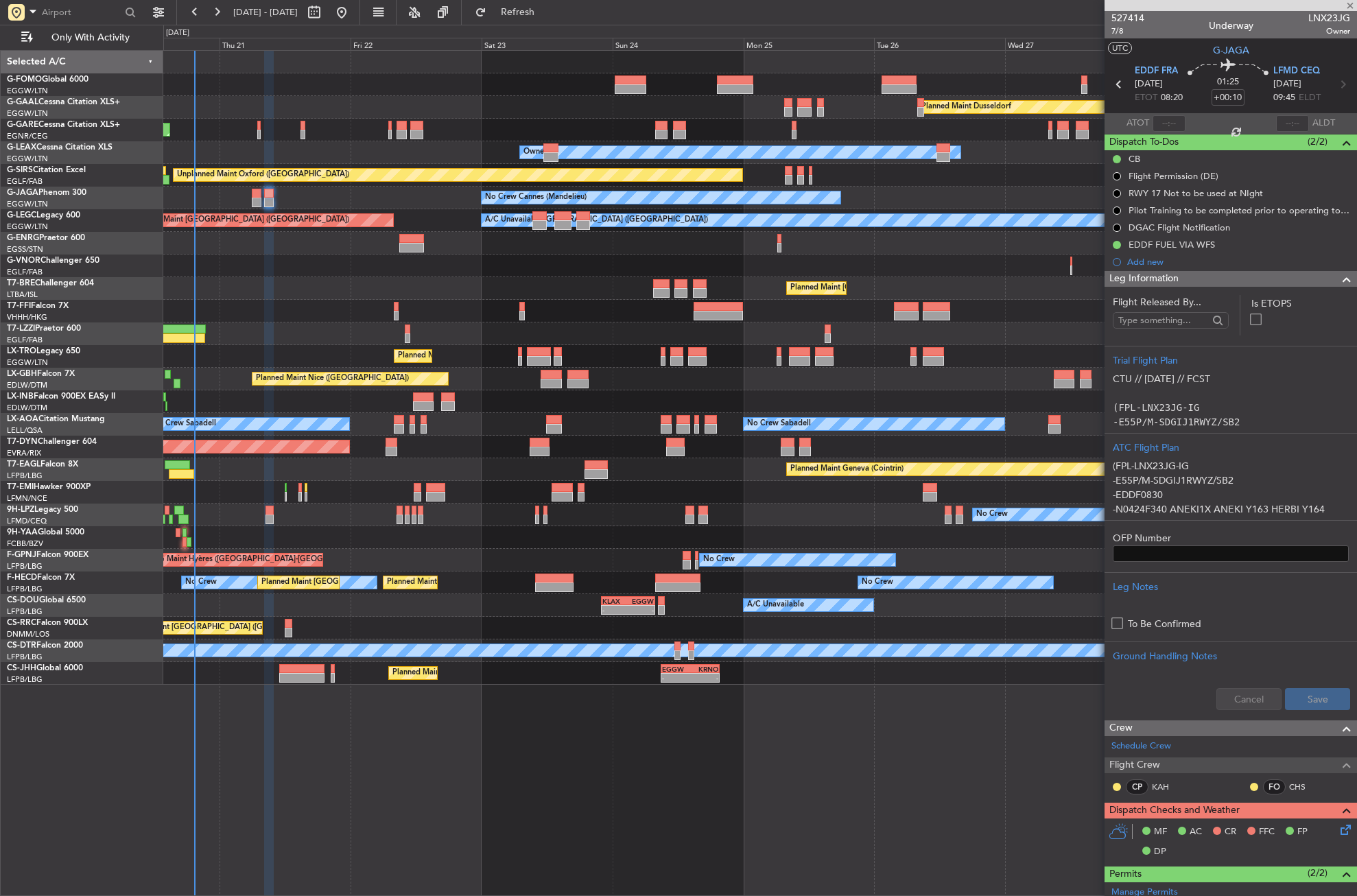
type input "+00:20"
type input "0"
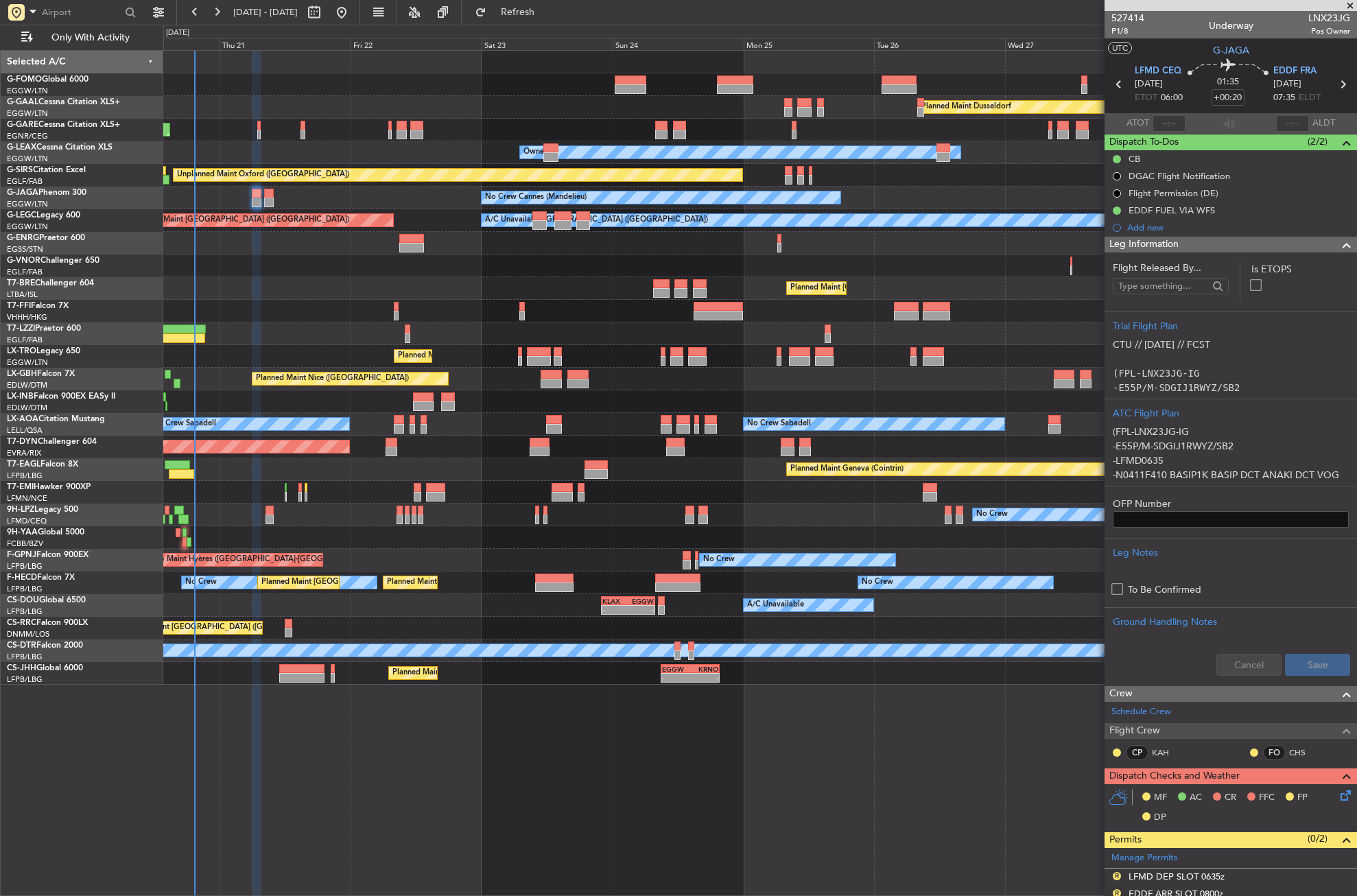
click at [353, 360] on div "Planned Maint [GEOGRAPHIC_DATA] ([GEOGRAPHIC_DATA])" at bounding box center [759, 356] width 1193 height 22
click at [308, 296] on div "Planned Maint [GEOGRAPHIC_DATA] ([GEOGRAPHIC_DATA])" at bounding box center [759, 289] width 1193 height 22
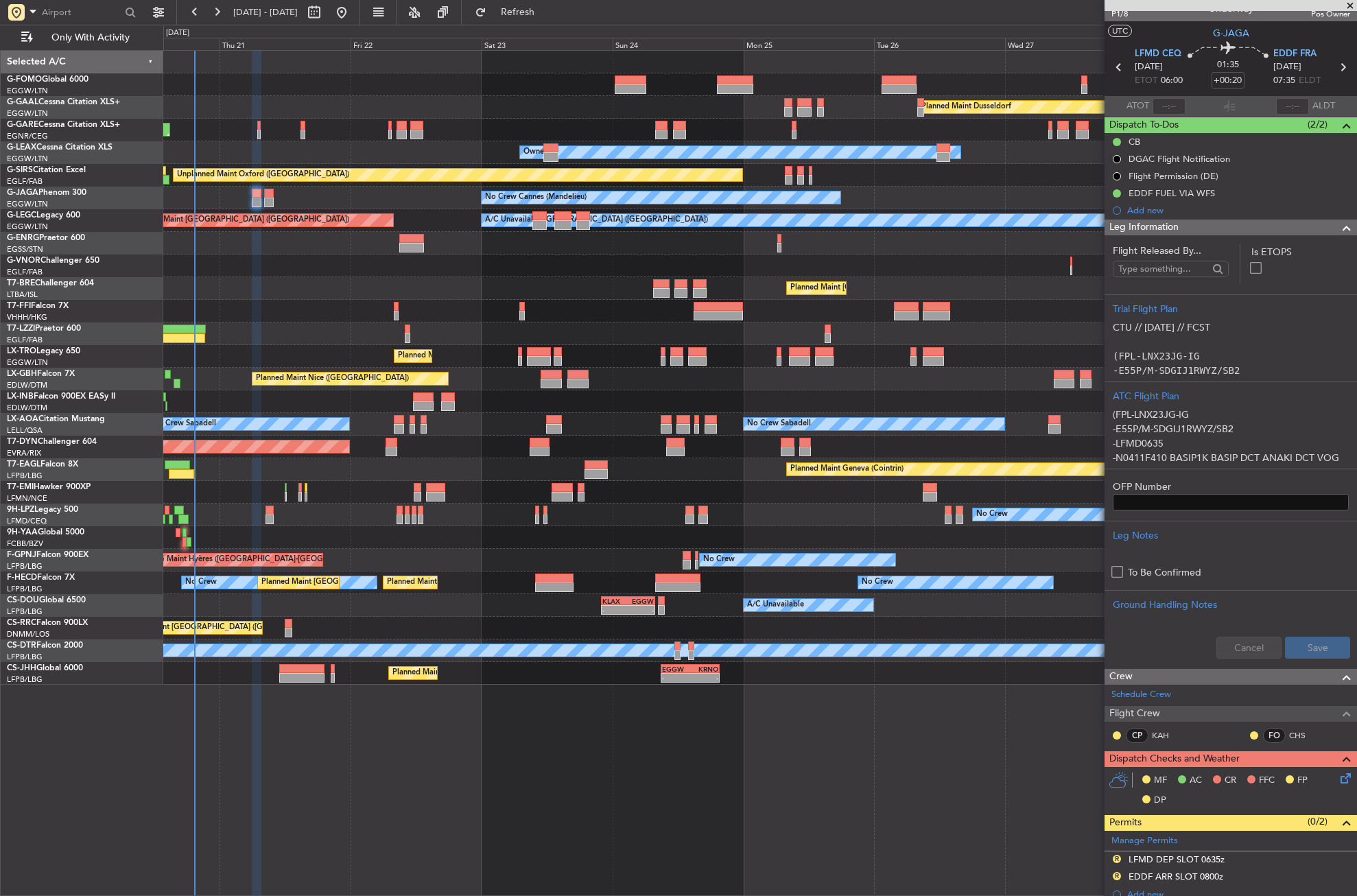
scroll to position [0, 0]
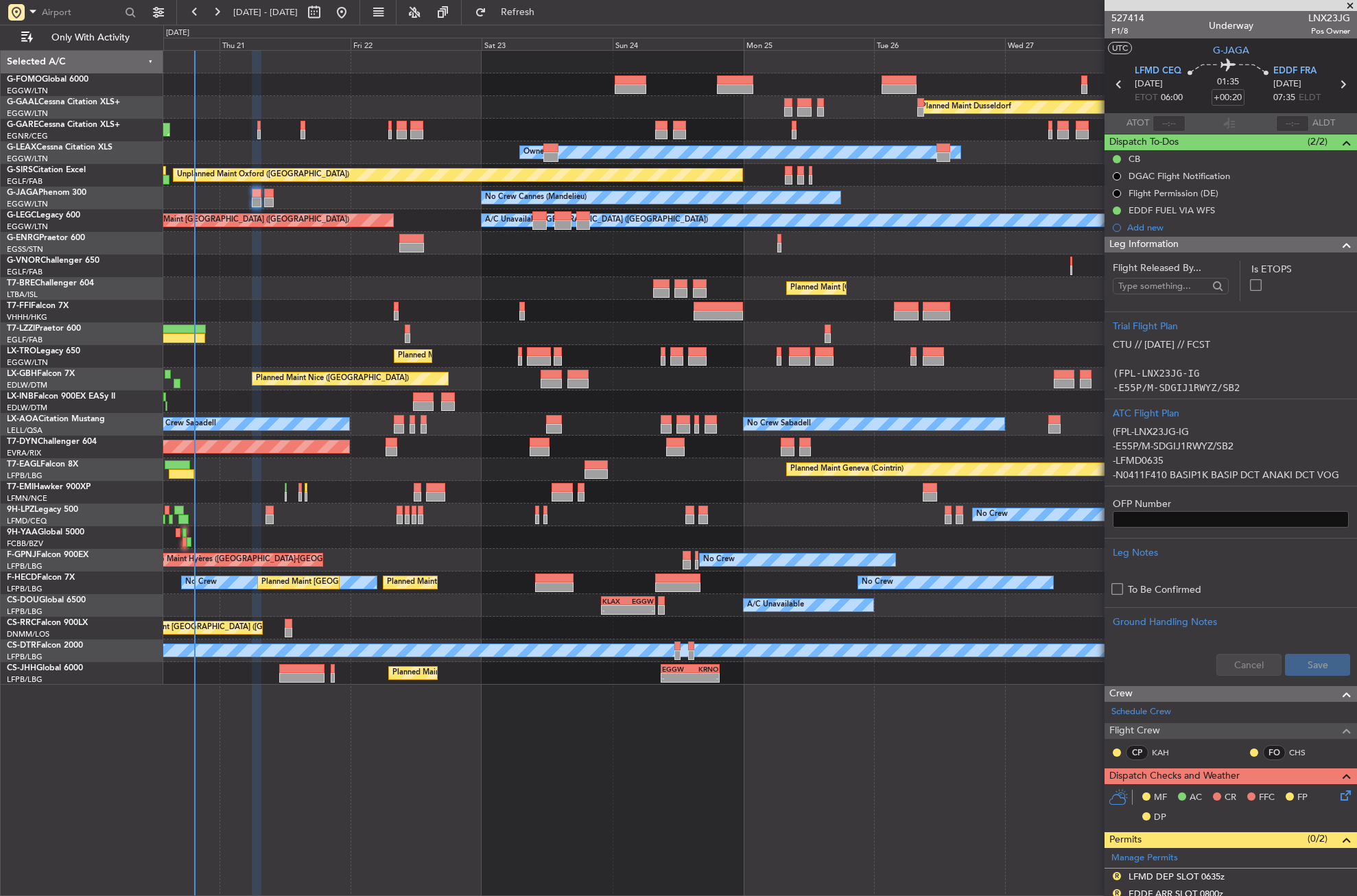
click at [1045, 167] on div "Unplanned Maint Oxford ([GEOGRAPHIC_DATA])" at bounding box center [759, 175] width 1193 height 22
click at [1027, 167] on div "Unplanned Maint Oxford ([GEOGRAPHIC_DATA])" at bounding box center [759, 175] width 1193 height 22
click at [210, 781] on div "Planned Maint Dusseldorf Unplanned Maint Chester Owner Owner Unplanned Maint Ox…" at bounding box center [760, 473] width 1194 height 846
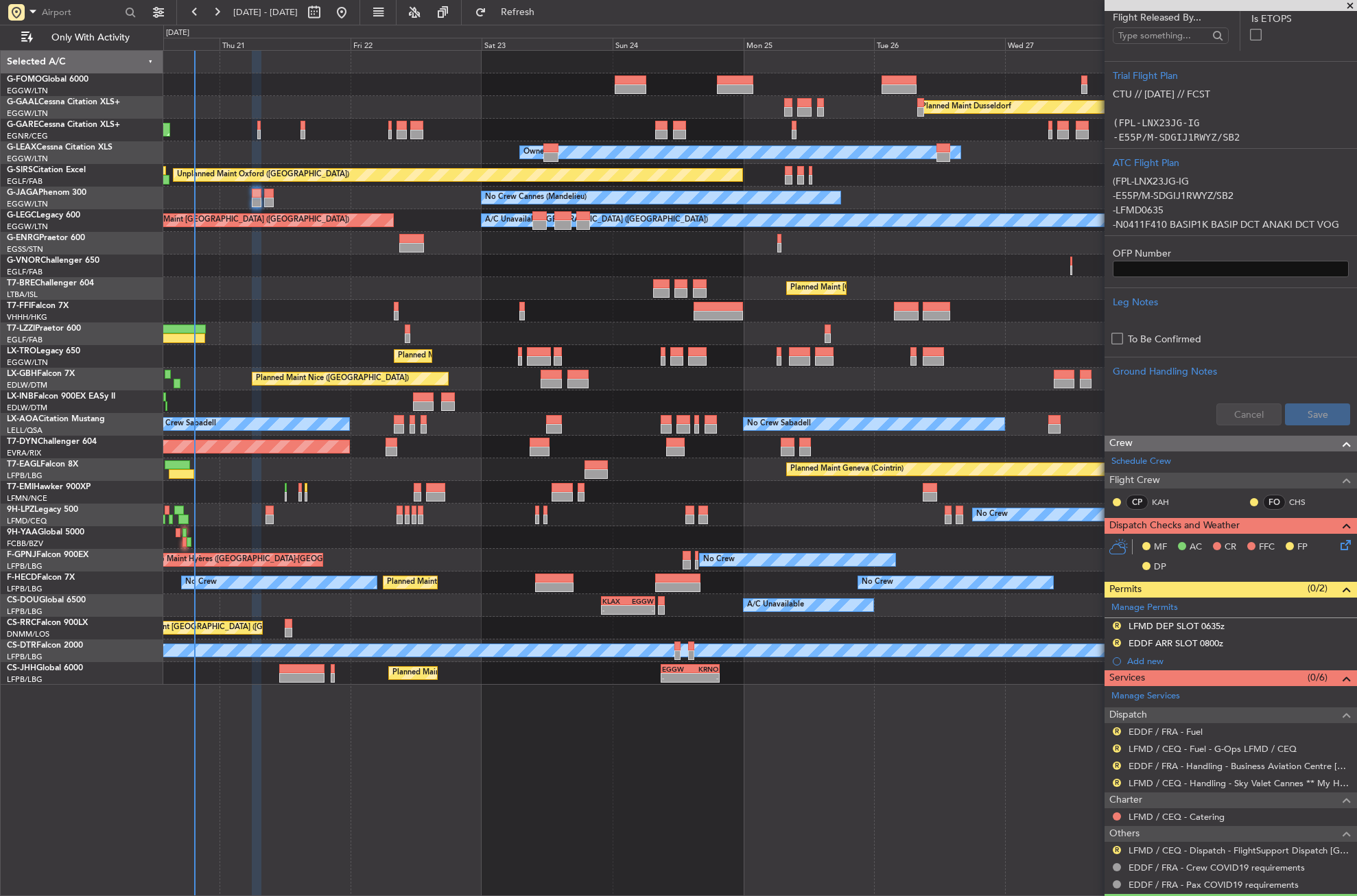
scroll to position [286, 0]
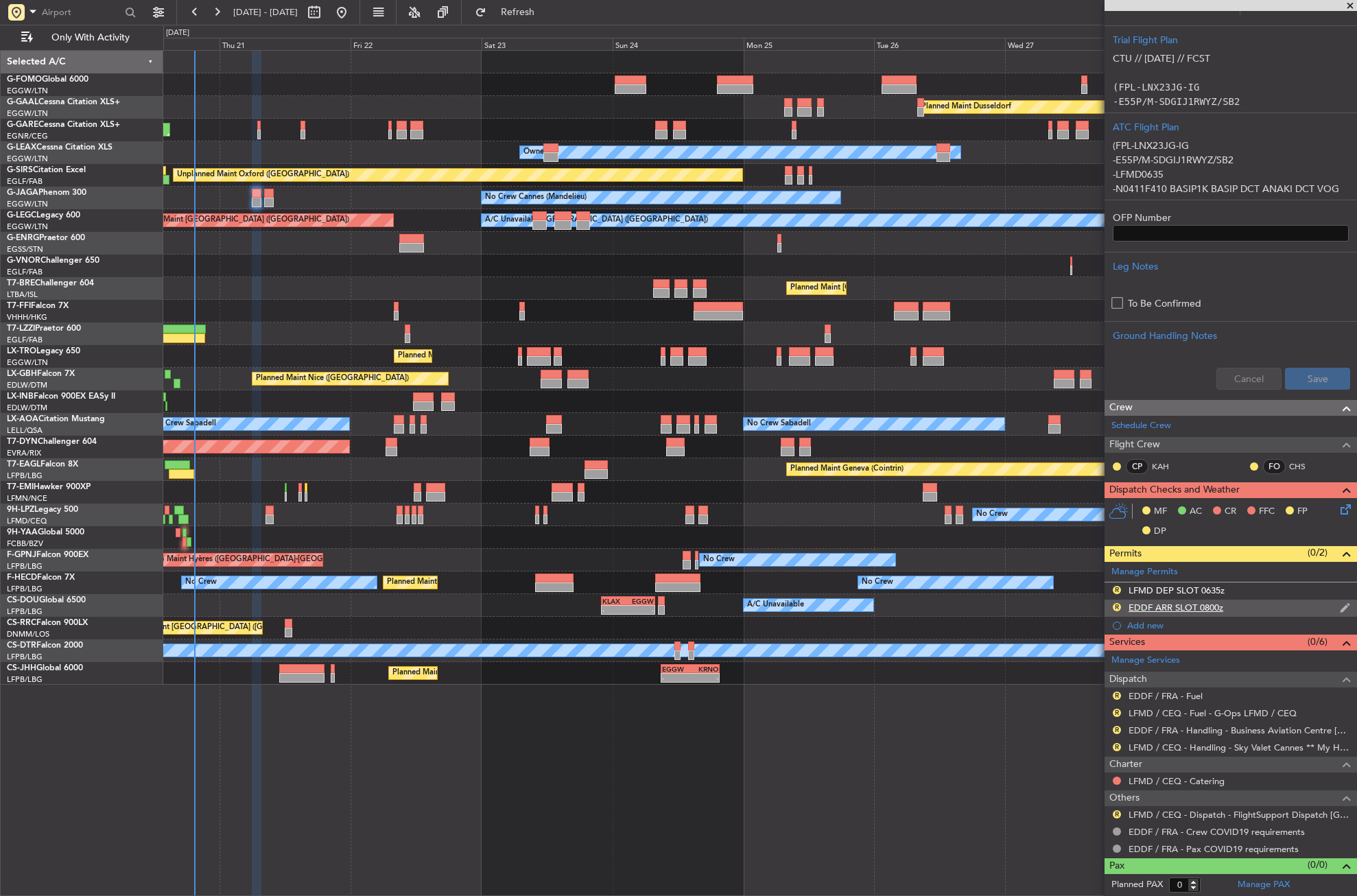
click at [1158, 603] on div "EDDF ARR SLOT 0800z" at bounding box center [1176, 607] width 95 height 12
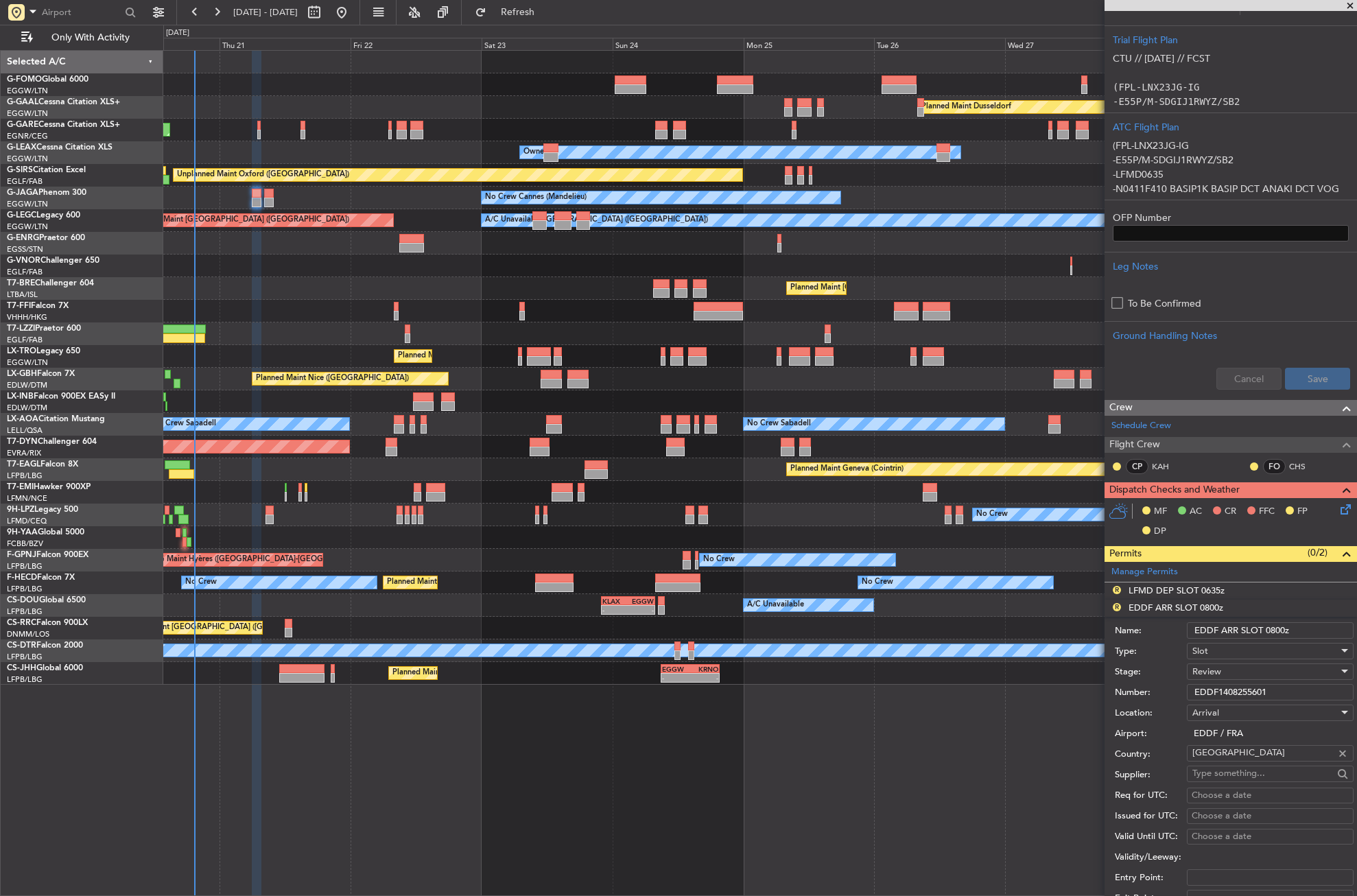
click at [1277, 625] on input "EDDF ARR SLOT 0800z" at bounding box center [1270, 630] width 167 height 17
type input "EDDF ARR SLOT 0735z"
click at [1194, 669] on span "Review" at bounding box center [1207, 672] width 29 height 13
click at [1212, 759] on span "Requested" at bounding box center [1265, 761] width 144 height 21
click at [1219, 668] on span "Requested" at bounding box center [1214, 672] width 43 height 13
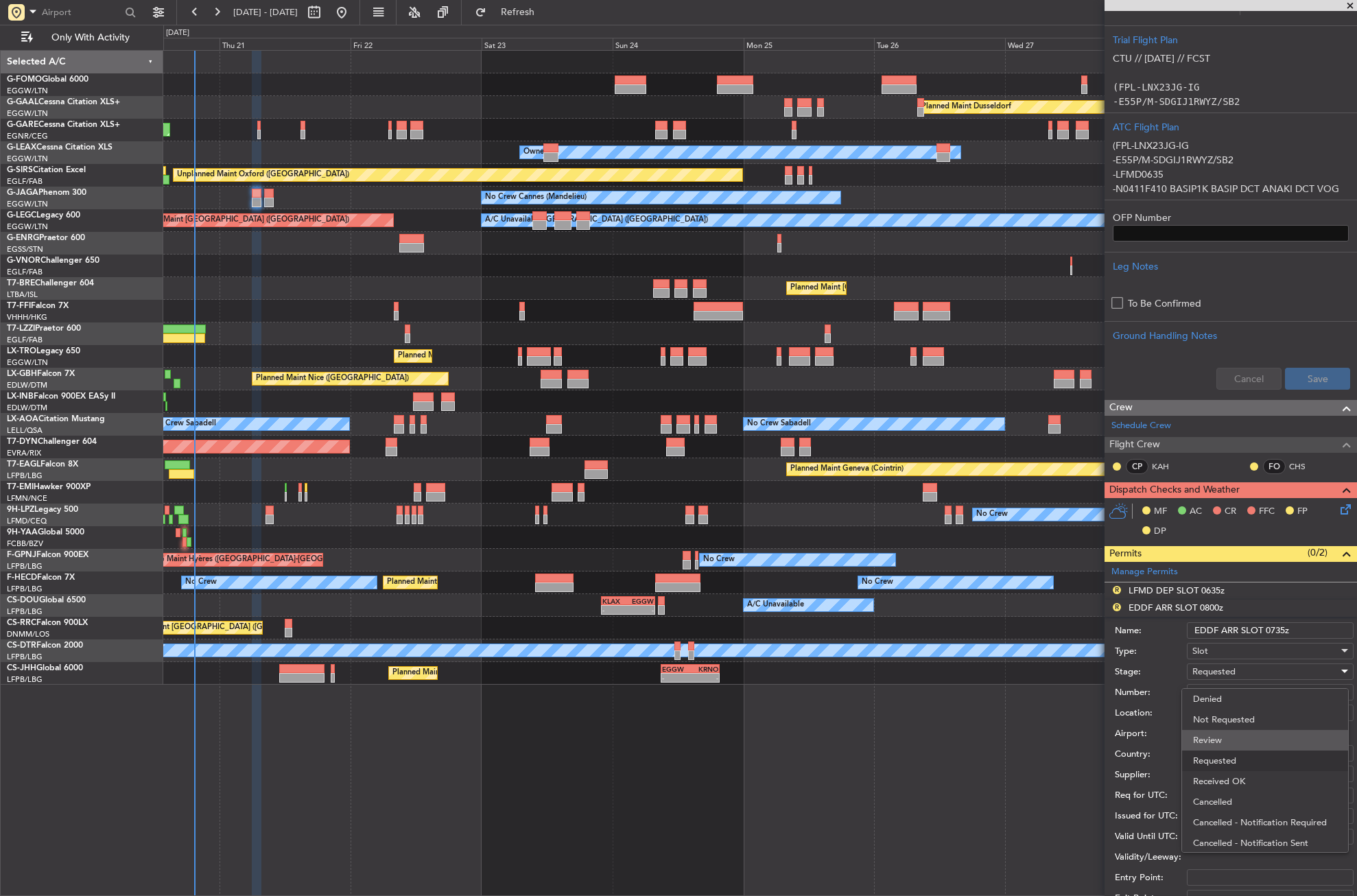
scroll to position [6, 0]
click at [1211, 780] on span "Received OK" at bounding box center [1265, 775] width 144 height 21
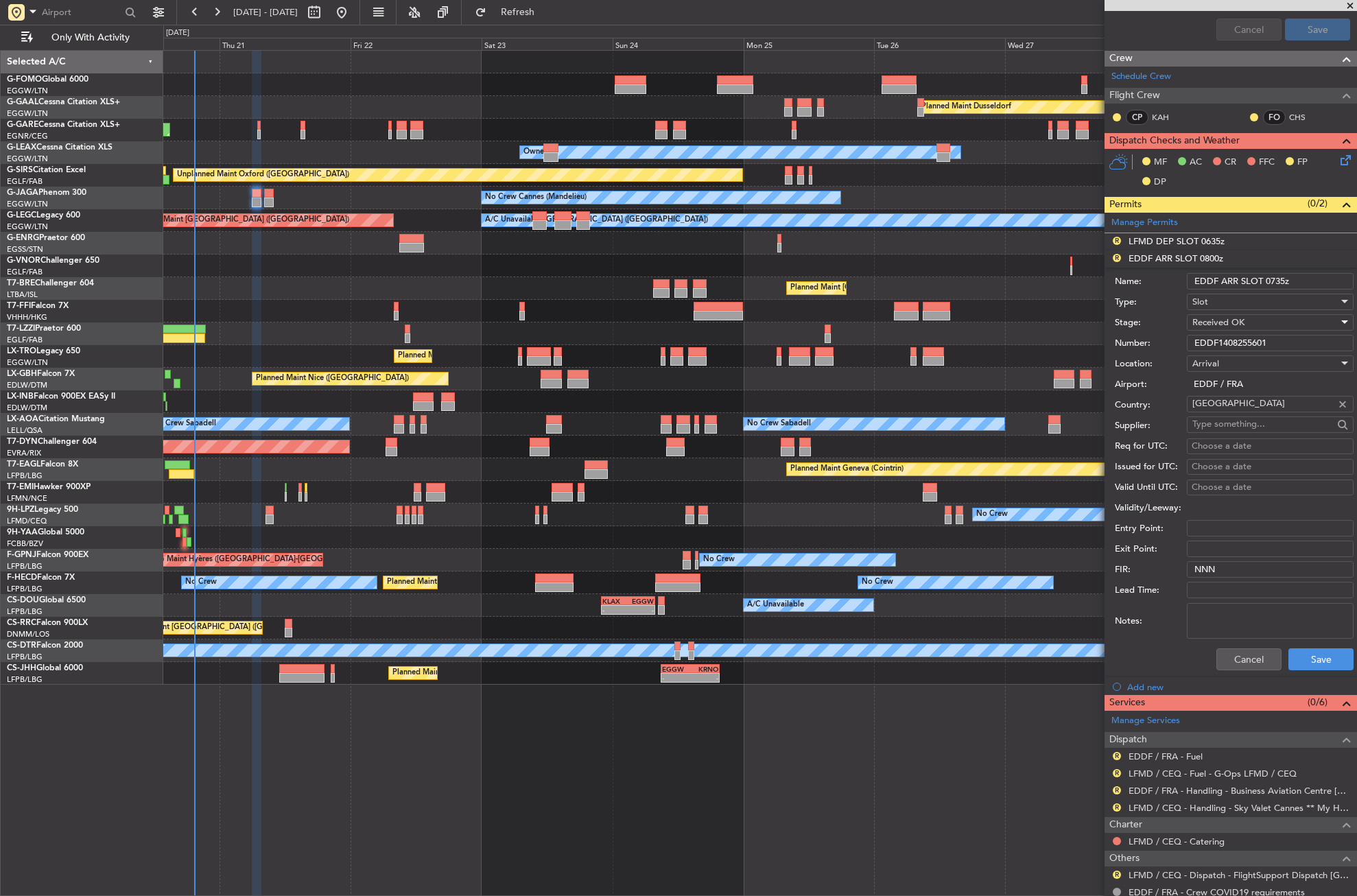
scroll to position [696, 0]
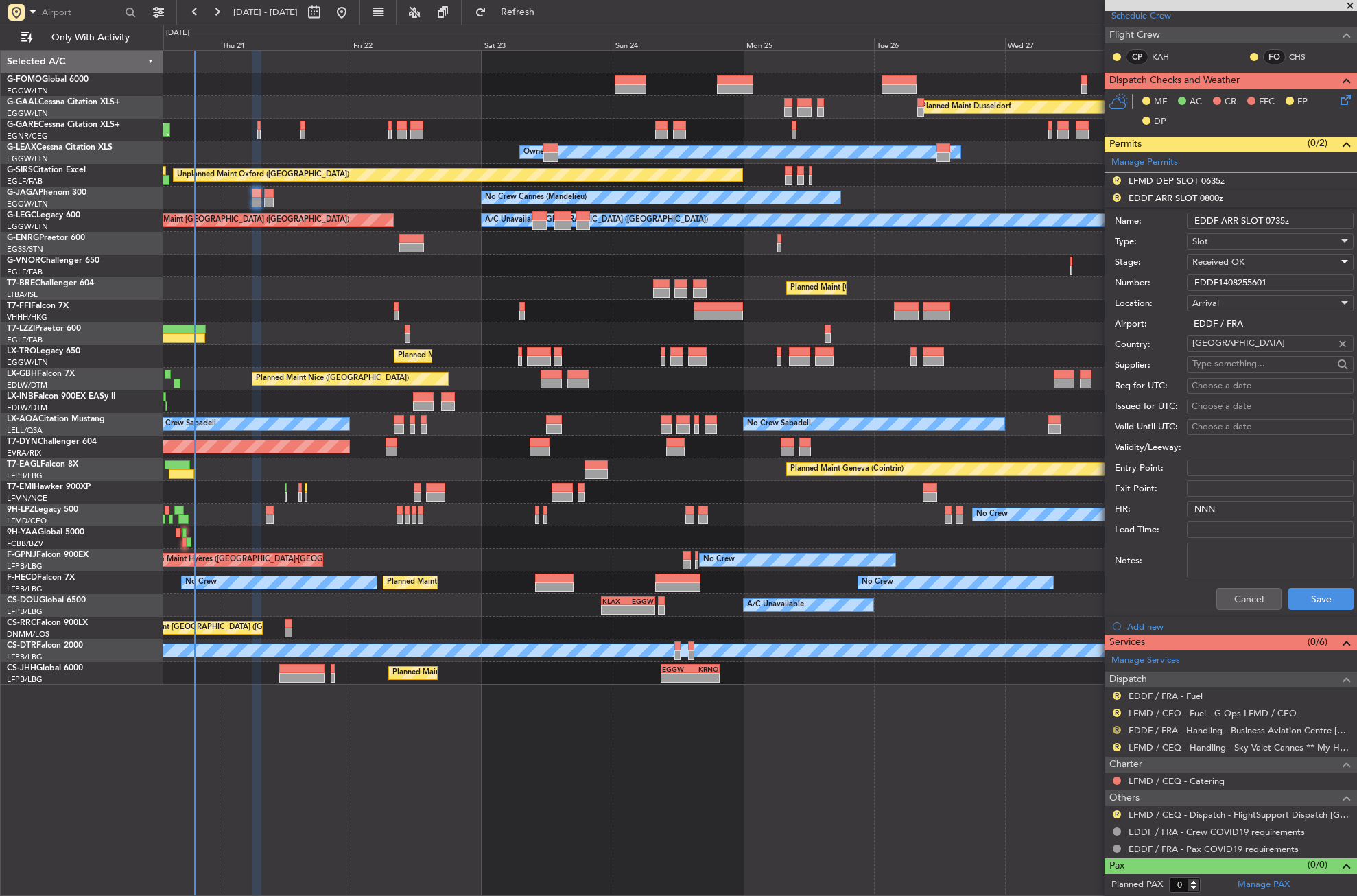
click at [1119, 726] on button "R" at bounding box center [1117, 730] width 8 height 8
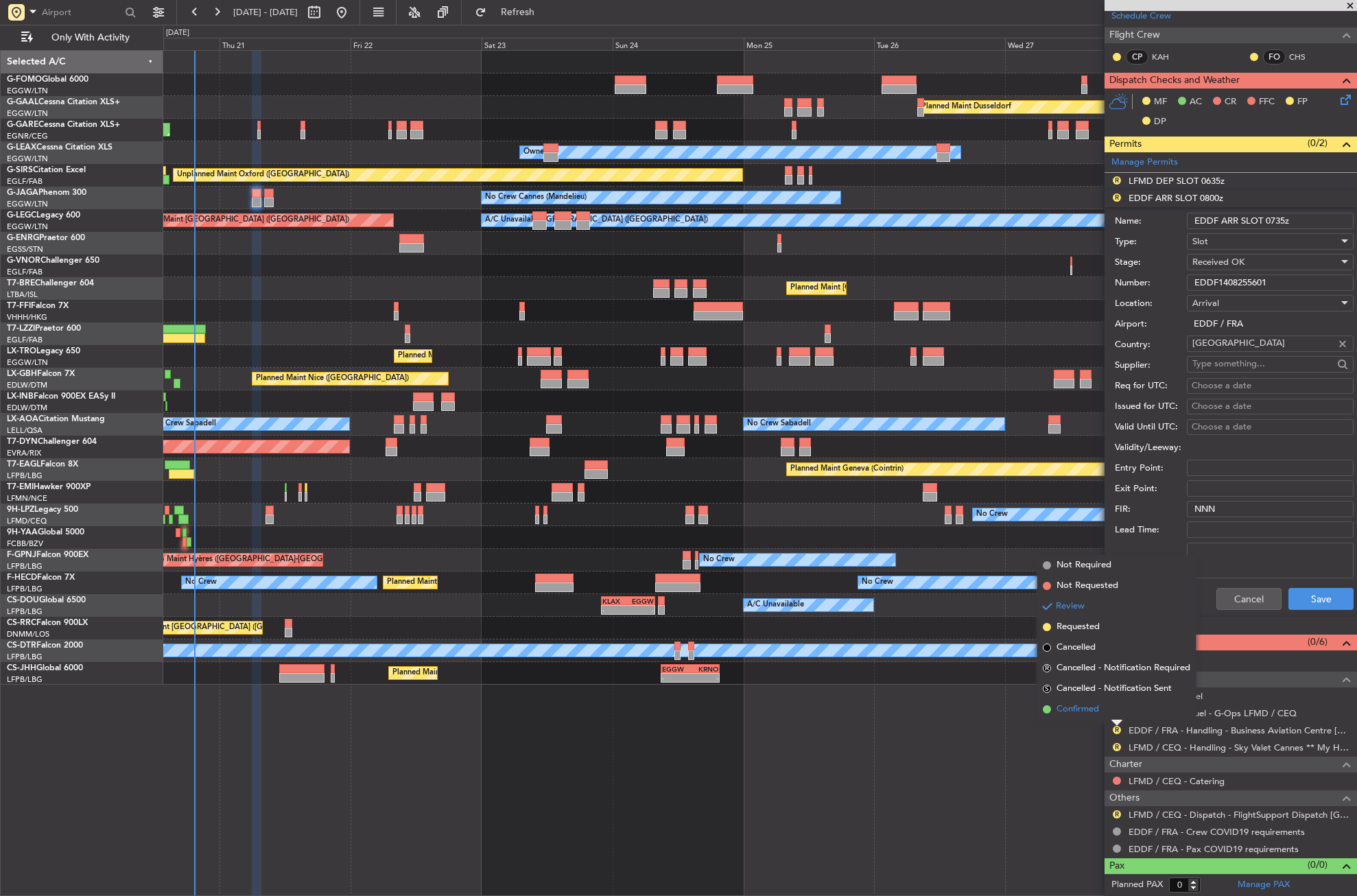
click at [1081, 704] on span "Confirmed" at bounding box center [1078, 709] width 43 height 14
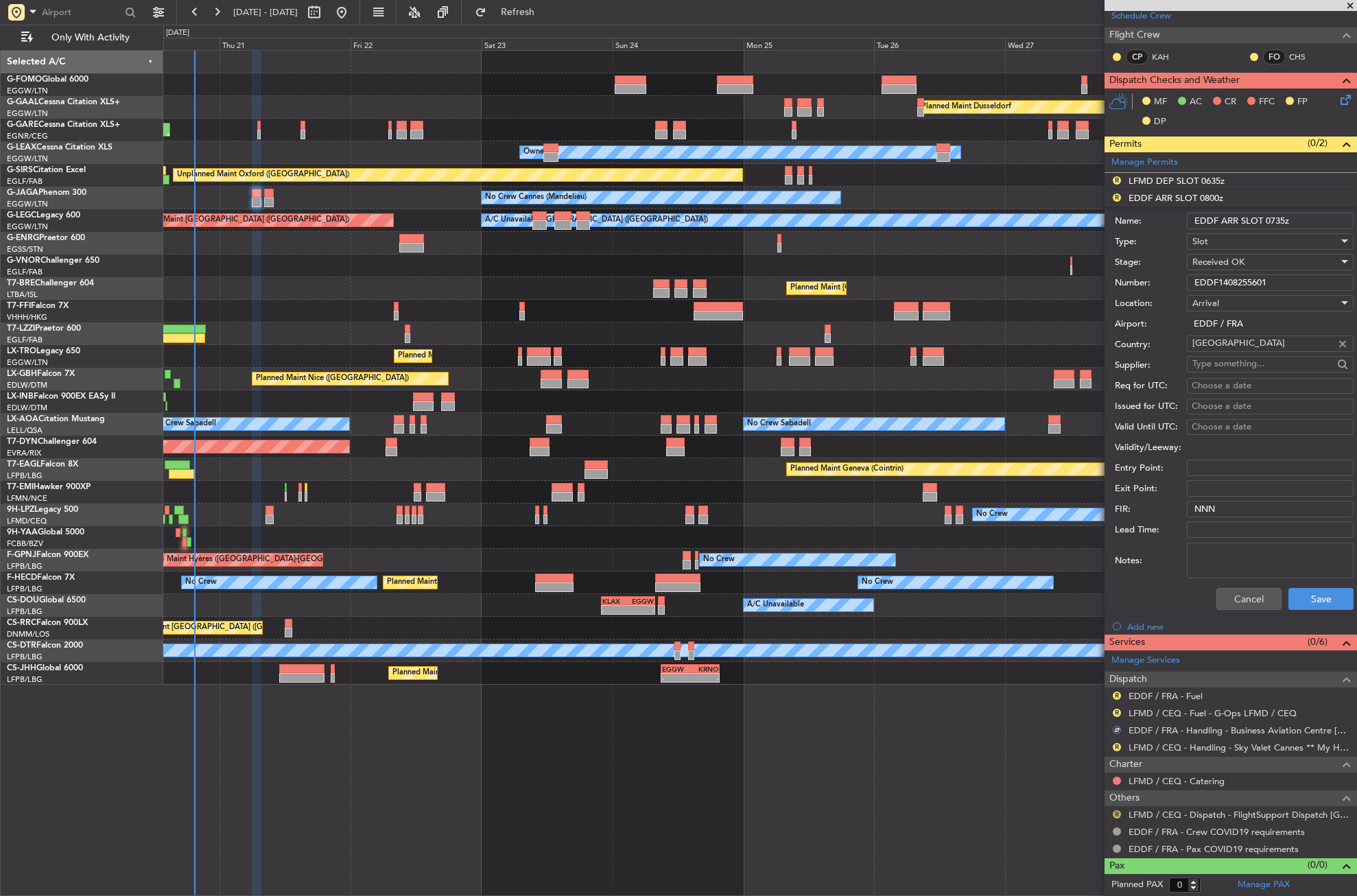
click at [1117, 811] on button "R" at bounding box center [1117, 814] width 8 height 8
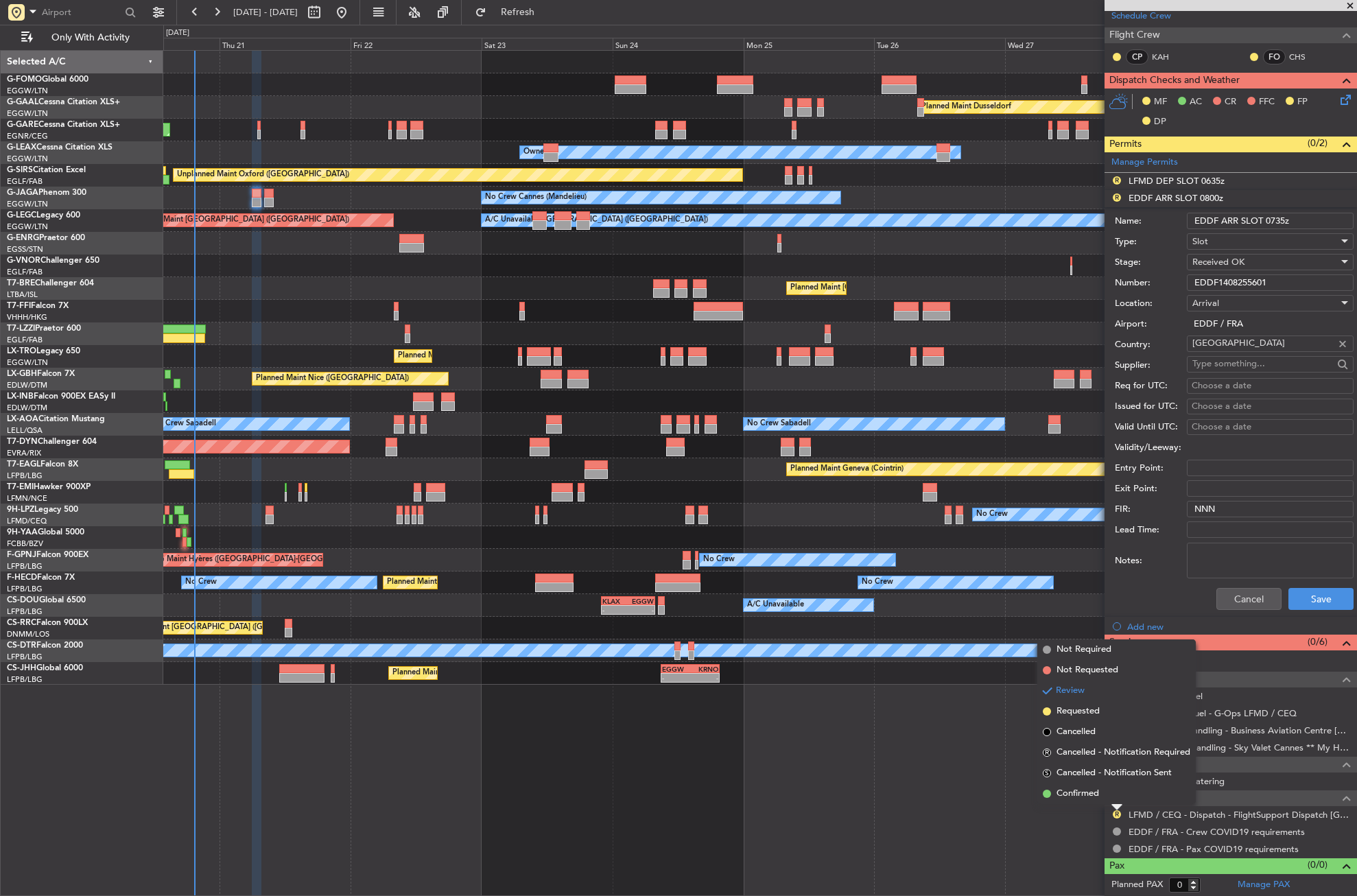
click at [1081, 793] on span "Confirmed" at bounding box center [1078, 793] width 43 height 14
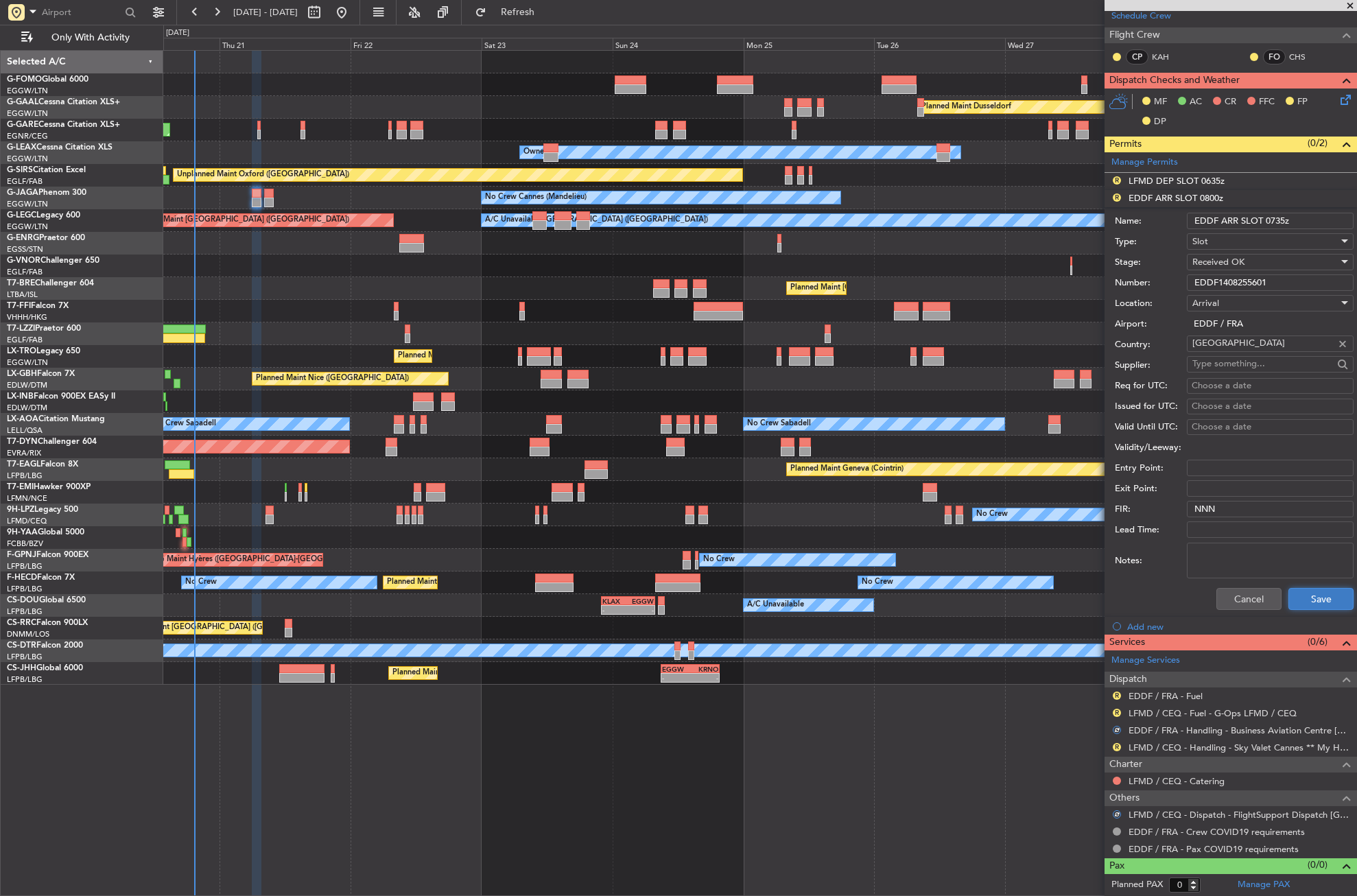
click at [1290, 603] on button "Save" at bounding box center [1321, 599] width 65 height 22
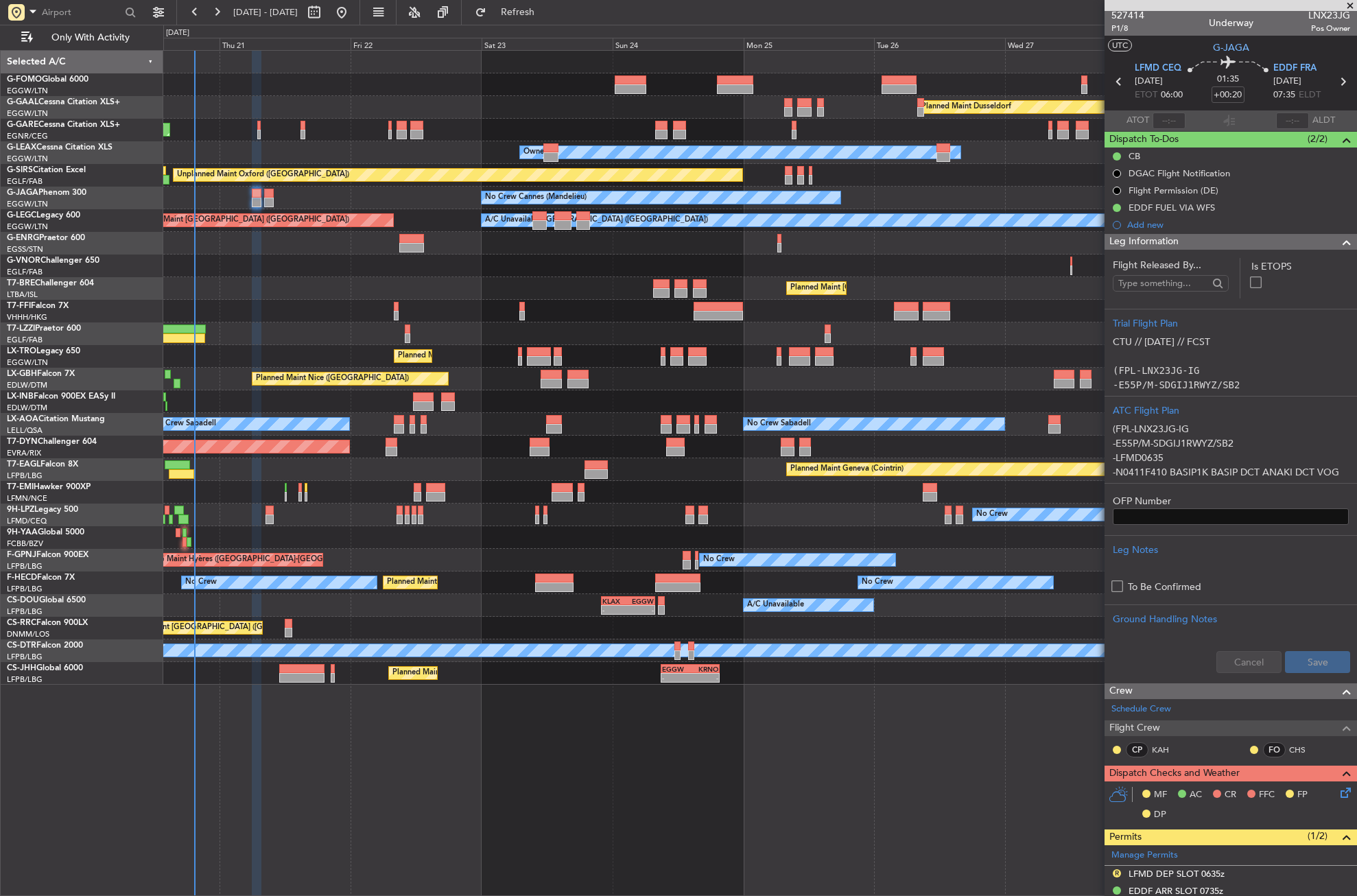
scroll to position [0, 0]
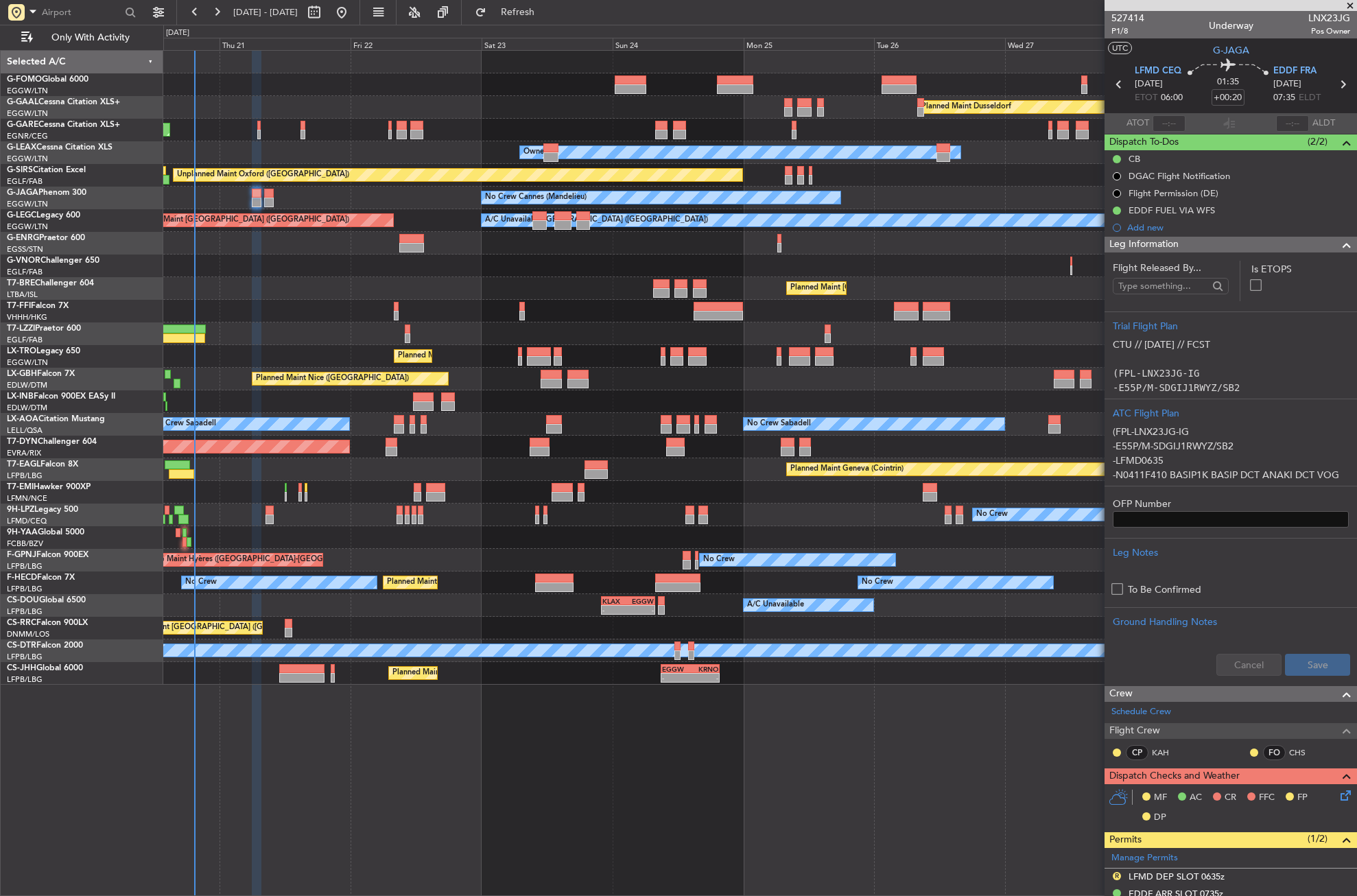
click at [1169, 246] on span "Leg Information" at bounding box center [1144, 245] width 69 height 16
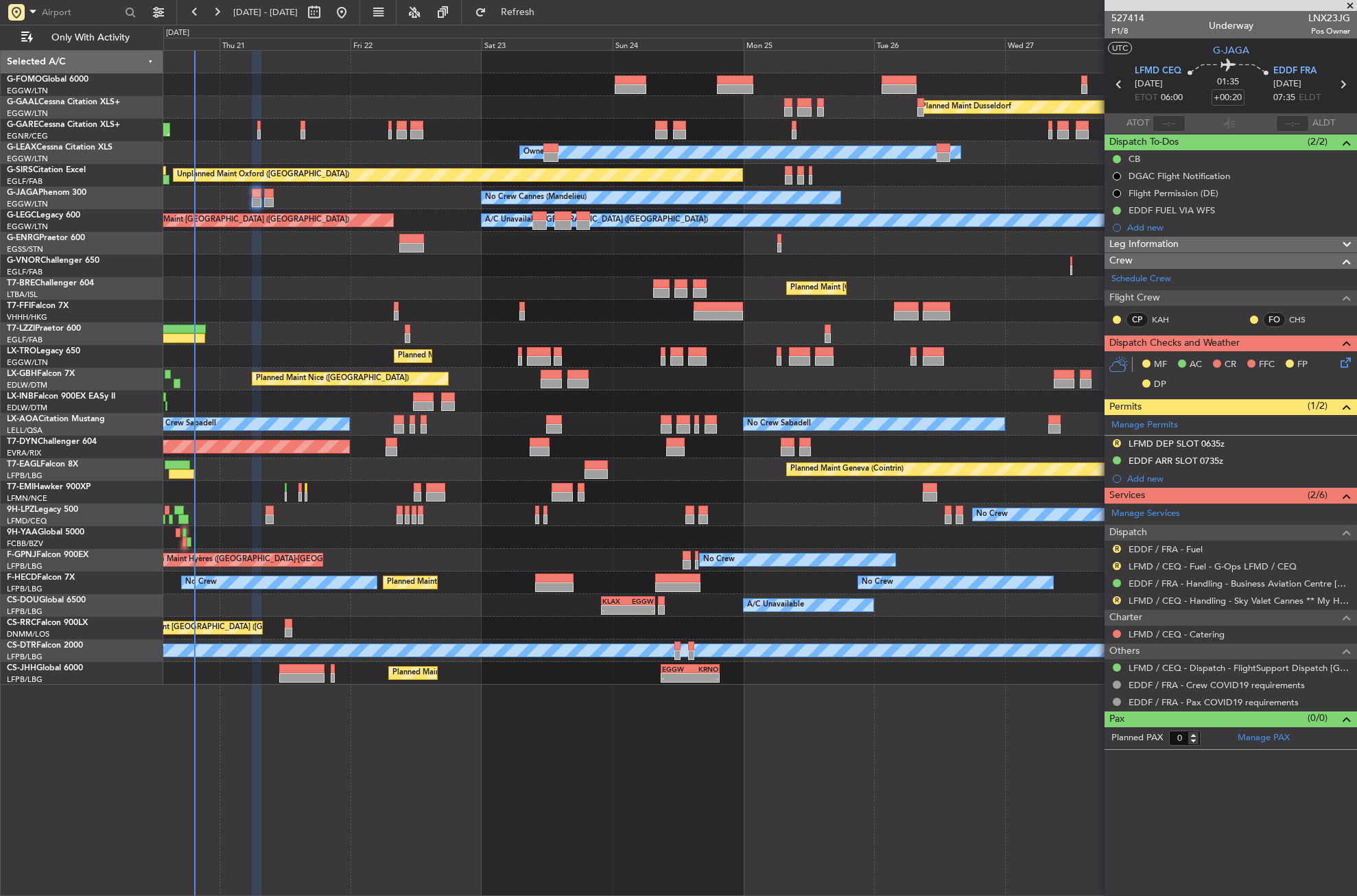
click at [960, 289] on div "Planned Maint [GEOGRAPHIC_DATA] ([GEOGRAPHIC_DATA])" at bounding box center [759, 289] width 1193 height 22
click at [1117, 564] on button "R" at bounding box center [1117, 566] width 8 height 8
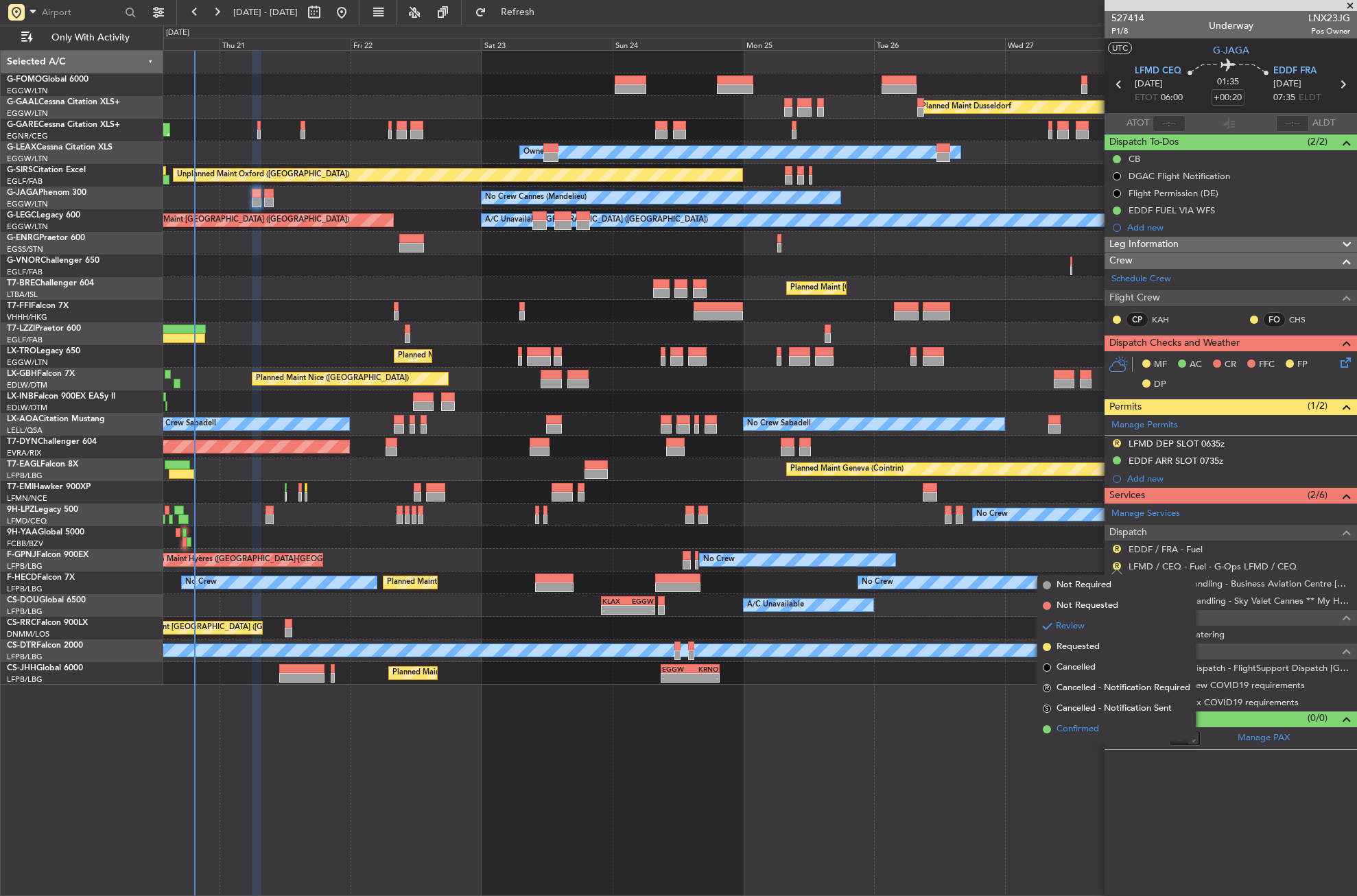
click at [1088, 721] on li "Confirmed" at bounding box center [1116, 730] width 158 height 21
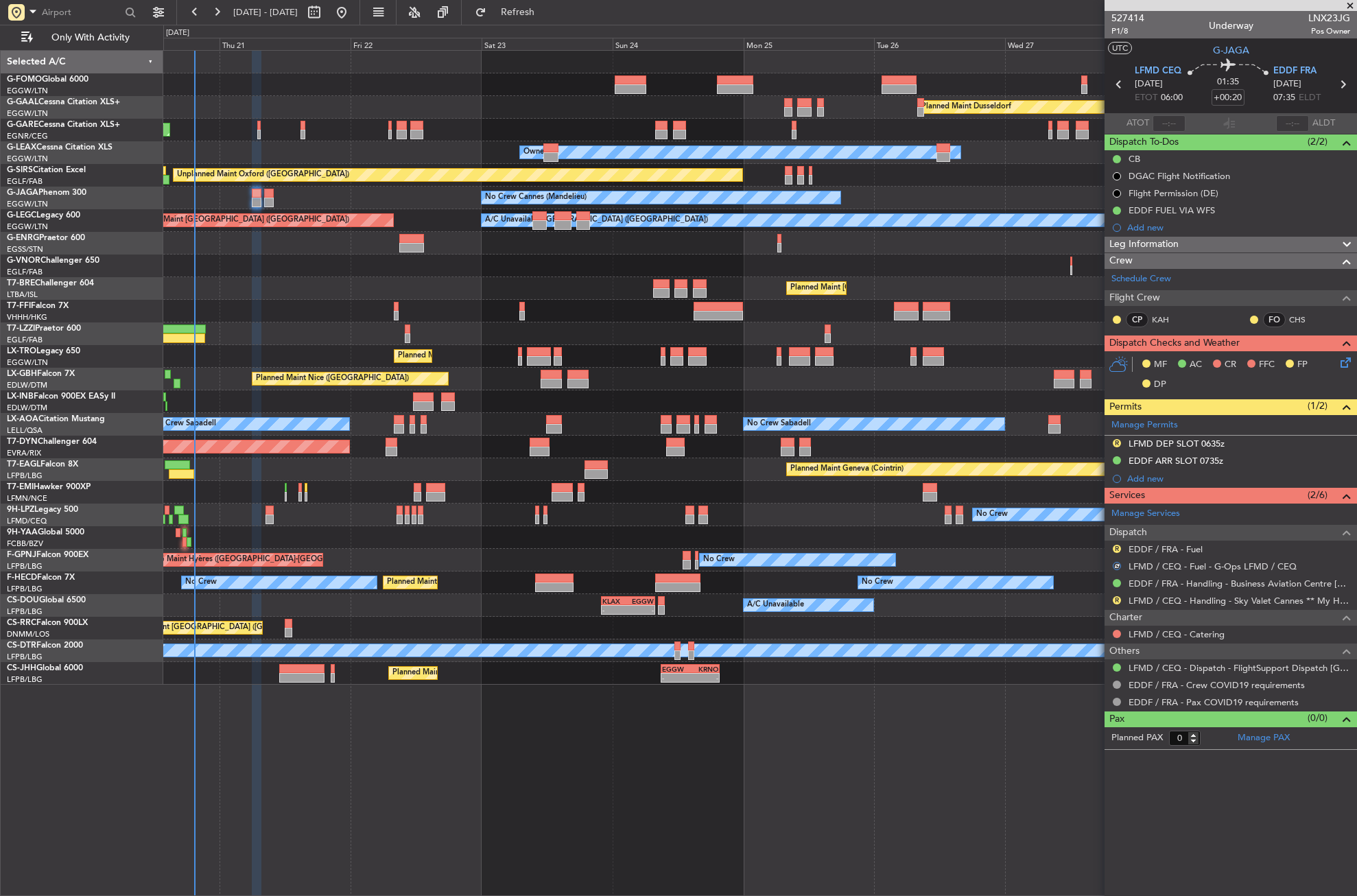
click at [1116, 544] on div "R" at bounding box center [1117, 549] width 11 height 11
click at [1116, 546] on button "R" at bounding box center [1117, 549] width 8 height 8
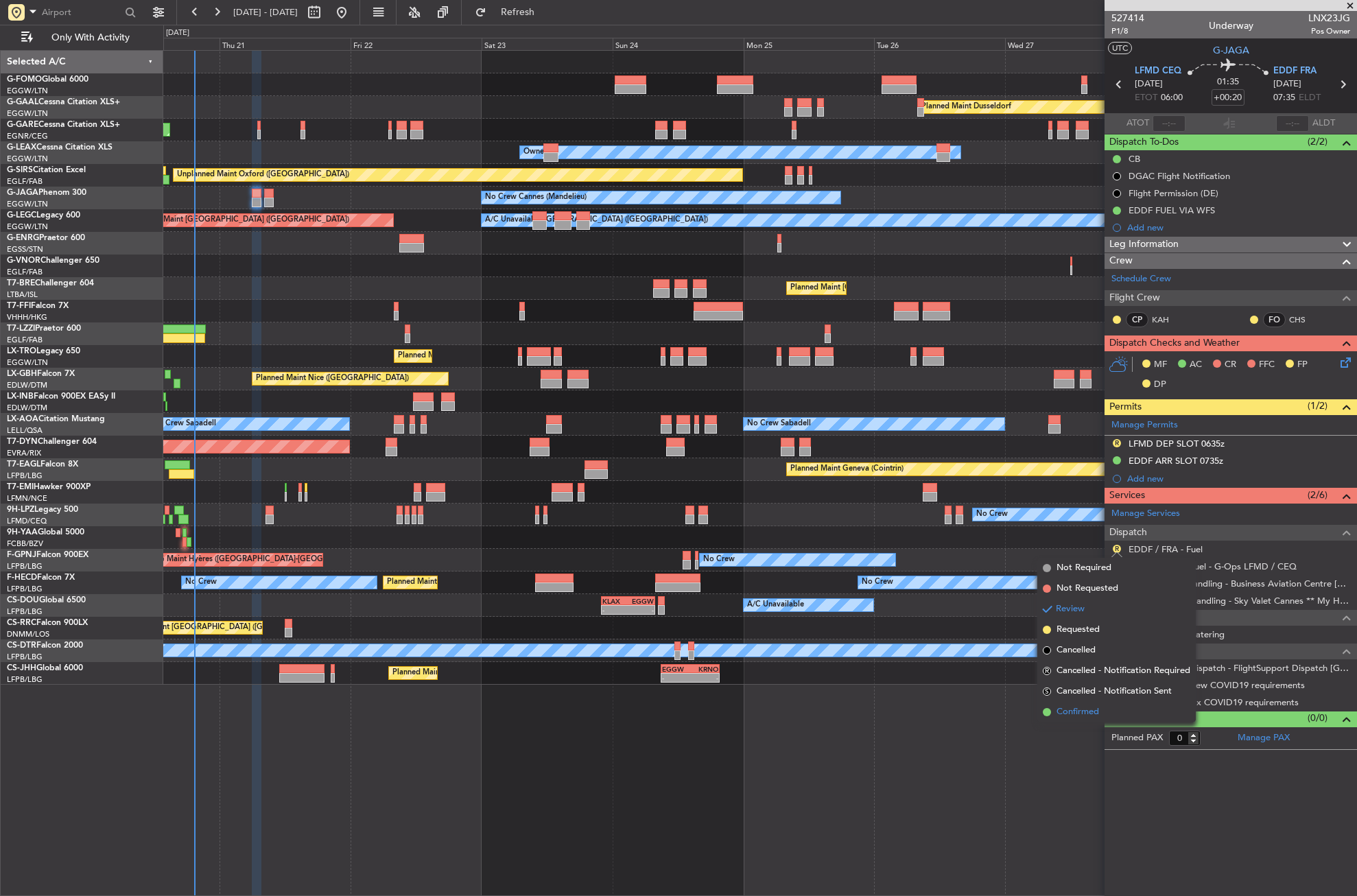
click at [1076, 710] on span "Confirmed" at bounding box center [1078, 712] width 43 height 14
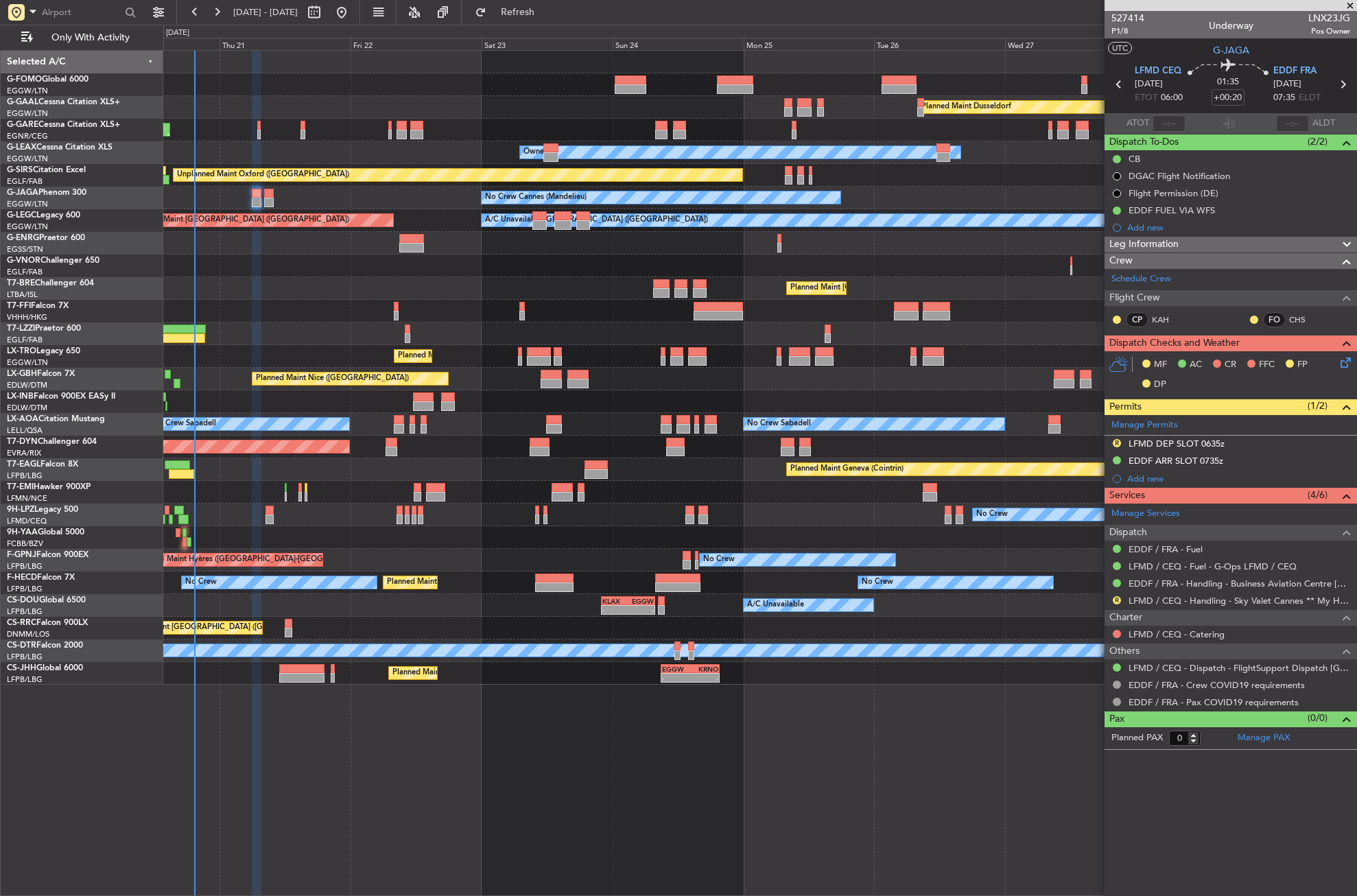
click at [350, 297] on div "Planned Maint [GEOGRAPHIC_DATA] ([GEOGRAPHIC_DATA])" at bounding box center [759, 289] width 1193 height 22
click at [1224, 444] on div "R LFMD DEP SLOT 0635z" at bounding box center [1231, 444] width 253 height 17
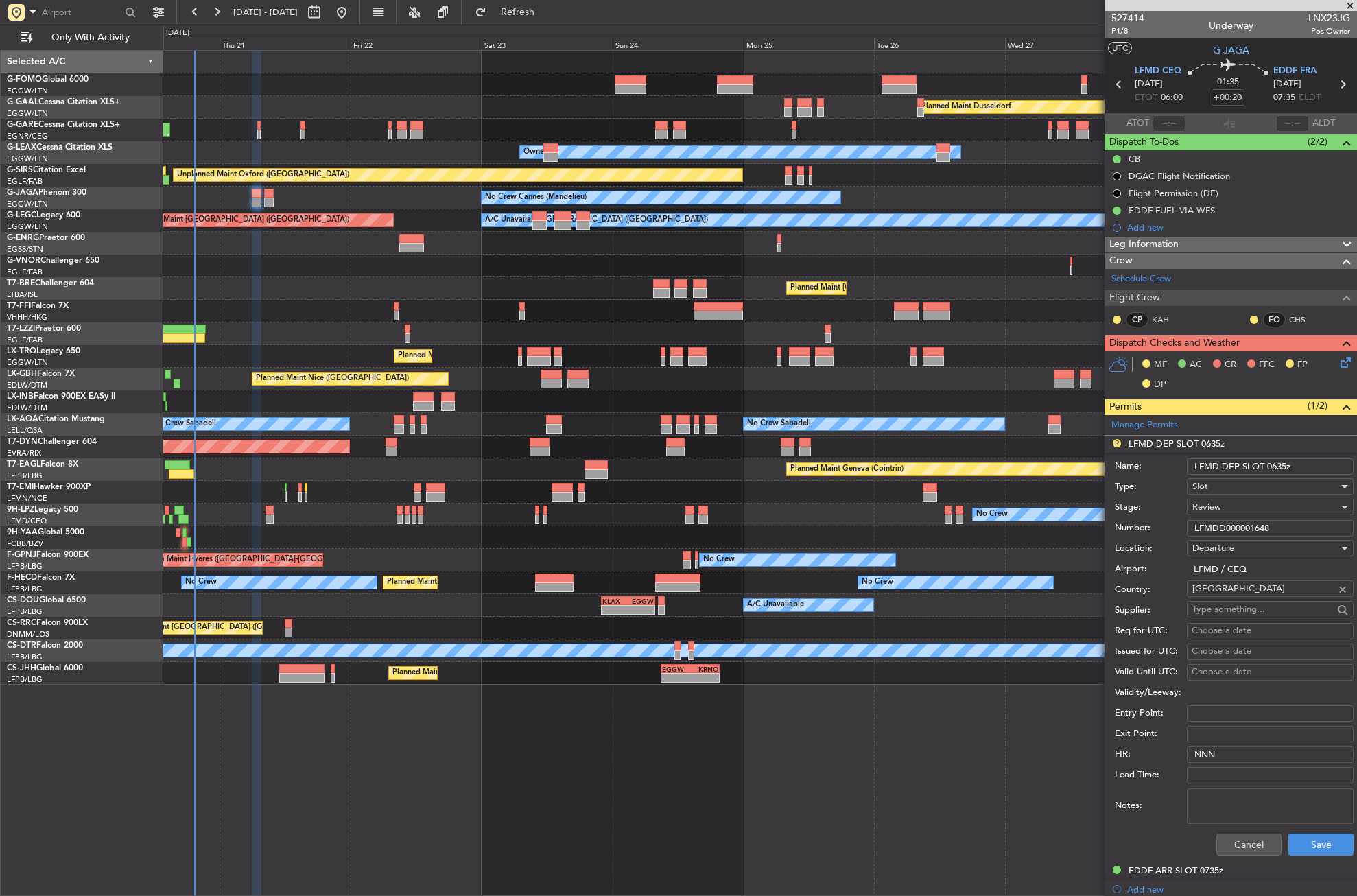
click at [1289, 467] on input "LFMD DEP SLOT 0635z" at bounding box center [1270, 467] width 167 height 17
type input "LFMD DEP SLOT 0600z"
click at [1212, 500] on div "Review" at bounding box center [1266, 507] width 146 height 21
click at [1214, 592] on span "Requested" at bounding box center [1265, 597] width 144 height 21
click at [1313, 840] on button "Save" at bounding box center [1321, 845] width 65 height 22
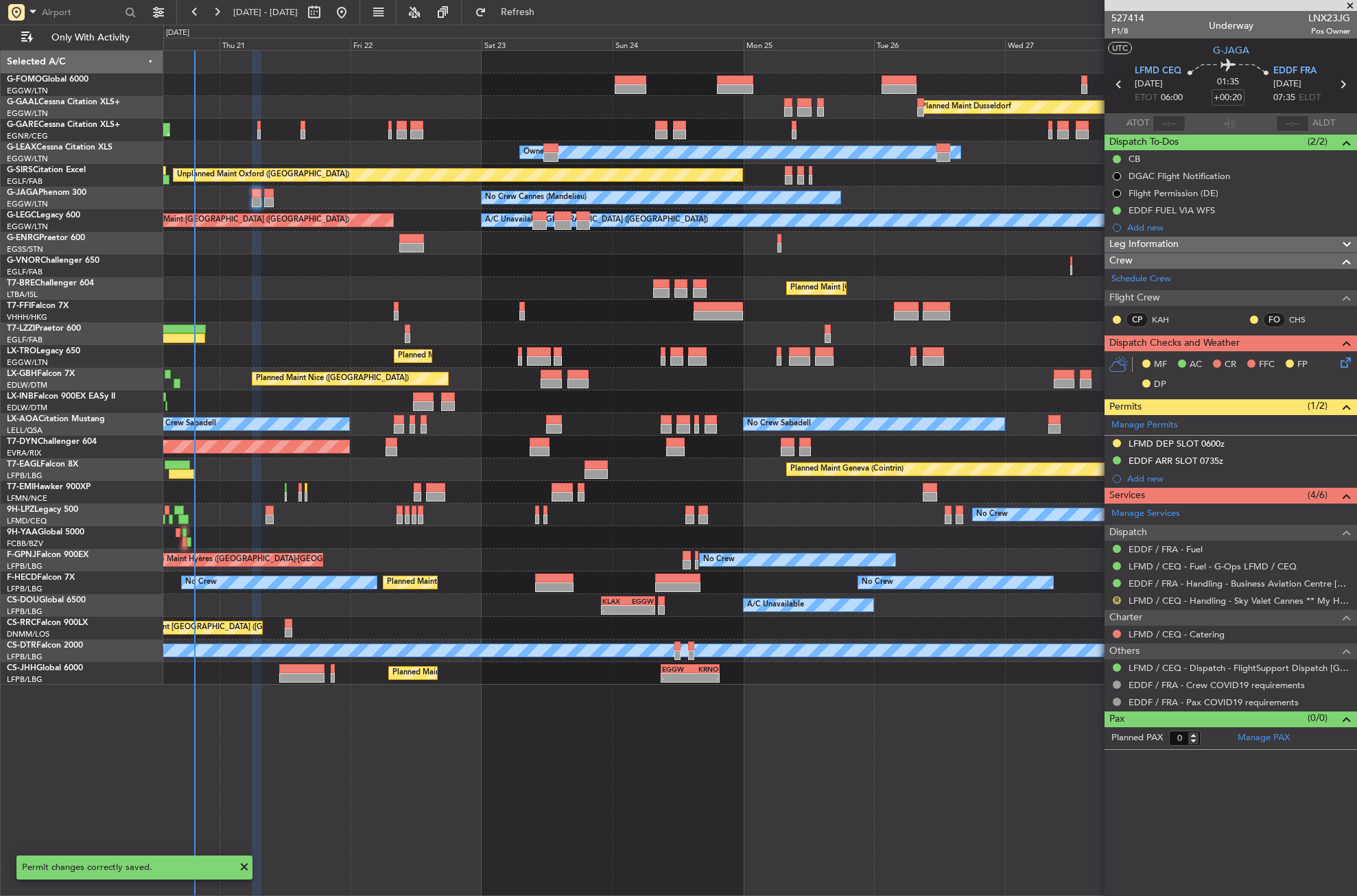
click at [1119, 599] on button "R" at bounding box center [1117, 600] width 8 height 8
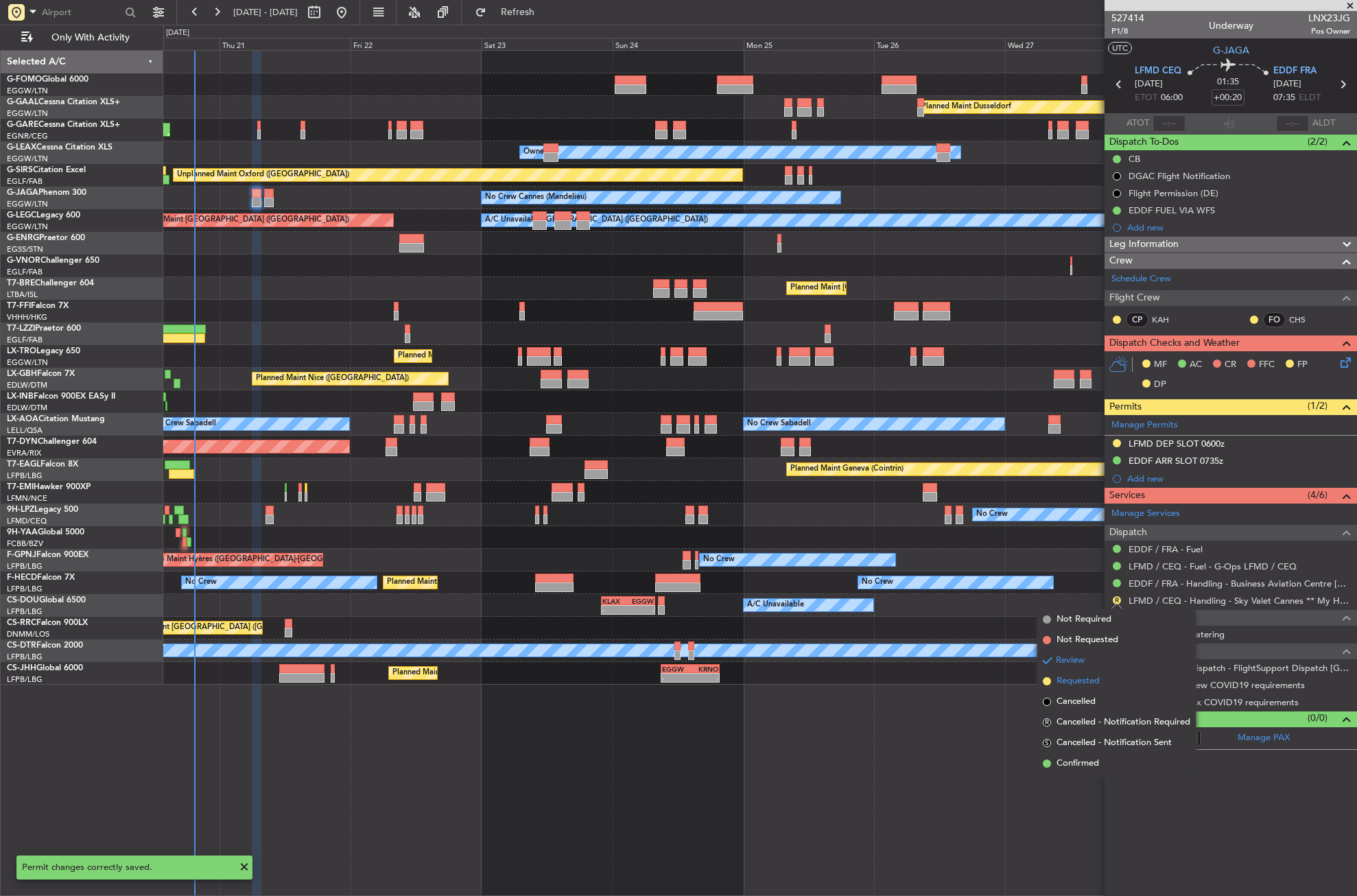
click at [1092, 673] on li "Requested" at bounding box center [1116, 681] width 158 height 21
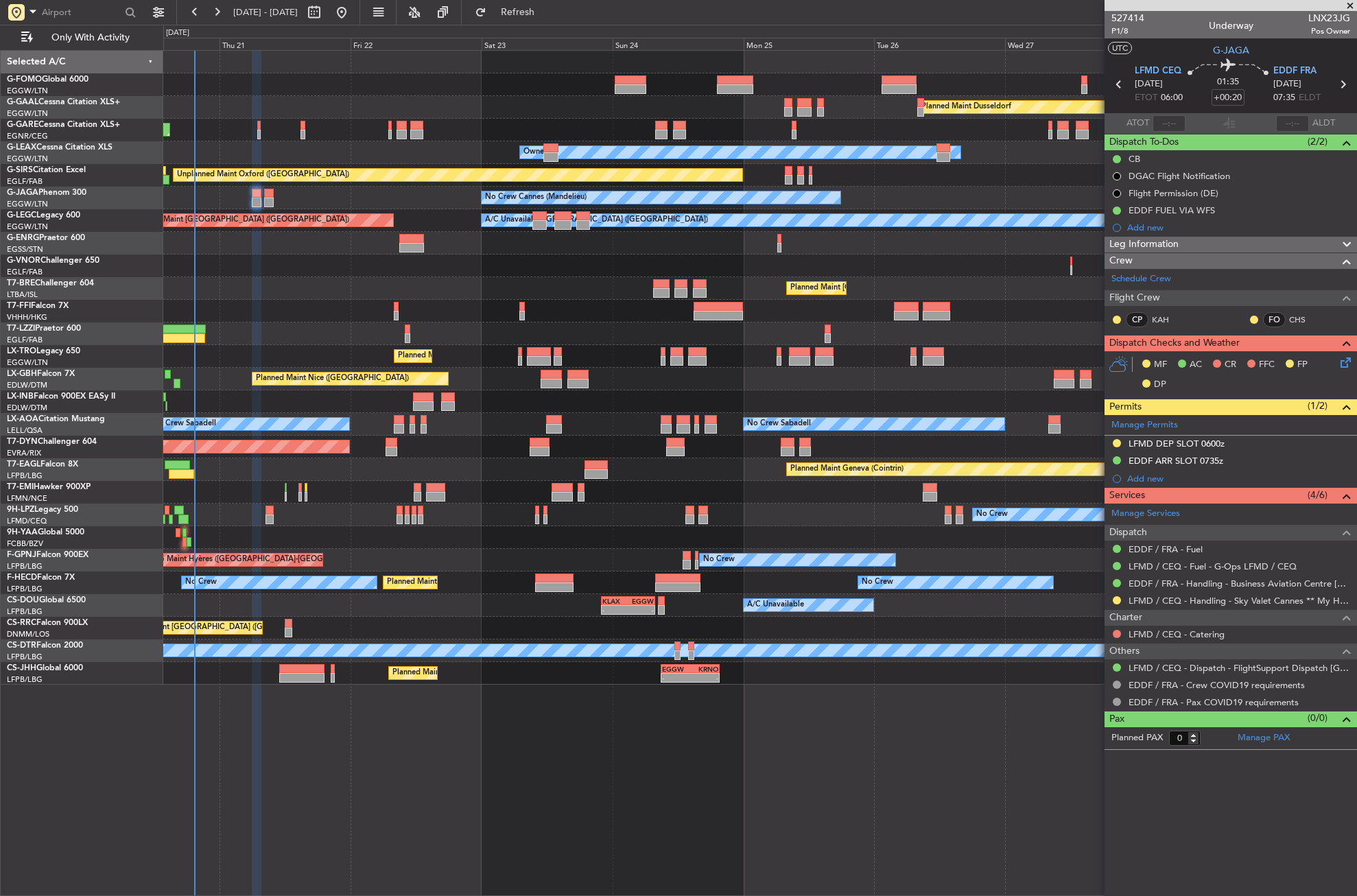
click at [502, 728] on div "Planned Maint Dusseldorf Unplanned Maint [PERSON_NAME] Owner Owner Unplanned Ma…" at bounding box center [760, 473] width 1194 height 846
click at [634, 776] on div "Planned Maint Dusseldorf Unplanned Maint [PERSON_NAME] Owner Owner Unplanned Ma…" at bounding box center [760, 473] width 1194 height 846
click at [327, 304] on div "VHHH 04:30 Z LTFE 15:20 Z 05:09 Z 16:02 Z" at bounding box center [759, 311] width 1193 height 22
click at [1343, 361] on icon at bounding box center [1343, 360] width 11 height 11
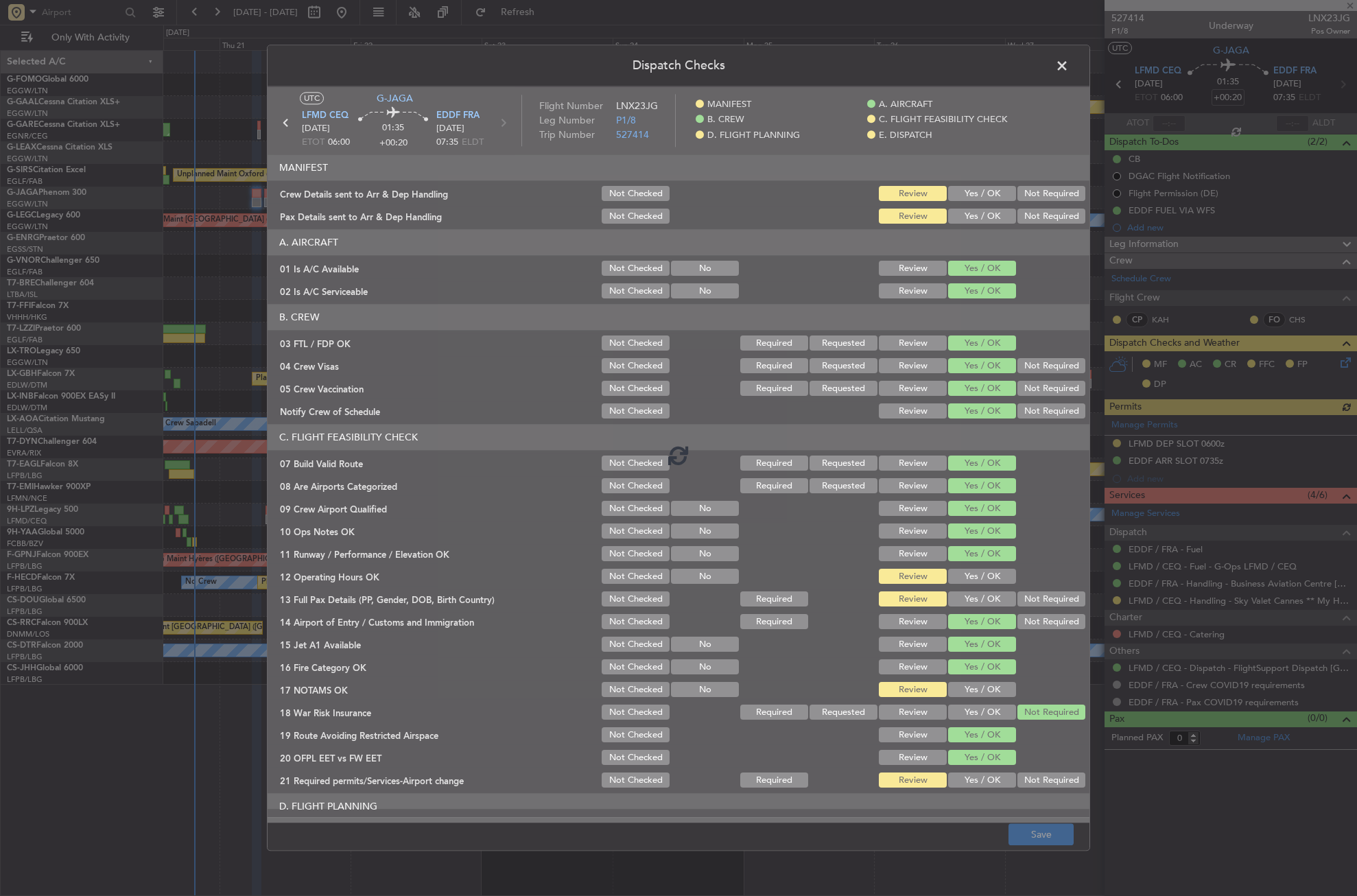
click at [967, 219] on div at bounding box center [679, 455] width 822 height 736
click at [969, 221] on div at bounding box center [679, 455] width 822 height 736
click at [970, 215] on button "Yes / OK" at bounding box center [982, 216] width 68 height 15
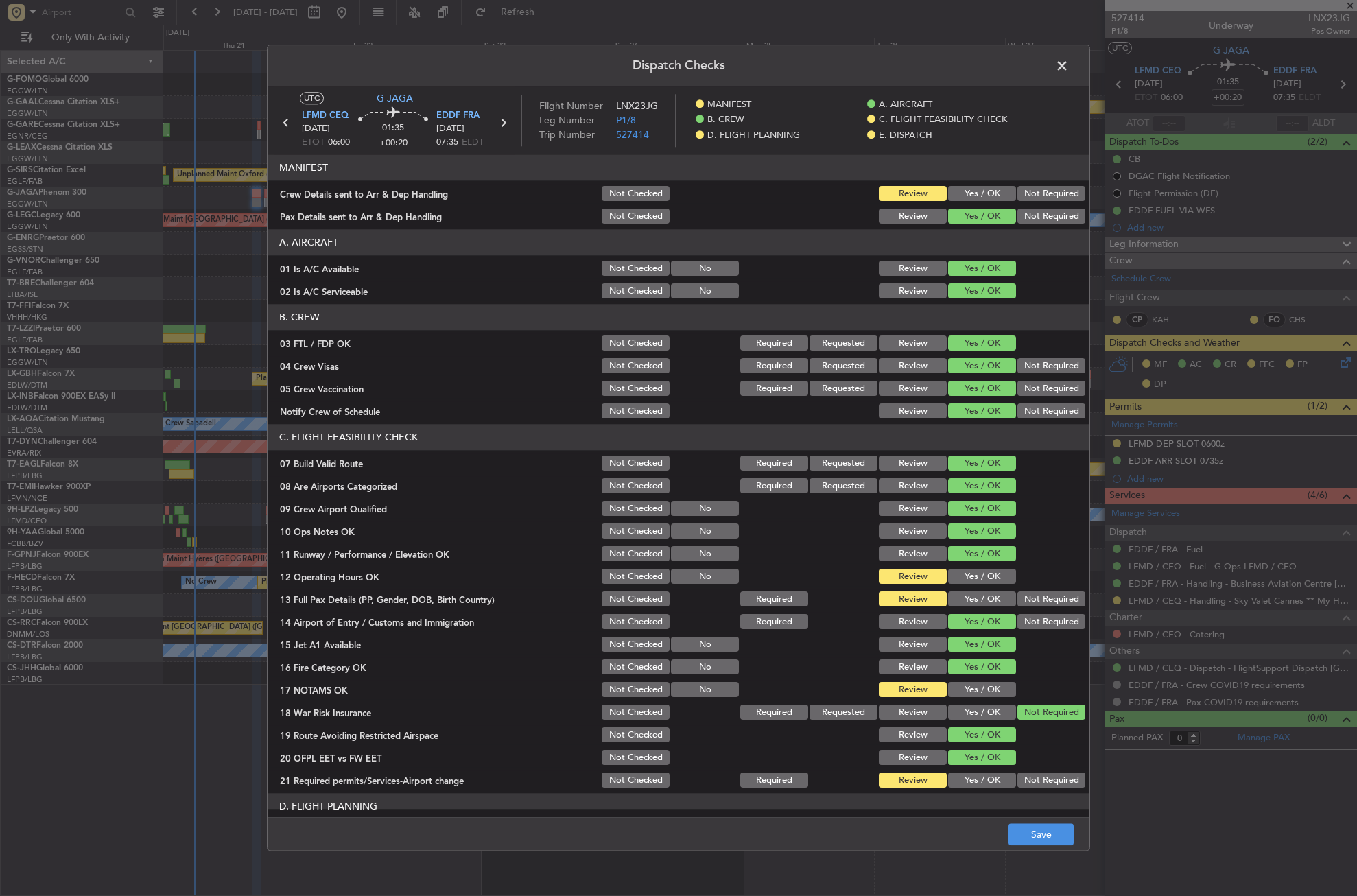
click at [967, 187] on button "Yes / OK" at bounding box center [982, 194] width 68 height 15
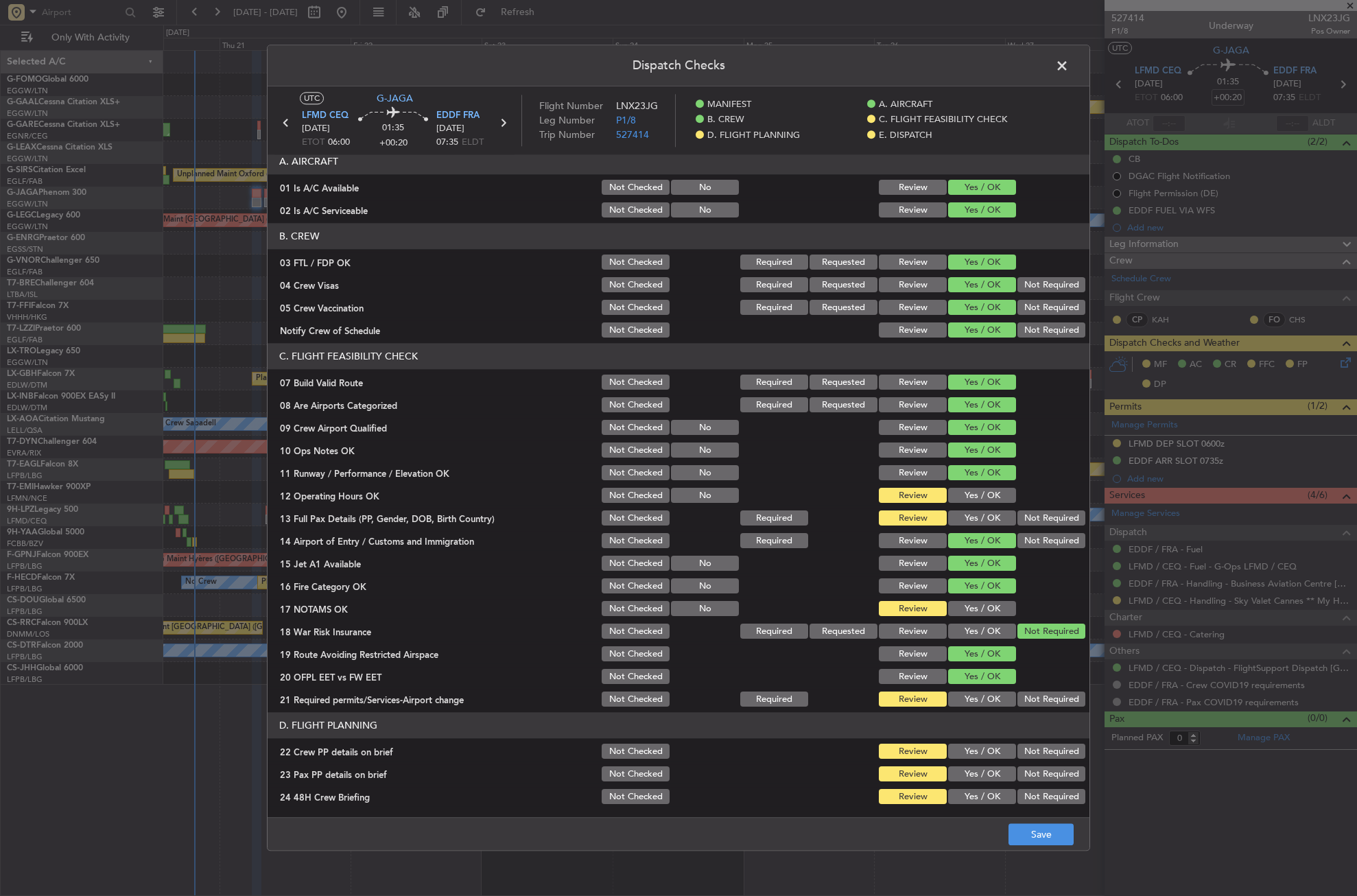
scroll to position [206, 0]
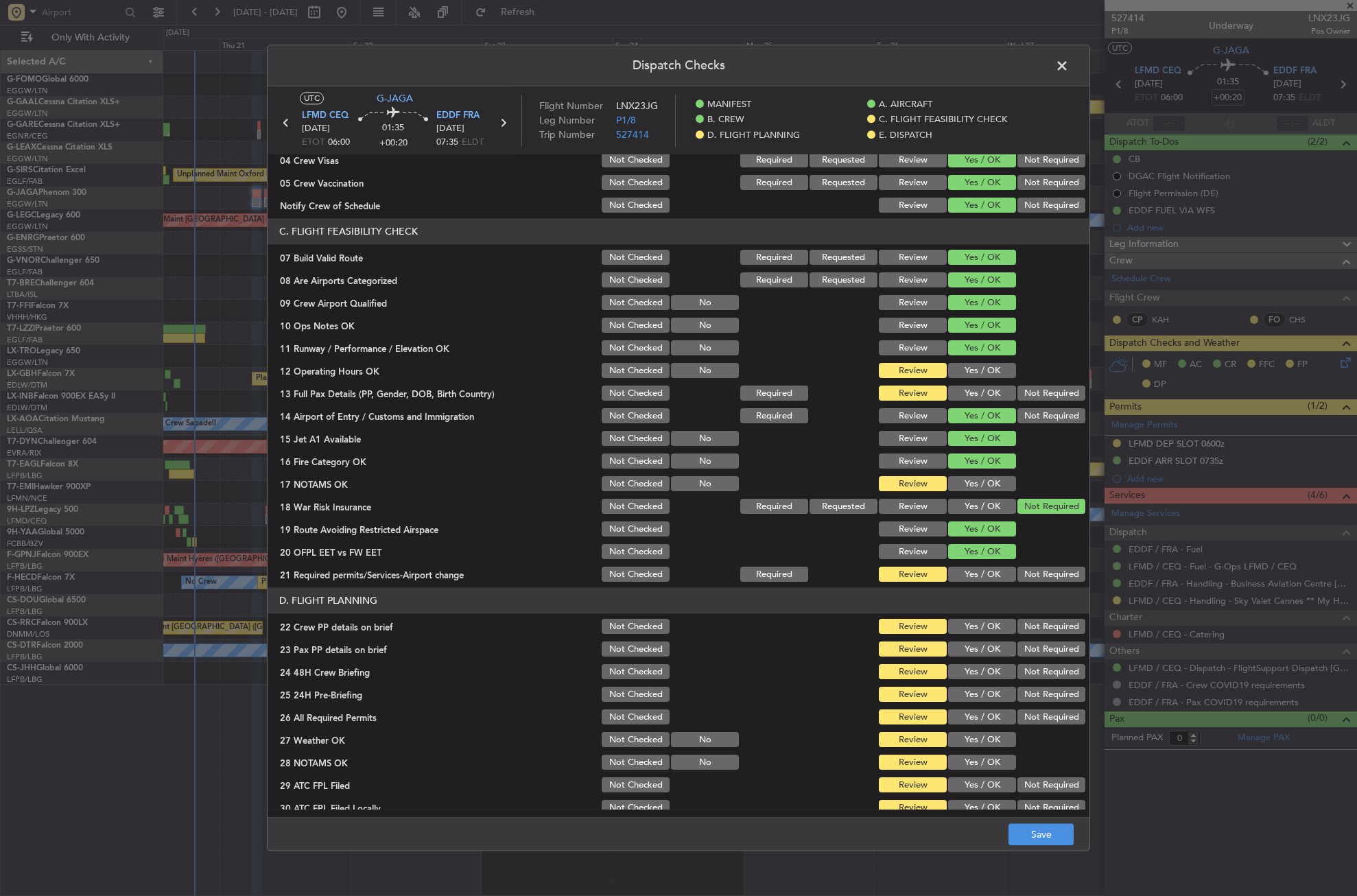
click at [959, 375] on button "Yes / OK" at bounding box center [982, 370] width 68 height 15
click at [958, 388] on button "Yes / OK" at bounding box center [982, 394] width 68 height 15
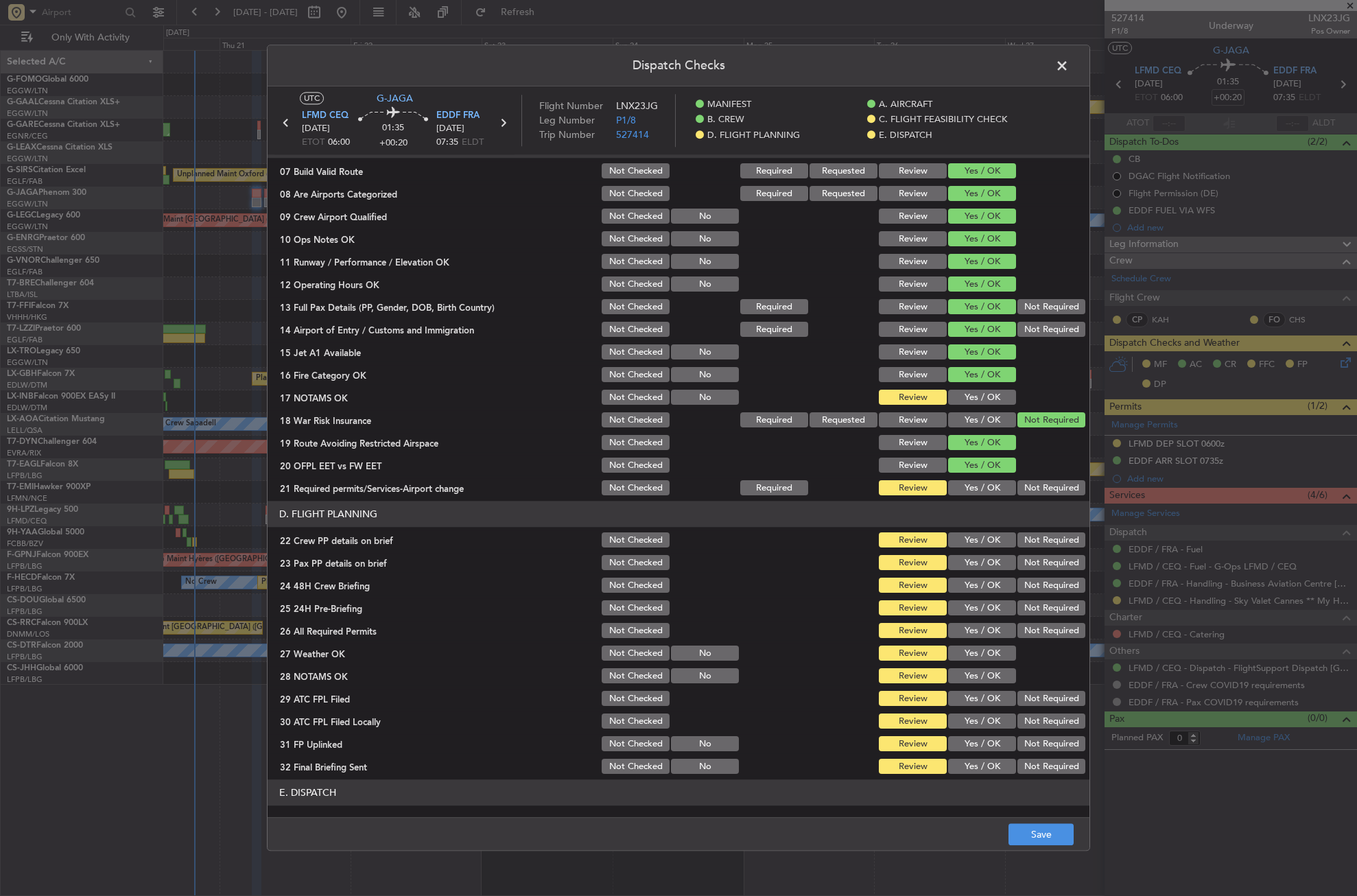
scroll to position [343, 0]
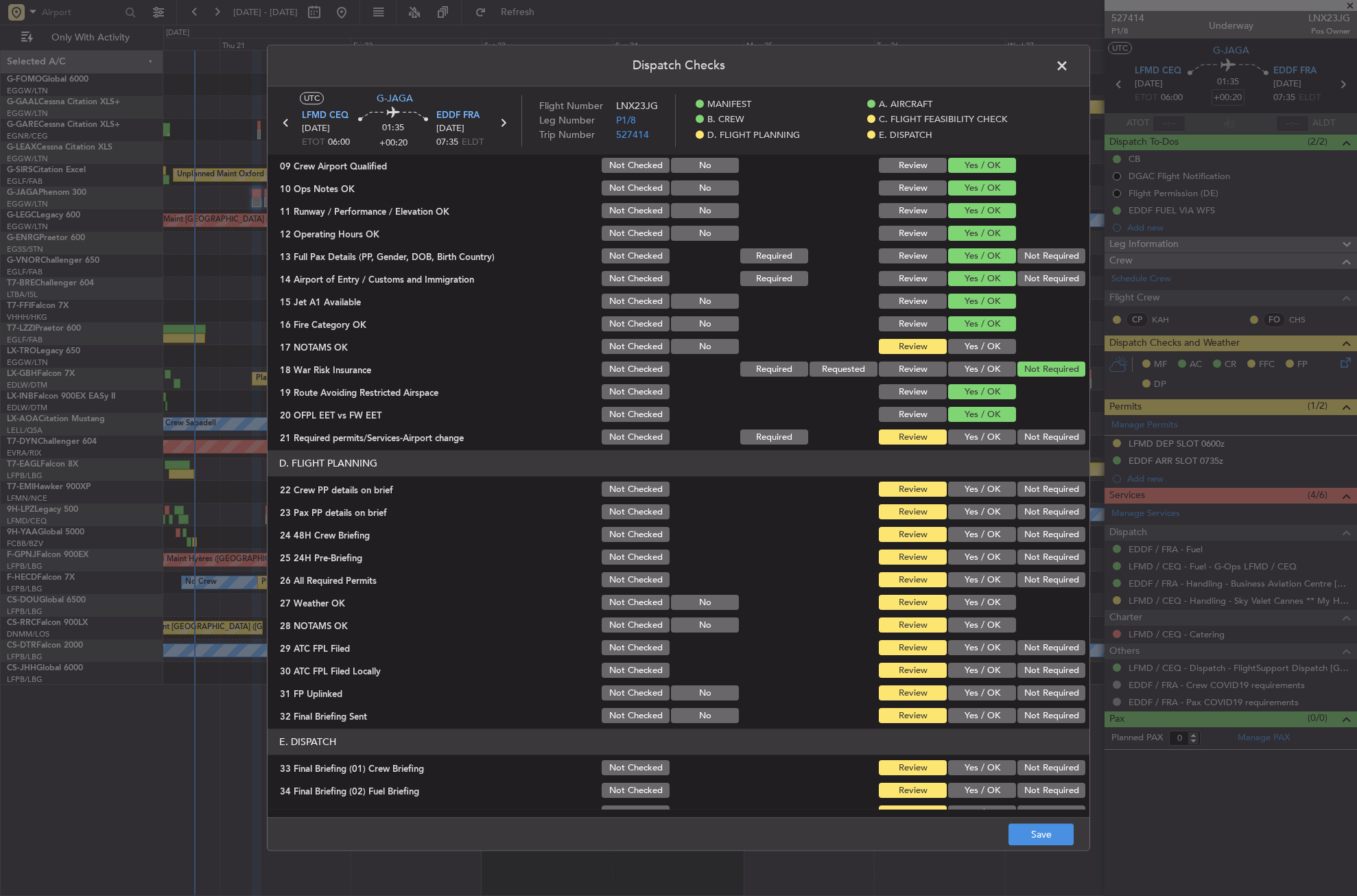
click at [964, 346] on button "Yes / OK" at bounding box center [982, 347] width 68 height 15
click at [970, 436] on button "Yes / OK" at bounding box center [982, 437] width 68 height 15
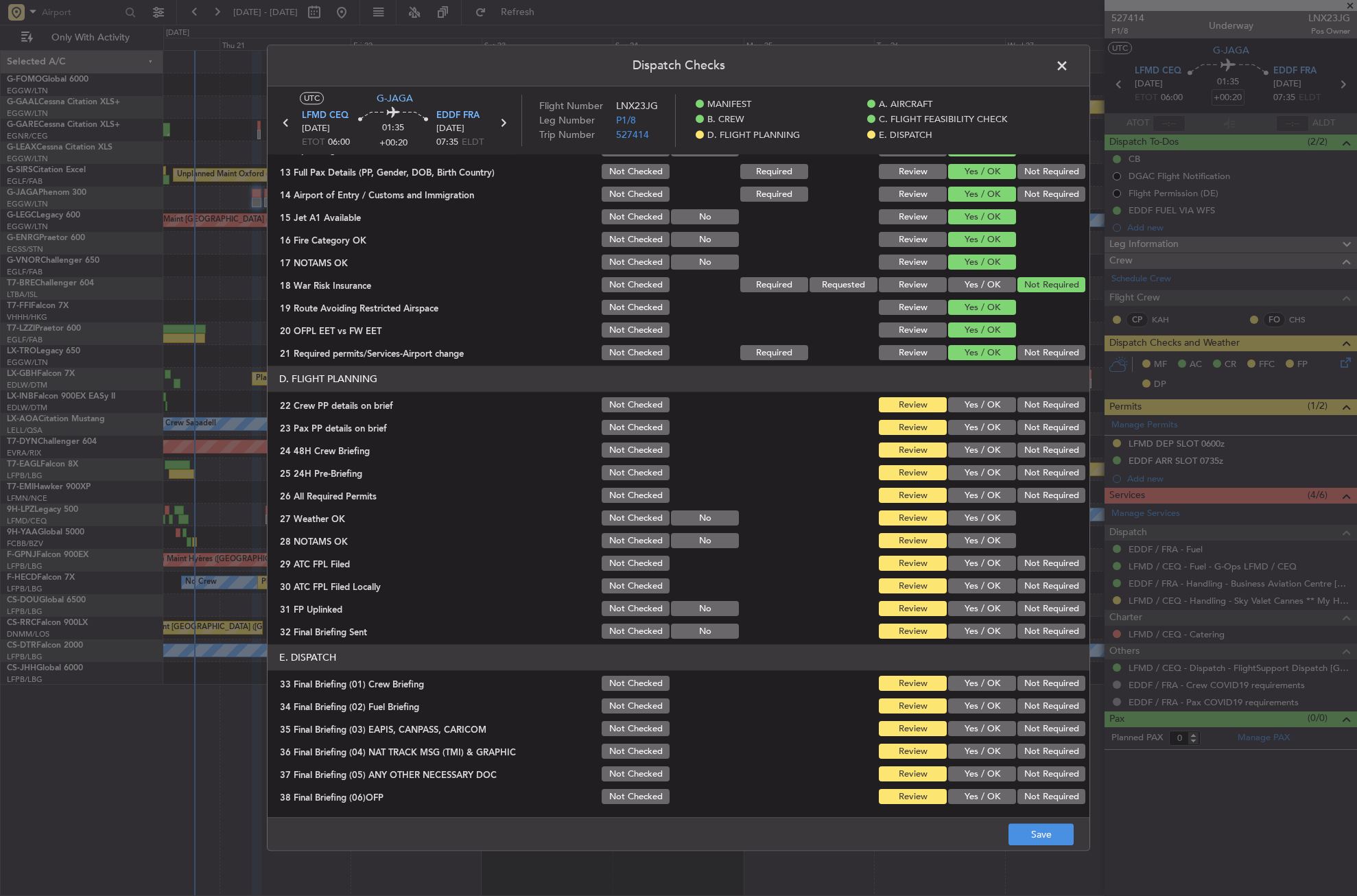
scroll to position [480, 0]
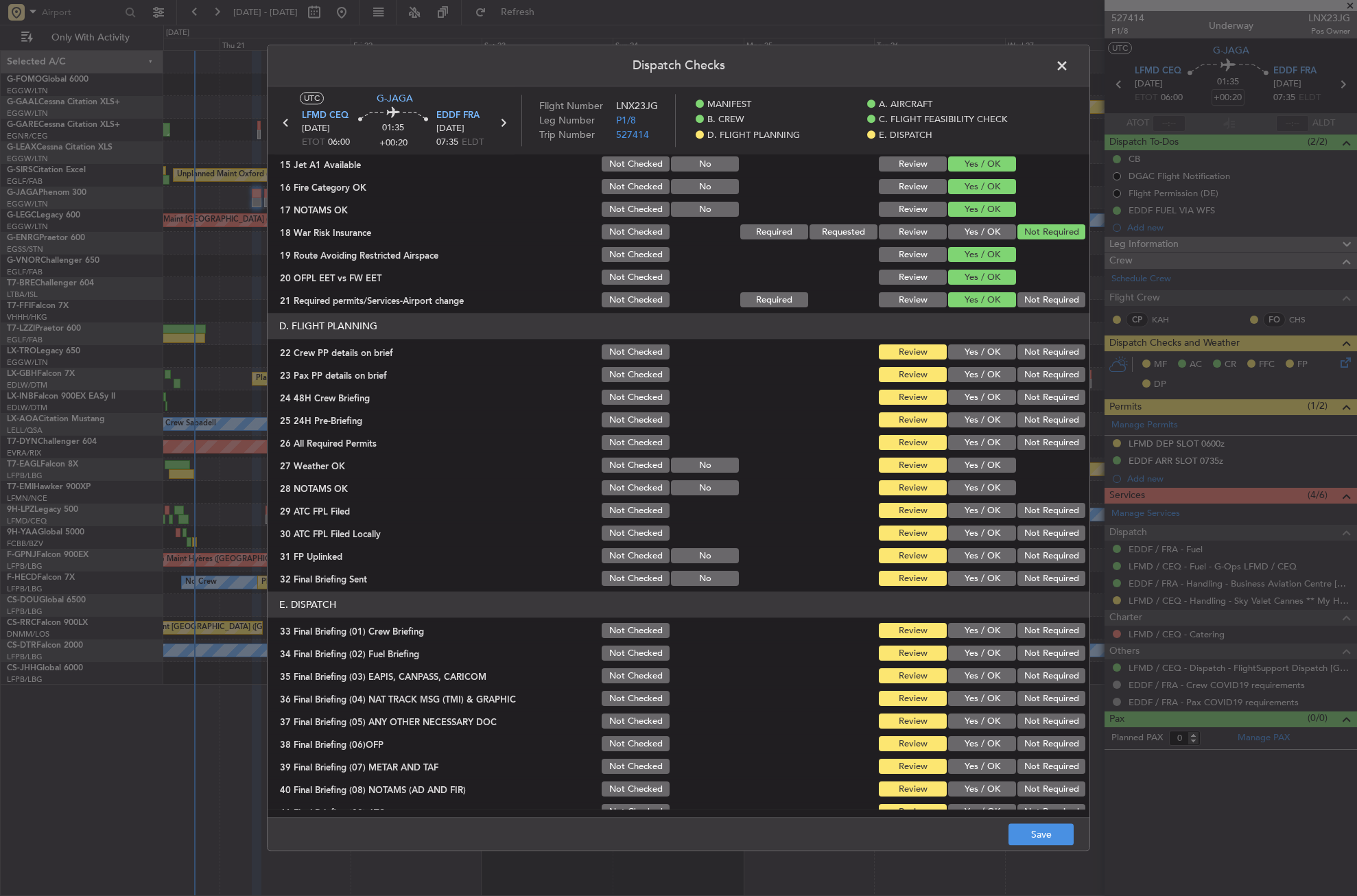
click at [963, 346] on button "Yes / OK" at bounding box center [982, 352] width 68 height 15
click at [960, 374] on button "Yes / OK" at bounding box center [982, 375] width 68 height 15
click at [967, 402] on button "Yes / OK" at bounding box center [982, 398] width 68 height 15
click at [1025, 424] on button "Not Required" at bounding box center [1051, 421] width 68 height 15
click at [979, 439] on button "Yes / OK" at bounding box center [982, 443] width 68 height 15
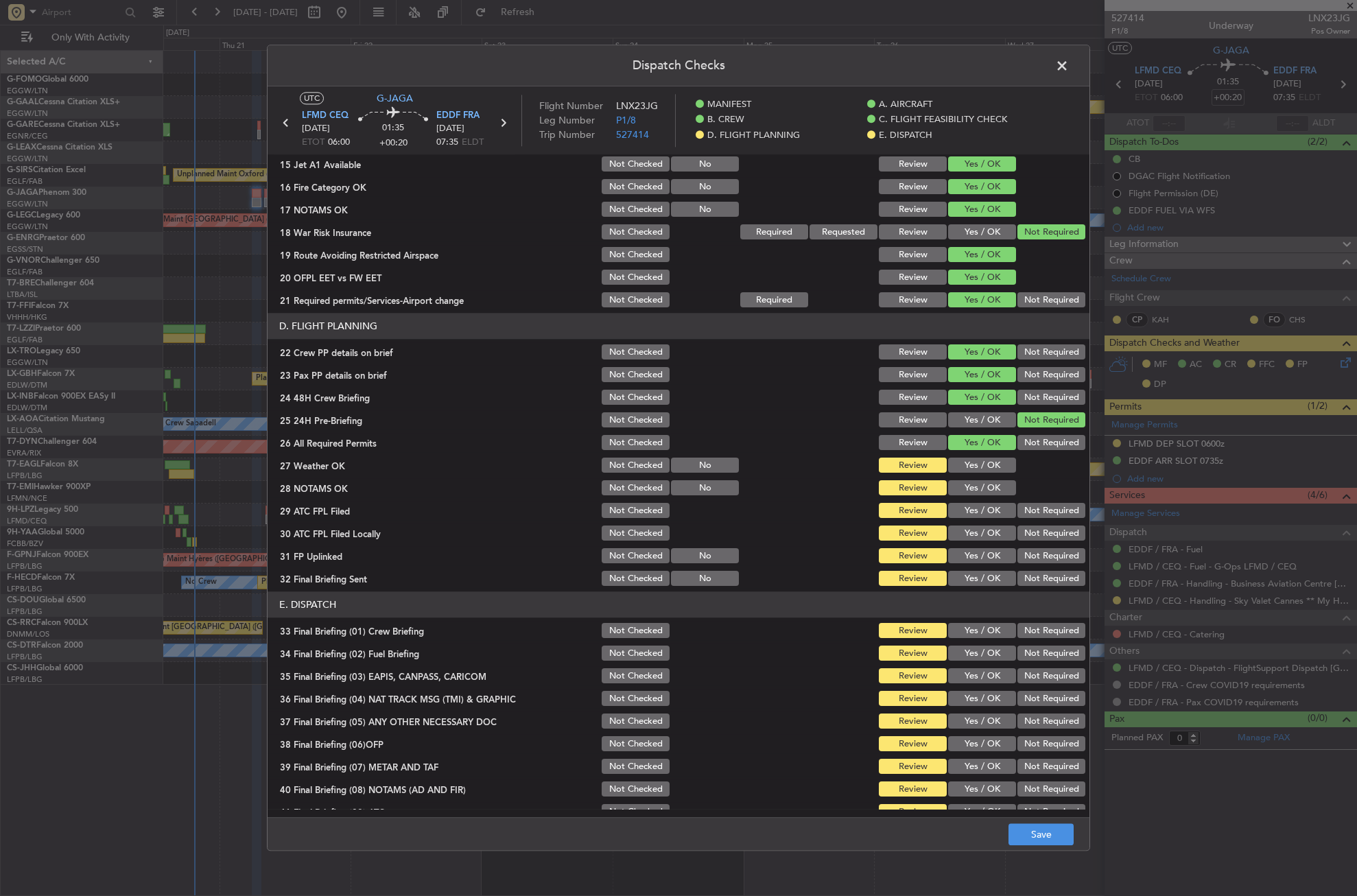
click at [978, 470] on button "Yes / OK" at bounding box center [982, 466] width 68 height 15
click at [978, 491] on button "Yes / OK" at bounding box center [982, 488] width 68 height 15
click at [980, 514] on button "Yes / OK" at bounding box center [982, 511] width 68 height 15
click at [1025, 534] on button "Not Required" at bounding box center [1051, 533] width 68 height 15
click at [983, 549] on button "Yes / OK" at bounding box center [982, 557] width 68 height 15
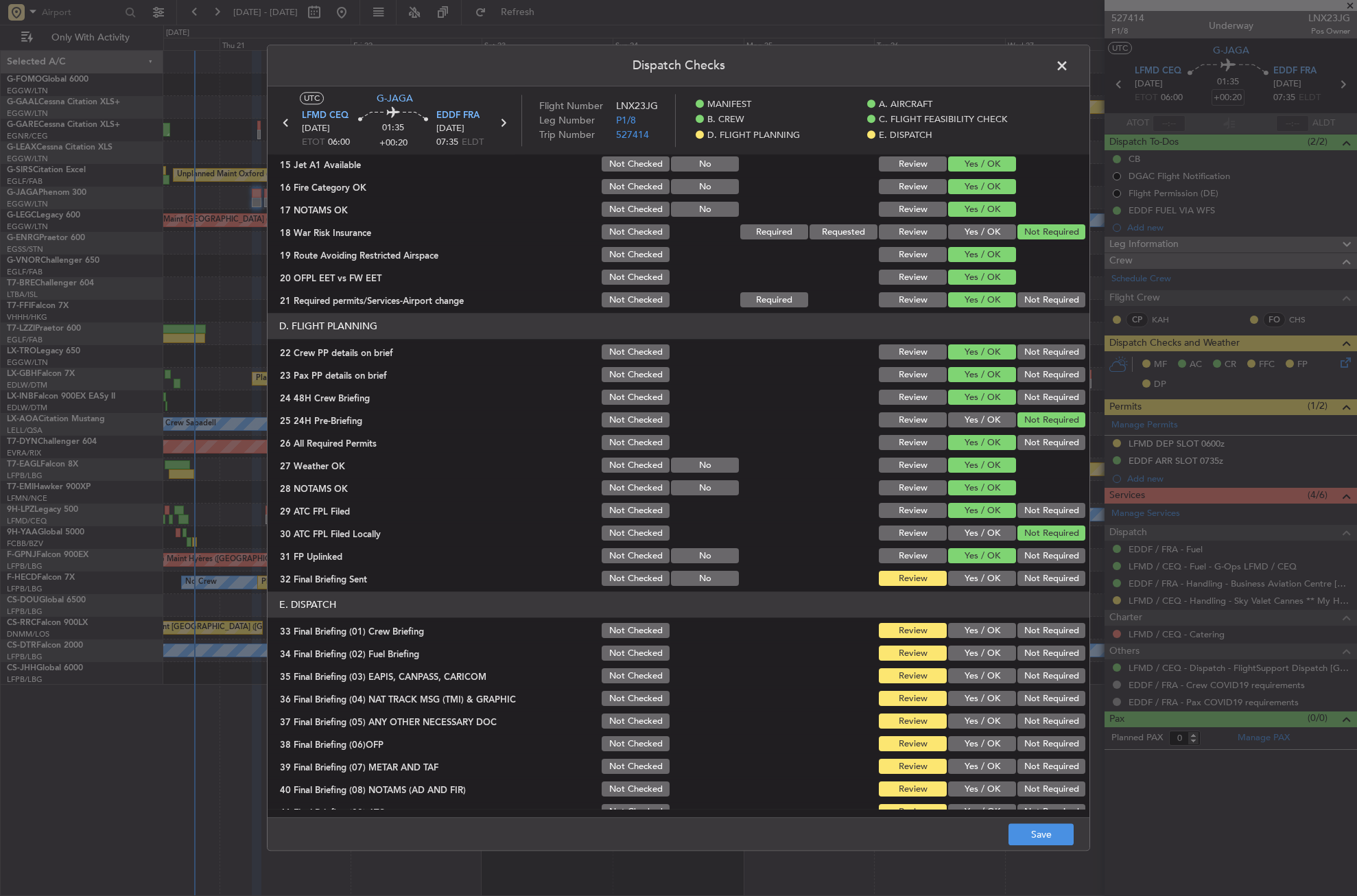
click at [1018, 576] on button "Not Required" at bounding box center [1051, 579] width 68 height 15
click at [988, 625] on button "Yes / OK" at bounding box center [982, 631] width 68 height 15
click at [979, 649] on button "Yes / OK" at bounding box center [982, 654] width 68 height 15
click at [1018, 678] on button "Not Required" at bounding box center [1051, 677] width 68 height 15
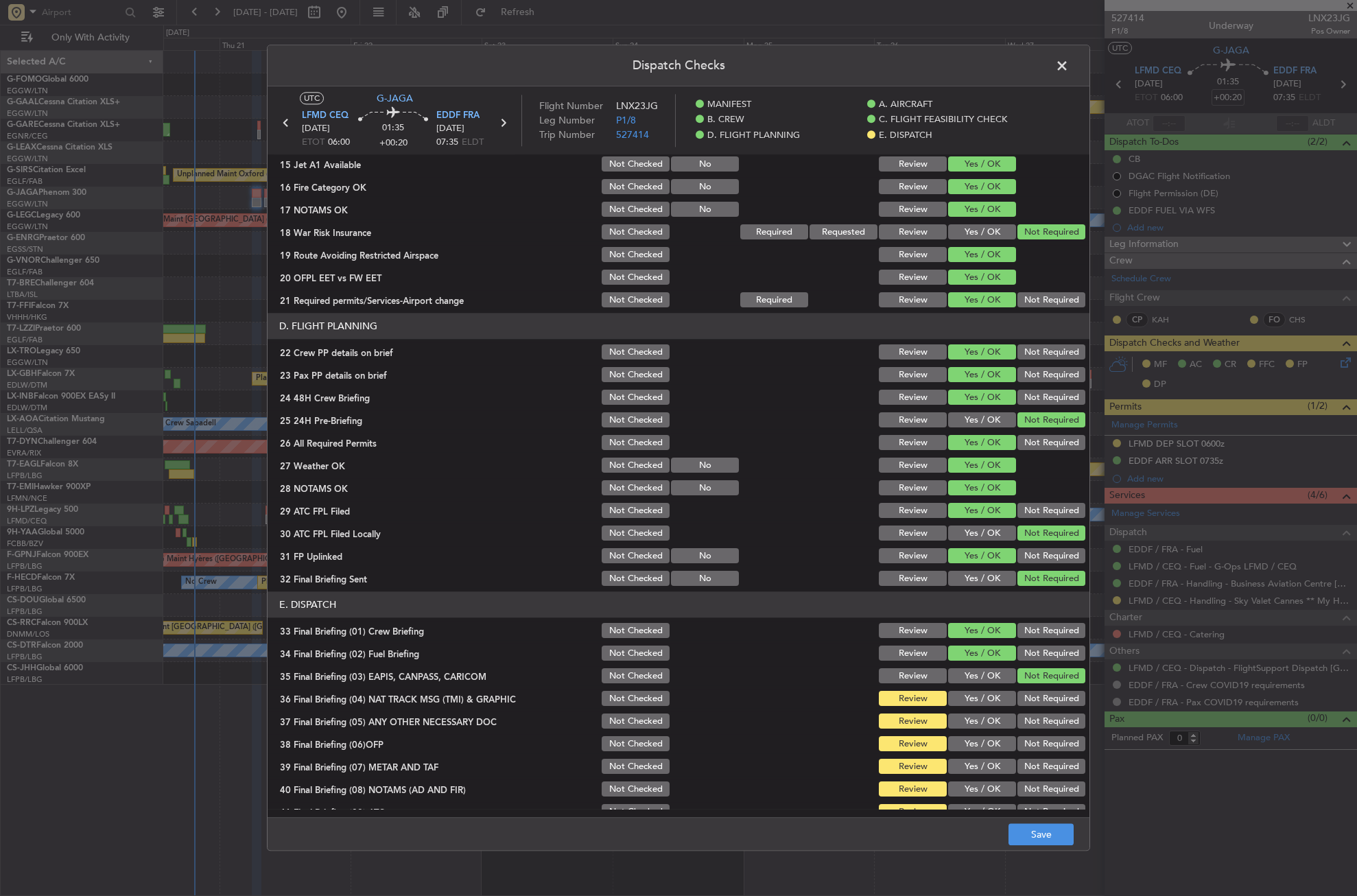
click at [1018, 697] on button "Not Required" at bounding box center [1051, 699] width 68 height 15
click at [987, 714] on div "Yes / OK" at bounding box center [980, 722] width 69 height 19
click at [979, 738] on button "Yes / OK" at bounding box center [982, 744] width 68 height 15
click at [977, 727] on button "Yes / OK" at bounding box center [982, 722] width 68 height 15
click at [981, 773] on button "Yes / OK" at bounding box center [982, 767] width 68 height 15
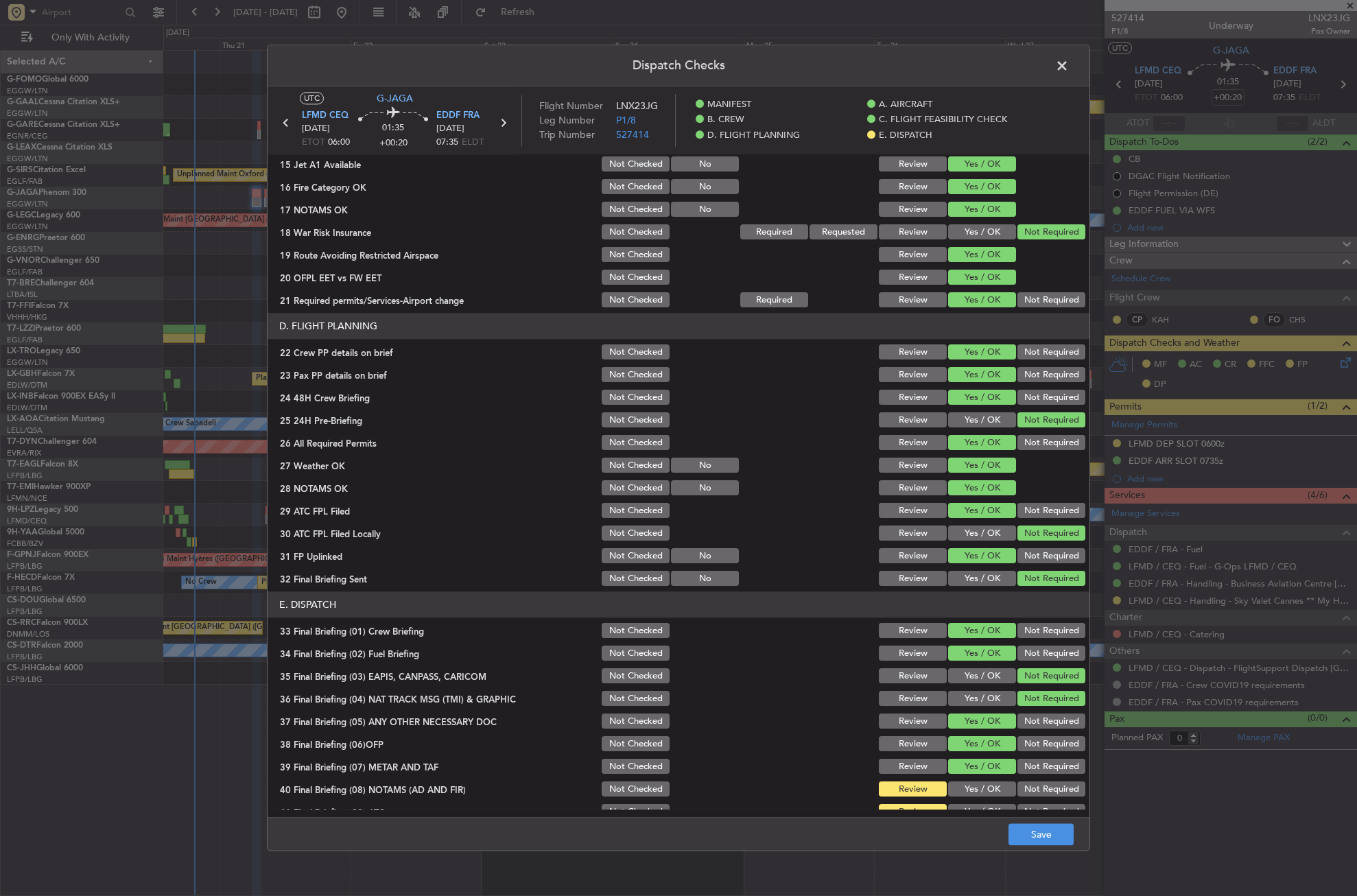
click at [979, 783] on button "Yes / OK" at bounding box center [982, 789] width 68 height 15
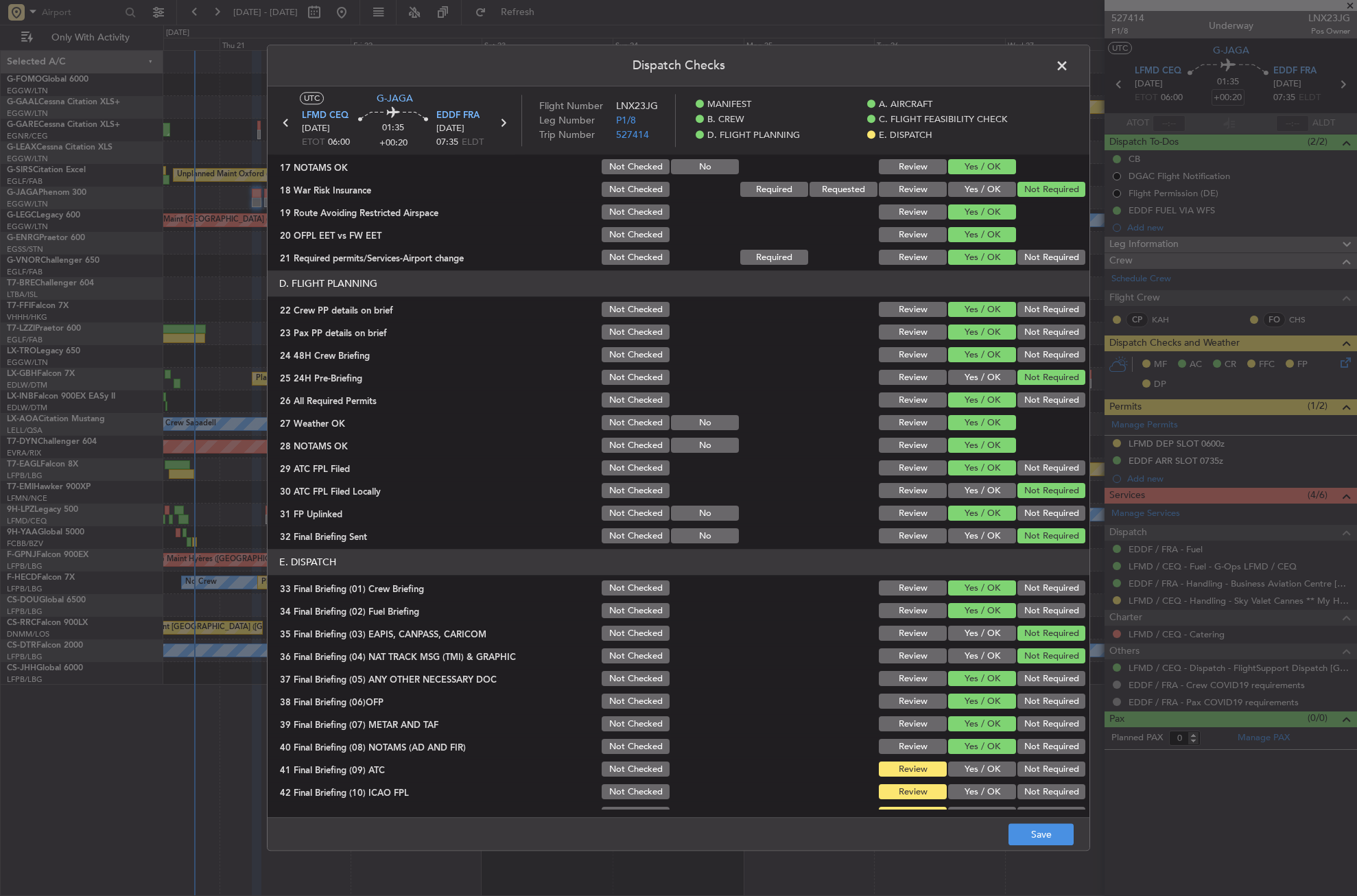
scroll to position [564, 0]
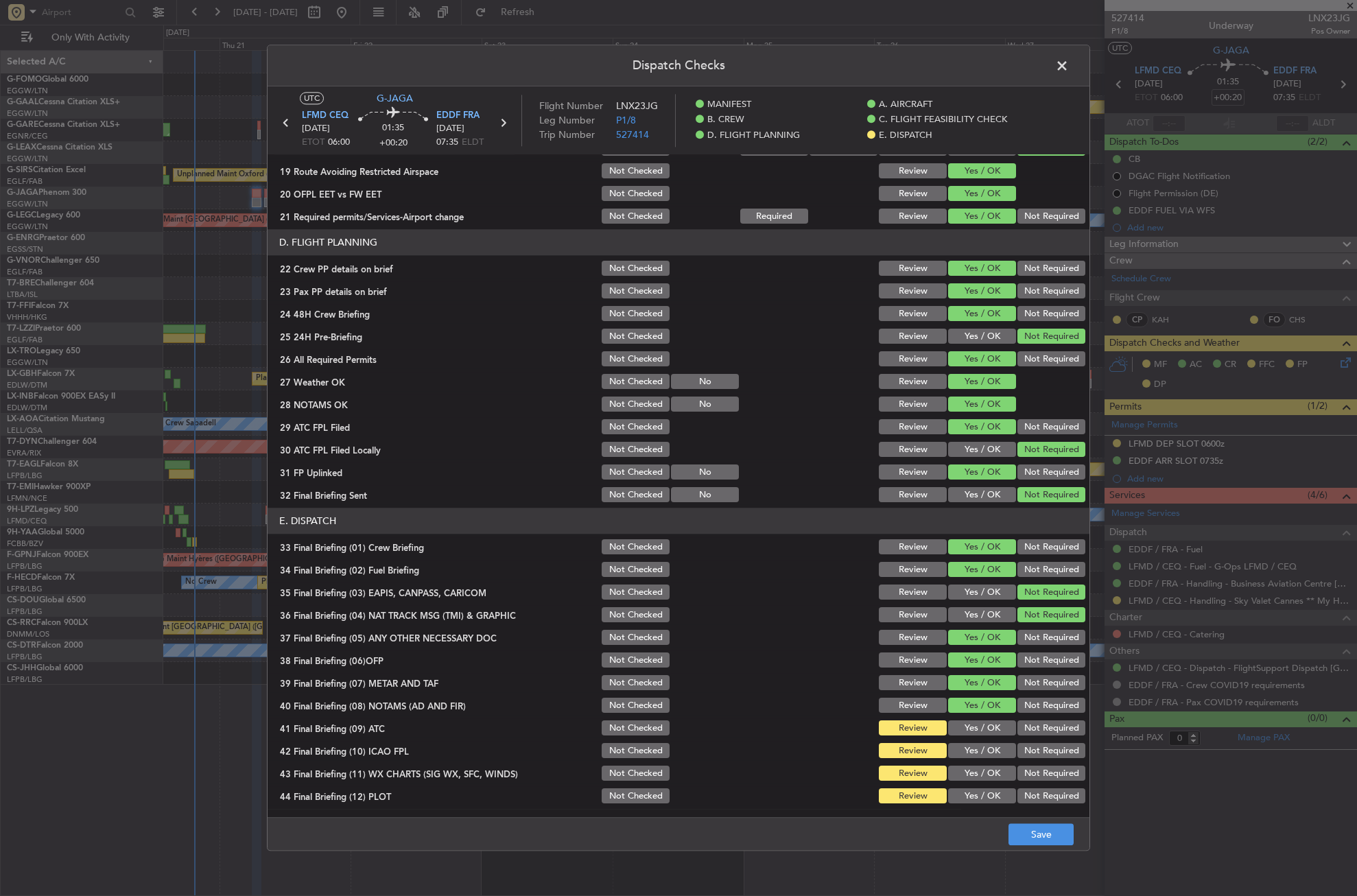
click at [986, 724] on button "Yes / OK" at bounding box center [982, 728] width 68 height 15
click at [1018, 750] on button "Not Required" at bounding box center [1051, 751] width 68 height 15
click at [983, 770] on button "Yes / OK" at bounding box center [982, 774] width 68 height 15
click at [1018, 790] on button "Not Required" at bounding box center [1051, 797] width 68 height 15
click at [1033, 828] on button "Save" at bounding box center [1041, 836] width 65 height 22
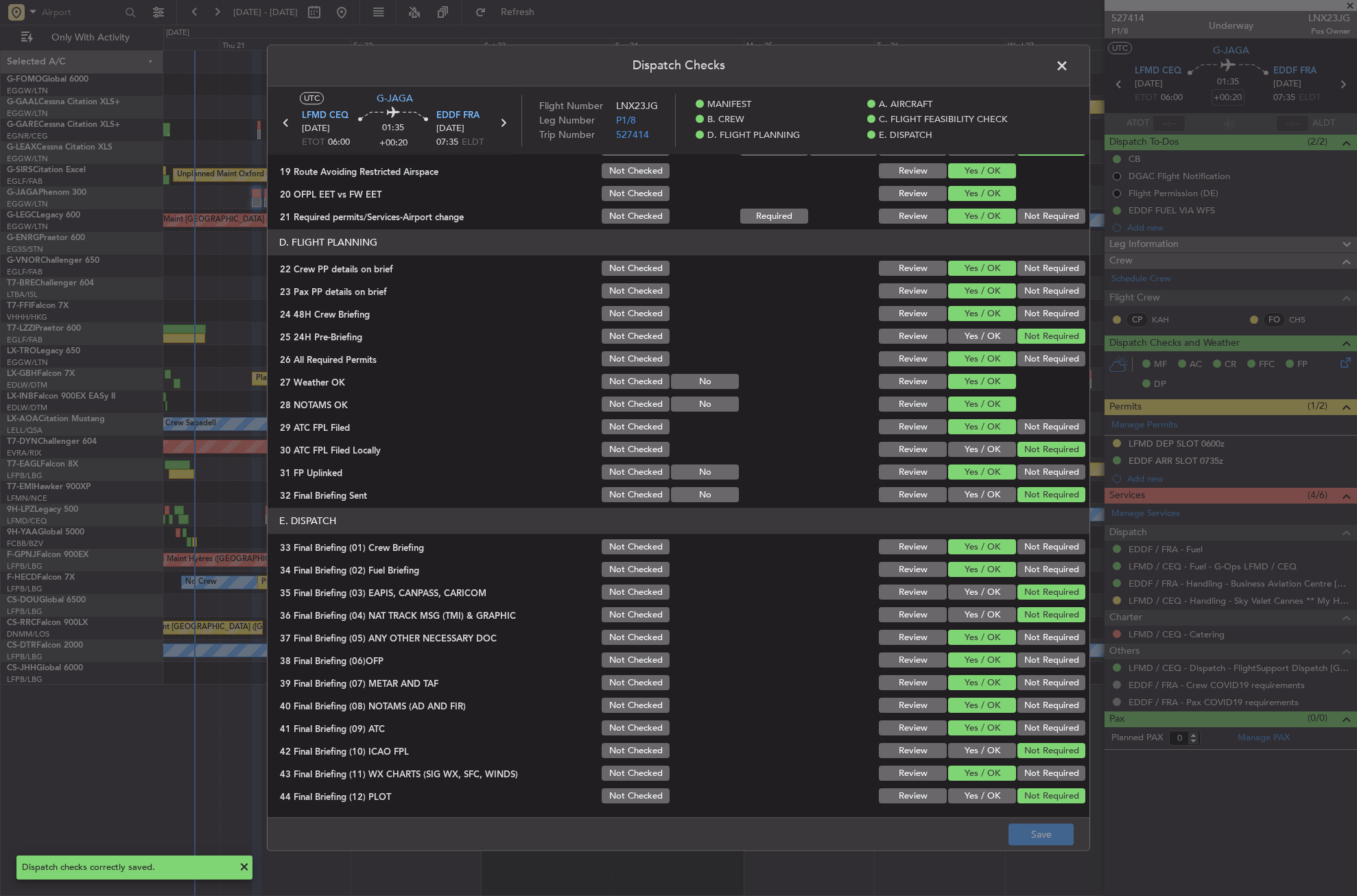
click at [1069, 67] on span at bounding box center [1069, 69] width 0 height 28
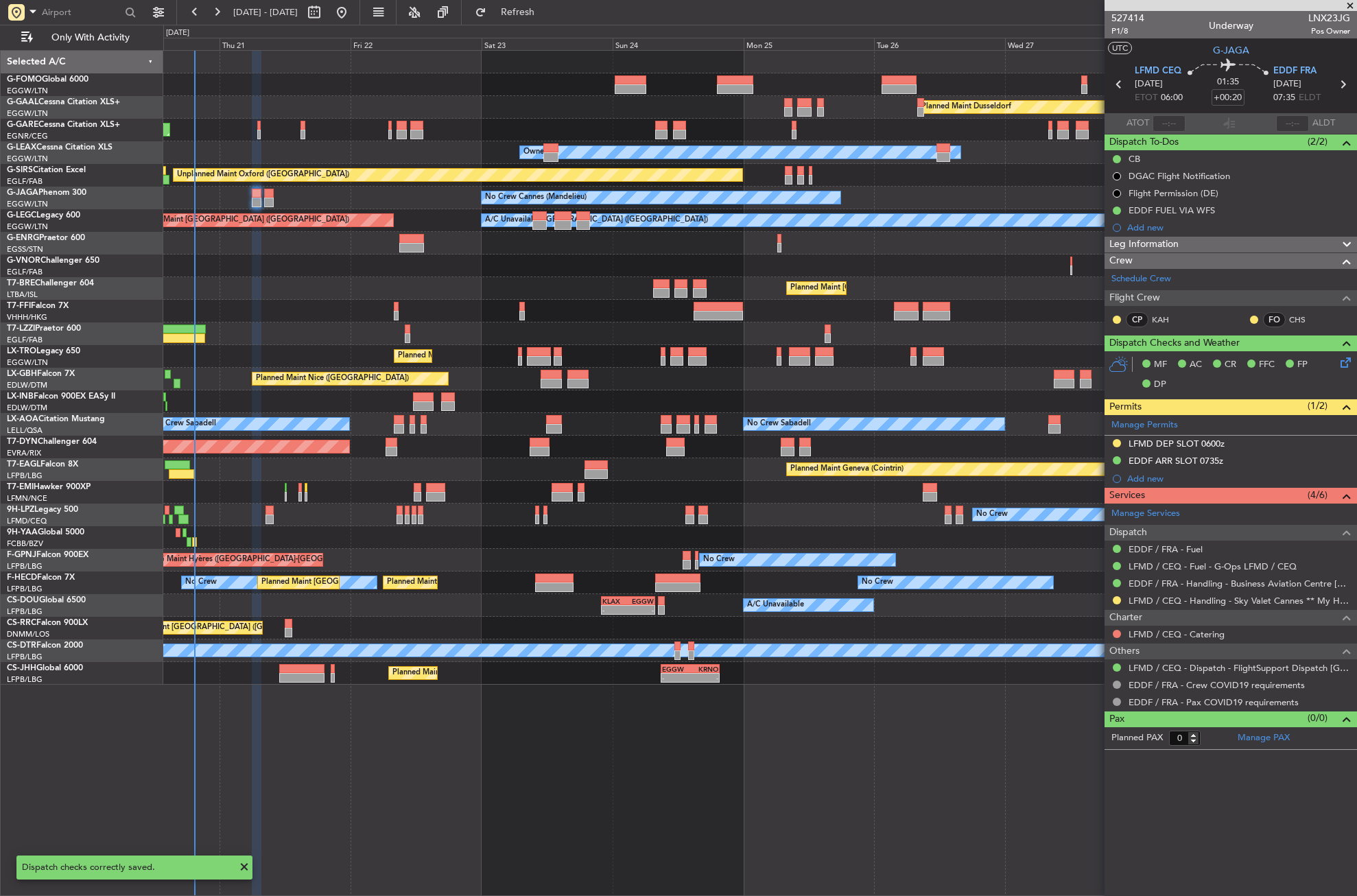
click at [1198, 242] on div "Leg Information" at bounding box center [1231, 245] width 253 height 16
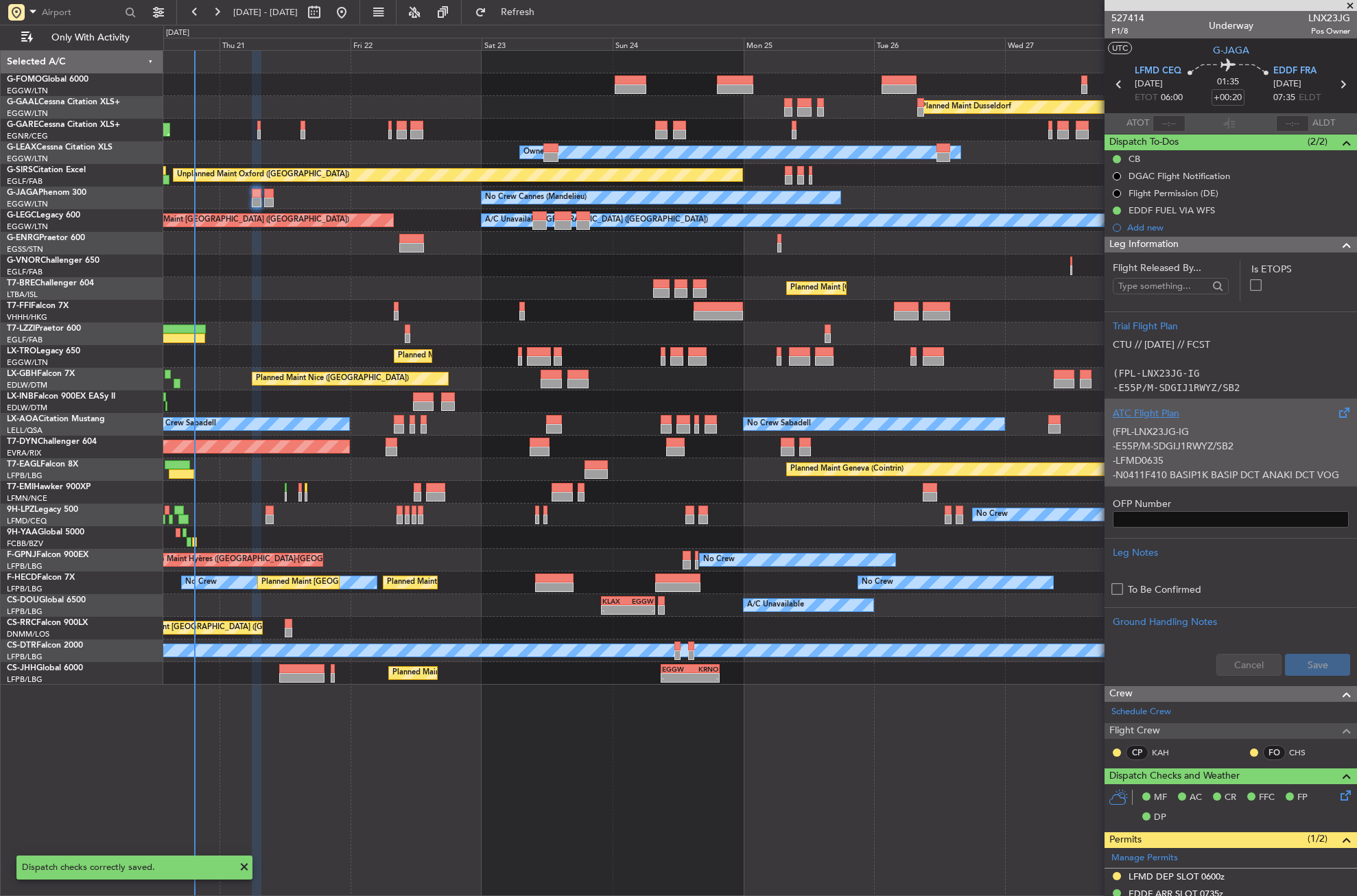
click at [1169, 443] on p "-E55P/M-SDGIJ1RWYZ/SB2" at bounding box center [1231, 446] width 236 height 14
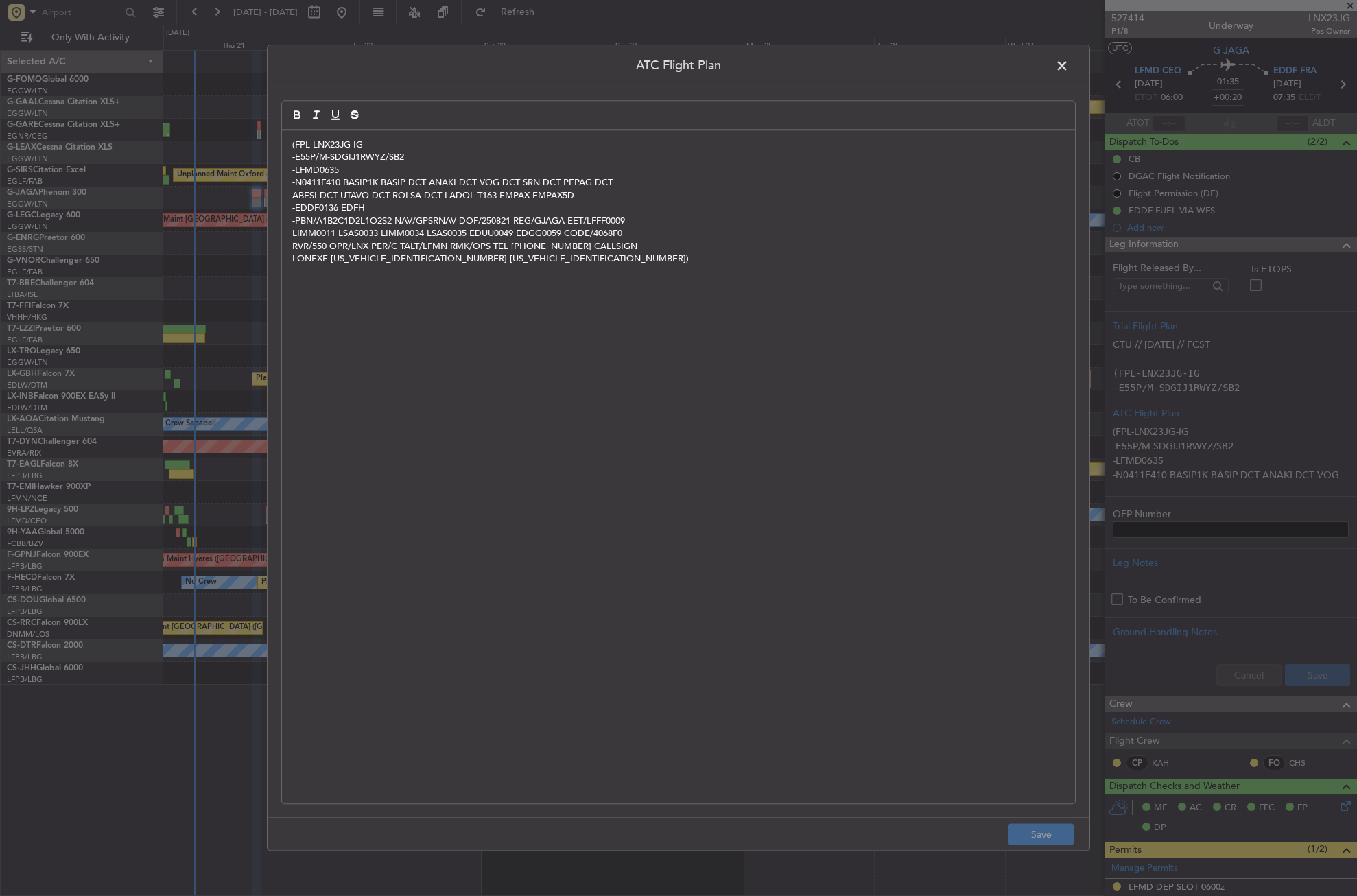
click at [352, 168] on p "-LFMD0635" at bounding box center [679, 170] width 773 height 13
click at [1033, 826] on button "Save" at bounding box center [1041, 836] width 65 height 22
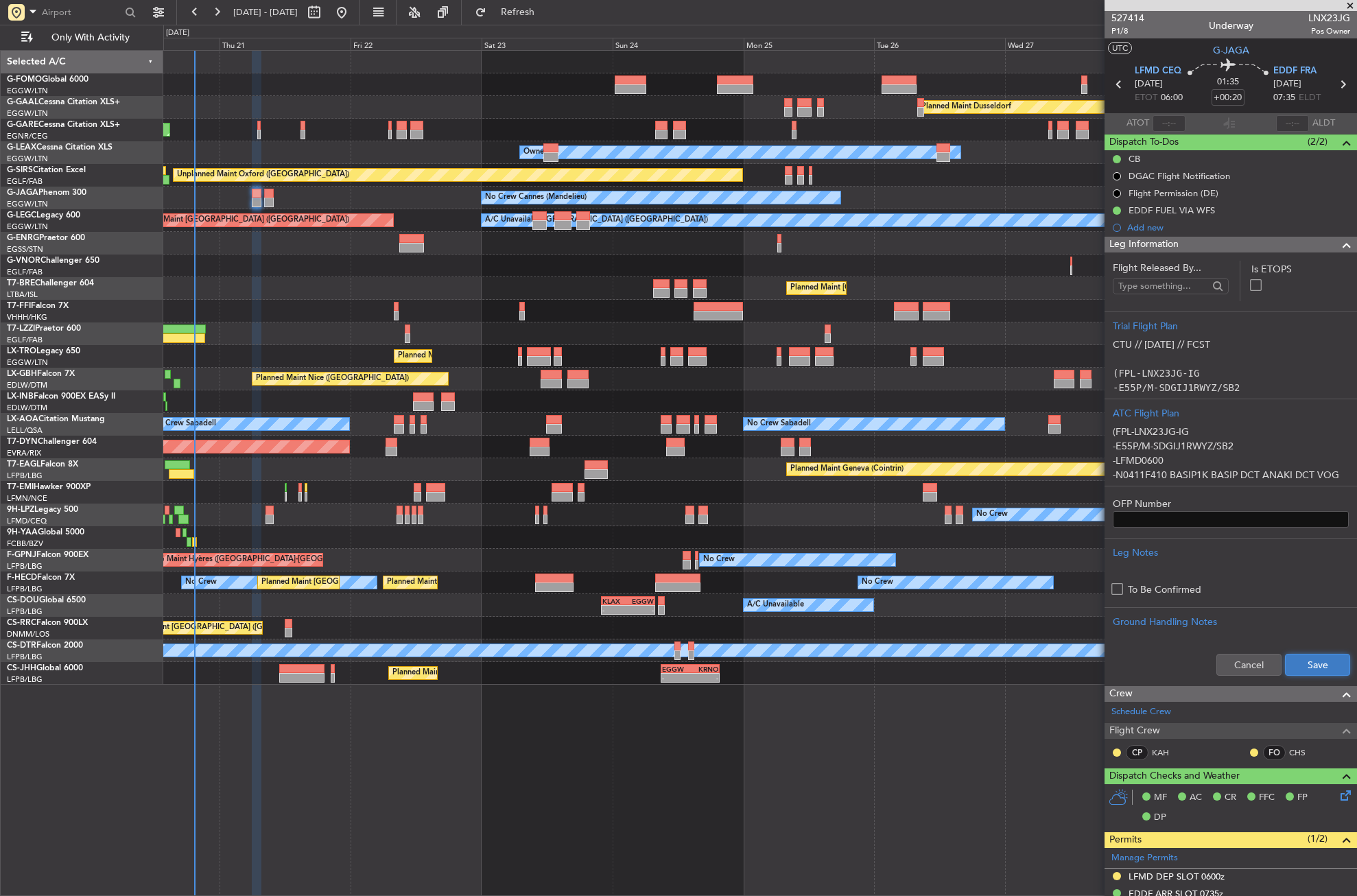
click at [1302, 661] on button "Save" at bounding box center [1318, 665] width 65 height 22
click at [622, 770] on div "Planned Maint Dusseldorf Unplanned Maint [PERSON_NAME] Owner Owner Unplanned Ma…" at bounding box center [760, 473] width 1194 height 846
click at [547, 17] on span "Refresh" at bounding box center [518, 12] width 58 height 10
click at [504, 108] on div "Planned Maint Dusseldorf" at bounding box center [759, 107] width 1193 height 22
click at [526, 6] on button "Refresh" at bounding box center [510, 13] width 83 height 22
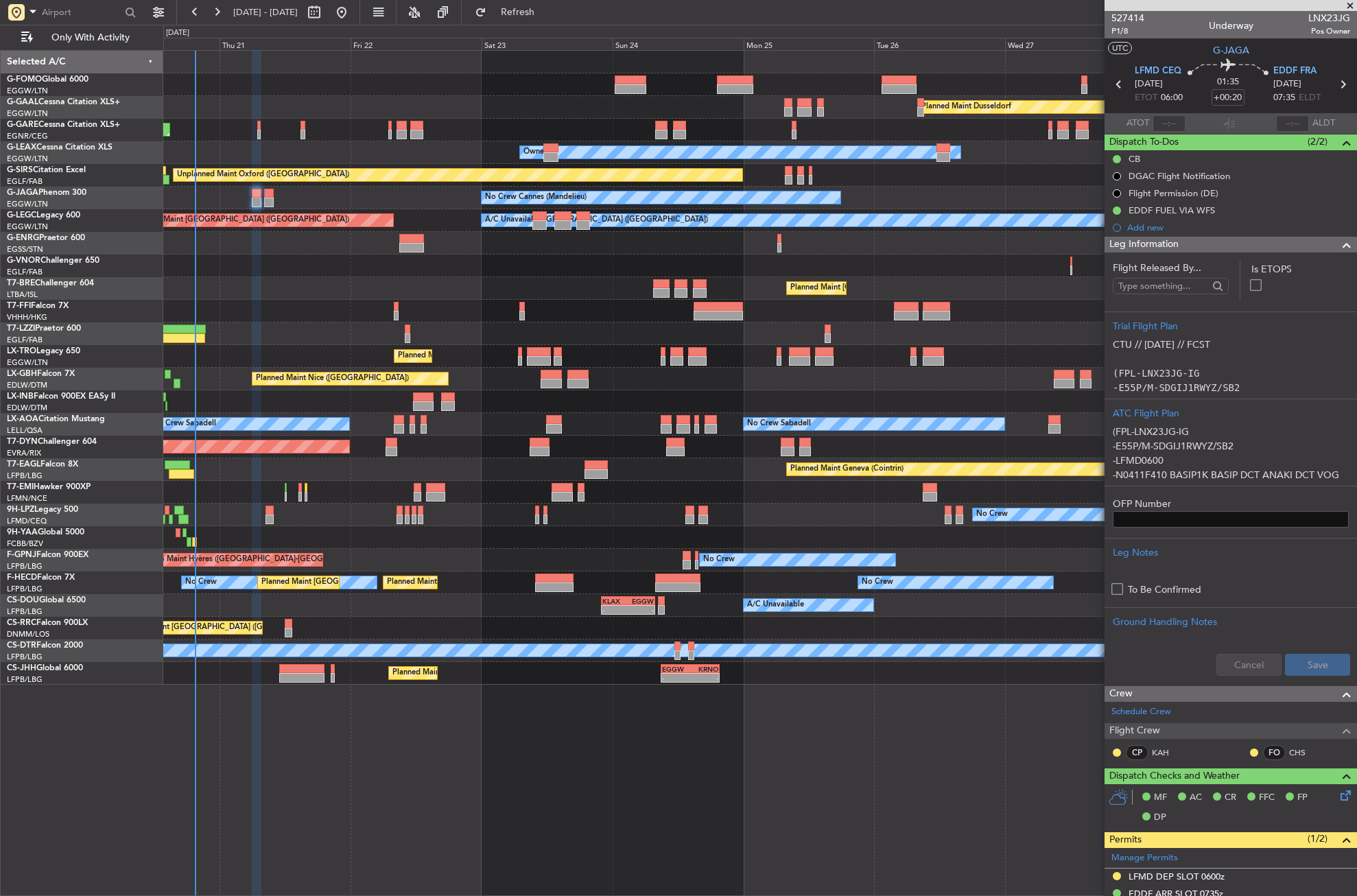
click at [496, 121] on div "Unplanned Maint [PERSON_NAME]" at bounding box center [759, 130] width 1193 height 22
click at [308, 308] on div "VHHH 04:30 Z LTFE 15:20 Z 05:09 Z 16:02 Z" at bounding box center [759, 311] width 1193 height 22
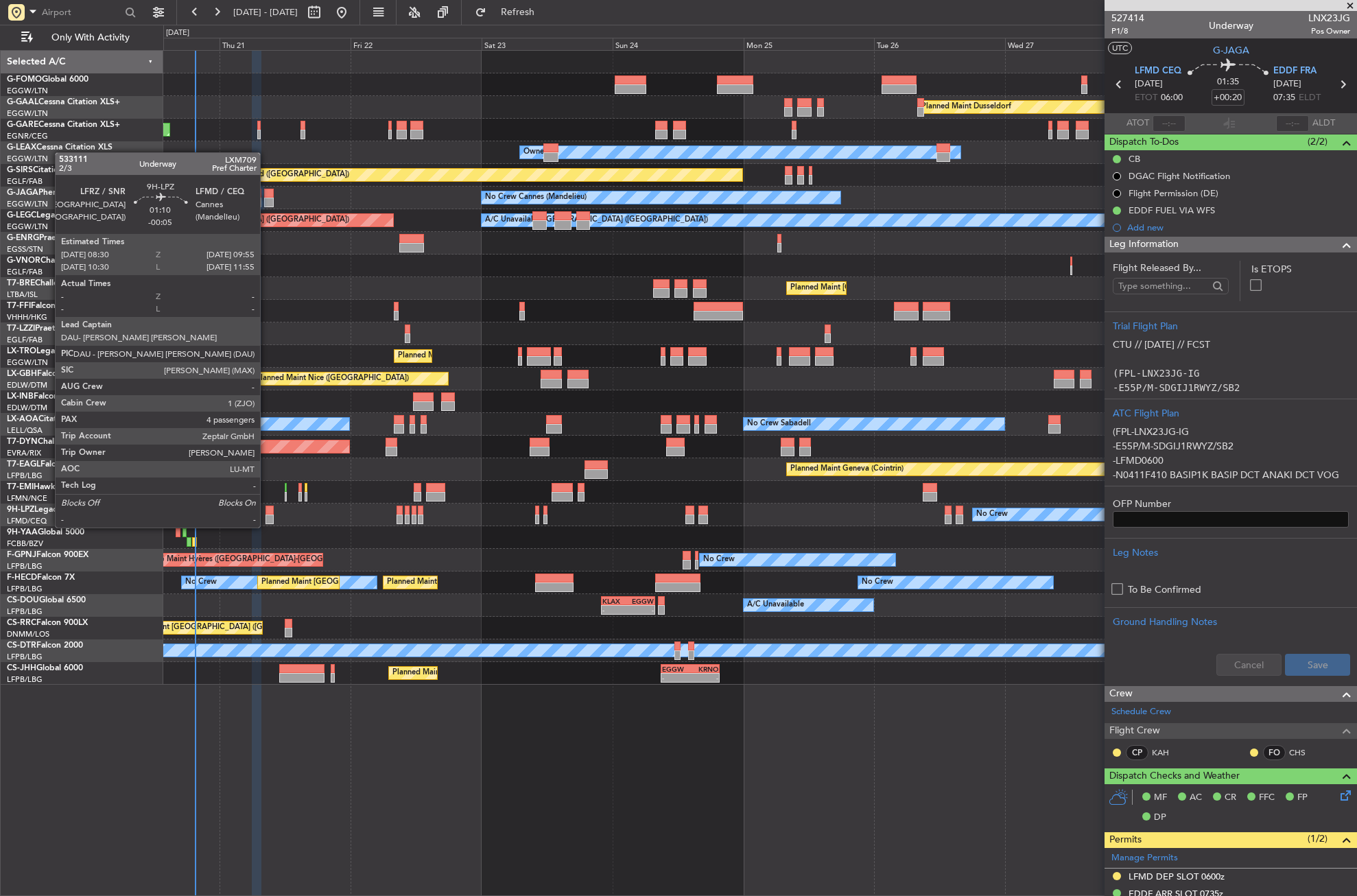
click at [266, 514] on div at bounding box center [269, 510] width 8 height 10
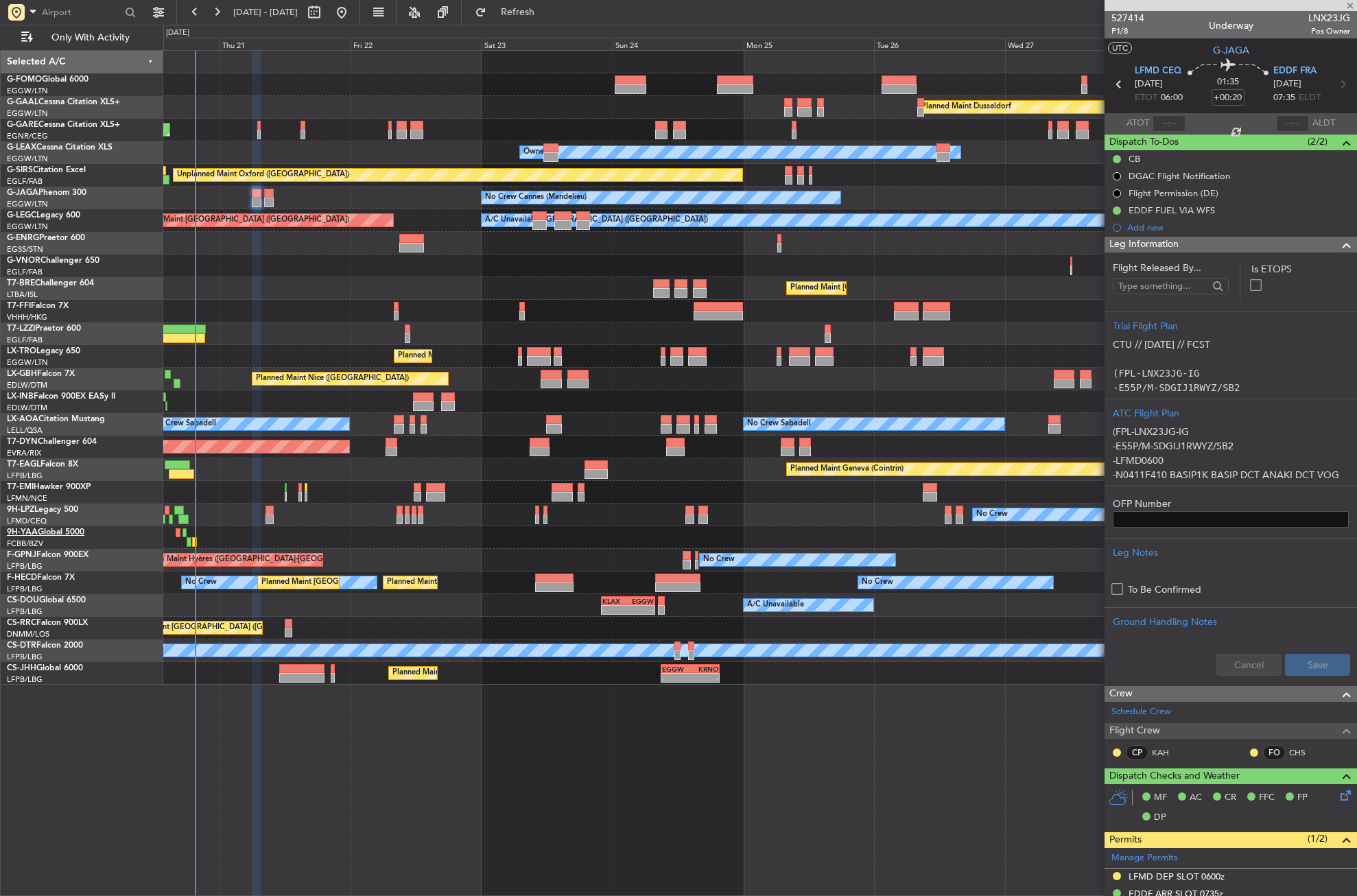
type input "-00:05"
type input "4"
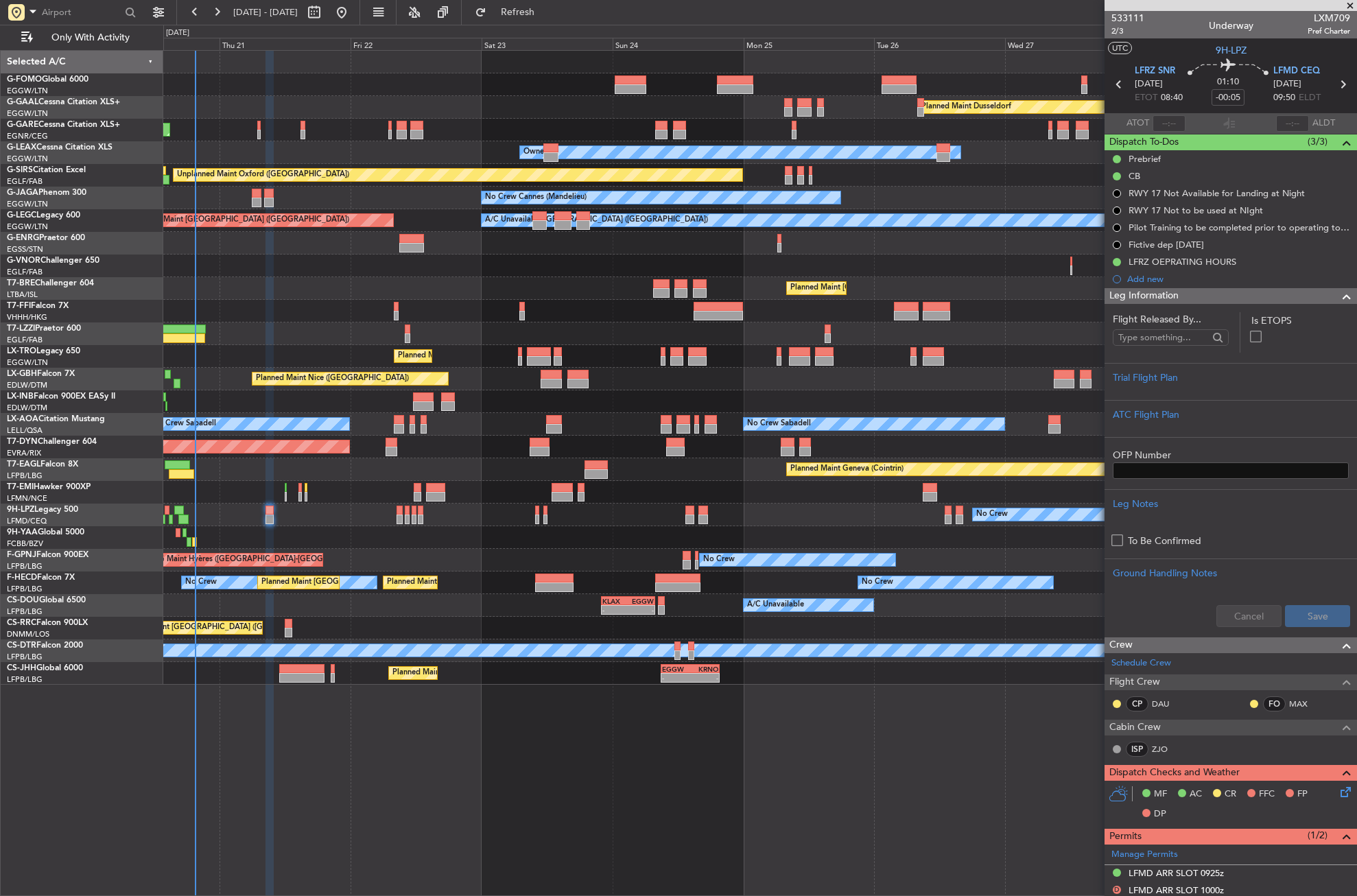
click at [473, 690] on div "Planned Maint Dusseldorf Unplanned Maint [PERSON_NAME] Owner Owner Unplanned Ma…" at bounding box center [760, 473] width 1194 height 846
click at [289, 255] on div "Planned Maint London ([GEOGRAPHIC_DATA])" at bounding box center [759, 266] width 1193 height 22
click at [340, 750] on div "Planned Maint Dusseldorf Unplanned Maint [PERSON_NAME] Owner Owner Unplanned Ma…" at bounding box center [760, 473] width 1194 height 846
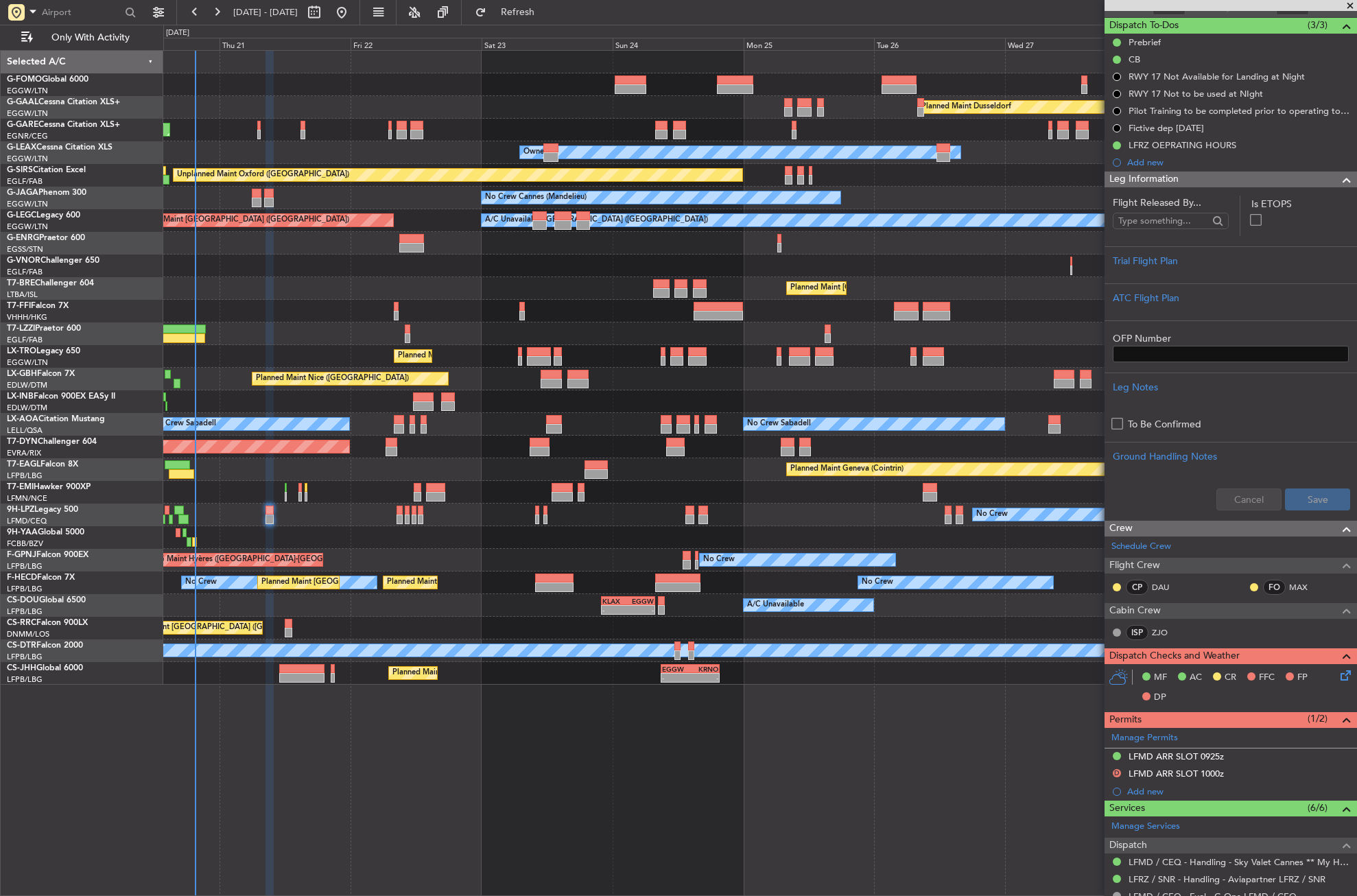
scroll to position [206, 0]
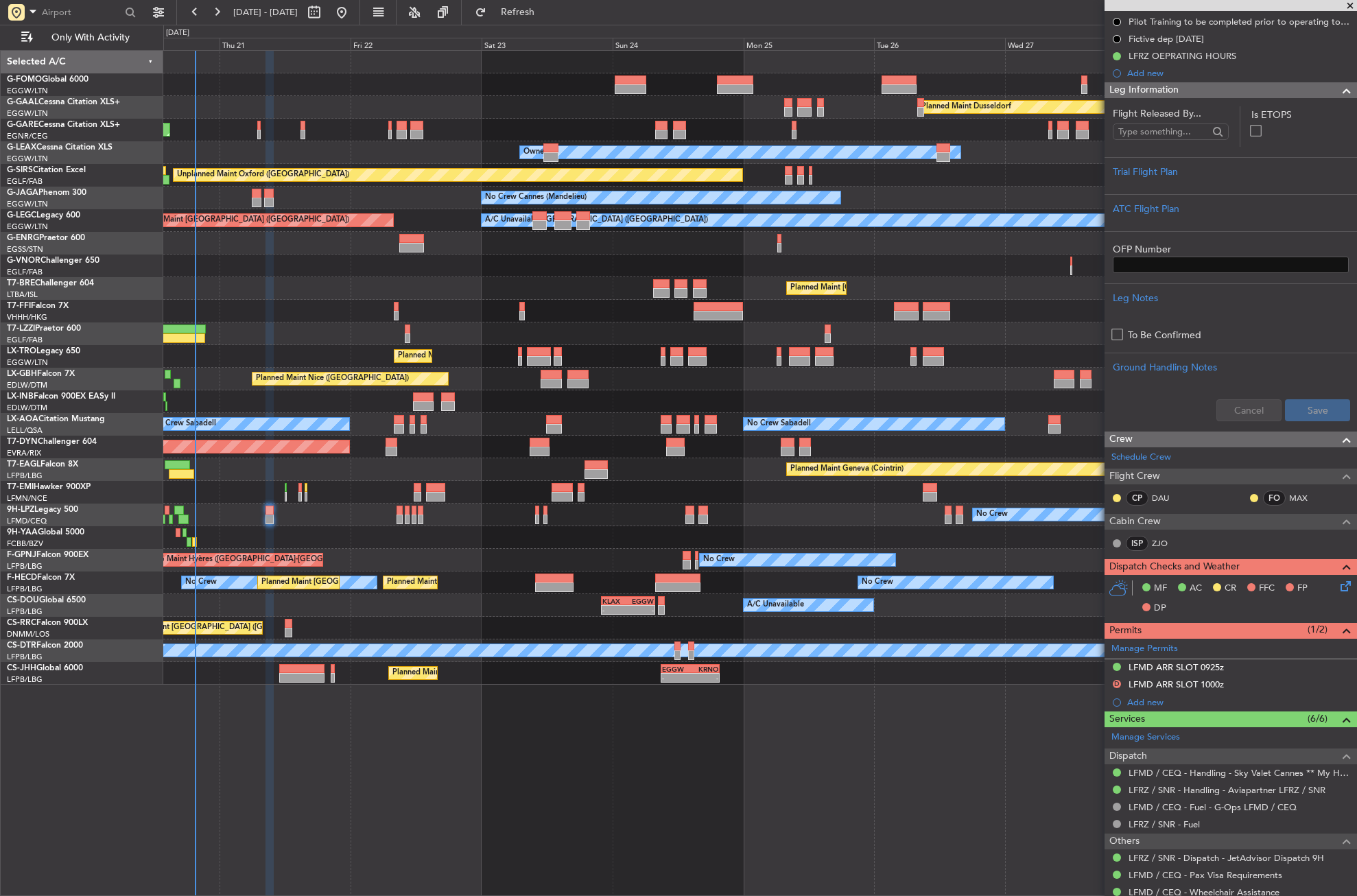
click at [558, 770] on div "Planned Maint Dusseldorf Unplanned Maint [PERSON_NAME] Owner Owner Unplanned Ma…" at bounding box center [760, 473] width 1194 height 846
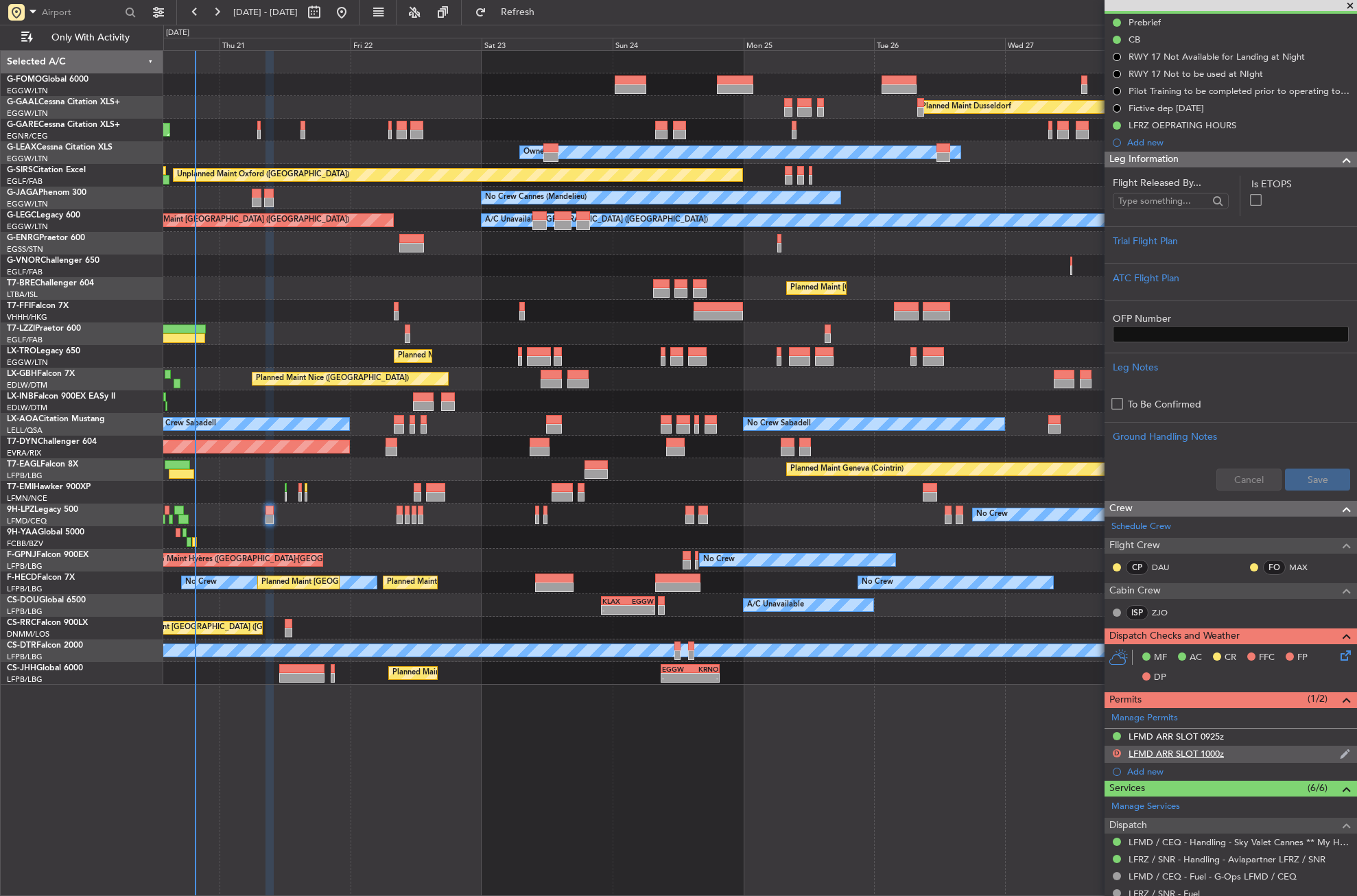
scroll to position [138, 0]
click at [1153, 716] on link "Manage Permits" at bounding box center [1145, 717] width 67 height 14
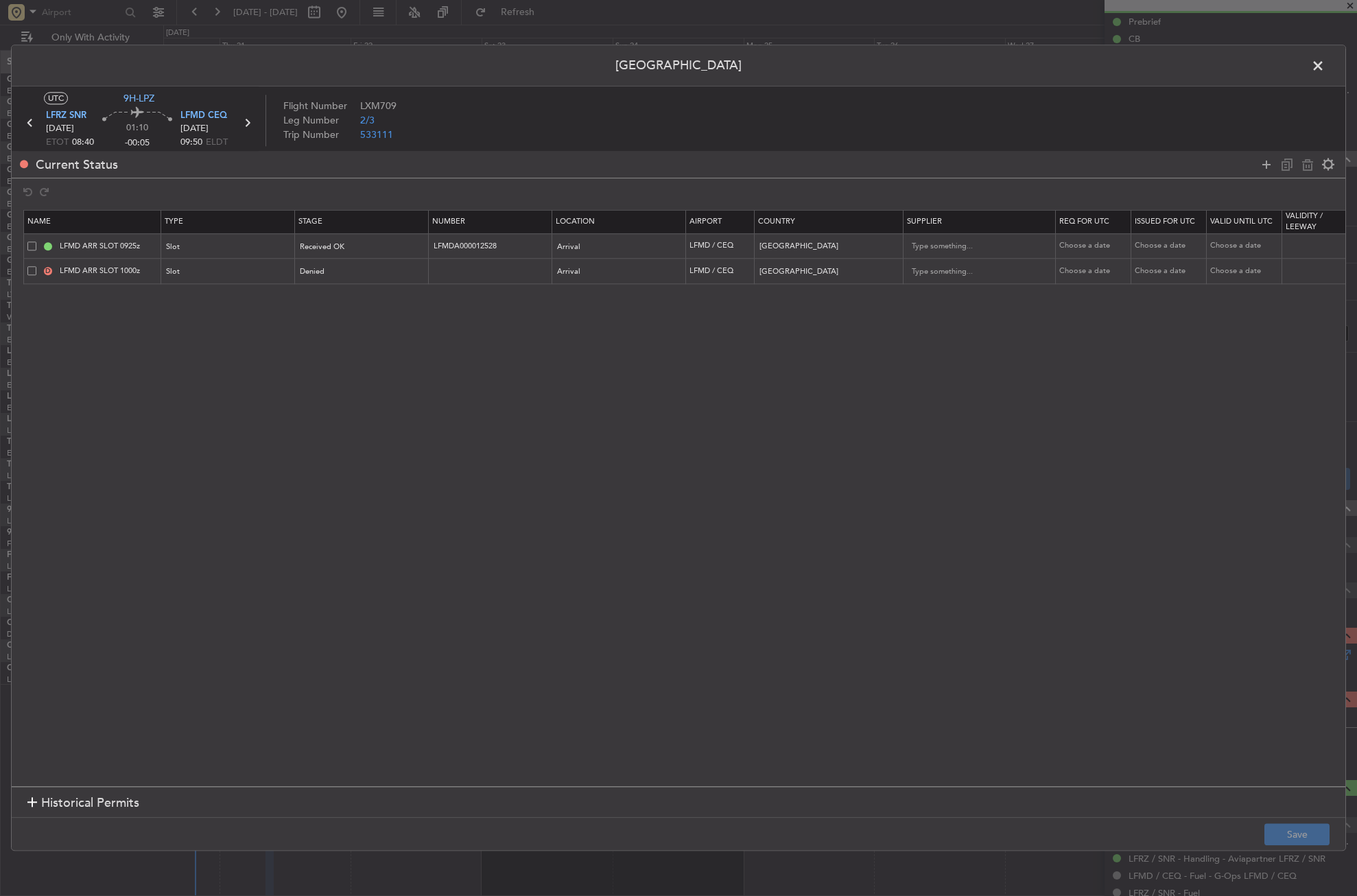
click at [33, 269] on span at bounding box center [32, 270] width 9 height 9
click at [37, 266] on input "checkbox" at bounding box center [37, 266] width 0 height 0
click at [1311, 160] on icon at bounding box center [1308, 165] width 17 height 17
click at [1305, 839] on button "Save" at bounding box center [1297, 836] width 65 height 22
click at [1325, 65] on span at bounding box center [1325, 69] width 0 height 28
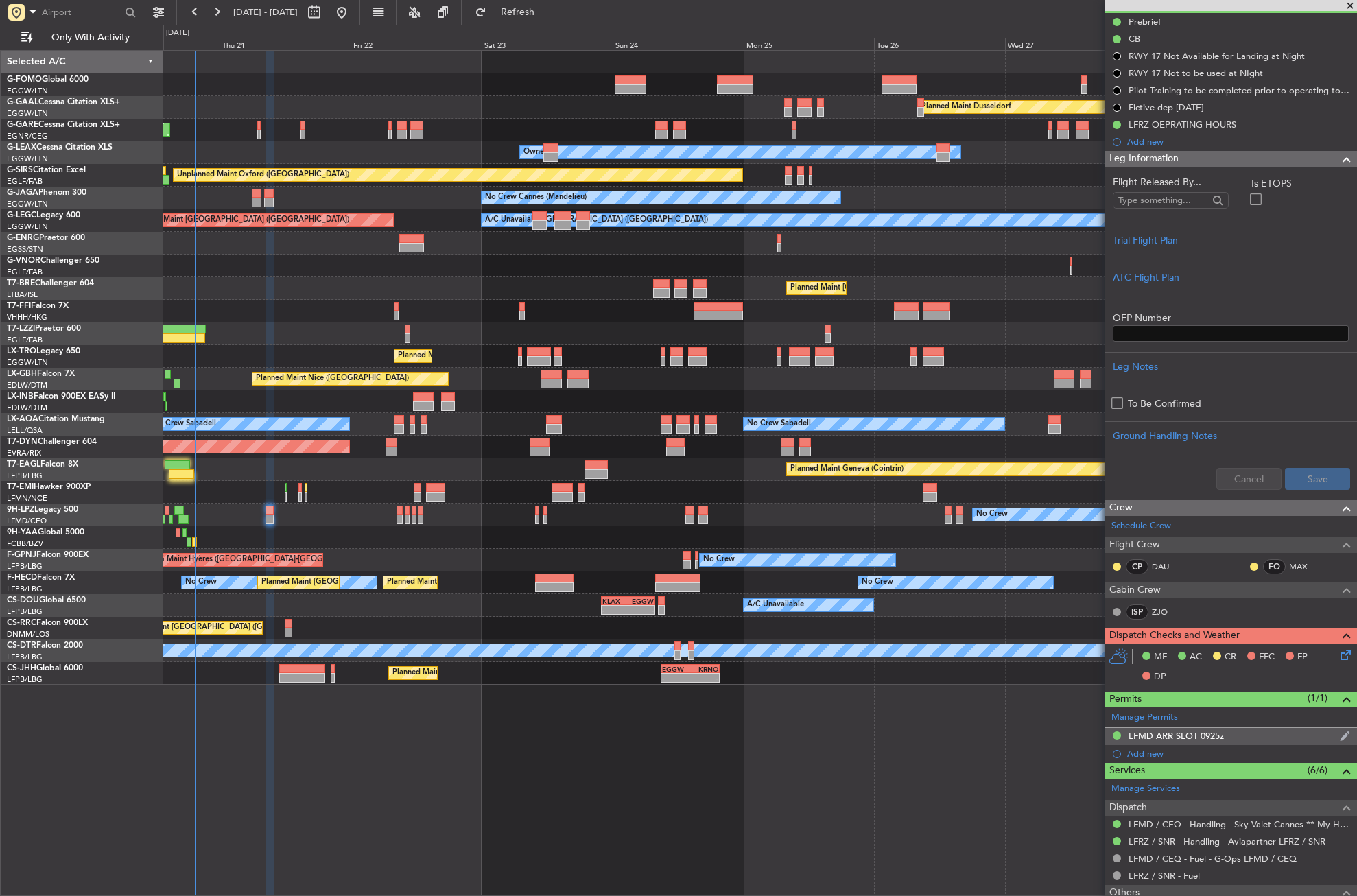
click at [1245, 732] on div "LFMD ARR SLOT 0925z" at bounding box center [1231, 737] width 253 height 17
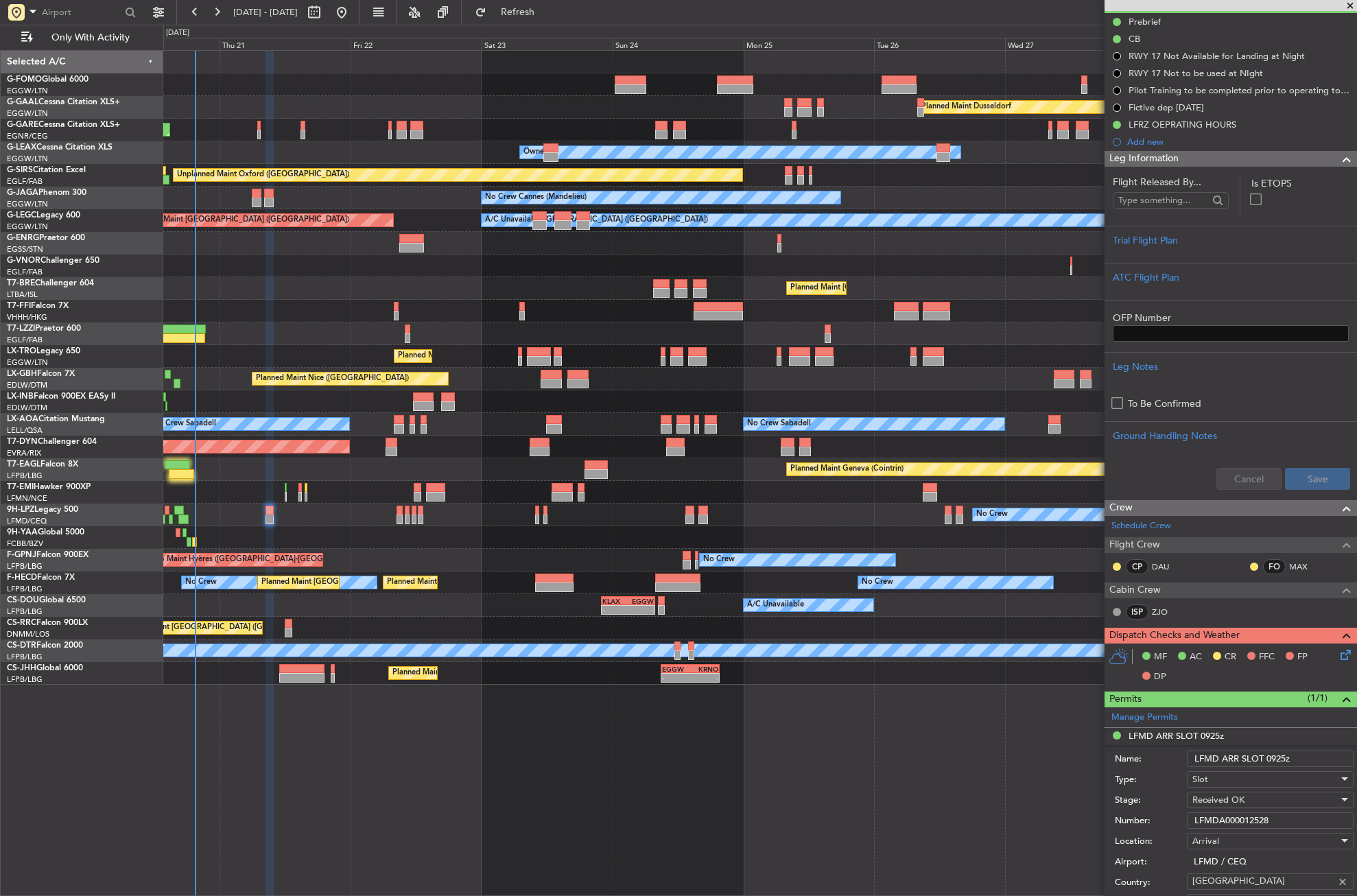
click at [1305, 751] on div "Name: LFMD ARR SLOT 0925z" at bounding box center [1235, 759] width 238 height 21
click at [1307, 753] on input "LFMD ARR SLOT 0925z" at bounding box center [1270, 758] width 167 height 17
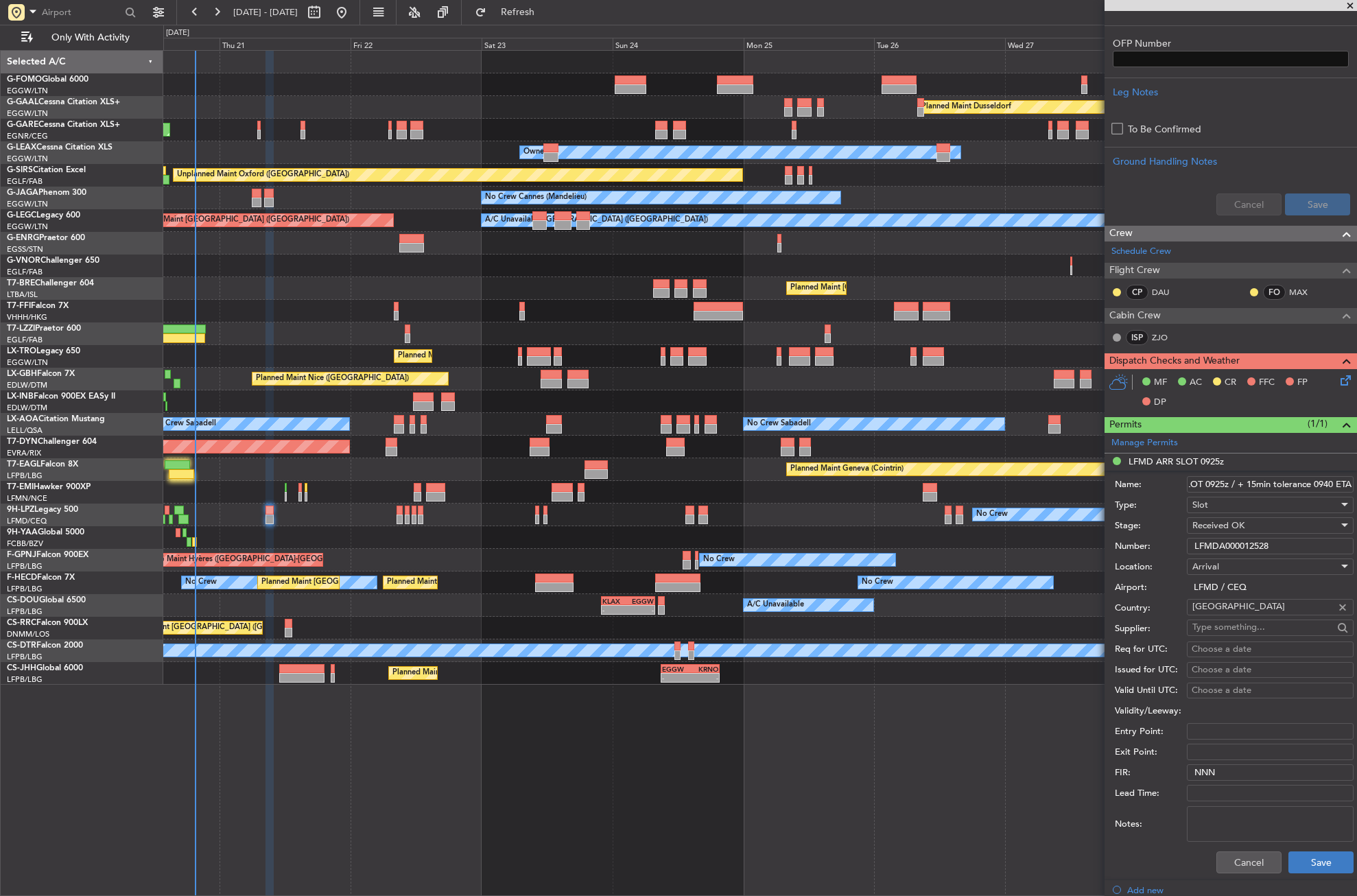
type input "LFMD ARR SLOT 0925z / + 15min tolerance 0940 ETA"
click at [1300, 858] on button "Save" at bounding box center [1321, 863] width 65 height 22
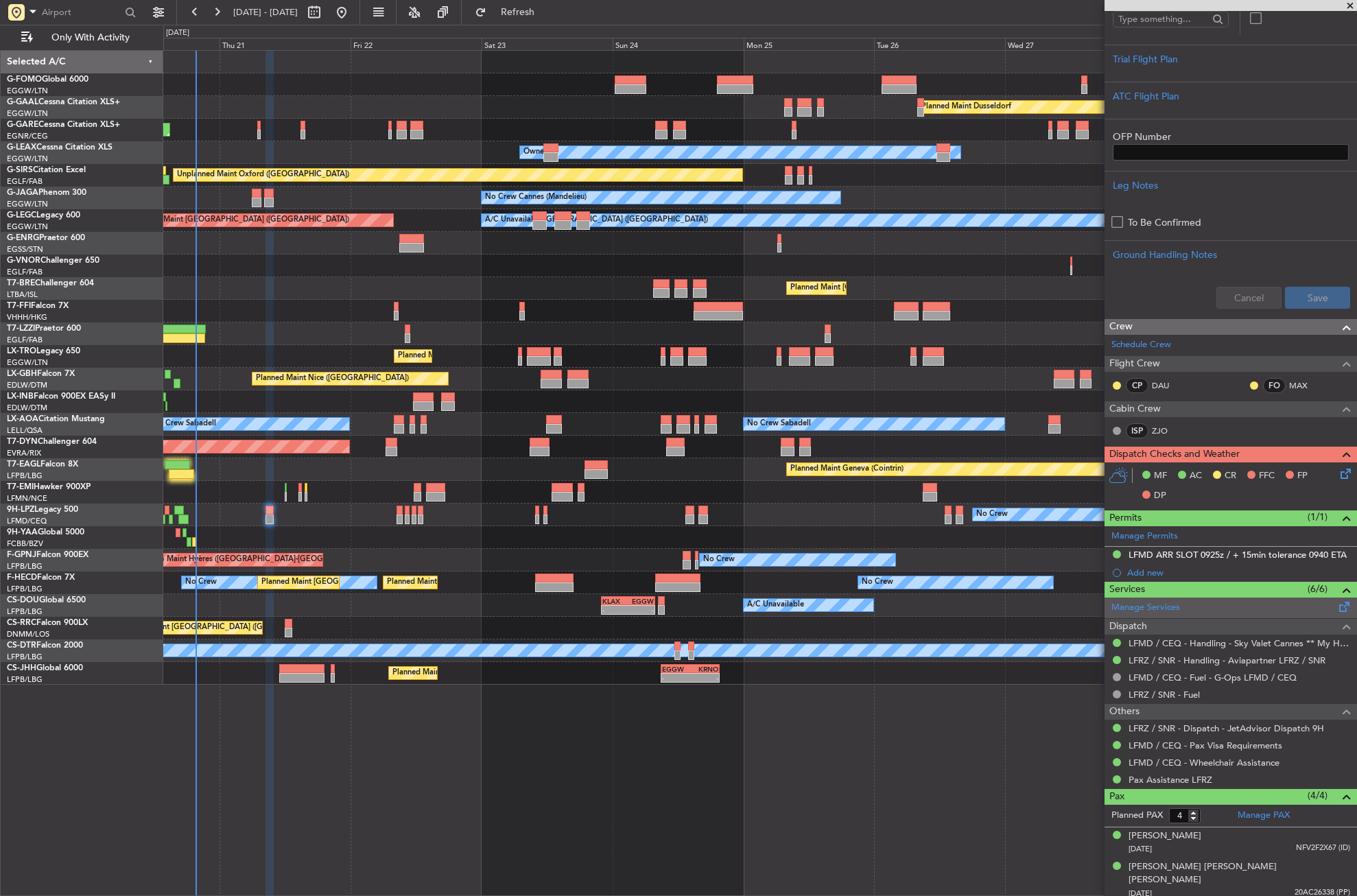
scroll to position [373, 0]
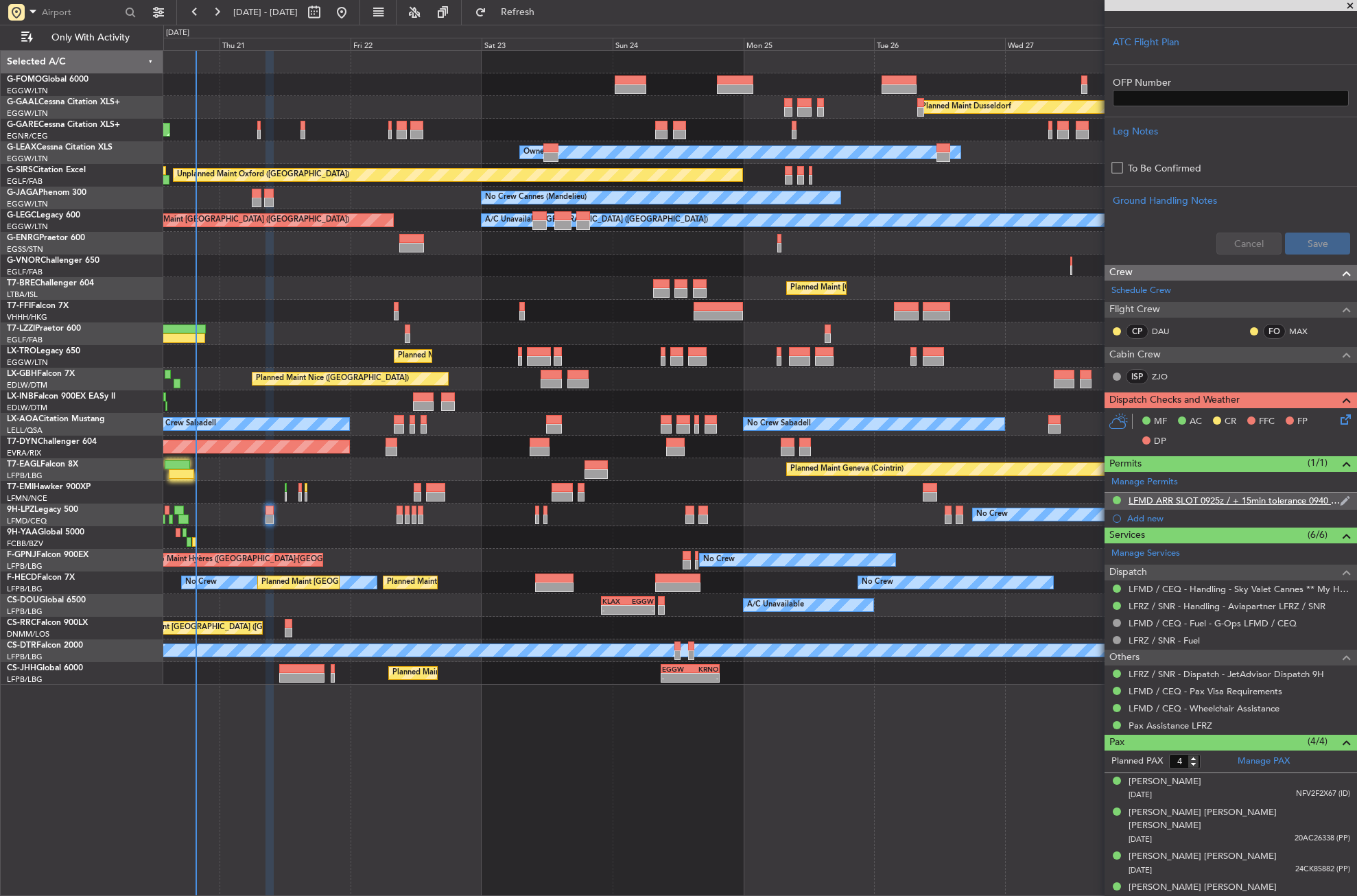
click at [1241, 495] on div "LFMD ARR SLOT 0925z / + 15min tolerance 0940 ETA" at bounding box center [1235, 500] width 211 height 12
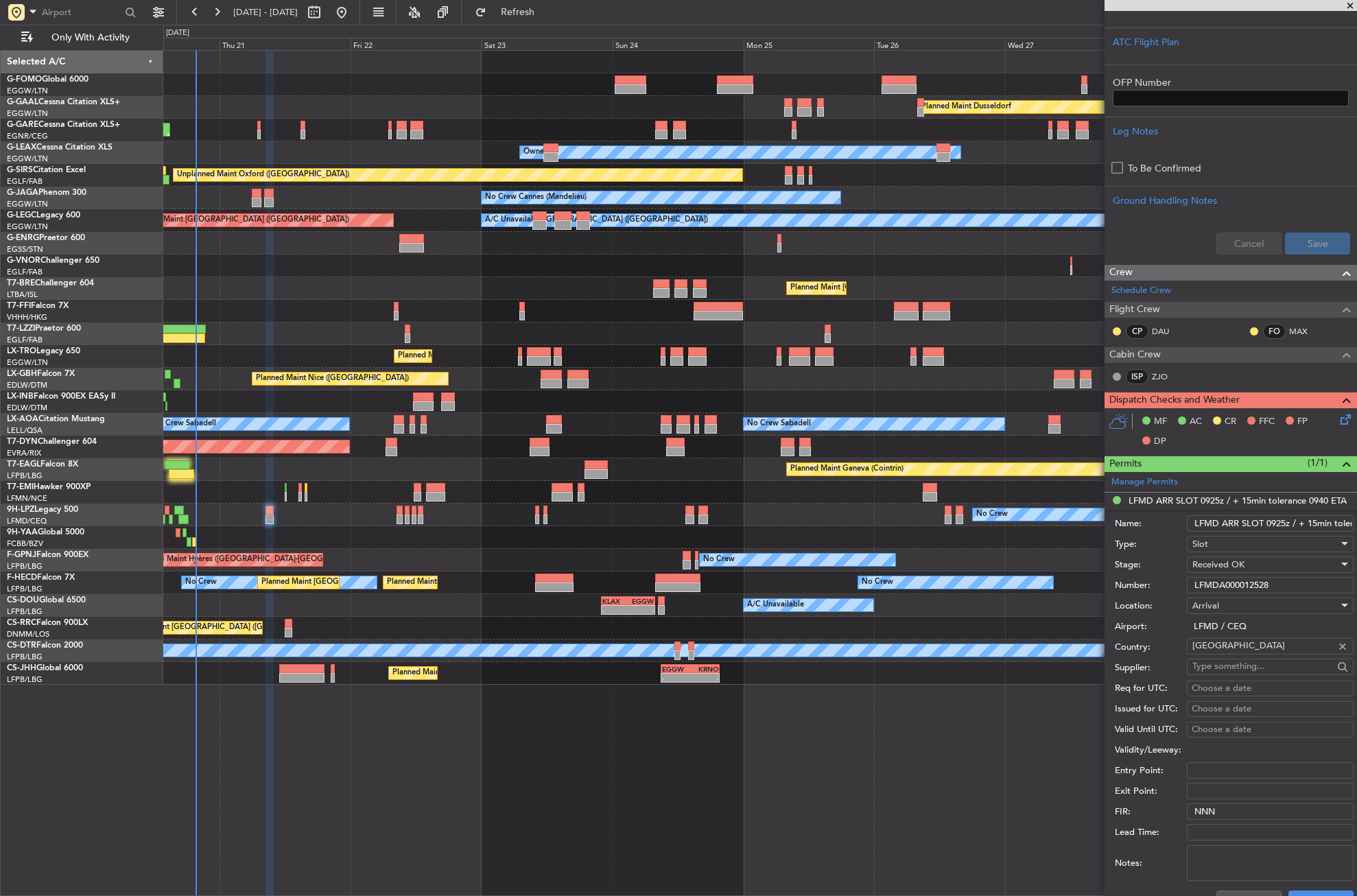
click at [1216, 577] on input "LFMDA000012528" at bounding box center [1270, 585] width 167 height 17
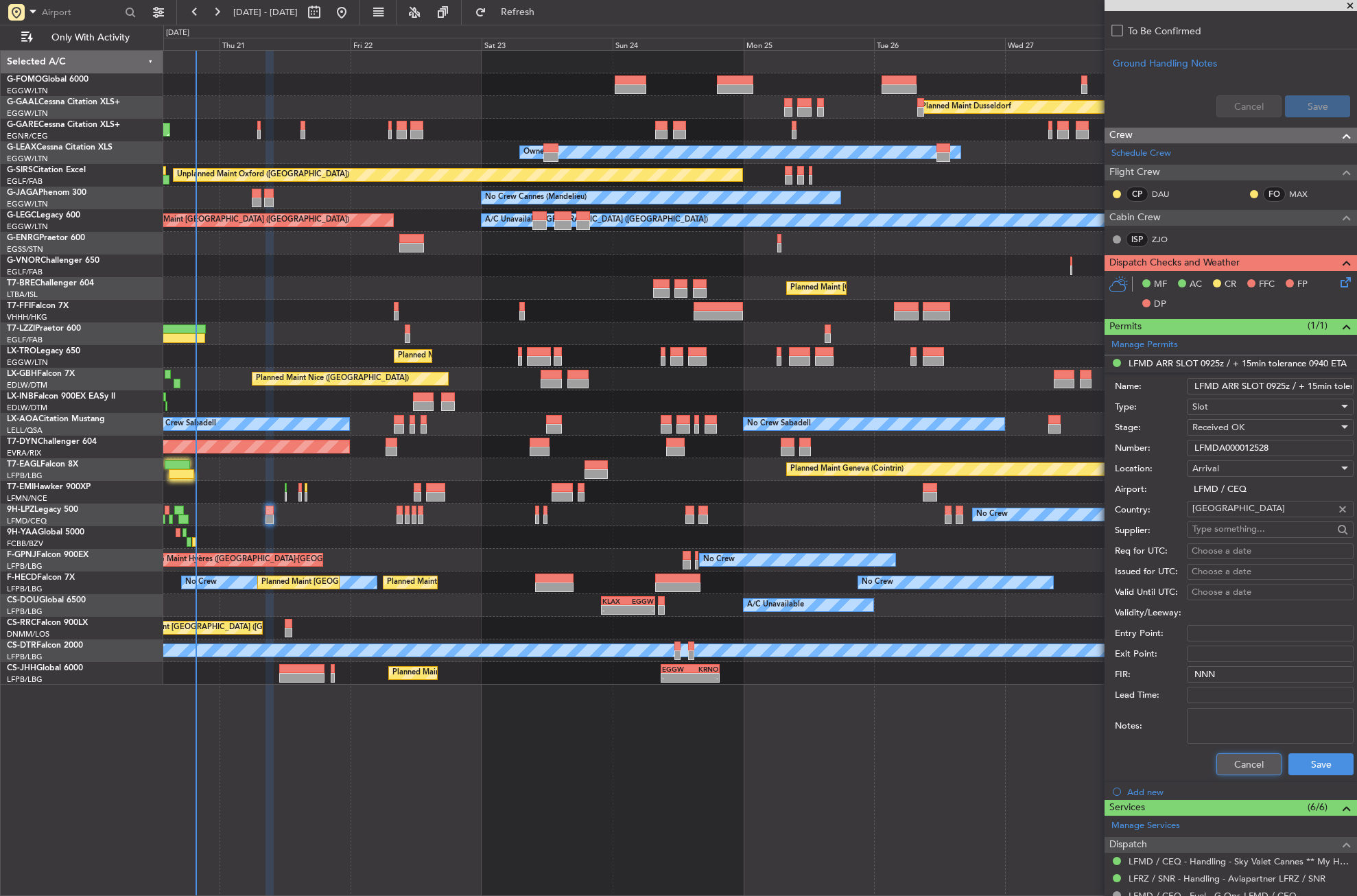
drag, startPoint x: 1236, startPoint y: 769, endPoint x: 1227, endPoint y: 752, distance: 19.2
click at [1235, 766] on button "Cancel" at bounding box center [1249, 765] width 65 height 22
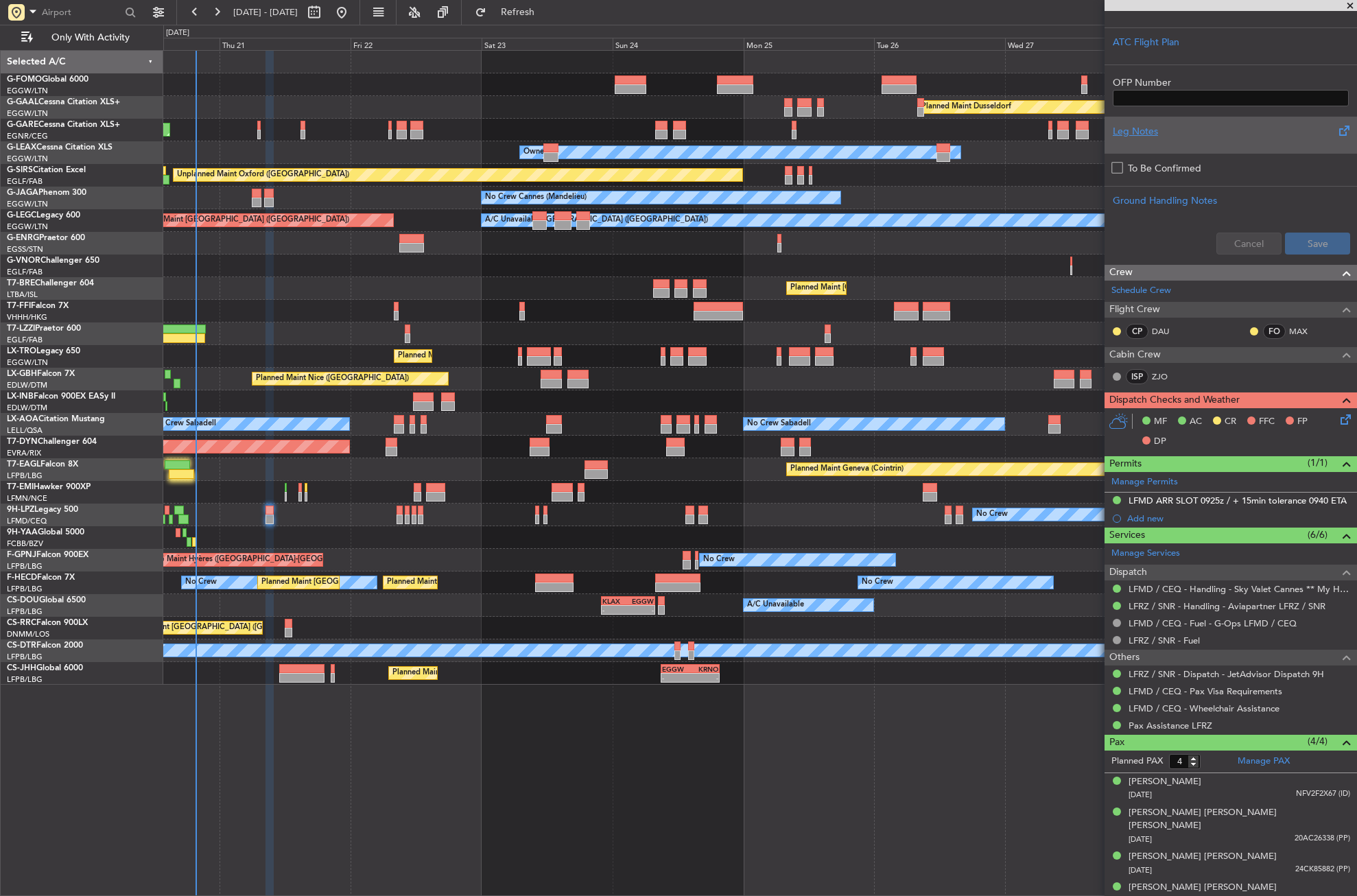
scroll to position [235, 0]
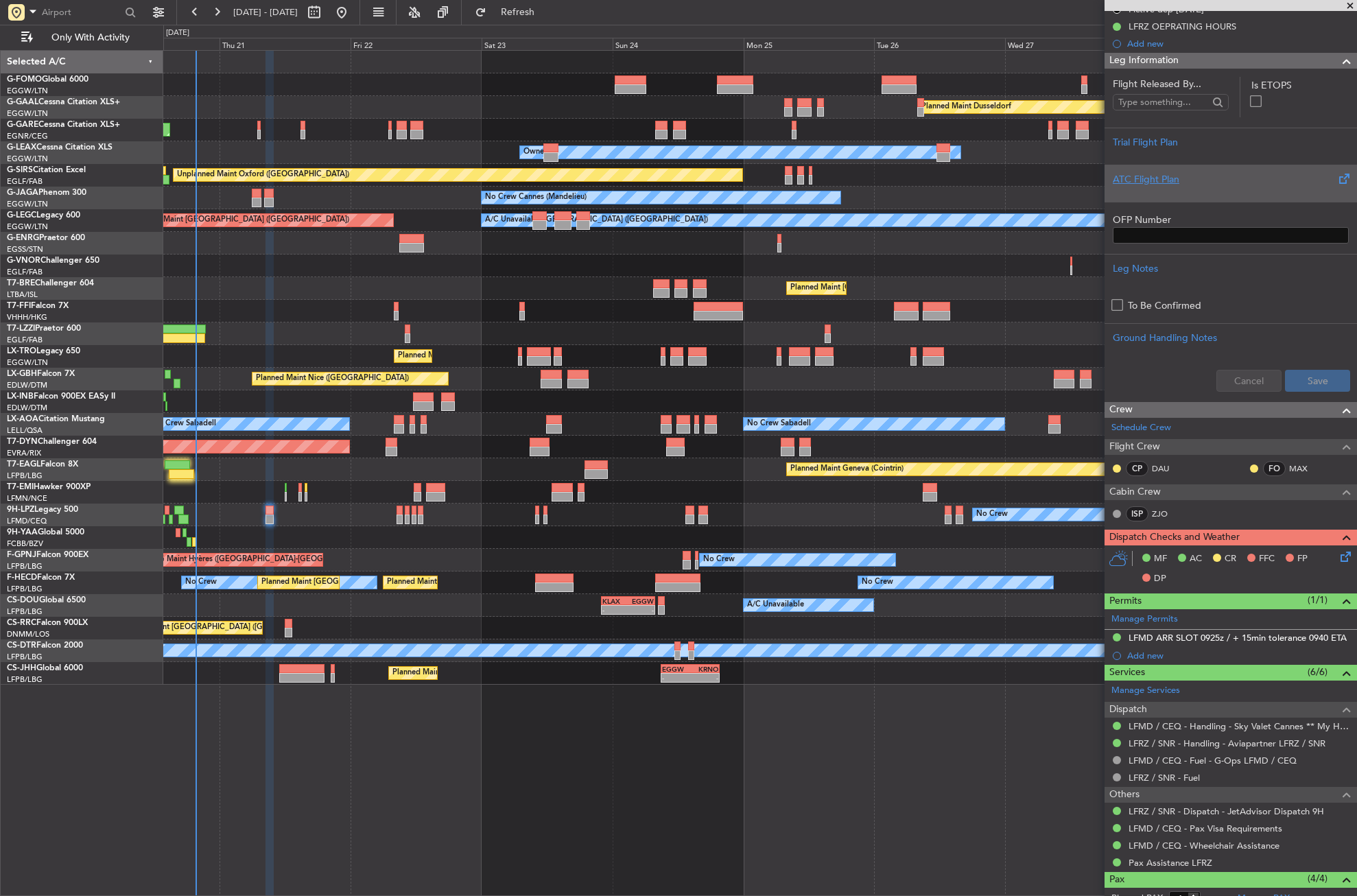
click at [1142, 168] on div "ATC Flight Plan" at bounding box center [1231, 183] width 253 height 37
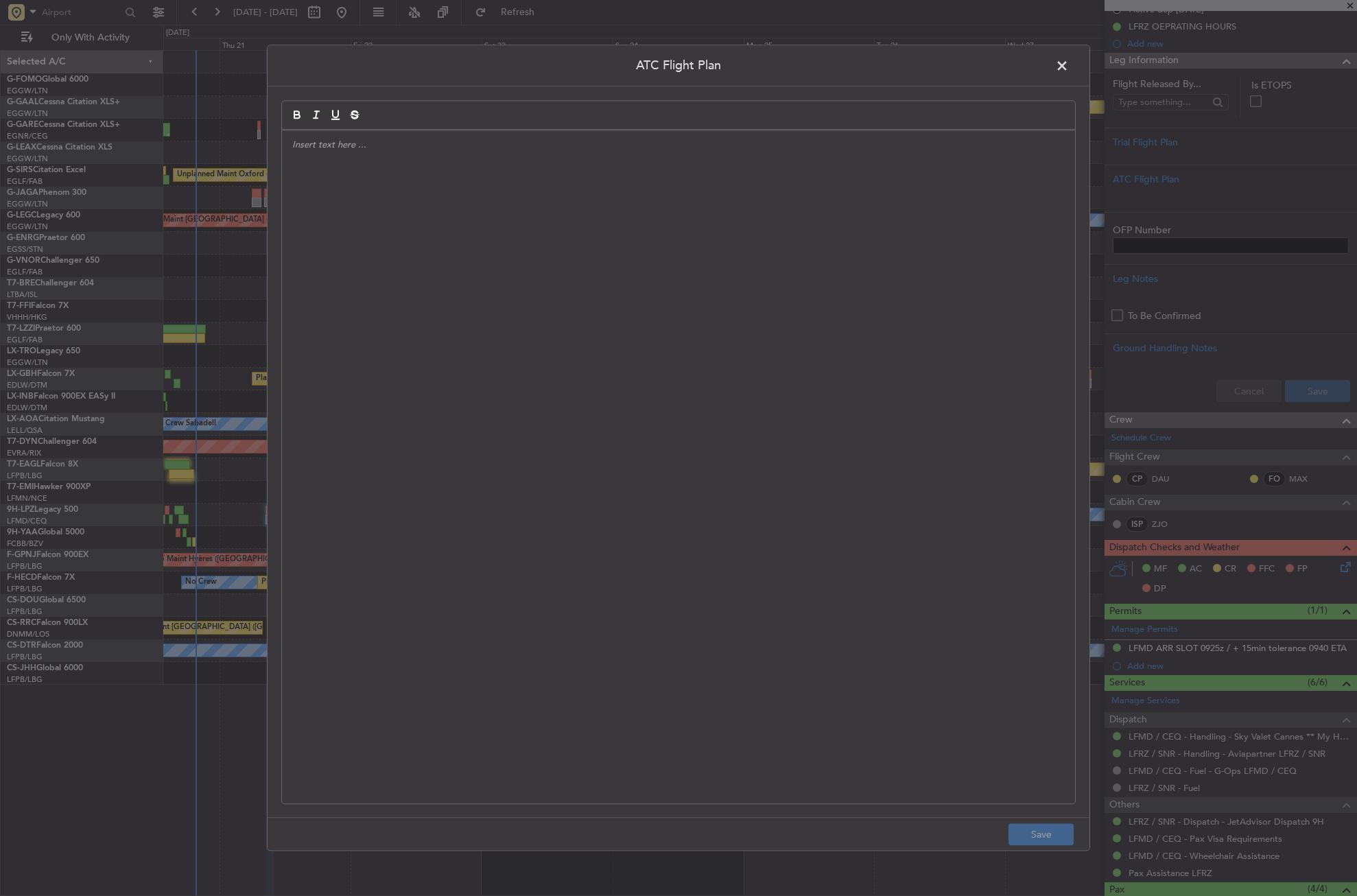
click at [913, 215] on div at bounding box center [679, 467] width 793 height 673
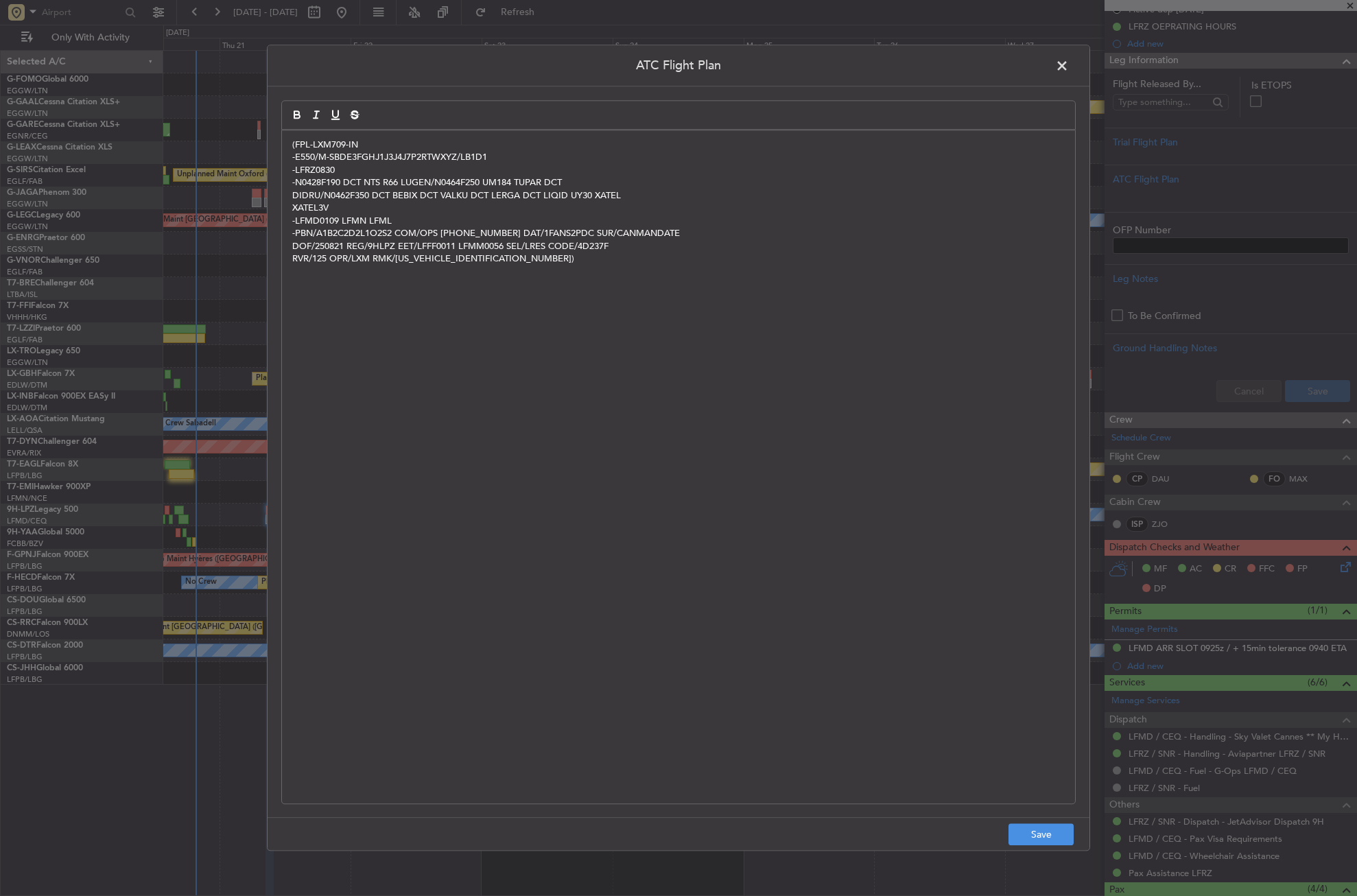
scroll to position [0, 0]
click at [1061, 836] on button "Save" at bounding box center [1041, 836] width 65 height 22
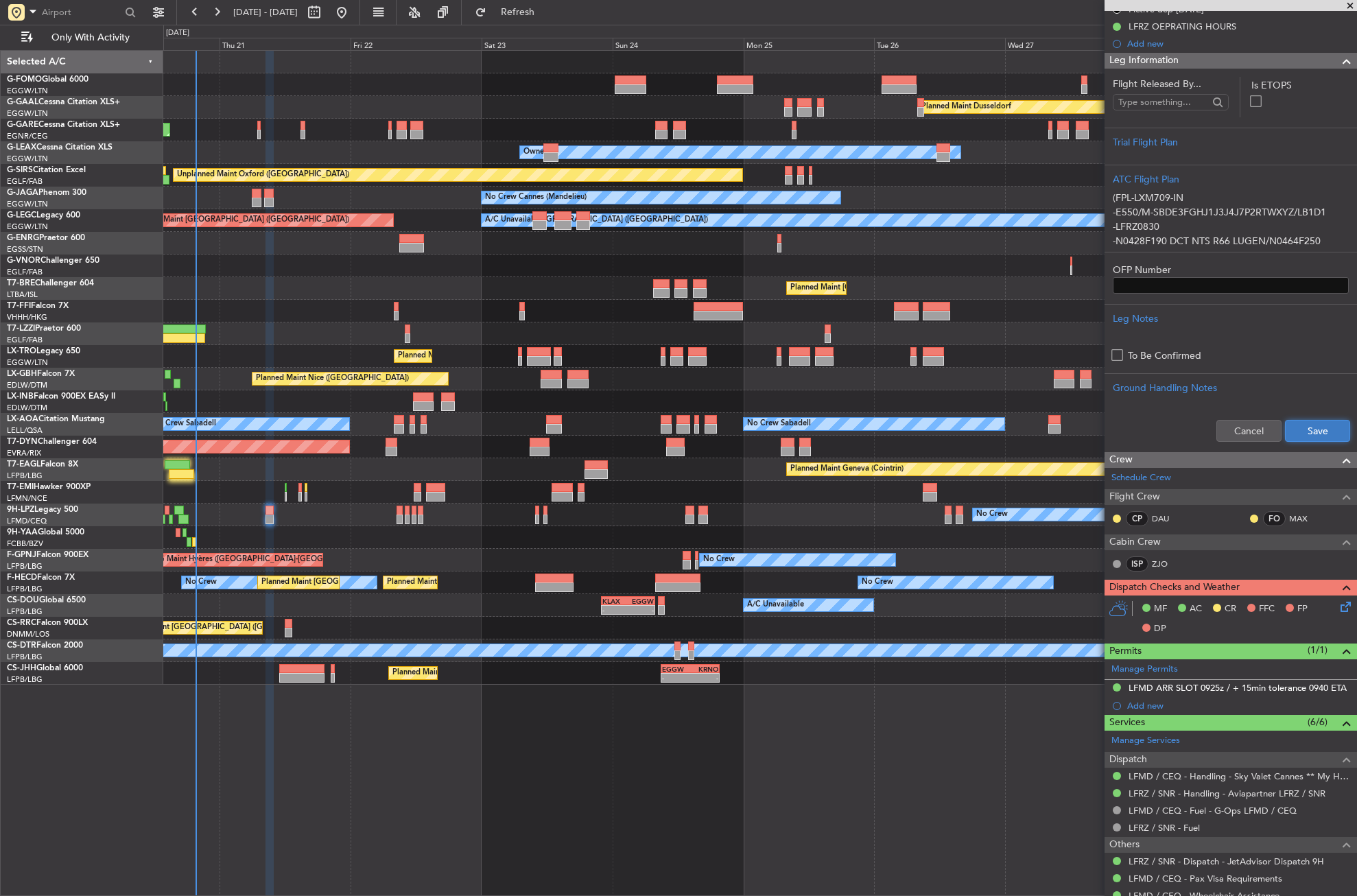
click at [1285, 434] on button "Save" at bounding box center [1318, 431] width 65 height 22
click at [1338, 607] on icon at bounding box center [1343, 605] width 11 height 11
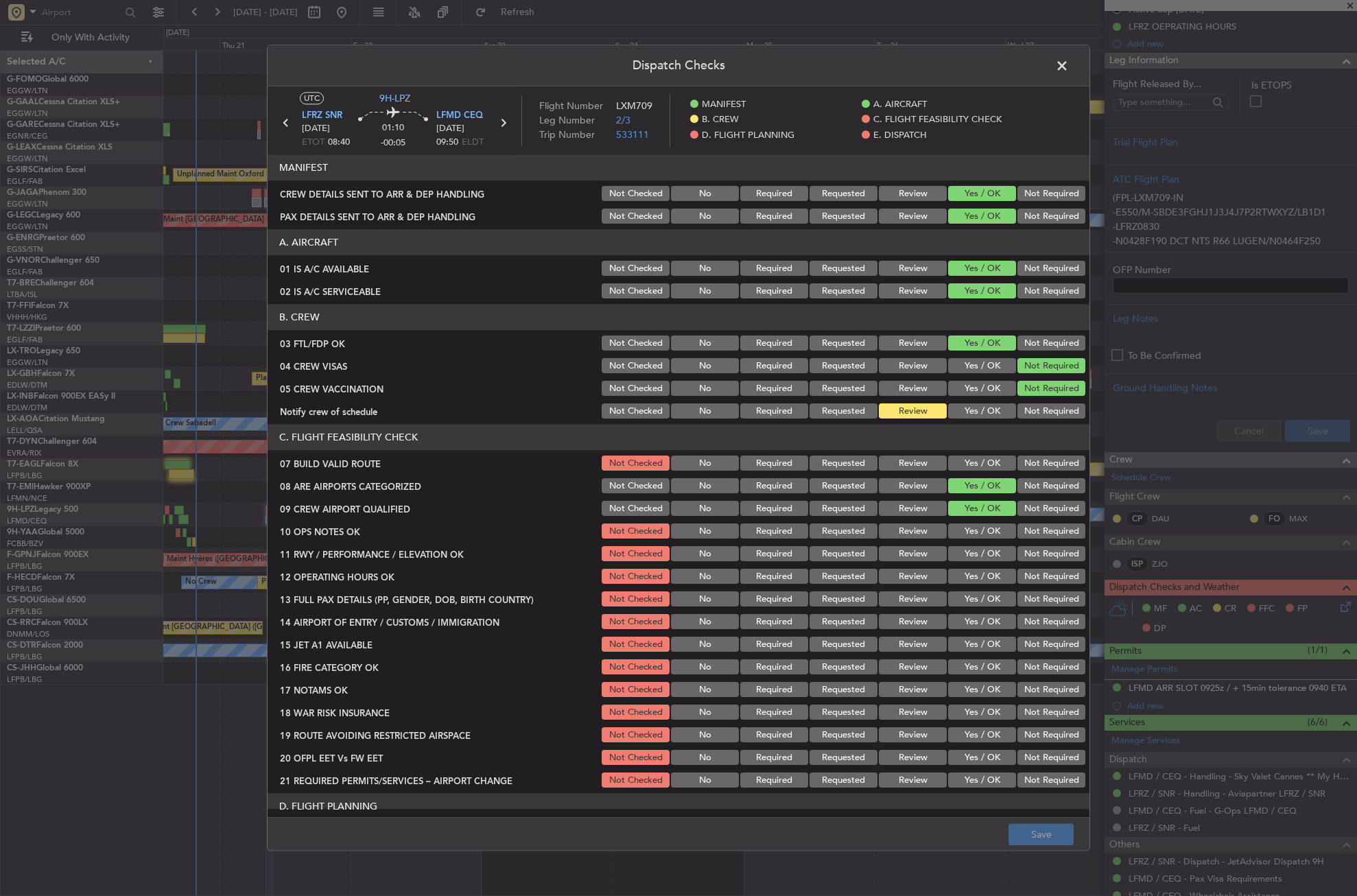
click at [977, 408] on button "Yes / OK" at bounding box center [982, 411] width 68 height 15
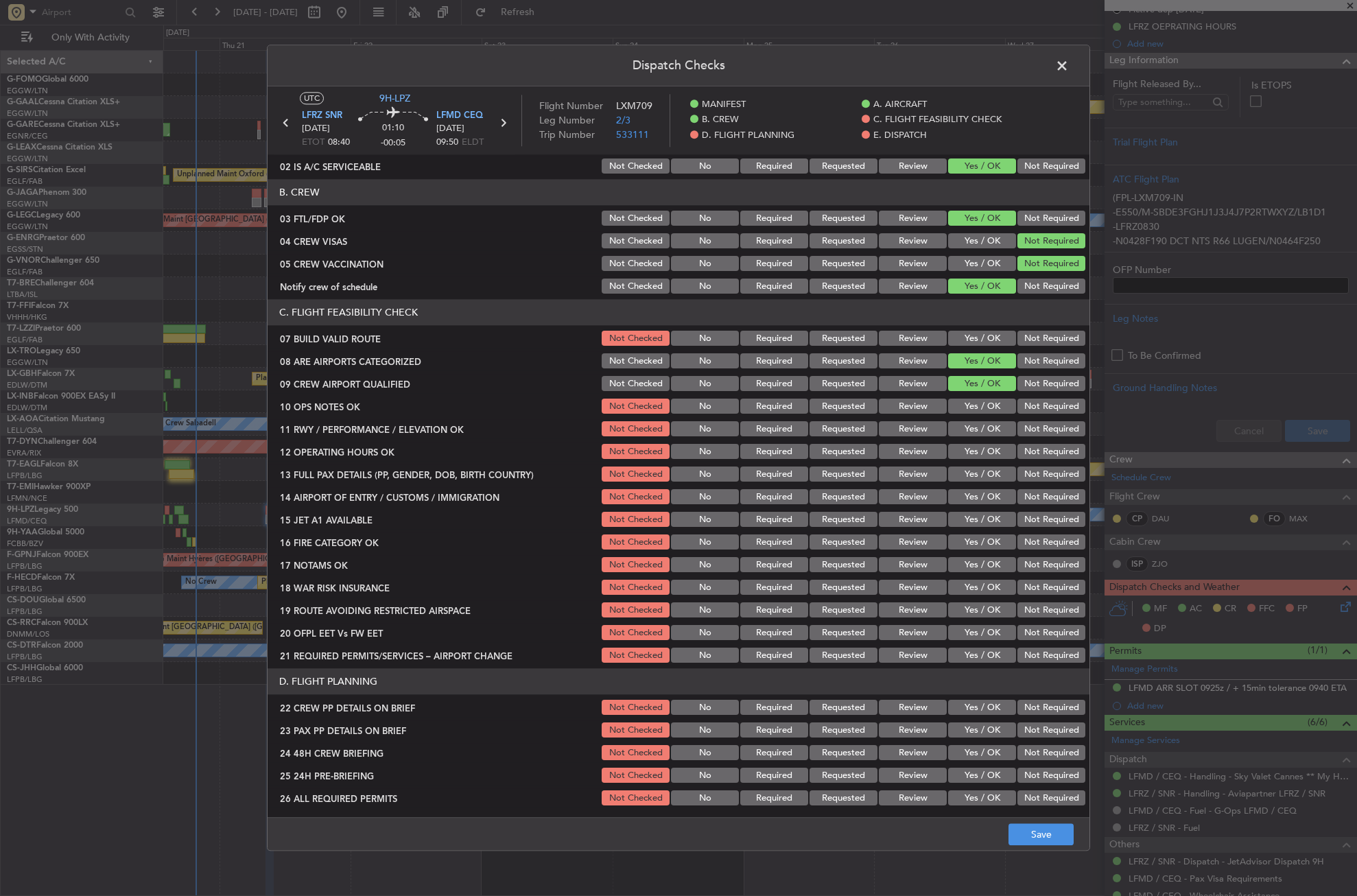
scroll to position [138, 0]
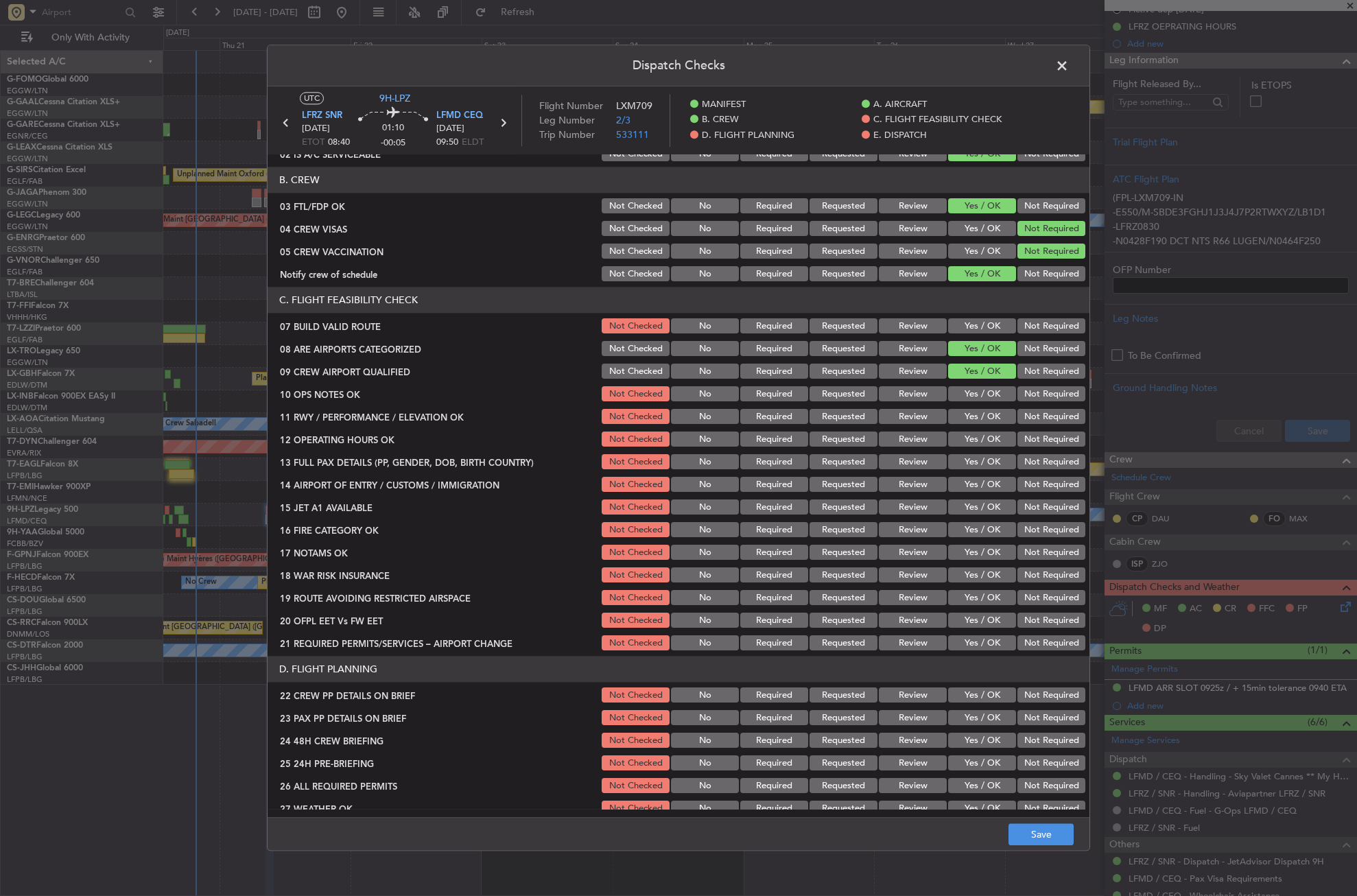
click at [972, 326] on button "Yes / OK" at bounding box center [982, 326] width 68 height 15
click at [964, 397] on button "Yes / OK" at bounding box center [982, 394] width 68 height 15
click at [964, 420] on button "Yes / OK" at bounding box center [982, 417] width 68 height 15
click at [966, 446] on button "Yes / OK" at bounding box center [982, 440] width 68 height 15
click at [966, 466] on button "Yes / OK" at bounding box center [982, 462] width 68 height 15
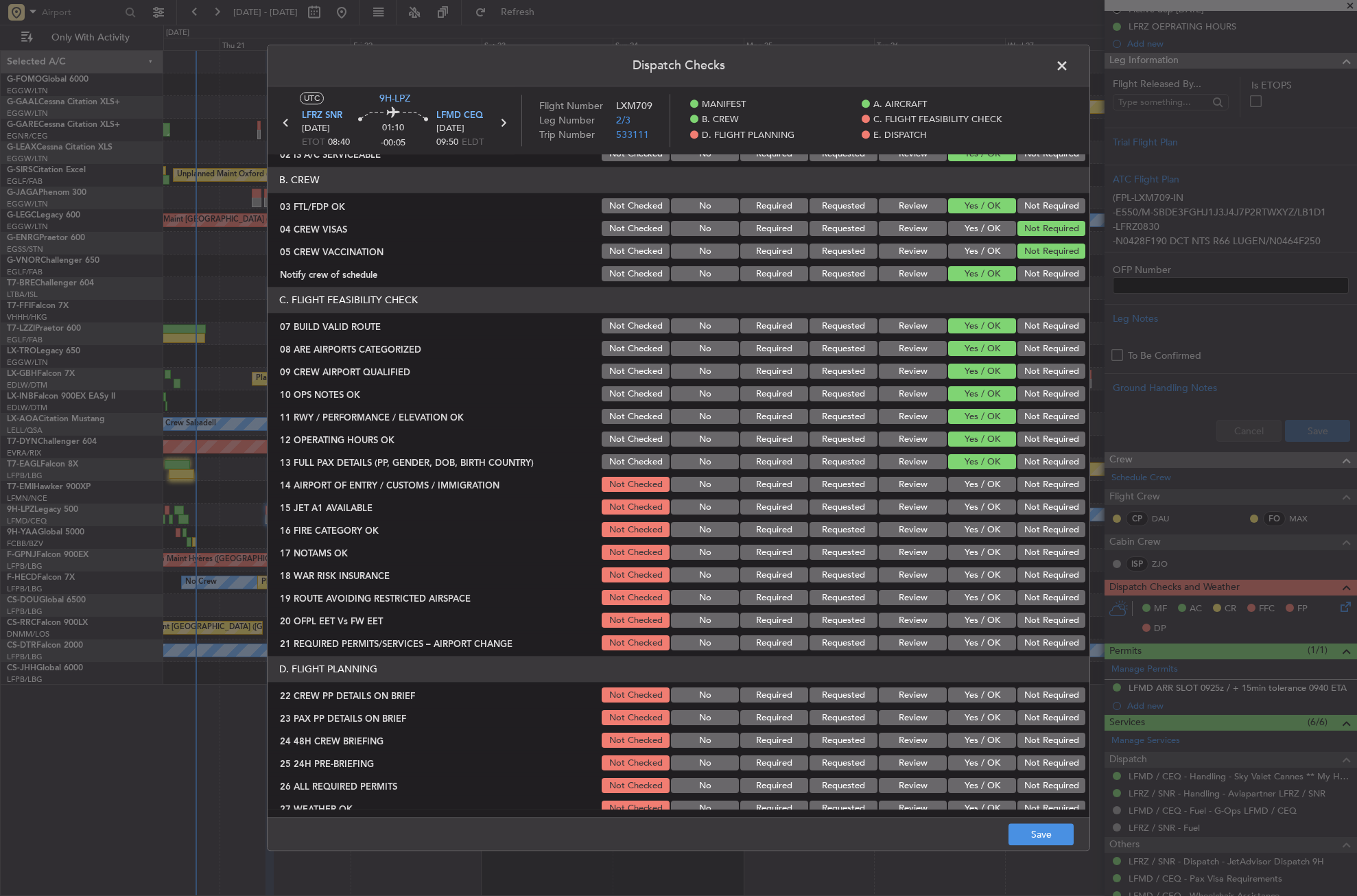
click at [963, 486] on button "Yes / OK" at bounding box center [982, 485] width 68 height 15
click at [957, 502] on button "Yes / OK" at bounding box center [982, 507] width 68 height 15
click at [952, 531] on button "Yes / OK" at bounding box center [982, 530] width 68 height 15
click at [958, 545] on button "Yes / OK" at bounding box center [982, 553] width 68 height 15
click at [975, 567] on div "Yes / OK" at bounding box center [980, 576] width 69 height 19
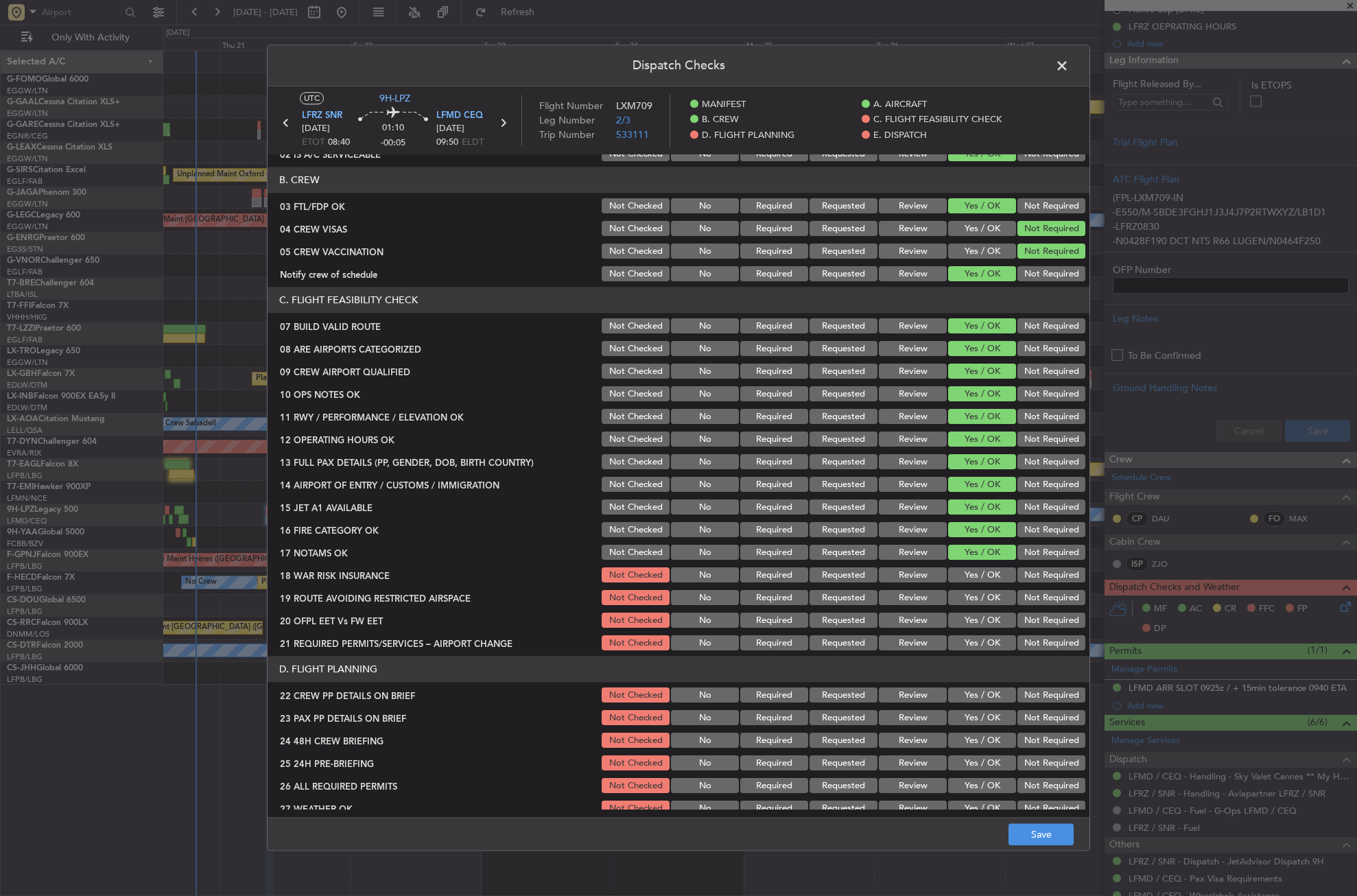
click at [975, 571] on button "Yes / OK" at bounding box center [982, 576] width 68 height 15
click at [963, 595] on button "Yes / OK" at bounding box center [982, 598] width 68 height 15
click at [967, 614] on button "Yes / OK" at bounding box center [982, 621] width 68 height 15
click at [968, 633] on section "C. FLIGHT FEASIBILITY CHECK 07 BUILD VALID ROUTE Not Checked No Required Reques…" at bounding box center [679, 471] width 822 height 366
click at [960, 640] on button "Yes / OK" at bounding box center [982, 643] width 68 height 15
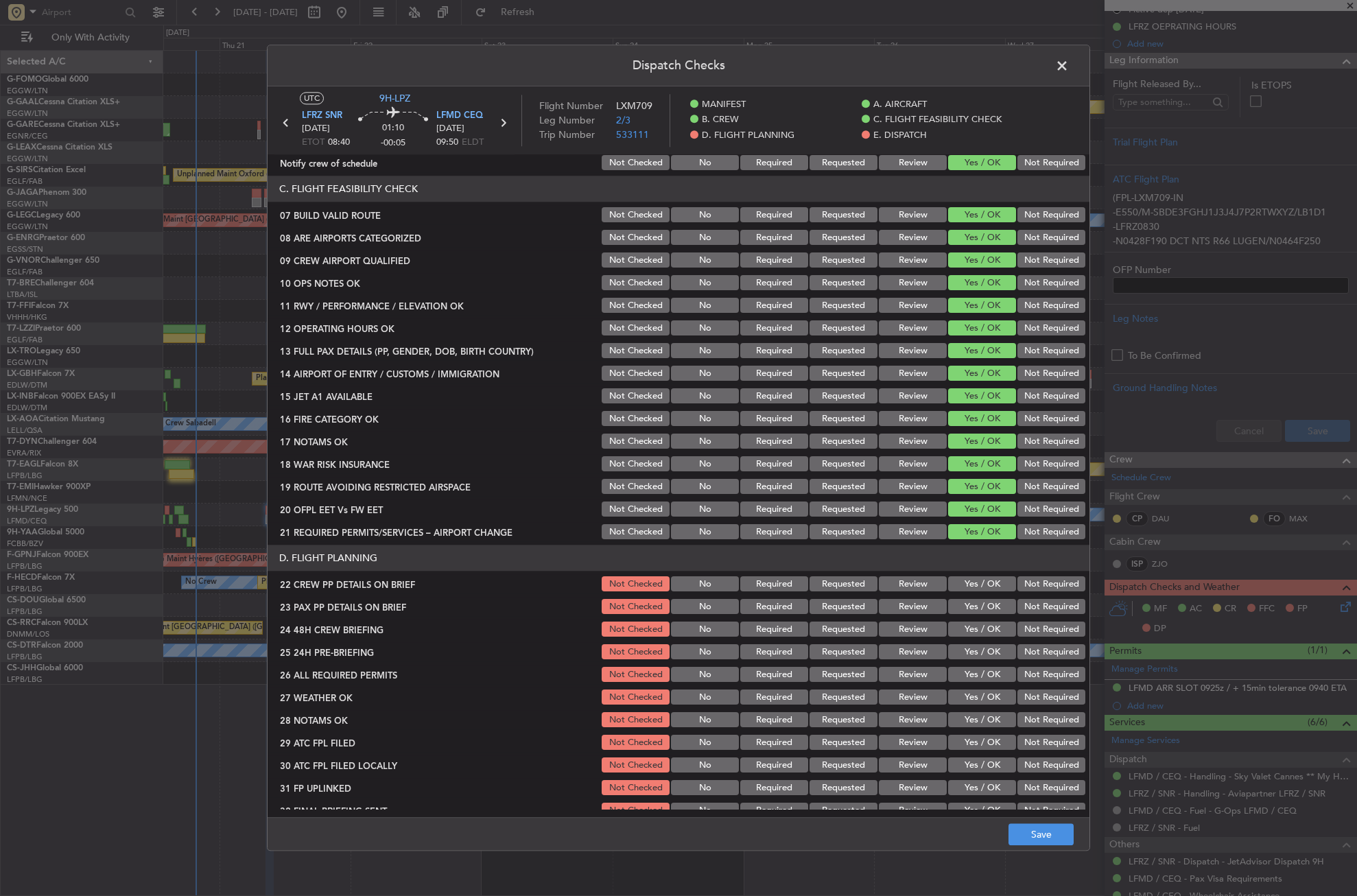
scroll to position [343, 0]
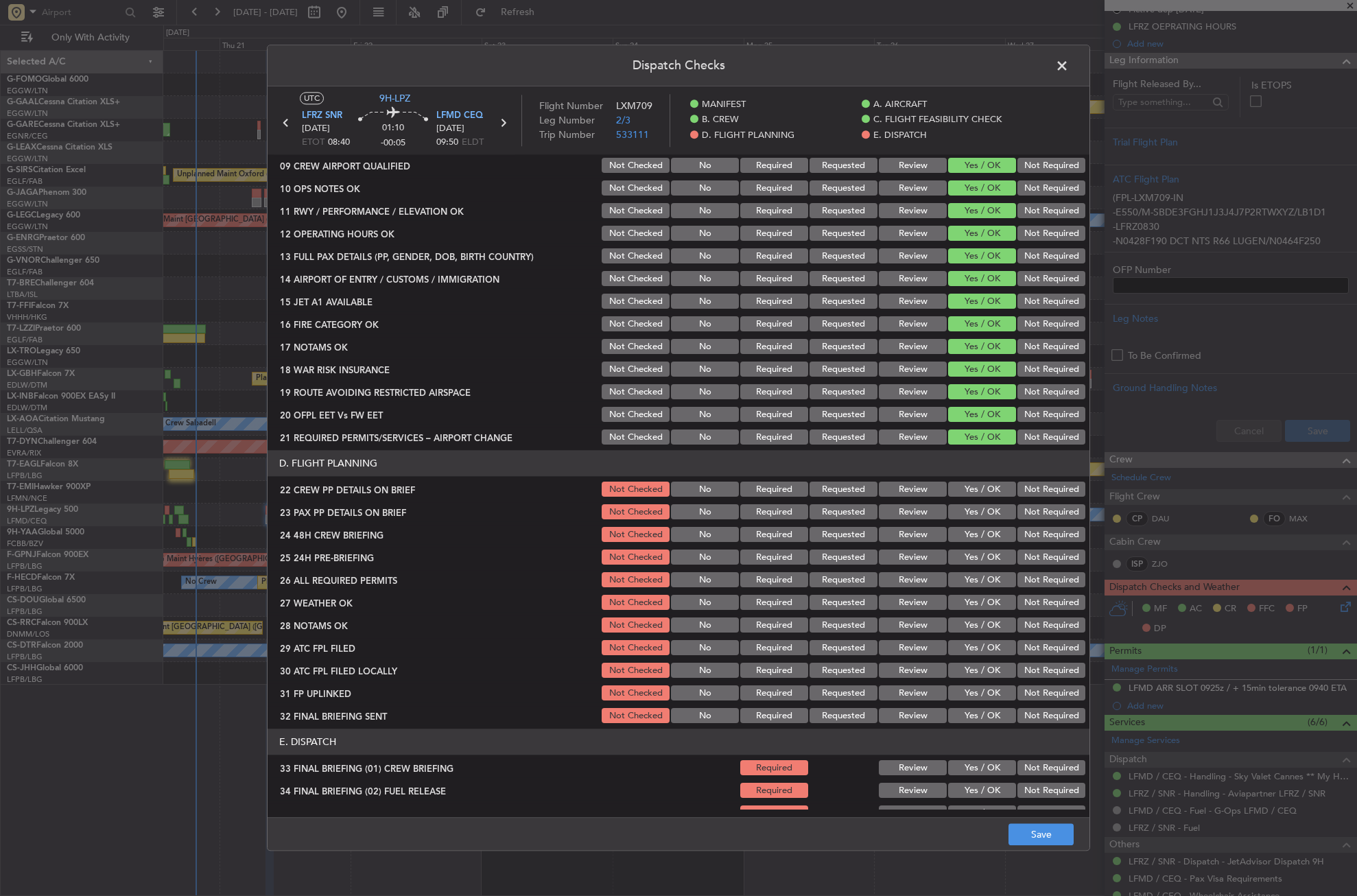
click at [985, 486] on button "Yes / OK" at bounding box center [982, 490] width 68 height 15
click at [980, 511] on button "Yes / OK" at bounding box center [982, 512] width 68 height 15
click at [975, 533] on button "Yes / OK" at bounding box center [982, 535] width 68 height 15
click at [1018, 550] on button "Not Required" at bounding box center [1051, 557] width 68 height 15
click at [991, 586] on button "Yes / OK" at bounding box center [982, 580] width 68 height 15
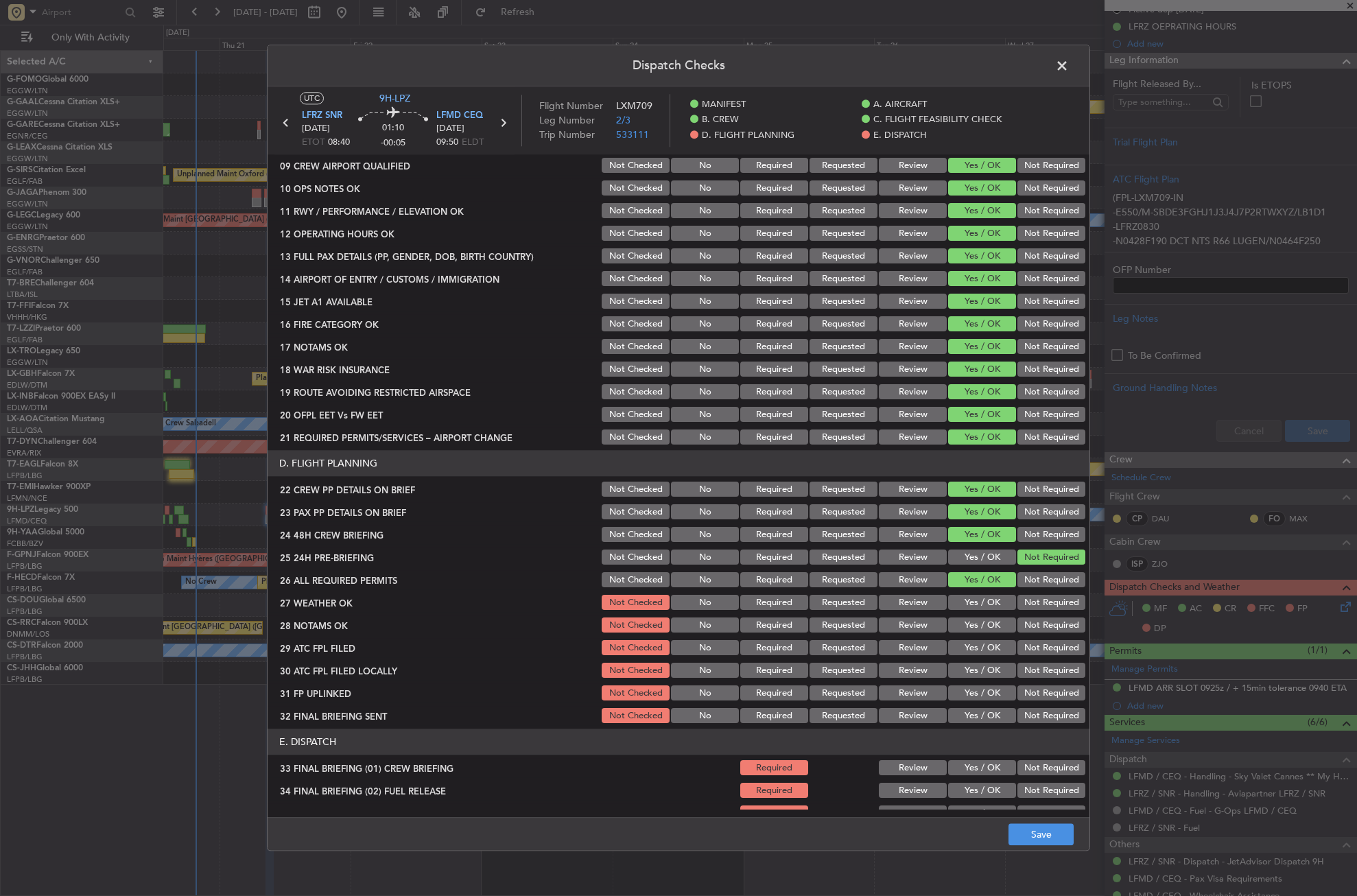
click at [986, 604] on button "Yes / OK" at bounding box center [982, 603] width 68 height 15
click at [898, 603] on button "Review" at bounding box center [913, 603] width 68 height 15
click at [901, 626] on button "Review" at bounding box center [913, 626] width 68 height 15
click at [970, 645] on button "Yes / OK" at bounding box center [982, 648] width 68 height 15
click at [964, 665] on button "Yes / OK" at bounding box center [982, 671] width 68 height 15
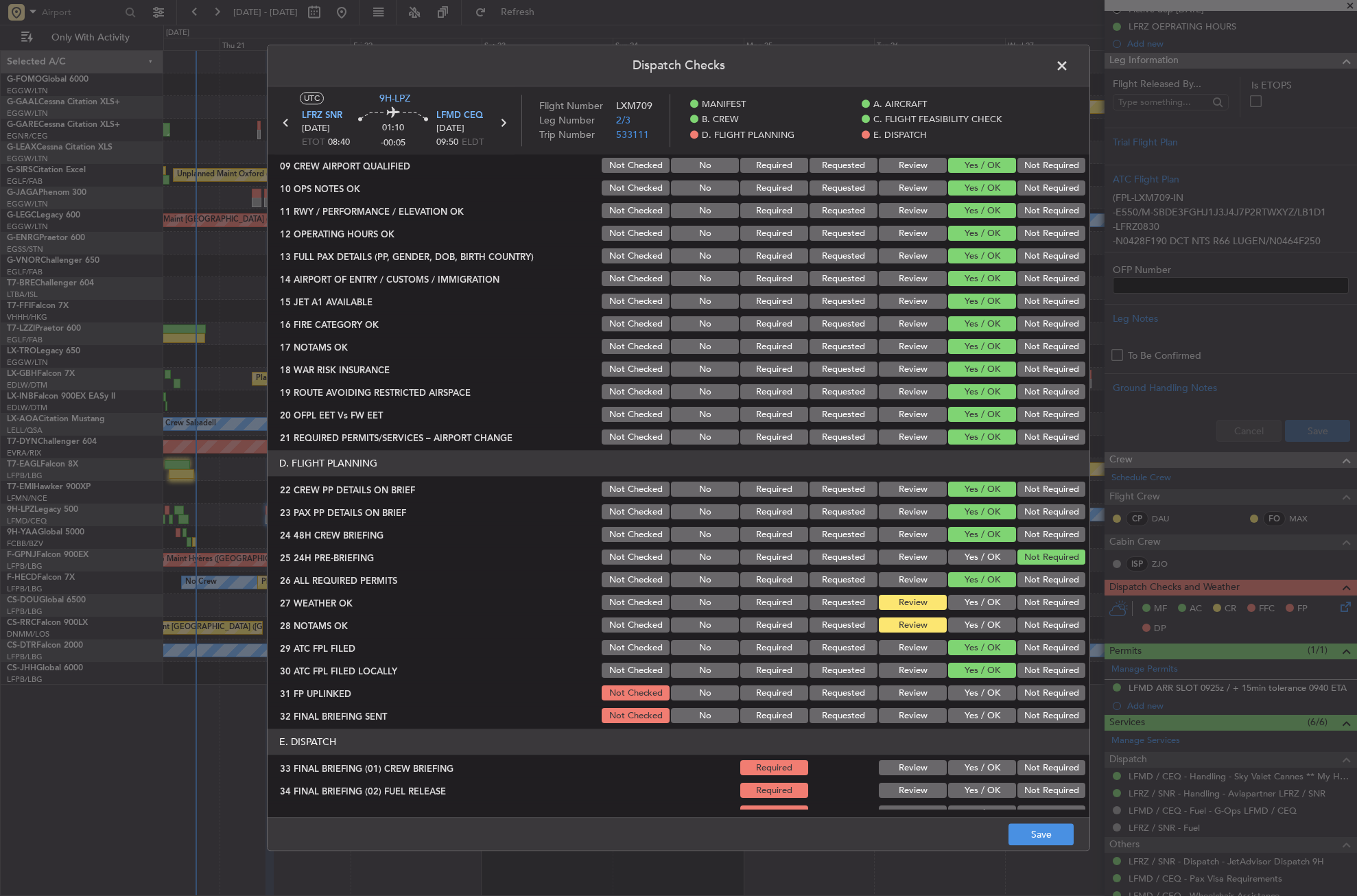
click at [960, 688] on button "Yes / OK" at bounding box center [982, 693] width 68 height 15
click at [961, 708] on div "Yes / OK" at bounding box center [980, 716] width 69 height 19
click at [994, 710] on button "Yes / OK" at bounding box center [982, 716] width 68 height 15
click at [1036, 704] on section "D. FLIGHT PLANNING 22 CREW PP DETAILS ON BRIEF Not Checked No Required Requeste…" at bounding box center [679, 588] width 822 height 275
click at [1033, 670] on button "Not Required" at bounding box center [1051, 671] width 68 height 15
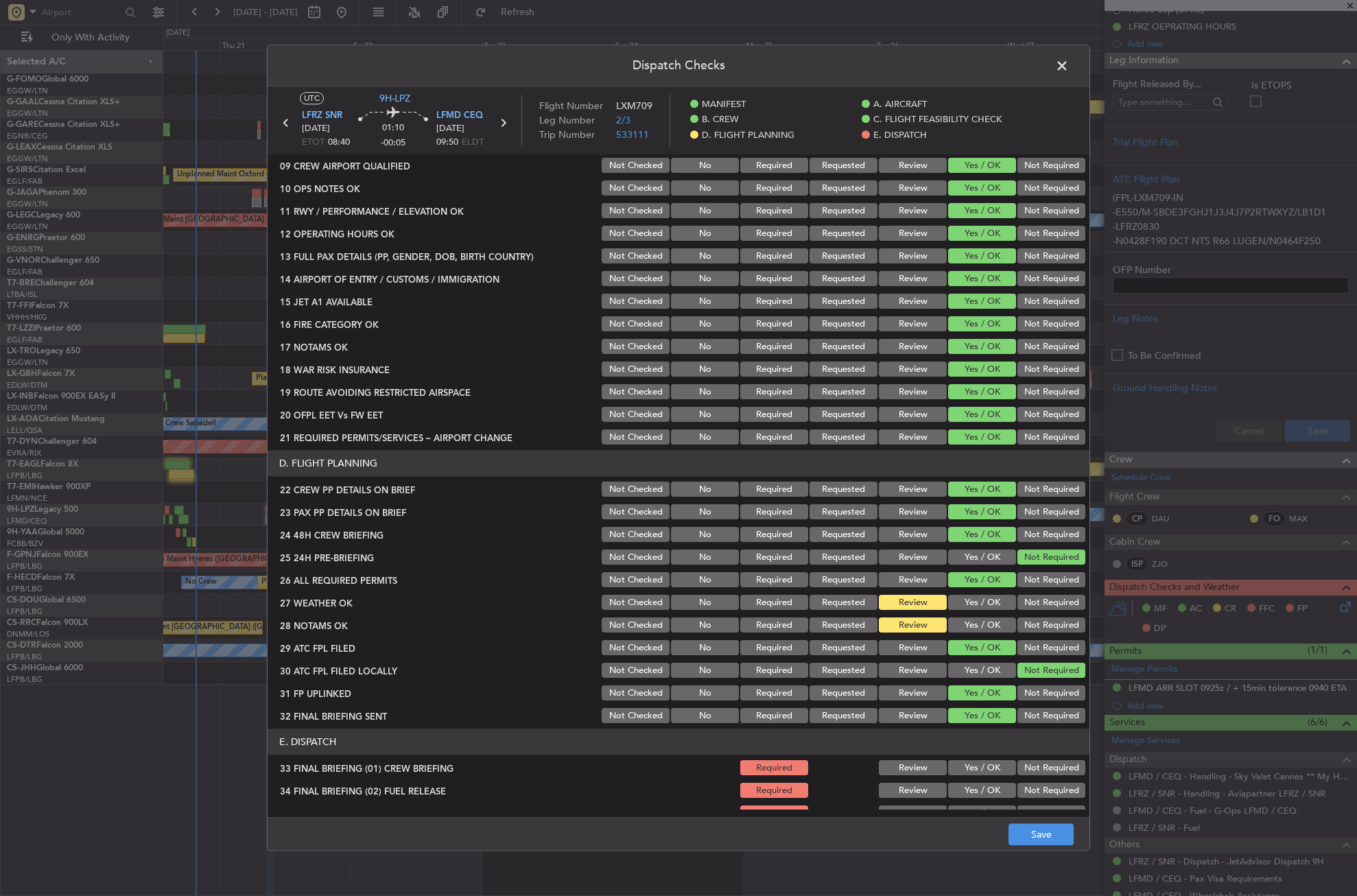
click at [1033, 712] on button "Not Required" at bounding box center [1051, 716] width 68 height 15
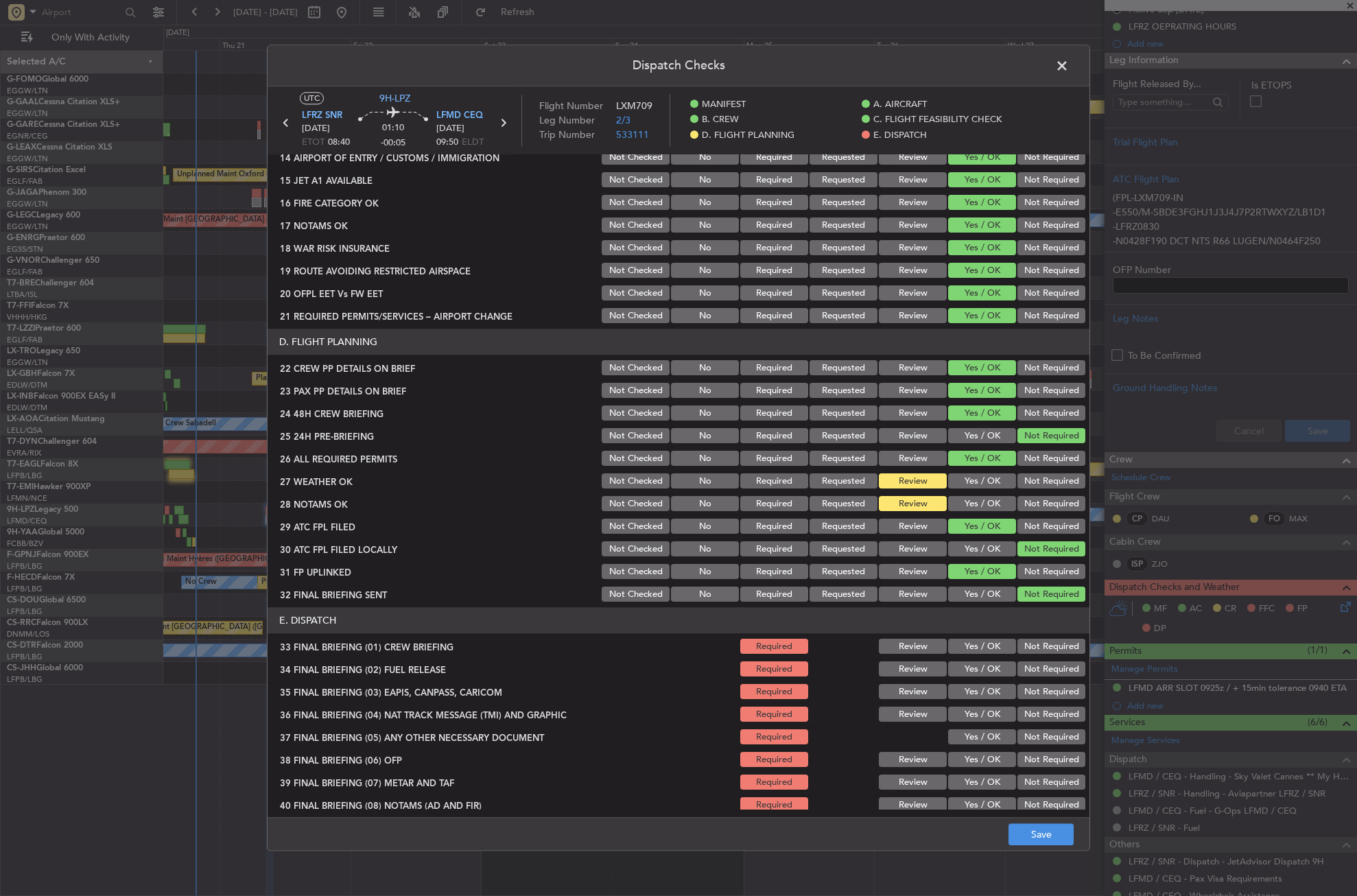
scroll to position [564, 0]
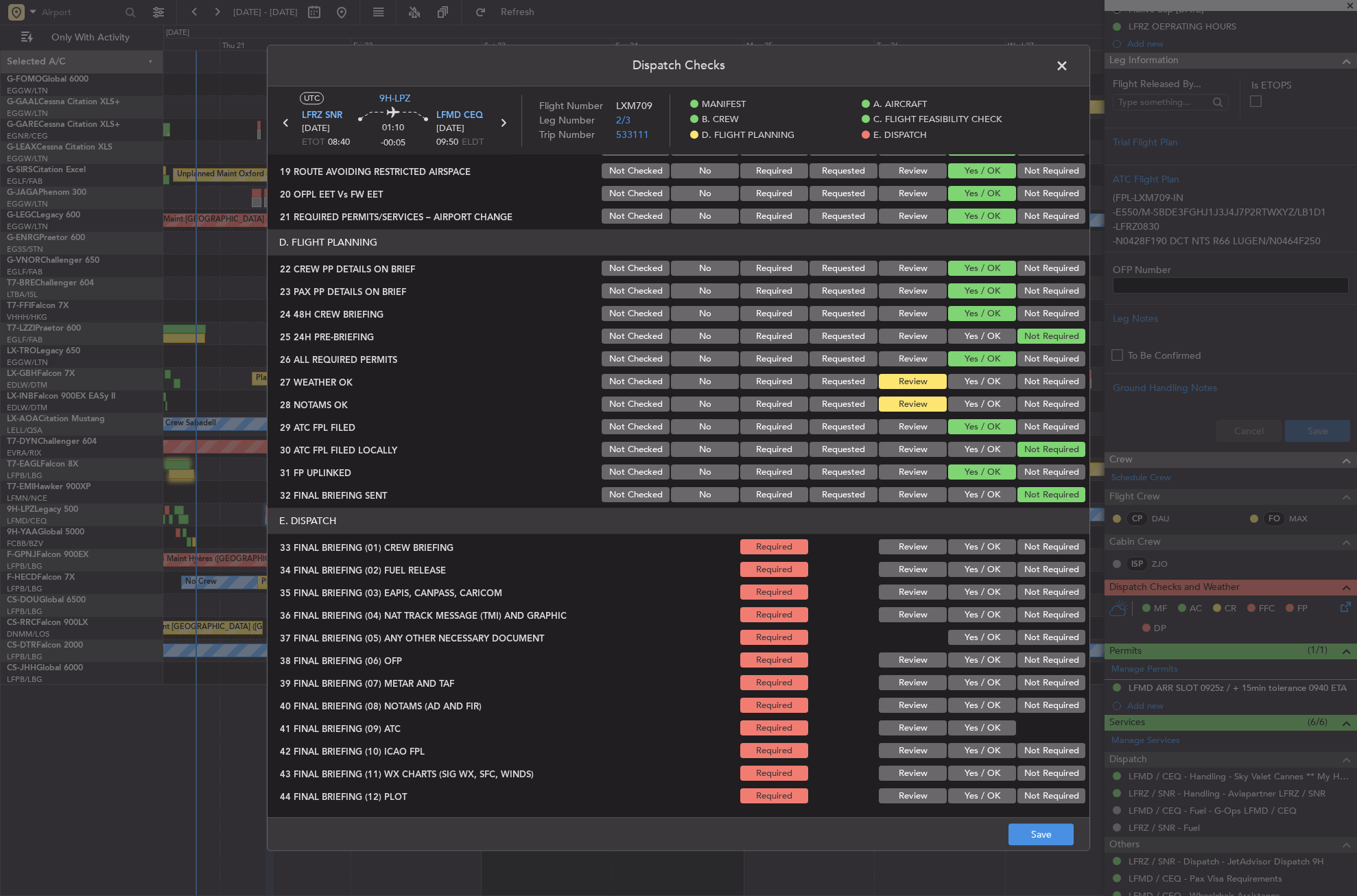
click at [1002, 545] on button "Yes / OK" at bounding box center [982, 547] width 68 height 15
click at [981, 574] on button "Yes / OK" at bounding box center [982, 570] width 68 height 15
click at [1024, 596] on button "Not Required" at bounding box center [1051, 592] width 68 height 15
click at [1026, 615] on button "Not Required" at bounding box center [1051, 615] width 68 height 15
click at [983, 634] on button "Yes / OK" at bounding box center [982, 638] width 68 height 15
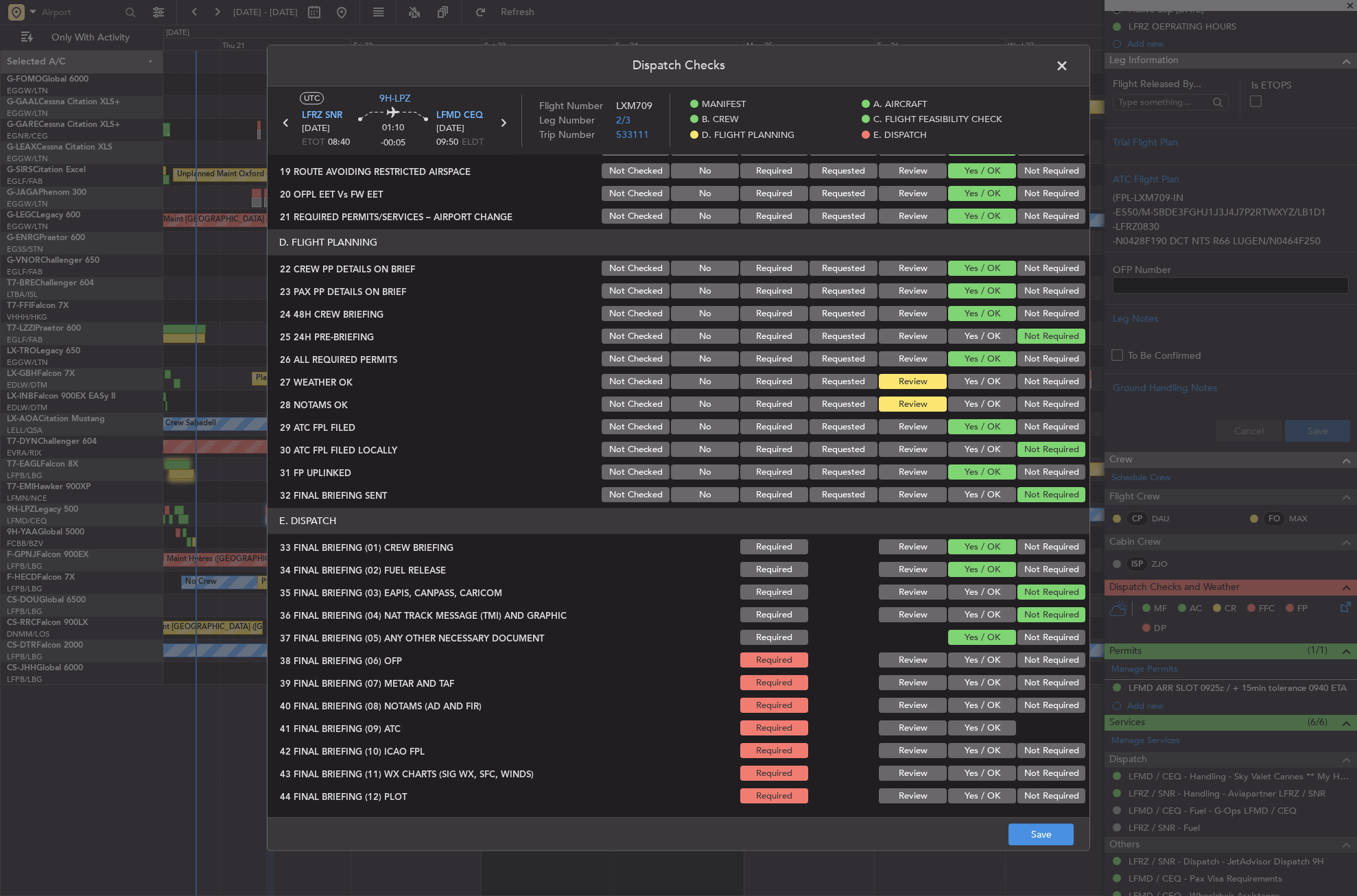
click at [979, 657] on button "Yes / OK" at bounding box center [982, 661] width 68 height 15
click at [970, 681] on button "Yes / OK" at bounding box center [982, 683] width 68 height 15
click at [968, 695] on section "E. DISPATCH 33 FINAL BRIEFING (01) CREW BRIEFING Required Review Yes / OK Not R…" at bounding box center [679, 657] width 822 height 298
click at [966, 706] on button "Yes / OK" at bounding box center [982, 706] width 68 height 15
click at [964, 720] on div "Yes / OK" at bounding box center [980, 729] width 69 height 19
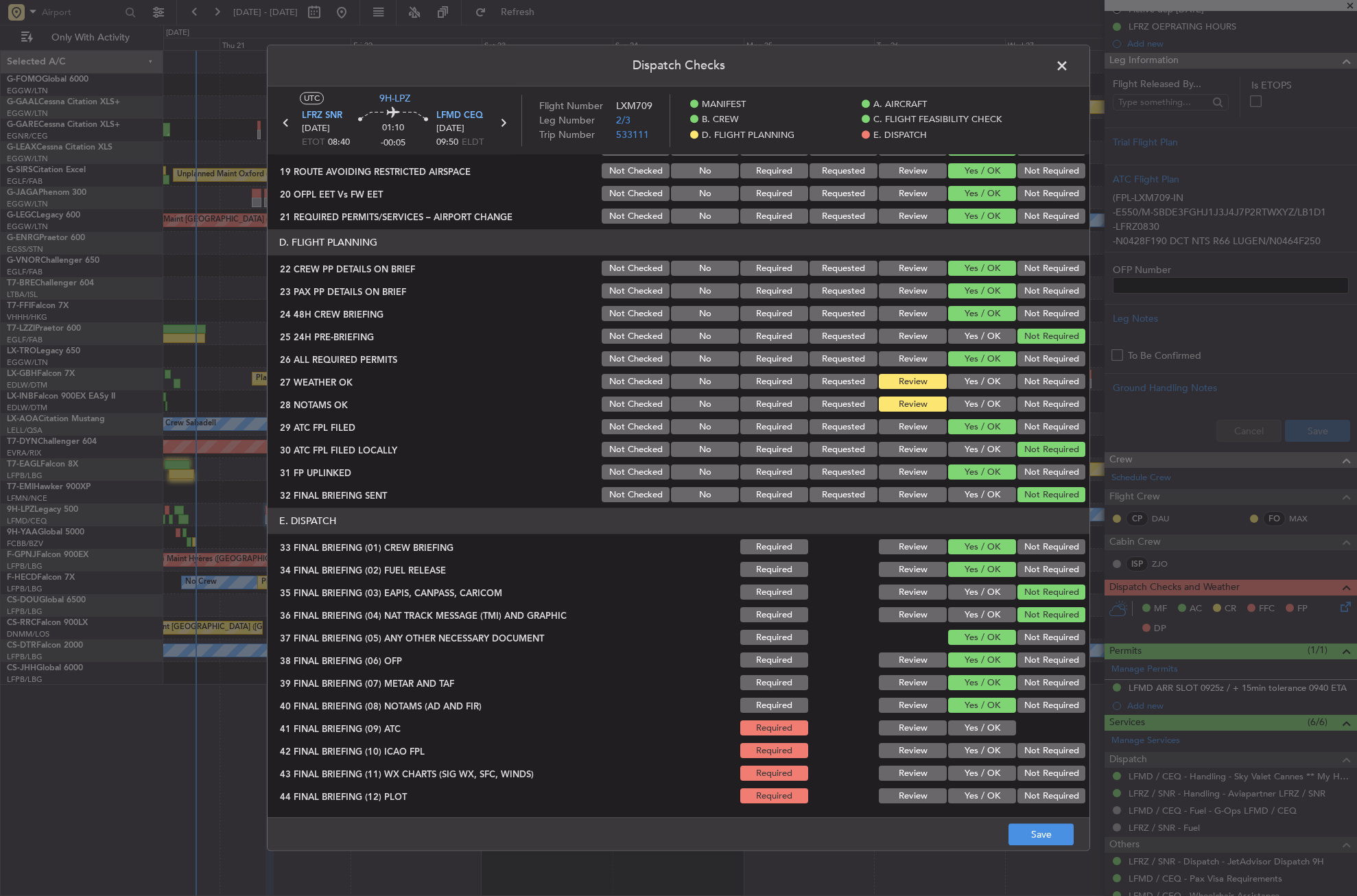
click at [971, 731] on button "Yes / OK" at bounding box center [982, 728] width 68 height 15
drag, startPoint x: 975, startPoint y: 750, endPoint x: 1028, endPoint y: 768, distance: 56.0
click at [975, 750] on button "Yes / OK" at bounding box center [982, 751] width 68 height 15
drag, startPoint x: 1046, startPoint y: 751, endPoint x: 1032, endPoint y: 758, distance: 15.7
click at [1043, 751] on button "Not Required" at bounding box center [1051, 751] width 68 height 15
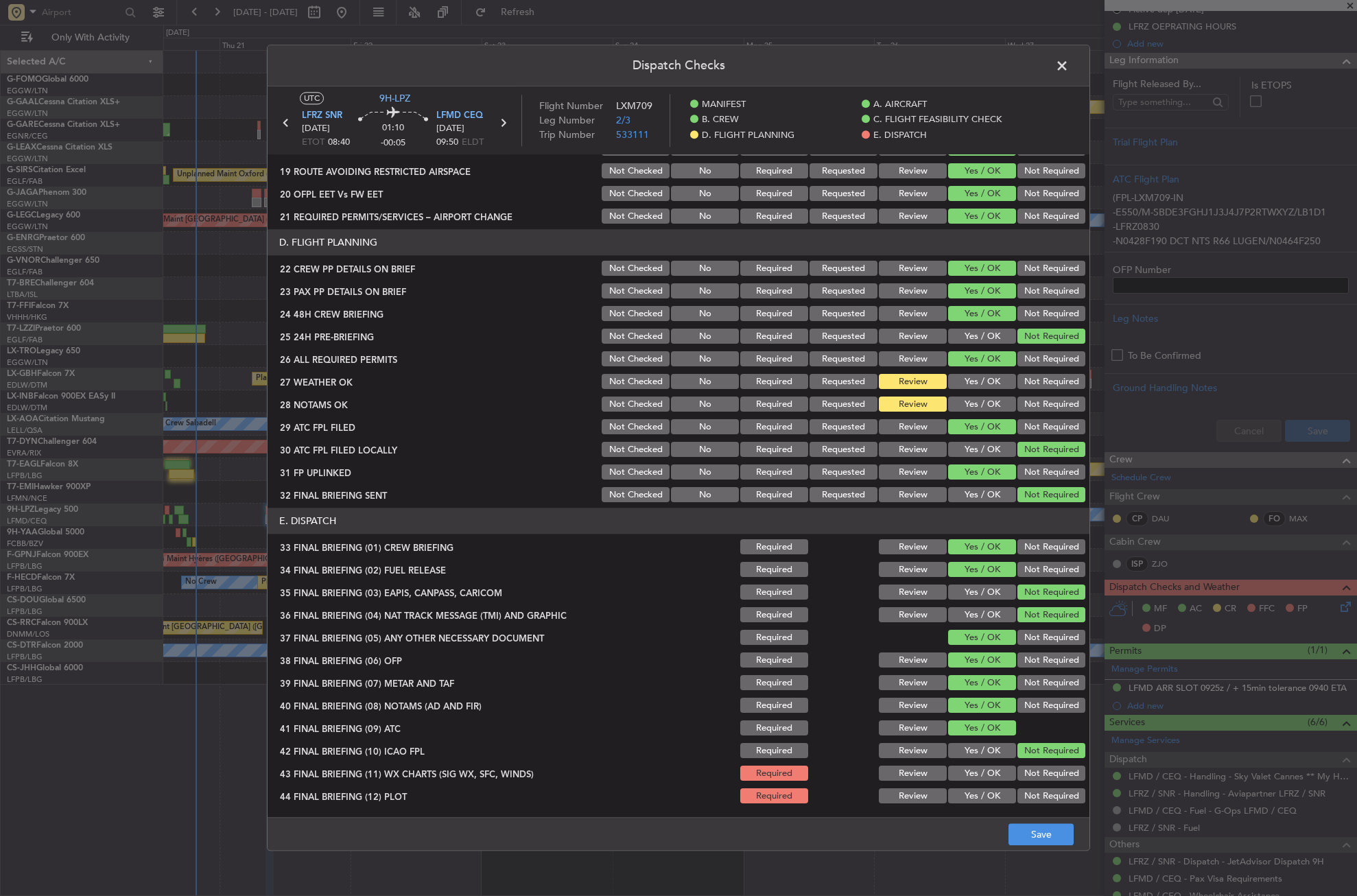
click at [1003, 766] on button "Yes / OK" at bounding box center [982, 774] width 68 height 15
click at [1022, 790] on button "Not Required" at bounding box center [1051, 797] width 68 height 15
click at [1032, 825] on button "Save" at bounding box center [1041, 836] width 65 height 22
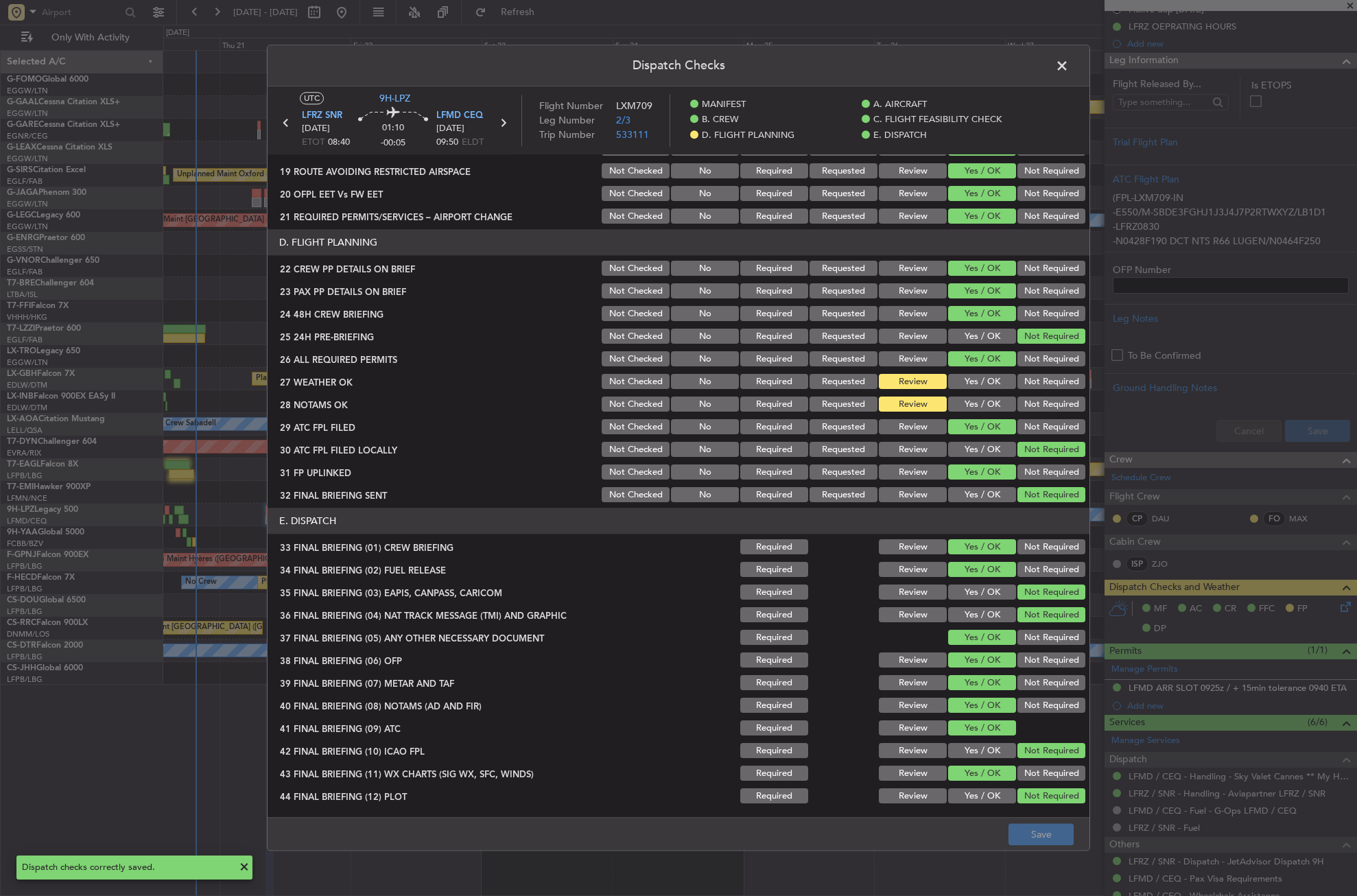
click at [1069, 68] on span at bounding box center [1069, 69] width 0 height 28
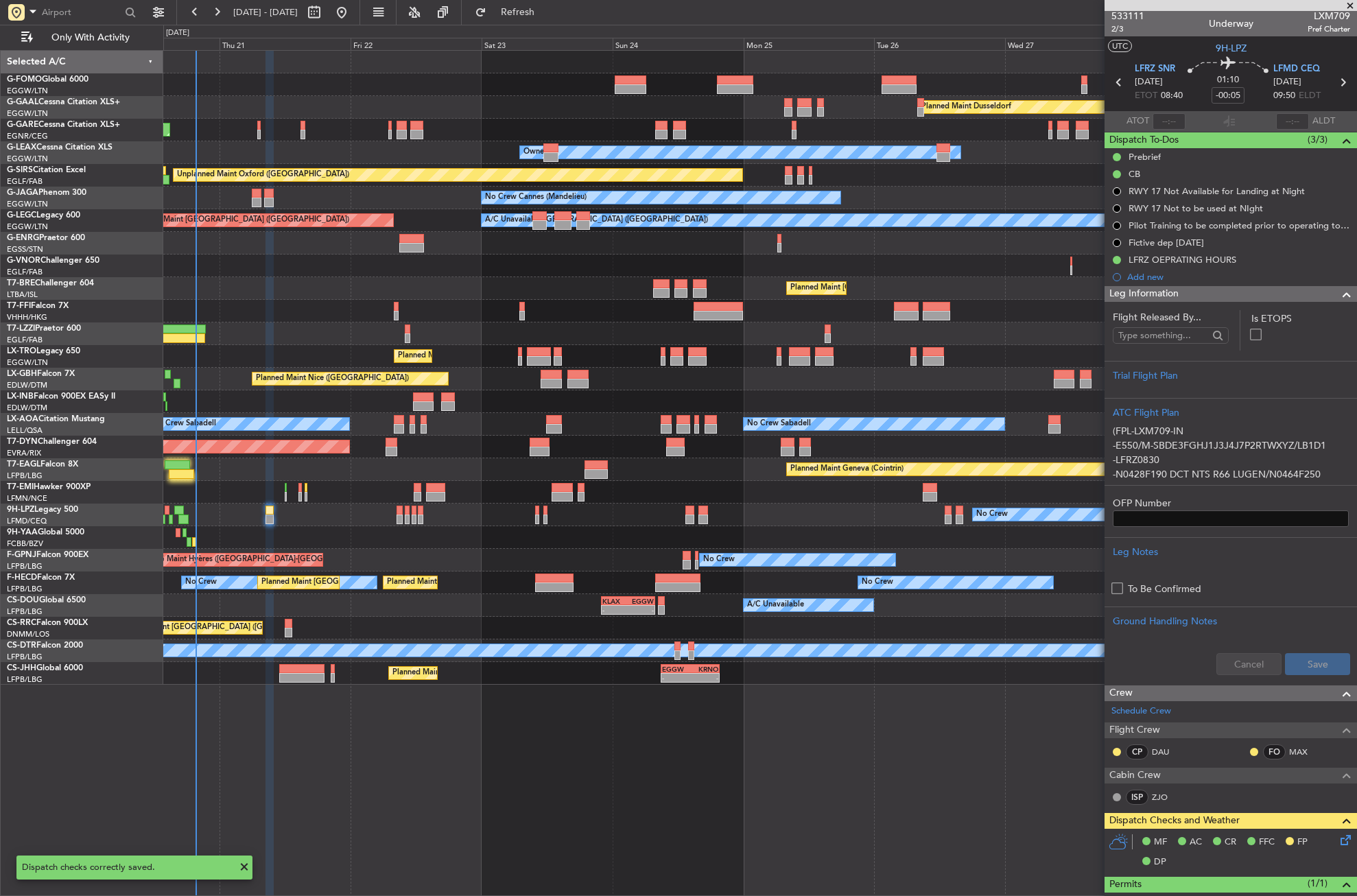
scroll to position [0, 0]
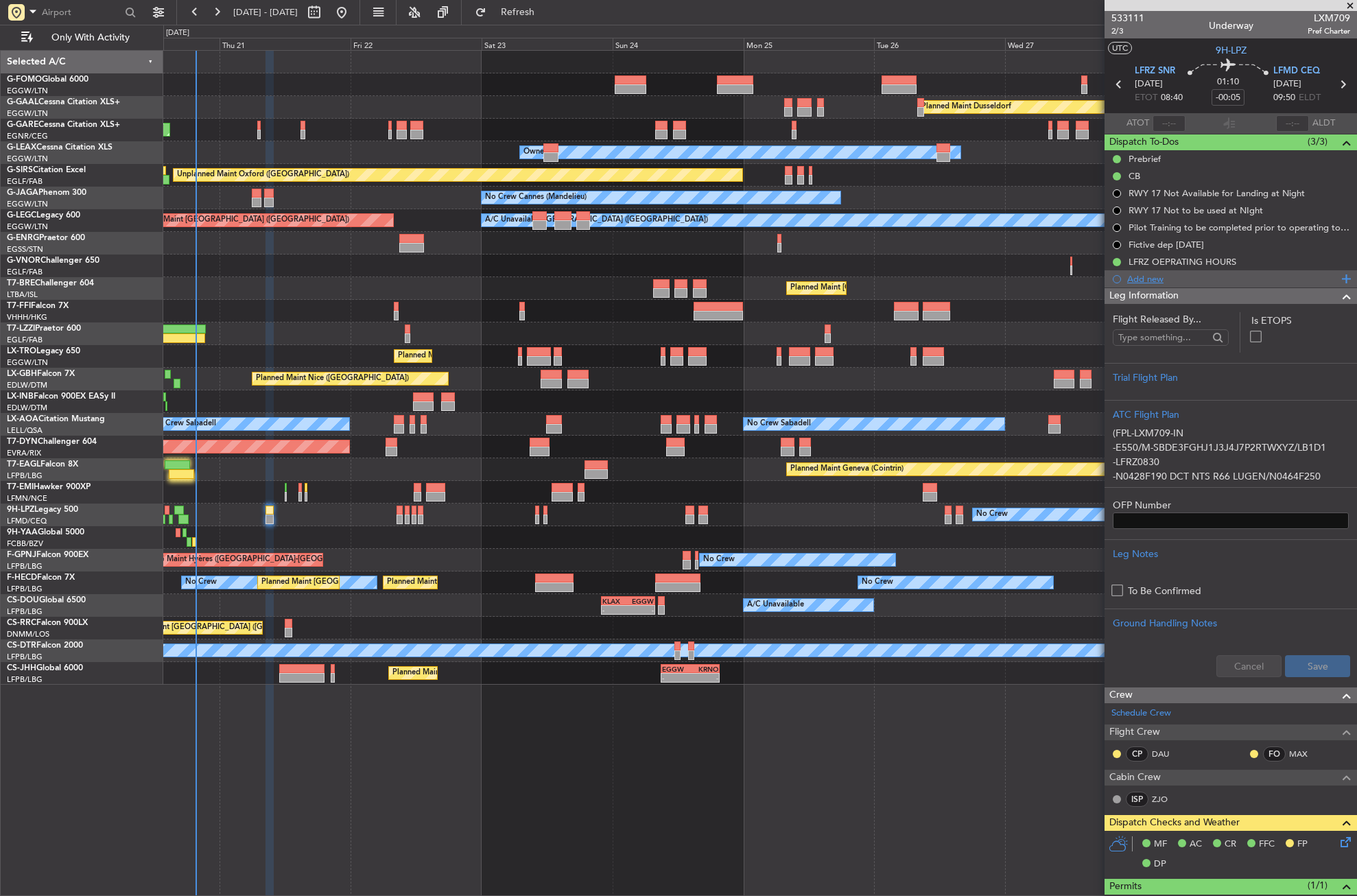
drag, startPoint x: 1170, startPoint y: 293, endPoint x: 1163, endPoint y: 279, distance: 15.7
click at [1170, 293] on span "Leg Information" at bounding box center [1144, 297] width 69 height 16
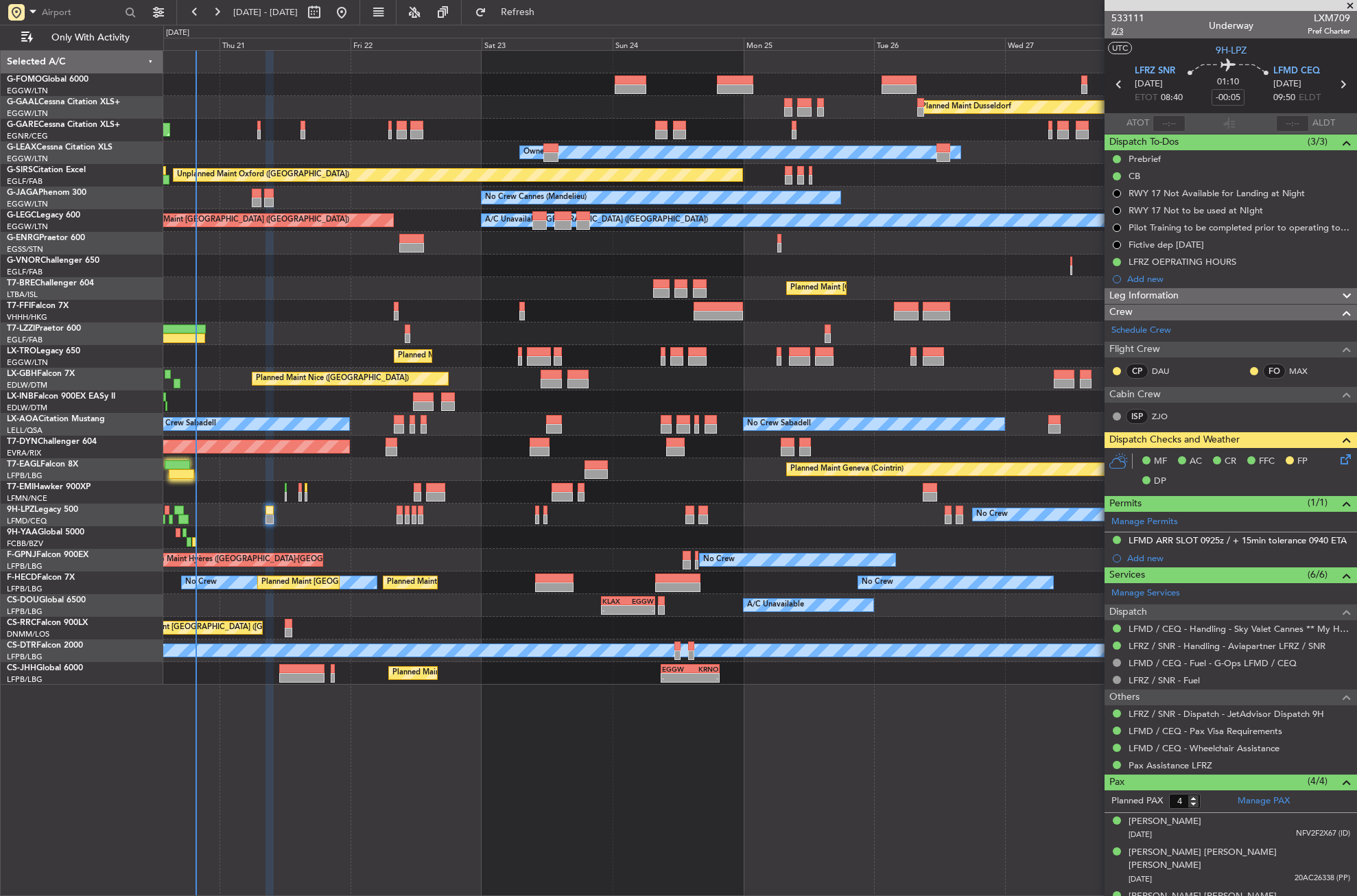
click at [1119, 33] on span "2/3" at bounding box center [1127, 31] width 33 height 12
click at [549, 747] on div "Planned Maint Dusseldorf Unplanned Maint [PERSON_NAME] Owner Owner Unplanned Ma…" at bounding box center [760, 473] width 1194 height 846
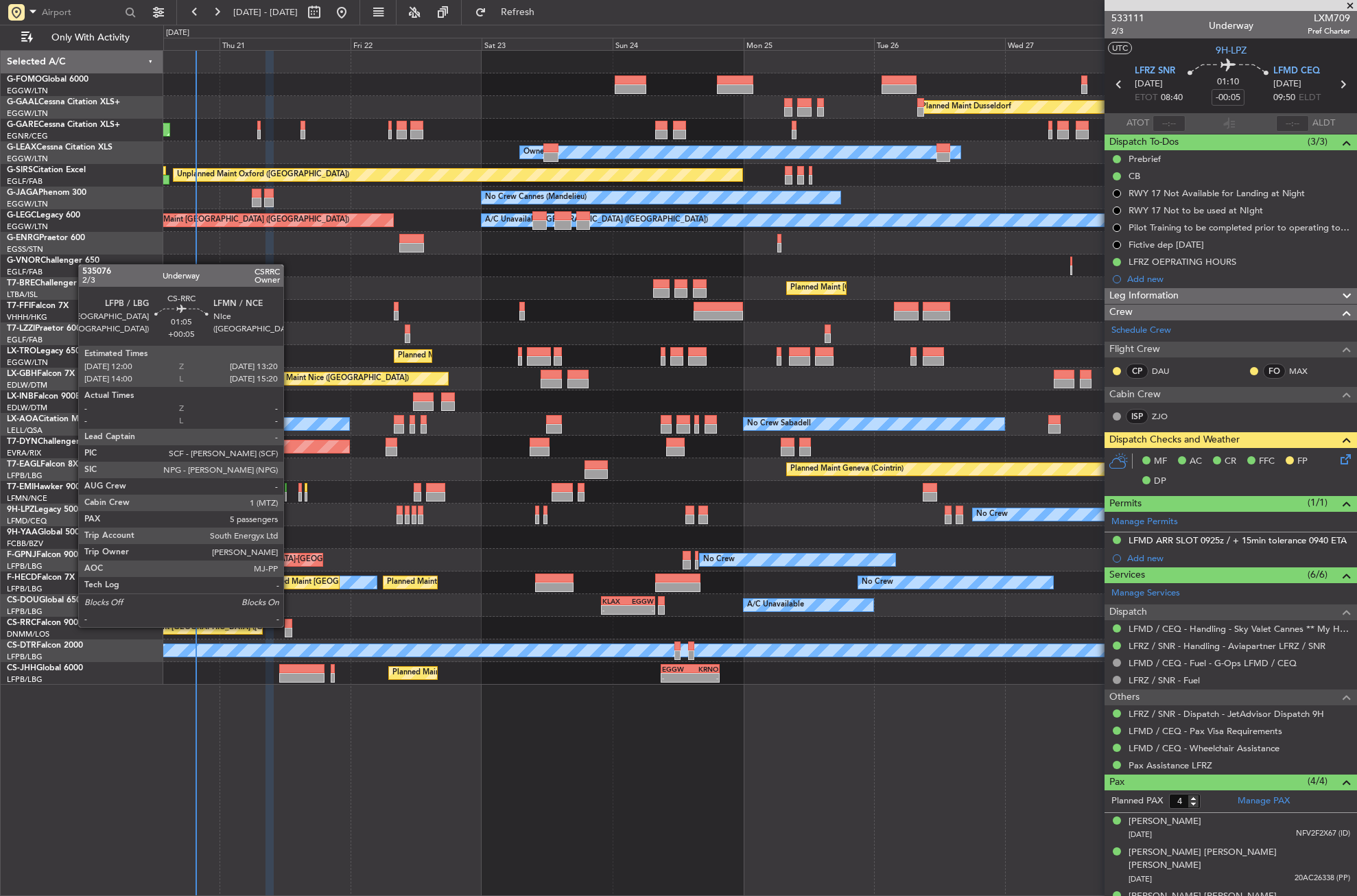
click at [289, 626] on div at bounding box center [288, 624] width 7 height 10
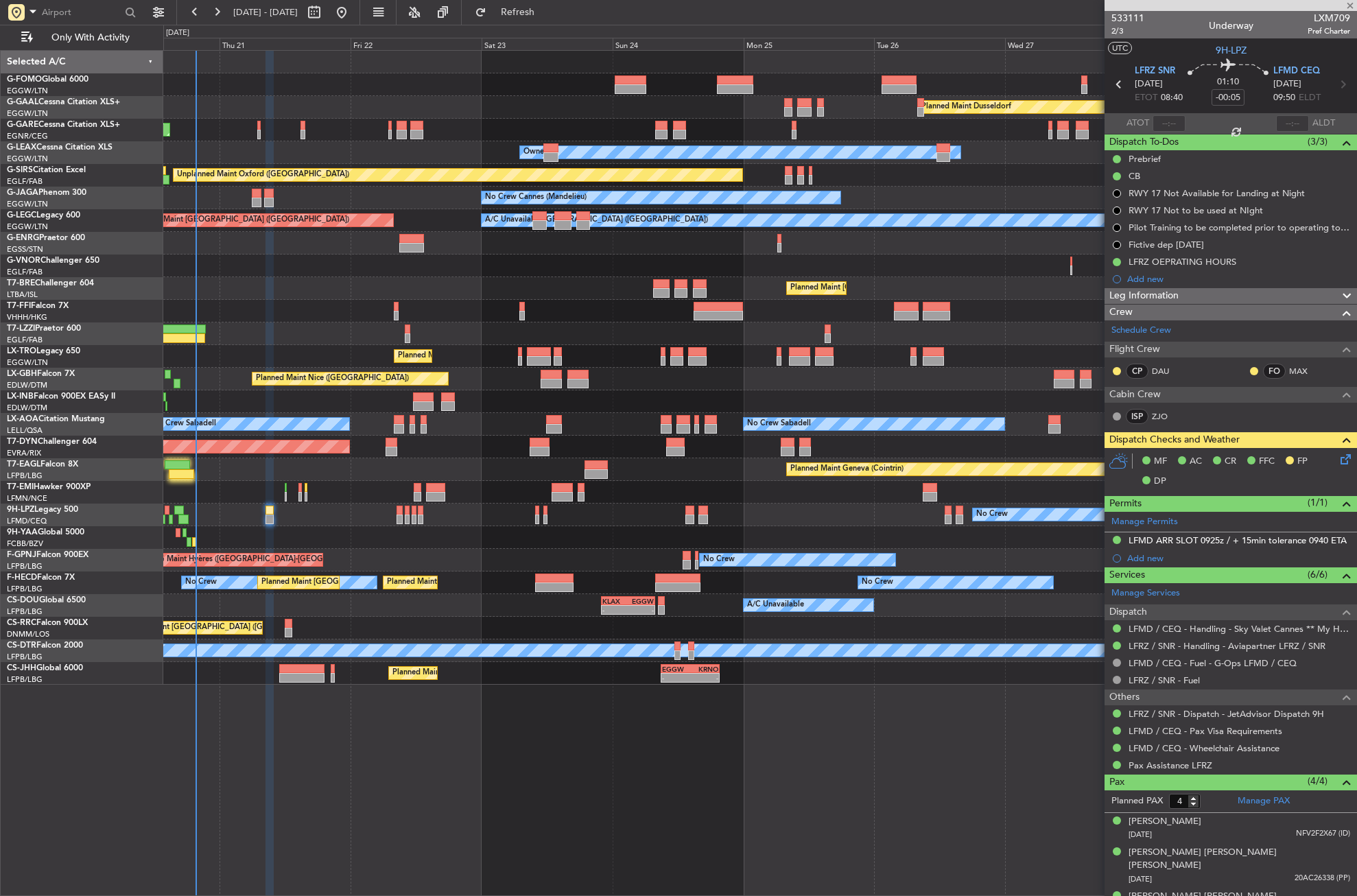
type input "+00:05"
type input "5"
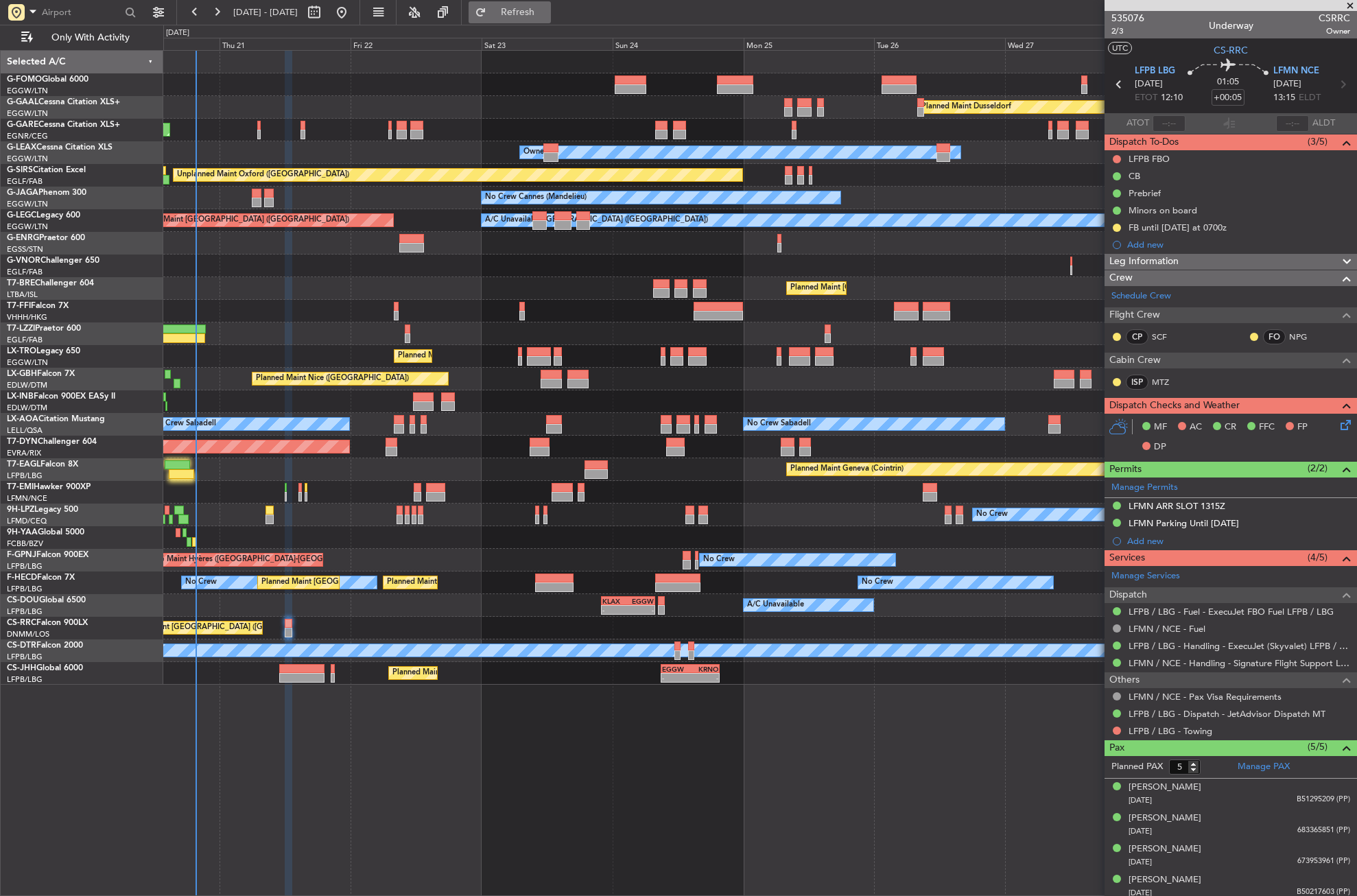
click at [538, 14] on span "Refresh" at bounding box center [518, 12] width 58 height 10
click at [252, 238] on div "Owner" at bounding box center [759, 243] width 1193 height 22
click at [518, 19] on button "Refresh" at bounding box center [510, 13] width 83 height 22
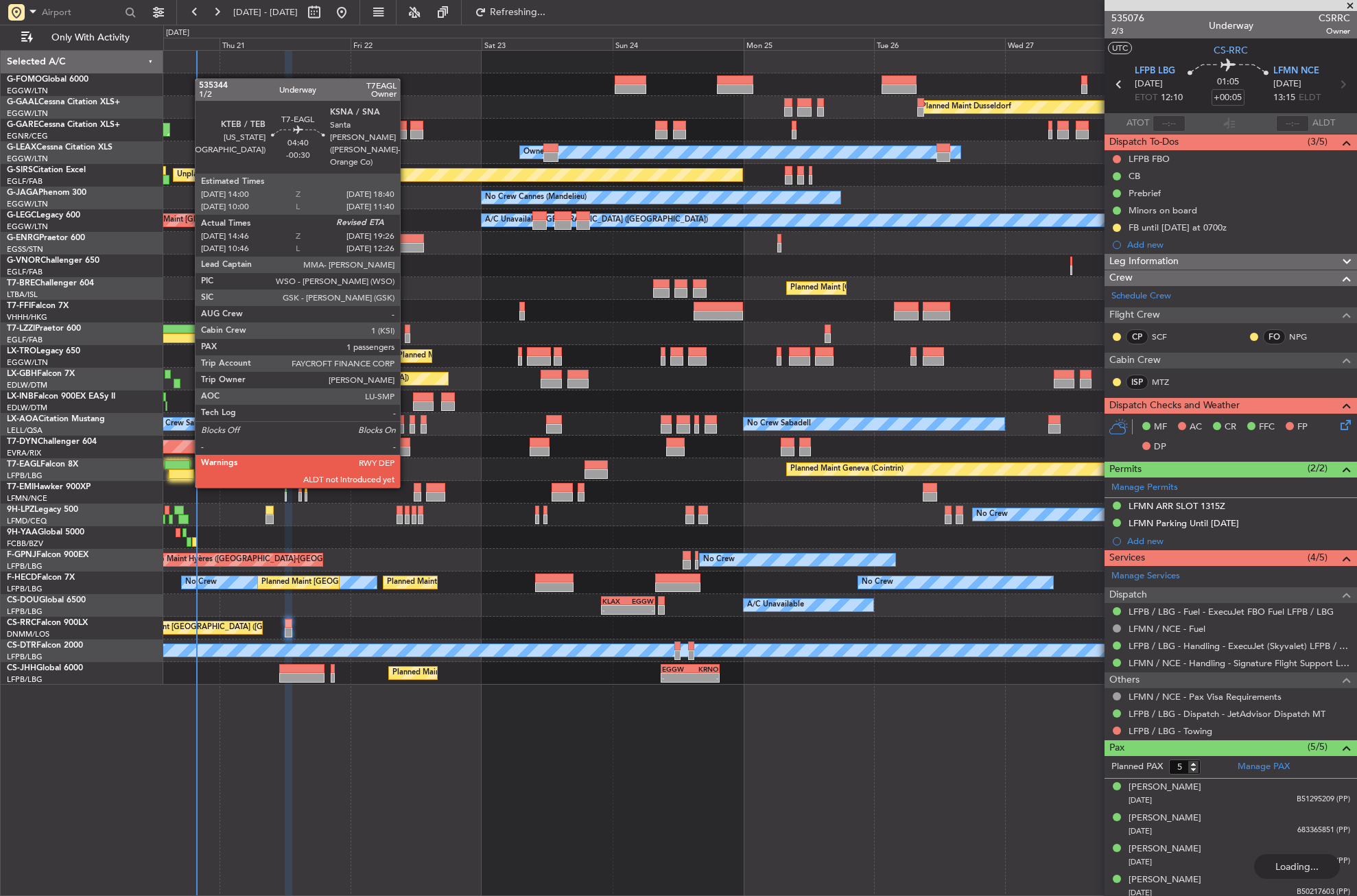
click at [187, 474] on div at bounding box center [181, 474] width 26 height 10
type input "-00:30"
type input "14:46"
type input "1"
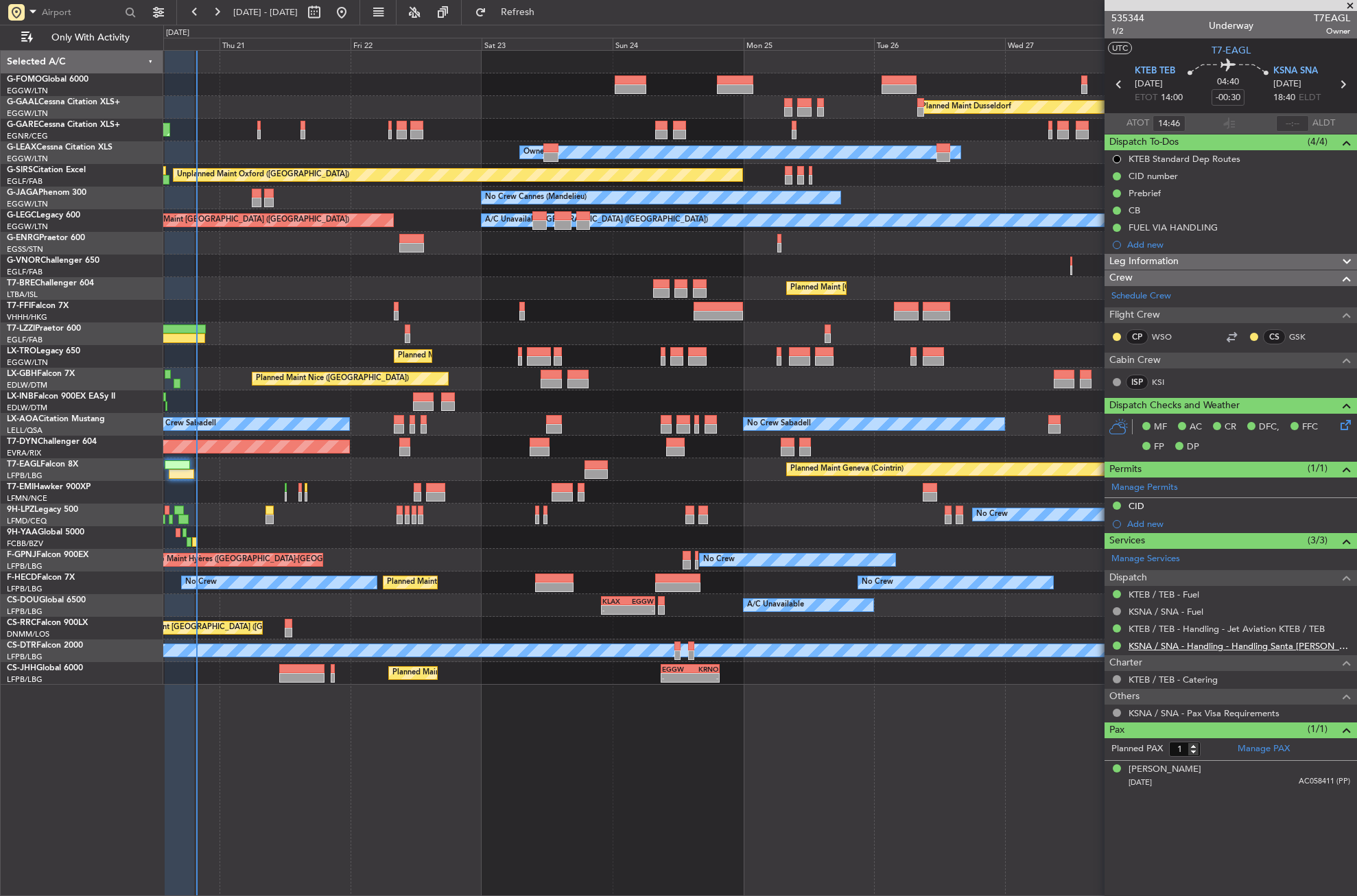
click at [1222, 642] on link "KSNA / SNA - Handling - Handling Santa [PERSON_NAME] KSNA - [GEOGRAPHIC_DATA]" at bounding box center [1239, 646] width 222 height 12
click at [537, 16] on span "Refresh" at bounding box center [518, 12] width 58 height 10
click at [528, 17] on button "Refresh" at bounding box center [510, 13] width 83 height 22
click at [293, 304] on div "VHHH 04:30 Z LTFE 15:20 Z 05:09 Z 16:02 Z" at bounding box center [759, 311] width 1193 height 22
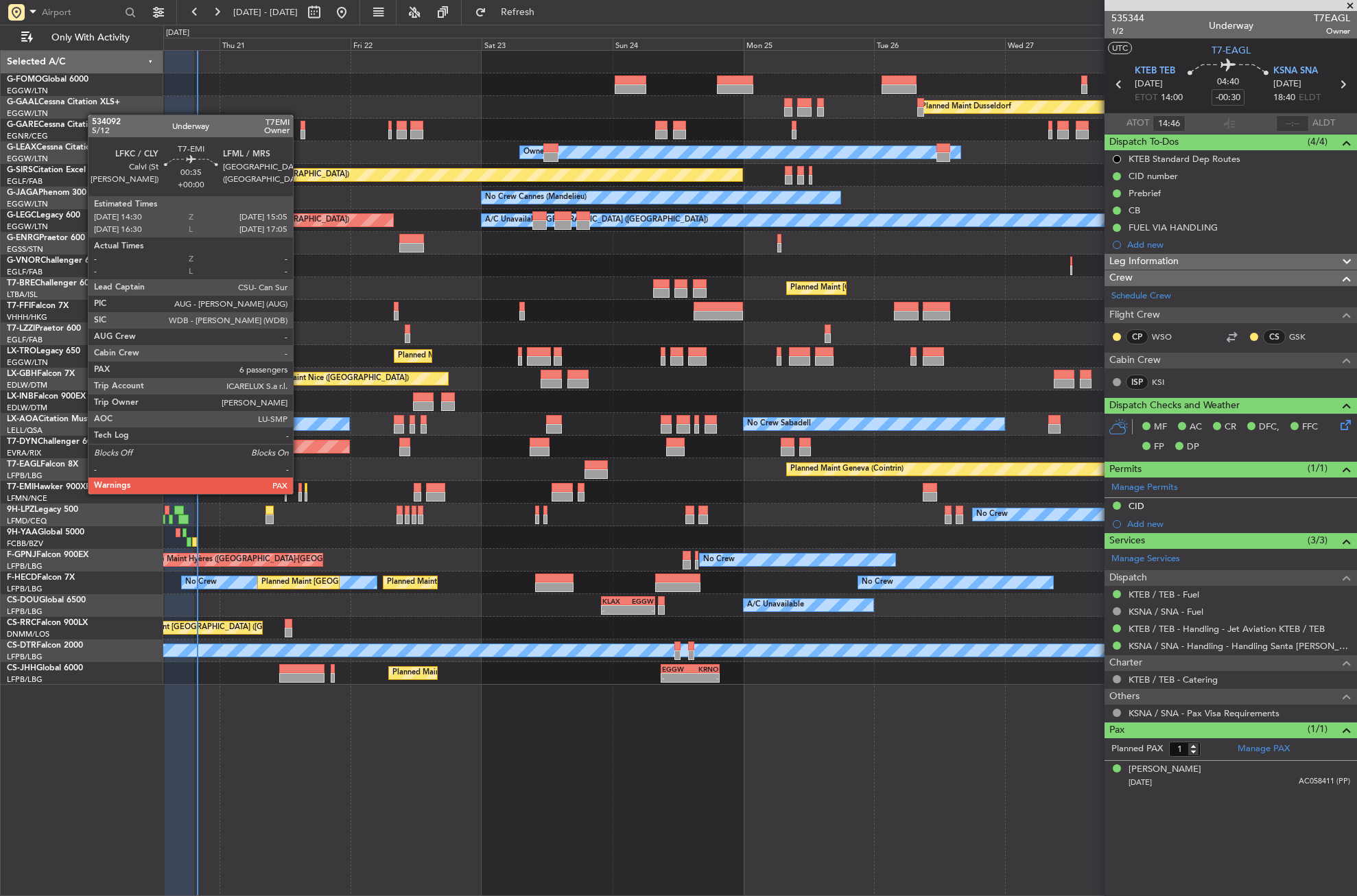
click at [299, 493] on div at bounding box center [300, 497] width 3 height 10
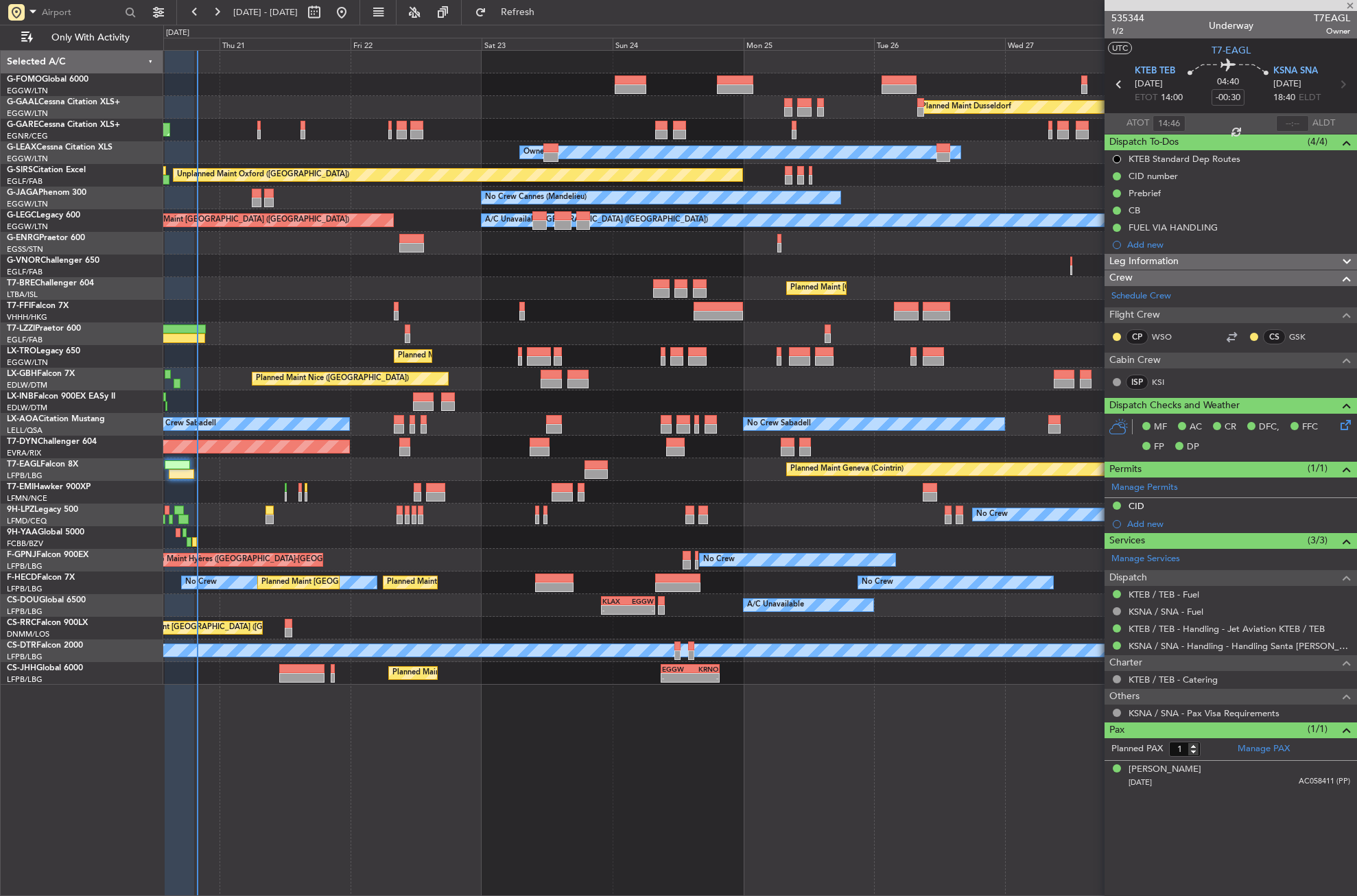
type input "6"
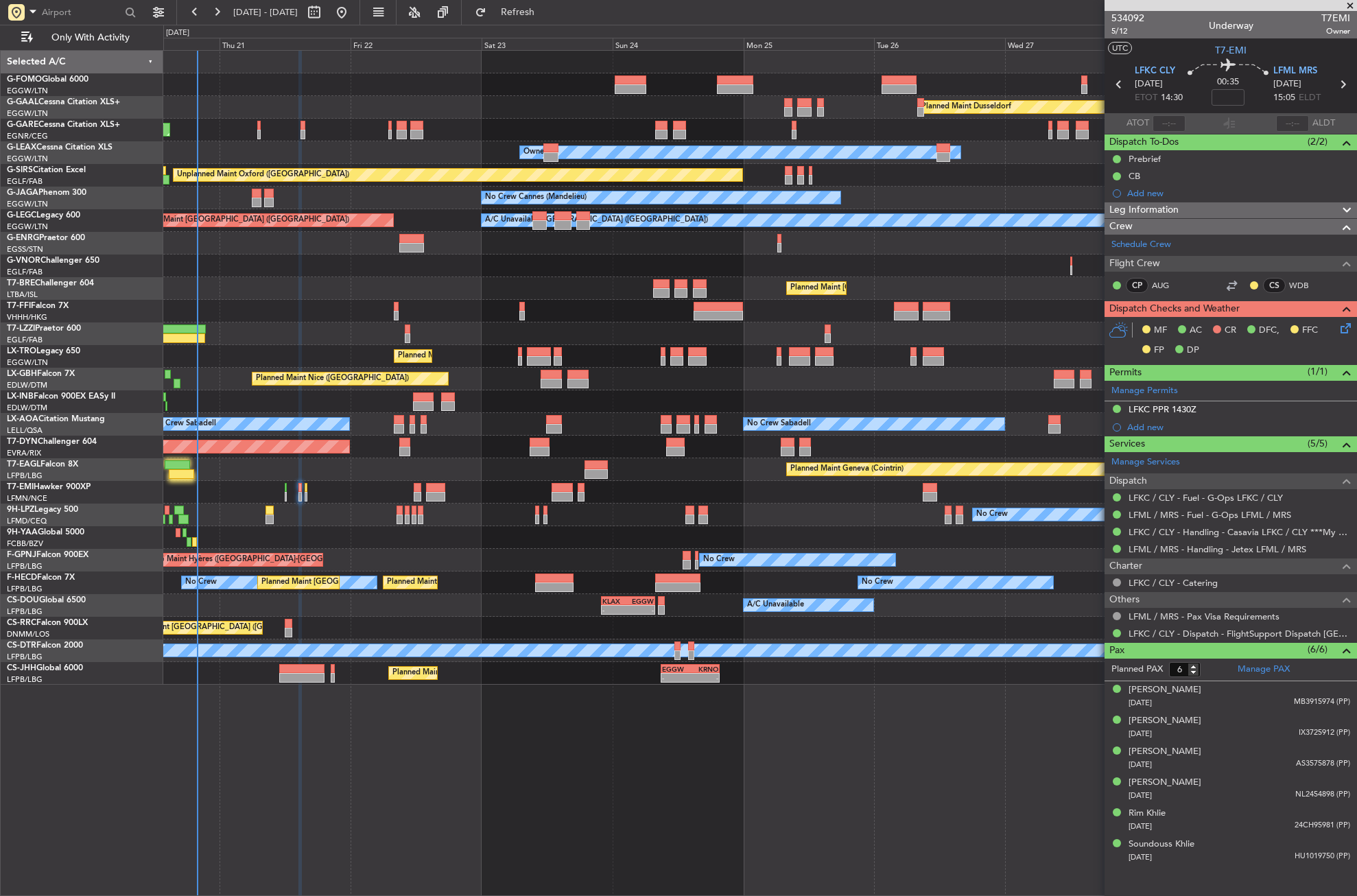
click at [369, 705] on div "Planned Maint Dusseldorf Unplanned Maint [PERSON_NAME] Owner Owner Unplanned Ma…" at bounding box center [760, 473] width 1194 height 846
click at [308, 263] on div "Planned Maint London ([GEOGRAPHIC_DATA])" at bounding box center [759, 266] width 1193 height 22
click at [379, 720] on div "Planned Maint Dusseldorf Unplanned Maint [PERSON_NAME] Owner Owner Unplanned Ma…" at bounding box center [760, 473] width 1194 height 846
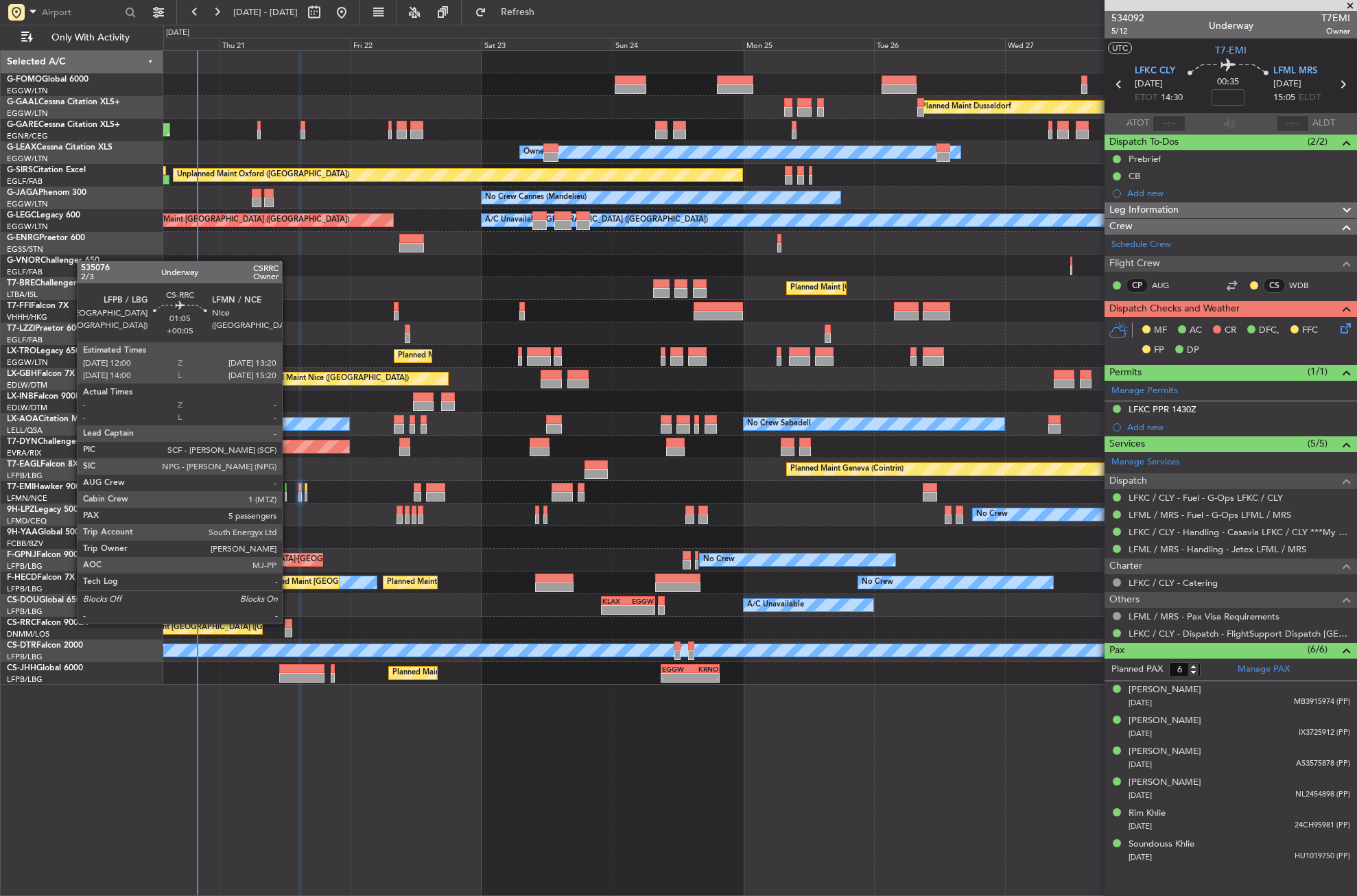
click at [289, 623] on div at bounding box center [288, 624] width 7 height 10
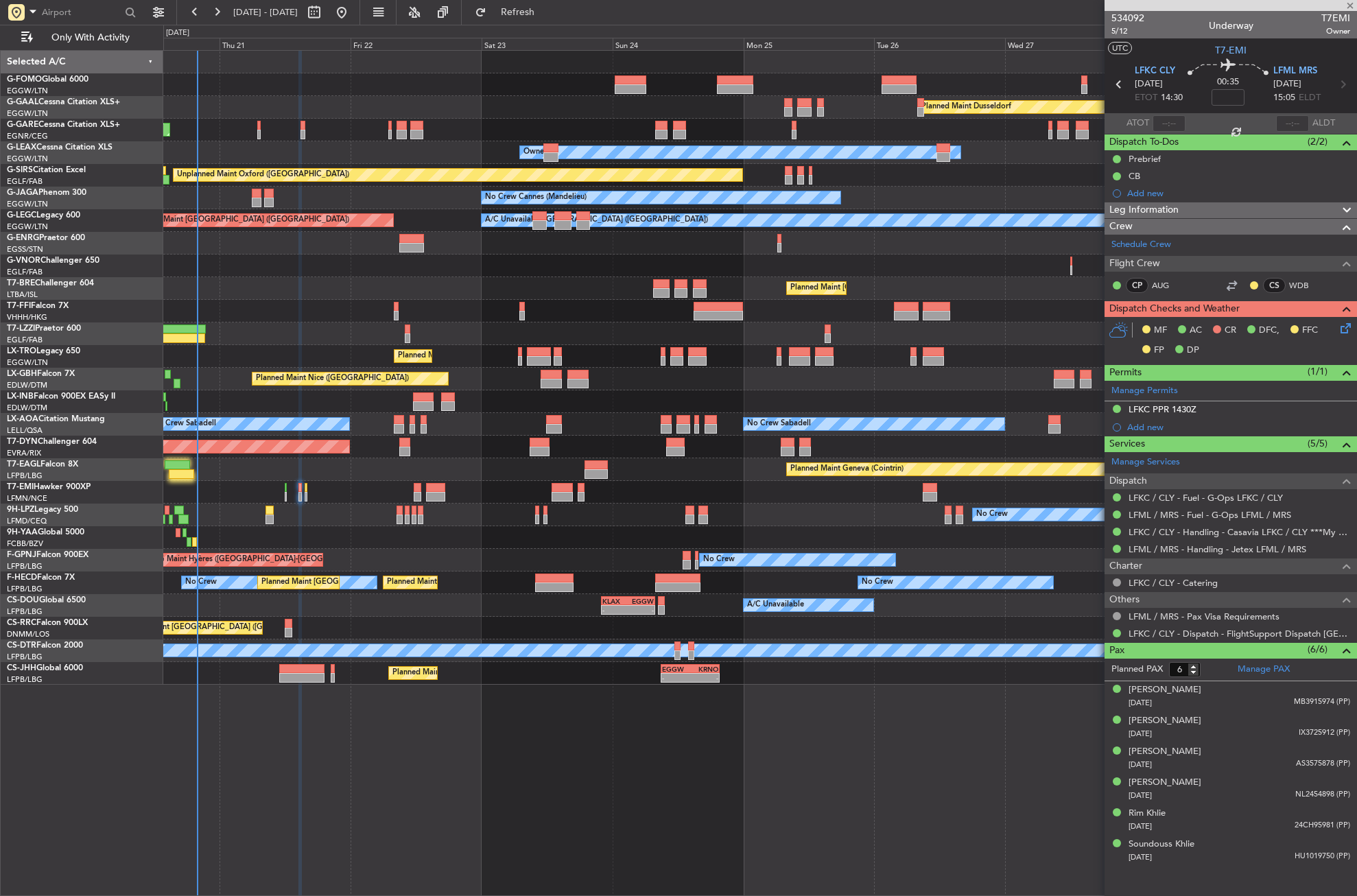
type input "+00:05"
type input "5"
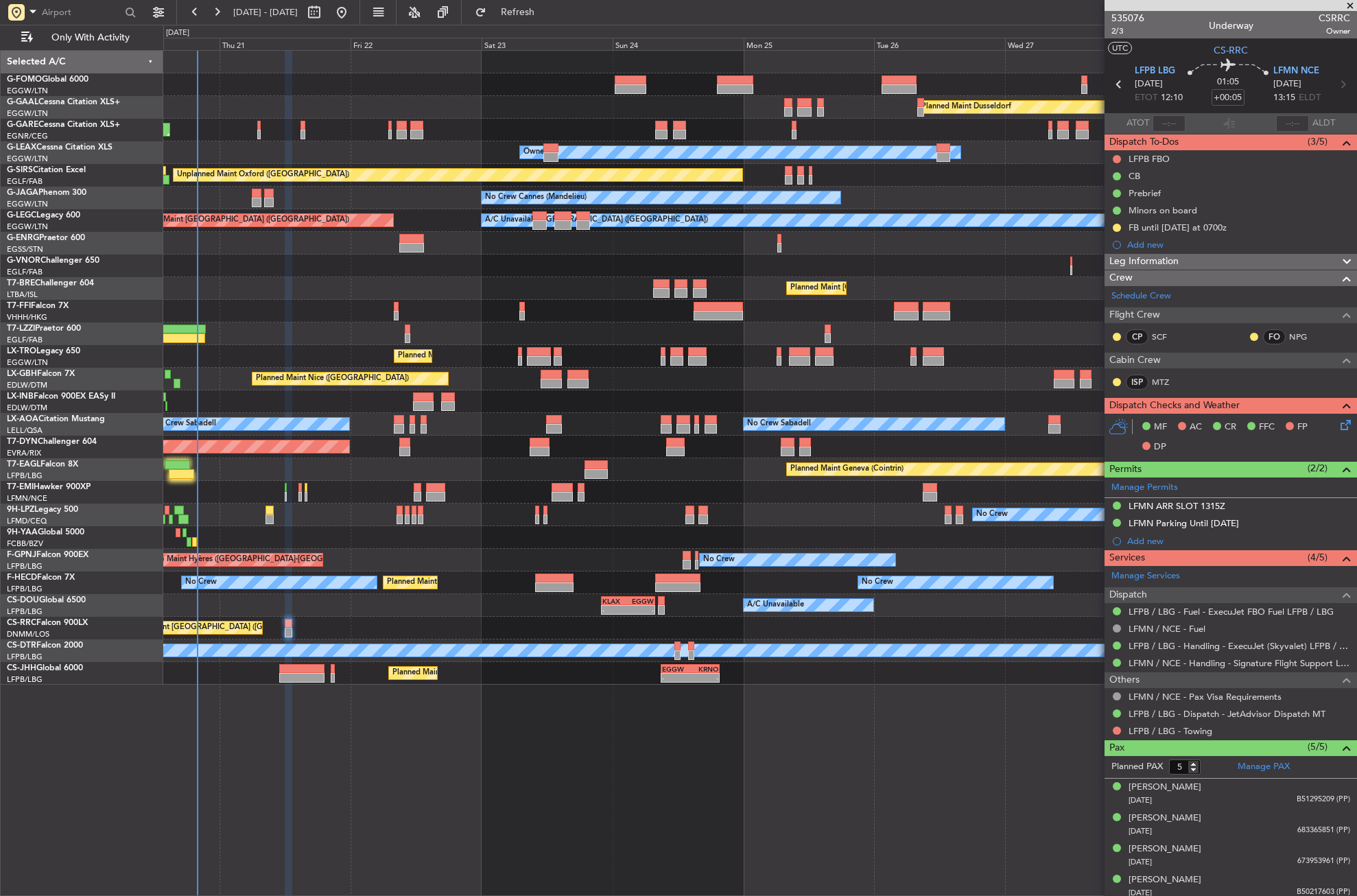
click at [293, 702] on div "Planned Maint Dusseldorf Unplanned Maint [PERSON_NAME] Owner Owner Unplanned Ma…" at bounding box center [760, 473] width 1194 height 846
drag, startPoint x: 1119, startPoint y: 154, endPoint x: 1116, endPoint y: 161, distance: 7.6
click at [1119, 155] on button at bounding box center [1117, 159] width 8 height 8
click at [1105, 215] on span "Completed" at bounding box center [1123, 219] width 45 height 14
click at [217, 343] on div at bounding box center [759, 334] width 1193 height 22
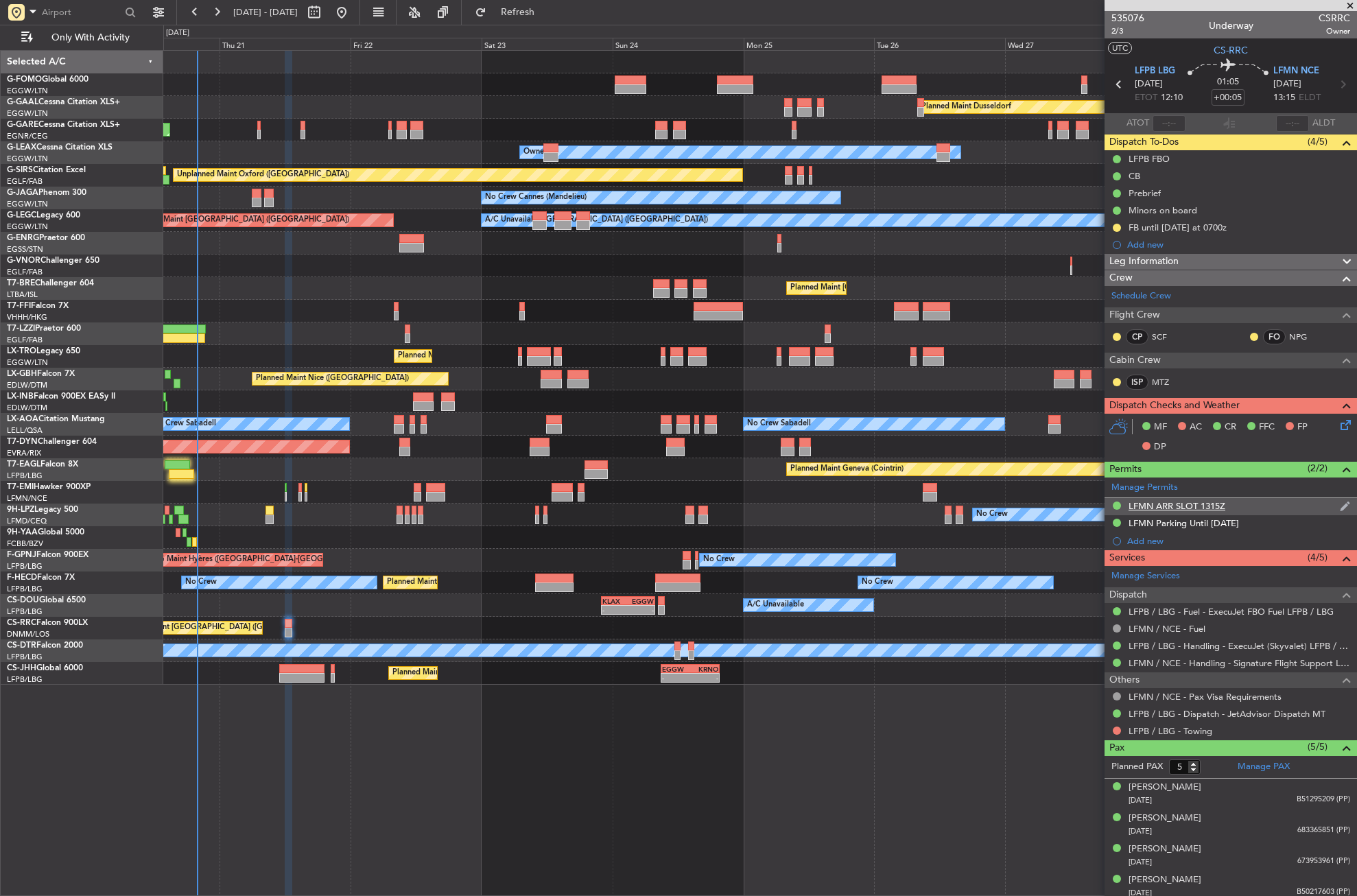
click at [1177, 500] on div "LFMN ARR SLOT 1315Z" at bounding box center [1177, 506] width 97 height 12
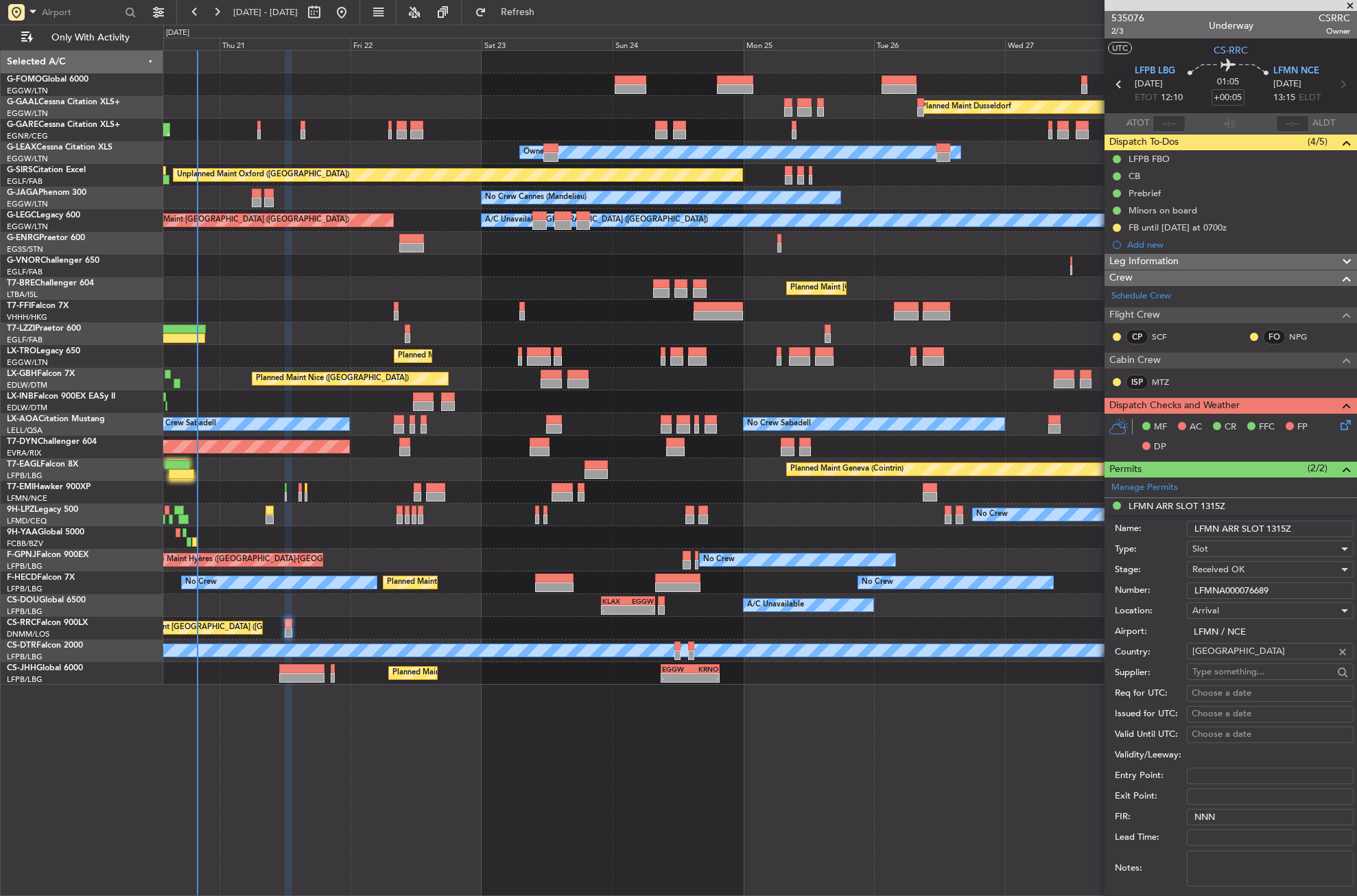
click at [1208, 588] on input "LFMNA000076689" at bounding box center [1270, 591] width 167 height 17
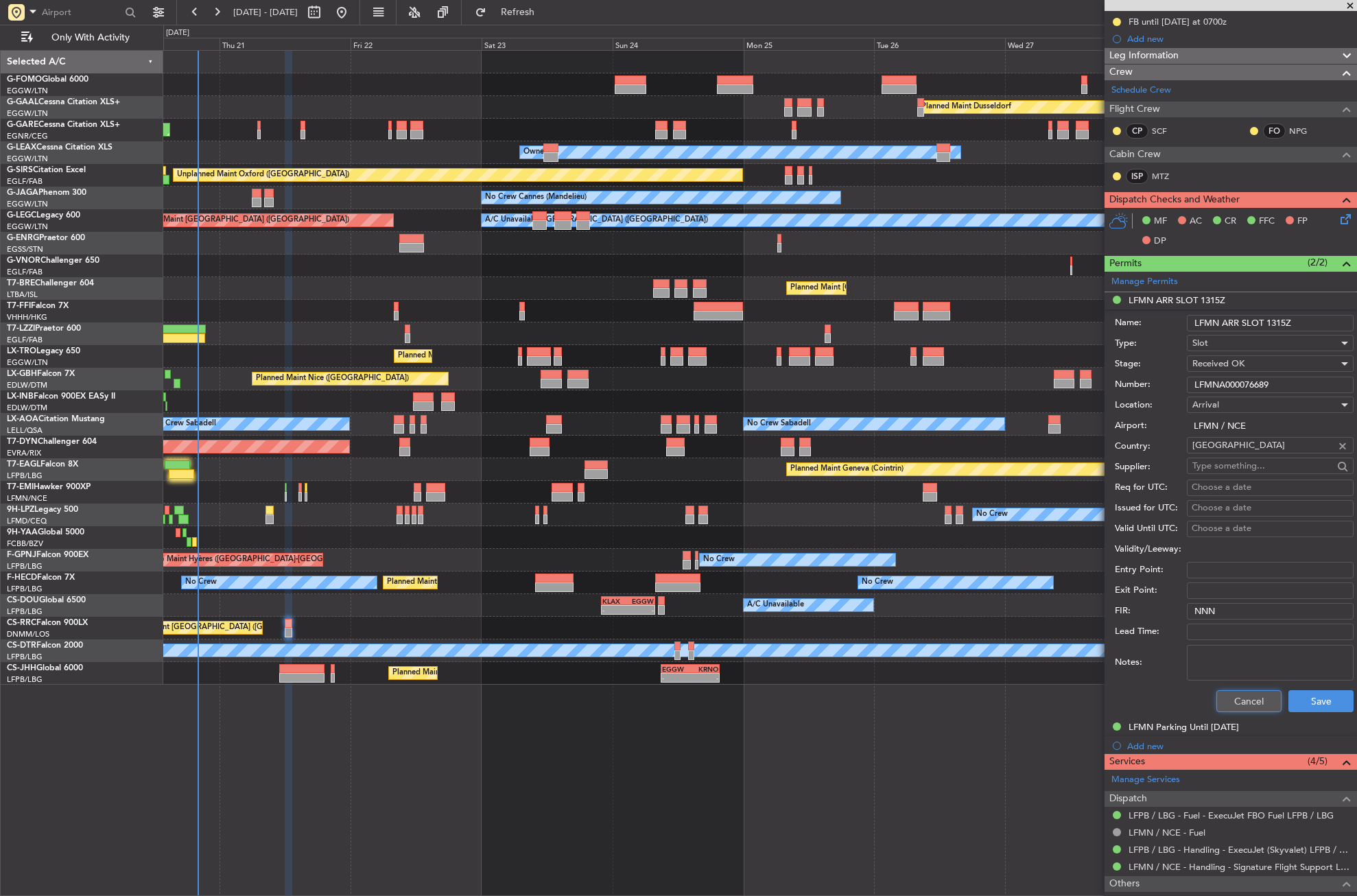
click at [1226, 704] on button "Cancel" at bounding box center [1249, 701] width 65 height 22
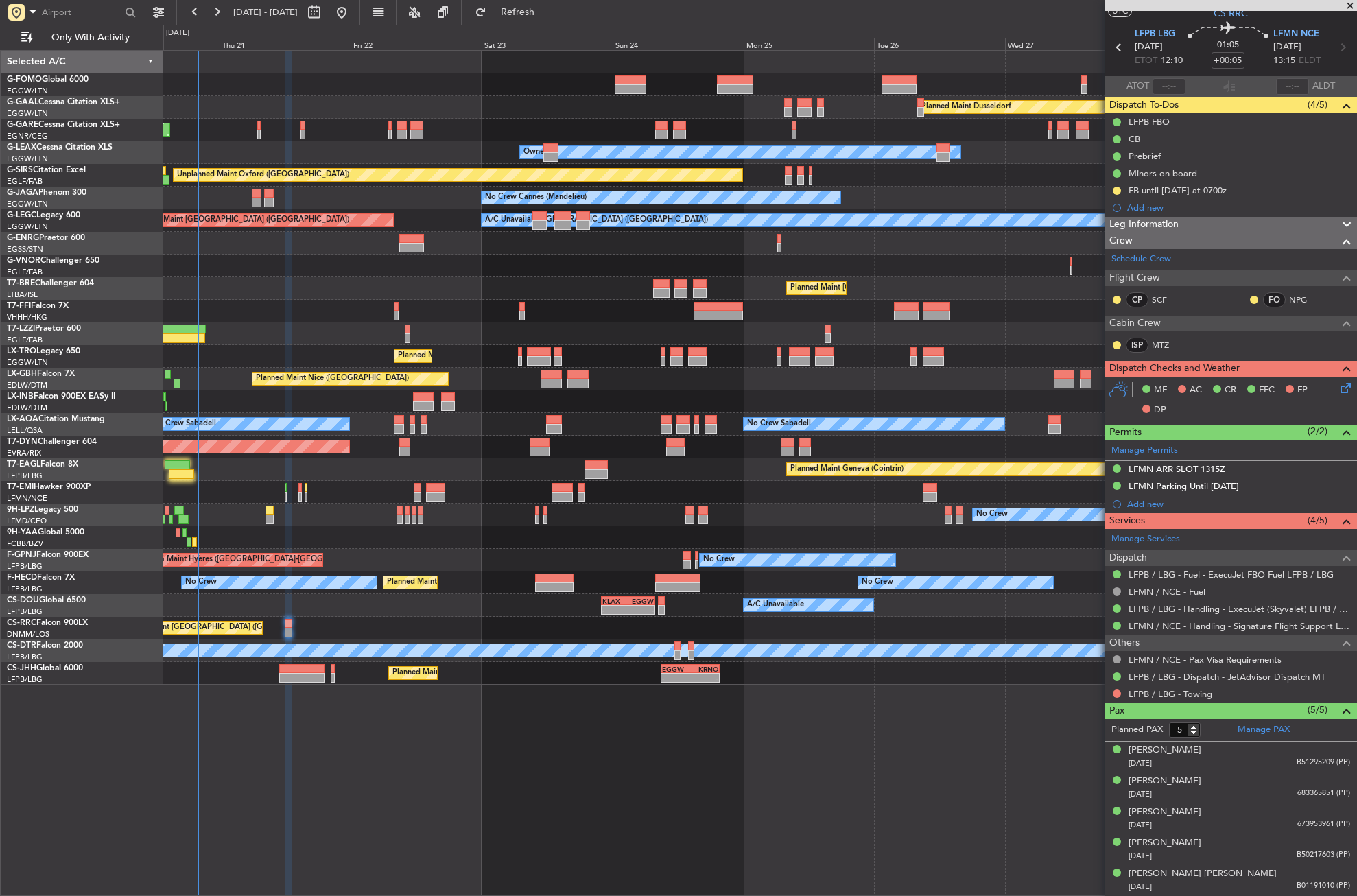
scroll to position [37, 0]
click at [1131, 219] on span "Leg Information" at bounding box center [1144, 226] width 69 height 16
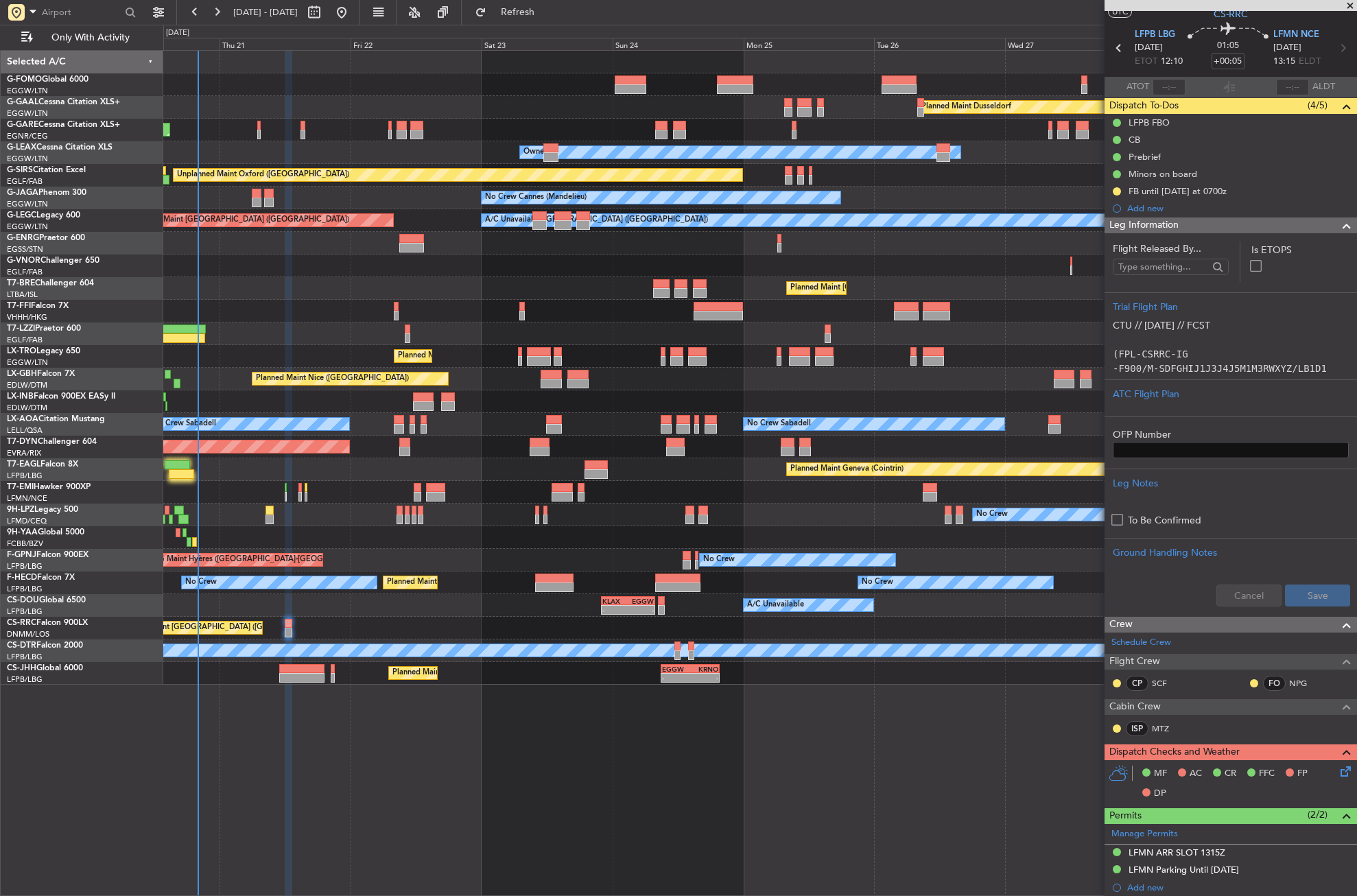
scroll to position [206, 0]
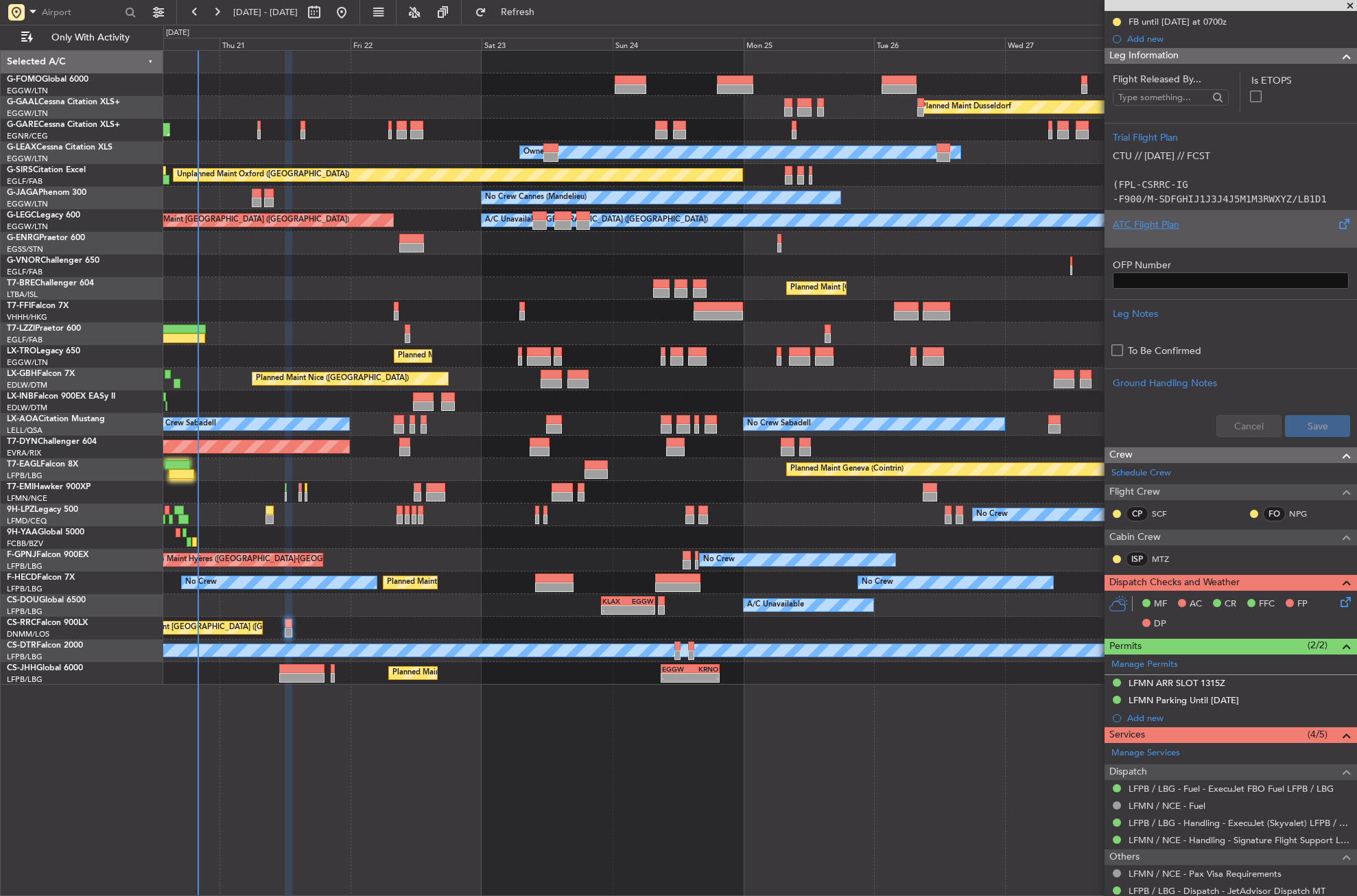
click at [1140, 219] on div "ATC Flight Plan" at bounding box center [1231, 225] width 236 height 14
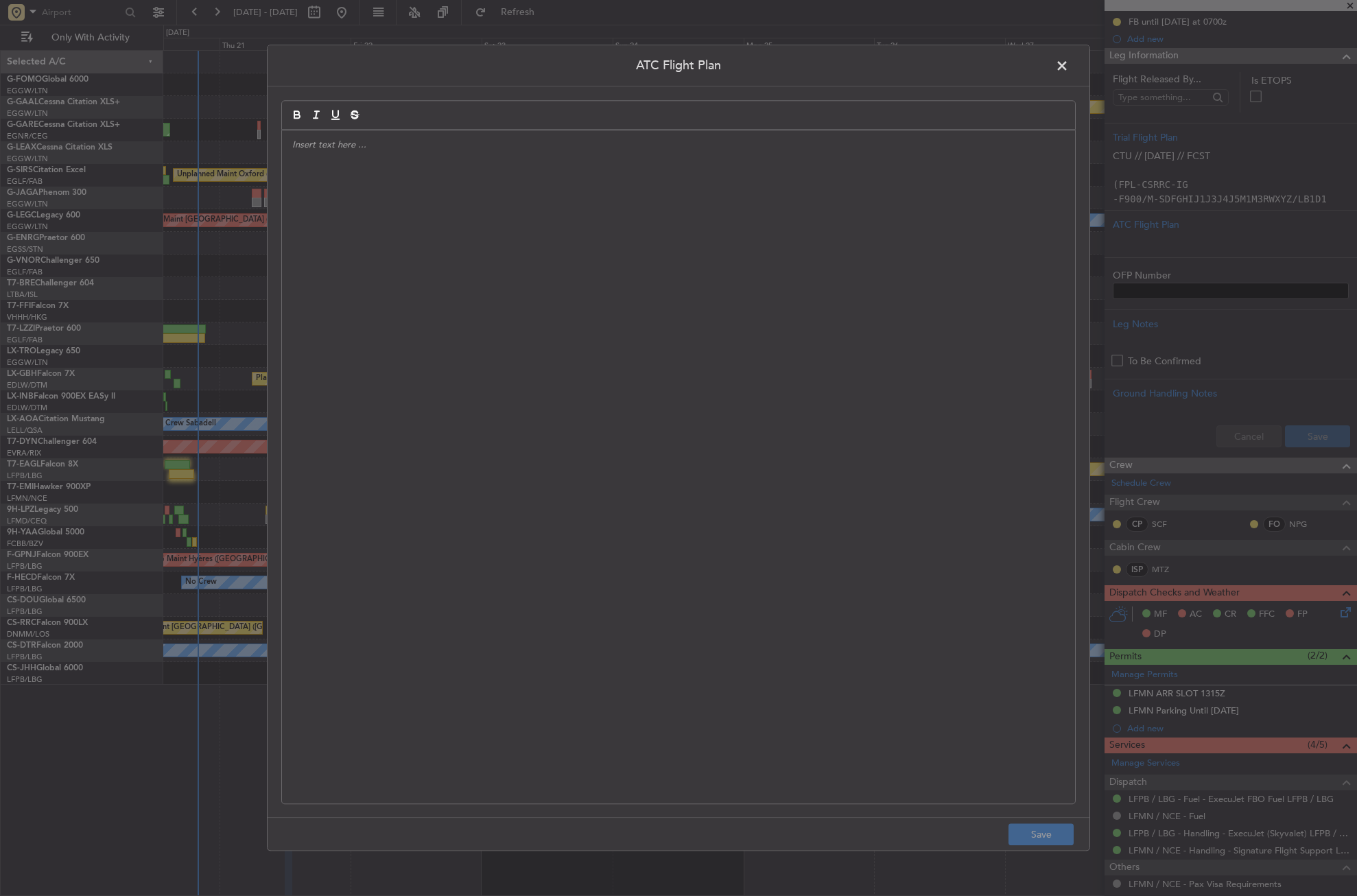
click at [467, 261] on div at bounding box center [679, 467] width 793 height 673
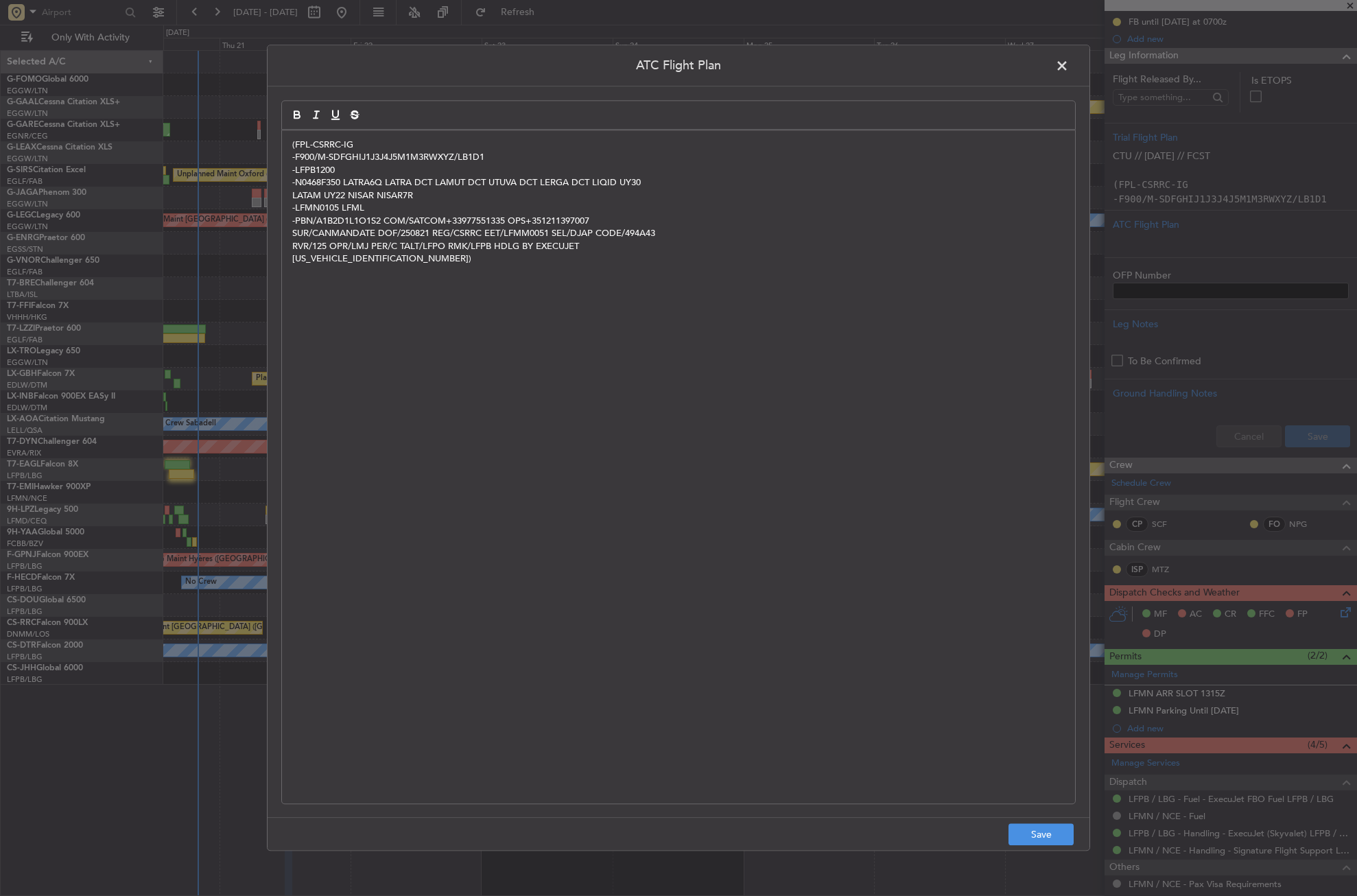
scroll to position [0, 0]
click at [1043, 840] on button "Save" at bounding box center [1041, 836] width 65 height 22
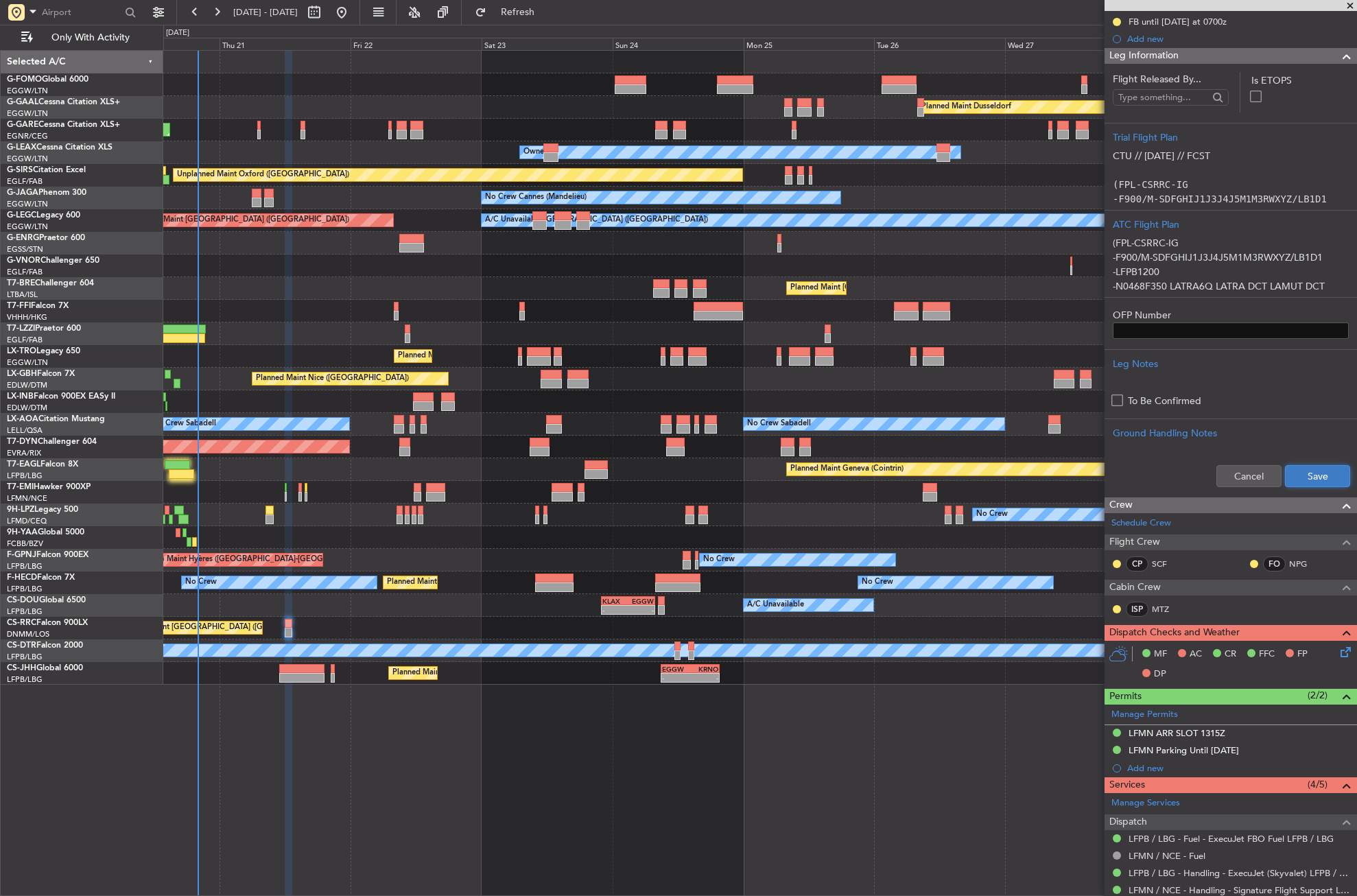
click at [1315, 470] on button "Save" at bounding box center [1318, 476] width 65 height 22
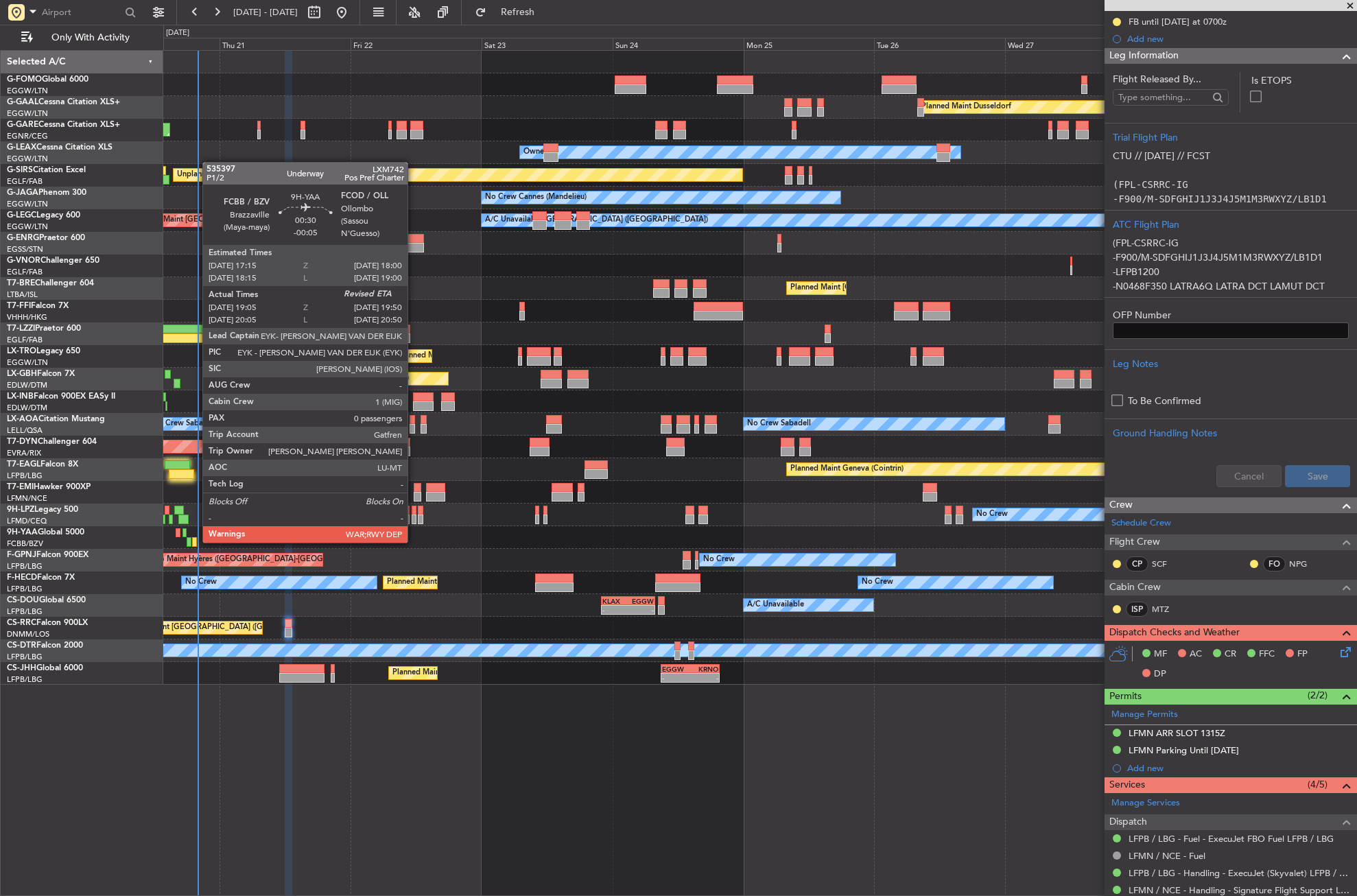
click at [196, 541] on div at bounding box center [194, 542] width 4 height 10
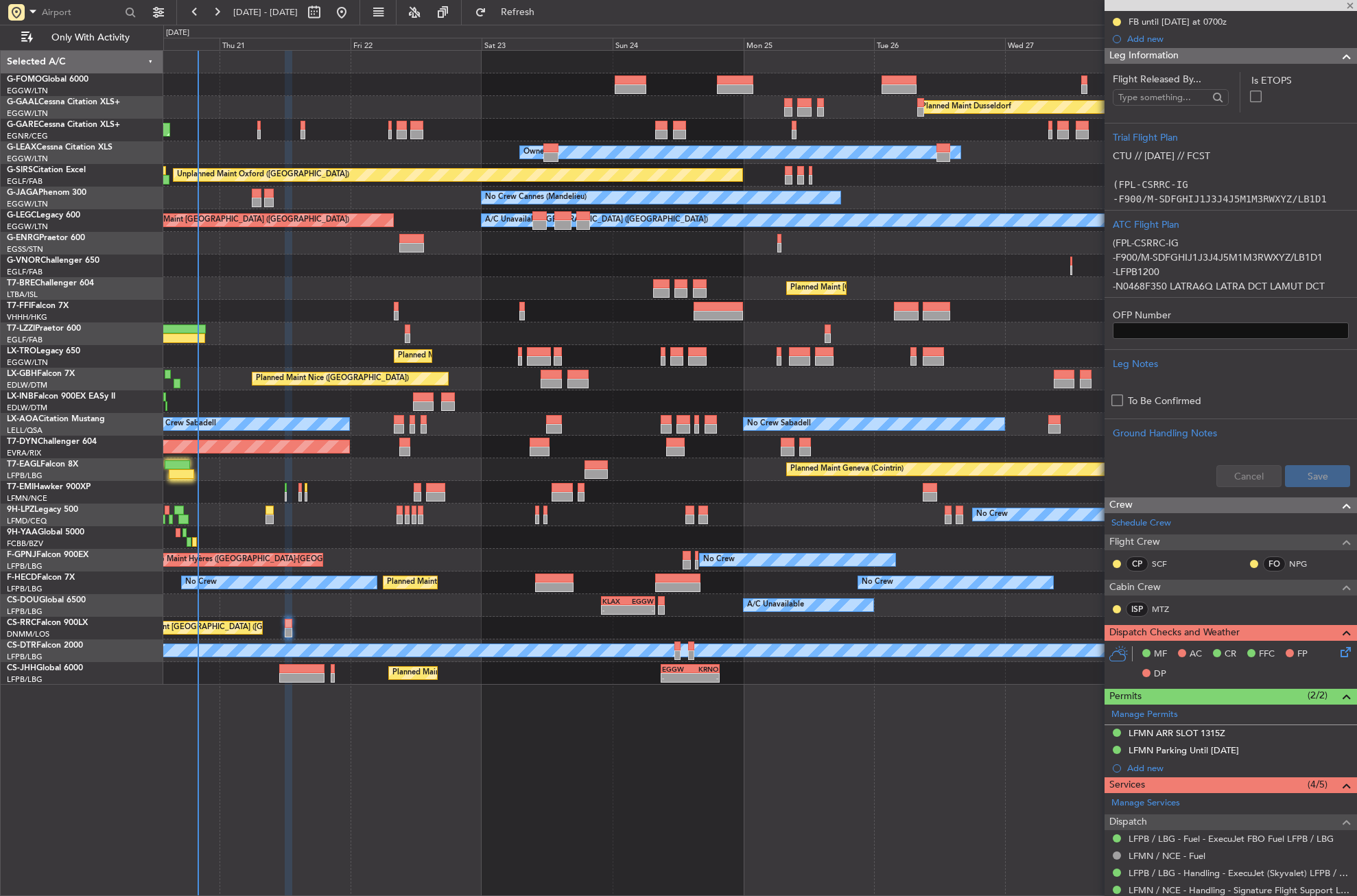
type input "-00:05"
type input "19:15"
type input "0"
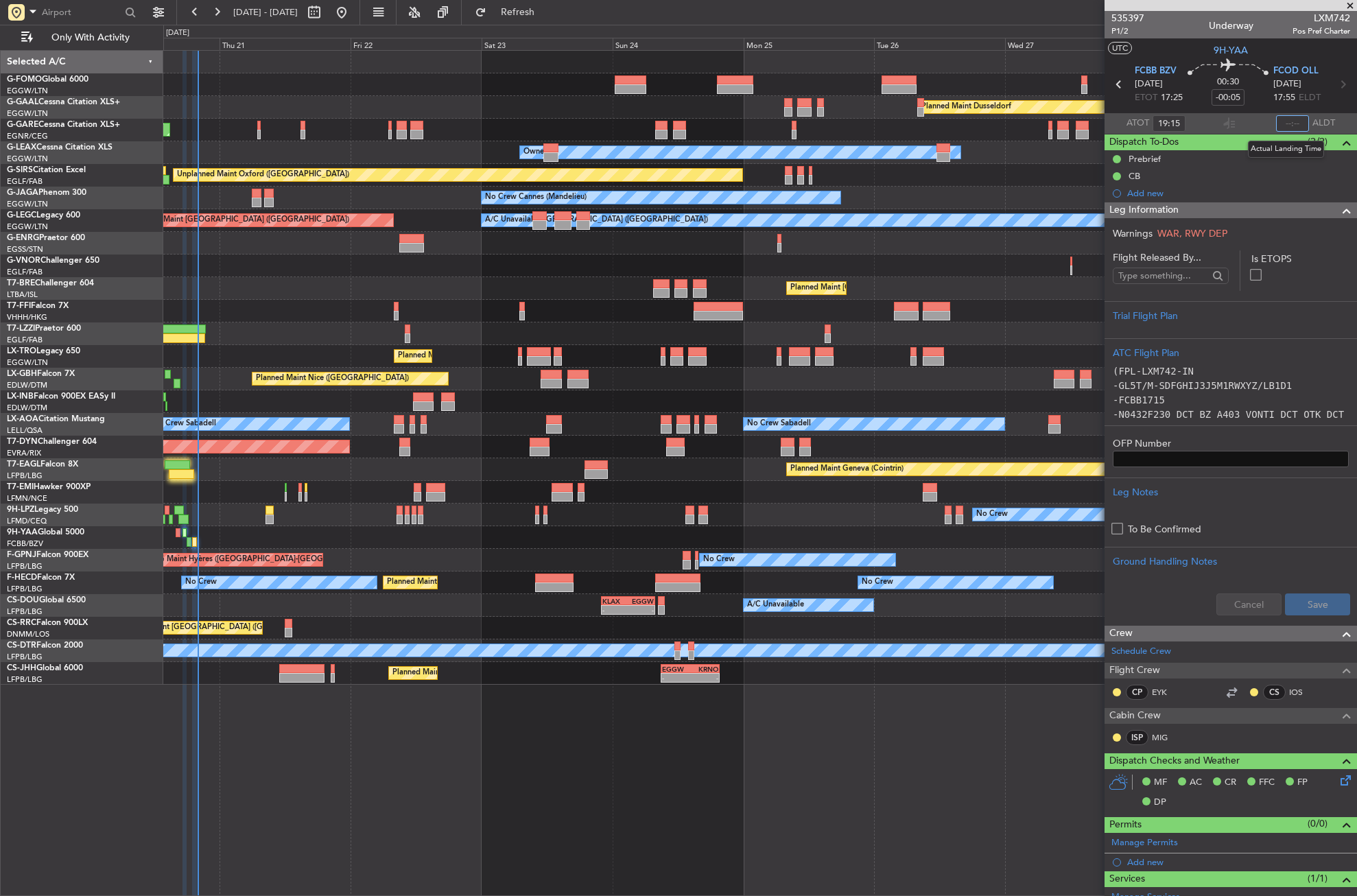
click at [1285, 119] on input "text" at bounding box center [1293, 123] width 33 height 17
click at [1285, 120] on input "text" at bounding box center [1293, 123] width 33 height 17
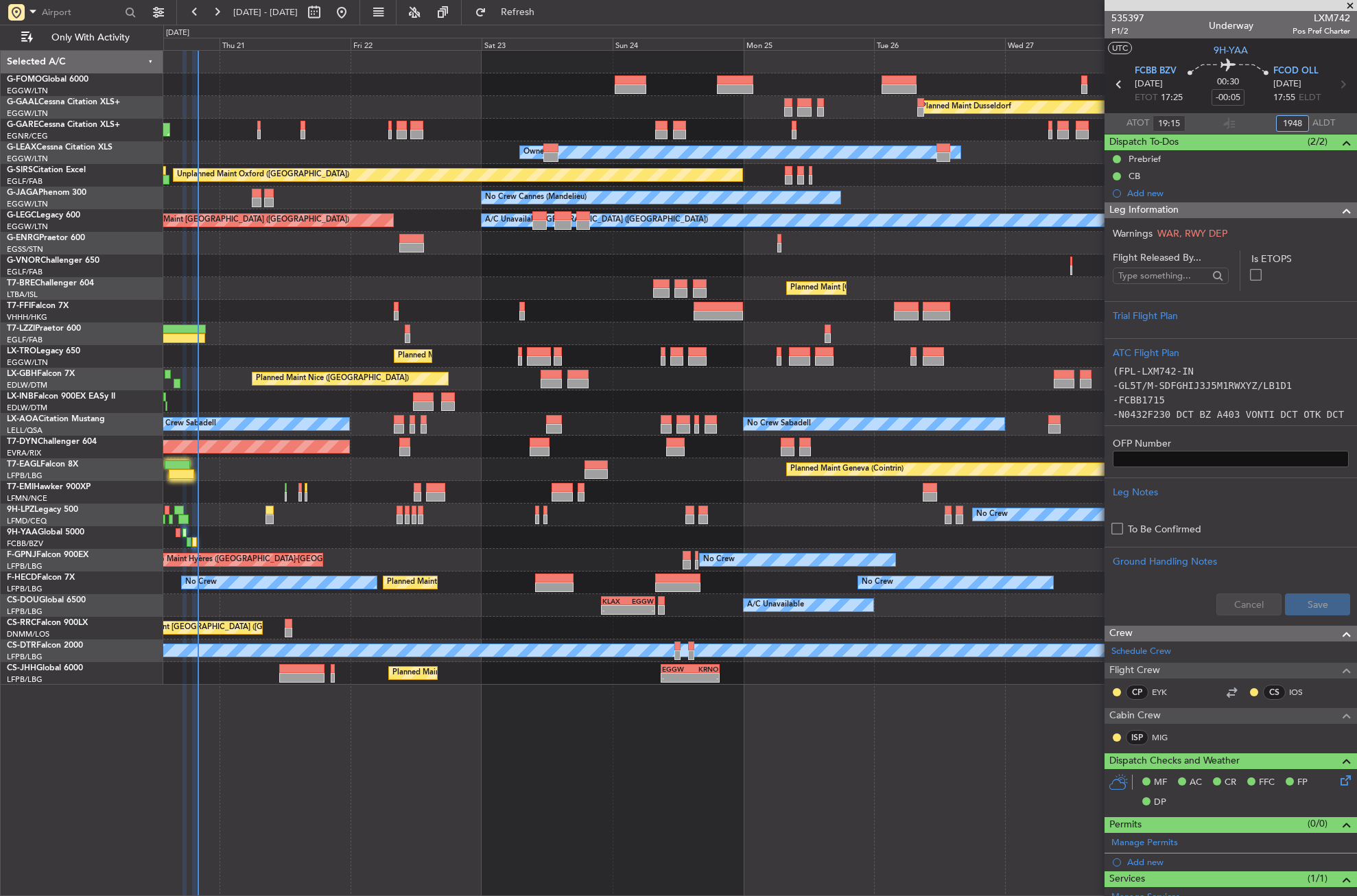
click at [593, 296] on div "Planned Maint [GEOGRAPHIC_DATA] ([GEOGRAPHIC_DATA])" at bounding box center [759, 289] width 1193 height 22
type input "19:48"
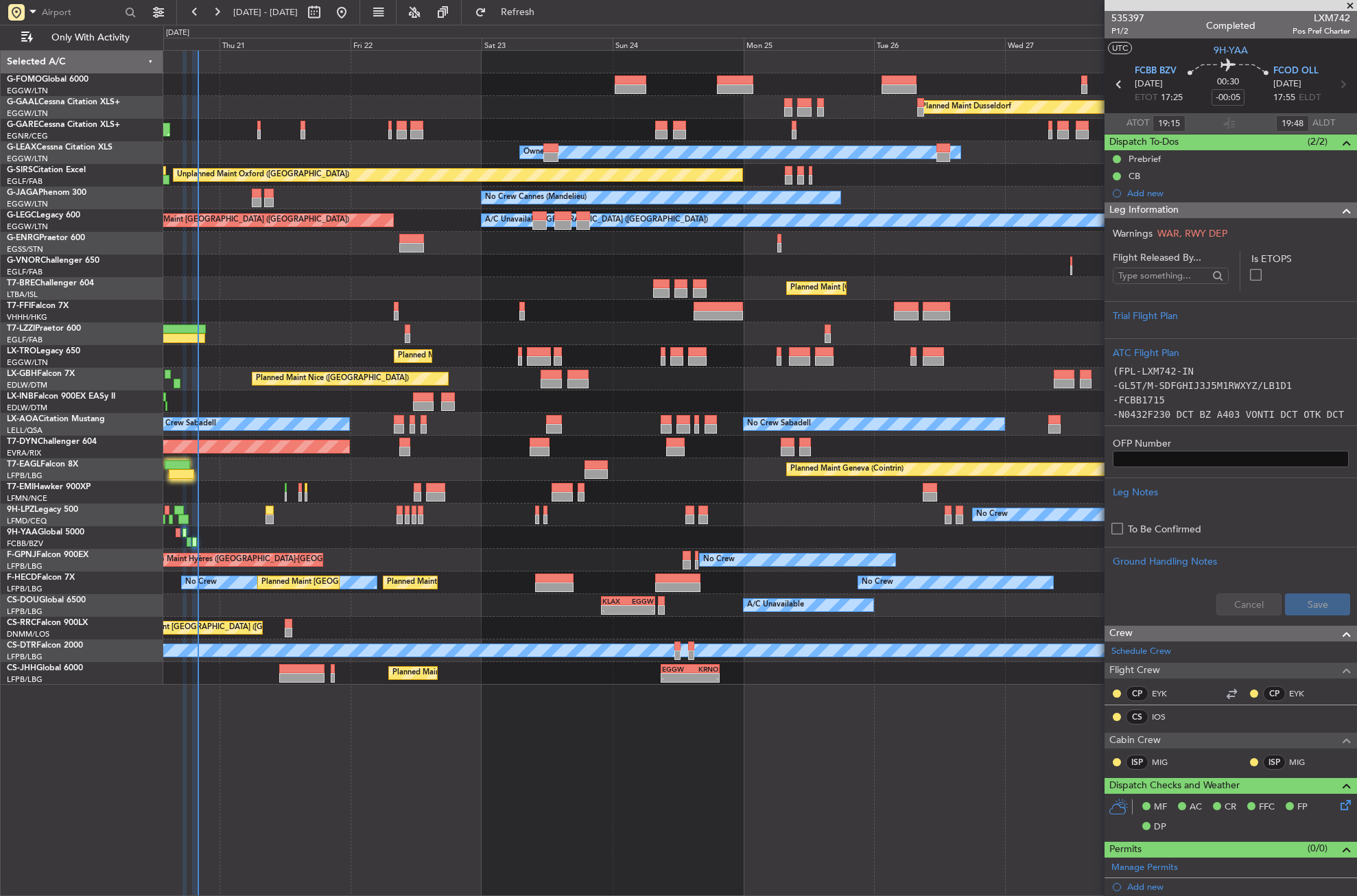
click at [442, 815] on div "Planned Maint Dusseldorf Unplanned Maint [PERSON_NAME] Owner Owner Unplanned Ma…" at bounding box center [760, 473] width 1194 height 846
click at [448, 286] on div "Planned Maint [GEOGRAPHIC_DATA] ([GEOGRAPHIC_DATA])" at bounding box center [759, 289] width 1193 height 22
click at [535, 11] on button "Refresh" at bounding box center [510, 13] width 83 height 22
click at [1171, 215] on span "Leg Information" at bounding box center [1144, 211] width 69 height 16
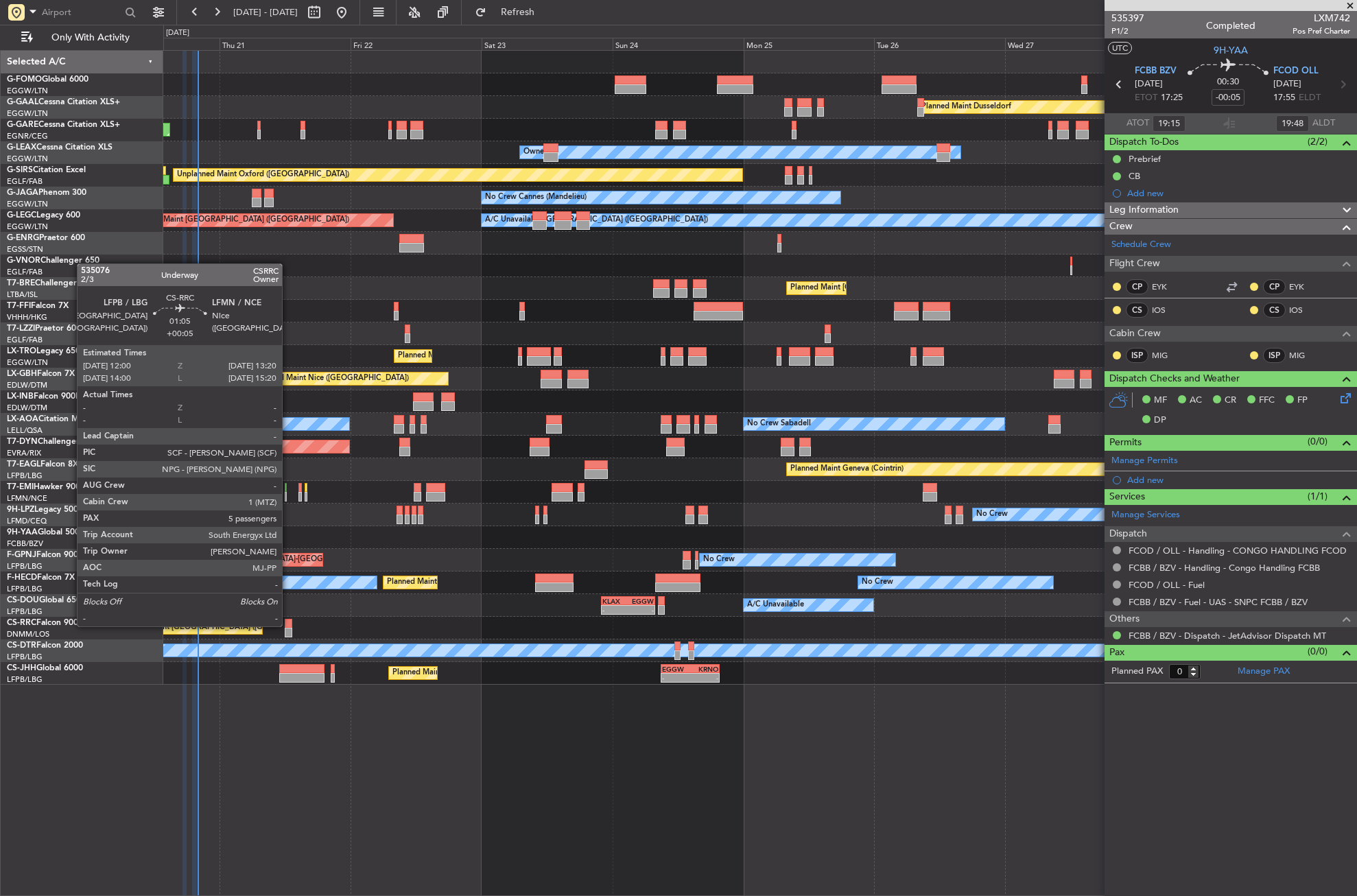
click at [289, 625] on div at bounding box center [288, 624] width 7 height 10
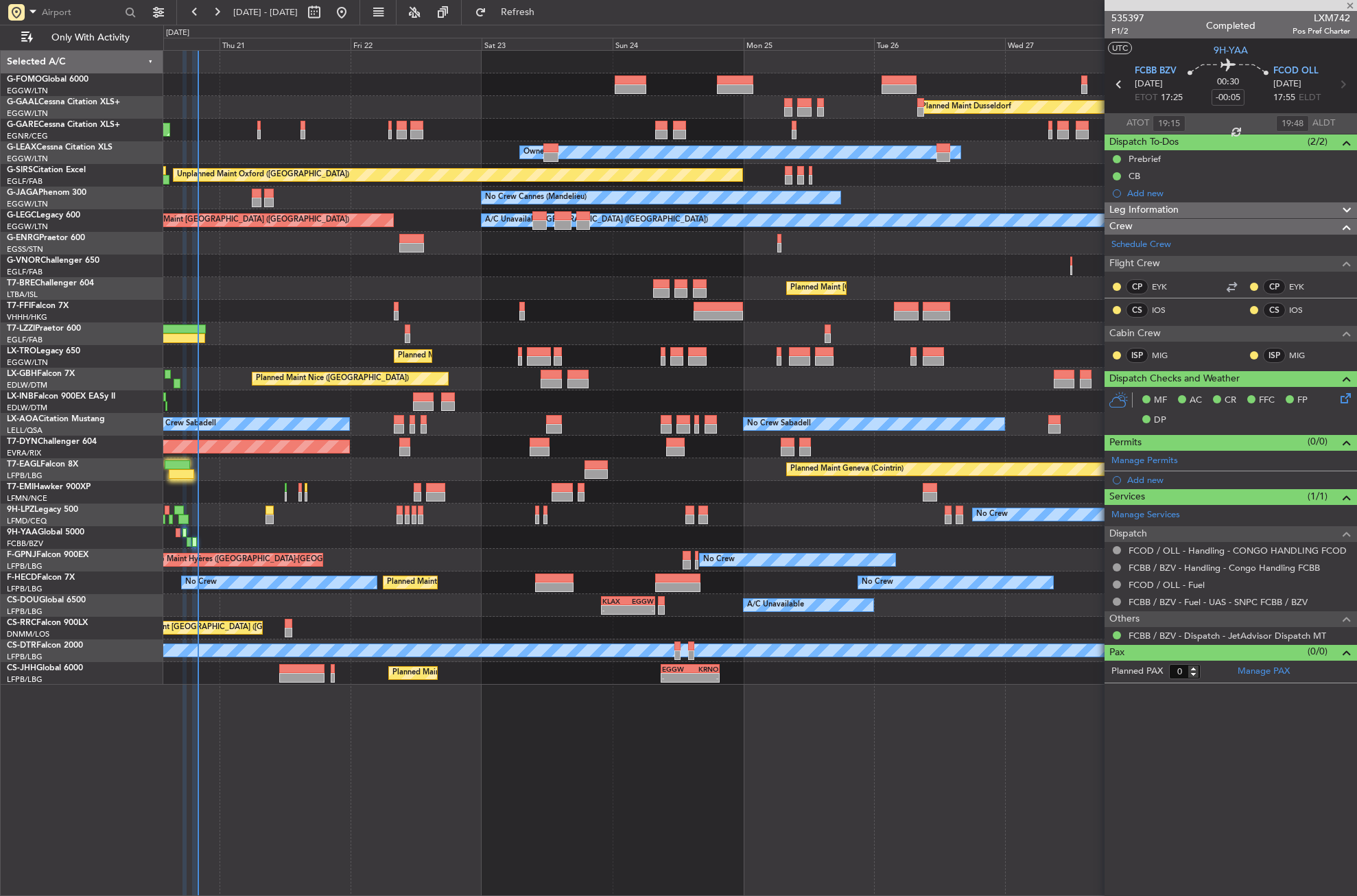
type input "+00:05"
type input "5"
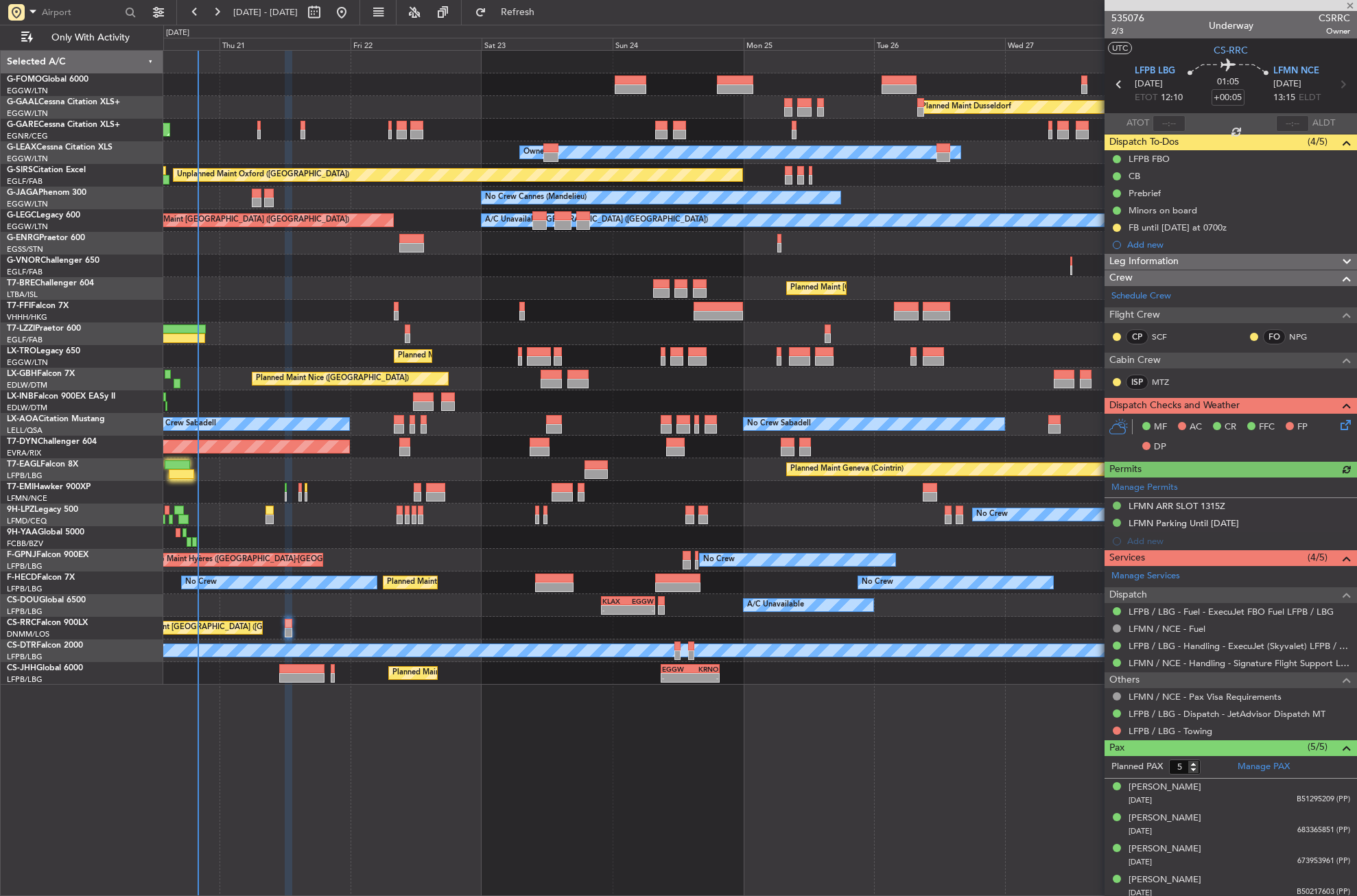
click at [1338, 423] on icon at bounding box center [1343, 423] width 11 height 11
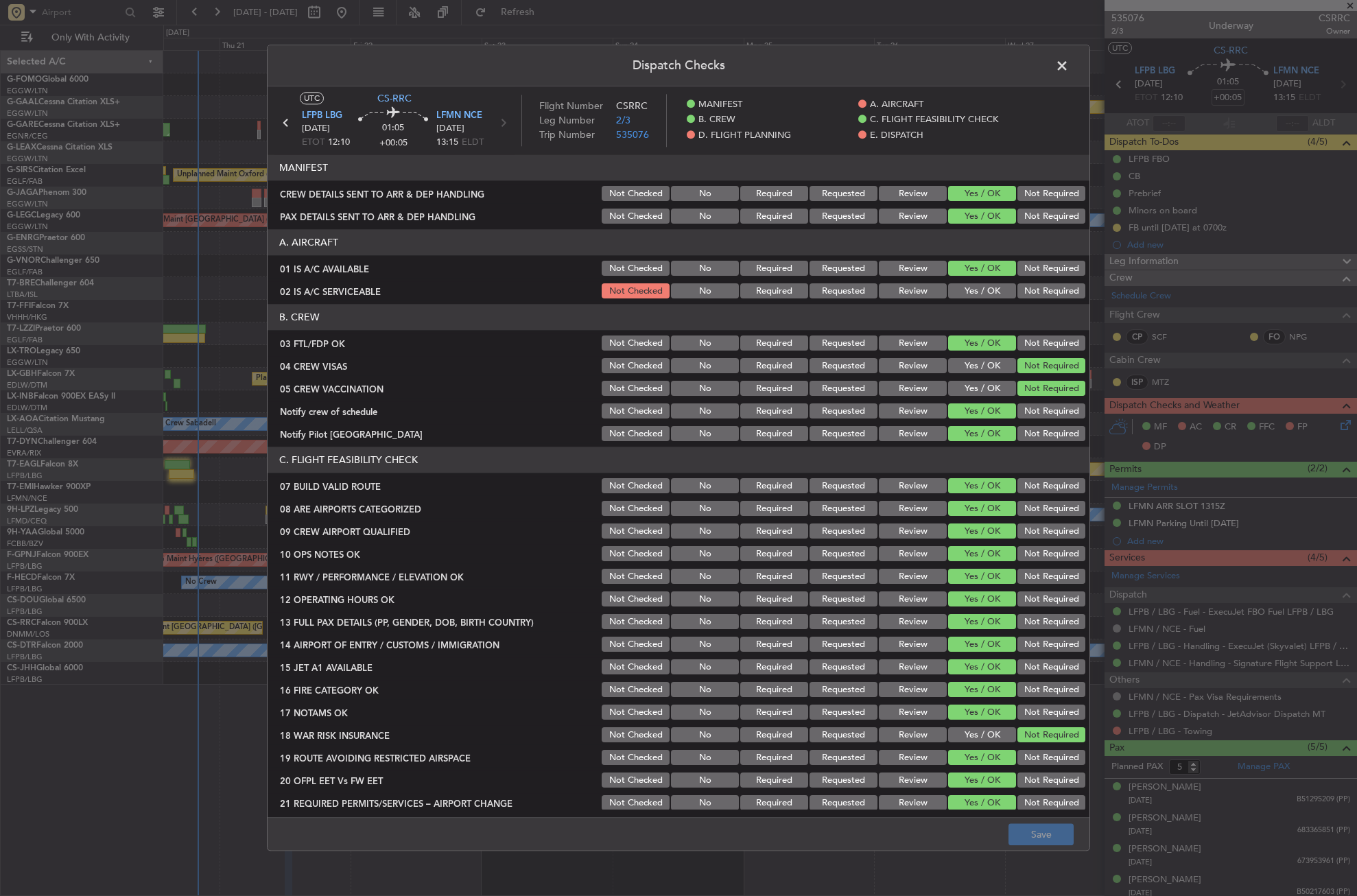
click at [983, 290] on button "Yes / OK" at bounding box center [982, 291] width 68 height 15
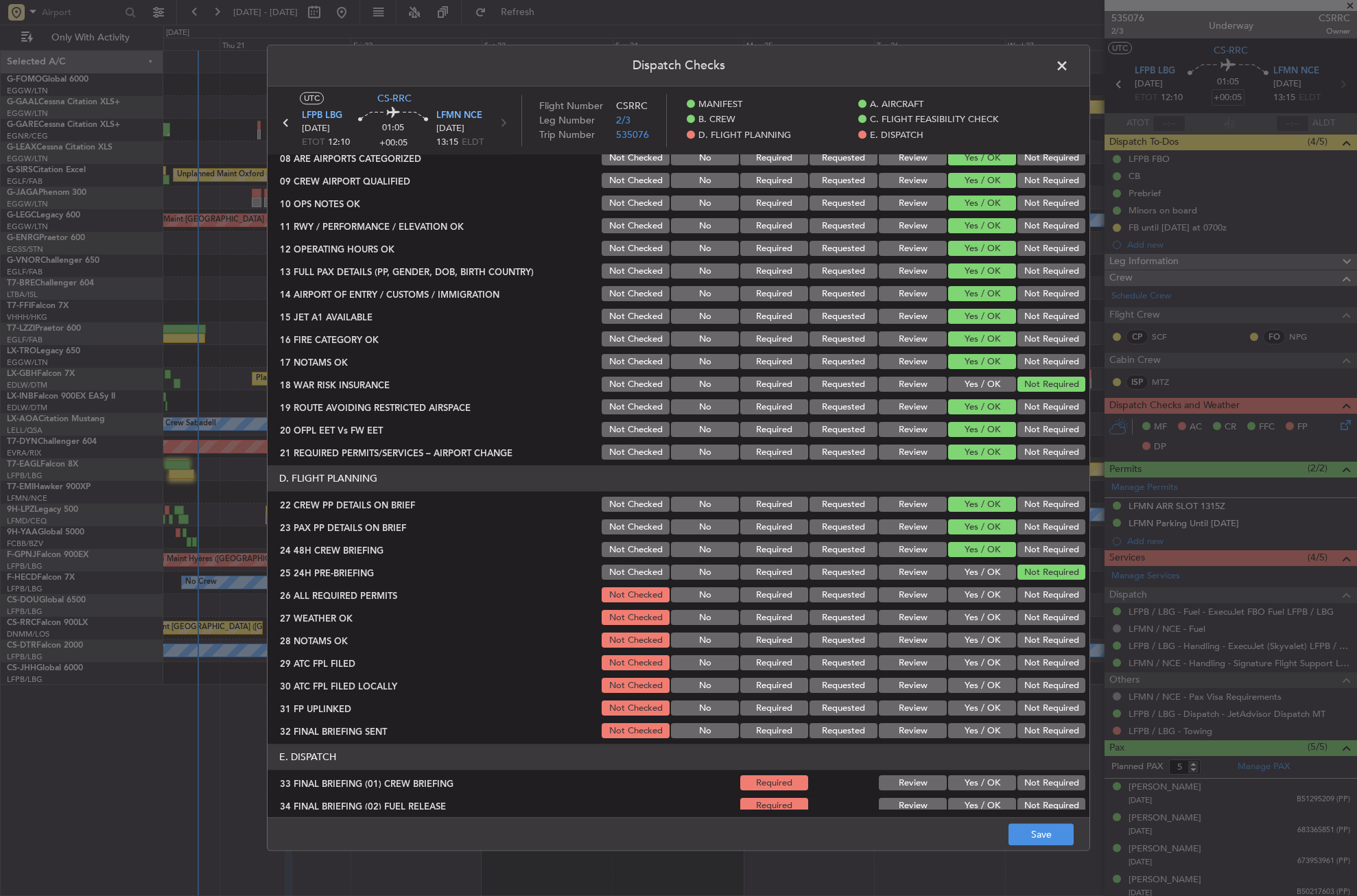
scroll to position [480, 0]
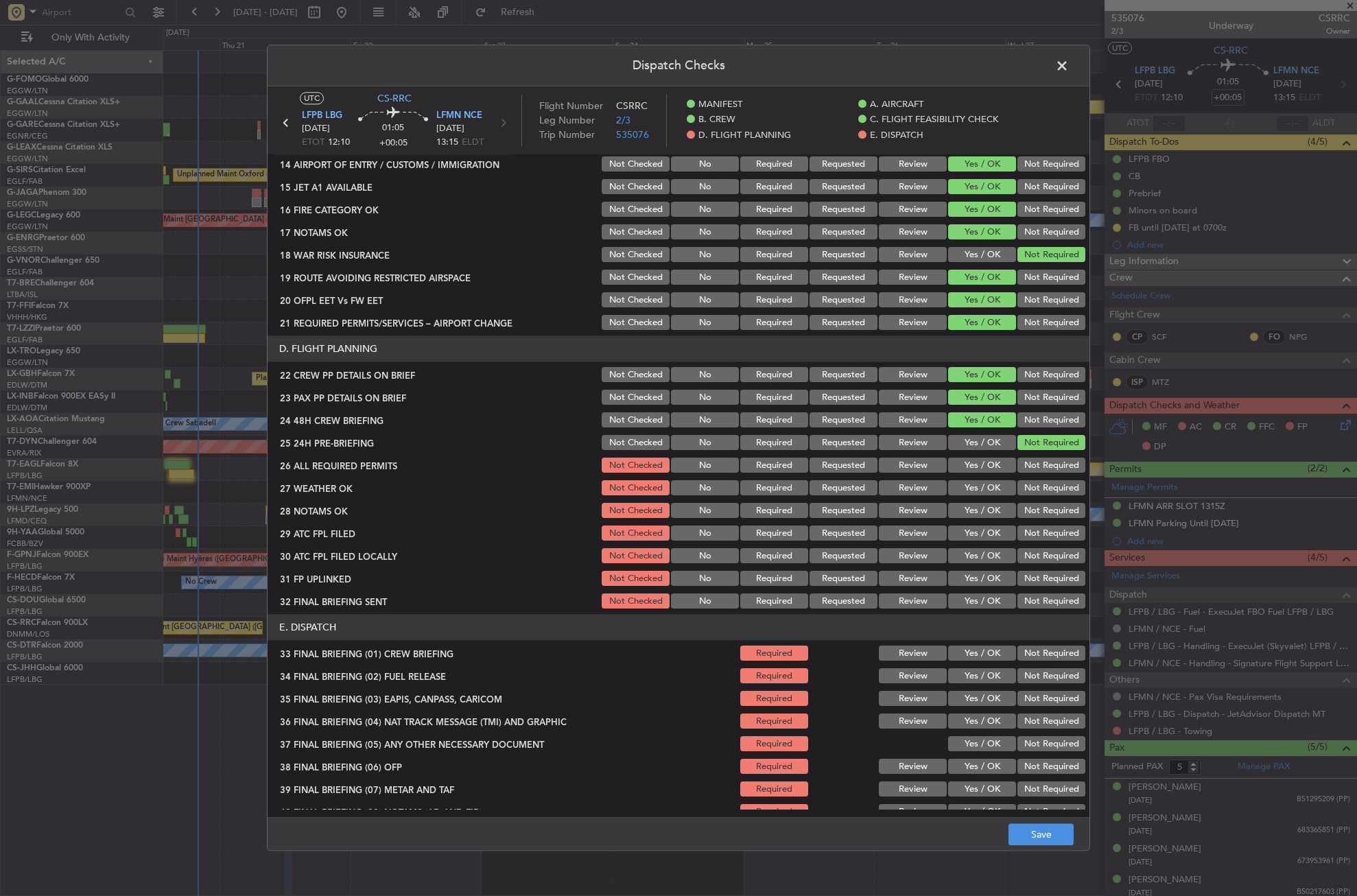
drag, startPoint x: 964, startPoint y: 464, endPoint x: 966, endPoint y: 489, distance: 25.1
click at [963, 464] on button "Yes / OK" at bounding box center [982, 466] width 68 height 15
click at [972, 489] on button "Yes / OK" at bounding box center [982, 488] width 68 height 15
click at [921, 508] on button "Review" at bounding box center [913, 511] width 68 height 15
click at [913, 531] on button "Review" at bounding box center [913, 533] width 68 height 15
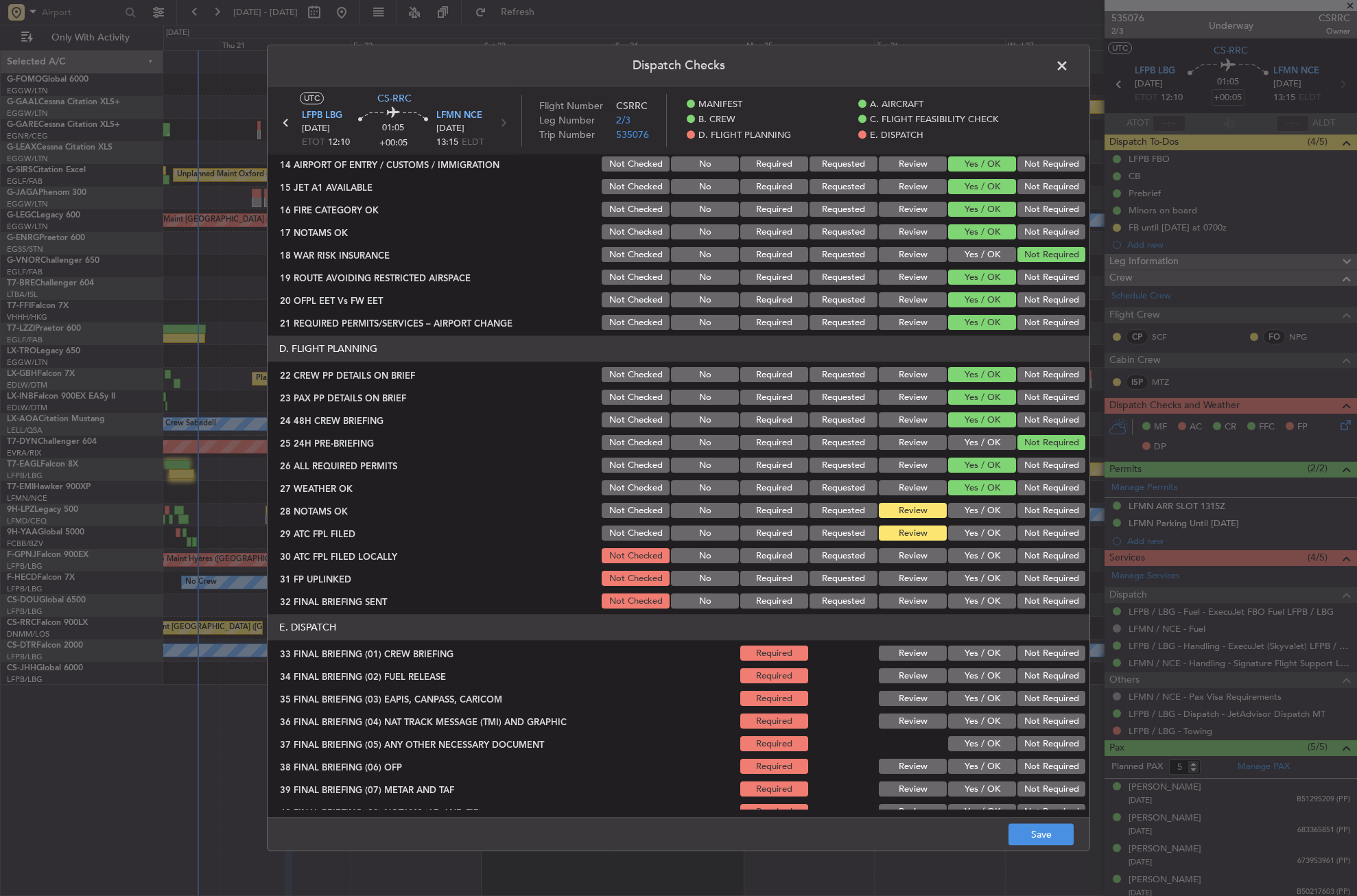
click at [957, 545] on section "D. FLIGHT PLANNING 22 CREW PP DETAILS ON BRIEF Not Checked No Required Requeste…" at bounding box center [679, 474] width 822 height 275
click at [957, 557] on button "Yes / OK" at bounding box center [982, 557] width 68 height 15
click at [965, 579] on button "Yes / OK" at bounding box center [982, 579] width 68 height 15
click at [1026, 560] on button "Not Required" at bounding box center [1051, 557] width 68 height 15
click at [1025, 597] on button "Not Required" at bounding box center [1051, 602] width 68 height 15
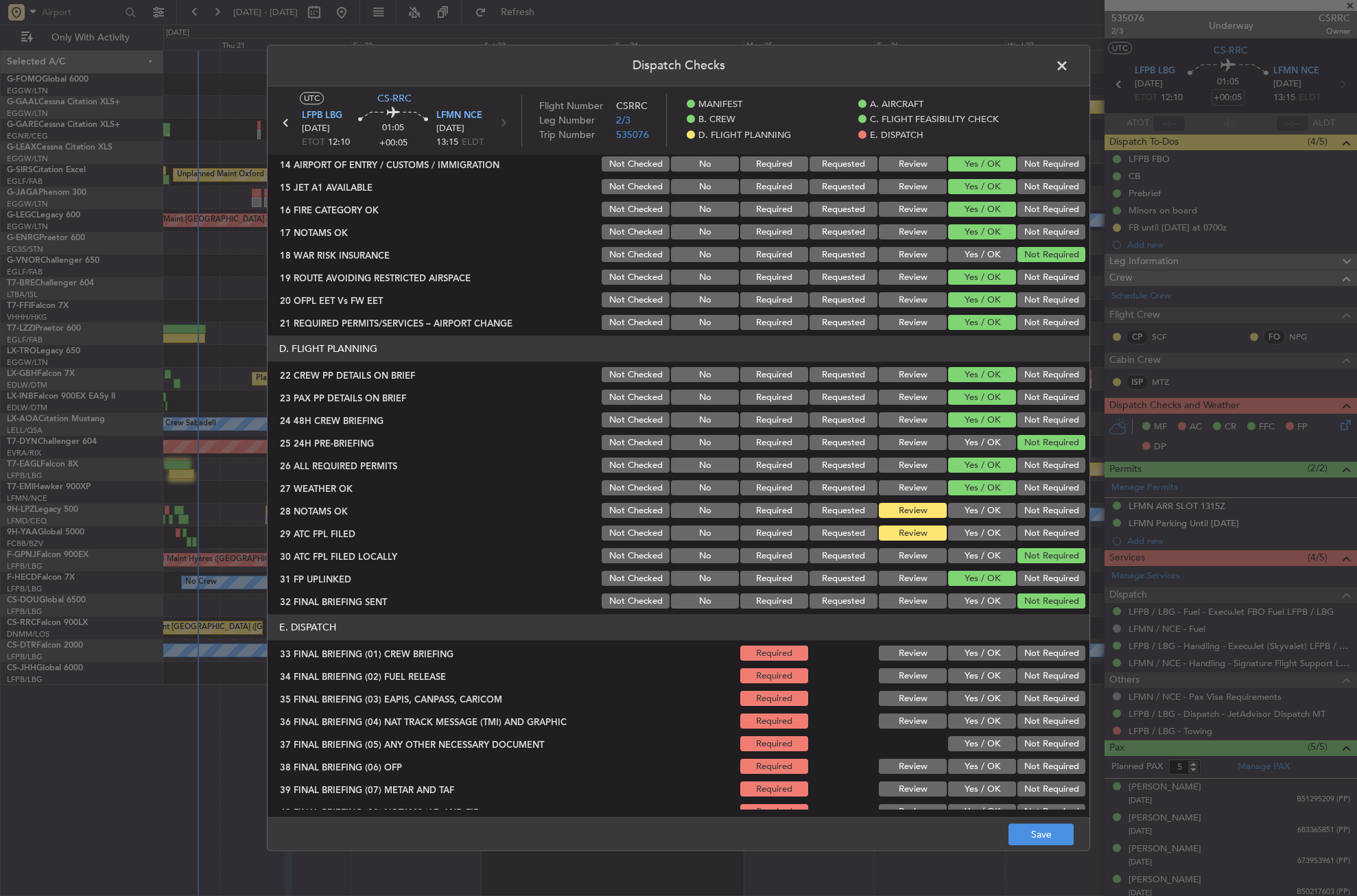
click at [971, 646] on button "Yes / OK" at bounding box center [982, 654] width 68 height 15
click at [973, 665] on section "E. DISPATCH 33 FINAL BRIEFING (01) CREW BRIEFING Required Review Yes / OK Not R…" at bounding box center [679, 763] width 822 height 298
click at [977, 675] on button "Yes / OK" at bounding box center [982, 677] width 68 height 15
click at [1018, 694] on button "Not Required" at bounding box center [1051, 699] width 68 height 15
drag, startPoint x: 1017, startPoint y: 714, endPoint x: 1015, endPoint y: 723, distance: 9.2
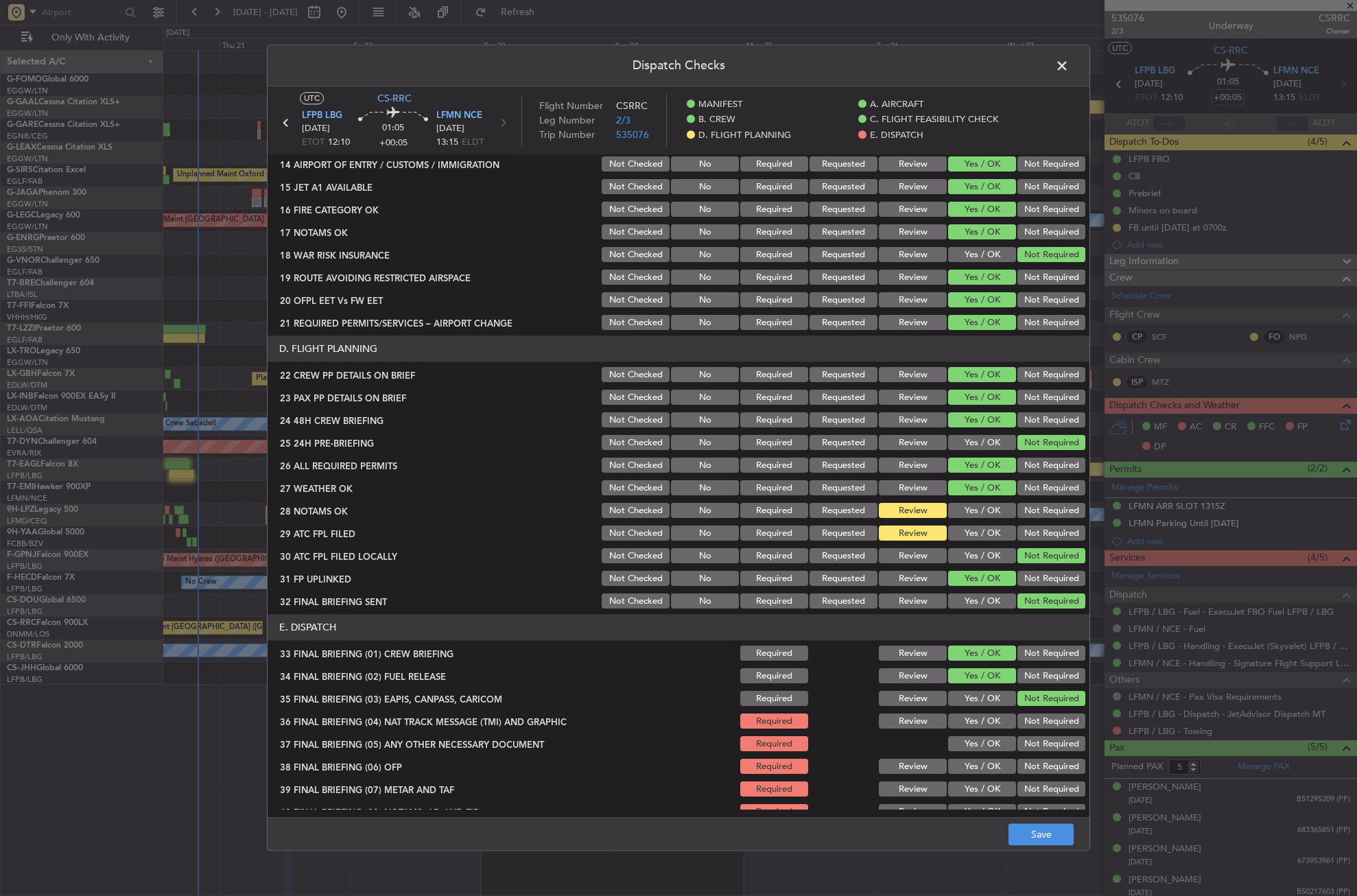
click at [1018, 715] on button "Not Required" at bounding box center [1051, 722] width 68 height 15
drag, startPoint x: 992, startPoint y: 746, endPoint x: 991, endPoint y: 754, distance: 8.1
click at [991, 746] on button "Yes / OK" at bounding box center [982, 744] width 68 height 15
click at [991, 754] on section "E. DISPATCH 33 FINAL BRIEFING (01) CREW BRIEFING Required Review Yes / OK Not R…" at bounding box center [679, 763] width 822 height 298
click at [986, 768] on button "Yes / OK" at bounding box center [982, 767] width 68 height 15
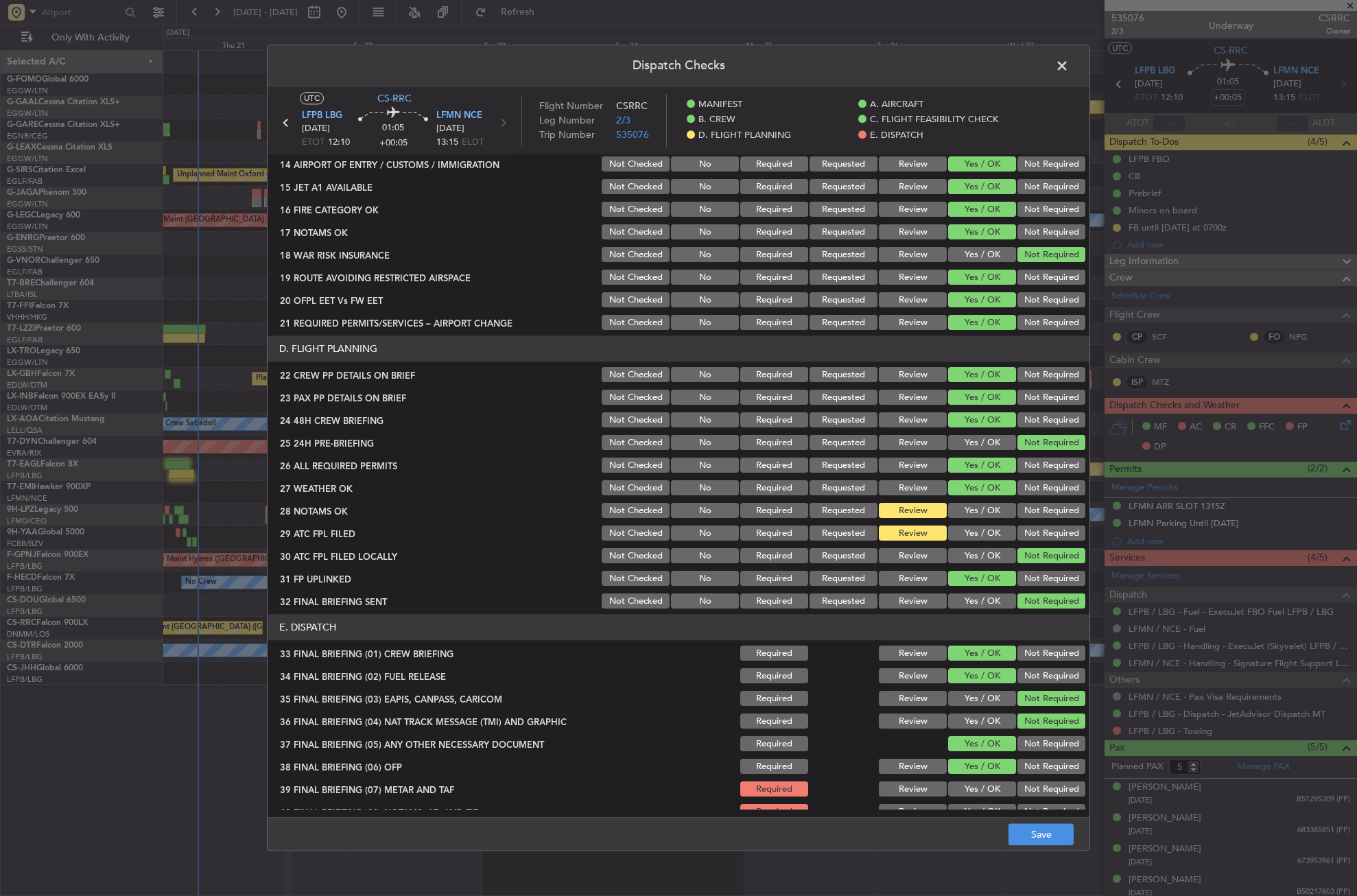
click at [985, 783] on button "Yes / OK" at bounding box center [982, 789] width 68 height 15
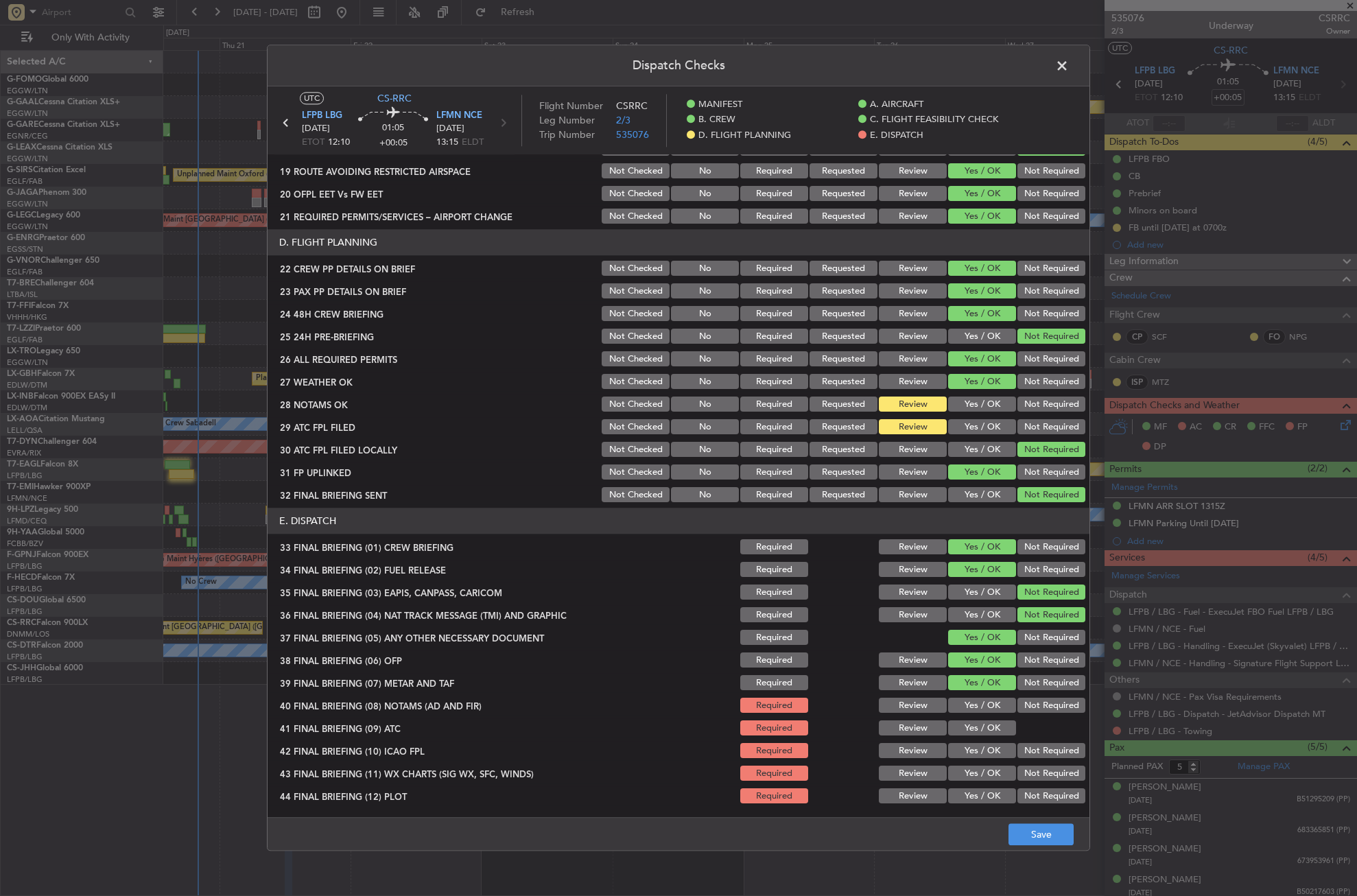
click at [968, 708] on button "Yes / OK" at bounding box center [982, 706] width 68 height 15
click at [975, 724] on button "Yes / OK" at bounding box center [982, 728] width 68 height 15
drag, startPoint x: 1023, startPoint y: 749, endPoint x: 977, endPoint y: 766, distance: 49.0
click at [1022, 750] on button "Not Required" at bounding box center [1051, 751] width 68 height 15
drag, startPoint x: 971, startPoint y: 769, endPoint x: 1016, endPoint y: 785, distance: 47.8
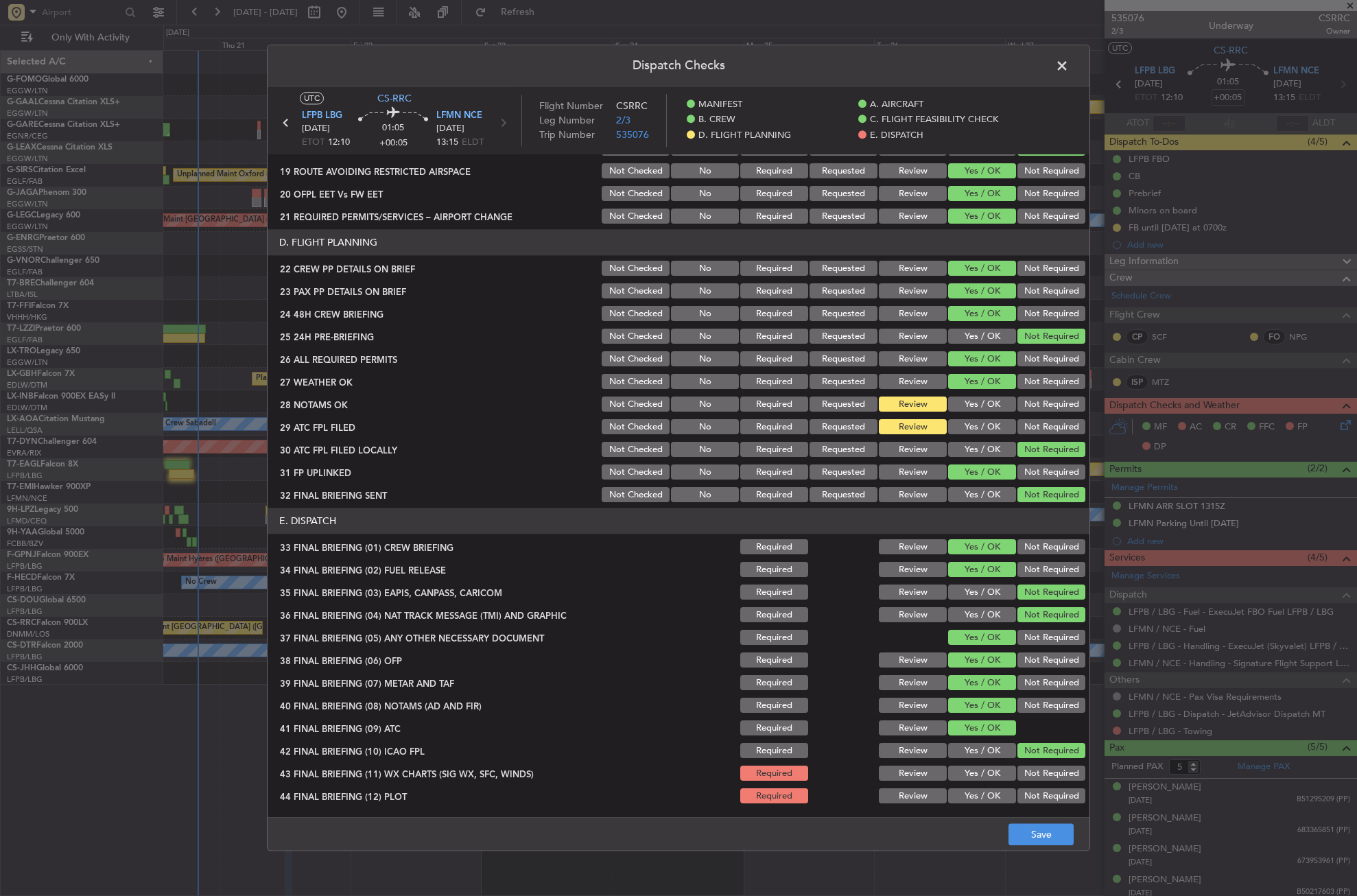
click at [974, 770] on button "Yes / OK" at bounding box center [982, 774] width 68 height 15
click at [1029, 795] on button "Not Required" at bounding box center [1051, 797] width 68 height 15
click at [1037, 823] on footer "Save" at bounding box center [679, 834] width 822 height 33
click at [1037, 827] on button "Save" at bounding box center [1041, 836] width 65 height 22
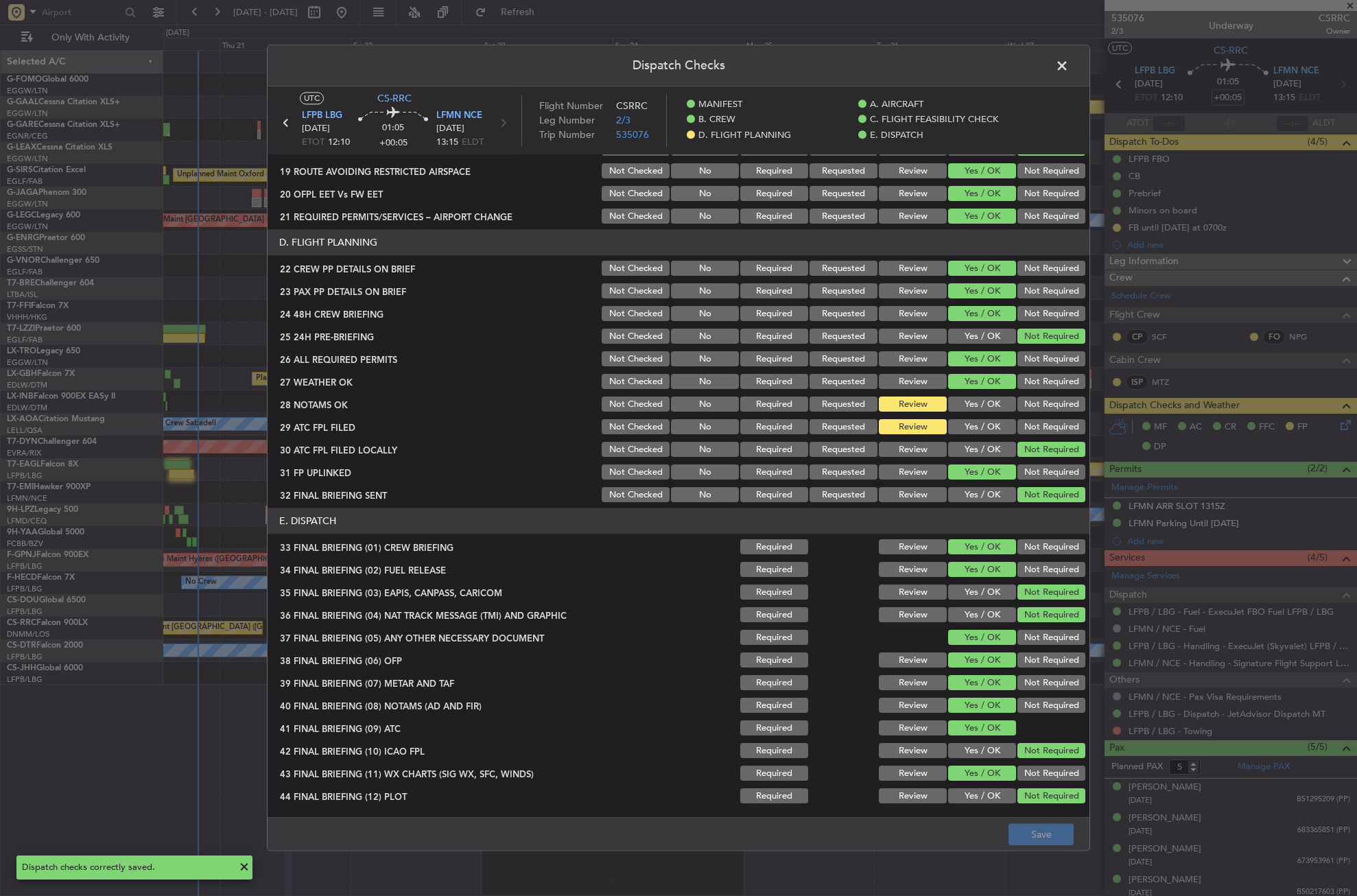
click at [1069, 72] on span at bounding box center [1069, 69] width 0 height 28
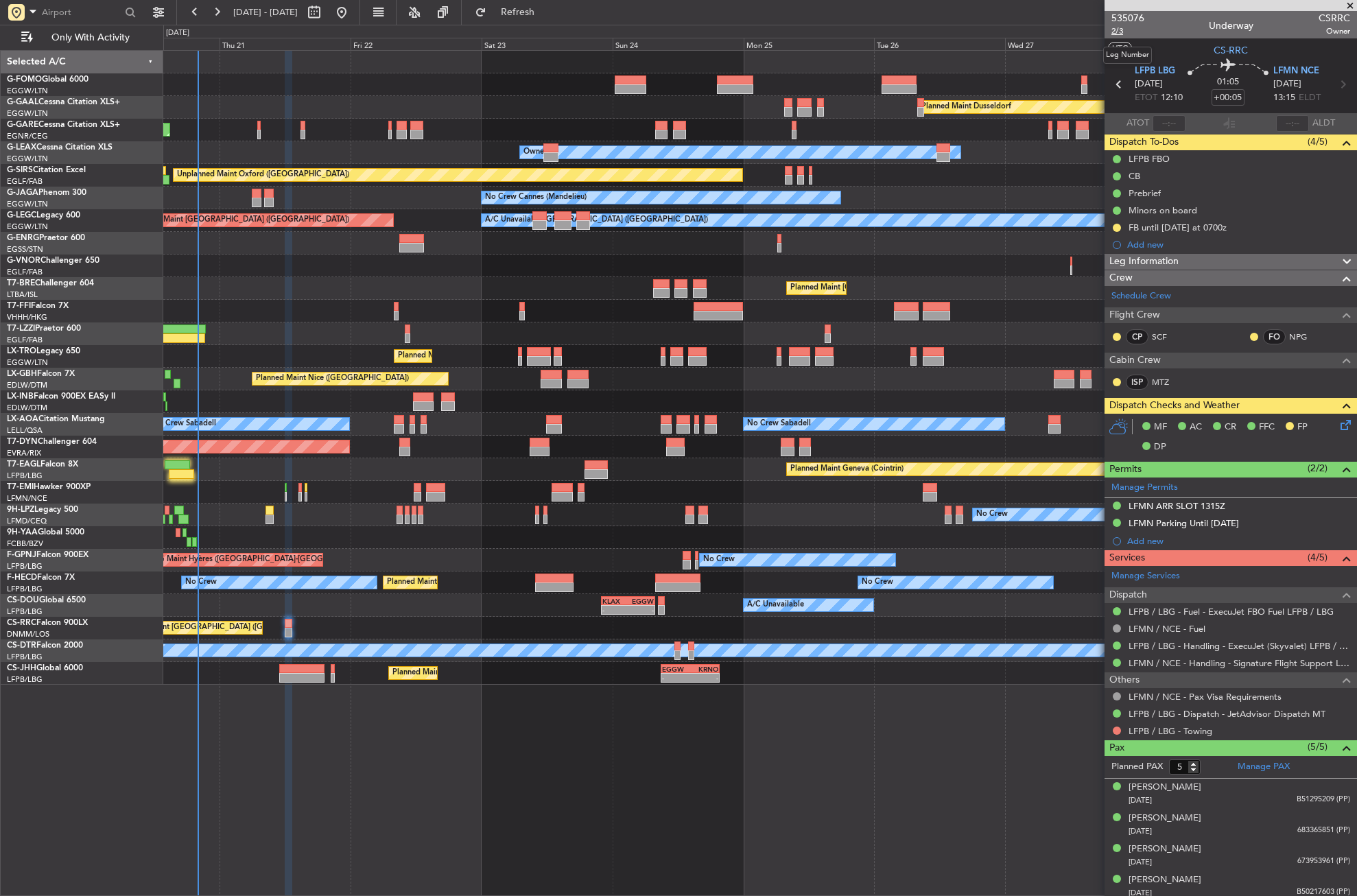
click at [1121, 30] on span "2/3" at bounding box center [1127, 31] width 33 height 12
click at [304, 322] on div "VHHH 04:30 Z LTFE 15:20 Z 05:09 Z 16:02 Z" at bounding box center [759, 311] width 1193 height 22
click at [529, 13] on button "Refresh" at bounding box center [510, 13] width 83 height 22
click at [1112, 725] on nimbus-traffic-light at bounding box center [1117, 731] width 11 height 11
click at [1115, 729] on button at bounding box center [1117, 731] width 8 height 8
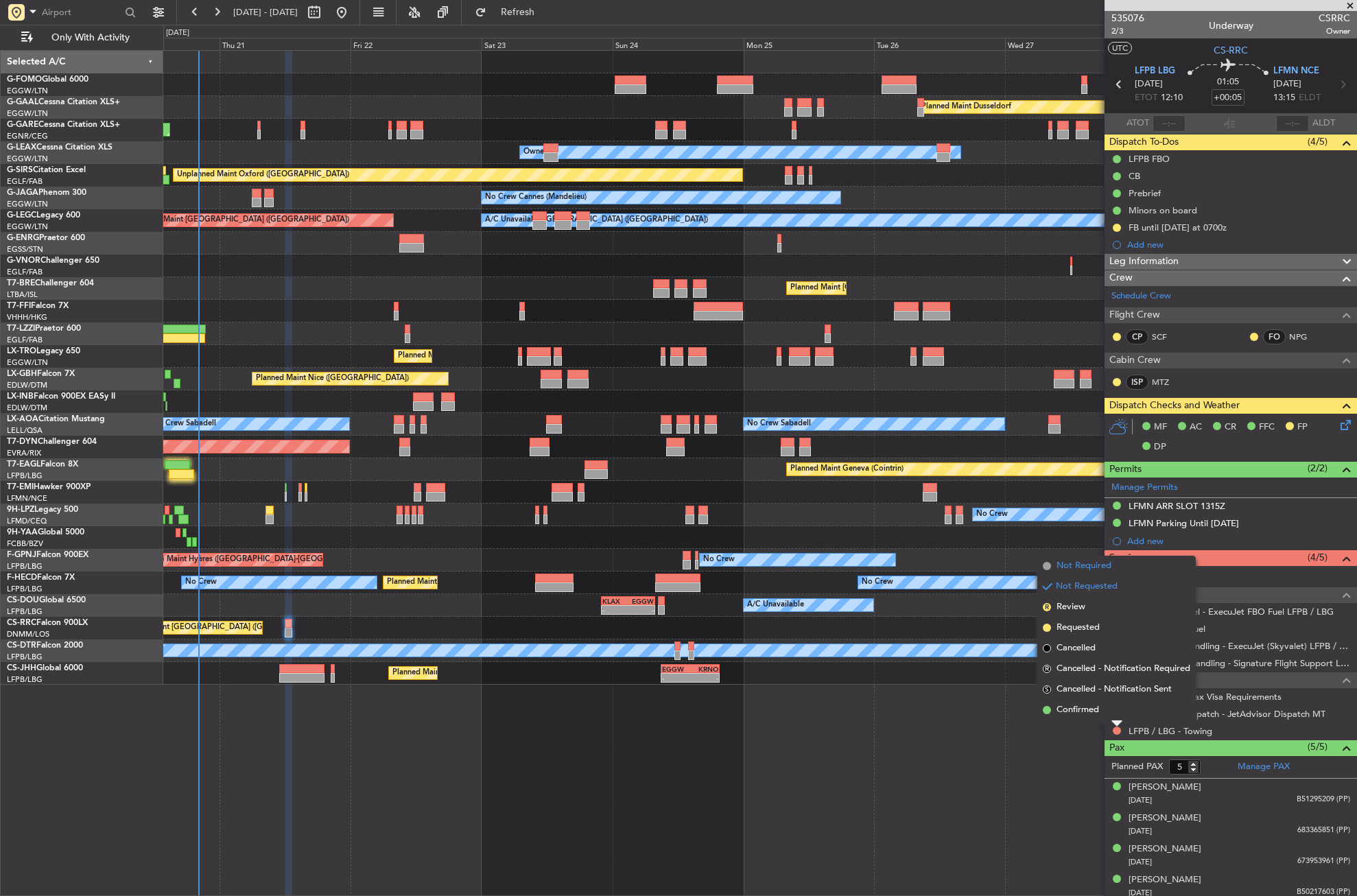
click at [1077, 564] on span "Not Required" at bounding box center [1084, 566] width 55 height 14
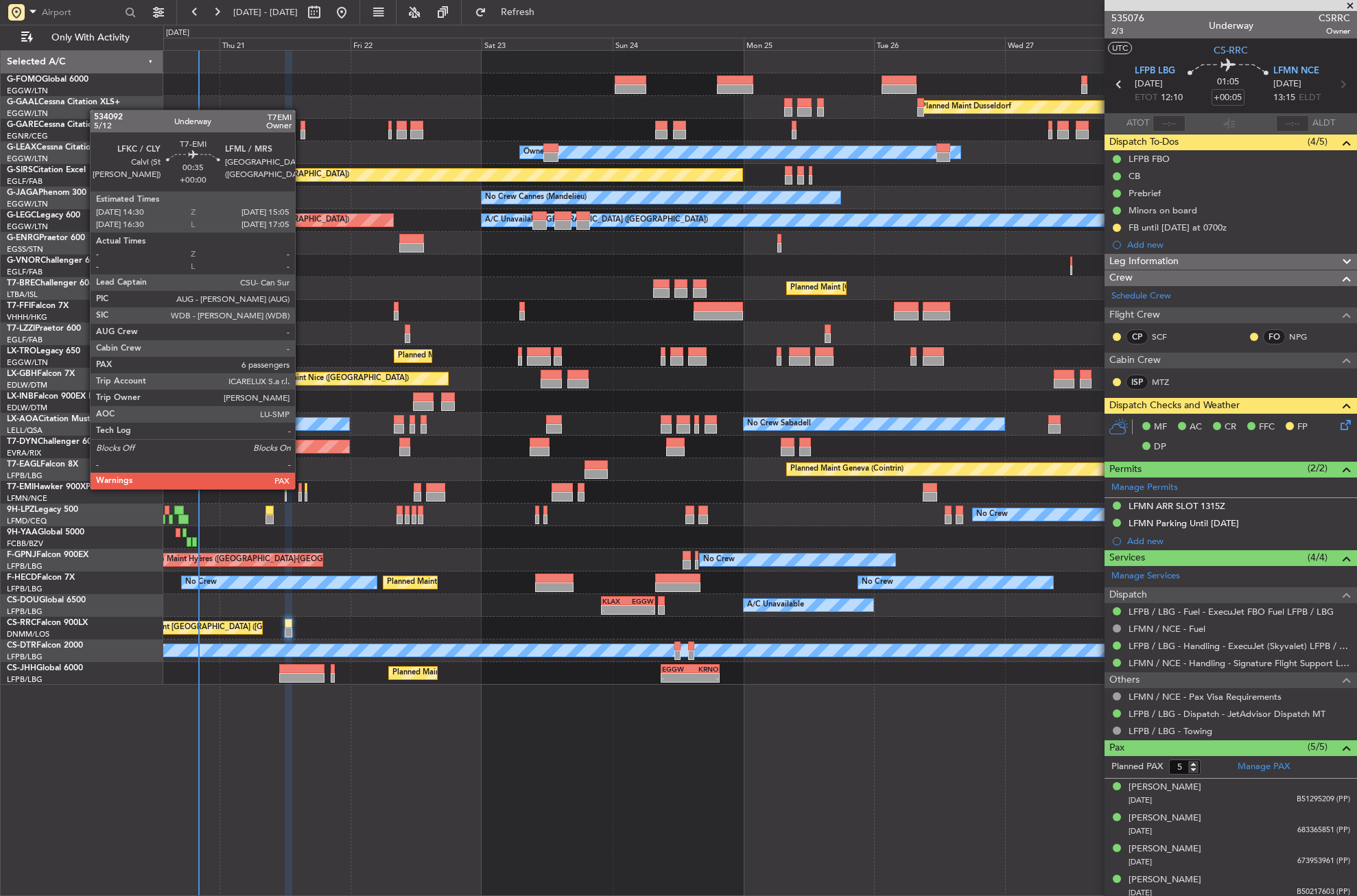
click at [301, 488] on div at bounding box center [300, 488] width 3 height 10
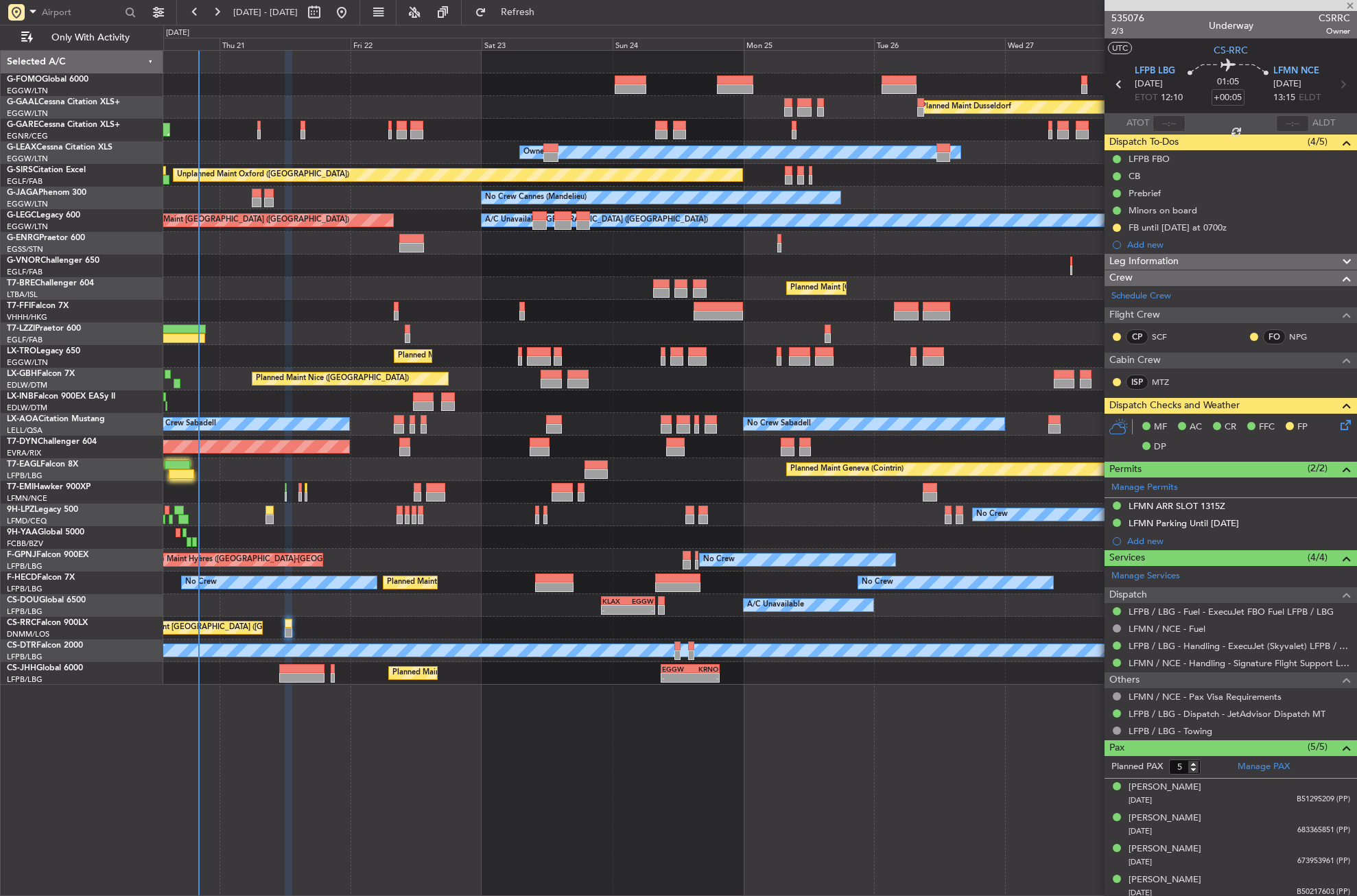
type input "6"
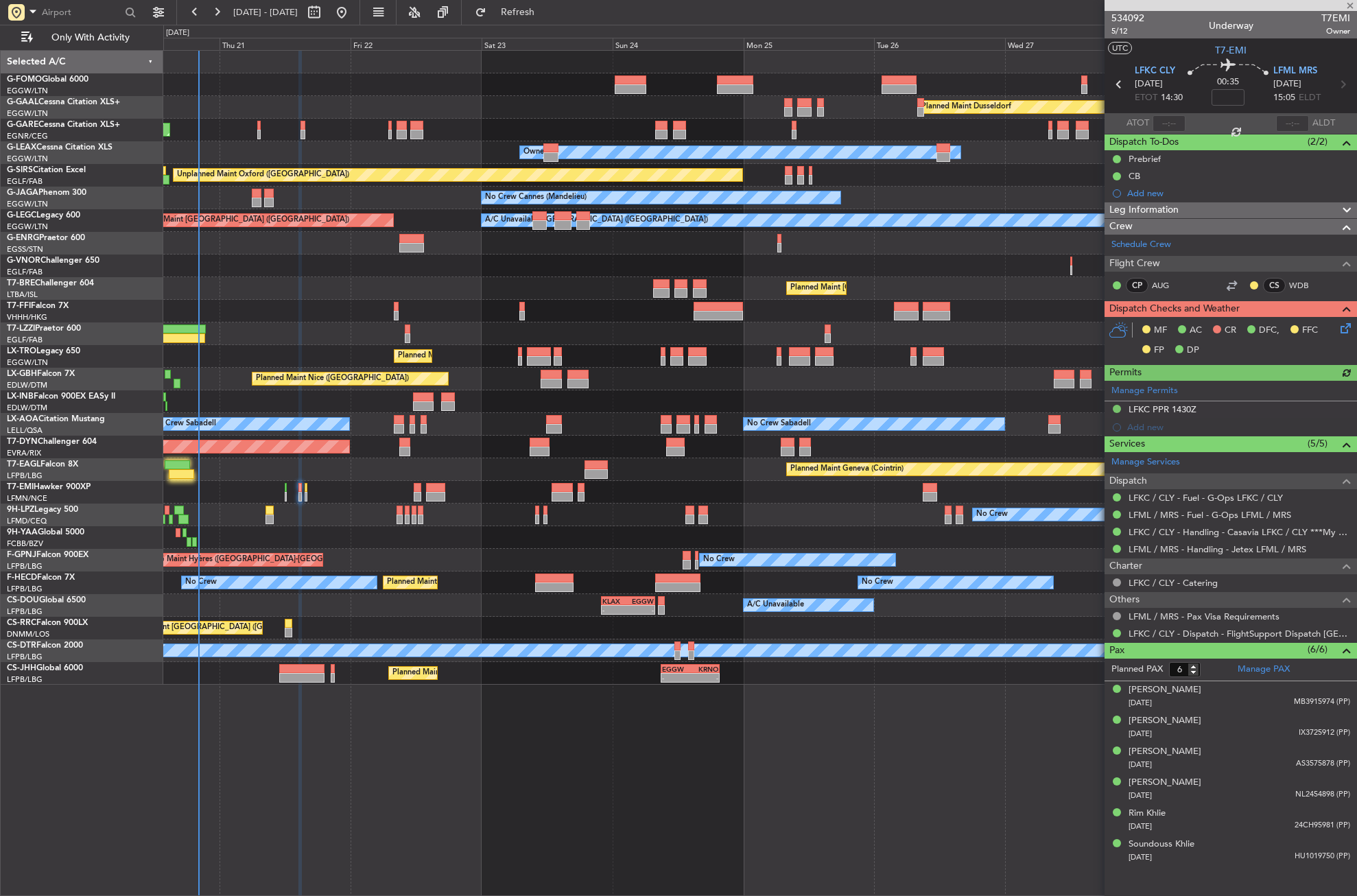
click at [1343, 328] on icon at bounding box center [1343, 326] width 11 height 11
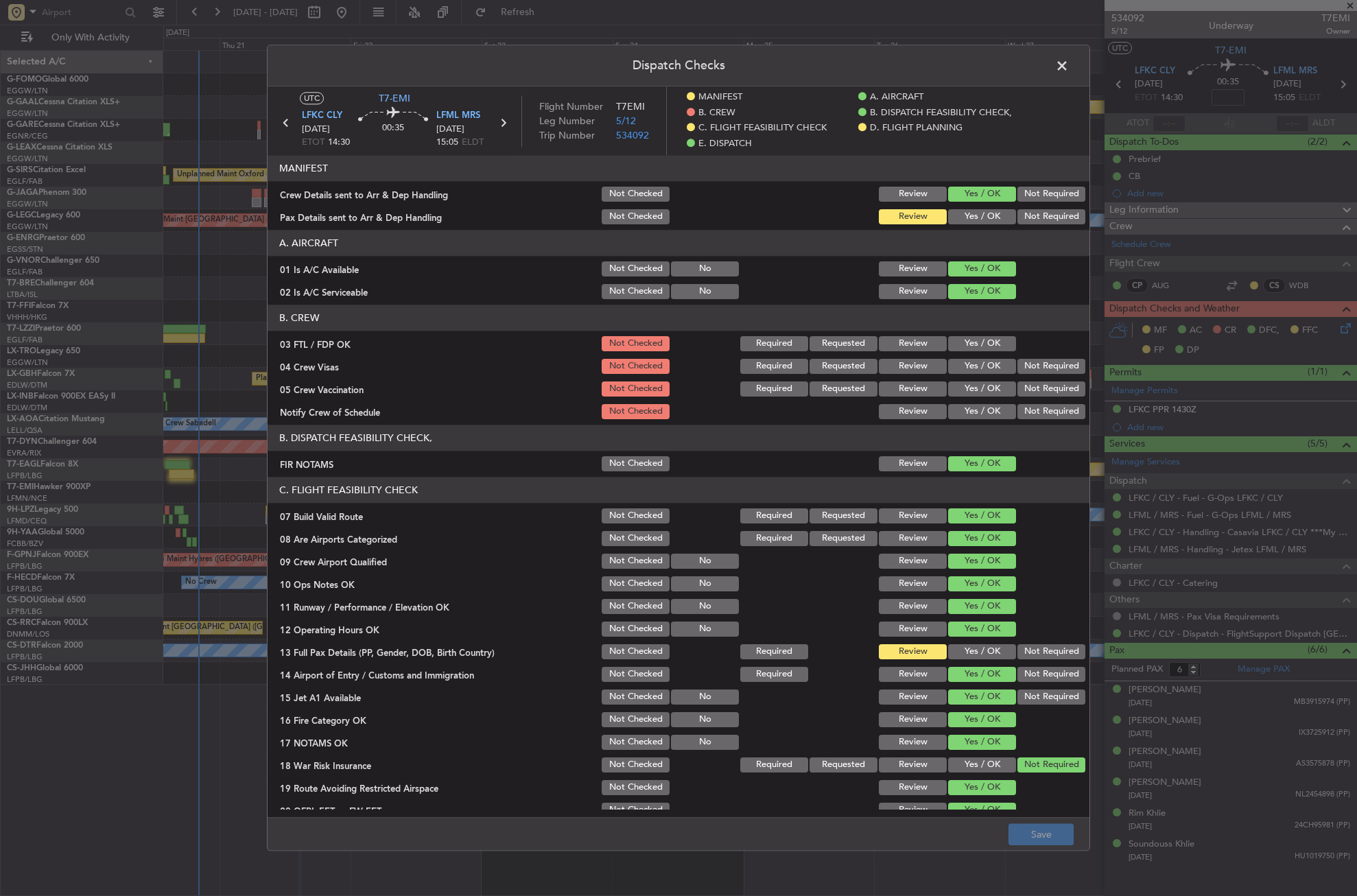
click at [972, 337] on button "Yes / OK" at bounding box center [982, 343] width 68 height 15
drag, startPoint x: 1018, startPoint y: 361, endPoint x: 1019, endPoint y: 370, distance: 9.1
click at [1018, 361] on button "Not Required" at bounding box center [1051, 366] width 68 height 15
click at [1018, 378] on section "B. CREW 03 FTL / FDP OK Not Checked Required Requested Review Yes / OK 04 Crew …" at bounding box center [679, 363] width 822 height 117
drag, startPoint x: 1018, startPoint y: 378, endPoint x: 1012, endPoint y: 388, distance: 11.7
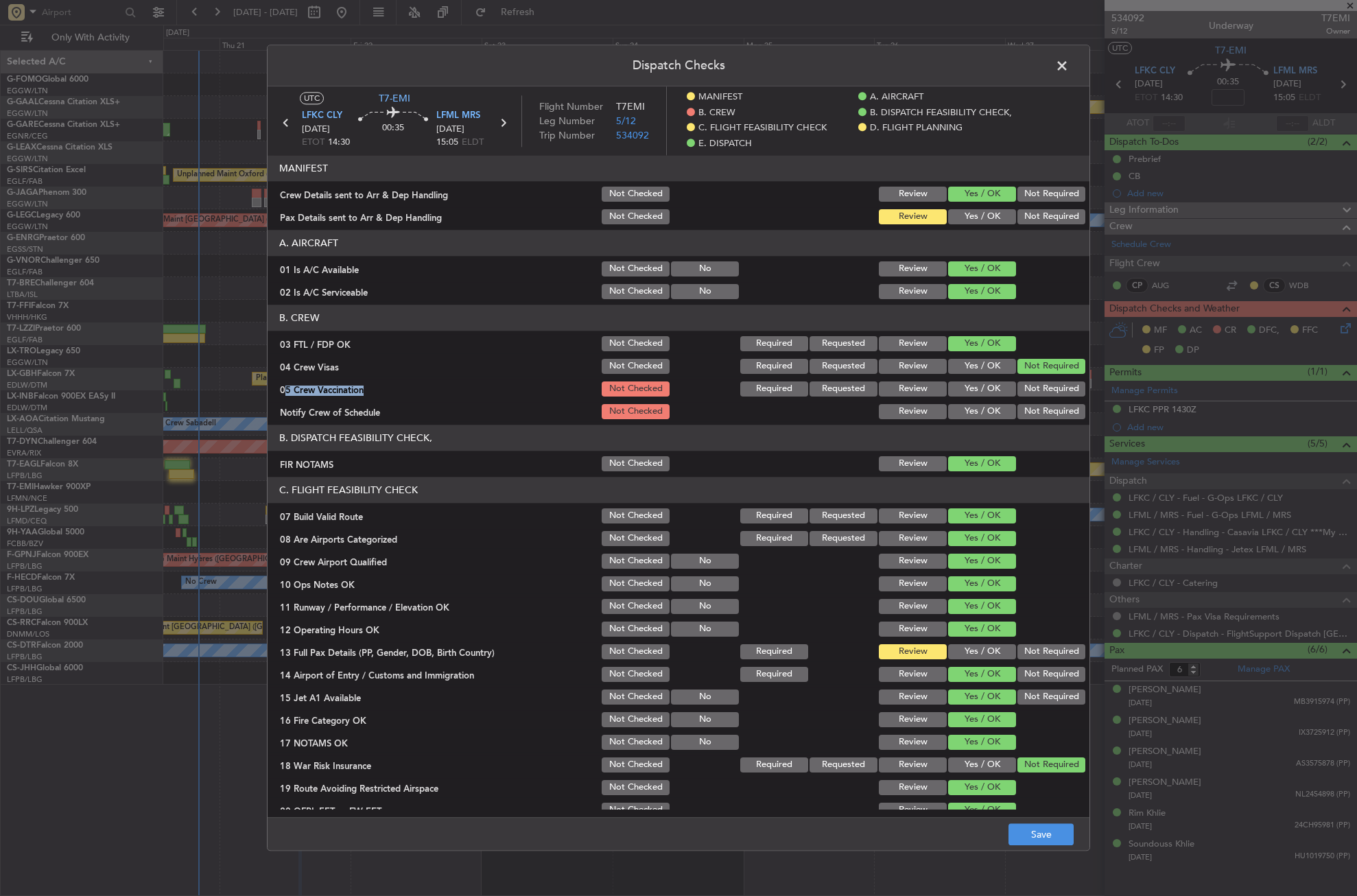
click at [1018, 387] on button "Not Required" at bounding box center [1051, 389] width 68 height 15
click at [971, 406] on button "Yes / OK" at bounding box center [982, 411] width 68 height 15
click at [975, 654] on button "Yes / OK" at bounding box center [982, 652] width 68 height 15
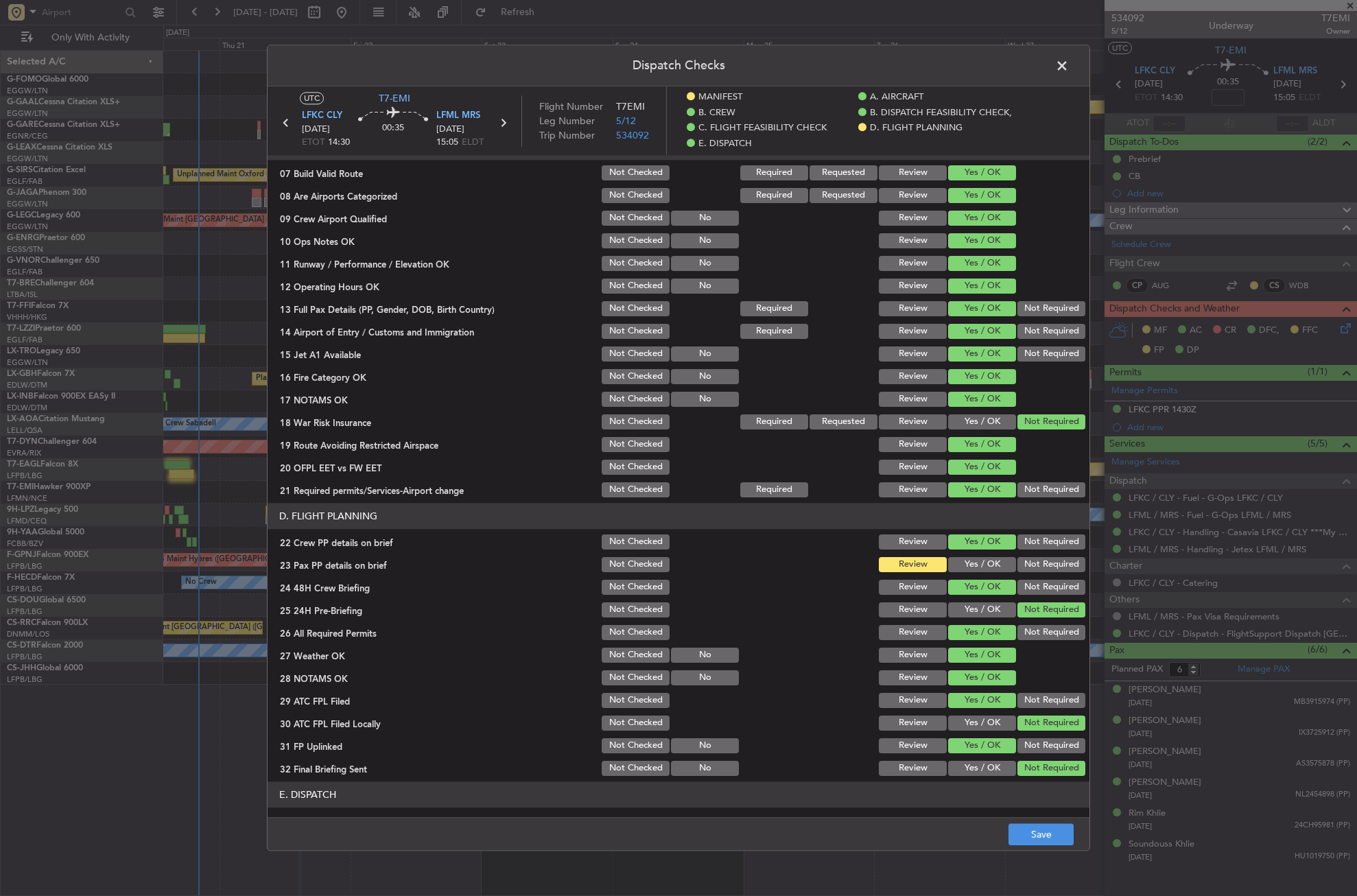
click at [959, 569] on button "Yes / OK" at bounding box center [982, 564] width 68 height 15
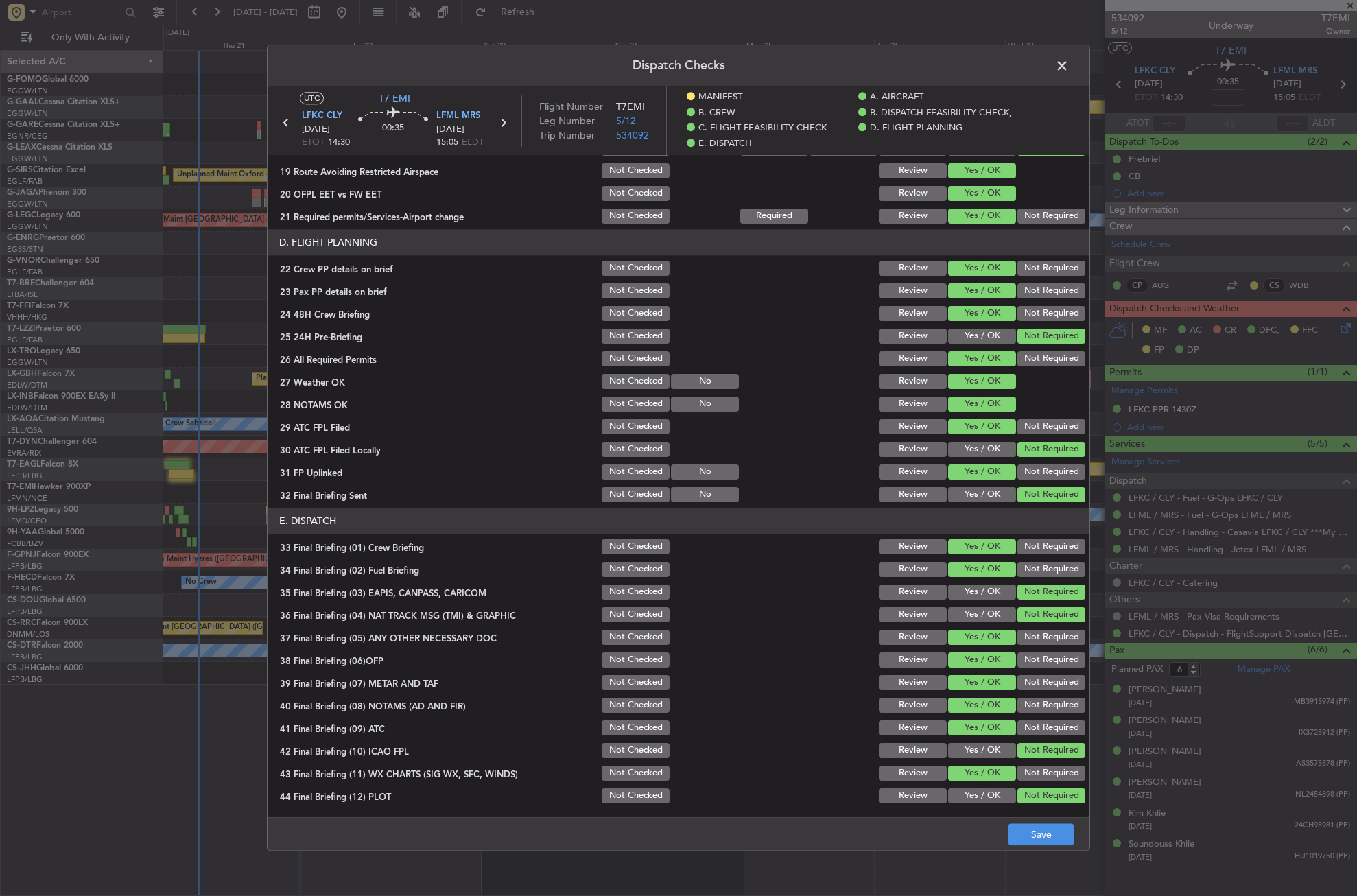
click at [1033, 822] on footer "Save" at bounding box center [679, 834] width 822 height 33
click at [1029, 827] on button "Save" at bounding box center [1041, 836] width 65 height 22
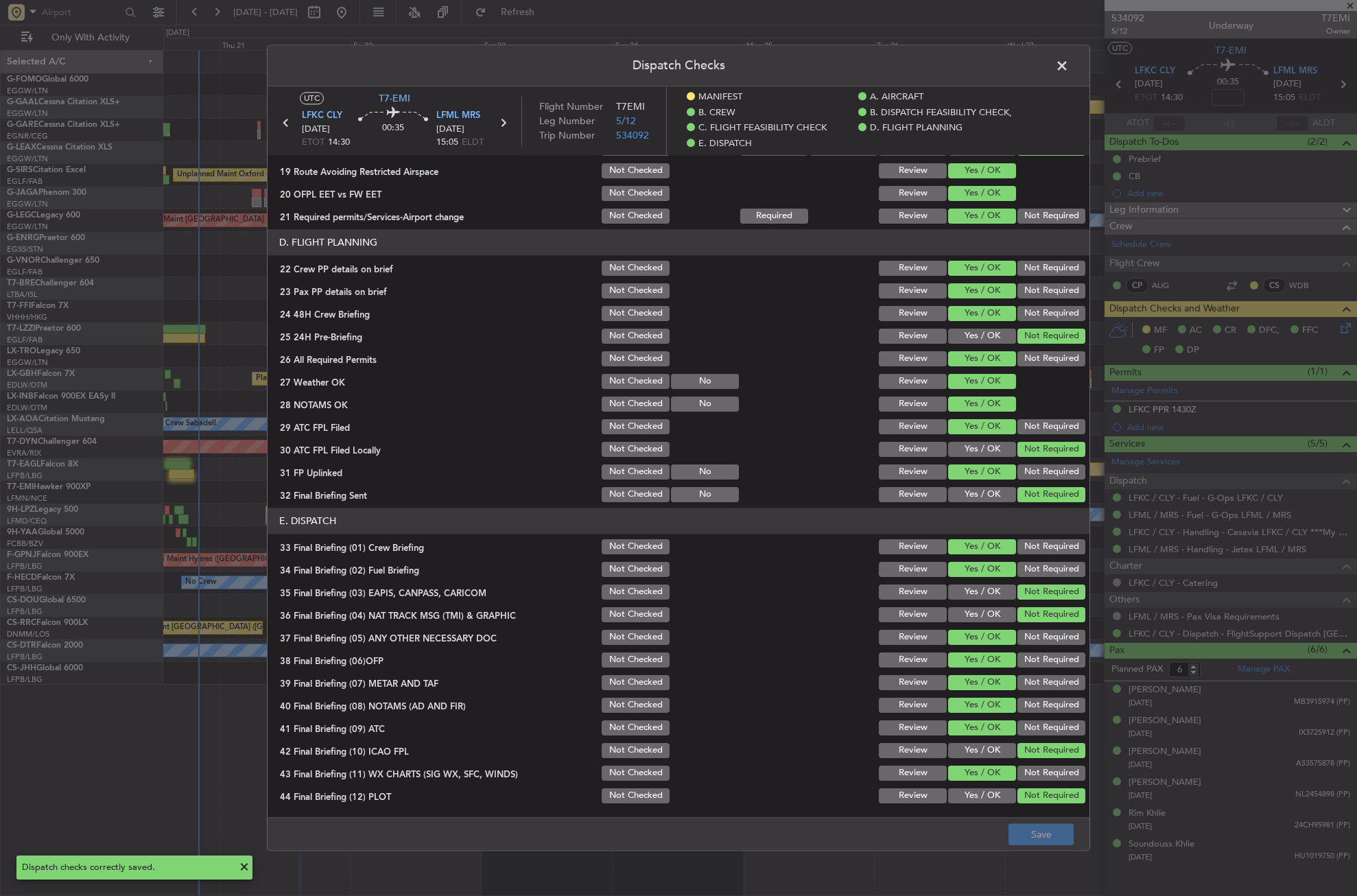
click at [1069, 68] on span at bounding box center [1069, 69] width 0 height 28
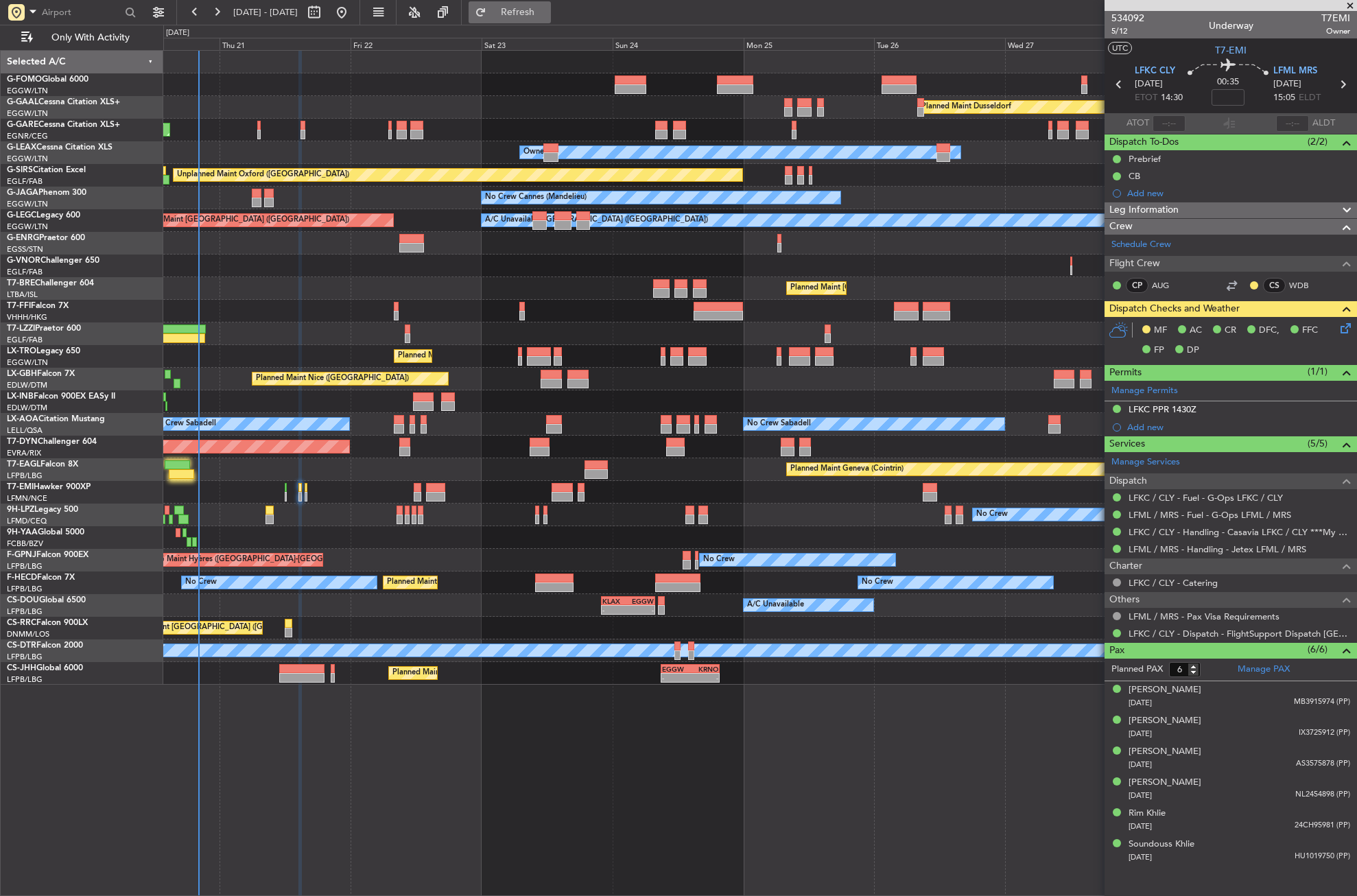
click at [533, 8] on button "Refresh" at bounding box center [510, 13] width 83 height 22
click at [529, 4] on button "Refresh" at bounding box center [510, 13] width 83 height 22
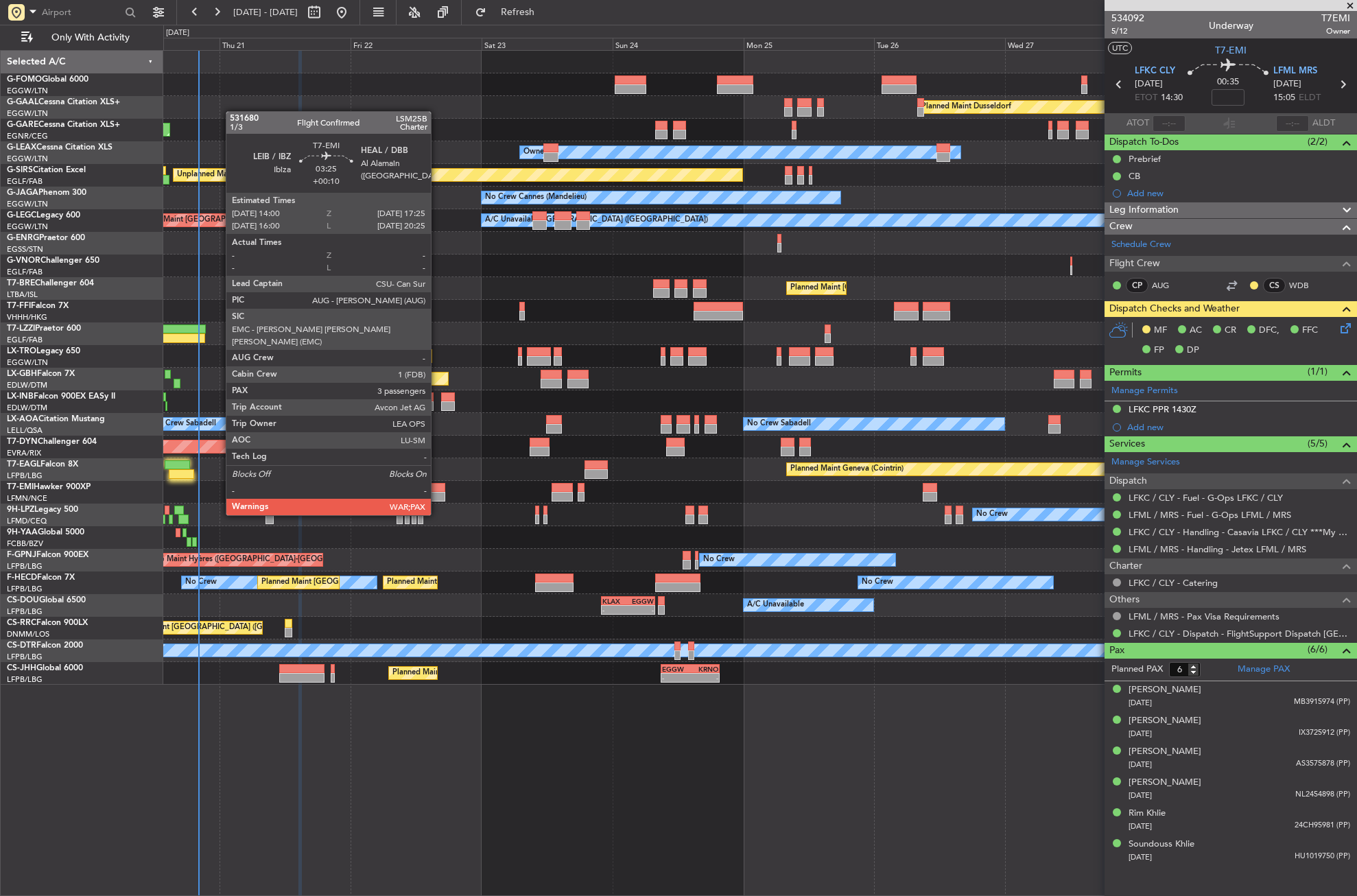
click at [437, 489] on div at bounding box center [436, 488] width 19 height 10
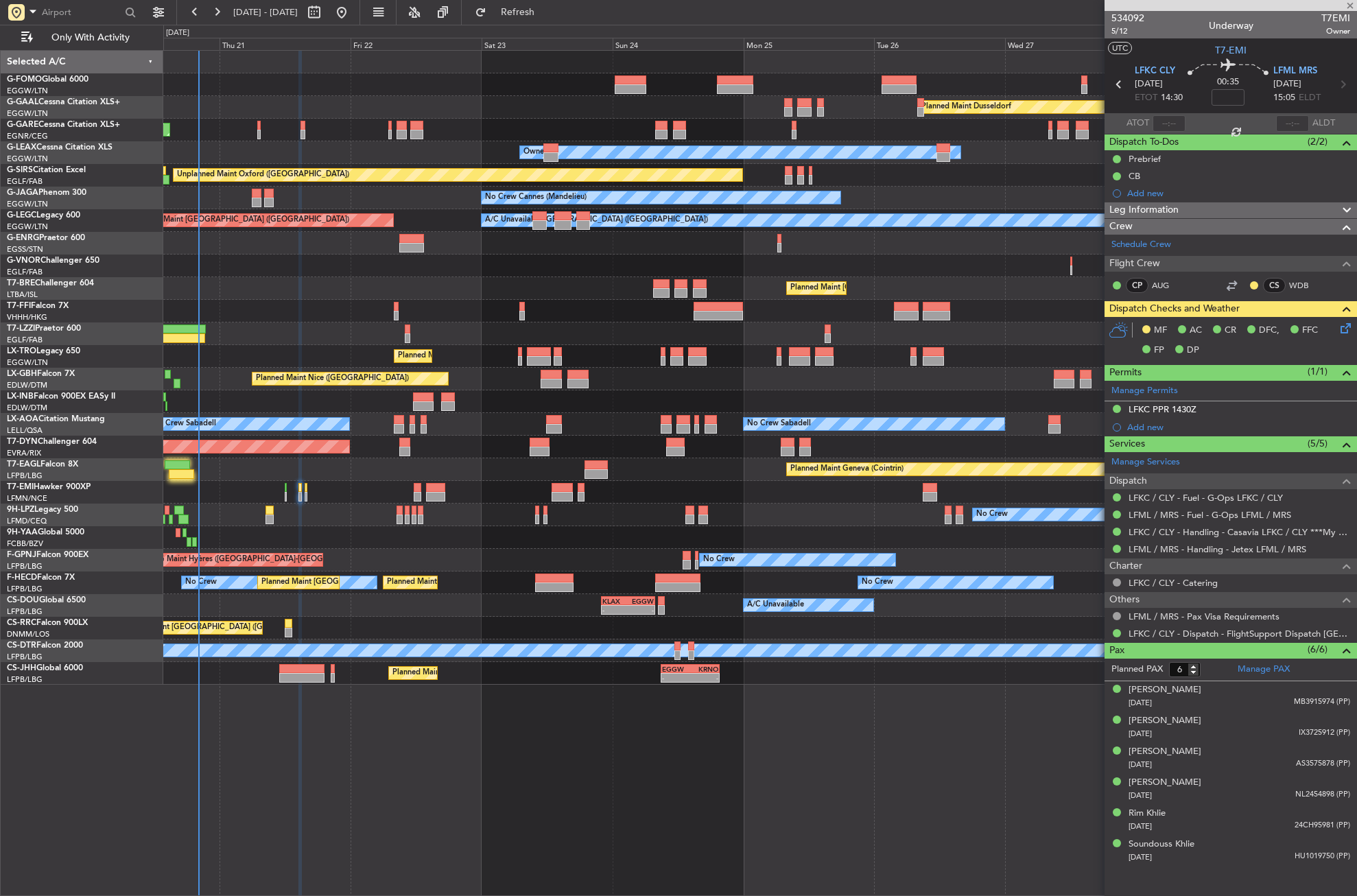
type input "+00:10"
type input "3"
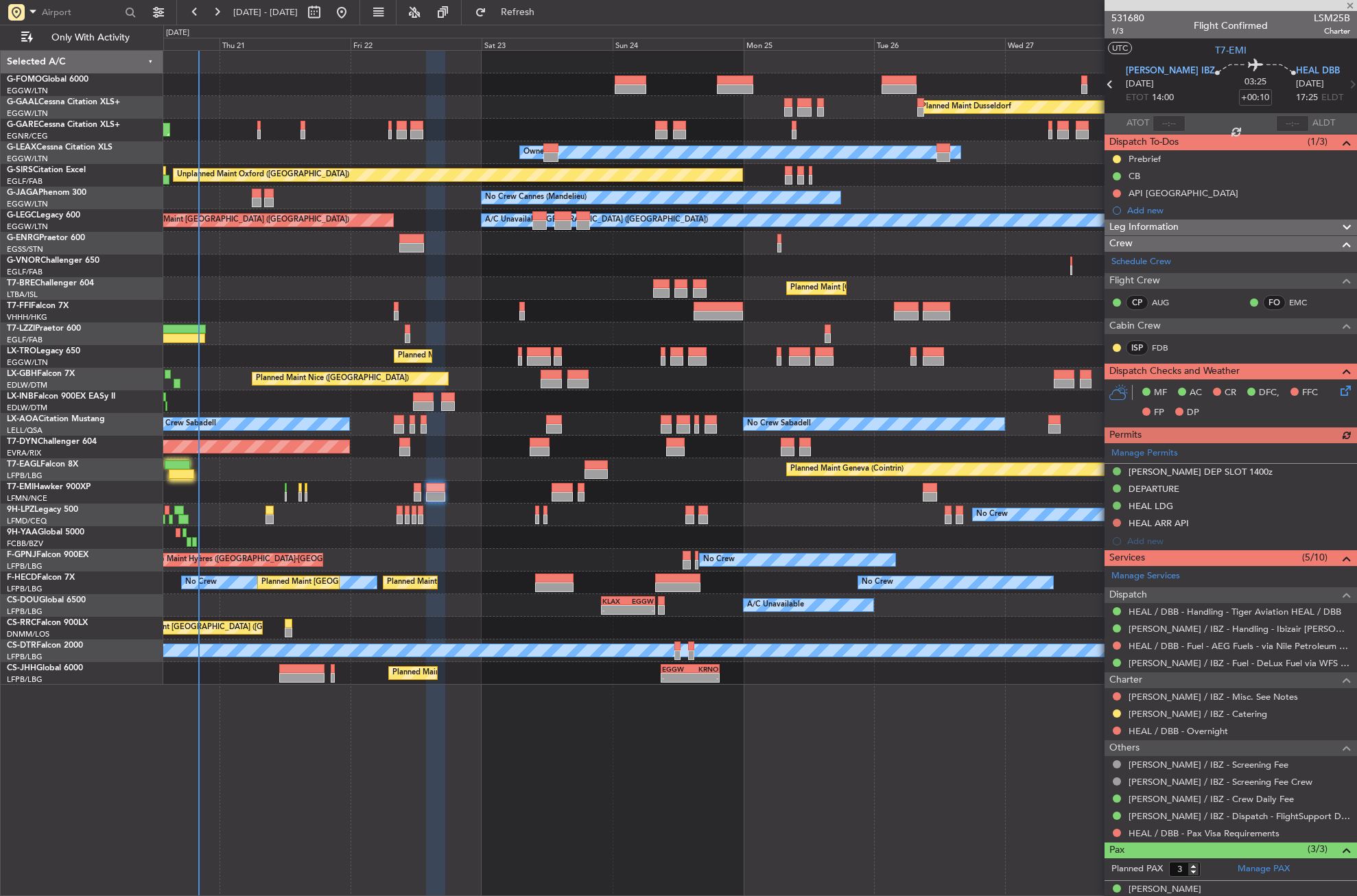
click at [543, 760] on div "Planned Maint Dusseldorf Unplanned Maint [PERSON_NAME] Owner Owner Unplanned Ma…" at bounding box center [760, 473] width 1194 height 846
click at [929, 740] on div "Planned Maint Dusseldorf Unplanned Maint [PERSON_NAME] Owner Owner Unplanned Ma…" at bounding box center [760, 473] width 1194 height 846
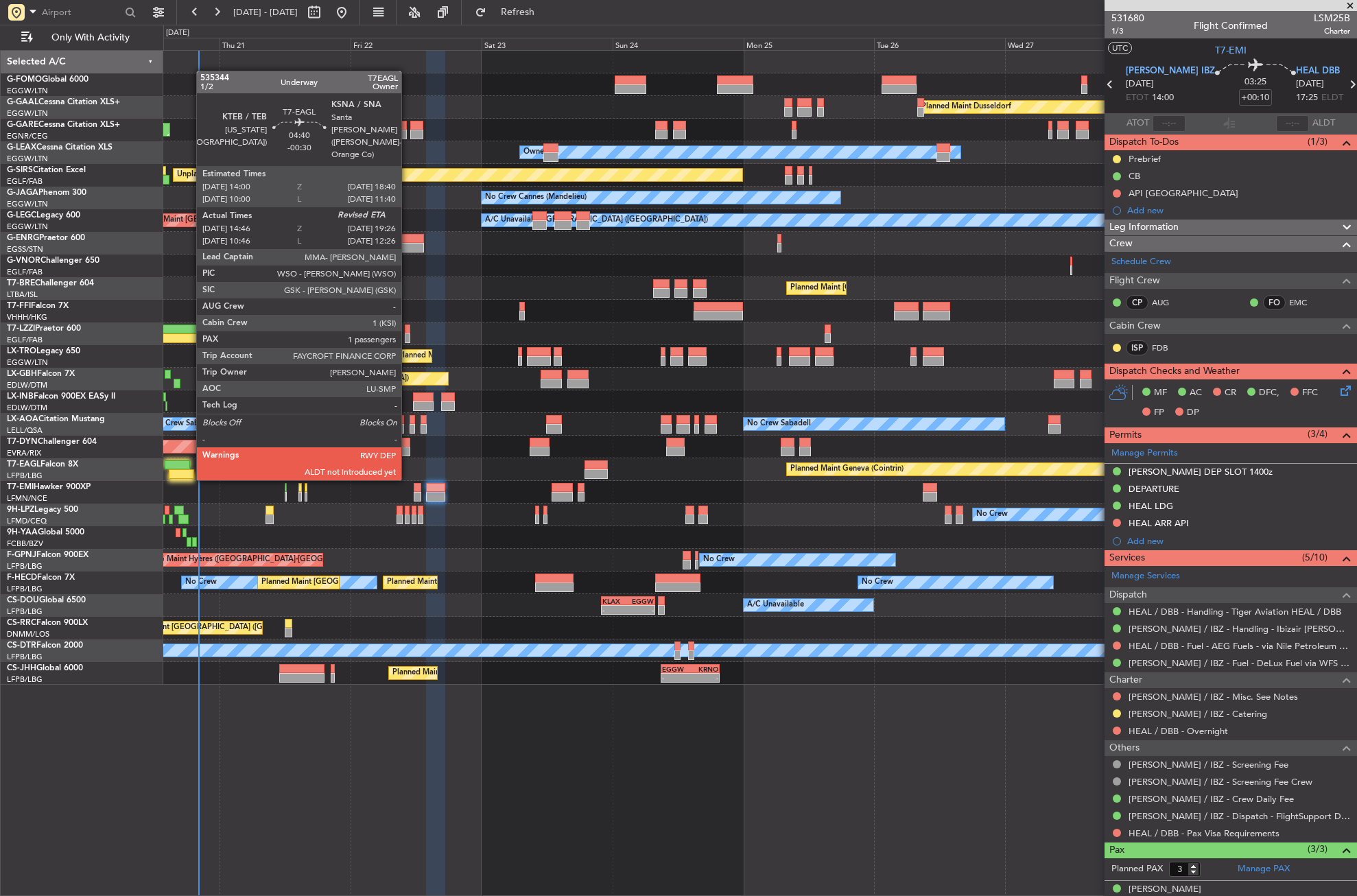
click at [189, 467] on div at bounding box center [177, 465] width 26 height 10
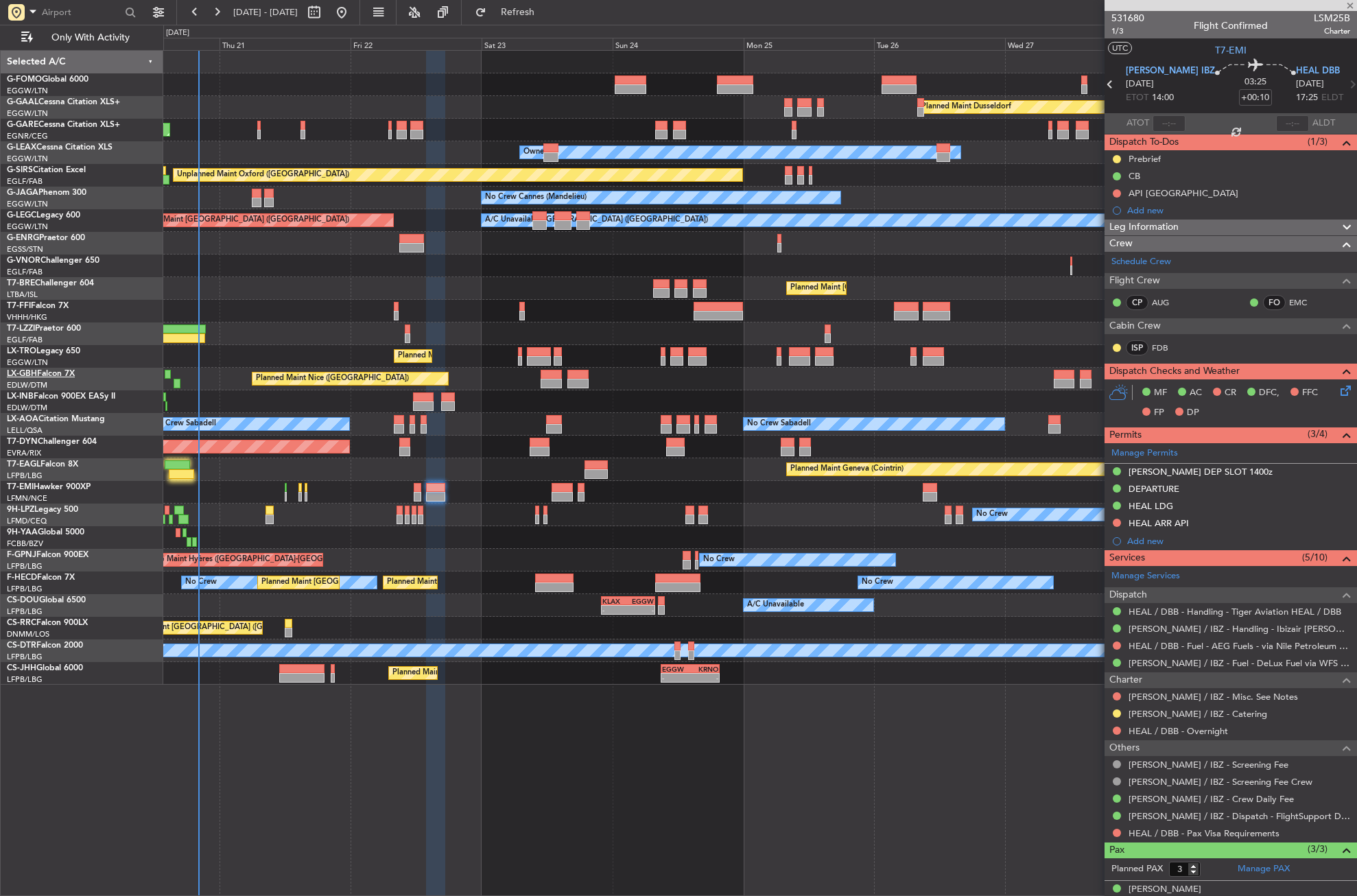
type input "-00:30"
type input "14:46"
type input "1"
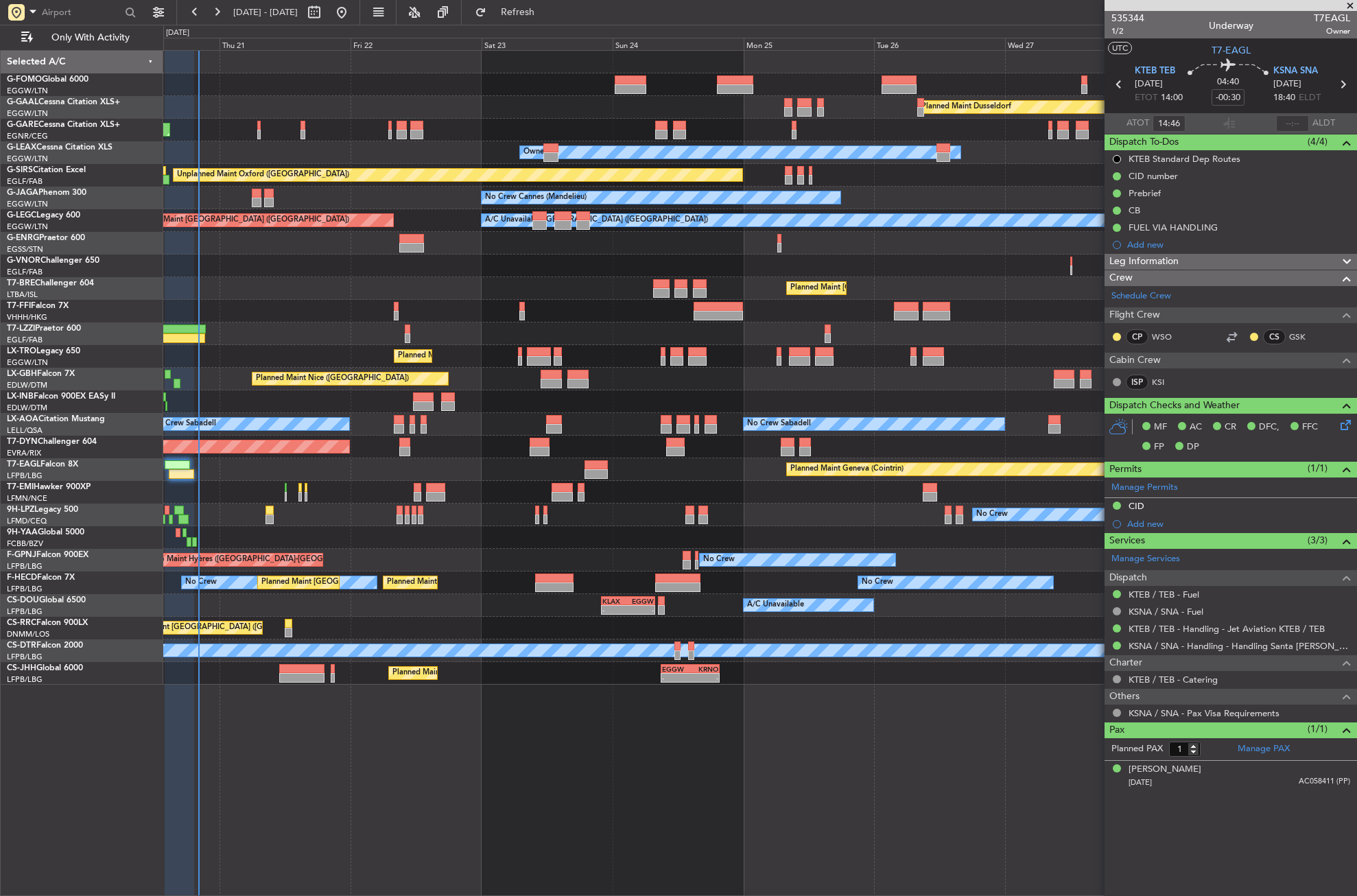
click at [1292, 113] on section "ATOT 14:46 ALDT" at bounding box center [1231, 123] width 253 height 21
click at [1299, 118] on input "text" at bounding box center [1293, 123] width 33 height 17
click at [948, 278] on div "Planned Maint [GEOGRAPHIC_DATA] ([GEOGRAPHIC_DATA])" at bounding box center [759, 289] width 1193 height 22
type input "20:09"
click at [537, 3] on button "Refresh" at bounding box center [510, 13] width 83 height 22
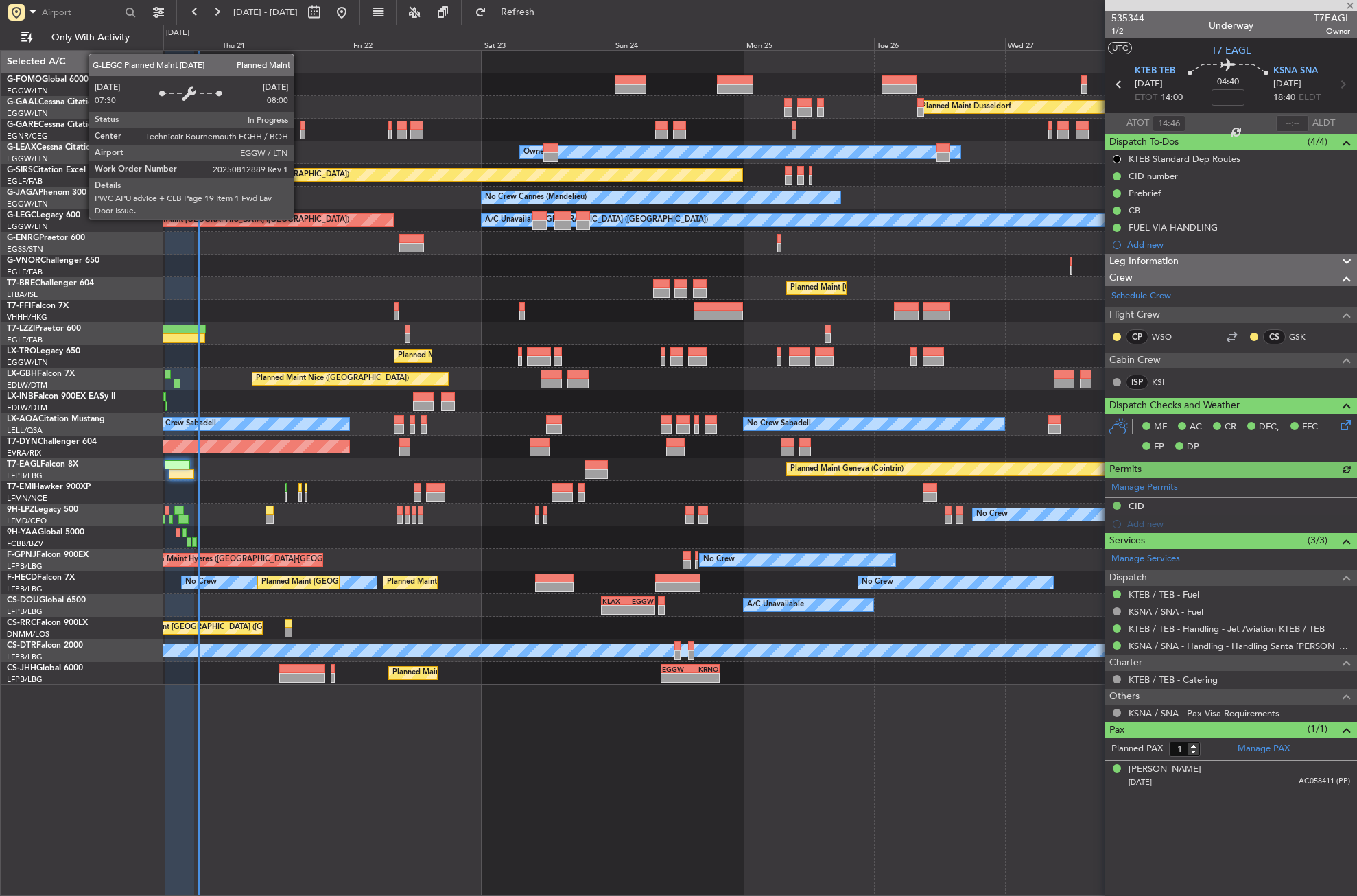
type input "4"
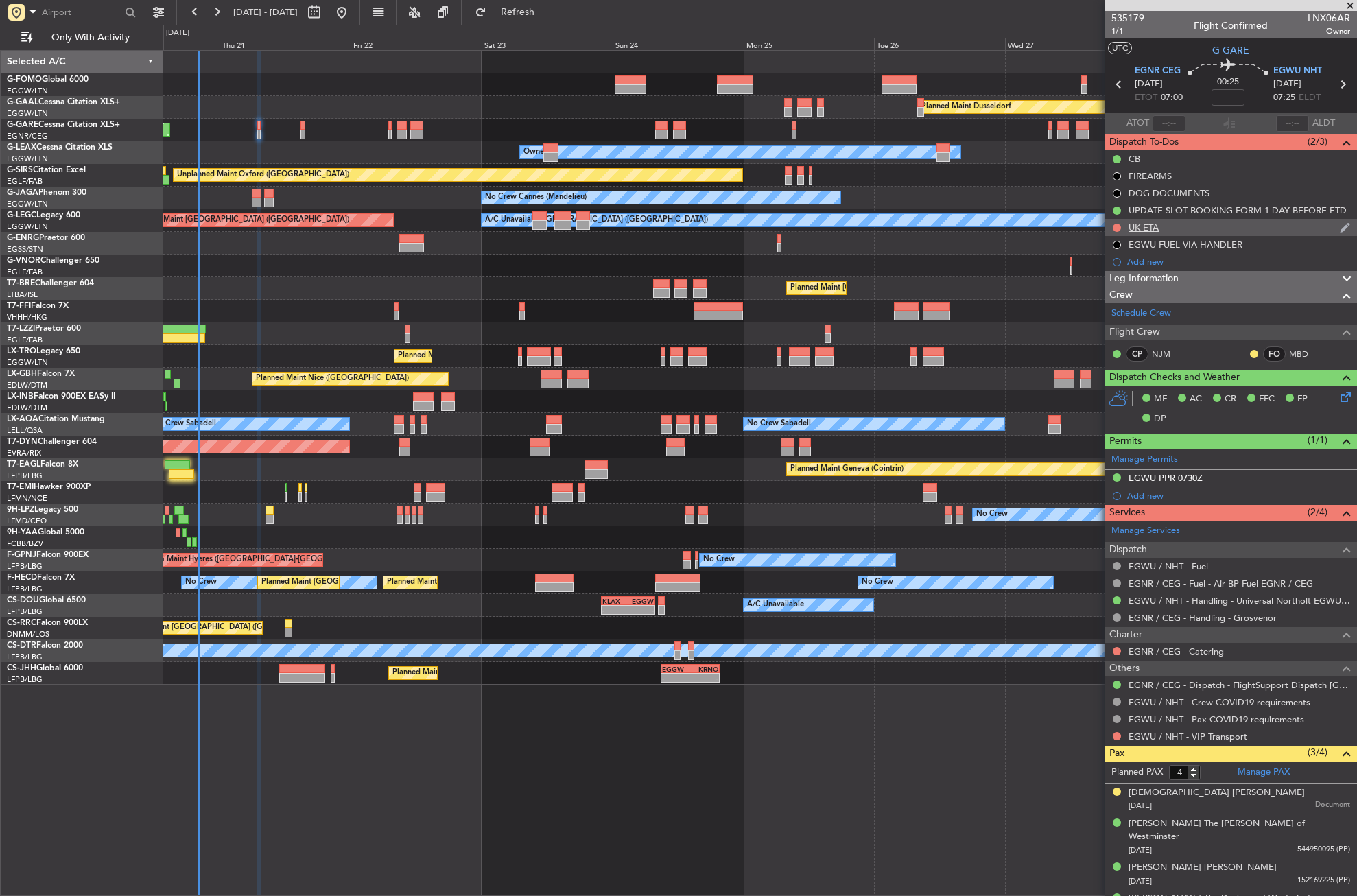
click at [1162, 223] on div "UK ETA" at bounding box center [1231, 227] width 253 height 17
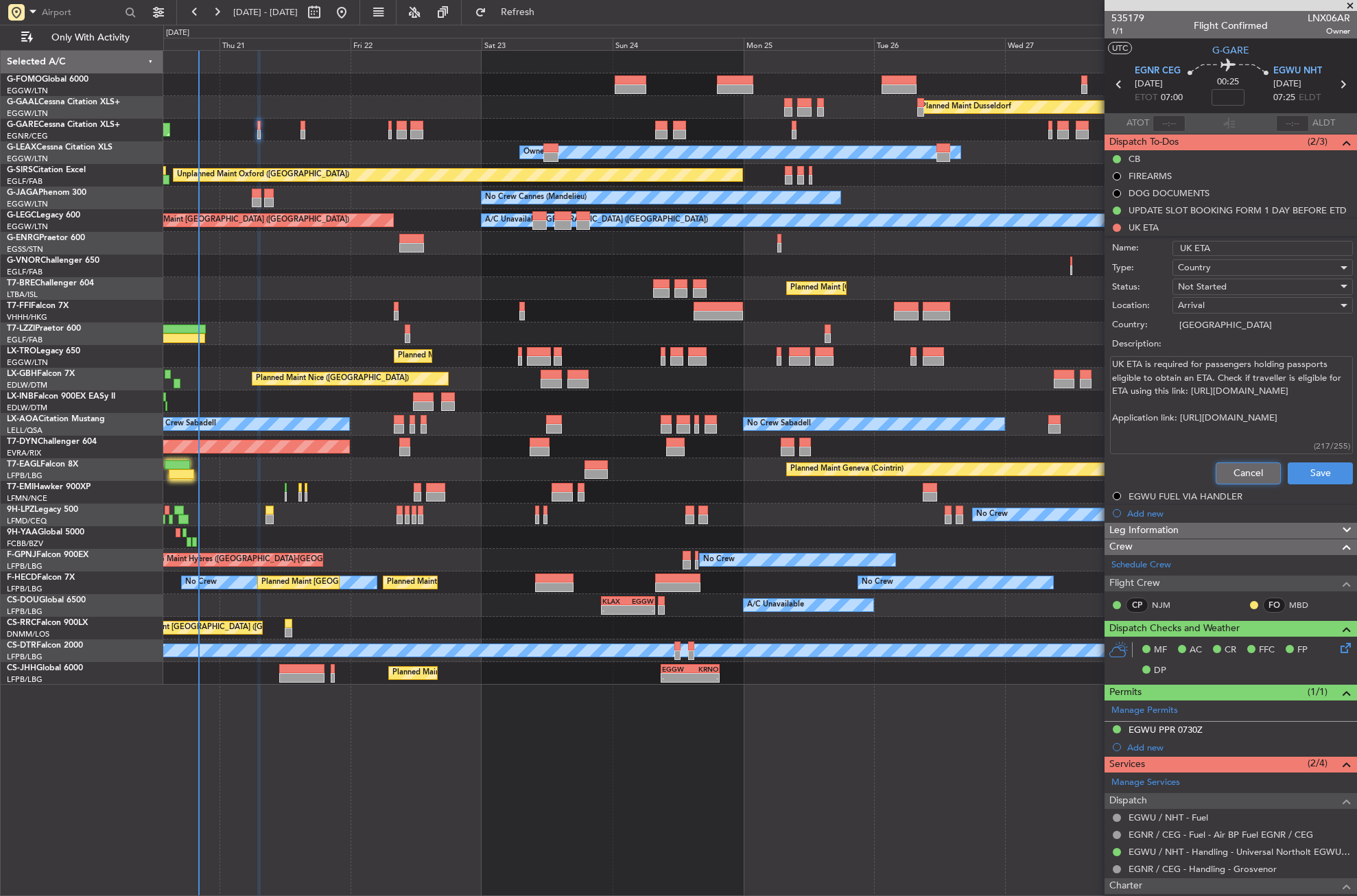
click at [1228, 465] on button "Cancel" at bounding box center [1249, 474] width 65 height 22
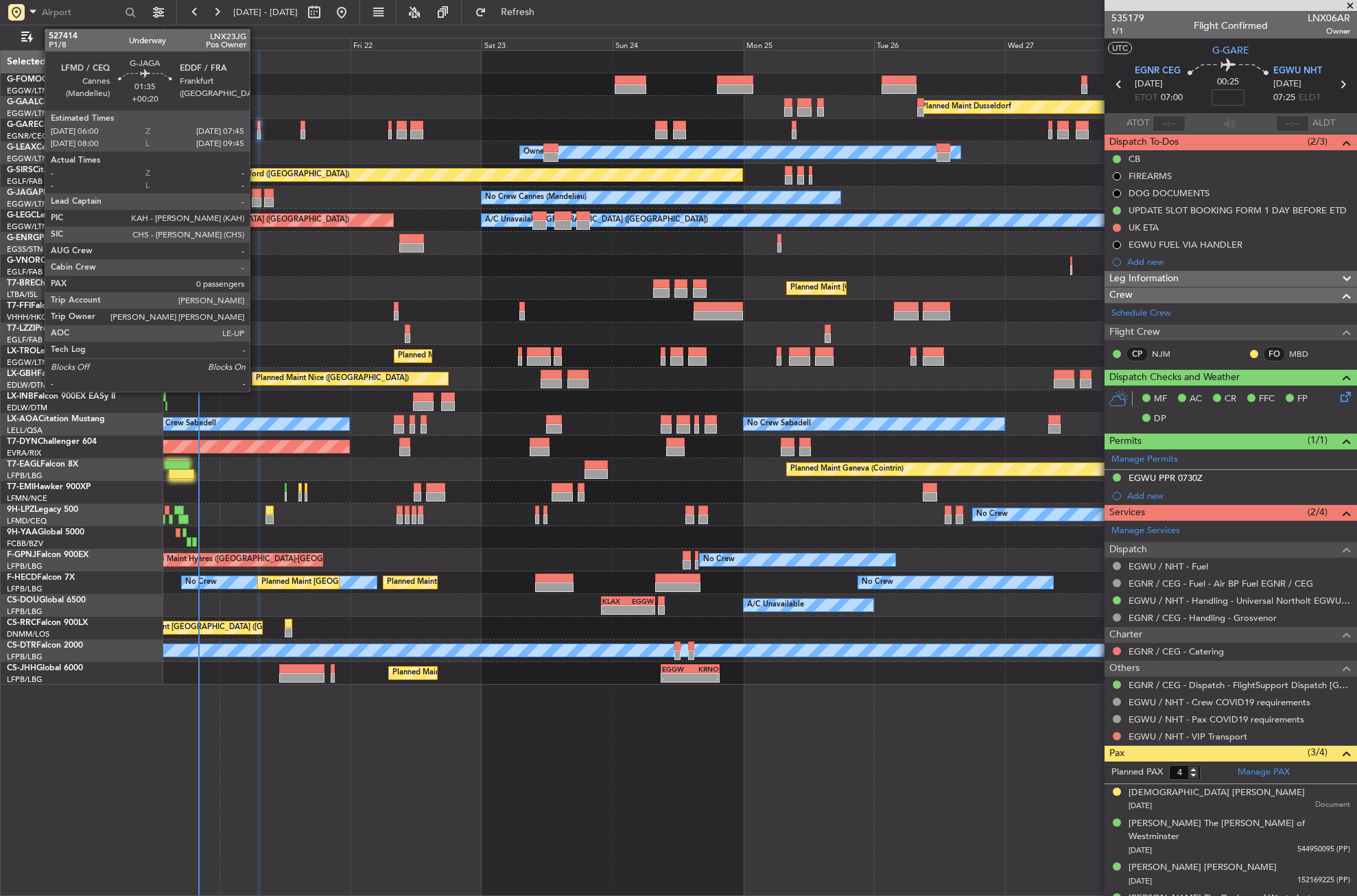
click at [256, 204] on div at bounding box center [257, 203] width 10 height 10
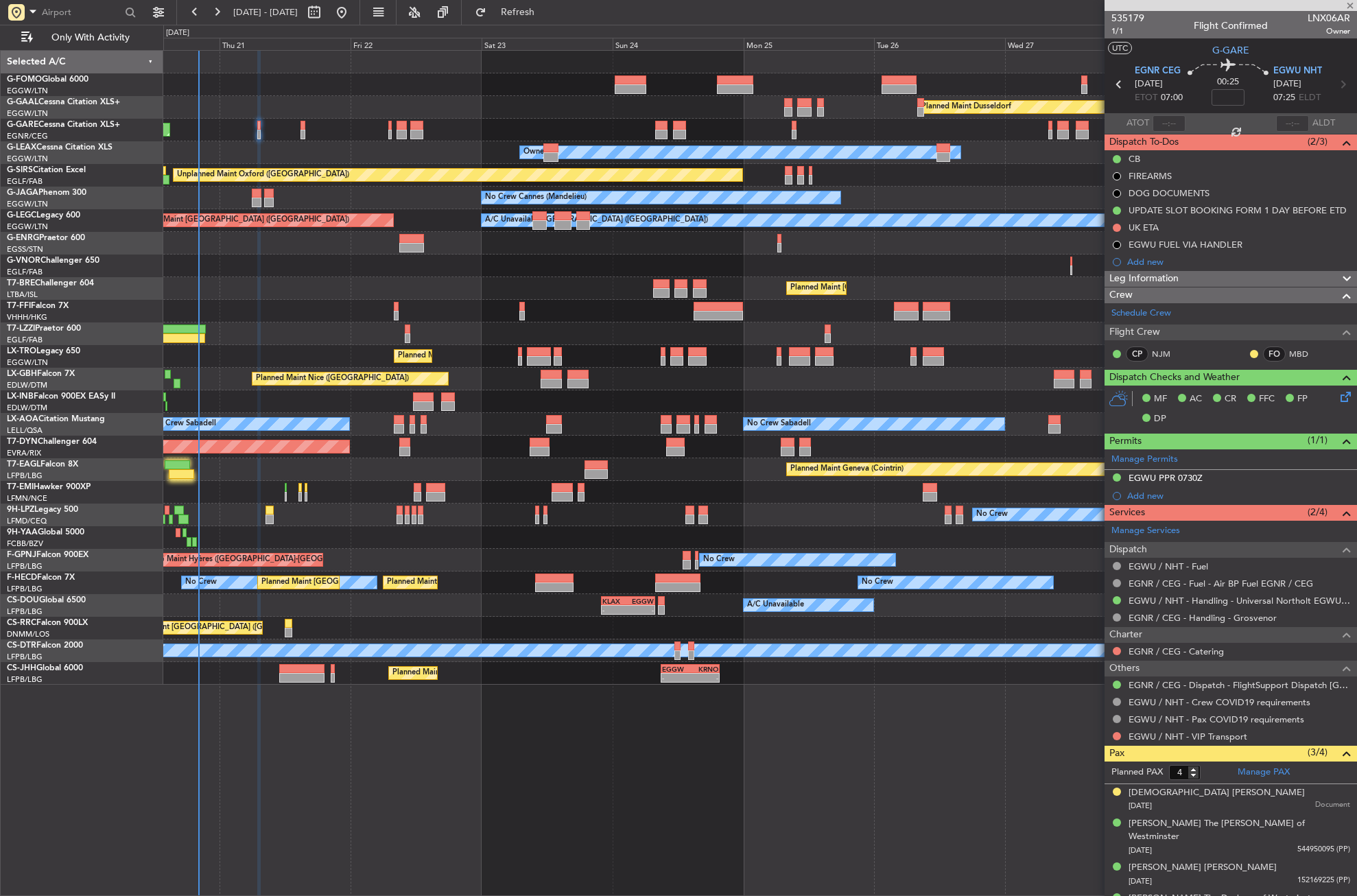
type input "+00:20"
type input "0"
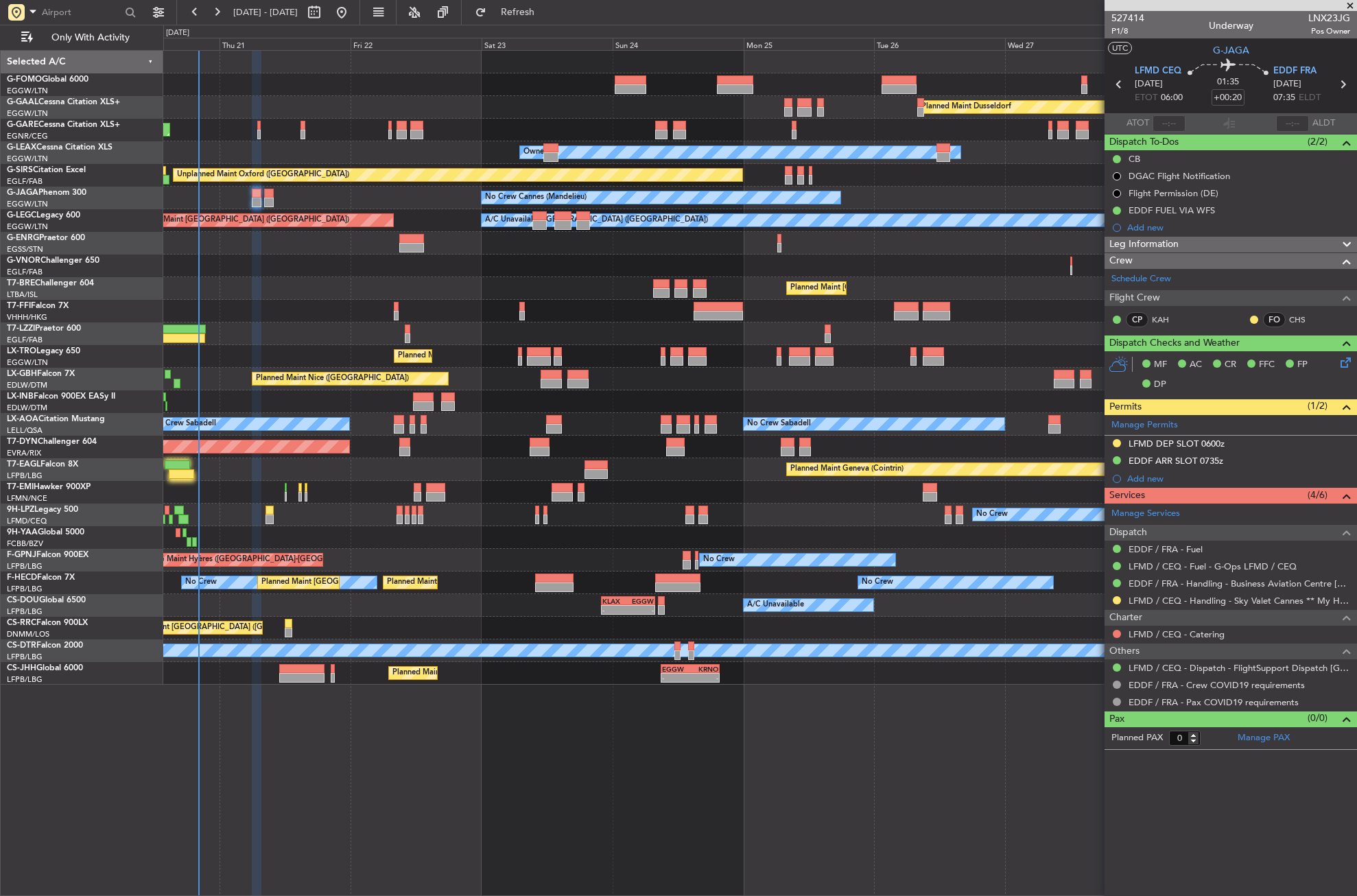
click at [1345, 361] on icon at bounding box center [1343, 360] width 11 height 11
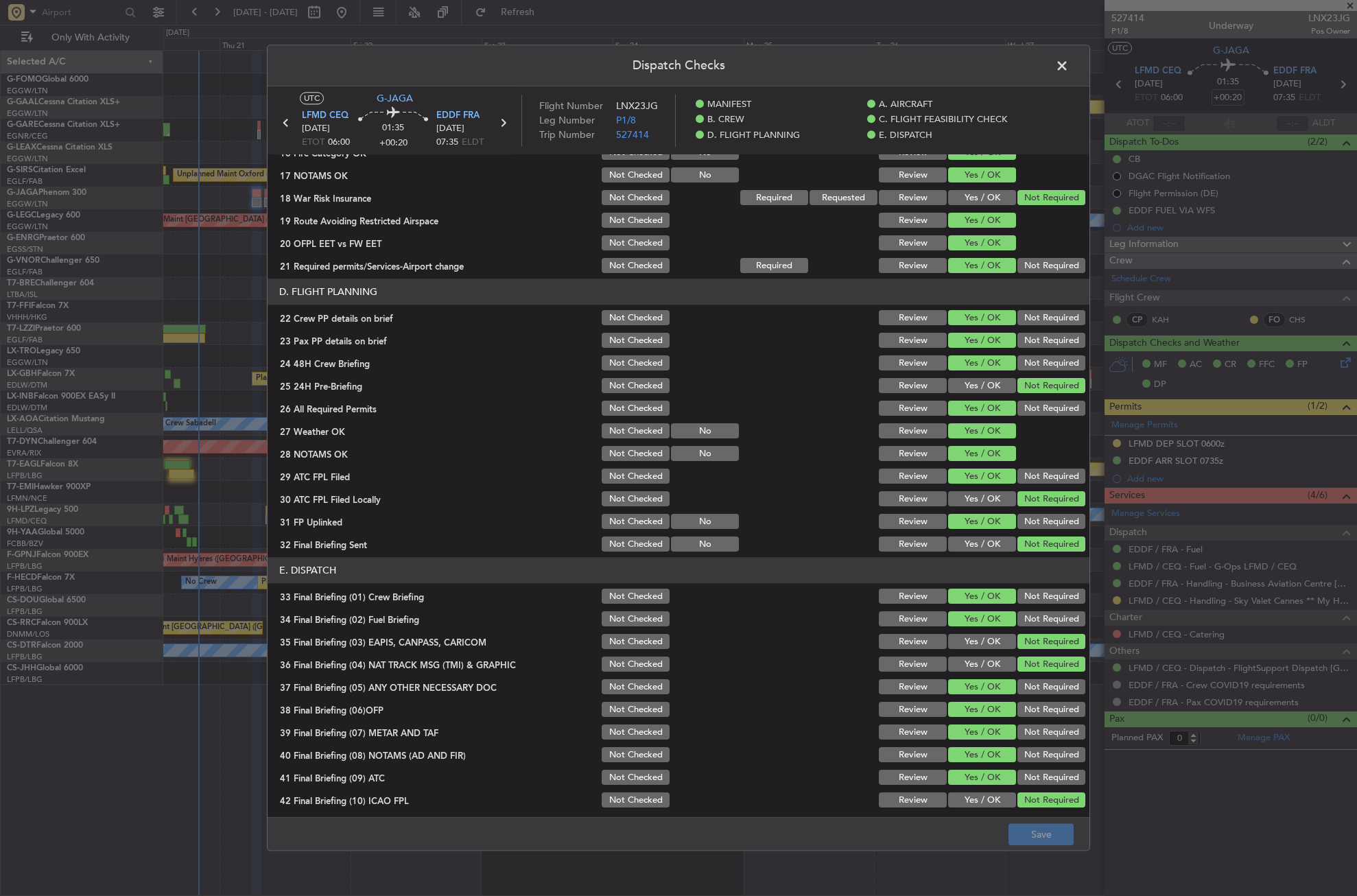
scroll to position [549, 0]
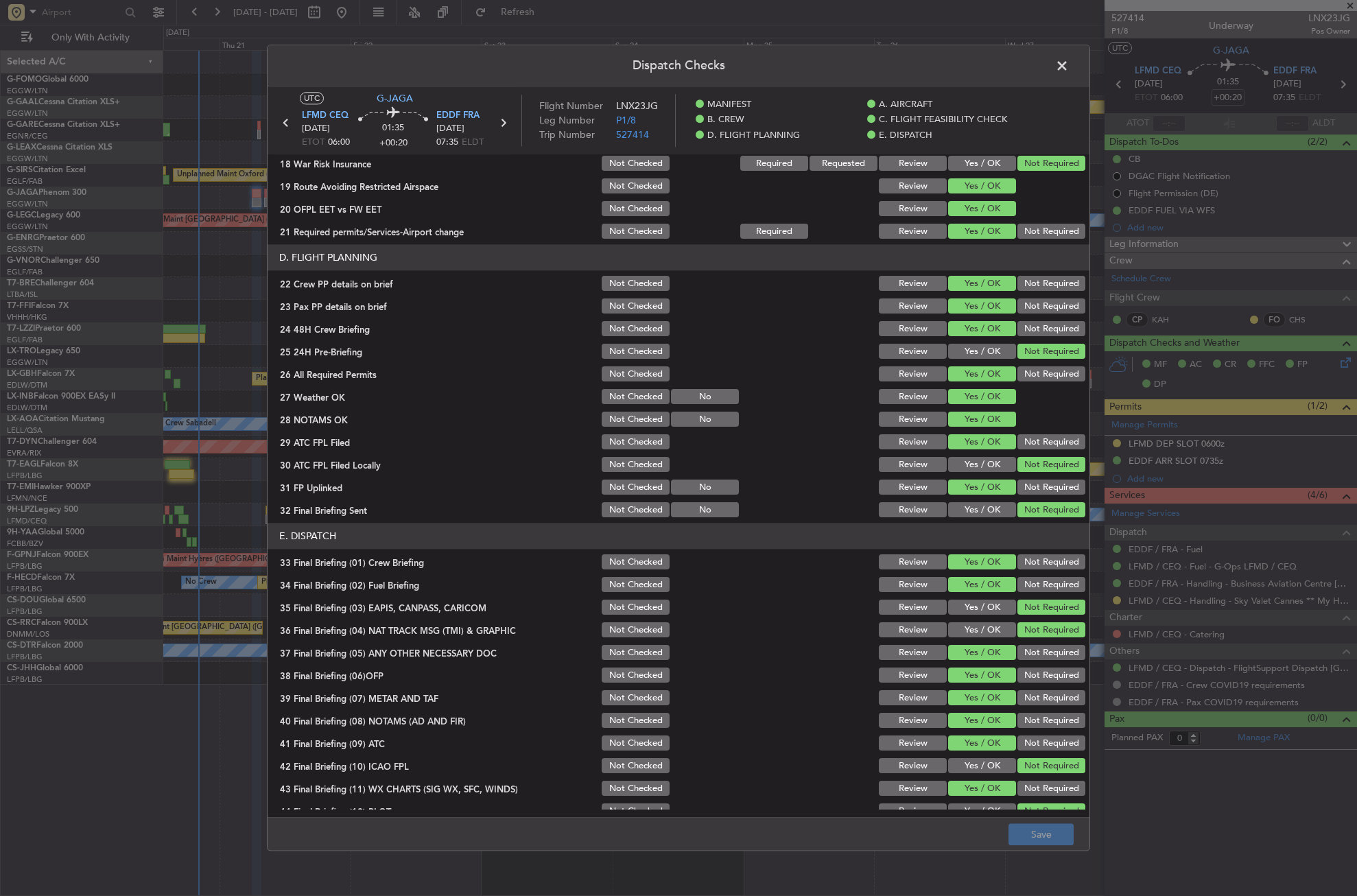
click at [905, 442] on button "Review" at bounding box center [913, 442] width 68 height 15
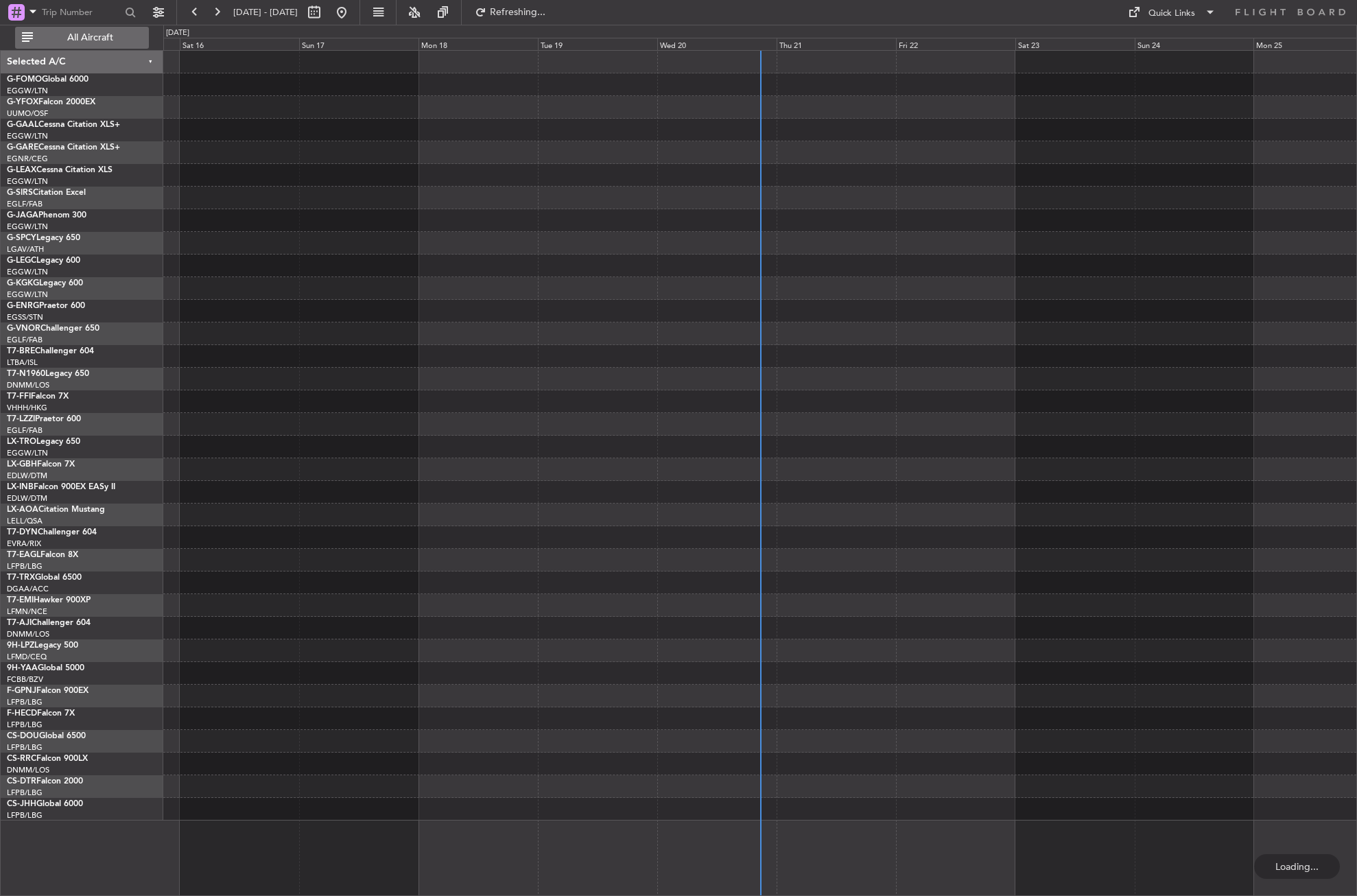
click at [102, 33] on span "All Aircraft" at bounding box center [90, 37] width 109 height 10
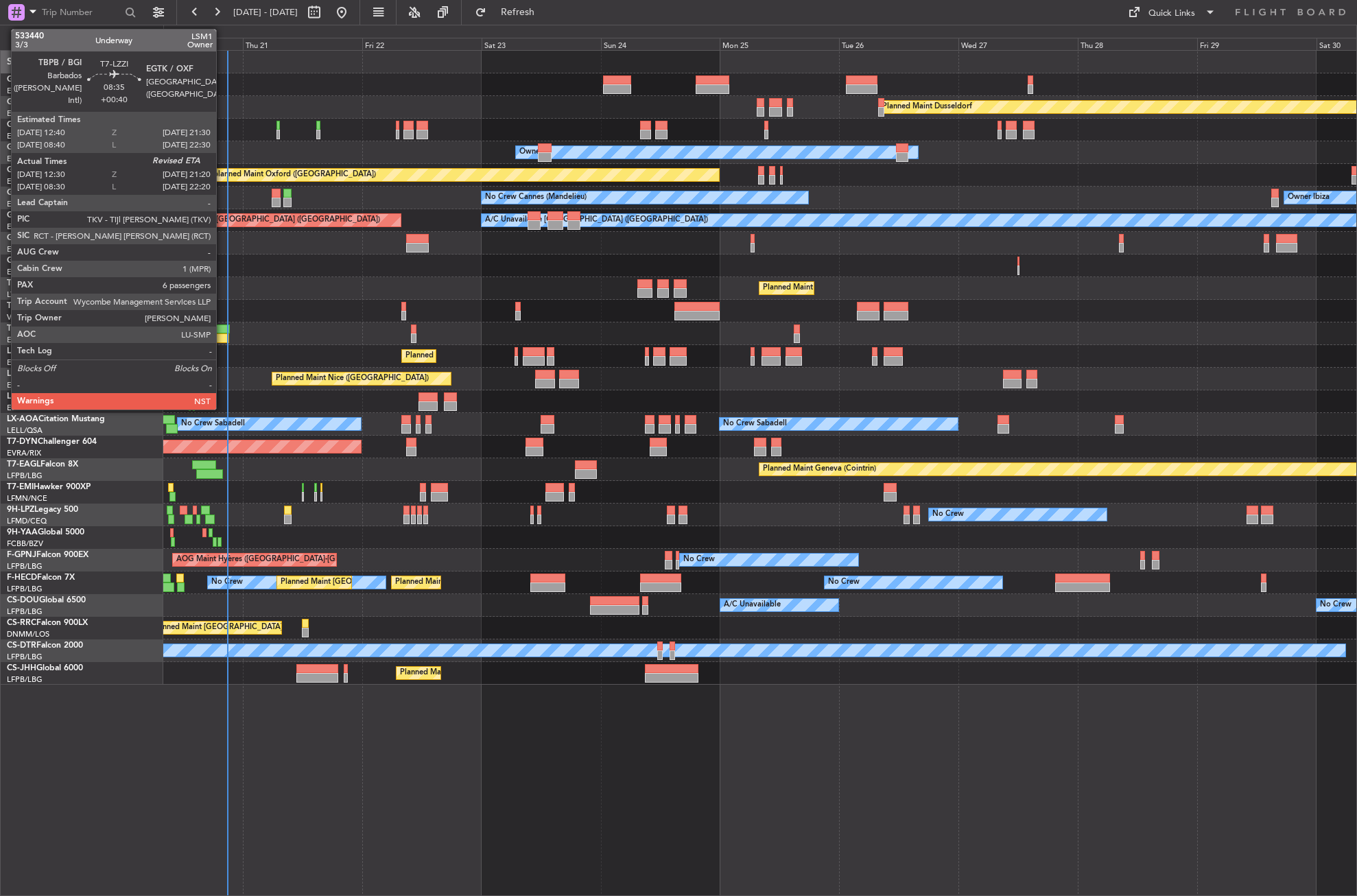
click at [223, 328] on div at bounding box center [208, 329] width 45 height 10
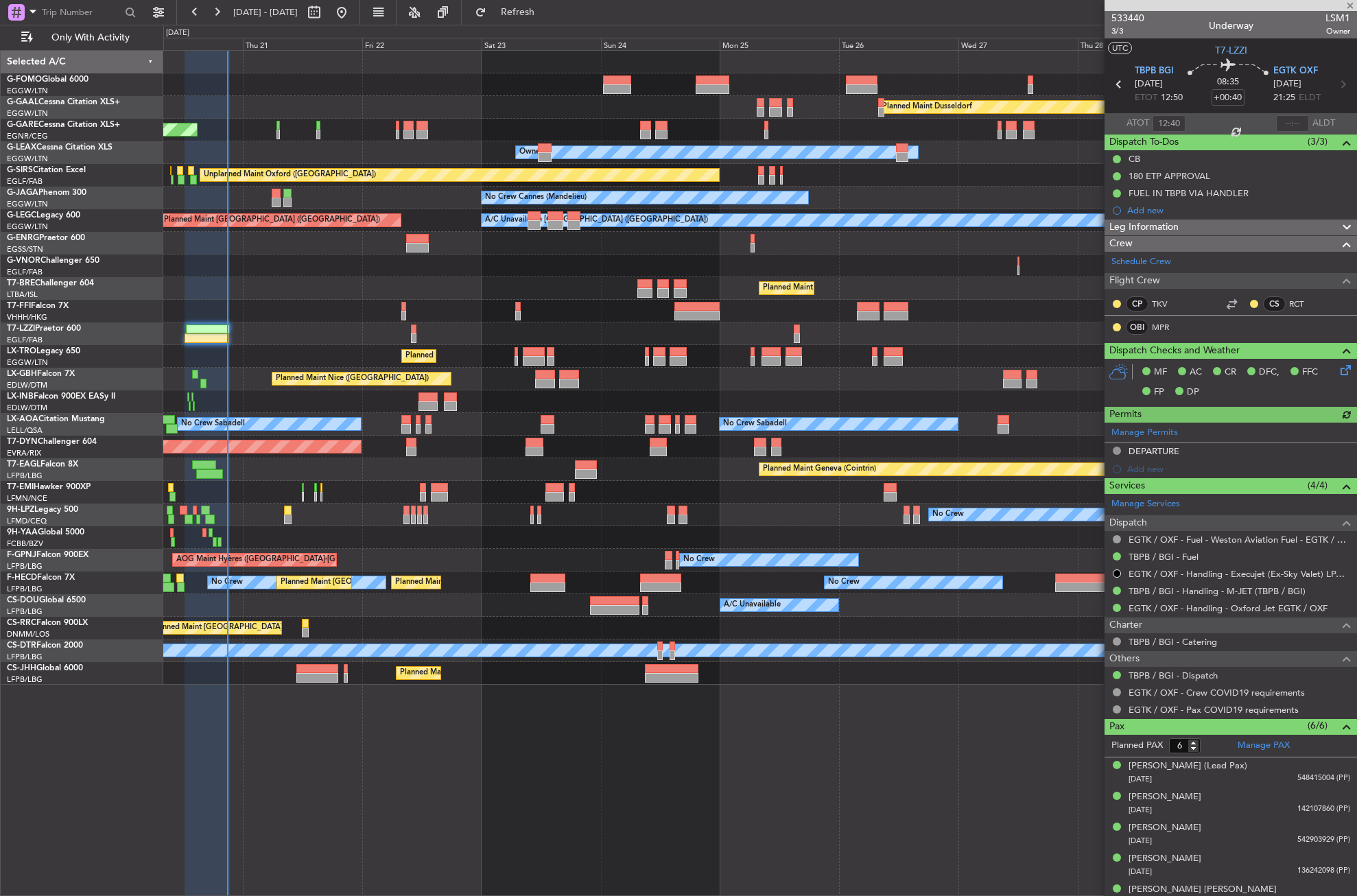
click at [1282, 118] on div at bounding box center [1293, 123] width 33 height 17
click at [1283, 119] on div at bounding box center [1293, 123] width 33 height 17
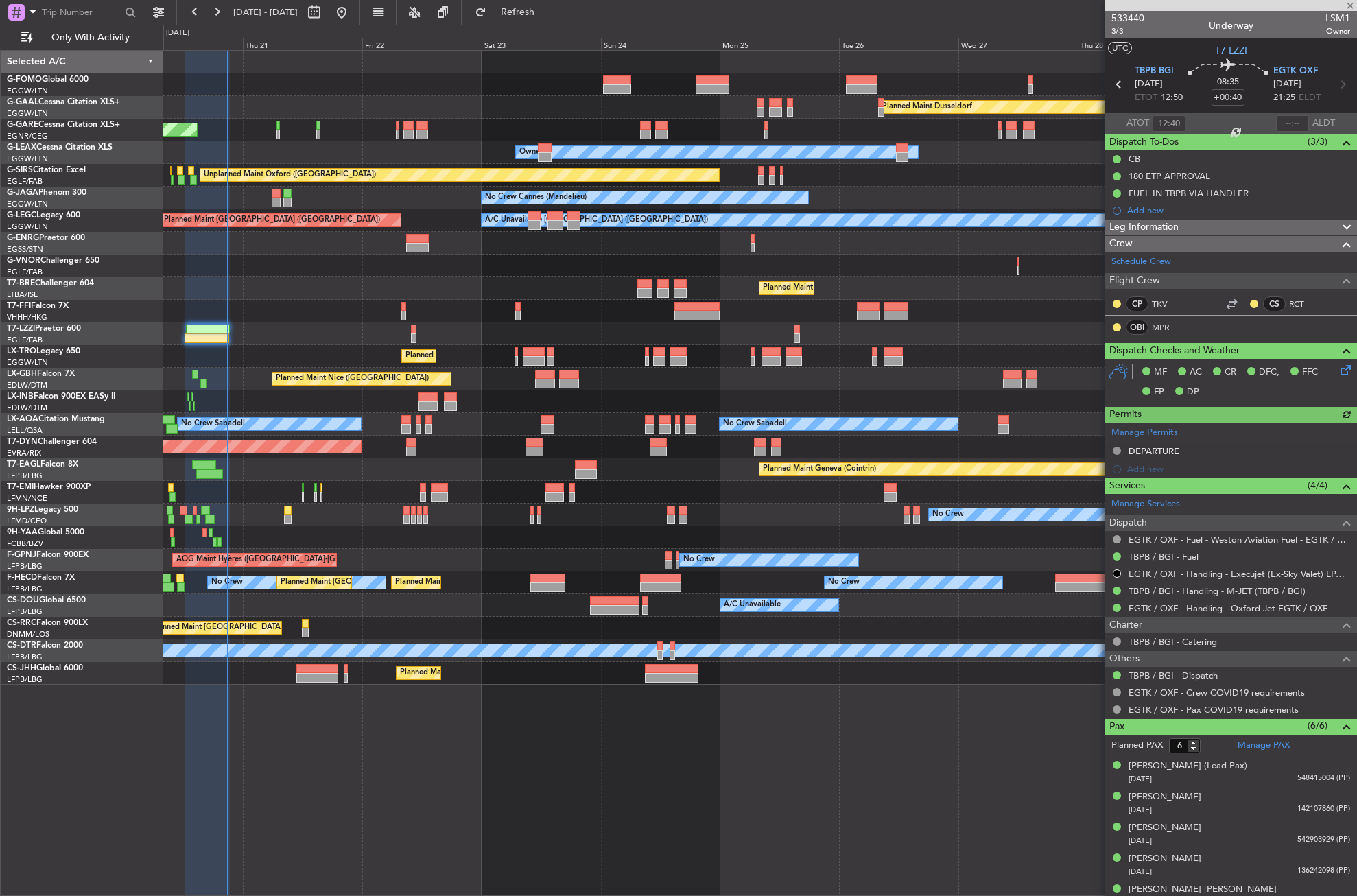
click at [1283, 119] on div at bounding box center [1293, 123] width 33 height 17
click at [1283, 119] on input "text" at bounding box center [1293, 123] width 33 height 17
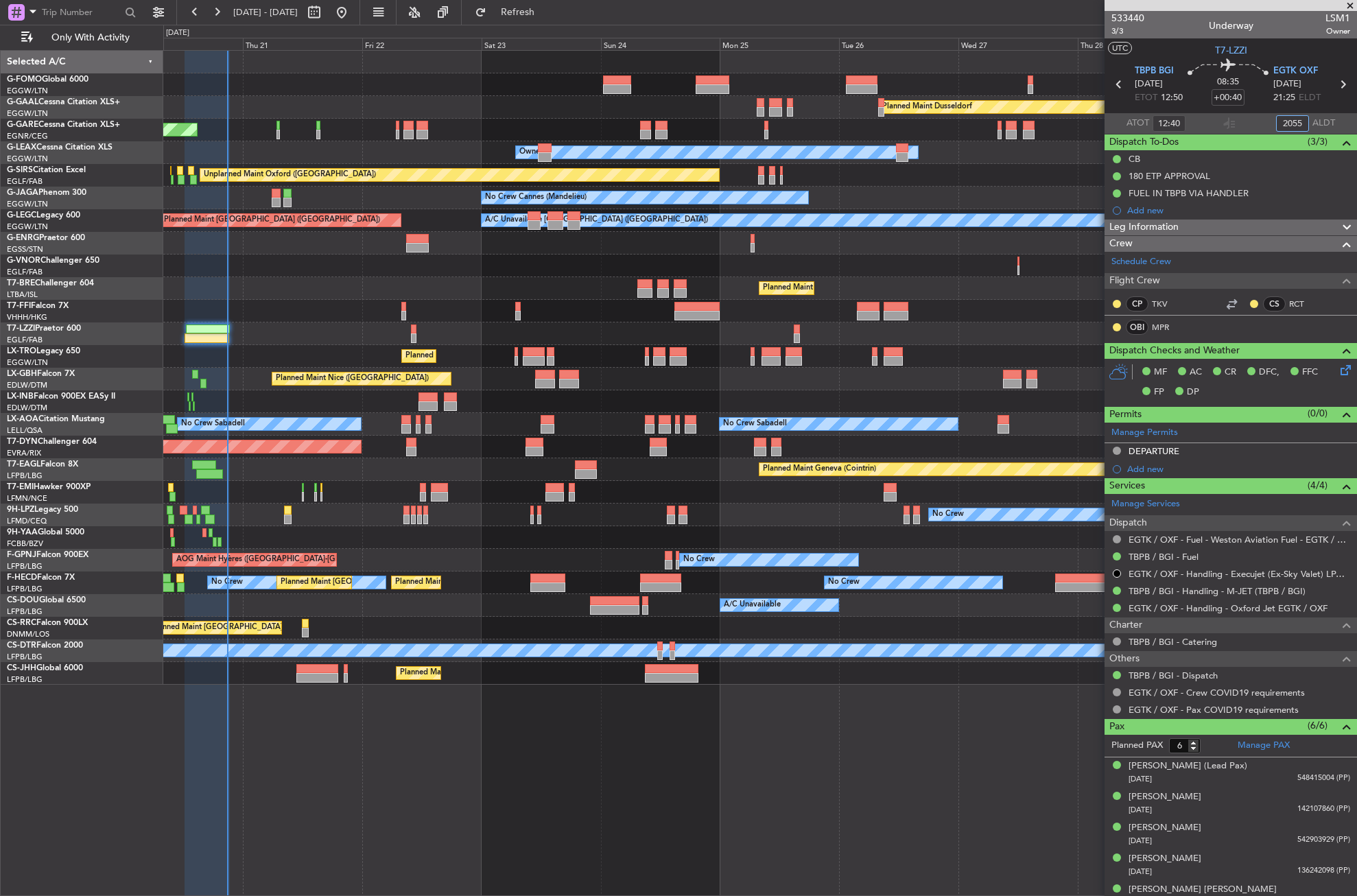
click at [981, 178] on div "Unplanned Maint Oxford ([GEOGRAPHIC_DATA])" at bounding box center [759, 175] width 1193 height 22
type input "20:55"
click at [377, 679] on div "Planned Maint [GEOGRAPHIC_DATA] ([GEOGRAPHIC_DATA])" at bounding box center [759, 673] width 1193 height 22
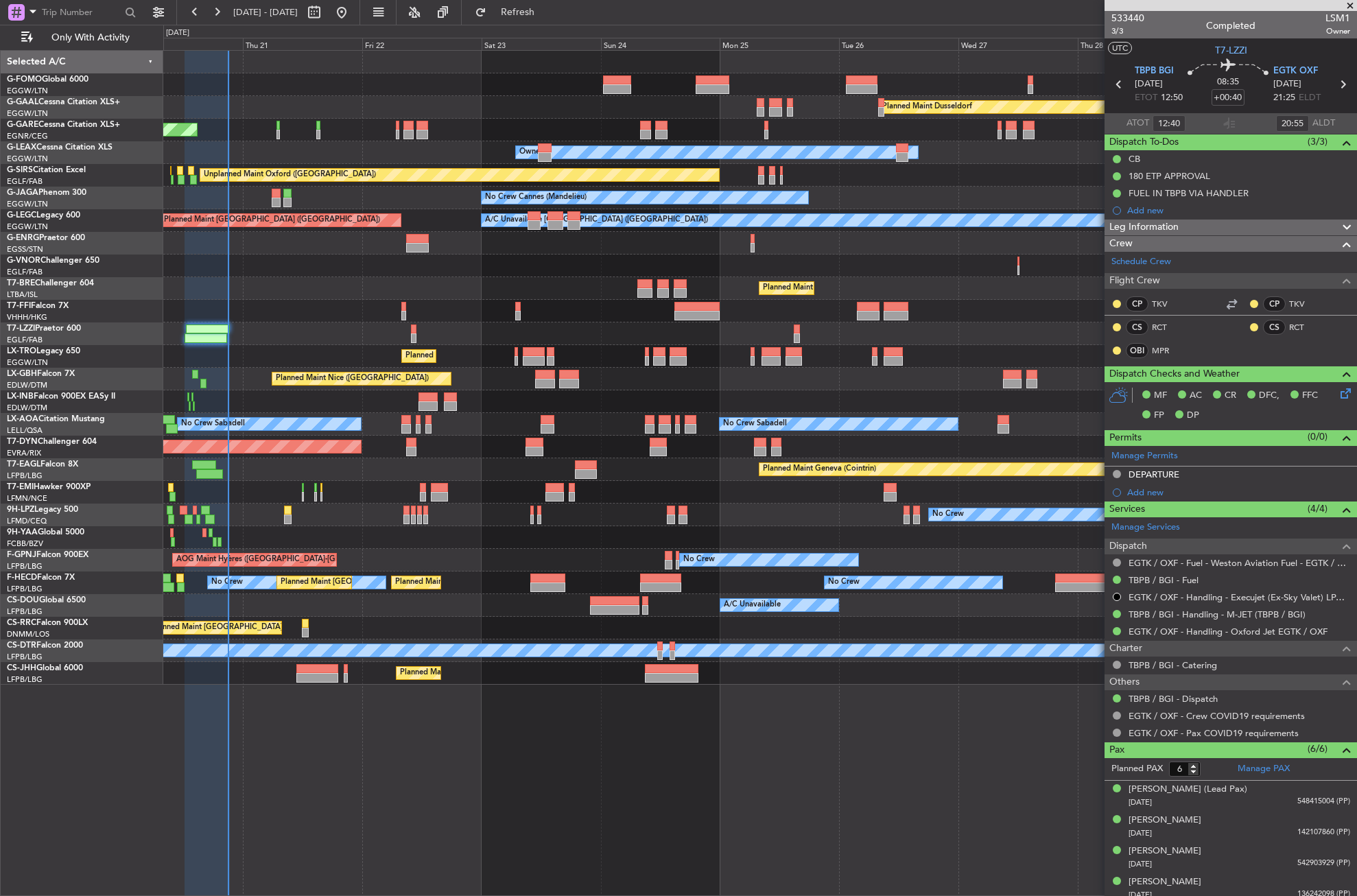
click at [293, 280] on div "Planned Maint [GEOGRAPHIC_DATA] ([GEOGRAPHIC_DATA])" at bounding box center [759, 289] width 1193 height 22
click at [311, 280] on div "Planned Maint [GEOGRAPHIC_DATA] ([GEOGRAPHIC_DATA])" at bounding box center [759, 289] width 1193 height 22
click at [525, 9] on button "Refresh" at bounding box center [510, 13] width 83 height 22
click at [300, 278] on div "Planned Maint [GEOGRAPHIC_DATA] ([GEOGRAPHIC_DATA])" at bounding box center [759, 289] width 1193 height 22
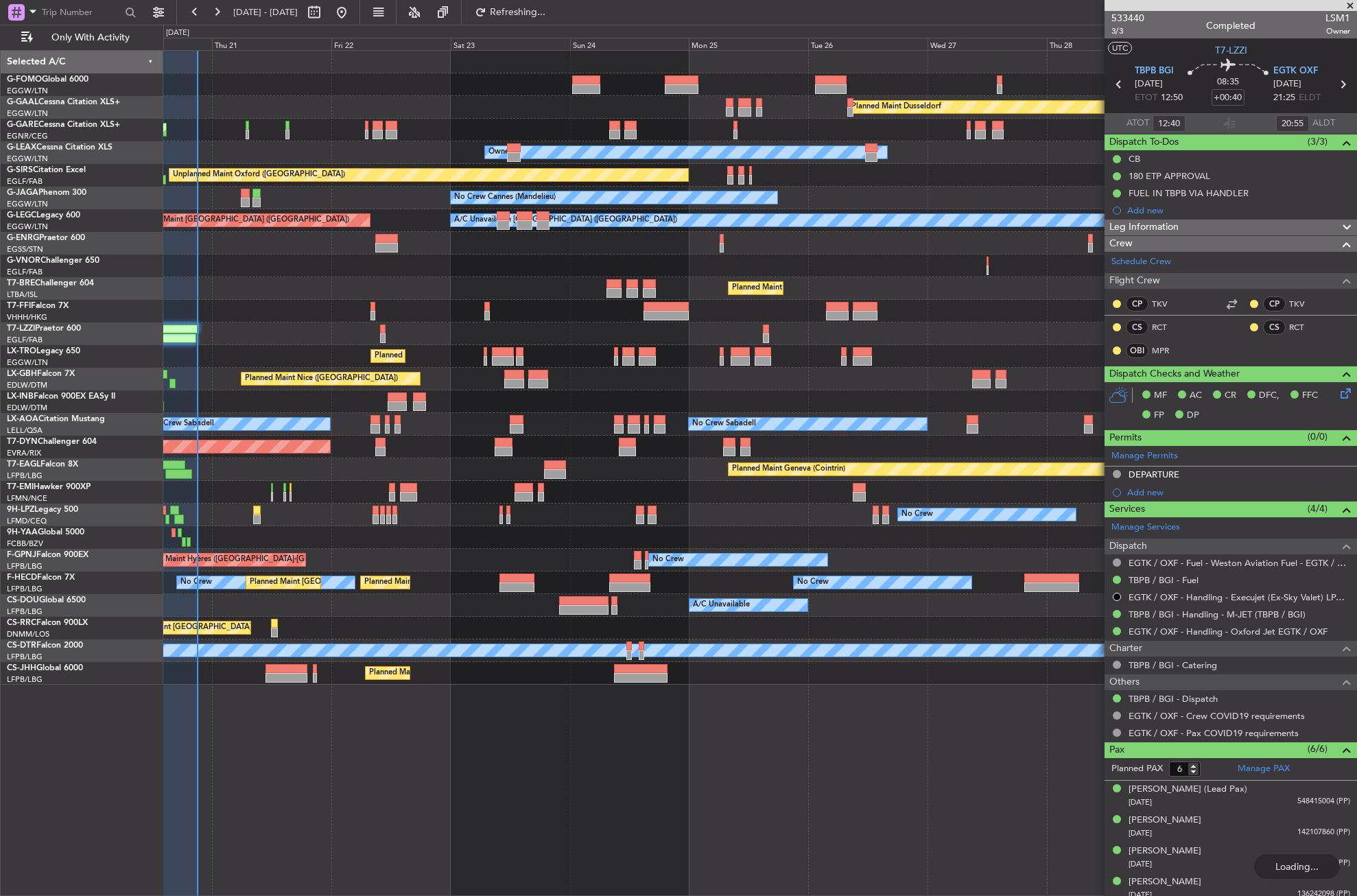
click at [280, 279] on div "Planned Maint [GEOGRAPHIC_DATA] ([GEOGRAPHIC_DATA])" at bounding box center [759, 289] width 1193 height 22
click at [399, 711] on div "Planned Maint Dusseldorf Unplanned Maint [PERSON_NAME] Owner Owner Unplanned Ma…" at bounding box center [760, 473] width 1194 height 846
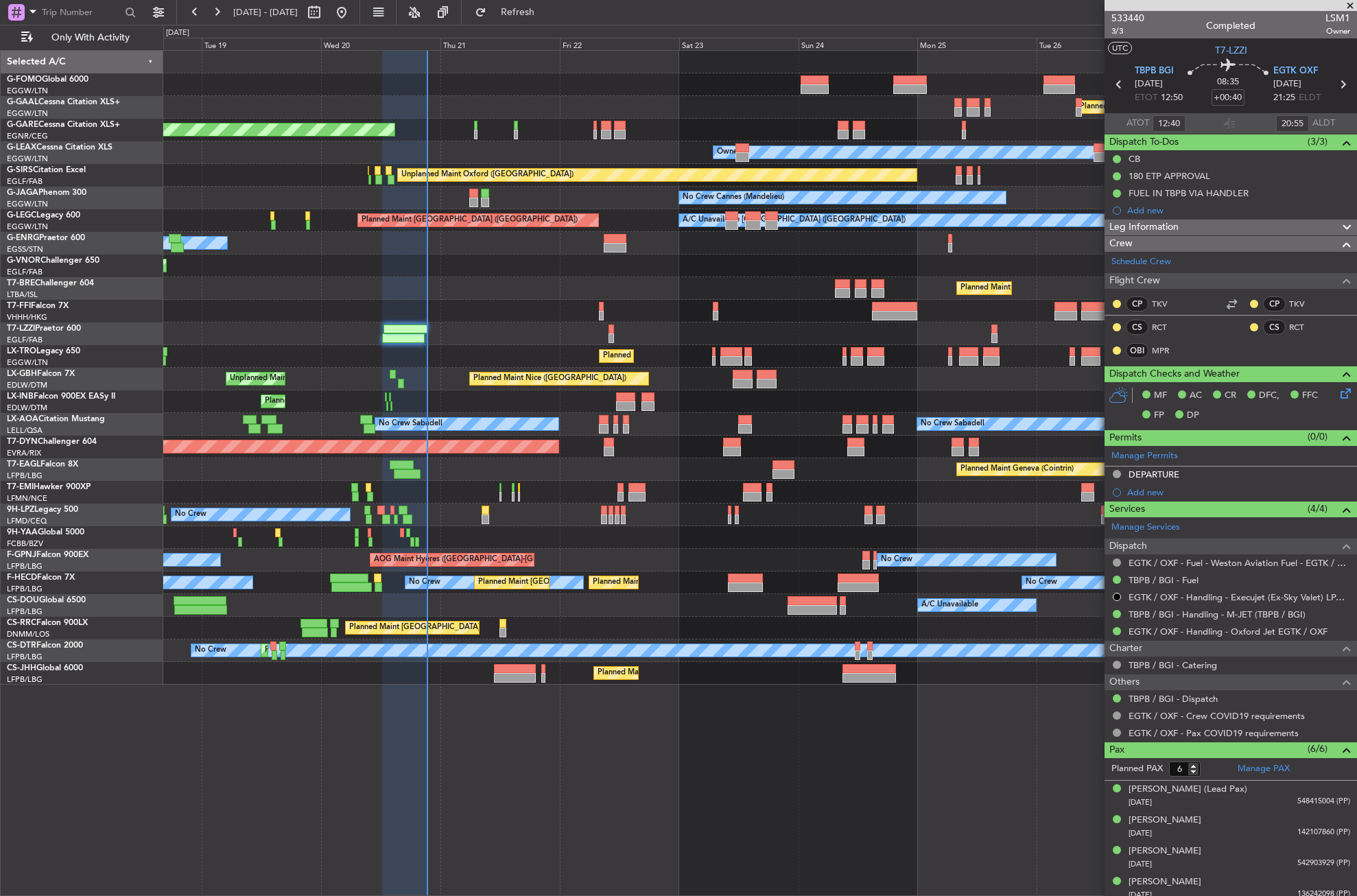
click at [490, 720] on div "Planned Maint Windsor Locks ([PERSON_NAME] Intl) Planned [GEOGRAPHIC_DATA] Unpl…" at bounding box center [760, 473] width 1194 height 846
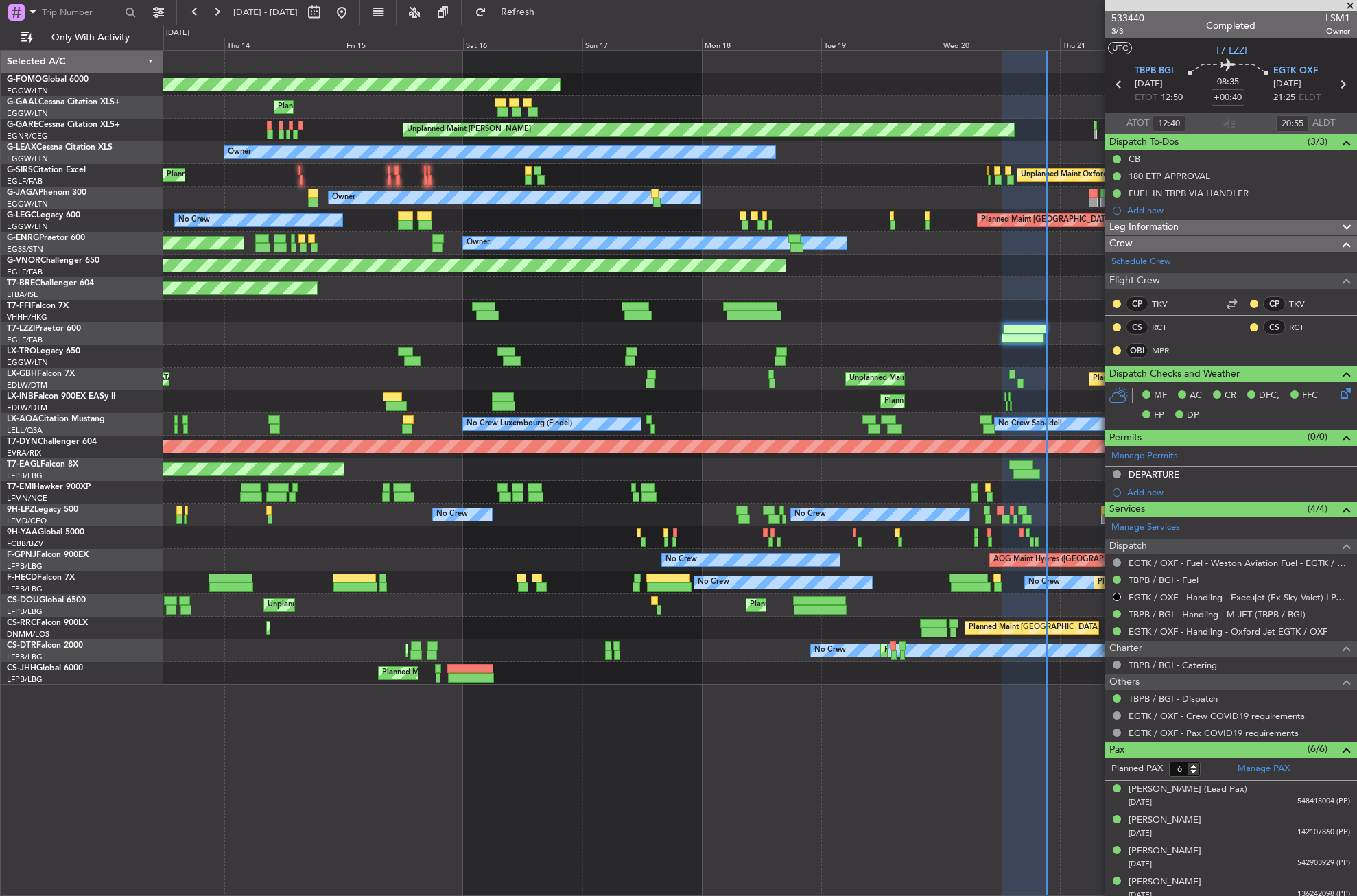
click at [1056, 733] on div "Planned Maint Windsor Locks ([PERSON_NAME] Intl) Planned Maint Unplanned Maint …" at bounding box center [760, 473] width 1194 height 846
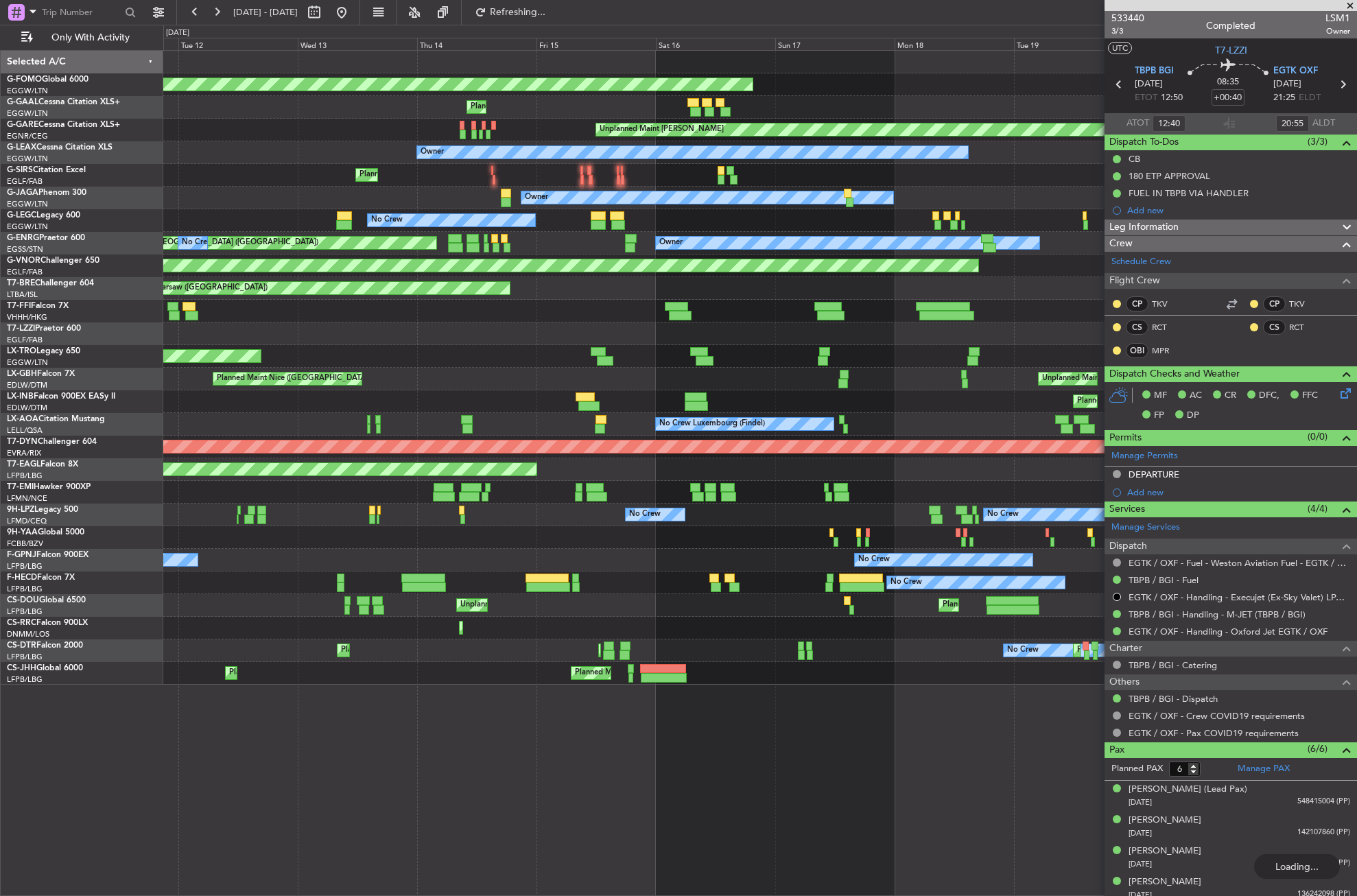
click at [595, 720] on div "Planned Maint Windsor Locks ([PERSON_NAME] Intl) Planned Maint Unplanned Maint …" at bounding box center [760, 473] width 1194 height 846
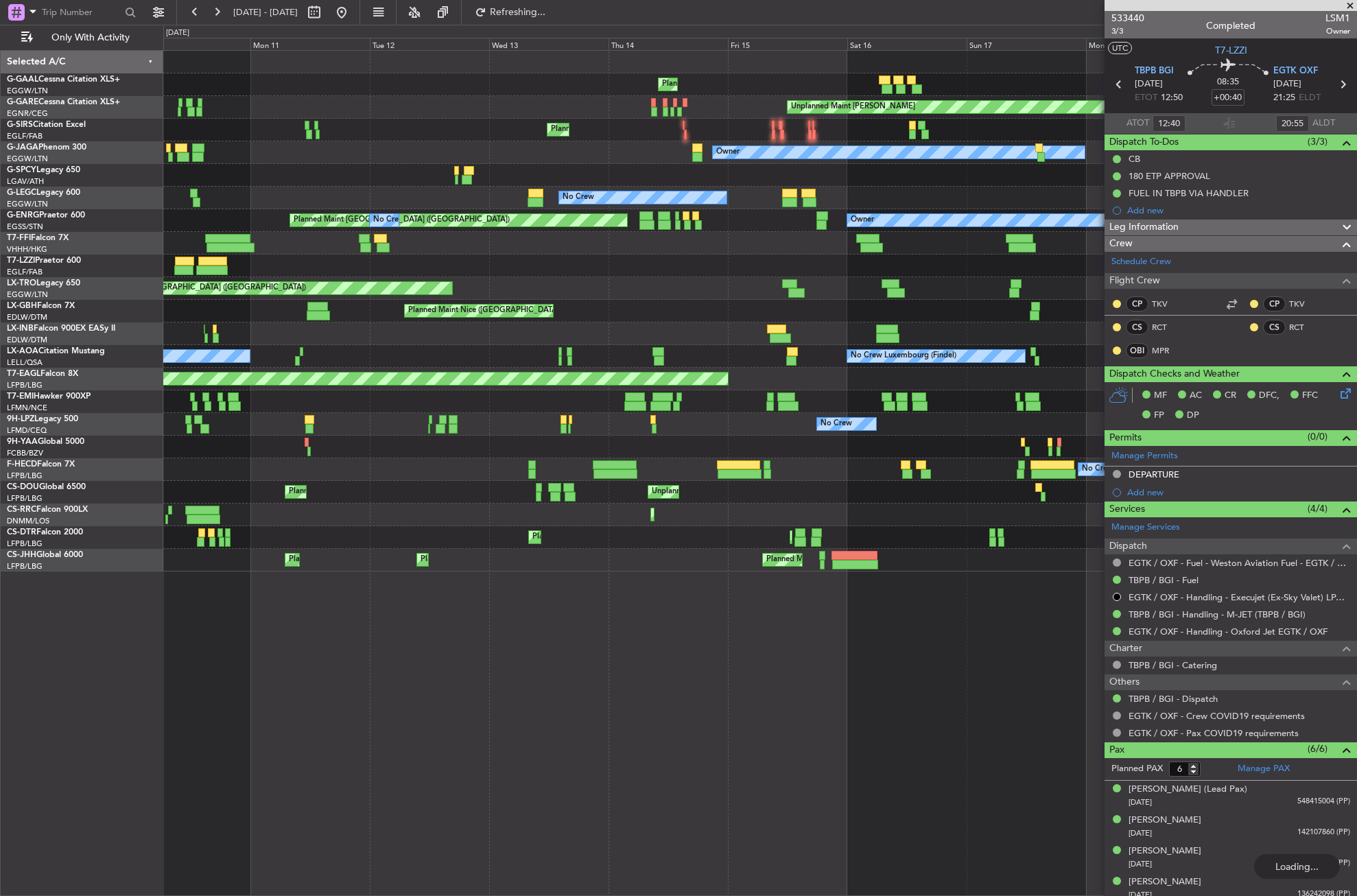
click at [602, 676] on div "Planned Maint No Crew Unplanned Maint [PERSON_NAME] Planned Maint [GEOGRAPHIC_D…" at bounding box center [760, 473] width 1194 height 846
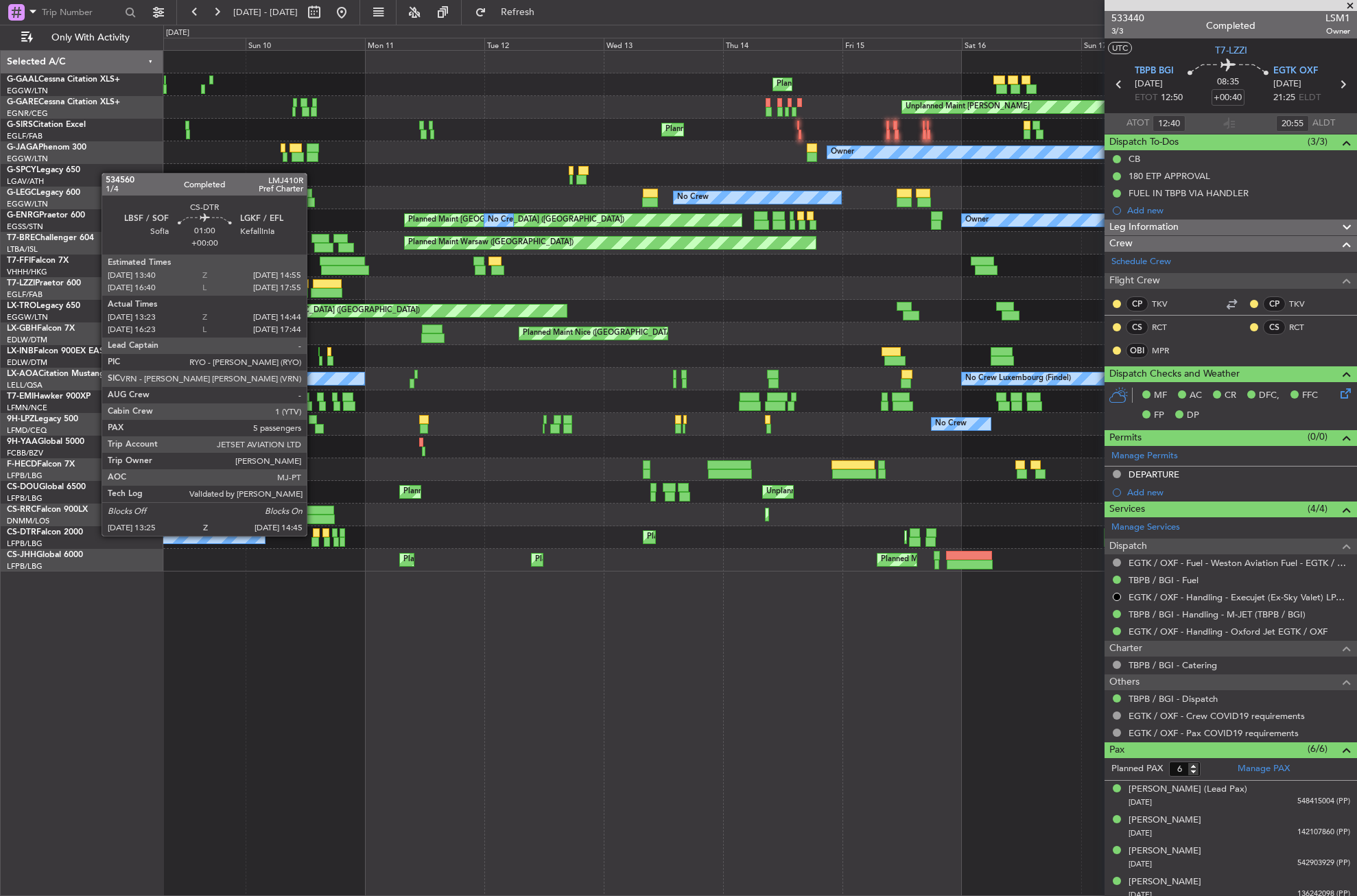
click at [313, 534] on div at bounding box center [316, 533] width 7 height 10
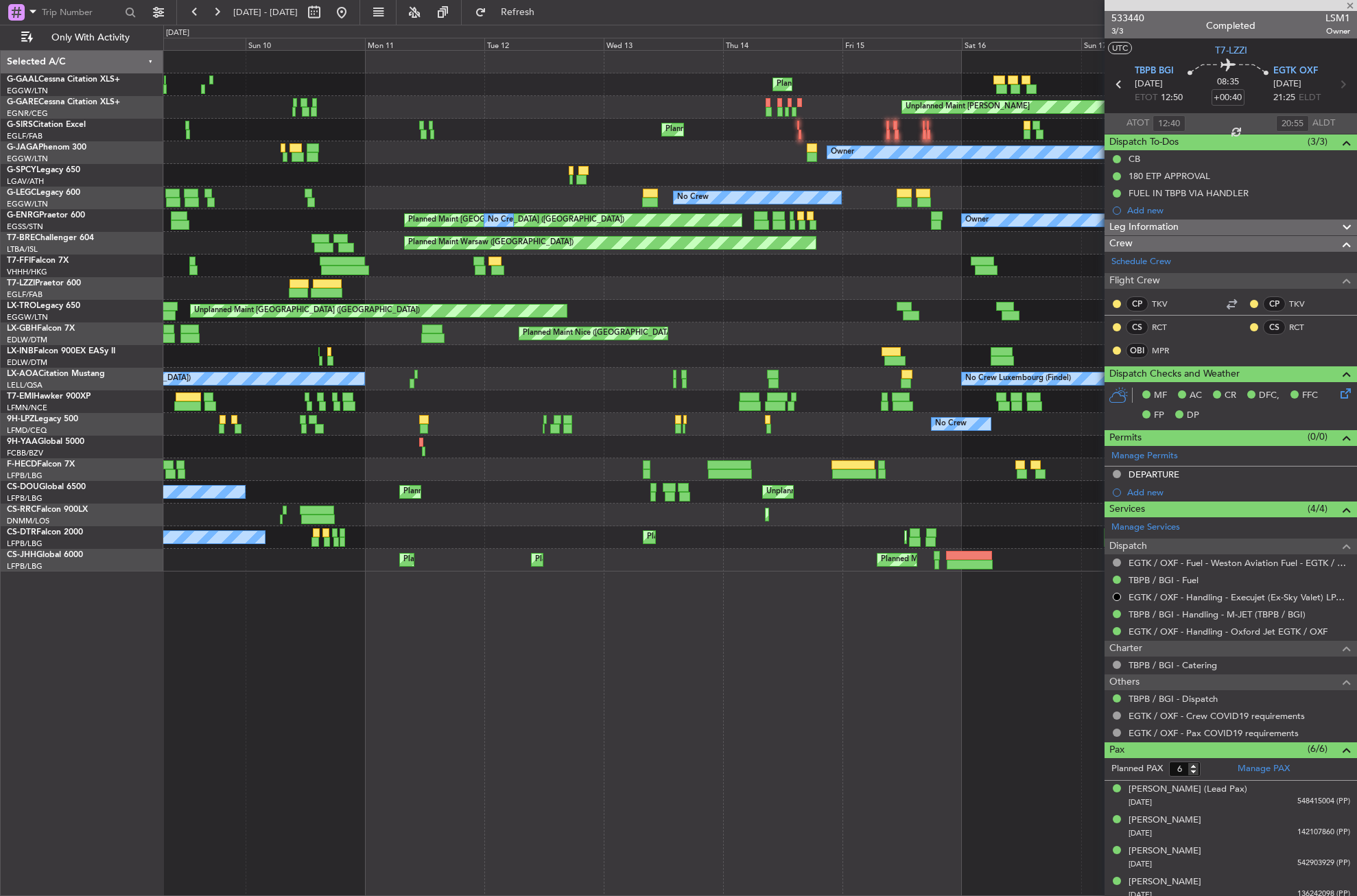
type input "13:33"
type input "14:39"
type input "5"
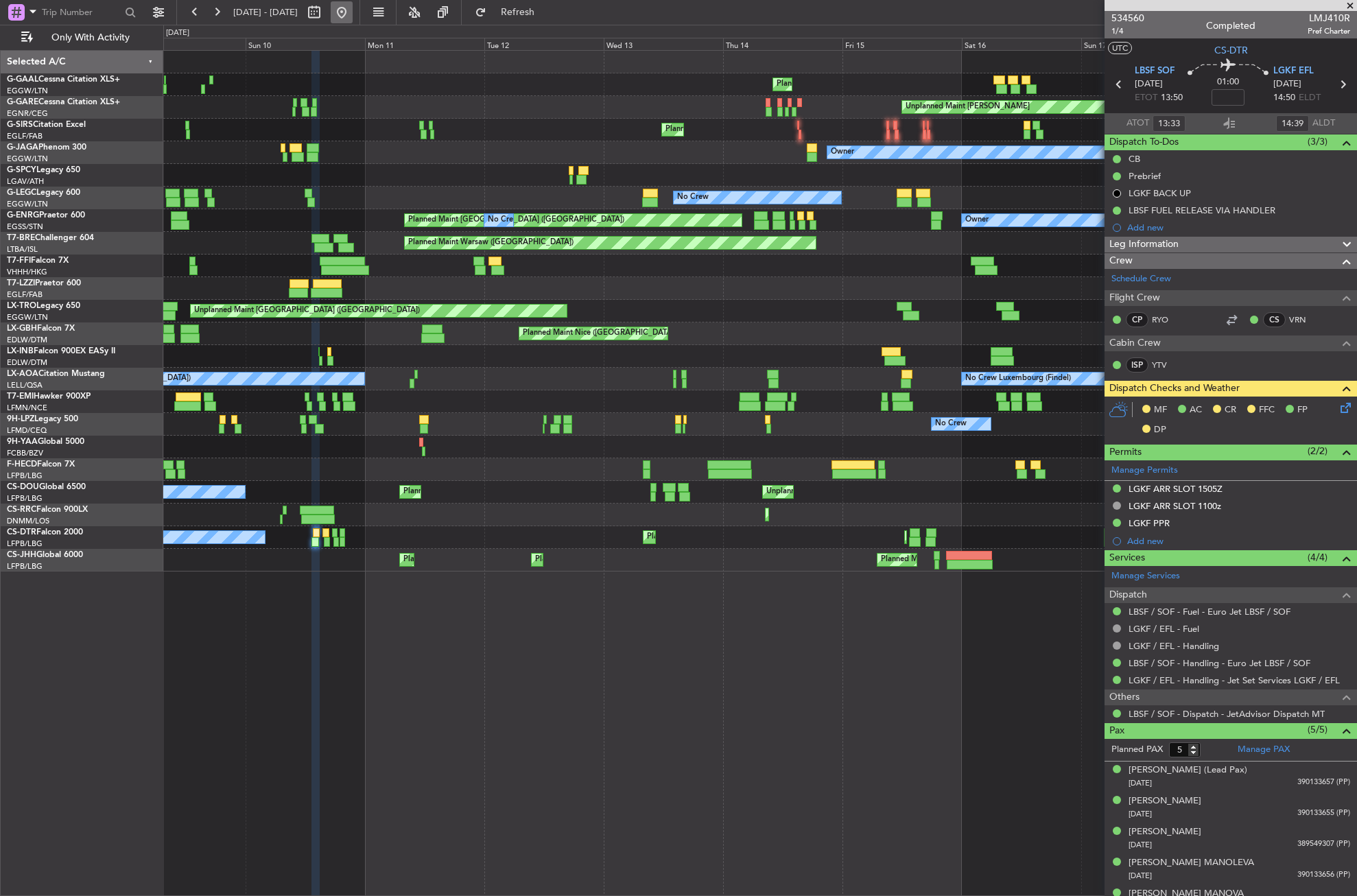
click at [353, 15] on button at bounding box center [342, 13] width 22 height 22
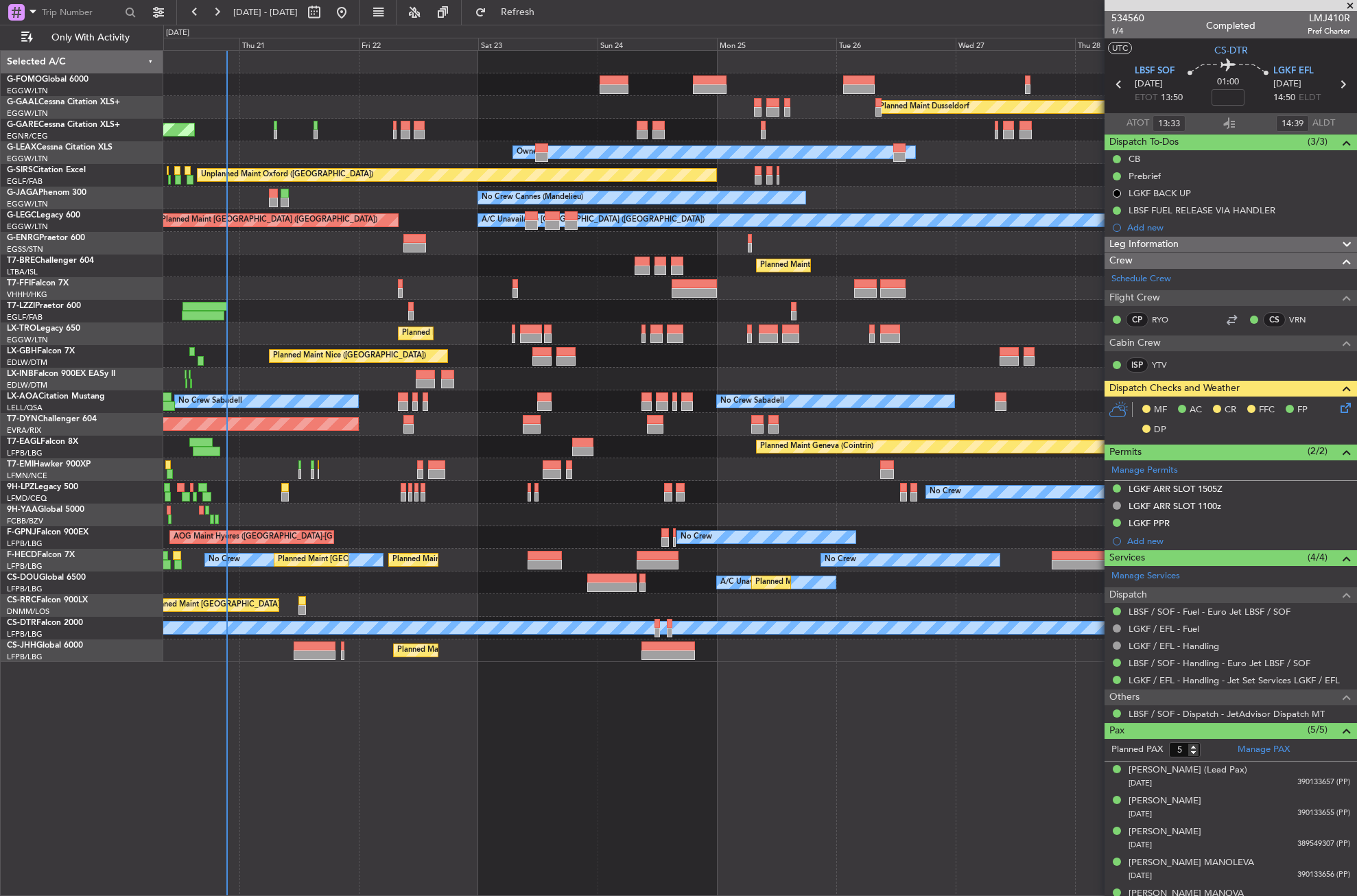
click at [298, 737] on div "Planned Maint Dusseldorf Unplanned Maint [PERSON_NAME] Owner Owner Unplanned Ma…" at bounding box center [760, 473] width 1194 height 846
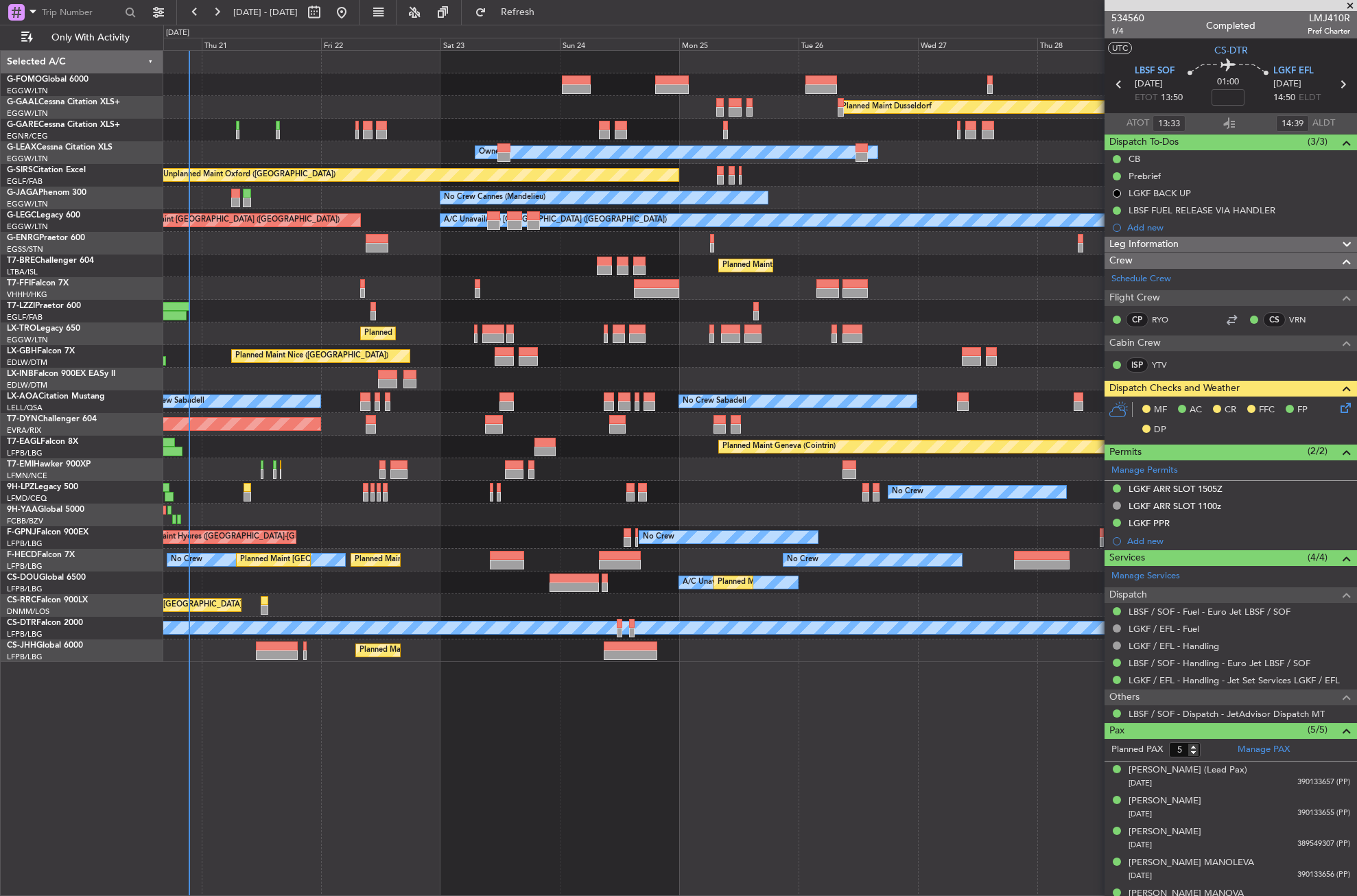
click at [294, 731] on div "Planned Maint Dusseldorf Unplanned Maint [PERSON_NAME] Owner Owner Unplanned Ma…" at bounding box center [760, 473] width 1194 height 846
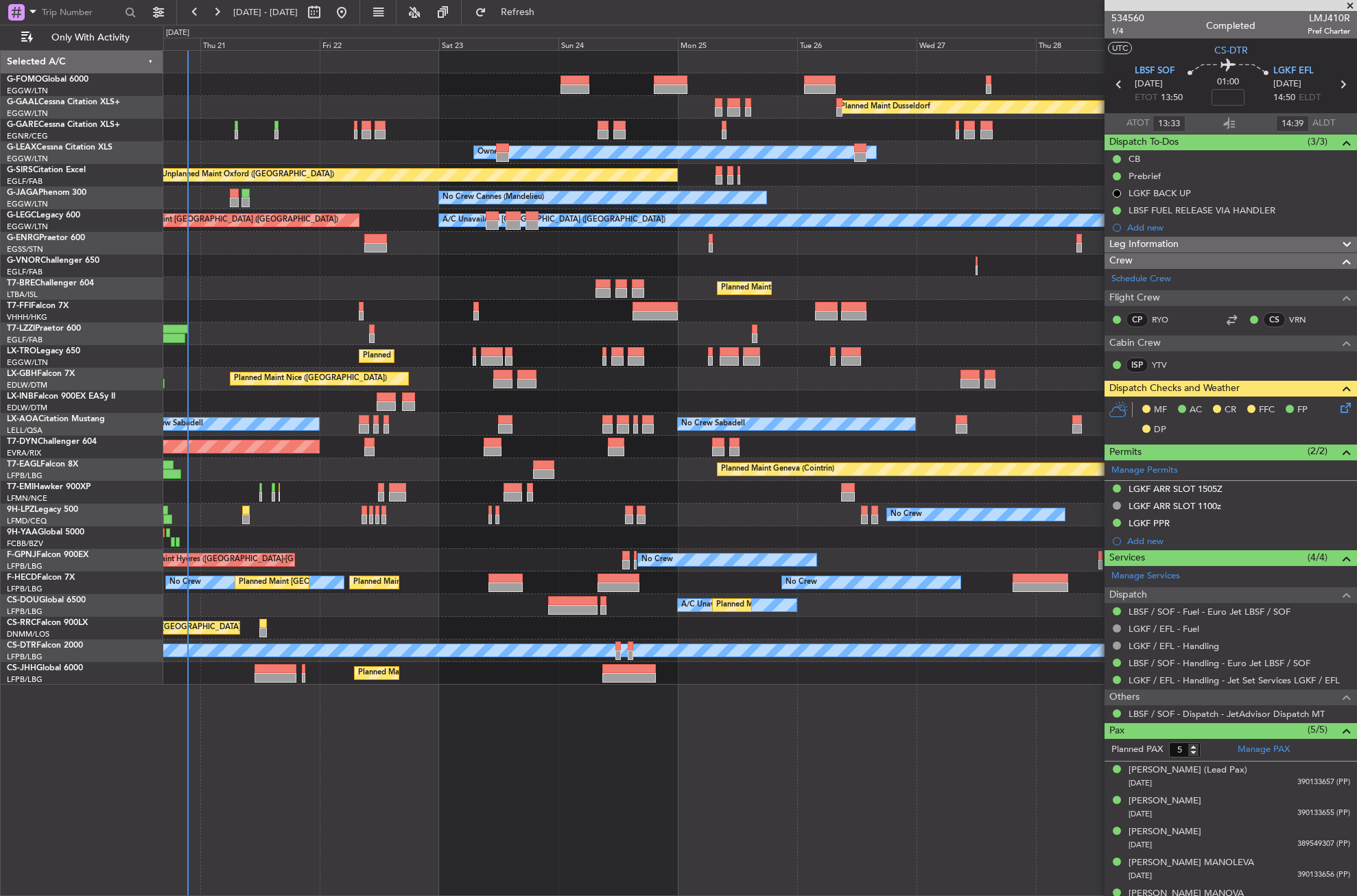
click at [294, 731] on div "Planned Maint Dusseldorf Unplanned Maint [PERSON_NAME] Owner Owner Unplanned Ma…" at bounding box center [760, 473] width 1194 height 846
